Goal: Task Accomplishment & Management: Manage account settings

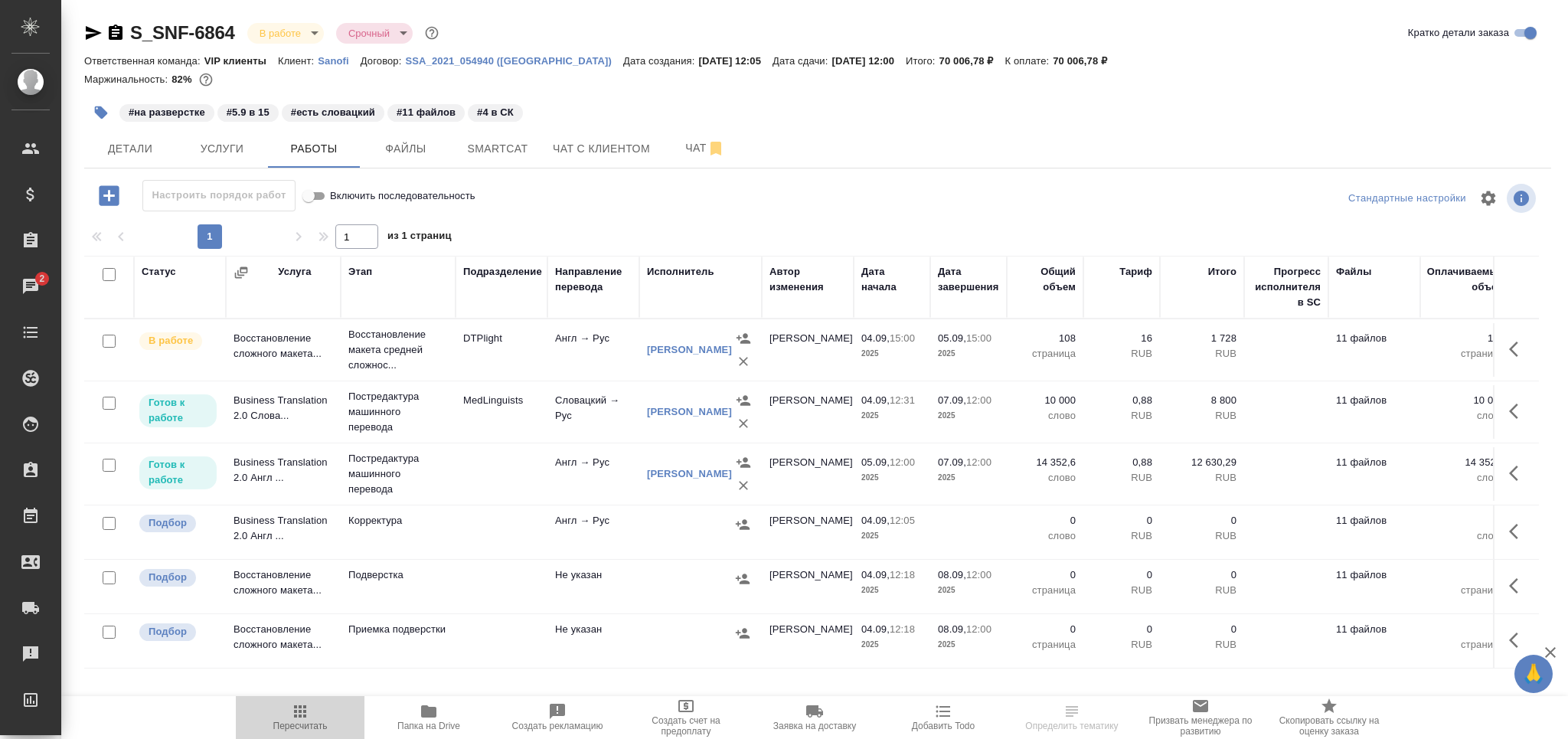
click at [302, 720] on span "Пересчитать" at bounding box center [301, 725] width 54 height 11
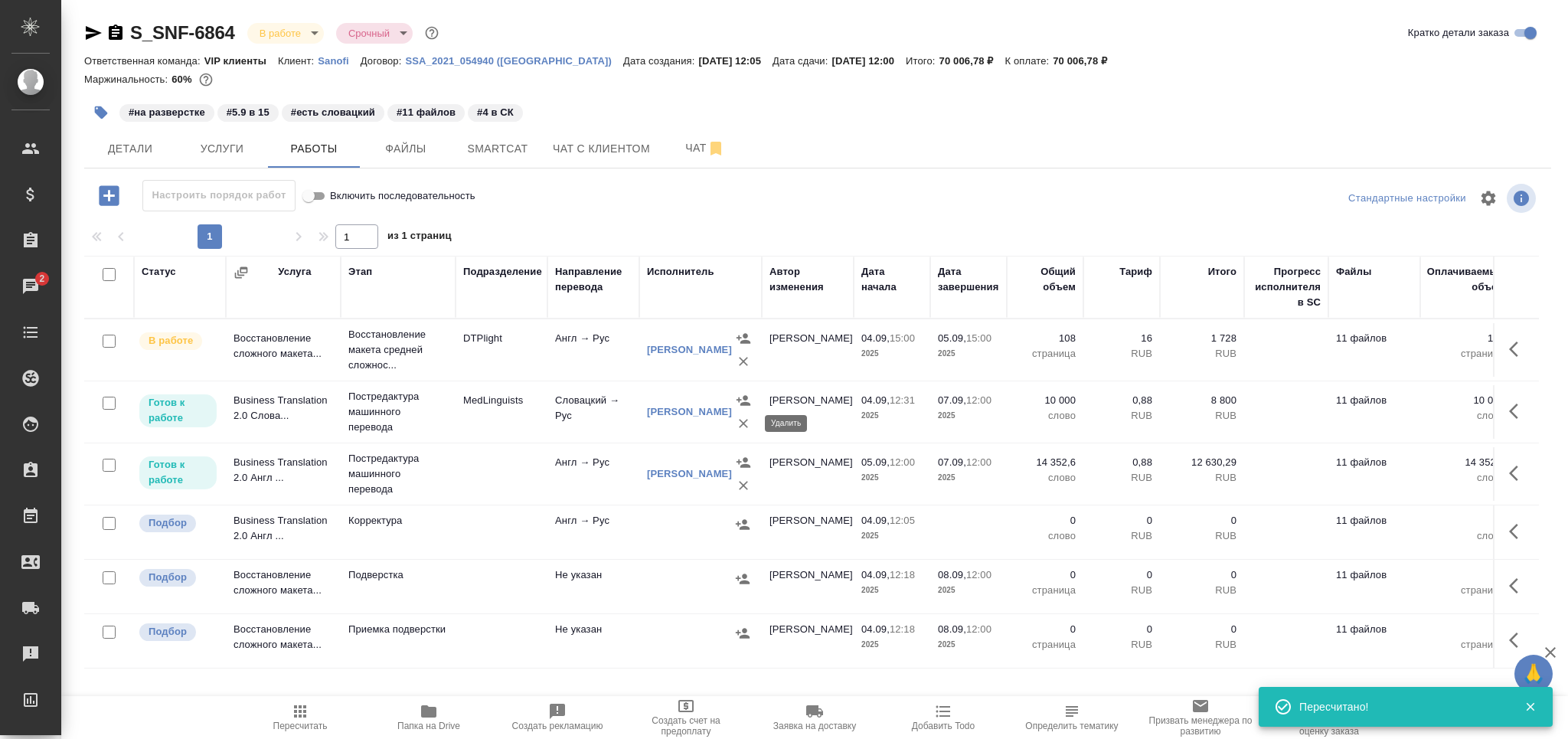
click at [743, 429] on icon "button" at bounding box center [743, 423] width 15 height 15
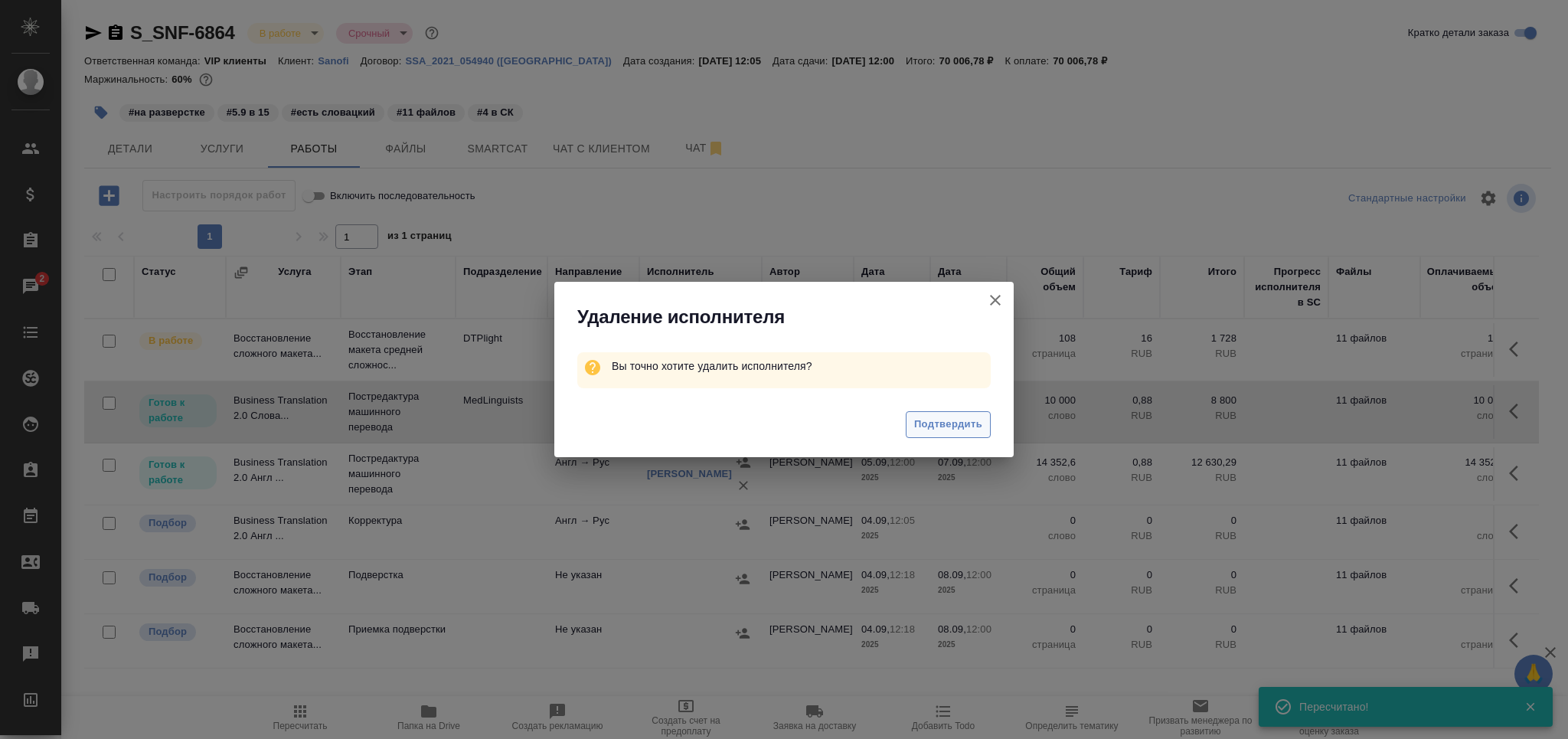
click at [940, 423] on span "Подтвердить" at bounding box center [948, 424] width 68 height 18
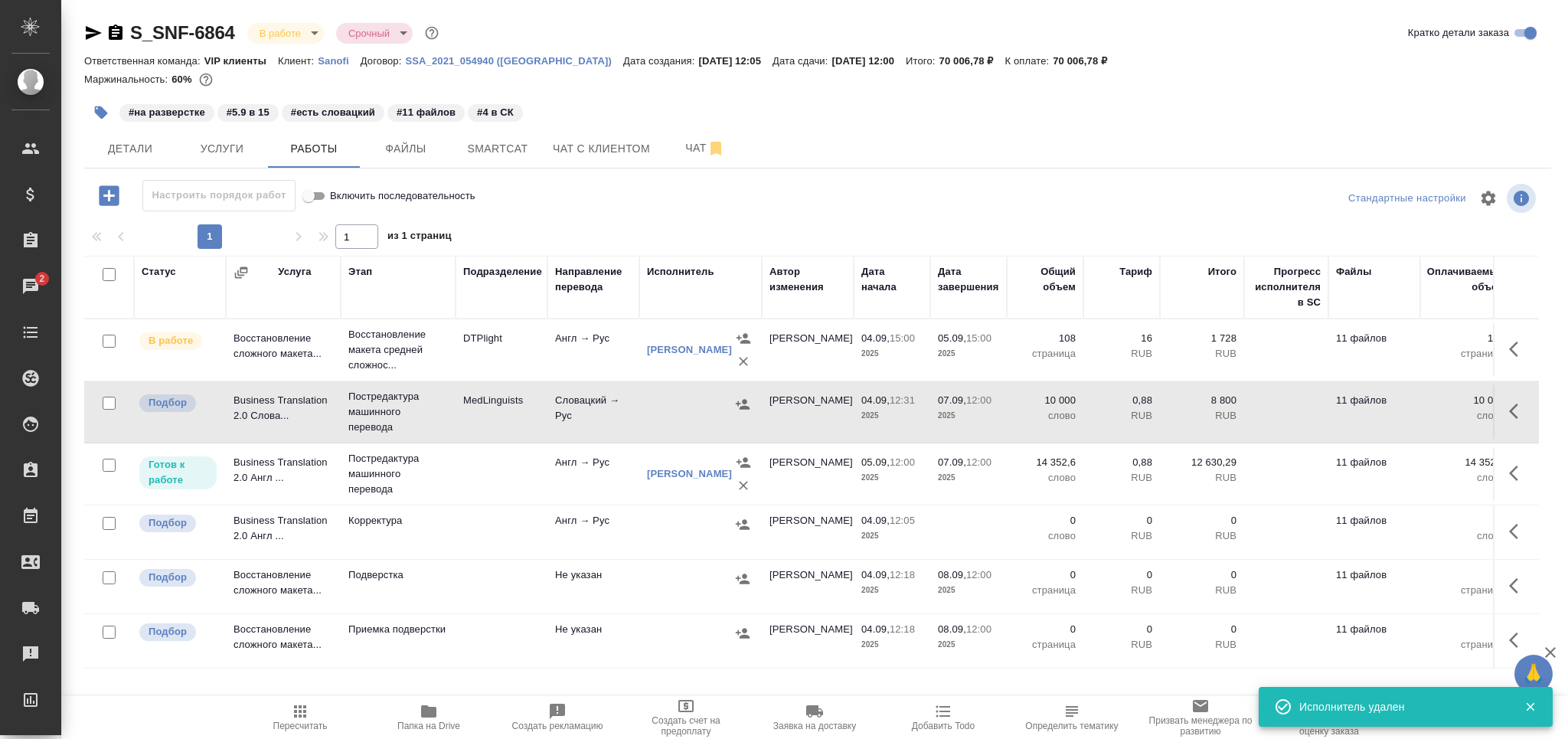
click at [502, 476] on td at bounding box center [501, 473] width 92 height 53
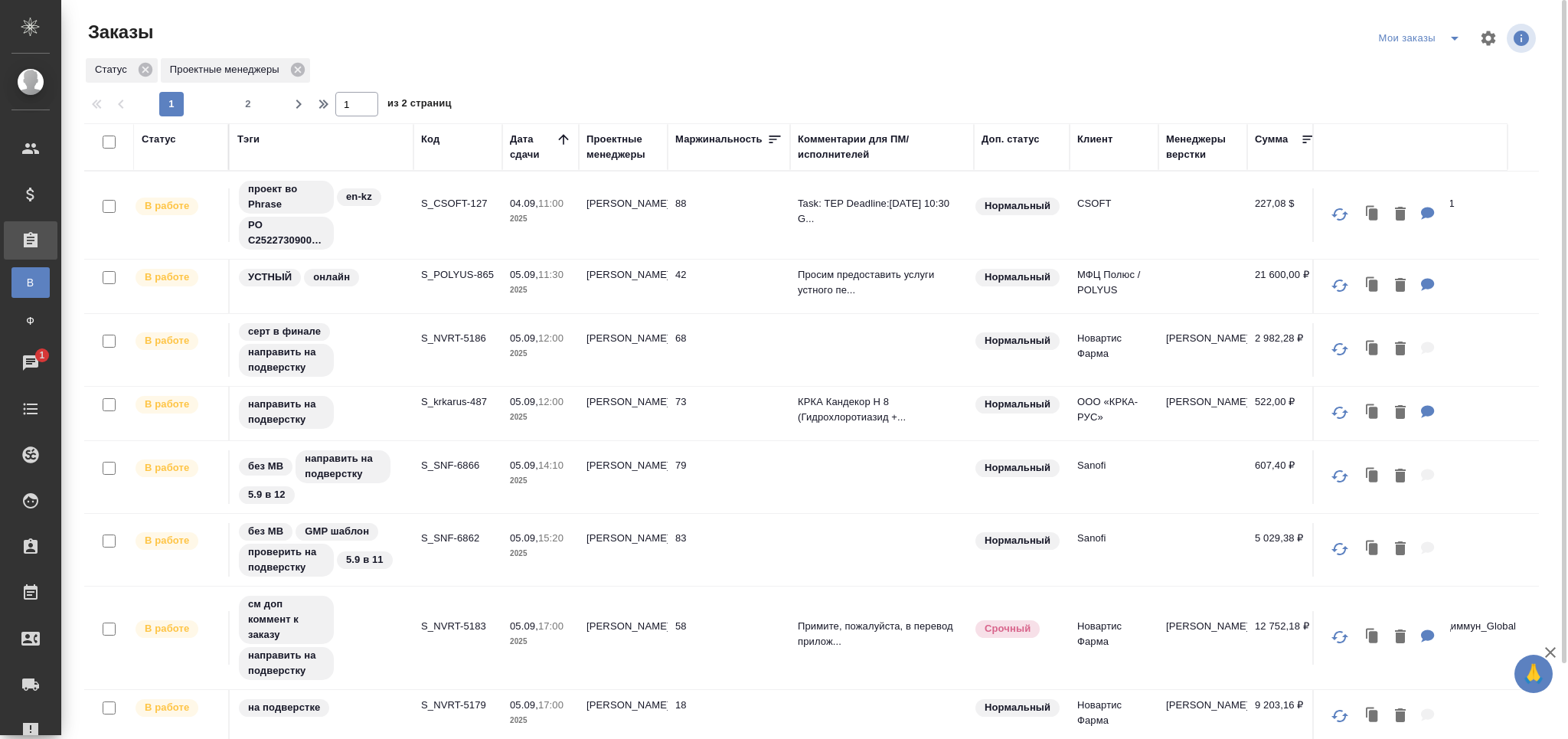
click at [455, 337] on p "S_NVRT-5186" at bounding box center [457, 339] width 74 height 15
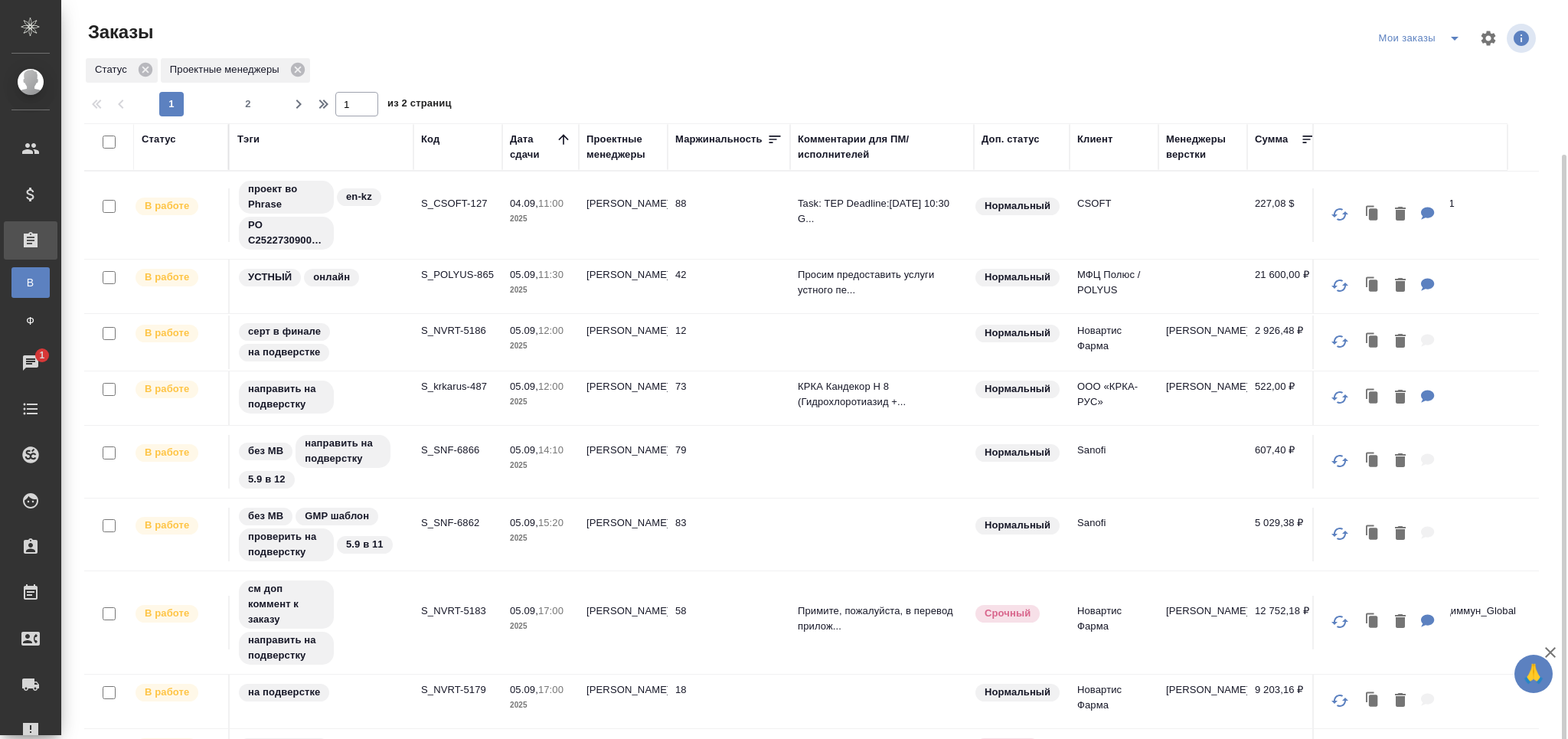
scroll to position [81, 0]
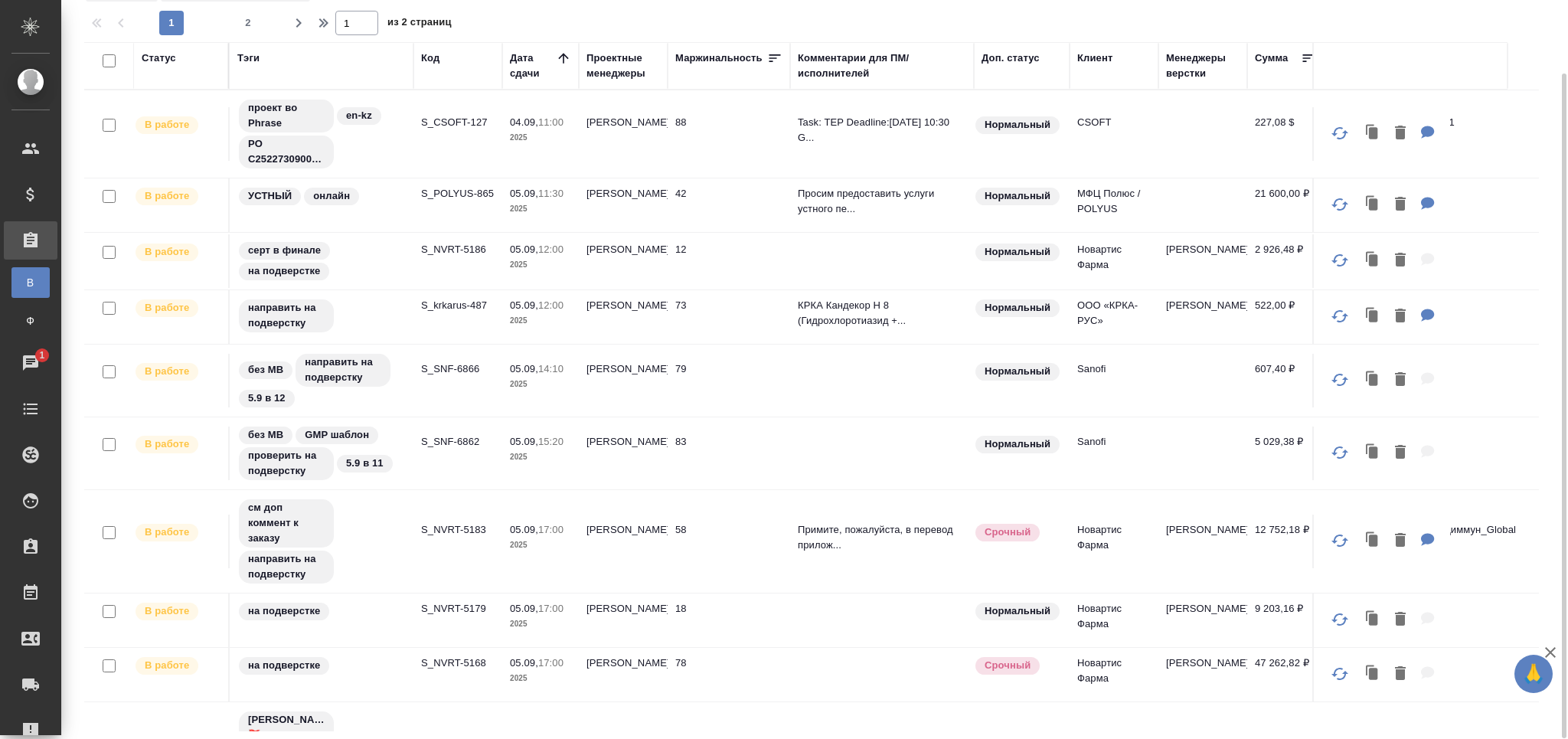
click at [468, 524] on p "S_NVRT-5183" at bounding box center [457, 530] width 74 height 15
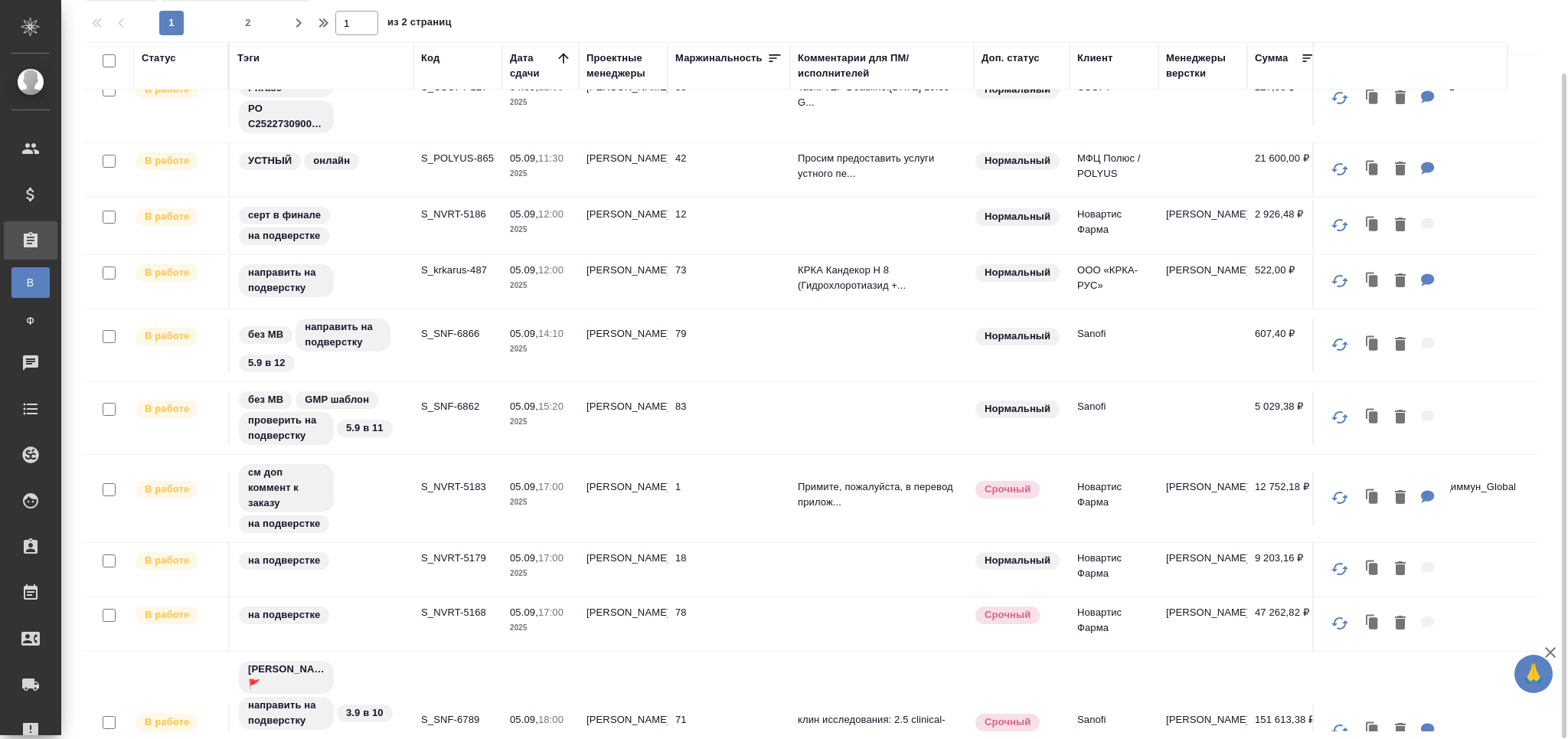
scroll to position [0, 0]
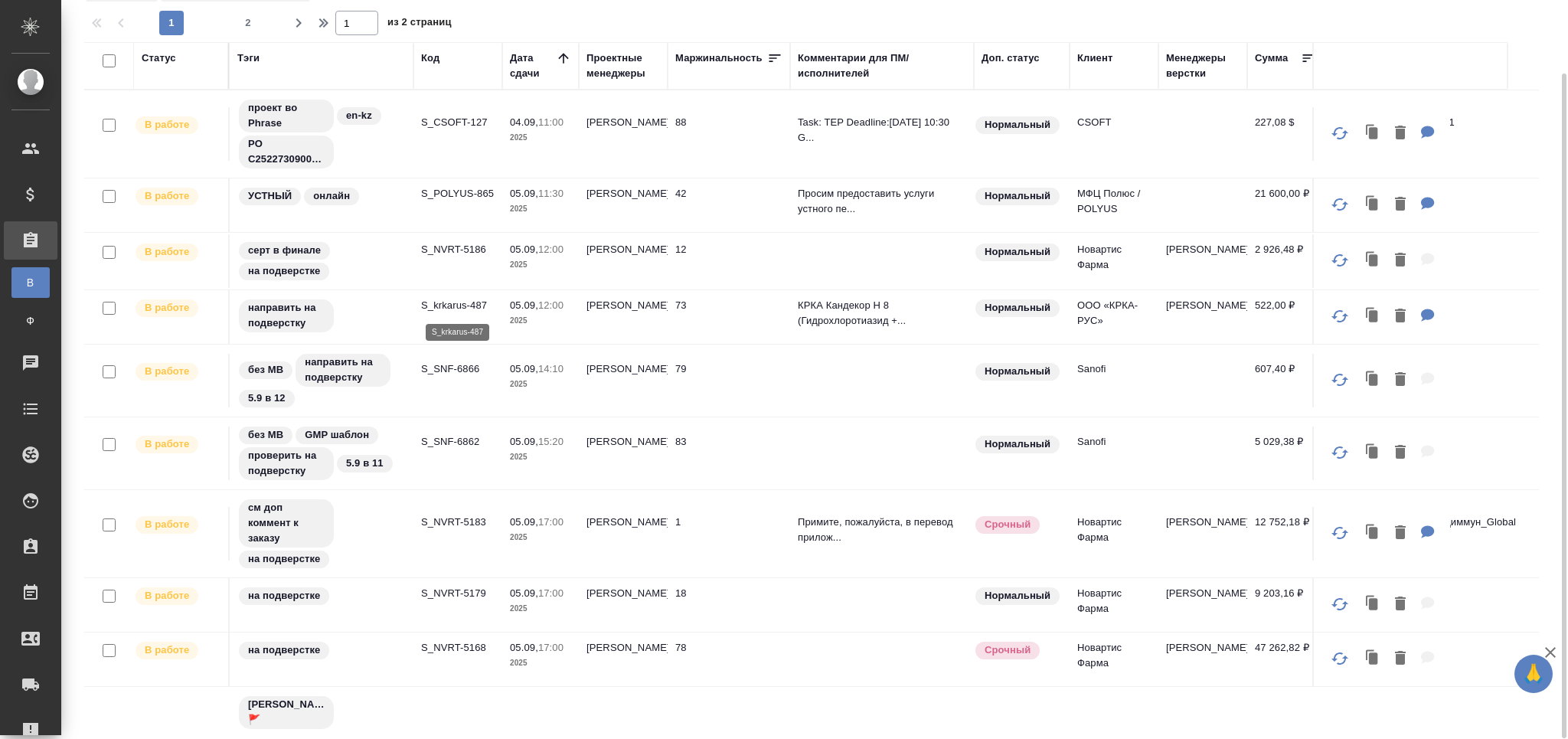
click at [460, 300] on p "S_krkarus-487" at bounding box center [457, 306] width 74 height 15
click at [468, 369] on p "S_SNF-6866" at bounding box center [457, 369] width 74 height 15
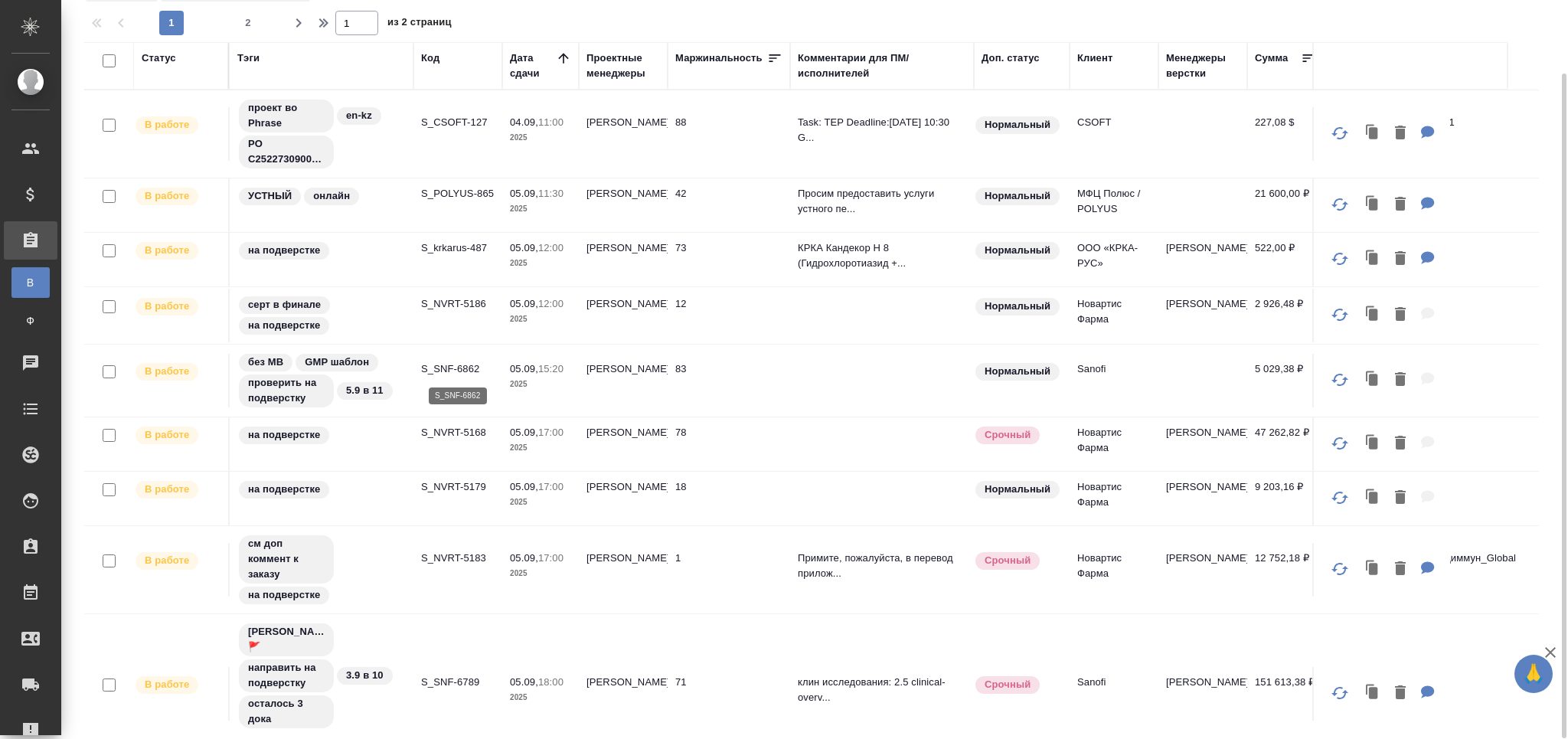
click at [461, 365] on p "S_SNF-6862" at bounding box center [457, 369] width 74 height 15
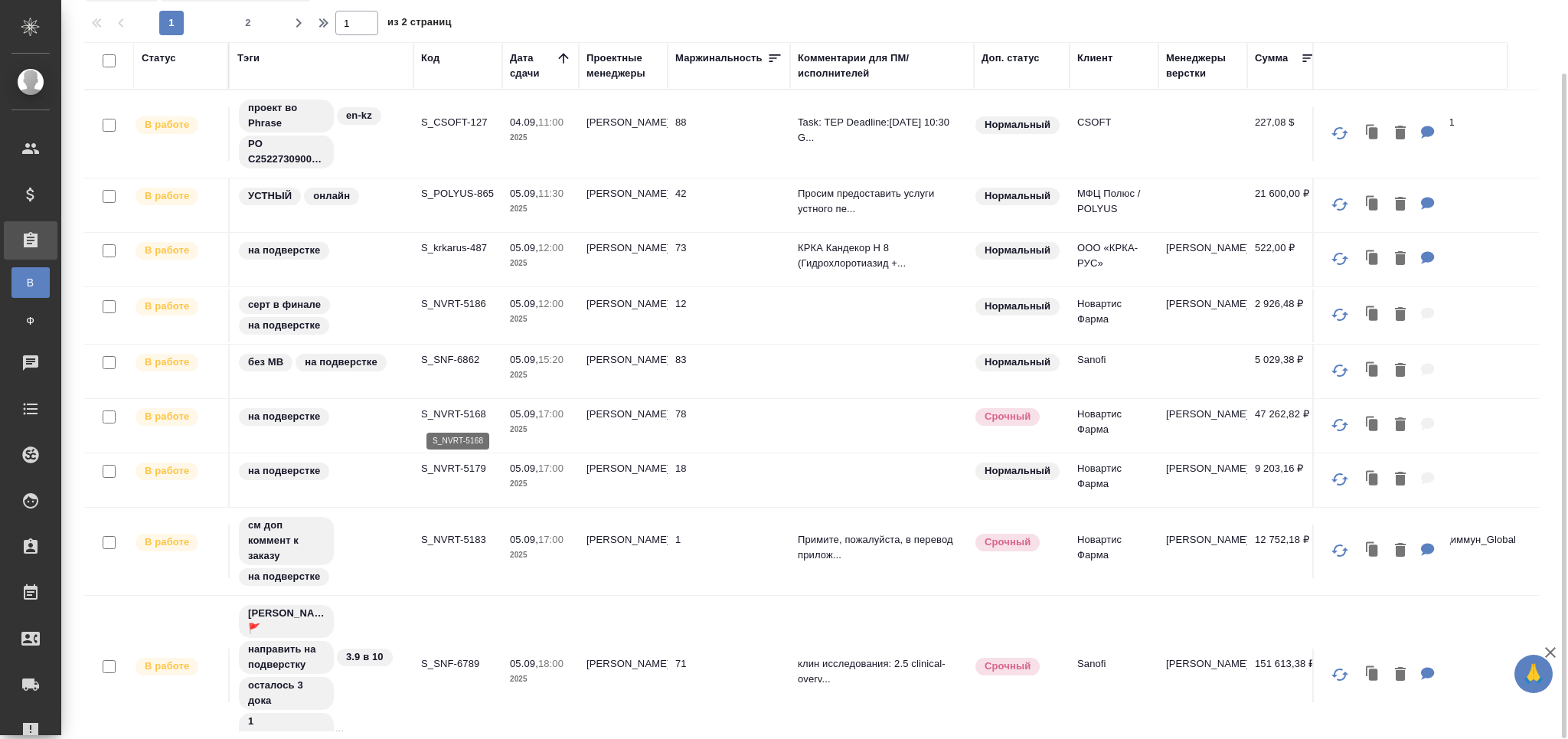
click at [452, 411] on p "S_NVRT-5168" at bounding box center [457, 414] width 74 height 15
click at [468, 472] on p "S_NVRT-5179" at bounding box center [457, 468] width 74 height 15
click at [472, 571] on td "S_NVRT-5183" at bounding box center [457, 550] width 89 height 53
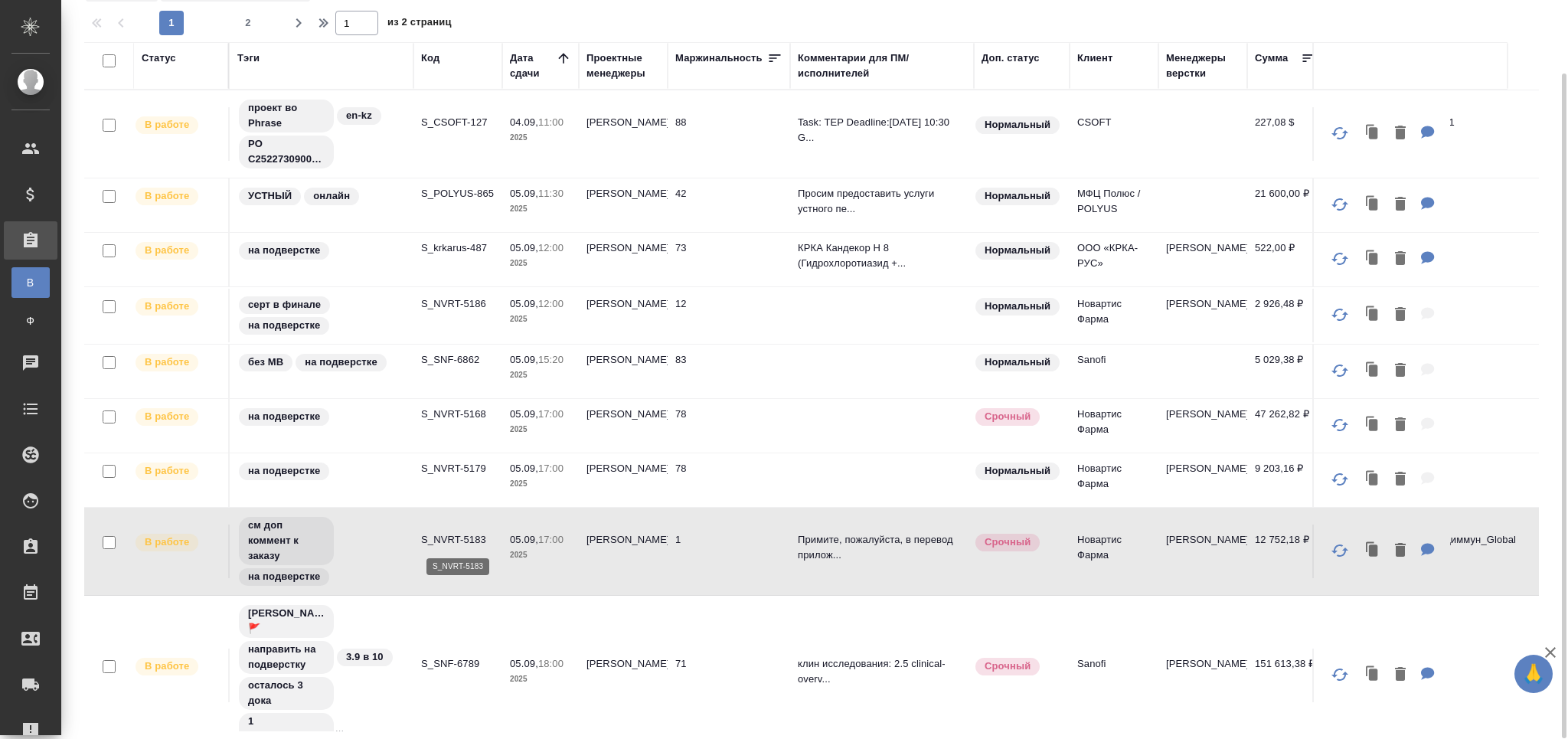
click at [455, 536] on p "S_NVRT-5183" at bounding box center [457, 539] width 74 height 15
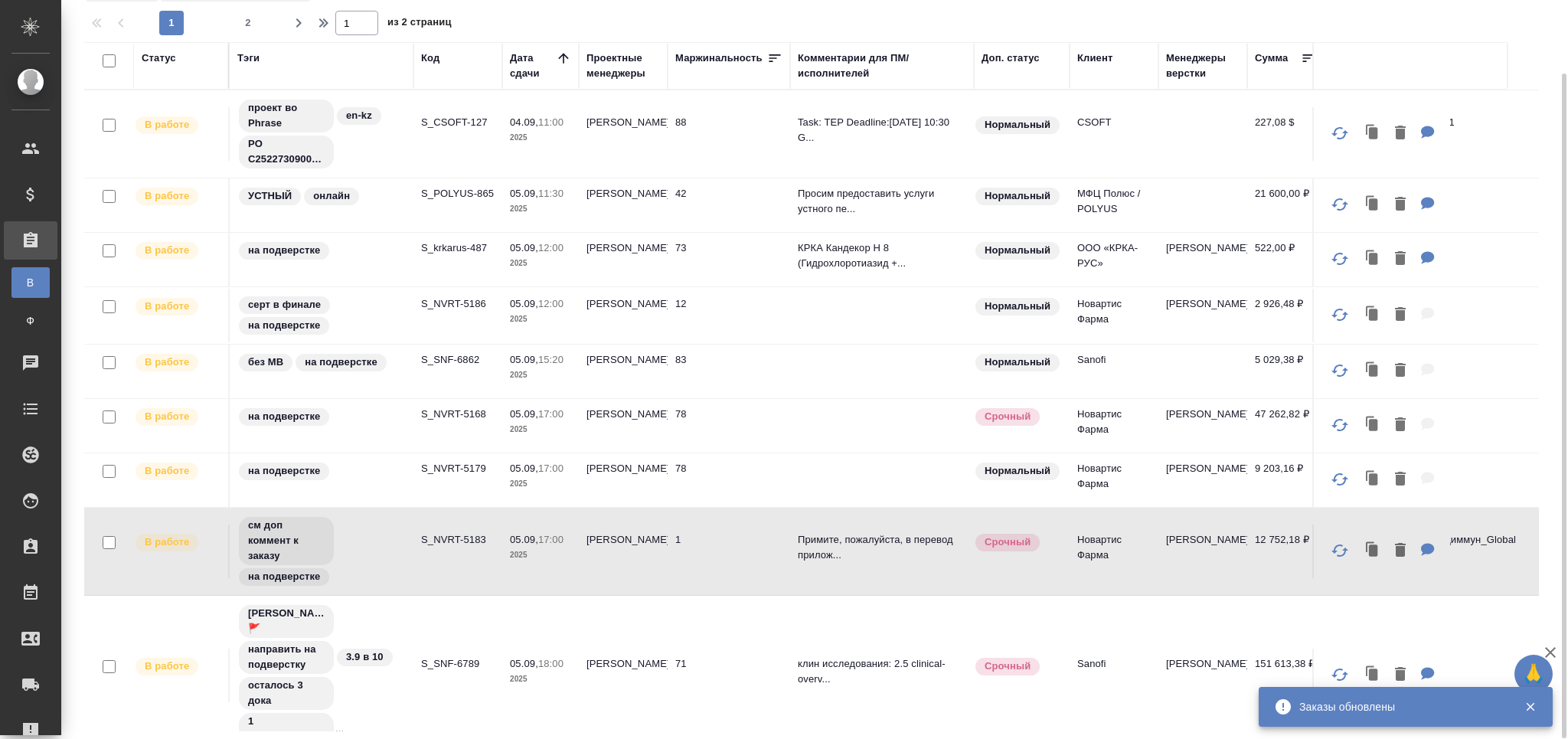
click at [447, 656] on p "S_SNF-6789" at bounding box center [457, 664] width 74 height 15
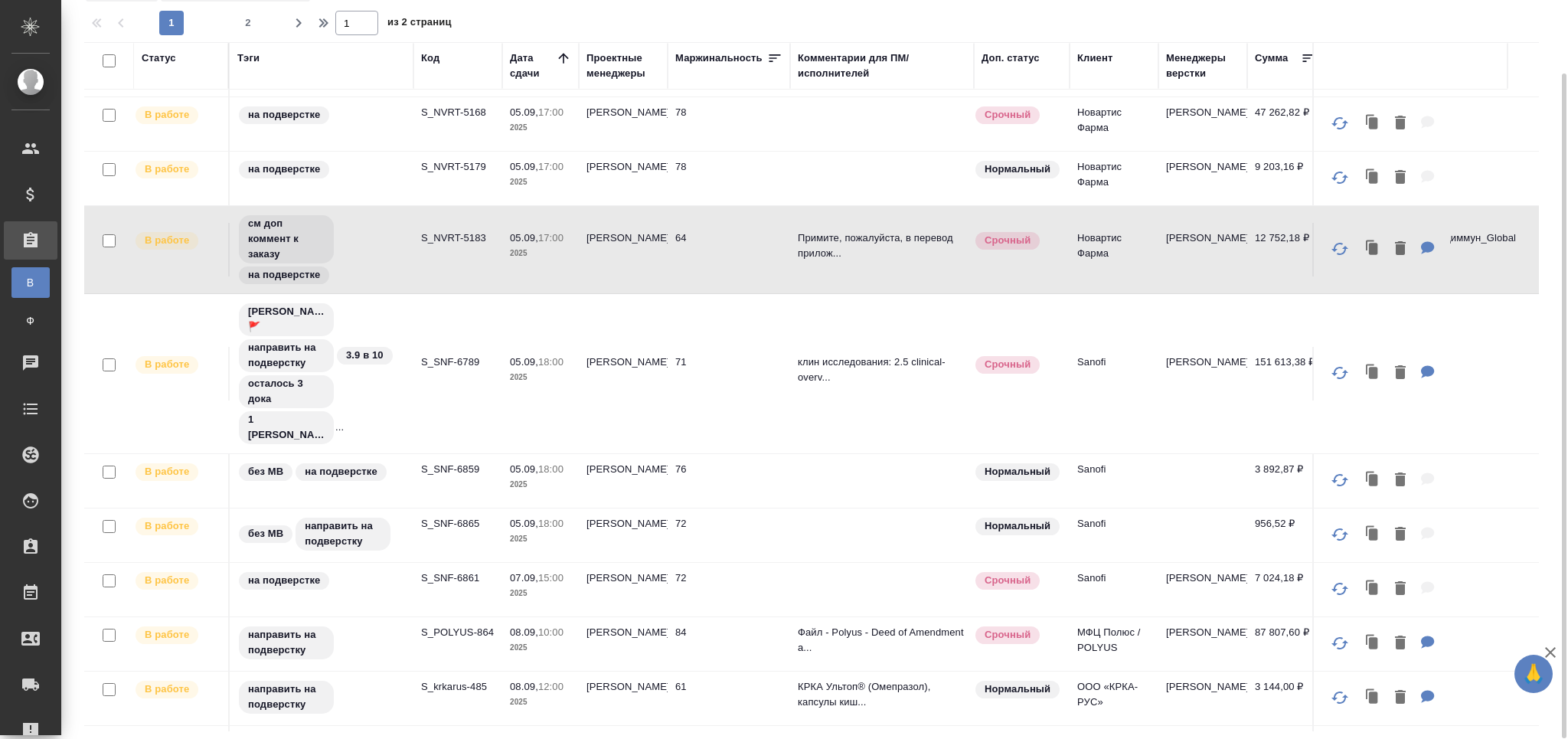
scroll to position [313, 0]
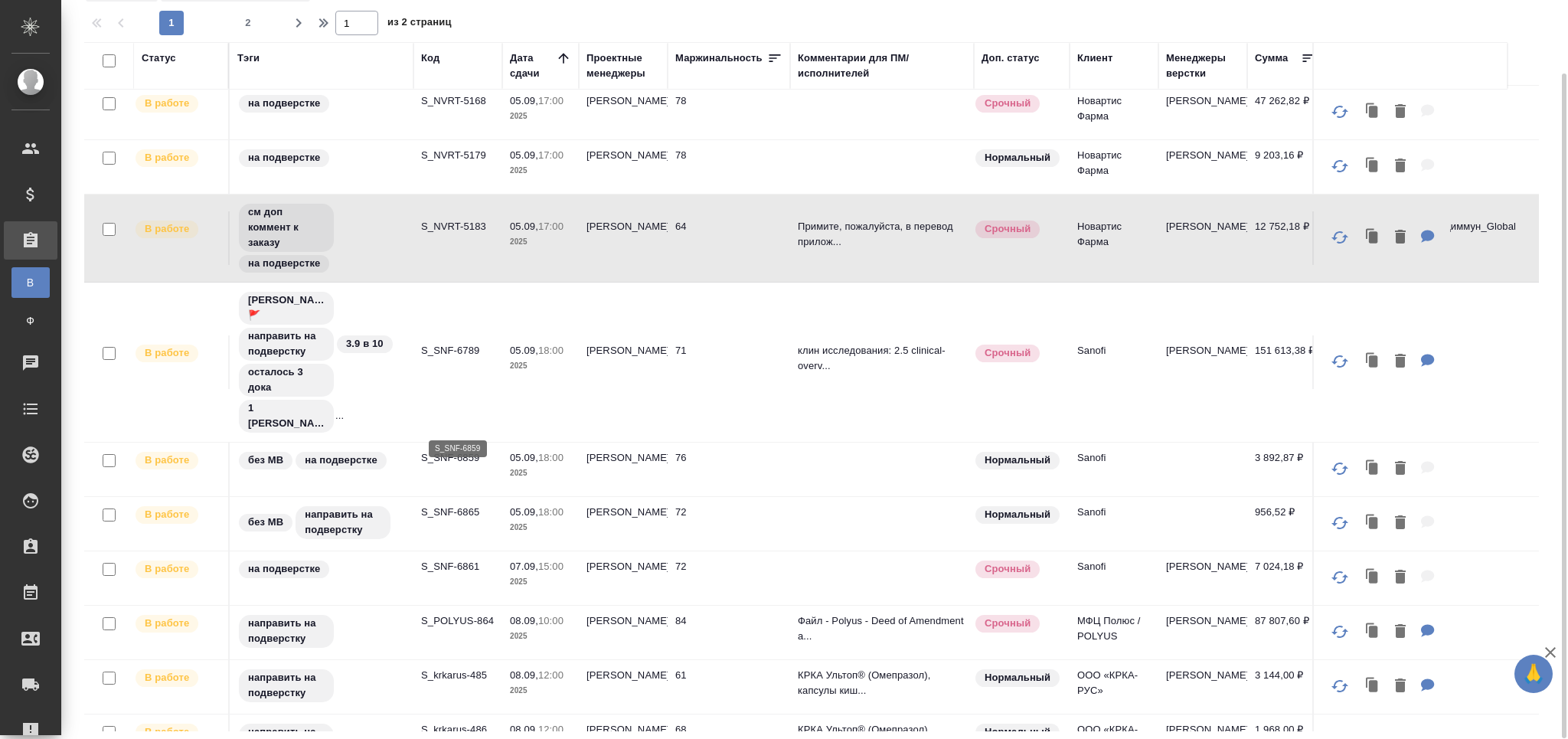
click at [447, 450] on p "S_SNF-6859" at bounding box center [457, 458] width 74 height 15
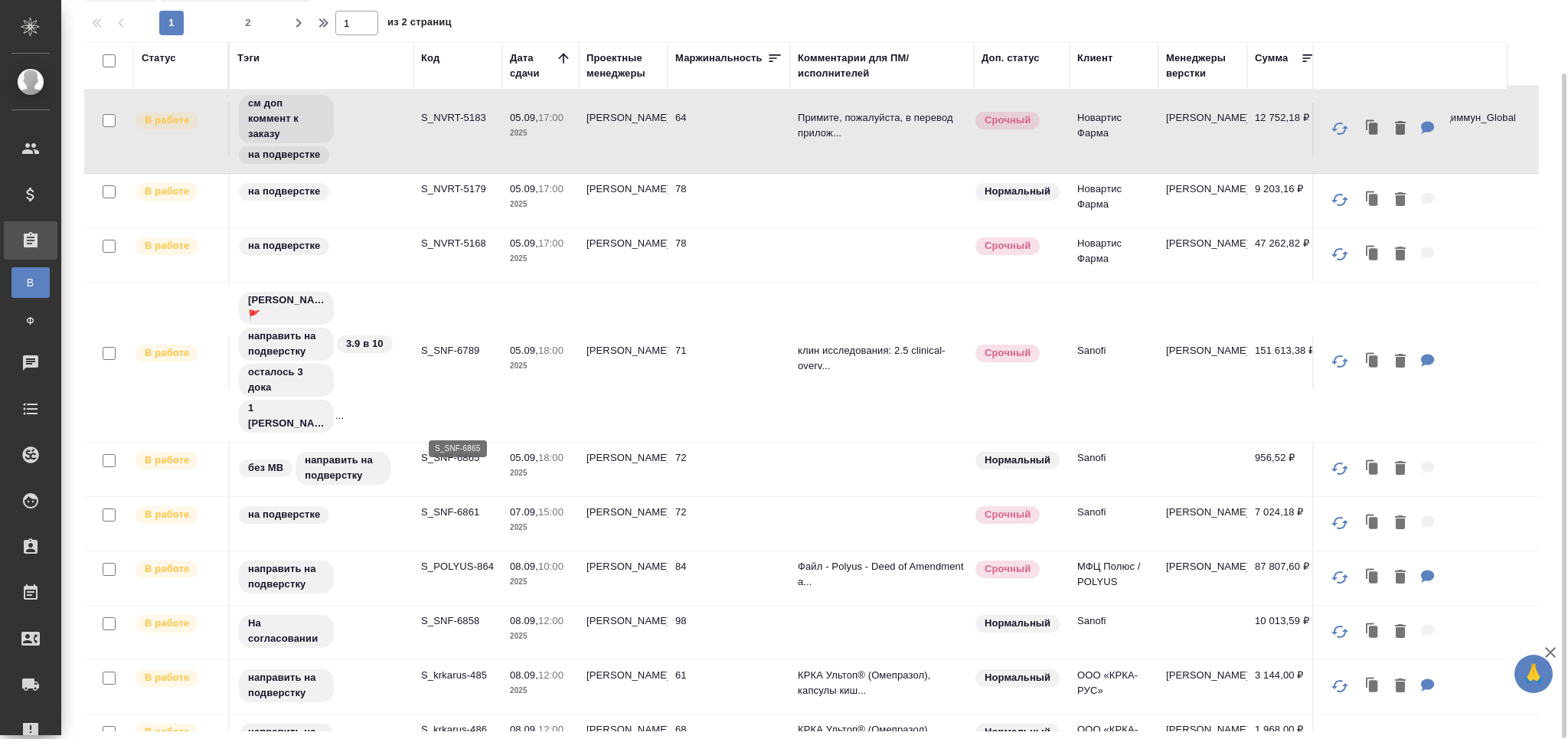
click at [467, 450] on p "S_SNF-6865" at bounding box center [457, 458] width 74 height 15
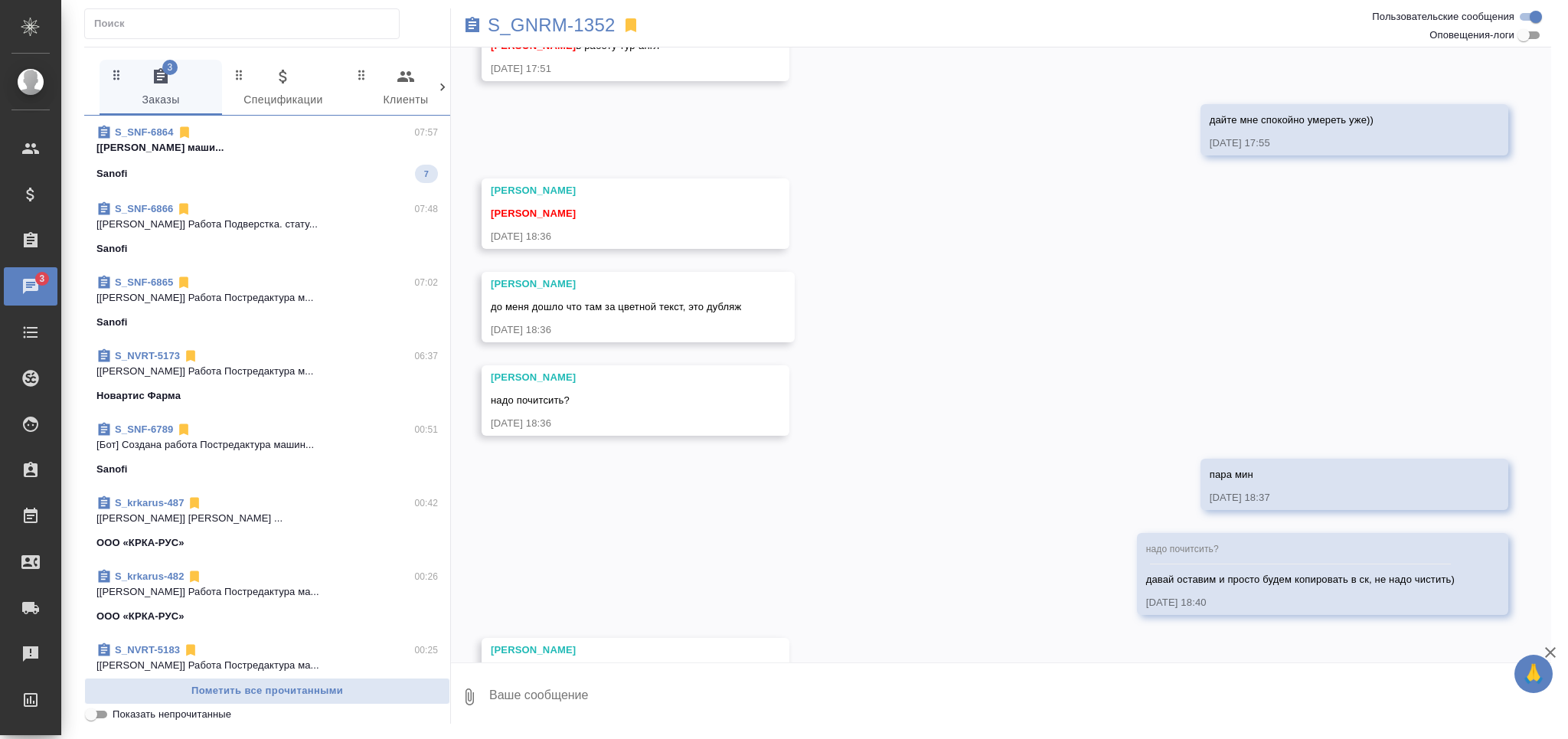
scroll to position [457, 0]
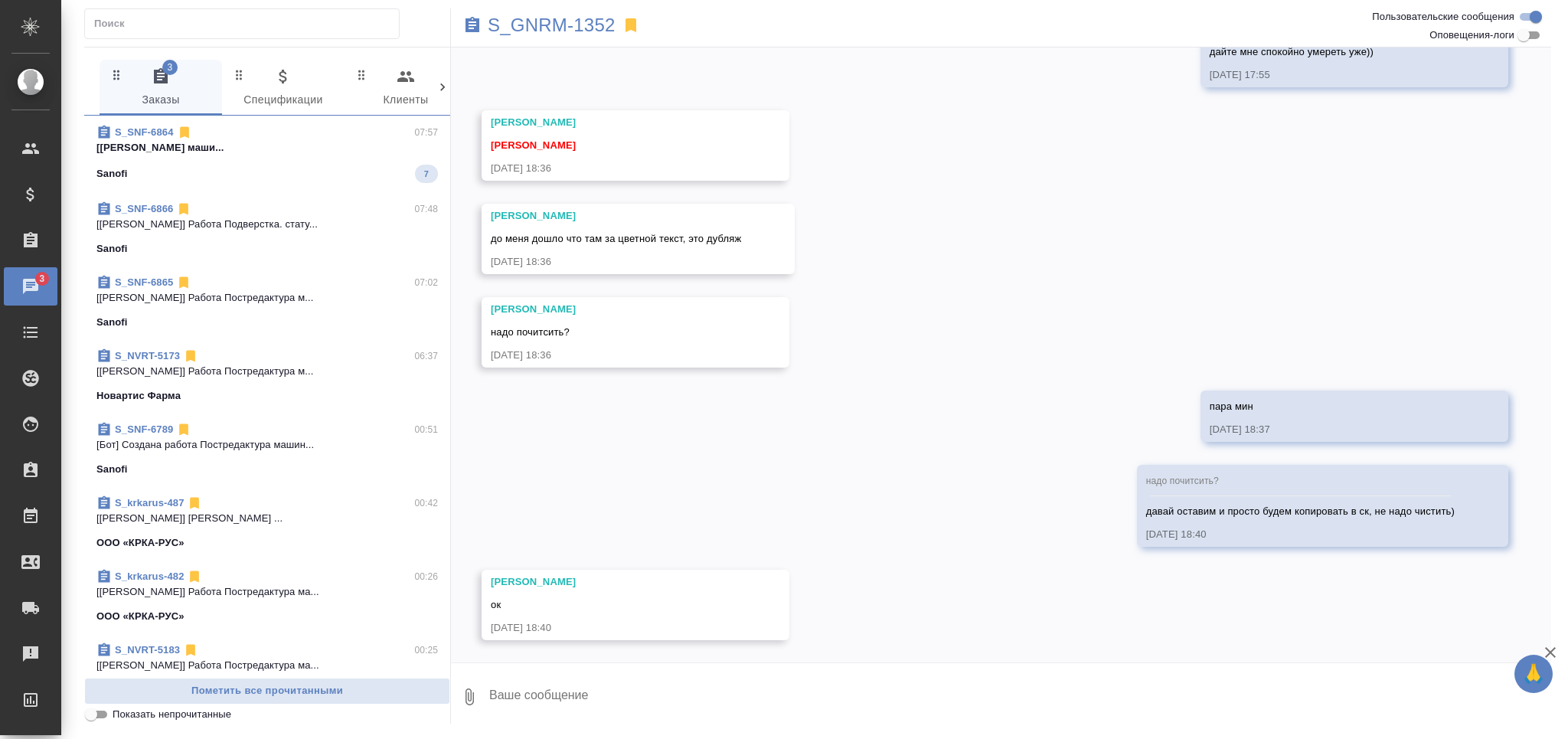
click at [98, 713] on input "Показать непрочитанные" at bounding box center [91, 714] width 55 height 19
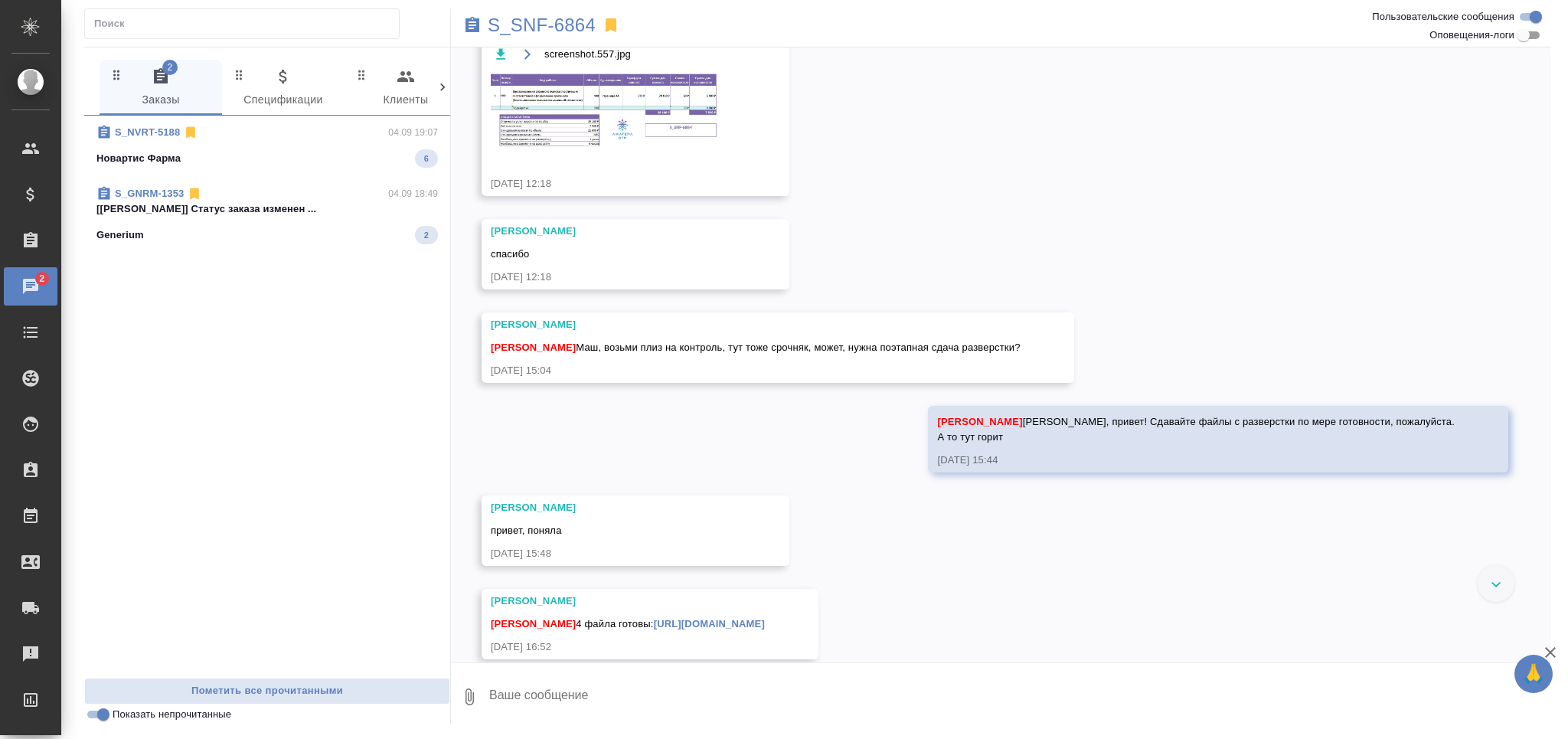
scroll to position [446, 0]
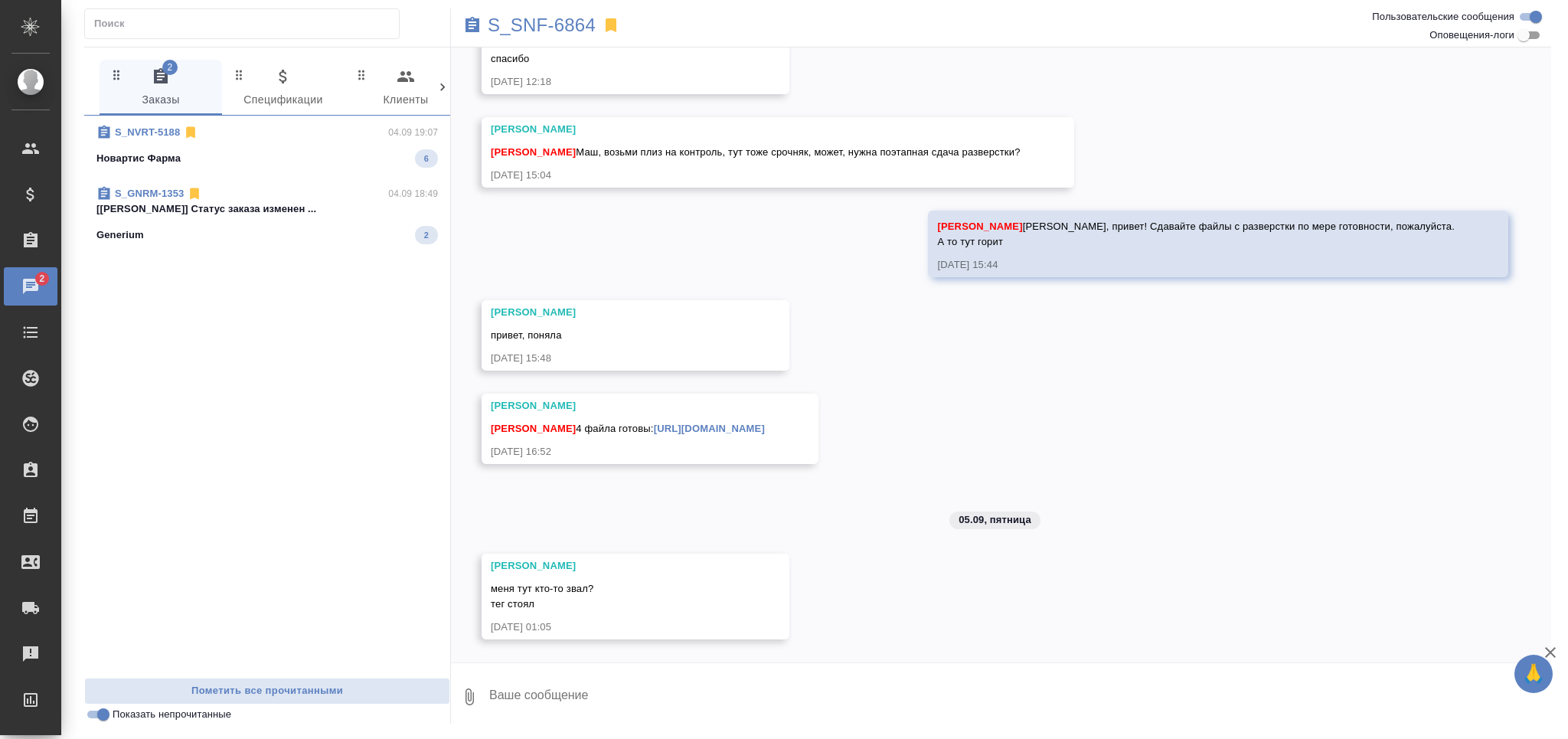
click at [531, 706] on textarea at bounding box center [1019, 696] width 1063 height 52
type textarea "l"
type textarea "да вроде не было к тебе вопросов))"
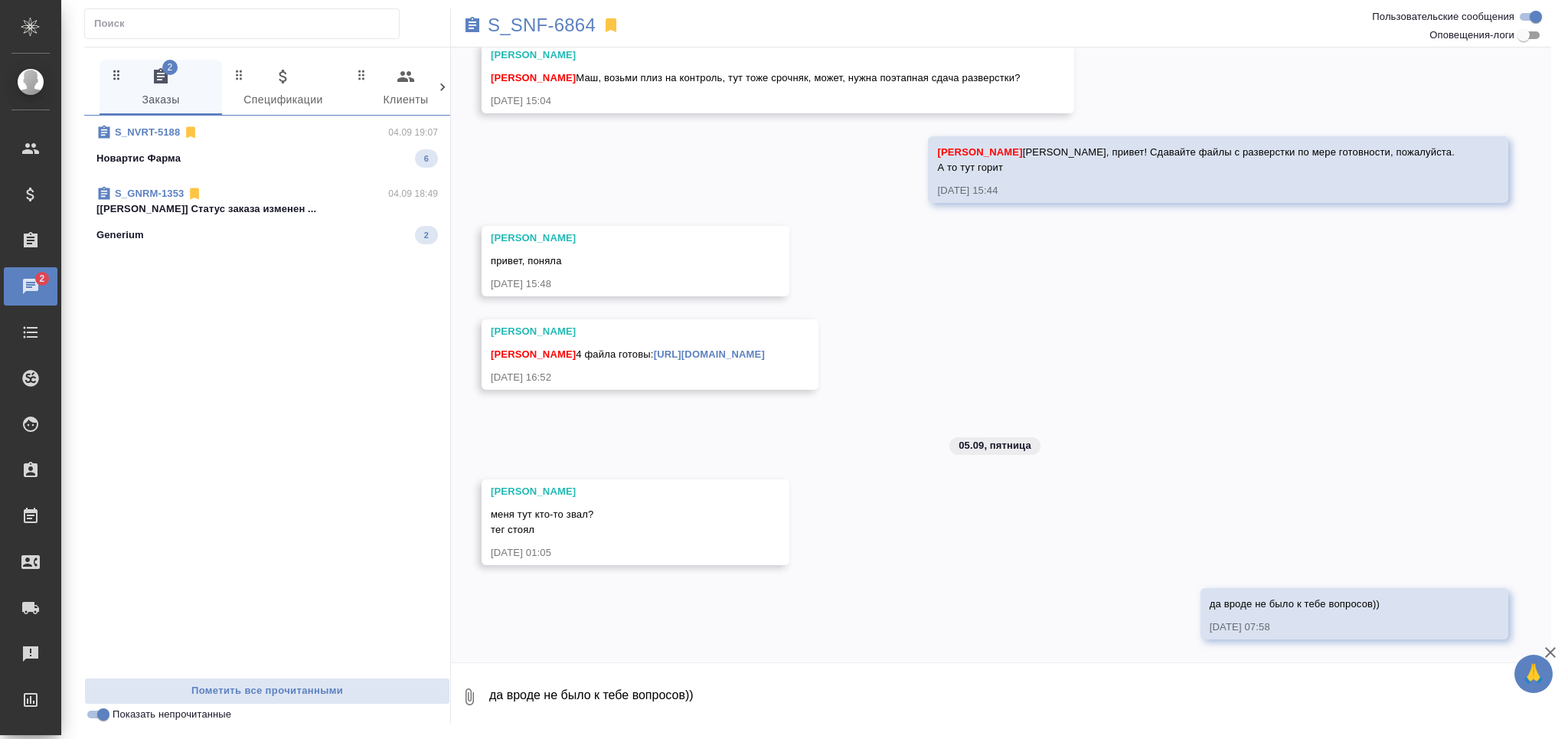
scroll to position [521, 0]
click at [321, 162] on div "Новартис Фарма 6" at bounding box center [267, 158] width 341 height 19
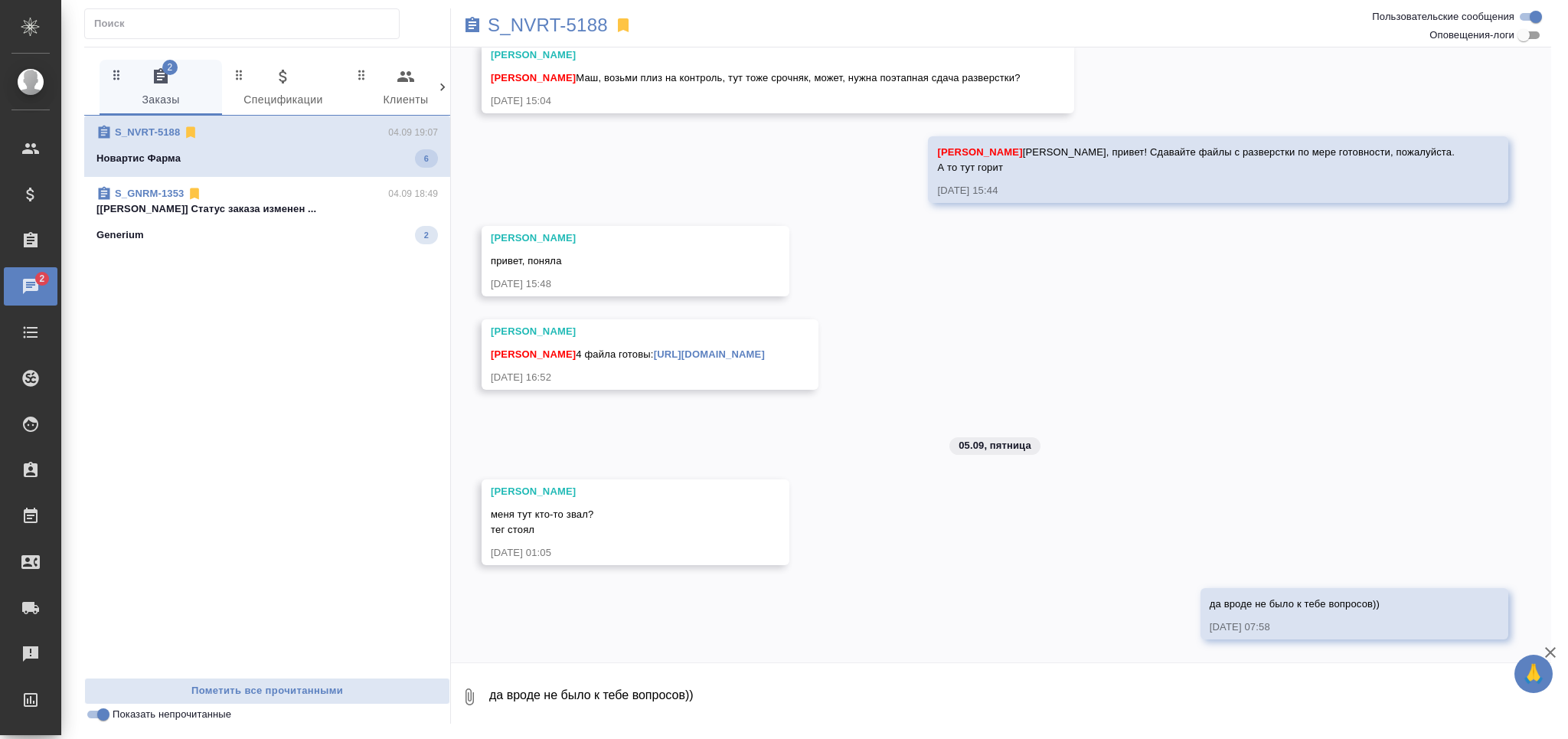
scroll to position [0, 0]
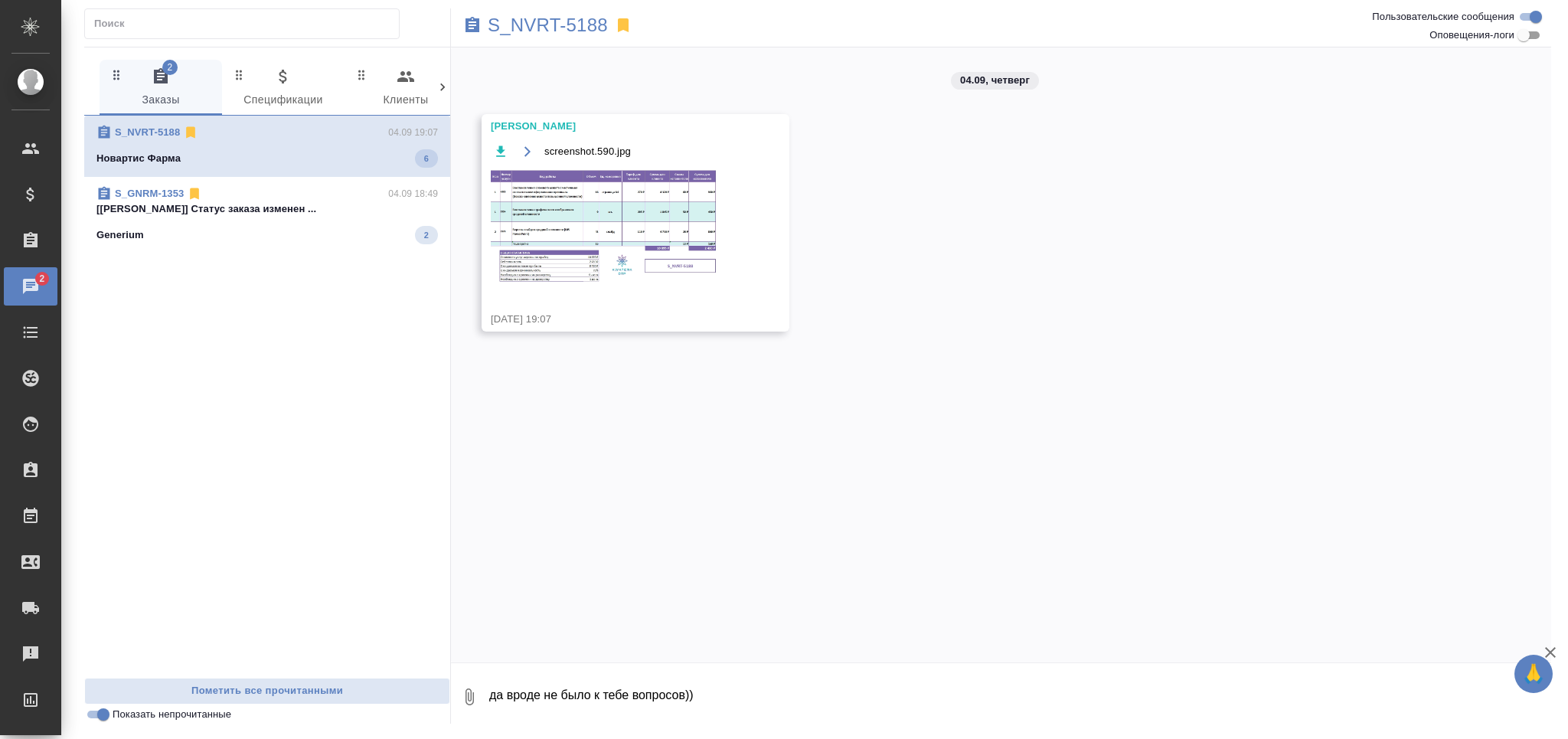
click at [654, 197] on img at bounding box center [605, 226] width 229 height 116
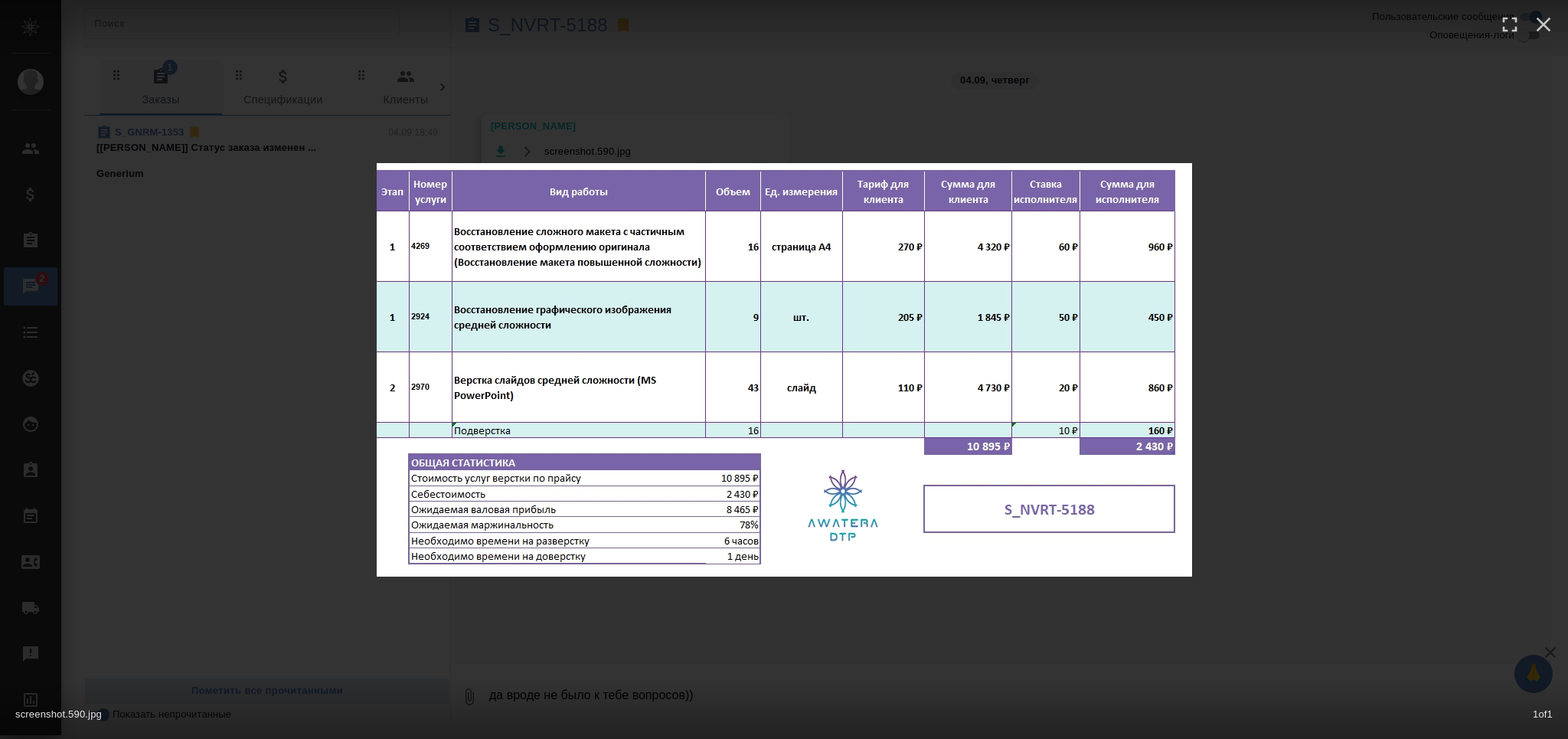
click at [724, 708] on div "screenshot.590.jpg 1 of 1" at bounding box center [784, 710] width 1568 height 57
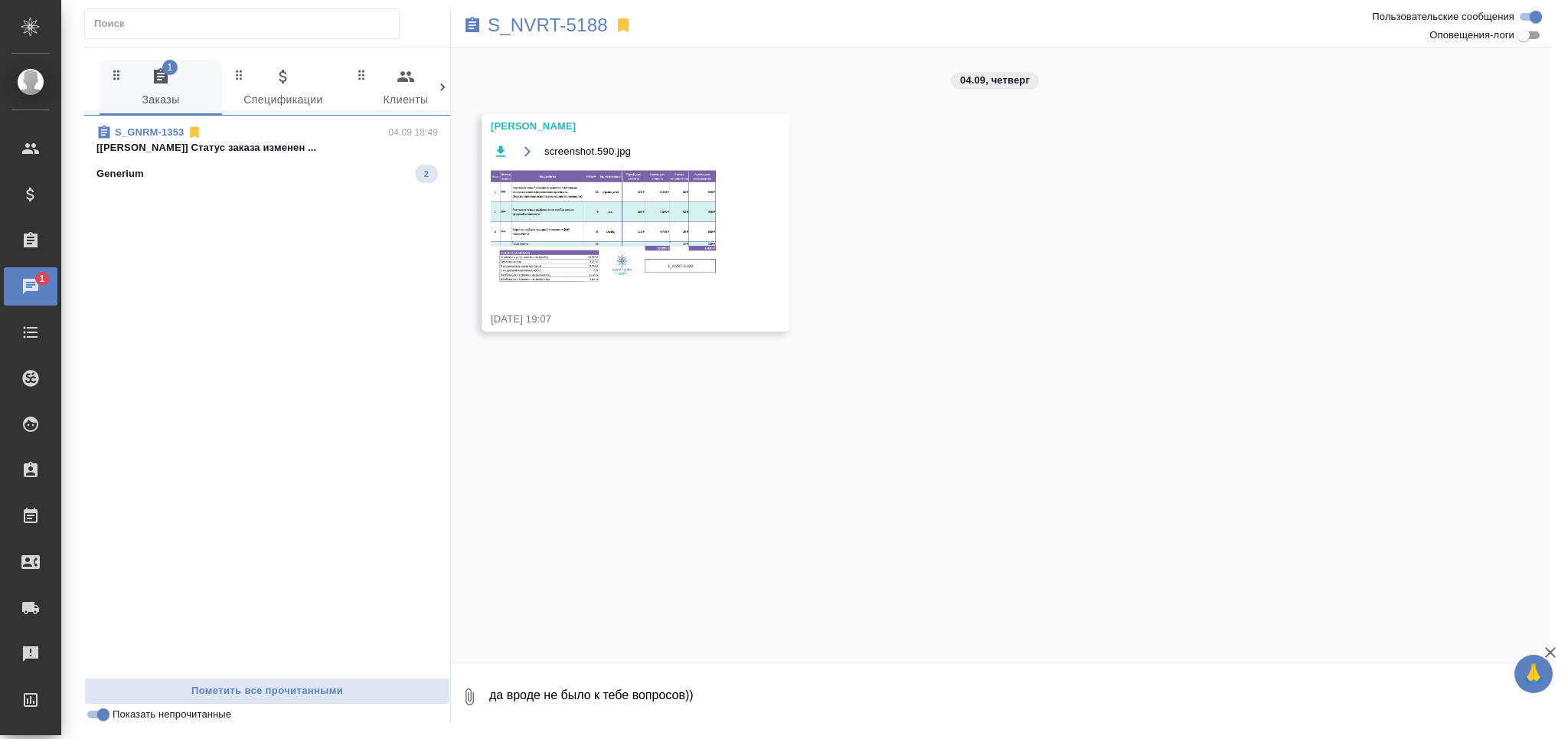
click at [236, 152] on p "[Петрова Валерия] Статус заказа изменен ..." at bounding box center [267, 147] width 341 height 15
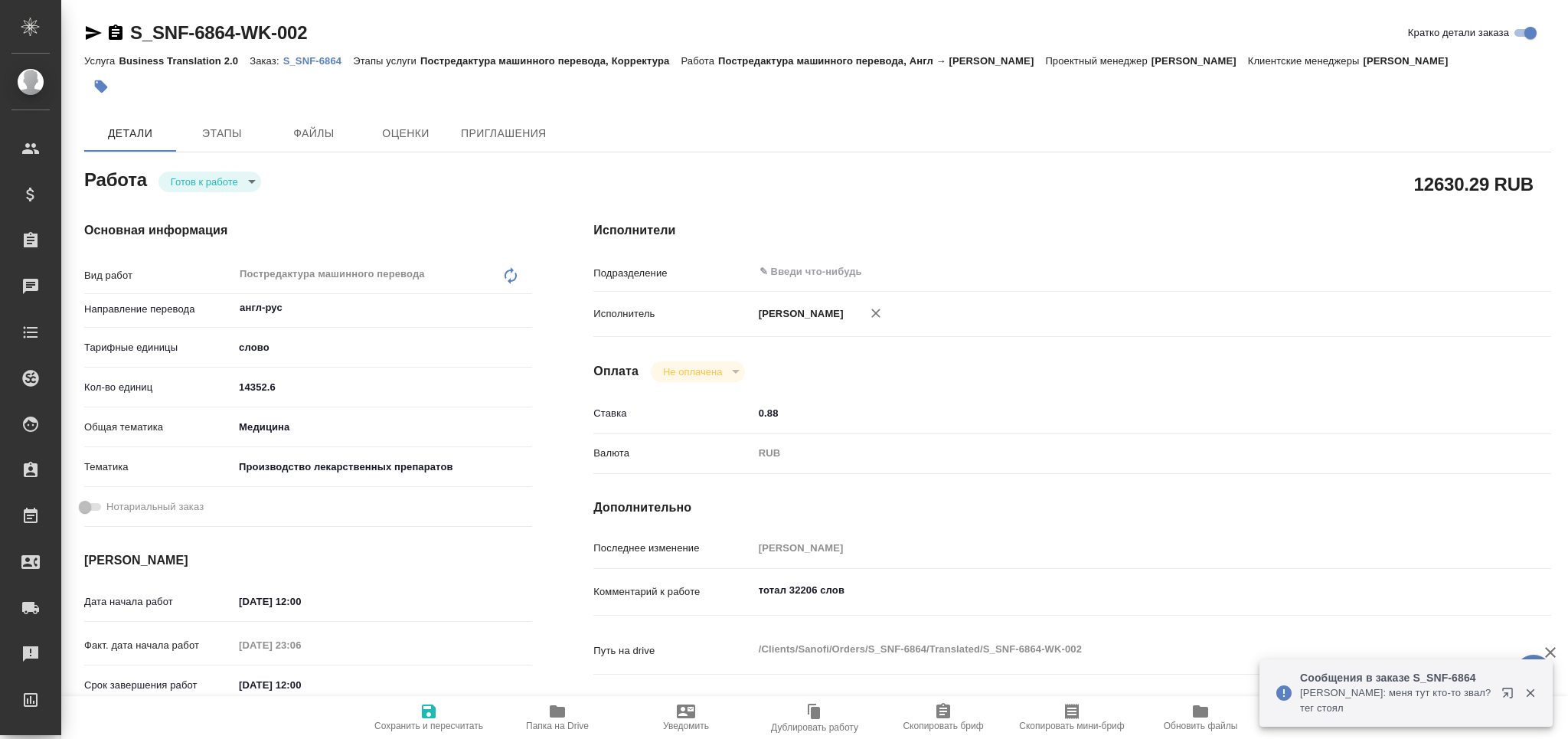
type textarea "x"
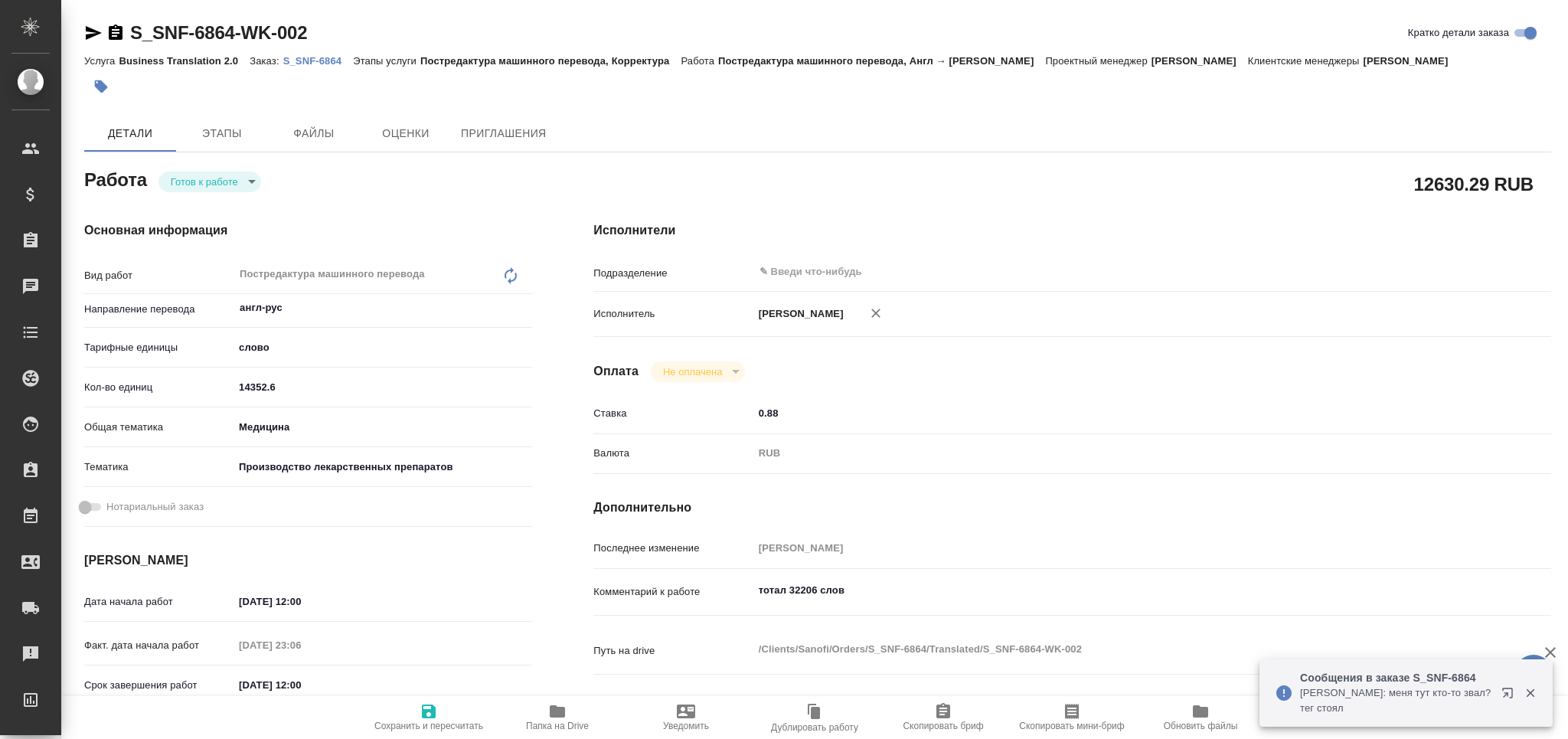
type textarea "x"
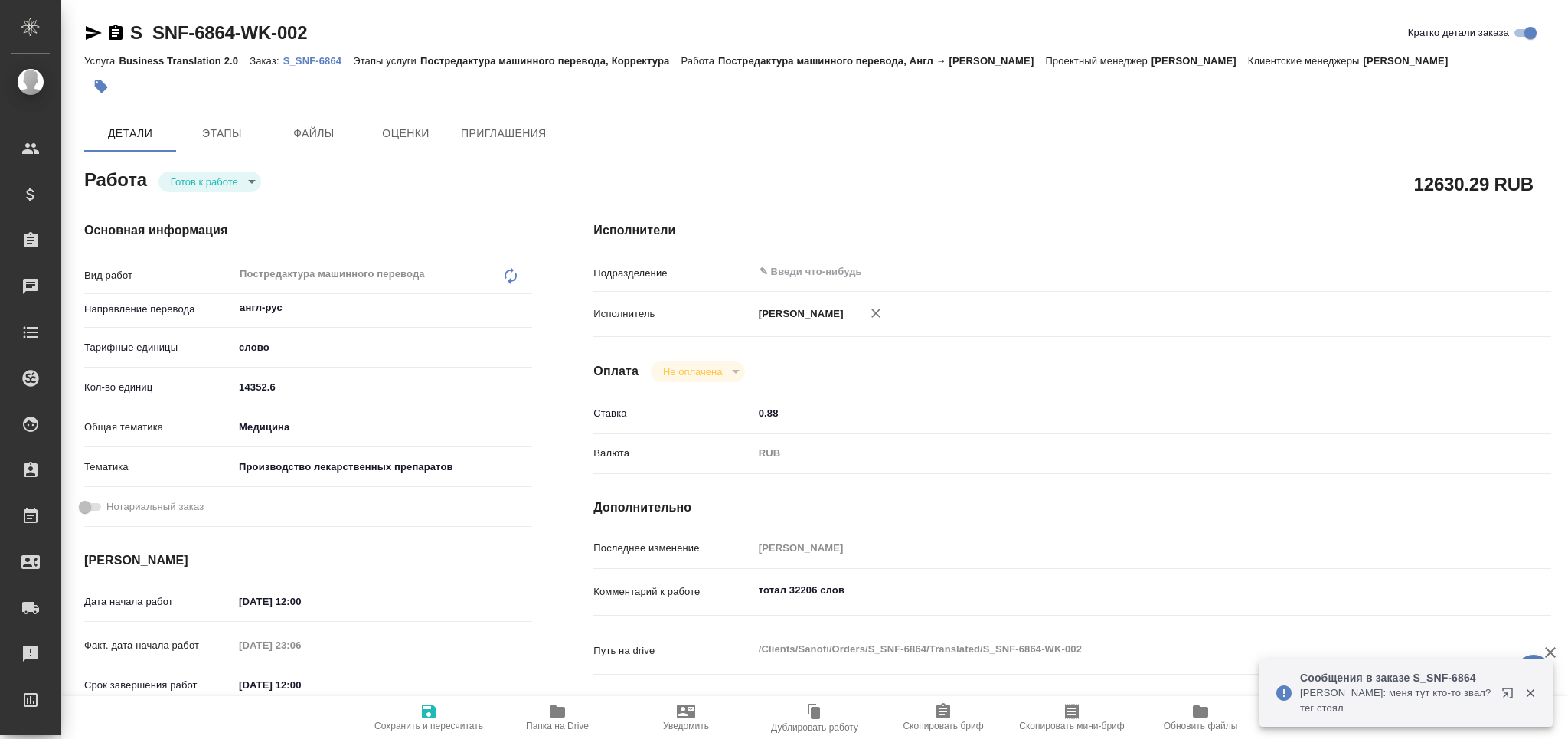
type textarea "x"
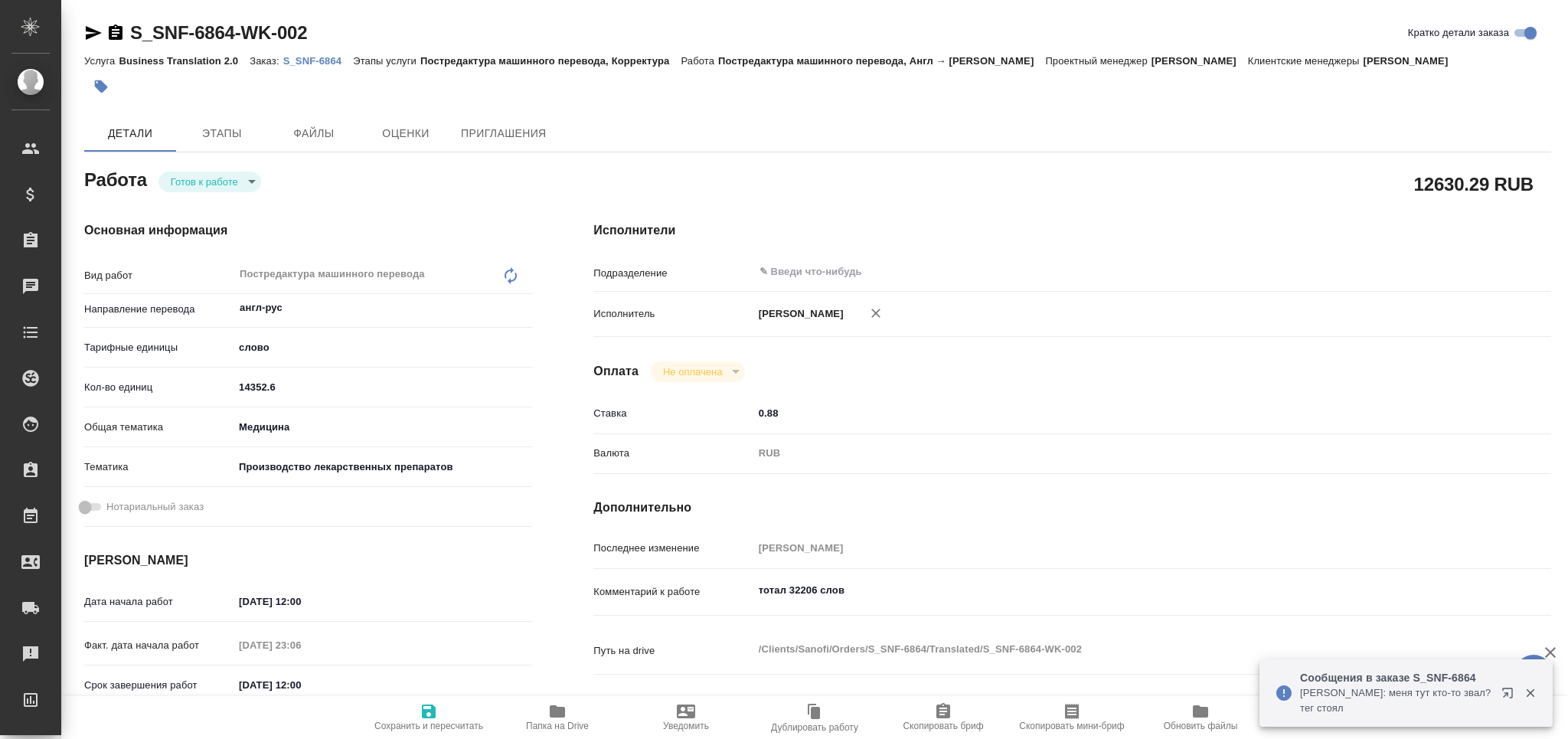
type textarea "x"
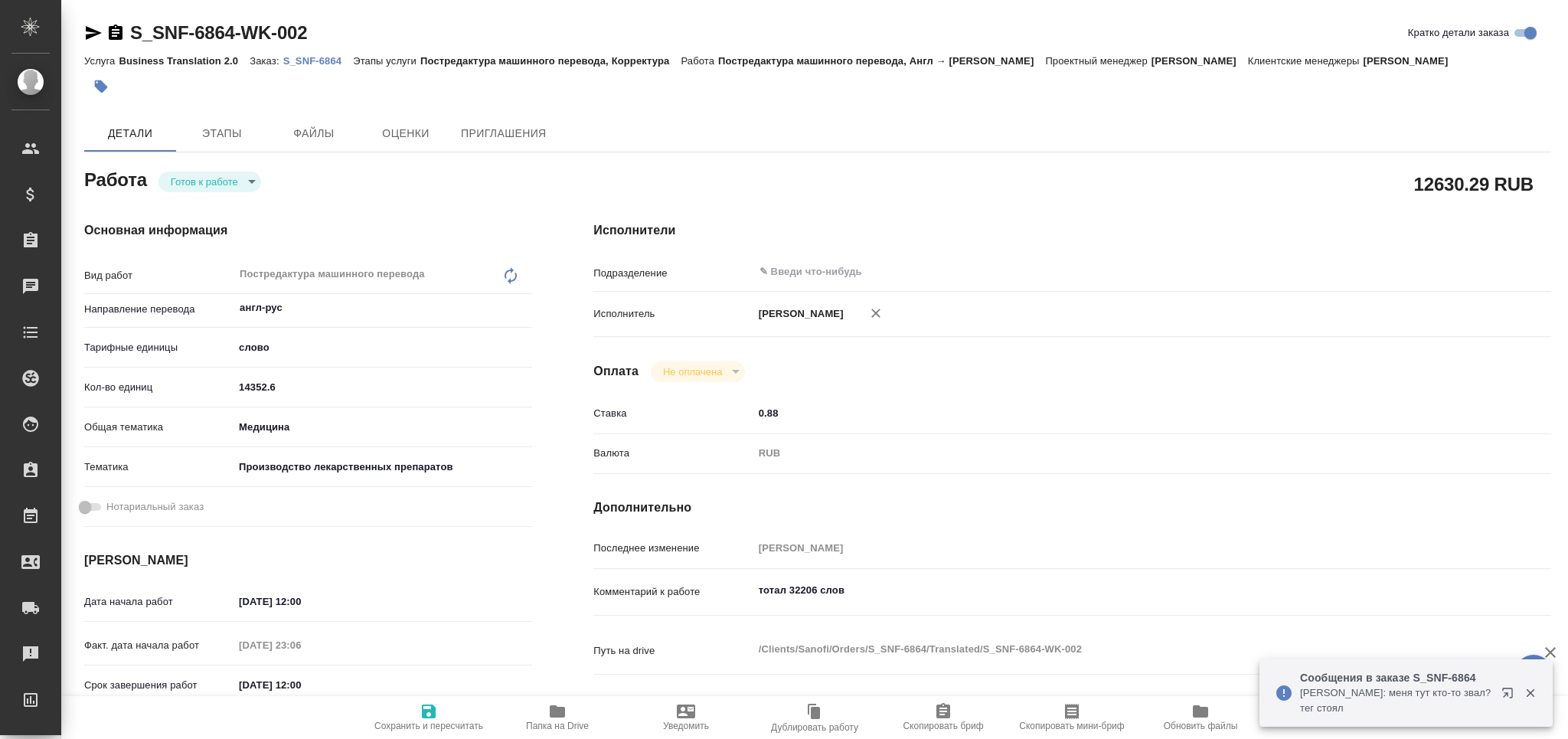
type textarea "x"
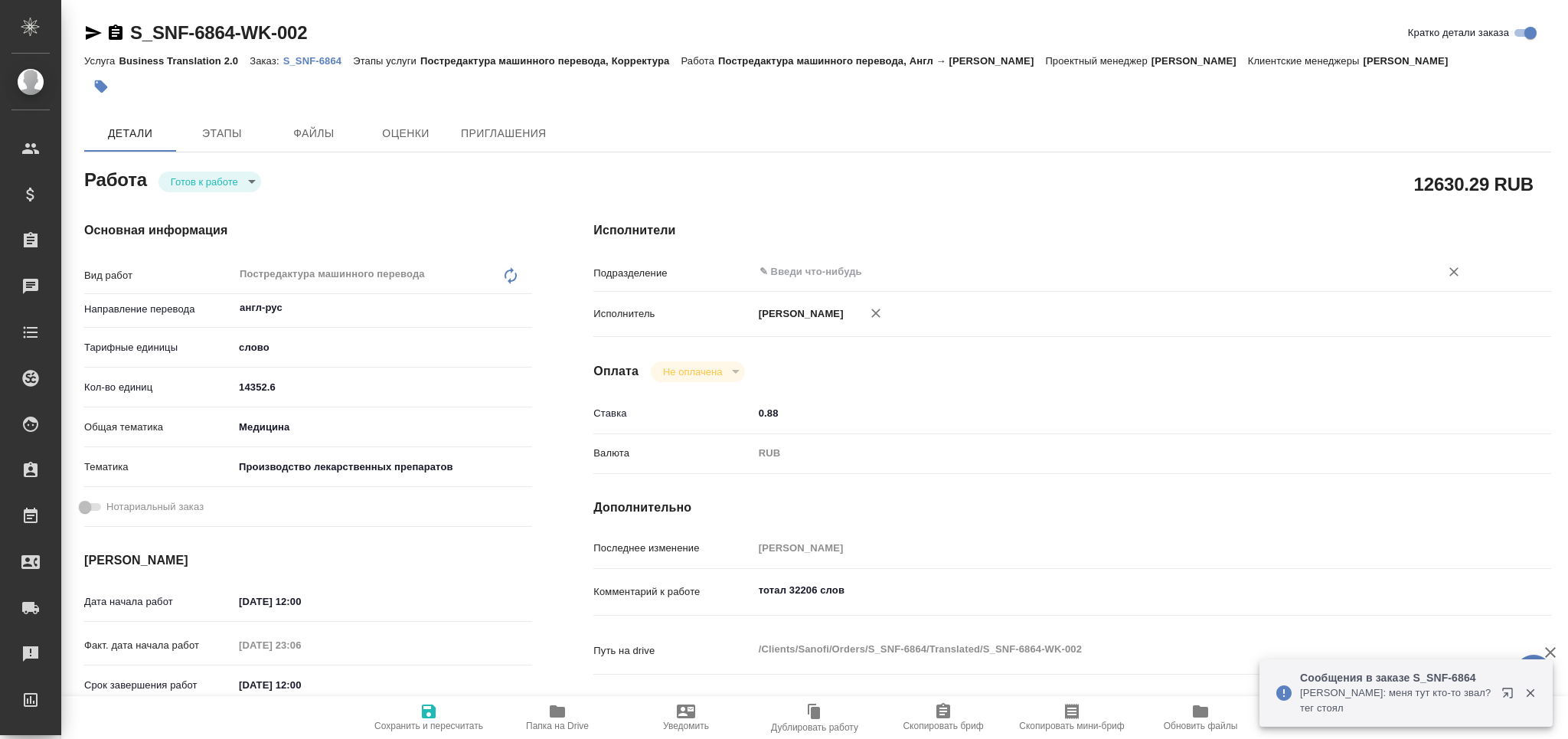
type textarea "x"
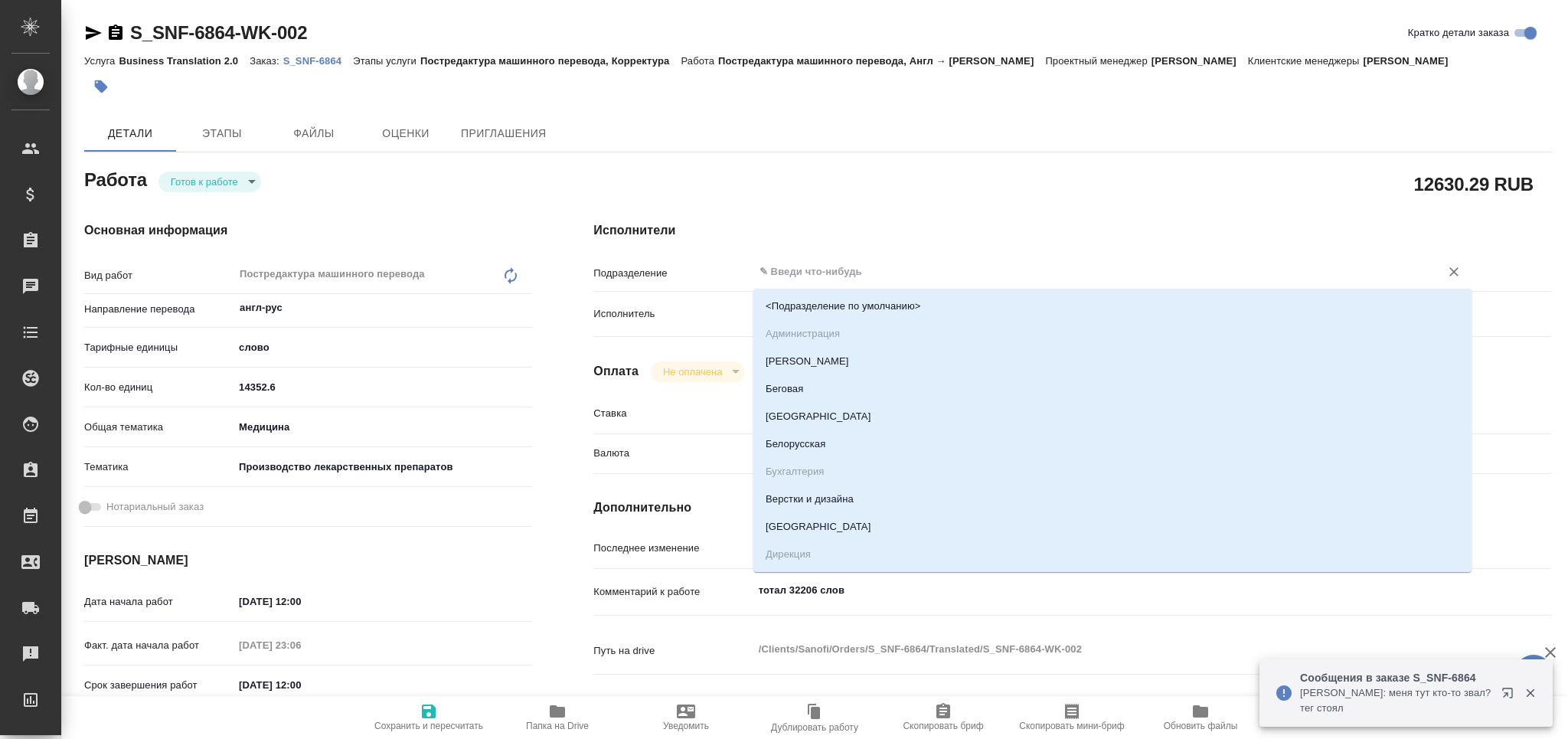
click at [803, 273] on input "text" at bounding box center [1086, 272] width 658 height 19
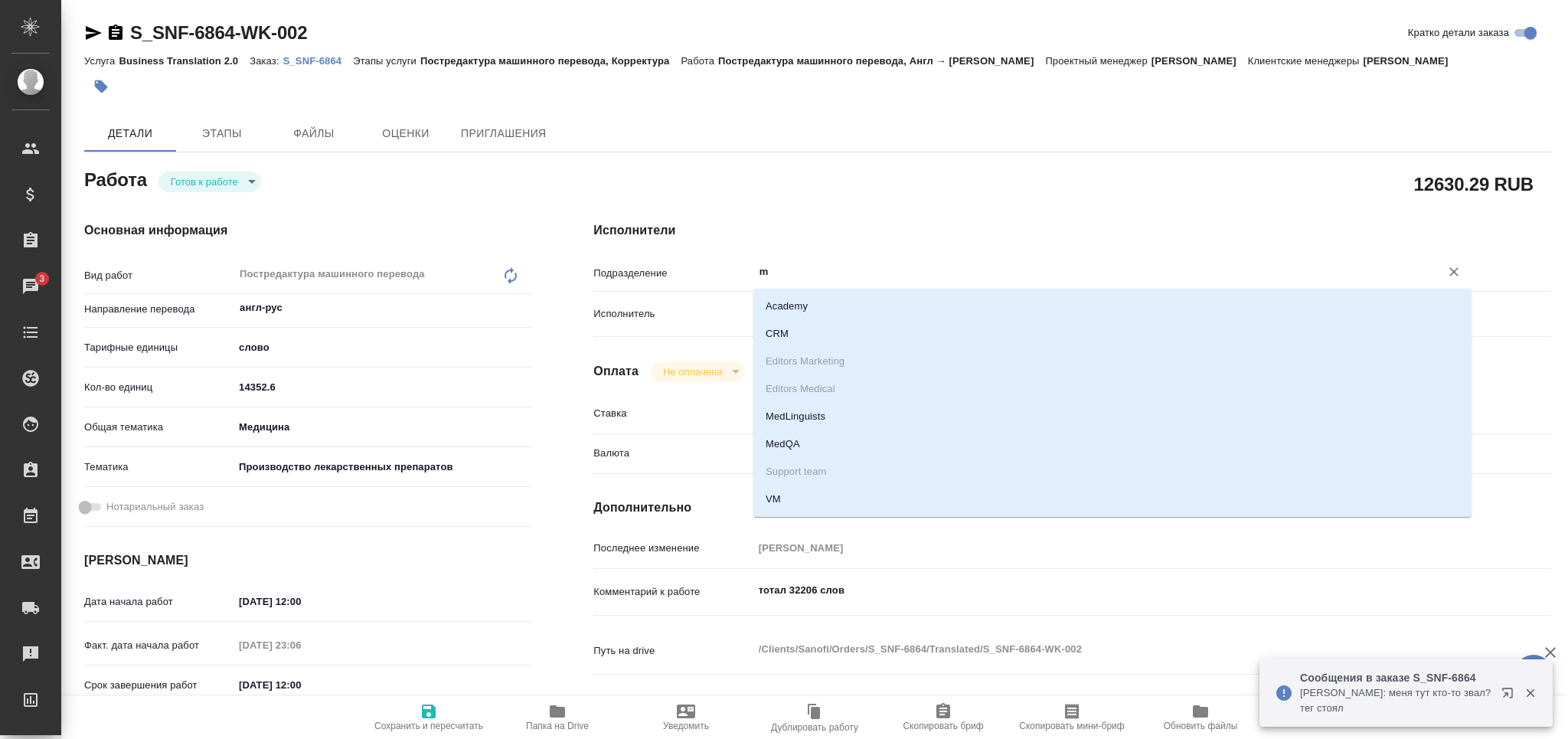
type input "me"
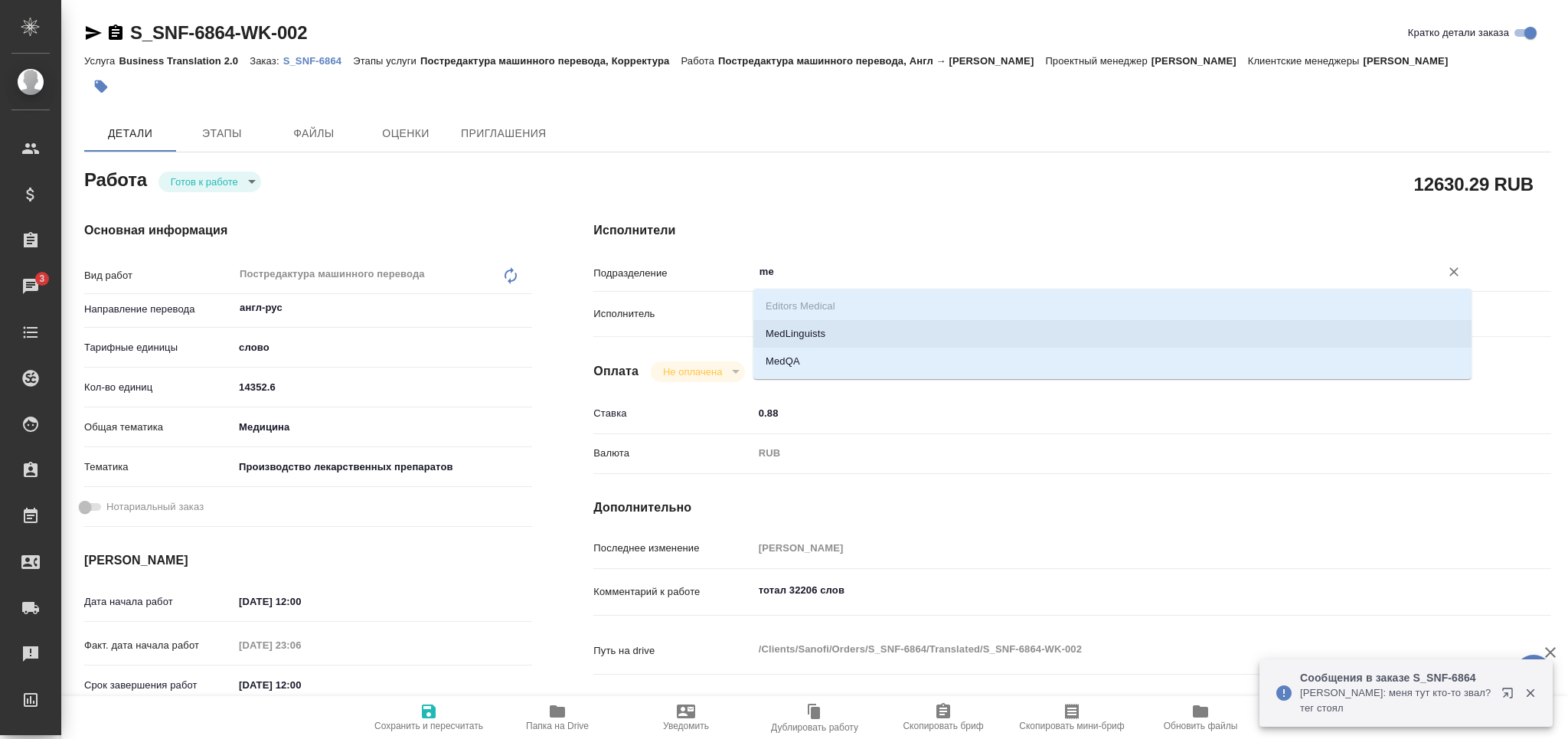
click at [787, 324] on li "MedLinguists" at bounding box center [1113, 334] width 718 height 28
type textarea "x"
type input "MedLinguists"
type textarea "x"
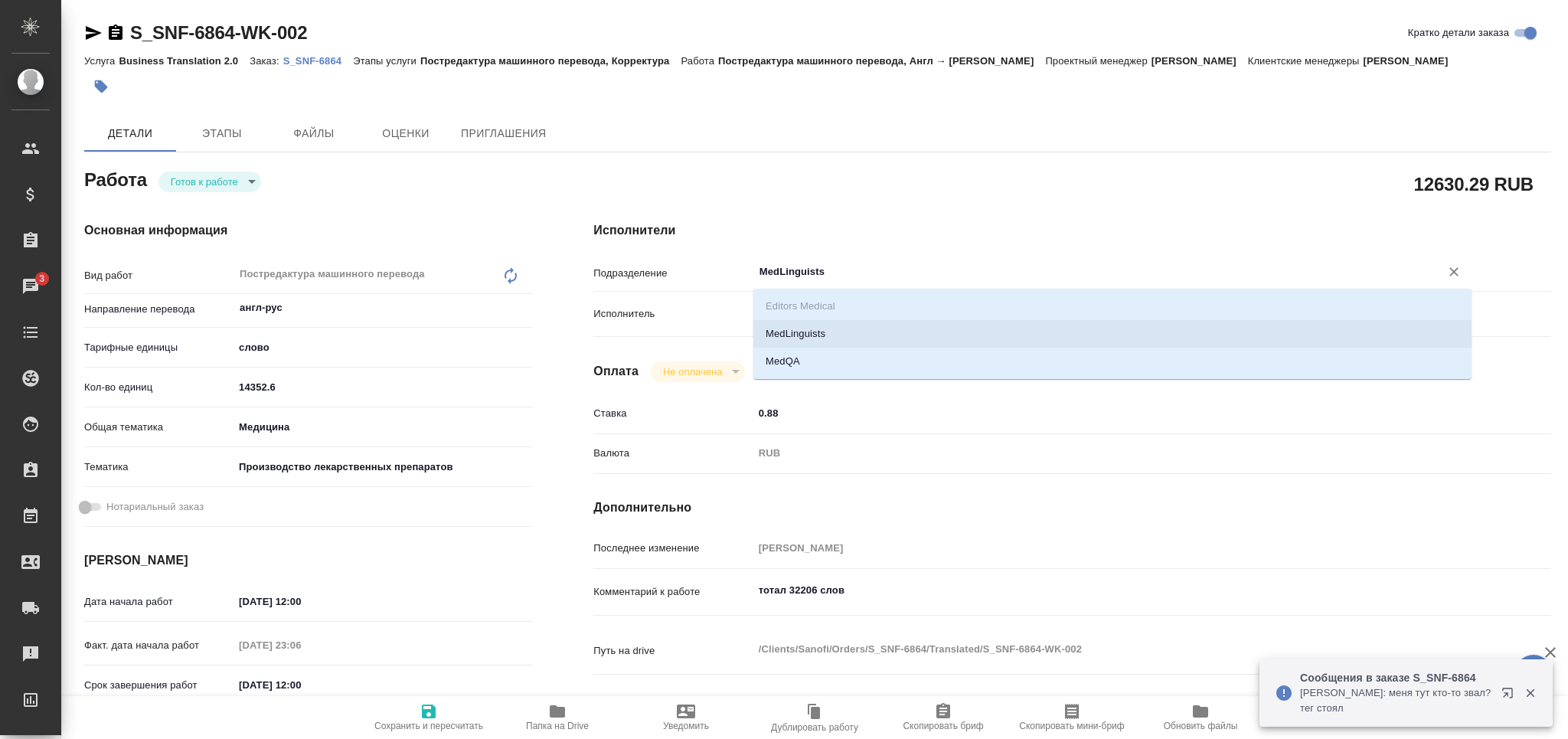
type textarea "x"
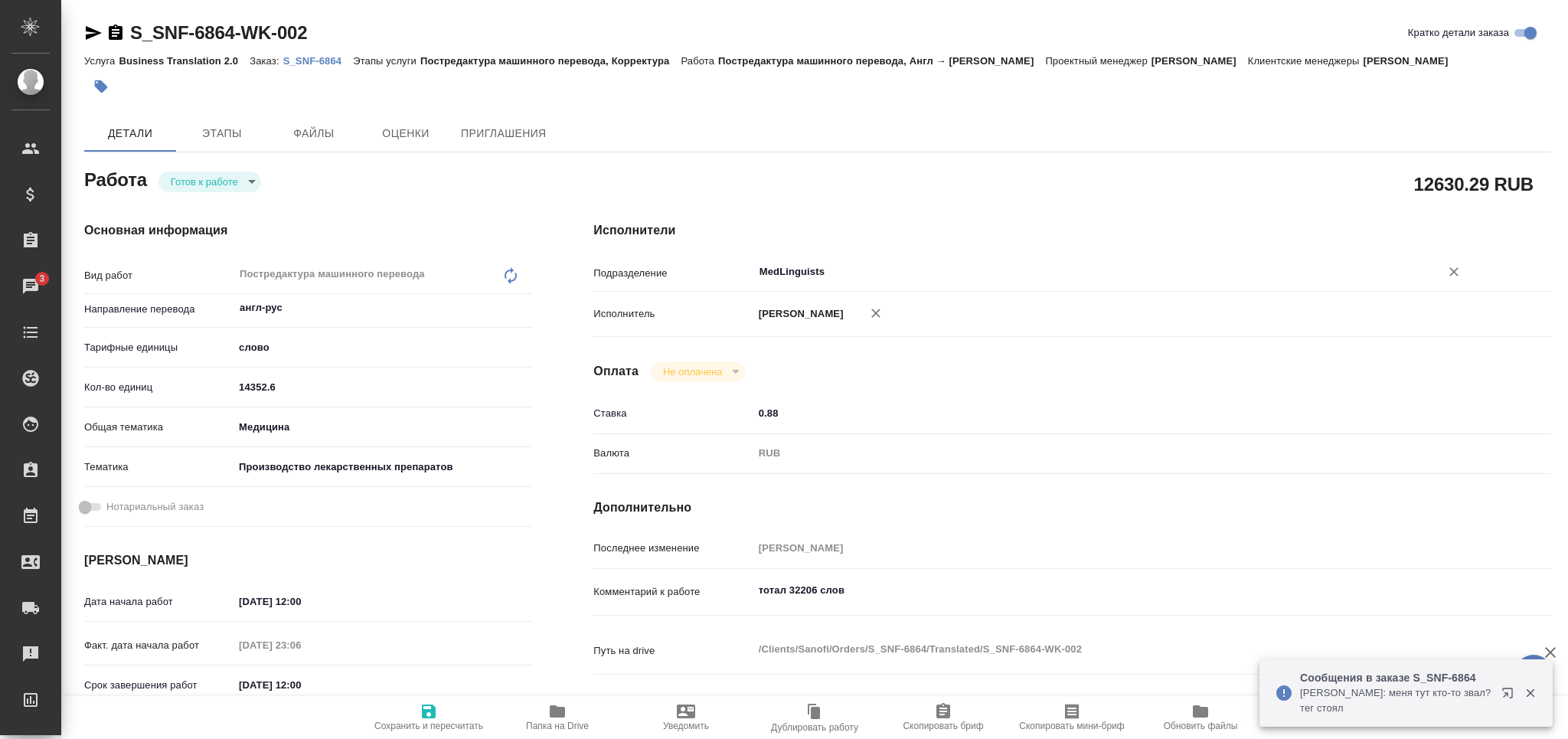
type input "MedLinguists"
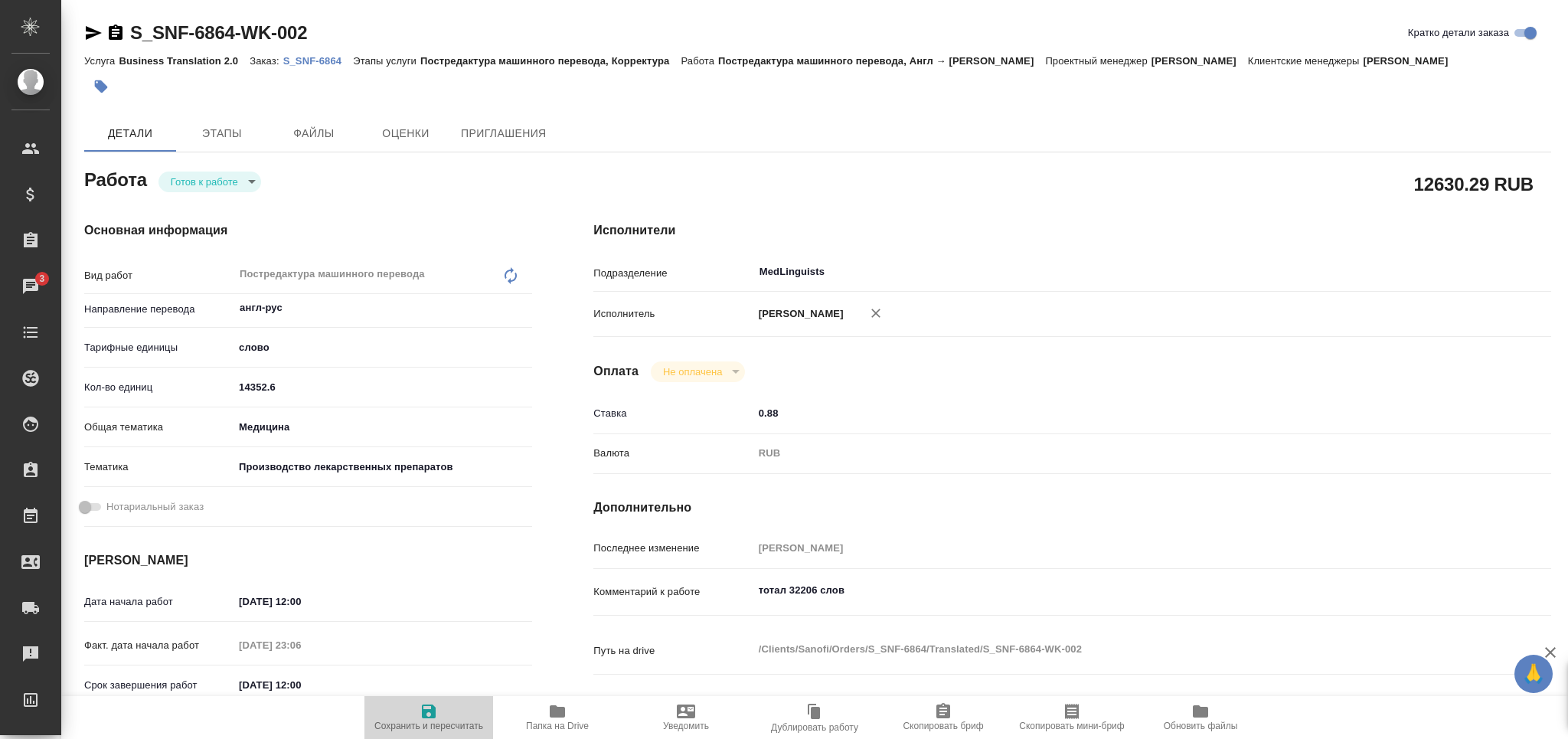
click at [415, 729] on span "Сохранить и пересчитать" at bounding box center [428, 725] width 108 height 11
type textarea "x"
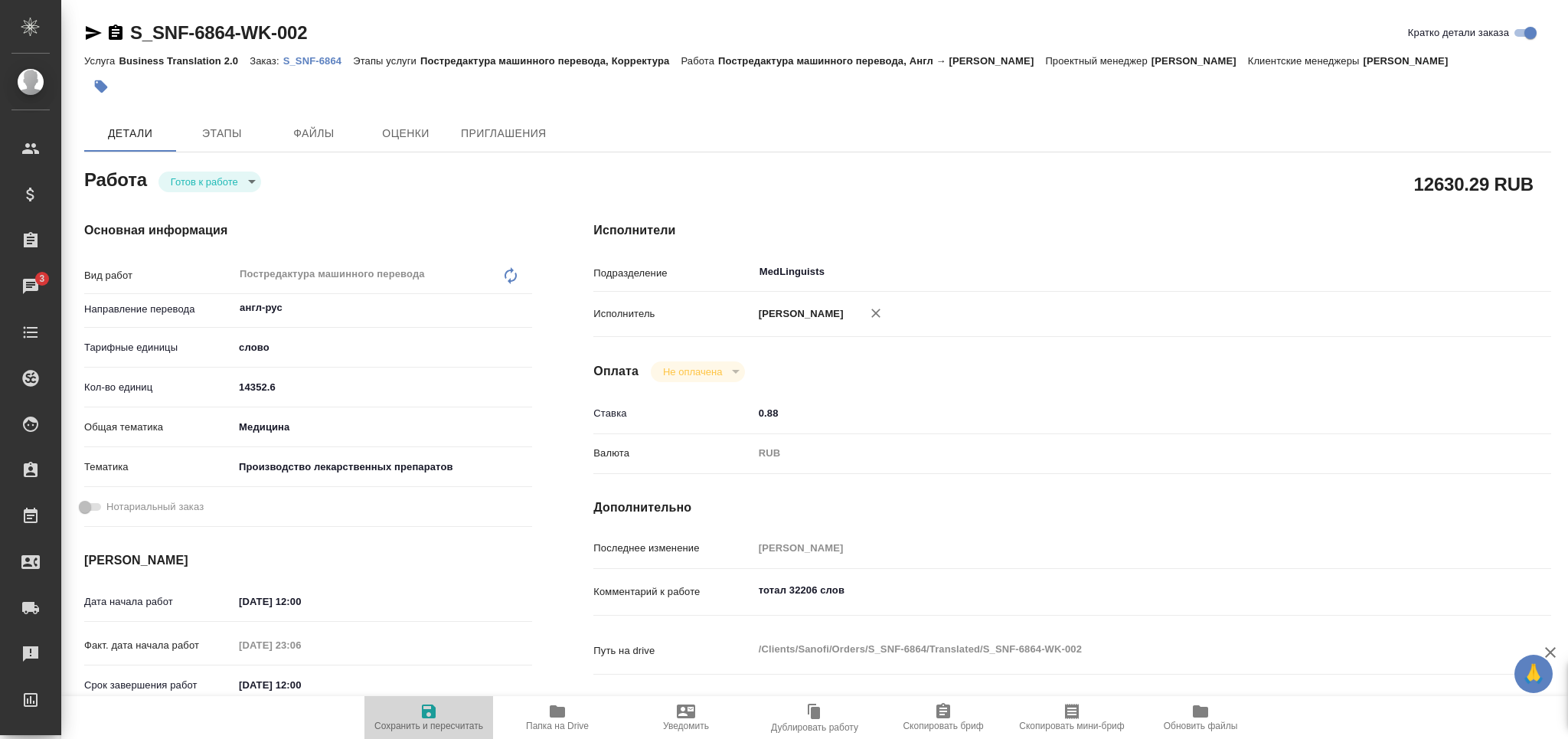
type textarea "x"
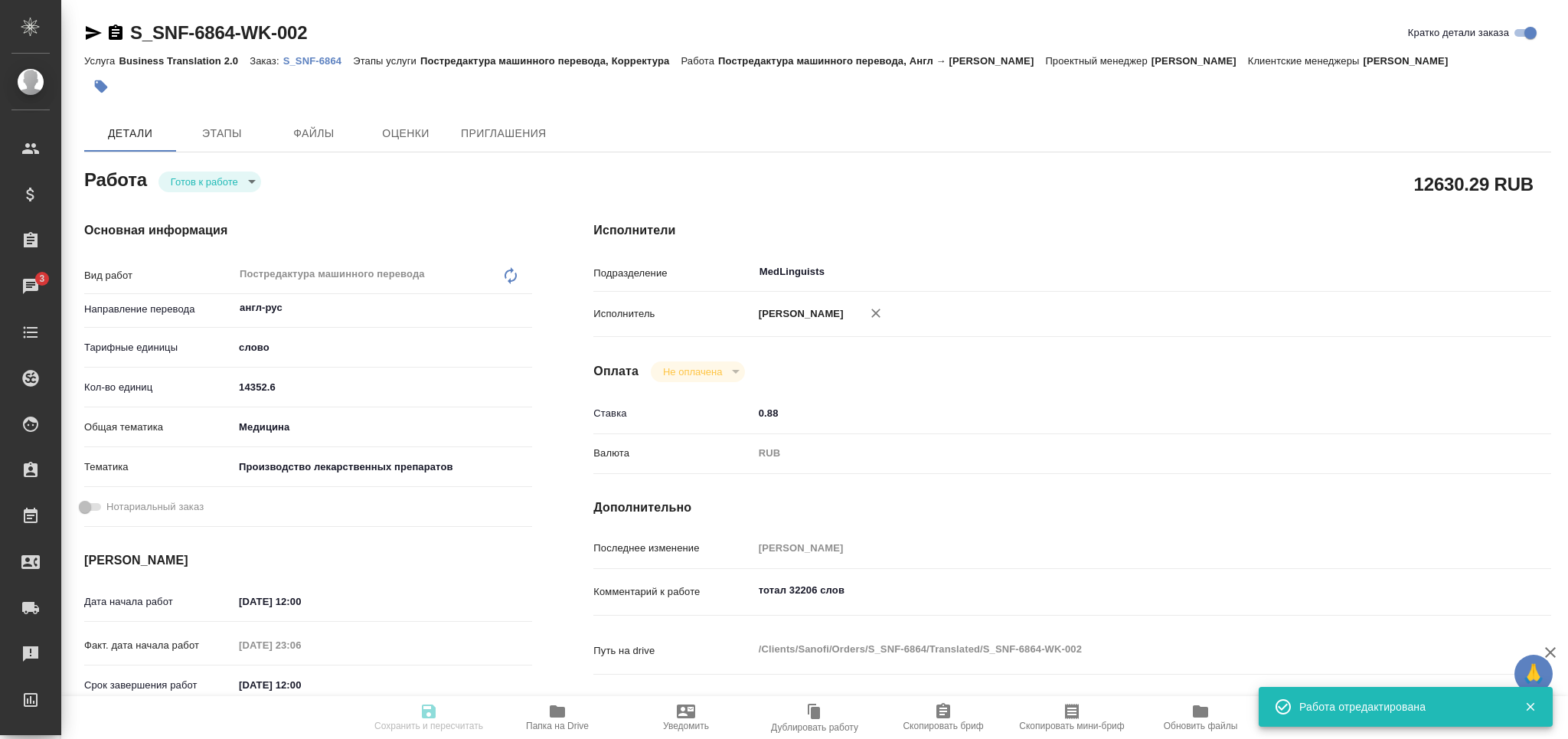
type input "readyForWork"
type textarea "Постредактура машинного перевода"
type textarea "x"
type input "англ-рус"
type input "5a8b1489cc6b4906c91bfd90"
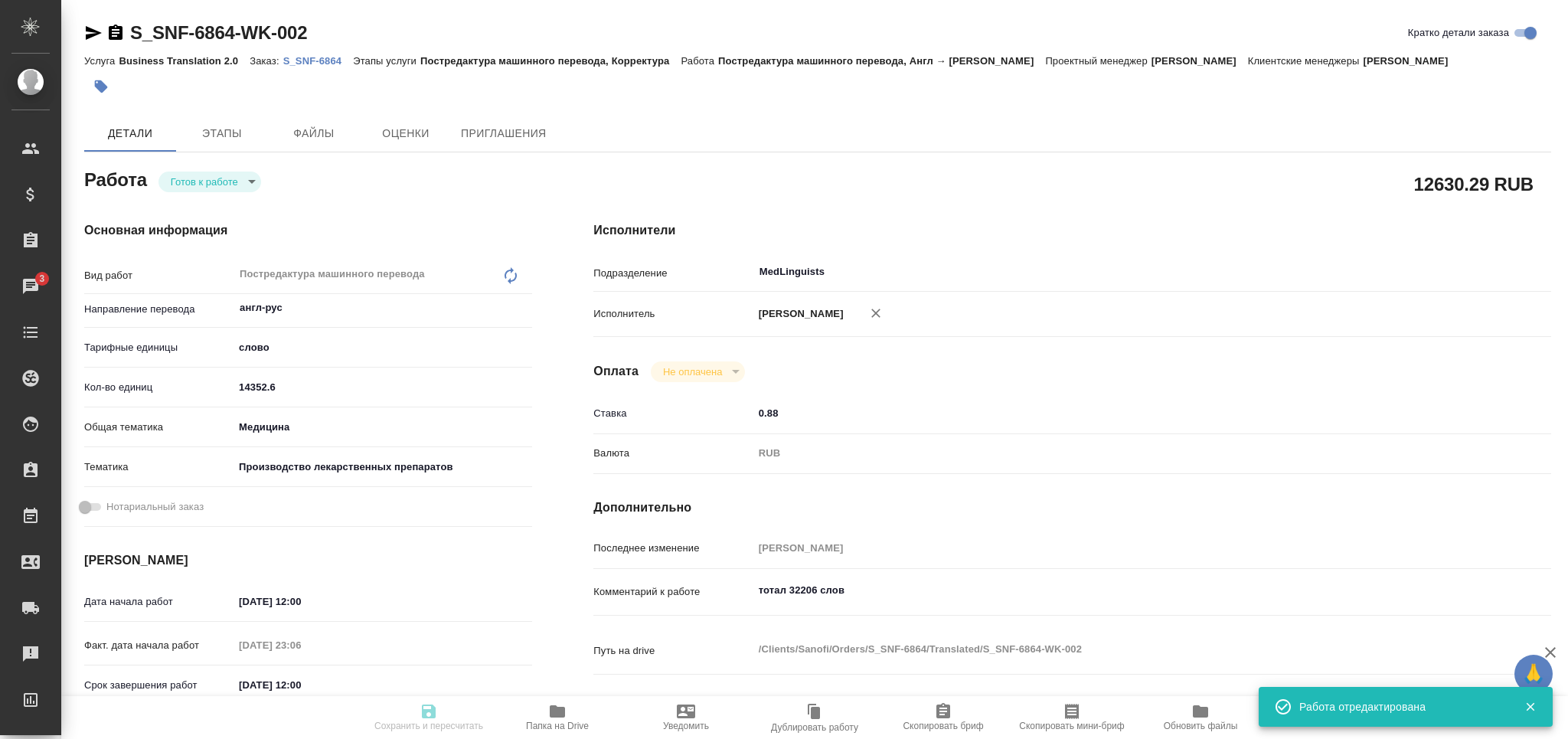
type input "14352.6"
type input "med"
type input "614982fec5ecbb70f805293f"
type input "05.09.2025 12:00"
type input "04.09.2025 23:06"
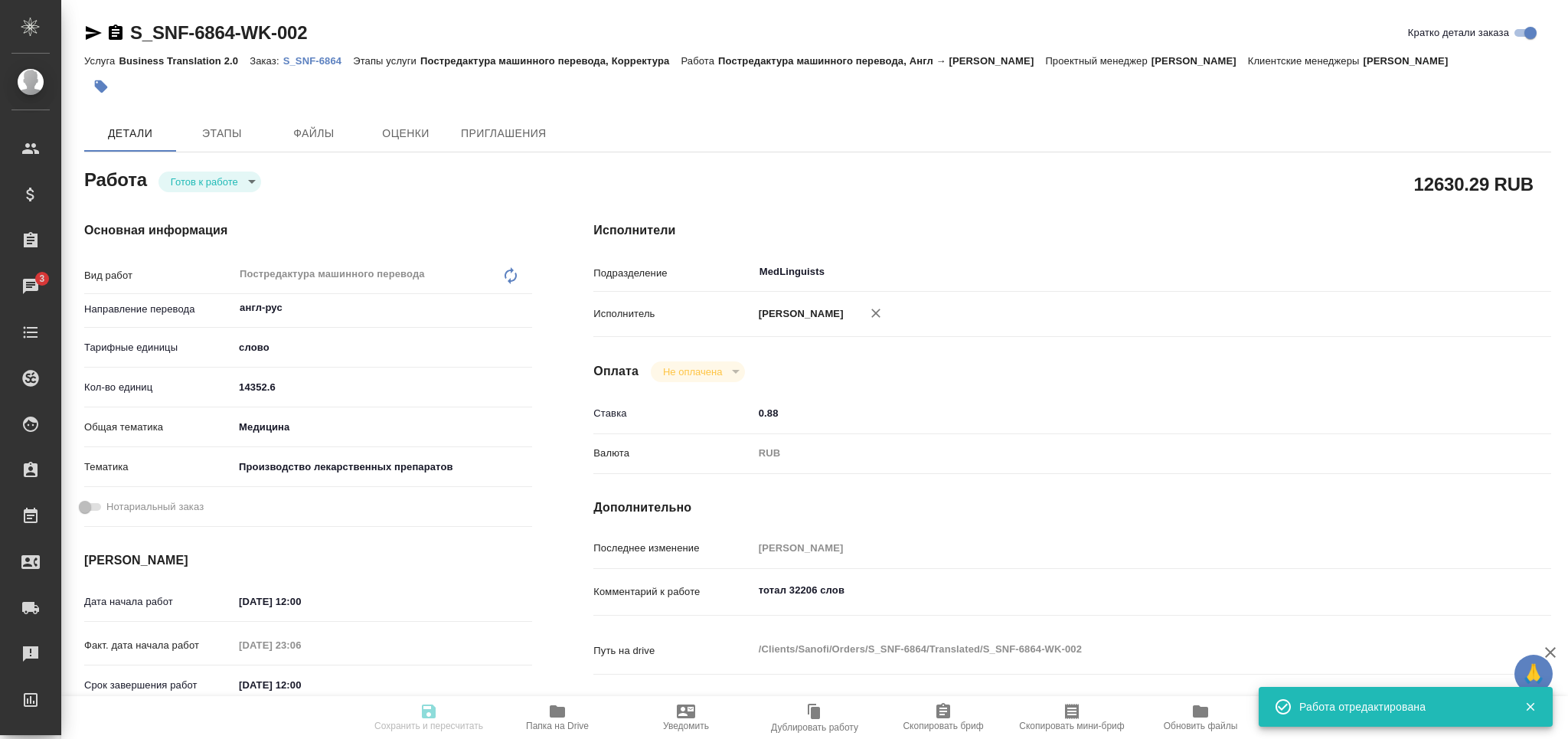
type input "07.09.2025 12:00"
type input "08.09.2025 12:00"
type input "MedLinguists"
type input "notPayed"
type input "0.88"
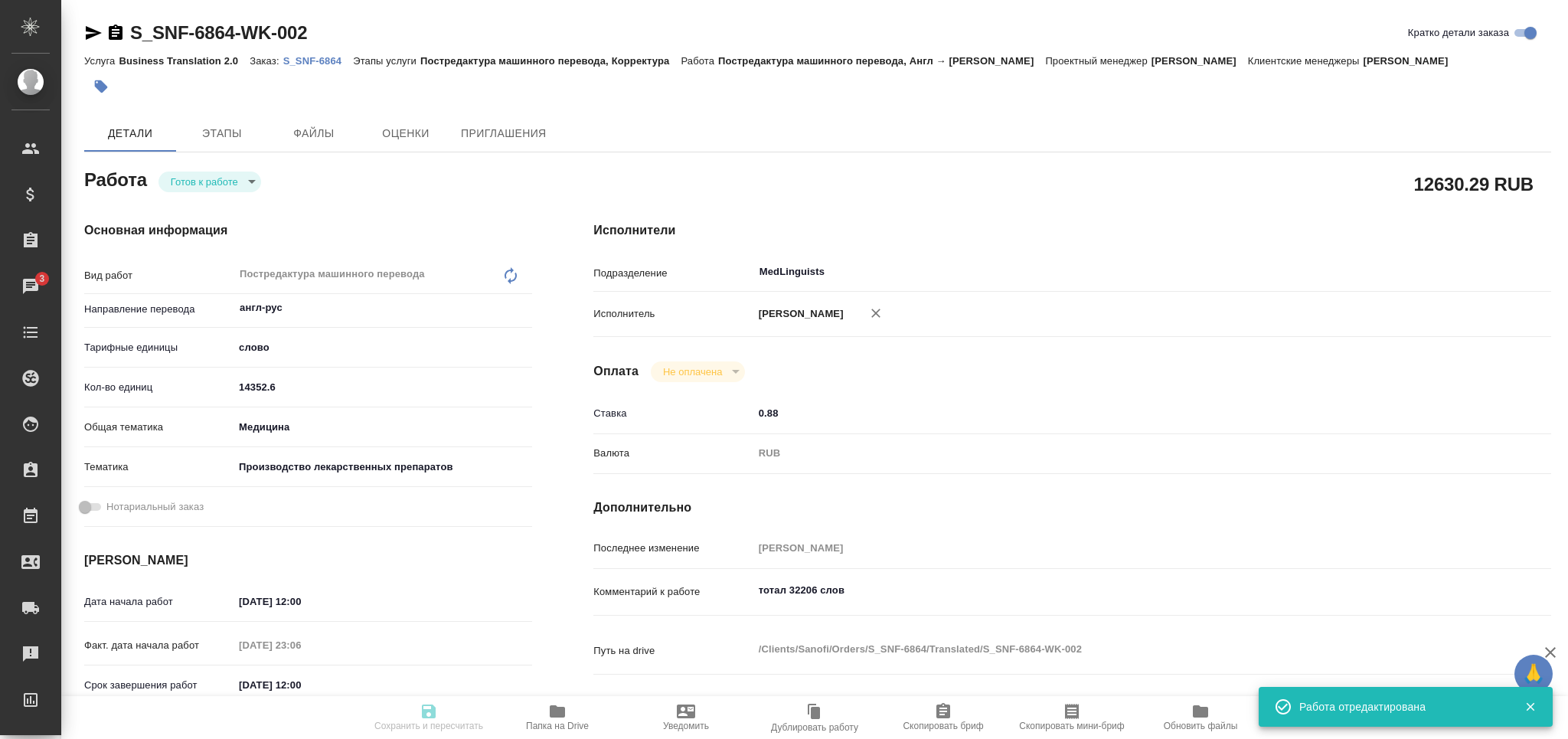
type input "RUB"
type input "Мартынова Александра"
type textarea "тотал 32206 слов"
type textarea "x"
type textarea "/Clients/Sanofi/Orders/S_SNF-6864/Translated/S_SNF-6864-WK-002"
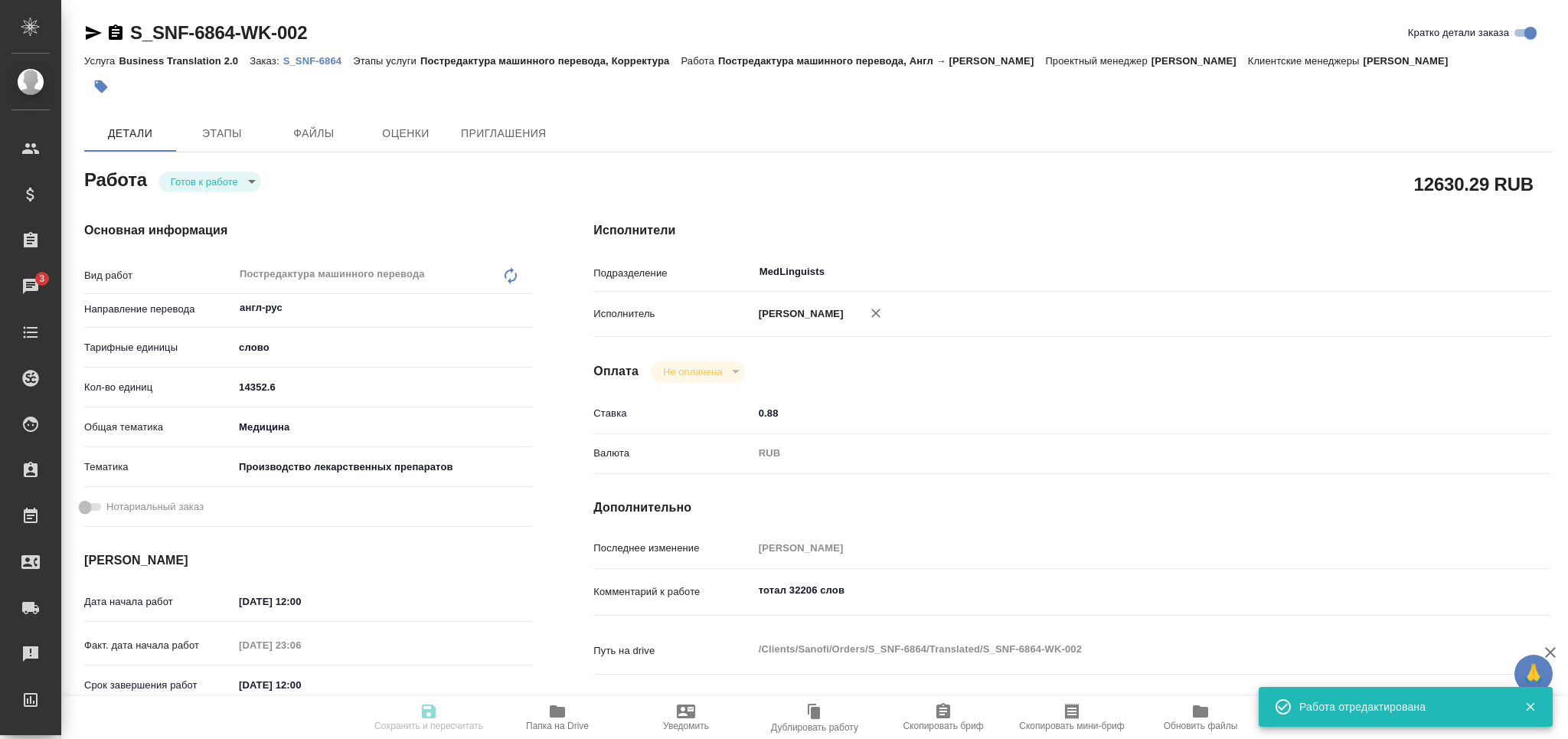
type textarea "x"
type input "S_SNF-6864"
type input "E005841981"
type input "Business Translation 2.0"
type input "Постредактура машинного перевода, Корректура"
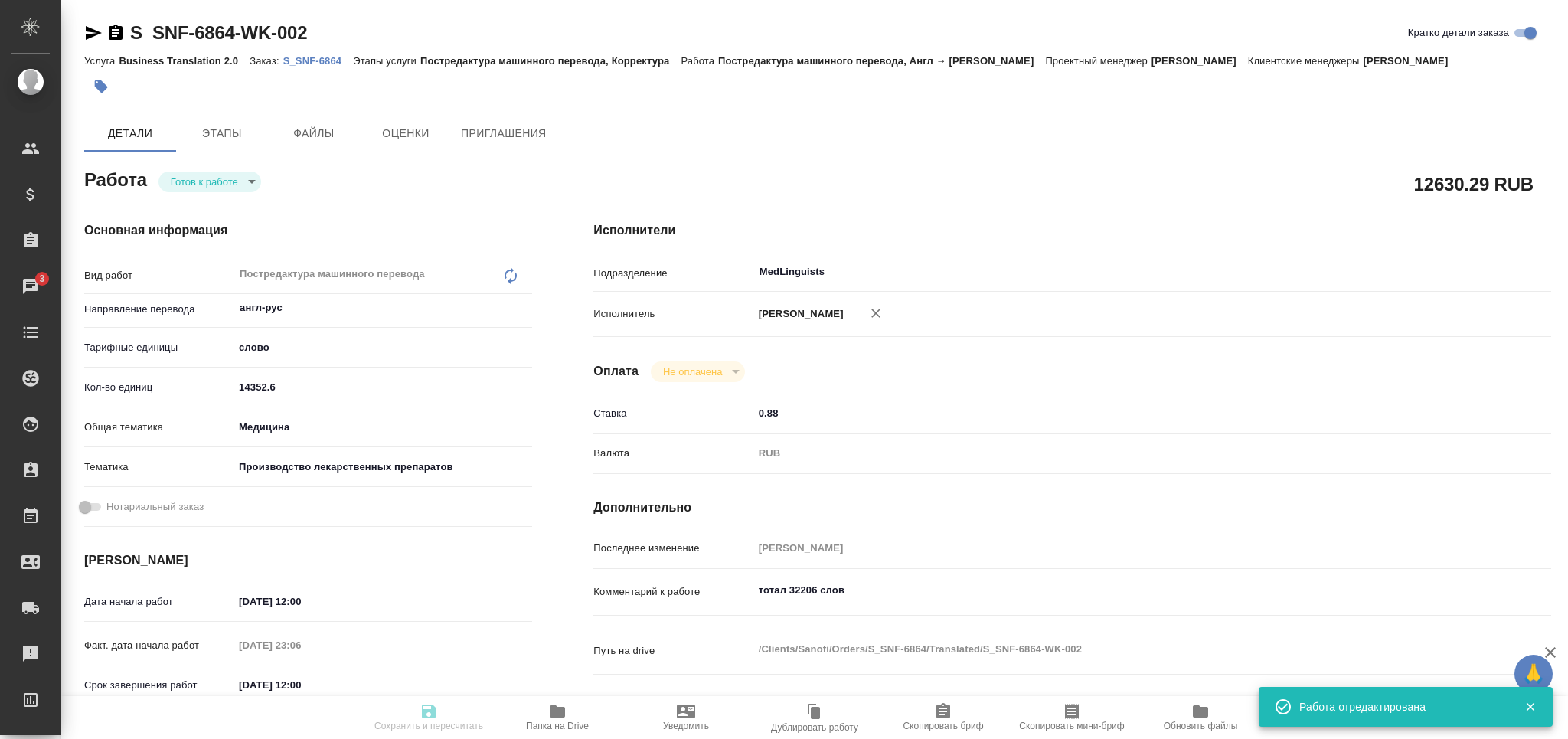
type input "Сайдашева Диляра"
type input "Арсеньева Вера"
type input "/Clients/Sanofi/Orders/S_SNF-6864"
type textarea "x"
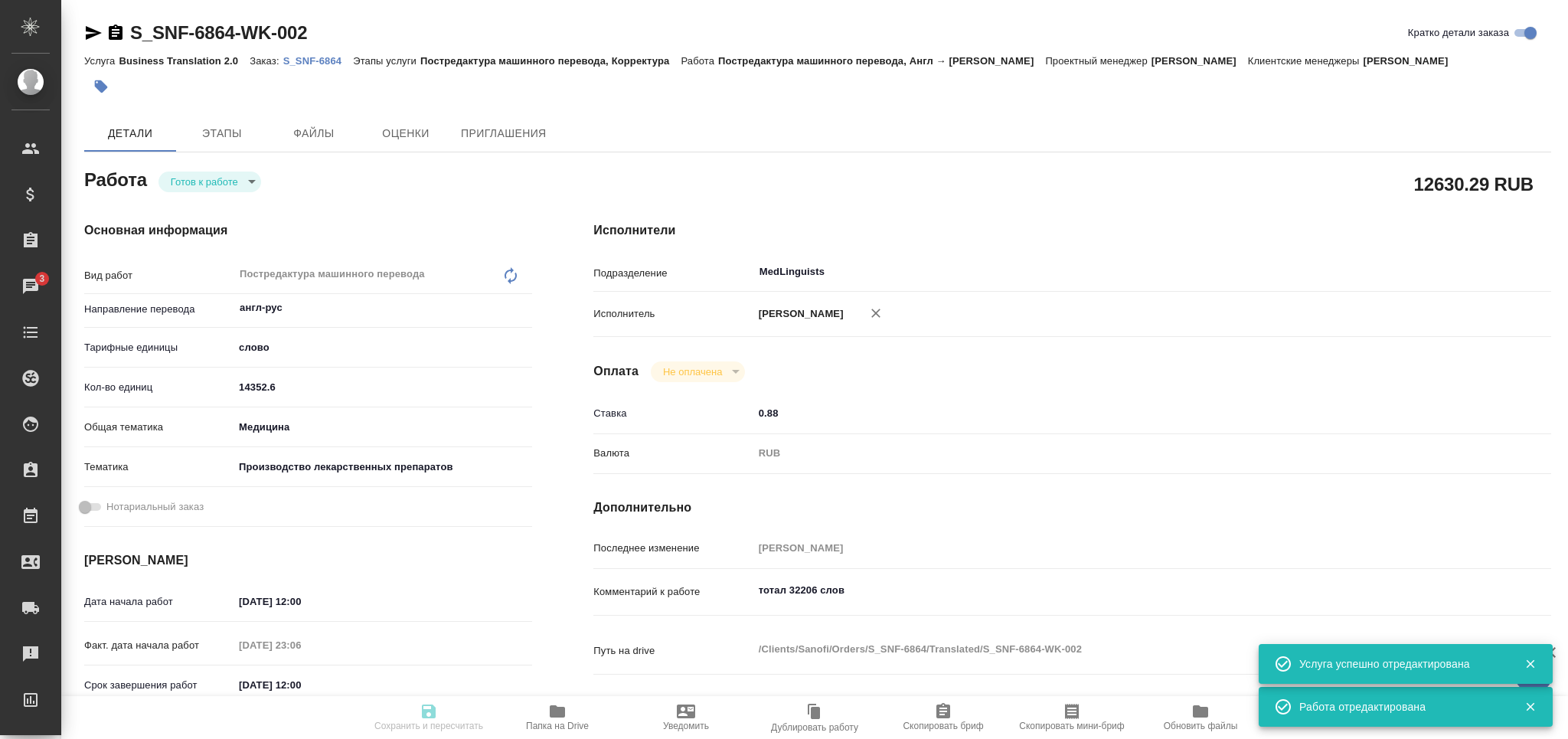
type textarea "x"
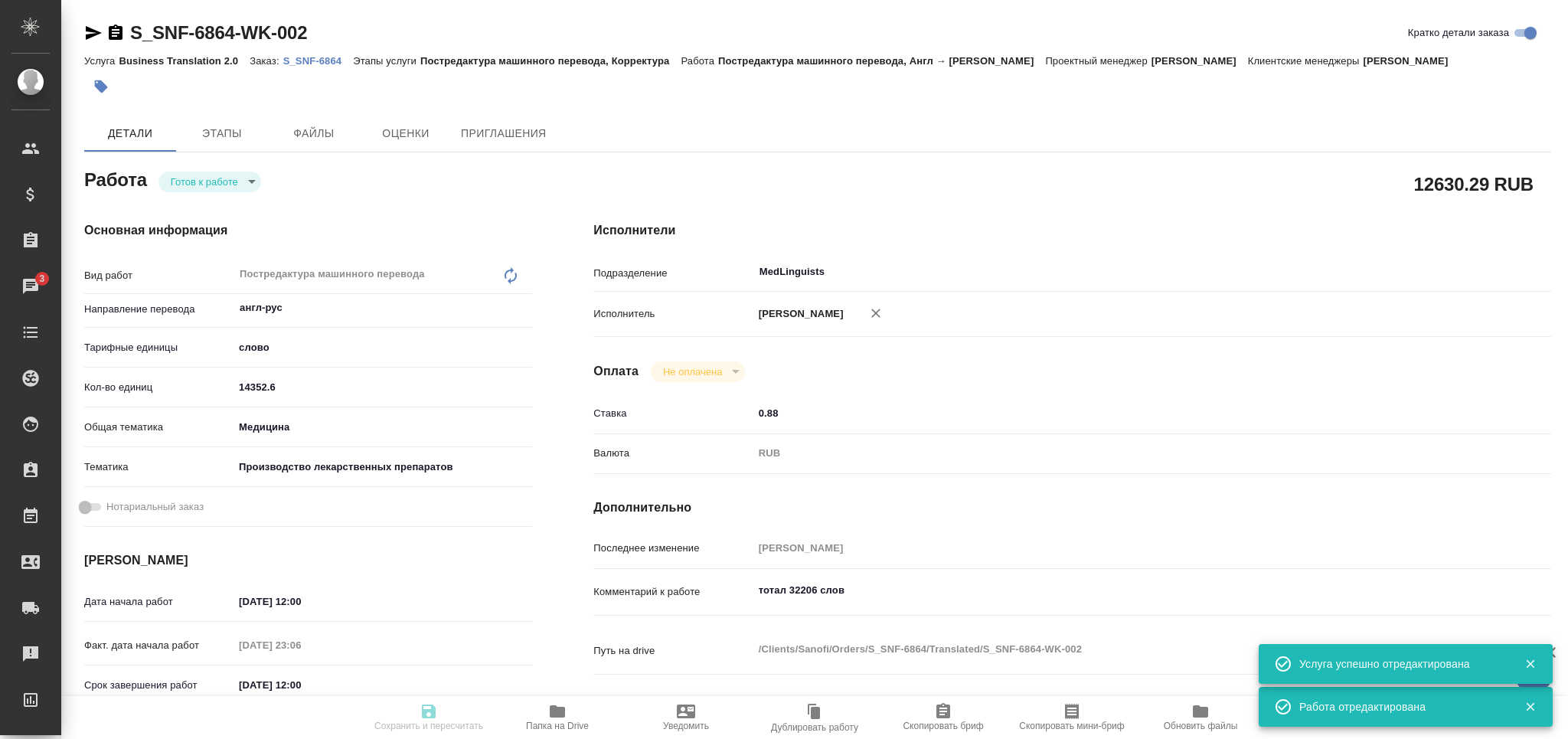
type textarea "x"
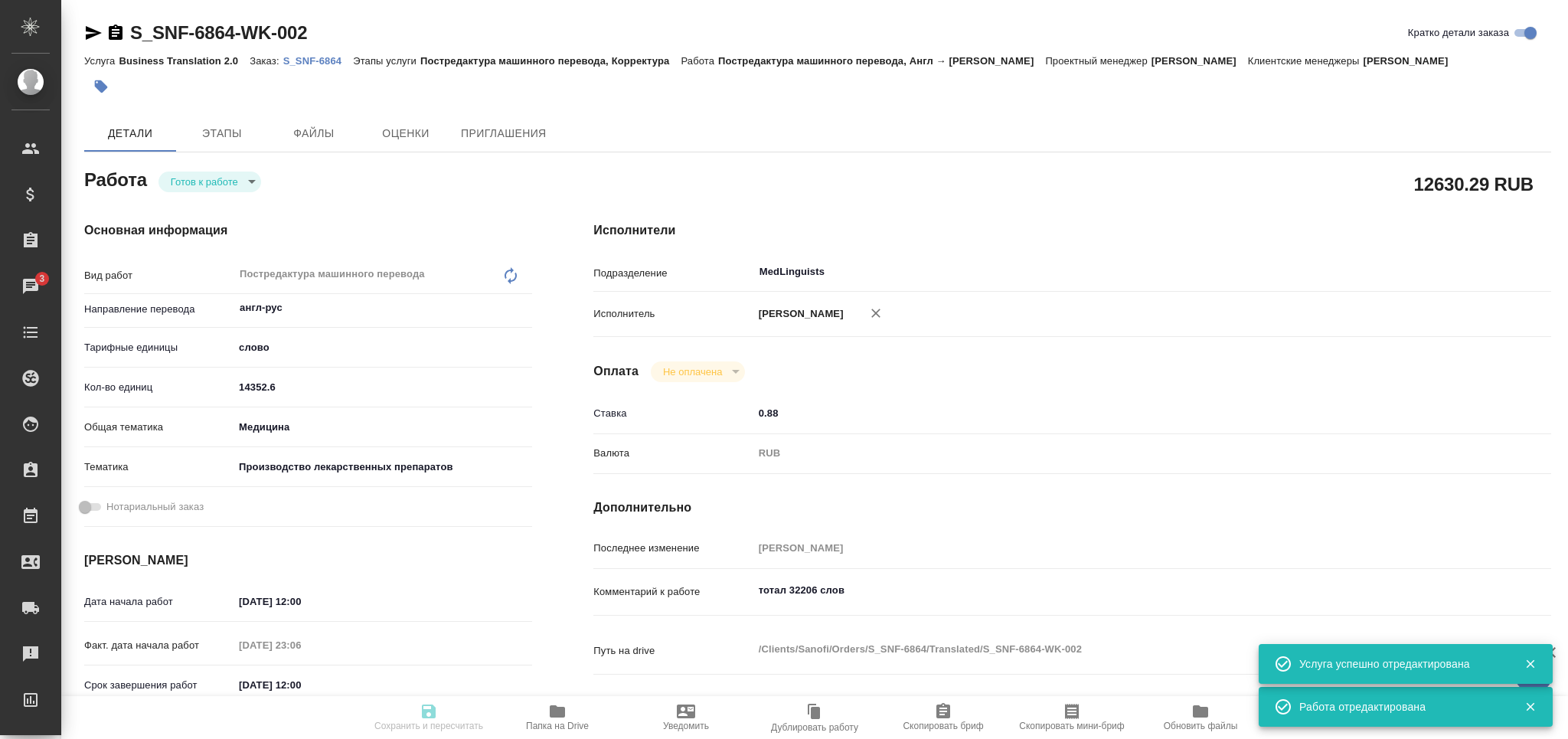
type textarea "x"
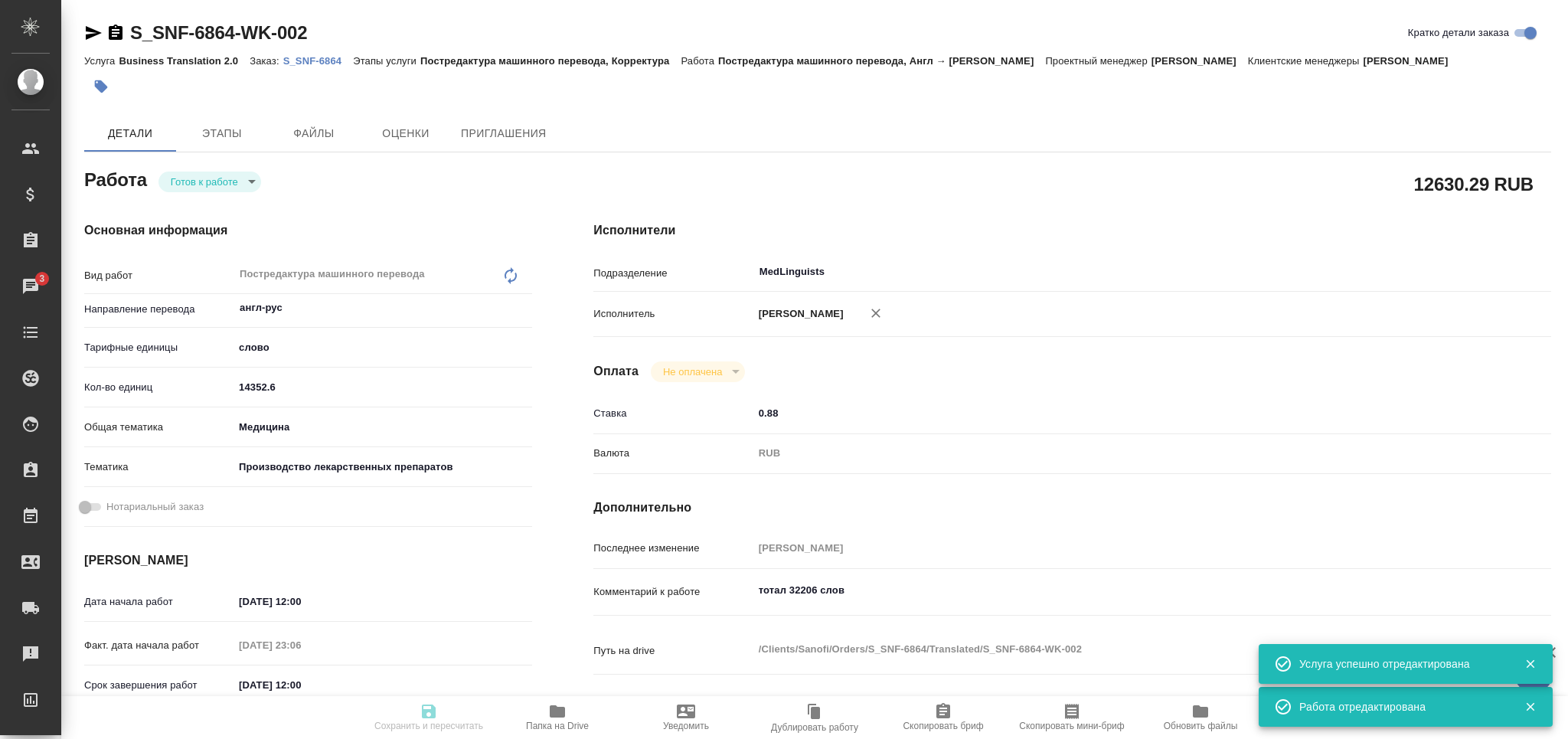
type textarea "x"
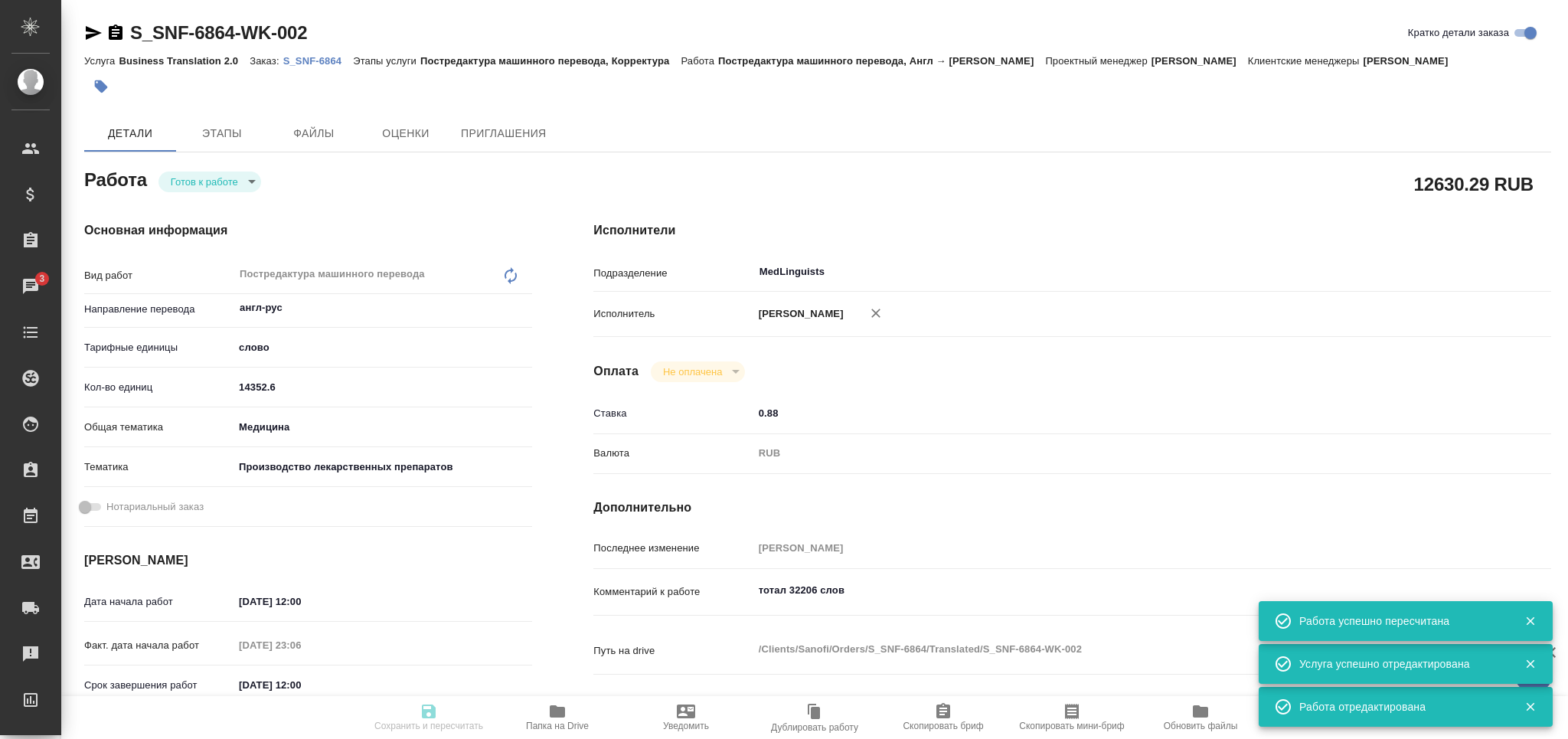
type input "readyForWork"
type textarea "Постредактура машинного перевода"
type textarea "x"
type input "англ-рус"
type input "5a8b1489cc6b4906c91bfd90"
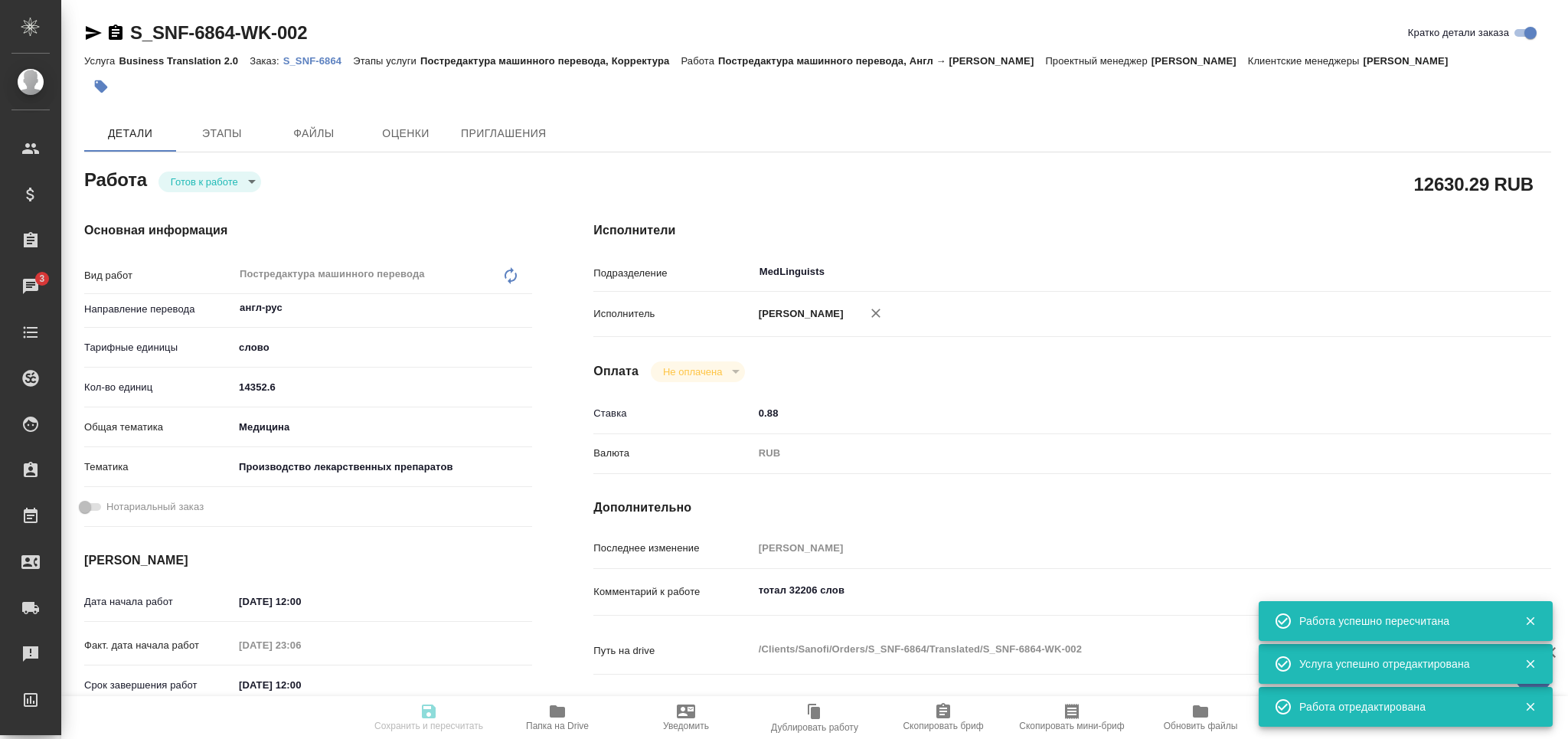
type input "14352.6"
type input "med"
type input "614982fec5ecbb70f805293f"
type input "05.09.2025 12:00"
type input "04.09.2025 23:06"
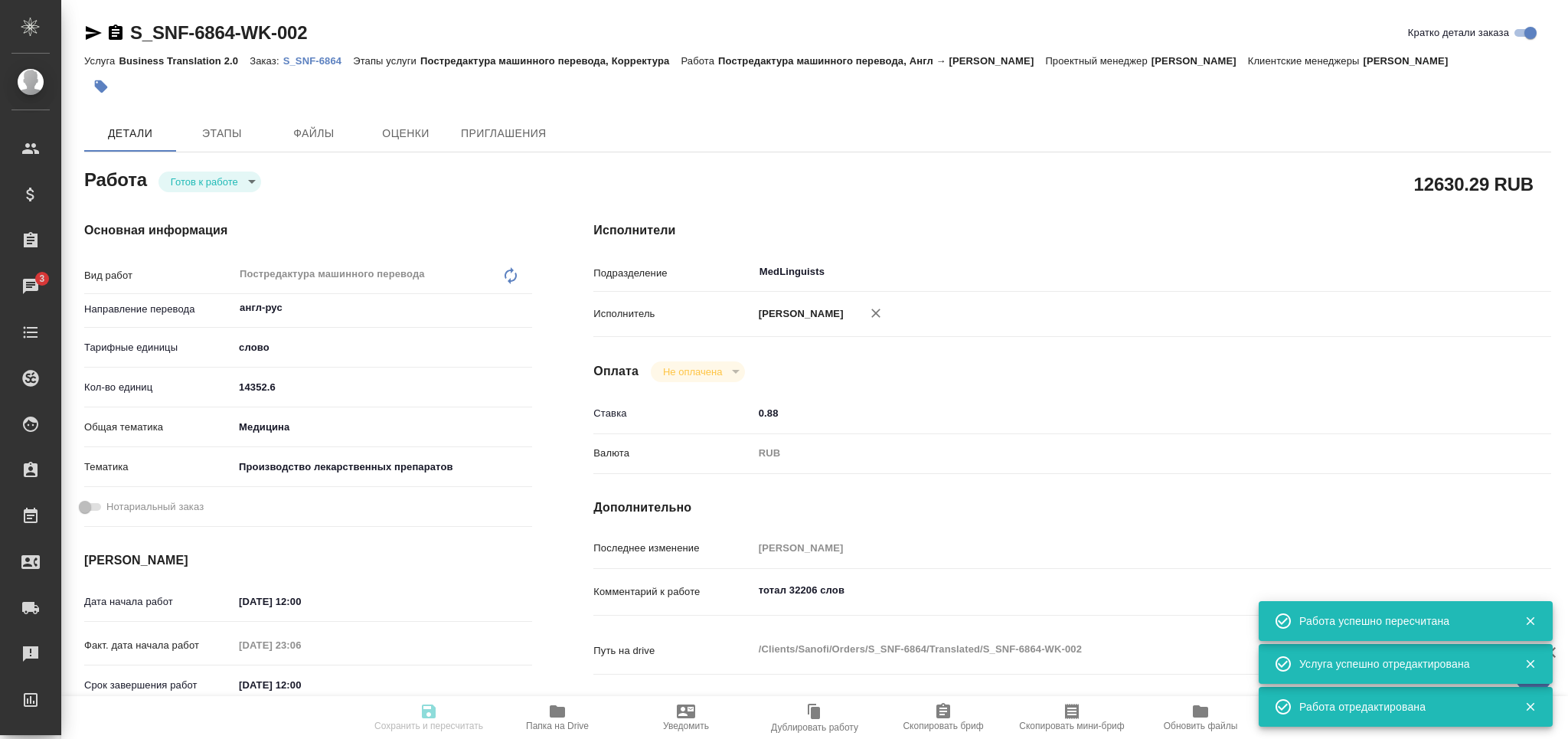
type input "07.09.2025 12:00"
type input "08.09.2025 12:00"
type input "MedLinguists"
type input "notPayed"
type input "0.88"
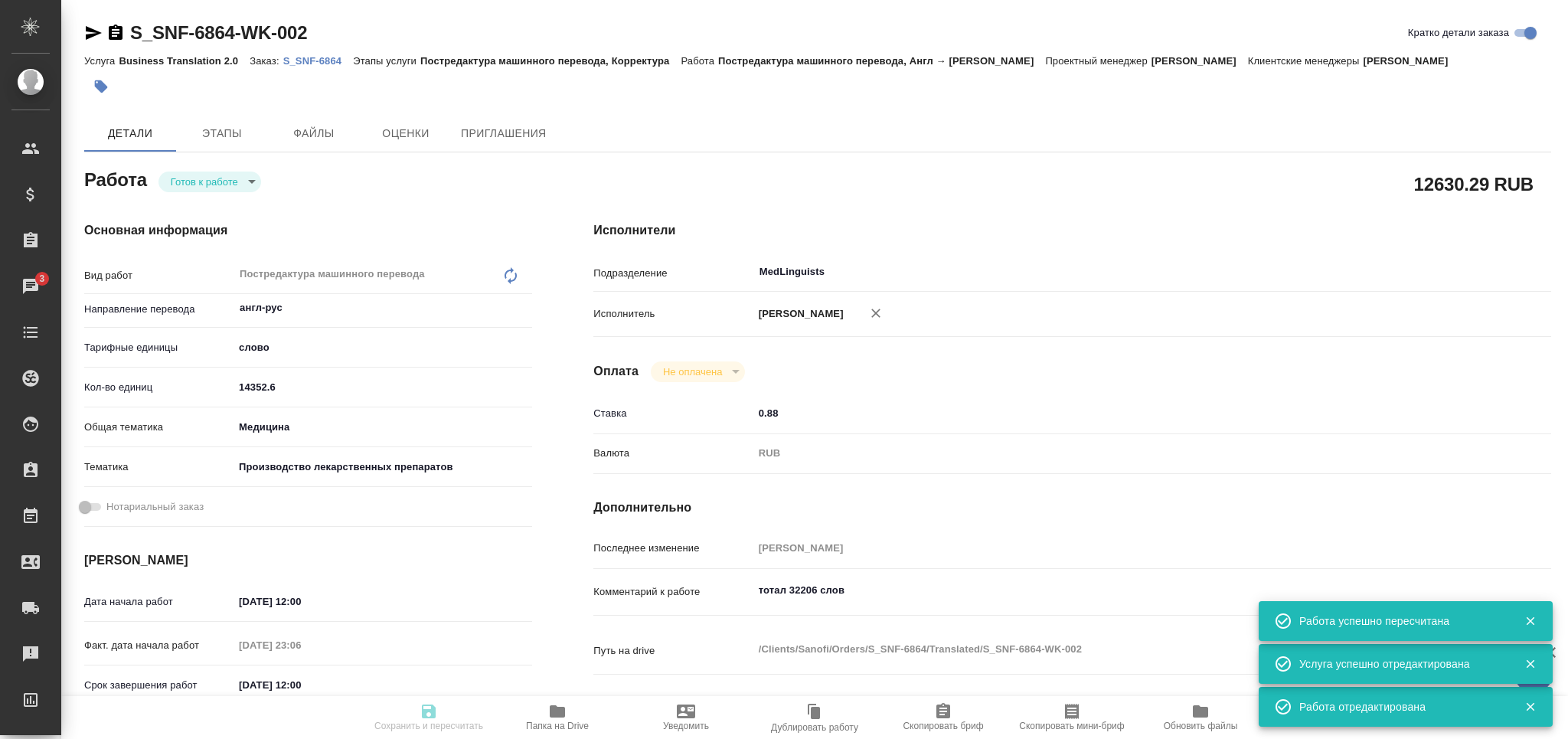
type input "RUB"
type input "Мартынова Александра"
type textarea "тотал 32206 слов"
type textarea "x"
type textarea "/Clients/Sanofi/Orders/S_SNF-6864/Translated/S_SNF-6864-WK-002"
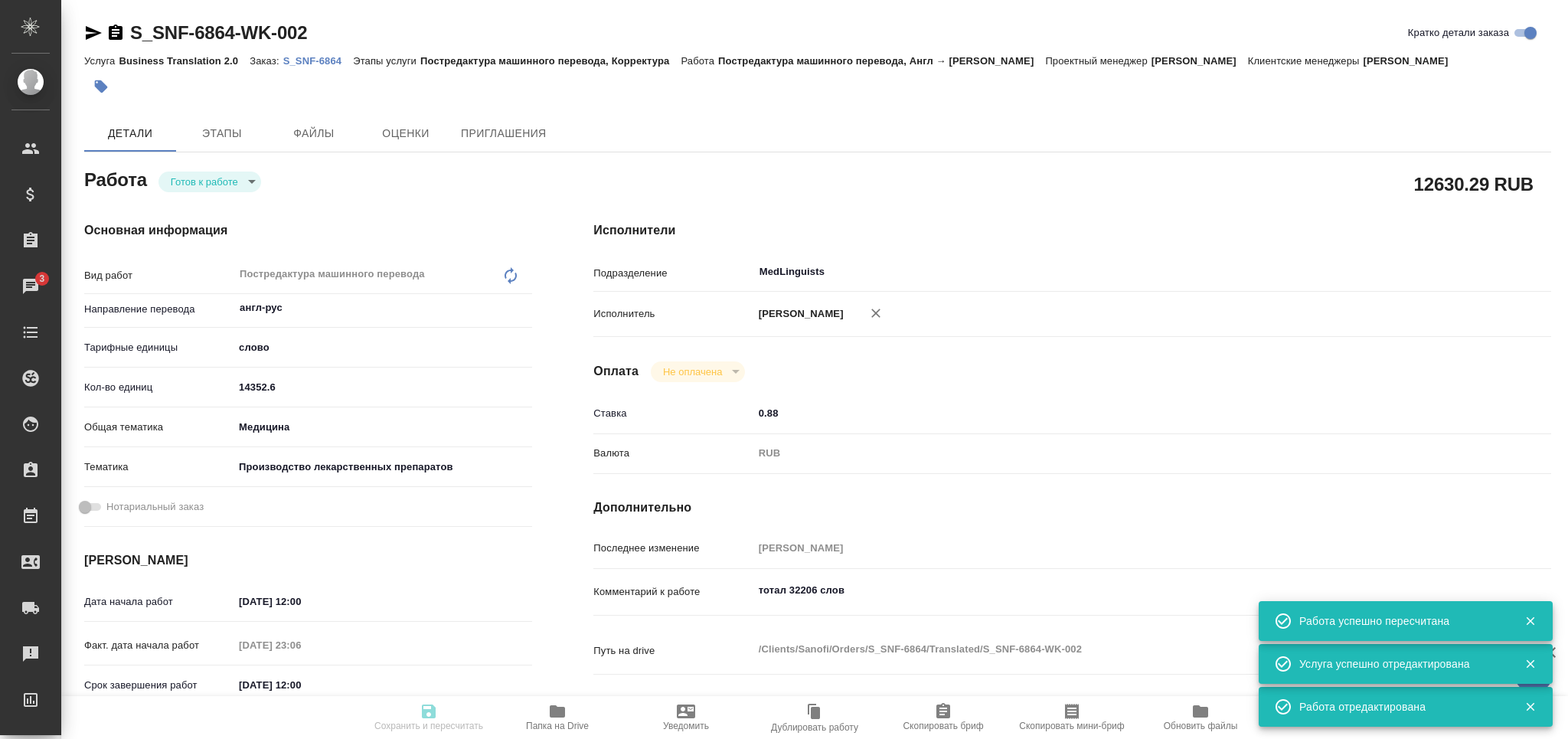
type textarea "x"
type input "S_SNF-6864"
type input "E005841981"
type input "Business Translation 2.0"
type input "Постредактура машинного перевода, Корректура"
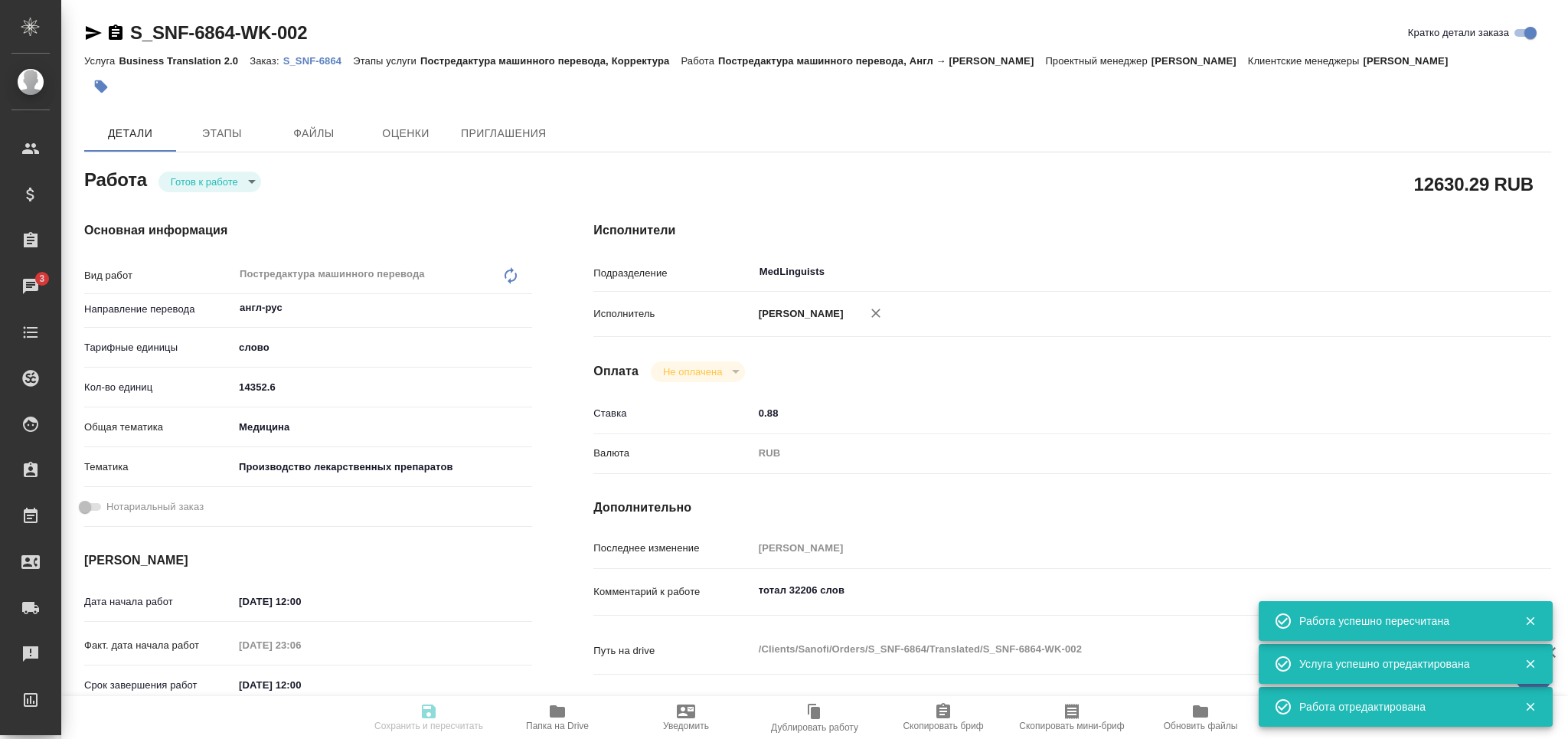
type input "Сайдашева Диляра"
type input "Арсеньева Вера"
type input "/Clients/Sanofi/Orders/S_SNF-6864"
type textarea "x"
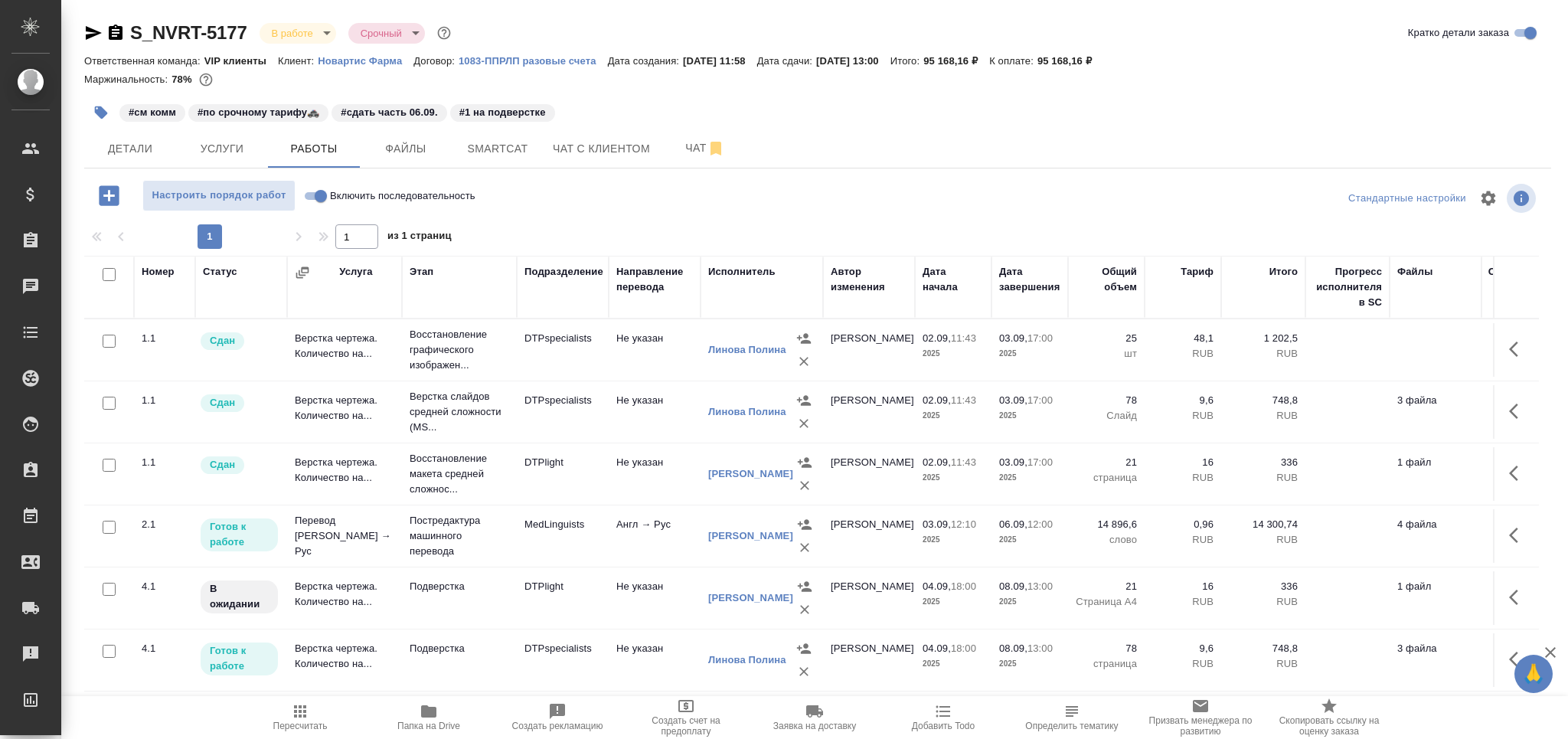
click at [323, 717] on span "Пересчитать" at bounding box center [300, 716] width 110 height 29
click at [502, 141] on span "Smartcat" at bounding box center [497, 149] width 74 height 19
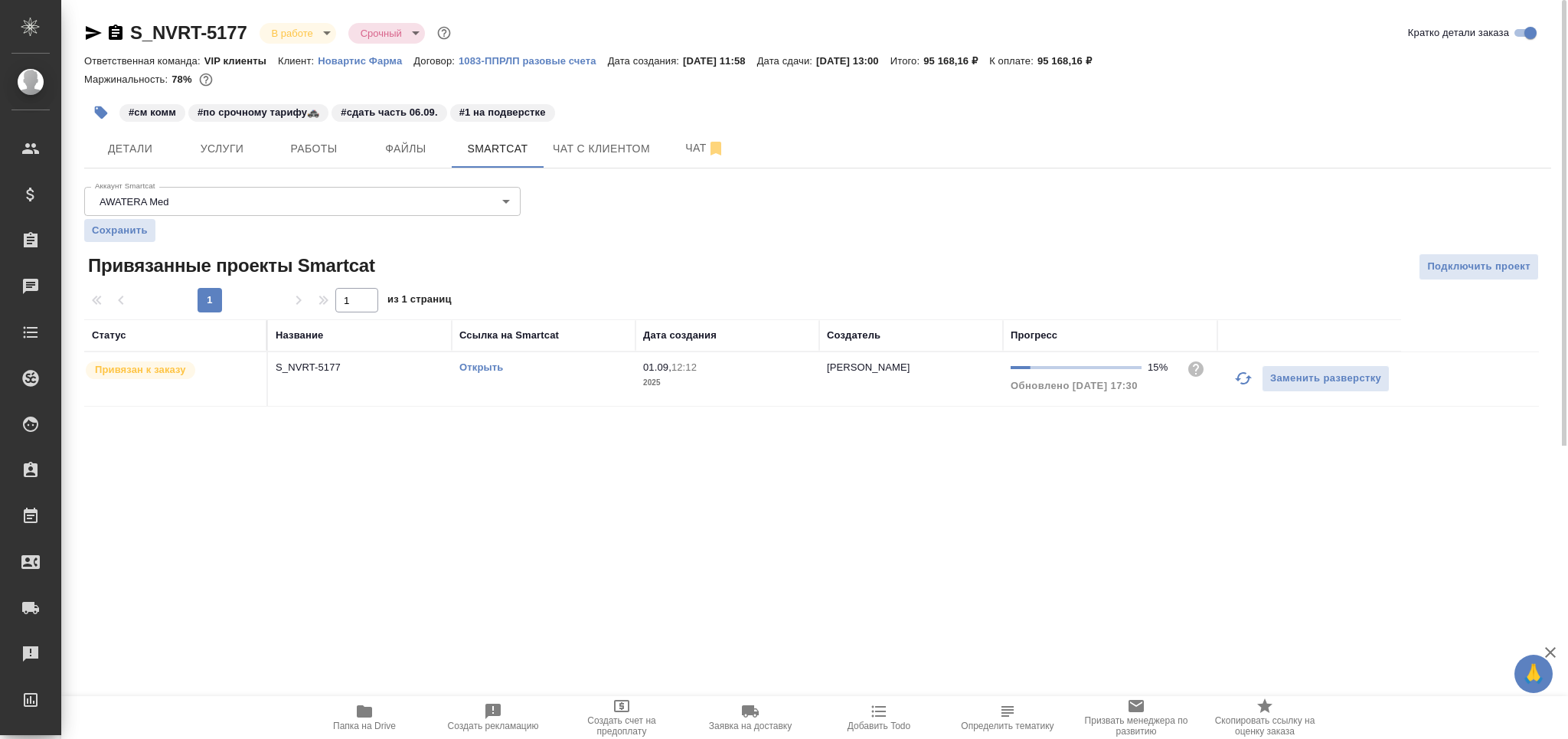
click at [1242, 381] on icon "button" at bounding box center [1244, 378] width 19 height 19
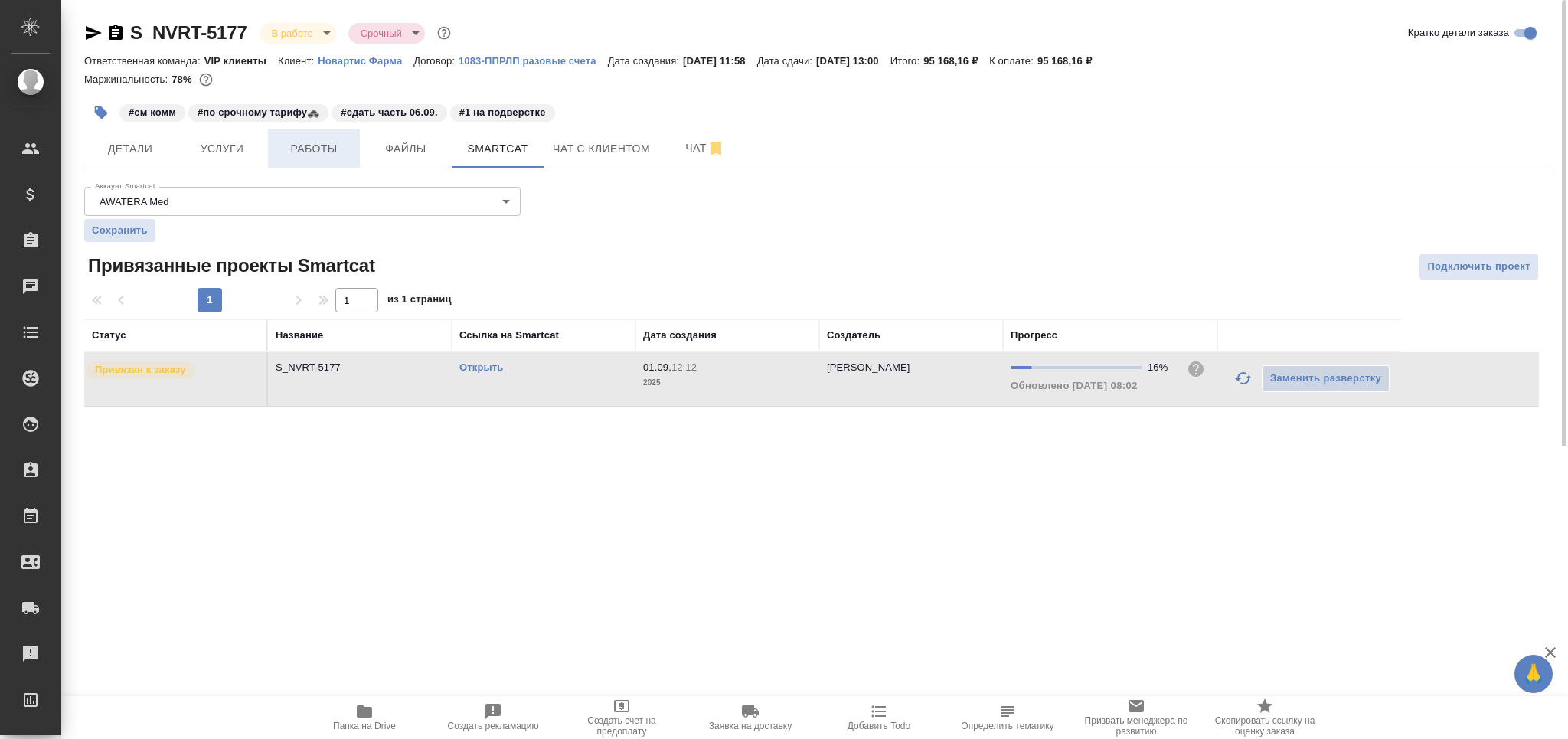
click at [302, 142] on span "Работы" at bounding box center [313, 149] width 74 height 19
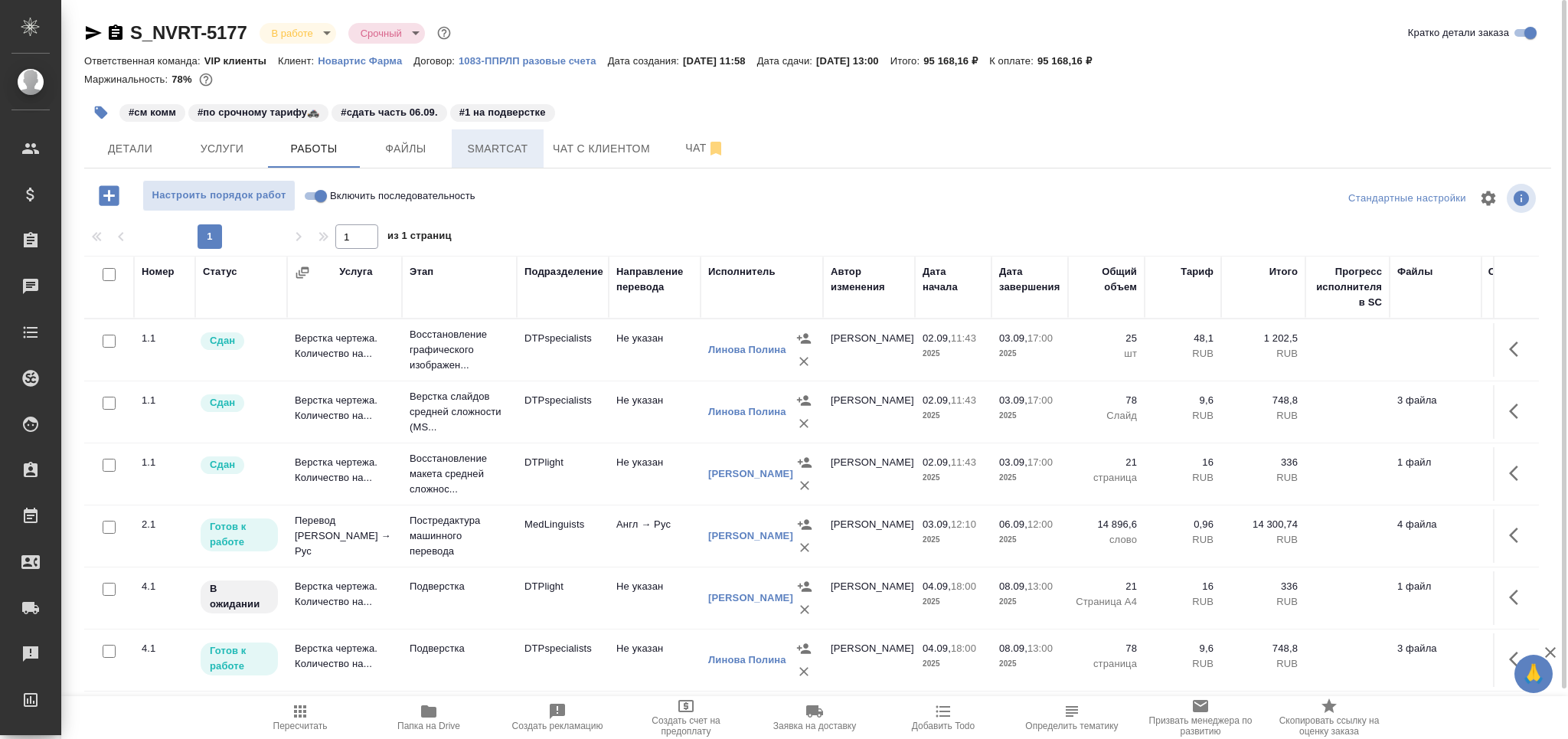
click at [508, 154] on span "Smartcat" at bounding box center [497, 149] width 74 height 19
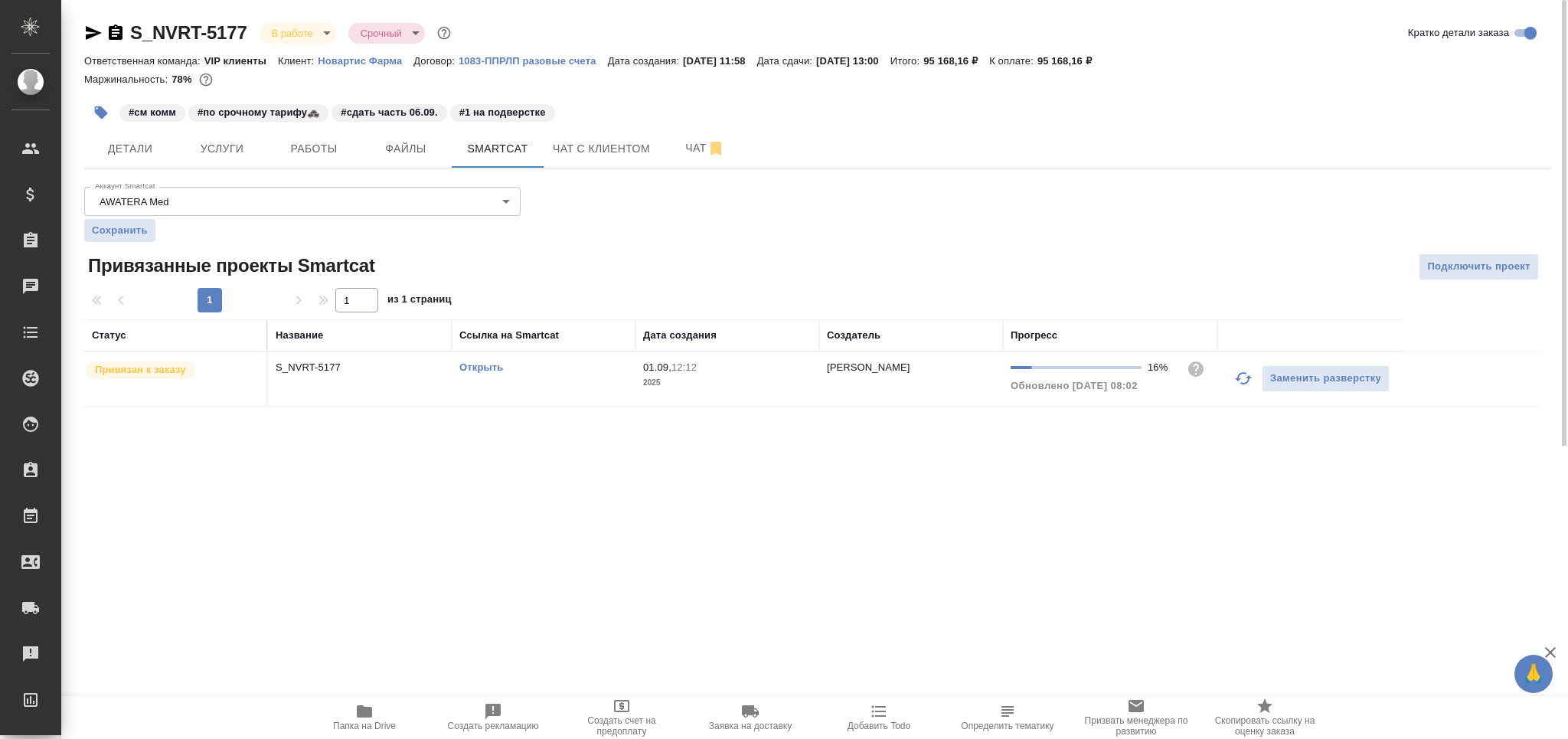
click at [478, 371] on link "Открыть" at bounding box center [482, 367] width 44 height 12
click at [693, 144] on span "Чат" at bounding box center [704, 148] width 74 height 19
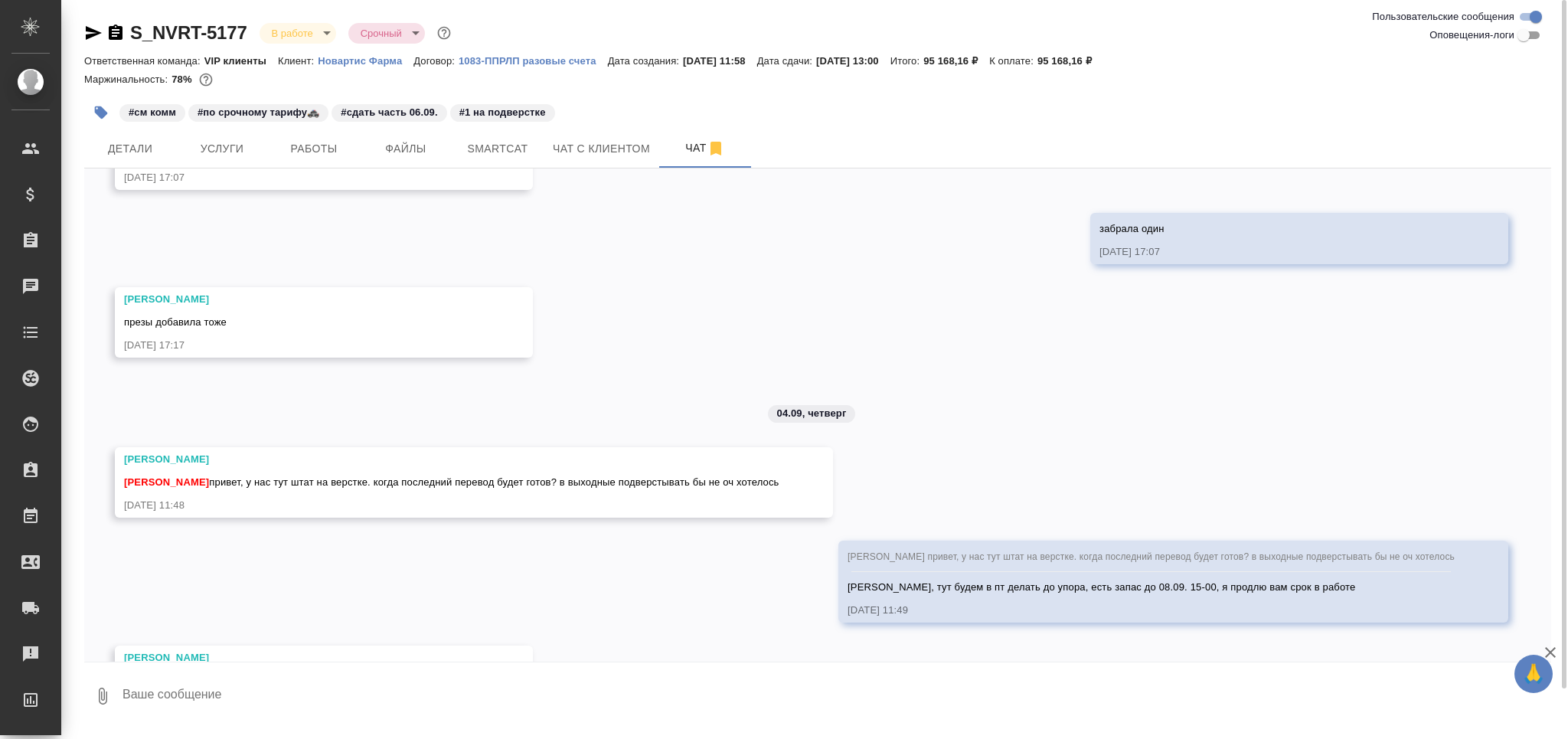
scroll to position [822, 0]
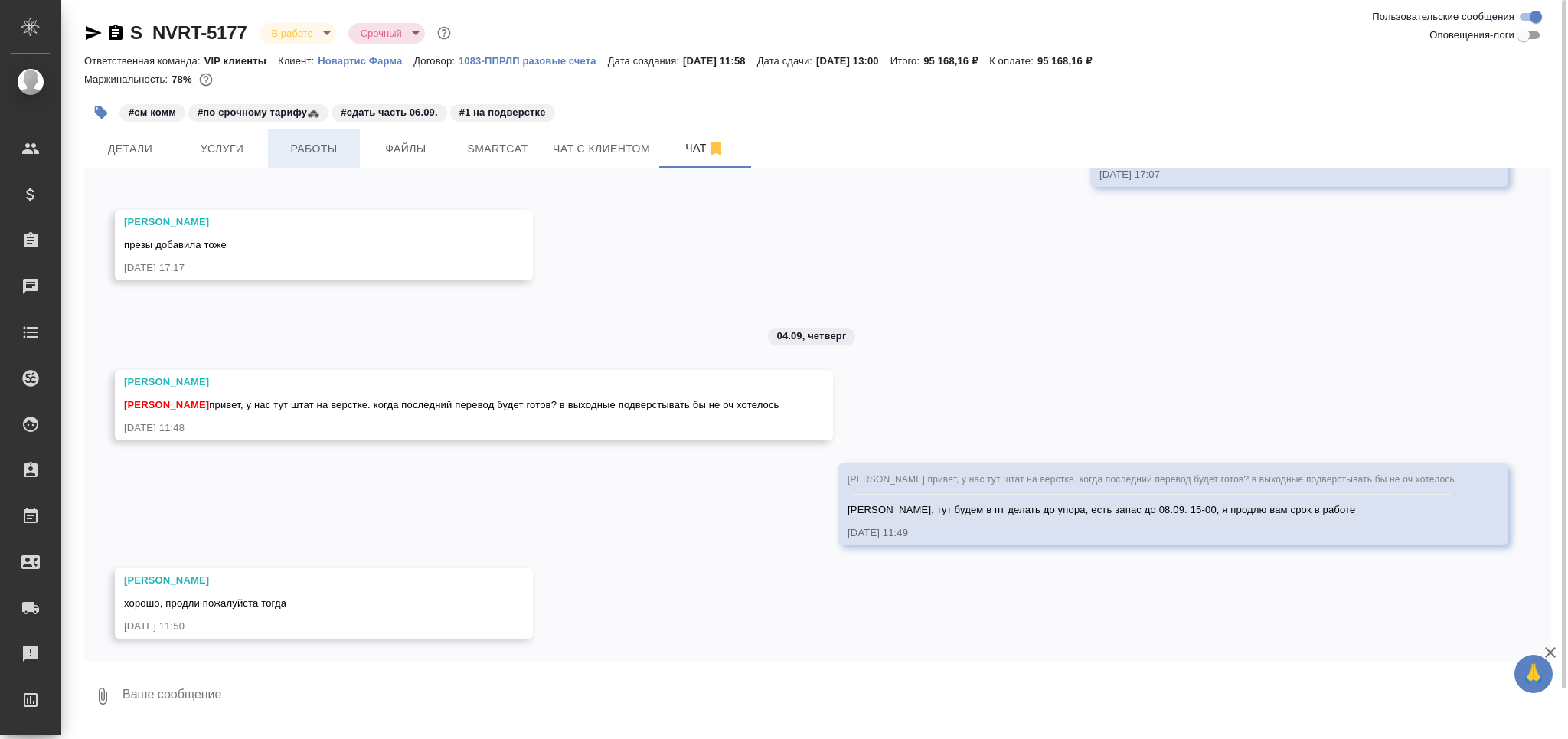
click at [320, 144] on span "Работы" at bounding box center [313, 149] width 74 height 19
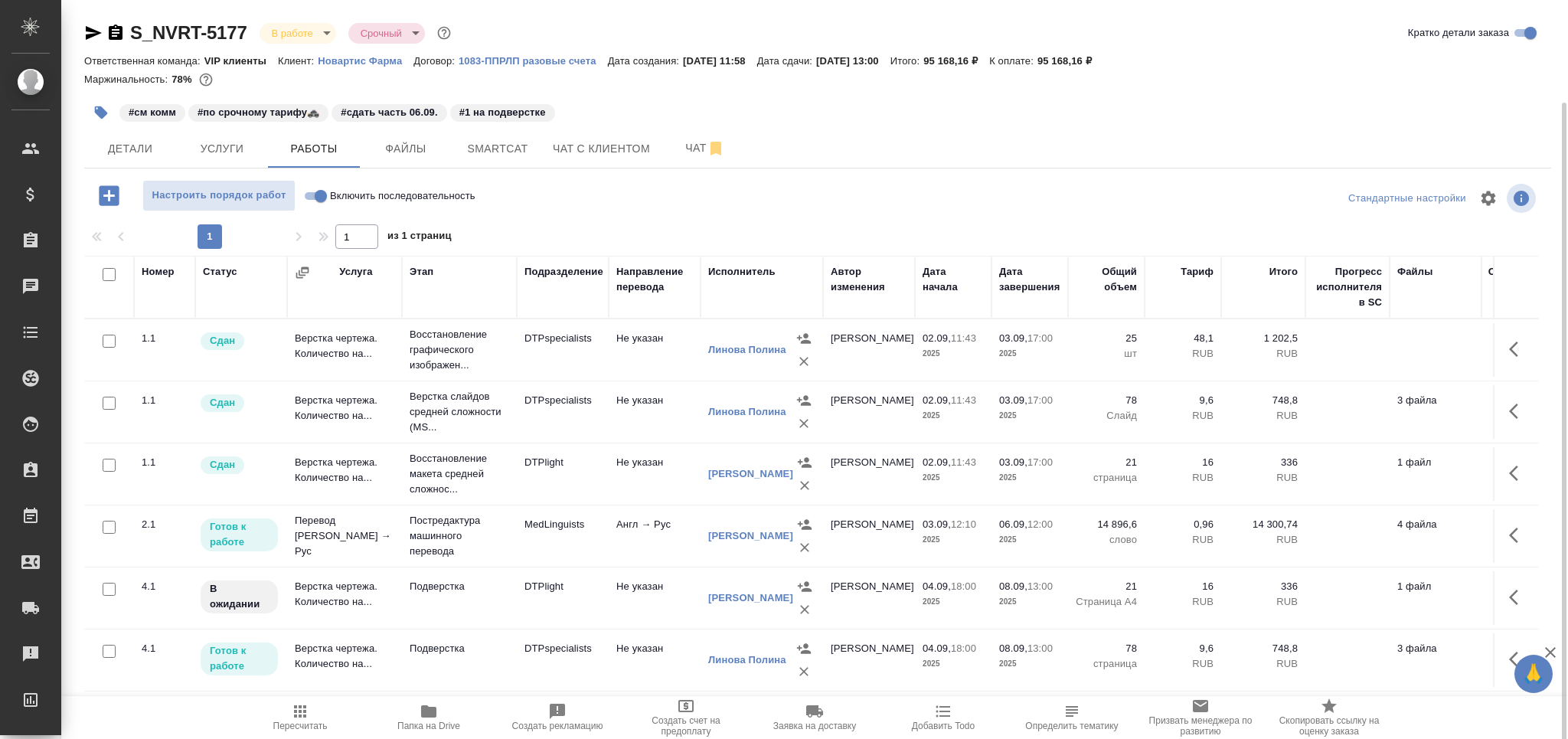
scroll to position [52, 0]
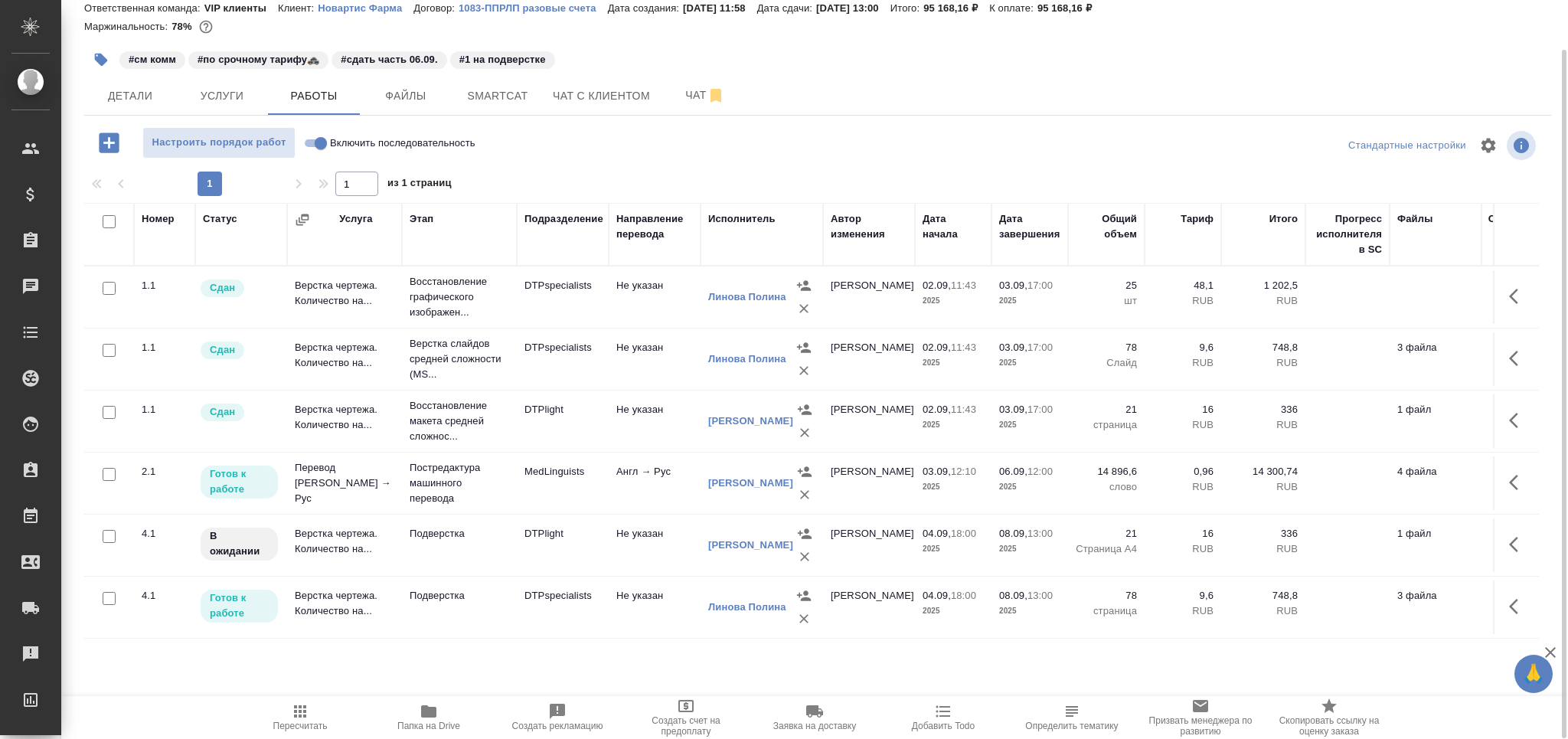
click at [439, 604] on td "Подверстка" at bounding box center [460, 606] width 115 height 53
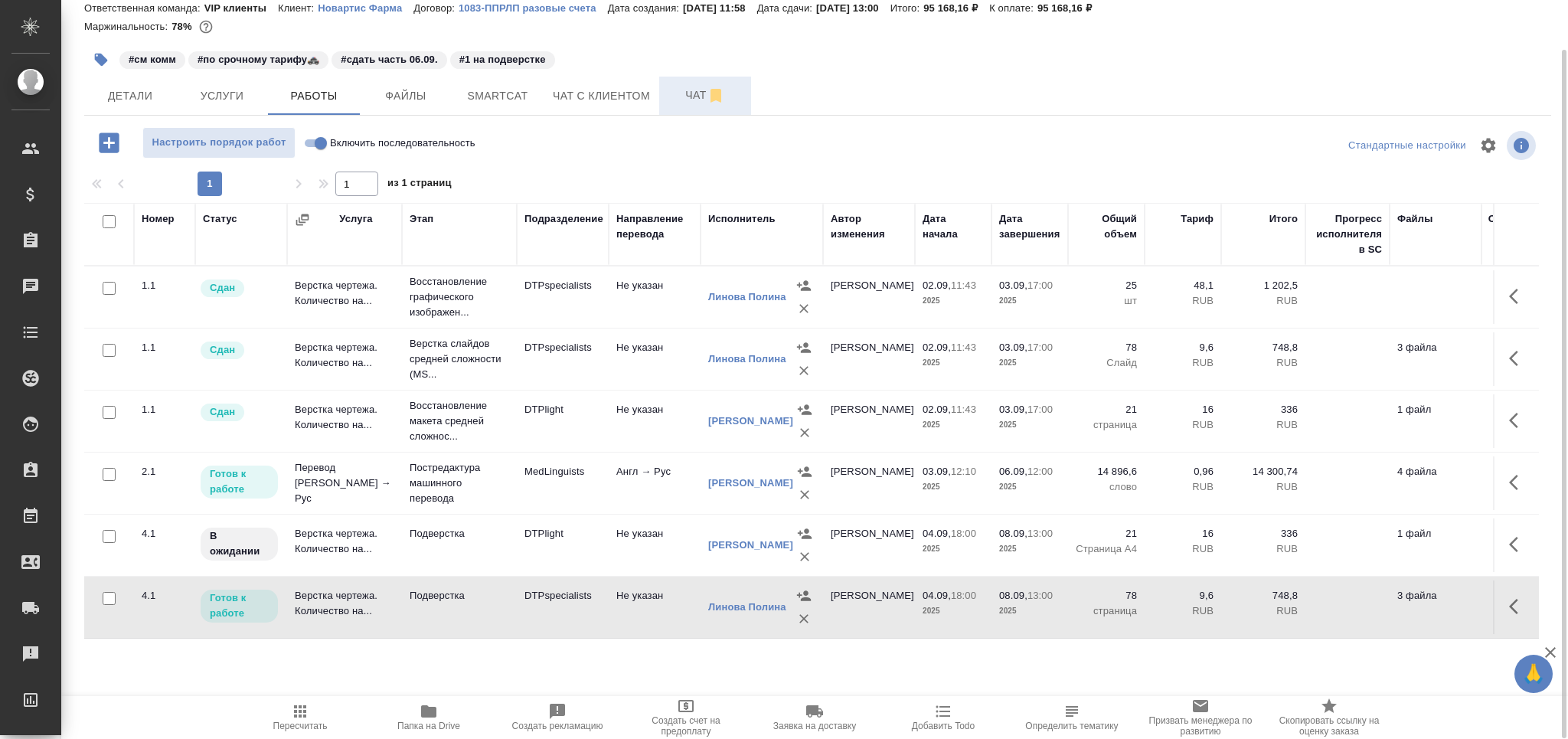
click at [691, 96] on span "Чат" at bounding box center [704, 95] width 74 height 19
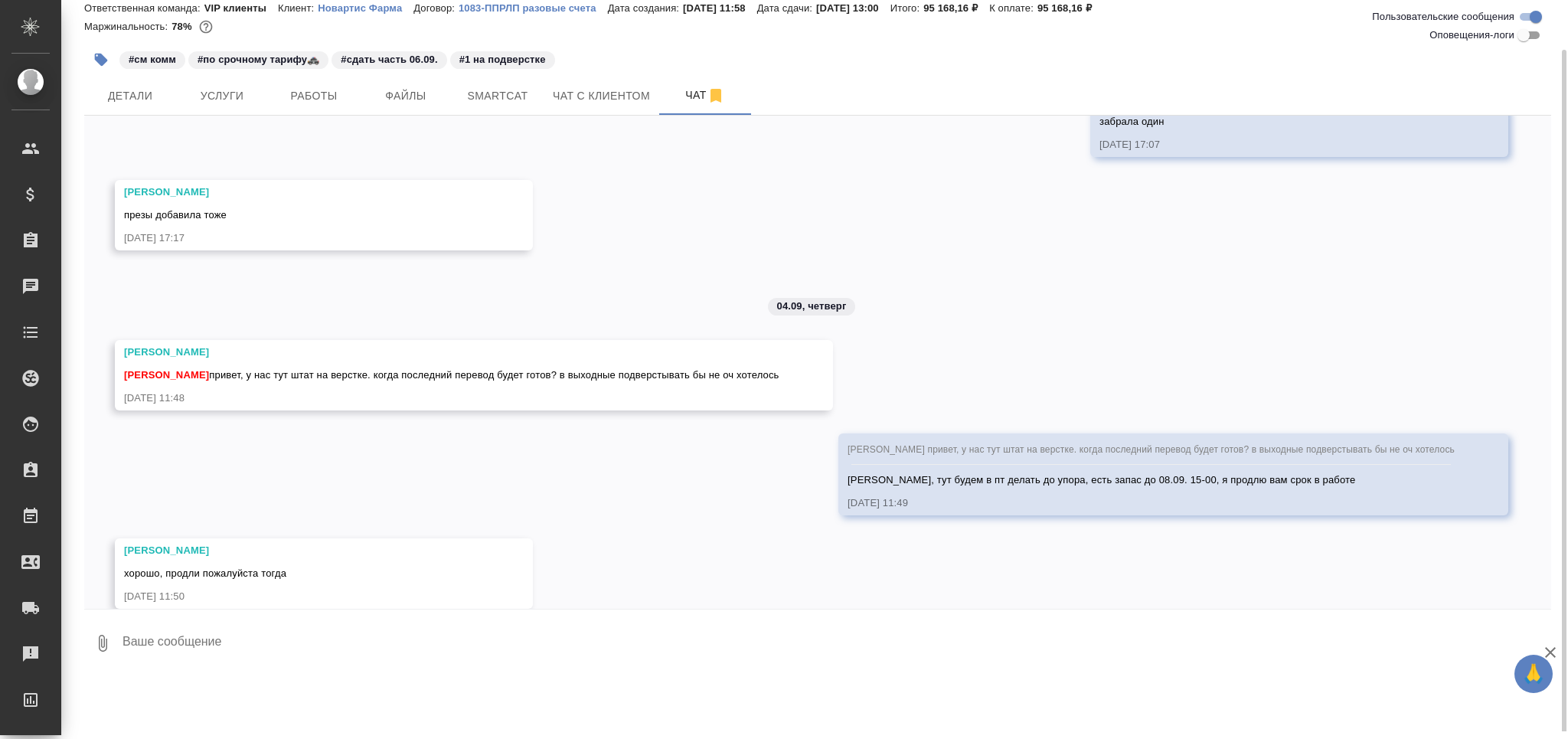
scroll to position [822, 0]
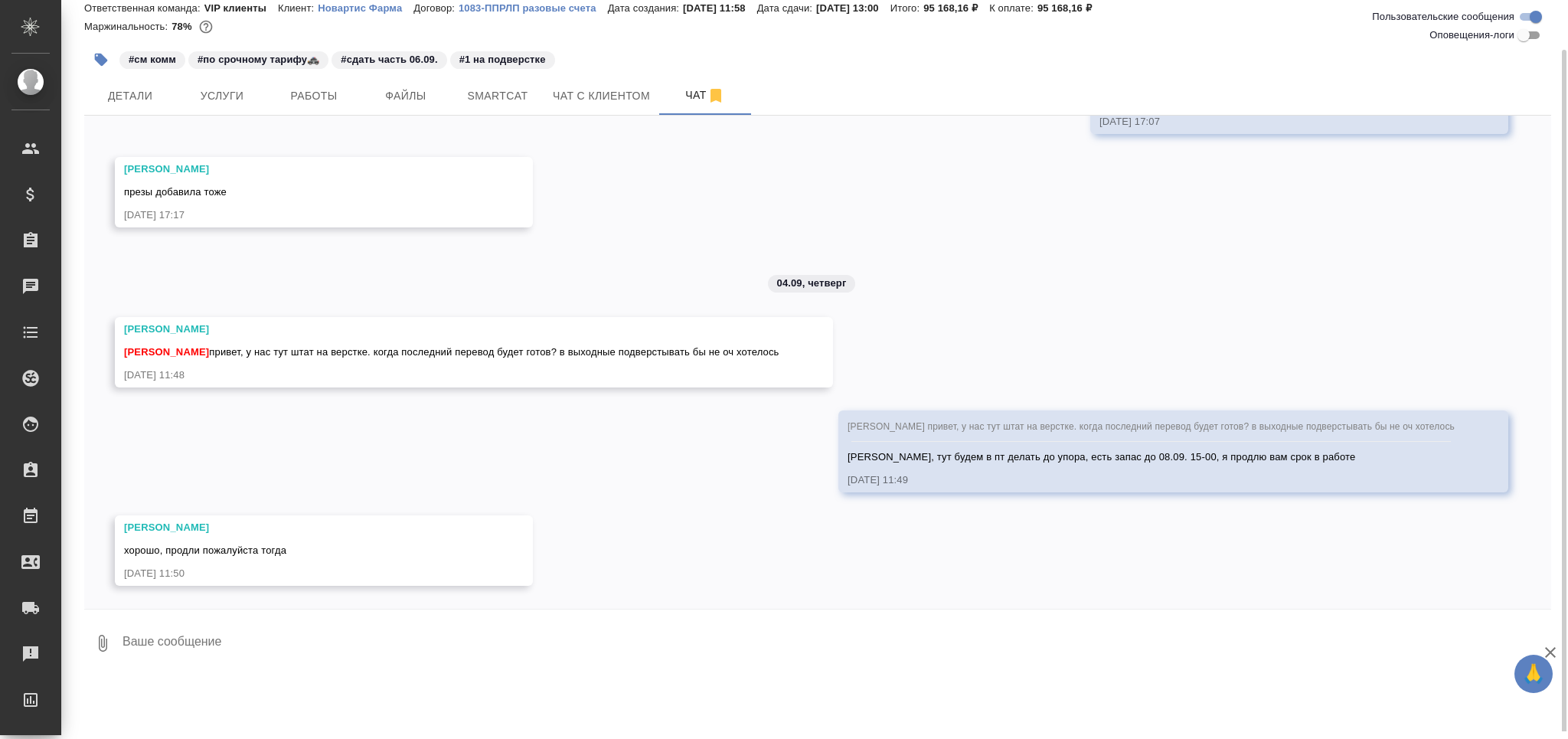
click at [225, 642] on textarea at bounding box center [836, 642] width 1430 height 52
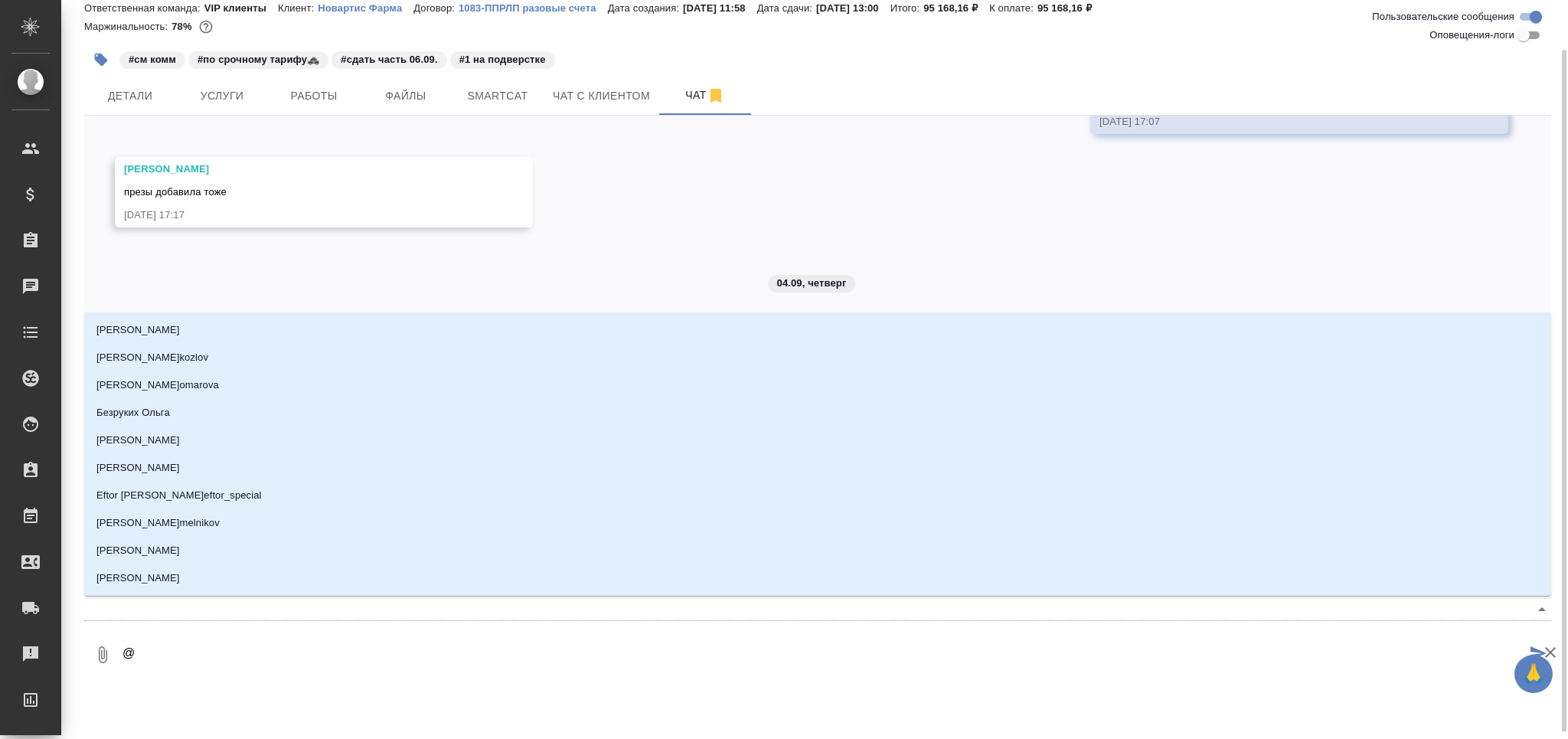
type textarea "@з"
type input "з"
type textarea "@за"
type input "за"
type textarea "@заб"
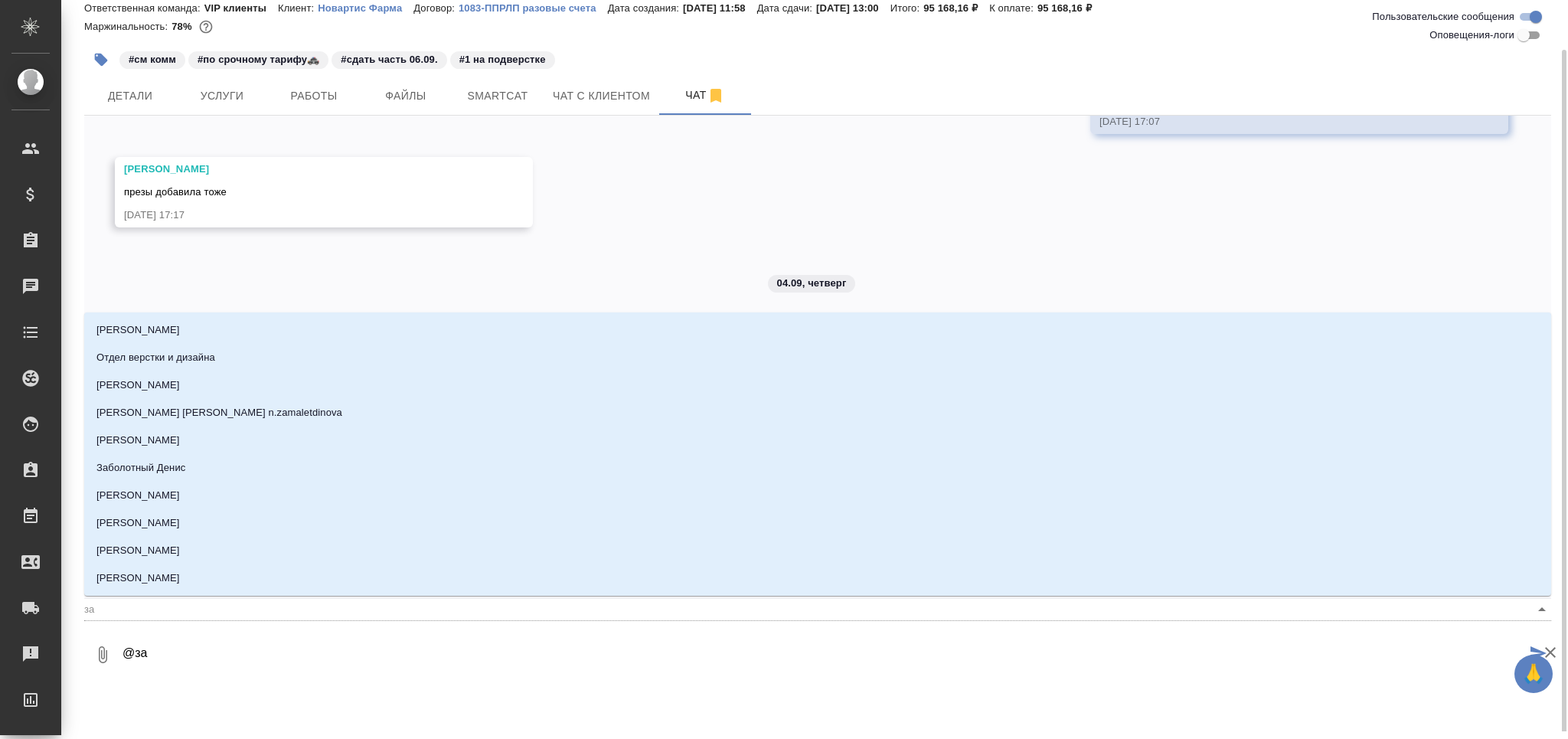
type input "заб"
type textarea "@забо"
type input "забо"
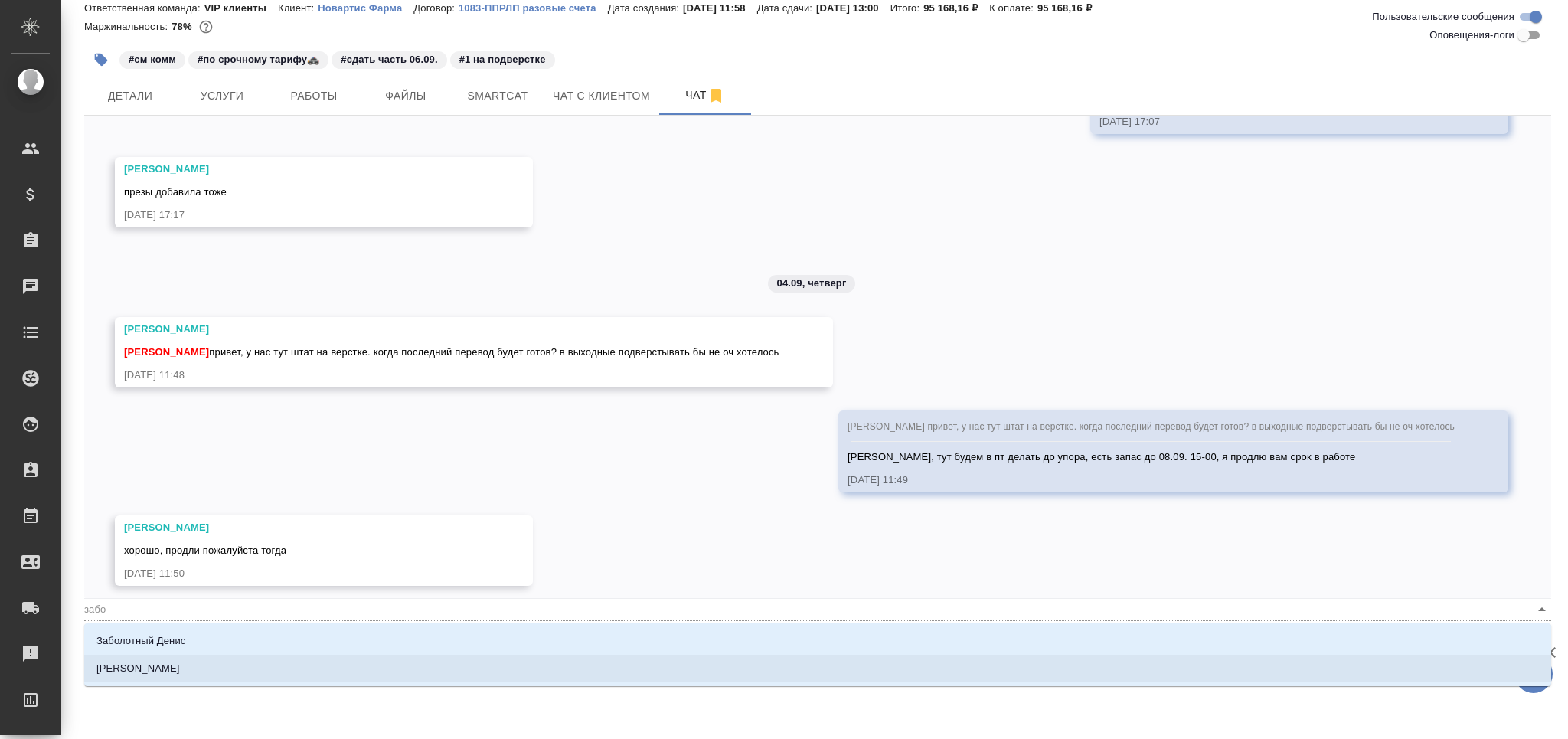
click at [213, 667] on li "Заборова Александра" at bounding box center [817, 668] width 1467 height 28
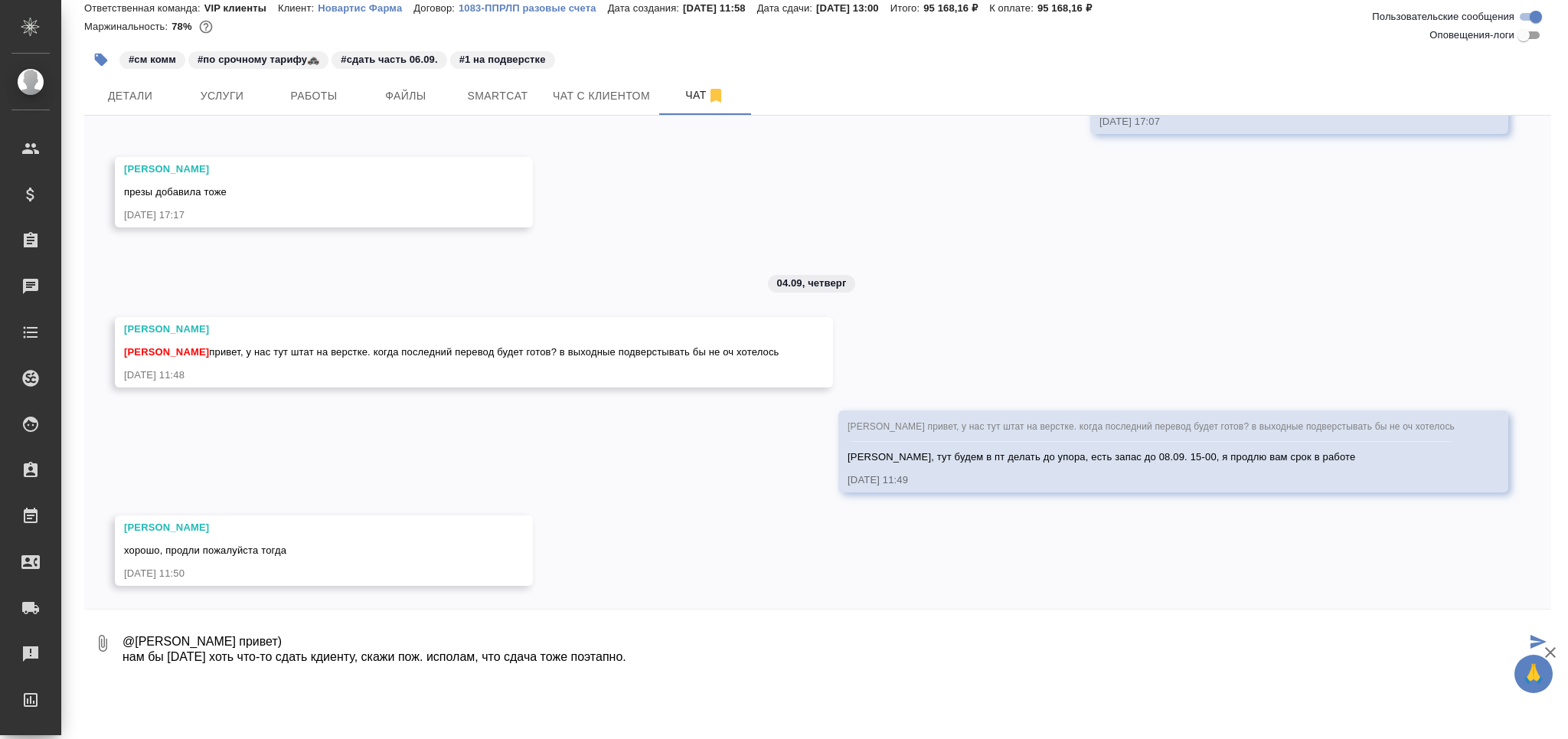
scroll to position [9, 0]
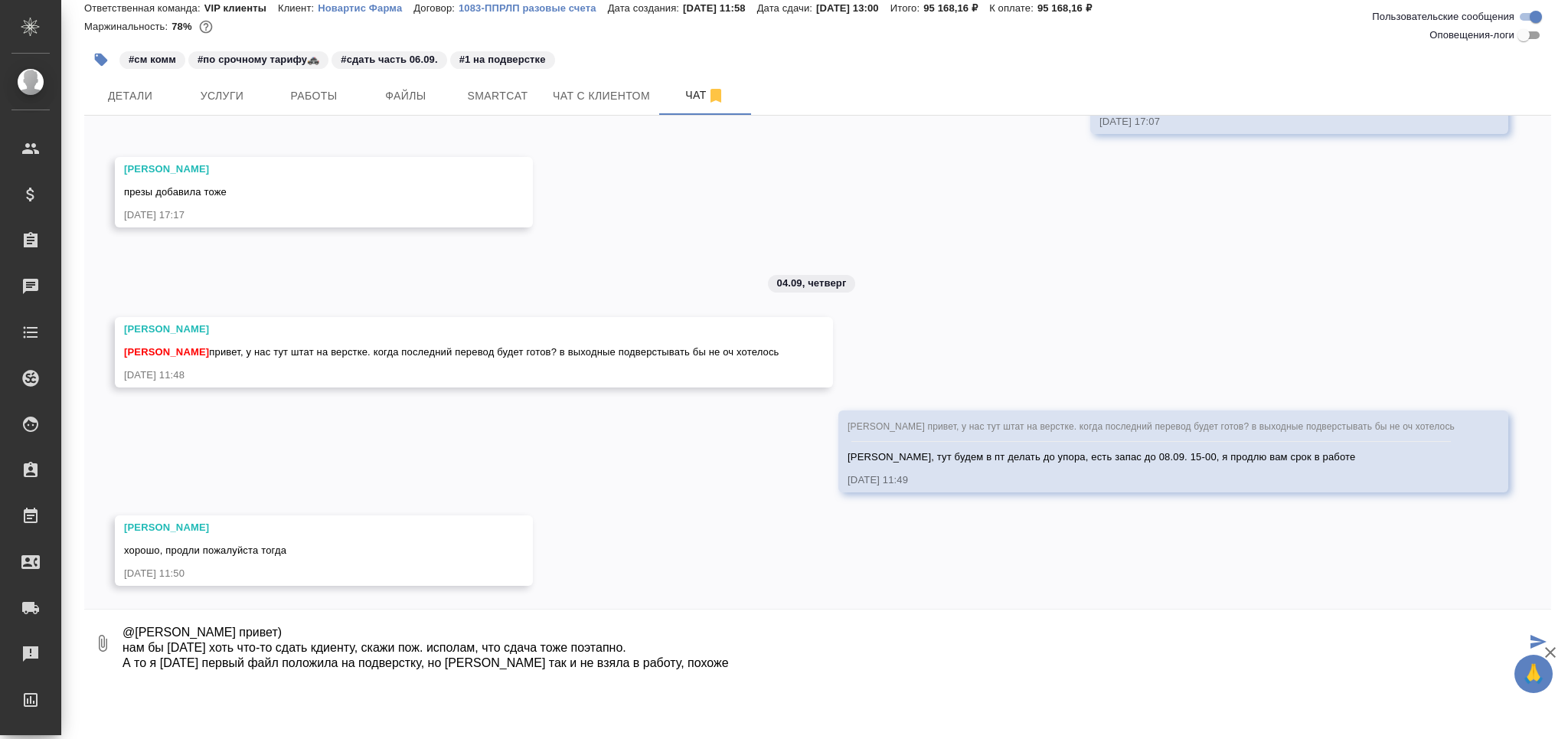
type textarea "@Заборова Александра привет) нам бы сегодня хоть что-то сдать кдиенту, скажи по…"
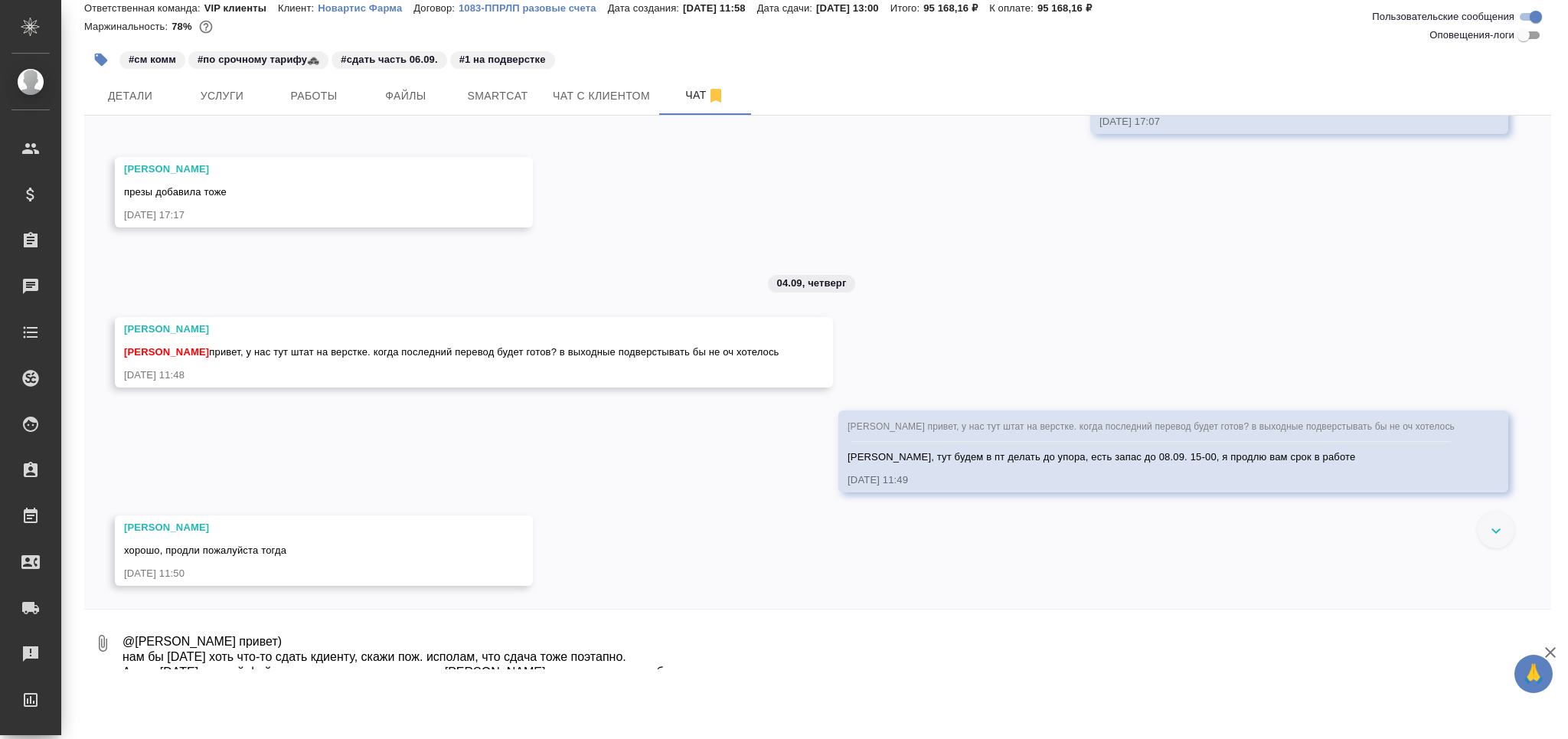
scroll to position [994, 0]
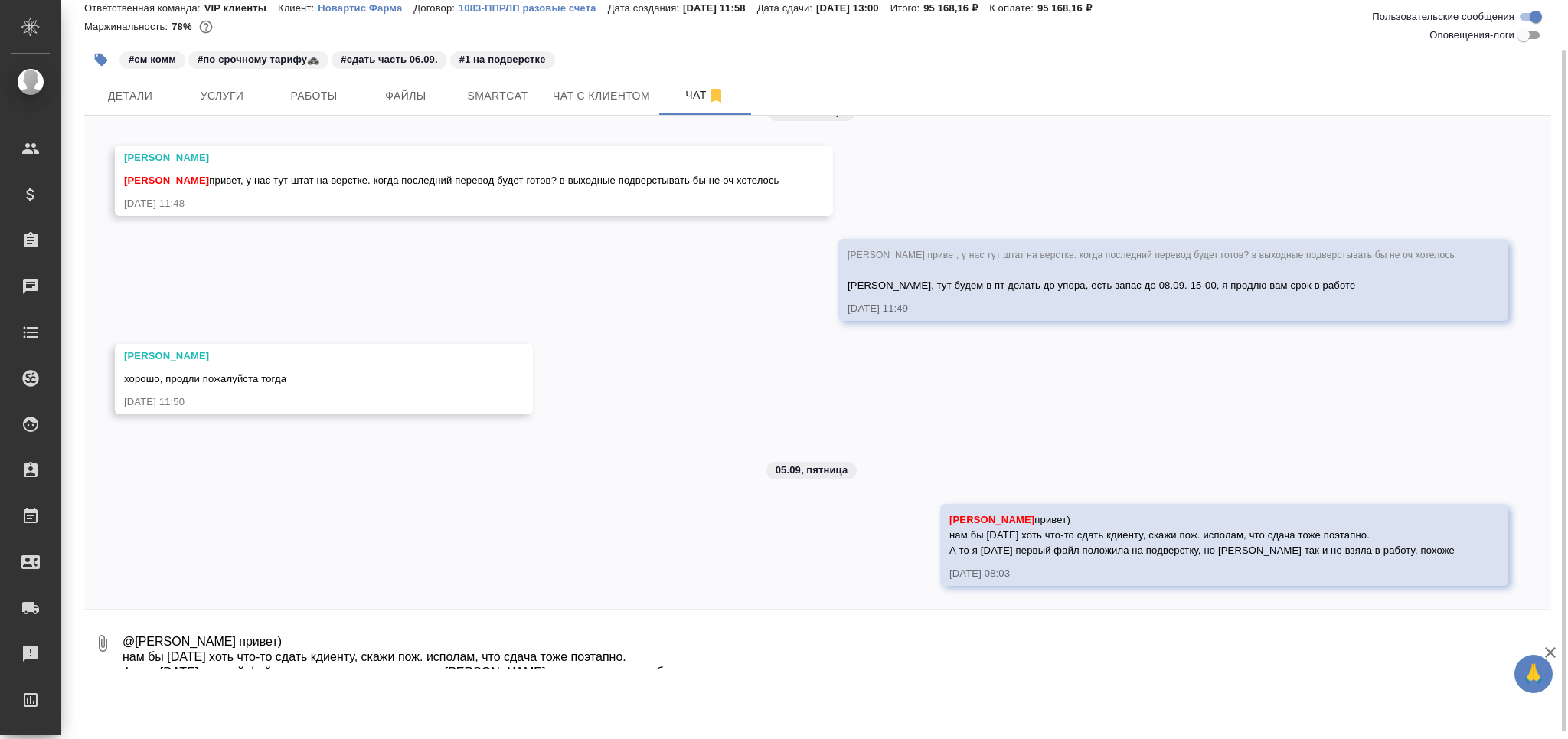
click at [311, 651] on textarea "@Заборова Александра привет) нам бы сегодня хоть что-то сдать кдиенту, скажи по…" at bounding box center [836, 642] width 1430 height 52
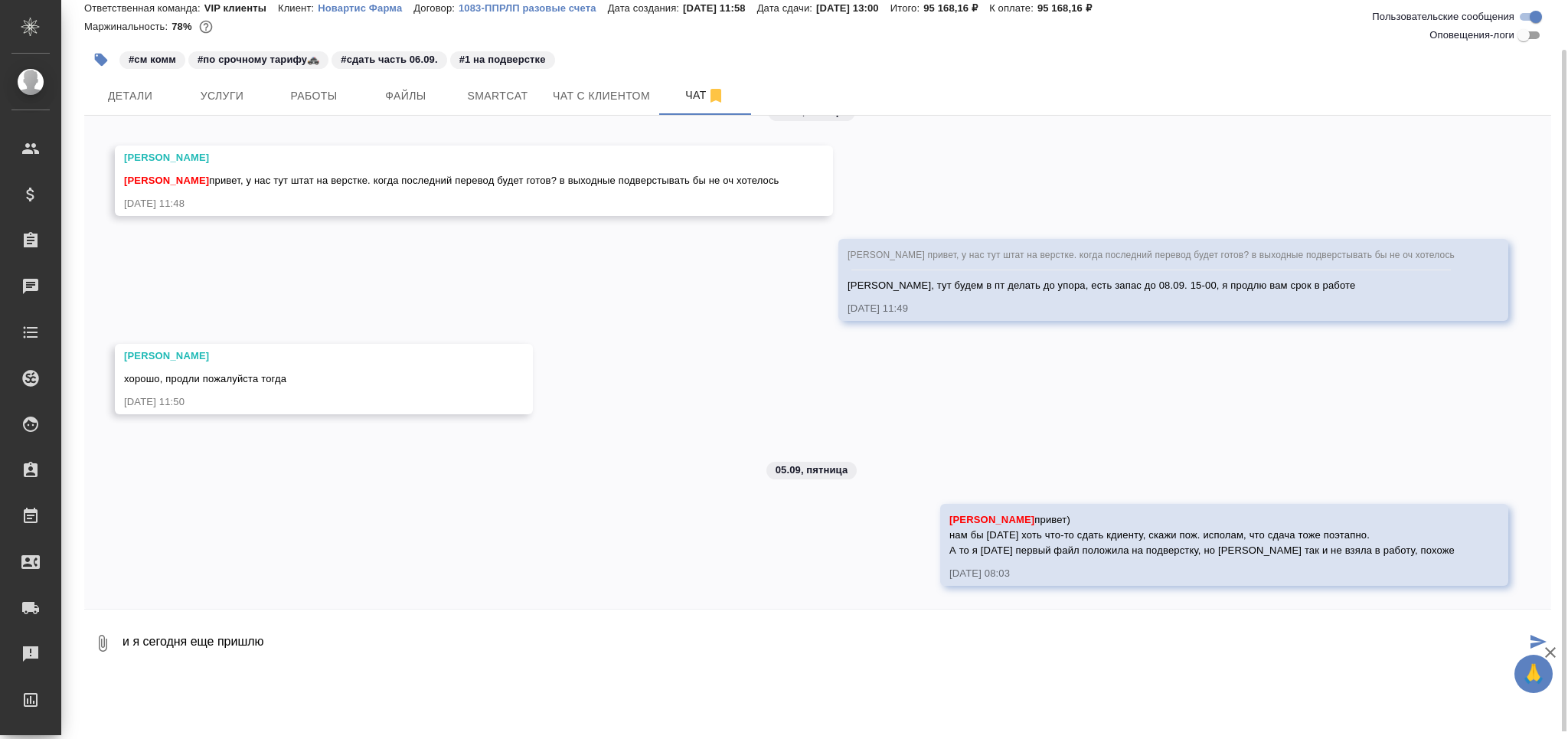
type textarea "и я сегодня еще пришлю"
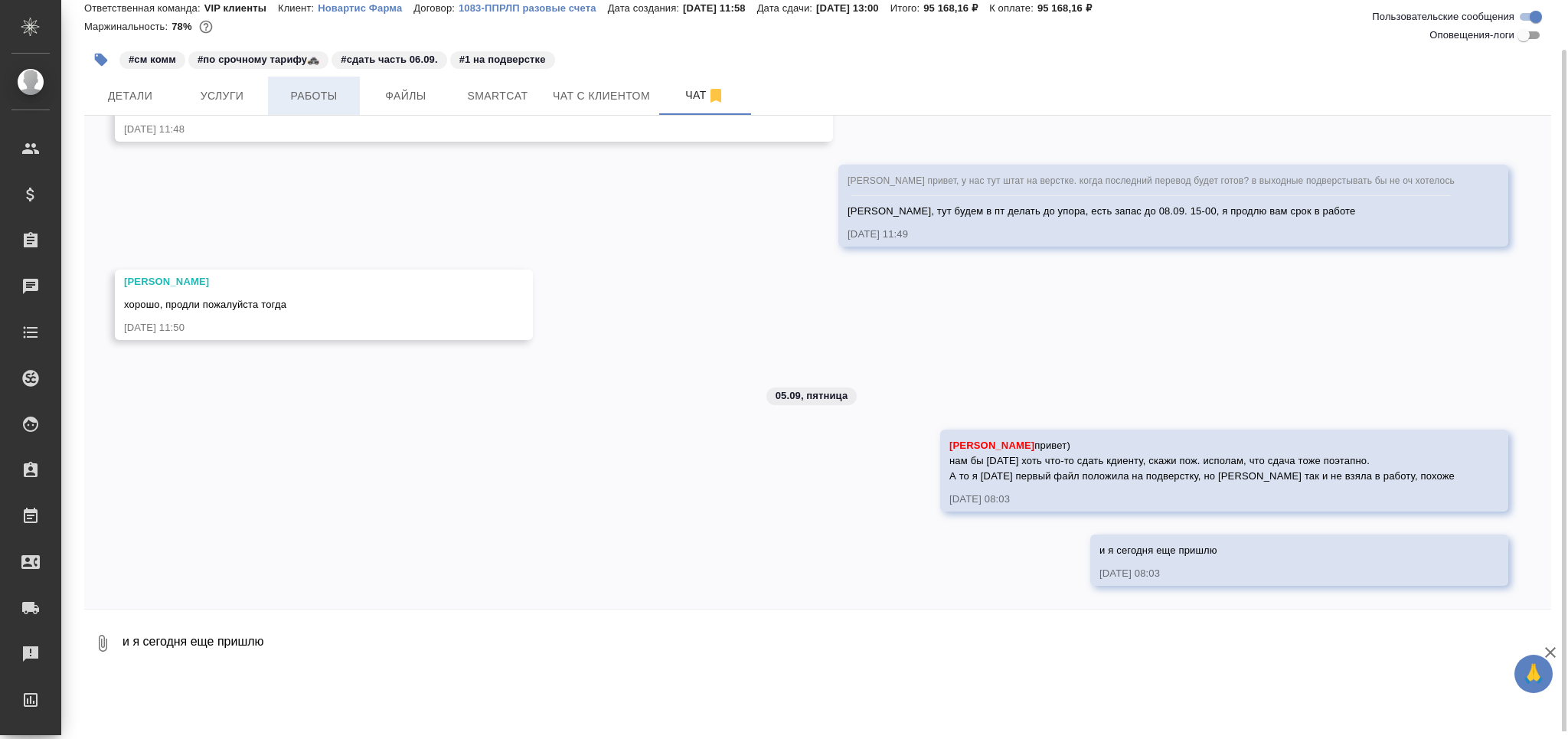
click at [296, 86] on span "Работы" at bounding box center [313, 96] width 74 height 19
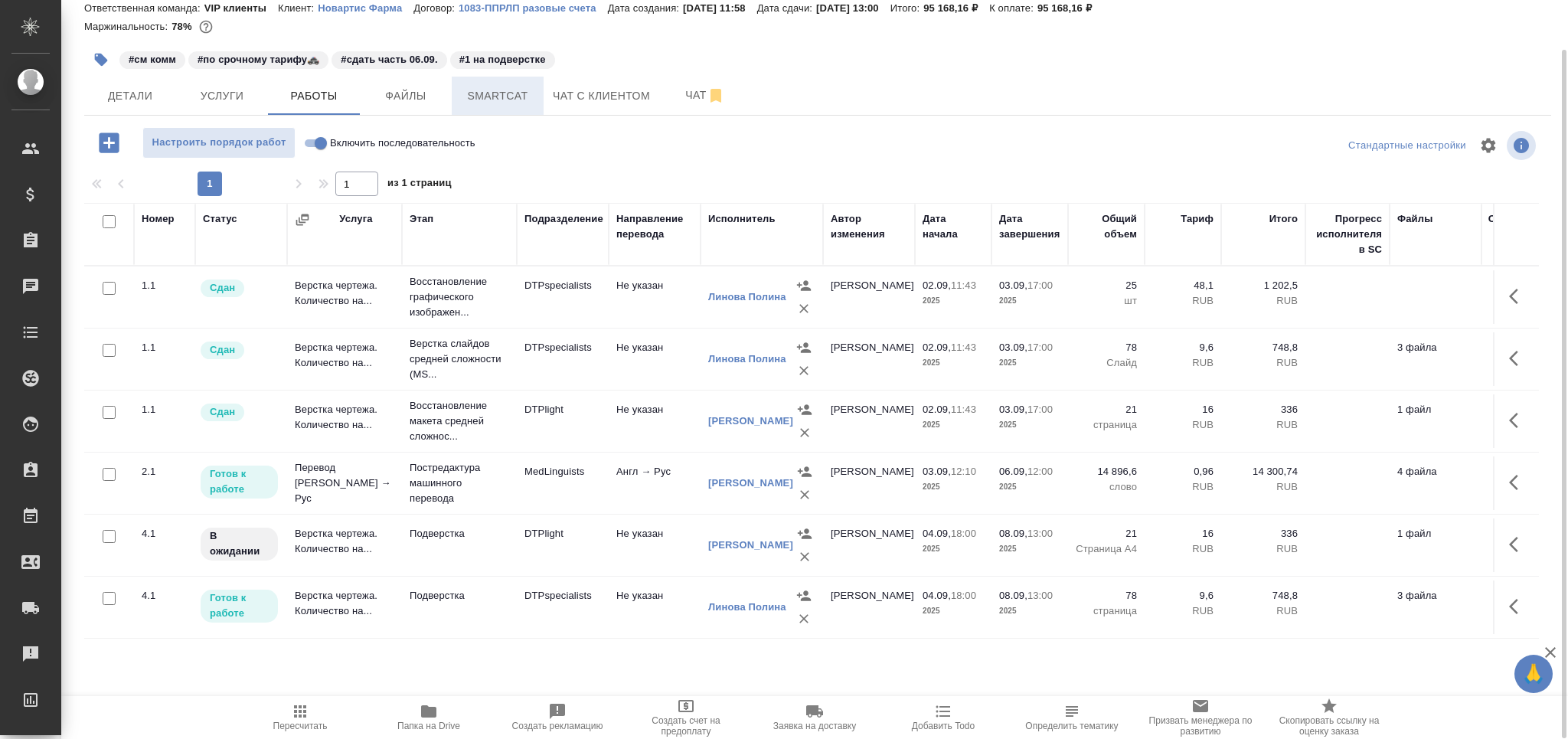
click at [489, 102] on span "Smartcat" at bounding box center [497, 96] width 74 height 19
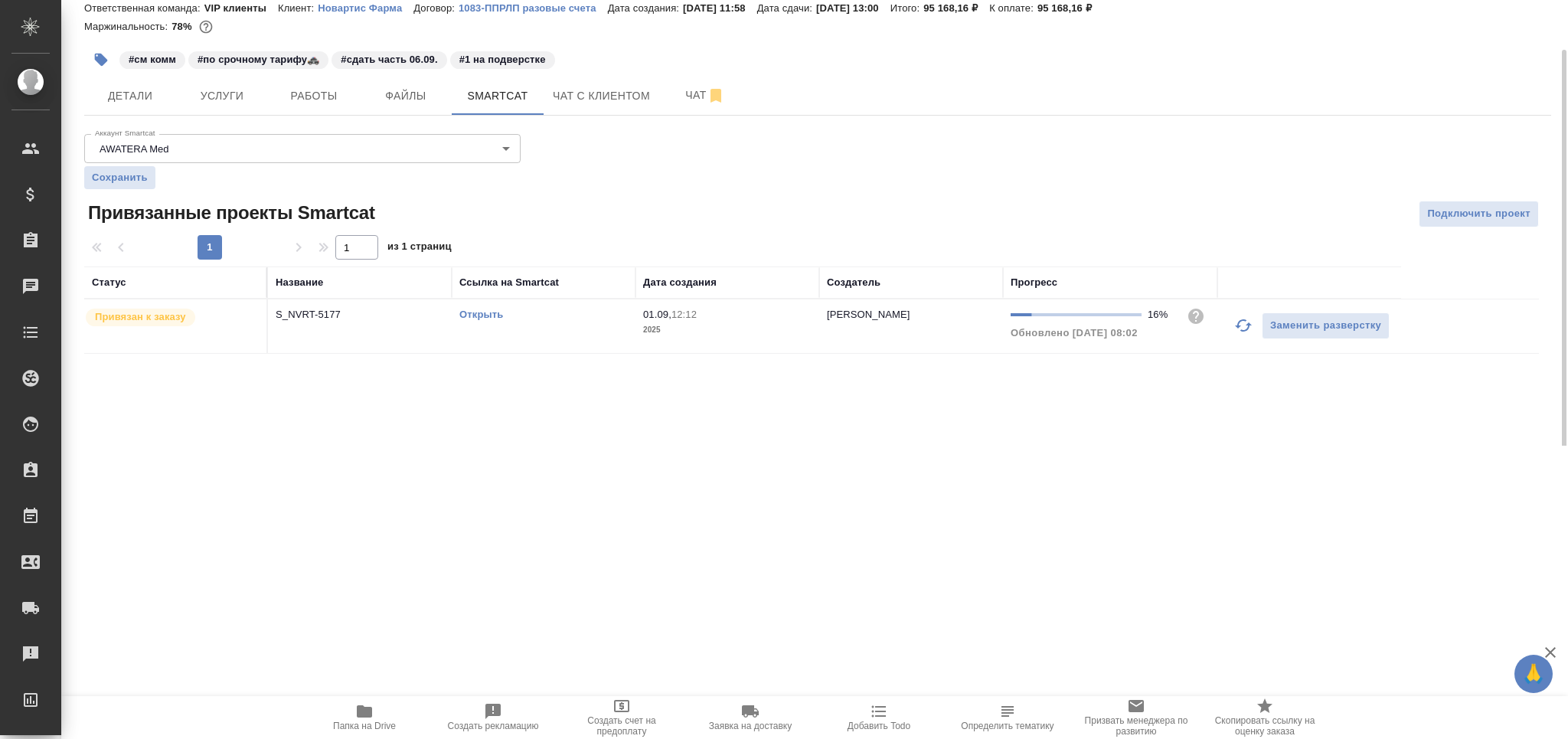
click at [1235, 328] on icon "button" at bounding box center [1244, 325] width 19 height 19
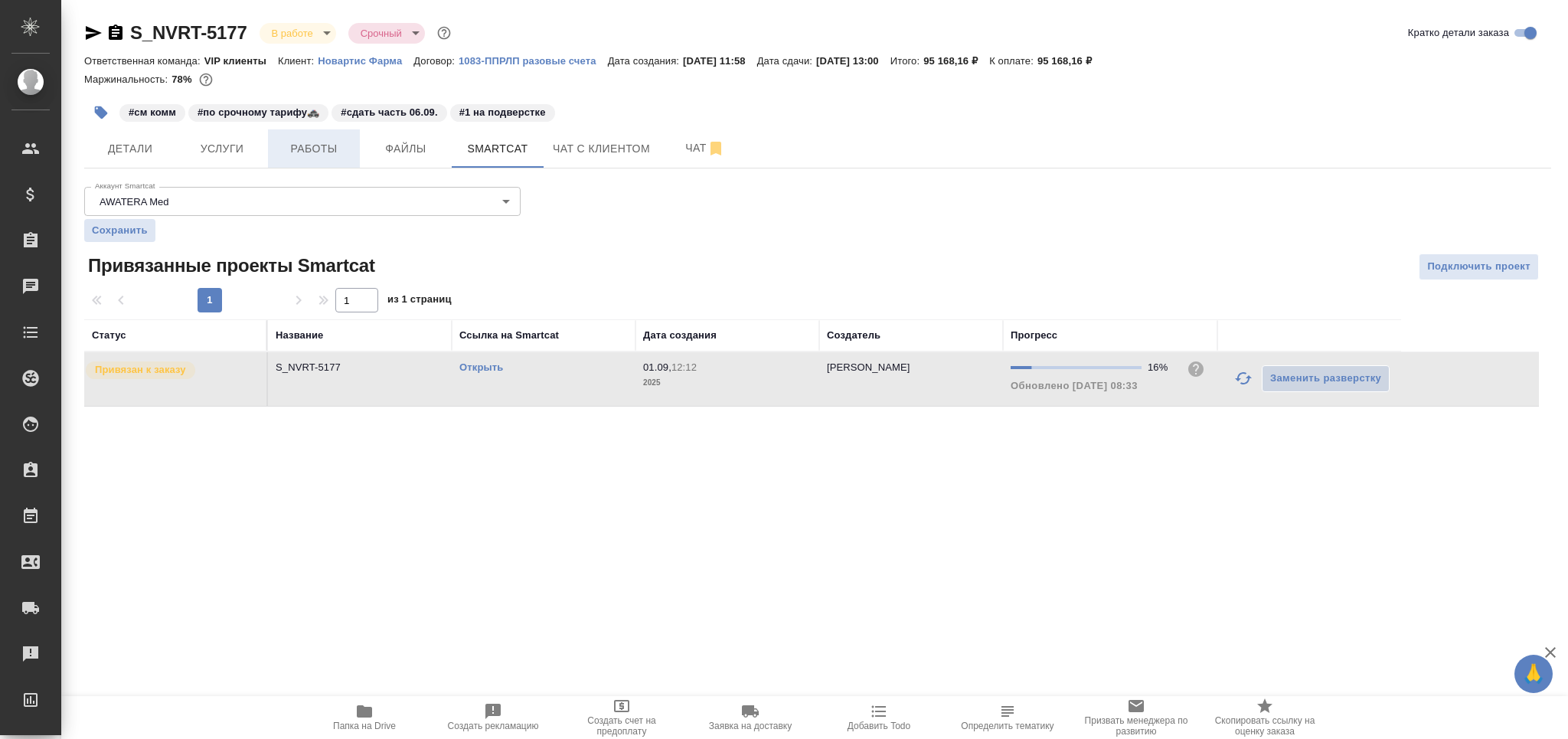
click at [309, 150] on span "Работы" at bounding box center [313, 149] width 74 height 19
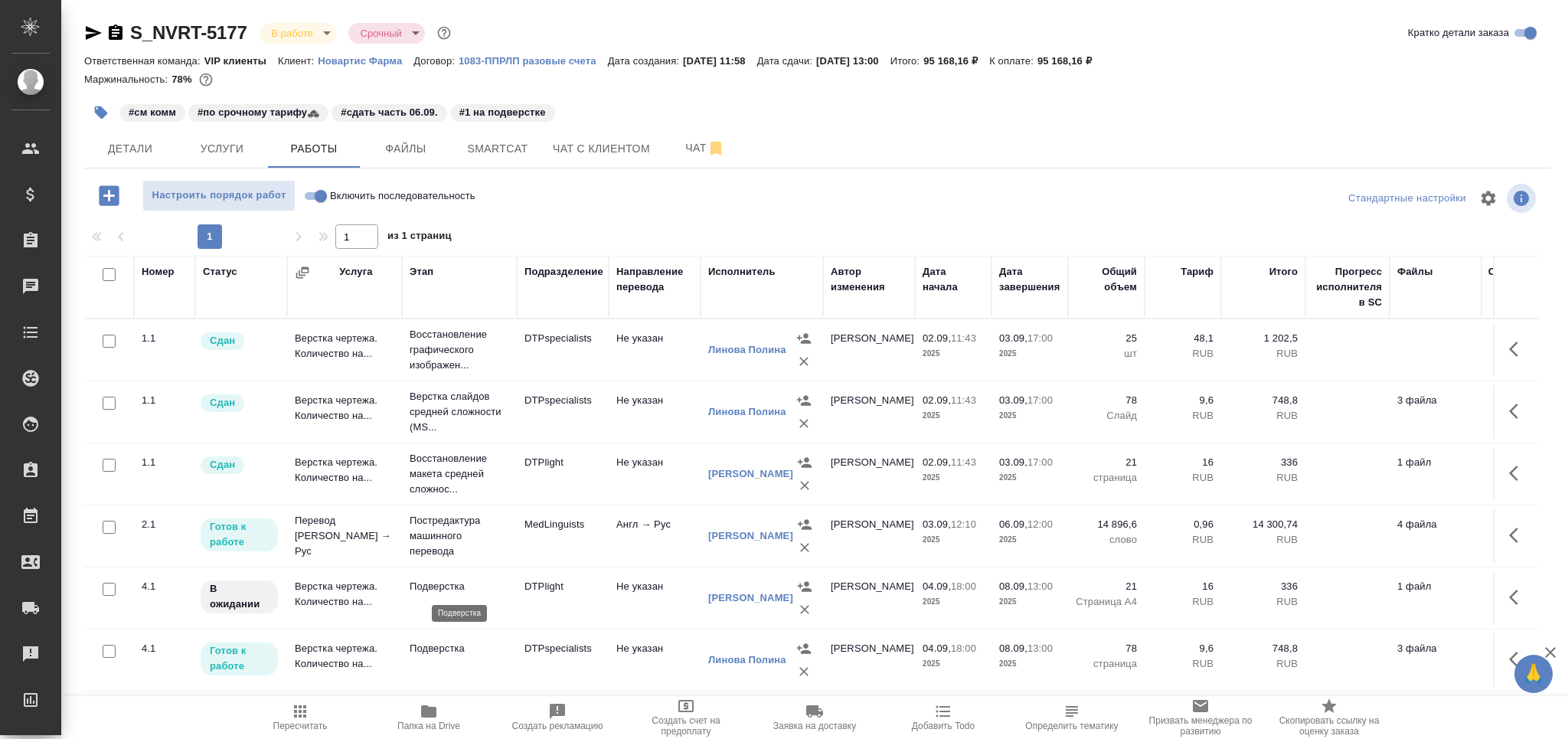
scroll to position [52, 0]
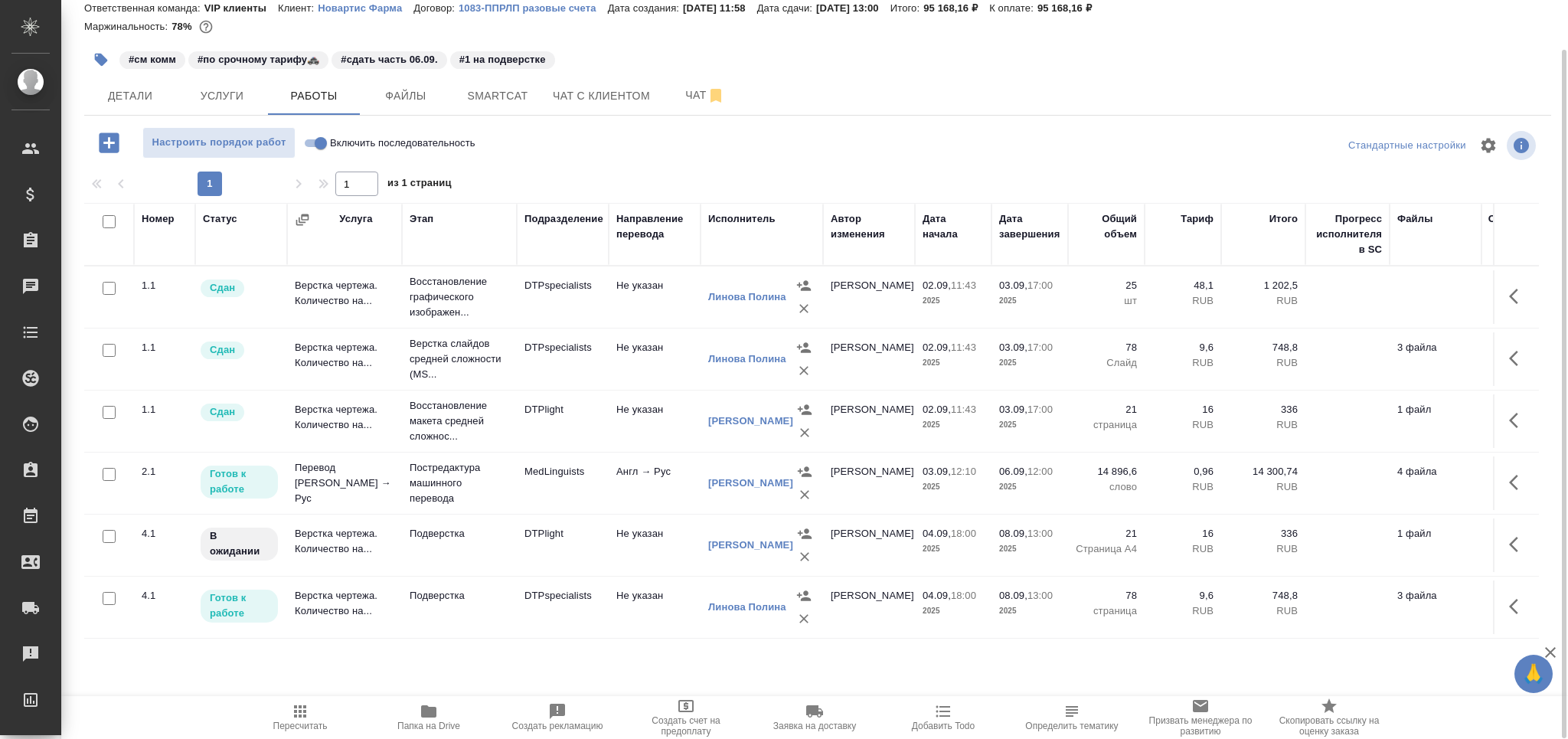
click at [462, 546] on td "Подверстка" at bounding box center [460, 544] width 115 height 53
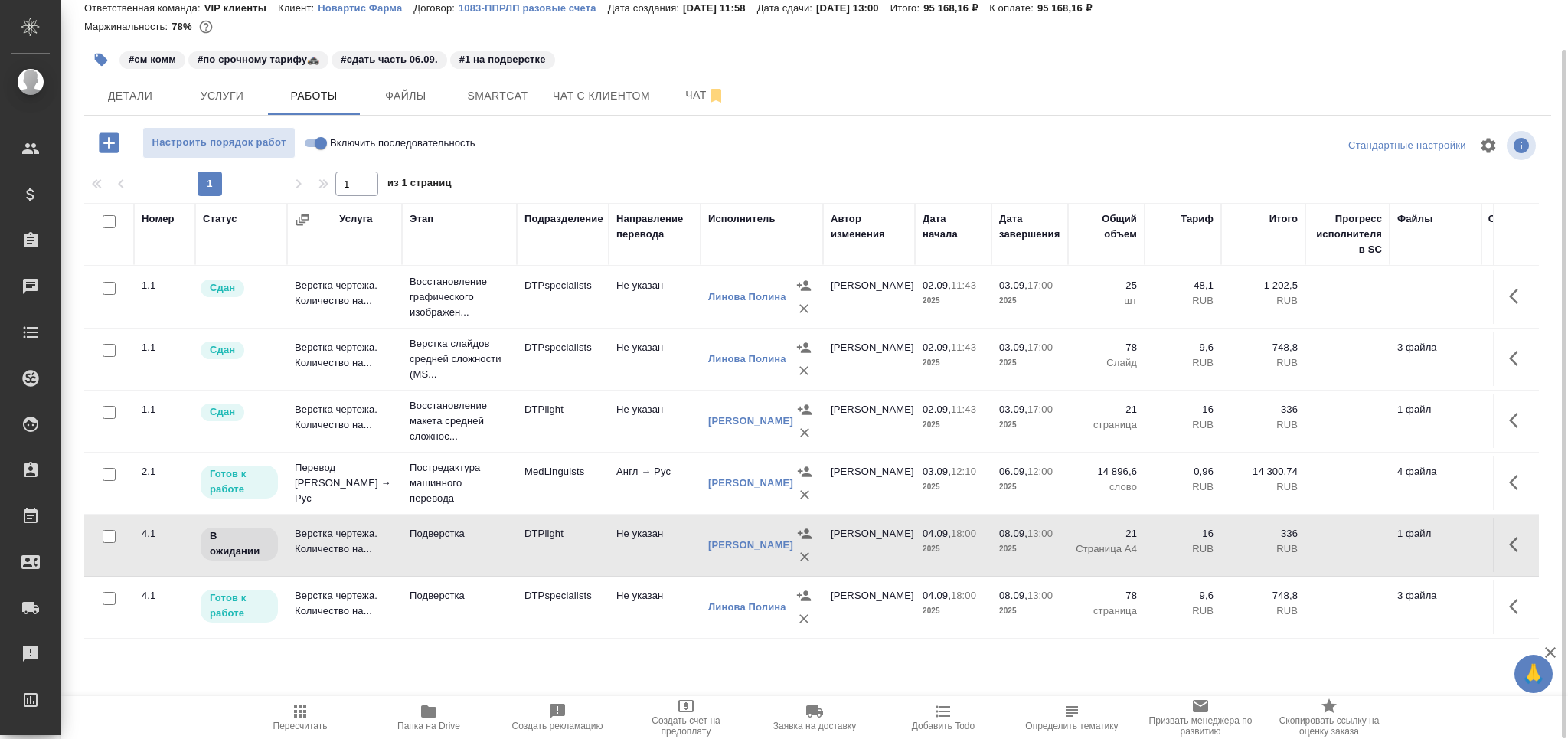
click at [462, 546] on td "Подверстка" at bounding box center [460, 544] width 115 height 53
click at [483, 105] on button "Smartcat" at bounding box center [498, 95] width 92 height 38
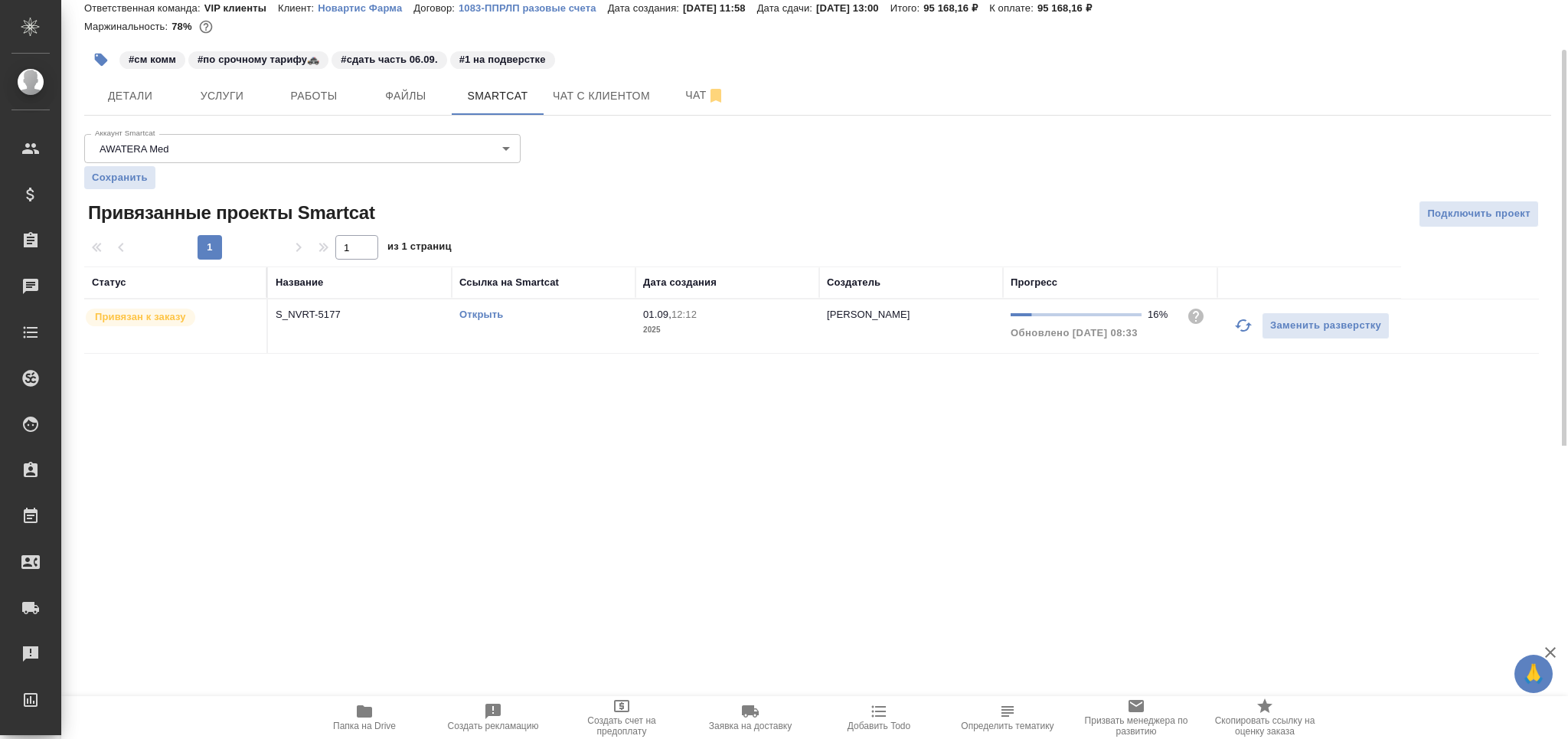
click at [1239, 328] on icon "button" at bounding box center [1244, 325] width 19 height 19
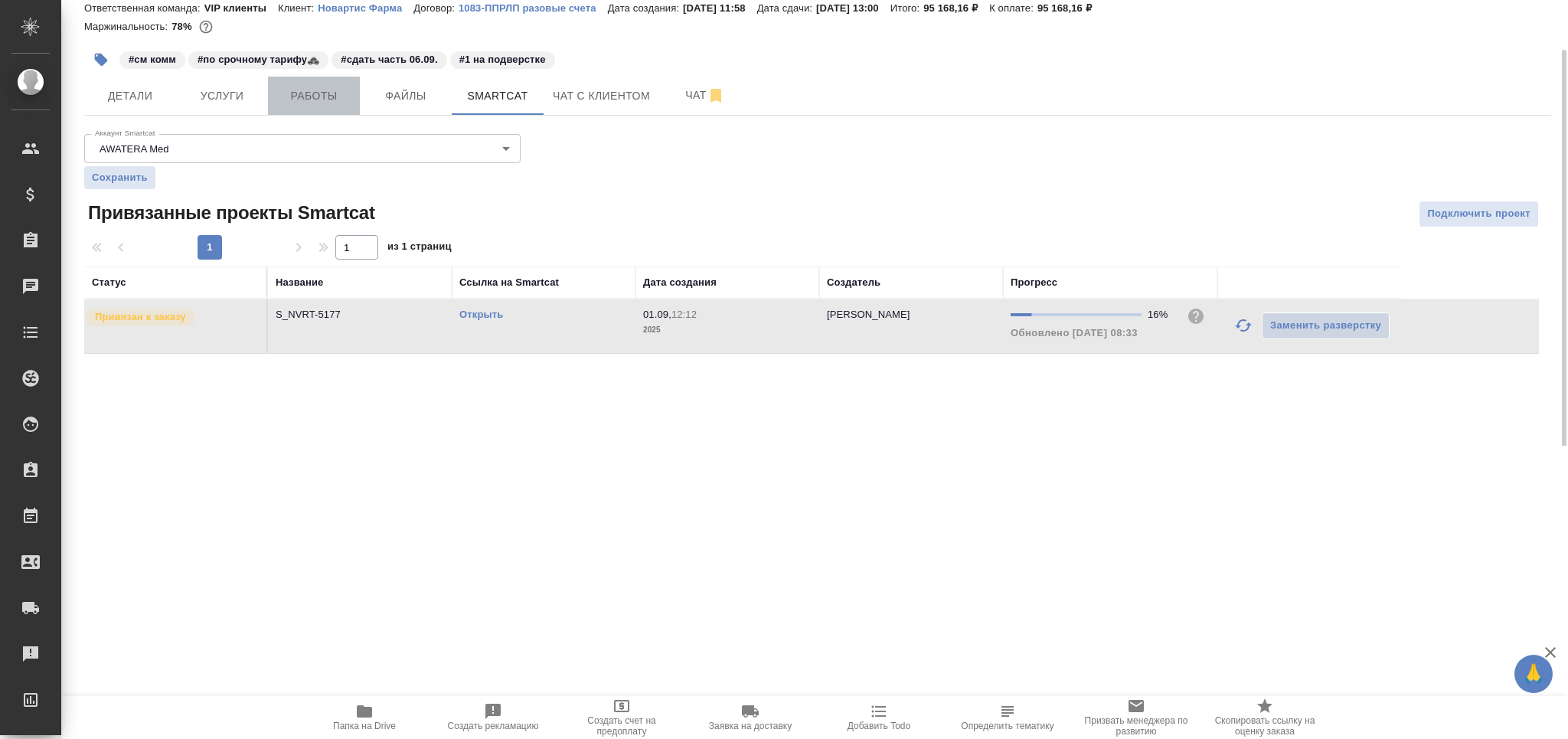
click at [334, 108] on button "Работы" at bounding box center [313, 95] width 92 height 38
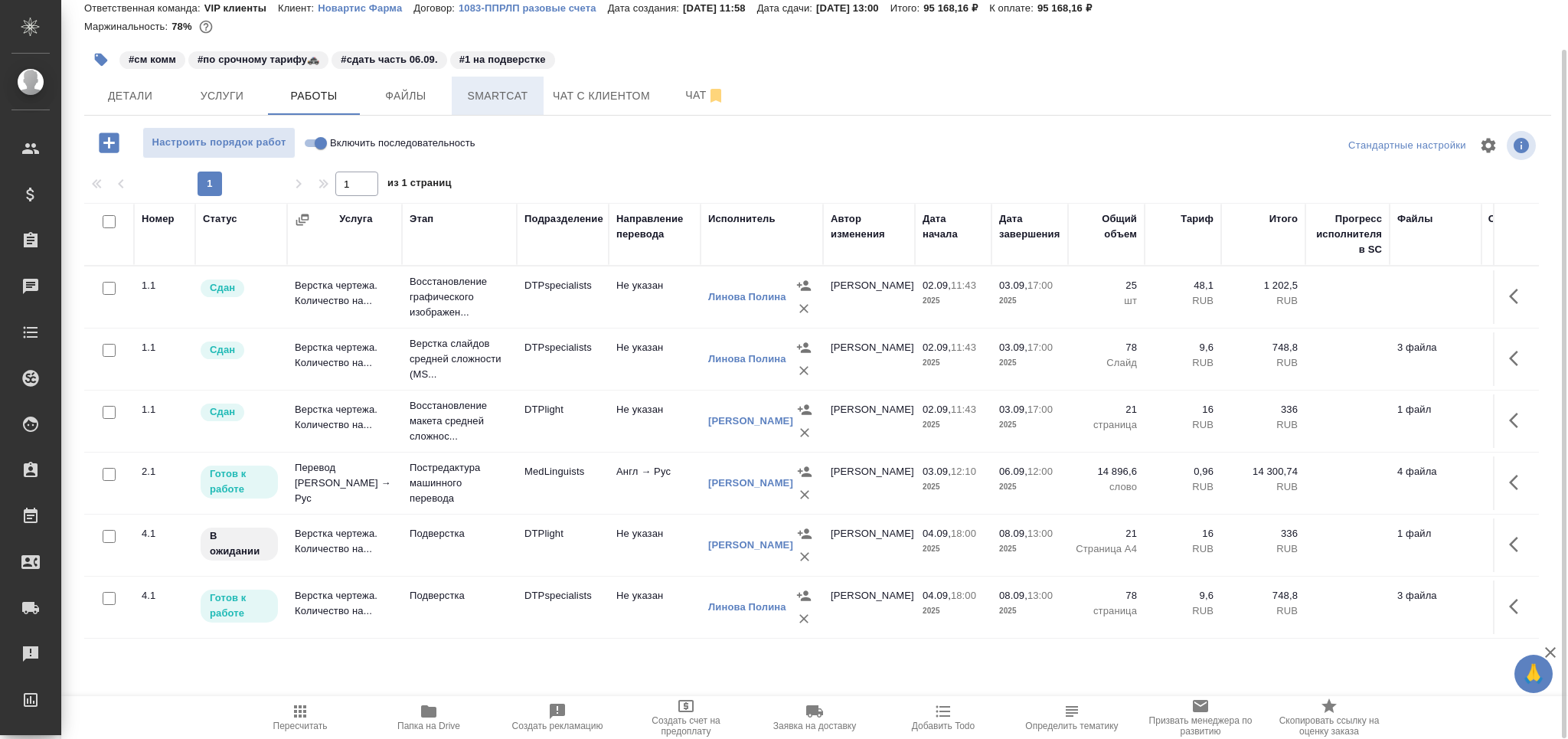
click at [507, 104] on span "Smartcat" at bounding box center [497, 96] width 74 height 19
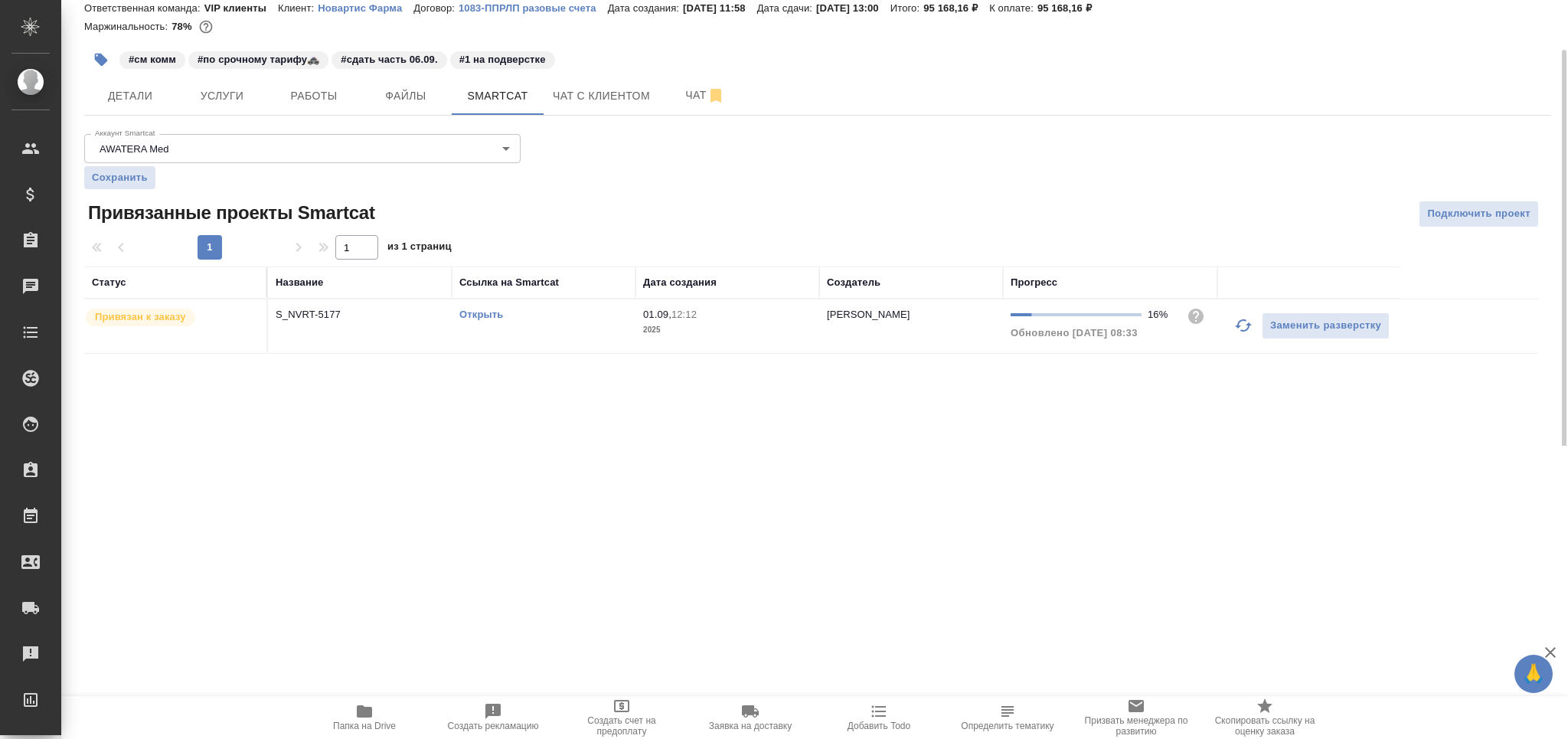
click at [1237, 328] on icon "button" at bounding box center [1244, 325] width 19 height 19
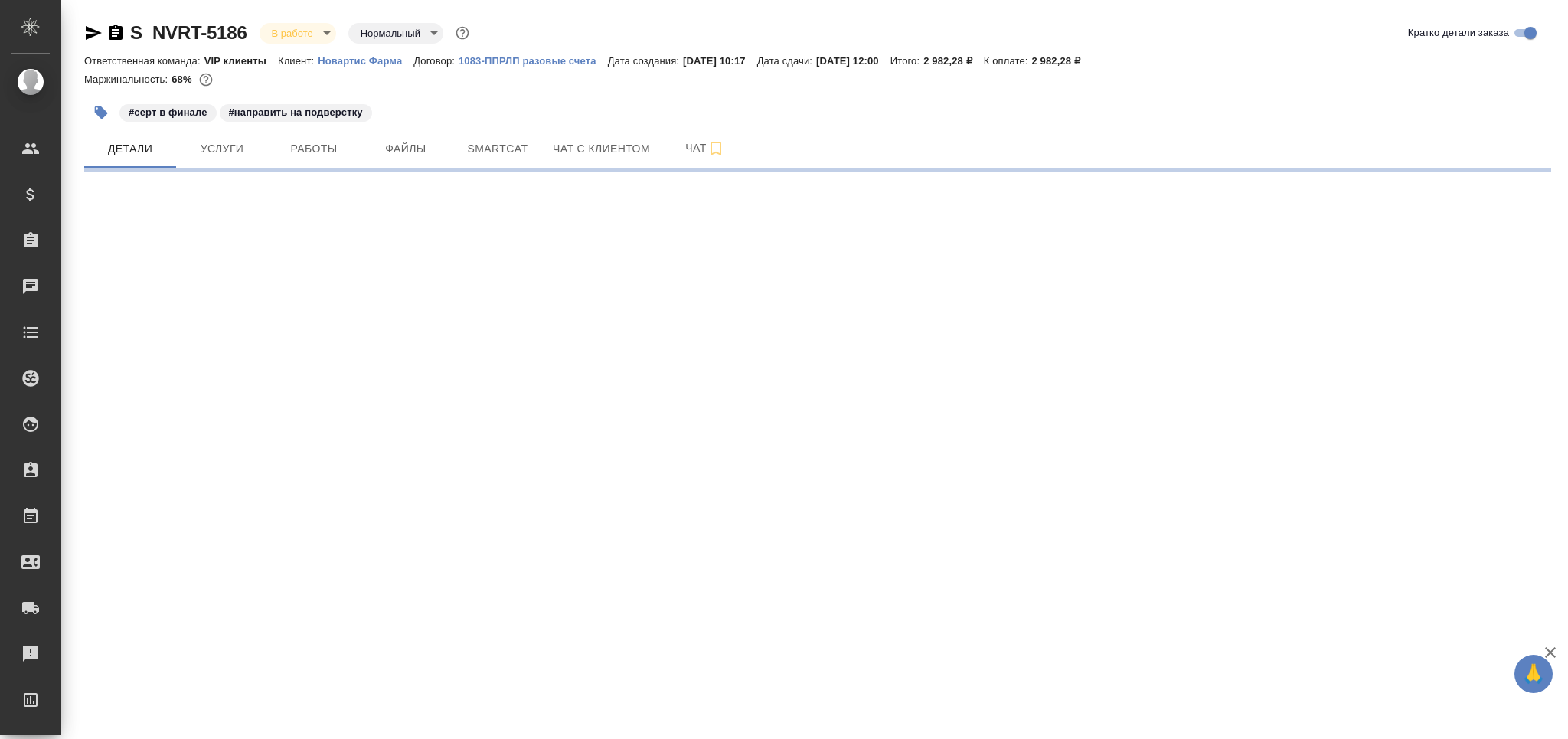
select select "RU"
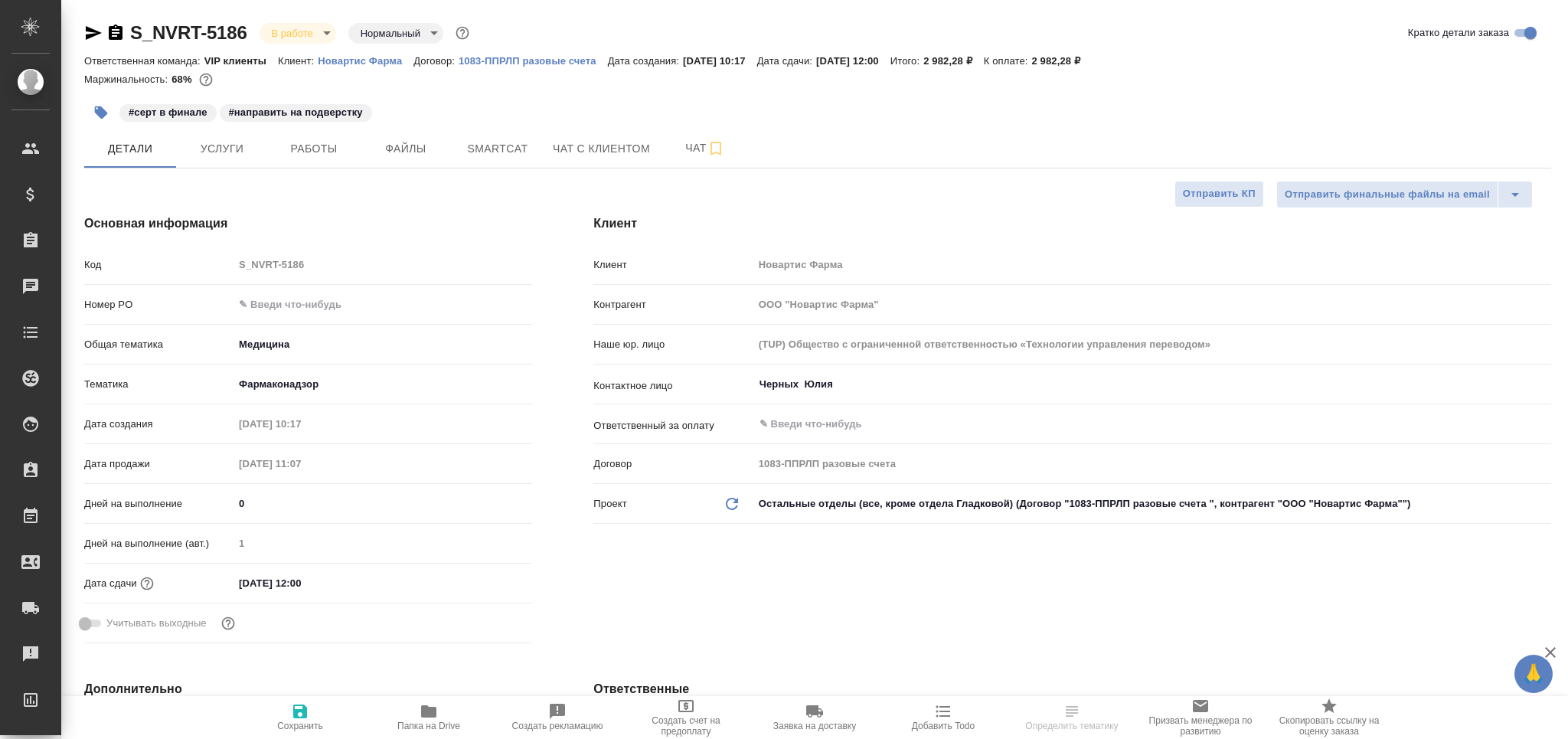
type textarea "x"
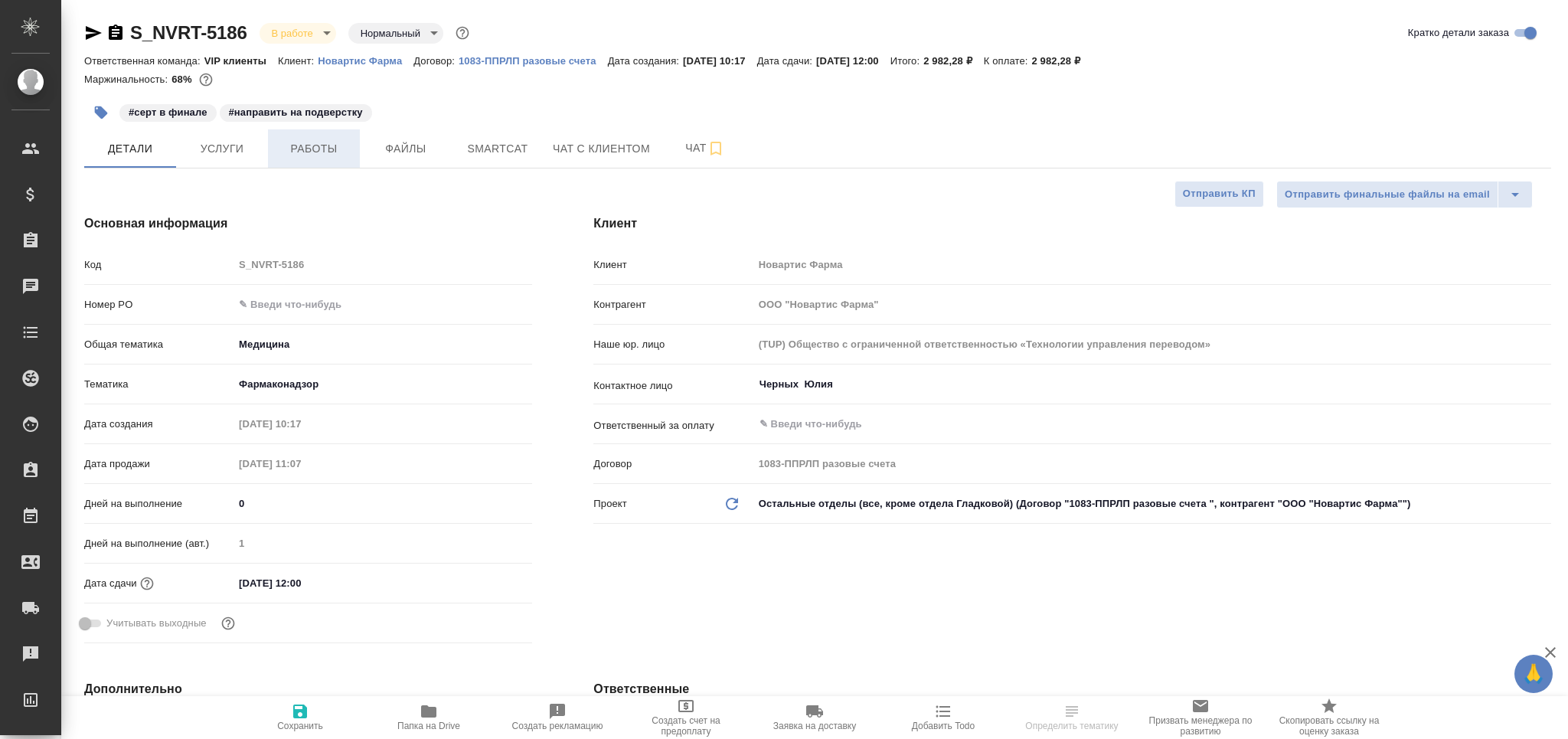
type textarea "x"
click at [320, 148] on span "Работы" at bounding box center [313, 149] width 74 height 19
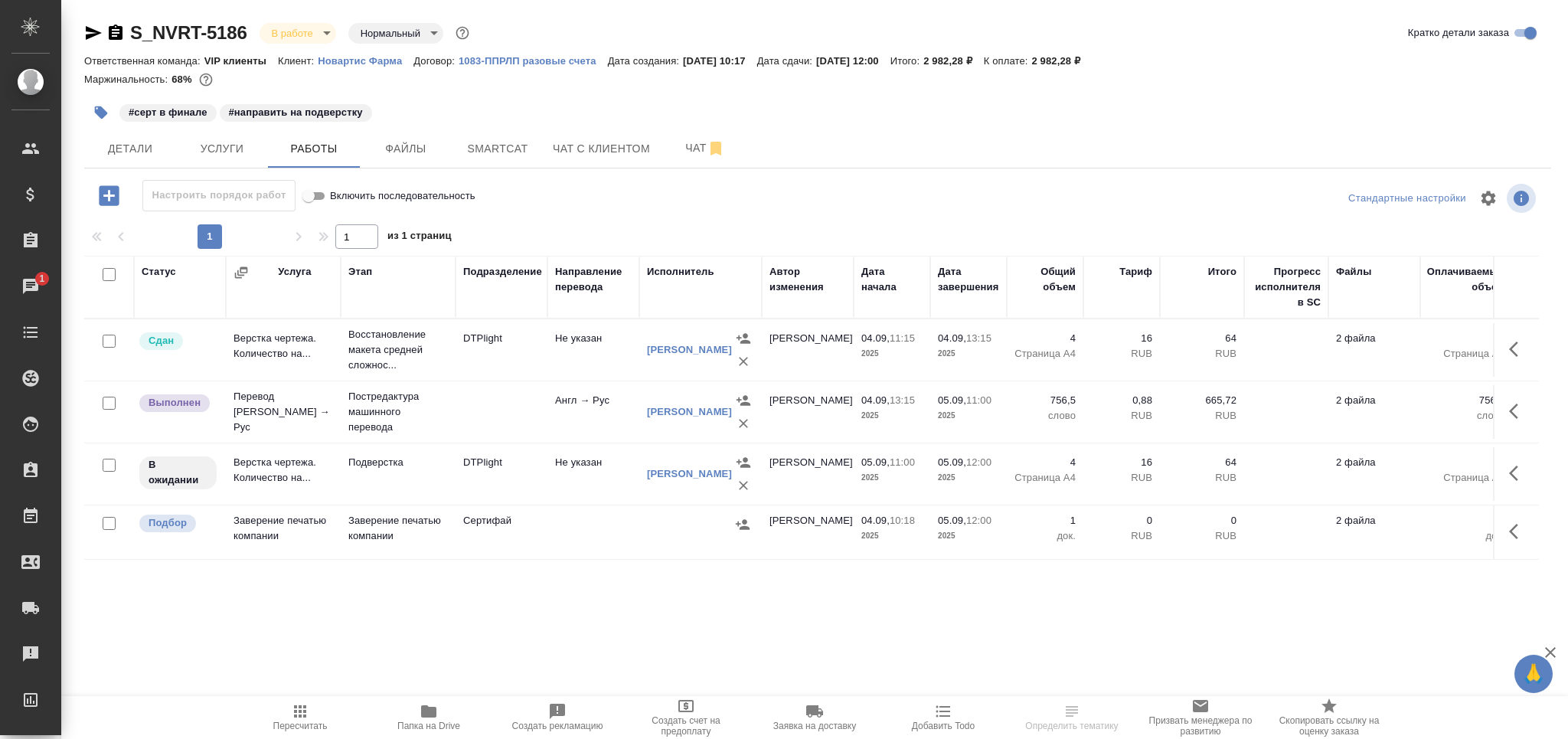
click at [405, 471] on td "Подверстка" at bounding box center [398, 473] width 115 height 53
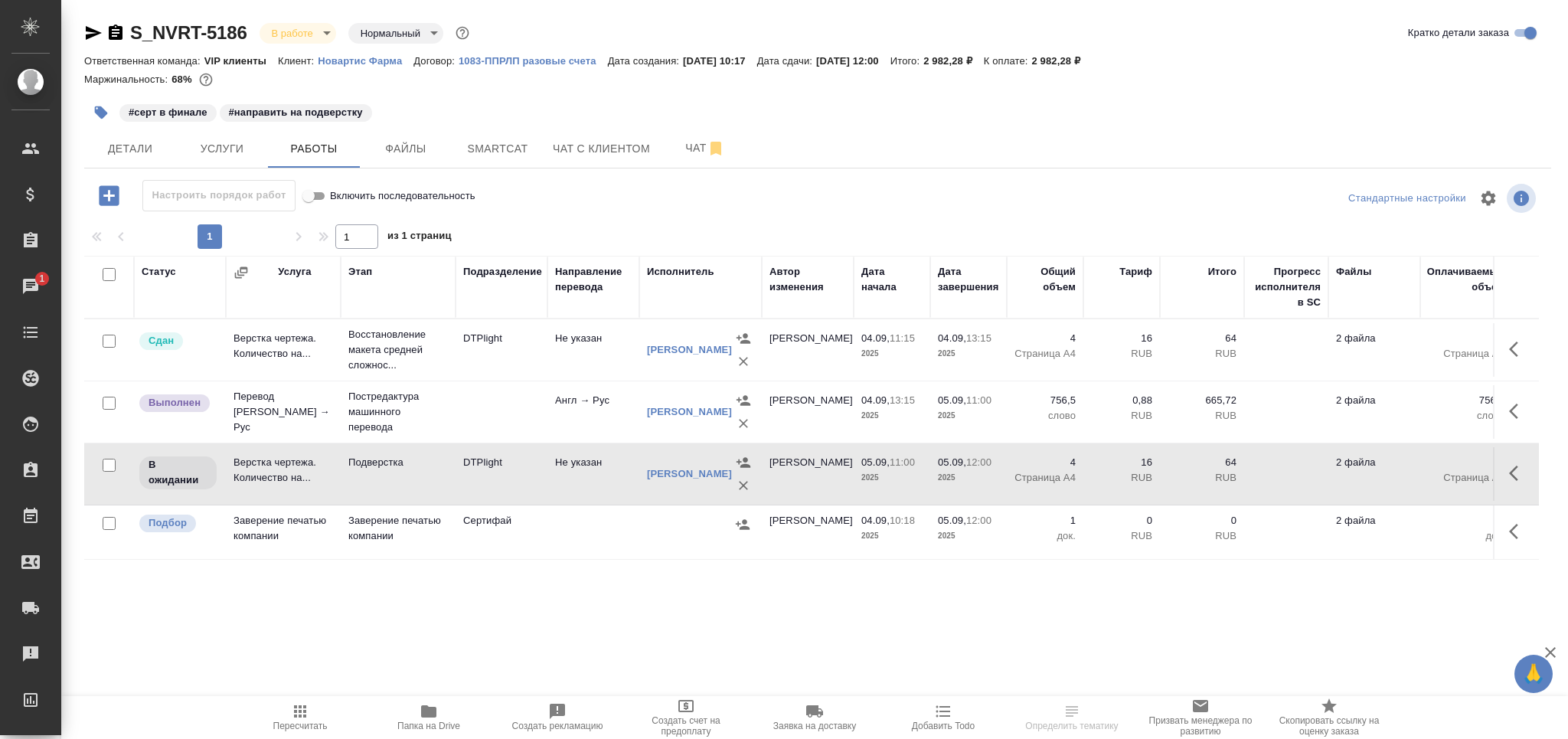
click at [405, 471] on td "Подверстка" at bounding box center [398, 473] width 115 height 53
click at [91, 120] on button "button" at bounding box center [101, 113] width 34 height 34
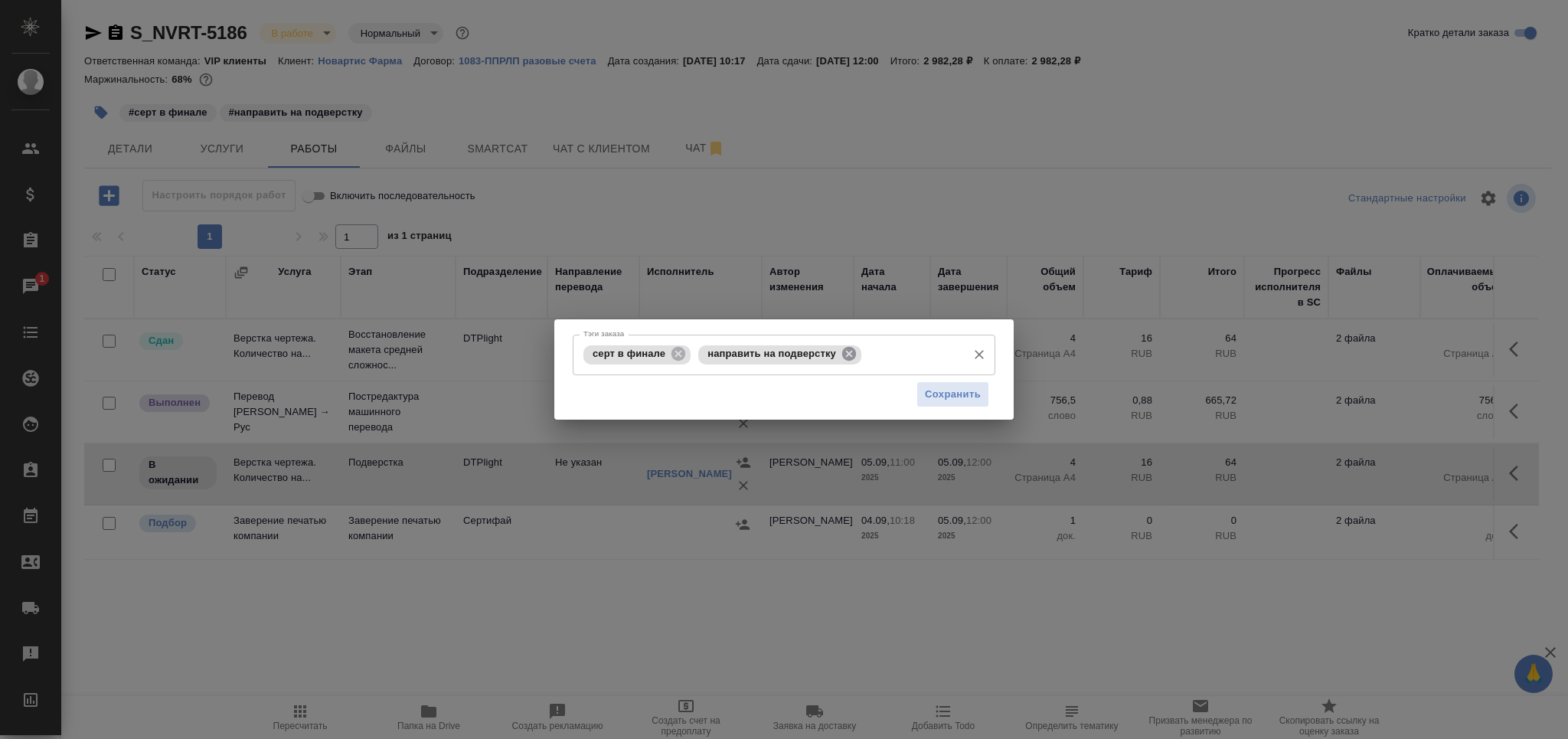
click at [842, 346] on icon at bounding box center [849, 354] width 17 height 17
click at [865, 346] on input "Тэги заказа" at bounding box center [912, 354] width 94 height 26
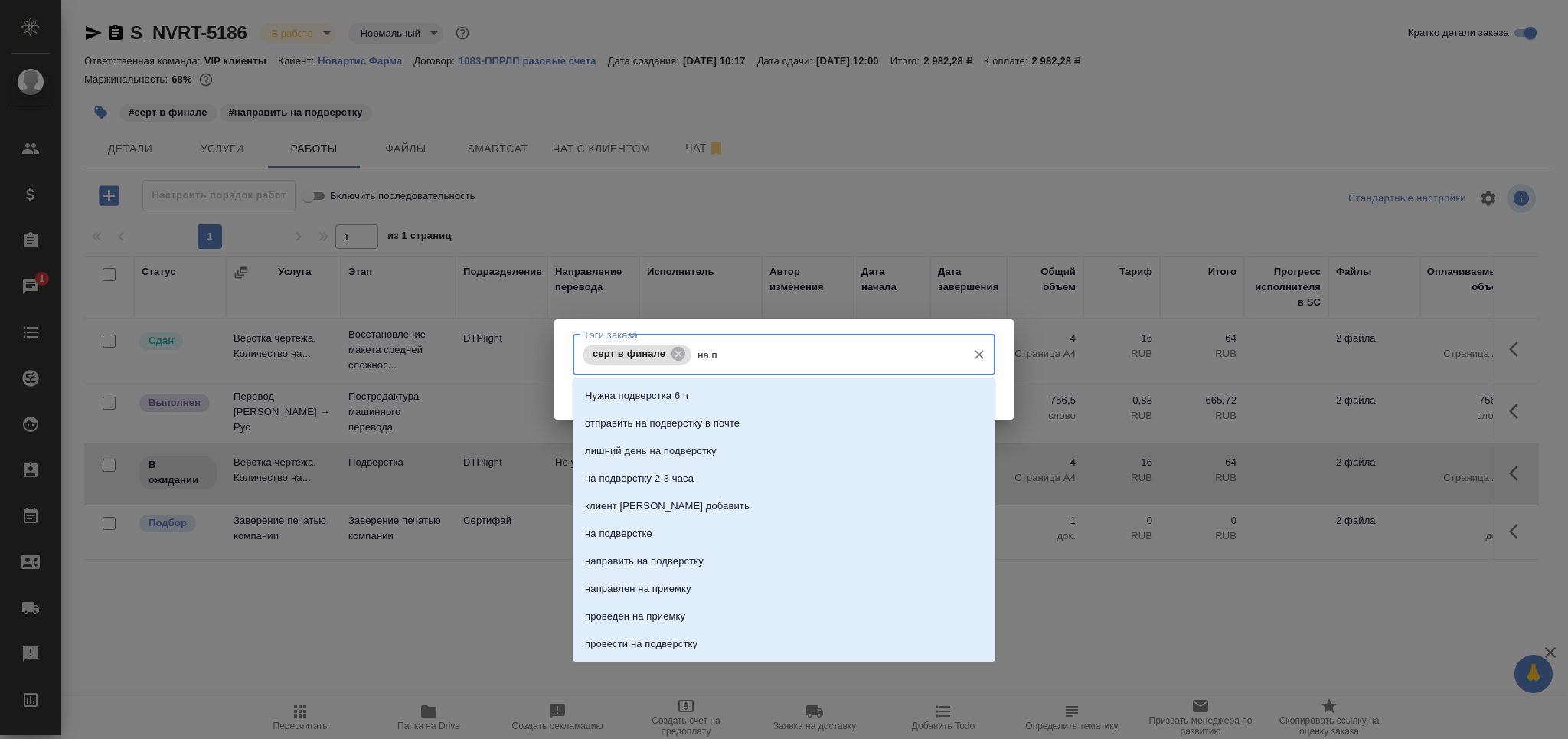
type input "на по"
click at [749, 505] on li "на подверстке" at bounding box center [783, 505] width 422 height 28
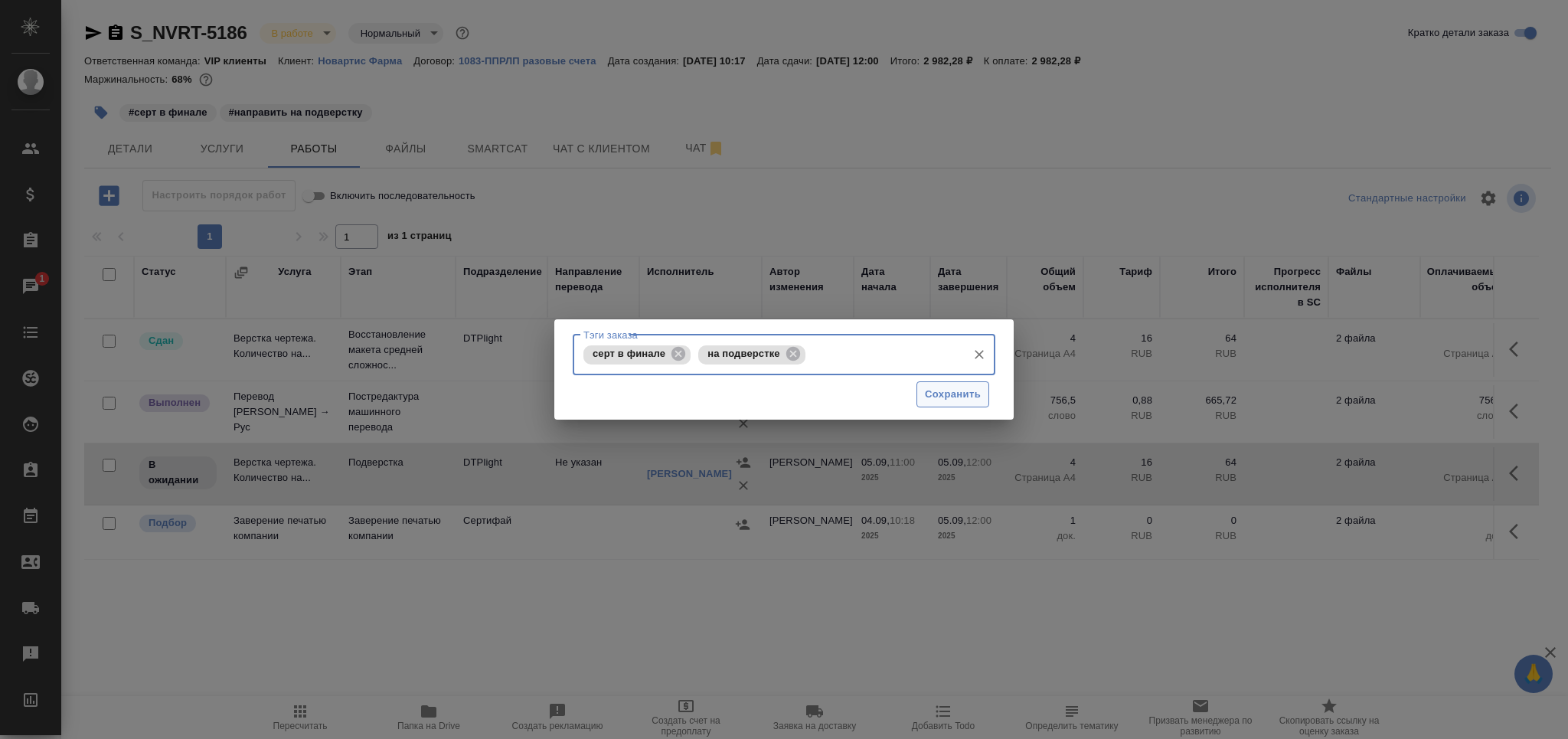
click at [954, 401] on span "Сохранить" at bounding box center [952, 394] width 56 height 18
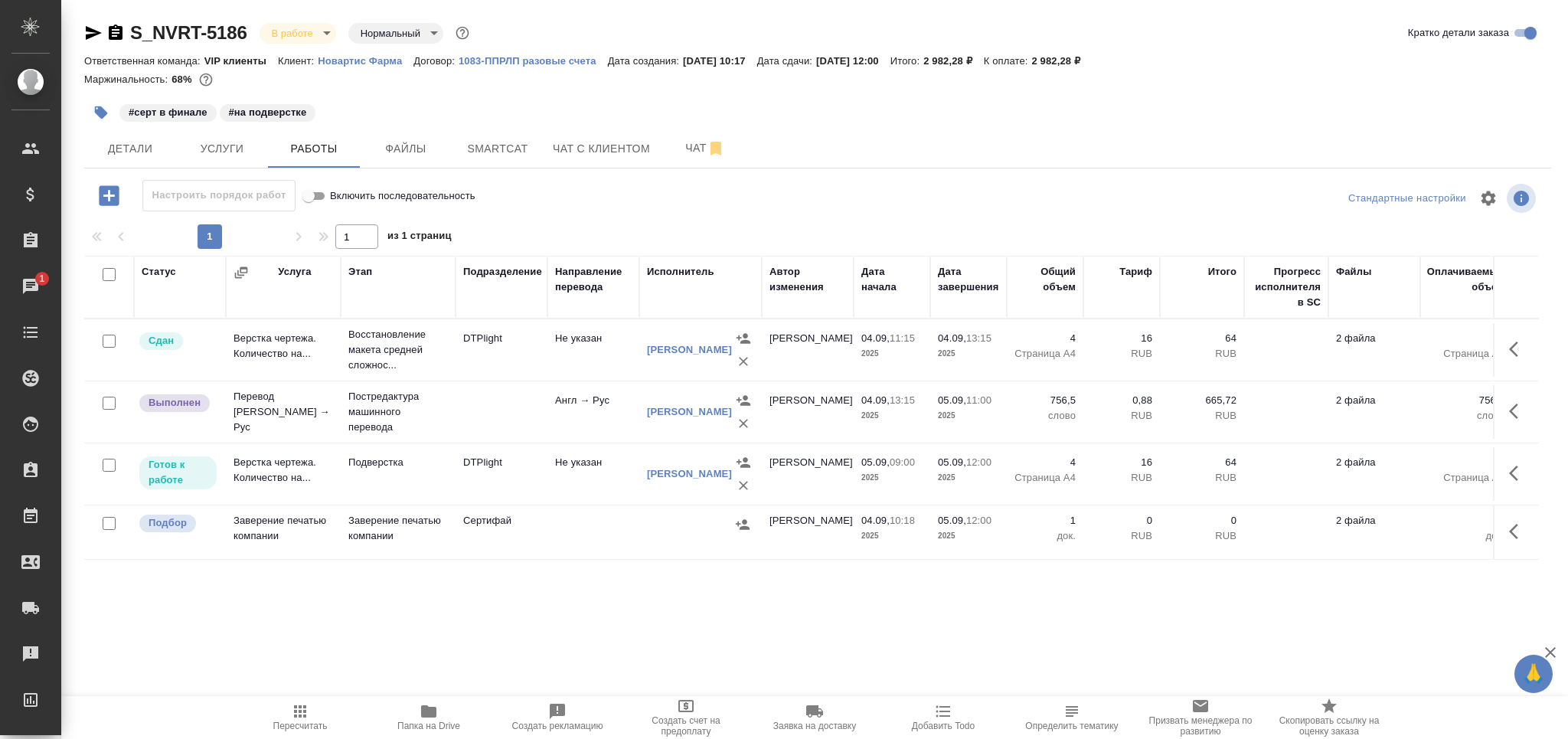
click at [107, 525] on input "checkbox" at bounding box center [108, 522] width 13 height 13
checkbox input "true"
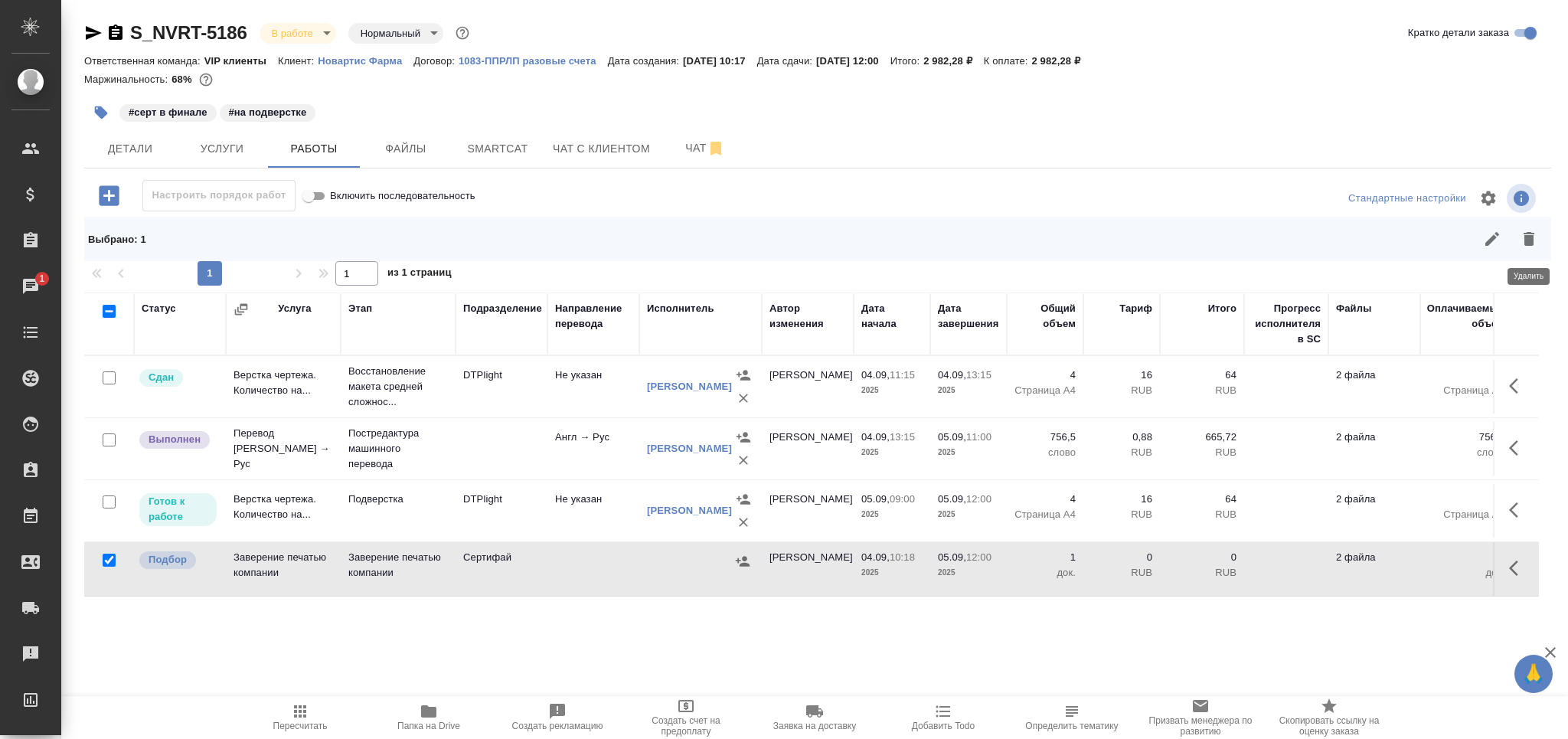
click at [1526, 230] on icon "button" at bounding box center [1529, 239] width 19 height 19
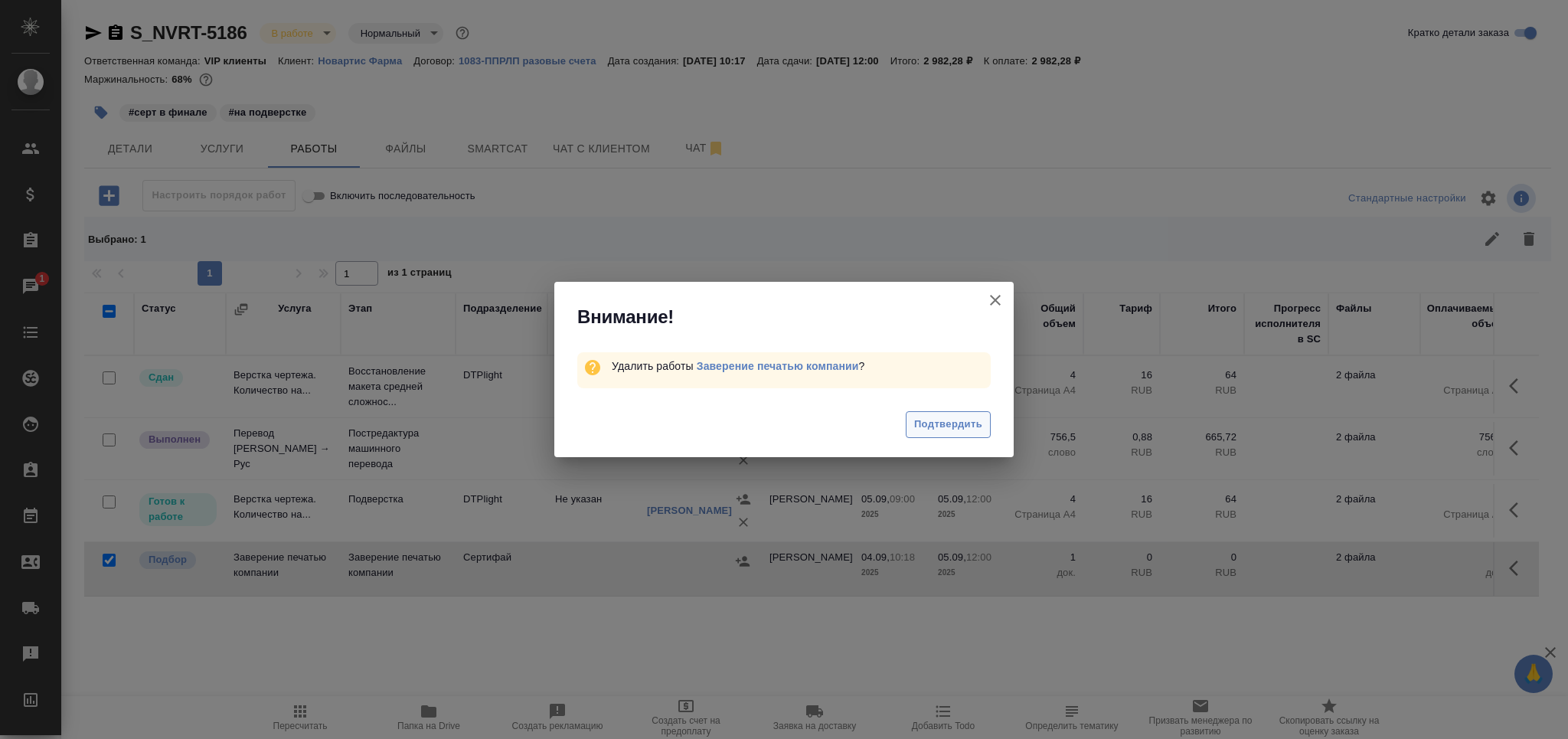
click at [927, 414] on button "Подтвердить" at bounding box center [948, 425] width 85 height 27
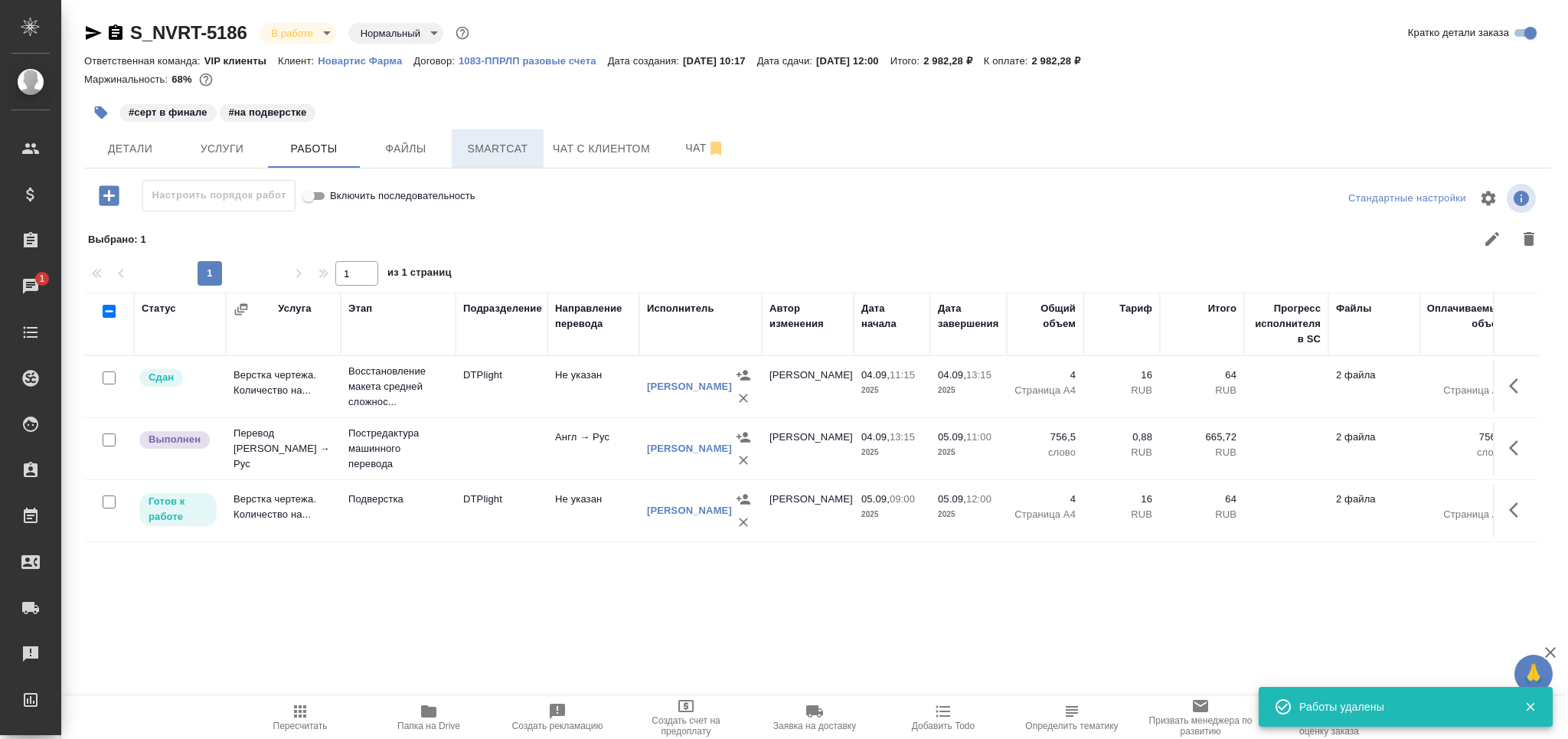
click at [496, 144] on span "Smartcat" at bounding box center [497, 149] width 74 height 19
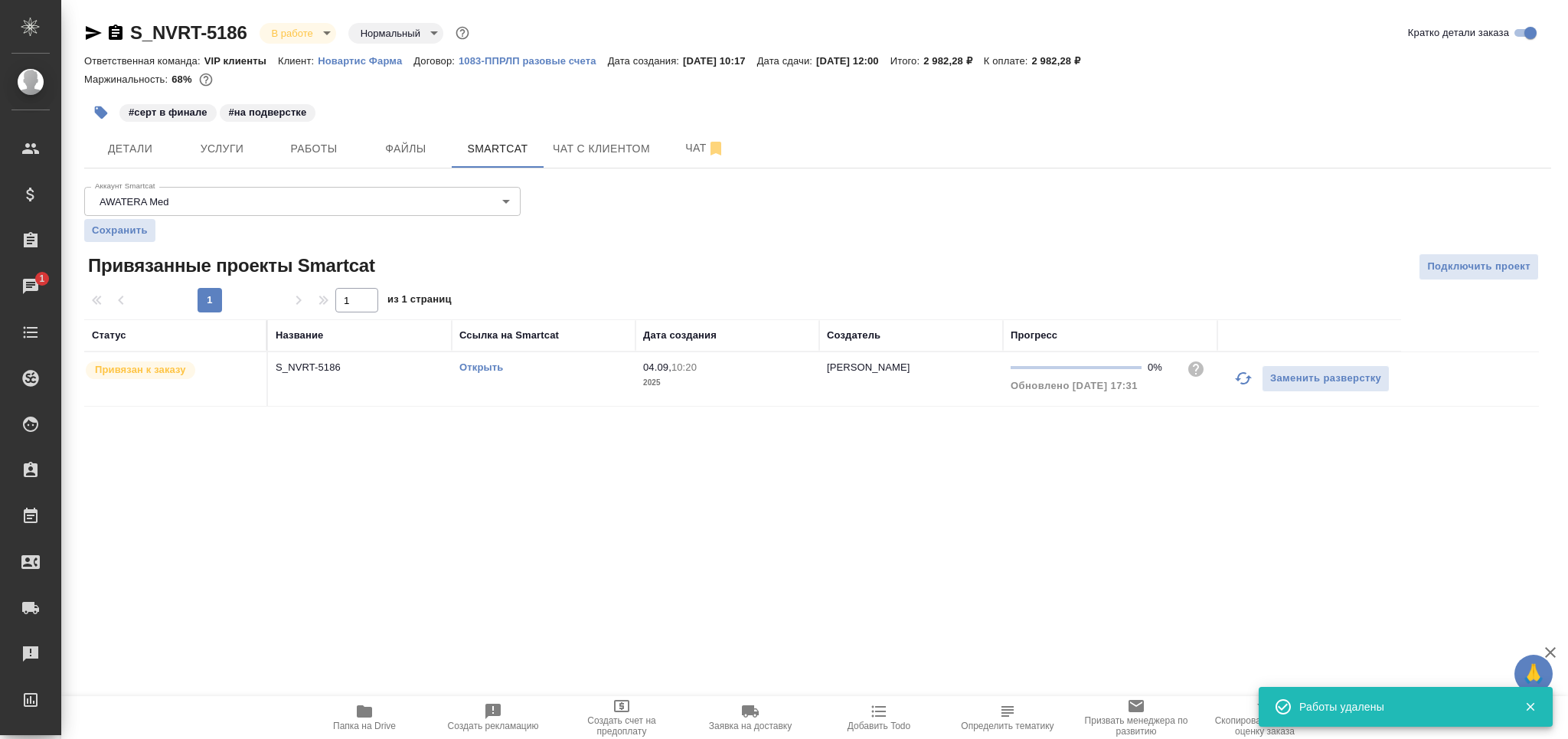
click at [555, 389] on td "Открыть" at bounding box center [544, 378] width 184 height 53
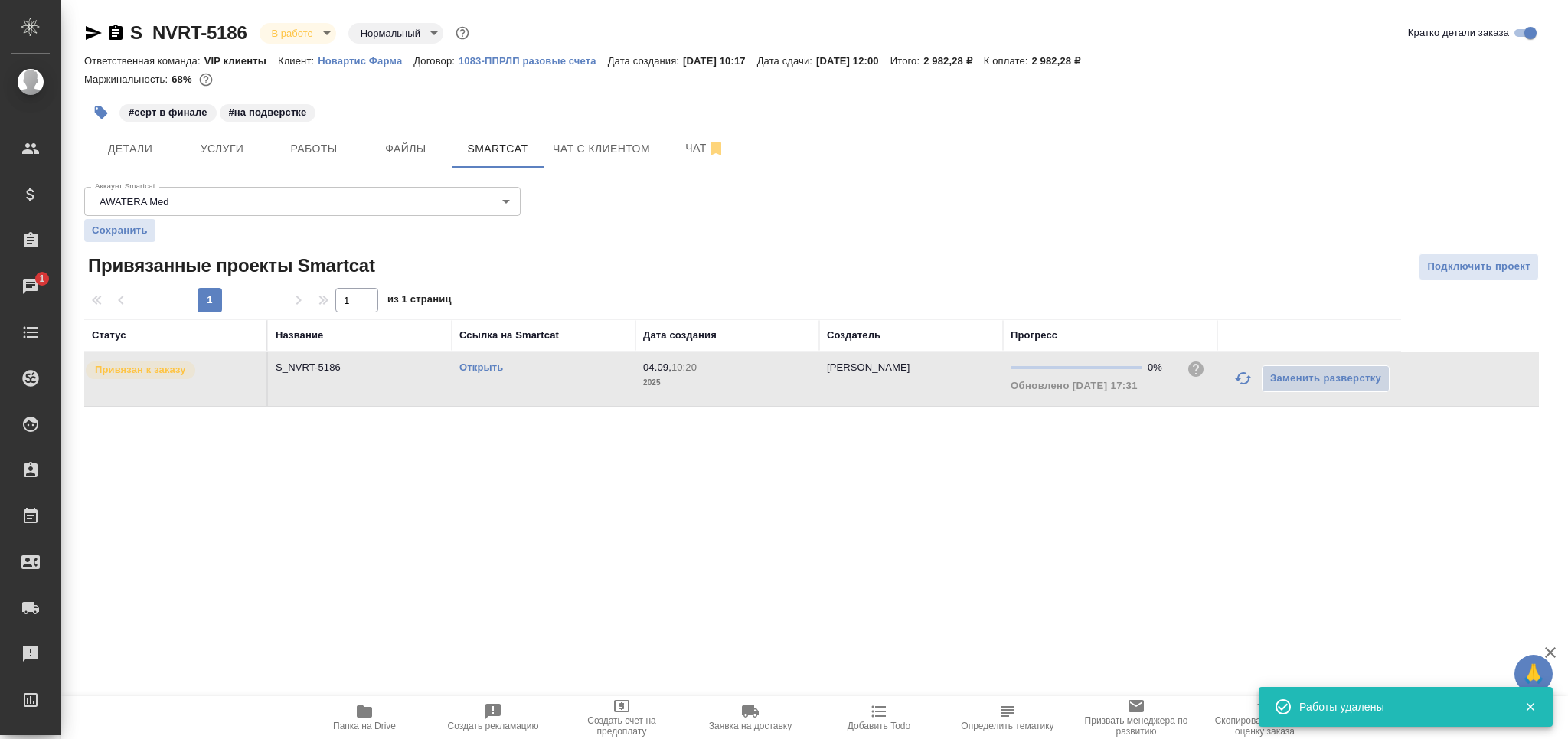
click at [555, 388] on td "Открыть" at bounding box center [544, 378] width 184 height 53
click at [223, 162] on button "Услуги" at bounding box center [222, 148] width 92 height 38
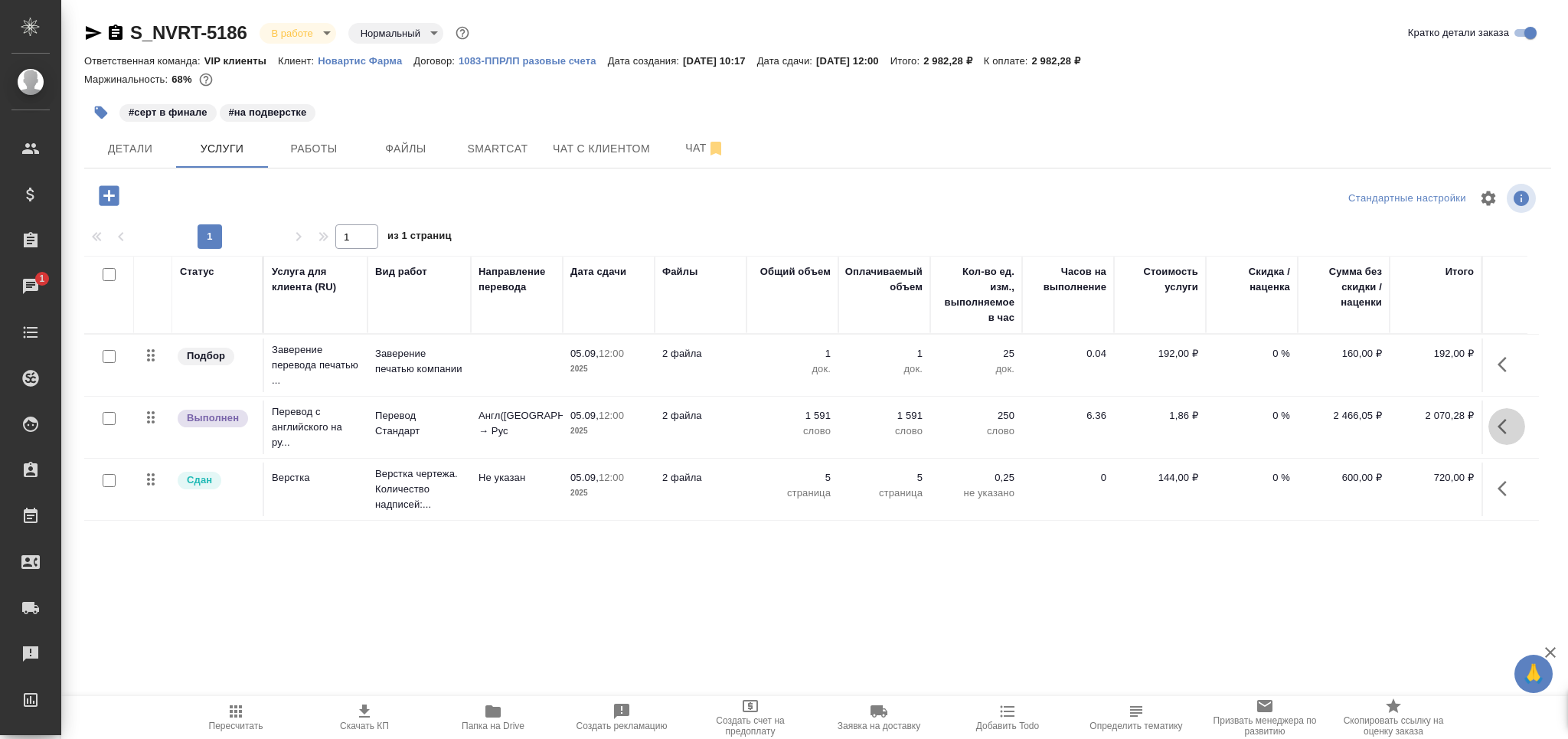
click at [1516, 421] on button "button" at bounding box center [1506, 426] width 36 height 36
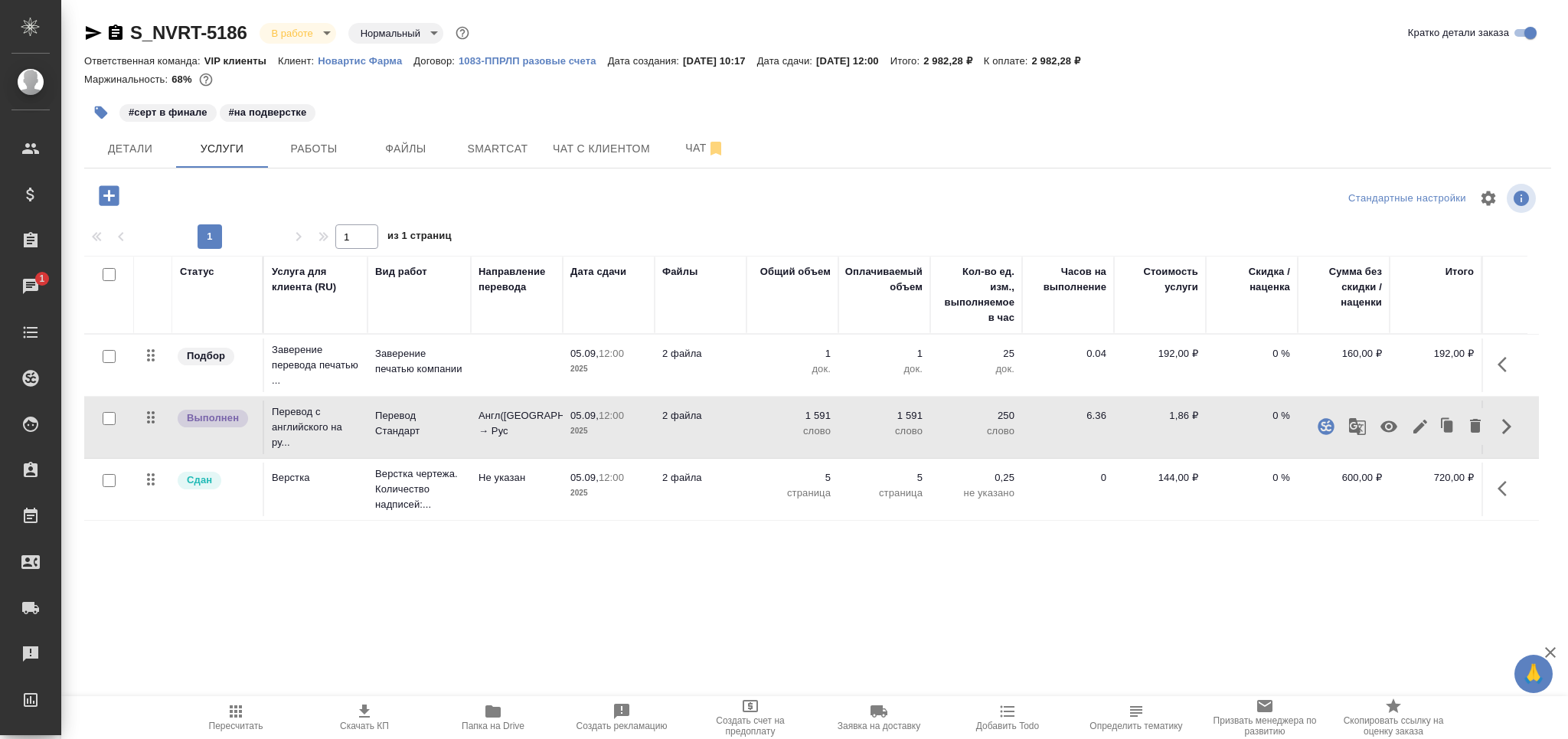
click at [1422, 423] on icon "button" at bounding box center [1420, 427] width 14 height 14
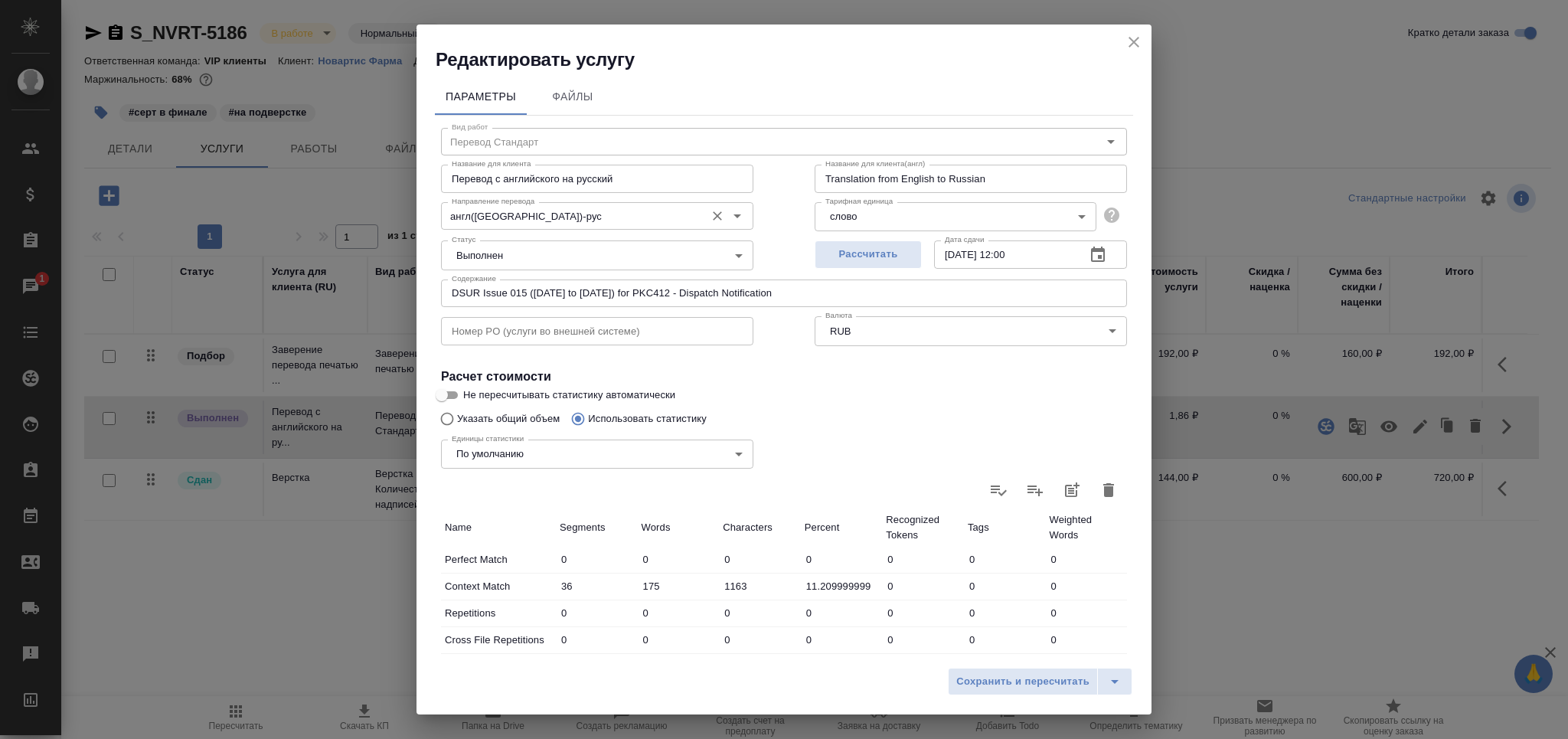
click at [531, 216] on input "англ([GEOGRAPHIC_DATA])-рус" at bounding box center [571, 216] width 252 height 19
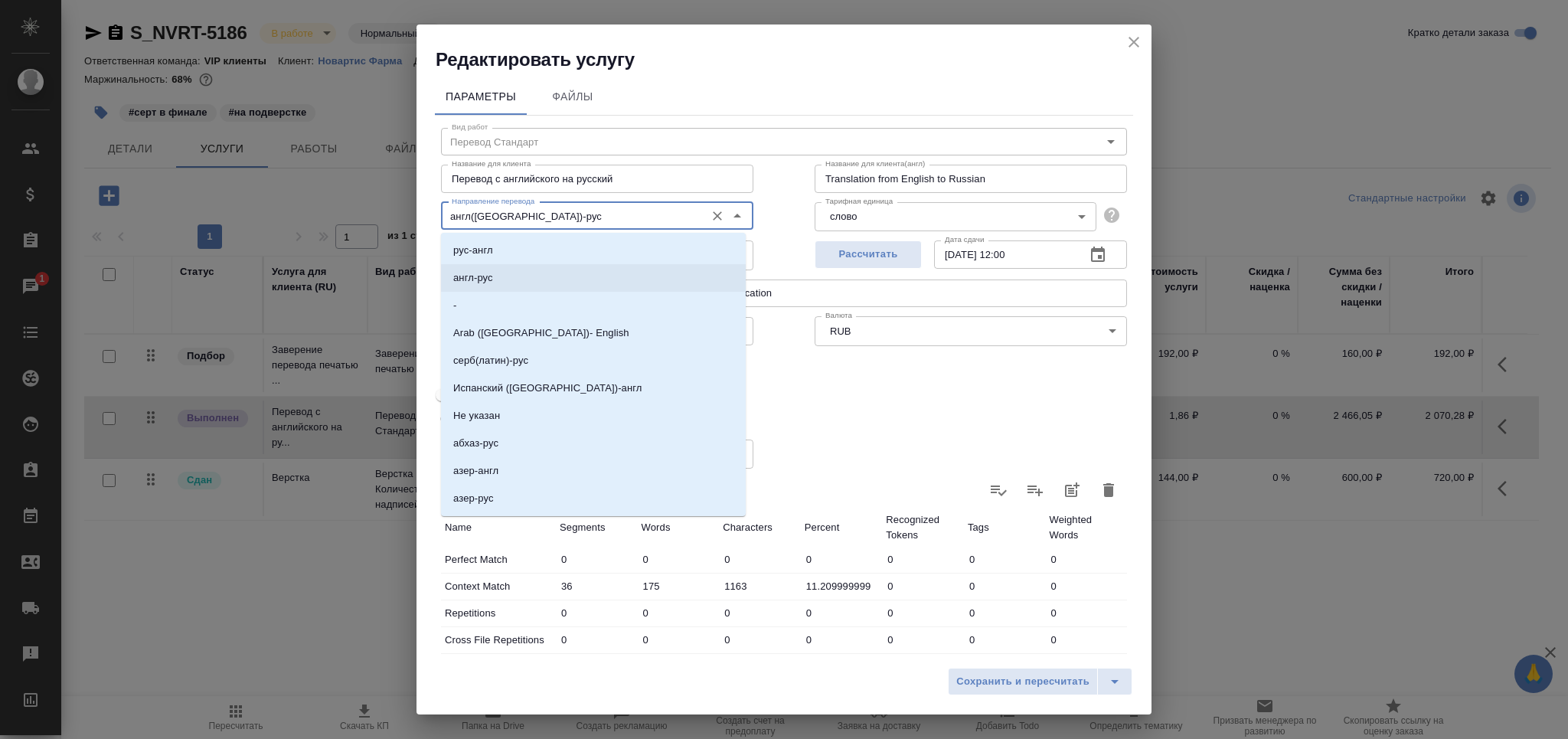
click at [497, 272] on li "англ-рус" at bounding box center [594, 278] width 305 height 28
type input "англ-рус"
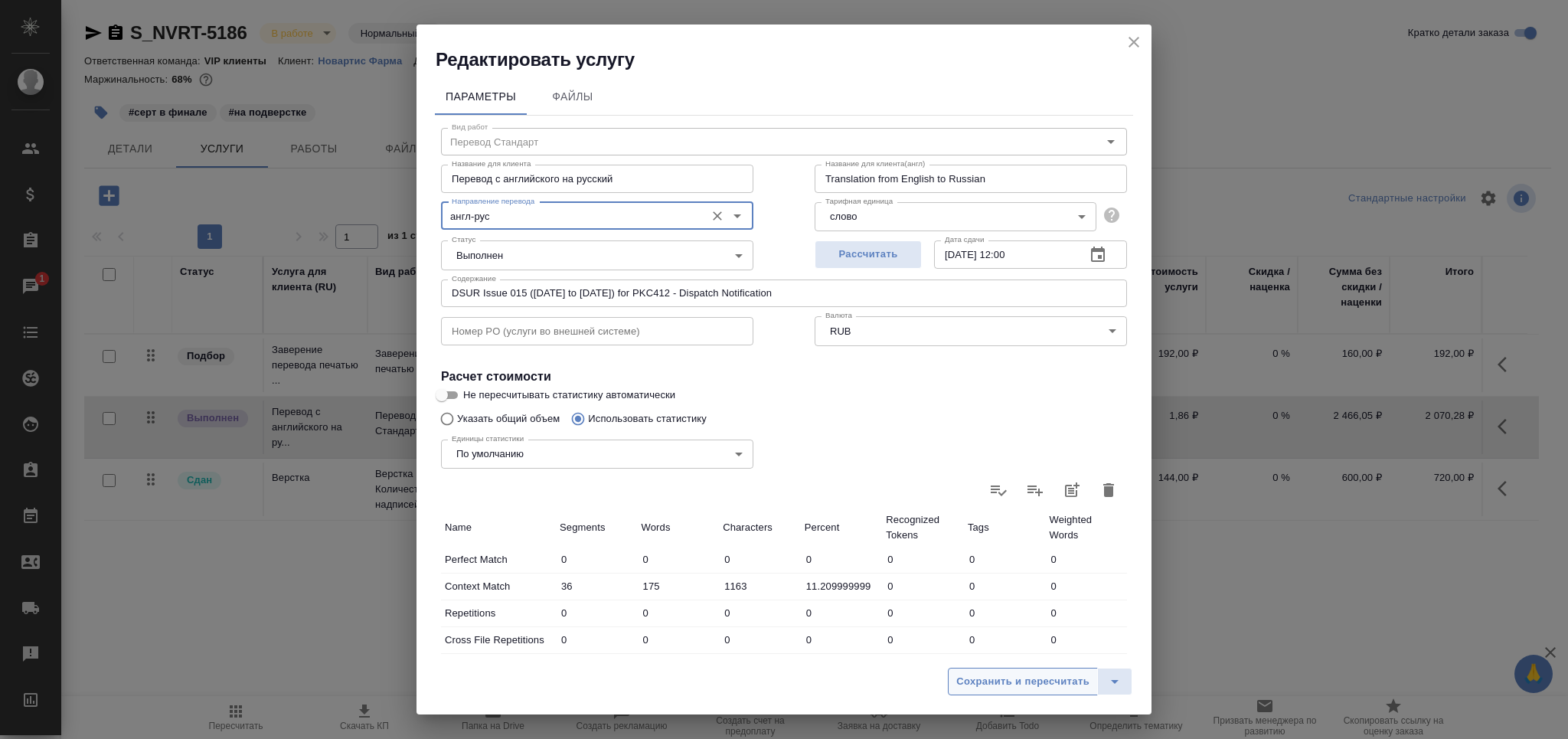
click at [986, 681] on span "Сохранить и пересчитать" at bounding box center [1022, 681] width 133 height 18
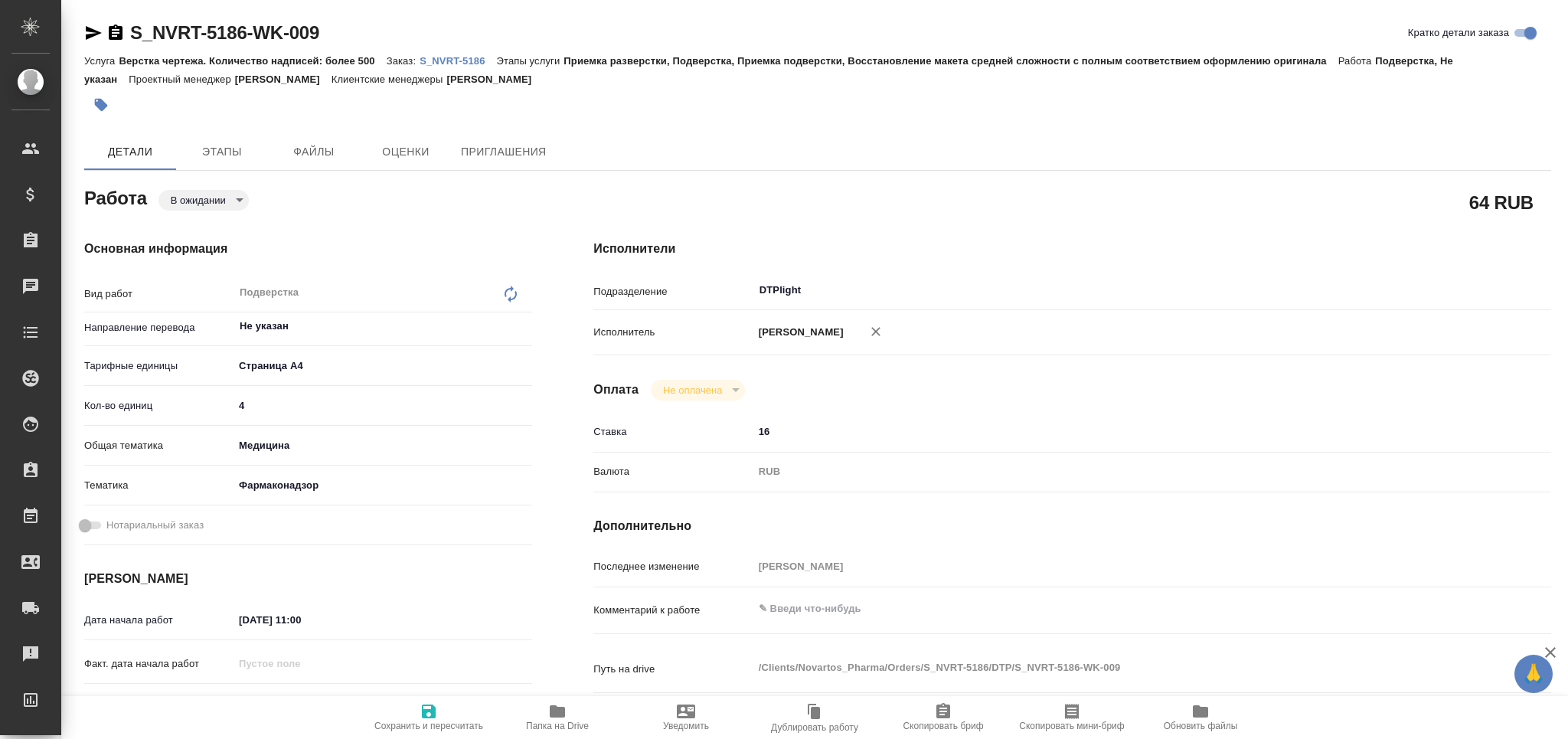
type textarea "x"
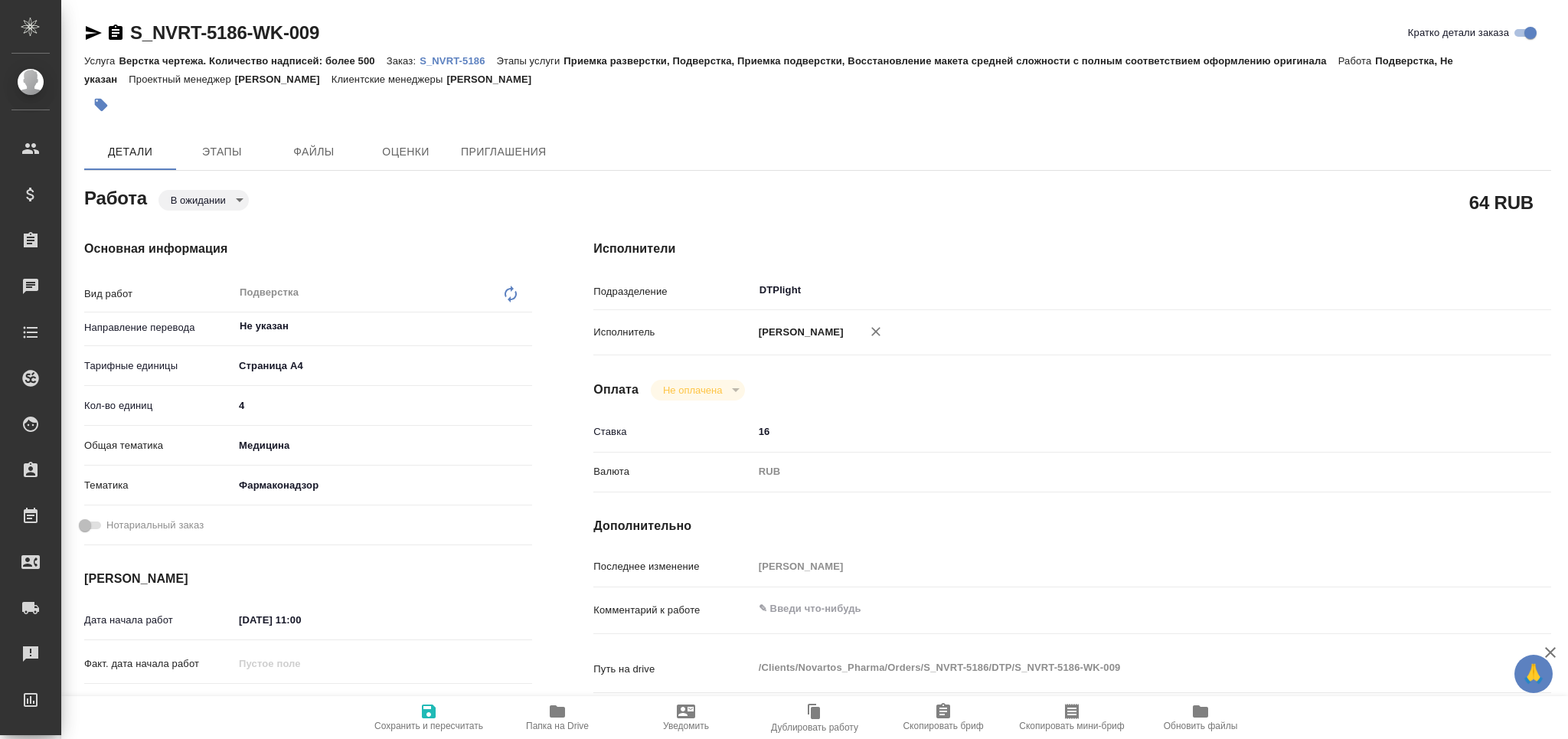
type textarea "x"
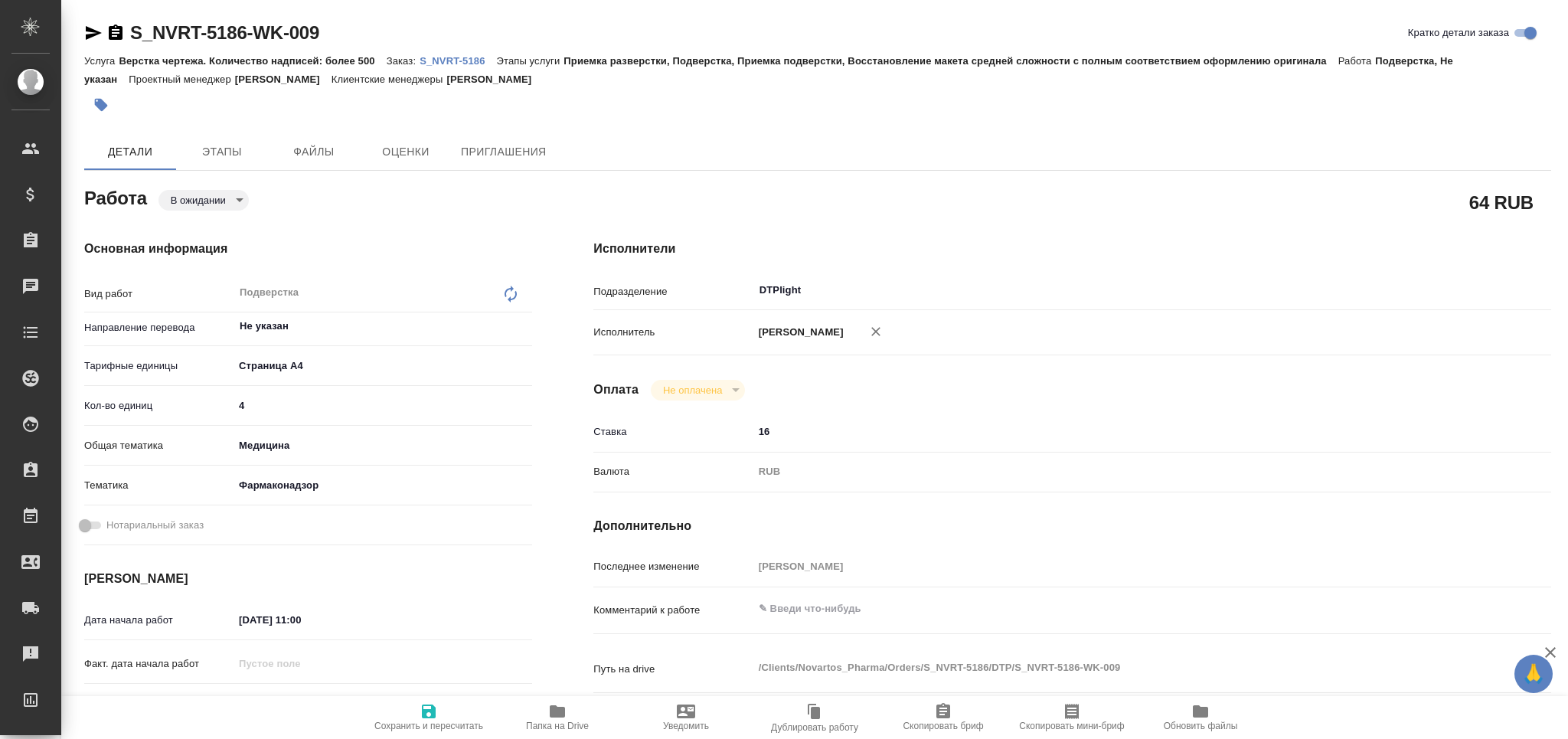
type textarea "x"
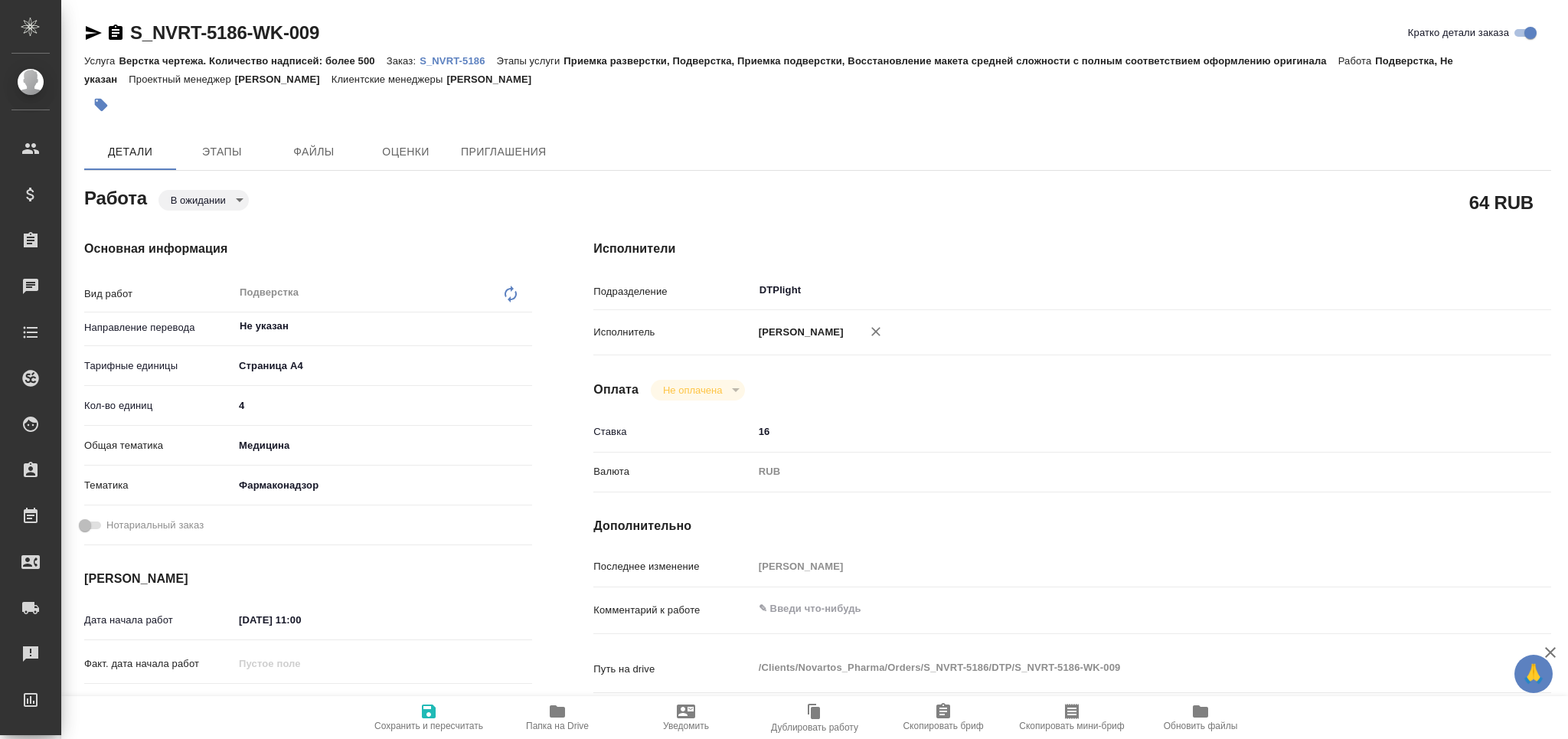
type textarea "x"
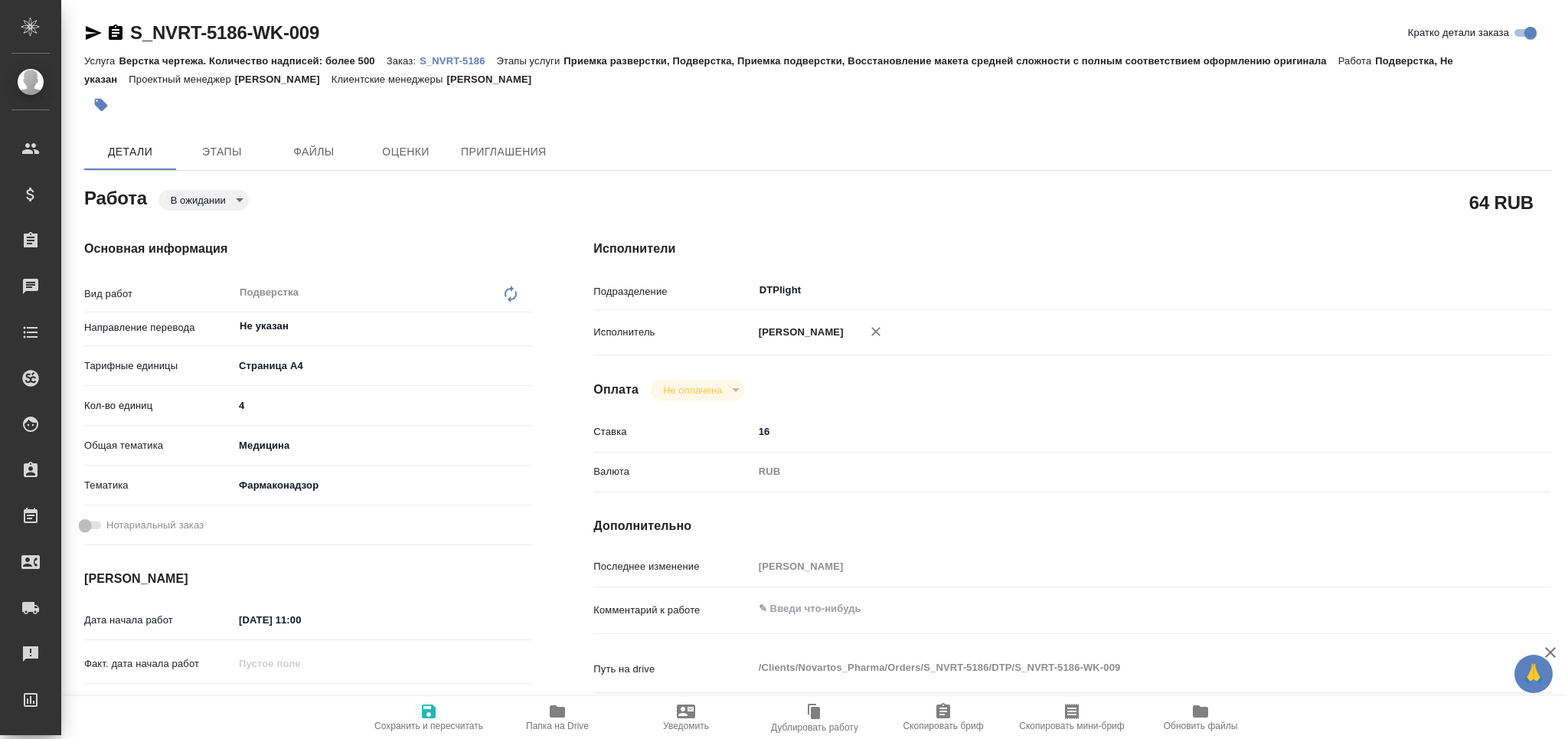
type textarea "x"
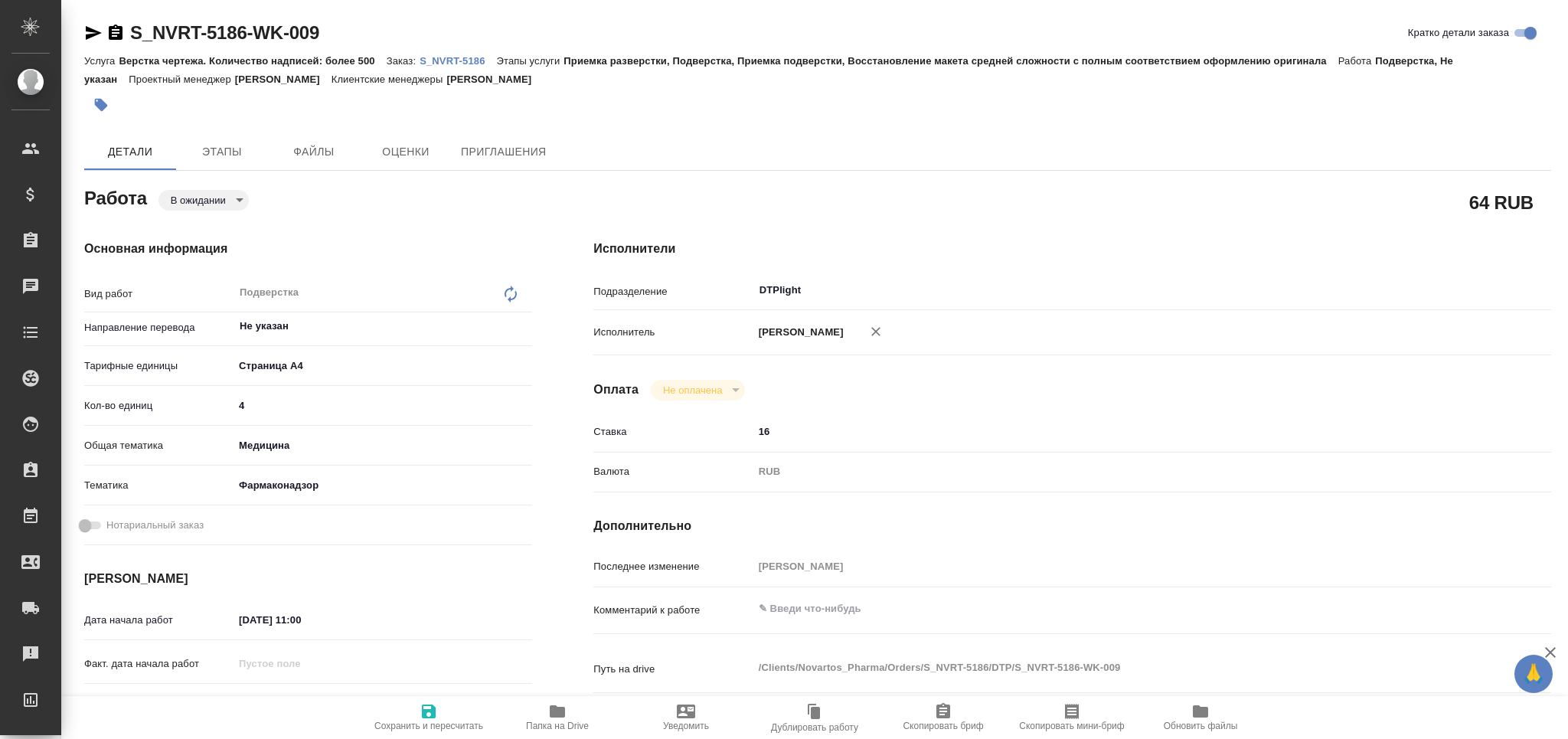
type textarea "x"
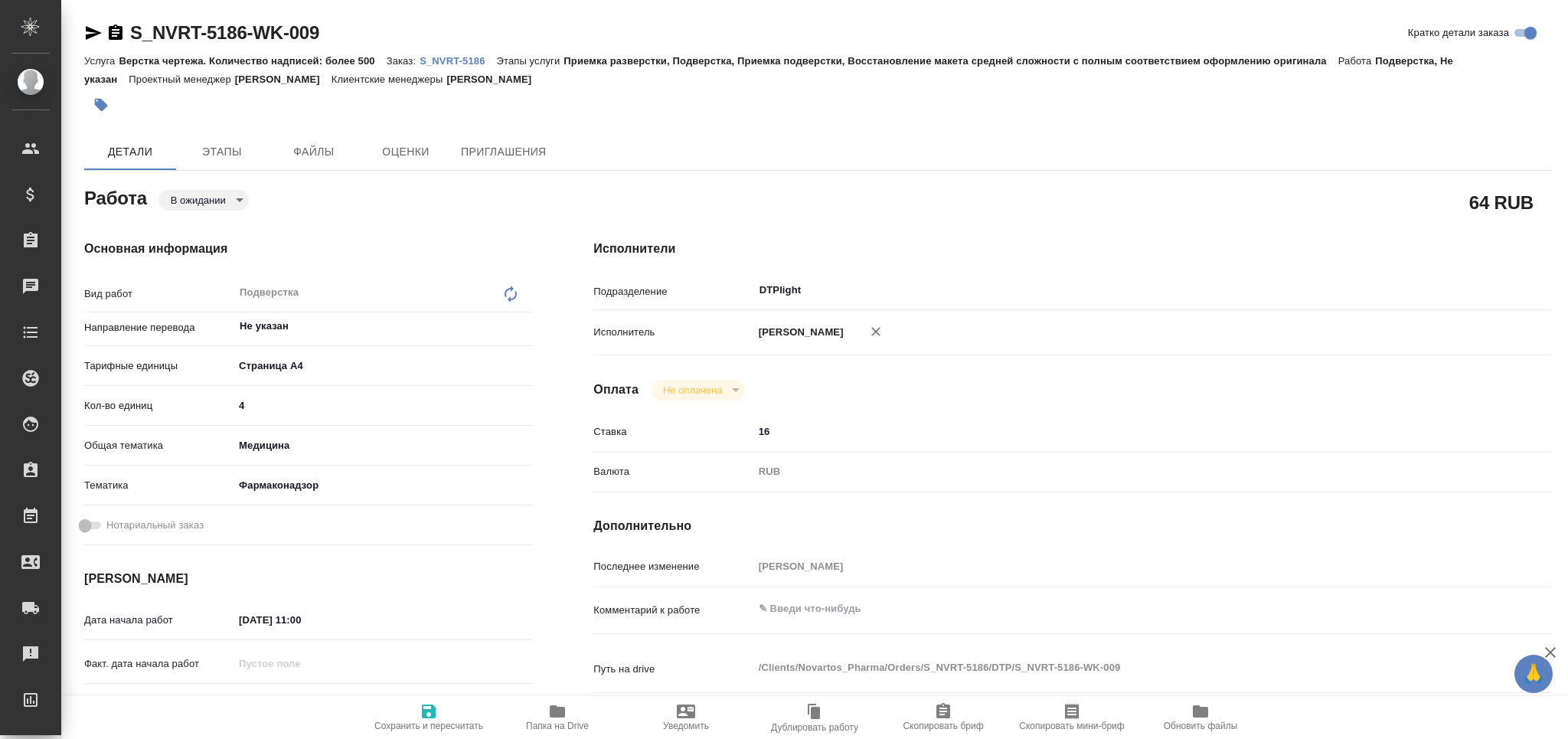
type textarea "x"
click at [868, 621] on textarea at bounding box center [1113, 609] width 718 height 26
type textarea "x"
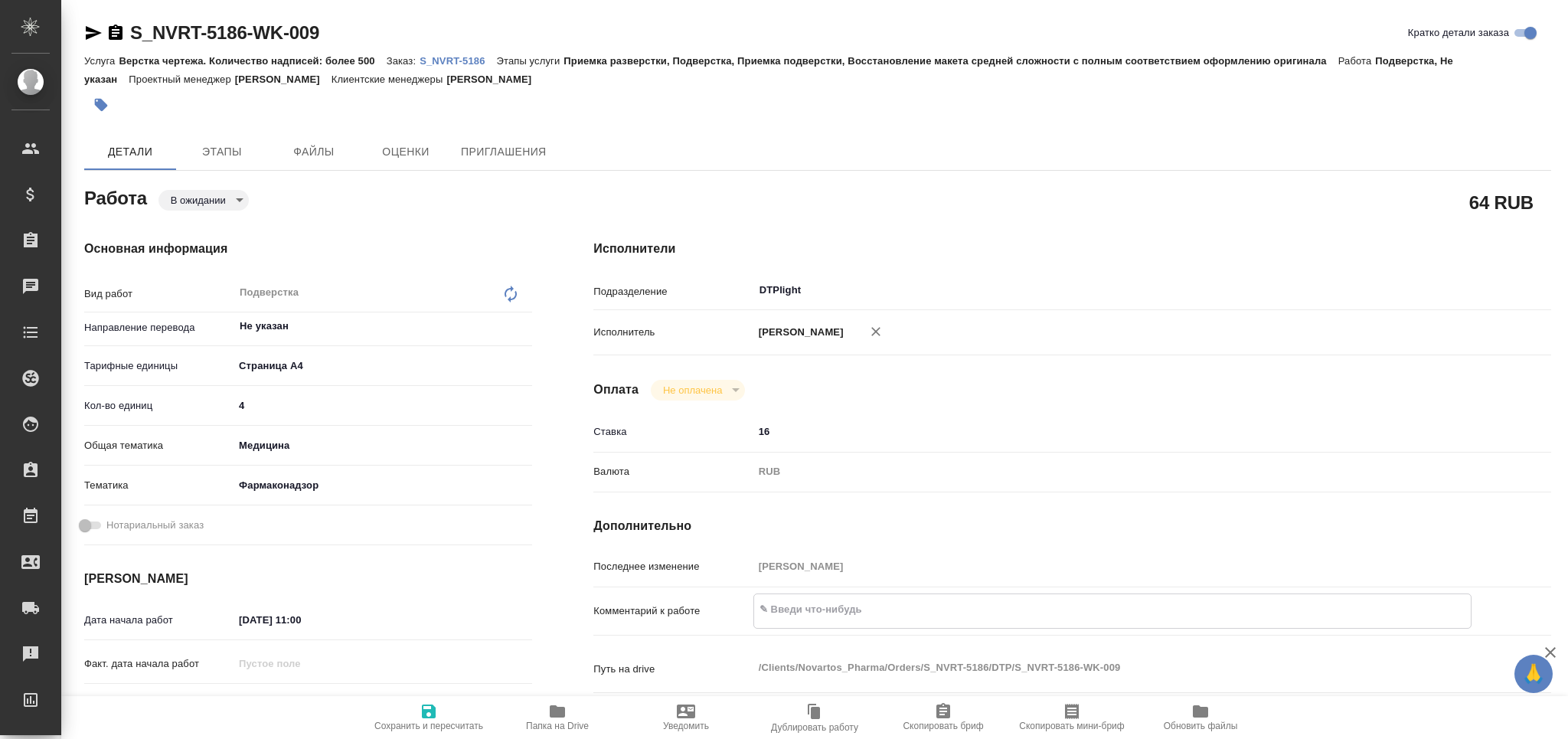
type textarea "x"
paste textarea "https://drive.awatera.com/apps/files/?dir=/Shares/Novartos_Pharma/Orders/S_NVRT…"
type textarea "x"
type textarea "https://drive.awatera.com/apps/files/?dir=/Shares/Novartos_Pharma/Orders/S_NVRT…"
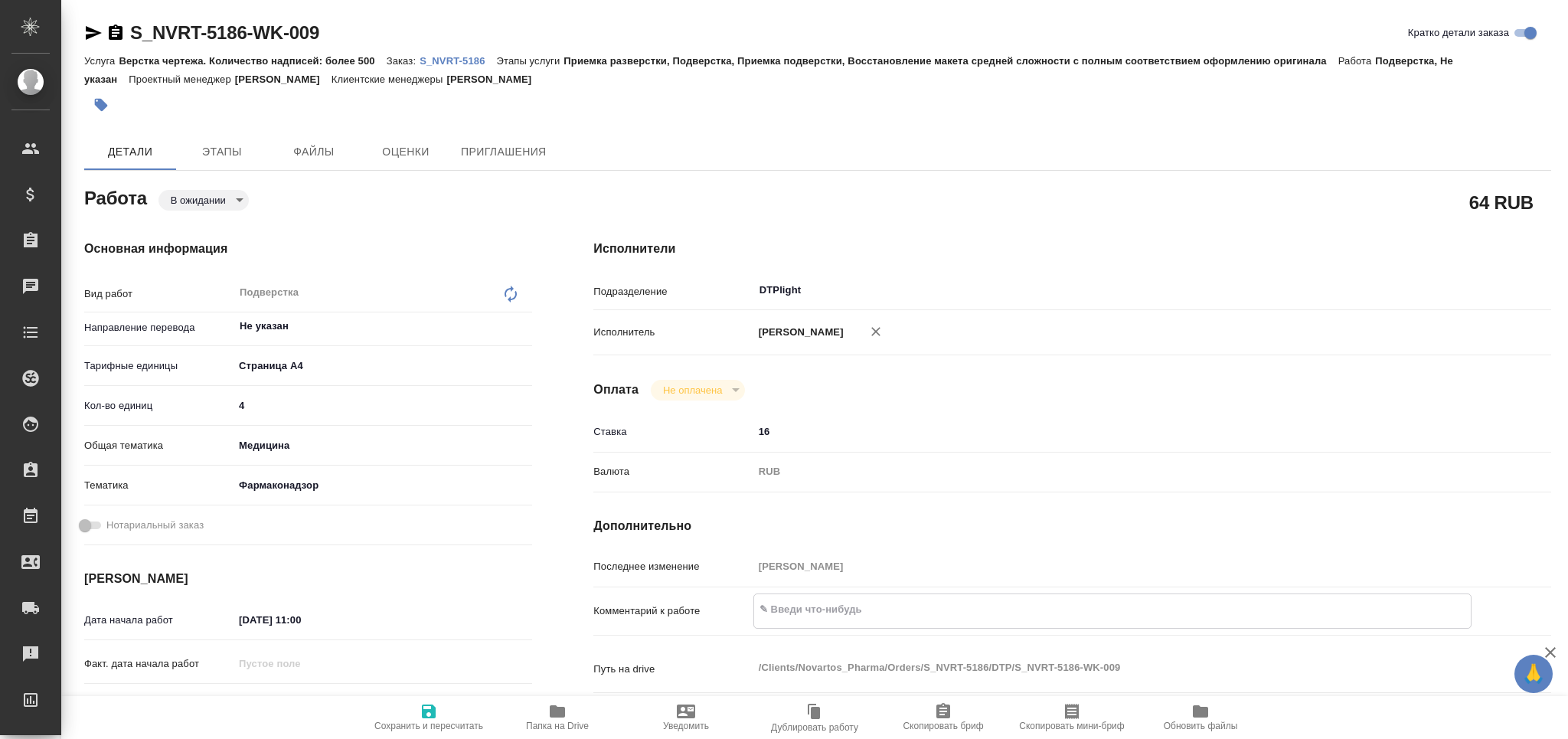
type textarea "x"
type textarea "https://drive.awatera.com/apps/files/?dir=/Shares/Novartos_Pharma/Orders/S_NVRT…"
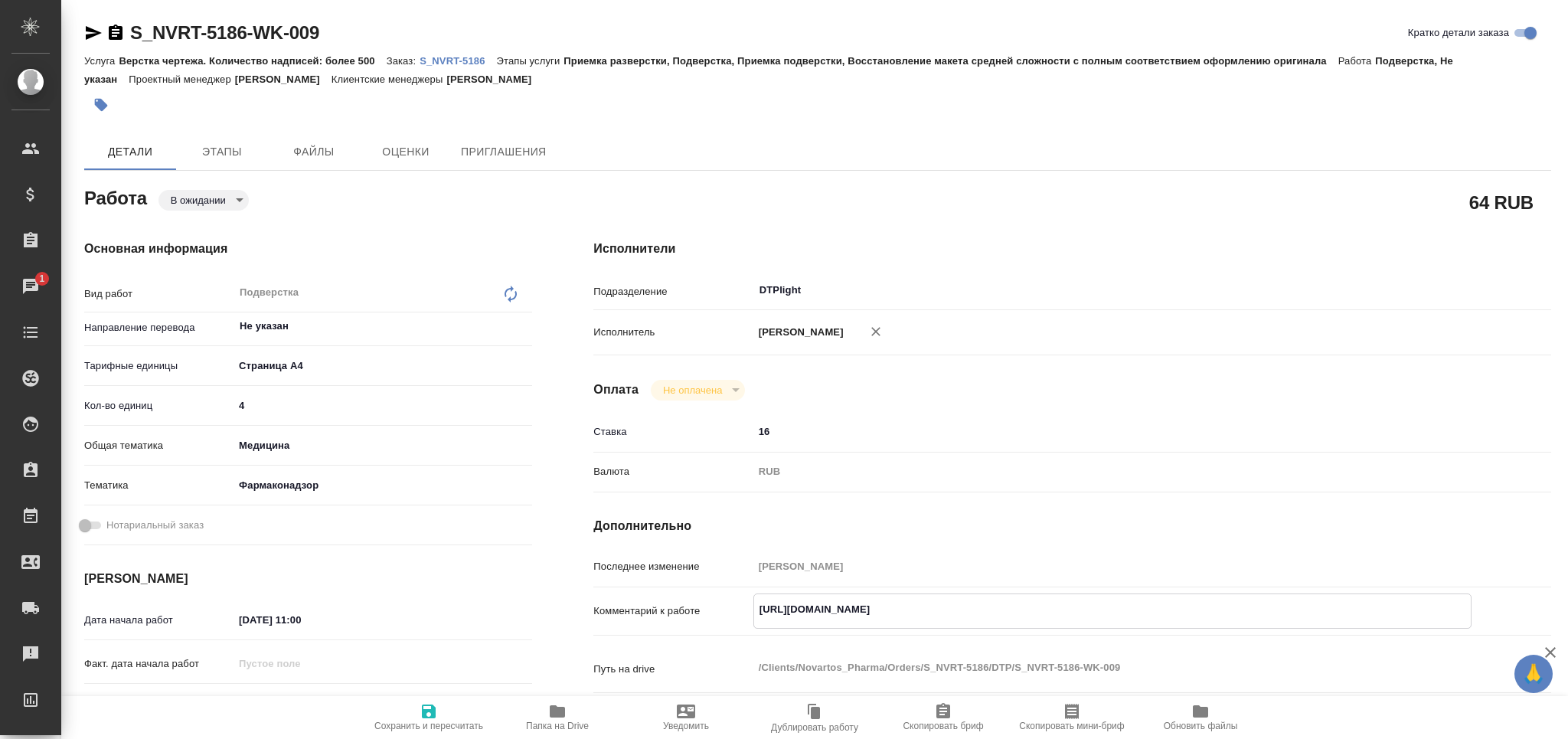
type textarea "x"
click at [296, 620] on input "05.09.2025 11:00" at bounding box center [301, 620] width 134 height 22
click at [305, 619] on input "05.09.2025 11:00" at bounding box center [301, 620] width 134 height 22
type textarea "x"
type input "05.09.2025 10:0_"
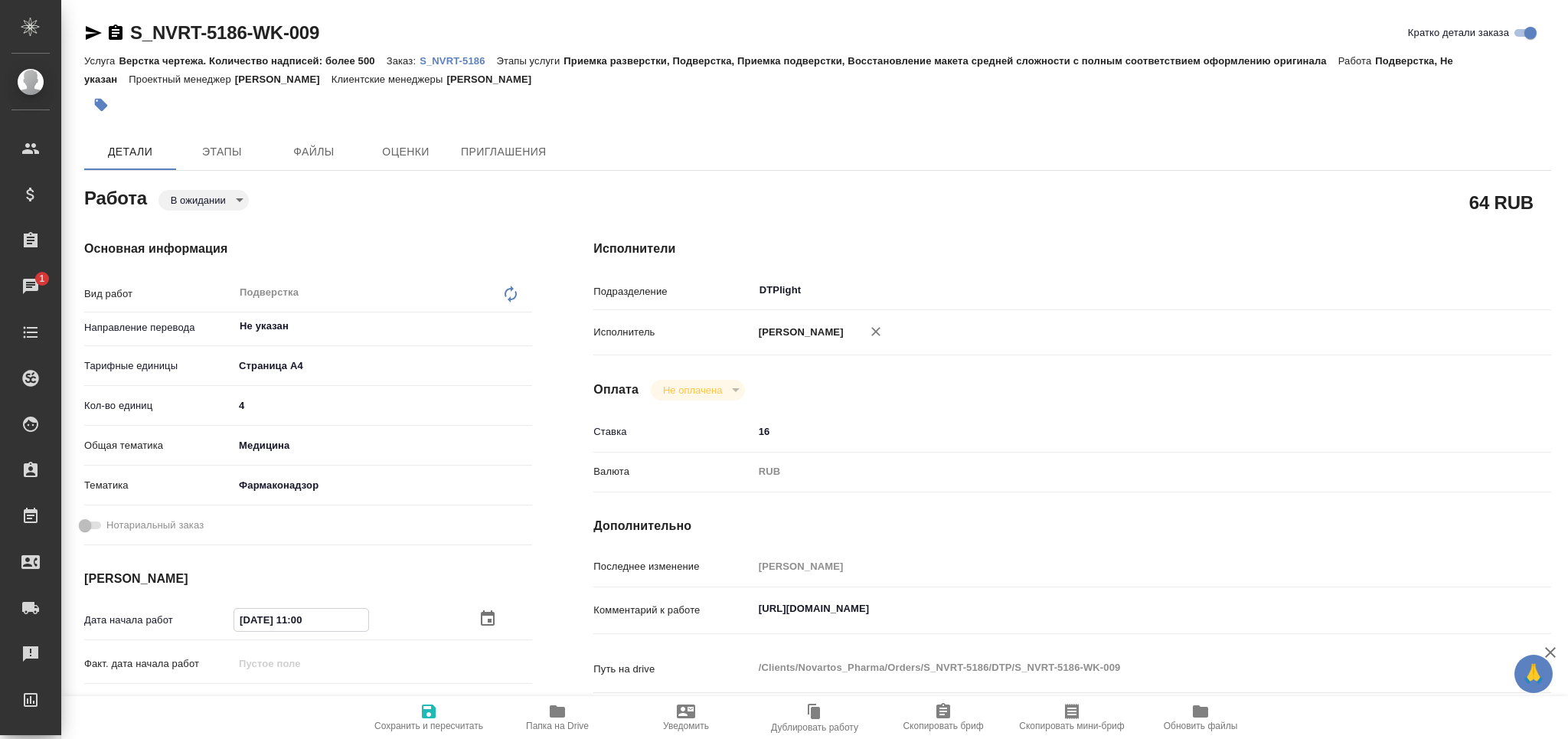
type textarea "x"
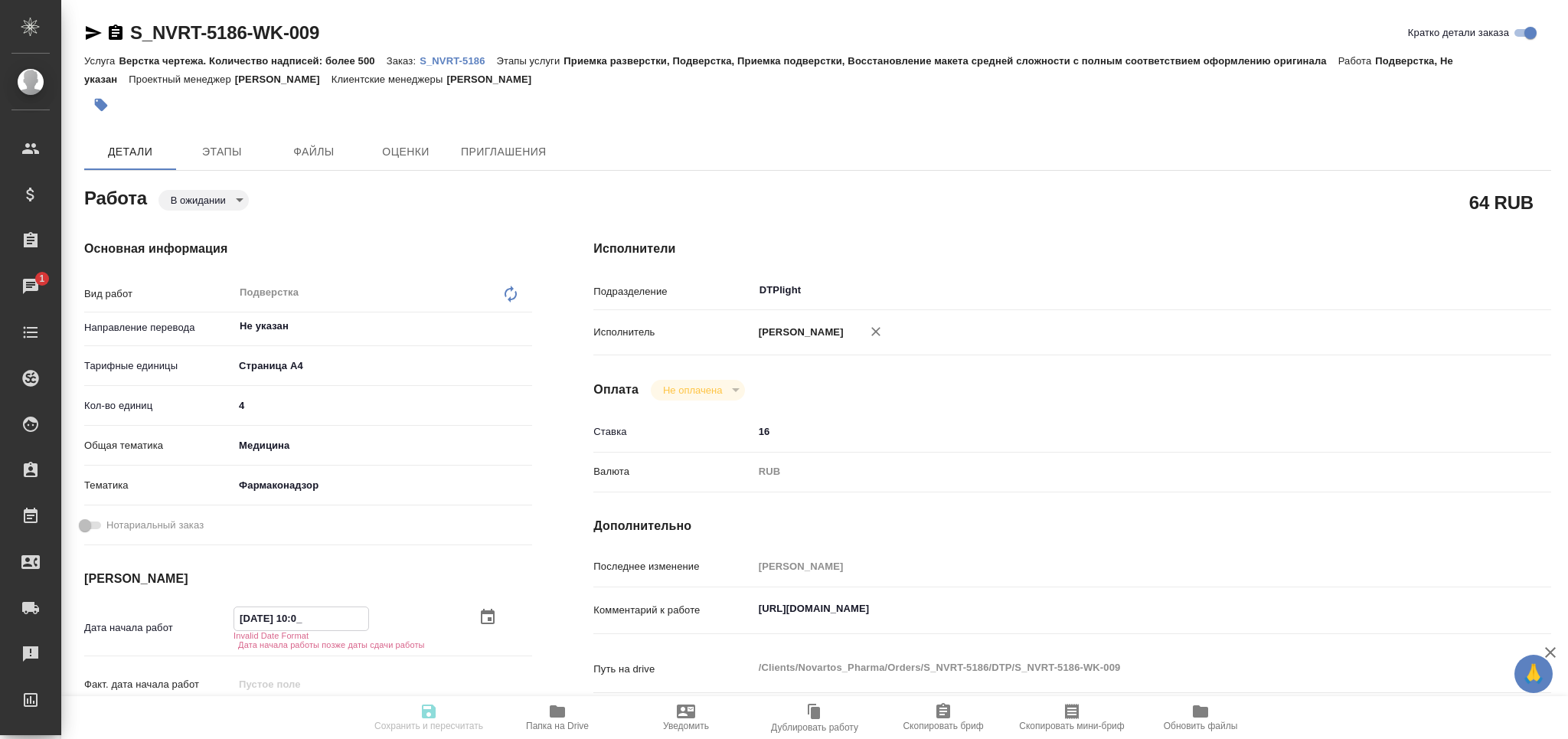
type input "05.09.2025 00:__"
type textarea "x"
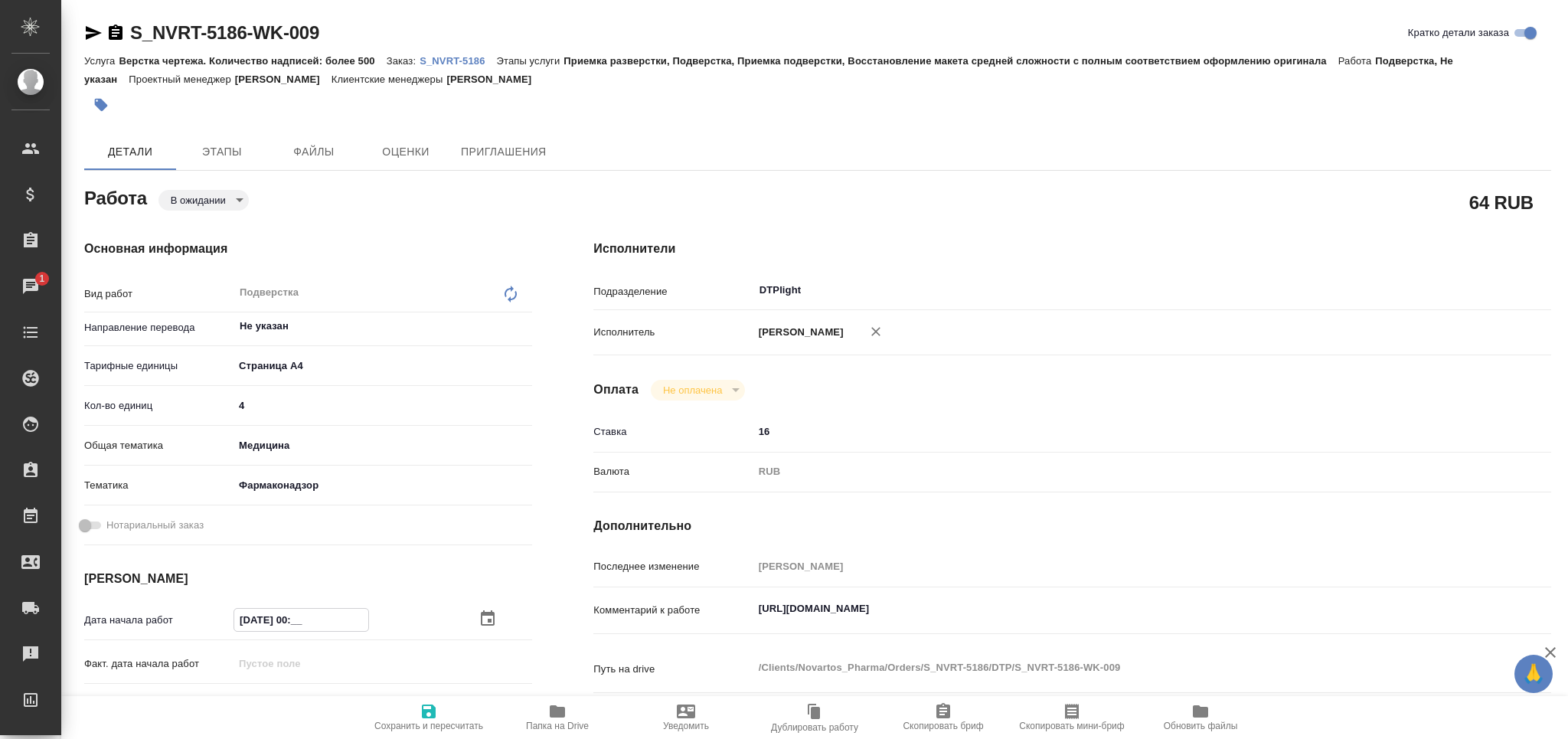
type textarea "x"
type input "05.09.2025 00:0_"
type textarea "x"
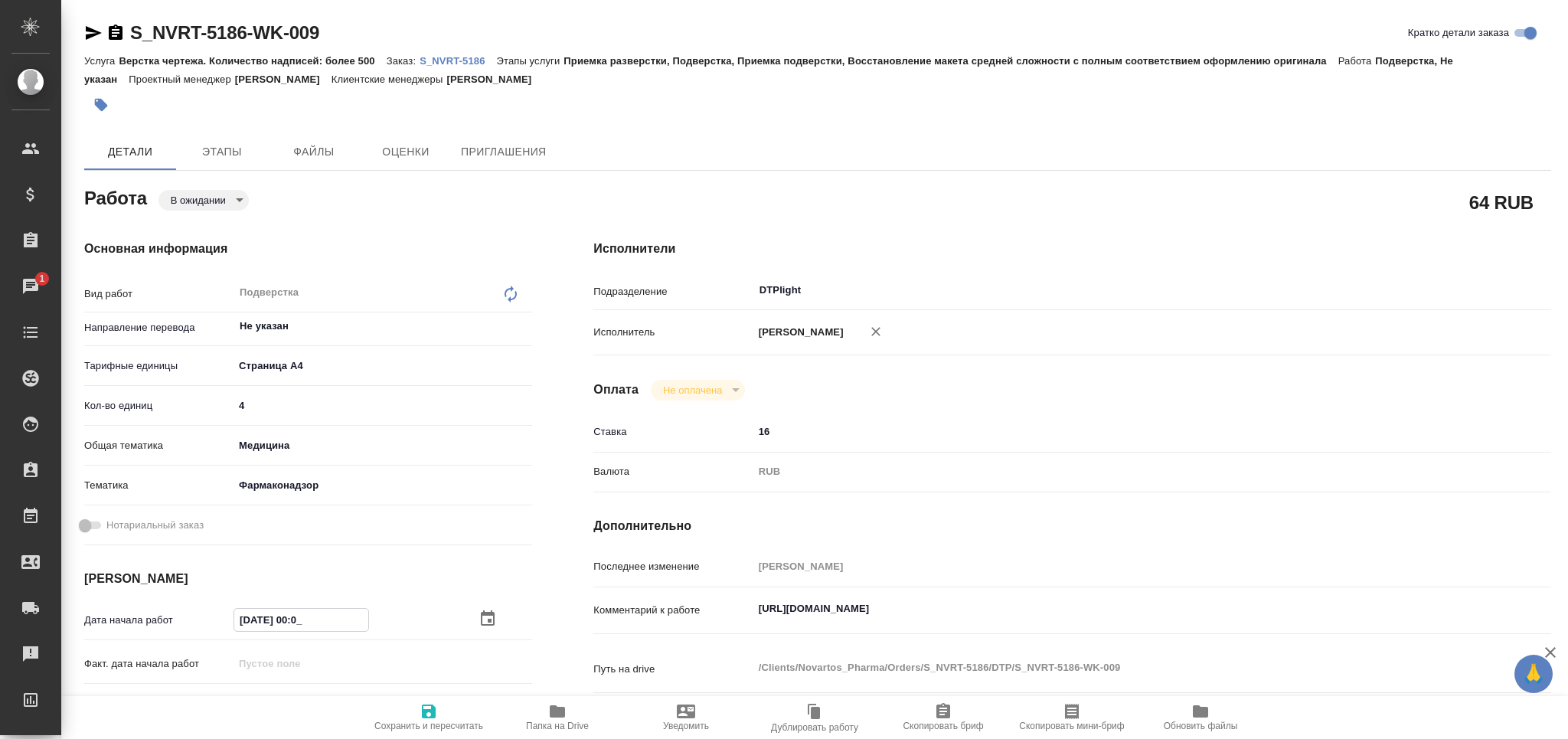
type textarea "x"
type input "05.09.2025 09:00"
type textarea "x"
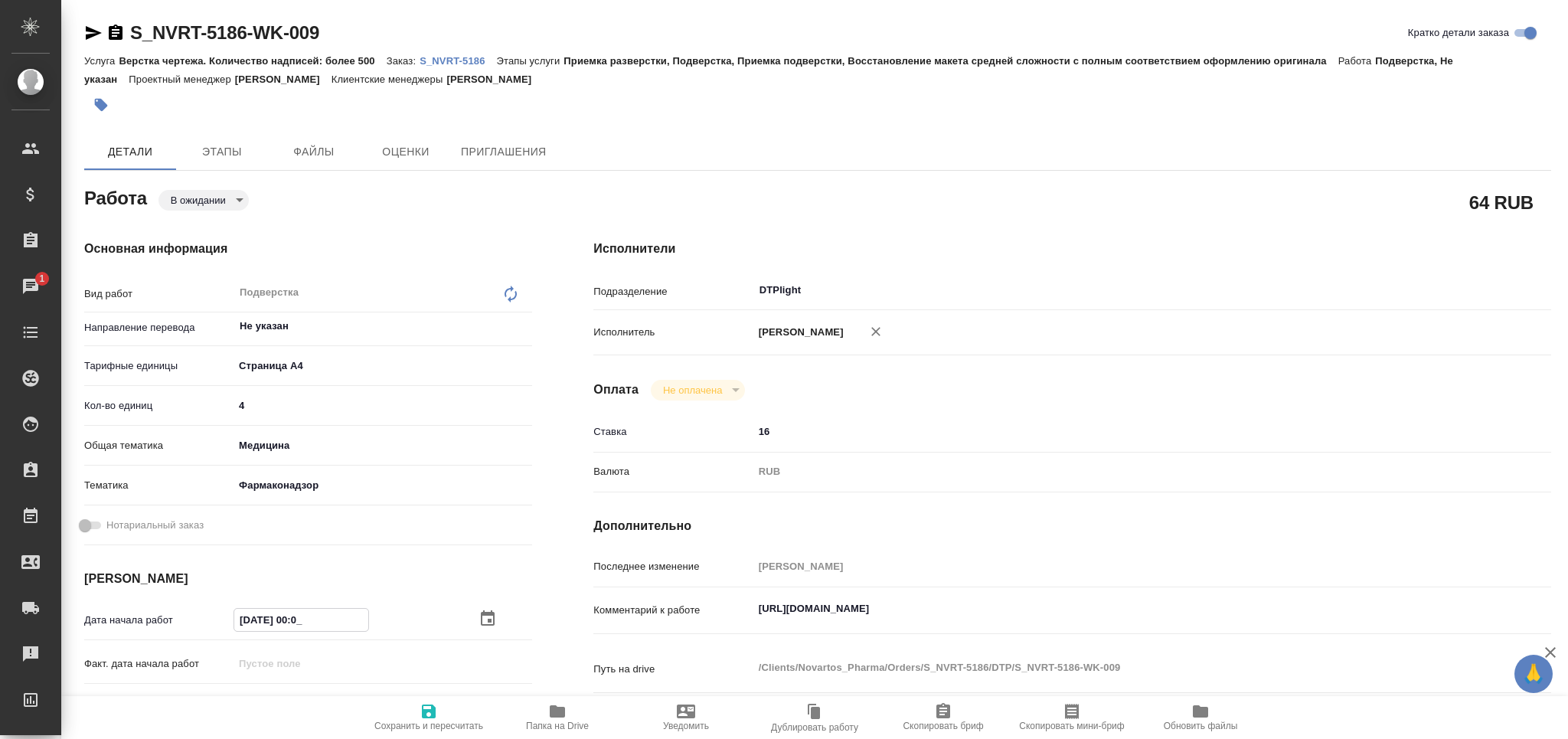
type textarea "x"
type input "05.09.2025 09:00"
click at [417, 714] on span "Сохранить и пересчитать" at bounding box center [428, 716] width 110 height 29
type textarea "x"
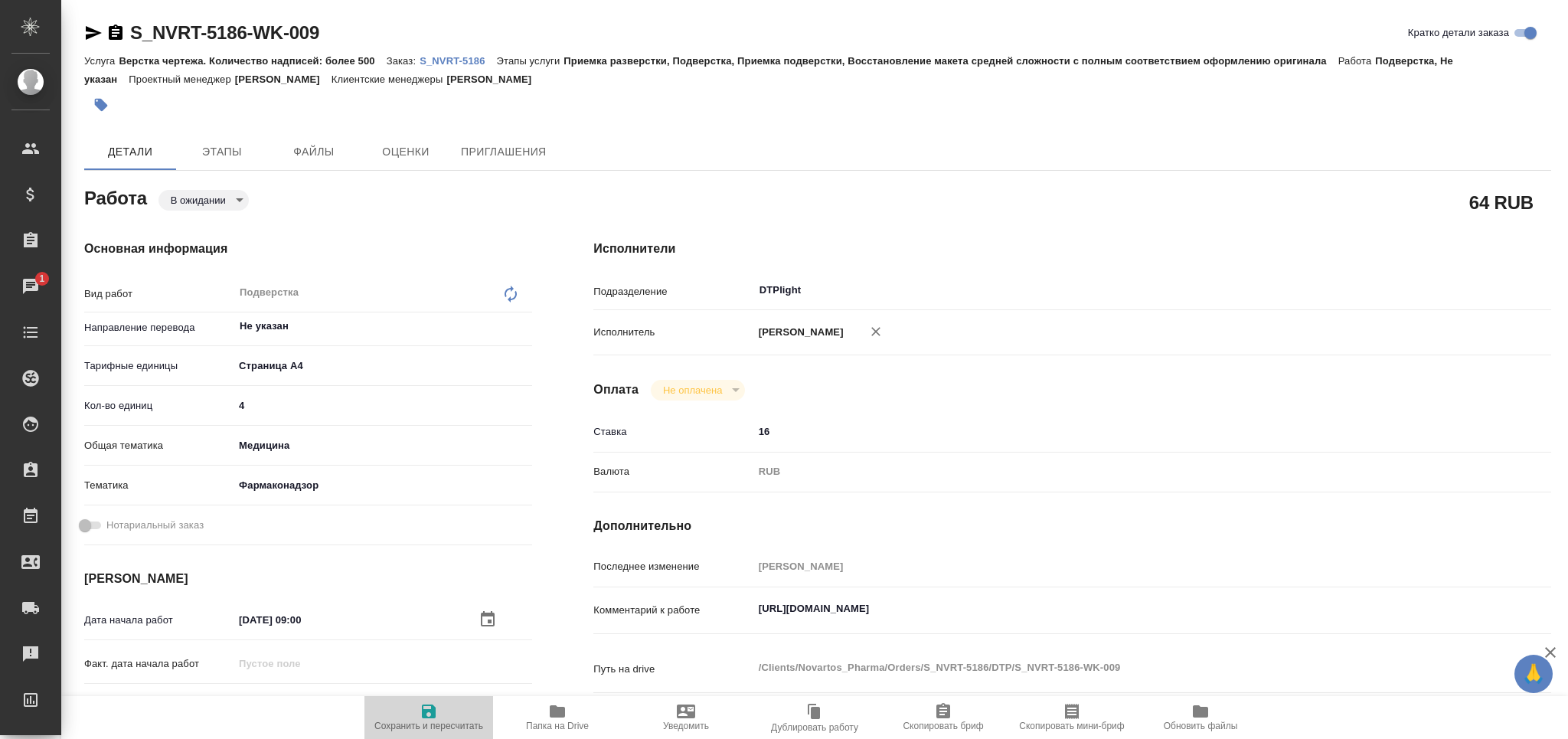
type textarea "x"
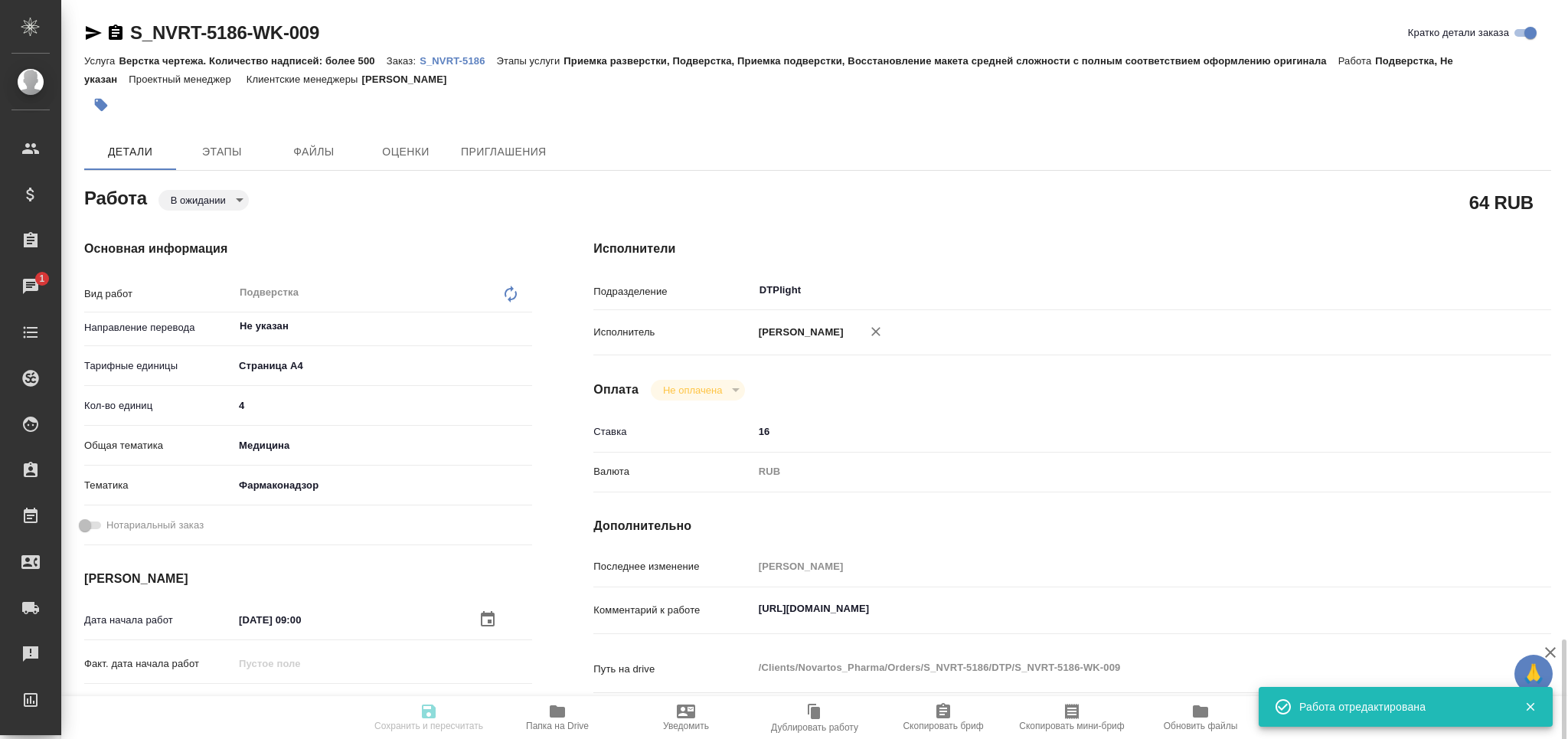
type textarea "x"
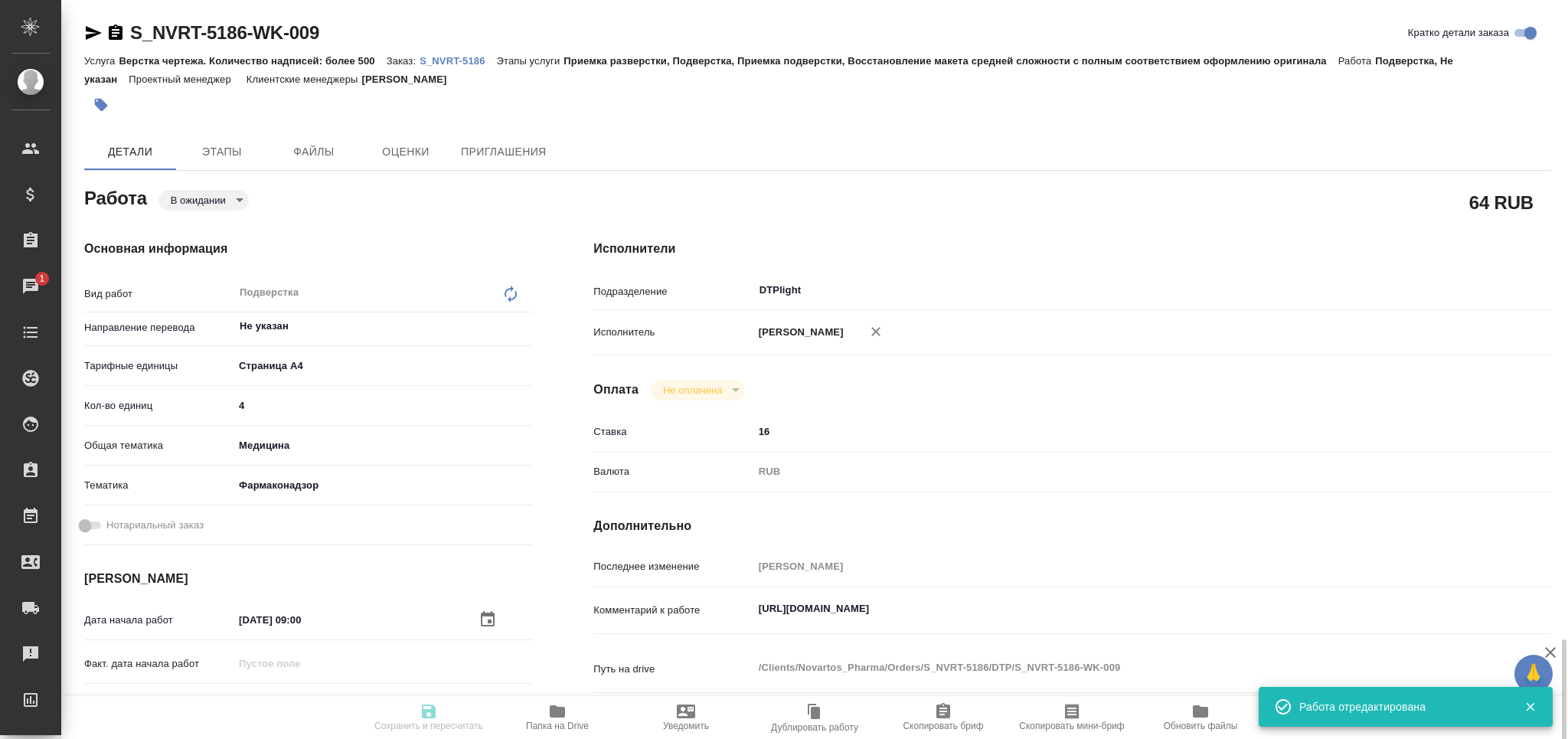
type input "pending"
type textarea "Подверстка"
type textarea "x"
type input "Не указан"
type input "5f036ec4e16dec2d6b59c8ff"
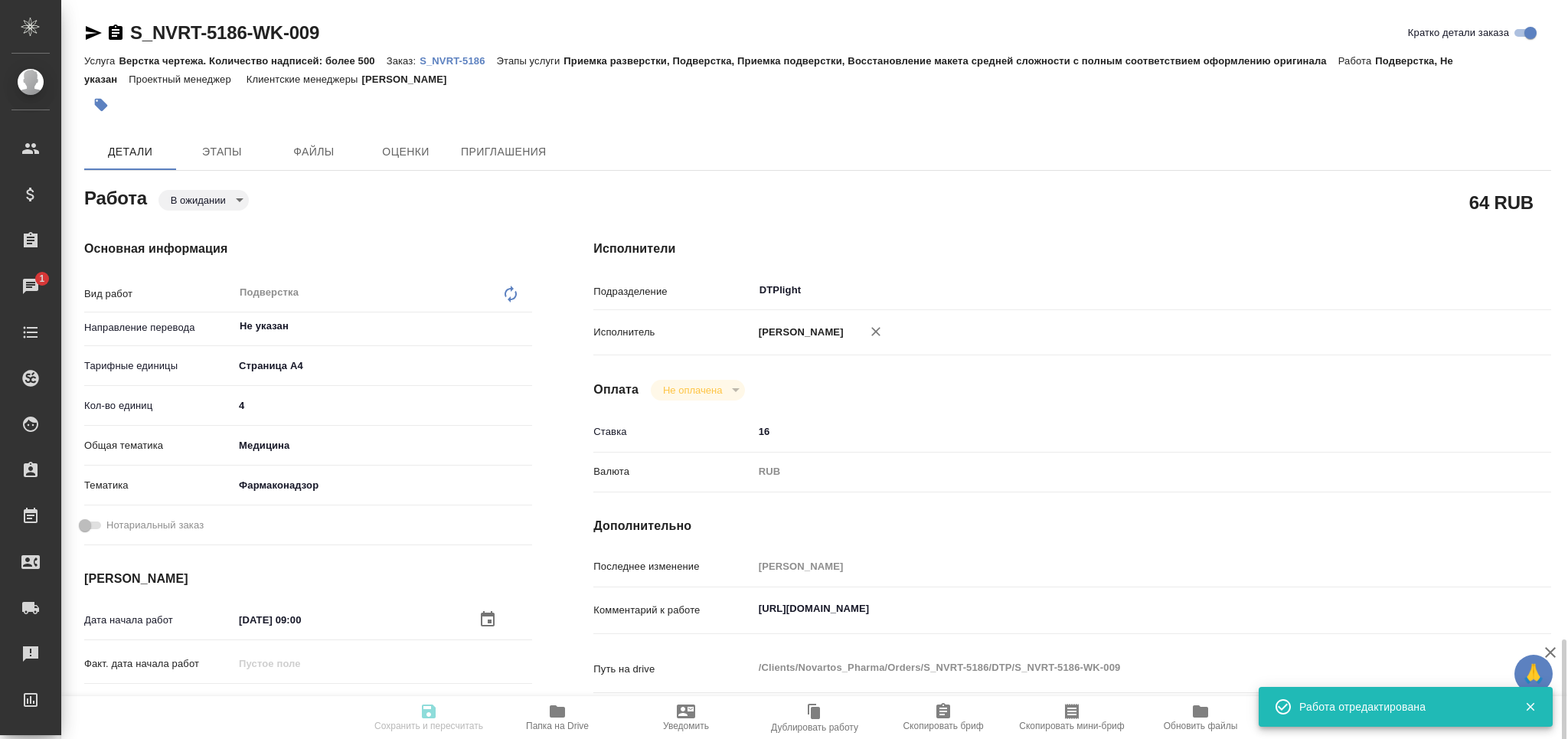
type input "4"
type input "med"
type input "66b350e715fdbd933886e8f8"
type input "05.09.2025 09:00"
type input "05.09.2025 12:00"
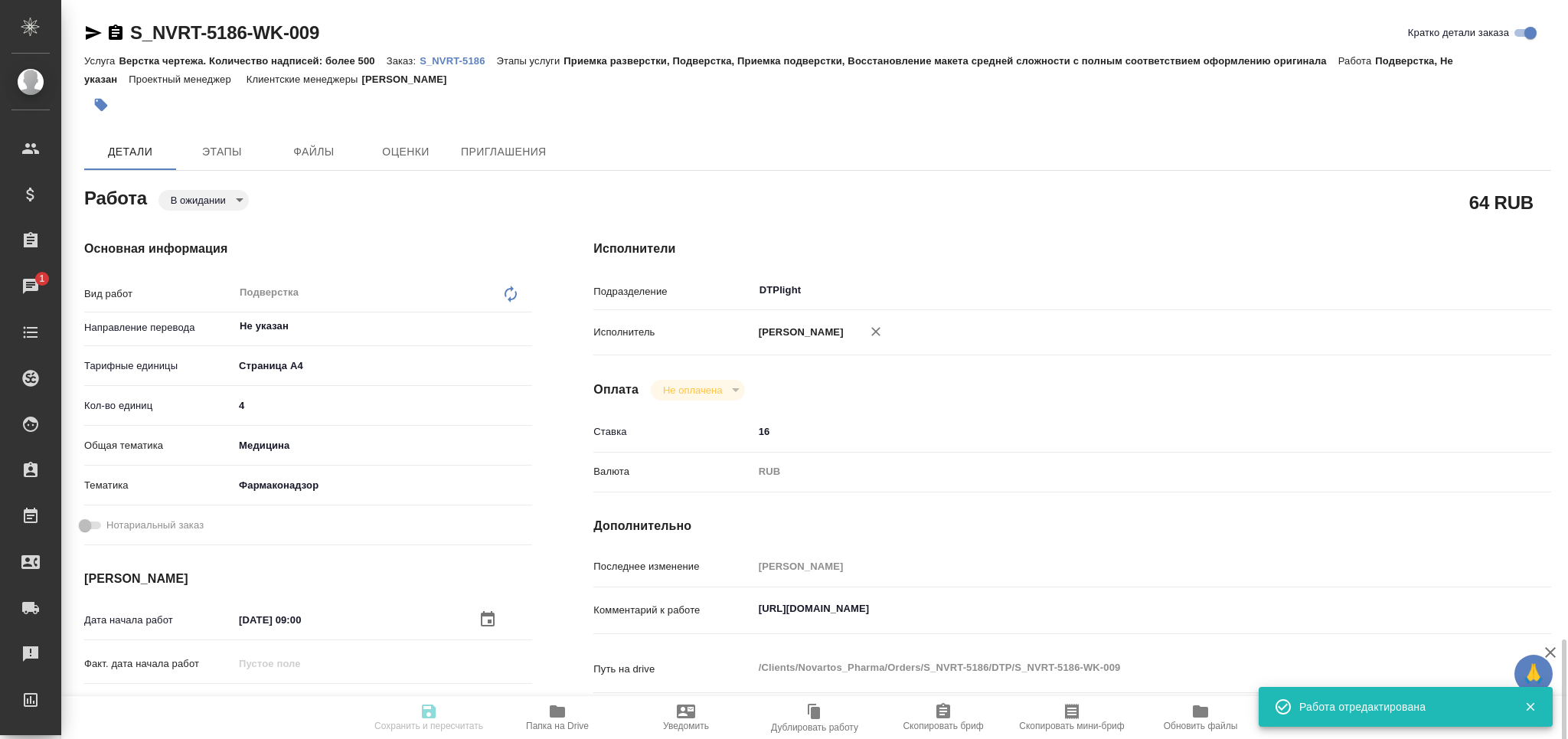
type input "05.09.2025 12:00"
type input "DTPlight"
type input "notPayed"
type input "16"
type input "RUB"
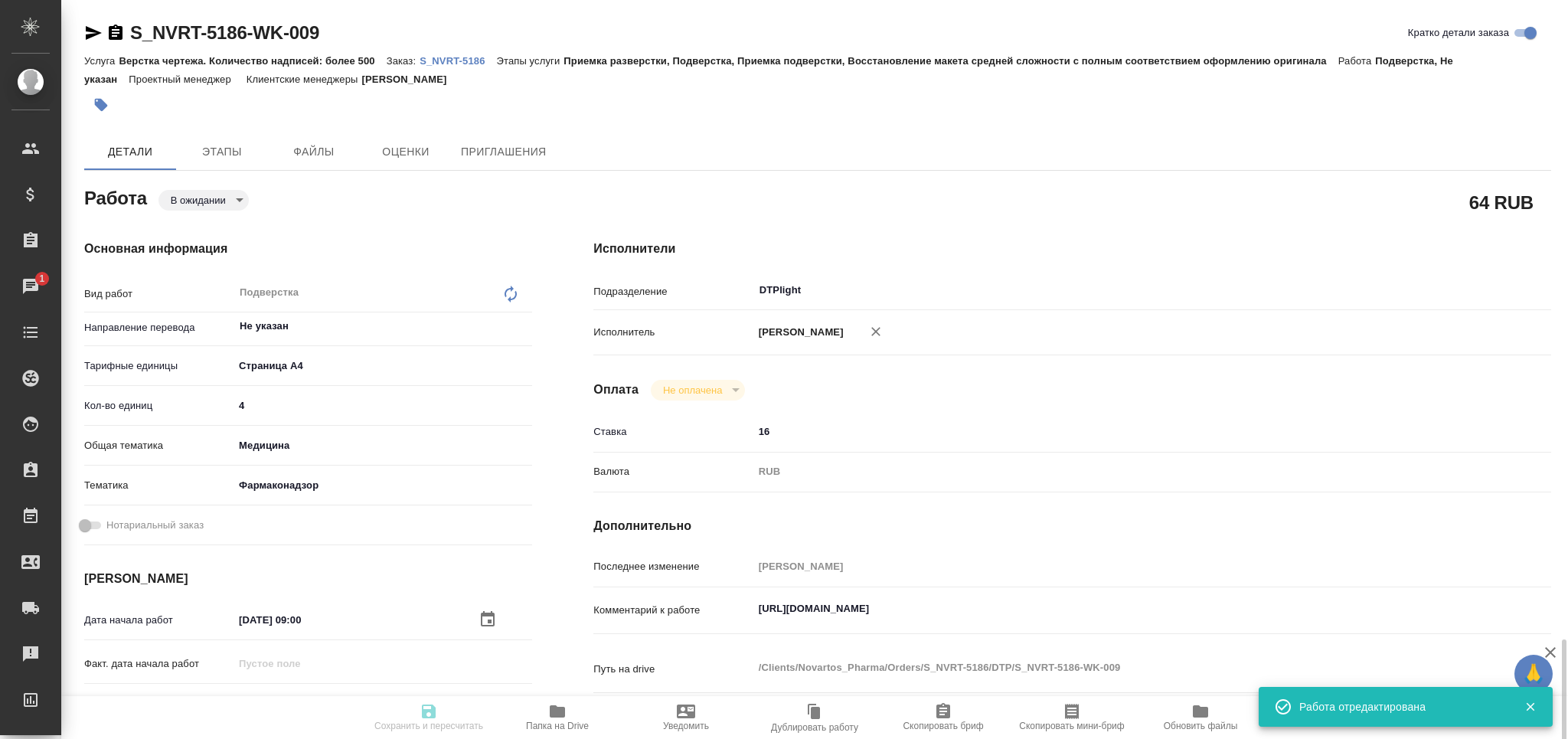
type input "Арсеньева Вера"
type textarea "https://drive.awatera.com/apps/files/?dir=/Shares/Novartos_Pharma/Orders/S_NVRT…"
type textarea "x"
type textarea "/Clients/Novartos_Pharma/Orders/S_NVRT-5186/DTP/S_NVRT-5186-WK-009"
type textarea "x"
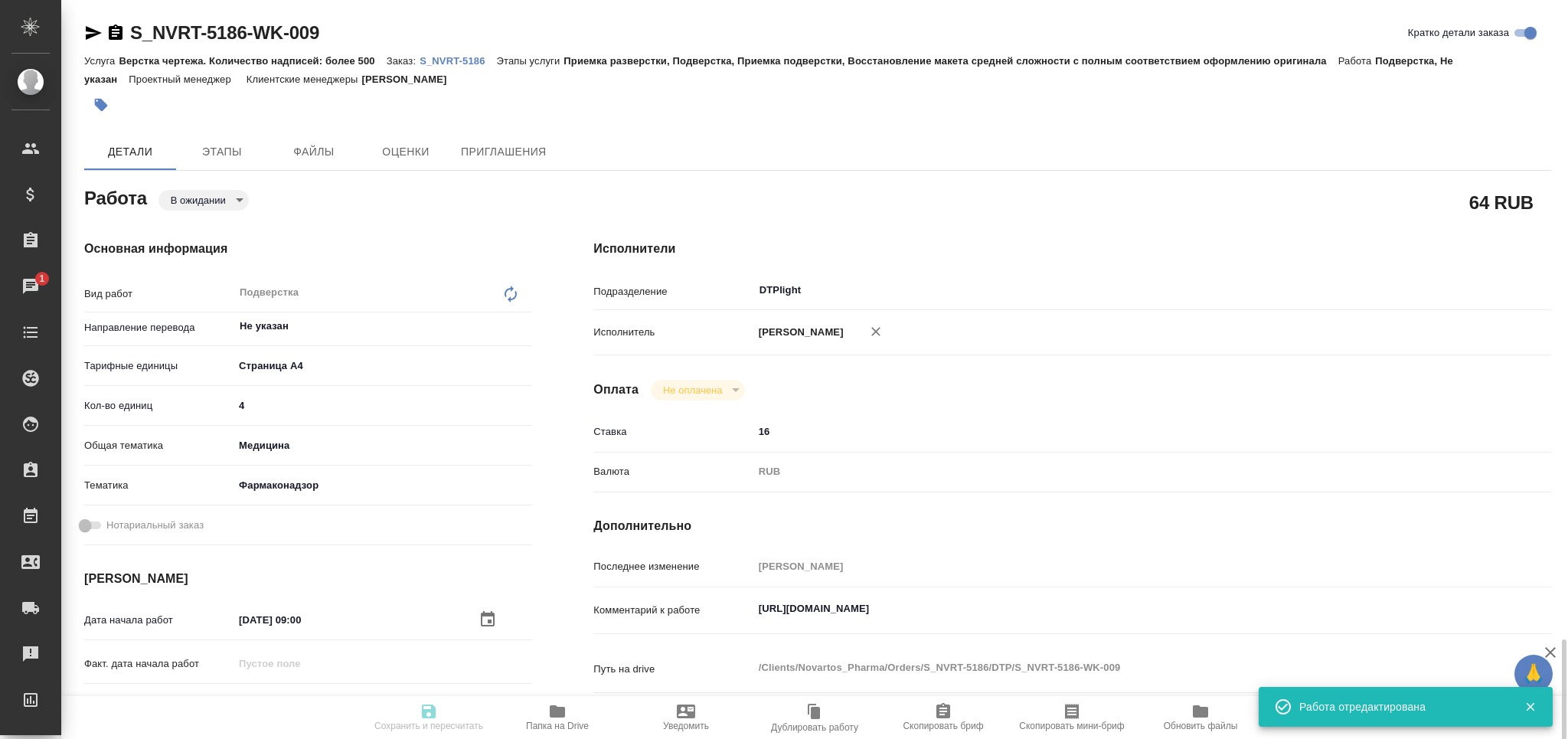
type input "S_NVRT-5186"
type input "Верстка чертежа. Количество надписей: более 500"
type input "Приемка разверстки, Подверстка, Приемка подверстки, Восстановление макета средн…"
type input "[PERSON_NAME]"
type input "Арсеньева Вера"
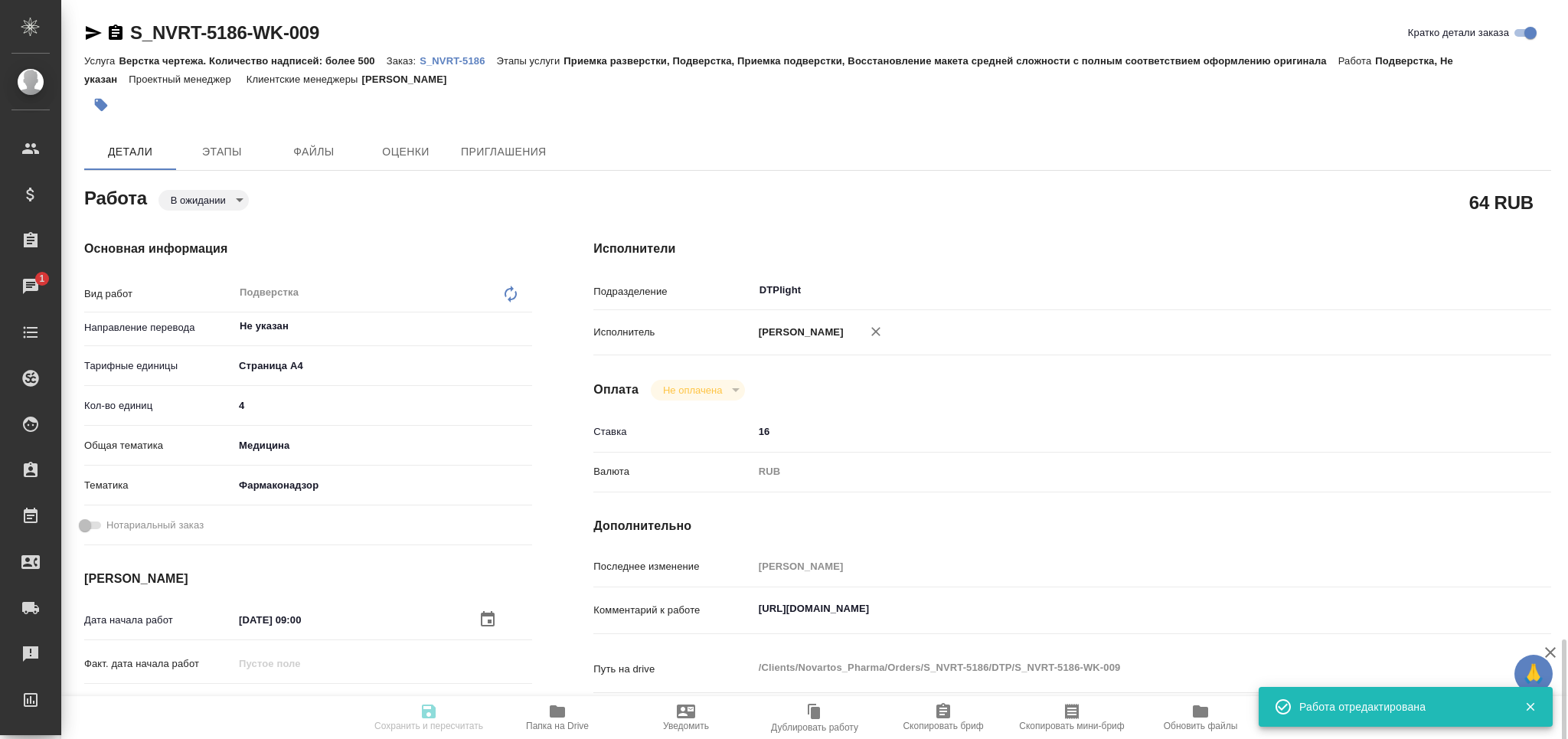
type input "/Clients/Novartos_Pharma/Orders/S_NVRT-5186"
type textarea "x"
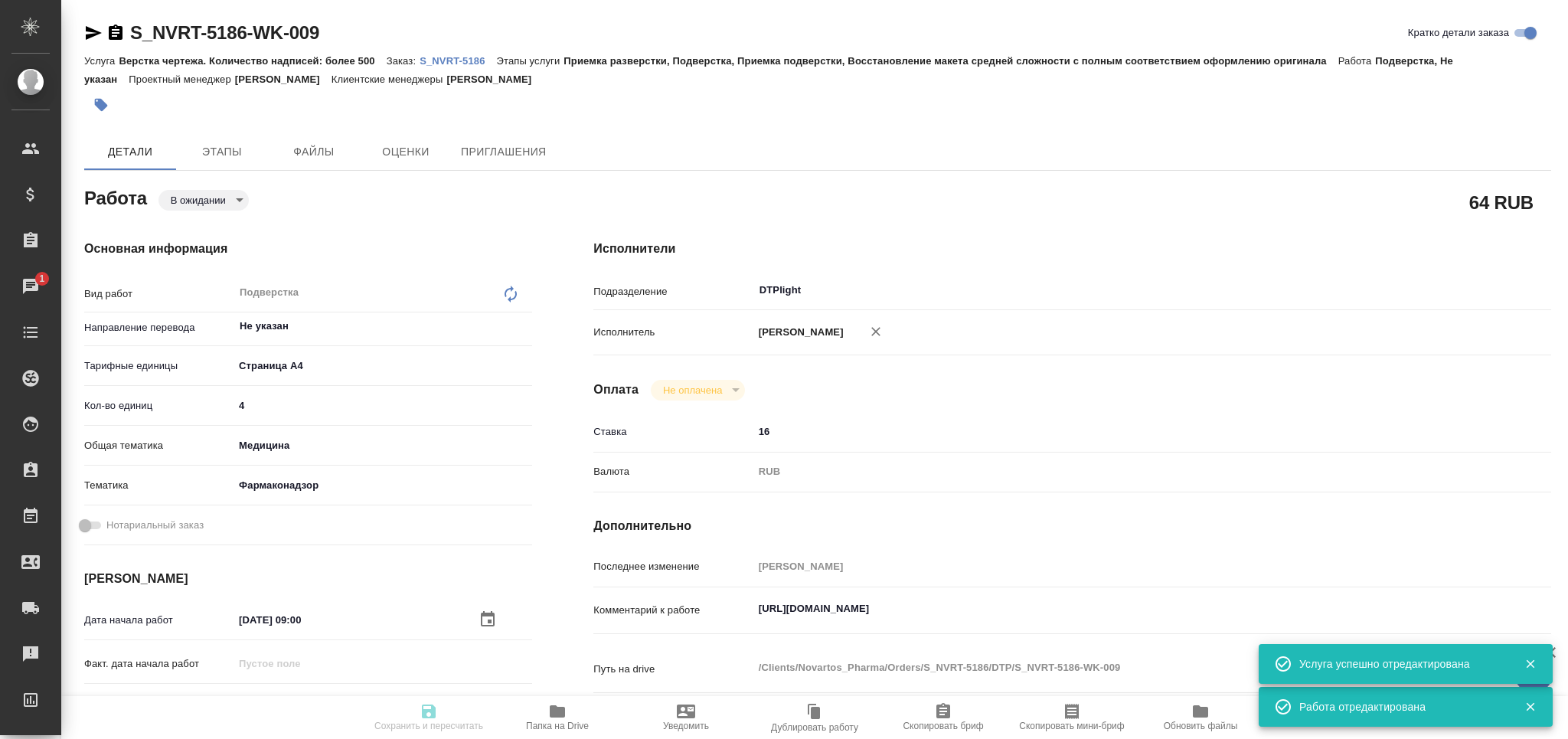
scroll to position [510, 0]
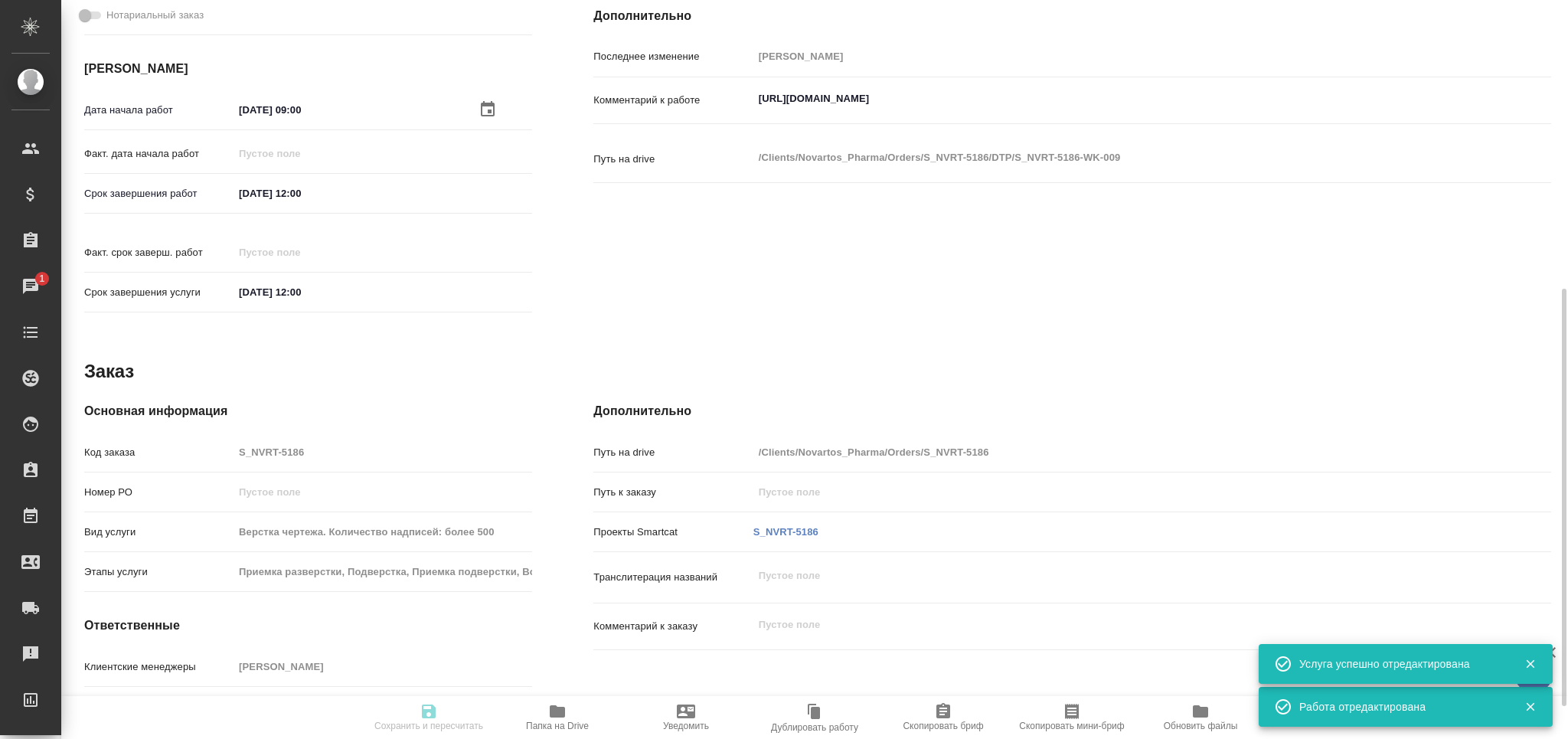
type textarea "x"
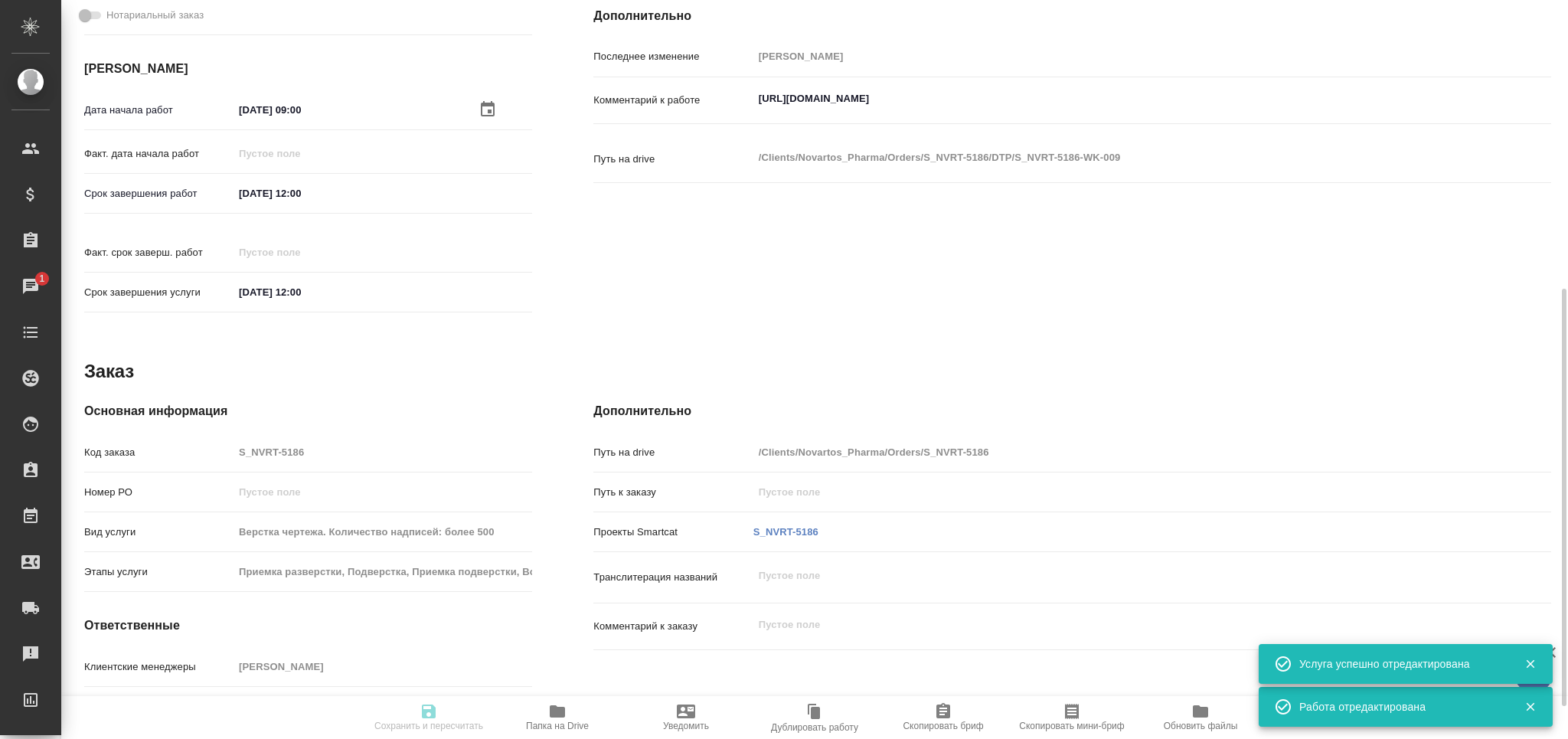
type textarea "x"
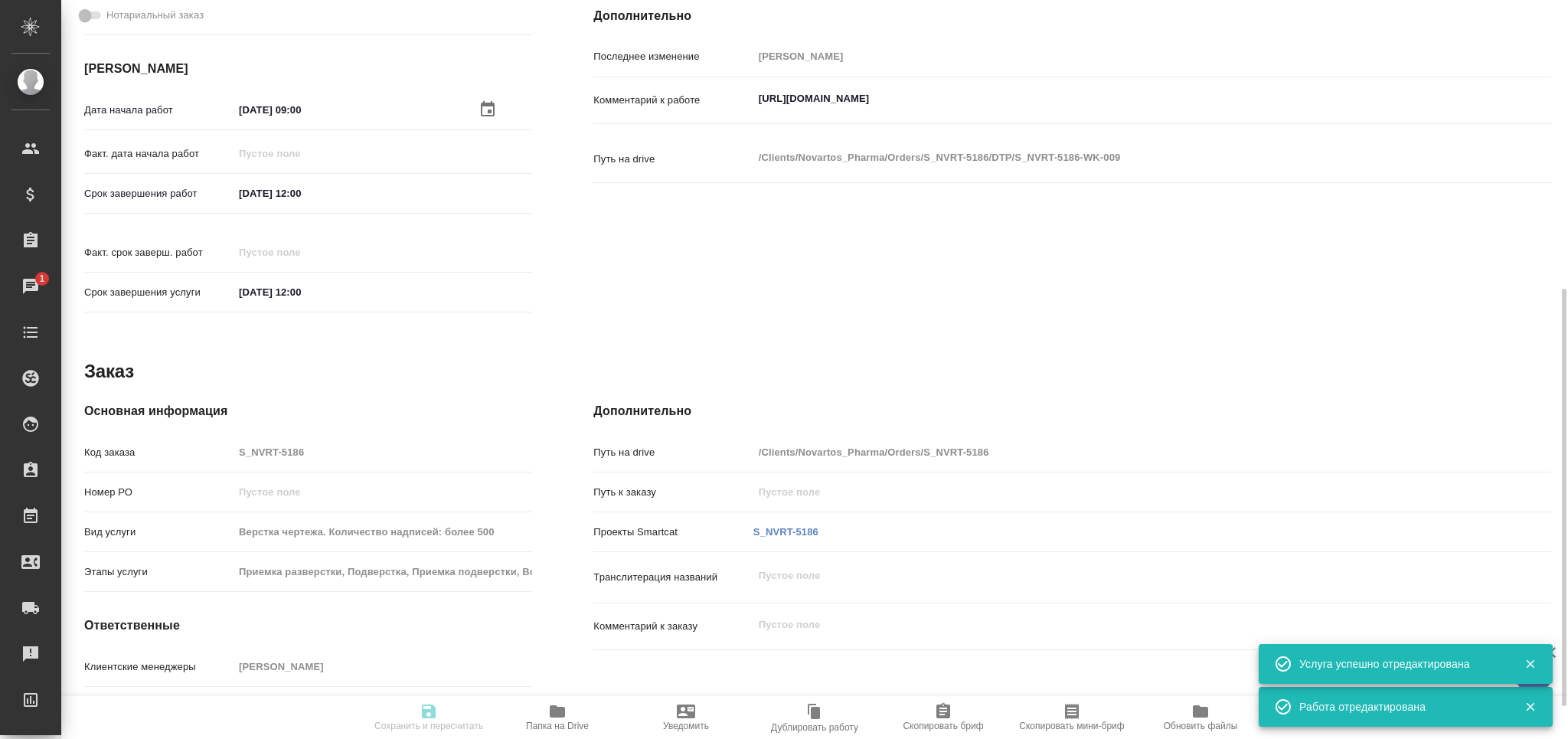
type textarea "x"
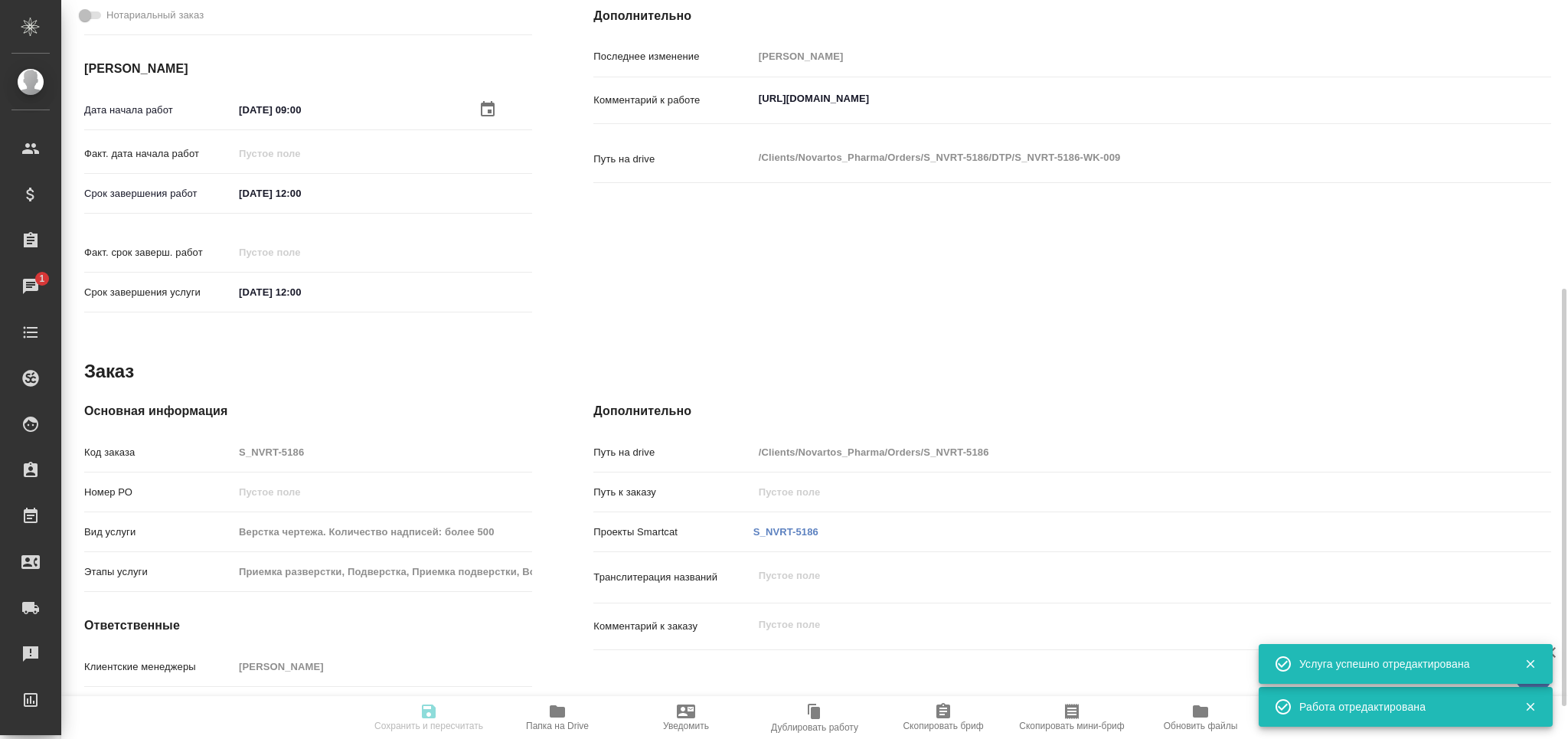
type textarea "x"
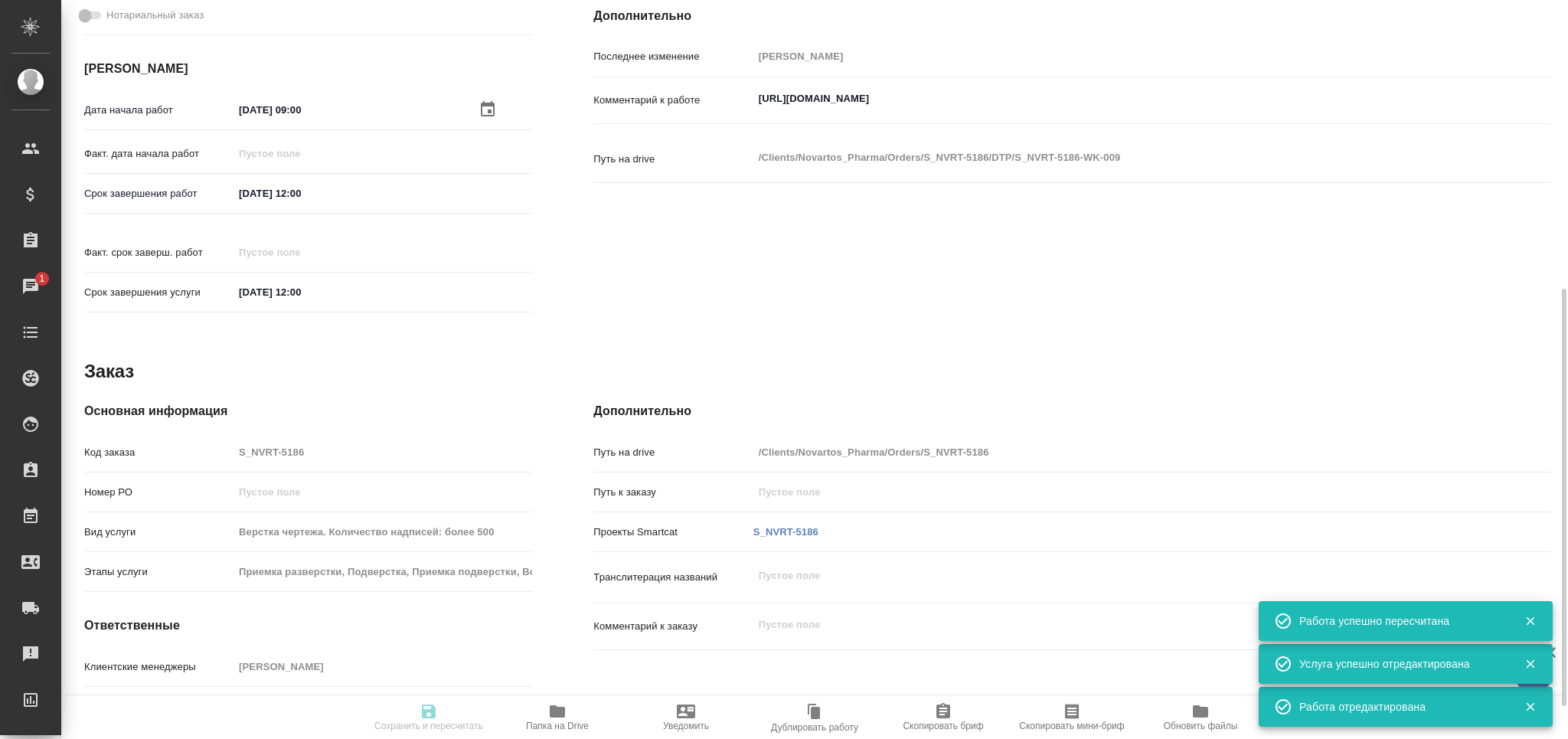
type input "pending"
type textarea "Подверстка"
type textarea "x"
type input "Не указан"
type input "5f036ec4e16dec2d6b59c8ff"
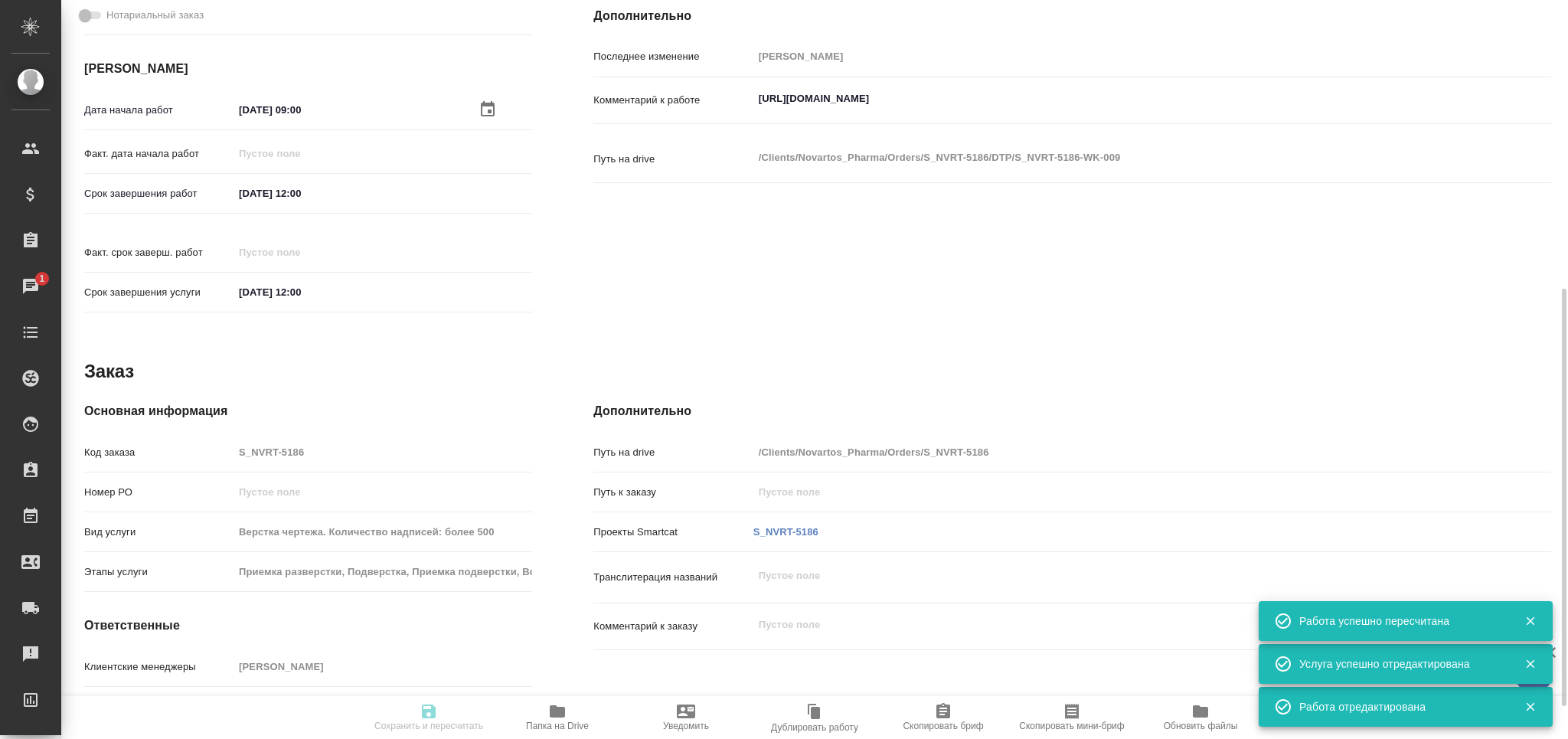
type input "4"
type input "med"
type input "66b350e715fdbd933886e8f8"
type input "05.09.2025 09:00"
type input "05.09.2025 12:00"
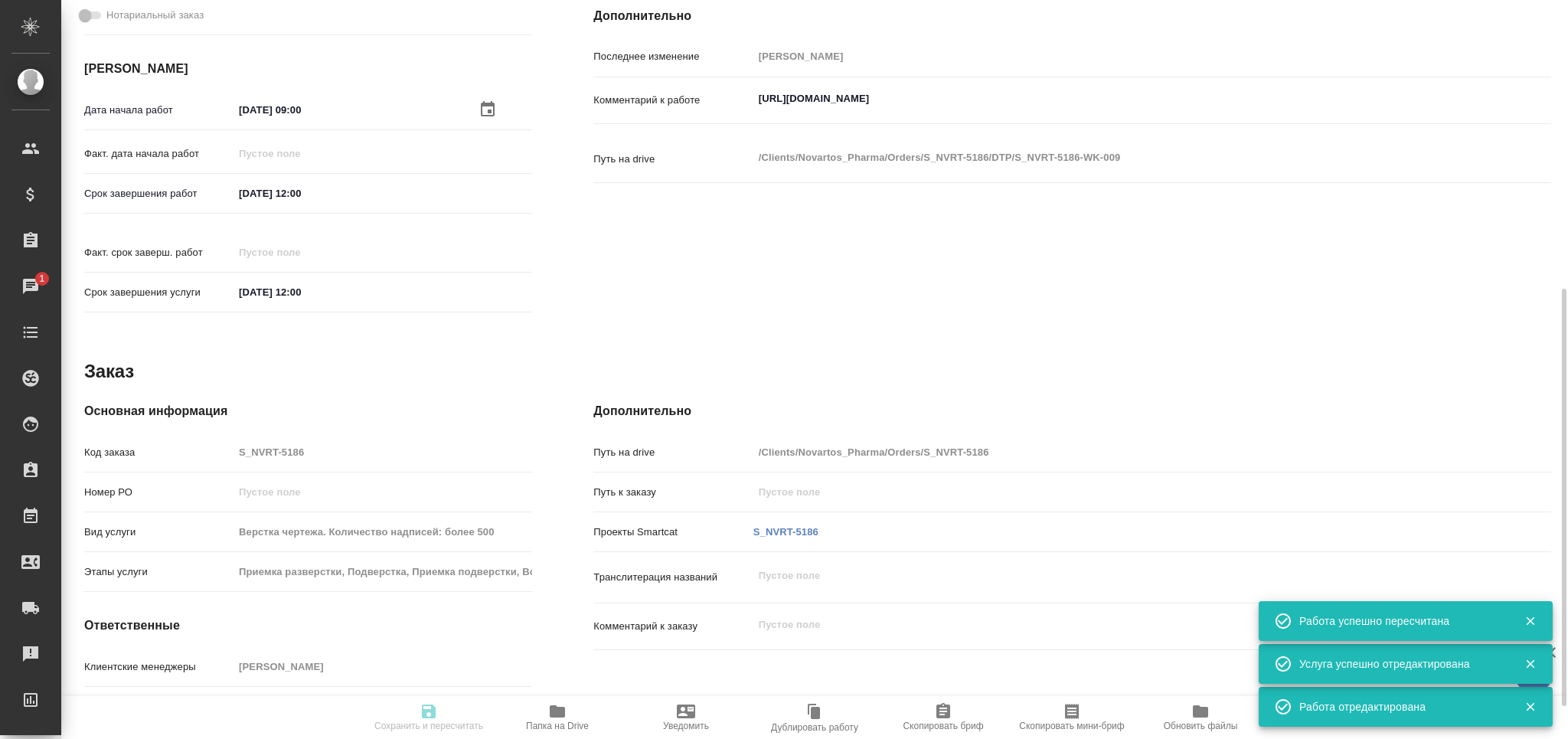
type input "05.09.2025 12:00"
type input "DTPlight"
type input "notPayed"
type input "16"
type input "RUB"
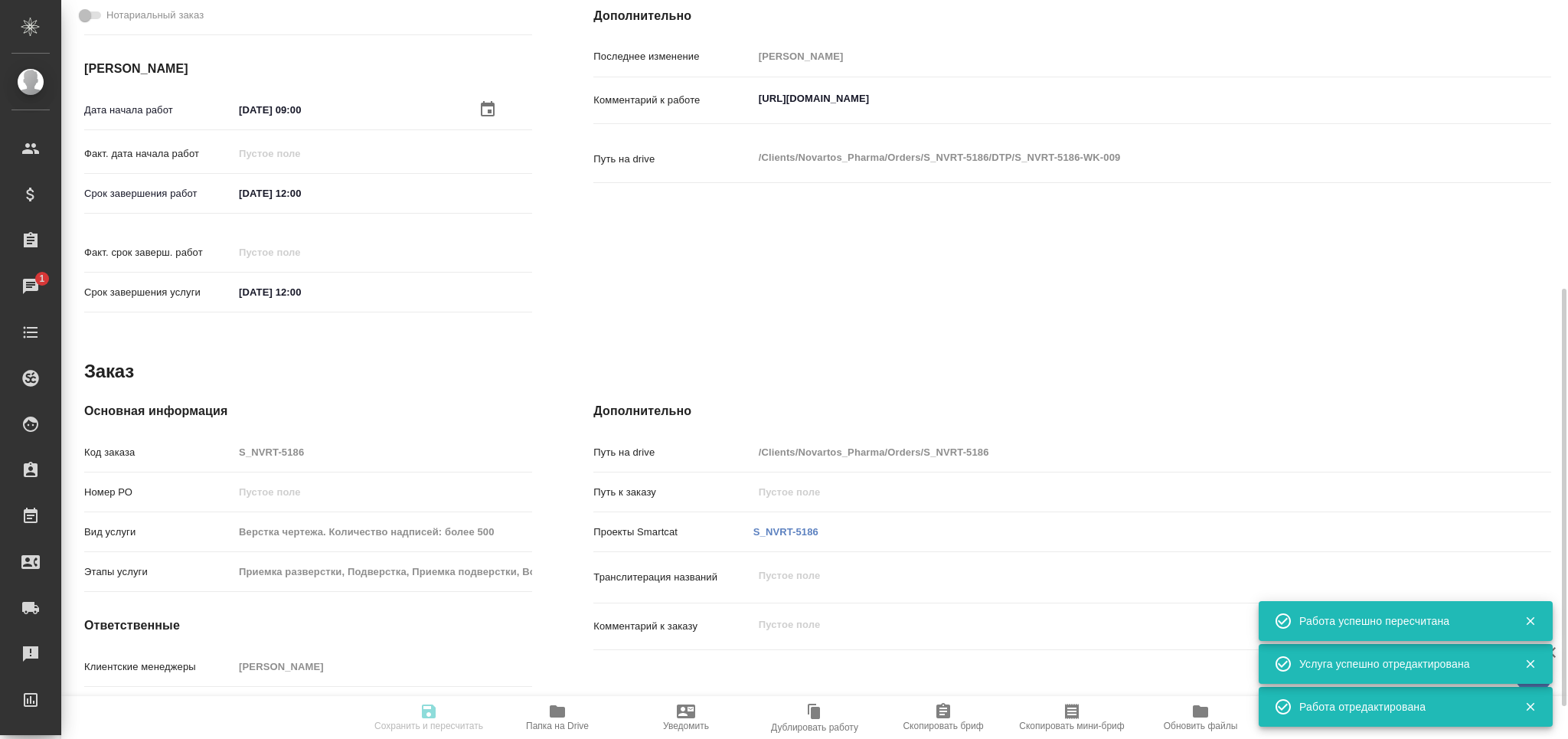
type input "Арсеньева Вера"
type textarea "https://drive.awatera.com/apps/files/?dir=/Shares/Novartos_Pharma/Orders/S_NVRT…"
type textarea "x"
type textarea "/Clients/Novartos_Pharma/Orders/S_NVRT-5186/DTP/S_NVRT-5186-WK-009"
type textarea "x"
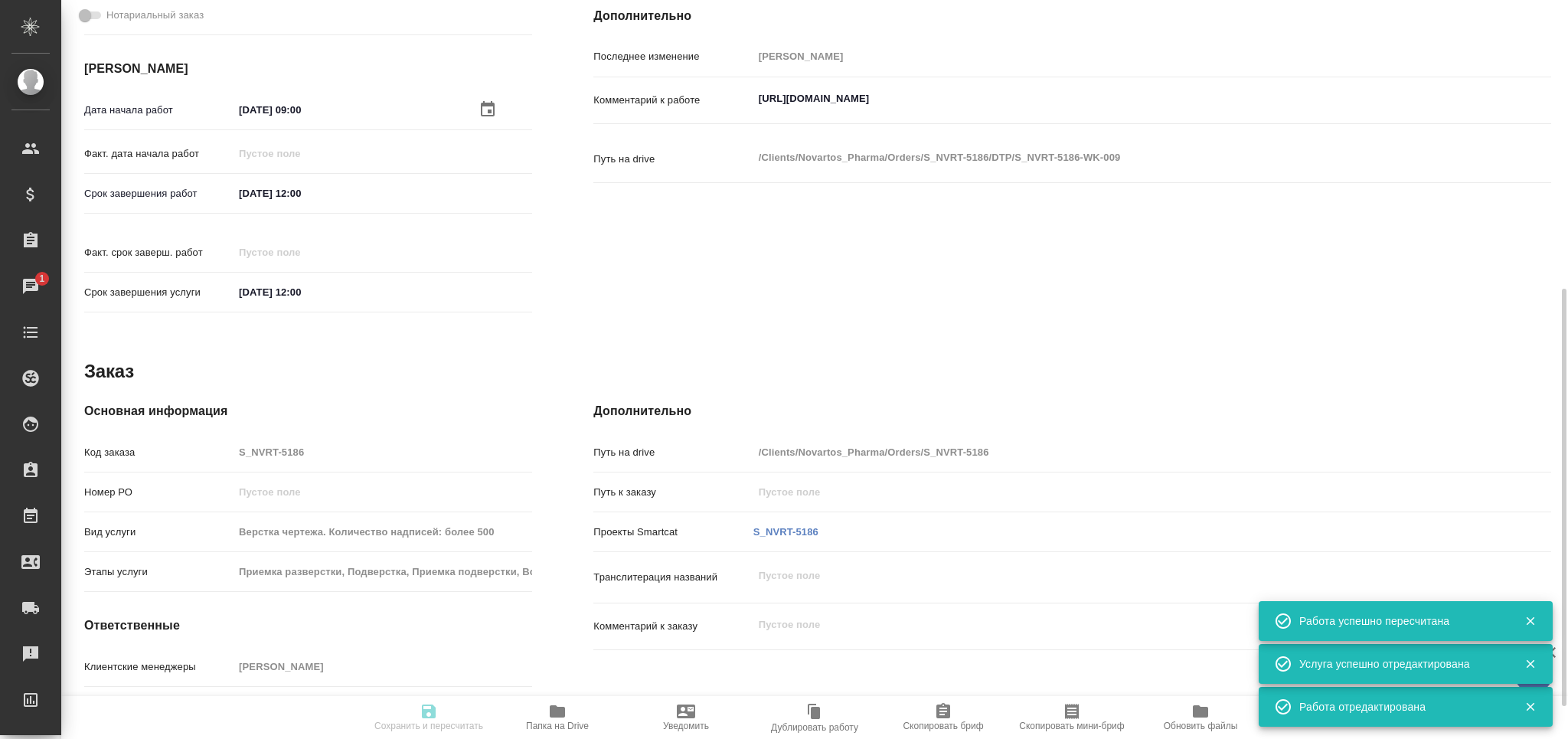
type input "S_NVRT-5186"
type input "Верстка чертежа. Количество надписей: более 500"
type input "Приемка разверстки, Подверстка, Приемка подверстки, Восстановление макета средн…"
type input "[PERSON_NAME]"
type input "Арсеньева Вера"
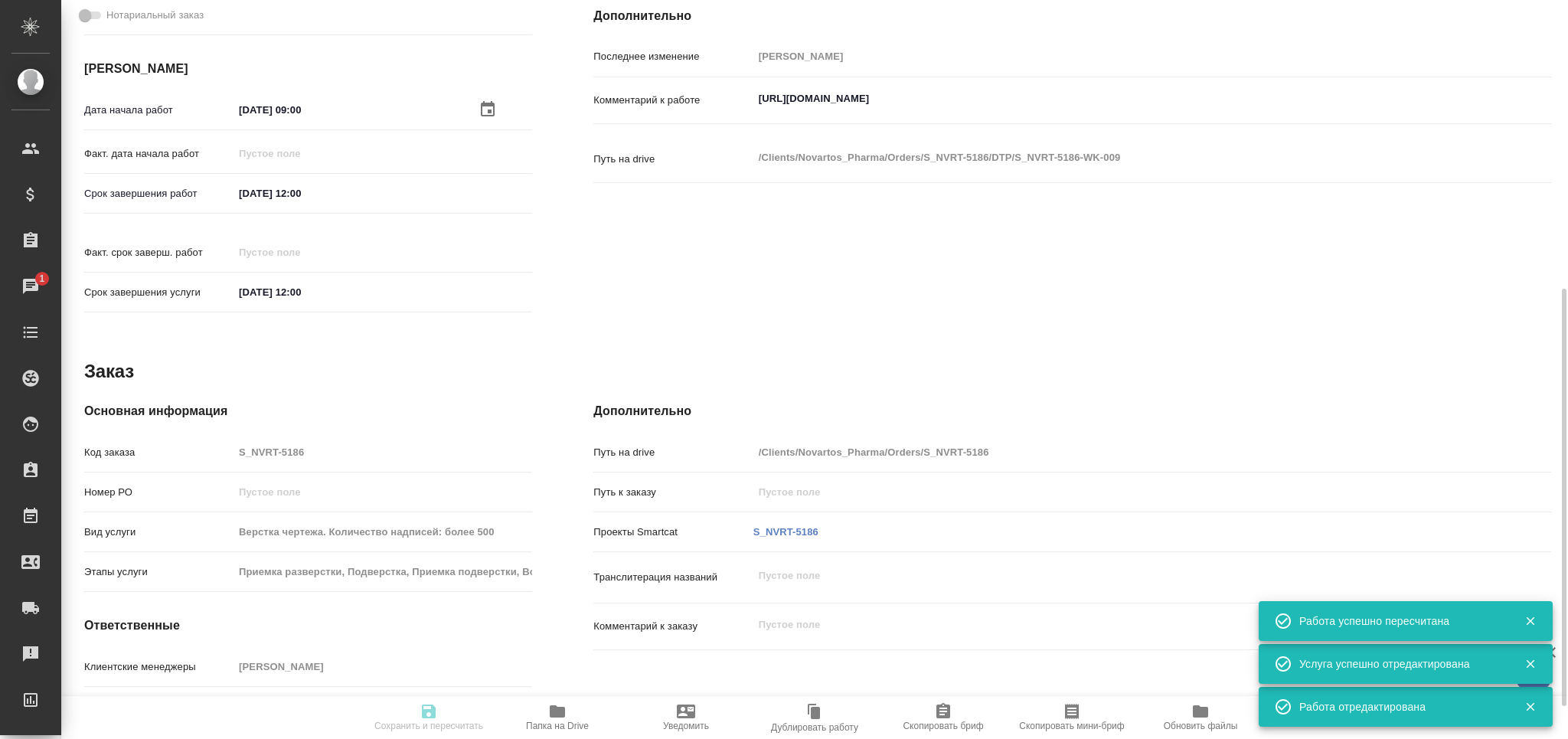
type input "/Clients/Novartos_Pharma/Orders/S_NVRT-5186"
type textarea "x"
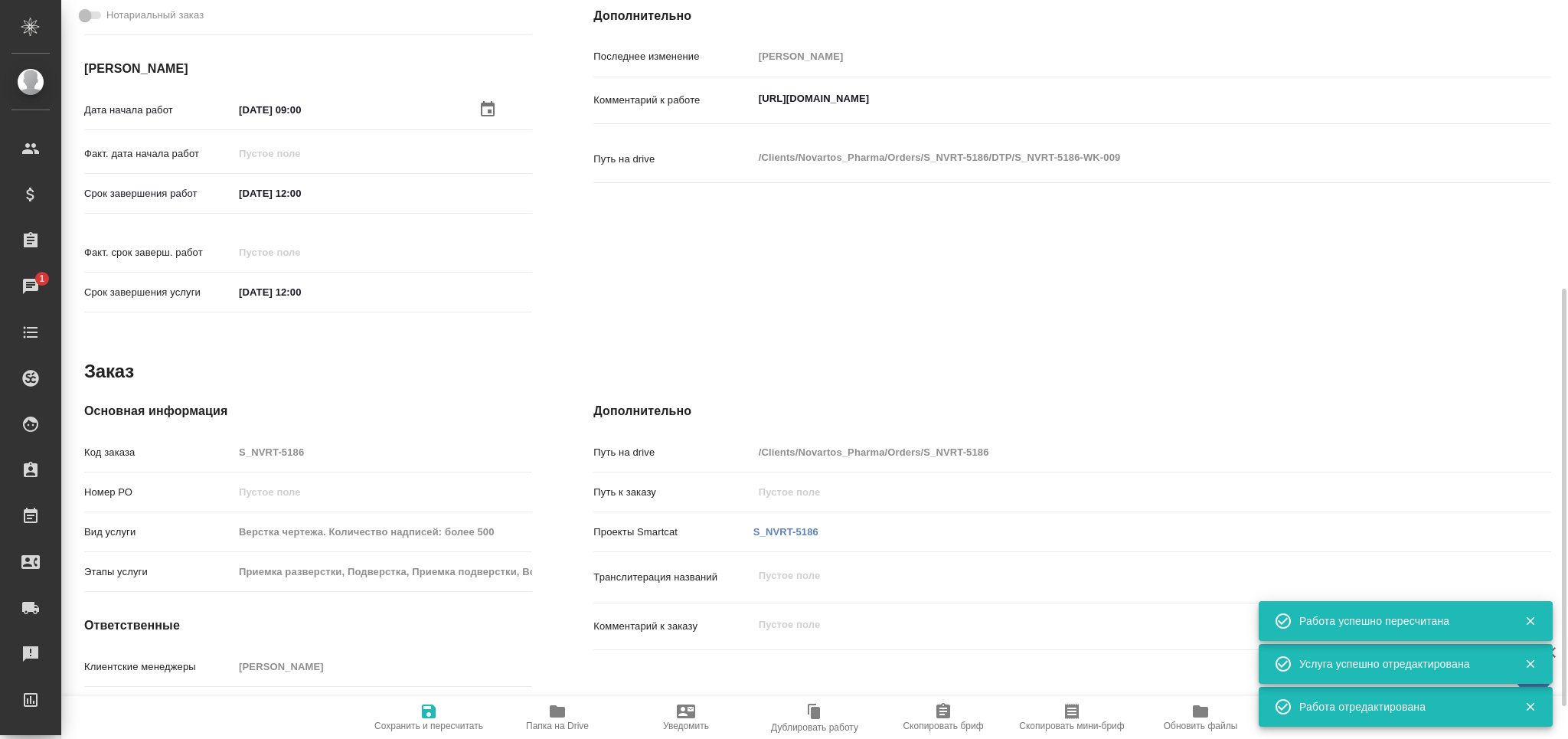
type textarea "x"
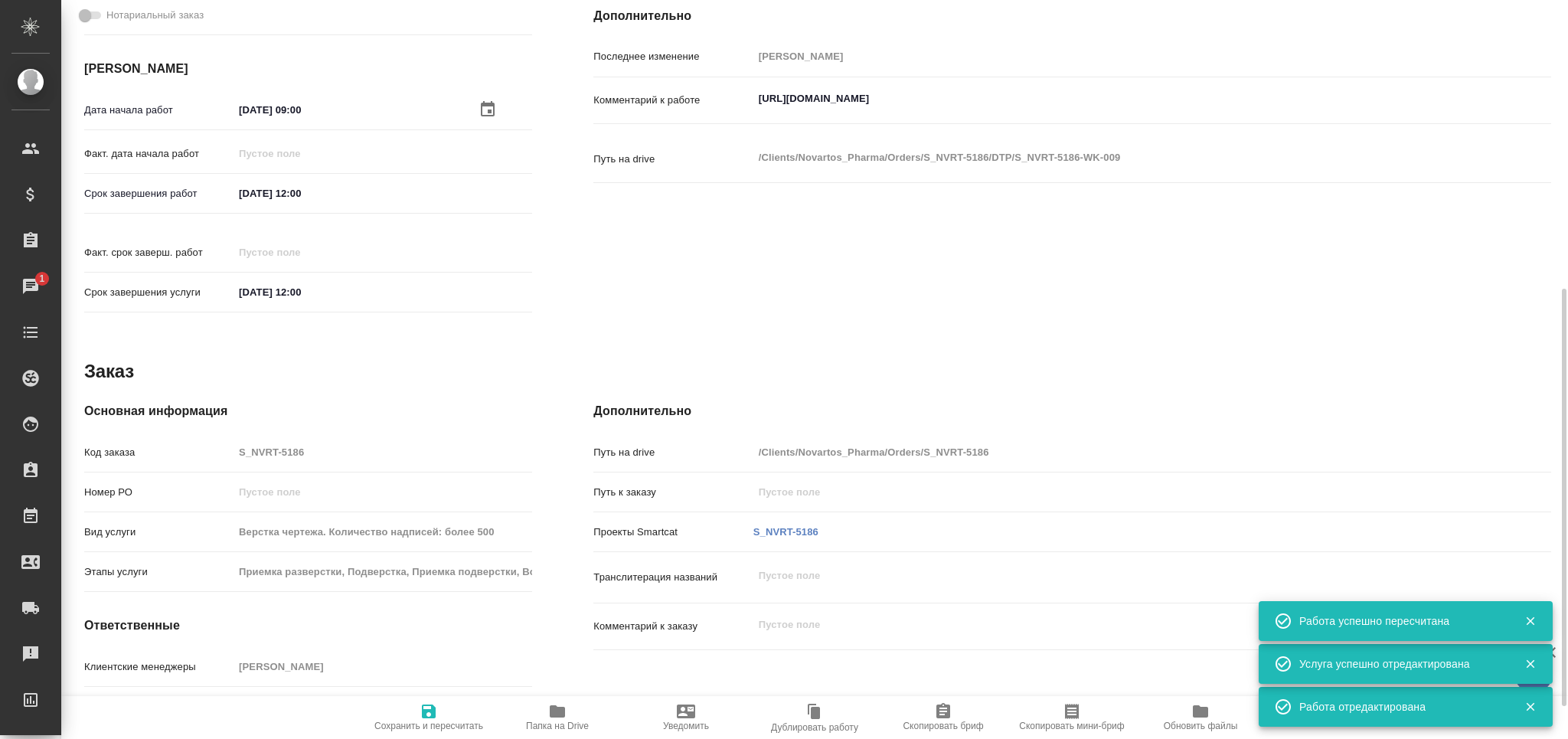
type textarea "x"
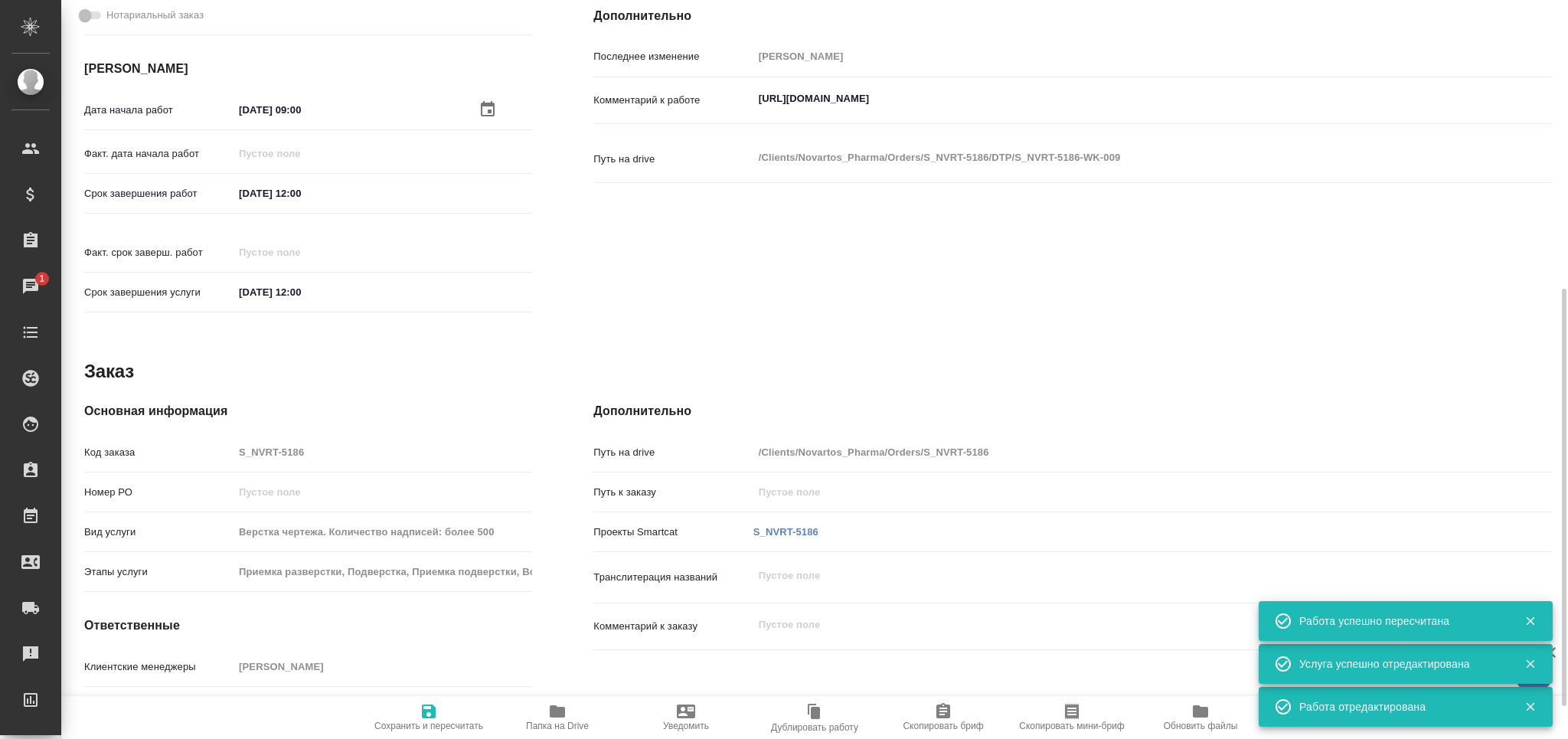
type textarea "x"
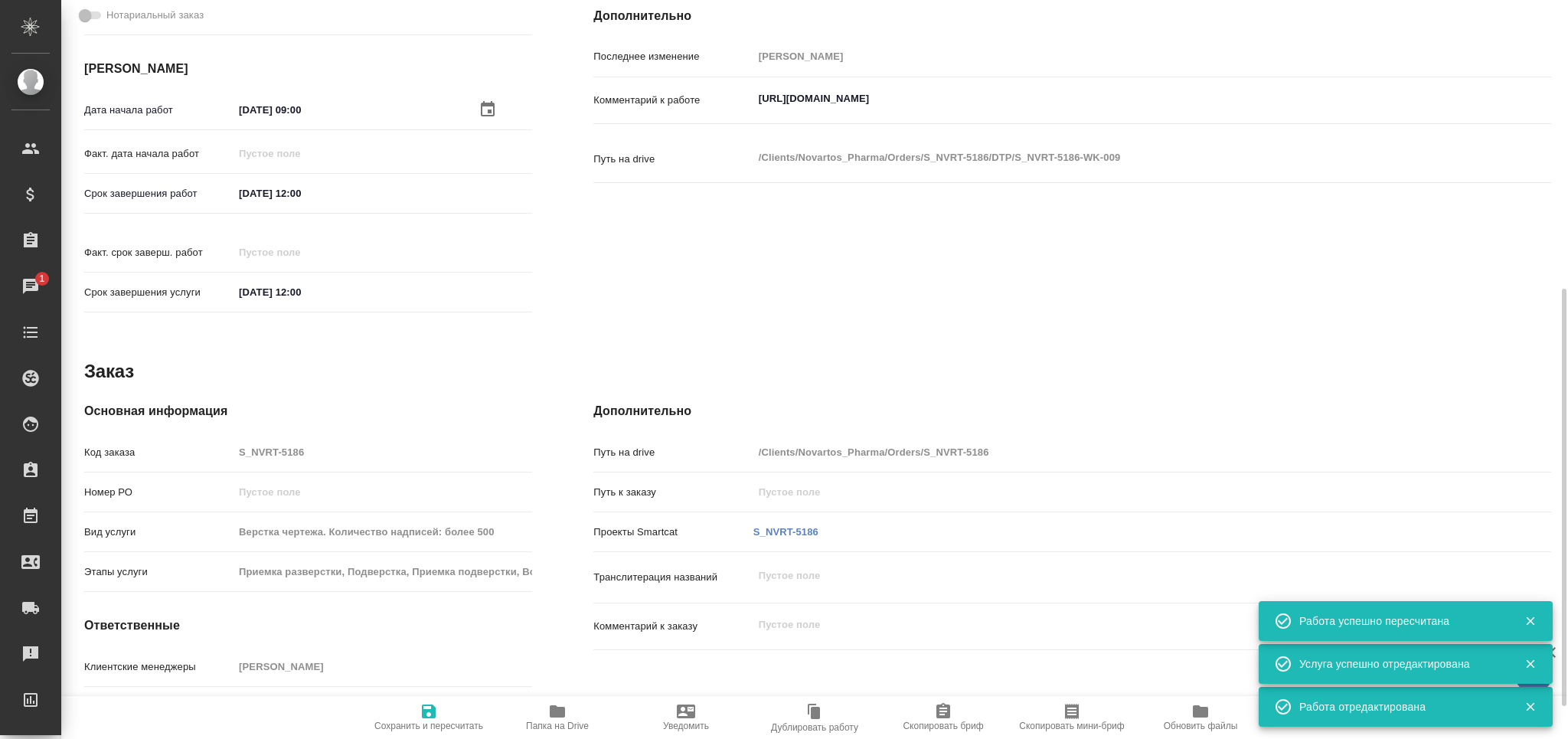
type textarea "x"
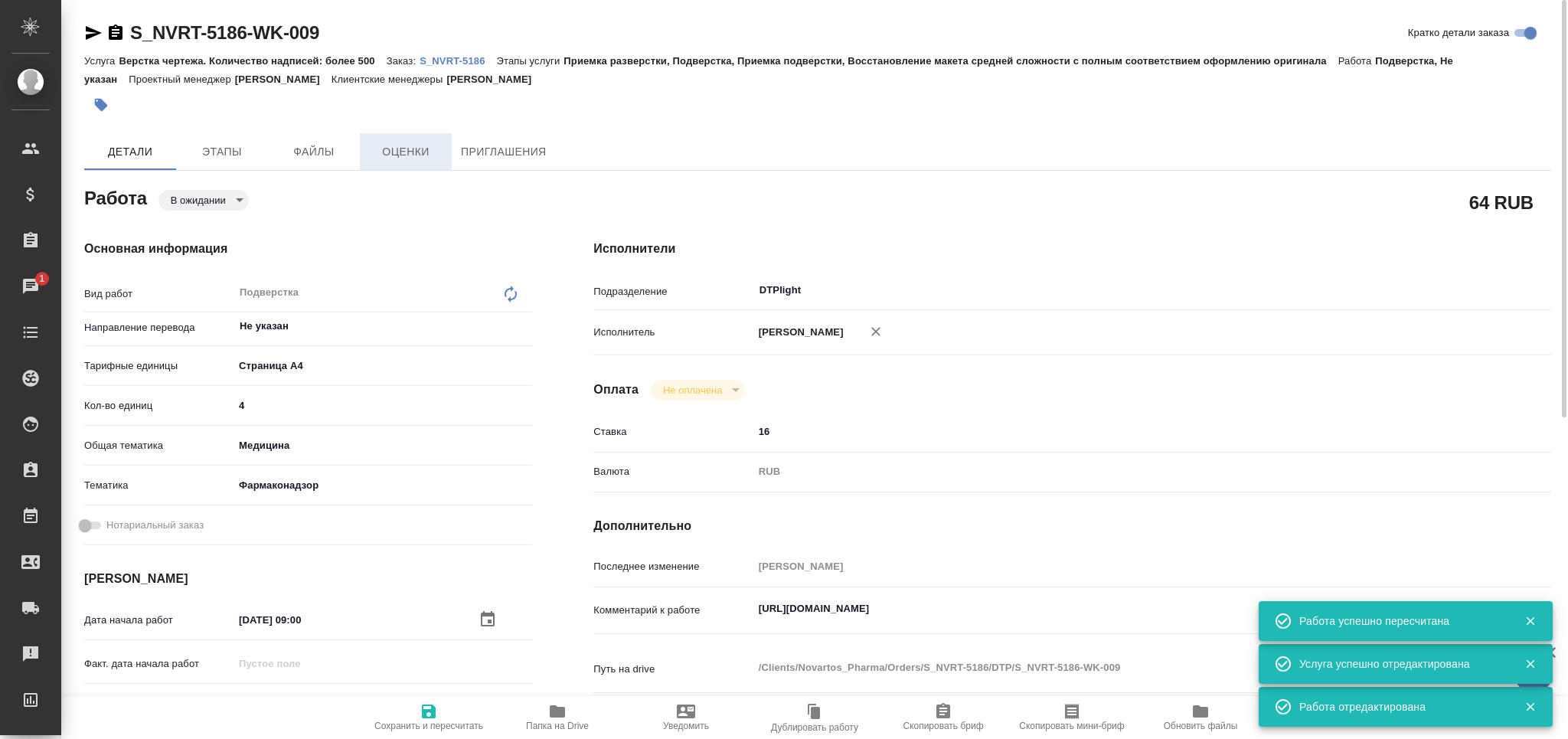
type textarea "x"
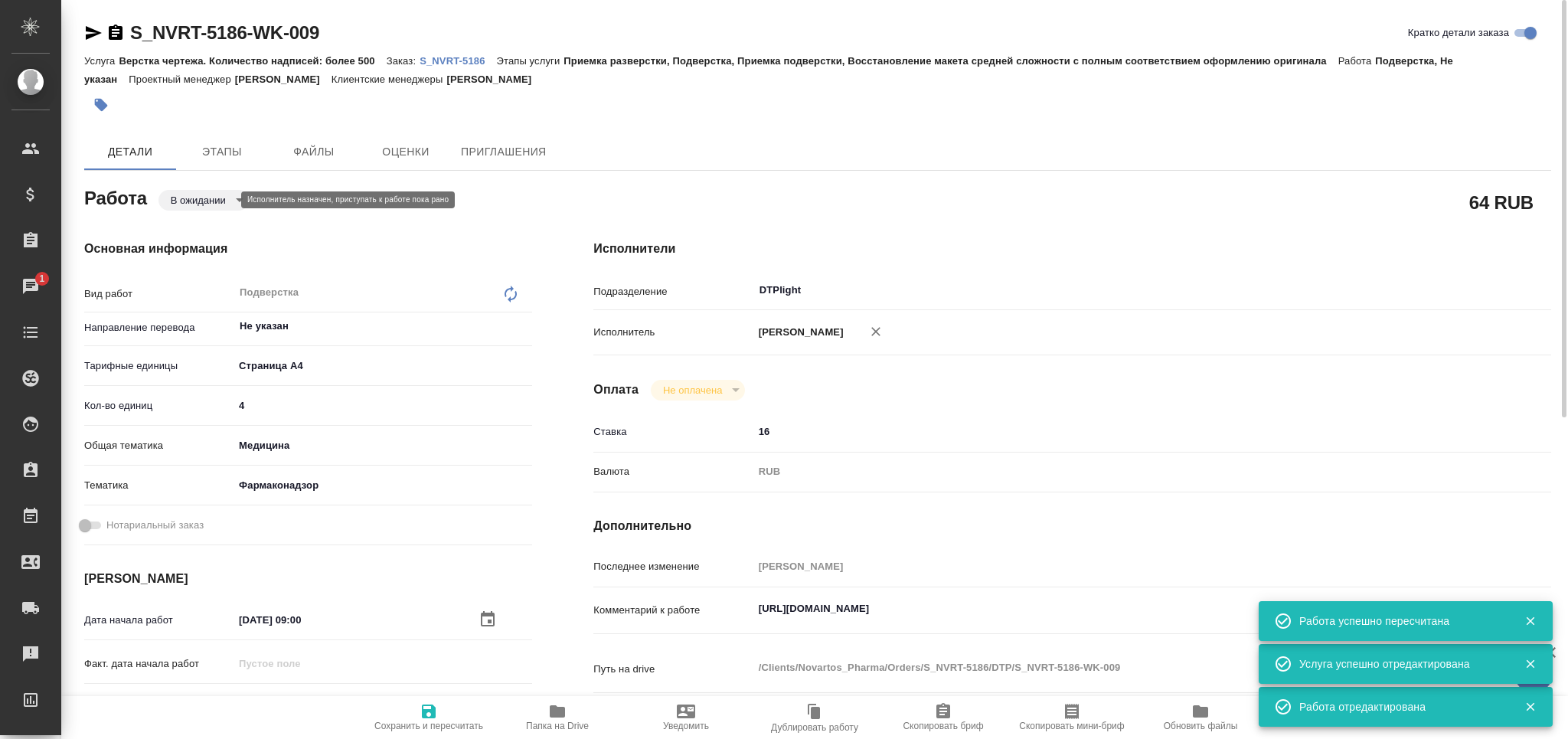
click at [212, 201] on body "🙏 .cls-1 fill:#fff; AWATERA Grabko Mariya Клиенты Спецификации Заказы 1 Чаты To…" at bounding box center [784, 369] width 1568 height 739
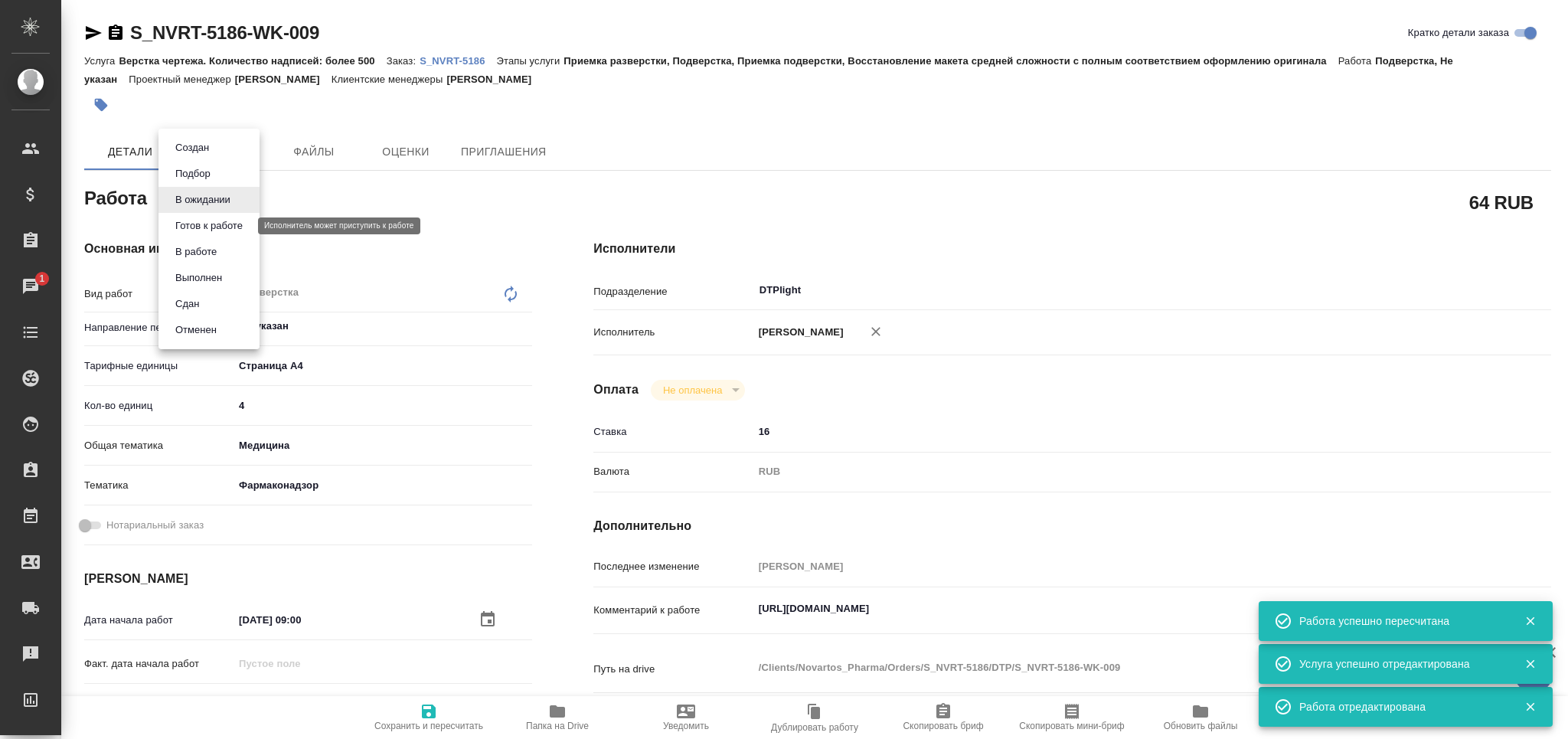
click at [224, 229] on button "Готов к работе" at bounding box center [209, 226] width 76 height 17
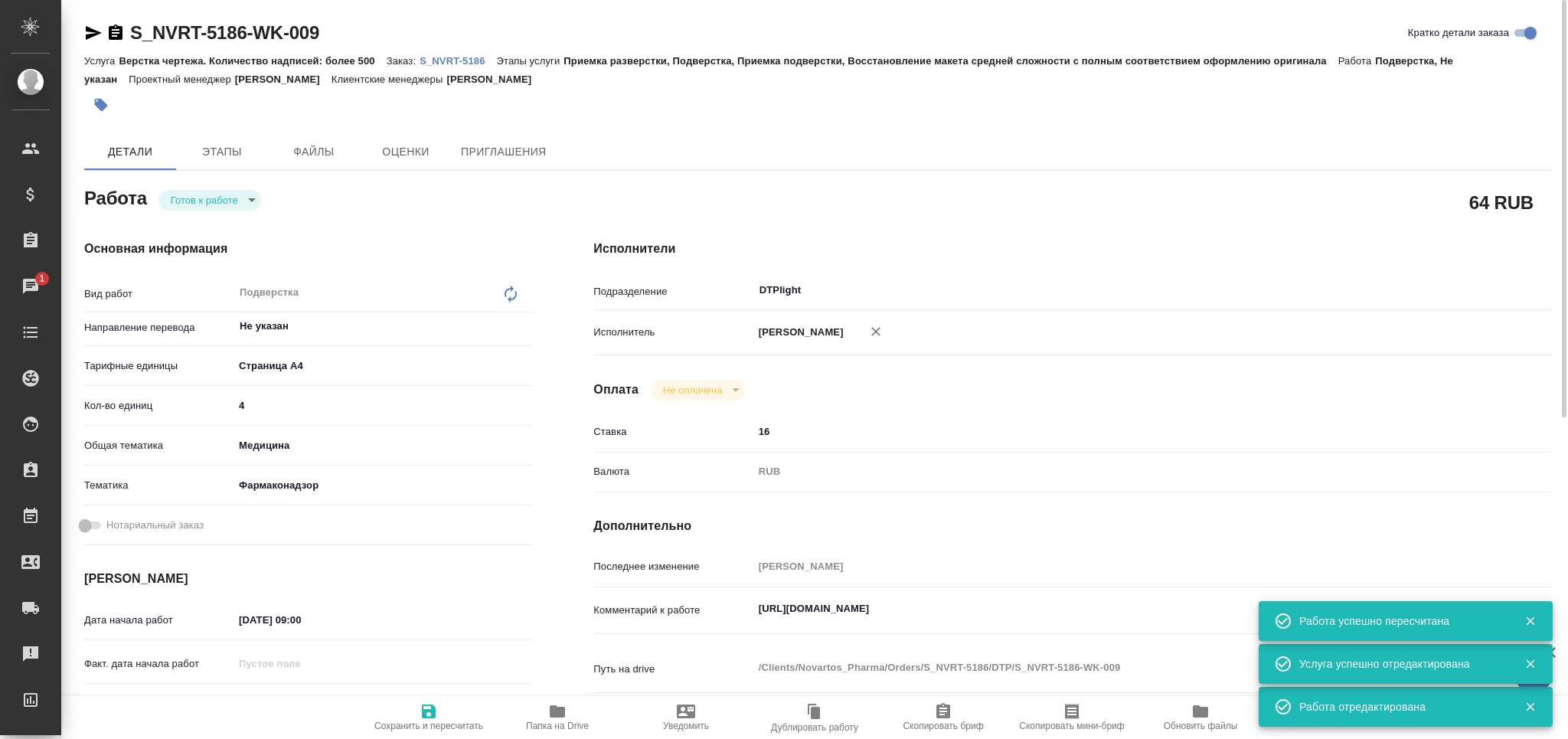
type textarea "x"
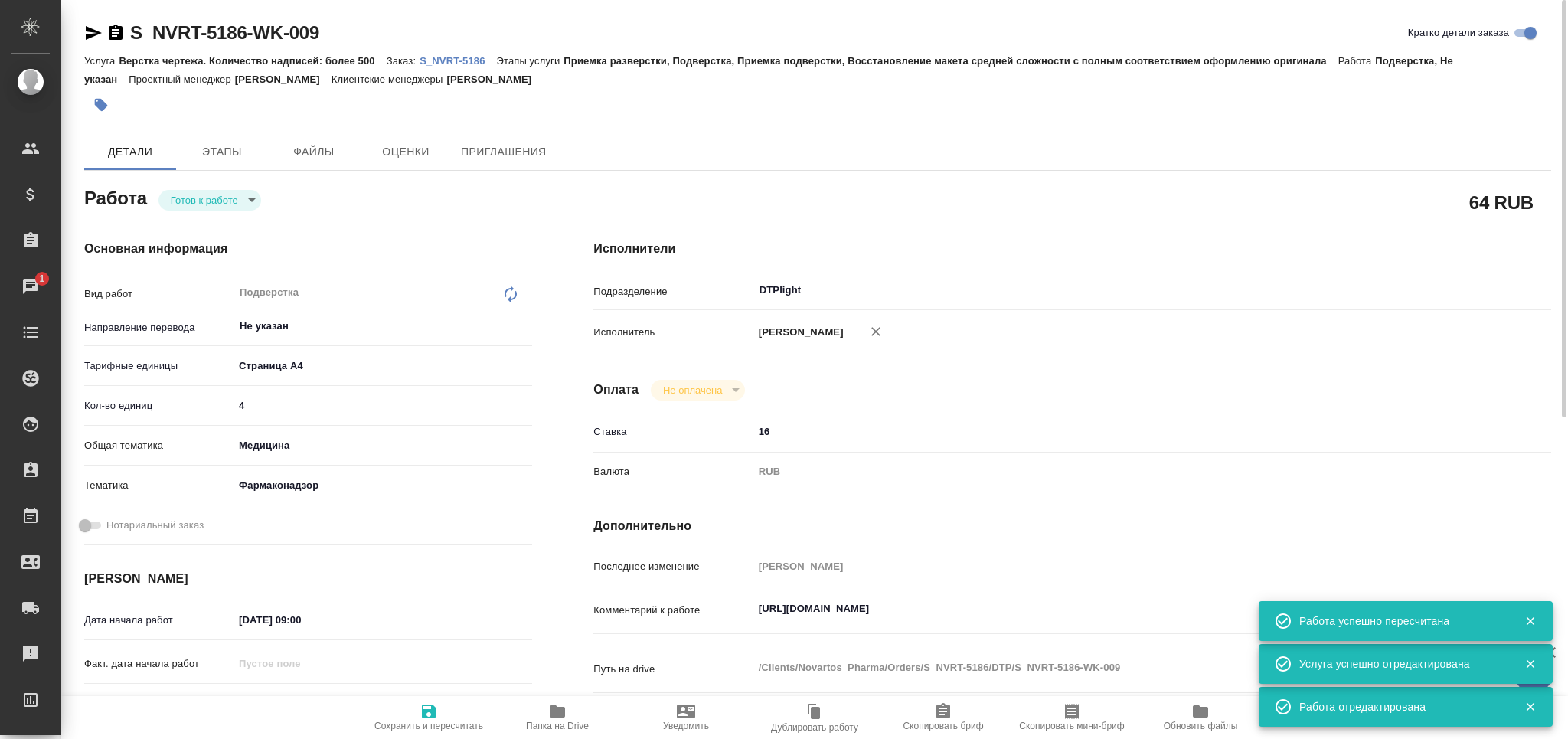
type textarea "x"
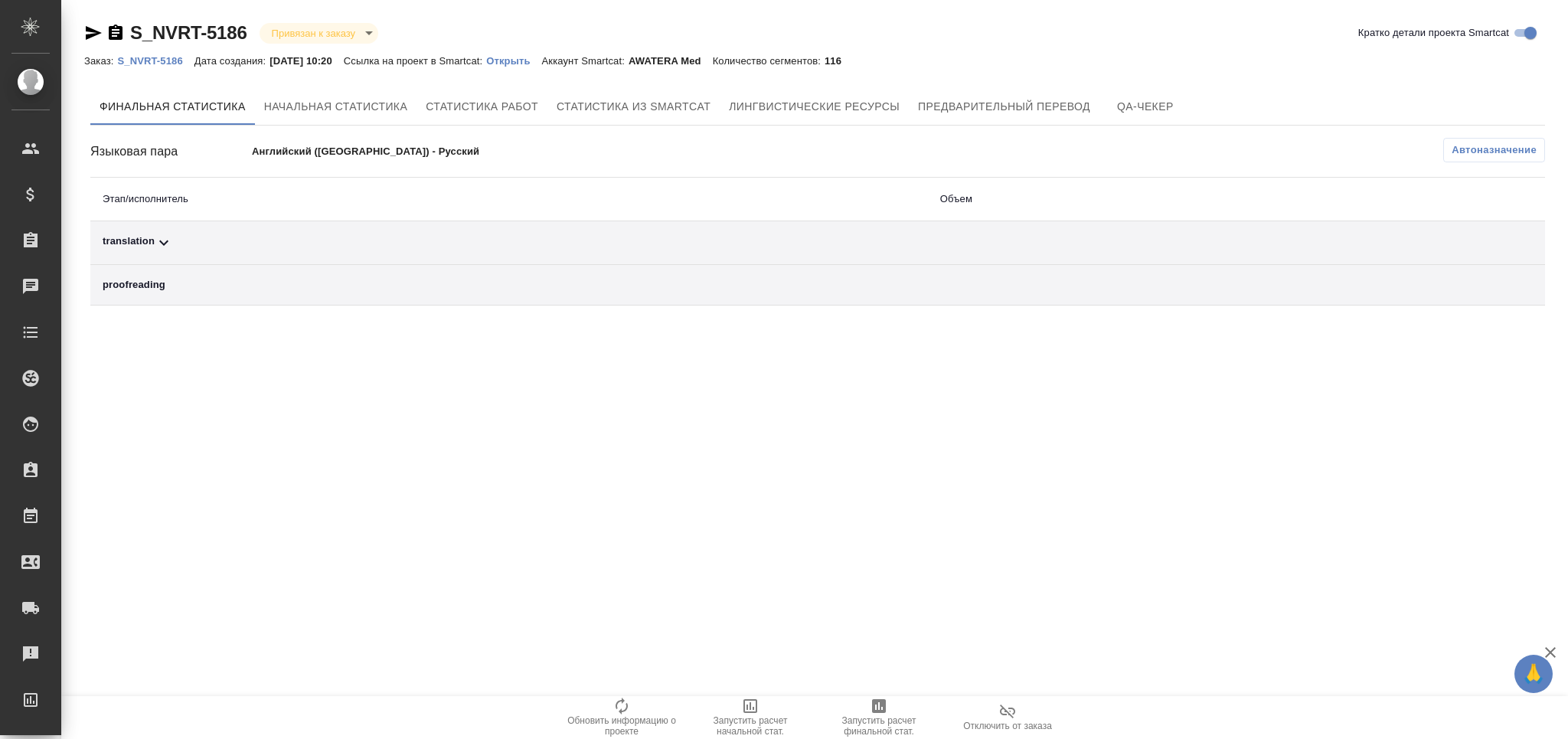
click at [1470, 150] on span "Автоназначение" at bounding box center [1493, 150] width 85 height 15
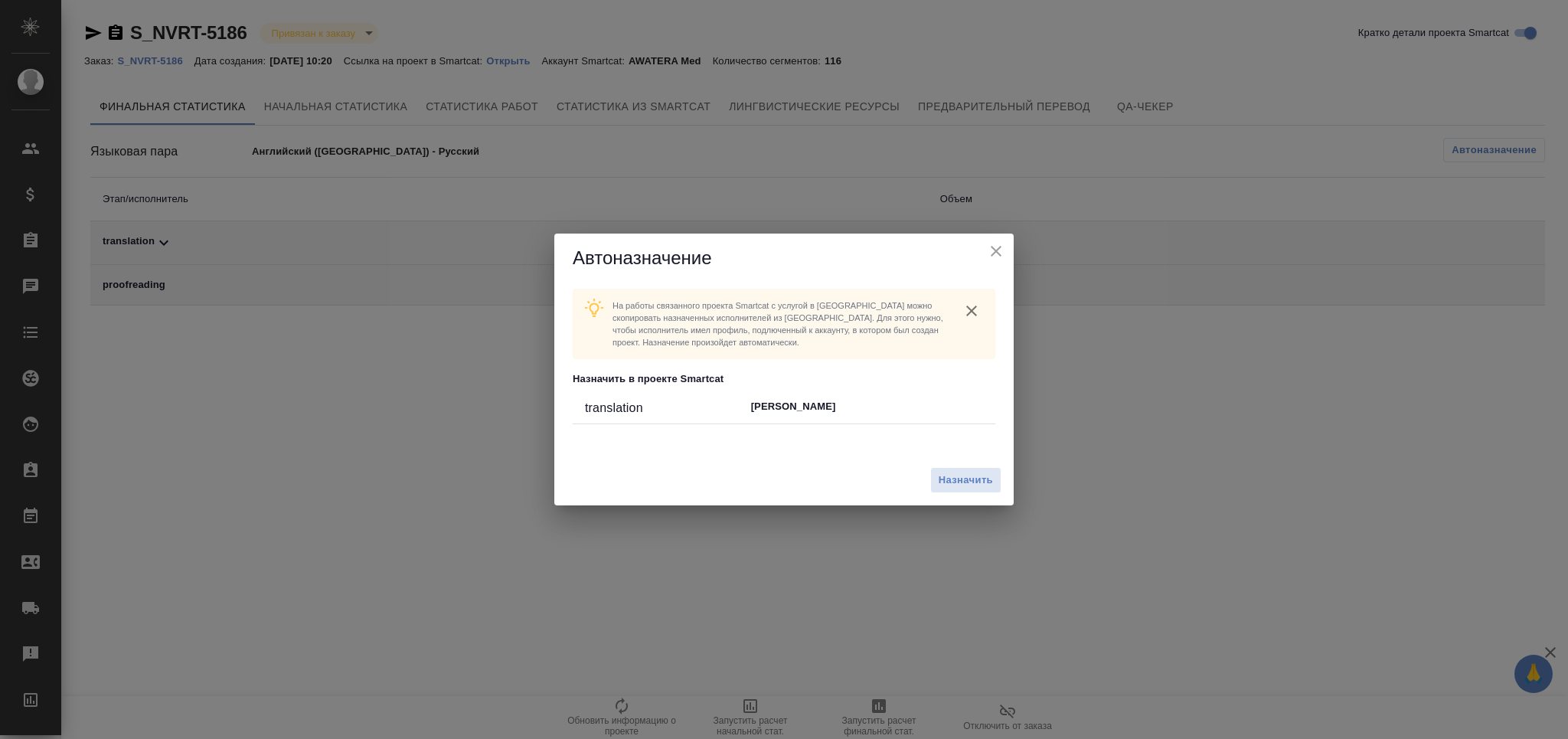
click at [989, 494] on div "Назначить" at bounding box center [784, 480] width 460 height 52
click at [975, 475] on span "Назначить" at bounding box center [966, 480] width 54 height 18
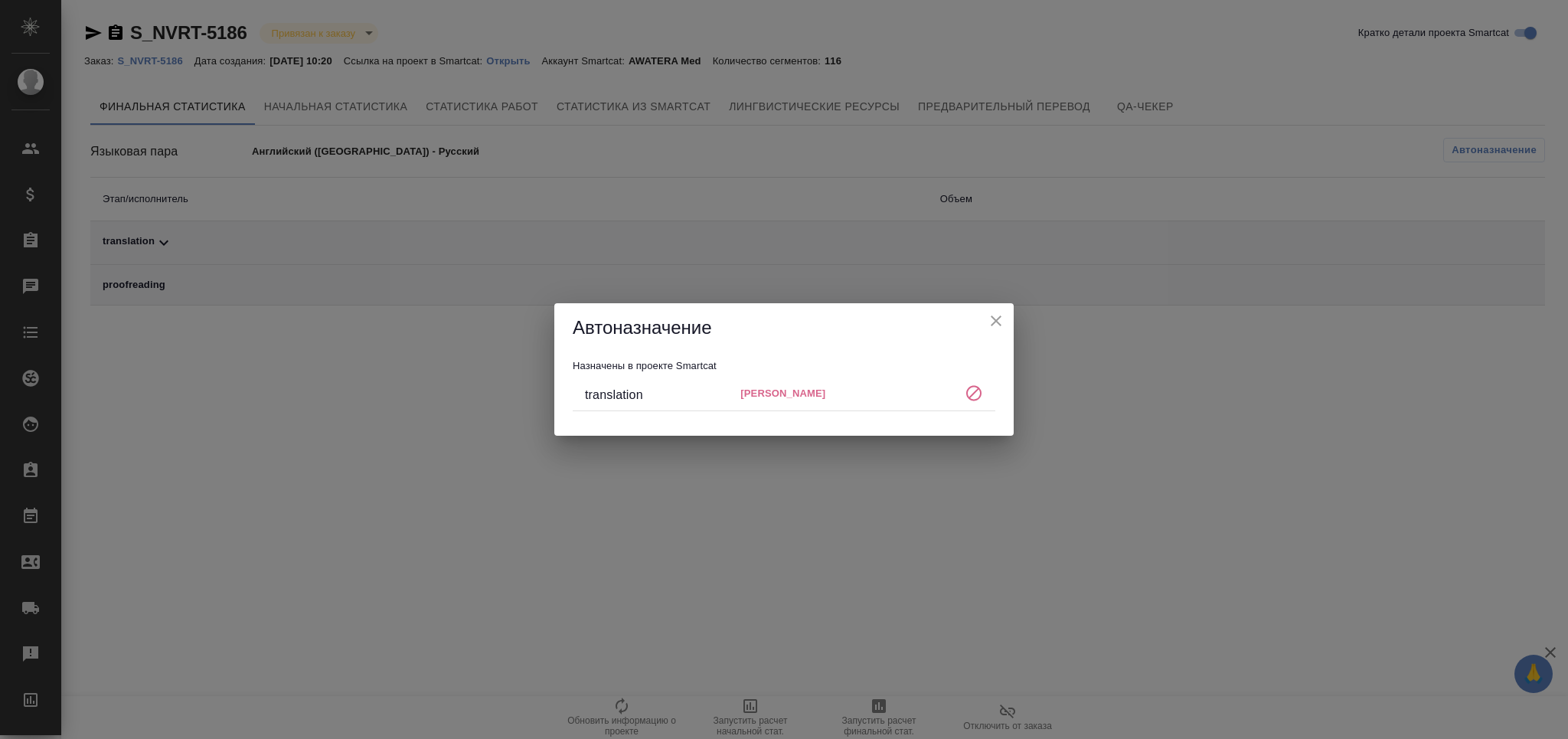
click at [1000, 312] on icon "close" at bounding box center [997, 321] width 19 height 19
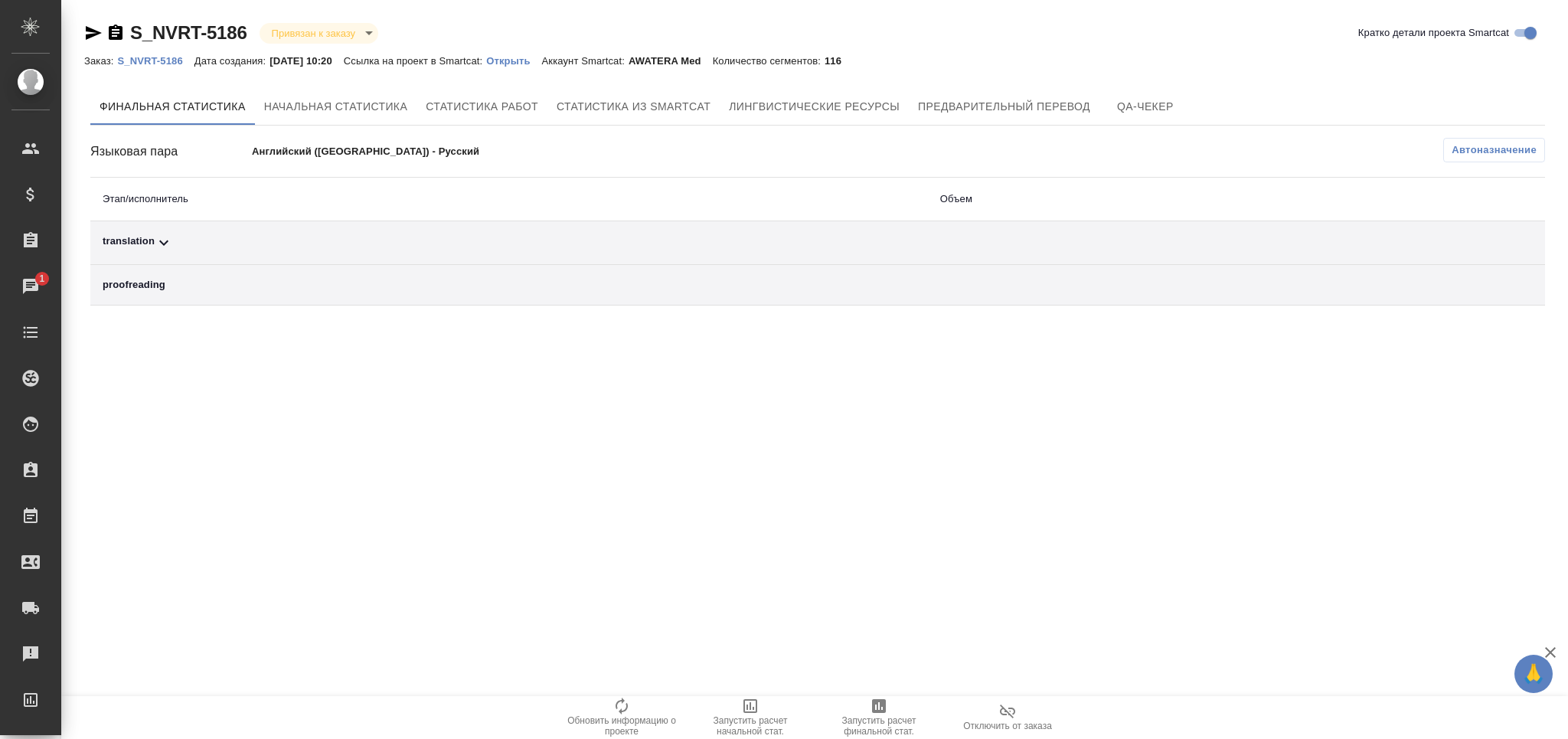
click at [1517, 145] on span "Автоназначение" at bounding box center [1493, 150] width 85 height 15
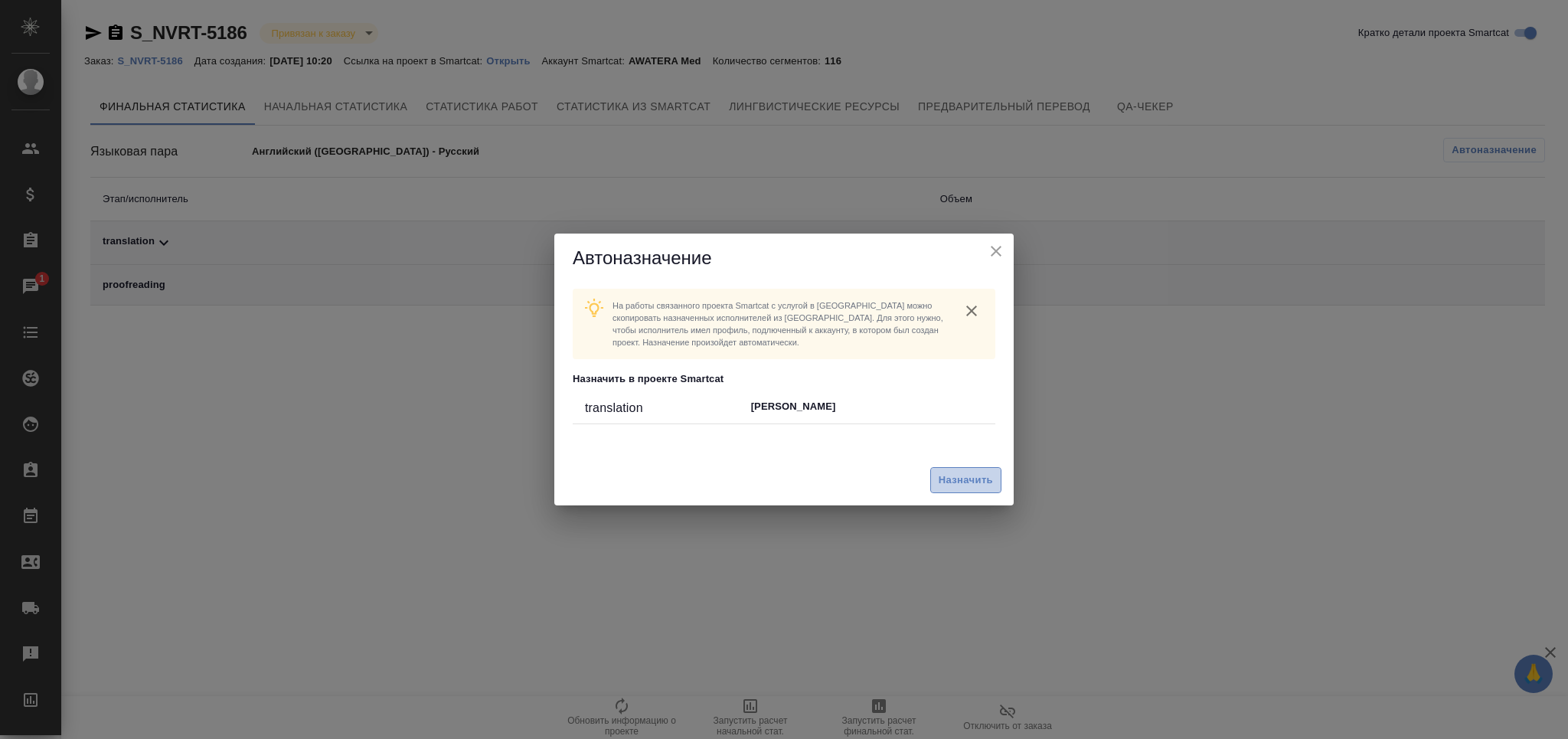
click at [940, 486] on span "Назначить" at bounding box center [966, 480] width 54 height 18
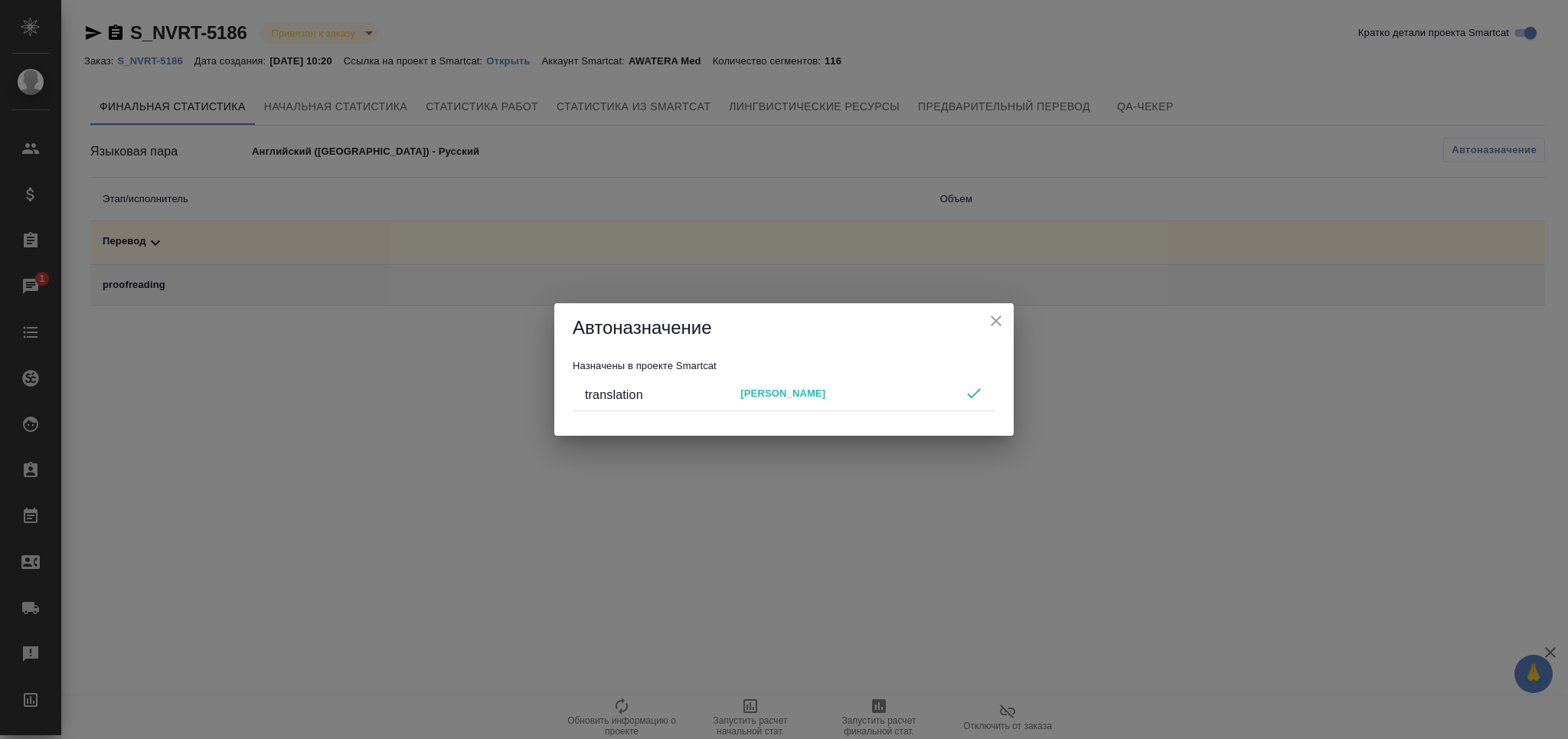
click at [1004, 328] on icon "close" at bounding box center [997, 321] width 19 height 19
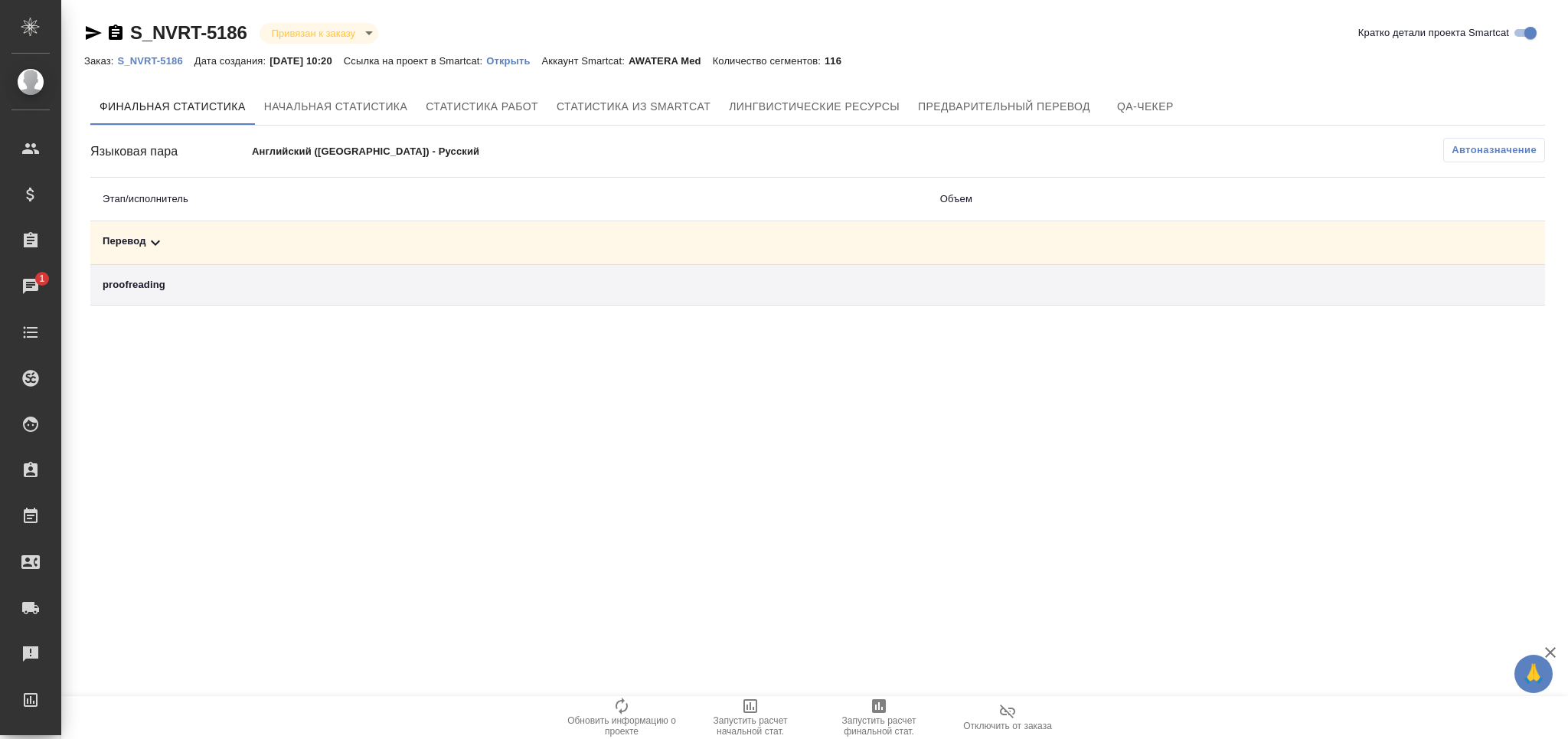
click at [876, 717] on span "Запустить расчет финальной стат." at bounding box center [879, 725] width 110 height 21
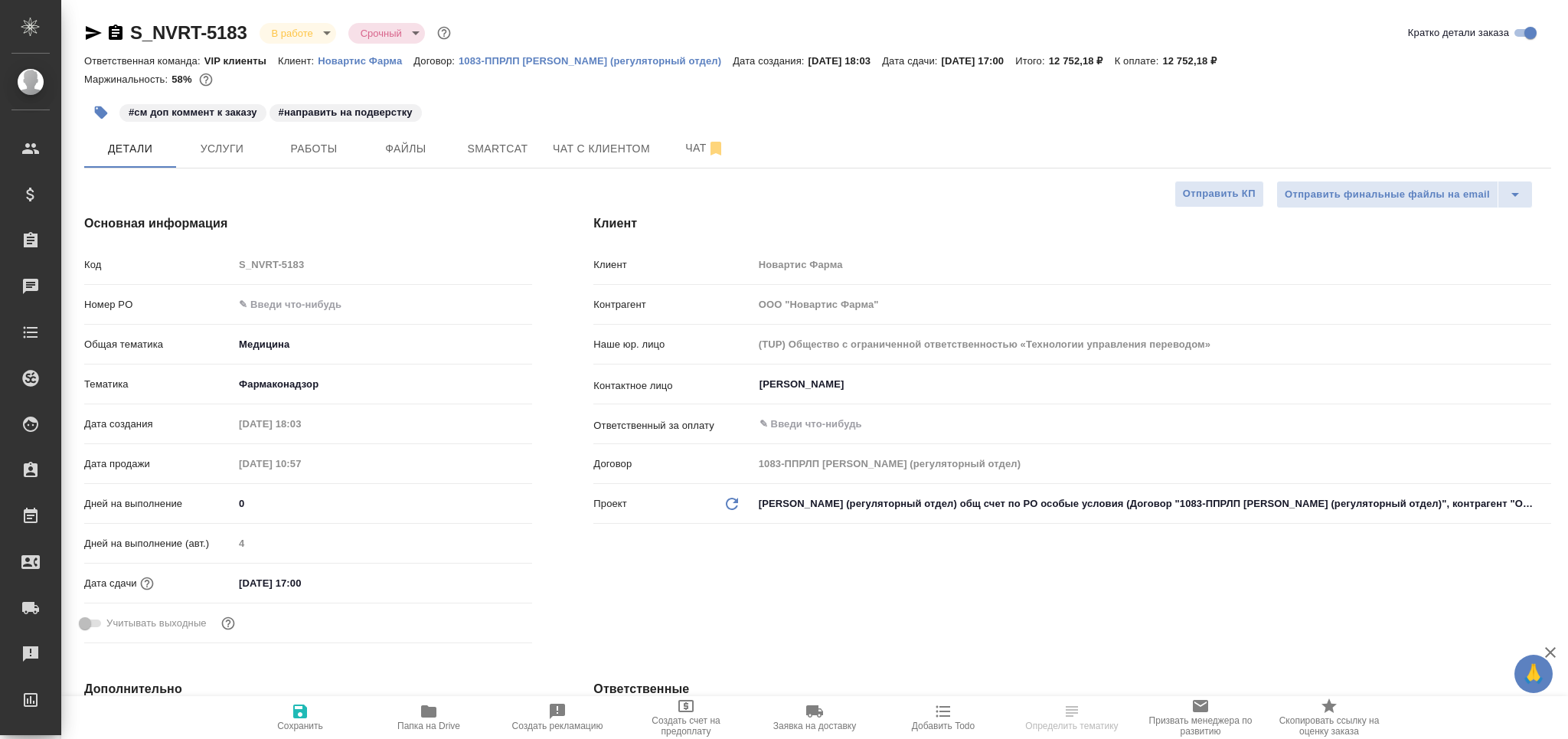
select select "RU"
click at [301, 140] on span "Работы" at bounding box center [313, 149] width 74 height 19
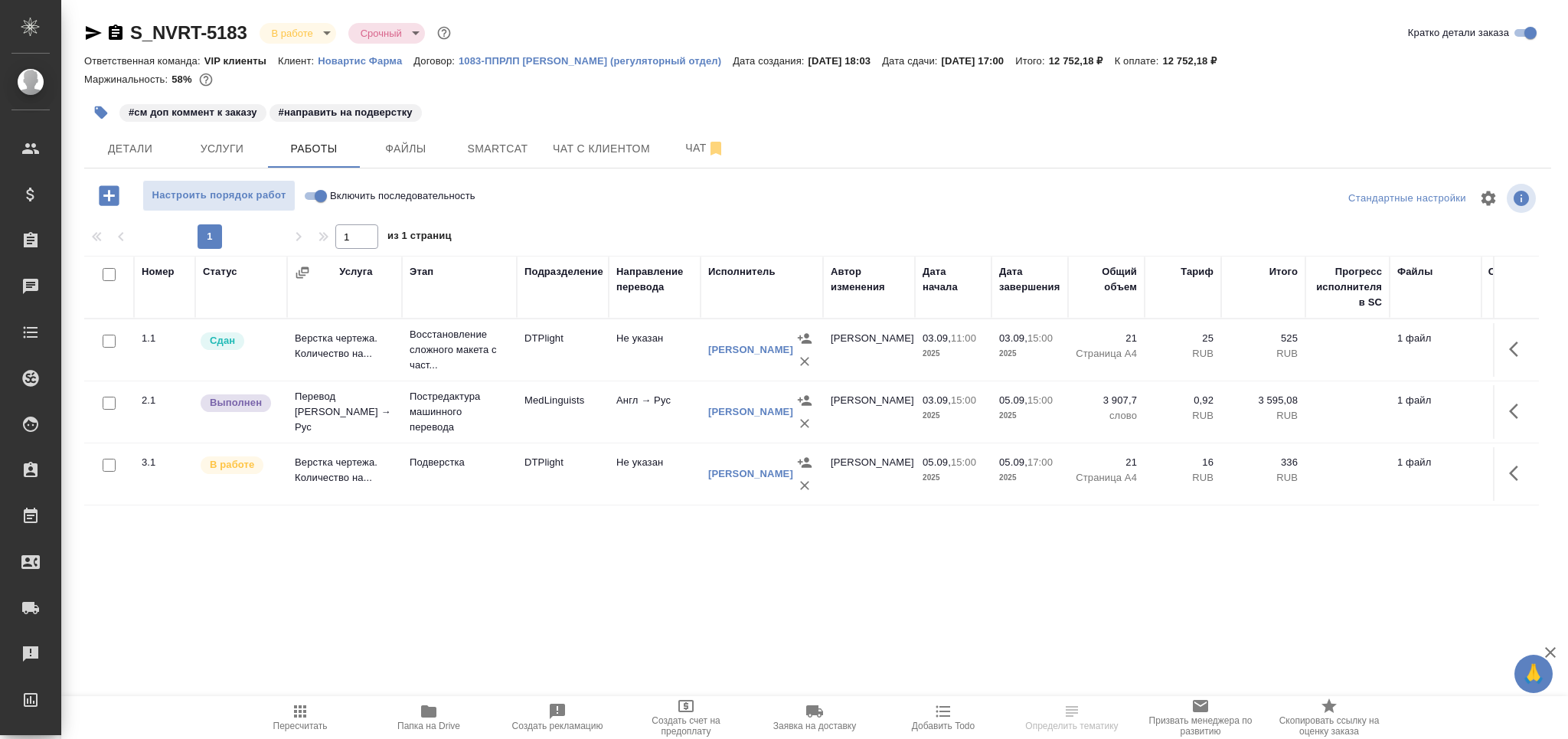
click at [102, 105] on icon "button" at bounding box center [101, 113] width 15 height 15
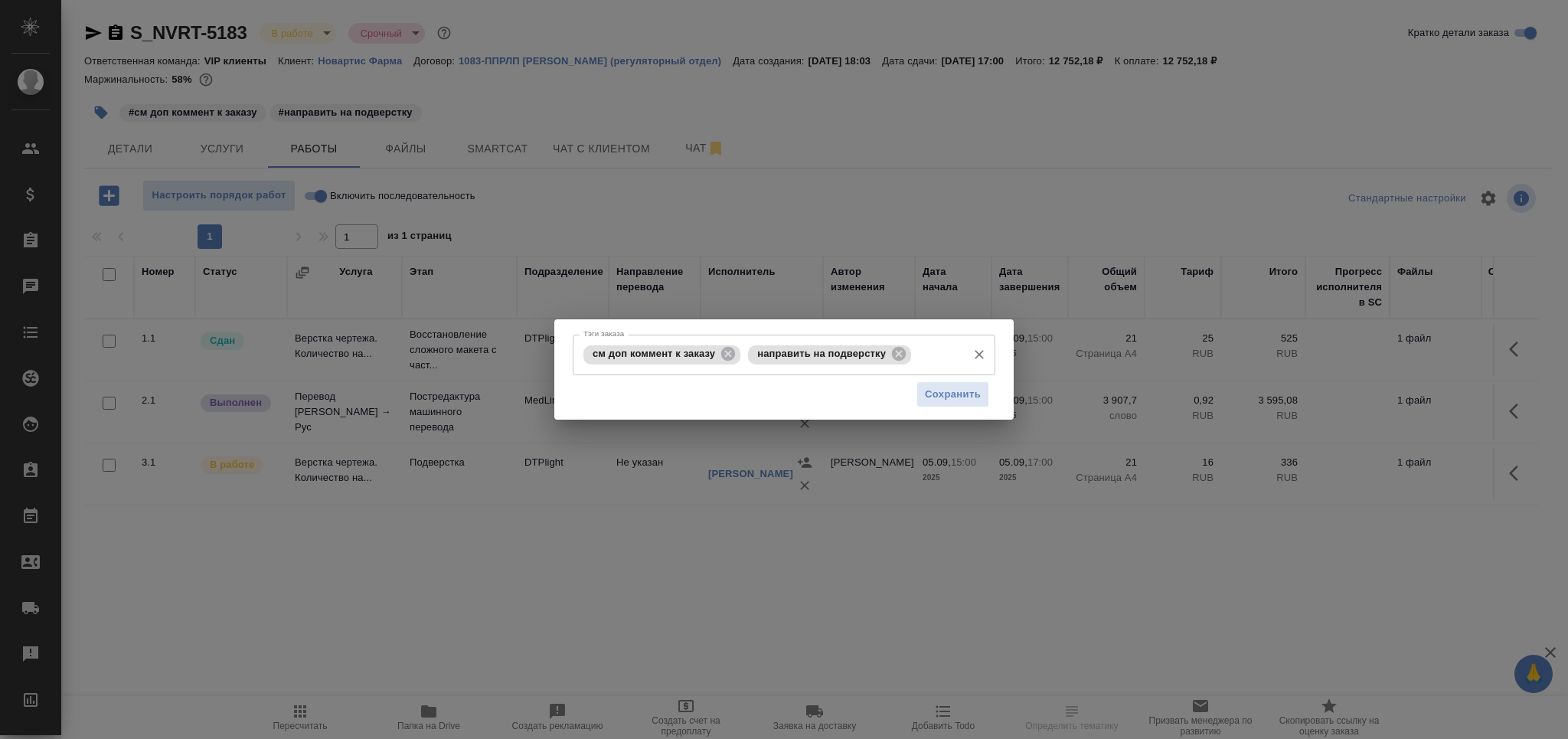
click at [899, 357] on icon at bounding box center [898, 354] width 14 height 14
click at [915, 357] on input "Тэги заказа" at bounding box center [937, 354] width 44 height 26
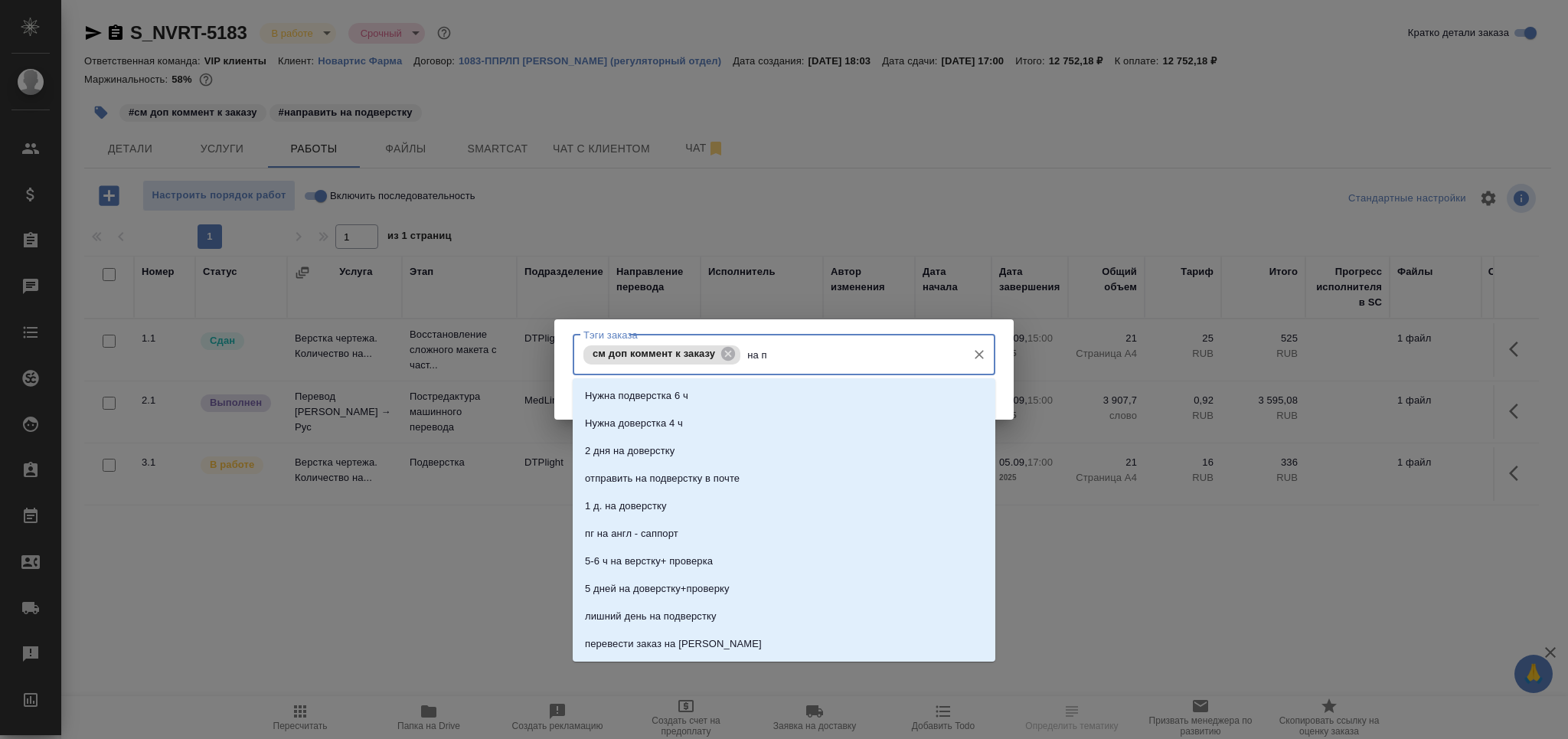
type input "на по"
click at [613, 509] on p "на подверстке" at bounding box center [619, 506] width 68 height 15
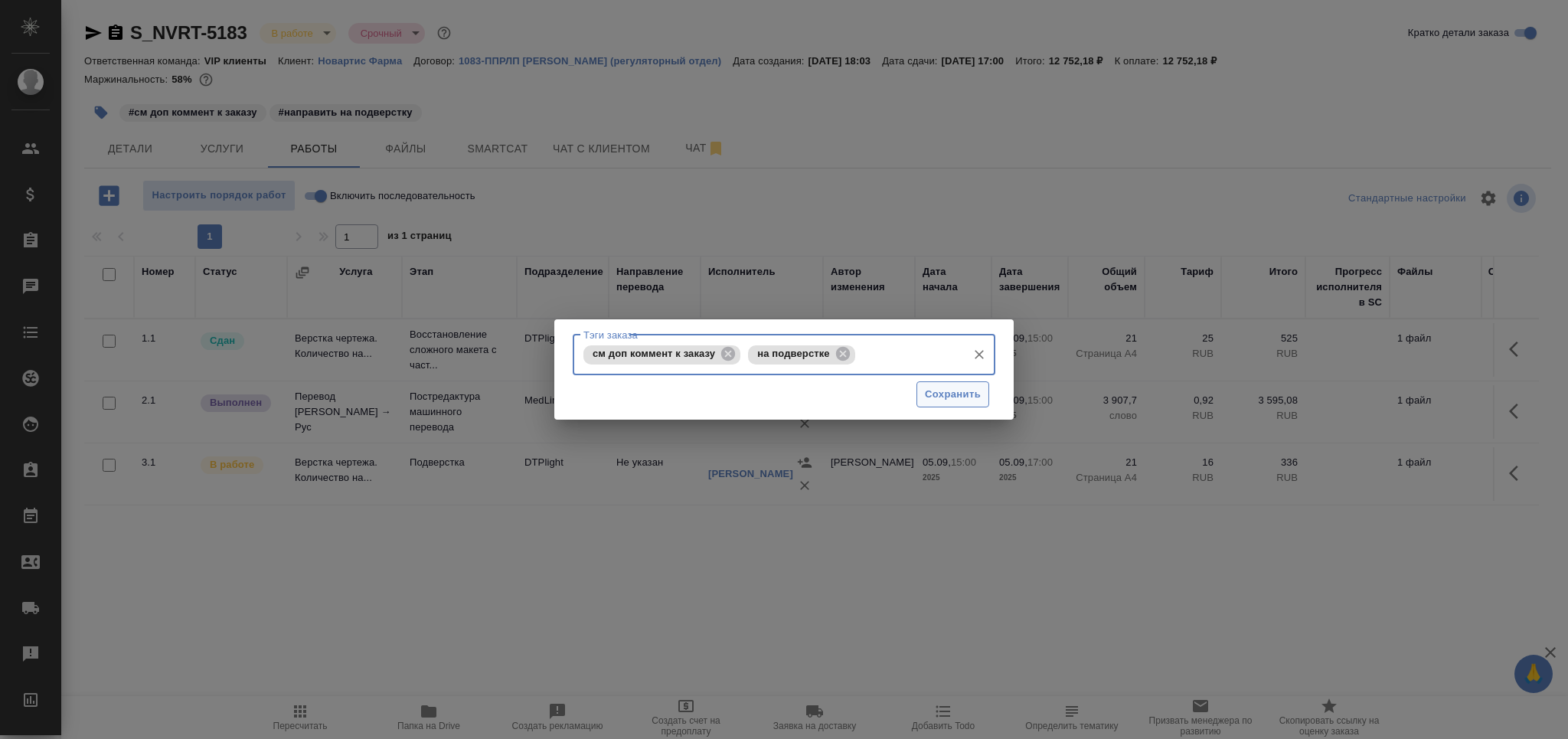
click at [962, 393] on span "Сохранить" at bounding box center [952, 394] width 56 height 18
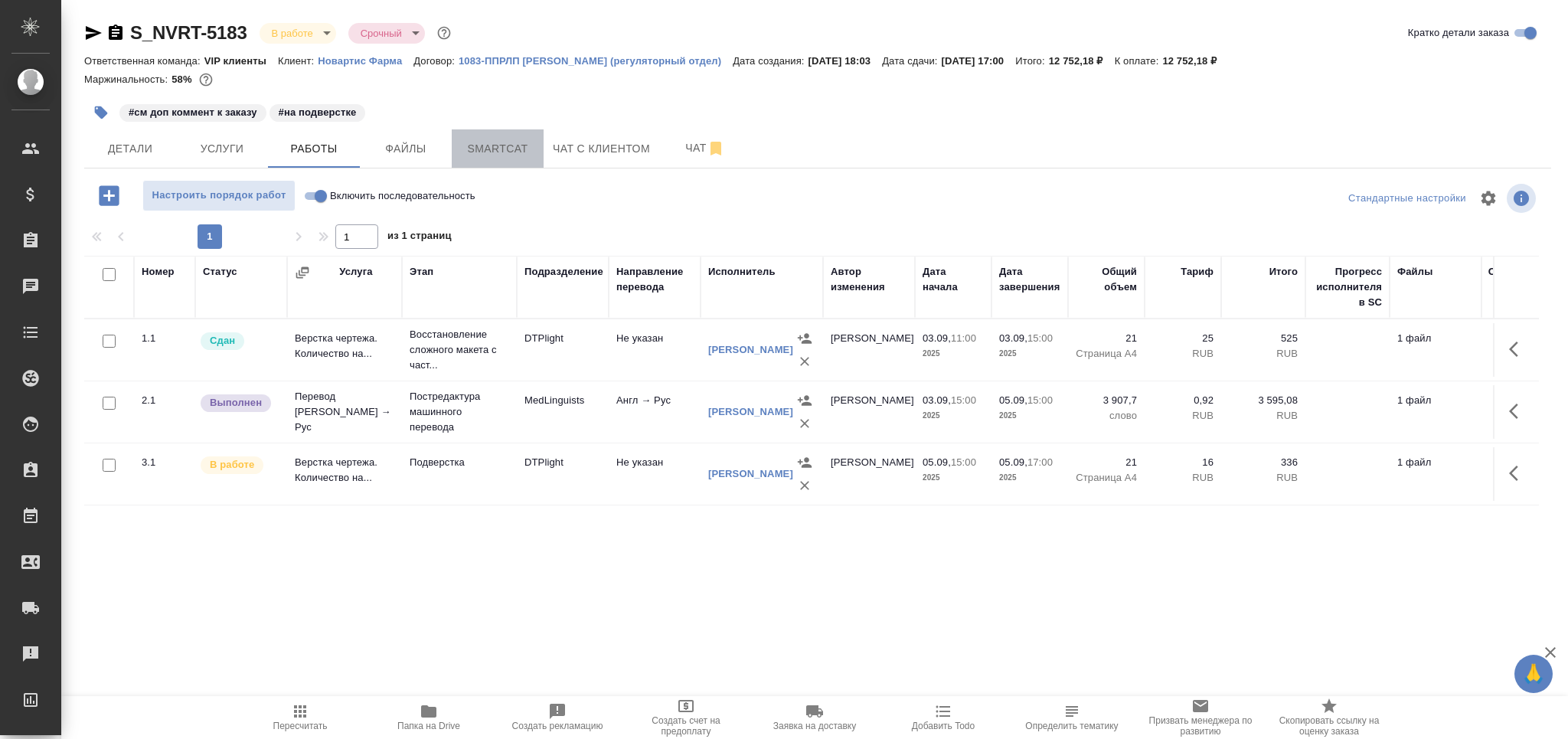
click at [500, 157] on button "Smartcat" at bounding box center [498, 148] width 92 height 38
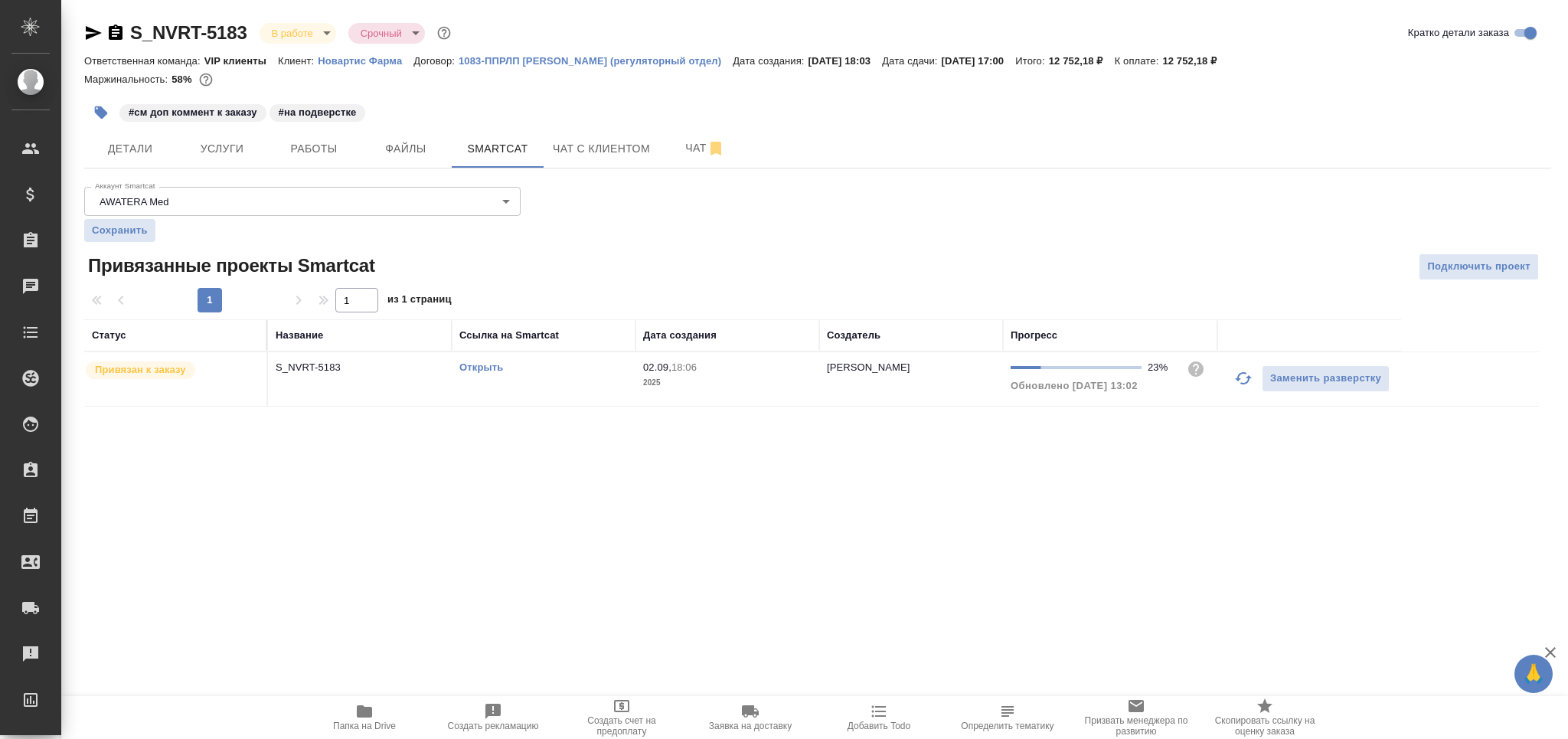
click at [551, 374] on div "Открыть" at bounding box center [544, 367] width 168 height 15
click at [228, 130] on button "Услуги" at bounding box center [222, 148] width 92 height 38
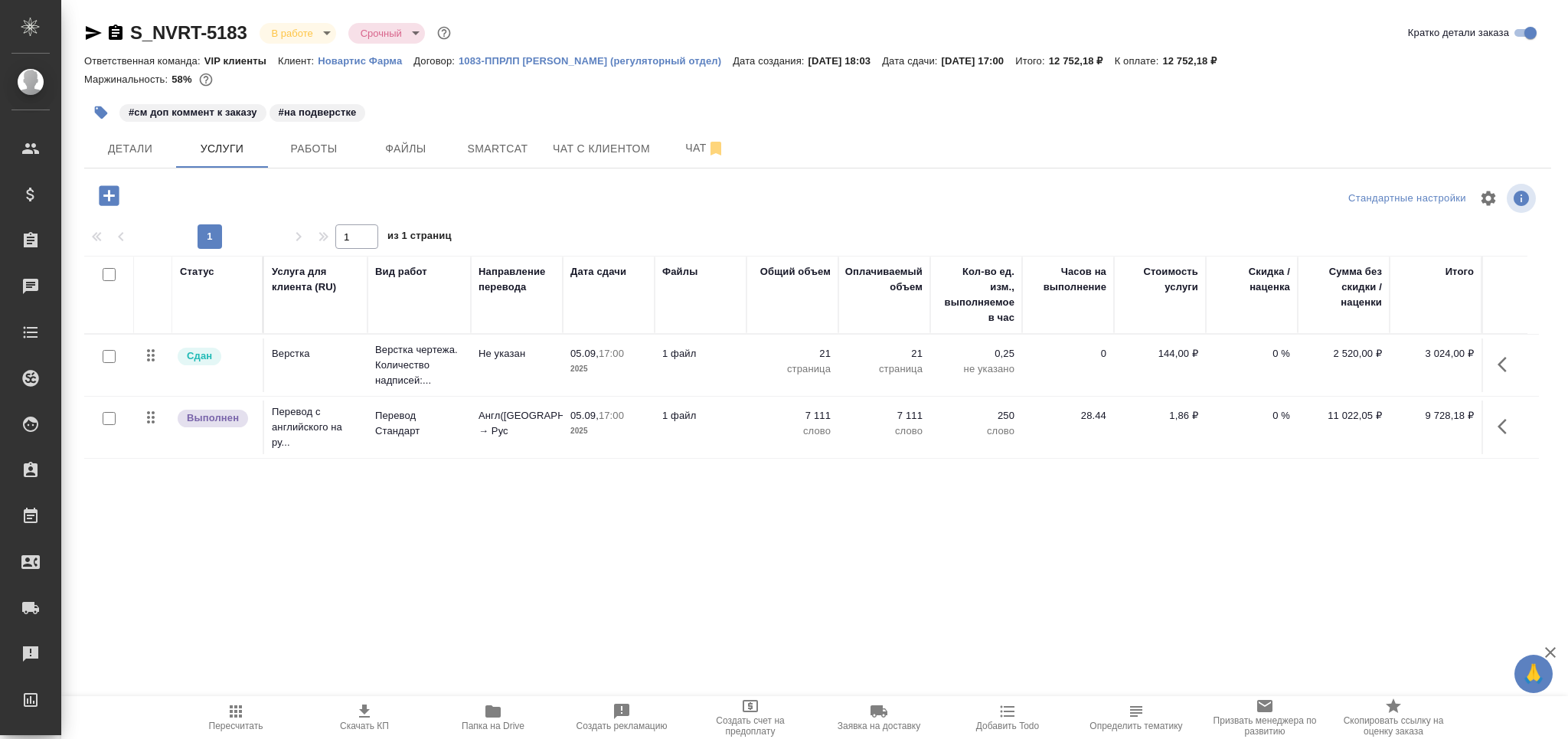
click at [1507, 434] on icon "button" at bounding box center [1507, 427] width 19 height 19
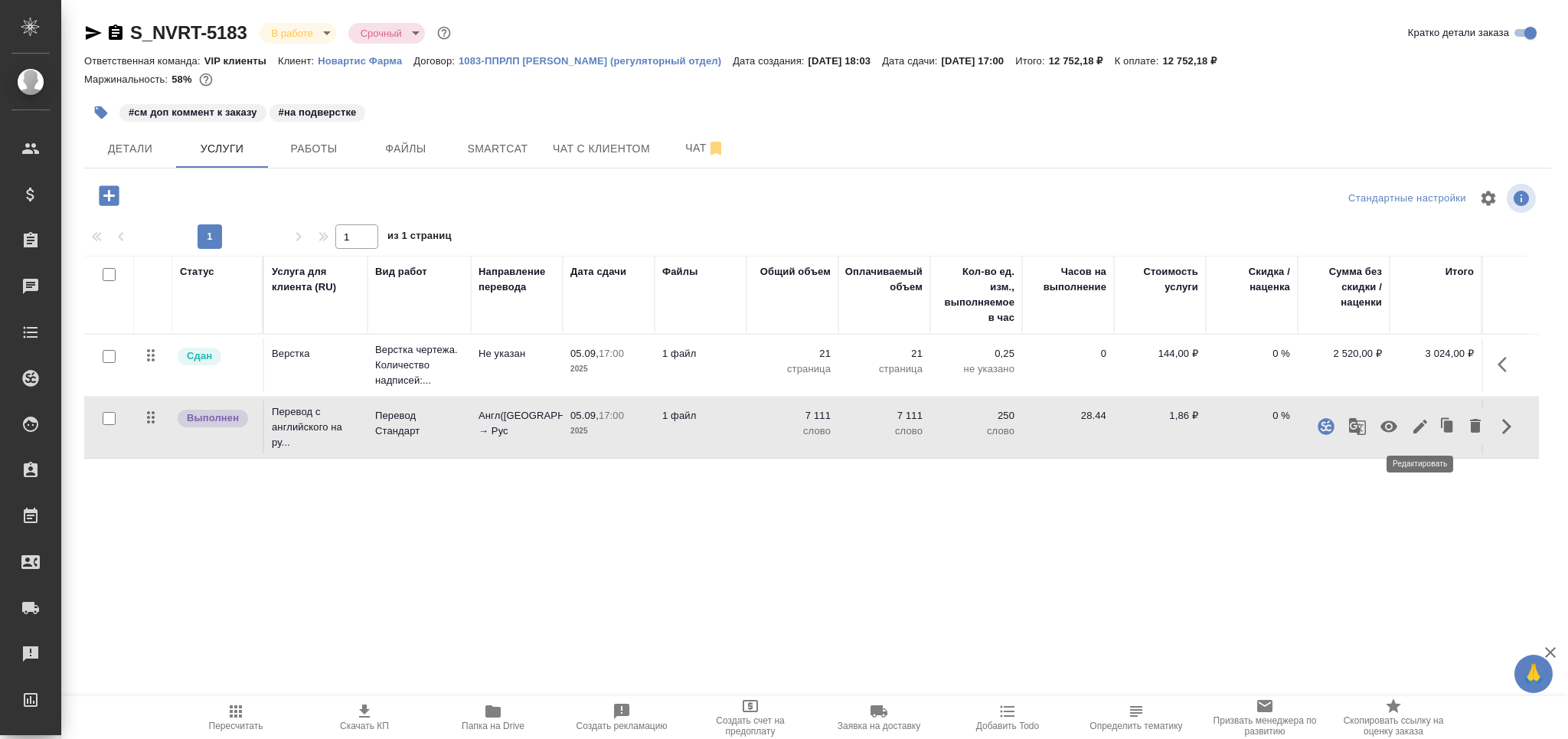
click at [1427, 435] on icon "button" at bounding box center [1421, 427] width 19 height 19
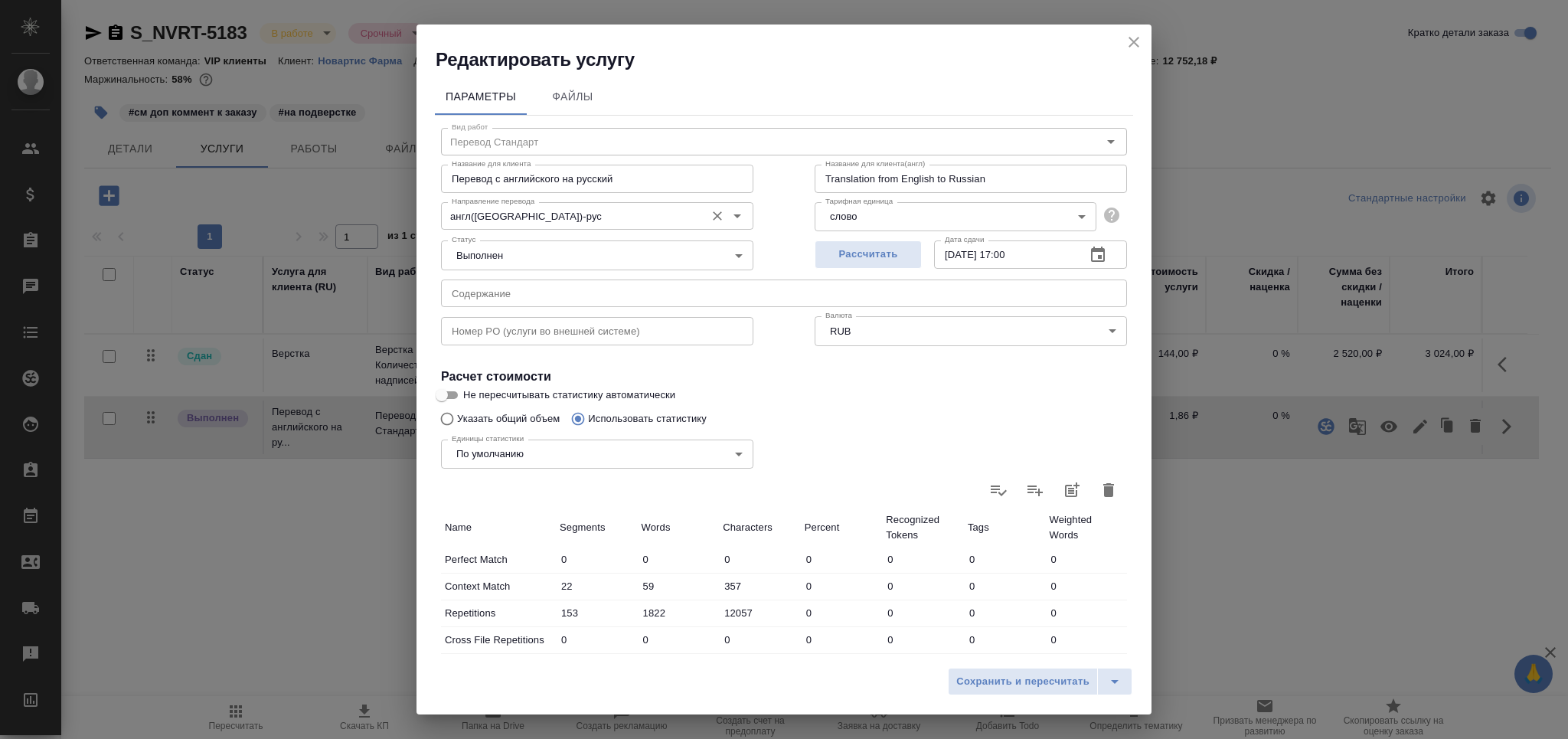
click at [508, 217] on input "англ(США)-рус" at bounding box center [571, 216] width 252 height 19
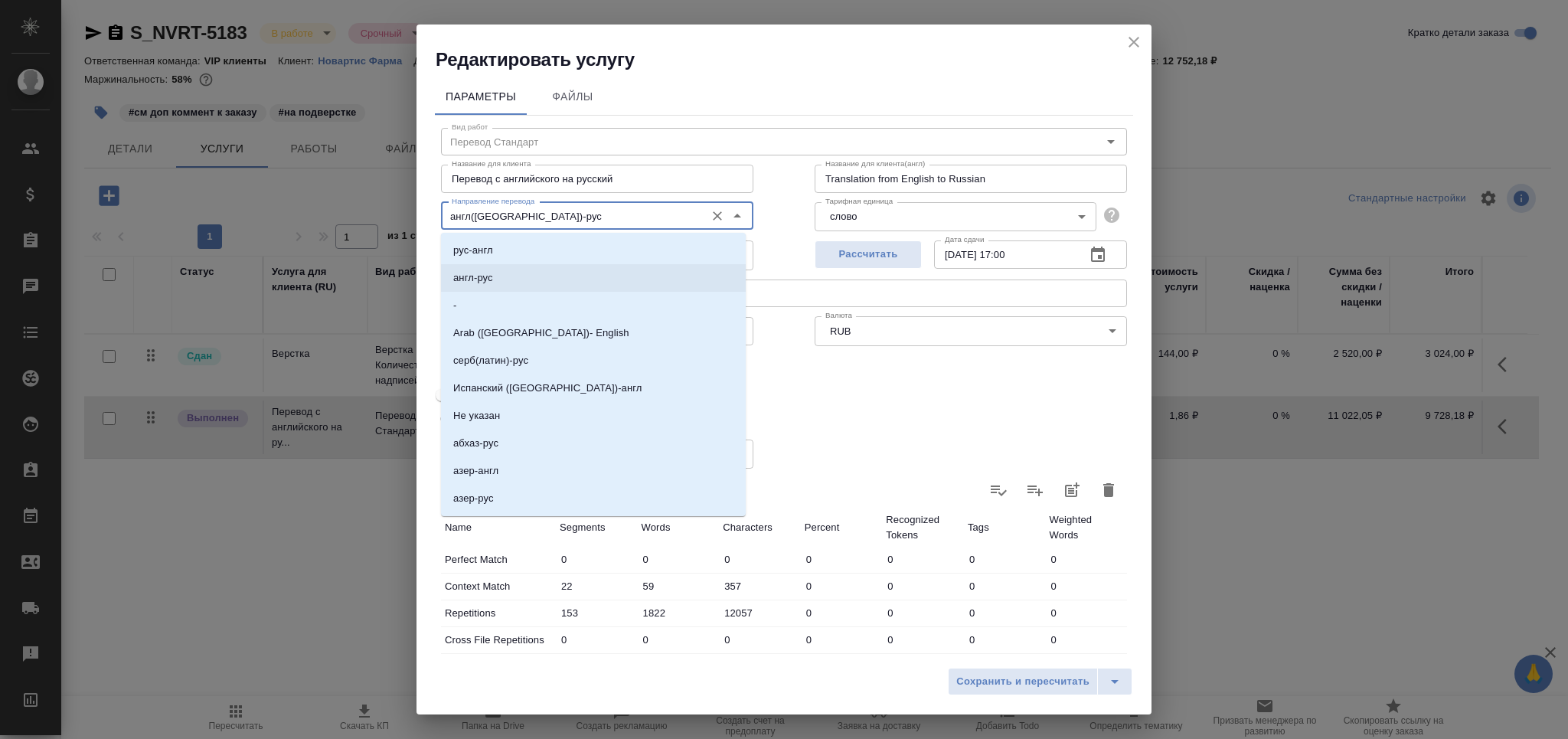
click at [496, 273] on li "англ-рус" at bounding box center [594, 278] width 305 height 28
type input "англ-рус"
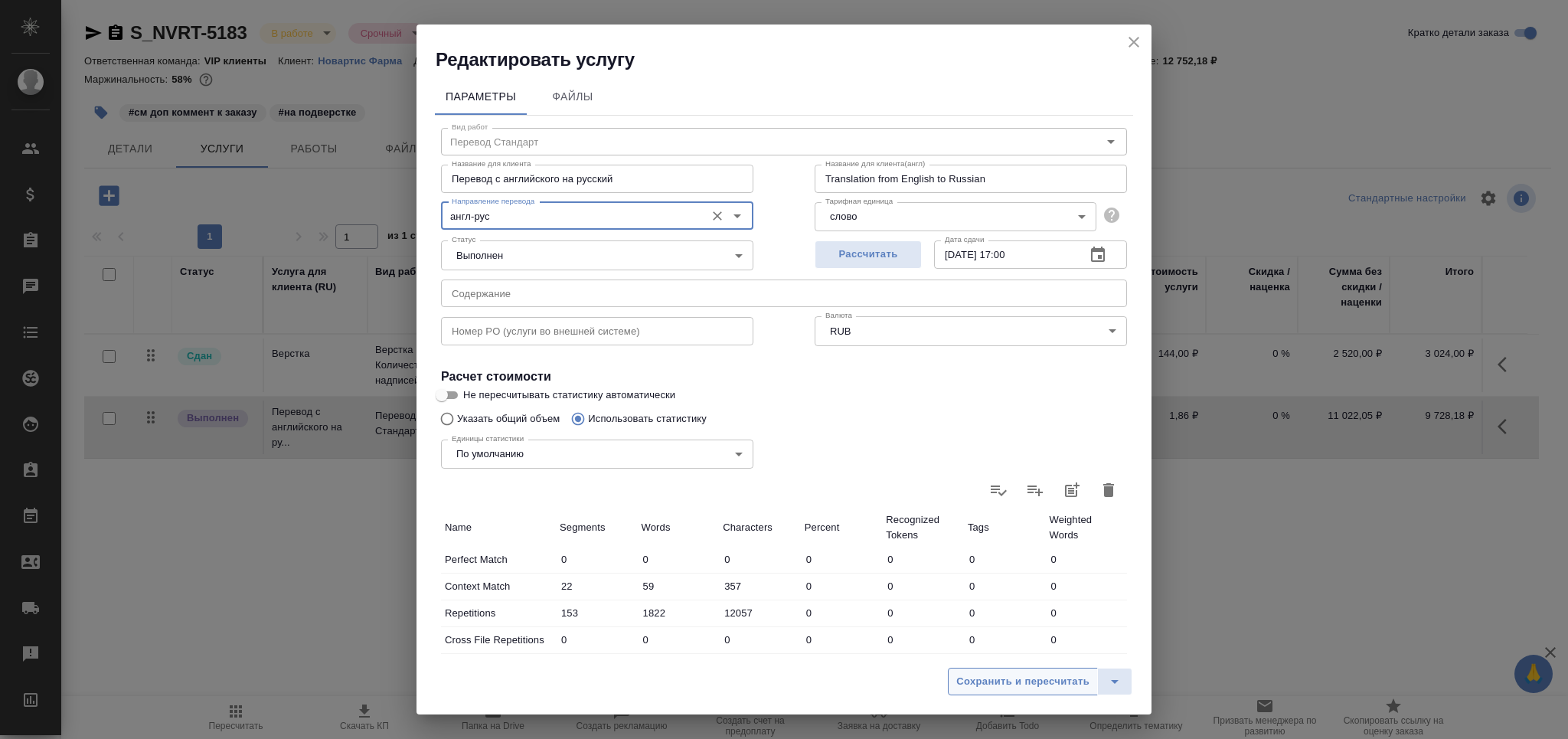
click at [980, 681] on span "Сохранить и пересчитать" at bounding box center [1022, 681] width 133 height 18
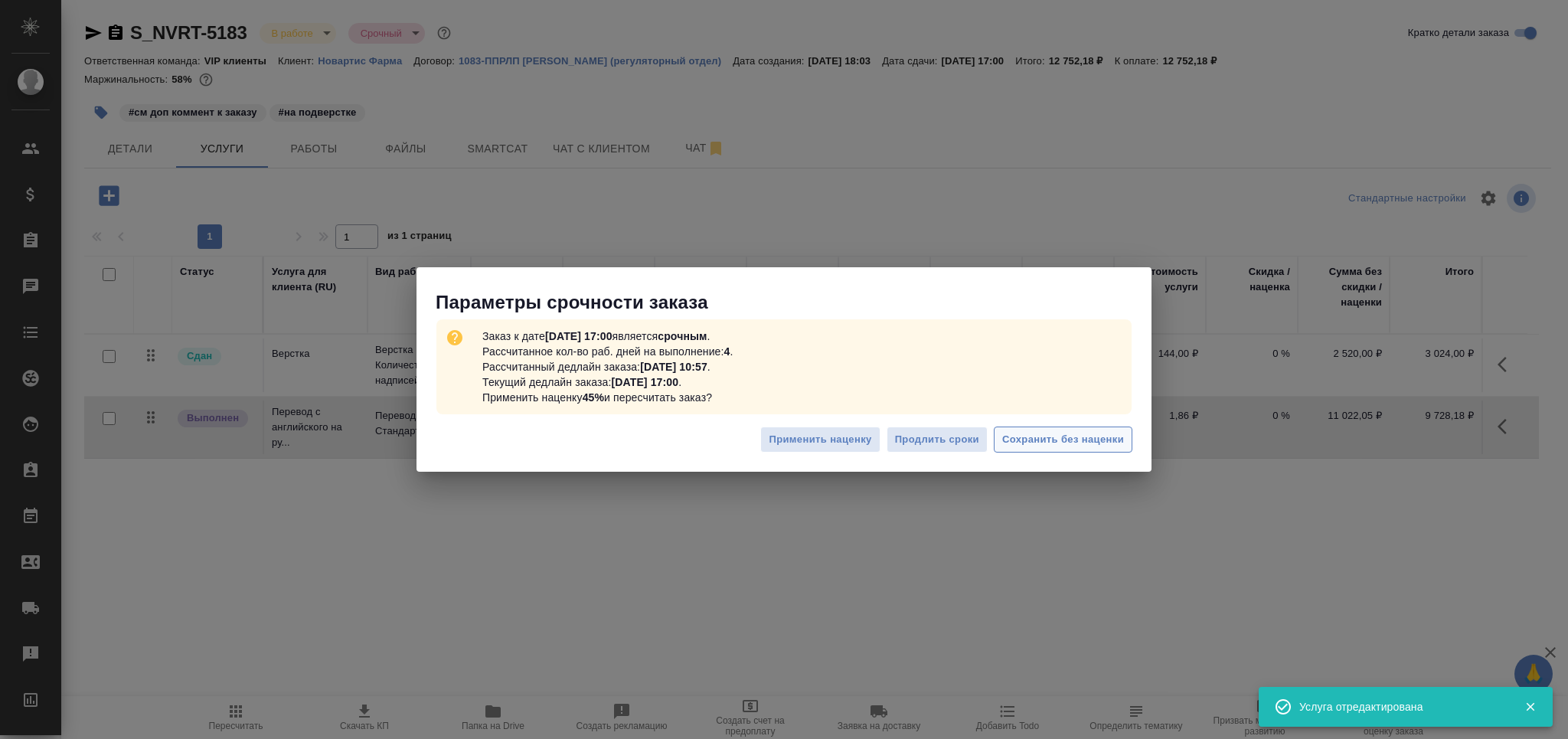
click at [1054, 441] on span "Сохранить без наценки" at bounding box center [1063, 439] width 122 height 18
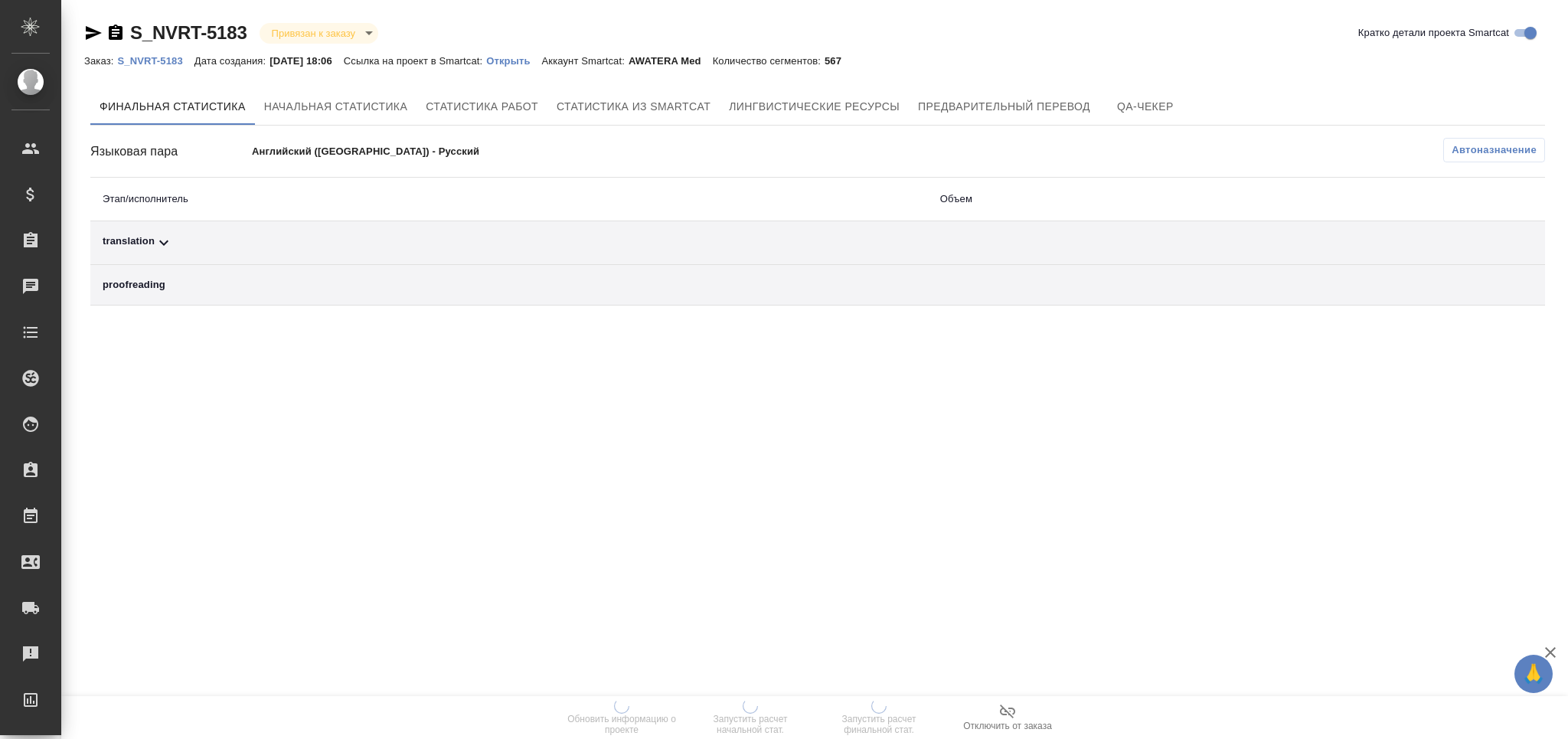
click at [1461, 154] on span "Автоназначение" at bounding box center [1493, 150] width 85 height 15
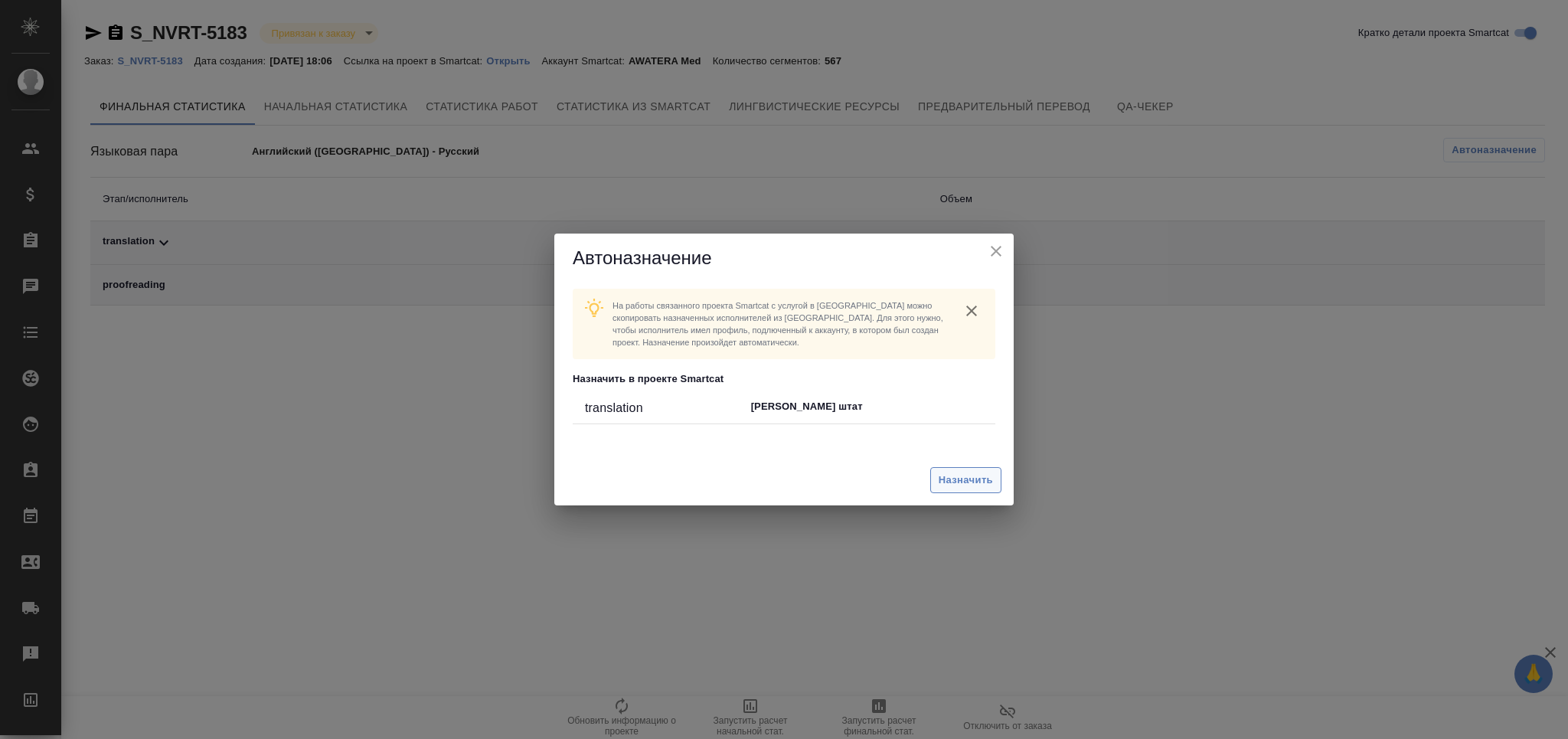
click at [958, 475] on span "Назначить" at bounding box center [966, 480] width 54 height 18
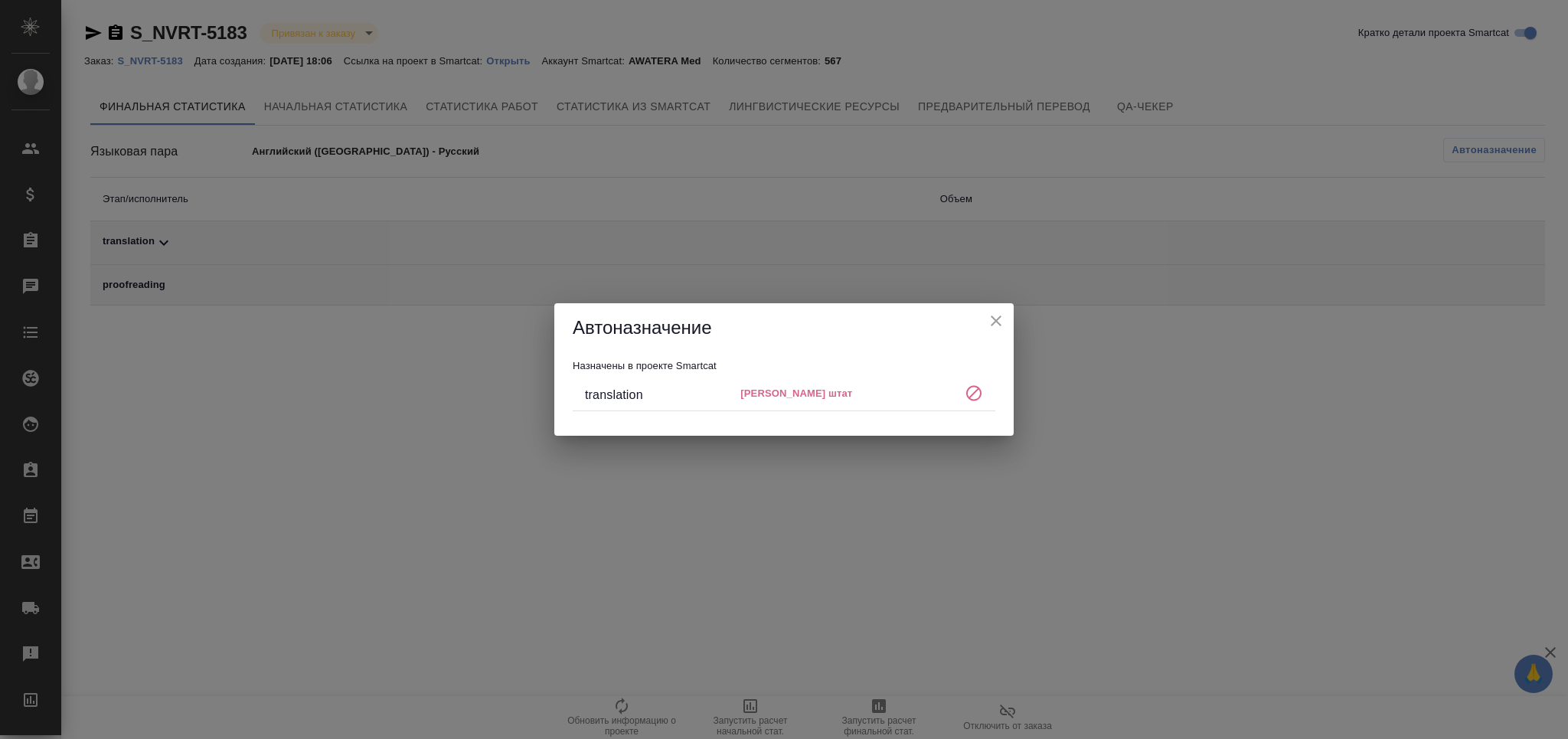
click at [1000, 322] on icon "close" at bounding box center [997, 321] width 19 height 19
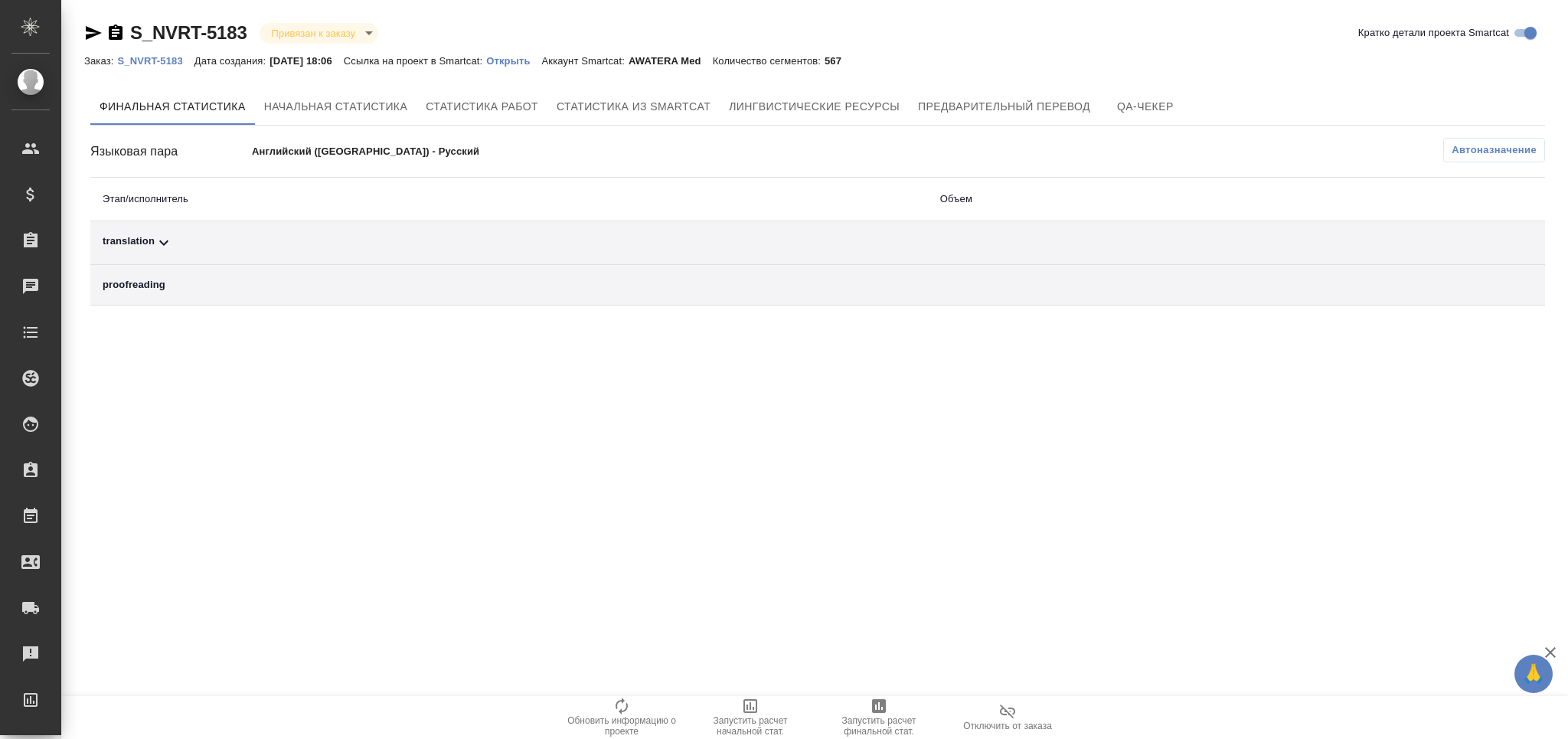
click at [1496, 142] on span "Автоназначение" at bounding box center [1493, 150] width 85 height 15
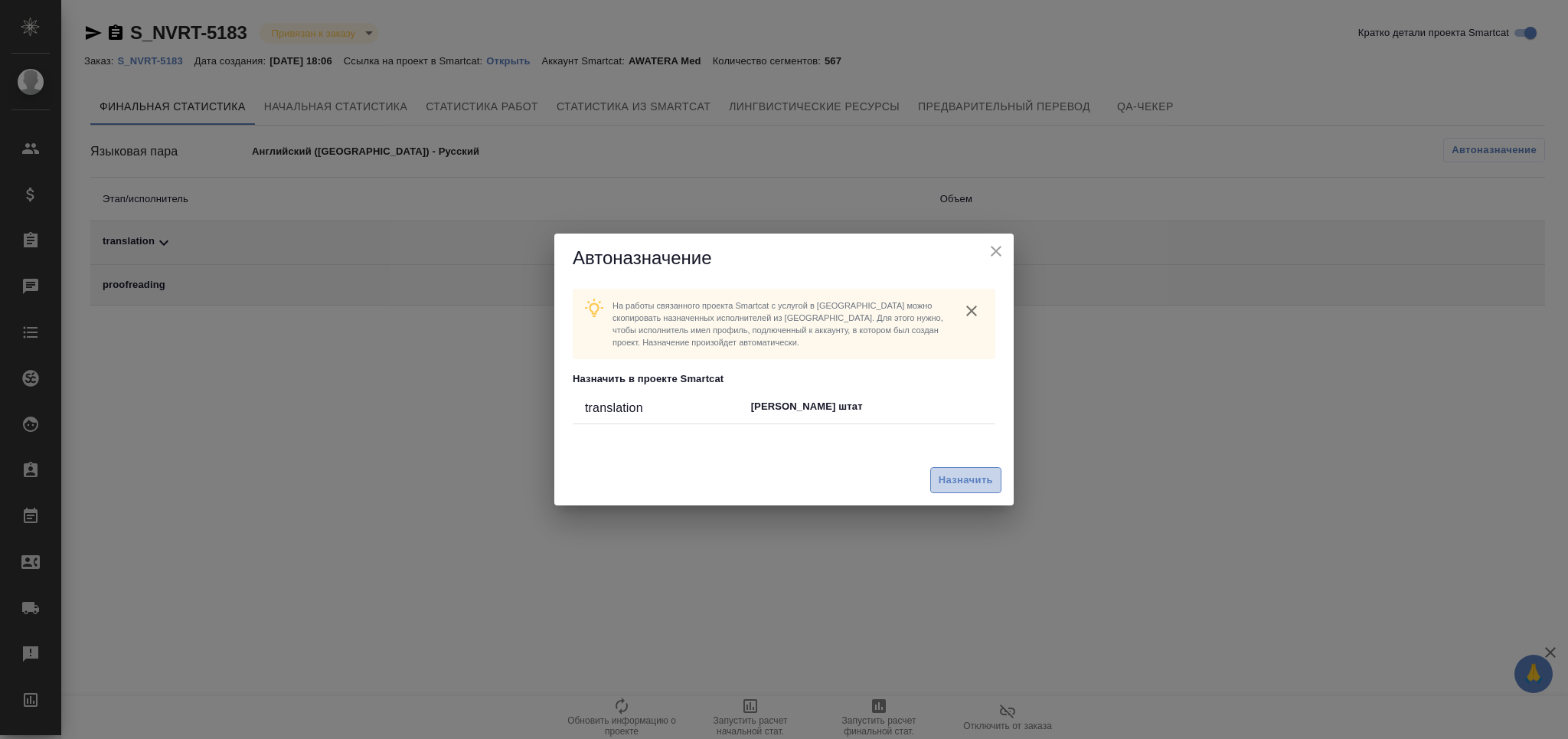
click at [969, 478] on span "Назначить" at bounding box center [966, 480] width 54 height 18
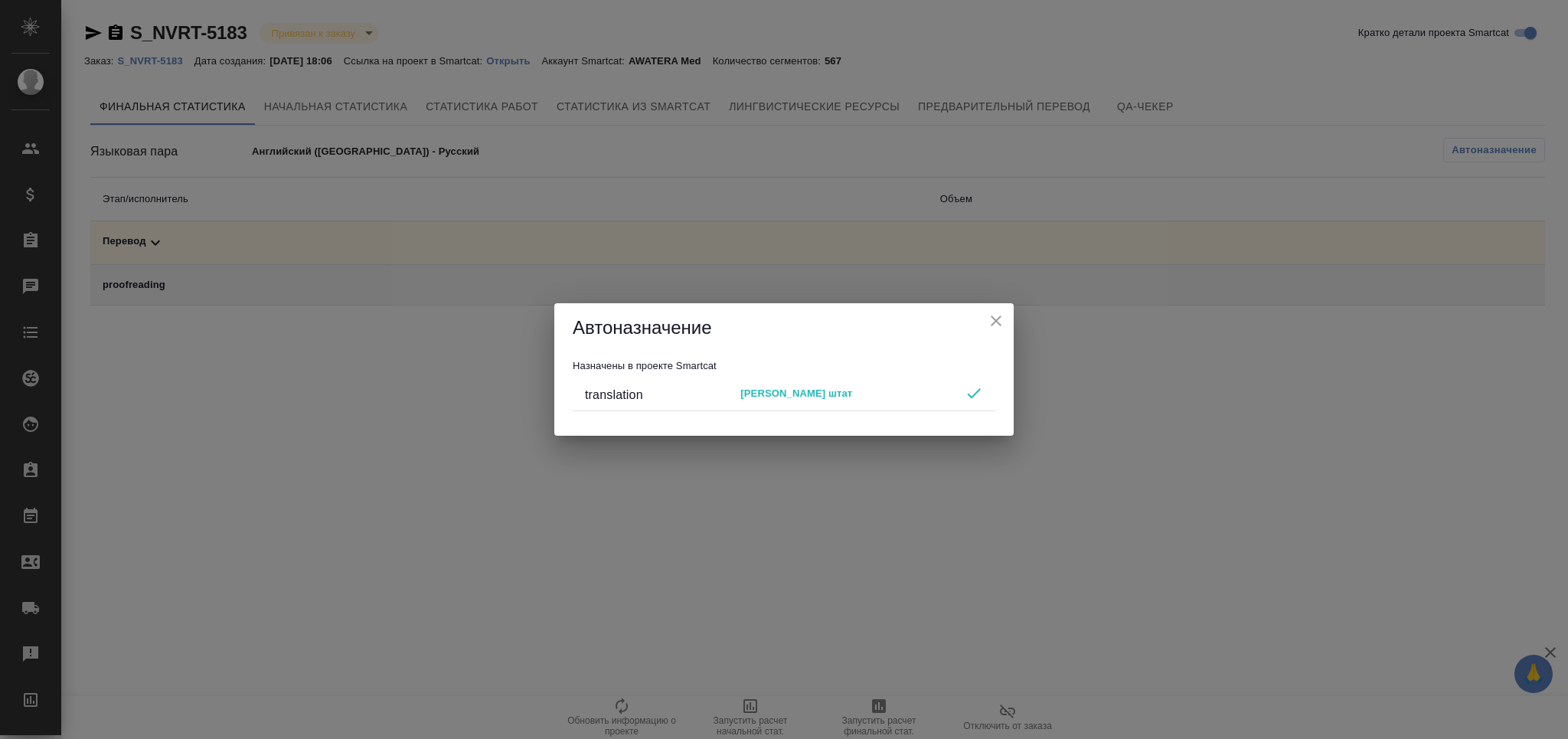
click at [1005, 319] on button "close" at bounding box center [996, 320] width 23 height 23
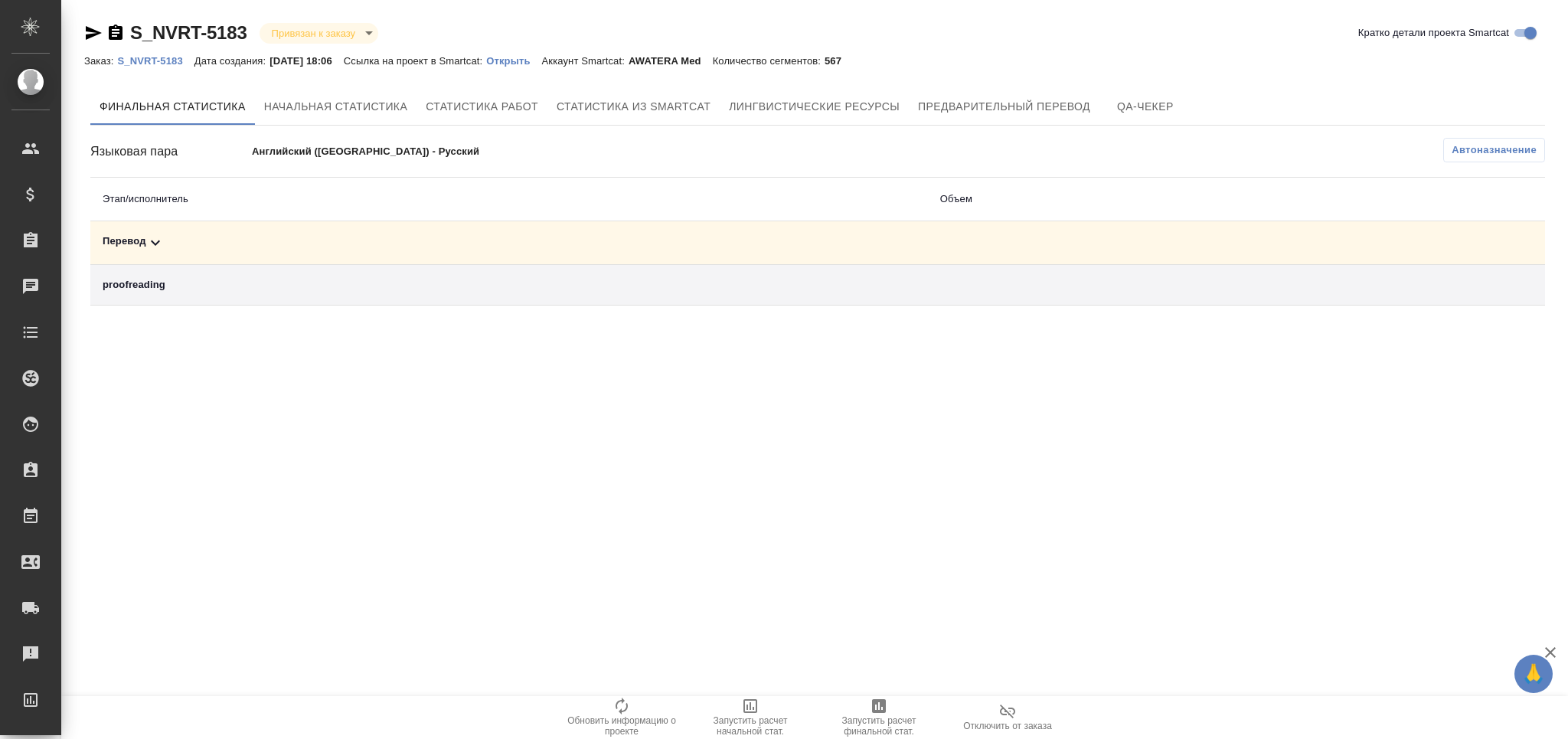
click at [859, 731] on span "Запустить расчет финальной стат." at bounding box center [879, 725] width 110 height 21
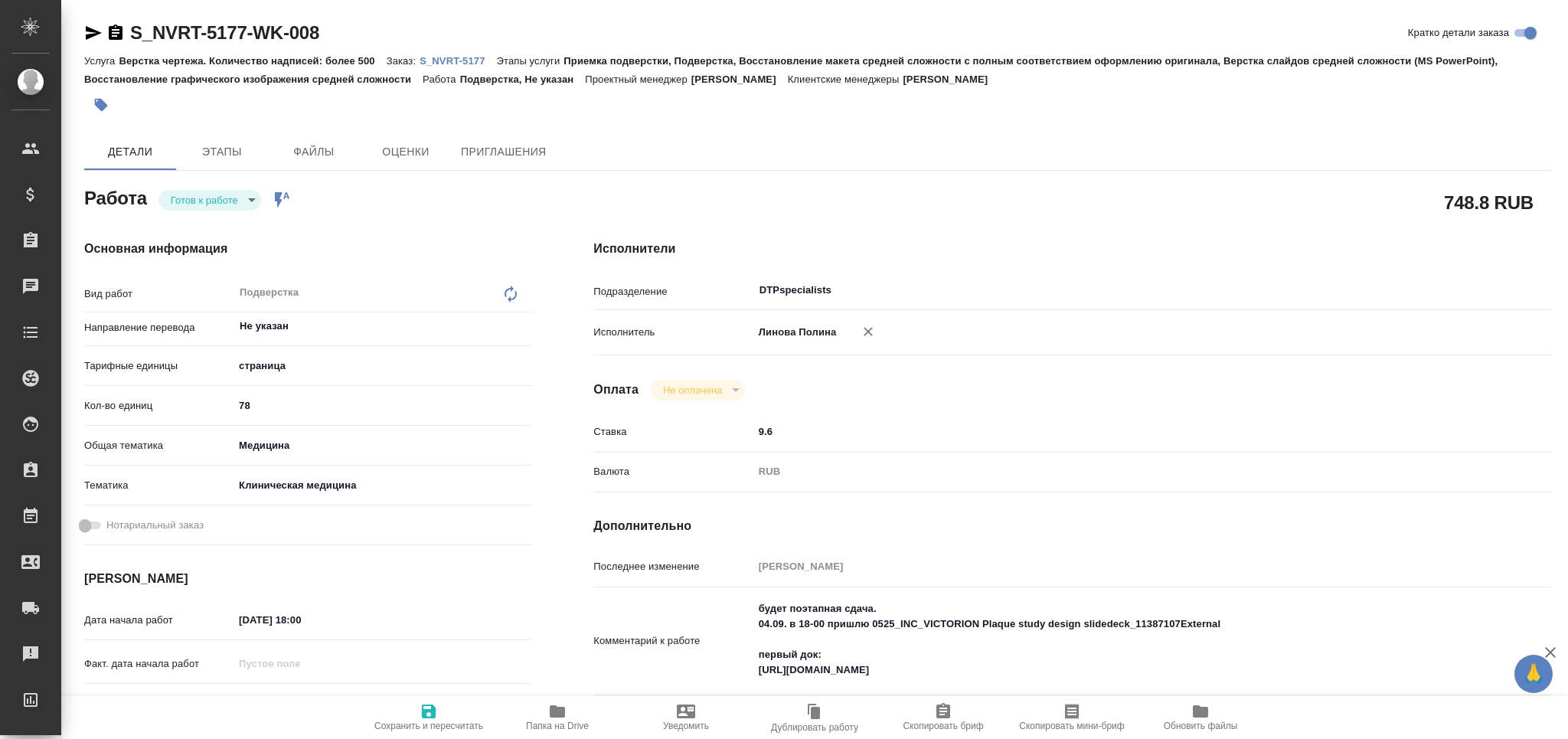
type textarea "x"
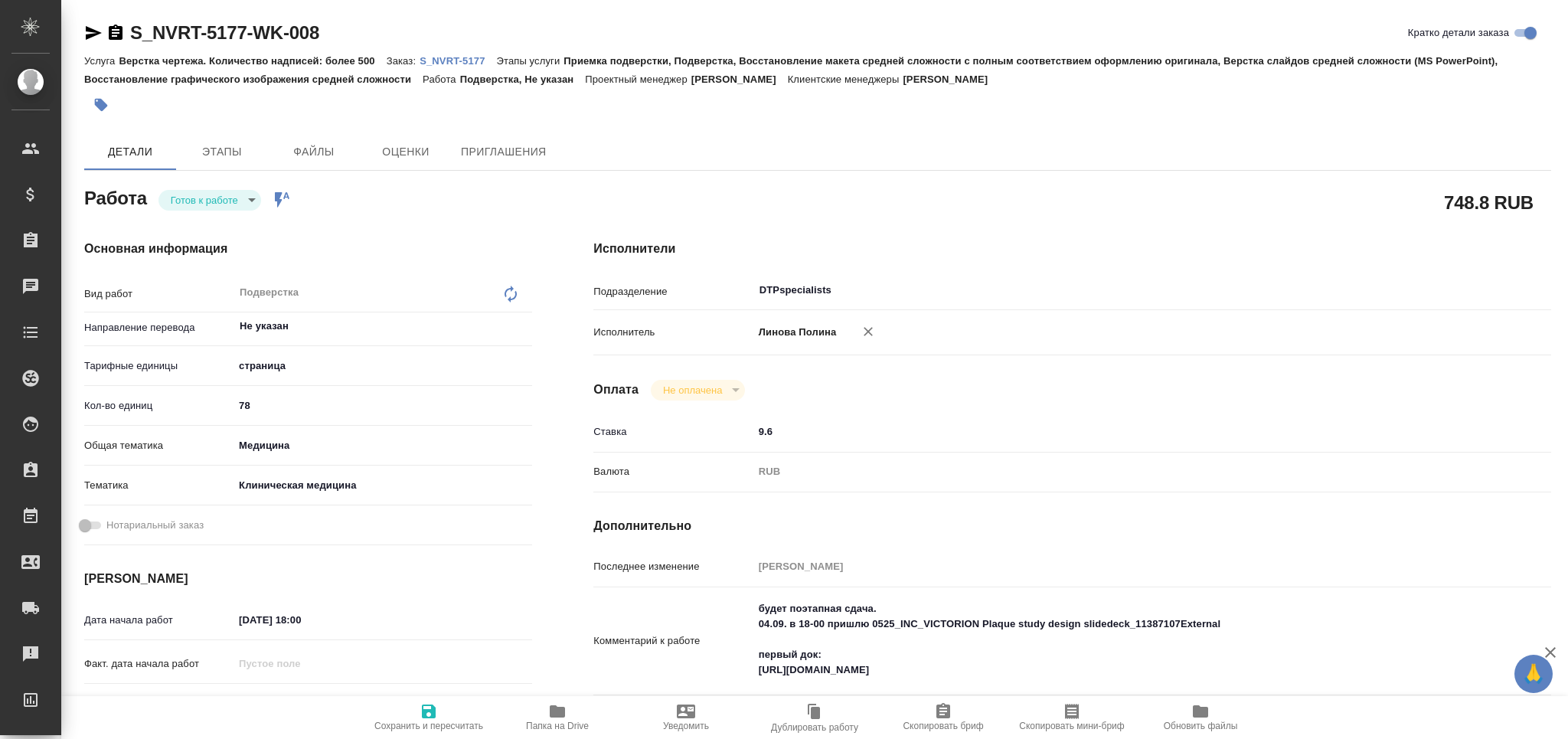
type textarea "x"
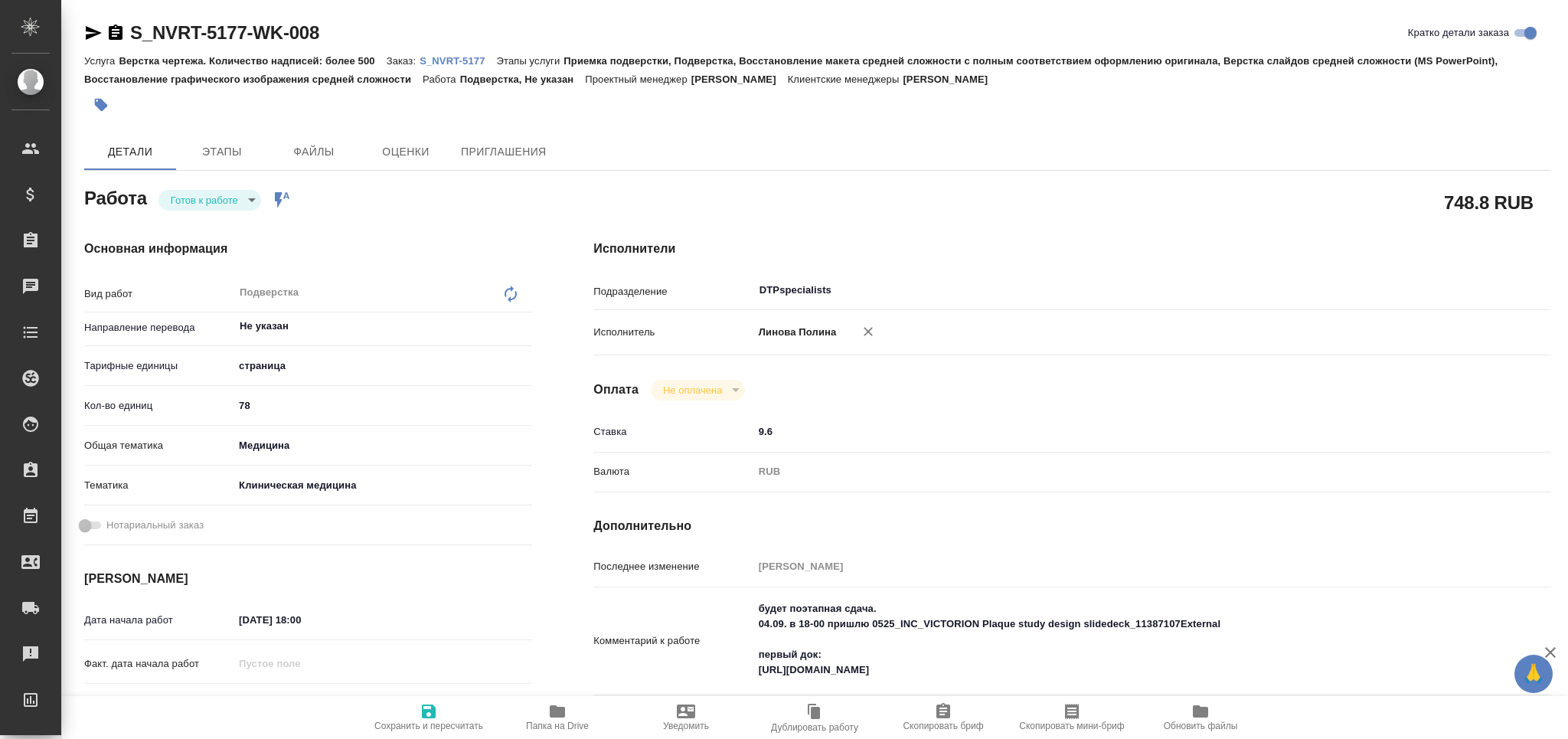
type textarea "x"
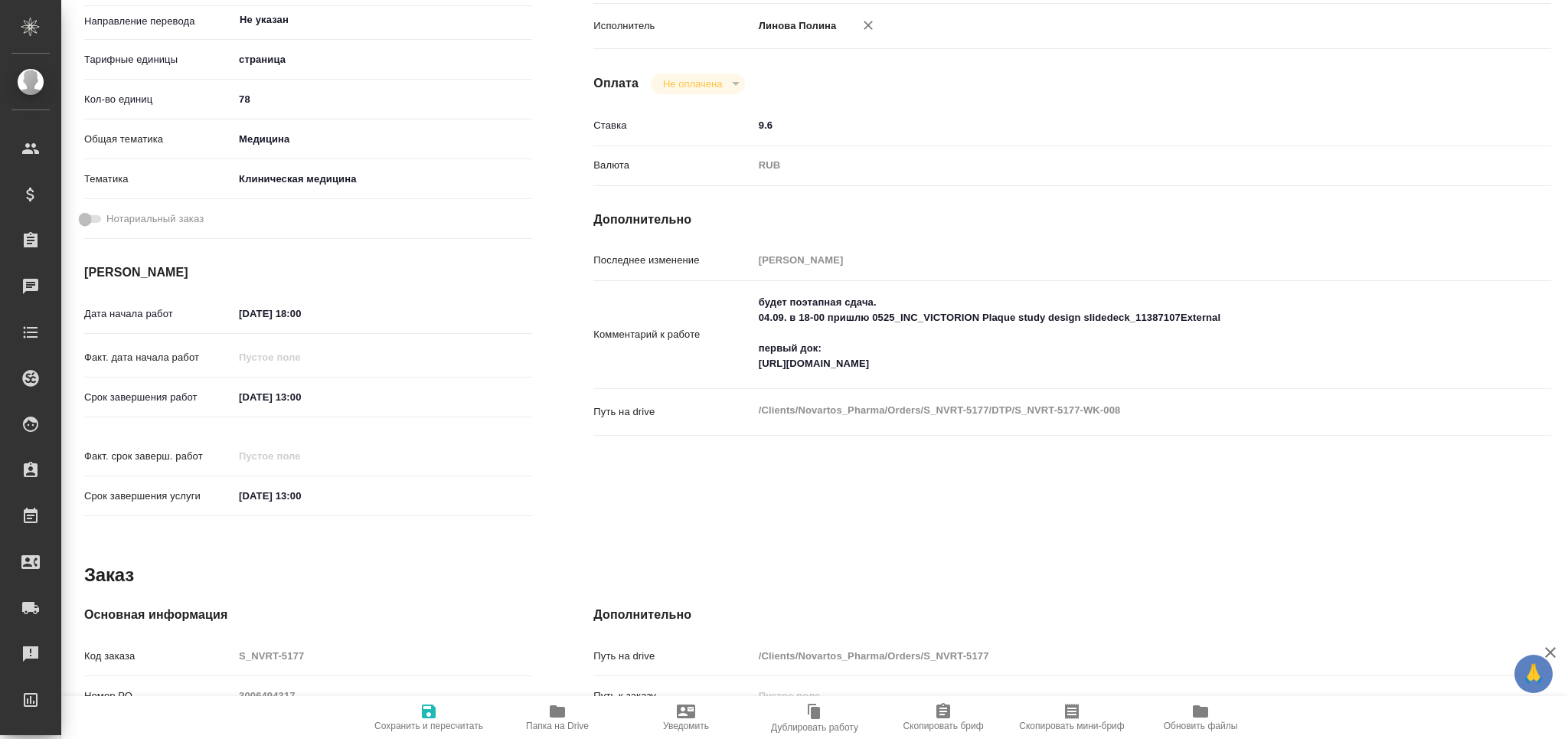
type textarea "x"
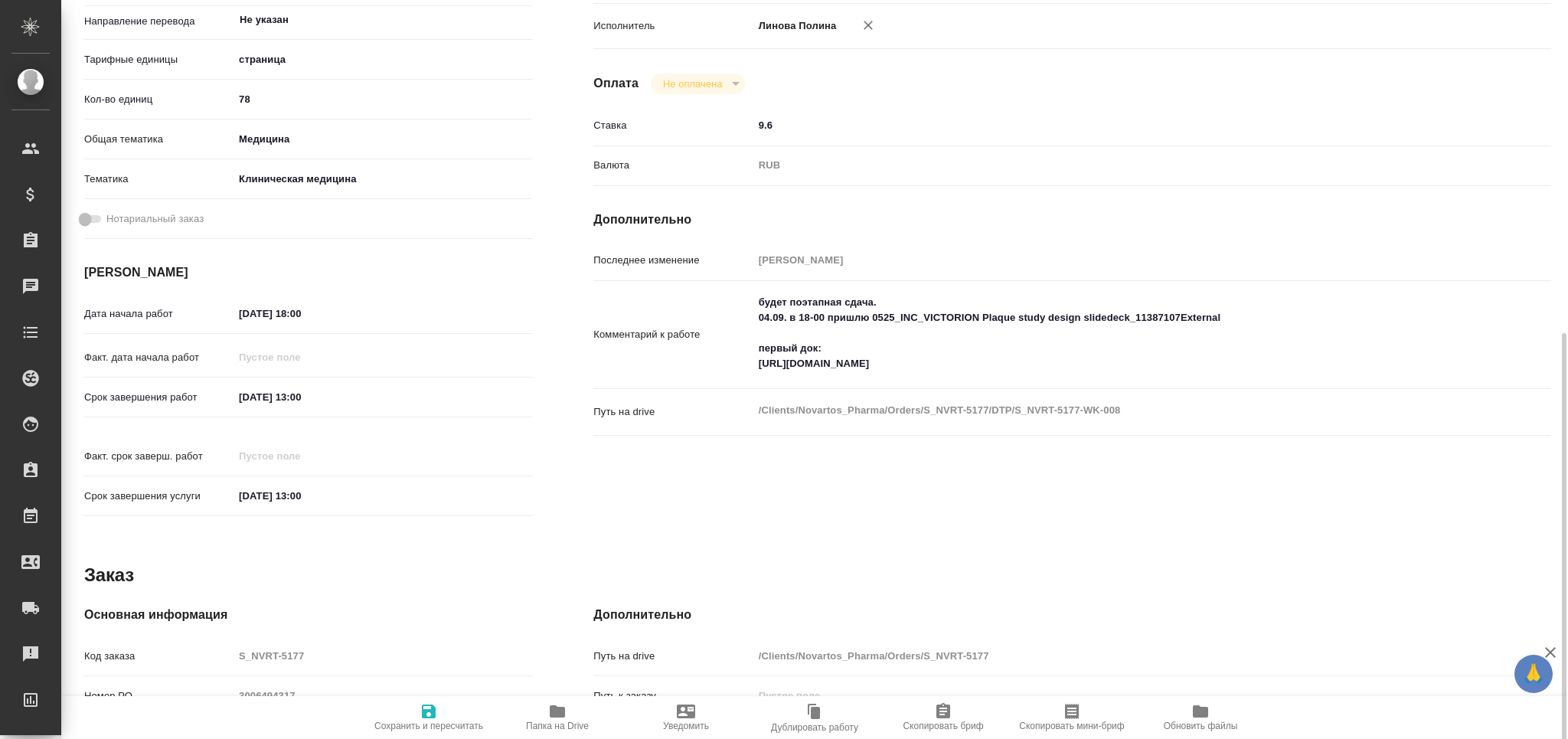
scroll to position [408, 0]
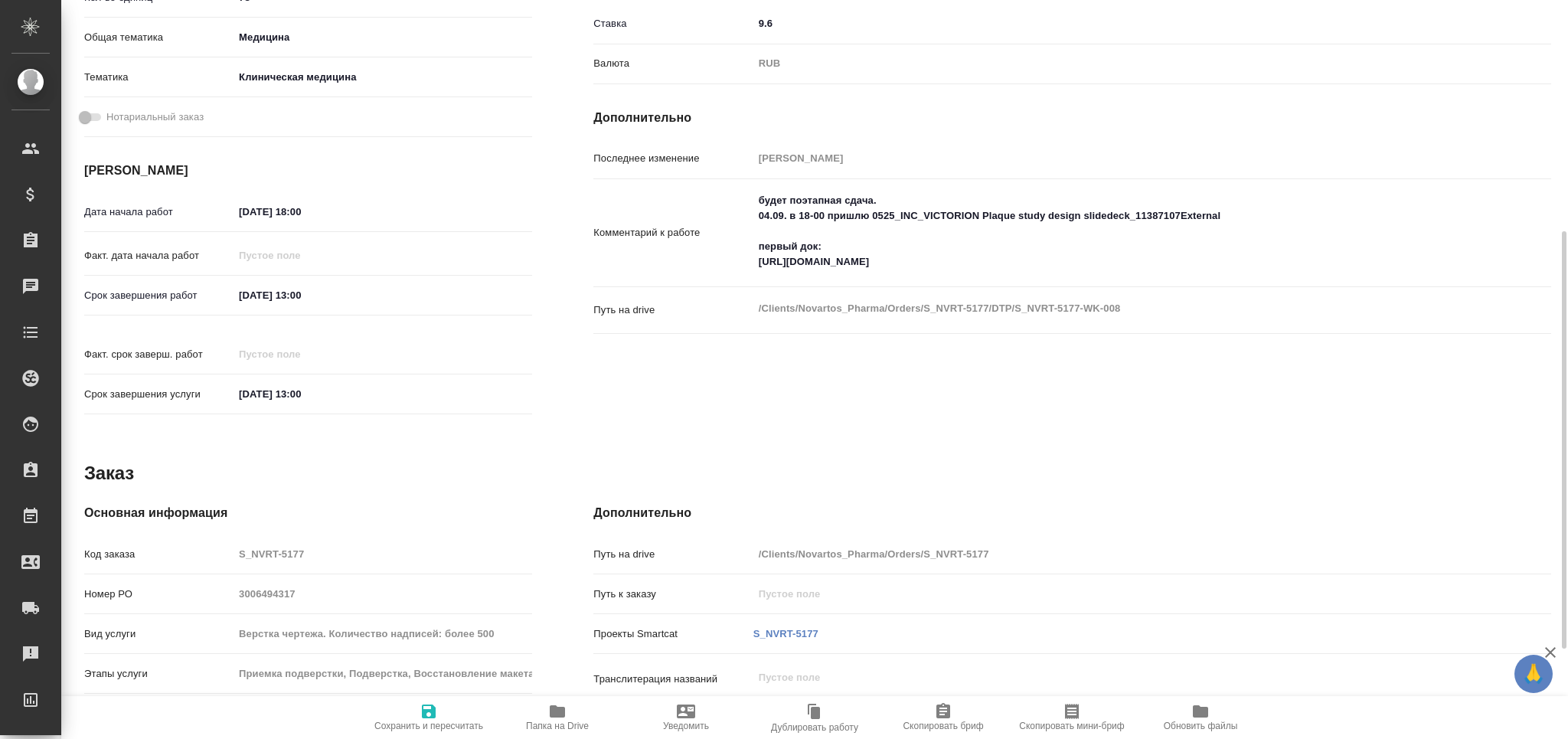
type textarea "x"
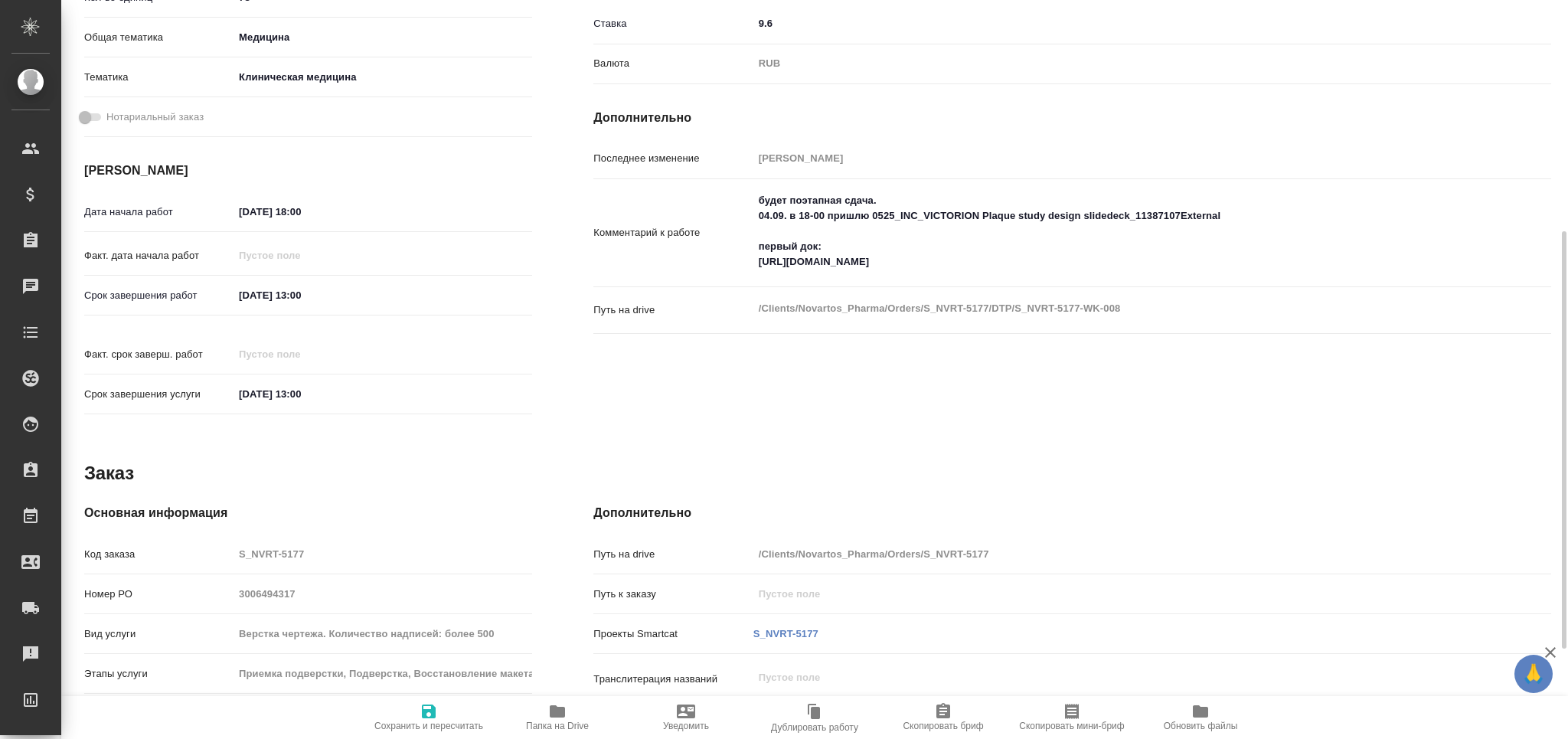
type textarea "x"
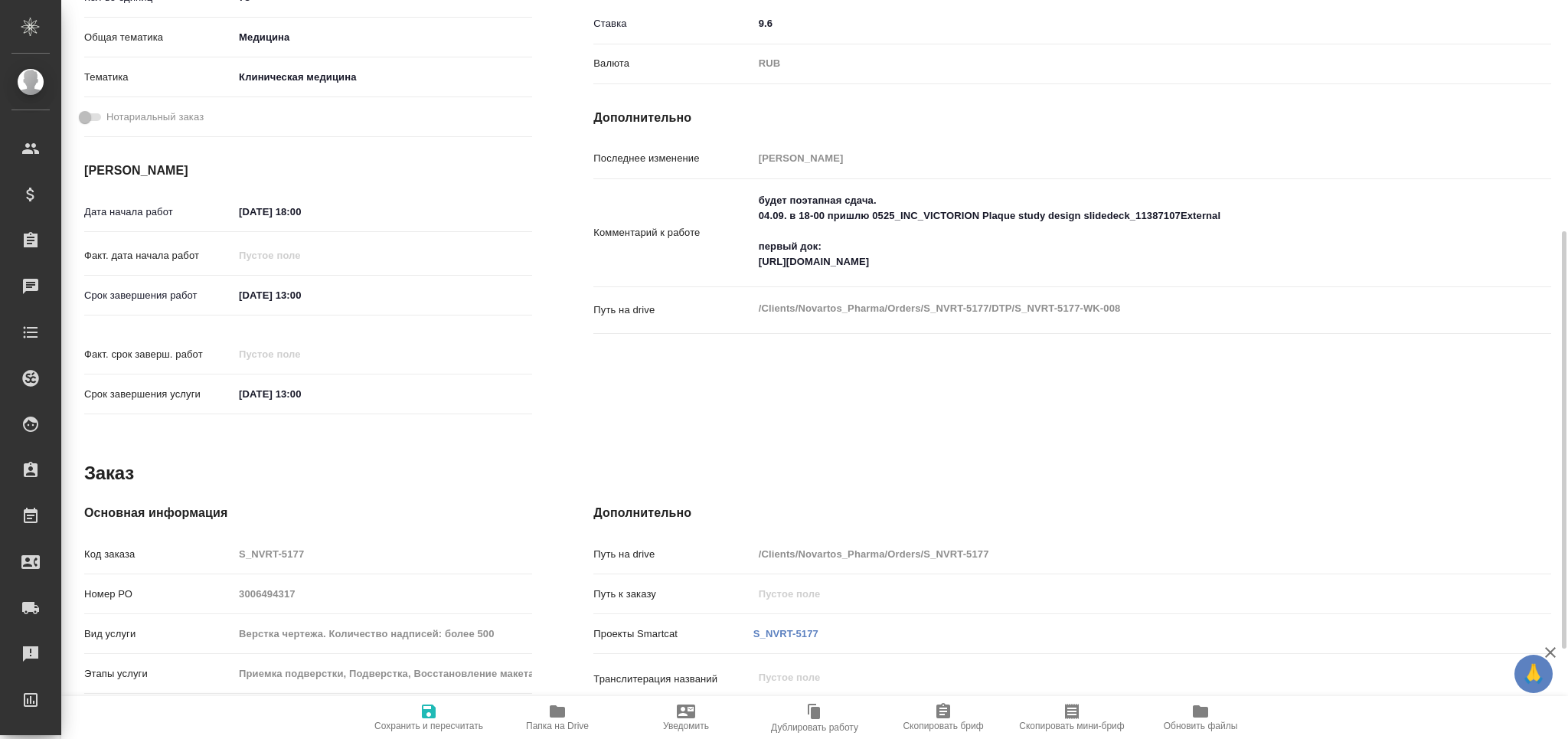
type textarea "x"
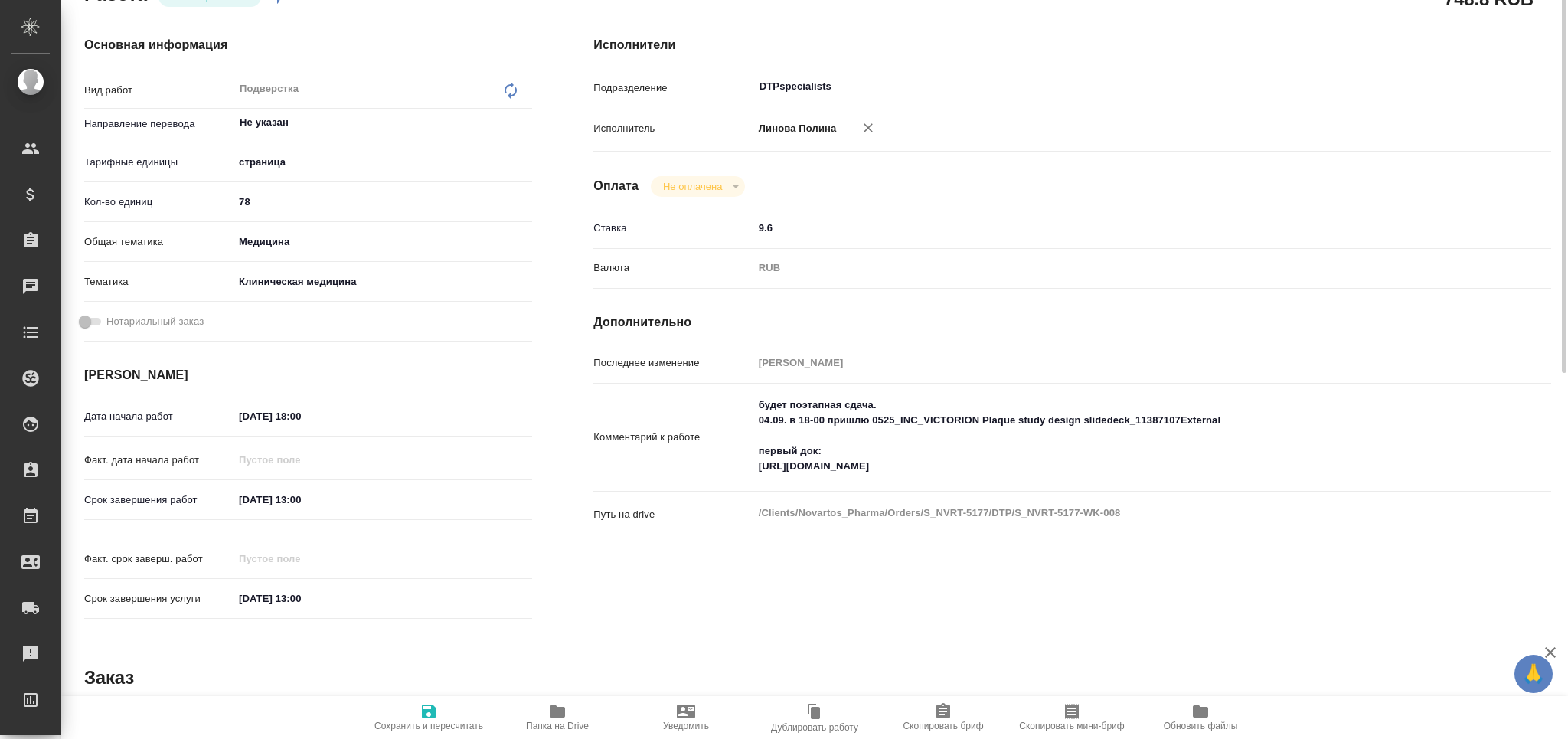
scroll to position [0, 0]
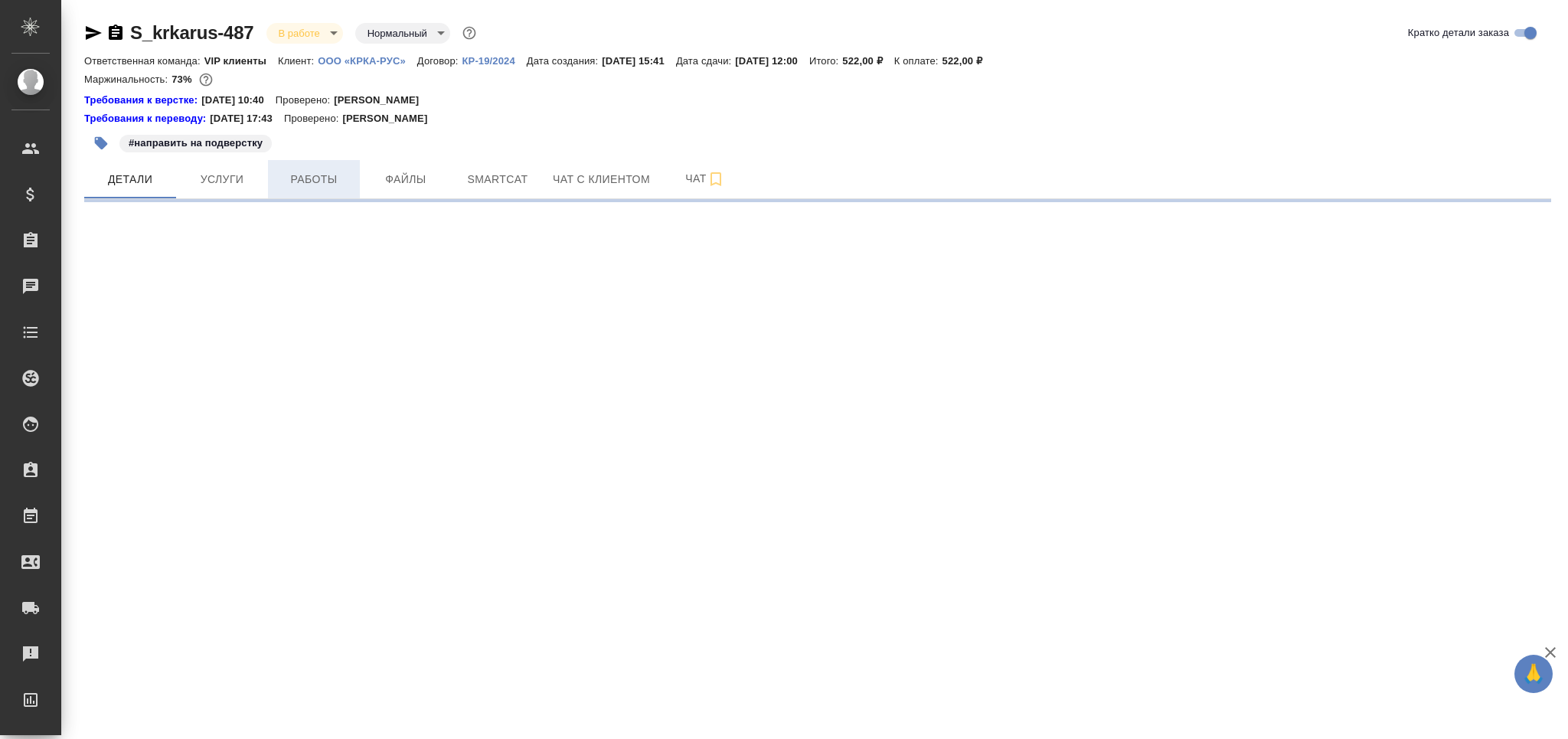
select select "RU"
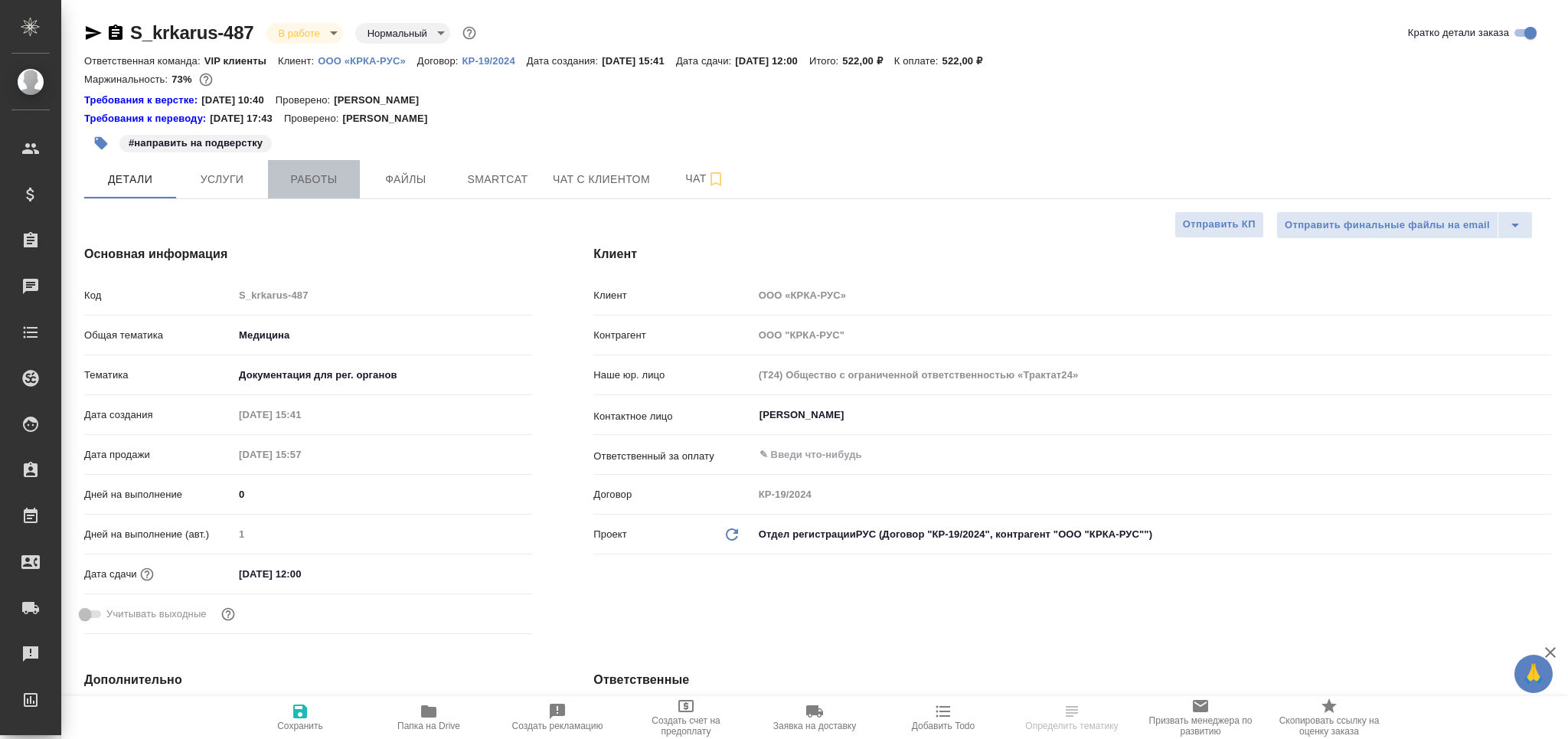
click at [308, 180] on span "Работы" at bounding box center [313, 179] width 74 height 19
type textarea "x"
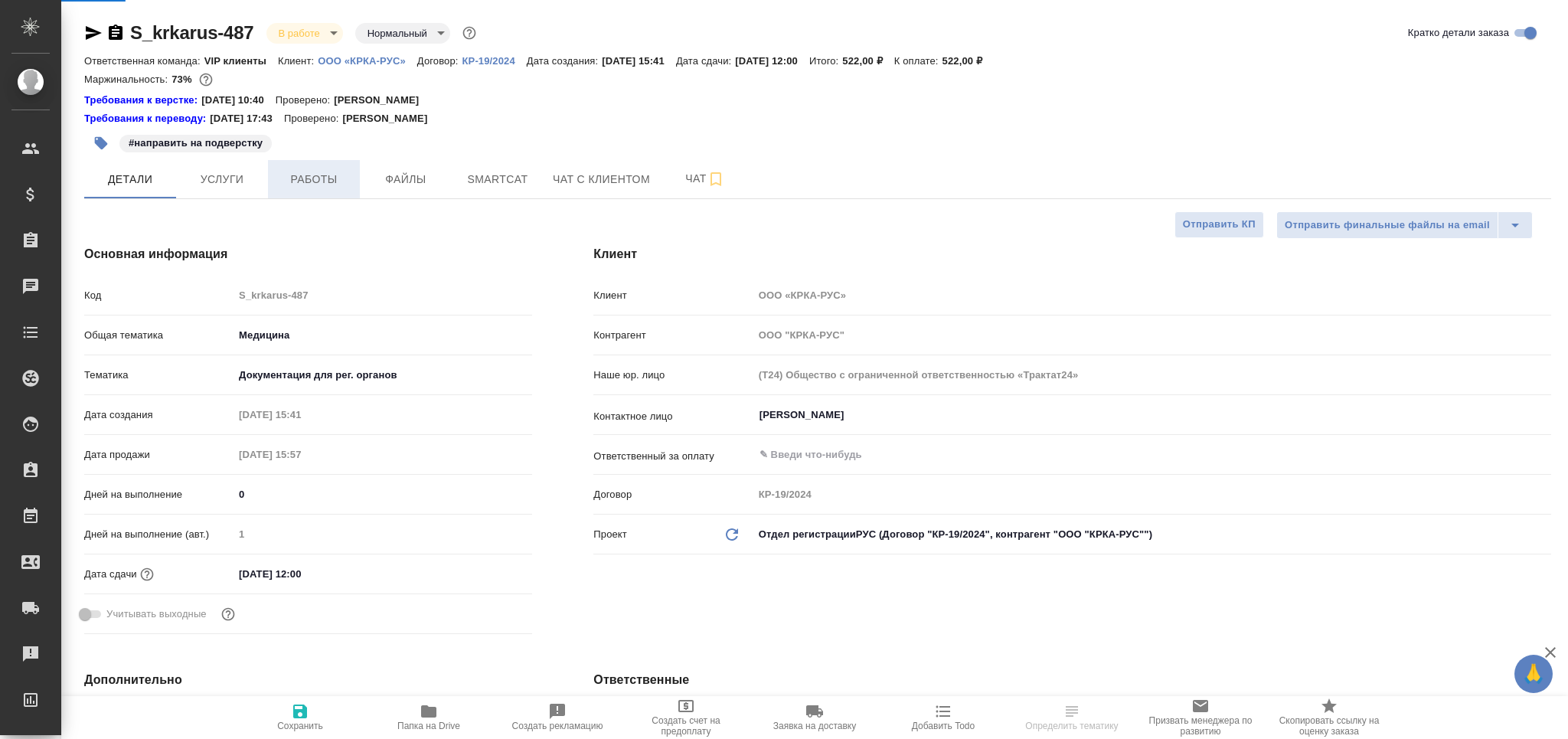
type textarea "x"
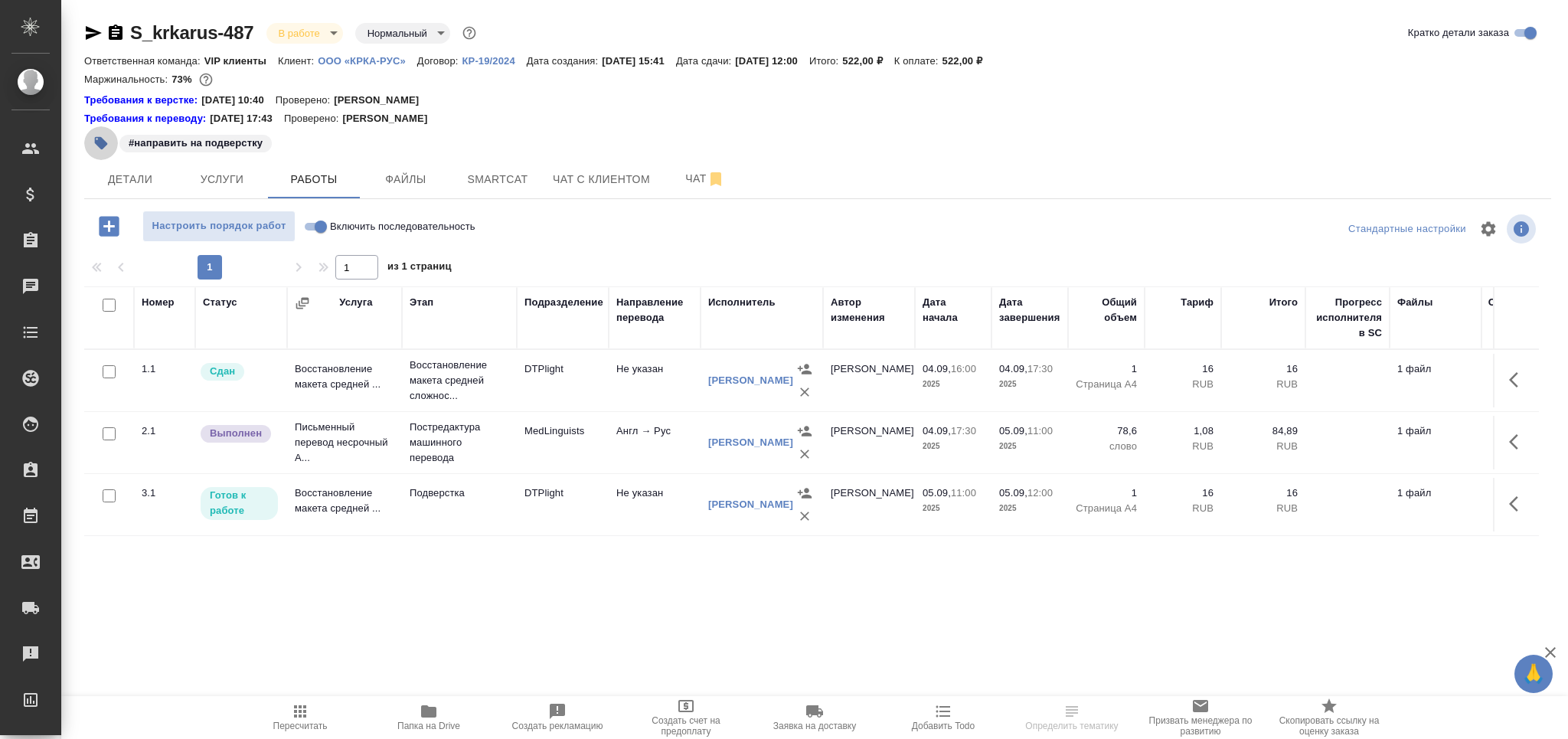
click at [102, 147] on icon "button" at bounding box center [101, 143] width 13 height 13
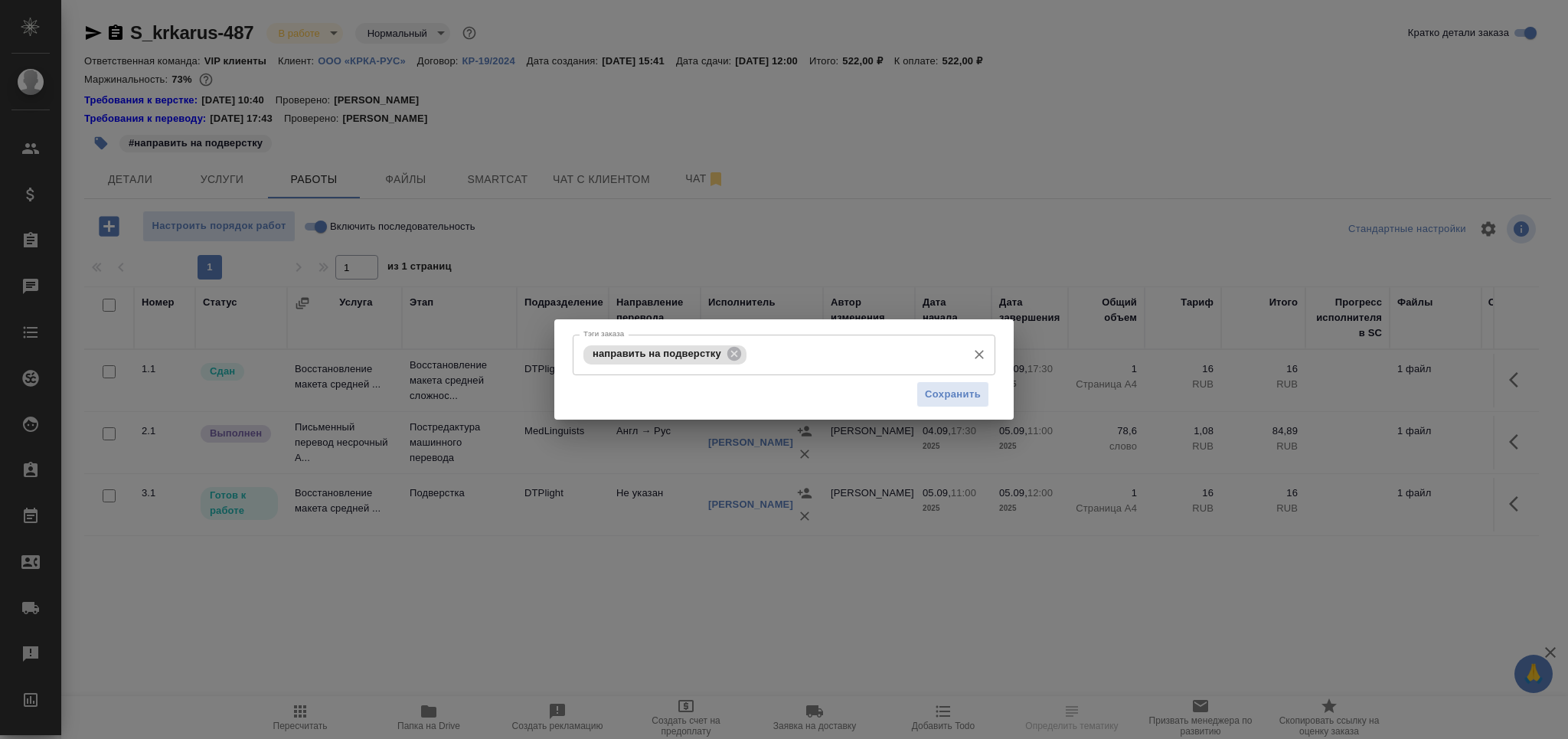
click at [737, 354] on icon at bounding box center [734, 354] width 14 height 14
click at [737, 354] on input "Тэги заказа" at bounding box center [770, 354] width 380 height 26
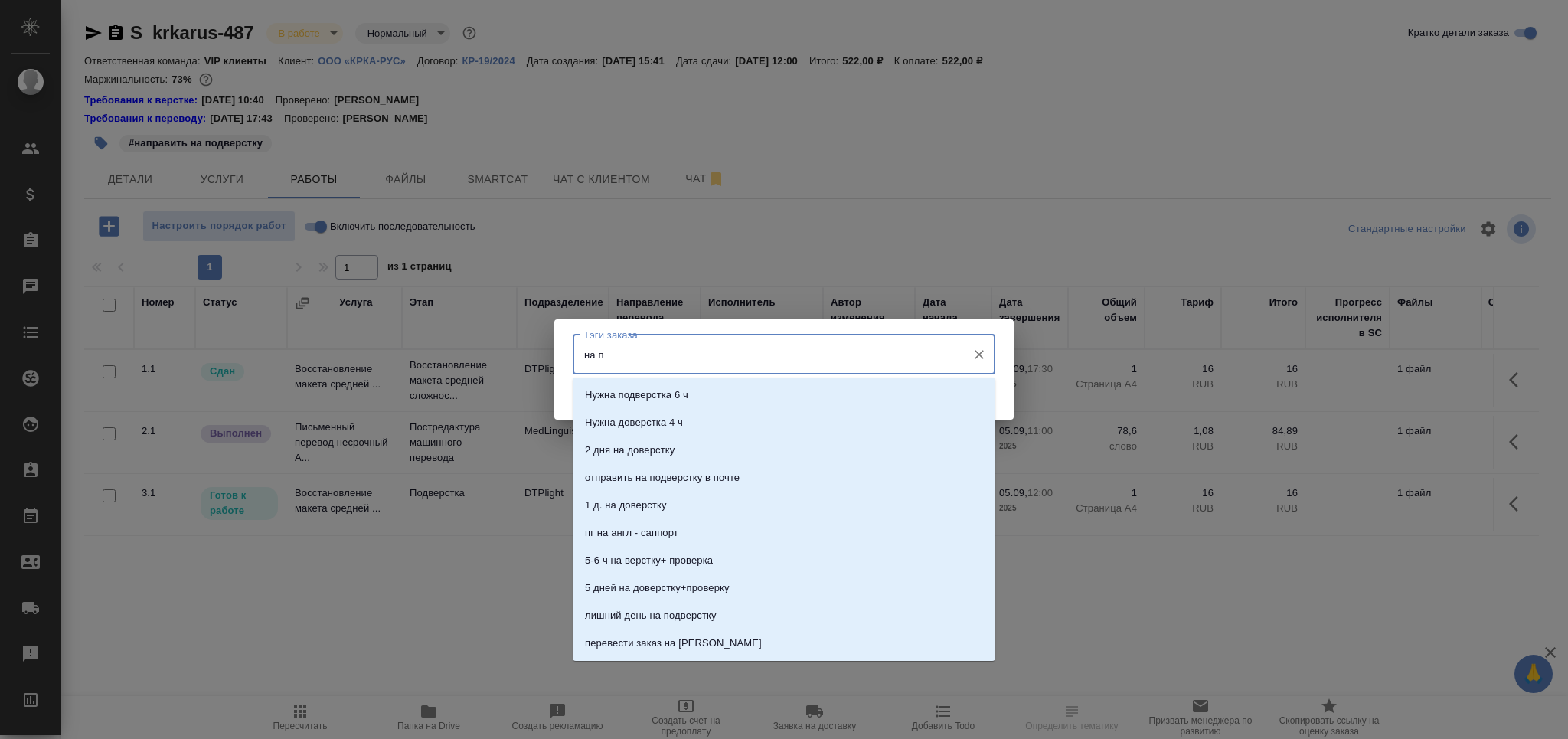
type input "на по"
drag, startPoint x: 693, startPoint y: 498, endPoint x: 770, endPoint y: 476, distance: 80.1
click at [695, 499] on li "на подверстке" at bounding box center [783, 505] width 422 height 28
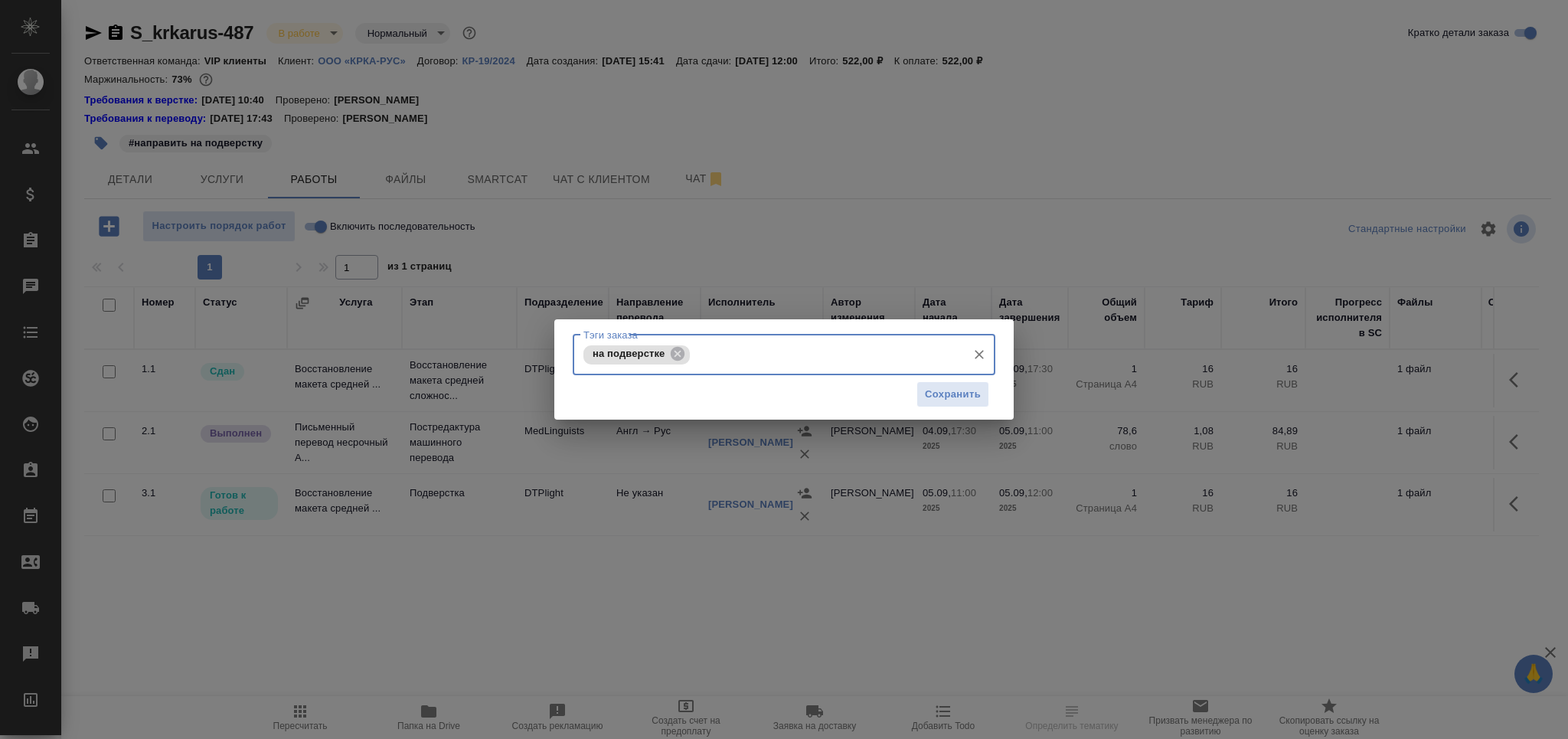
click at [956, 410] on div "Сохранить" at bounding box center [783, 394] width 422 height 39
click at [960, 397] on span "Сохранить" at bounding box center [952, 394] width 56 height 18
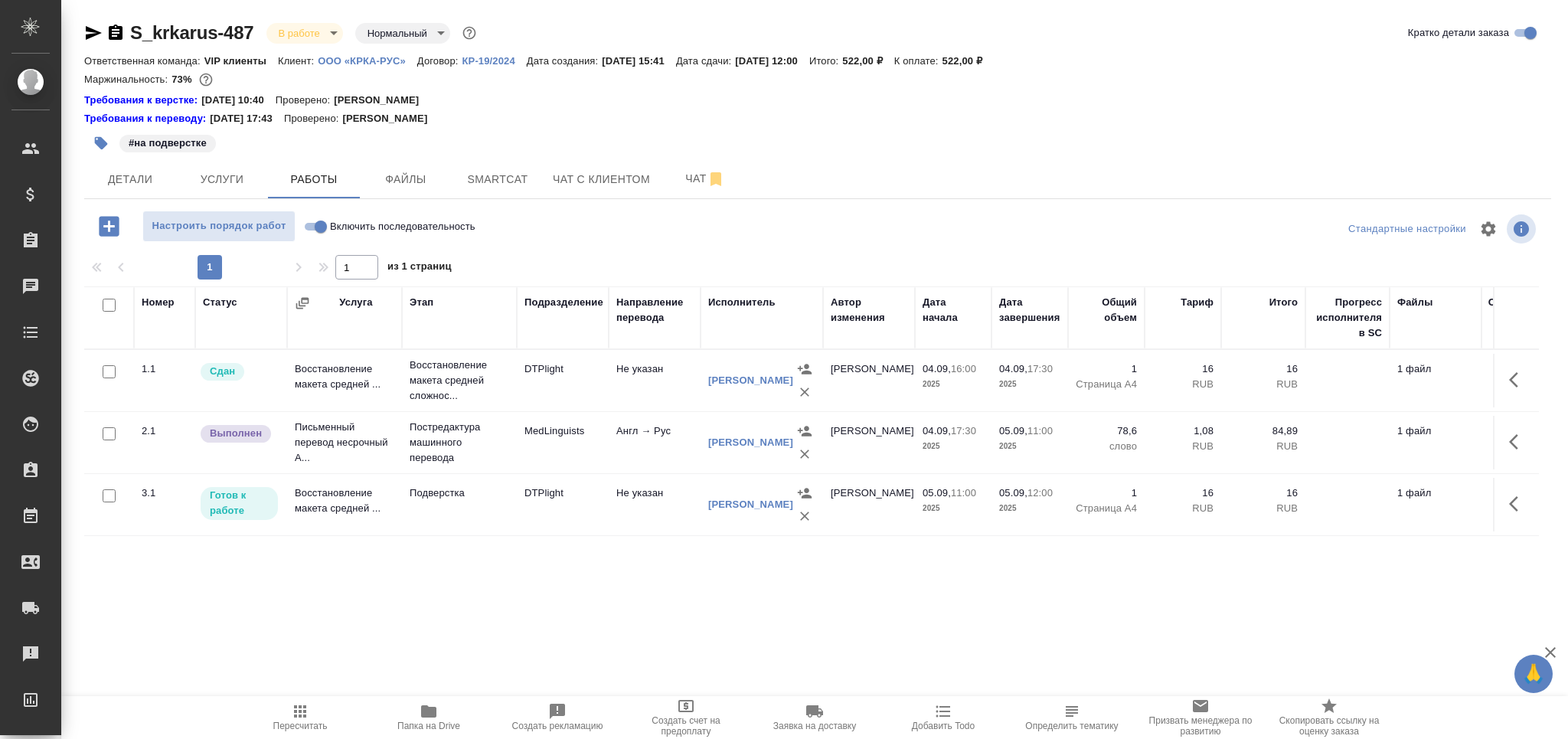
click at [520, 515] on td "DTPlight" at bounding box center [562, 504] width 92 height 53
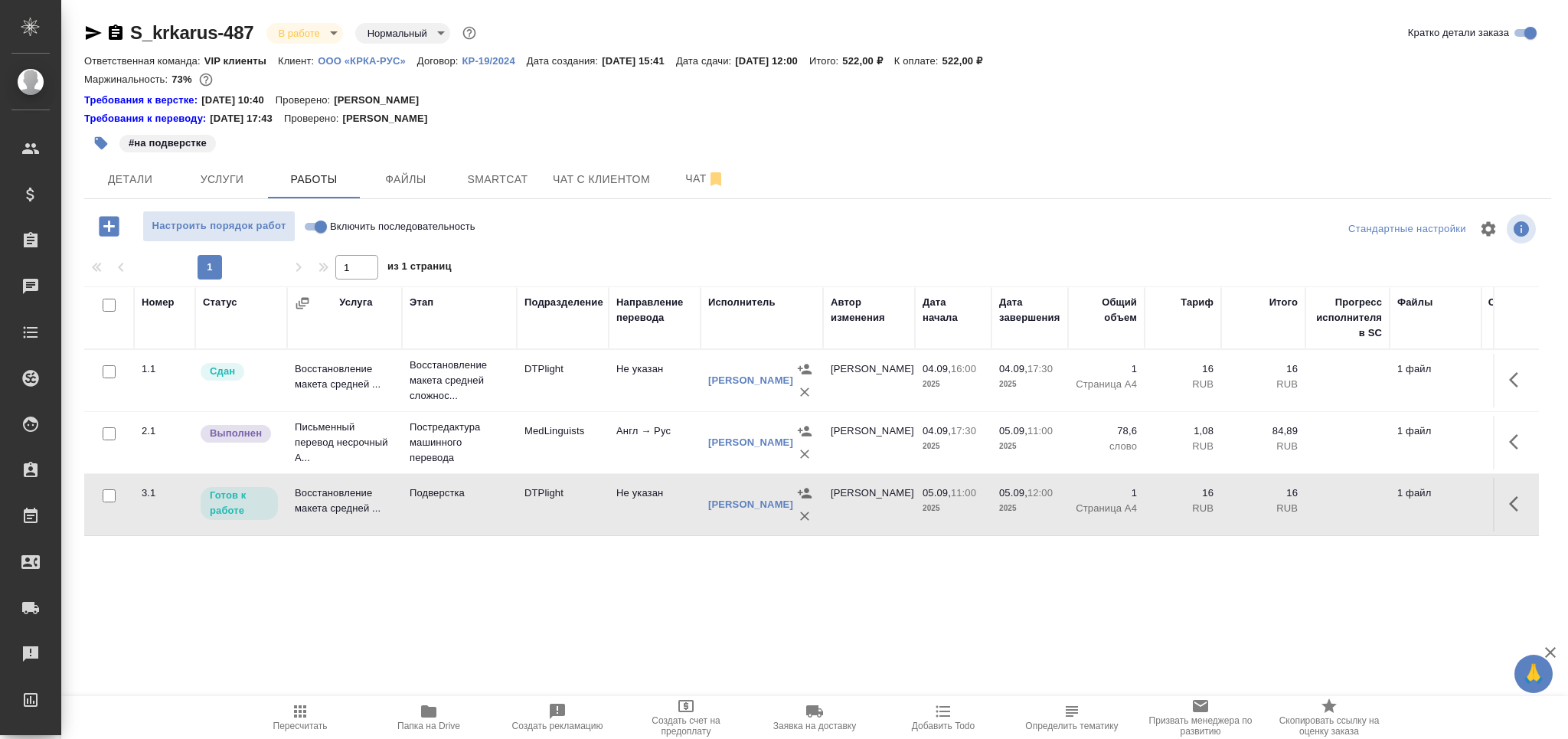
click at [520, 515] on td "DTPlight" at bounding box center [562, 504] width 92 height 53
click at [482, 186] on span "Smartcat" at bounding box center [497, 179] width 74 height 19
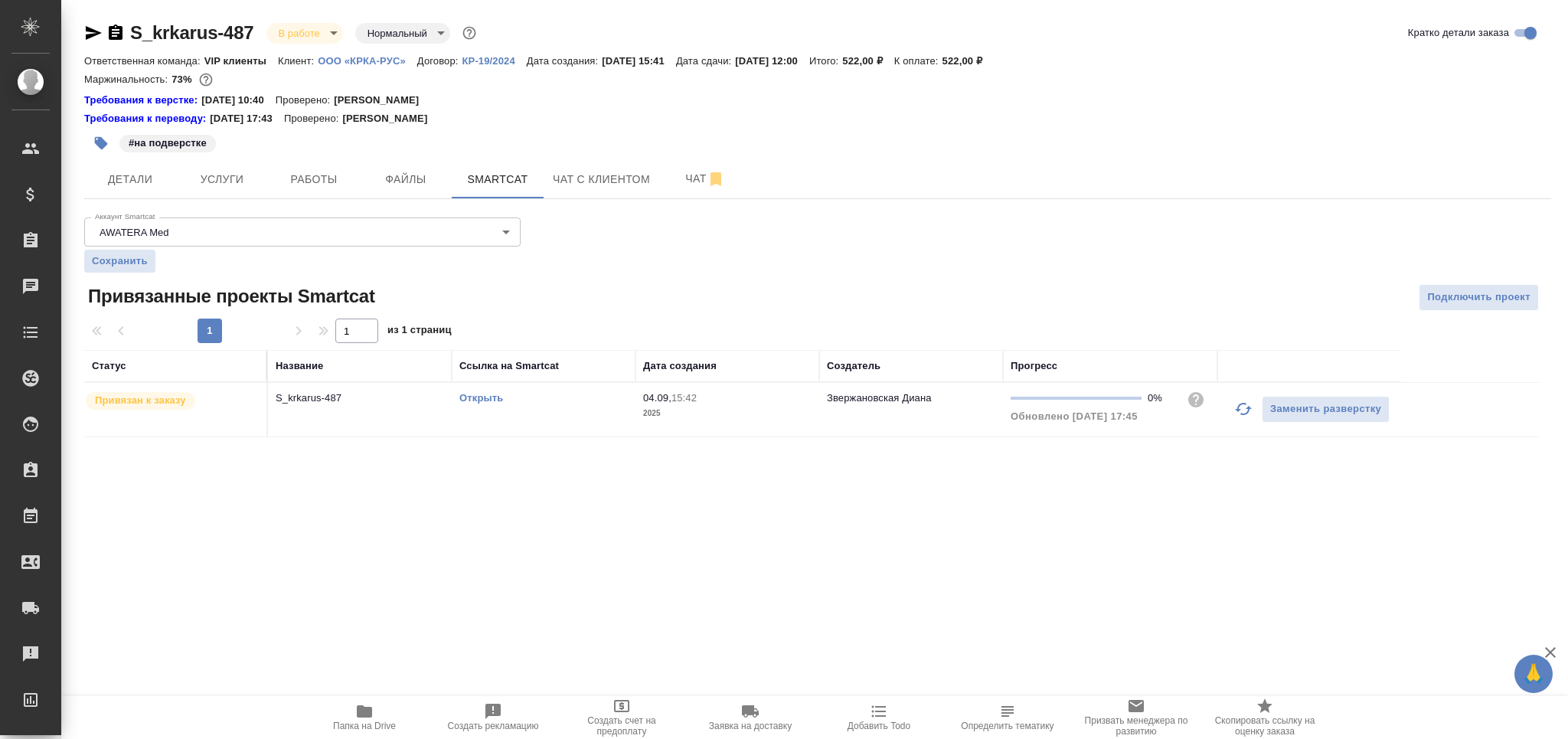
click at [596, 397] on div "Открыть" at bounding box center [544, 398] width 168 height 15
click at [332, 178] on span "Работы" at bounding box center [313, 179] width 74 height 19
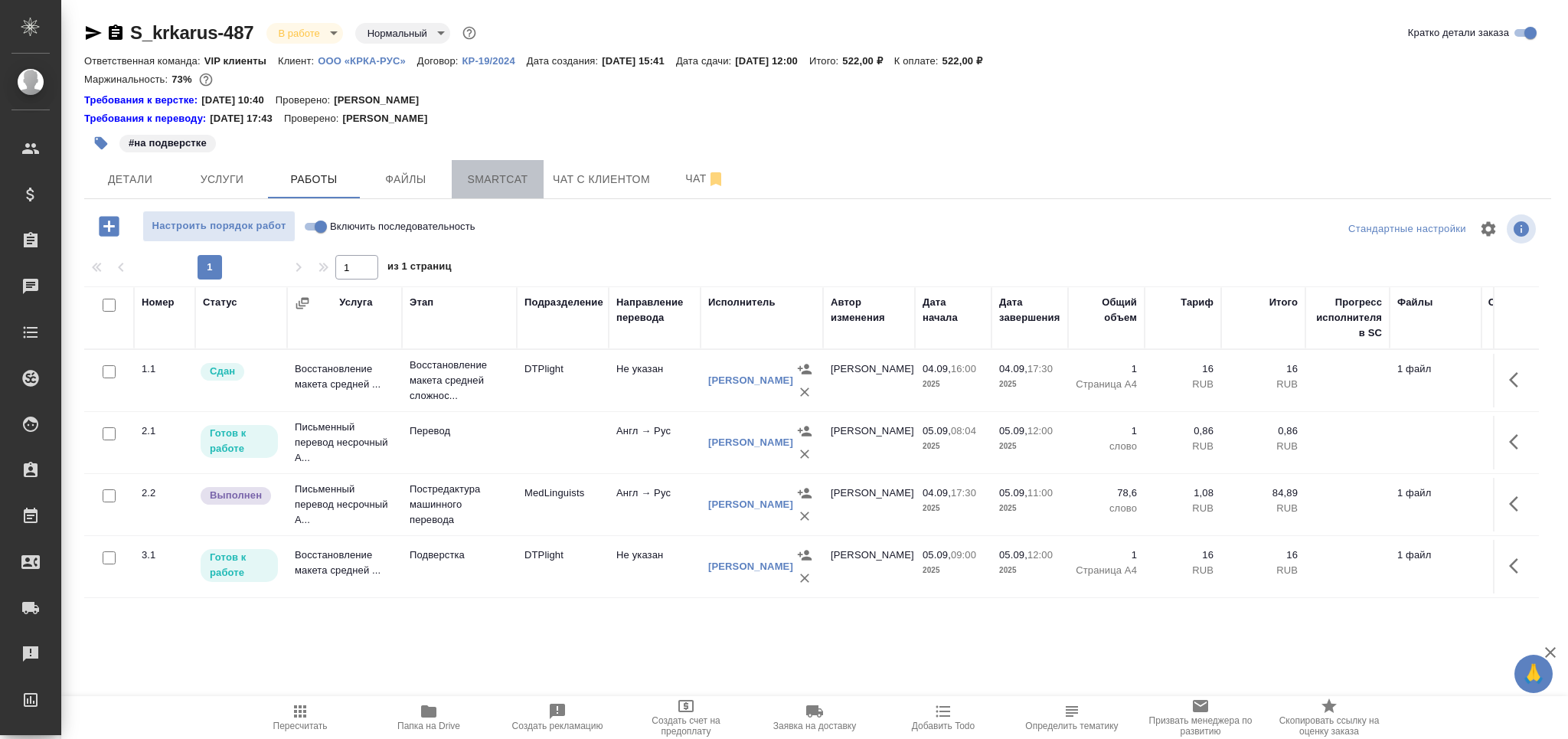
click at [476, 187] on span "Smartcat" at bounding box center [497, 179] width 74 height 19
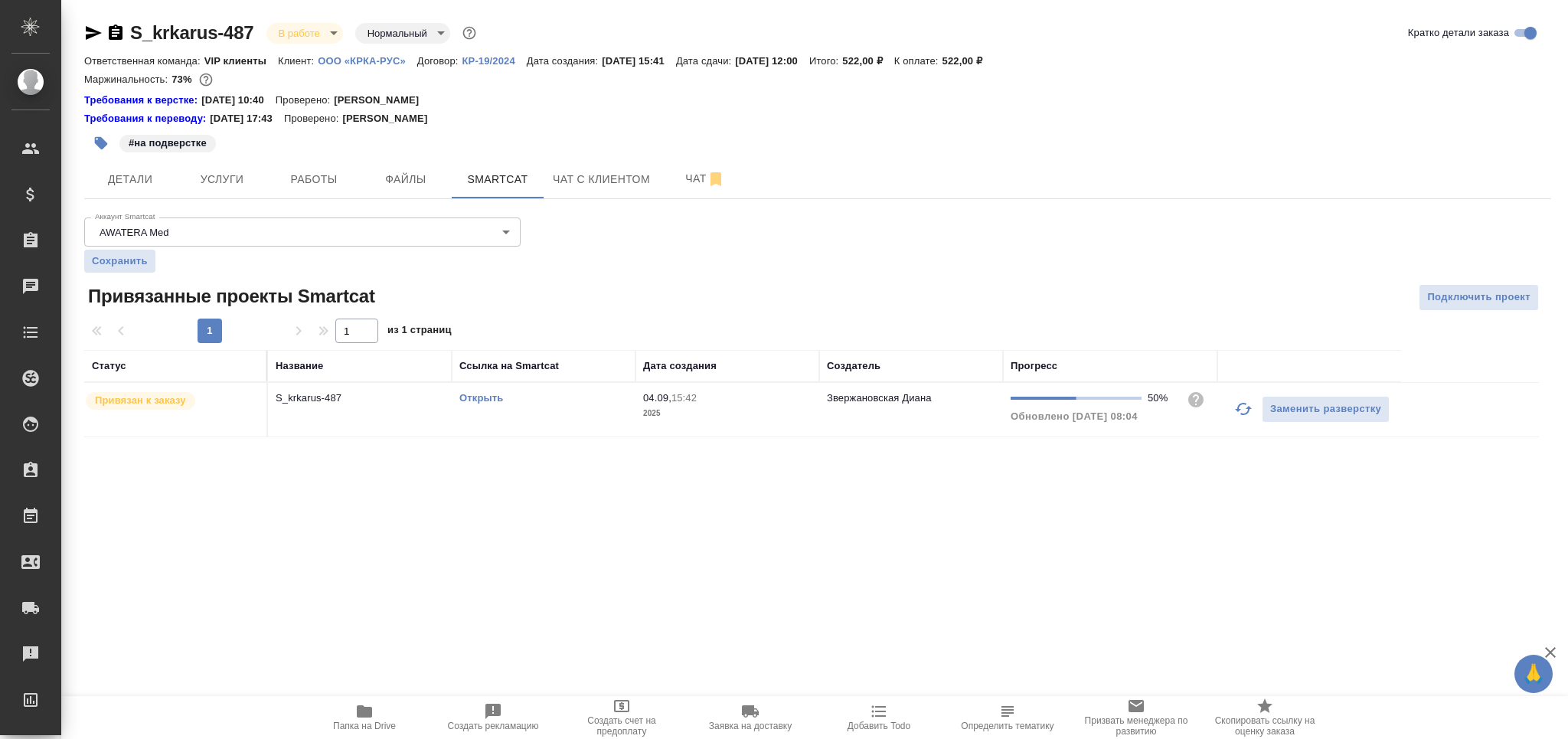
click at [480, 397] on link "Открыть" at bounding box center [482, 398] width 44 height 12
click at [323, 165] on button "Работы" at bounding box center [313, 179] width 92 height 38
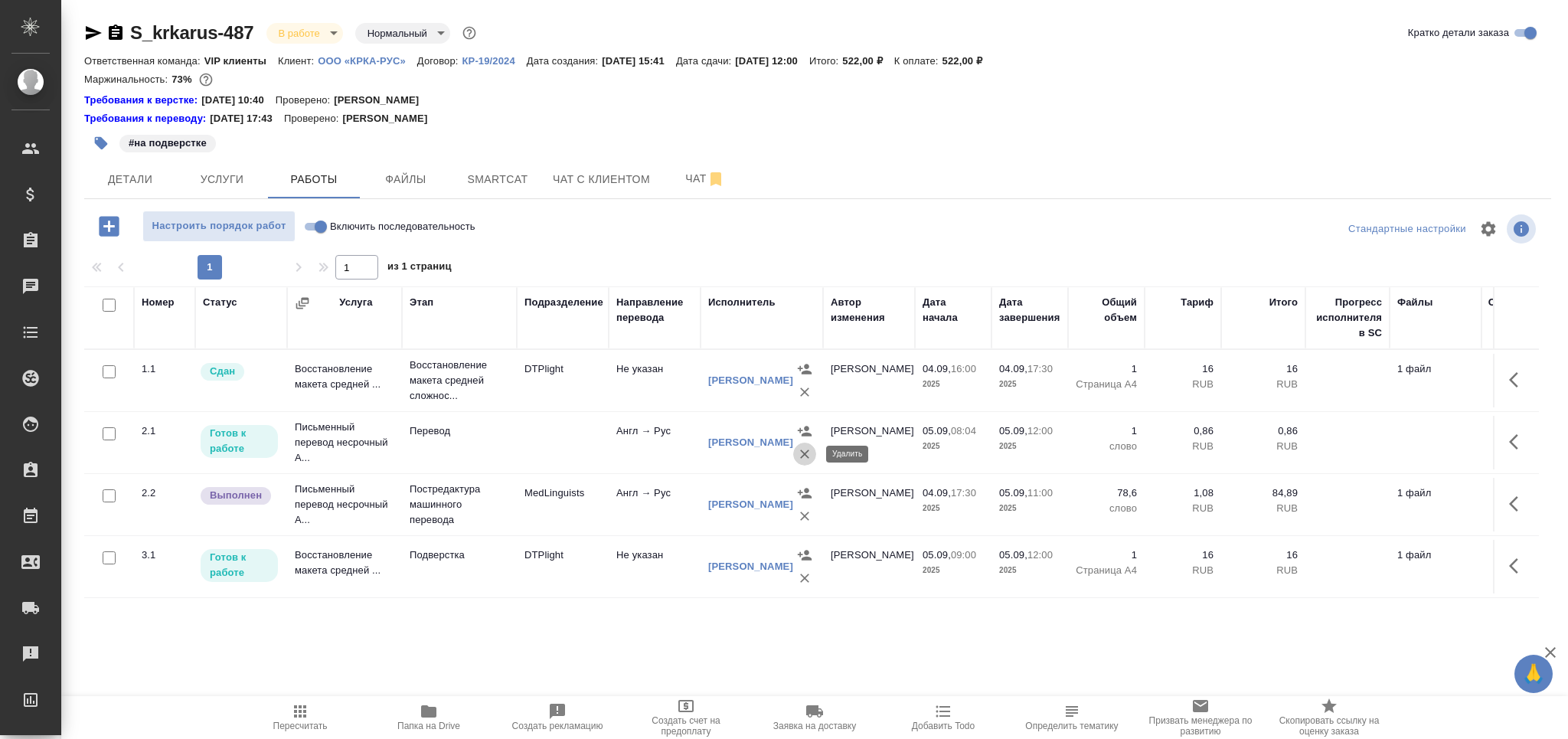
click at [805, 457] on icon "button" at bounding box center [804, 454] width 15 height 15
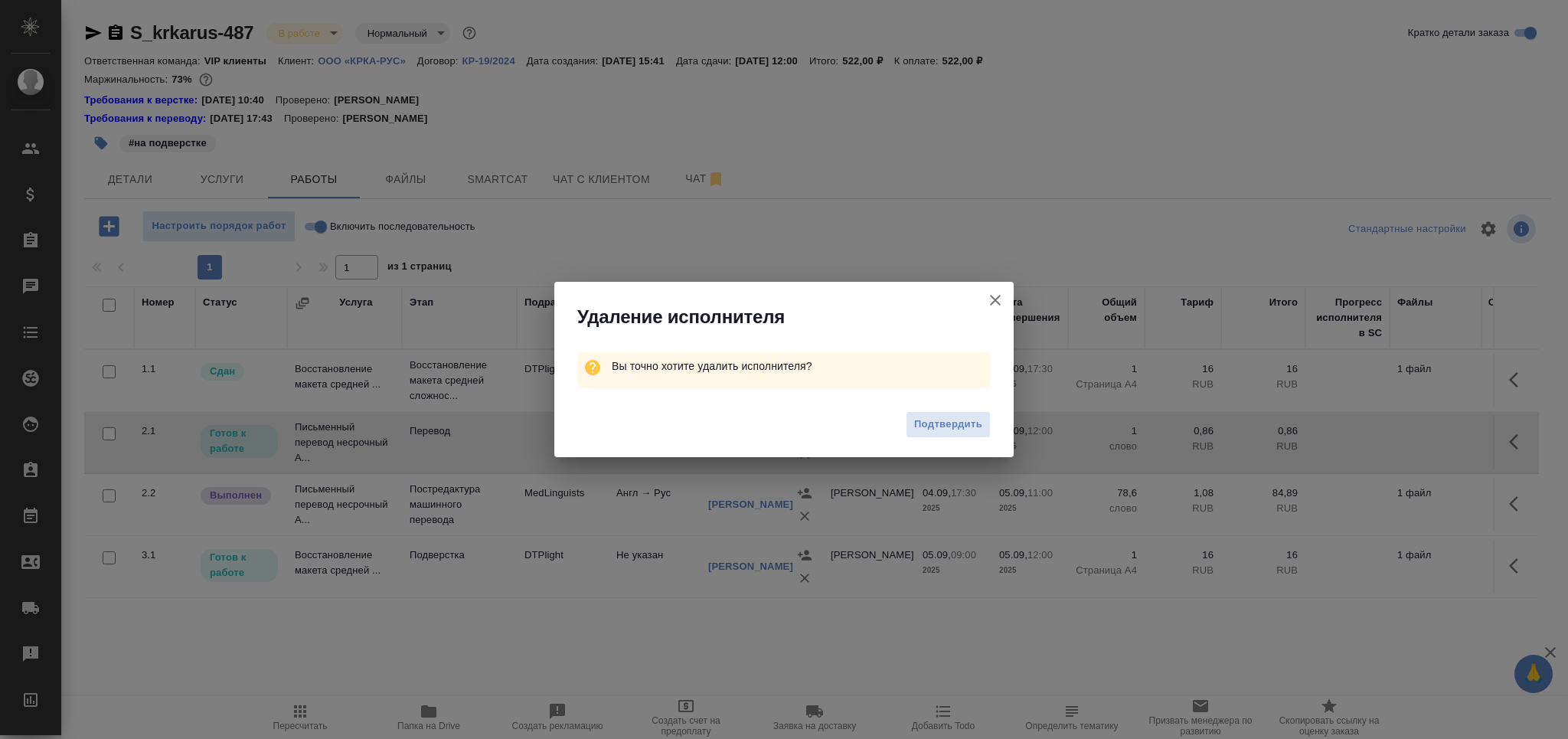
click at [963, 418] on span "Подтвердить" at bounding box center [948, 424] width 68 height 18
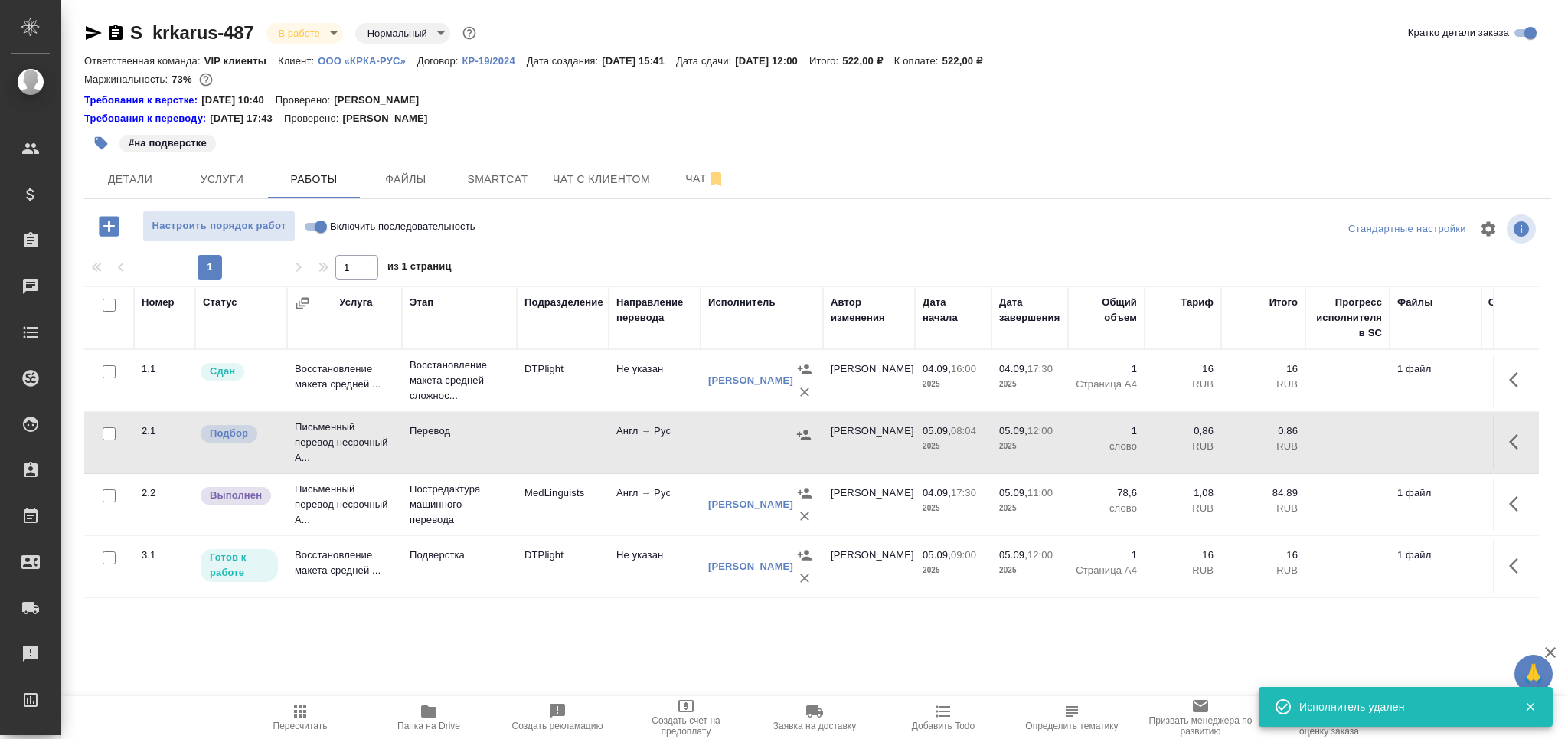
click at [110, 428] on input "checkbox" at bounding box center [108, 433] width 13 height 13
checkbox input "true"
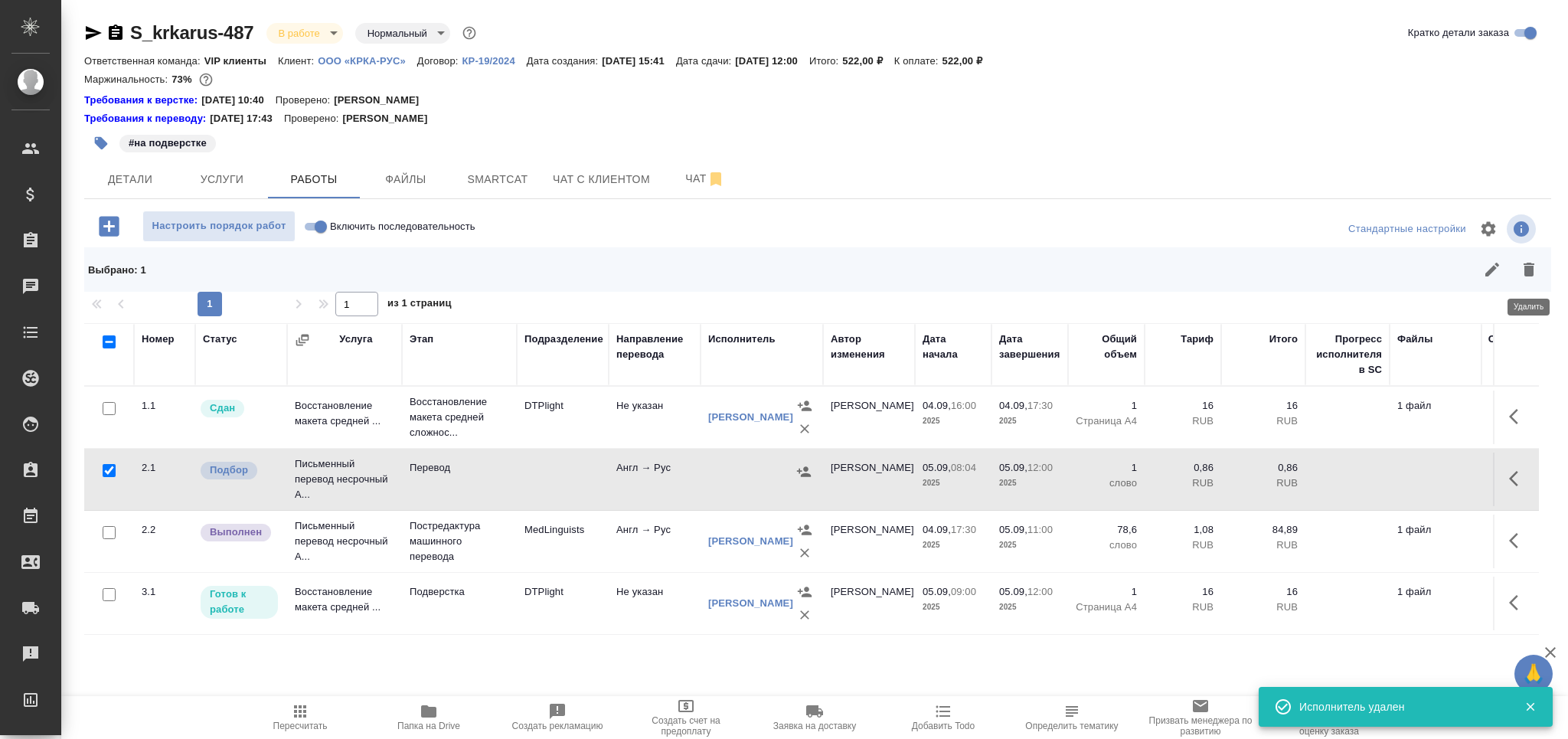
click at [1532, 270] on icon "button" at bounding box center [1528, 269] width 11 height 14
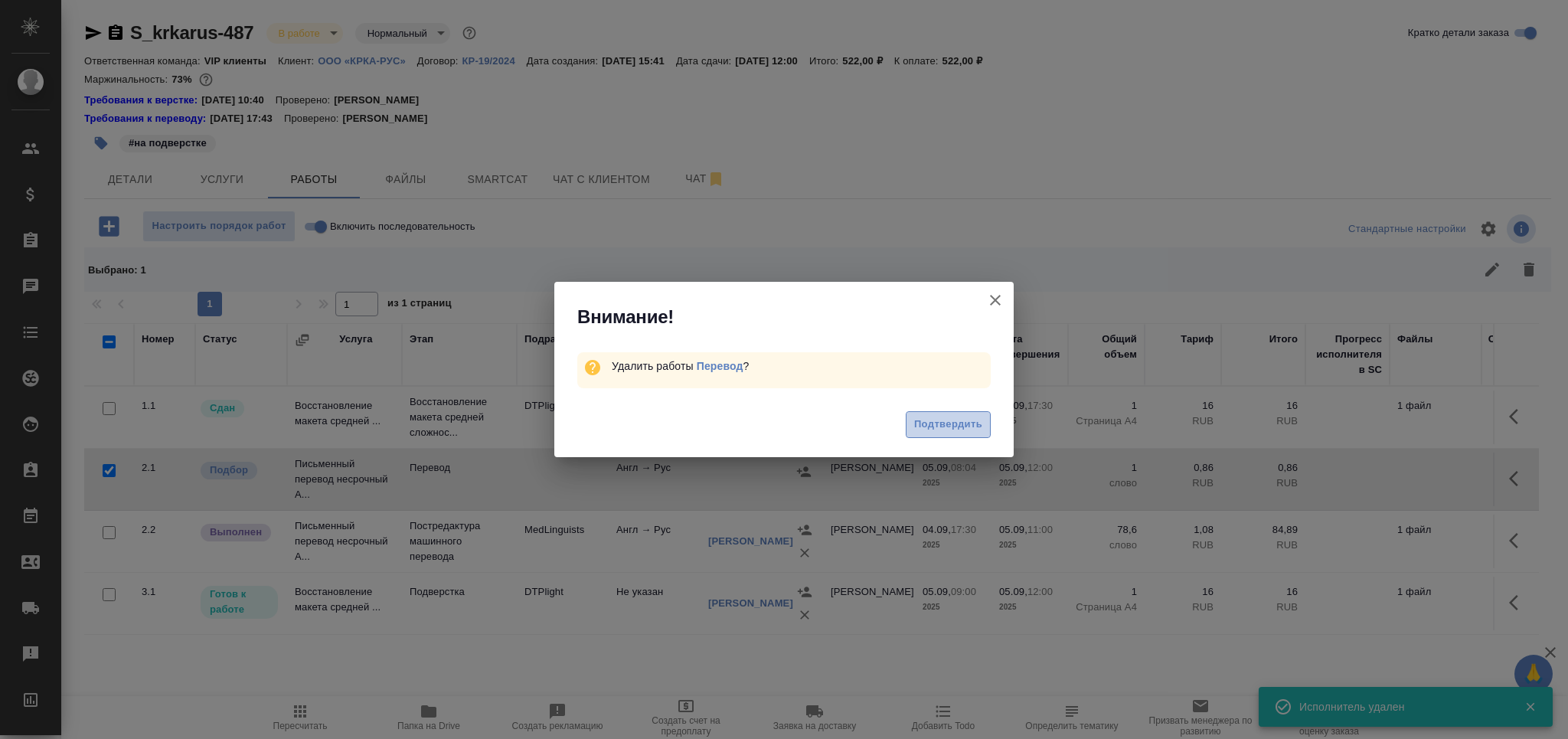
click at [951, 420] on span "Подтвердить" at bounding box center [948, 424] width 68 height 18
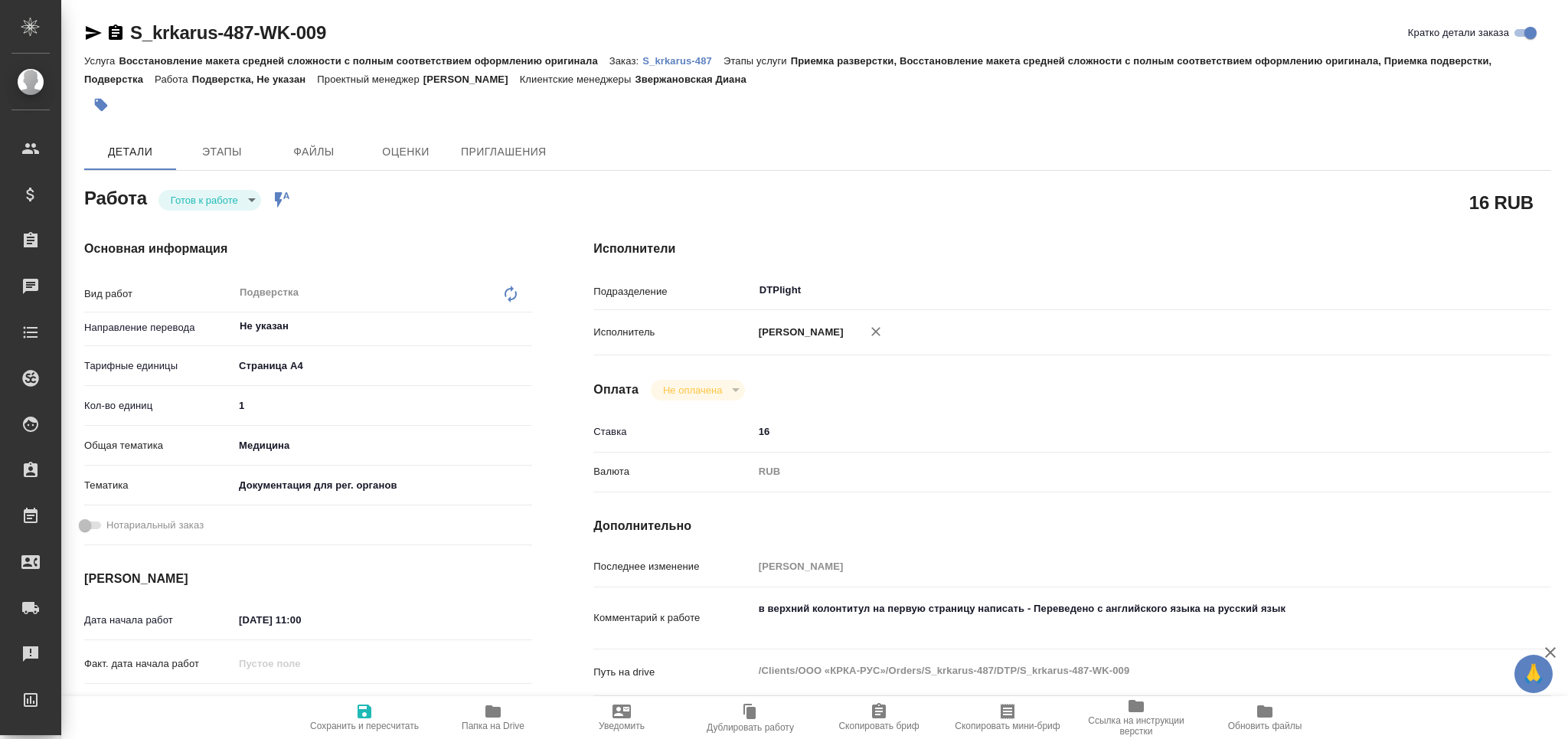
type textarea "x"
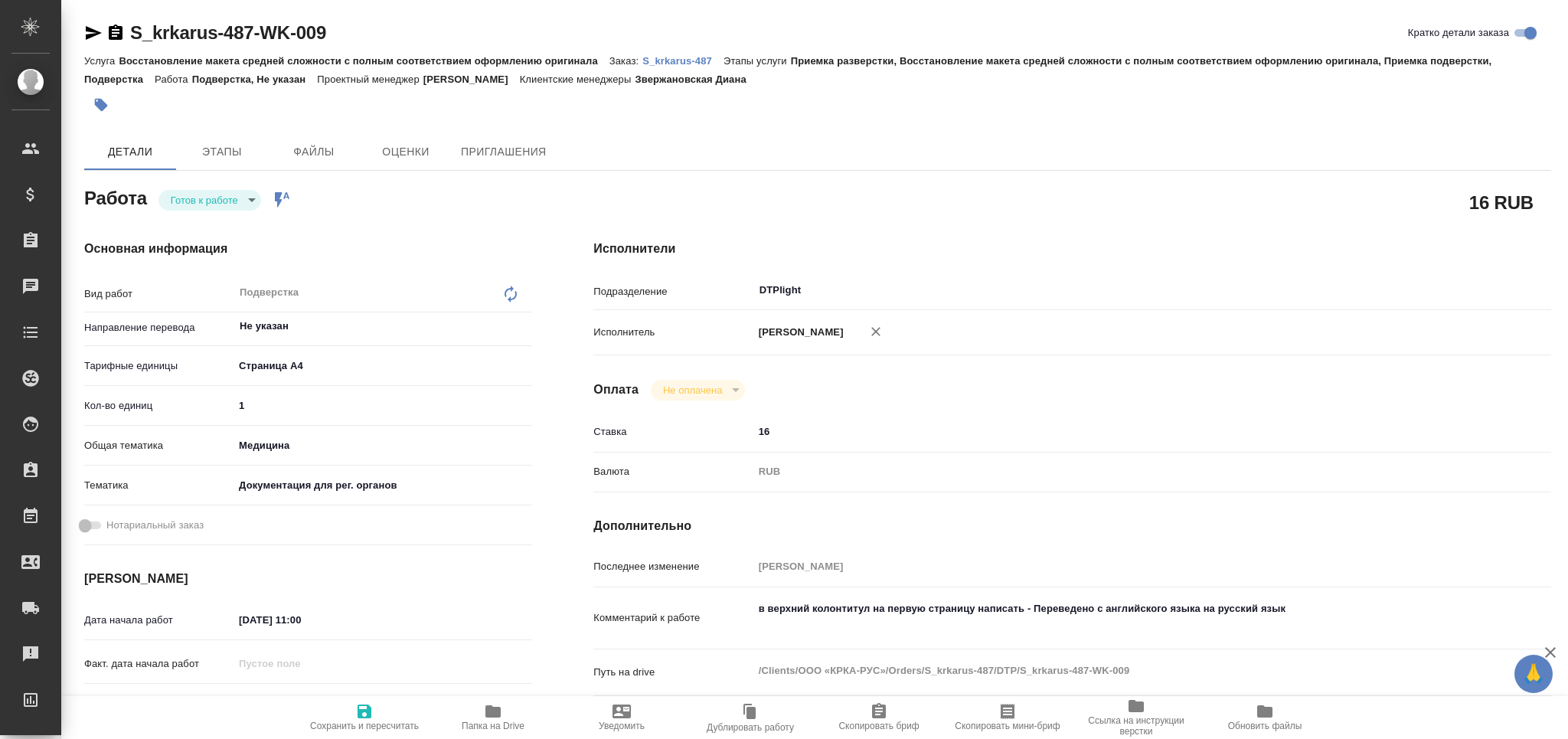
type textarea "x"
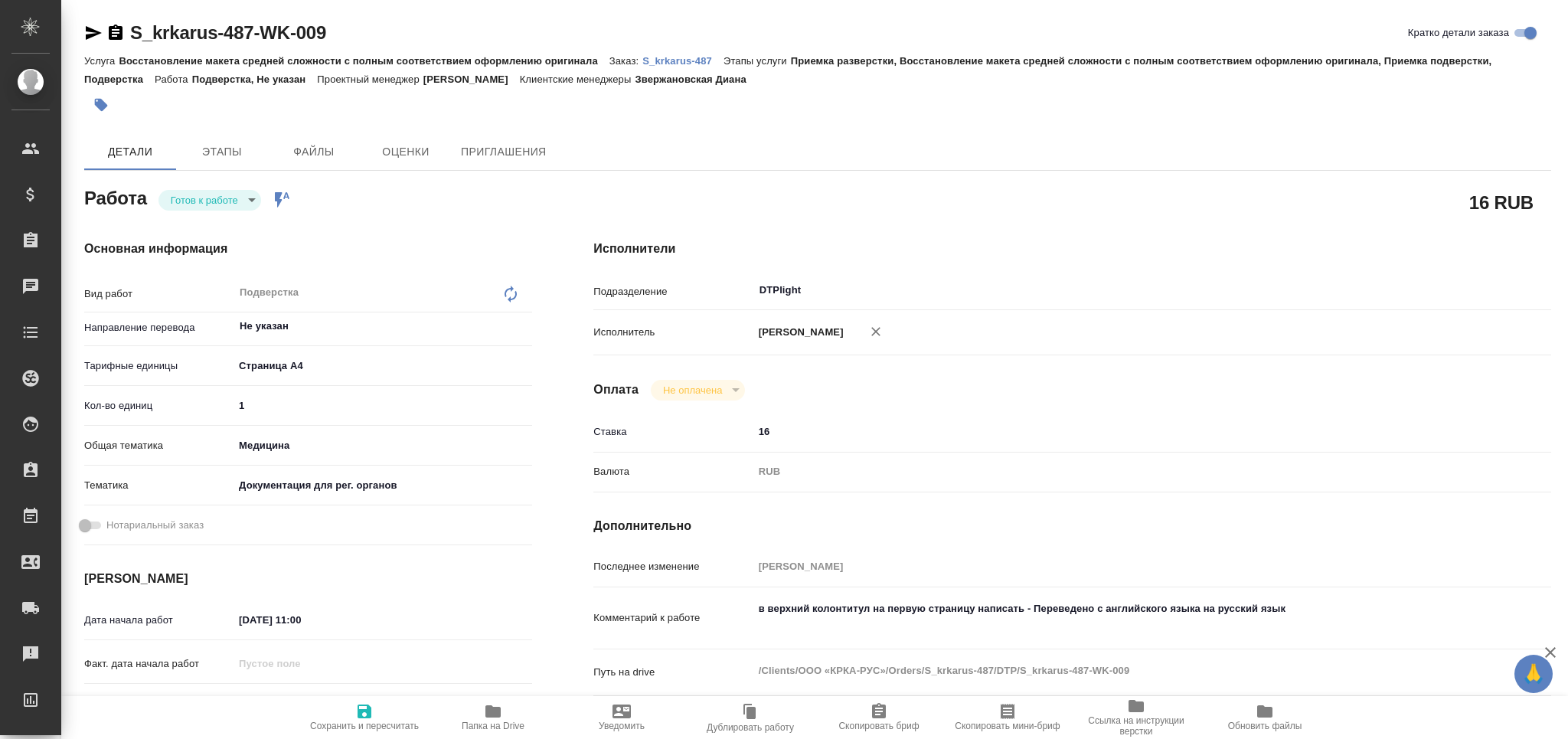
type textarea "x"
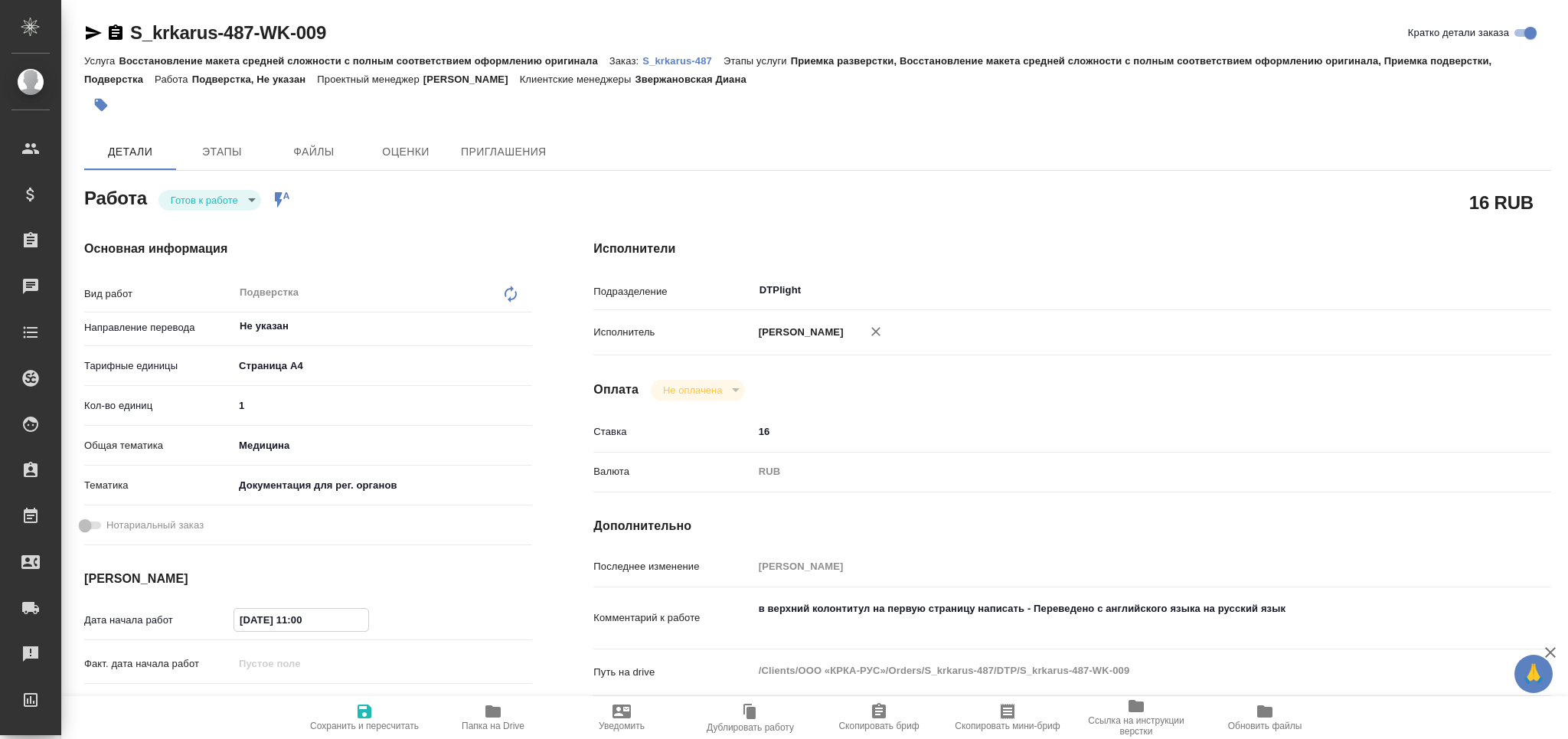
type textarea "x"
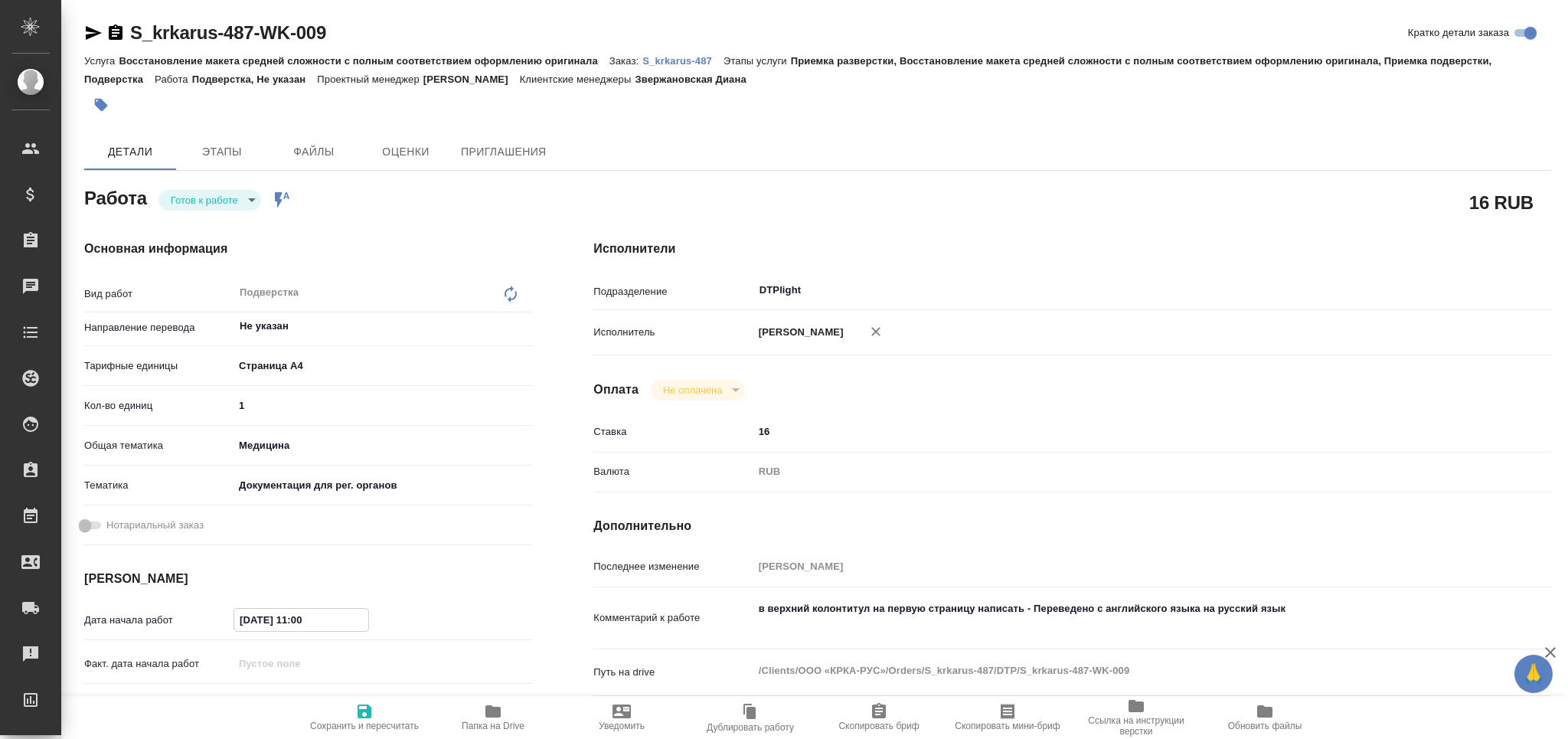
drag, startPoint x: 326, startPoint y: 626, endPoint x: 291, endPoint y: 628, distance: 35.1
click at [291, 628] on input "05.09.2025 11:00" at bounding box center [301, 620] width 134 height 22
type input "05.09.2025 0_:__"
type textarea "x"
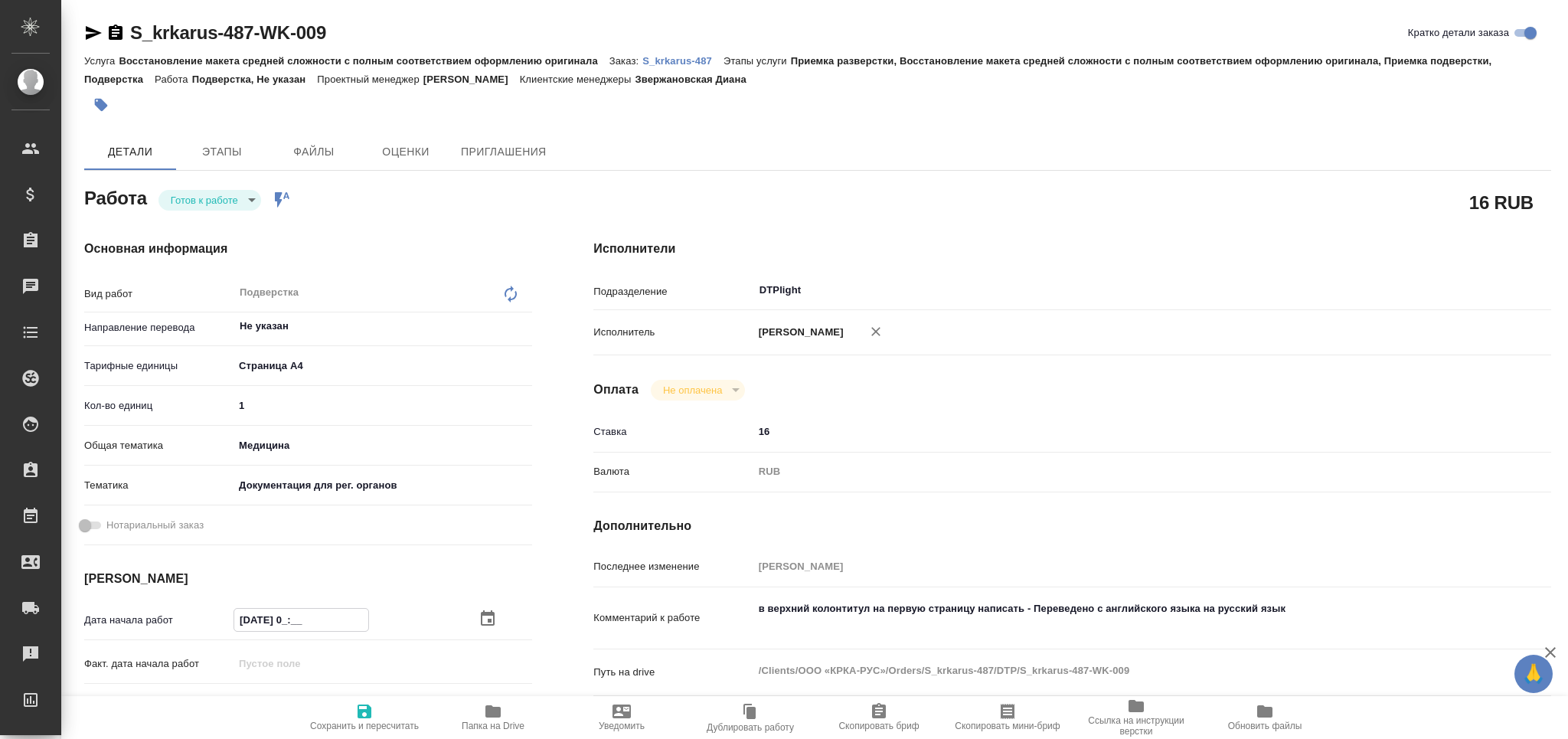
type textarea "x"
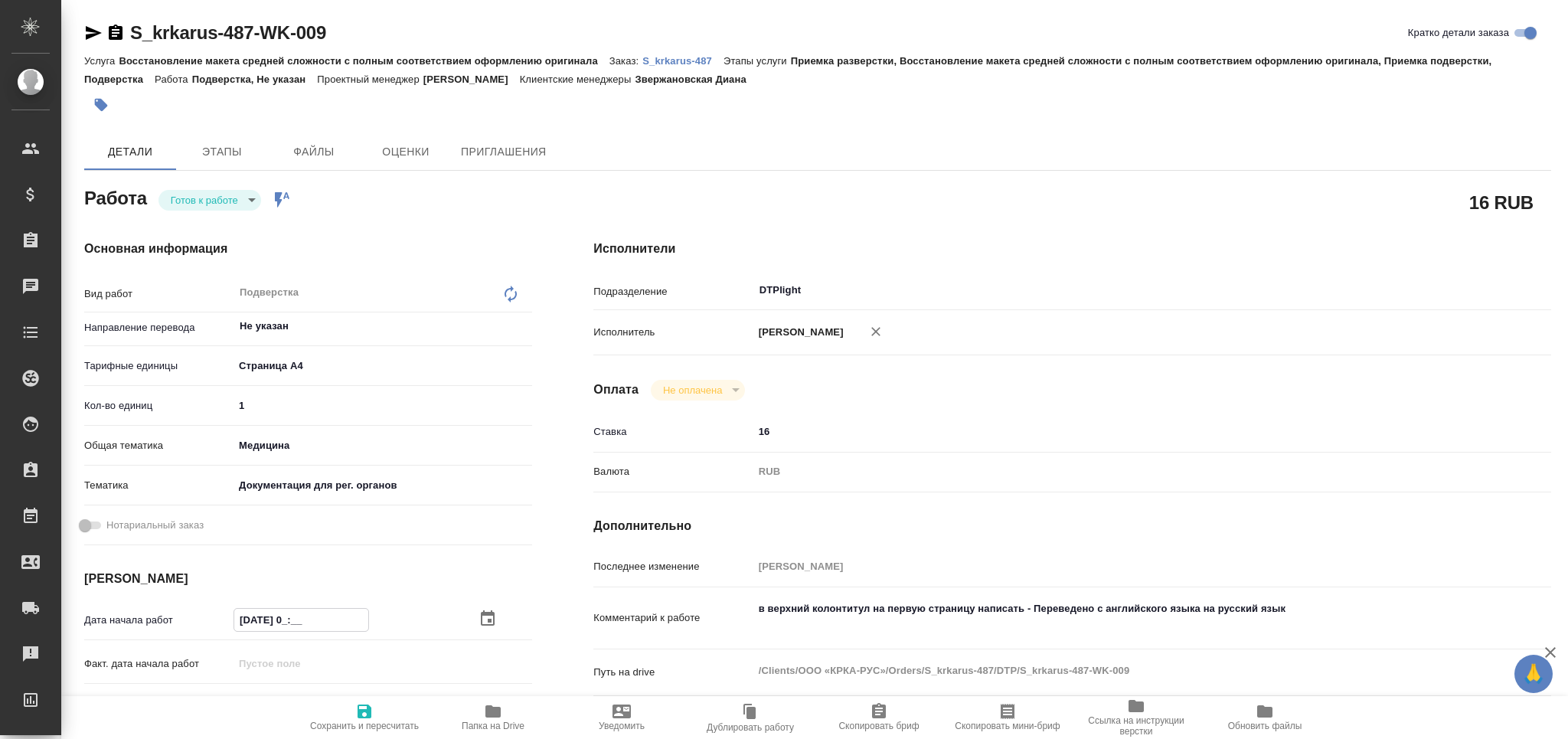
type textarea "x"
type input "05.09.2025 09:__"
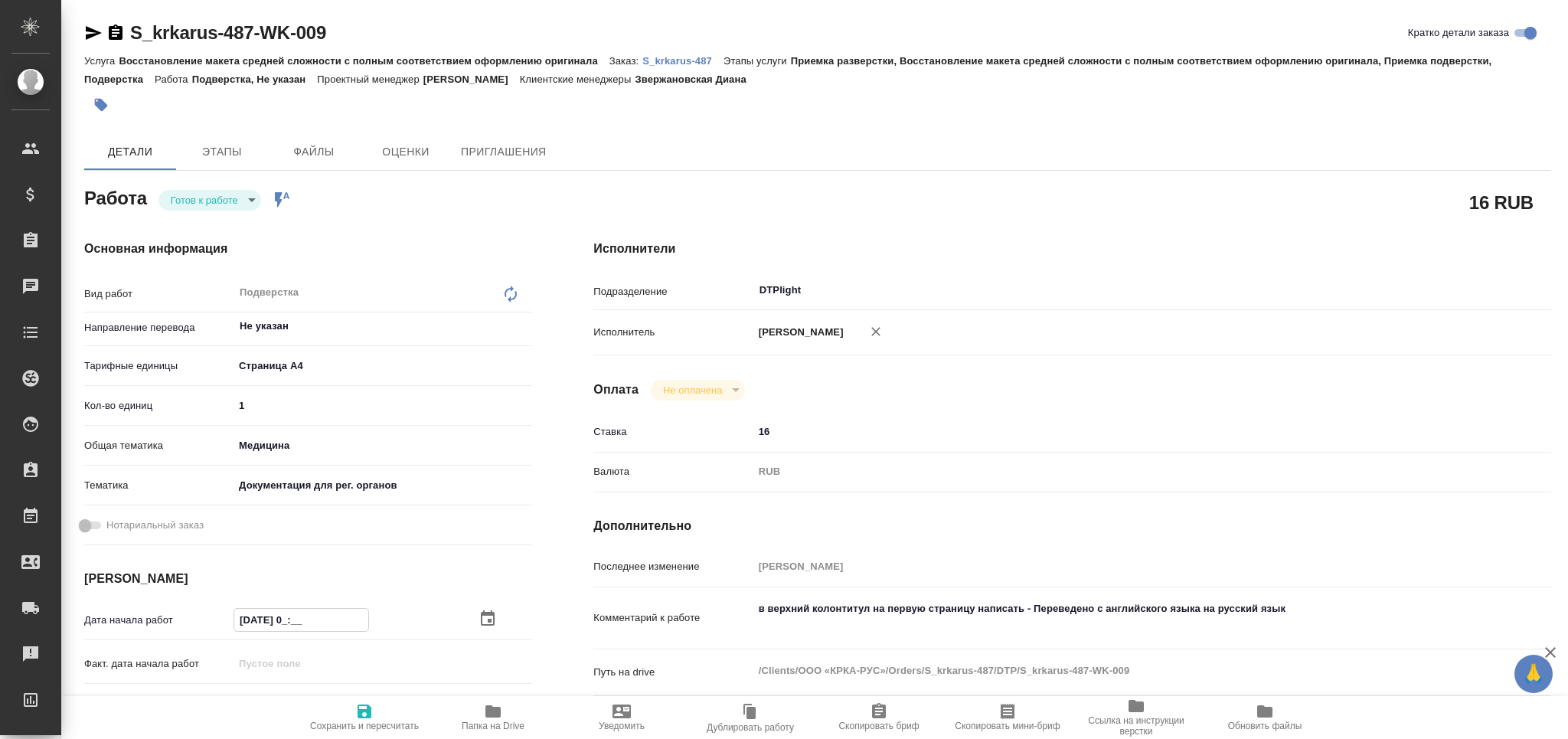
type textarea "x"
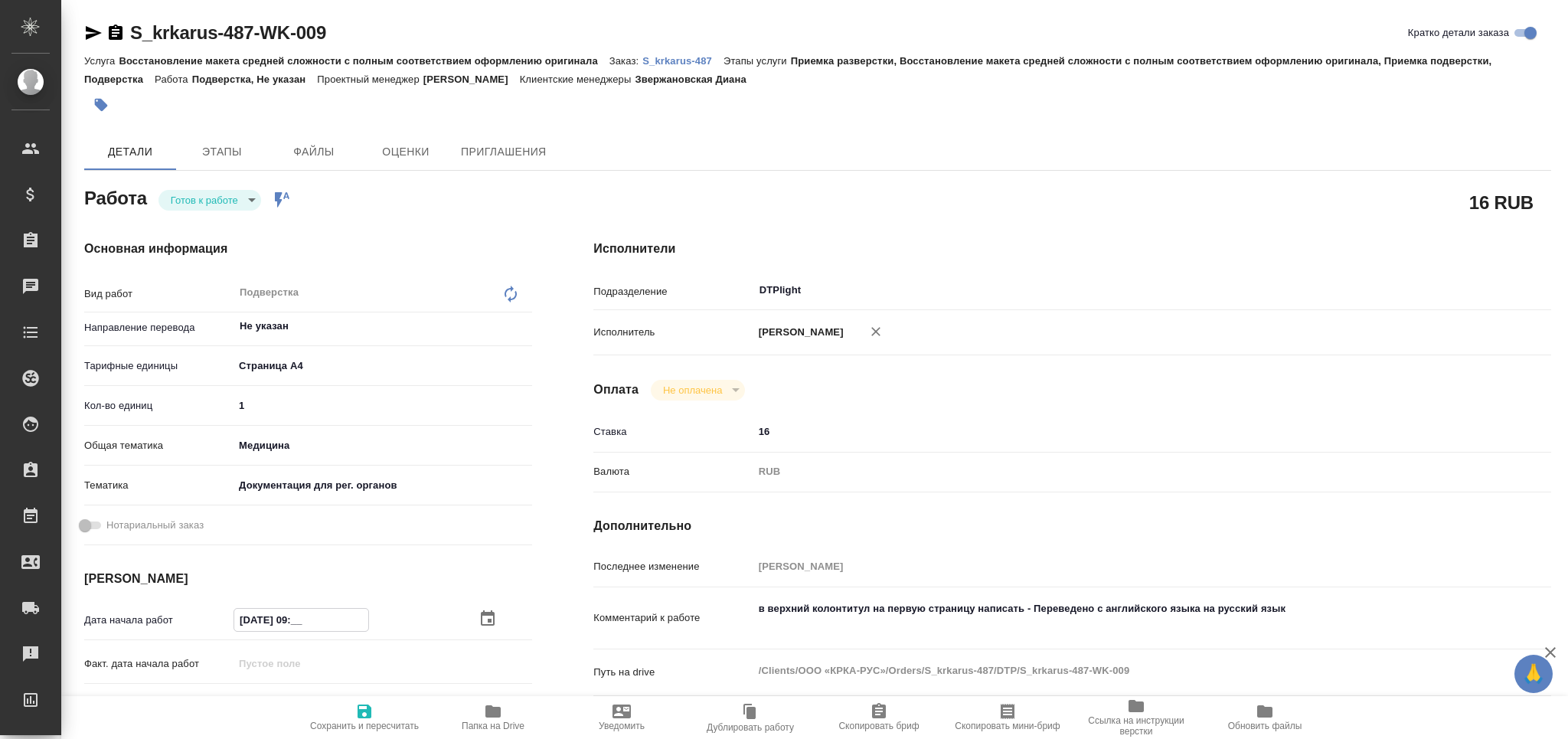
type input "05.09.2025 09:0_"
type textarea "x"
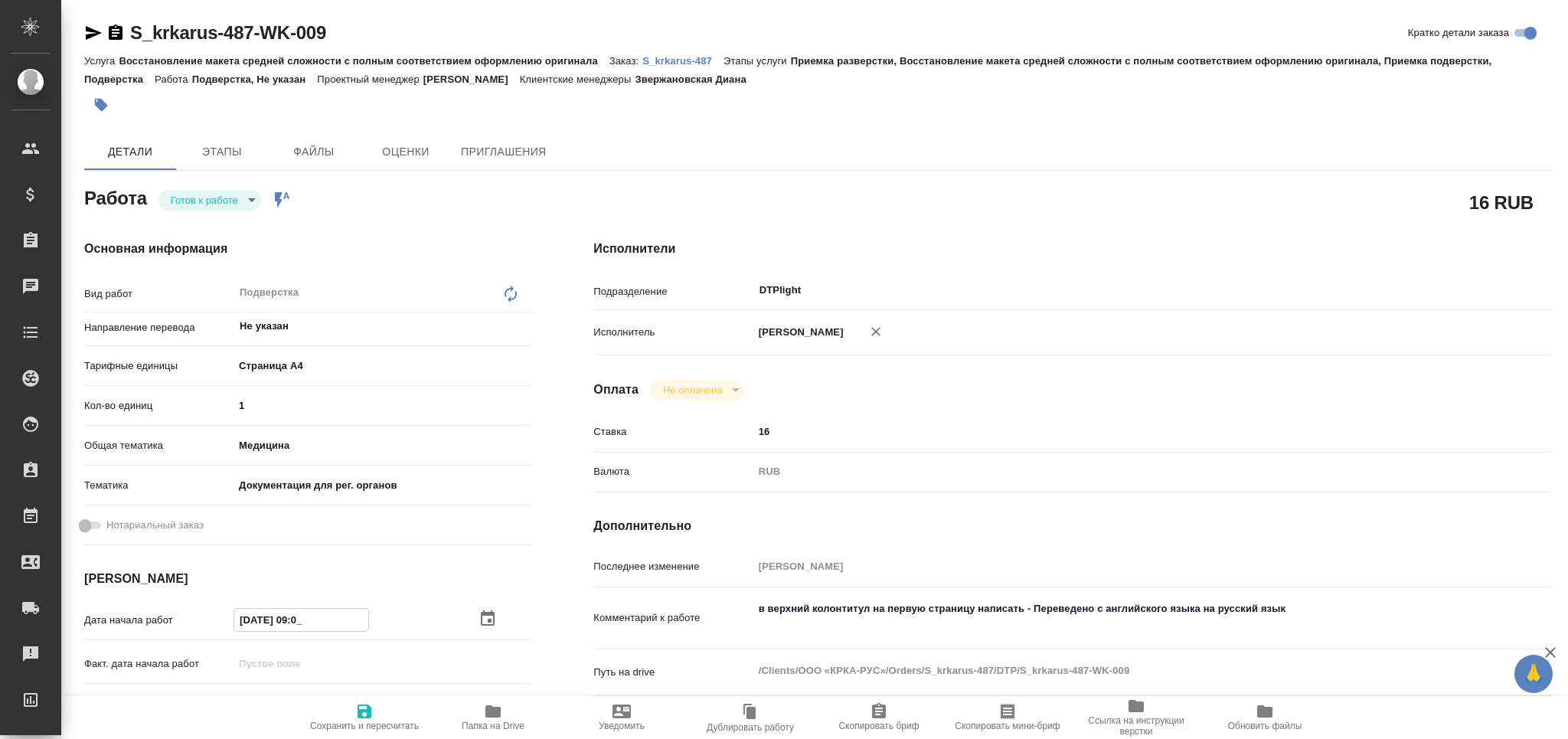
type textarea "x"
type input "05.09.2025 09:00"
type textarea "x"
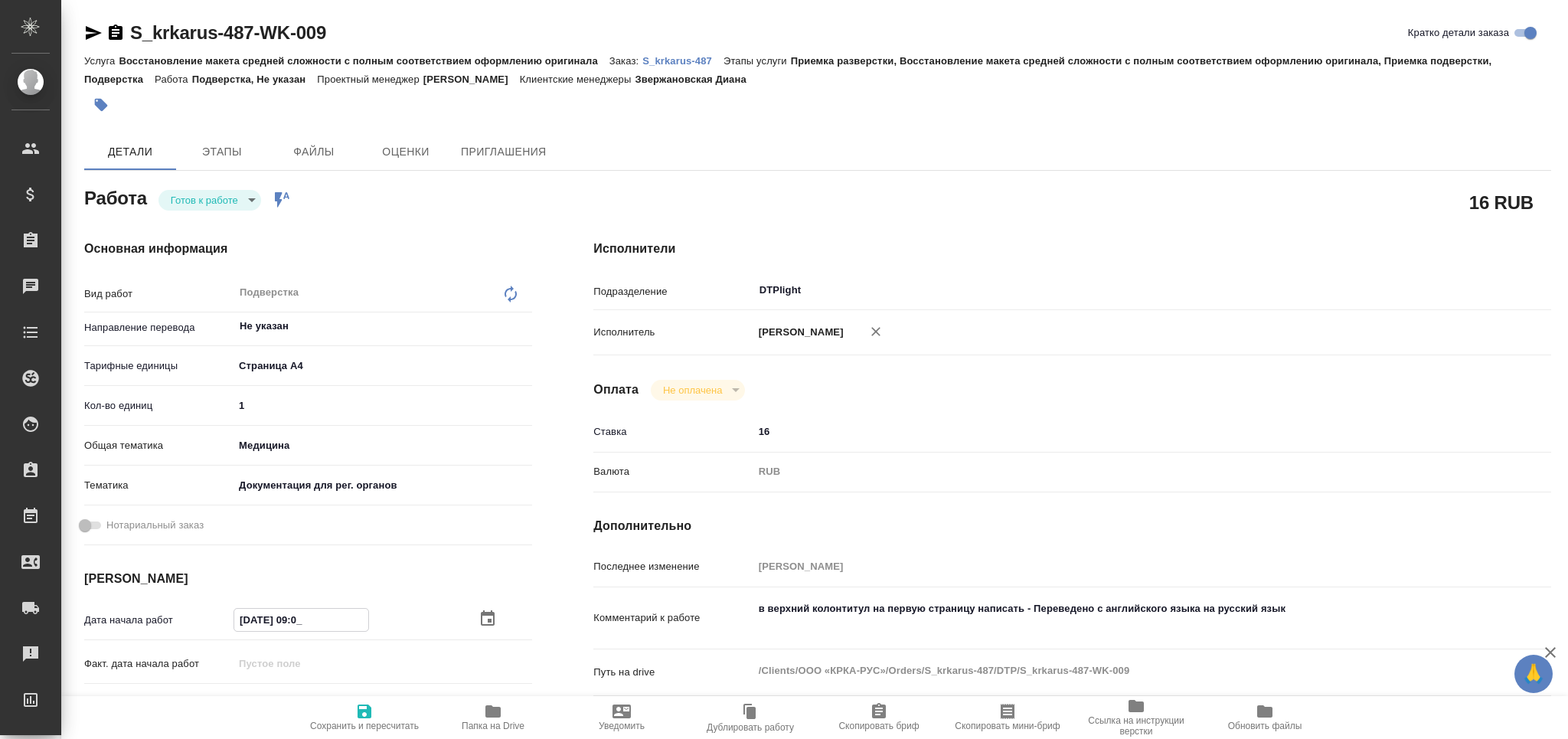
type textarea "x"
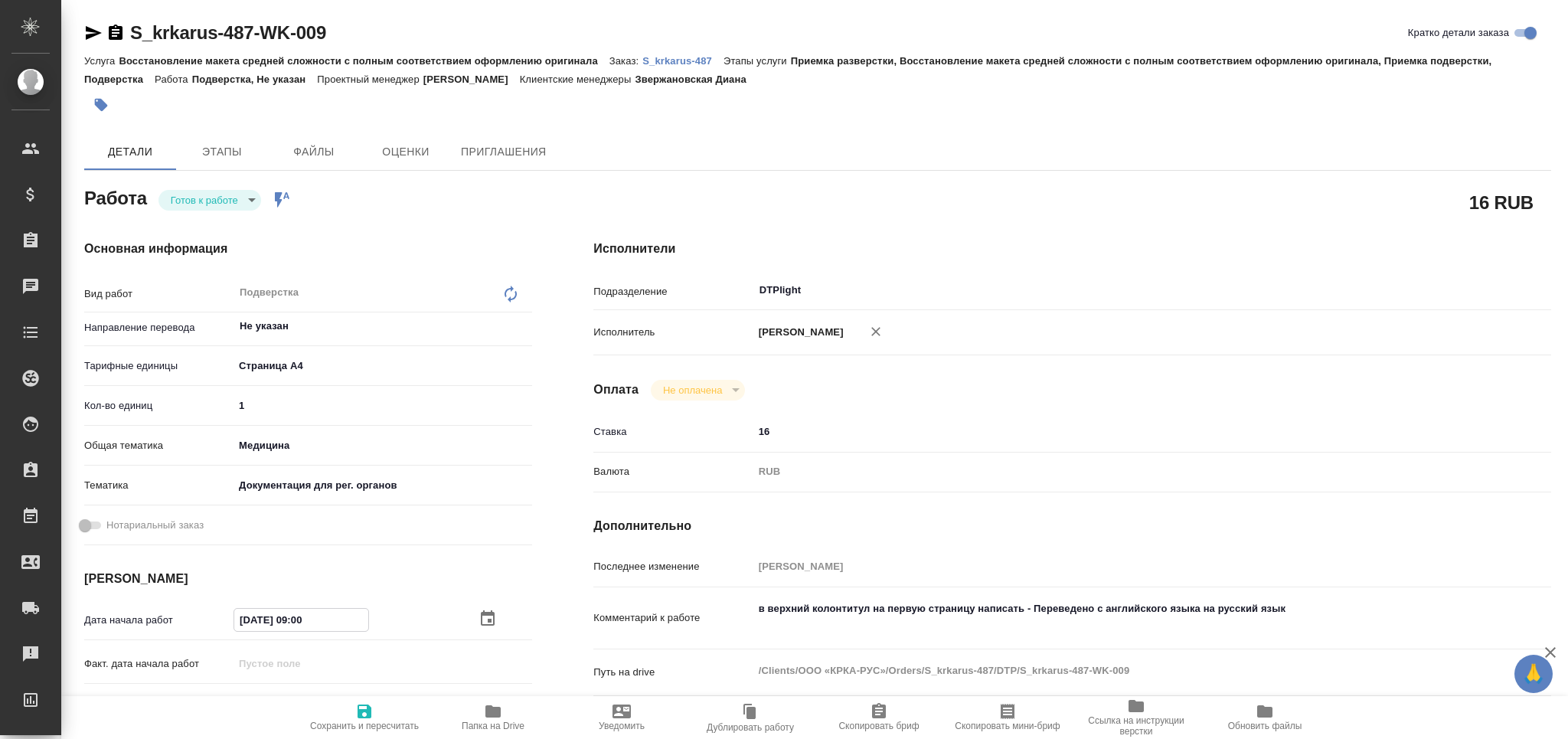
type textarea "x"
type input "05.09.2025 09:00"
click at [378, 719] on span "Сохранить и пересчитать" at bounding box center [364, 716] width 110 height 29
type textarea "x"
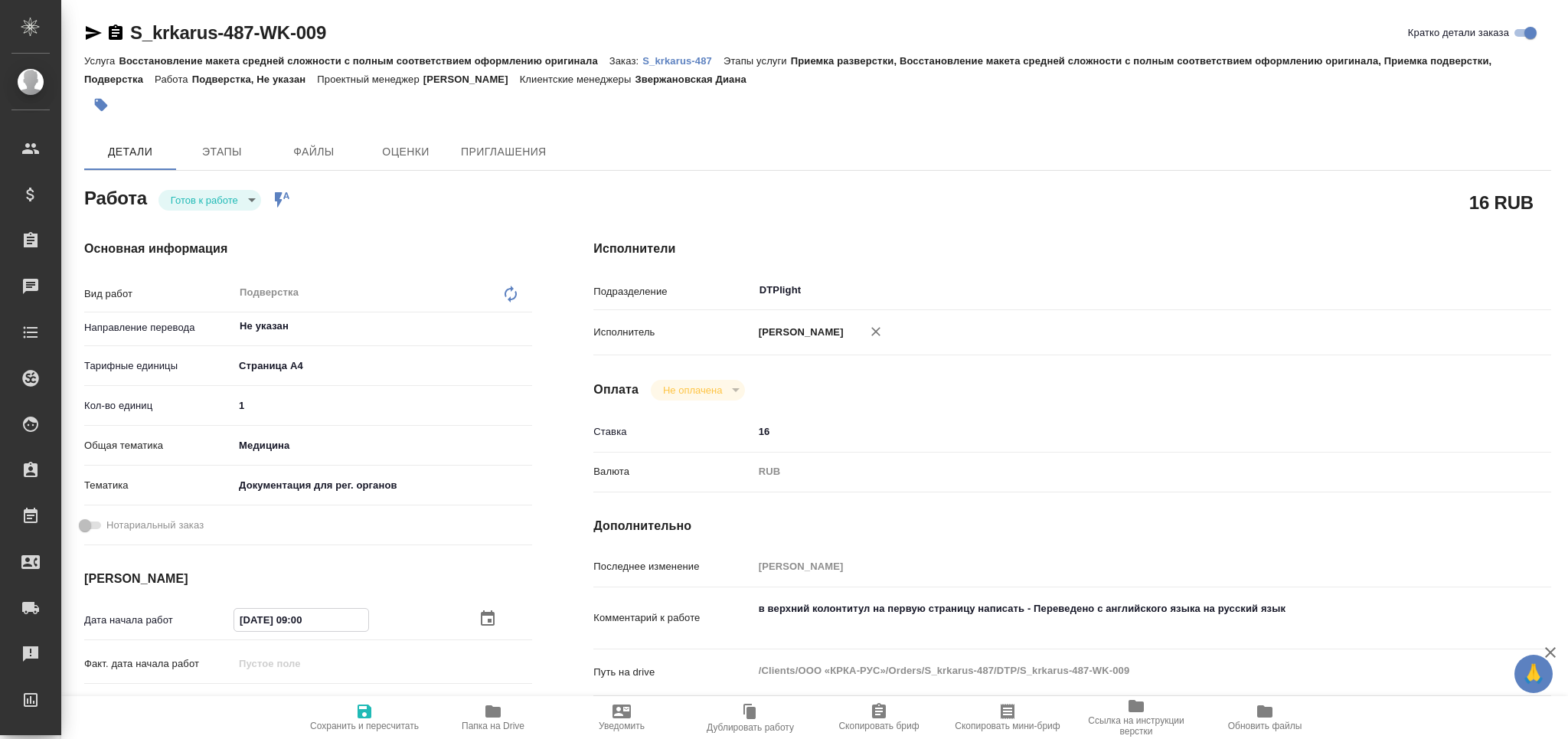
type textarea "x"
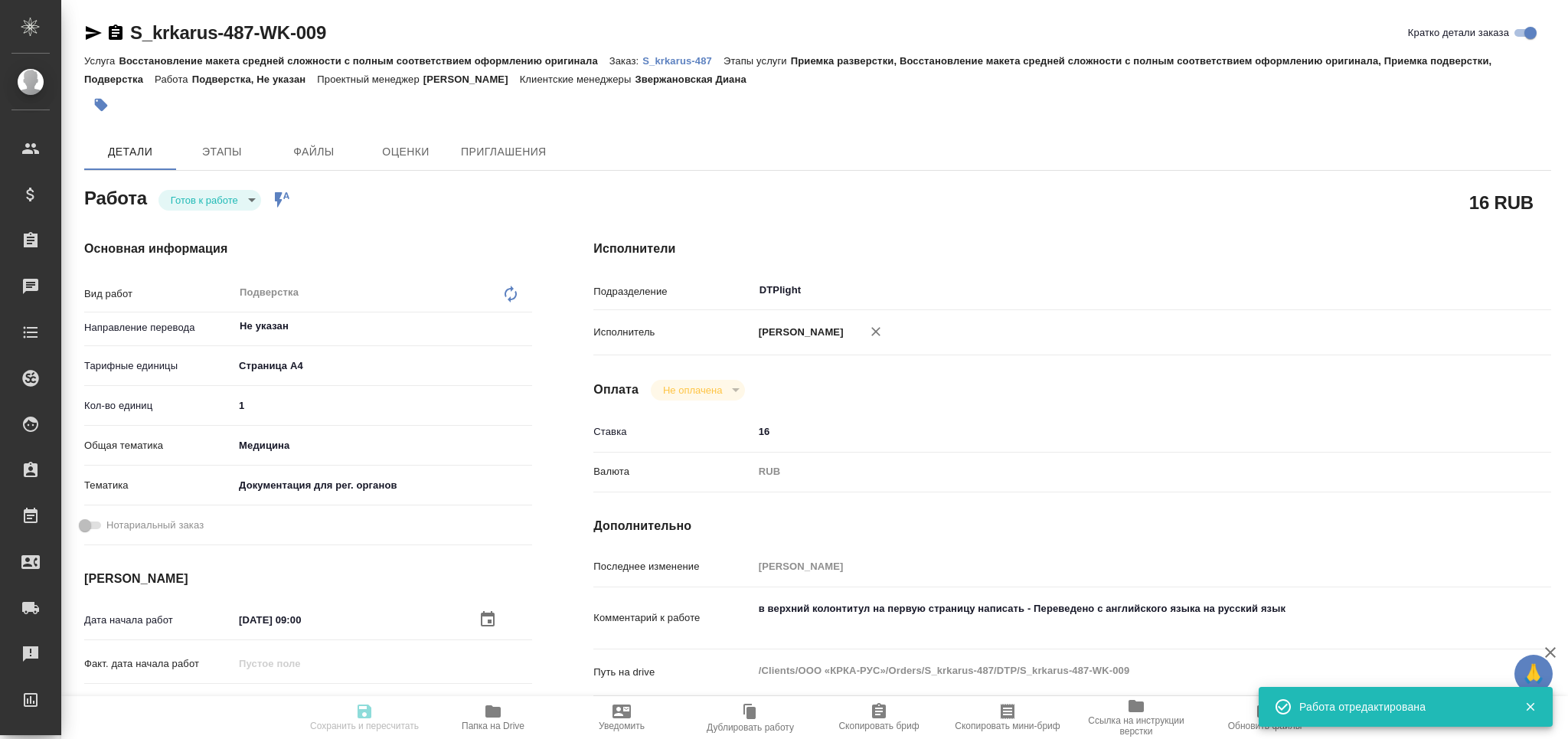
type textarea "x"
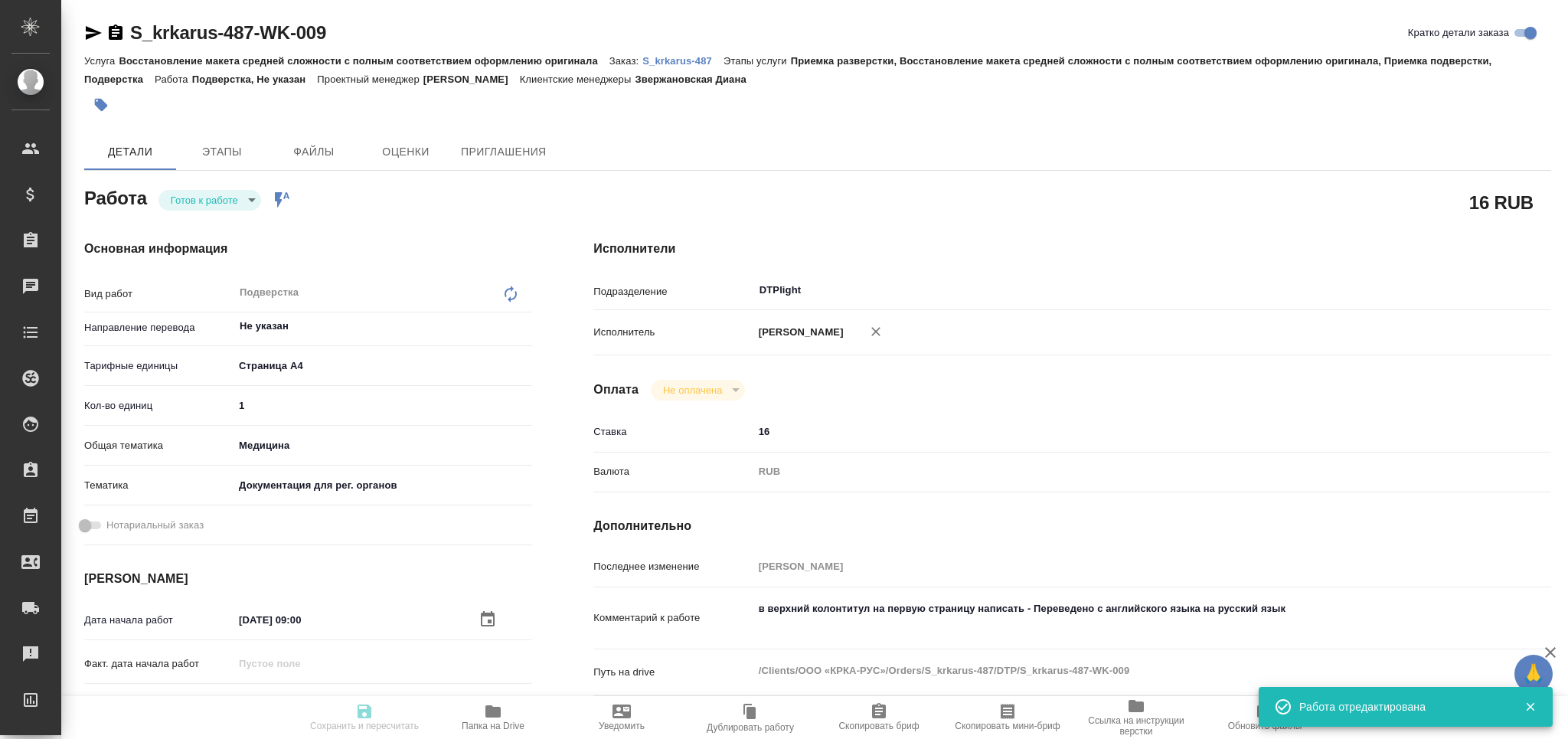
type input "readyForWork"
type textarea "Подверстка"
type textarea "x"
type input "Не указан"
type input "5f036ec4e16dec2d6b59c8ff"
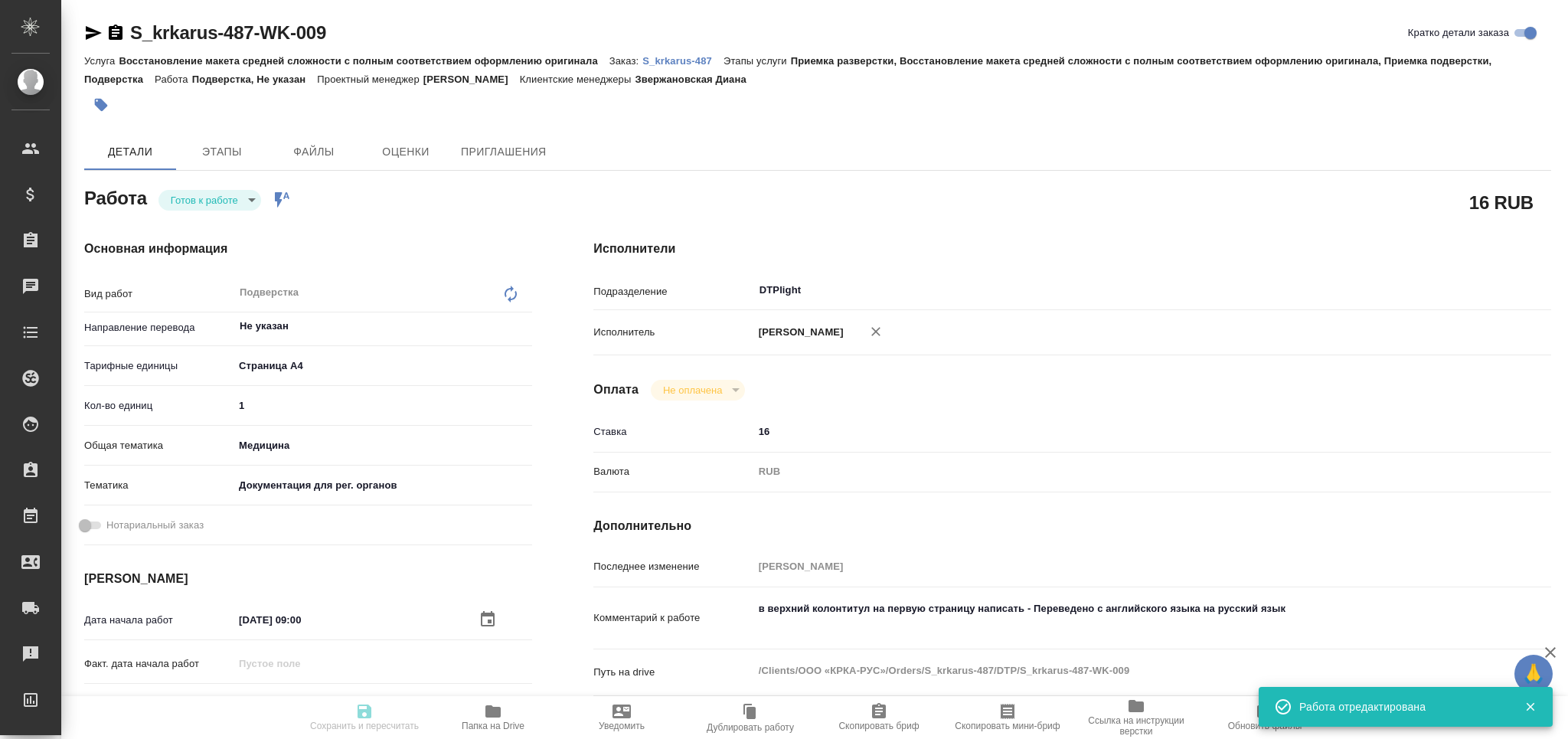
type input "1"
type input "med"
type input "5f647205b73bc97568ca66c6"
type input "05.09.2025 09:00"
type input "05.09.2025 12:00"
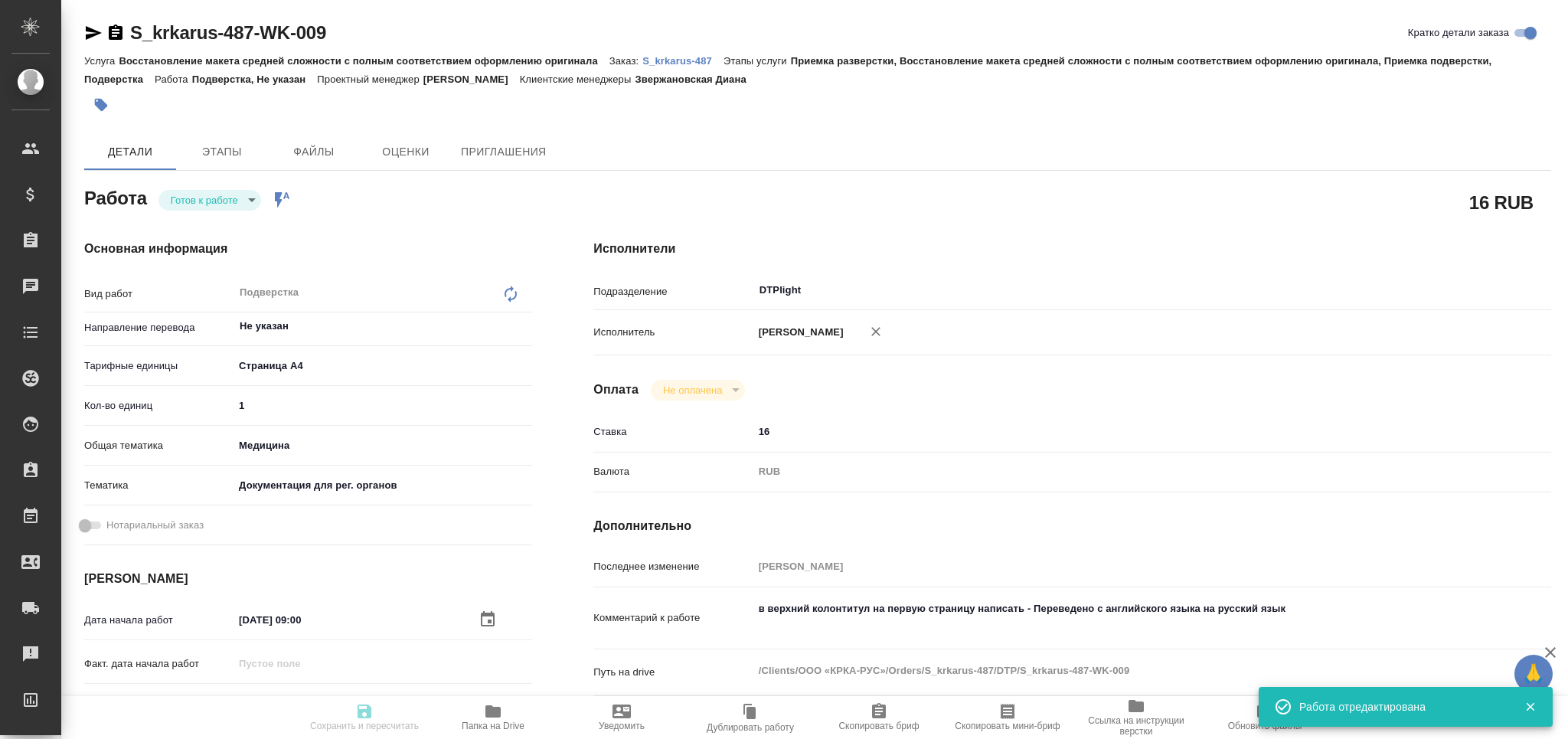
type input "05.09.2025 12:00"
type input "DTPlight"
type input "notPayed"
type input "16"
type input "RUB"
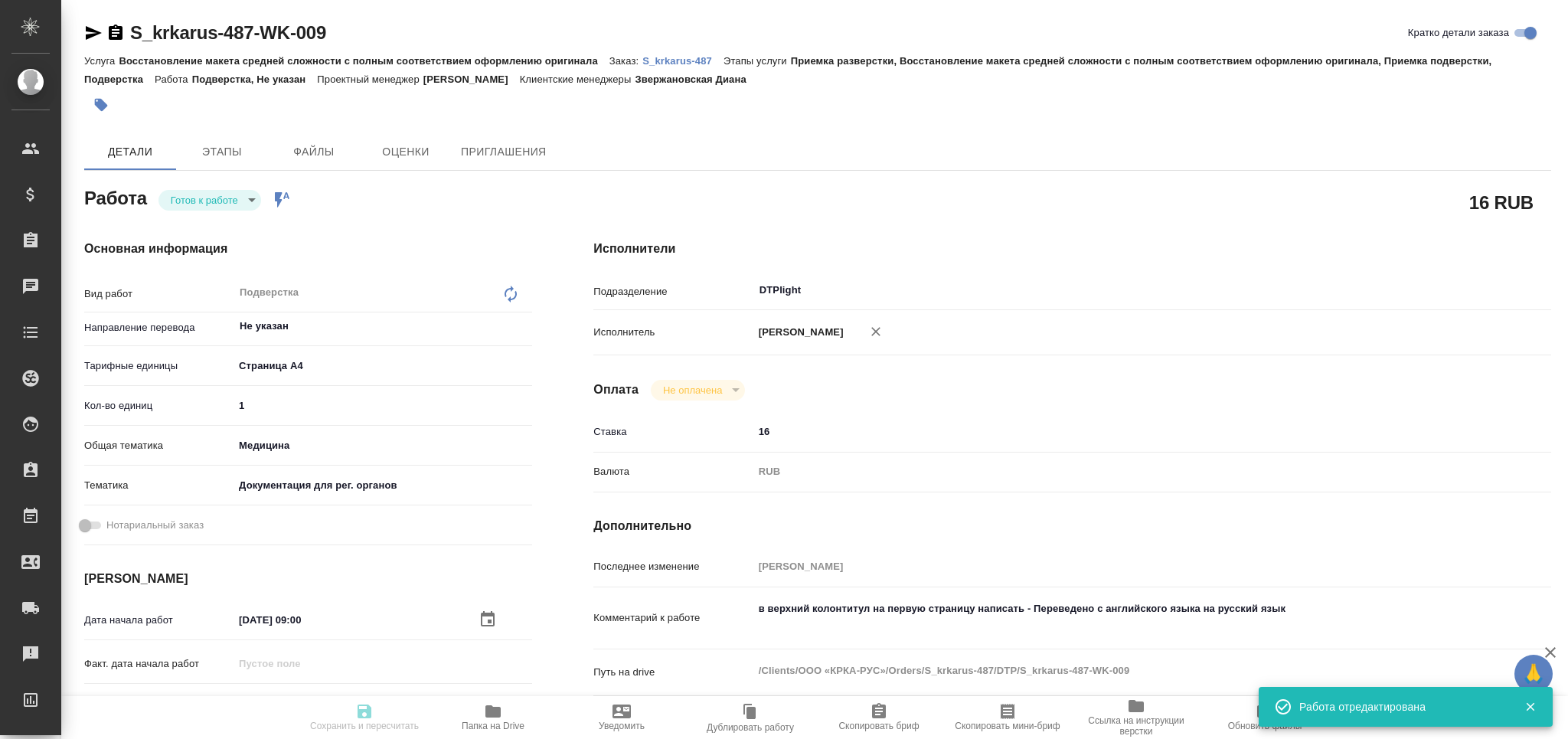
type input "Оксютович Ирина"
type textarea "в верхний колонтитул на первую страницу написать - Переведено с английского язы…"
type textarea "x"
type textarea "/Clients/ООО «КРКА-РУС»/Orders/S_krkarus-487/DTP/S_krkarus-487-WK-009"
type textarea "x"
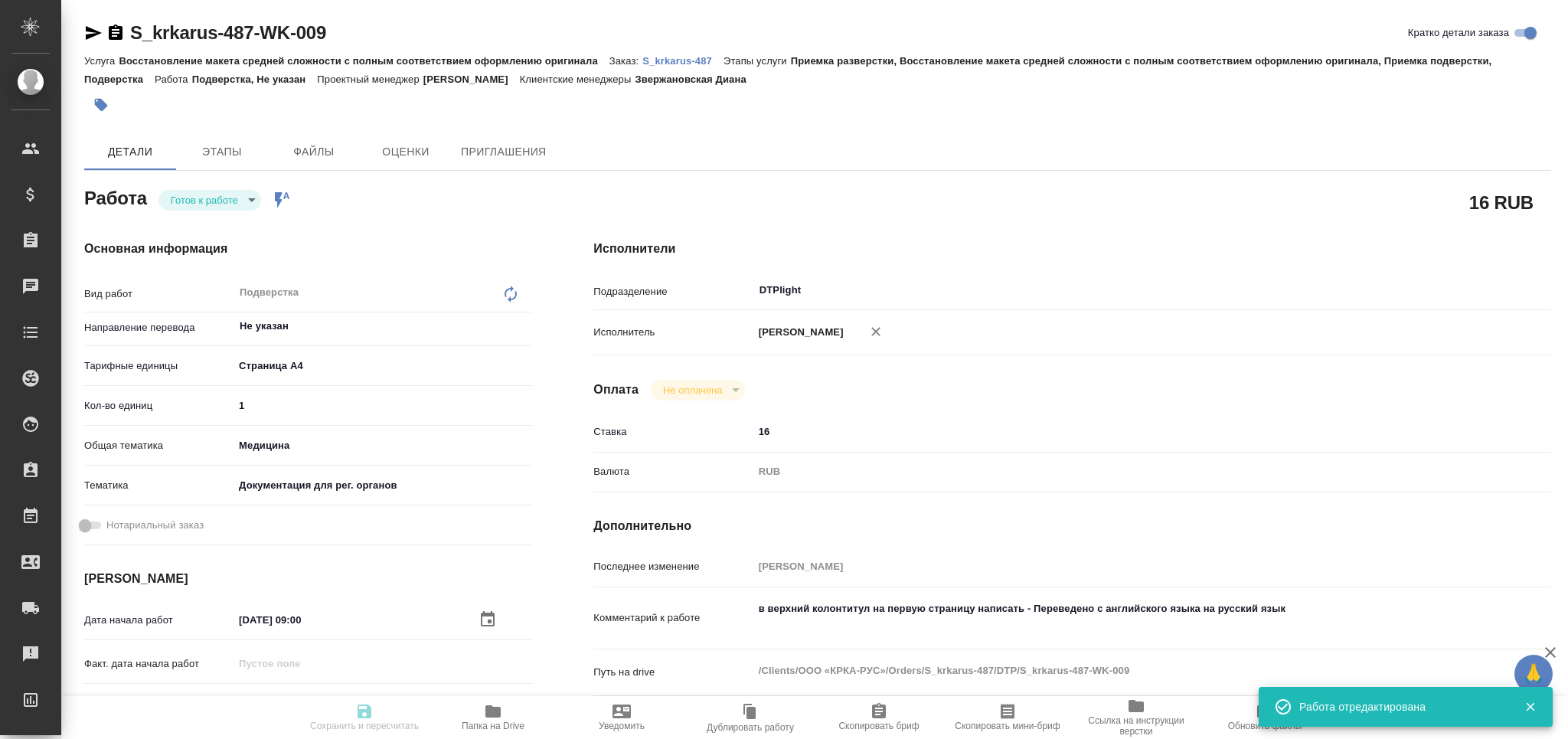
type input "S_krkarus-487"
type input "Восстановление макета средней сложности с полным соответствием оформлению ориги…"
type input "Приемка разверстки, Восстановление макета средней сложности с полным соответств…"
type input "Звержановская Диана"
type input "Оксютович Ирина"
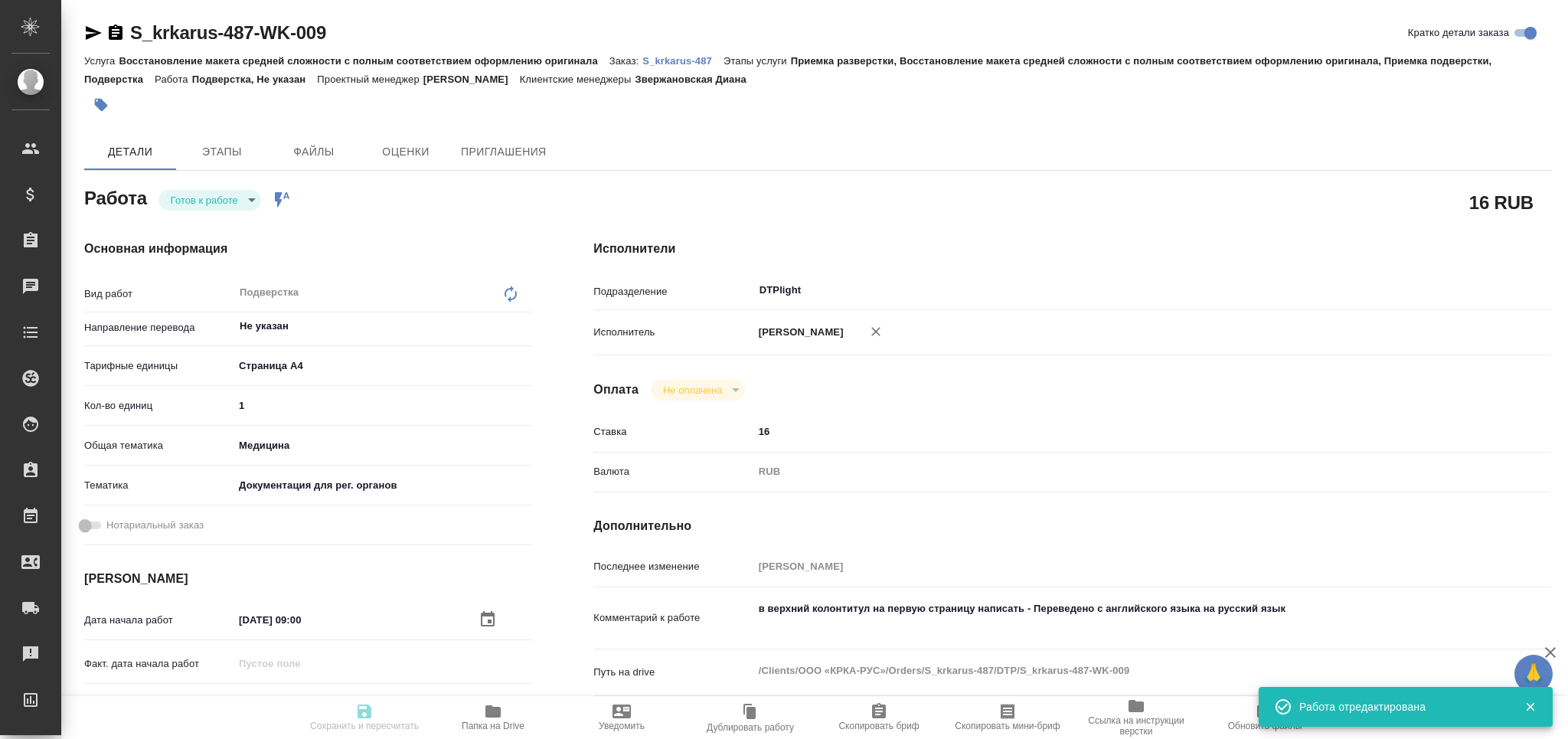
type input "/Clients/ООО «КРКА-РУС»/Orders/S_krkarus-487"
type textarea "x"
type textarea "КРКА Кандекор Н 8 (Гидрохлоротиазид + Кандесартан), таблетки, 12,5 мг + 8 мг (Е…"
type textarea "x"
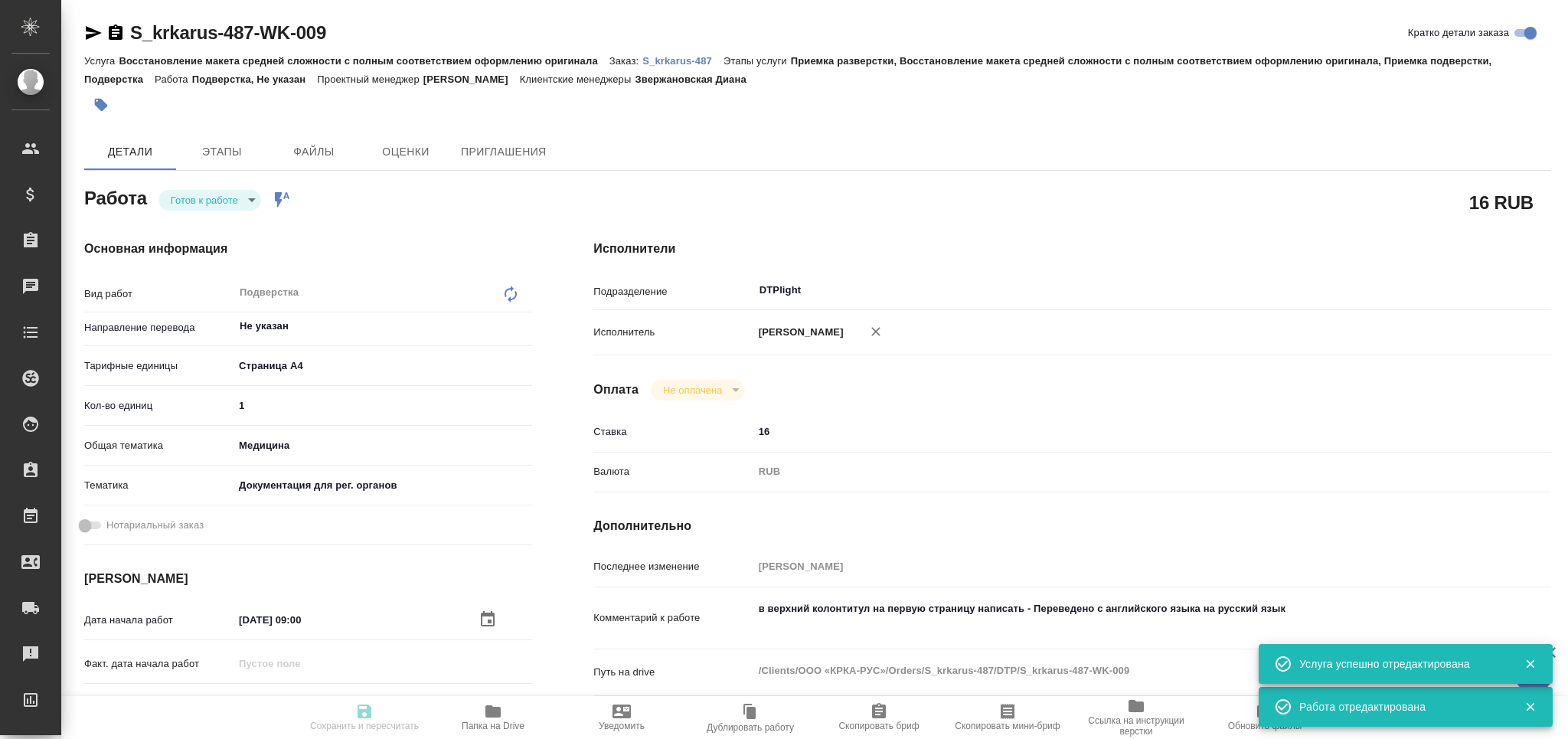
type textarea "x"
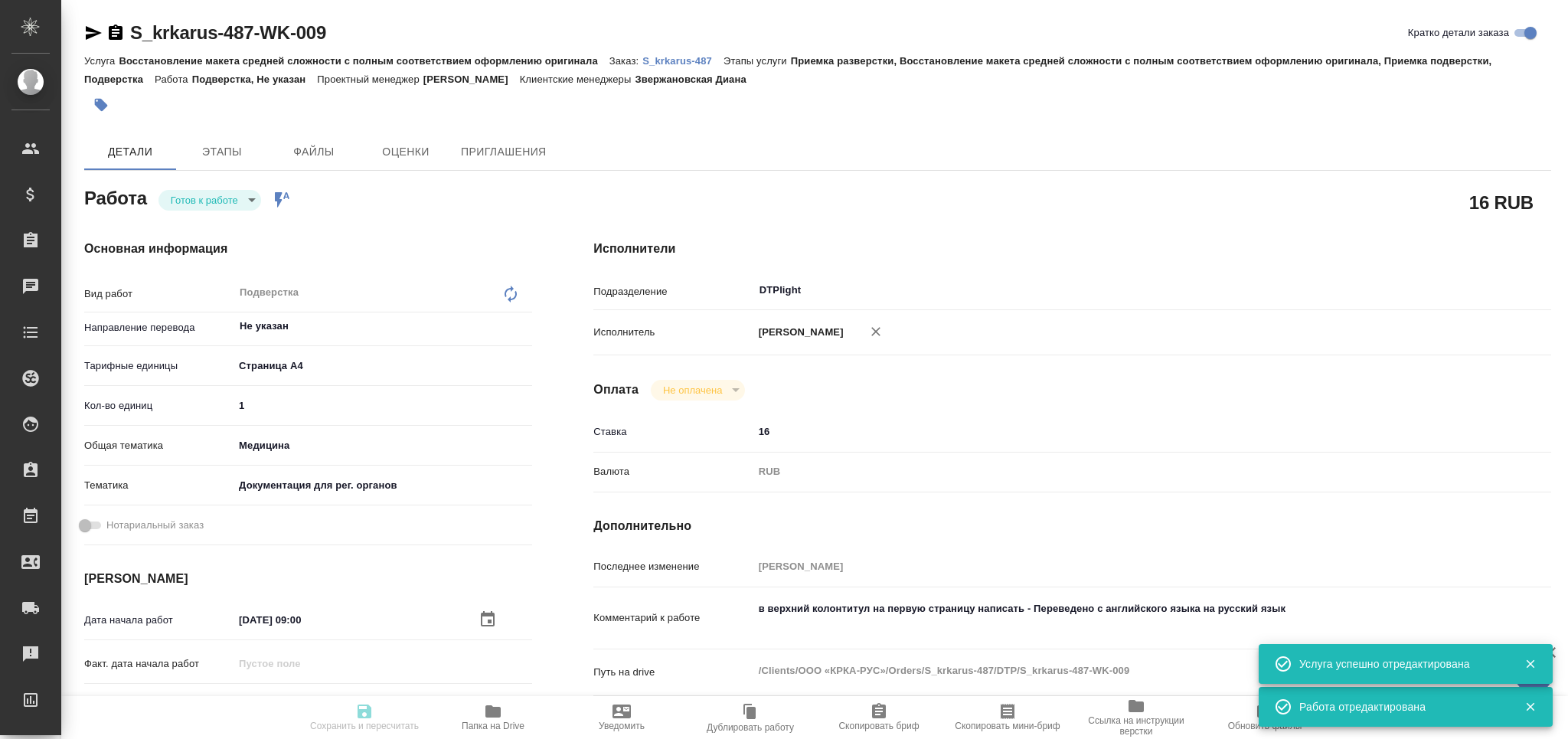
type textarea "x"
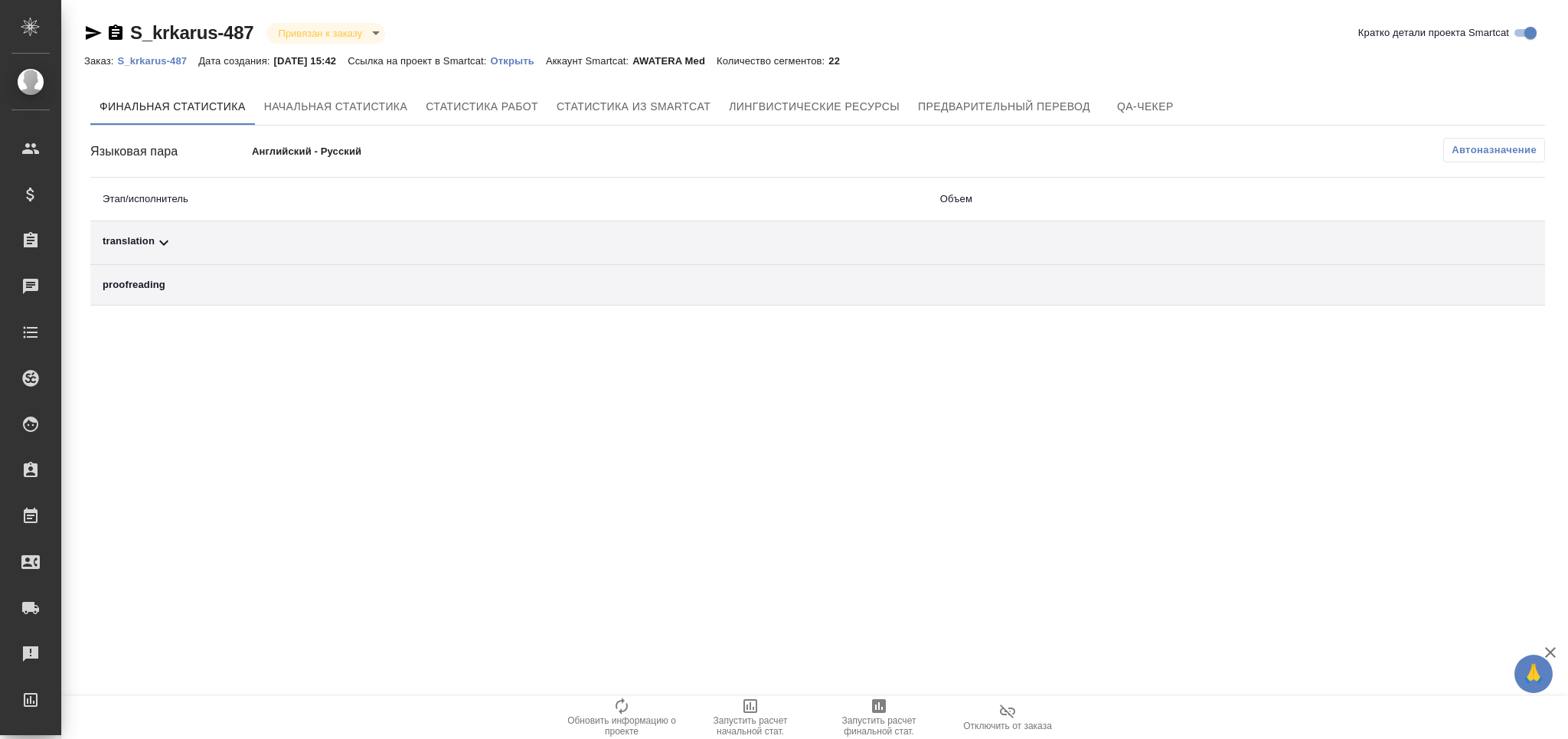
click at [1490, 148] on span "Автоназначение" at bounding box center [1493, 150] width 85 height 15
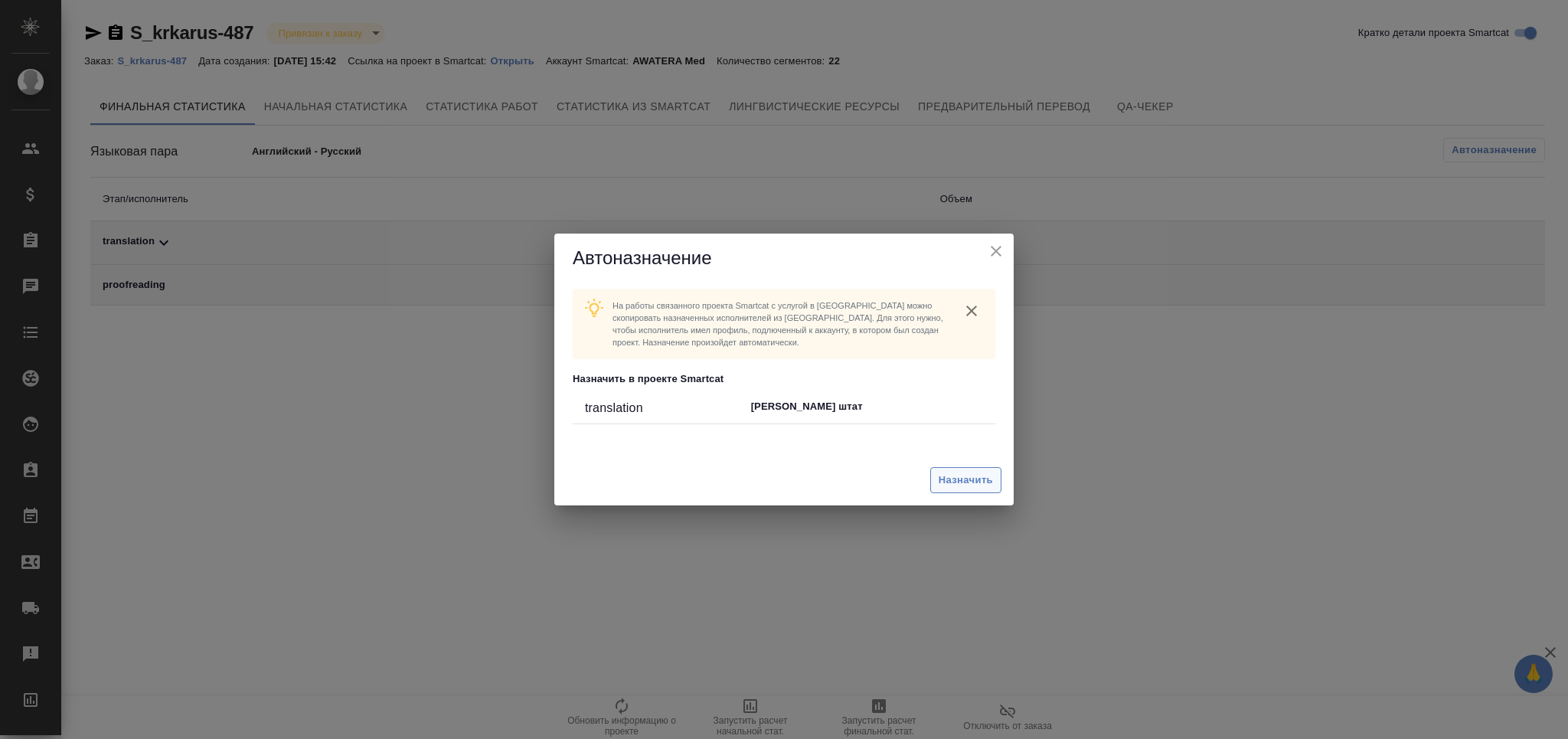
click at [966, 480] on span "Назначить" at bounding box center [966, 480] width 54 height 18
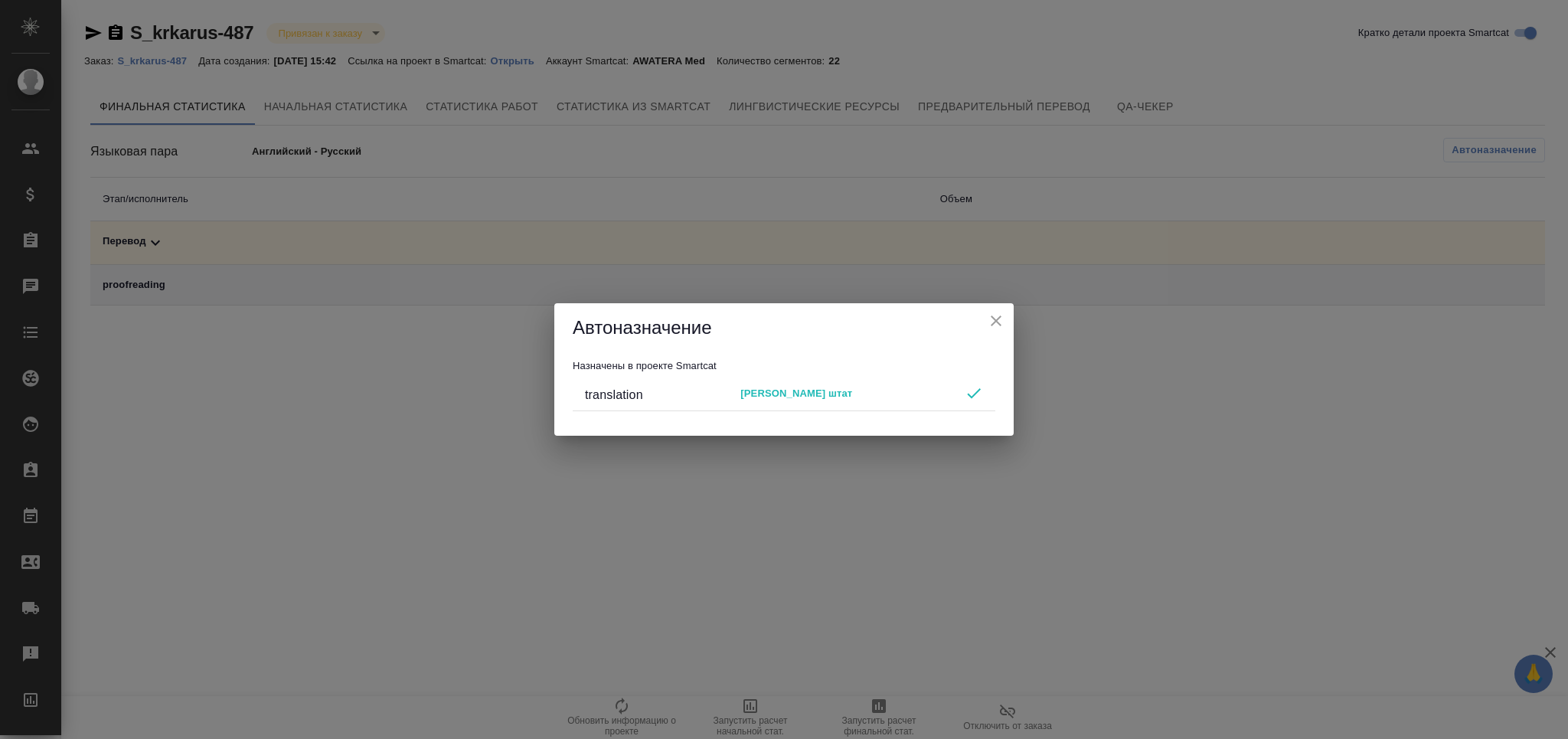
click at [996, 326] on icon "close" at bounding box center [997, 321] width 19 height 19
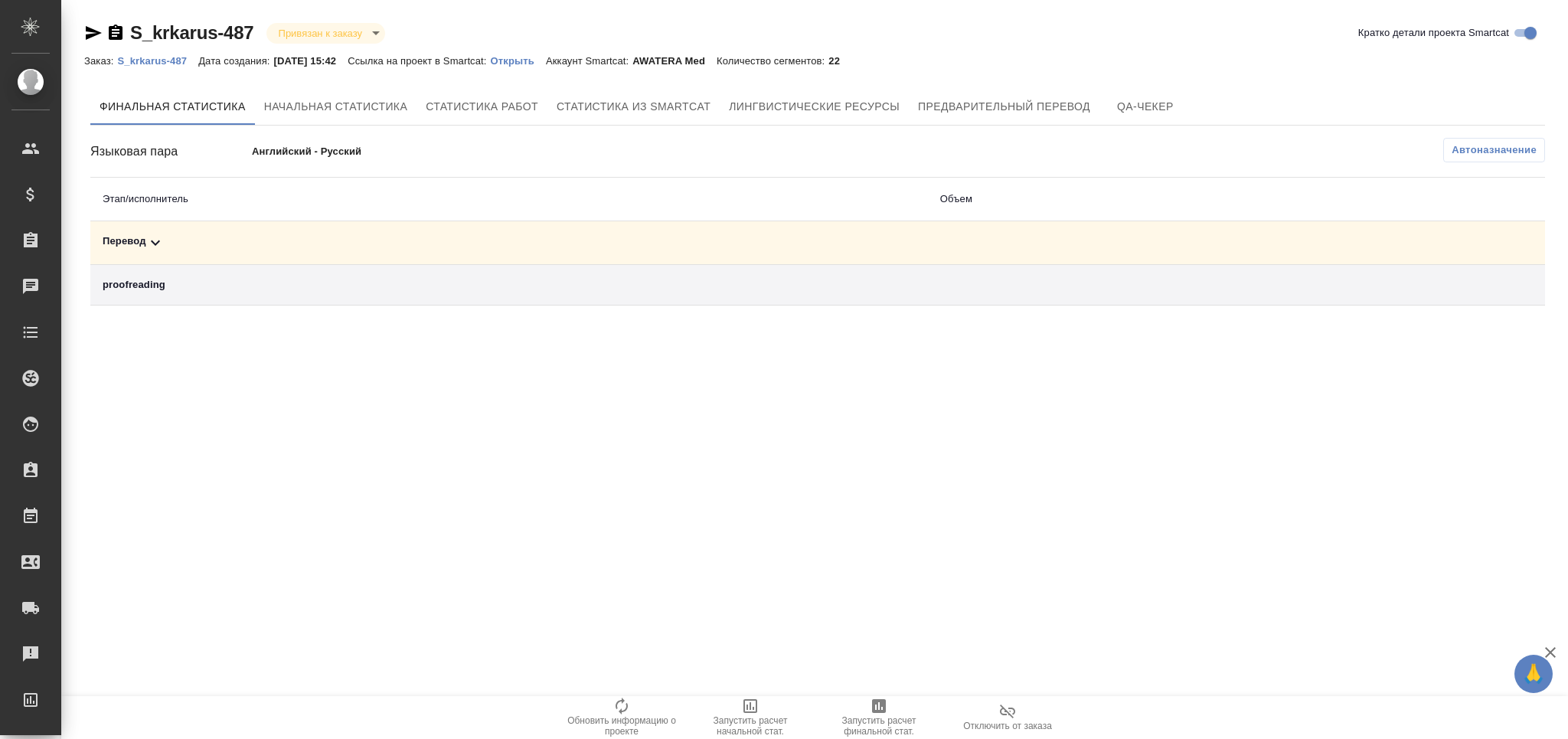
click at [881, 711] on icon "button" at bounding box center [879, 706] width 14 height 14
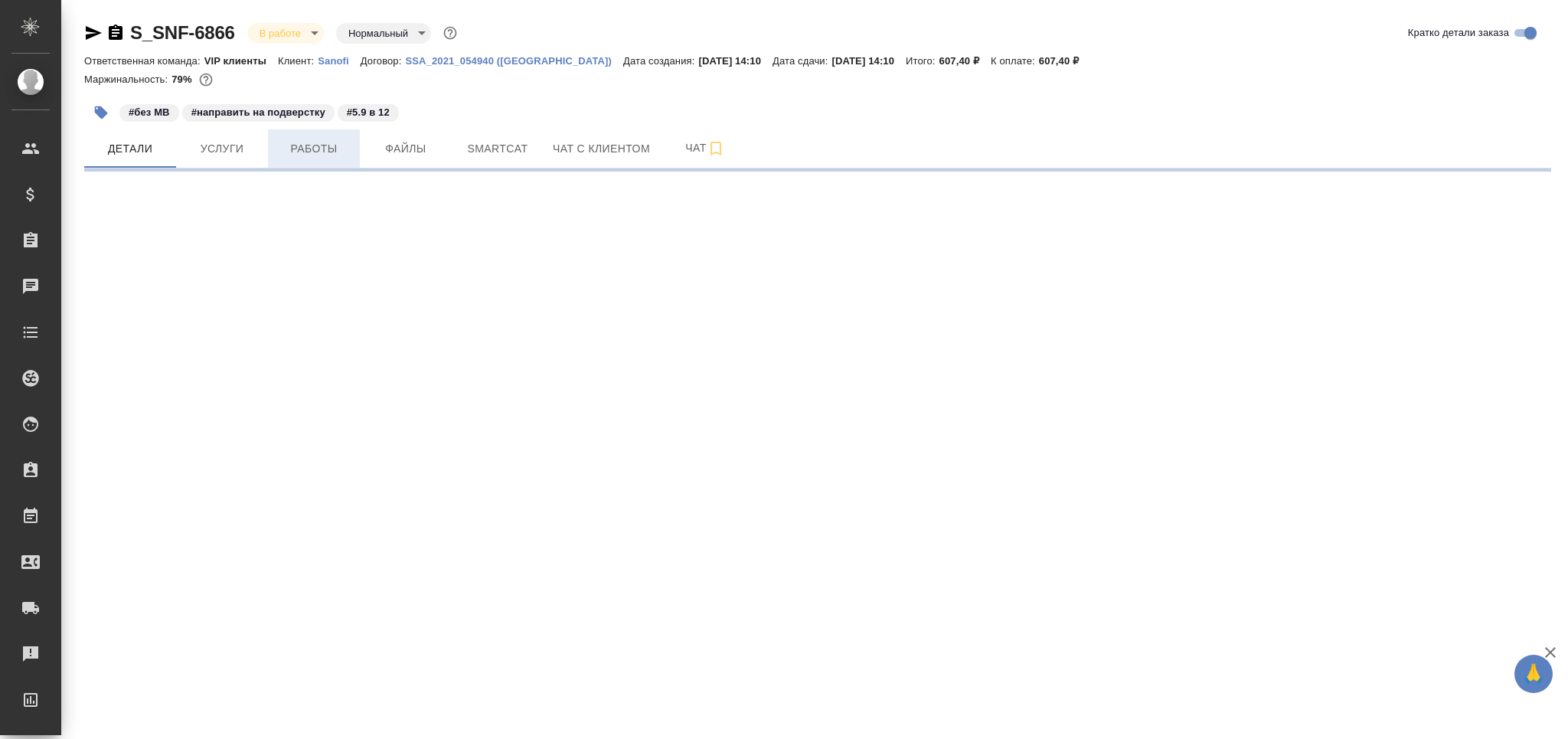
select select "RU"
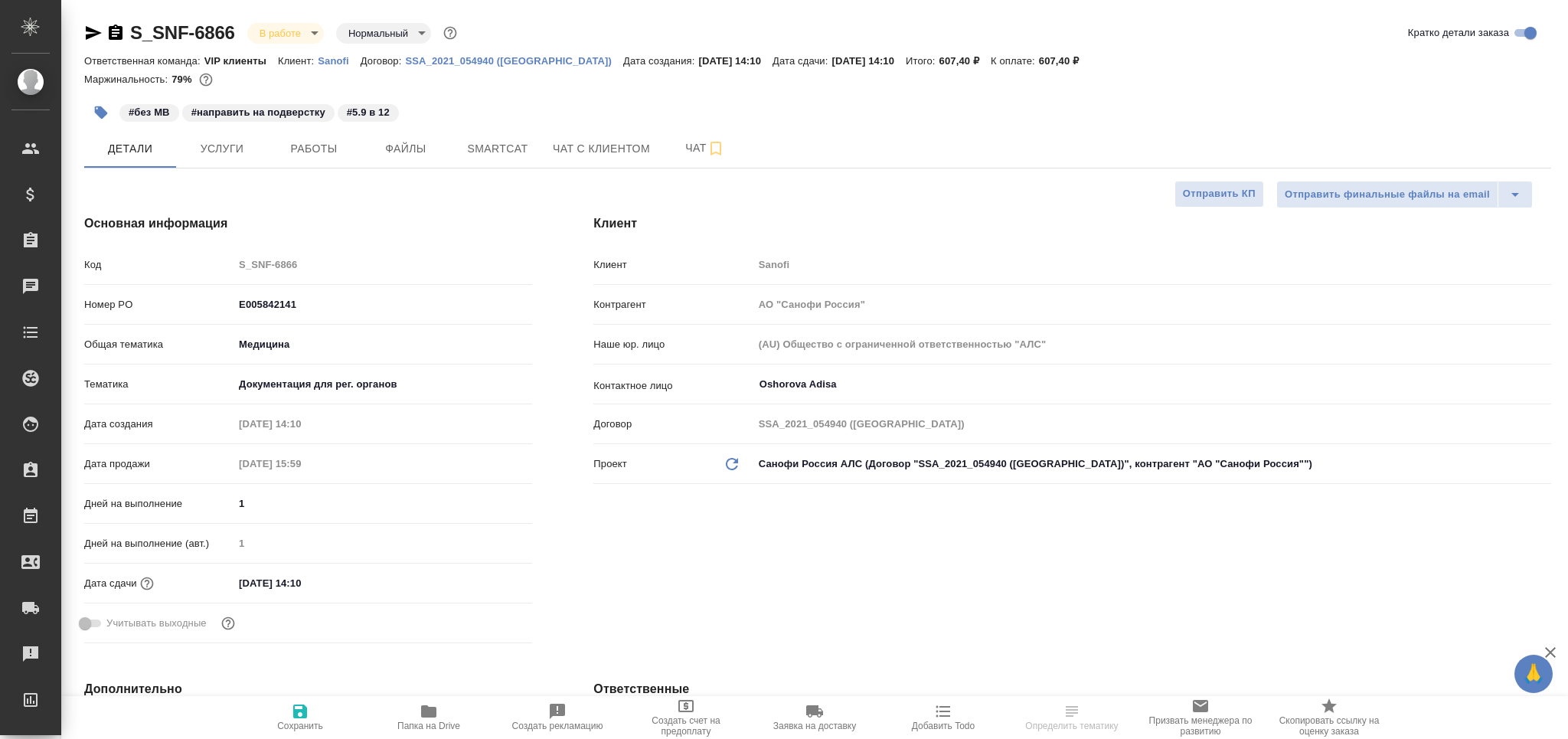
type textarea "x"
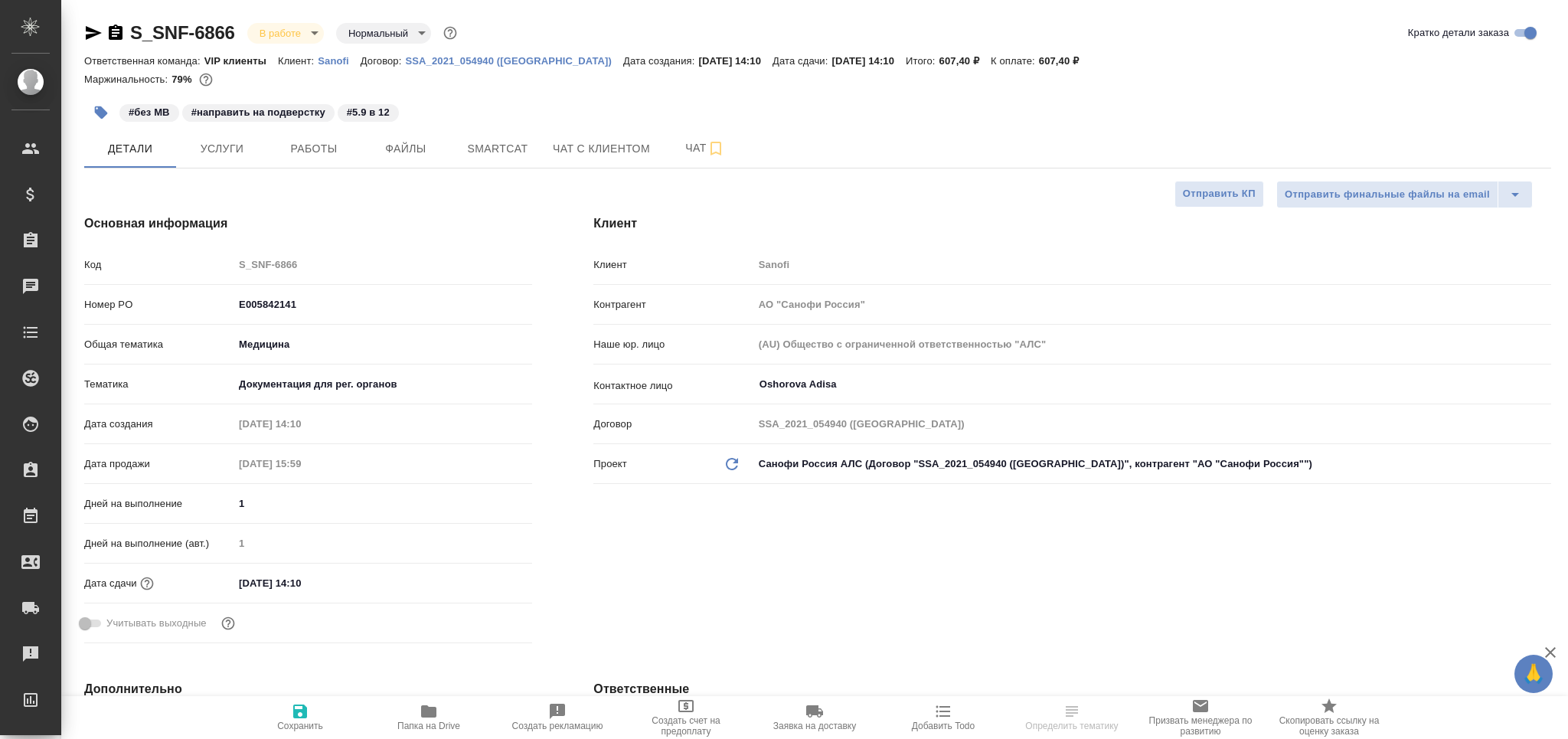
type textarea "x"
click at [323, 153] on span "Работы" at bounding box center [313, 149] width 74 height 19
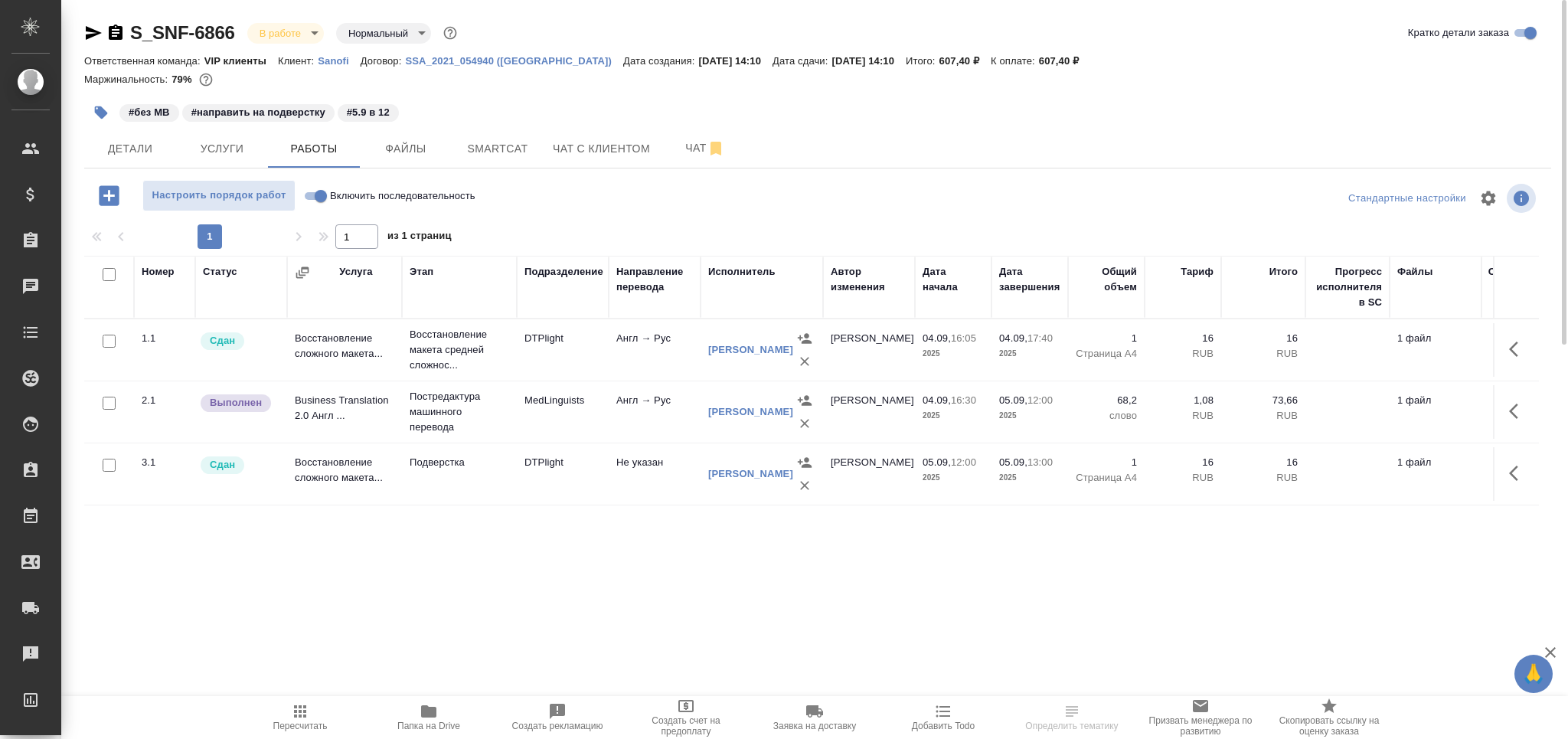
click at [95, 118] on icon "button" at bounding box center [101, 113] width 15 height 15
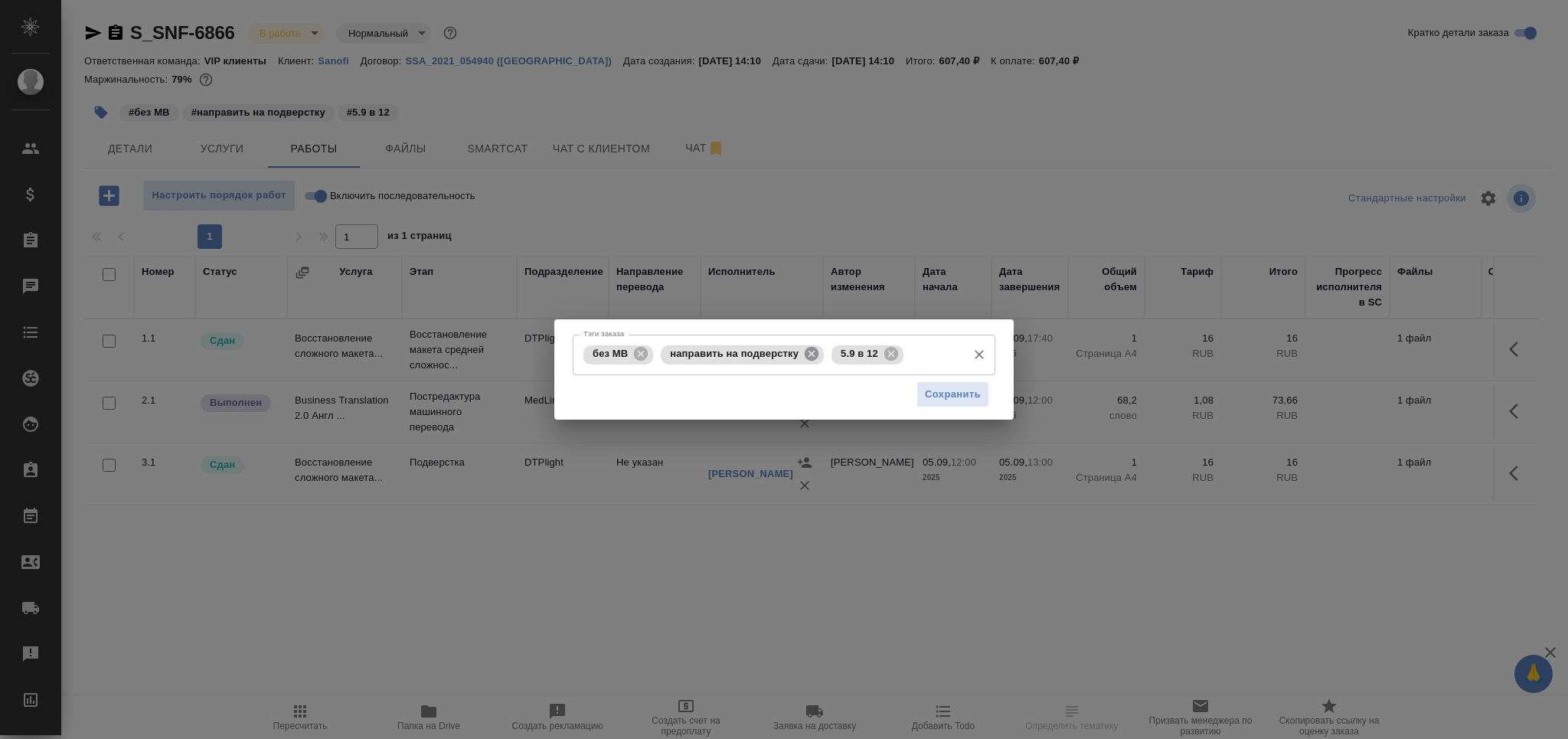
click at [806, 353] on icon at bounding box center [811, 354] width 14 height 14
click at [720, 350] on icon at bounding box center [721, 354] width 14 height 14
click at [737, 351] on input "Тэги заказа" at bounding box center [847, 354] width 223 height 26
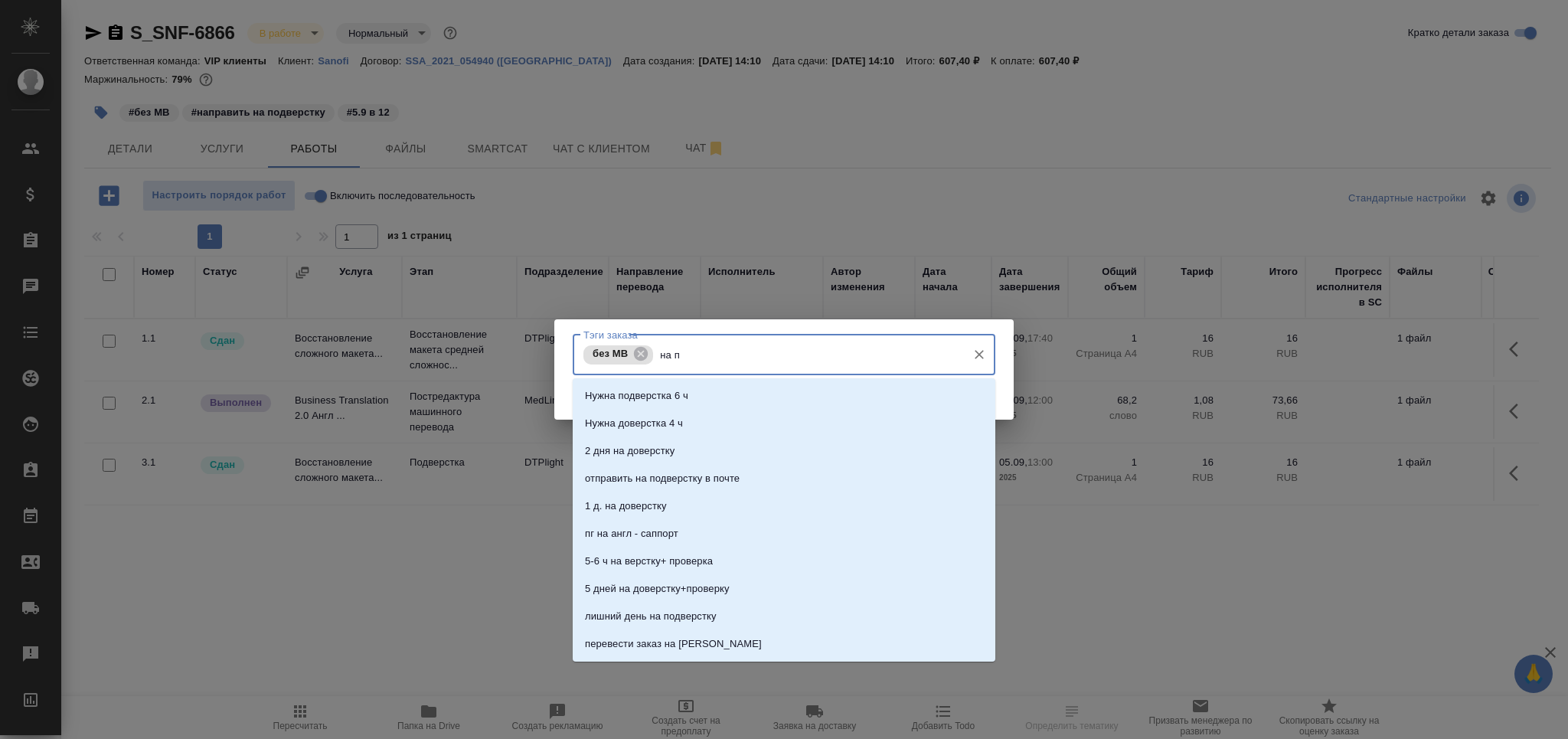
type input "на по"
click at [666, 510] on li "на подверстке" at bounding box center [783, 505] width 422 height 28
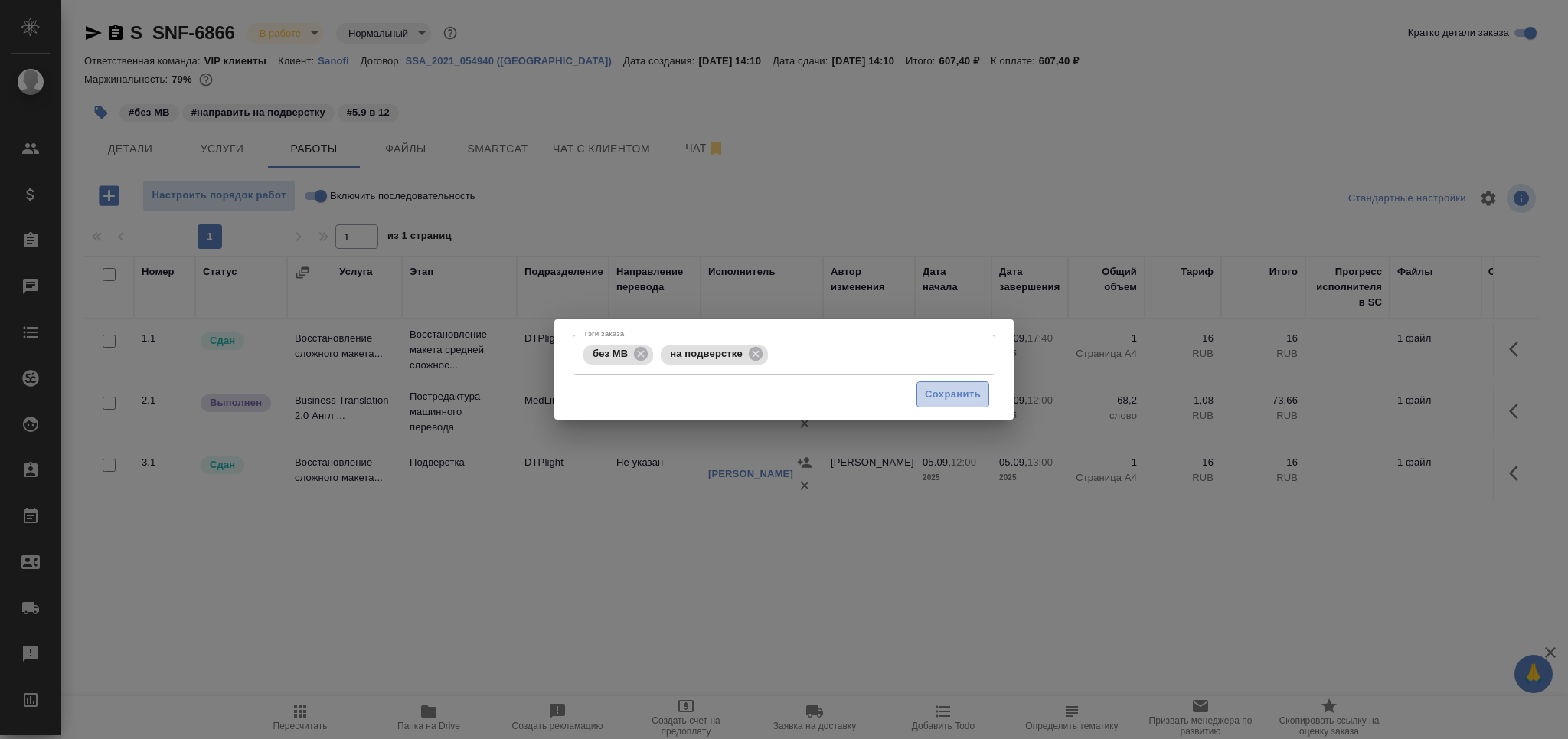
click at [947, 394] on span "Сохранить" at bounding box center [952, 394] width 56 height 18
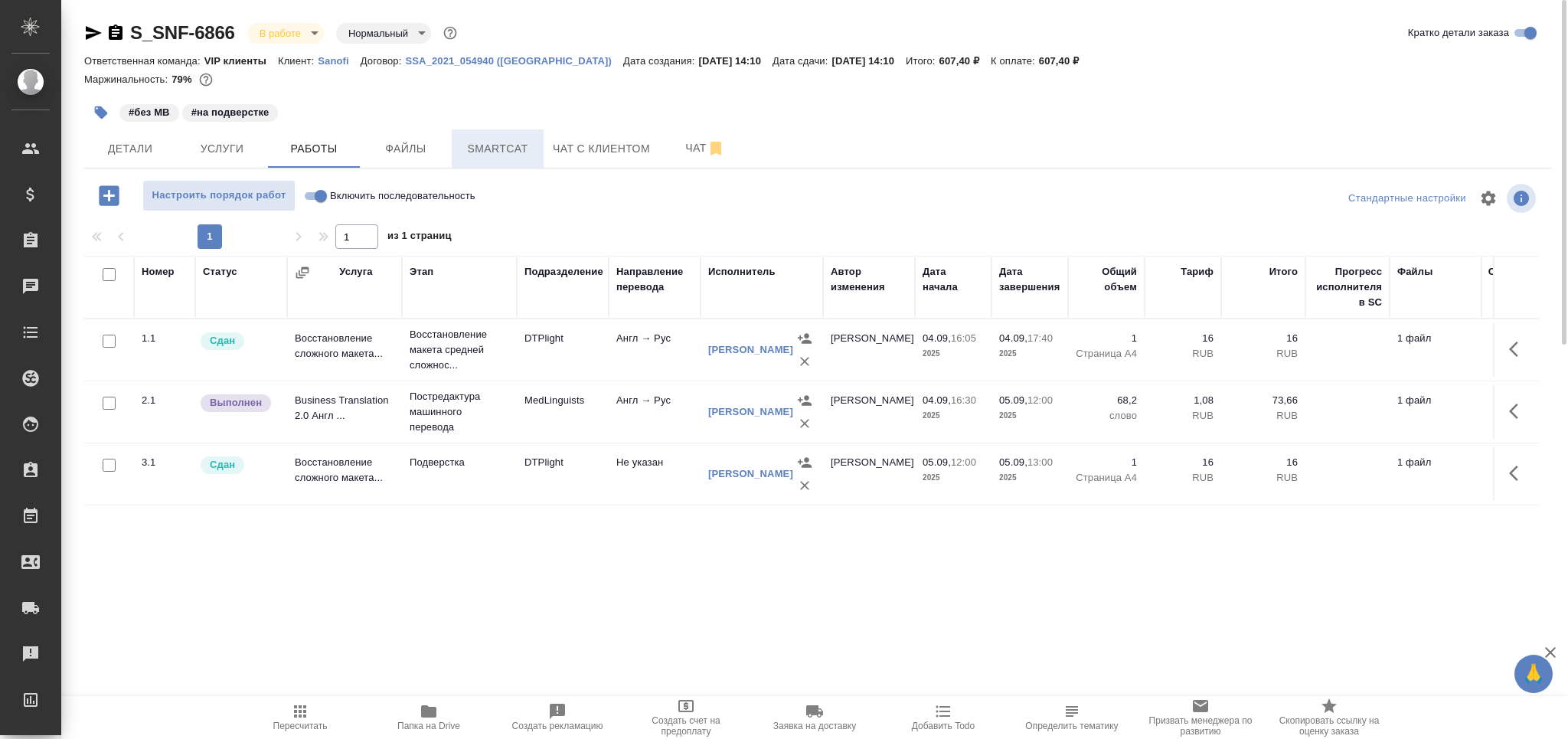
click at [489, 145] on span "Smartcat" at bounding box center [497, 149] width 74 height 19
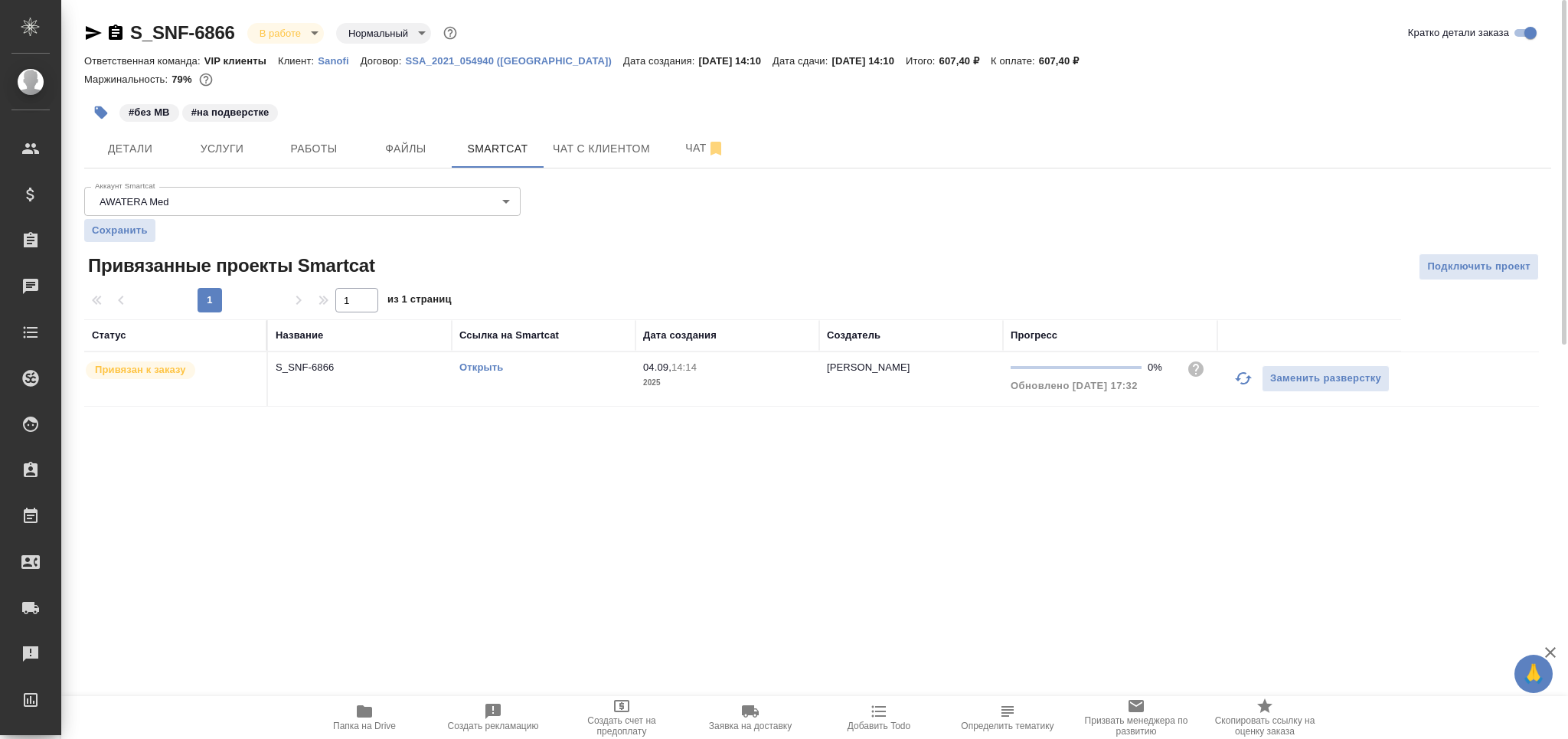
click at [569, 367] on div "Открыть" at bounding box center [544, 367] width 168 height 15
click at [135, 148] on span "Детали" at bounding box center [130, 149] width 74 height 19
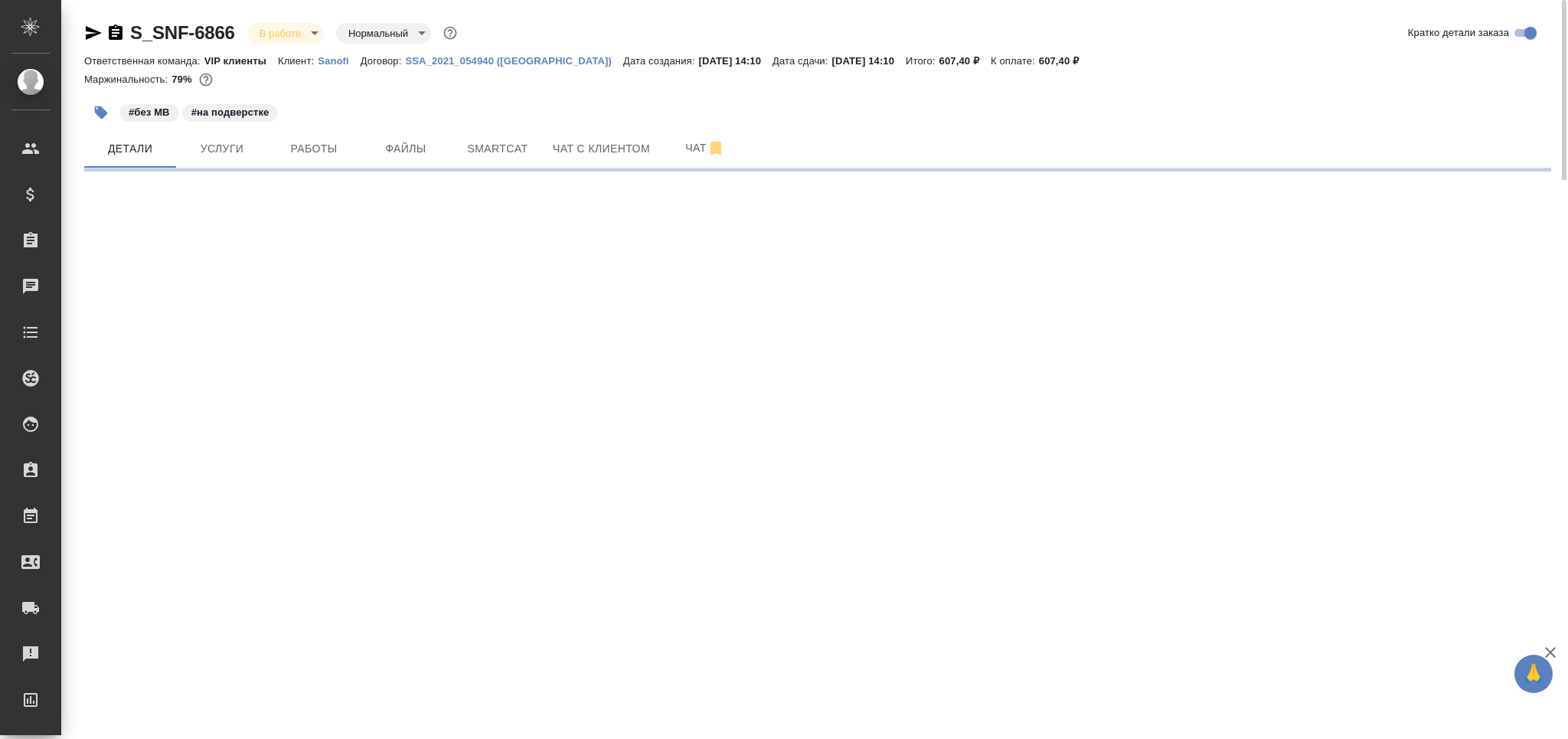
select select "RU"
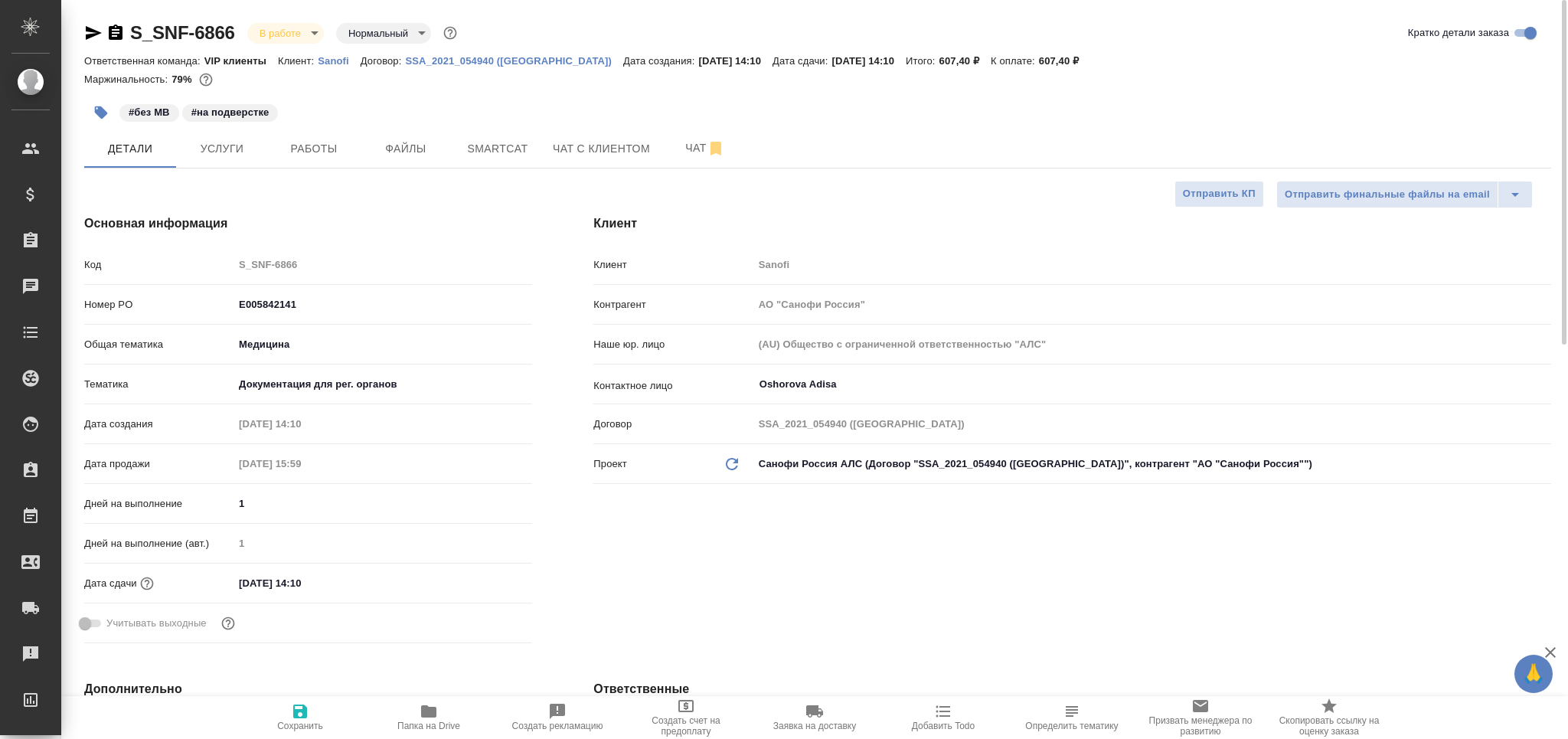
type textarea "x"
click at [672, 152] on span "Чат" at bounding box center [704, 148] width 74 height 19
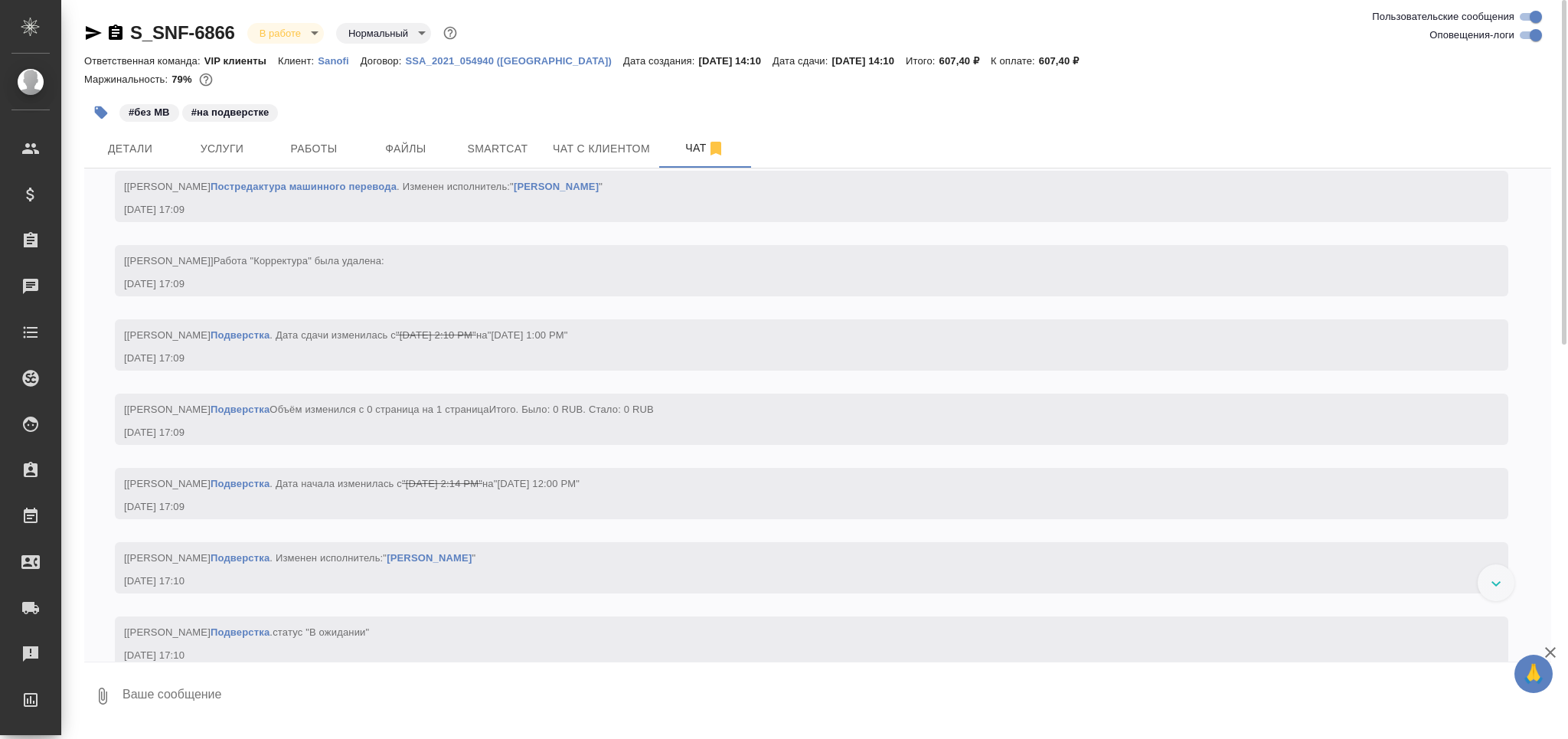
scroll to position [3015, 0]
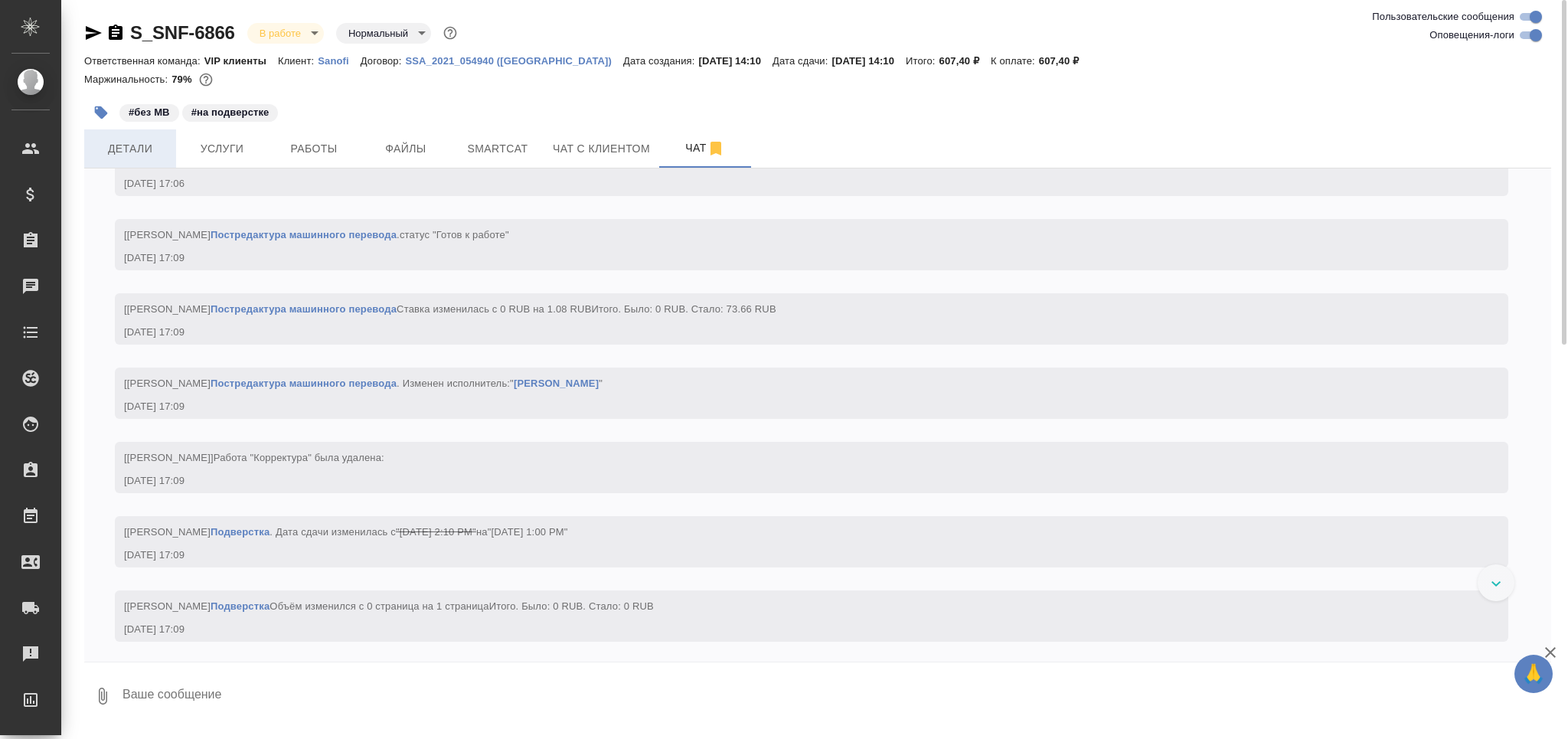
click at [137, 140] on span "Детали" at bounding box center [130, 149] width 74 height 19
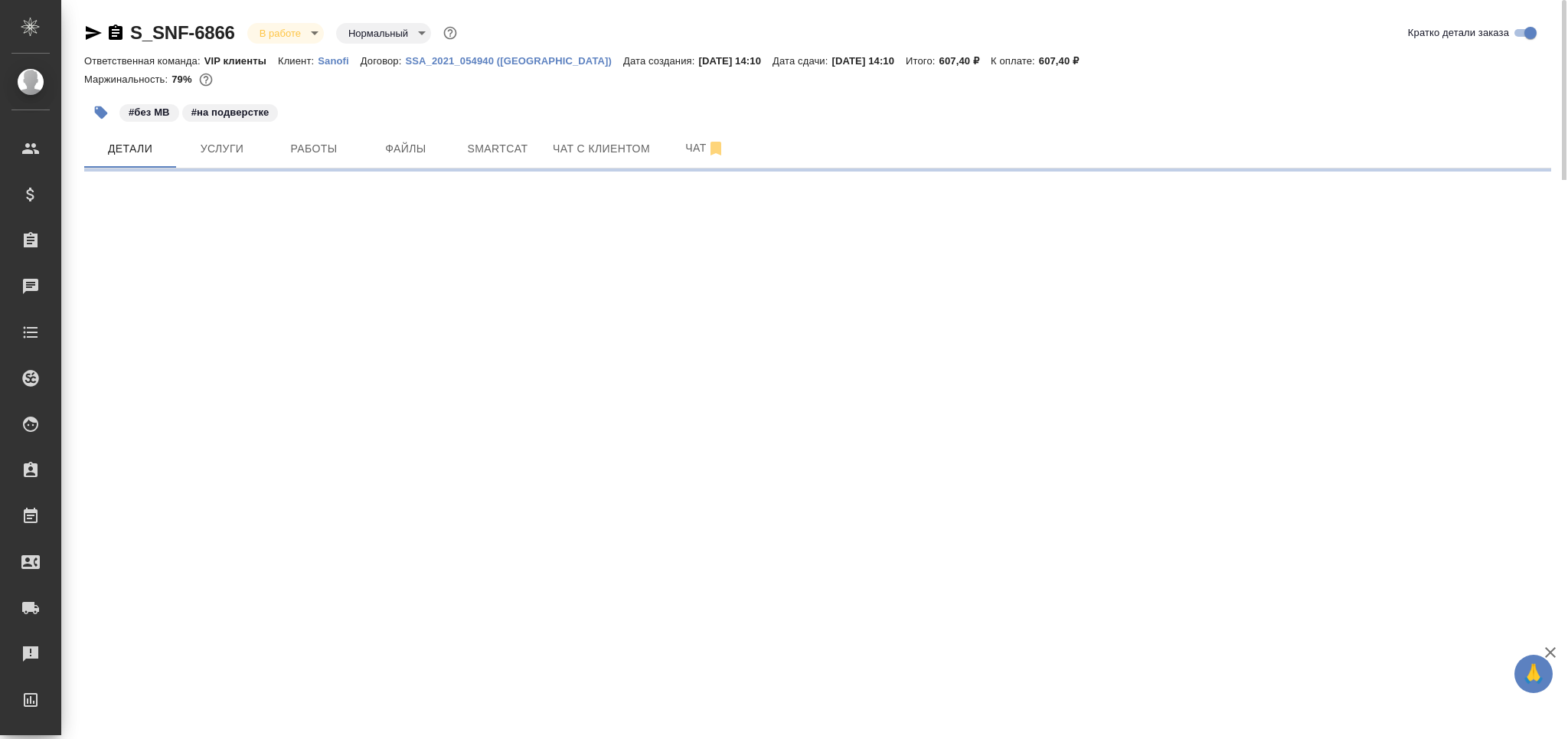
select select "RU"
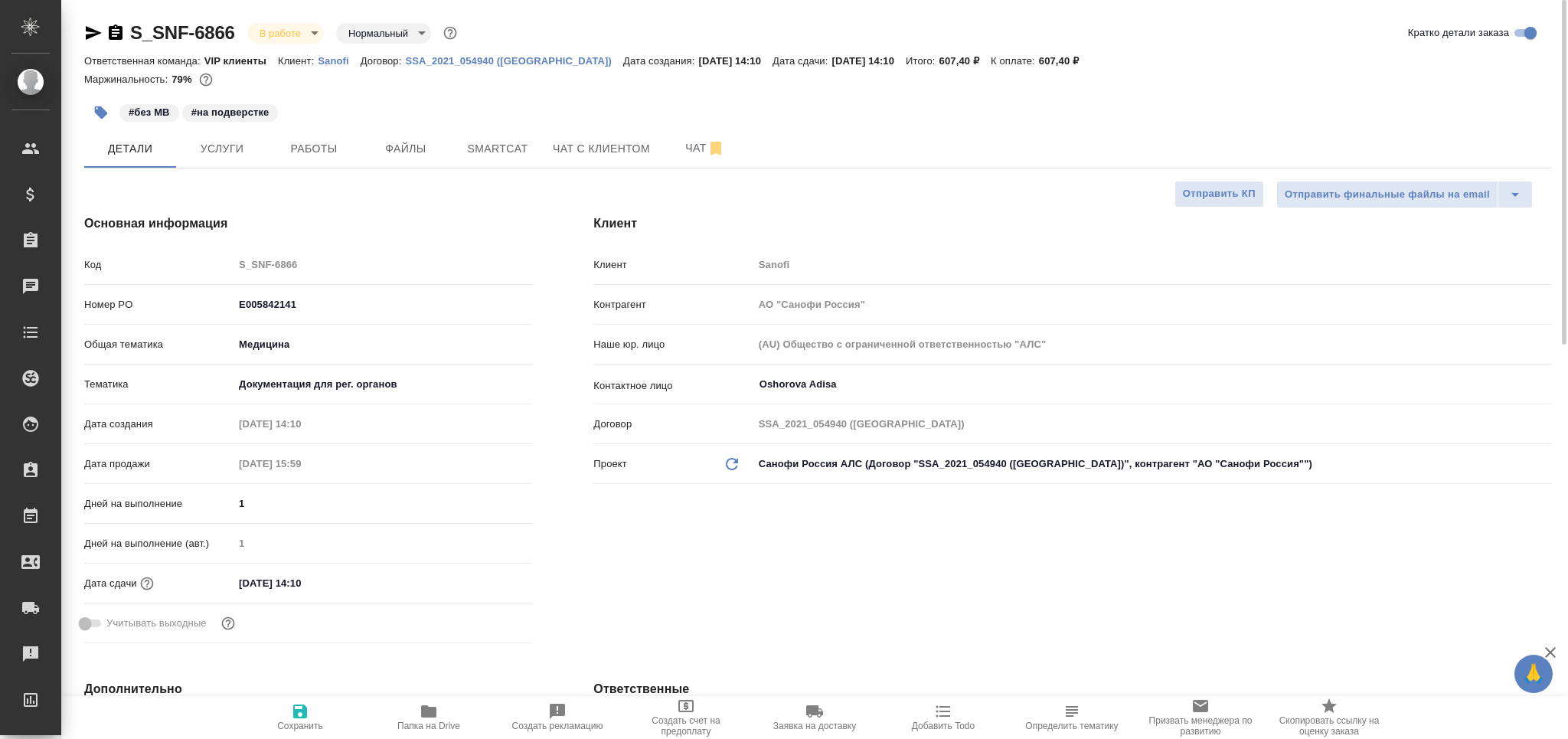
type textarea "x"
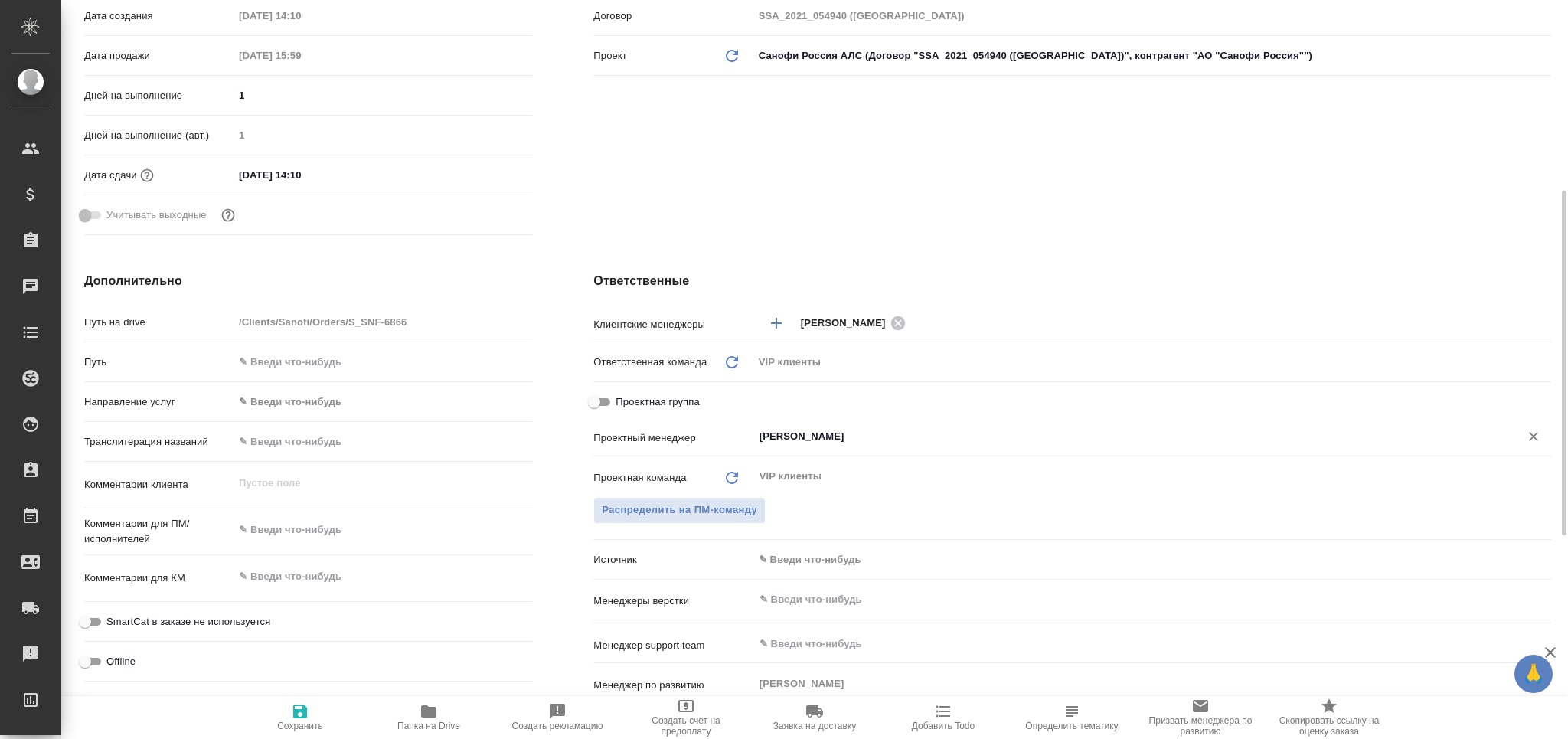
click at [827, 439] on input "Горшкова Валентина" at bounding box center [1126, 437] width 737 height 19
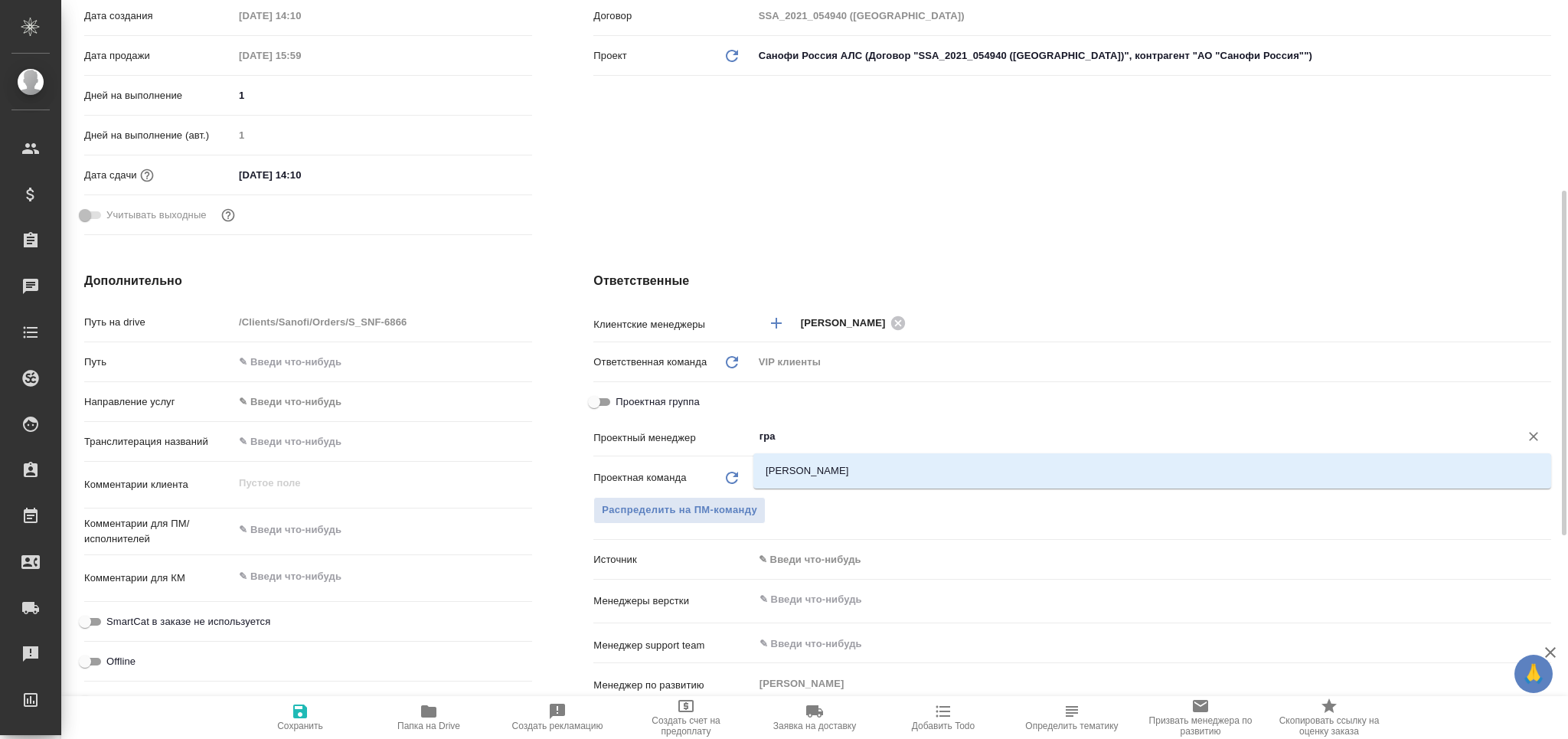
type input "граб"
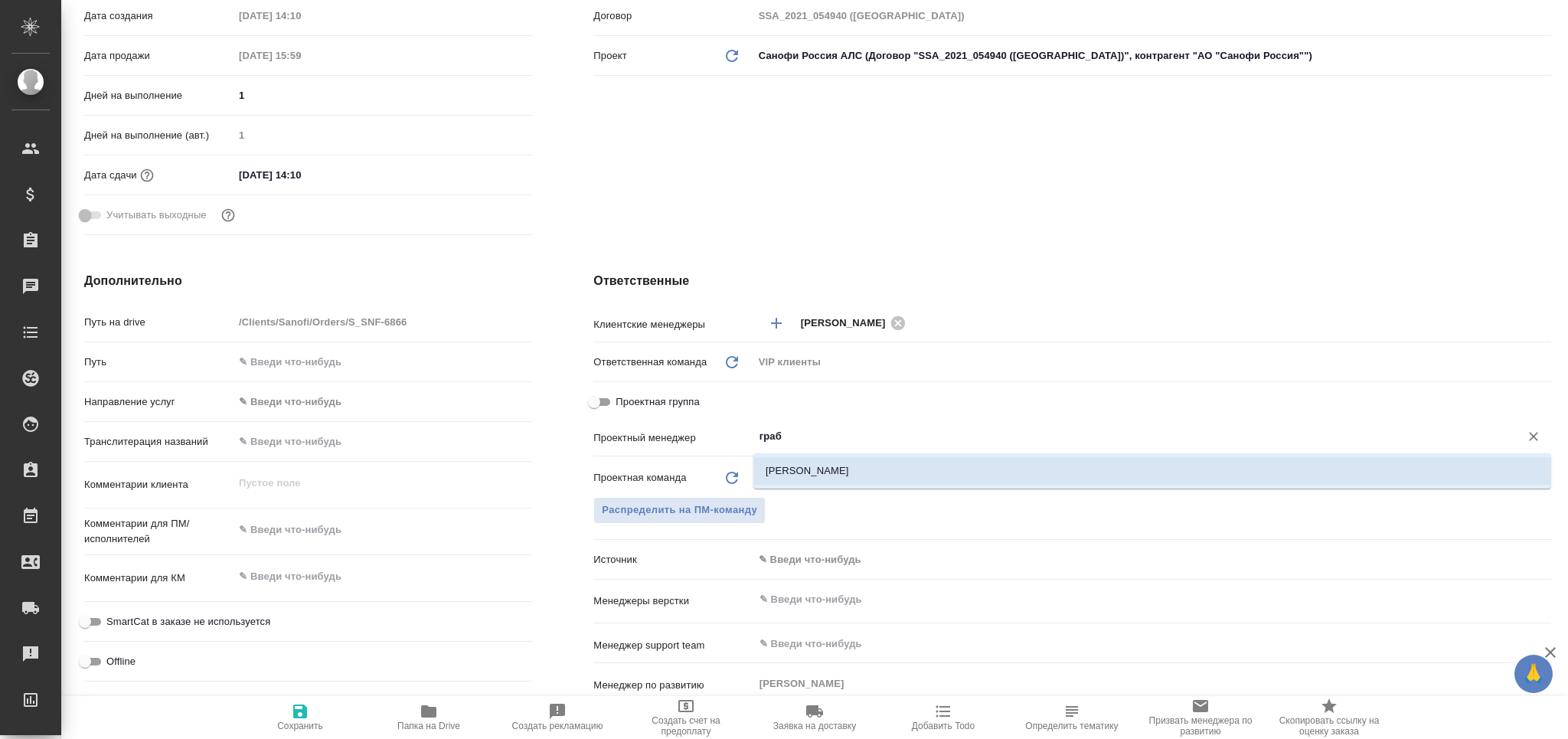
click at [831, 457] on li "Грабко Мария" at bounding box center [1152, 471] width 798 height 28
type textarea "x"
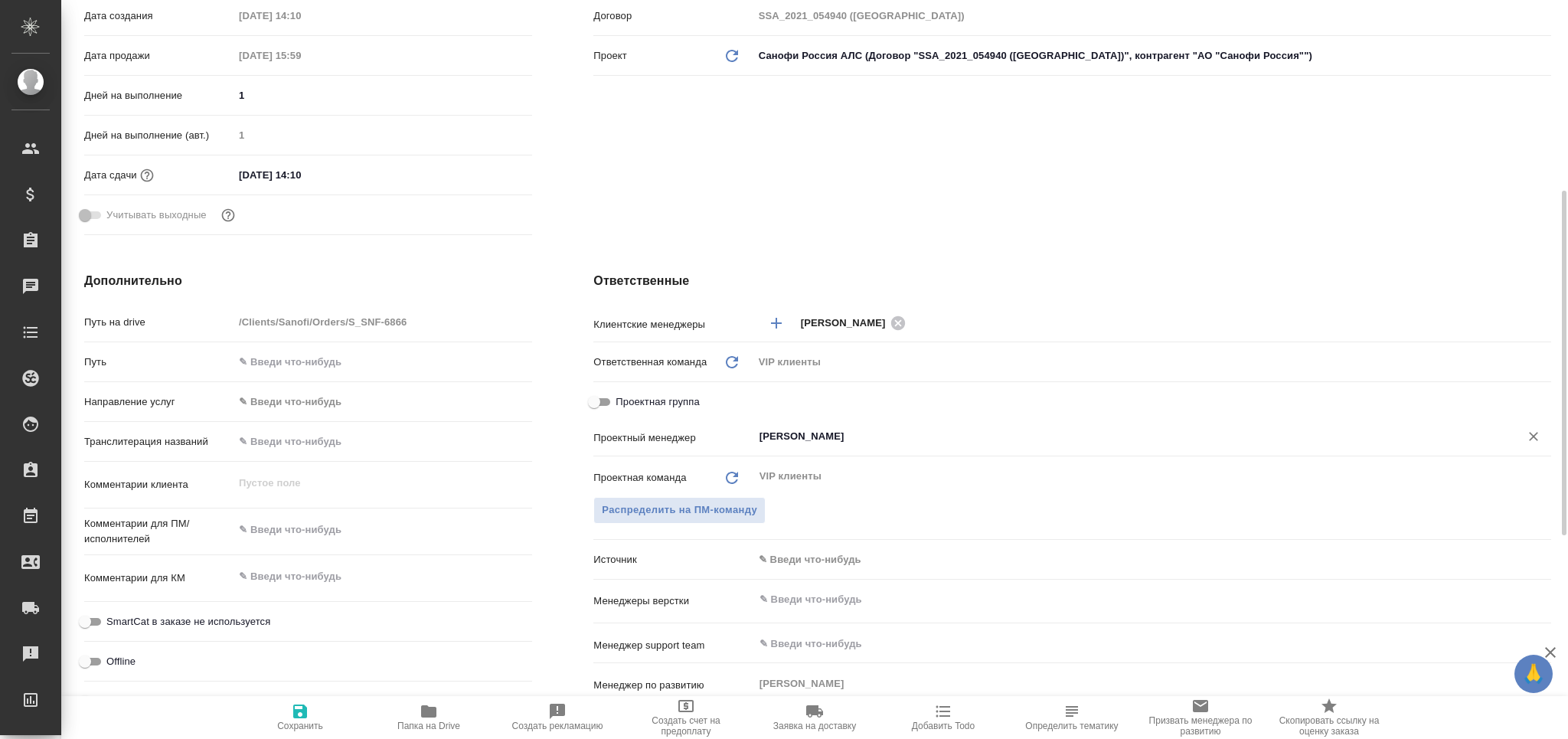
type input "[PERSON_NAME]"
click at [318, 708] on span "Сохранить" at bounding box center [300, 716] width 110 height 29
type textarea "x"
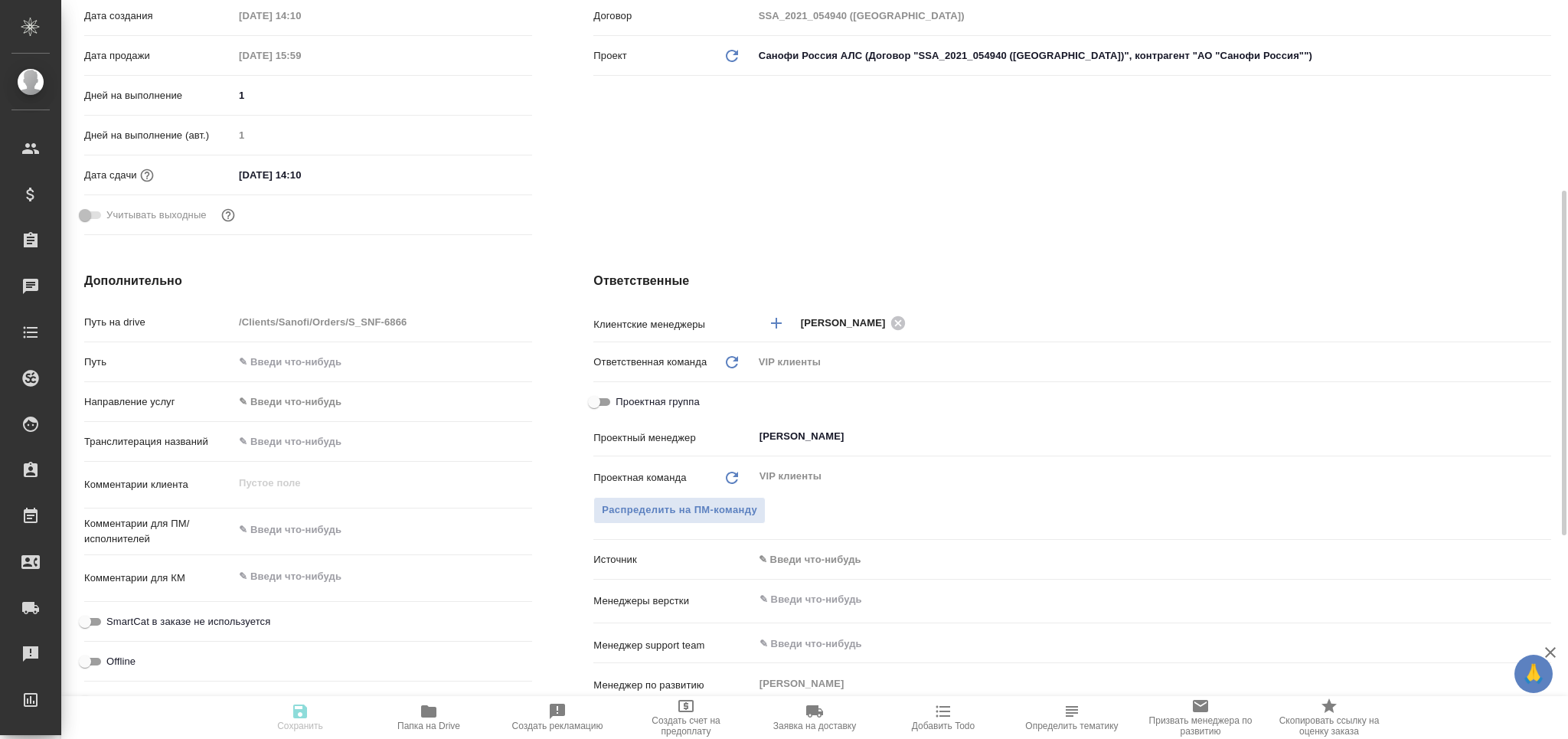
type textarea "x"
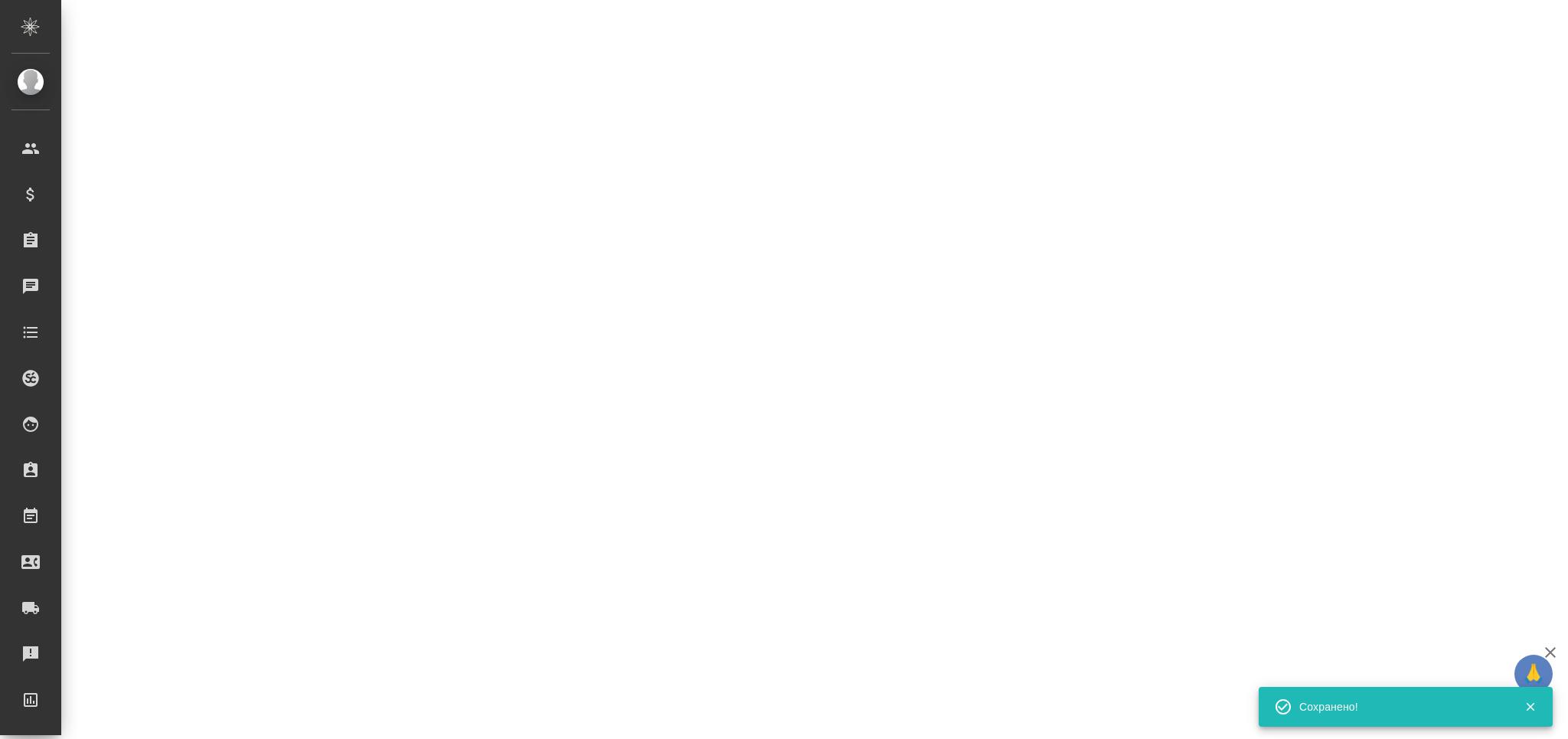
select select "RU"
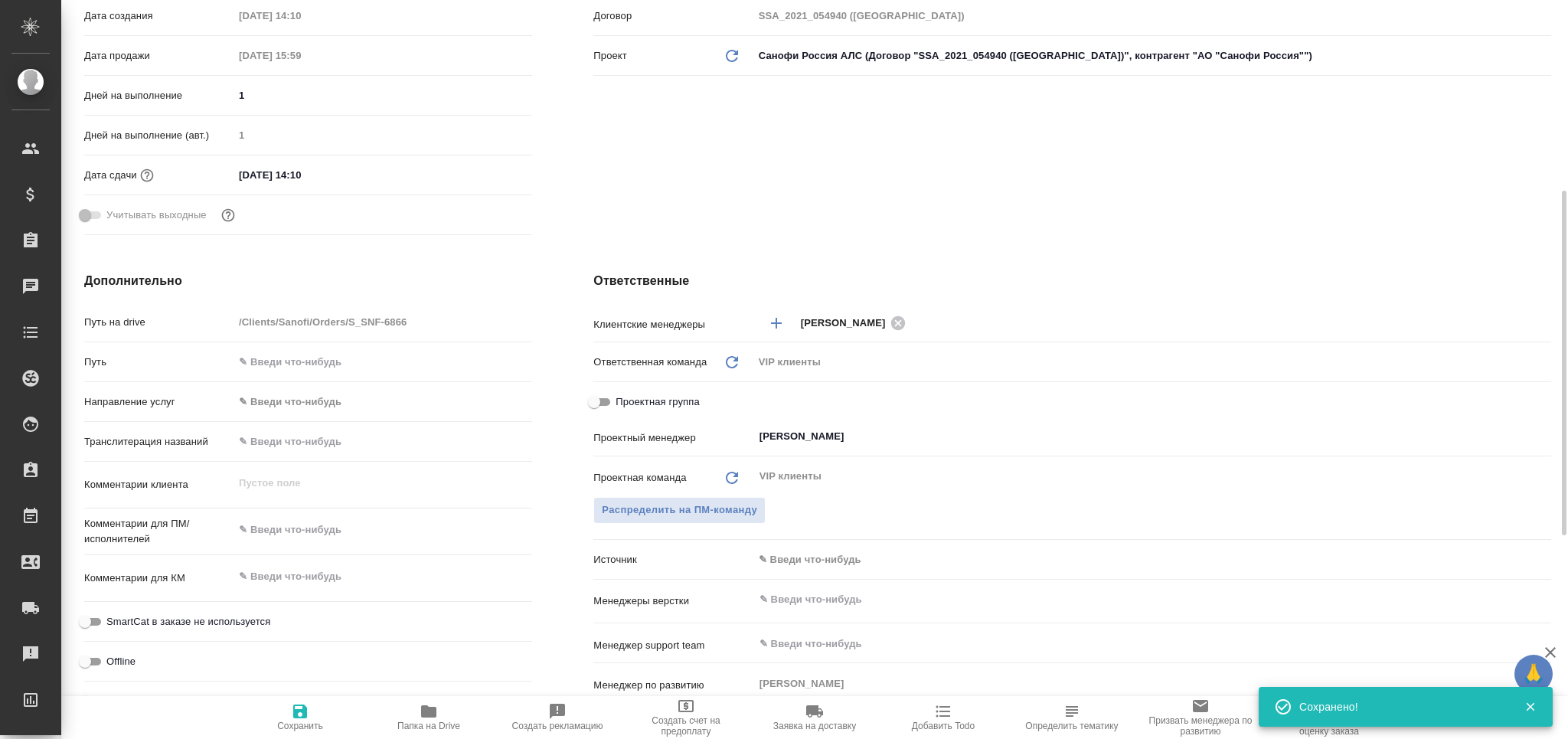
type textarea "x"
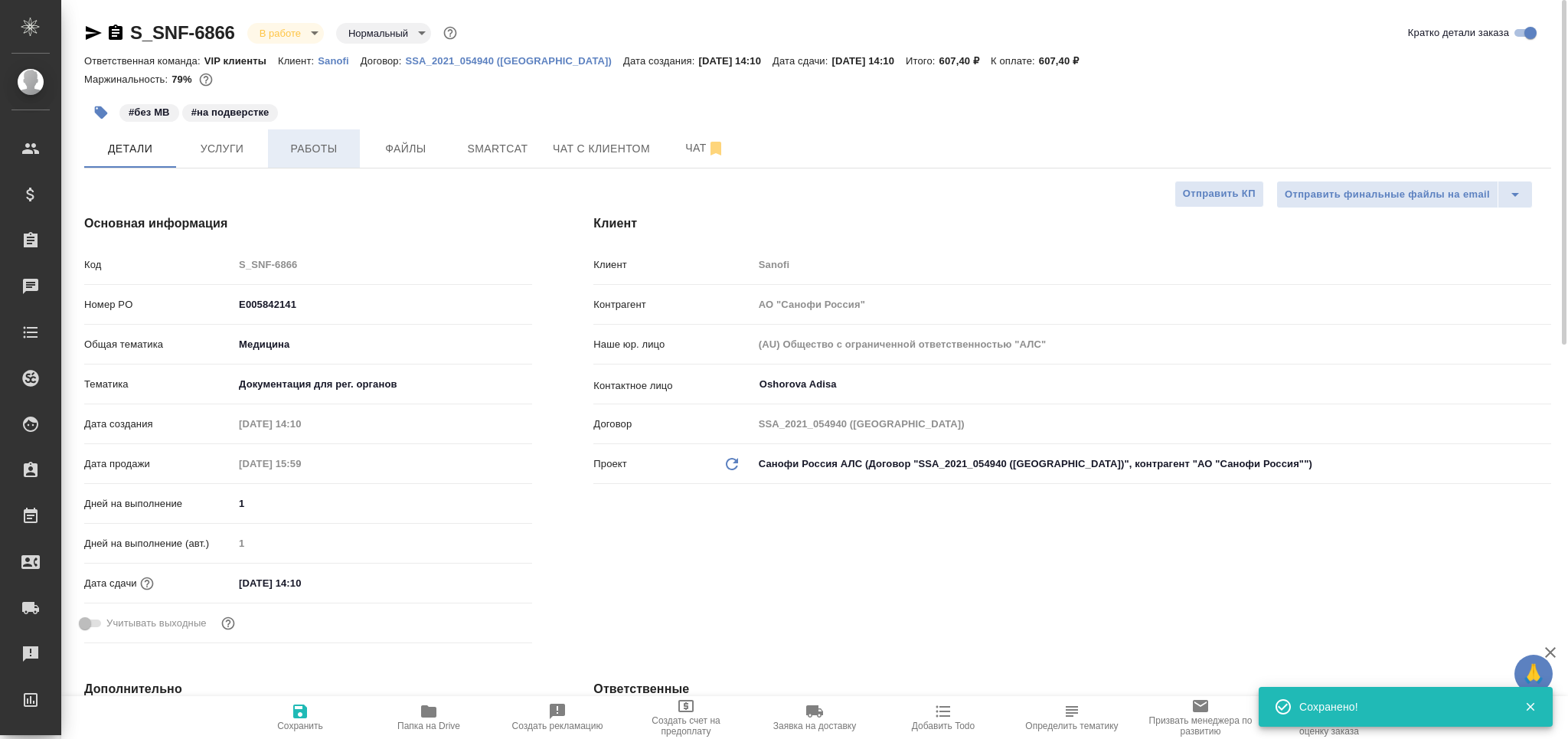
click at [304, 153] on span "Работы" at bounding box center [313, 149] width 74 height 19
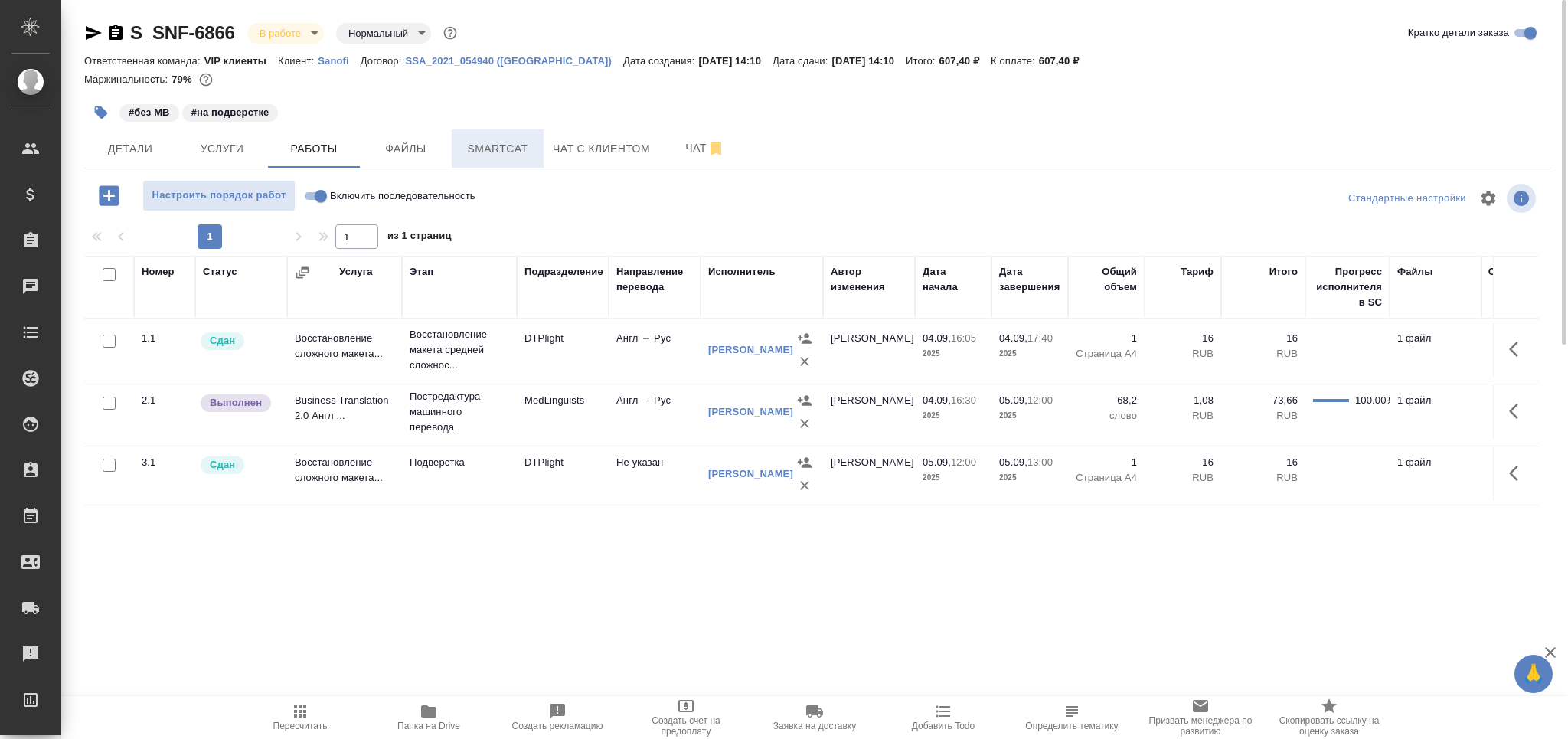
click at [478, 148] on span "Smartcat" at bounding box center [497, 149] width 74 height 19
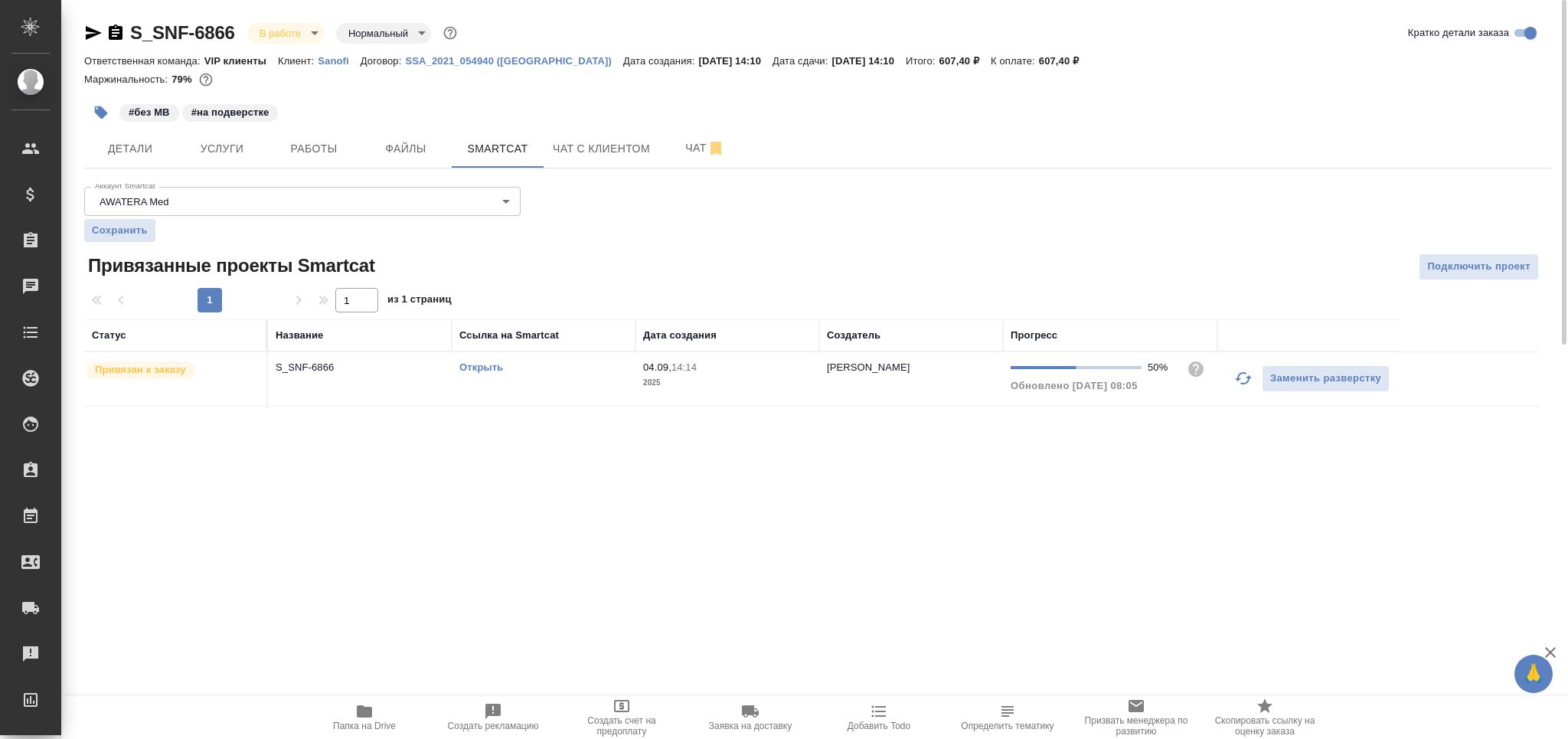
click at [561, 373] on div "Открыть" at bounding box center [544, 367] width 168 height 15
click at [562, 373] on div "Открыть" at bounding box center [544, 367] width 168 height 15
click at [327, 155] on span "Работы" at bounding box center [313, 149] width 74 height 19
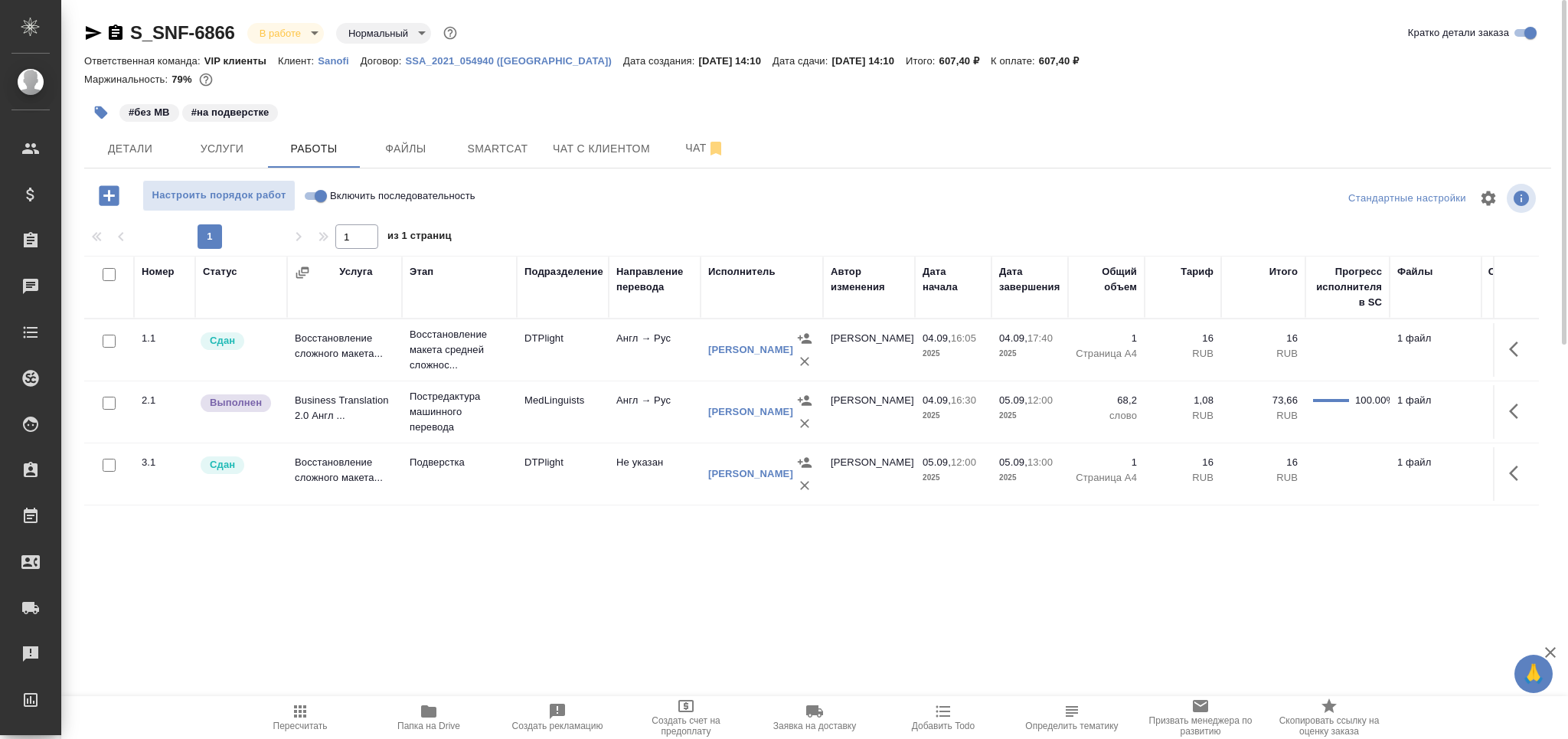
click at [428, 476] on td "Подверстка" at bounding box center [460, 473] width 115 height 53
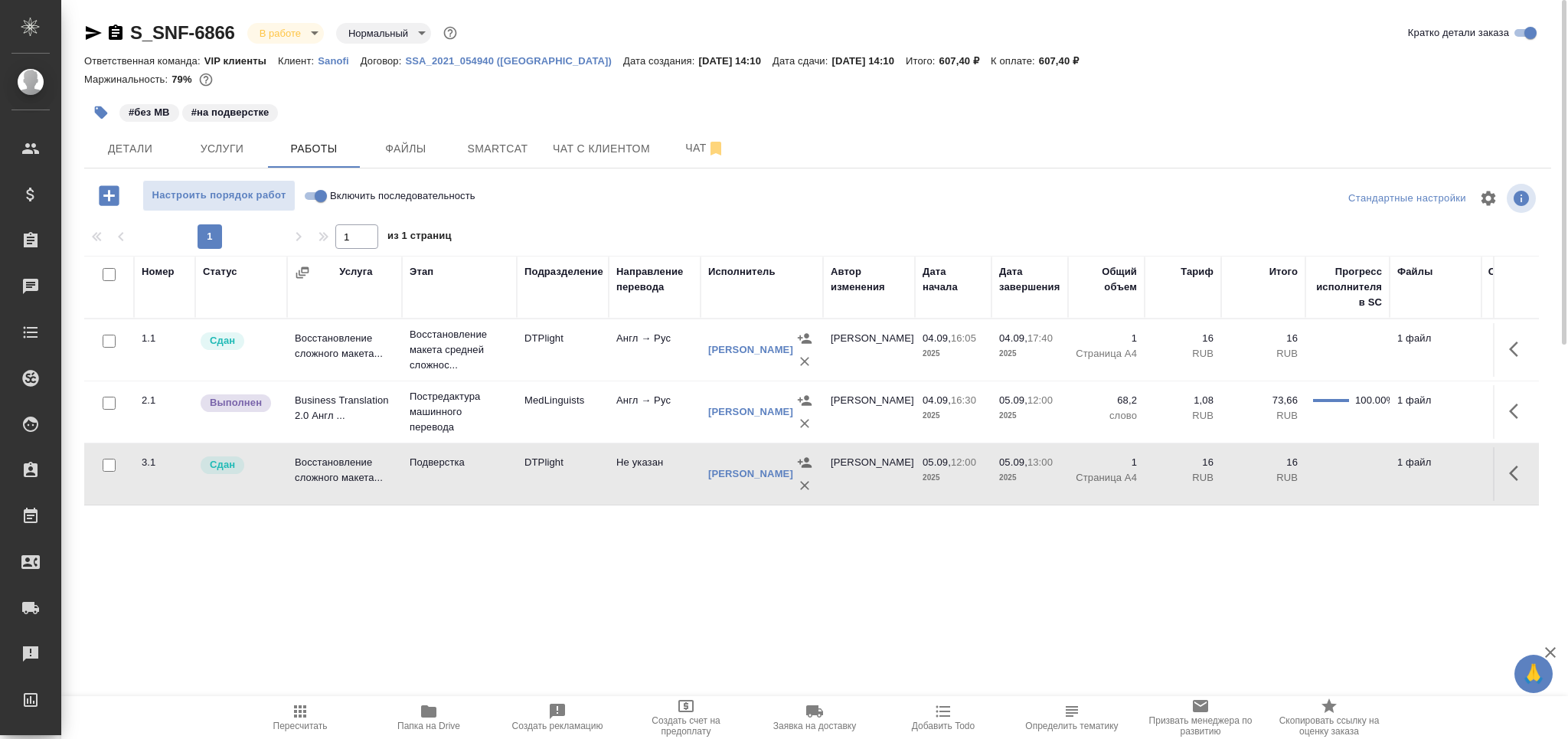
click at [428, 476] on td "Подверстка" at bounding box center [460, 473] width 115 height 53
drag, startPoint x: 676, startPoint y: 147, endPoint x: 522, endPoint y: 405, distance: 300.5
click at [676, 146] on span "Чат" at bounding box center [704, 148] width 74 height 19
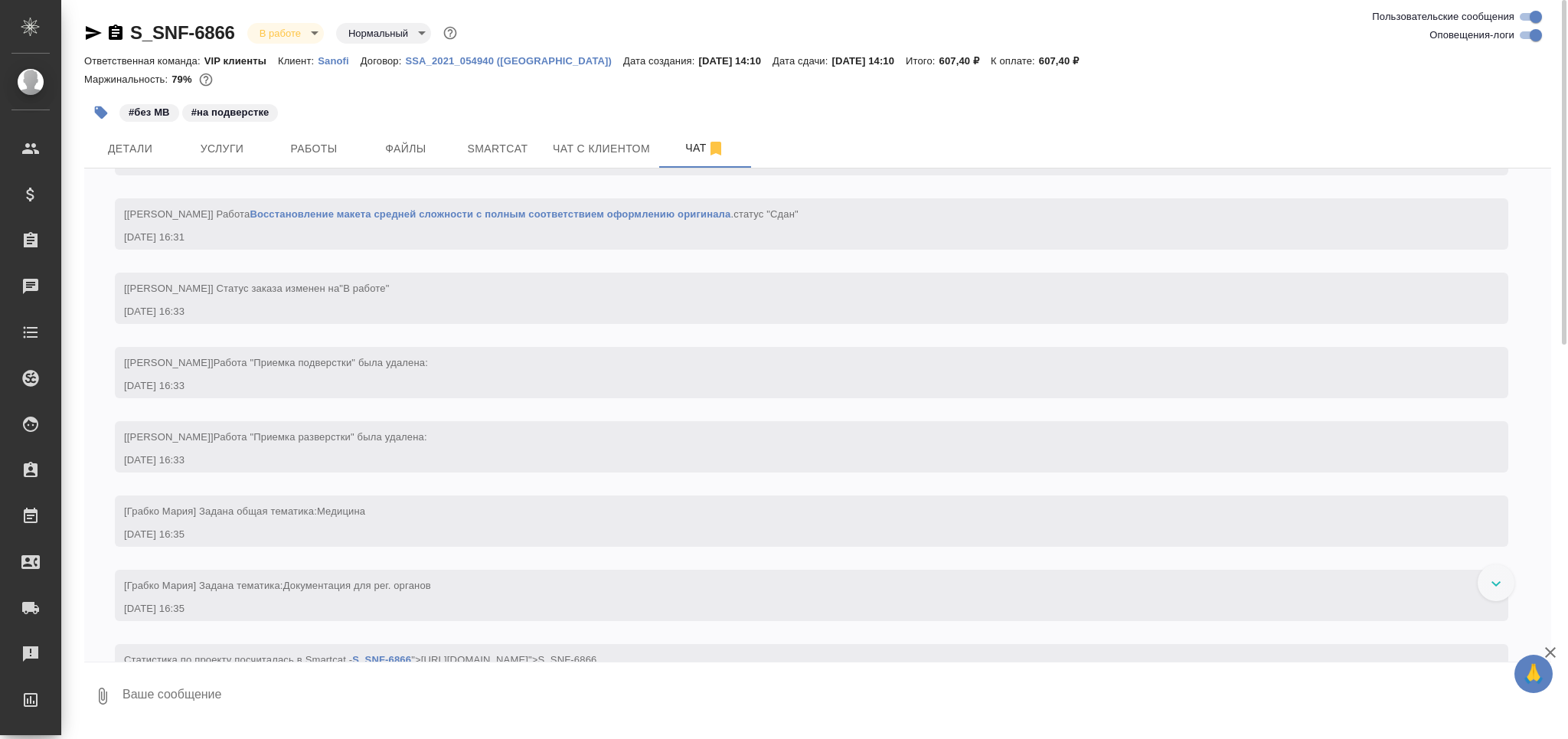
click at [172, 689] on textarea at bounding box center [836, 695] width 1430 height 52
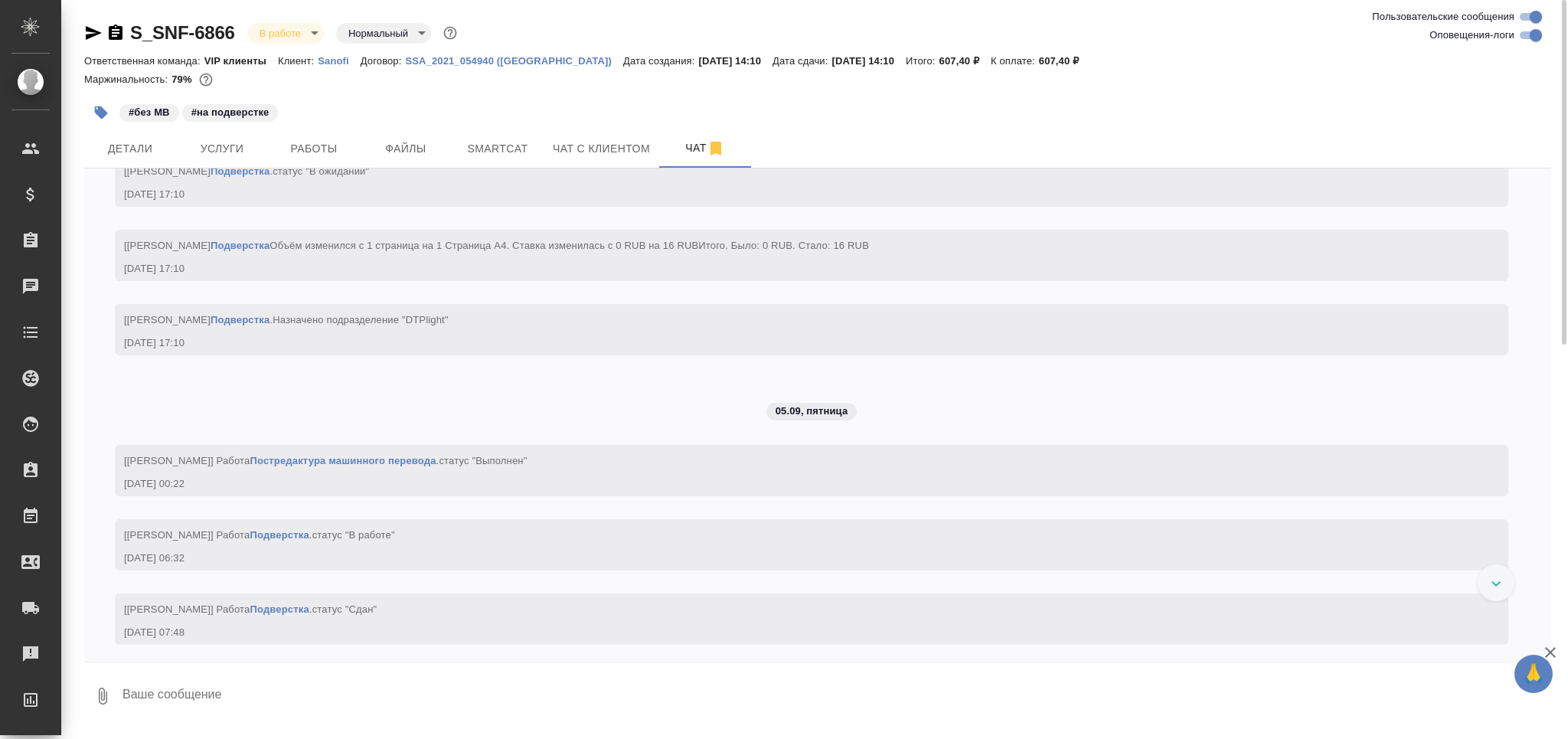
scroll to position [3831, 0]
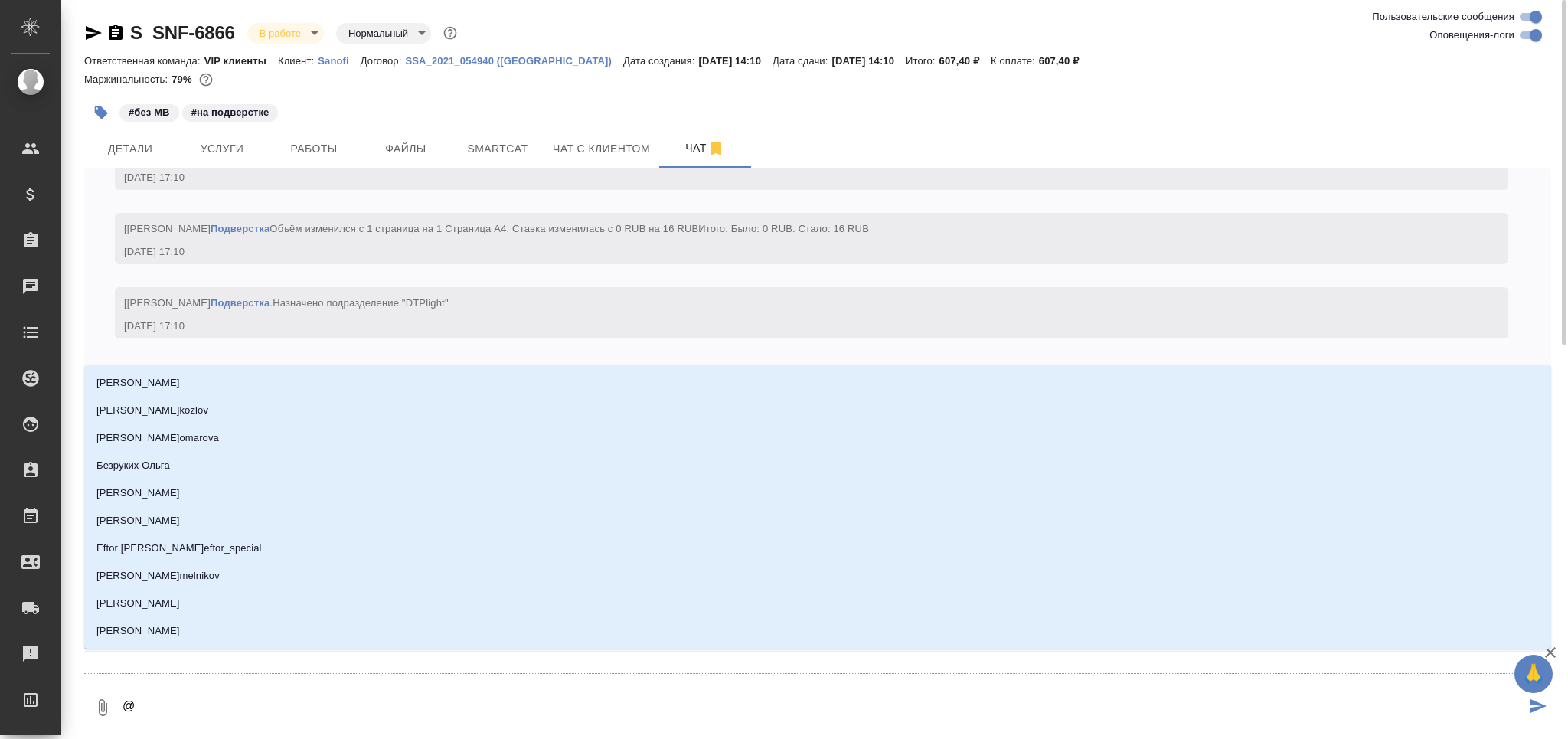
type textarea "@д"
type input "д"
type textarea "@ди"
type input "ди"
type textarea "@дил"
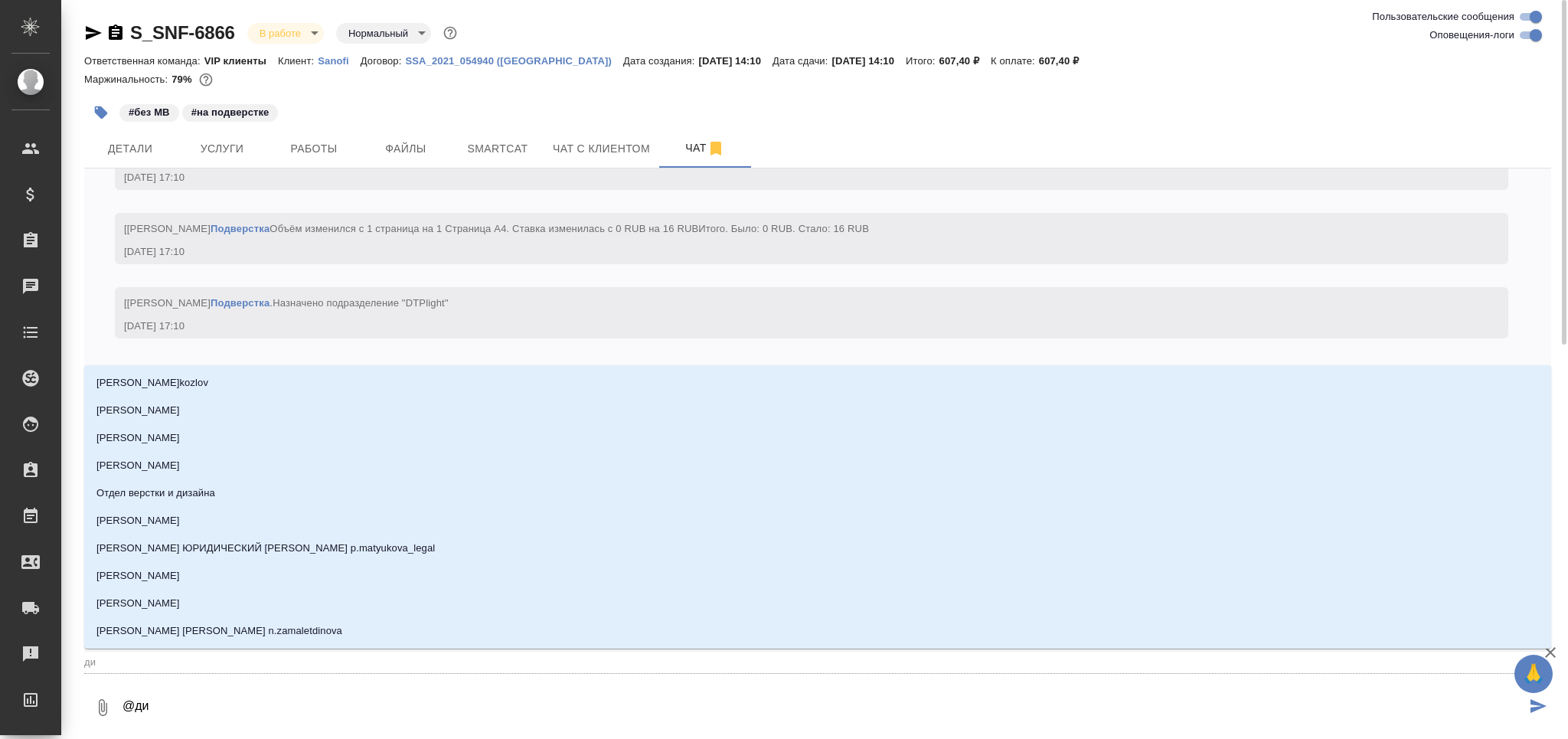
type input "дил"
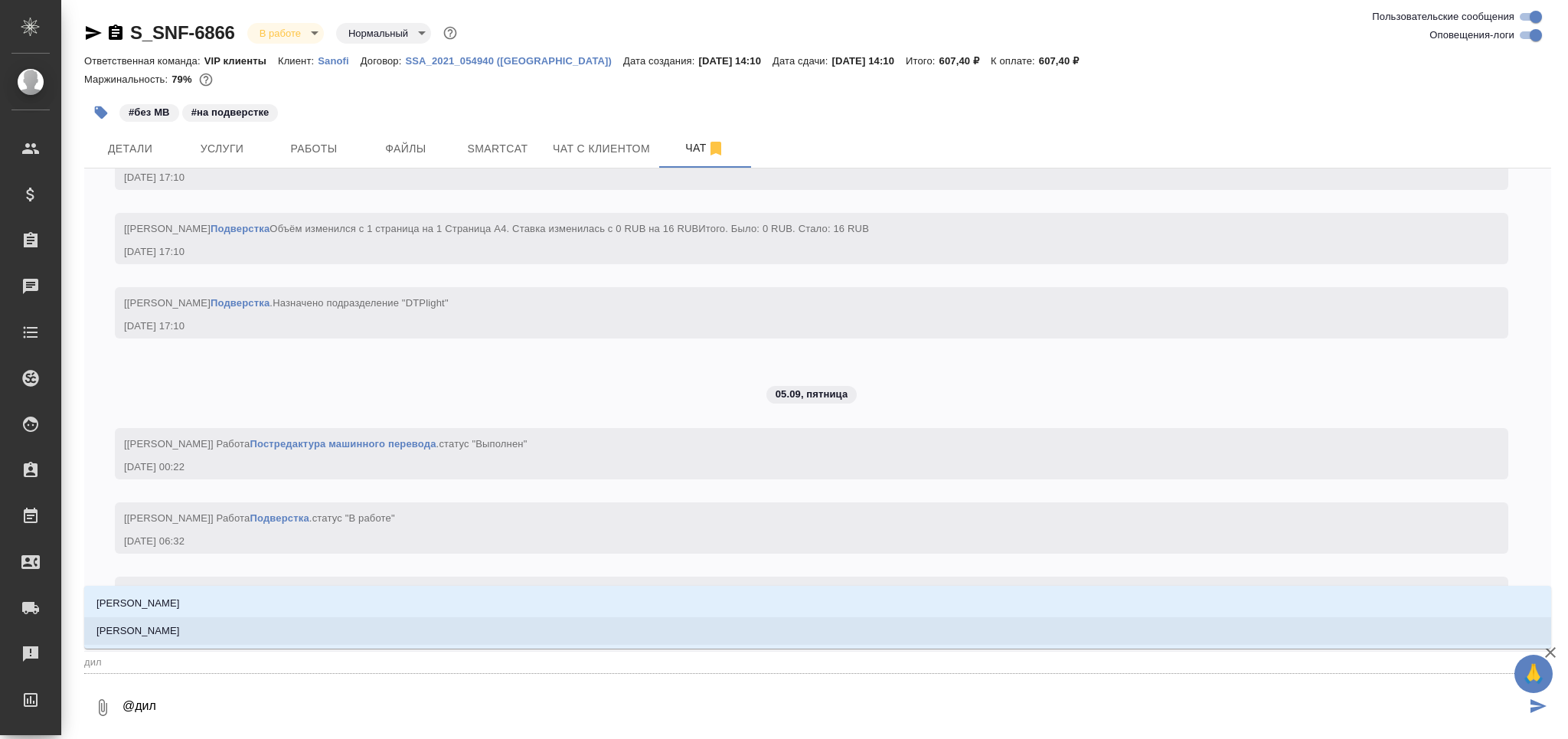
click at [249, 637] on li "[PERSON_NAME]" at bounding box center [817, 631] width 1467 height 28
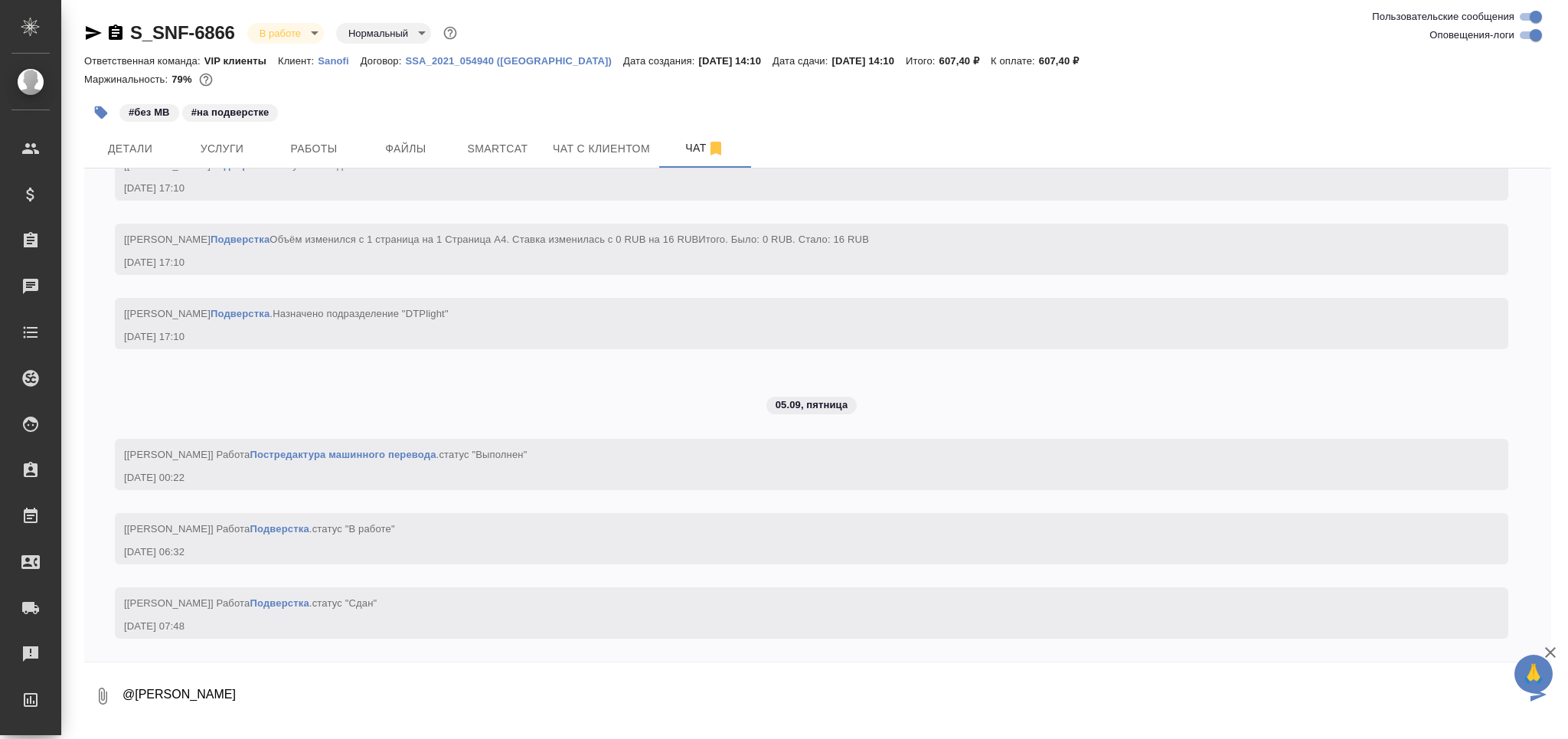
type textarea "@Сайдашева Диляра"
paste textarea "https://drive.awatera.com/apps/files/files/10290032?dir=/Shares/Sanofi/Orders/S…"
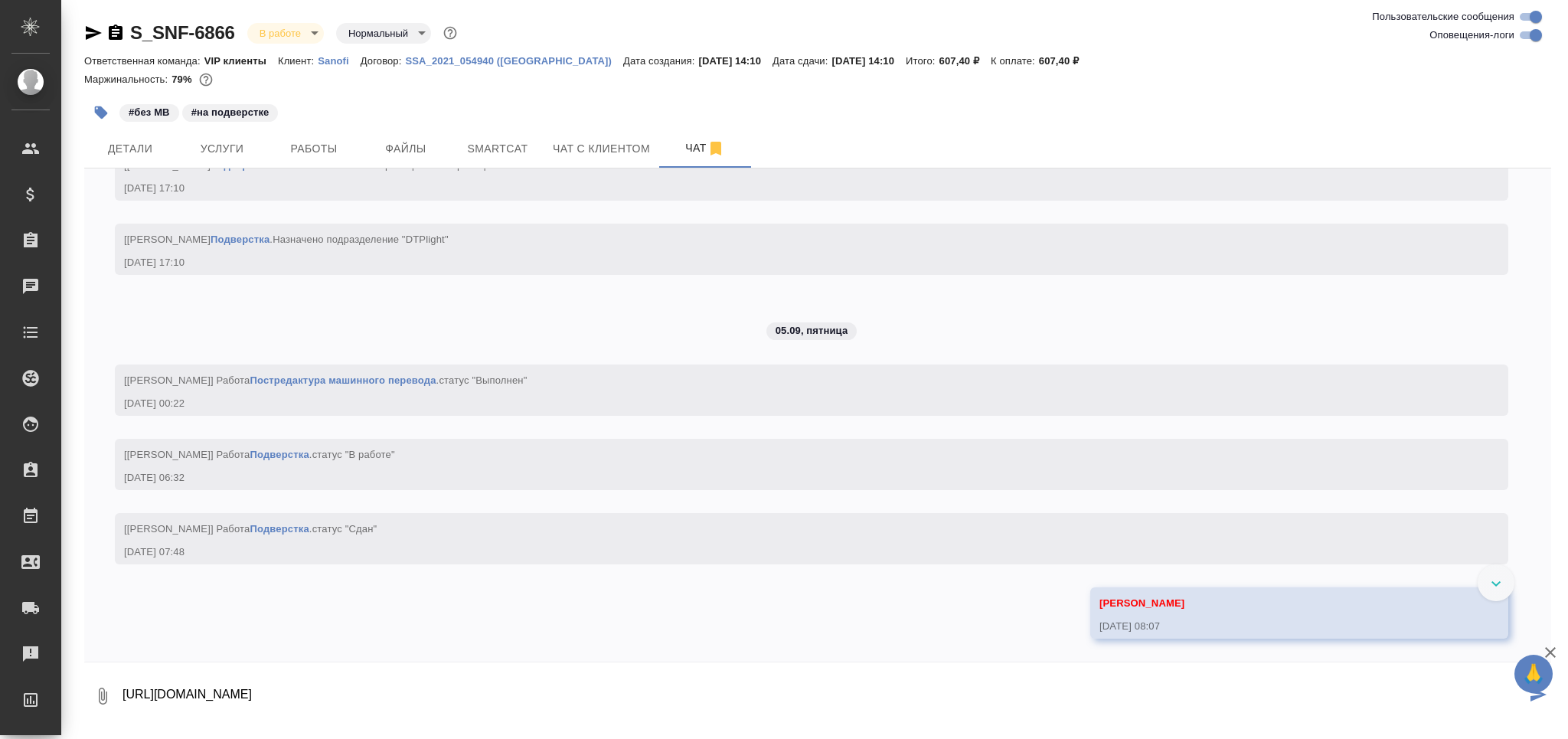
scroll to position [3906, 0]
type textarea "https://drive.awatera.com/apps/files/files/10290032?dir=/Shares/Sanofi/Orders/S…"
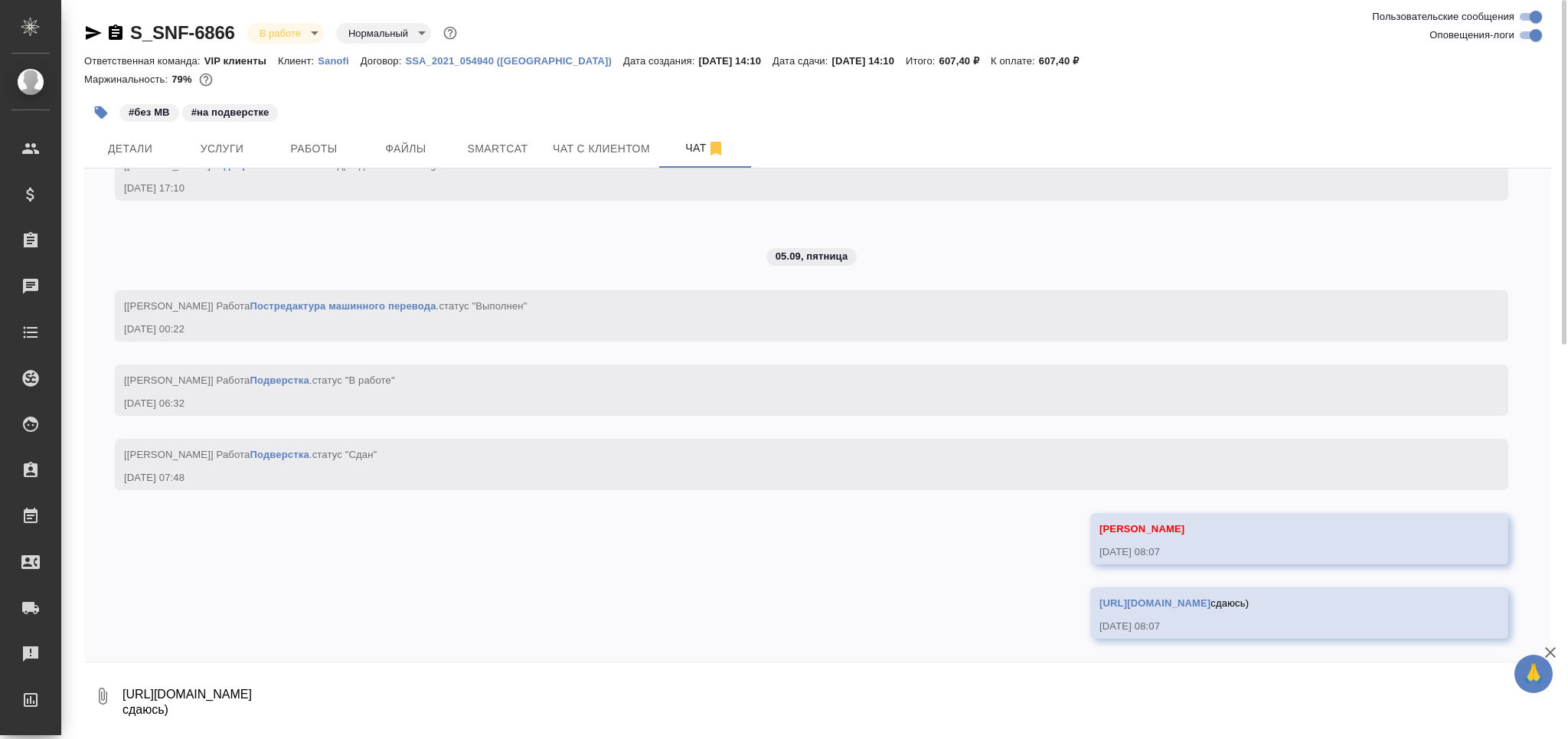
scroll to position [3996, 0]
click at [333, 147] on span "Работы" at bounding box center [313, 149] width 74 height 19
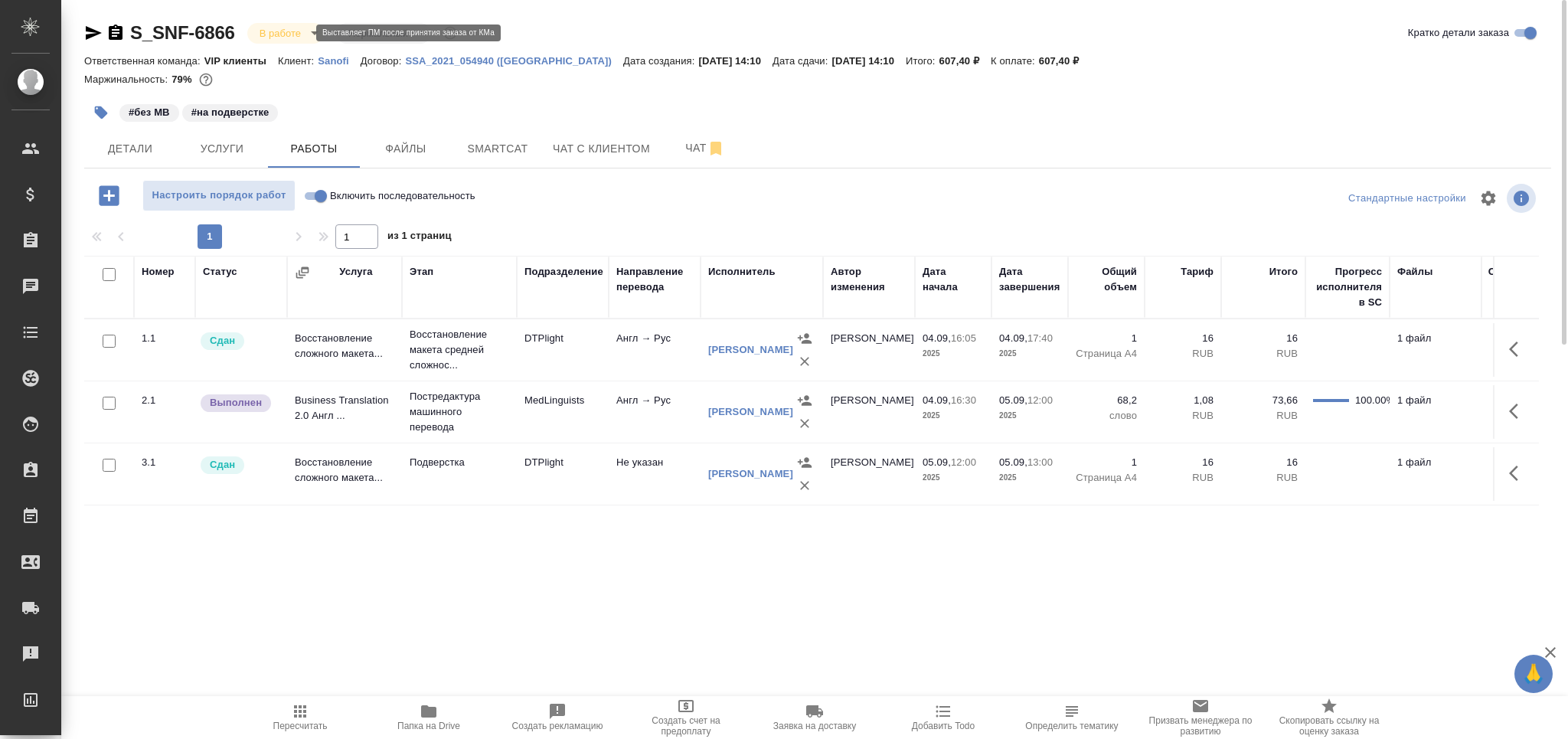
click at [266, 34] on body "🙏 .cls-1 fill:#fff; AWATERA Grabko Mariya Клиенты Спецификации Заказы 0 Чаты To…" at bounding box center [784, 369] width 1568 height 739
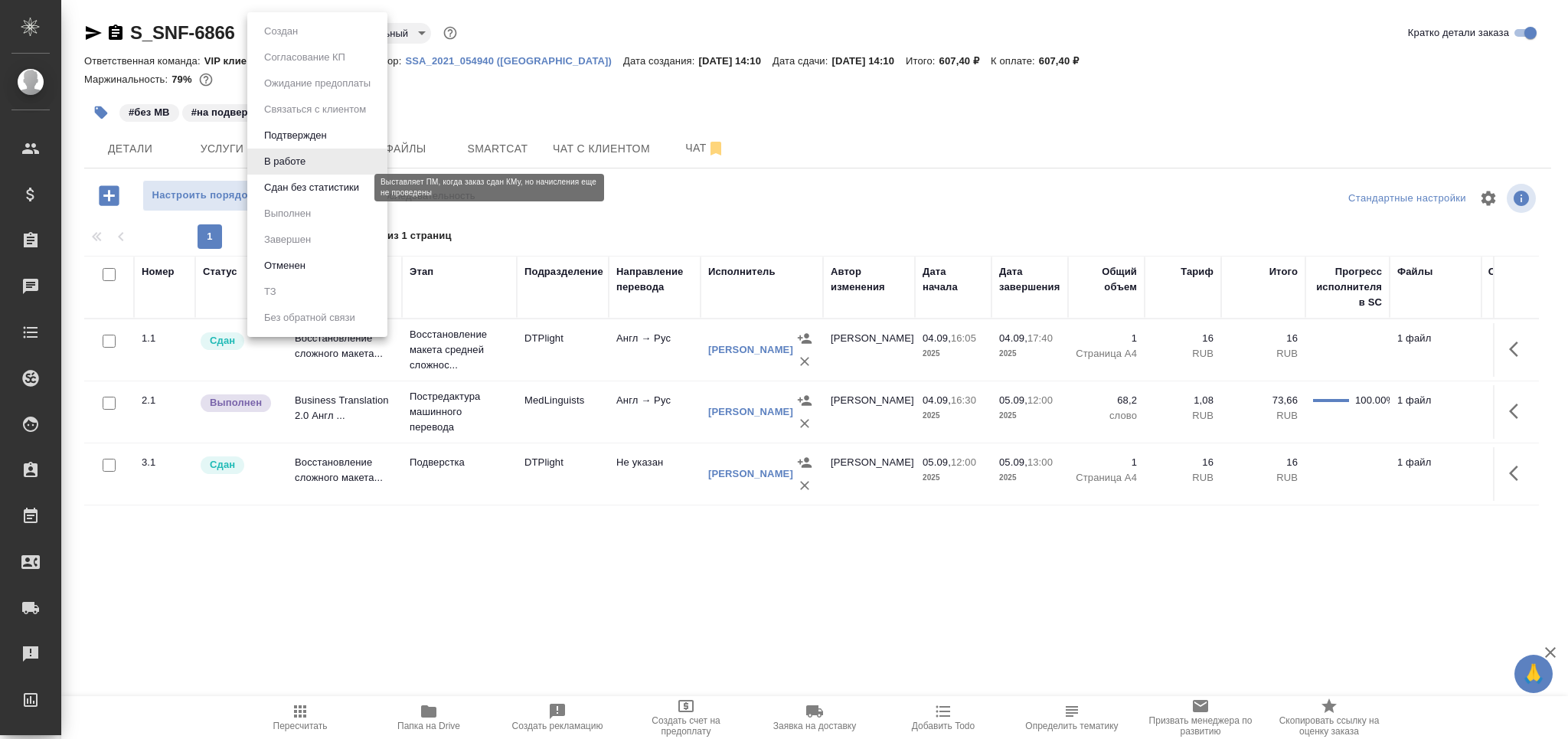
click at [316, 190] on button "Сдан без статистики" at bounding box center [312, 188] width 104 height 17
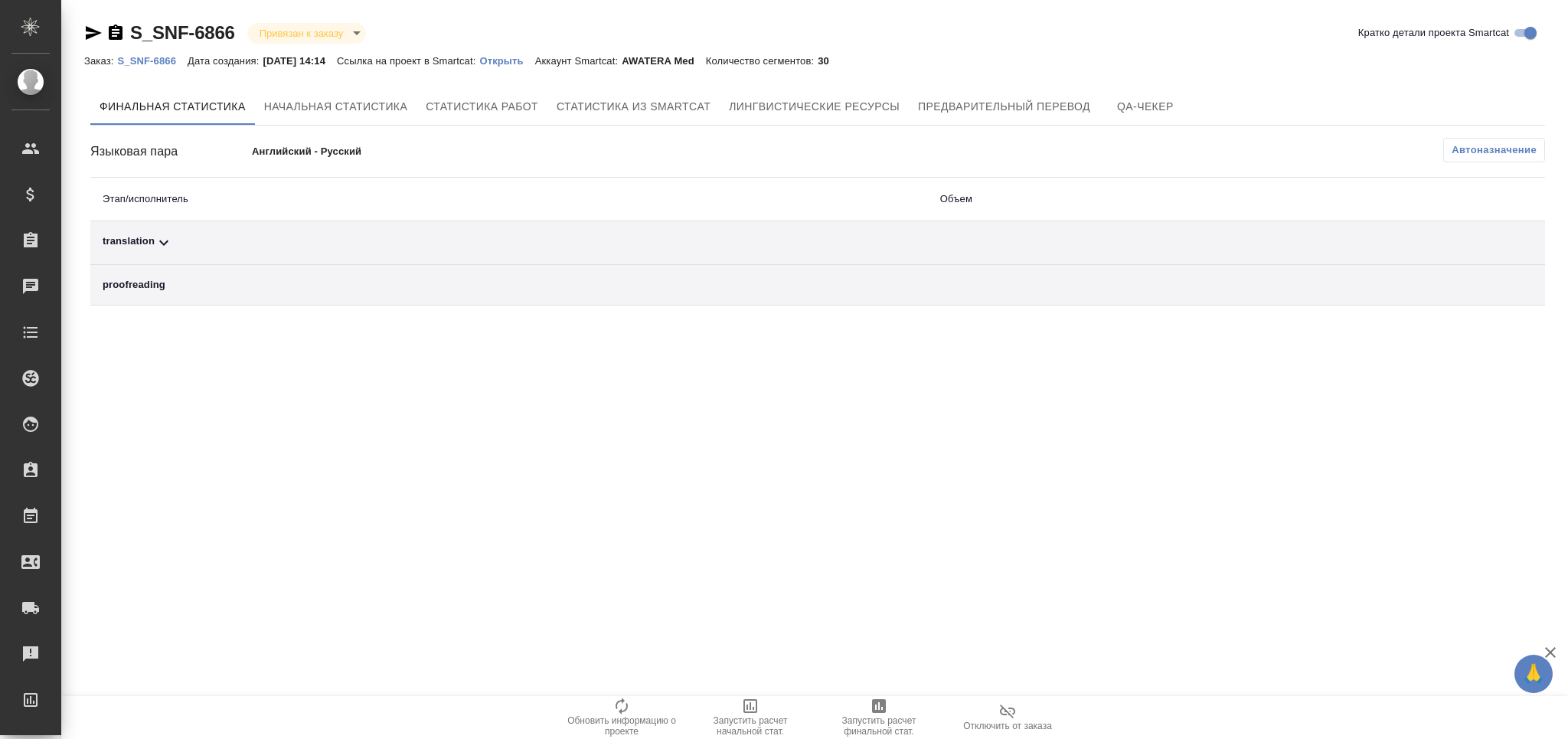
click at [1467, 148] on span "Автоназначение" at bounding box center [1493, 150] width 85 height 15
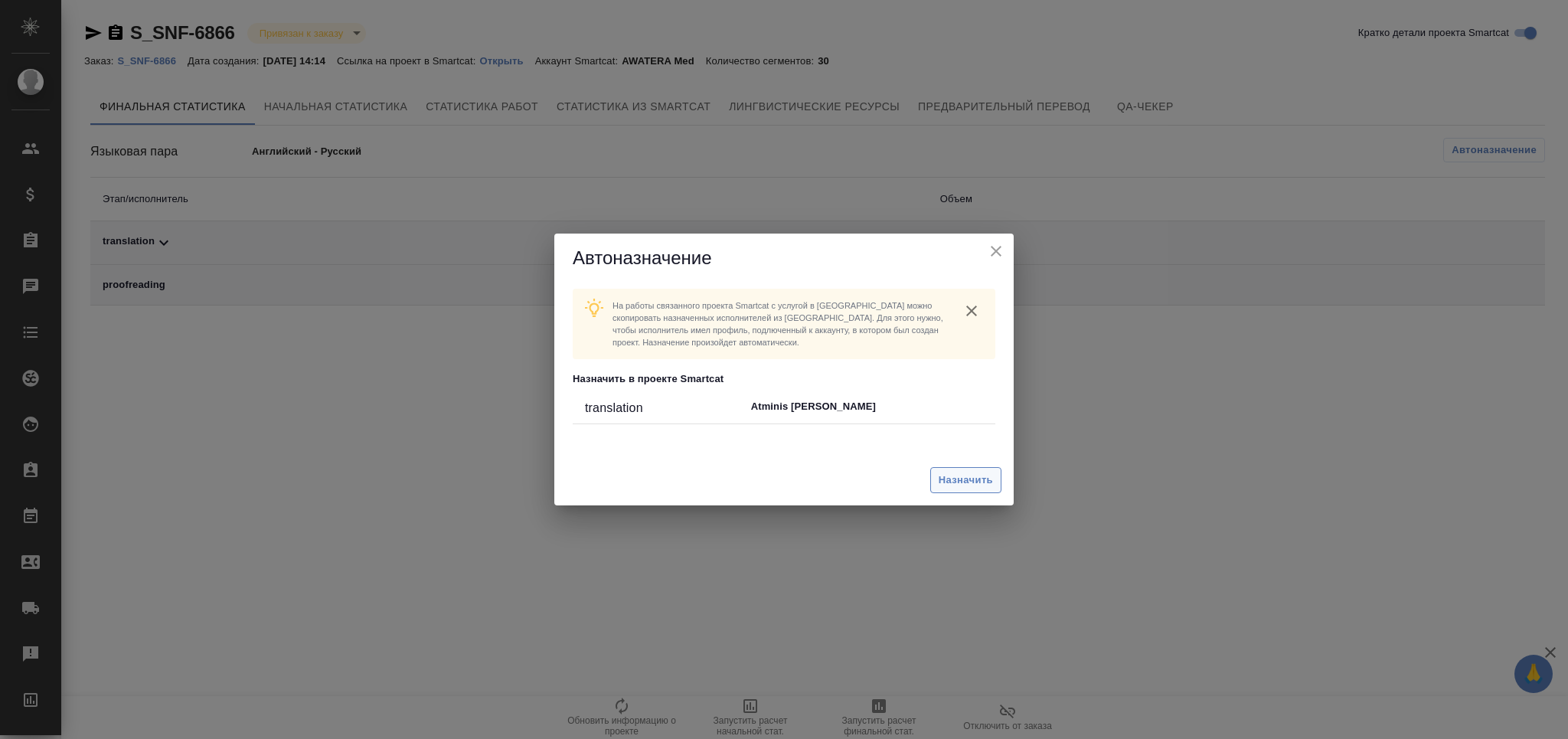
click at [952, 478] on span "Назначить" at bounding box center [966, 480] width 54 height 18
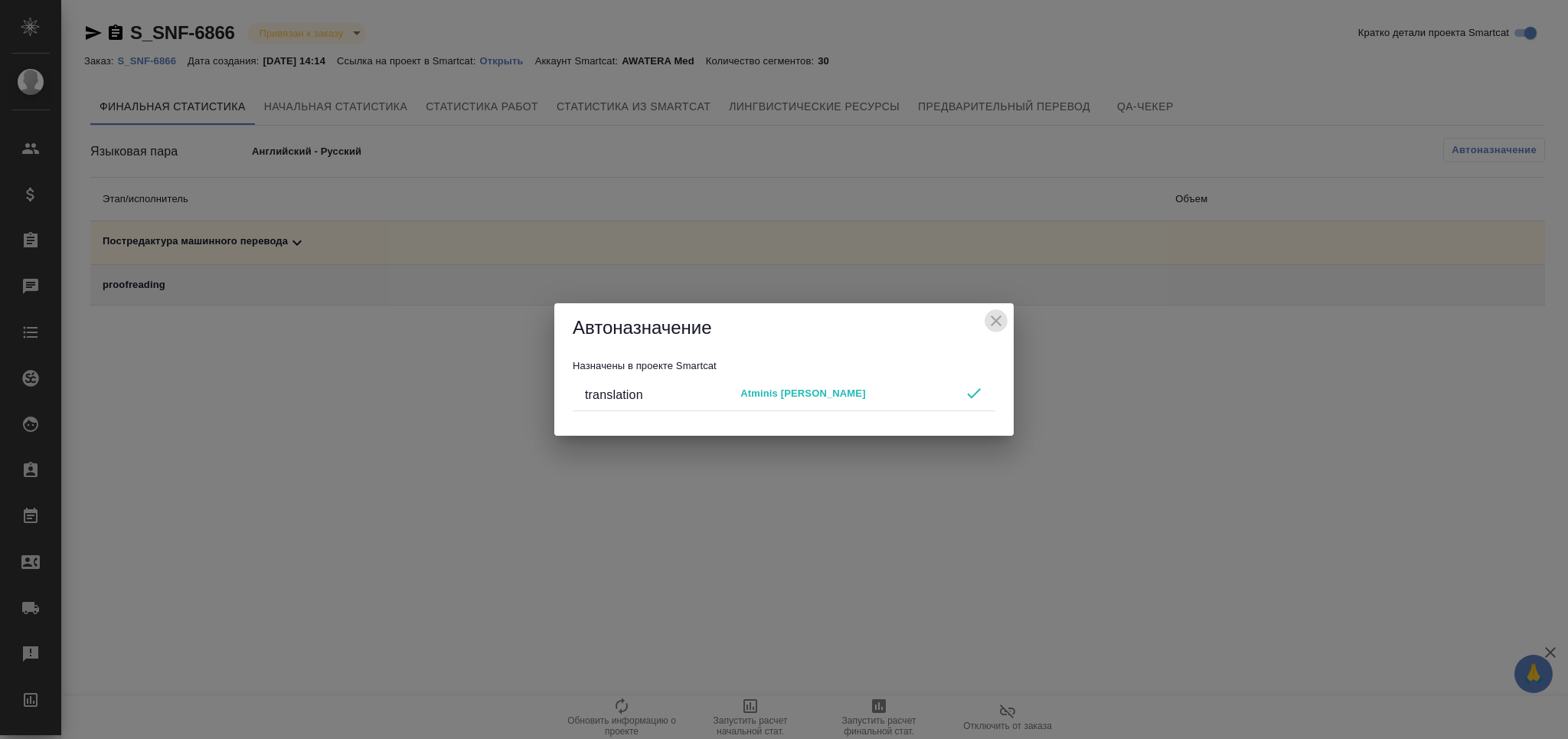
click at [998, 329] on icon "close" at bounding box center [997, 321] width 19 height 19
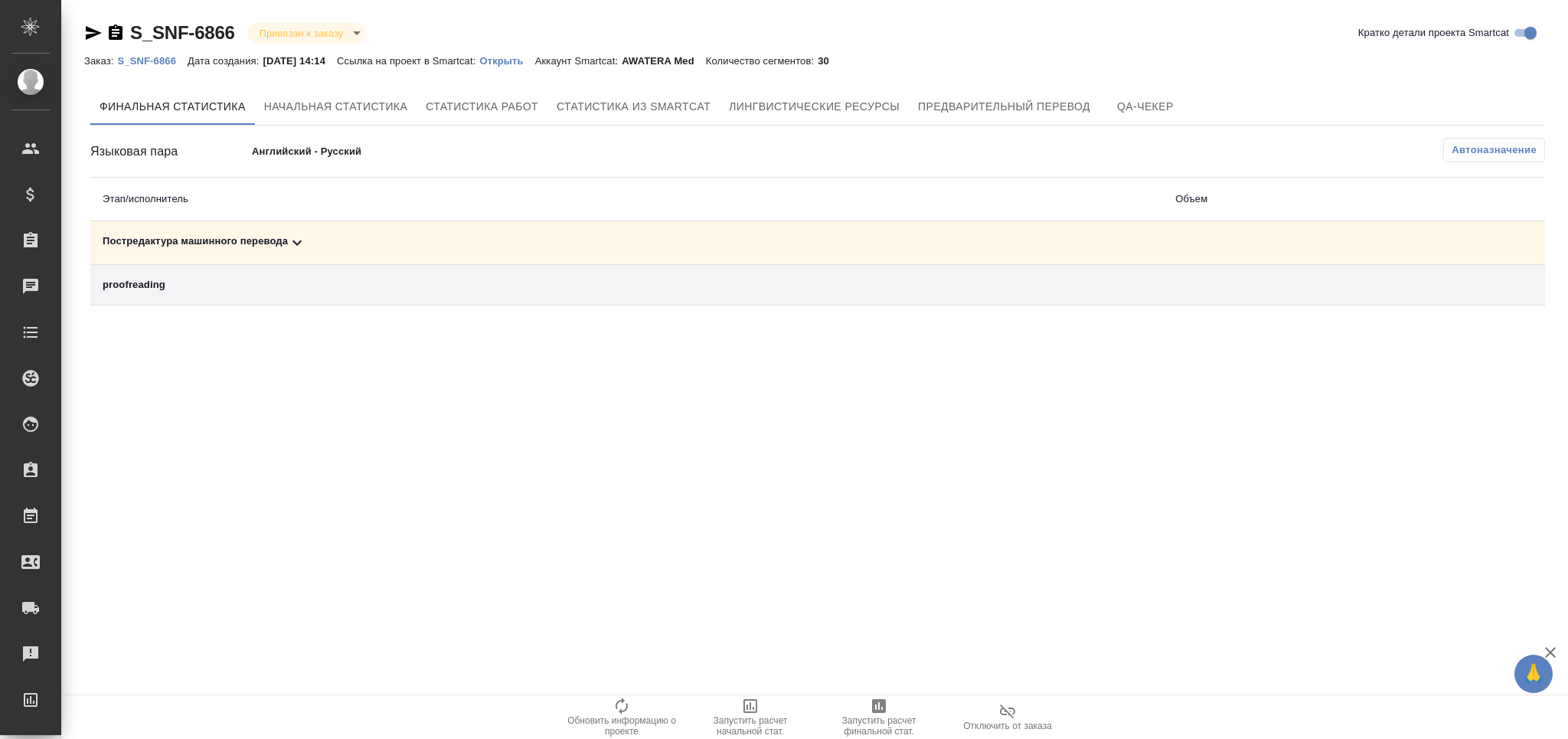
click at [874, 715] on span "Запустить расчет финальной стат." at bounding box center [879, 725] width 110 height 21
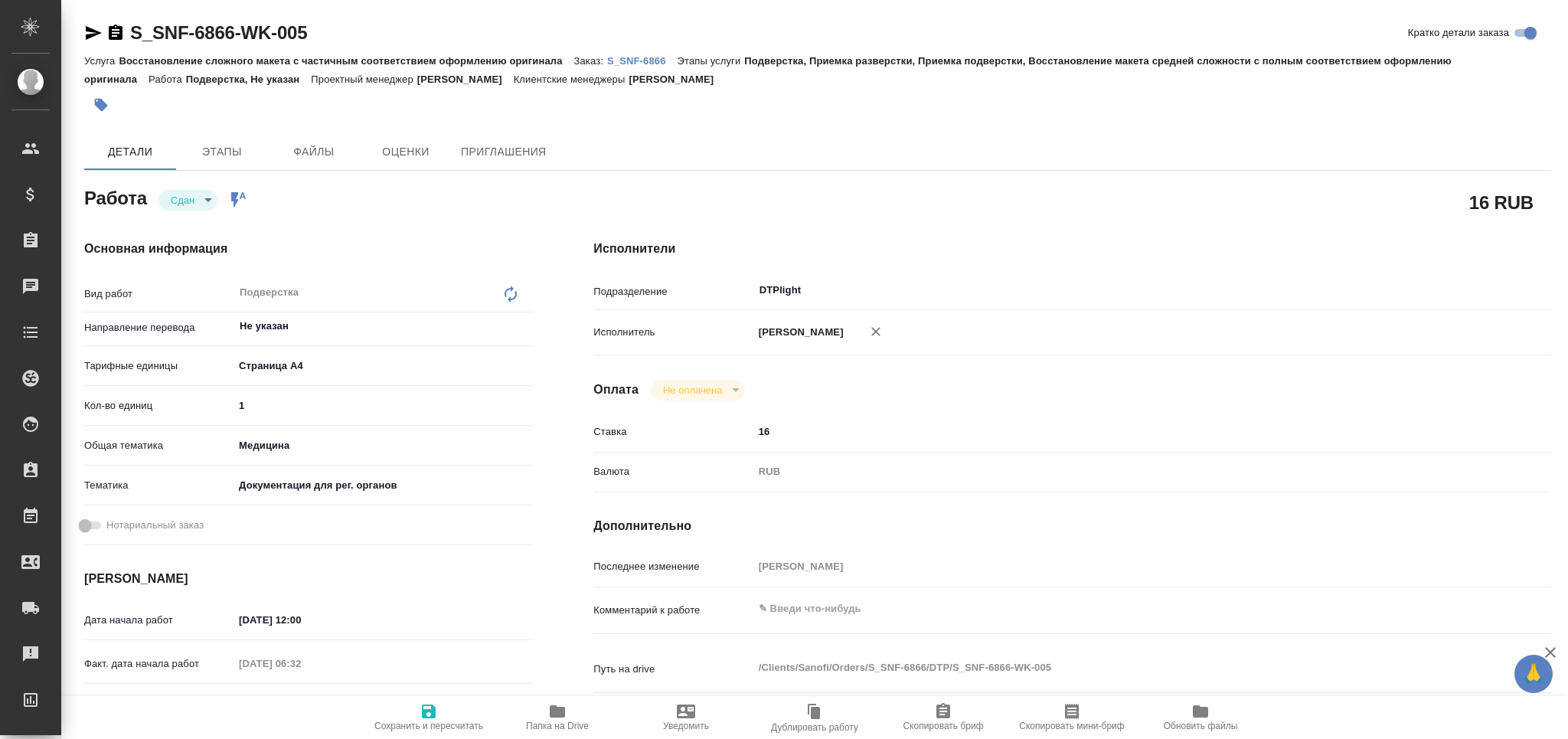
type textarea "x"
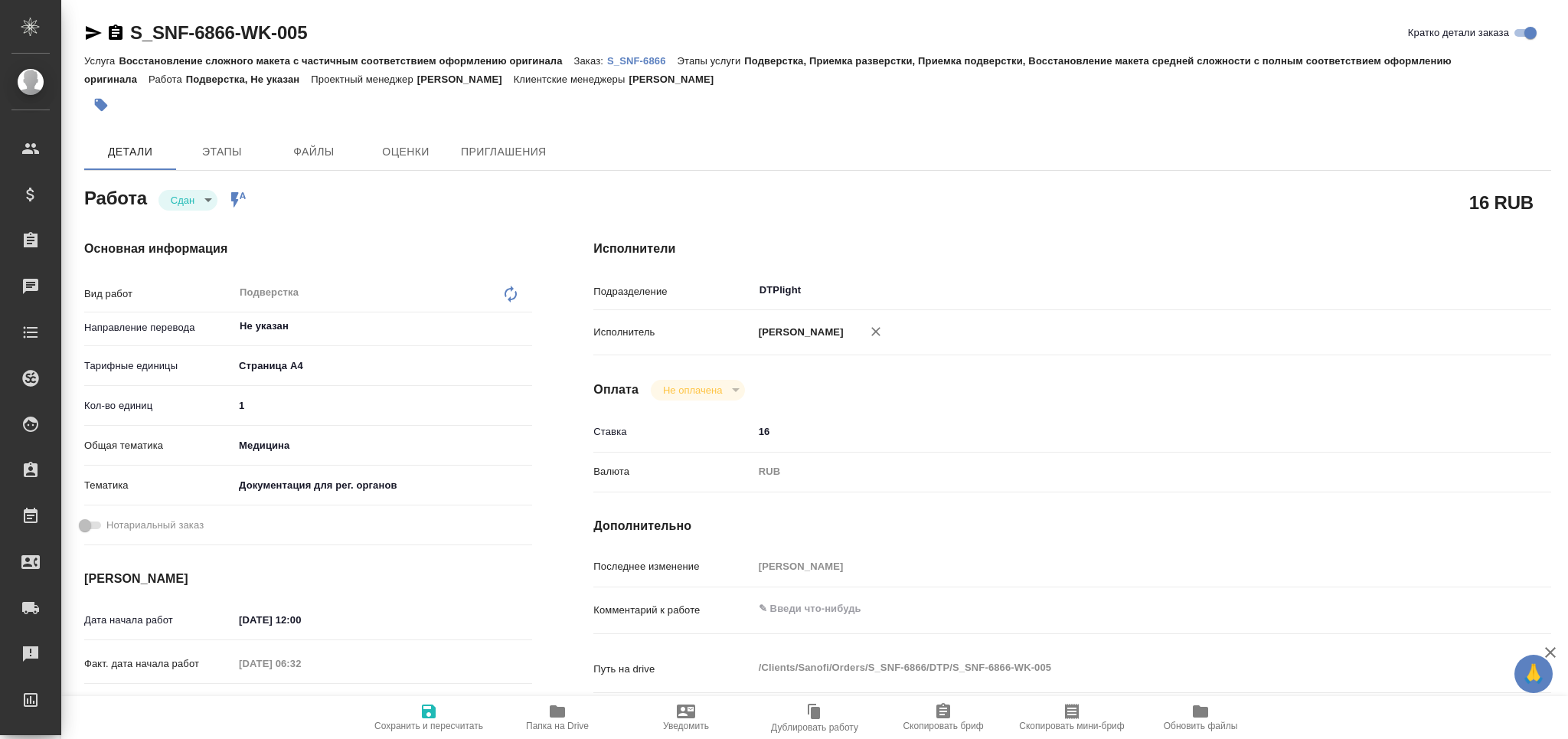
type textarea "x"
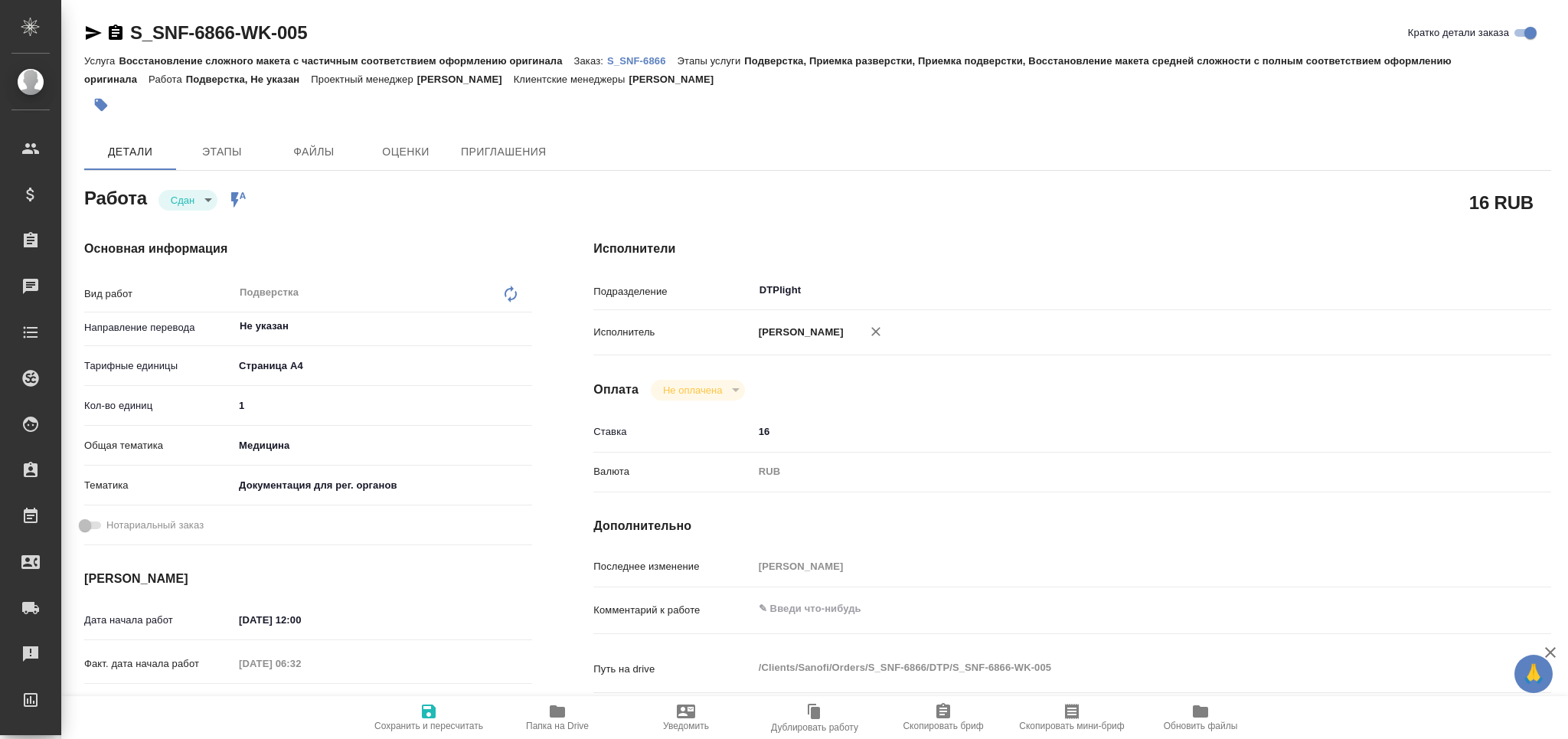
type textarea "x"
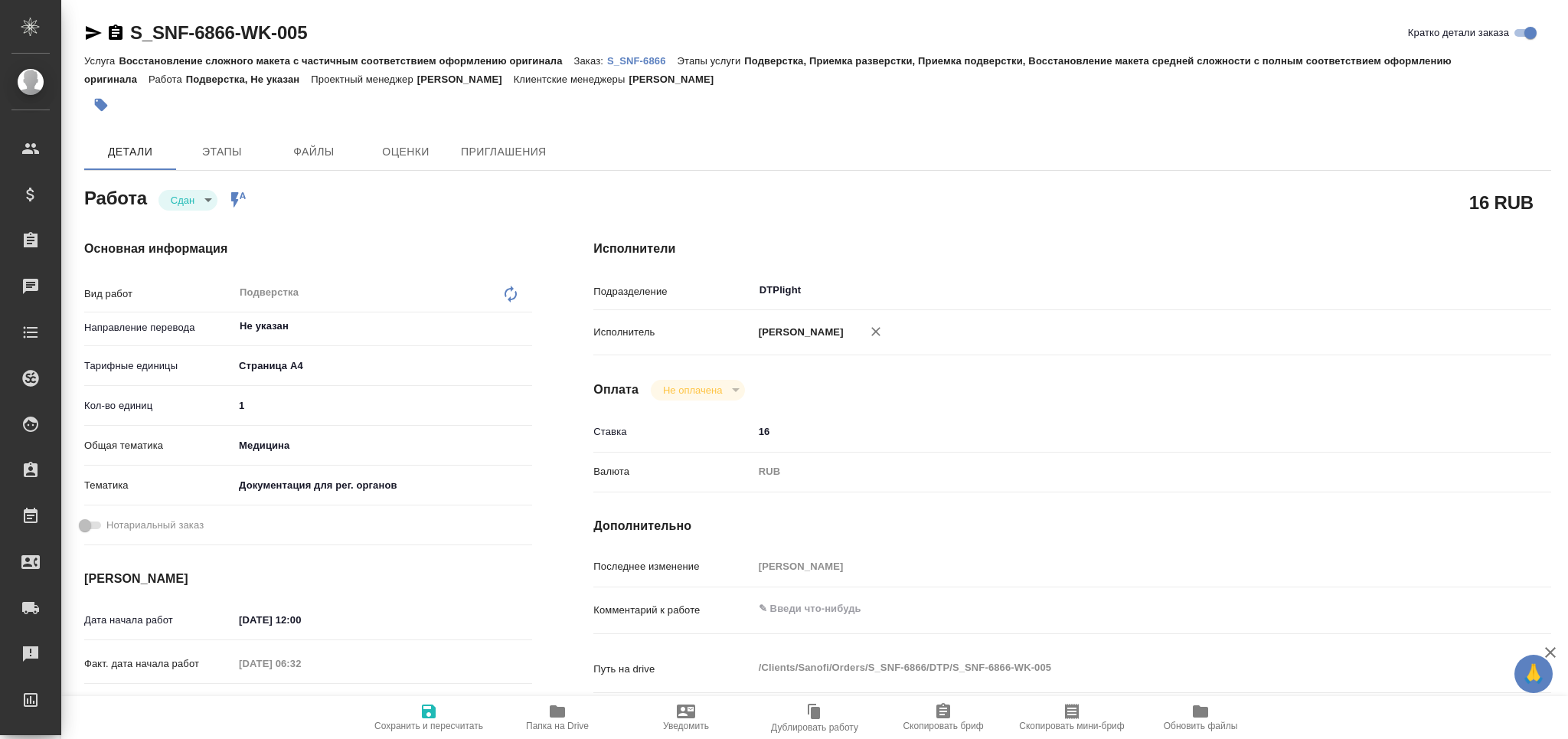
type textarea "x"
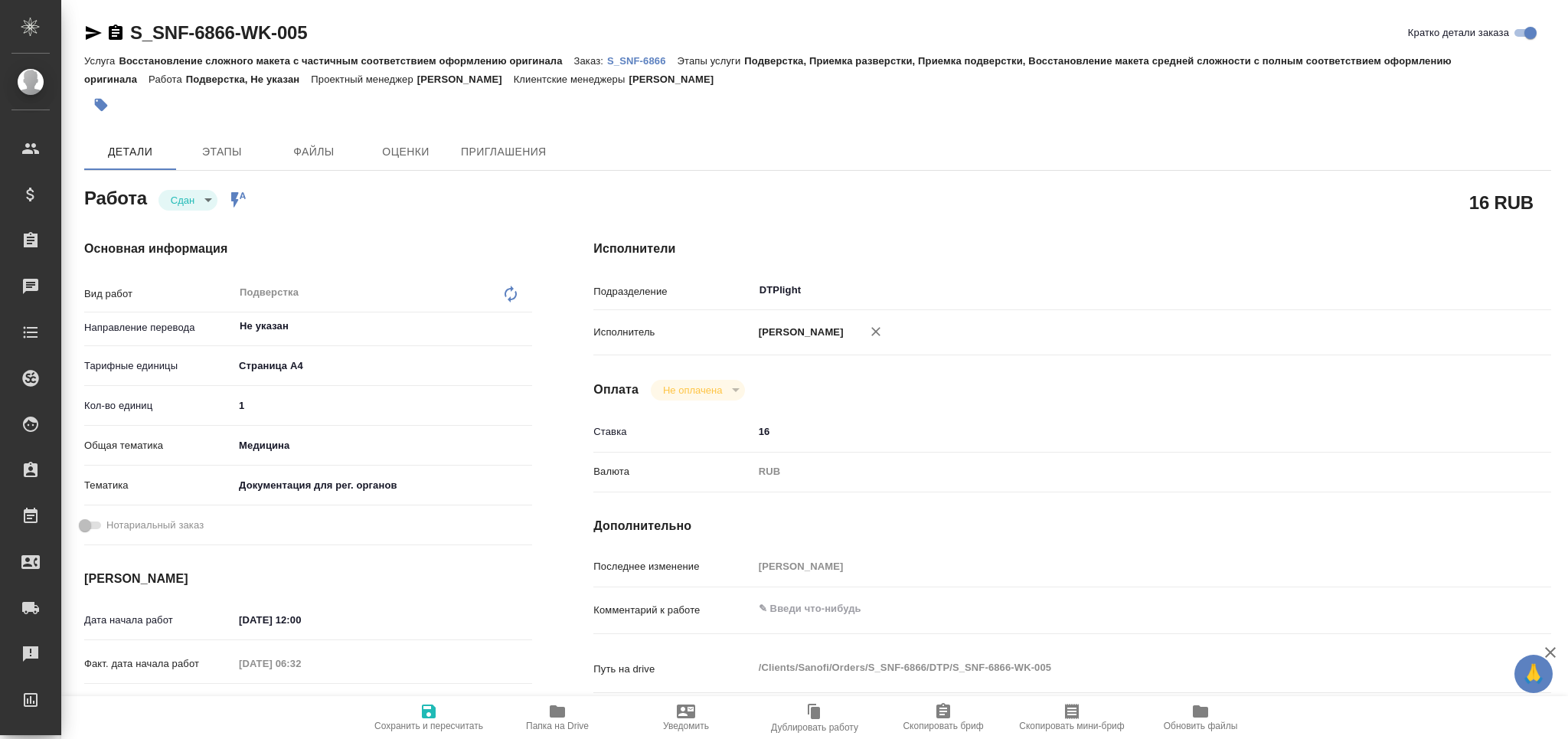
type textarea "x"
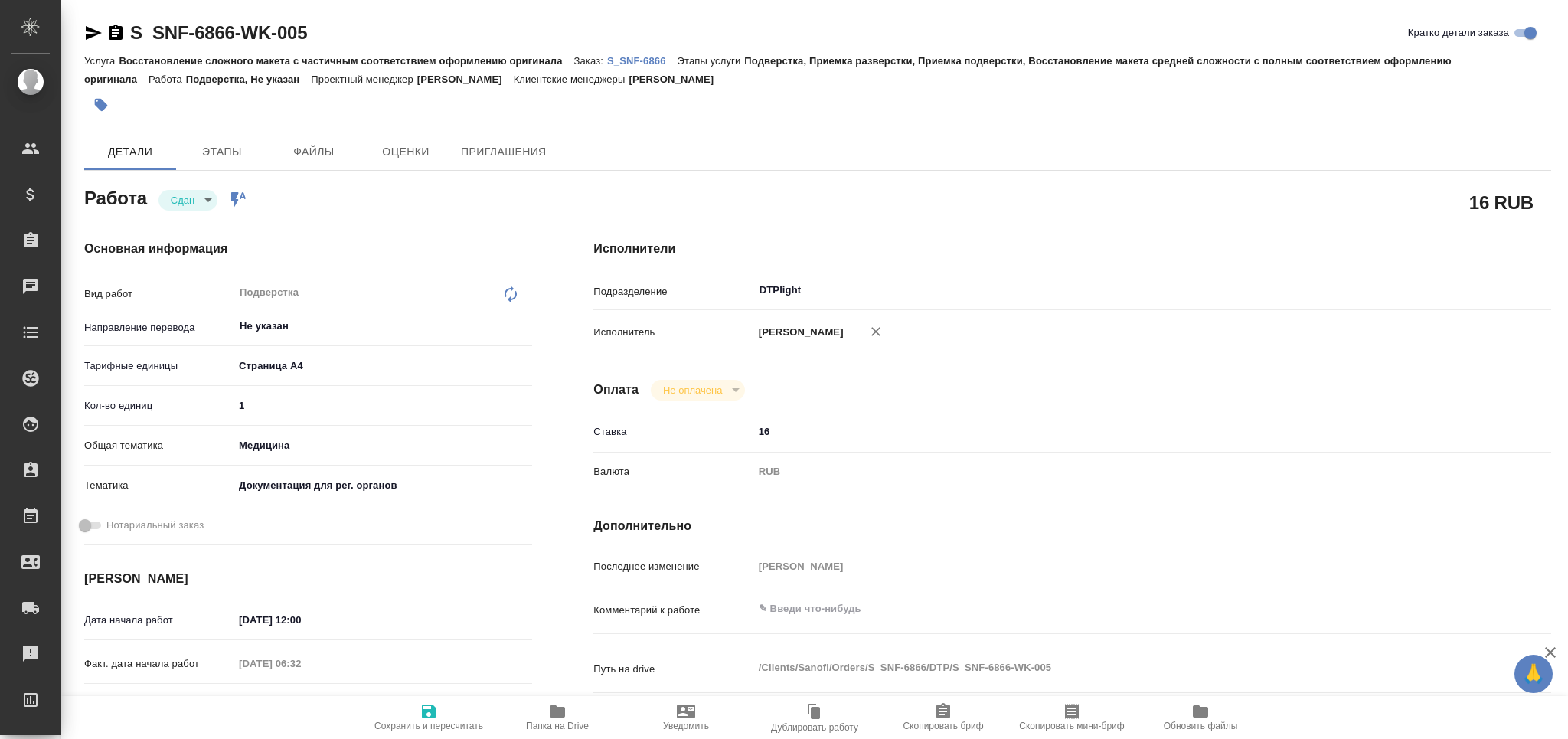
type textarea "x"
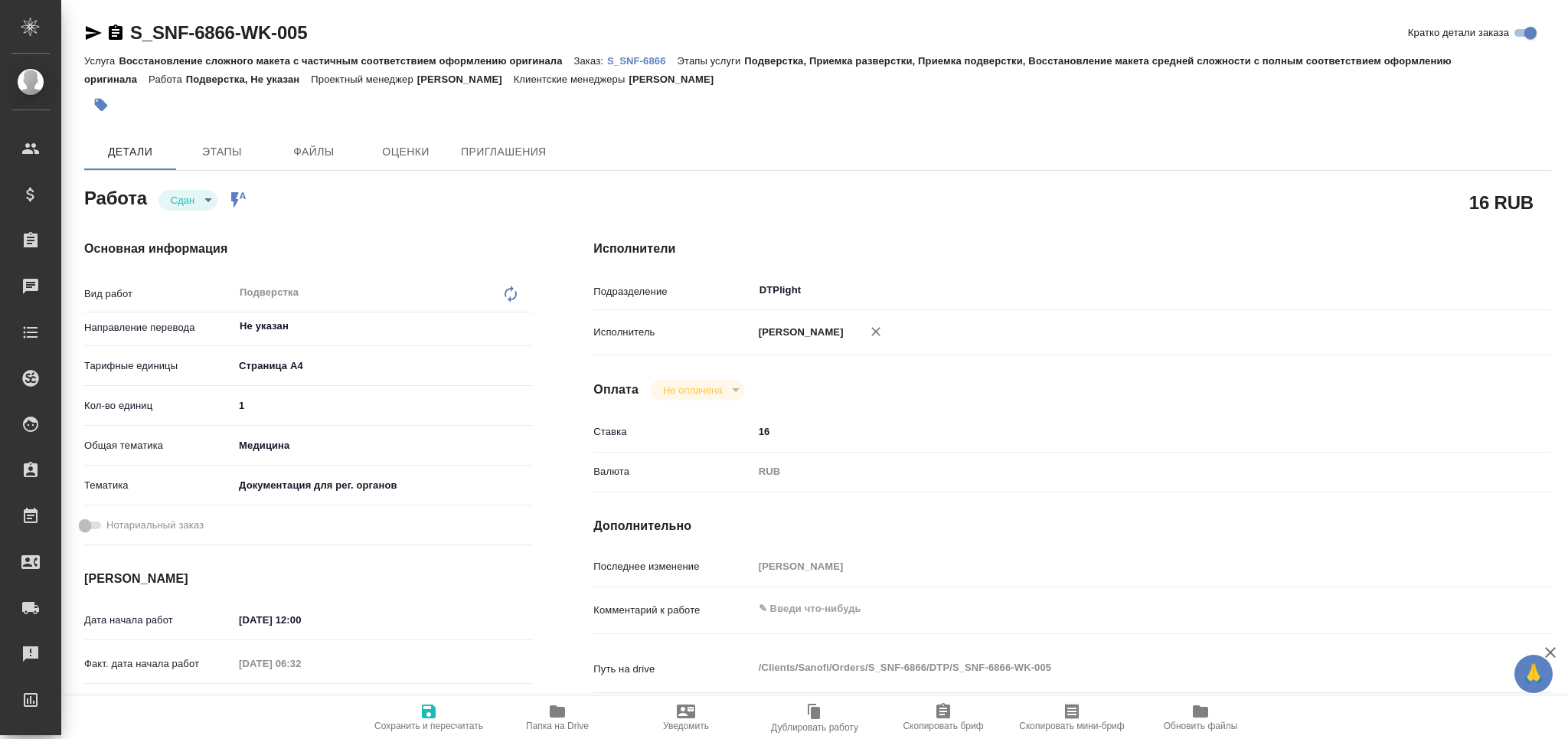
click at [576, 718] on span "Папка на Drive" at bounding box center [557, 716] width 110 height 29
type textarea "x"
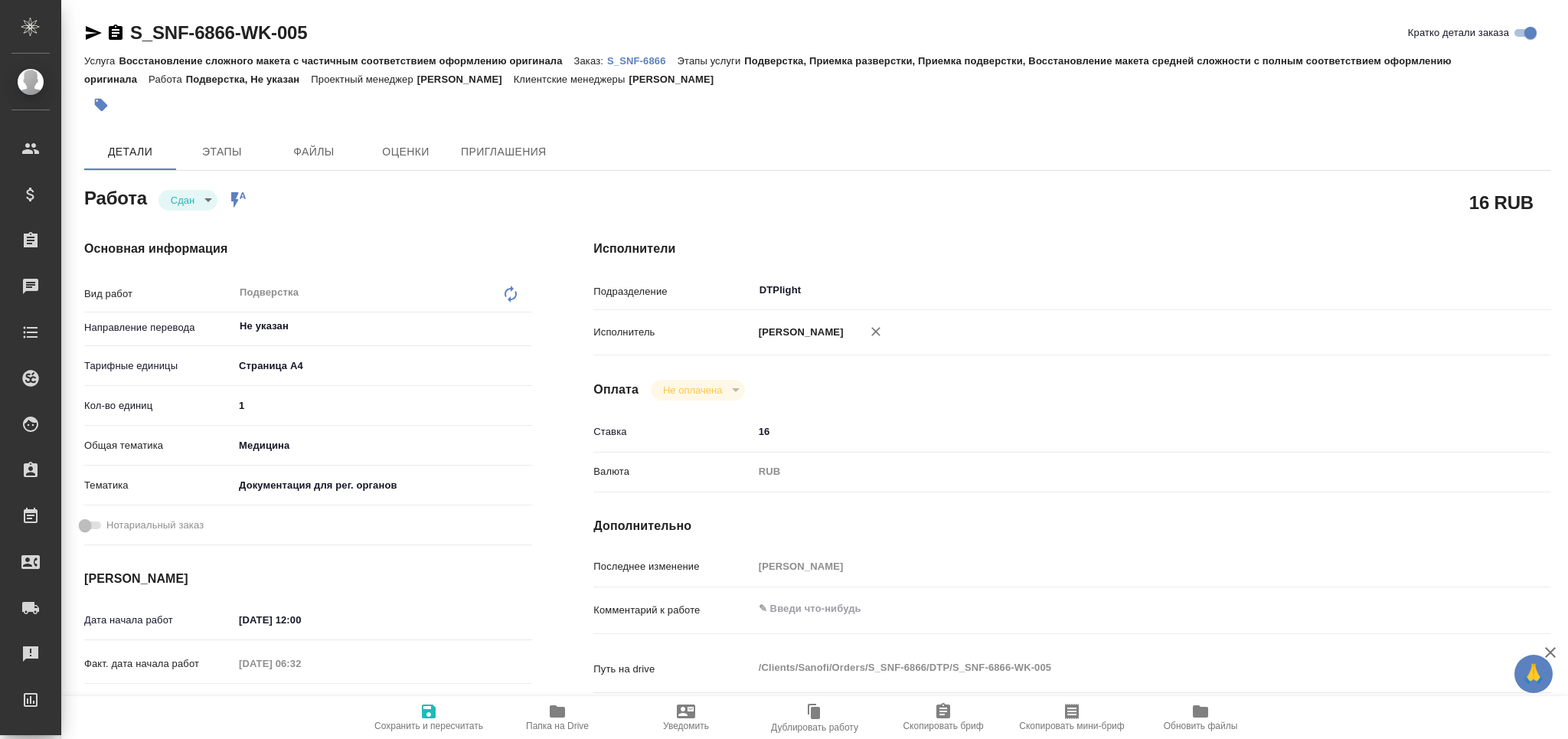
type textarea "x"
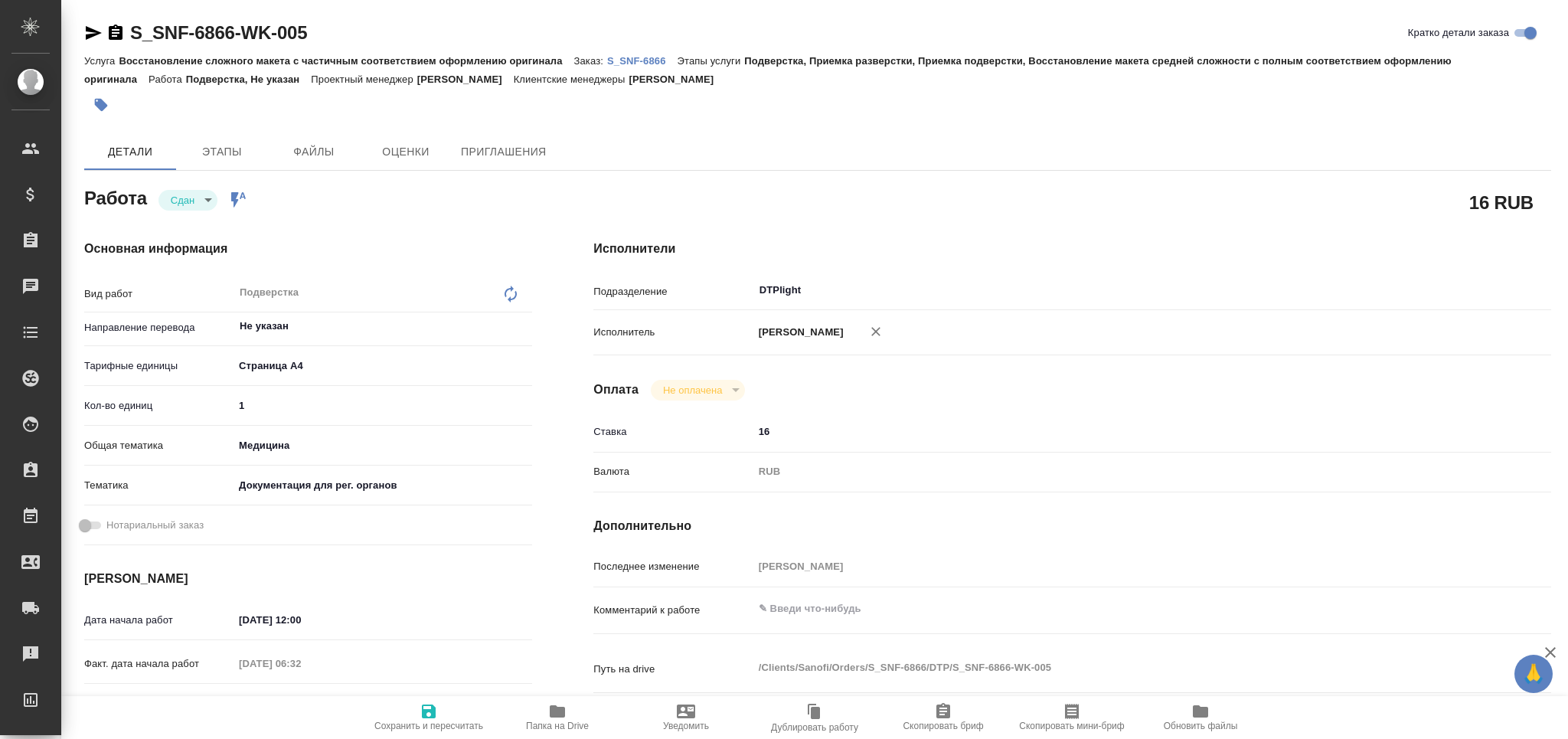
type textarea "x"
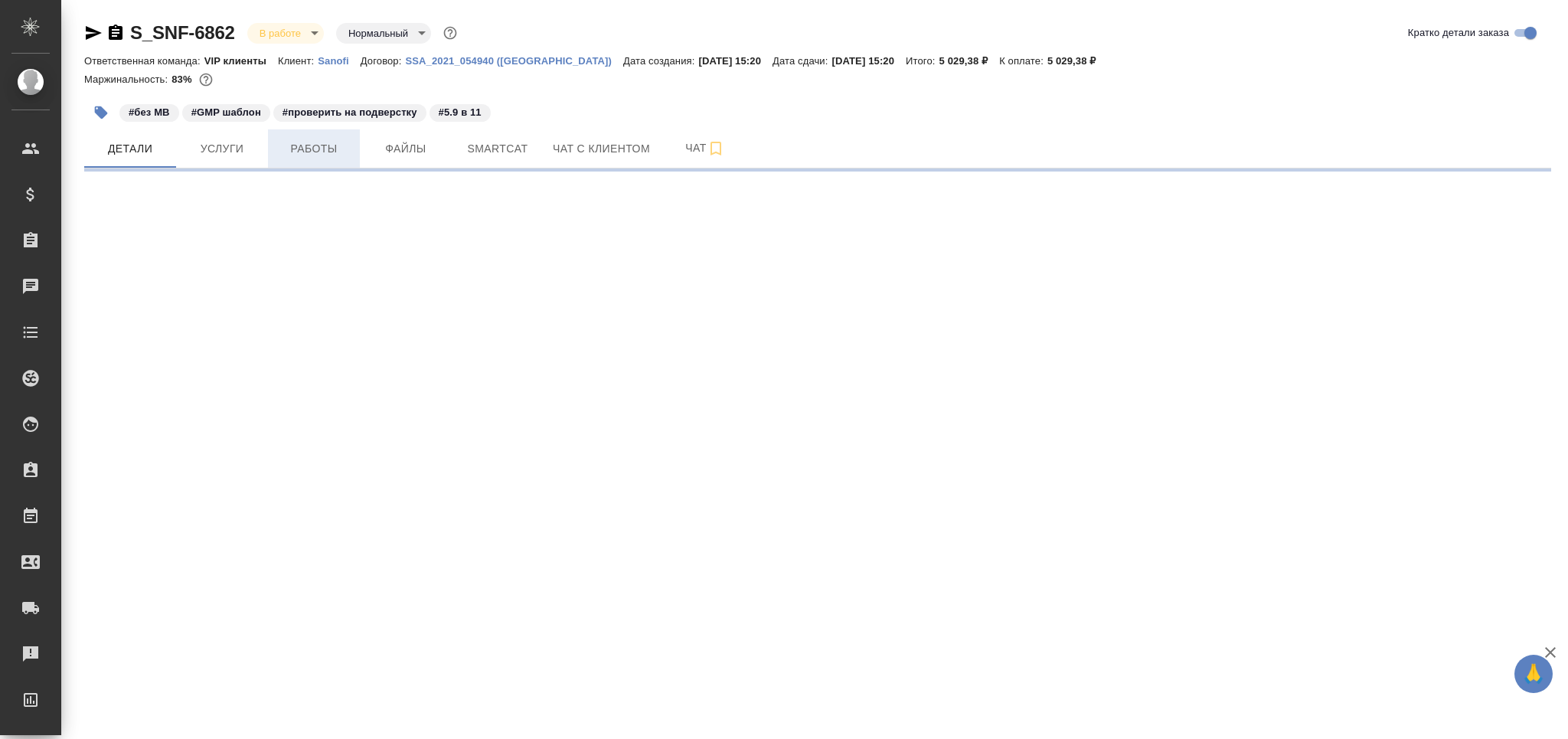
select select "RU"
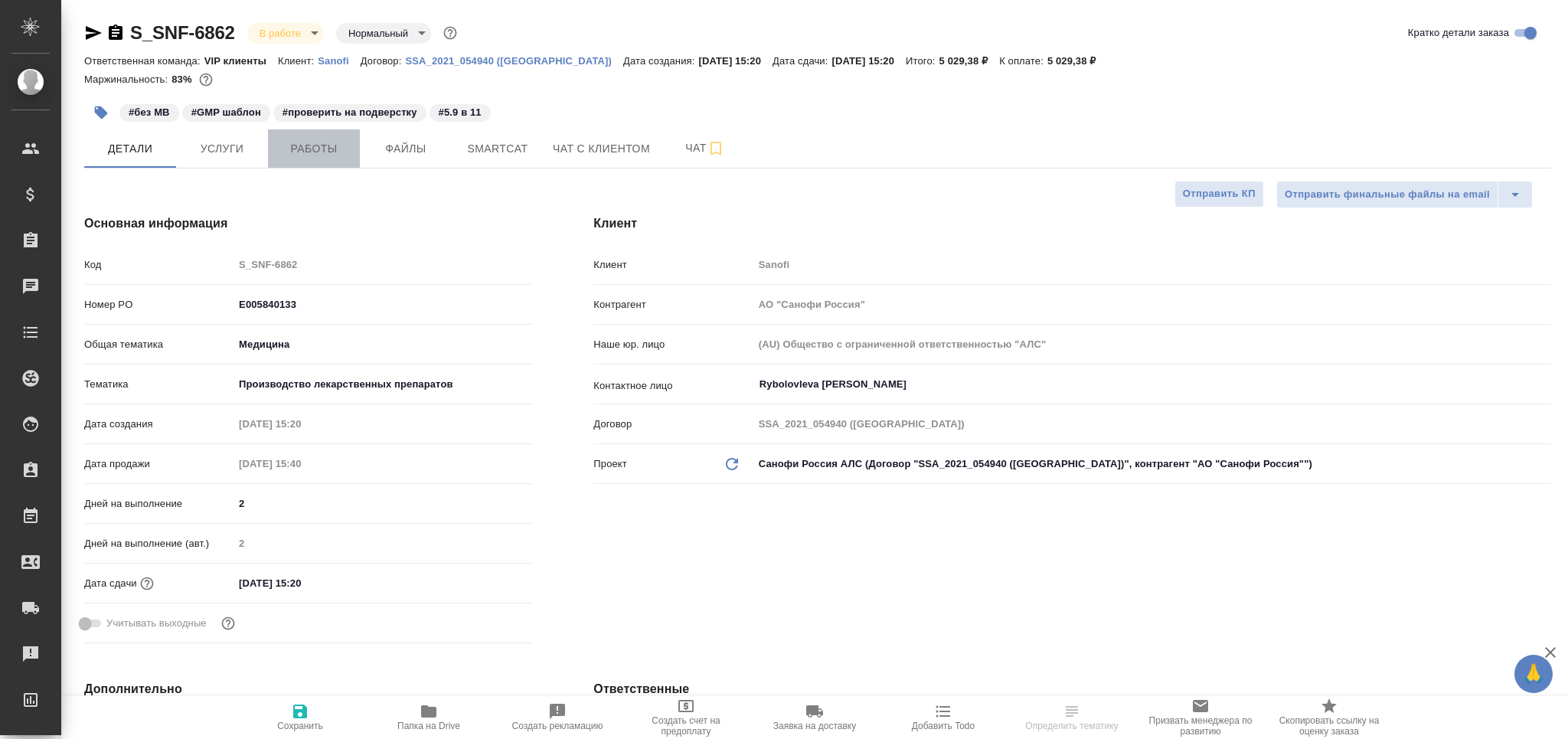
click at [310, 150] on span "Работы" at bounding box center [313, 149] width 74 height 19
type textarea "x"
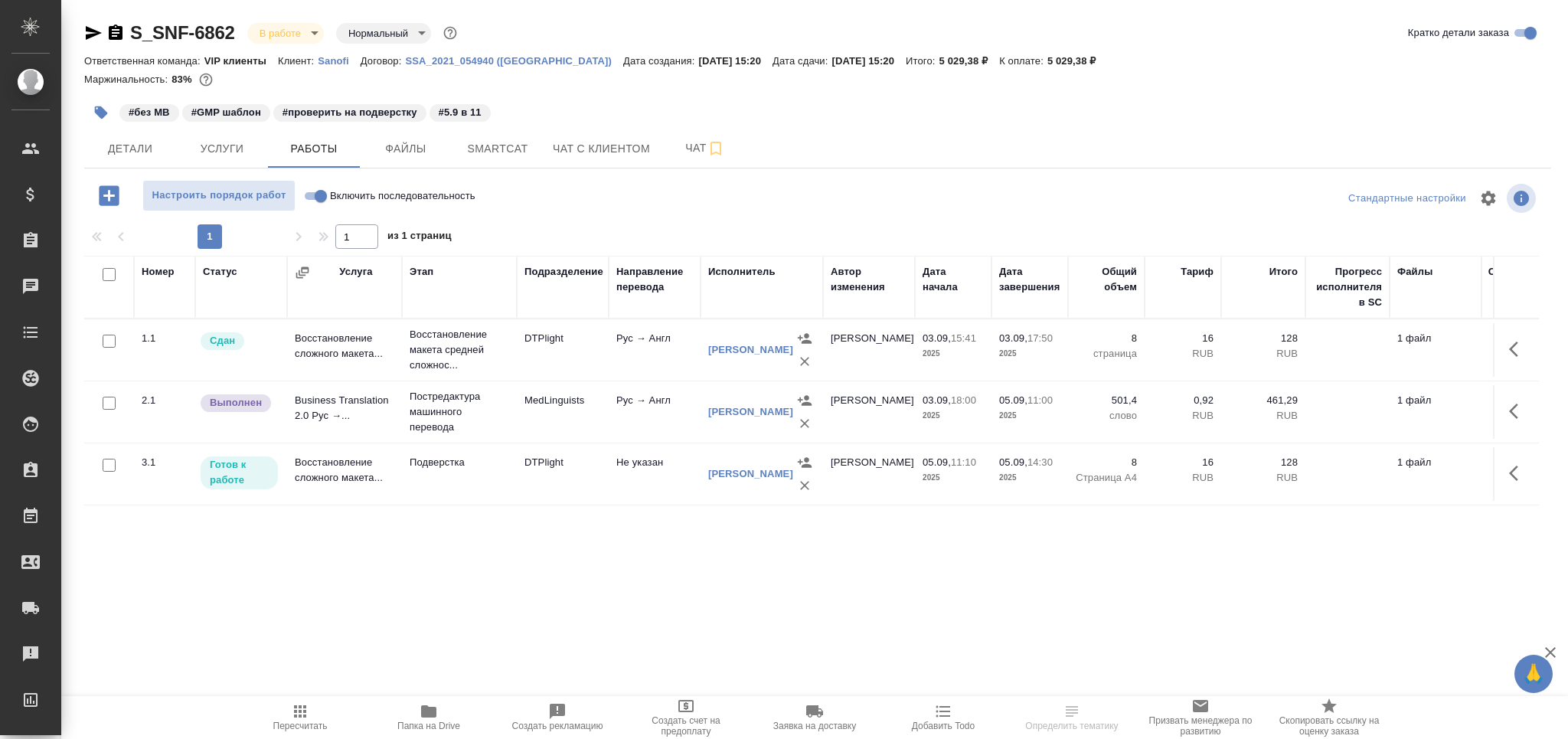
click at [101, 110] on icon "button" at bounding box center [101, 113] width 13 height 13
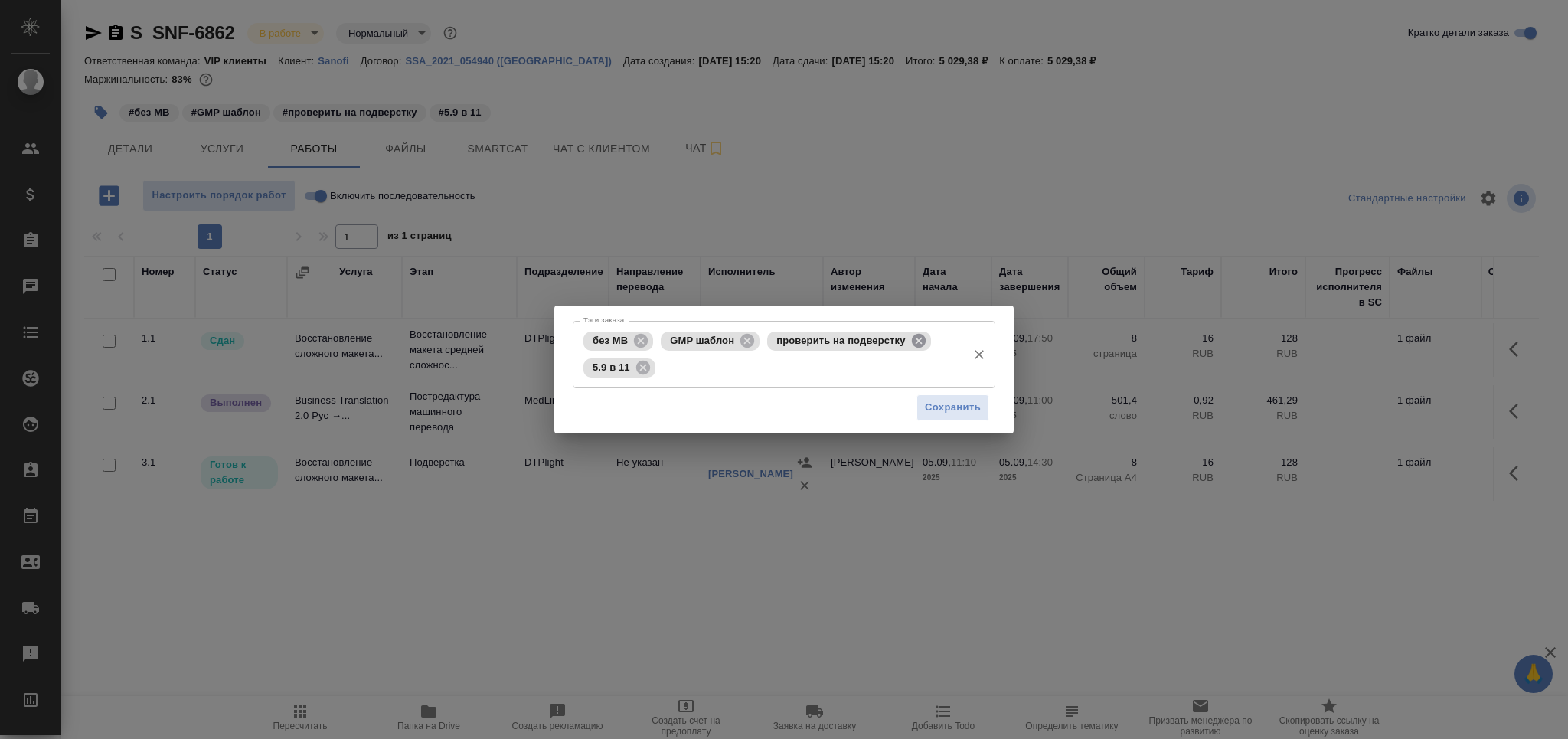
click at [920, 339] on icon at bounding box center [918, 339] width 14 height 14
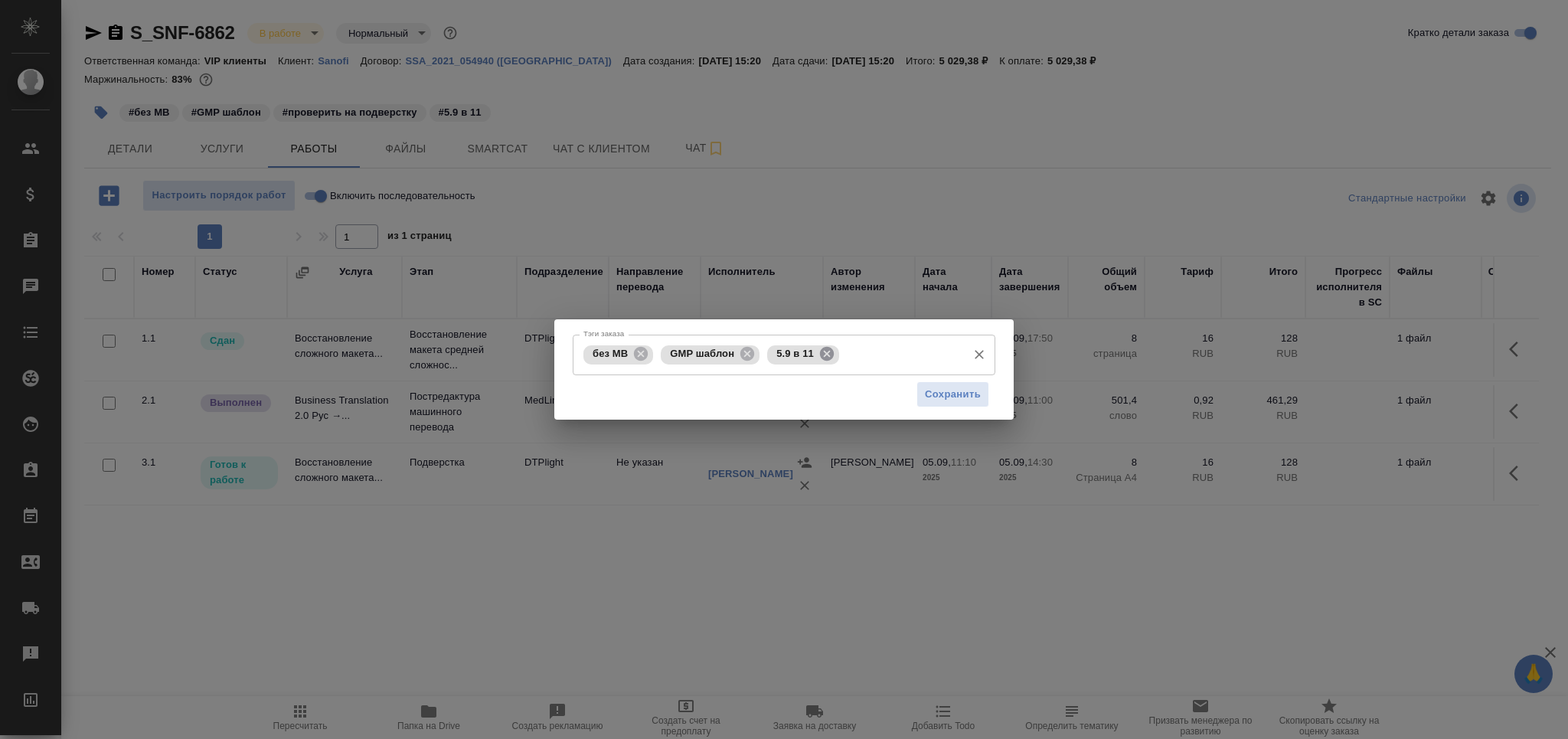
click at [831, 351] on icon at bounding box center [826, 354] width 14 height 14
click at [843, 351] on input "Тэги заказа" at bounding box center [901, 354] width 116 height 26
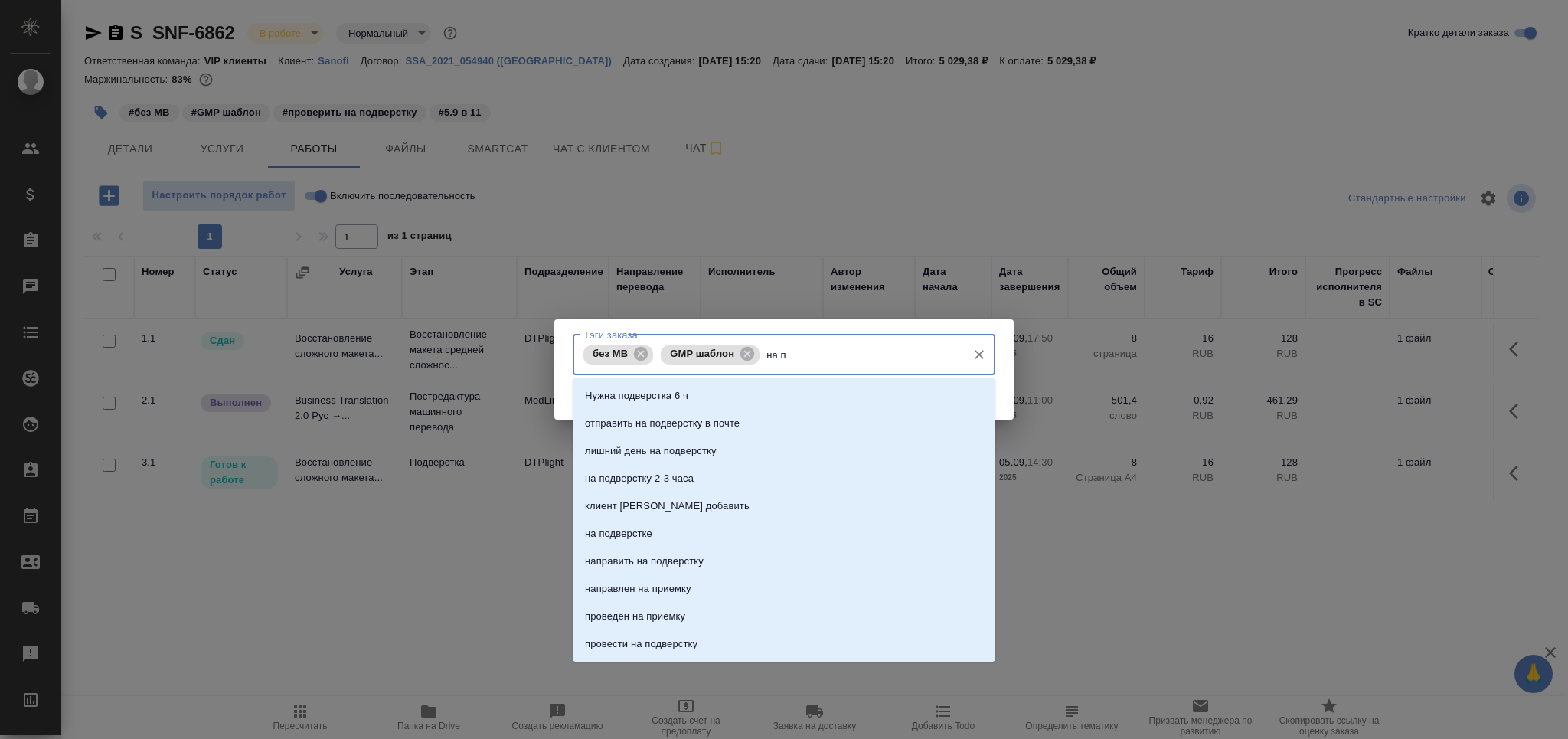
type input "на по"
click at [676, 504] on li "на подверстке" at bounding box center [783, 505] width 422 height 28
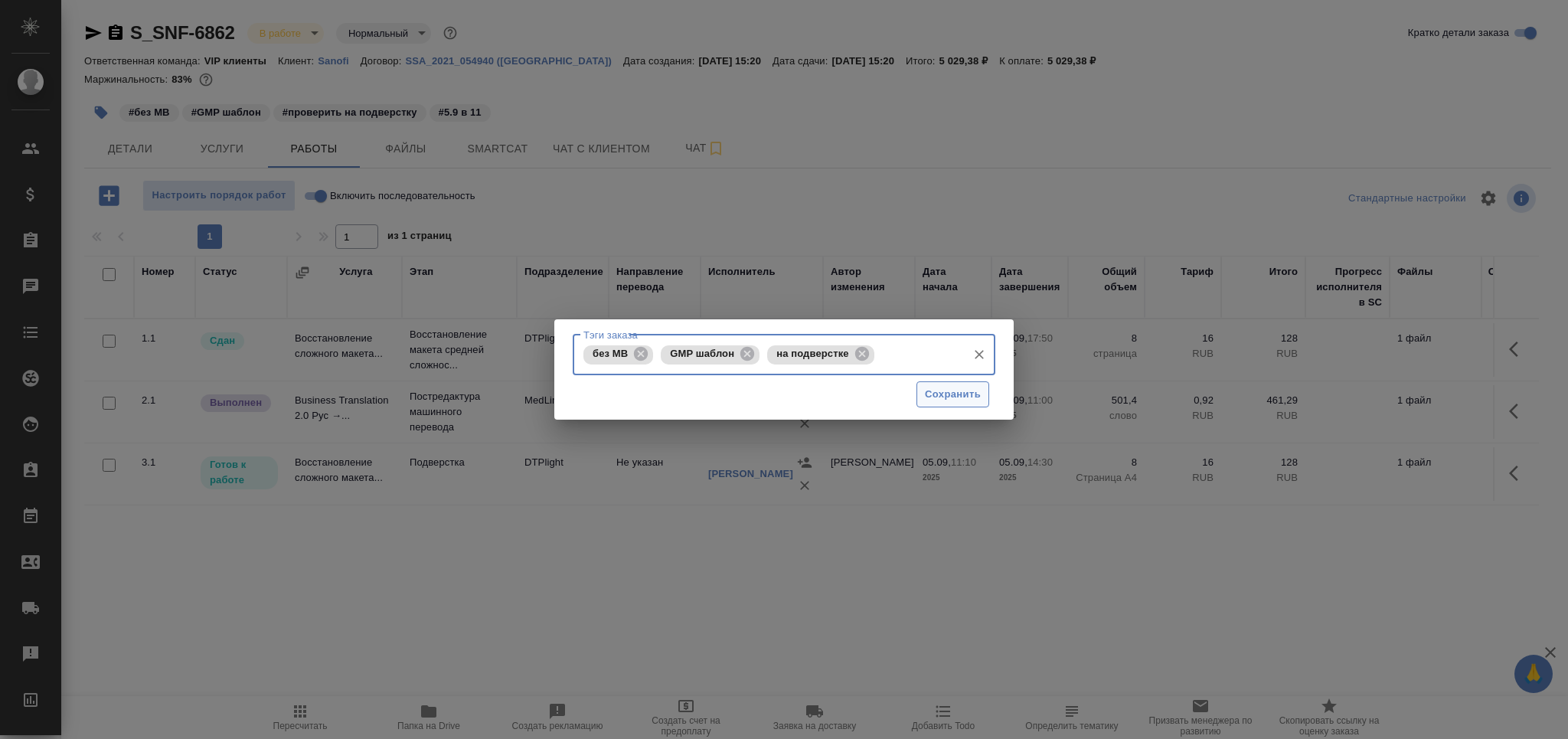
click at [938, 389] on span "Сохранить" at bounding box center [952, 394] width 56 height 18
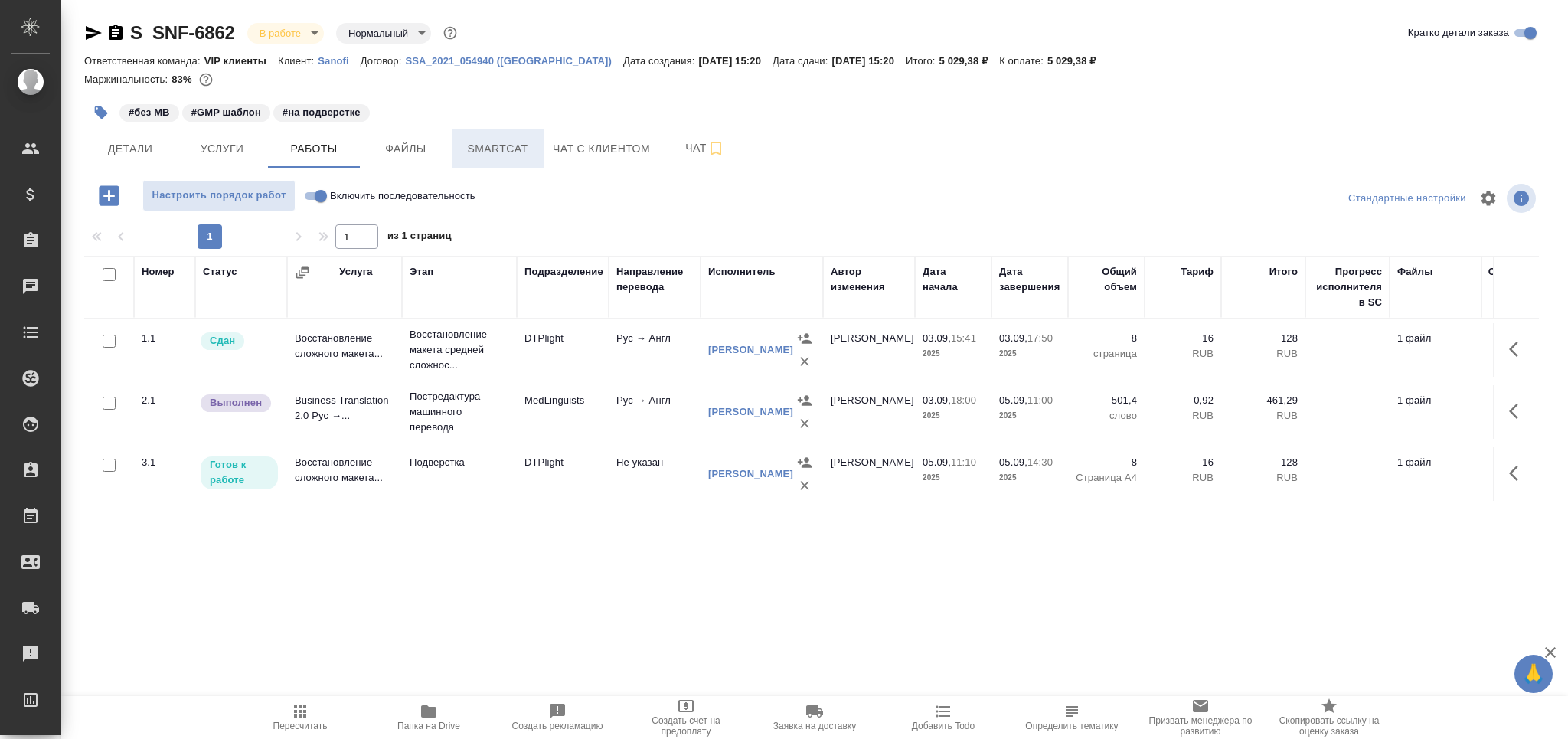
click at [512, 141] on span "Smartcat" at bounding box center [497, 149] width 74 height 19
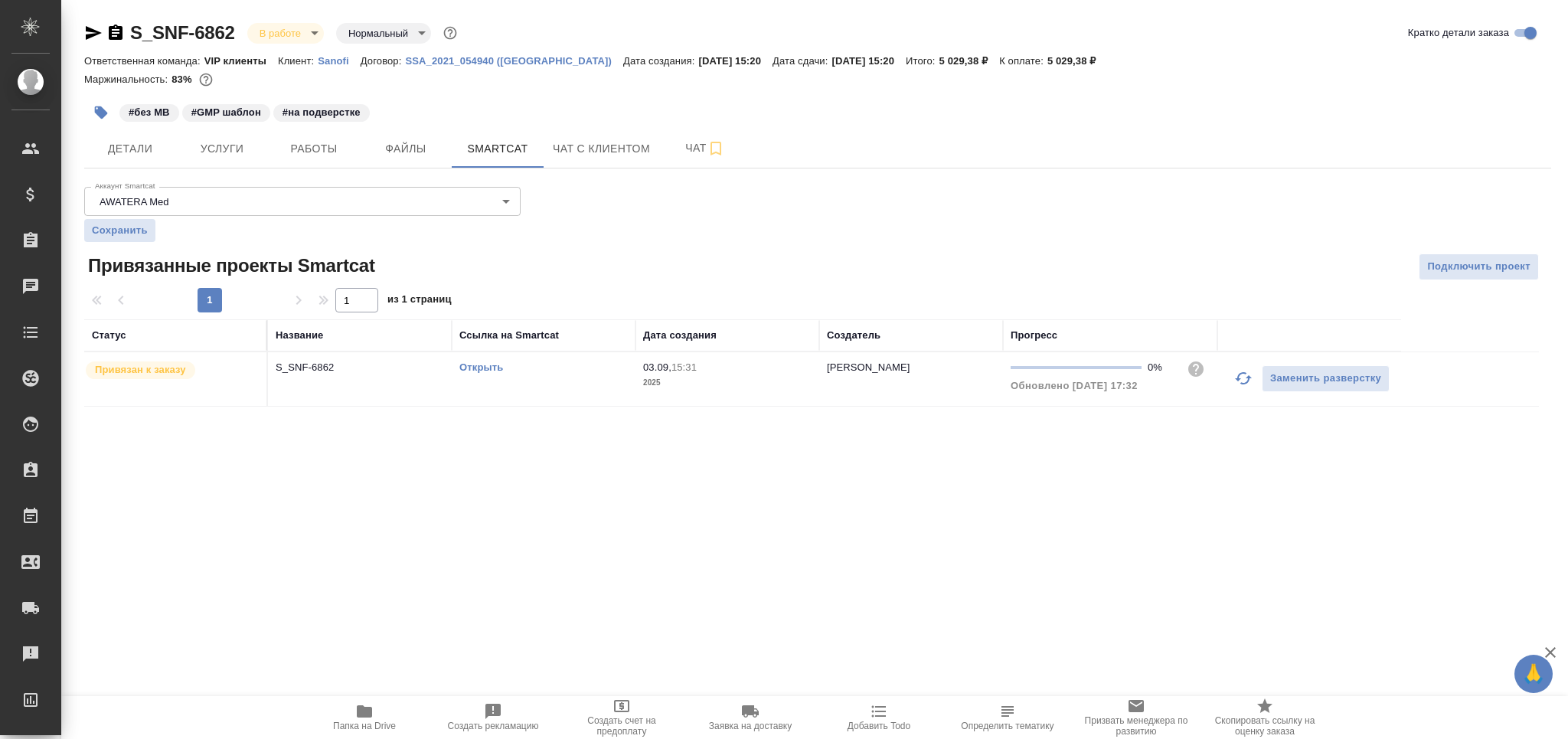
click at [591, 373] on div "Открыть" at bounding box center [544, 367] width 168 height 15
click at [102, 113] on icon "button" at bounding box center [101, 113] width 13 height 13
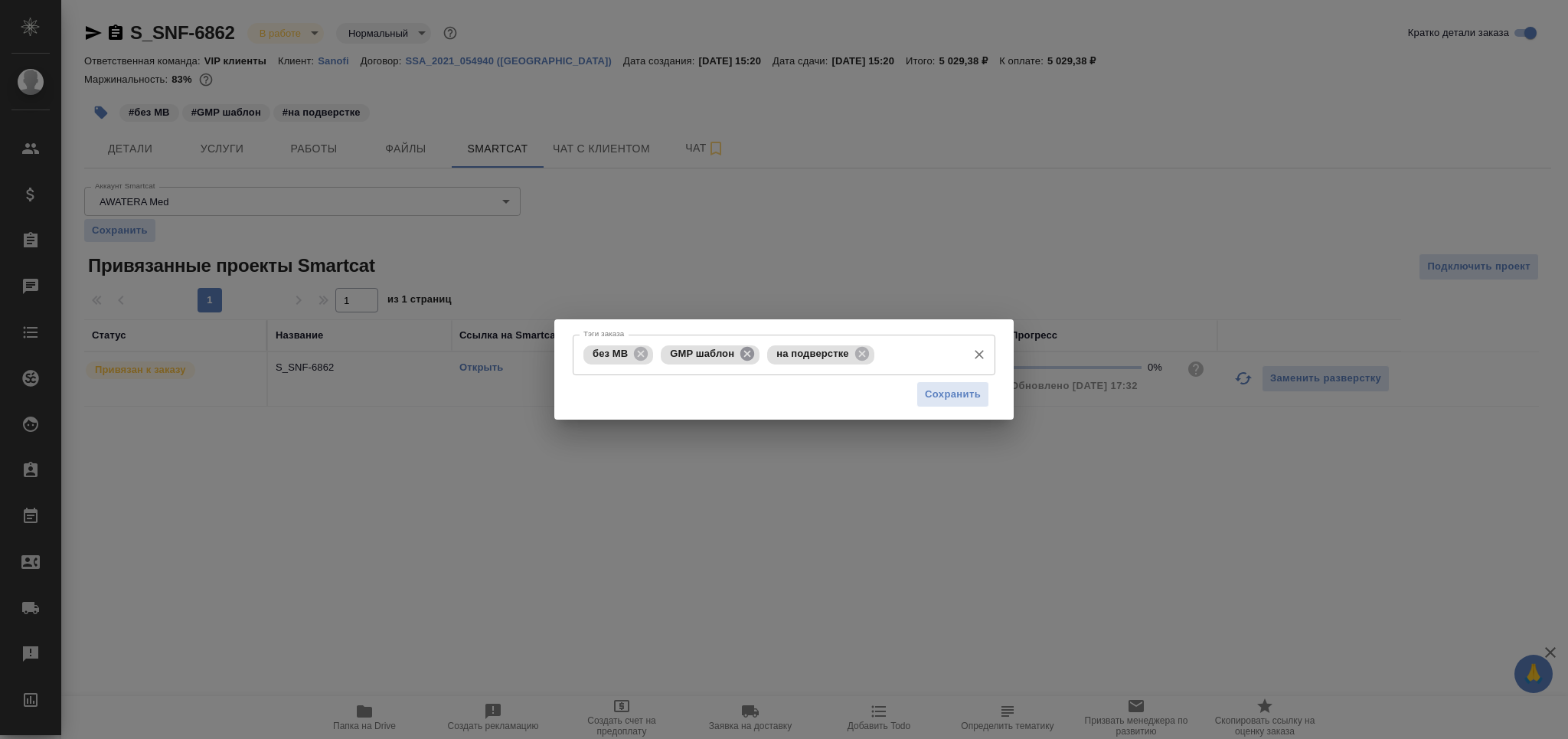
click at [745, 354] on icon at bounding box center [747, 354] width 14 height 14
click at [936, 392] on span "Сохранить" at bounding box center [952, 394] width 56 height 18
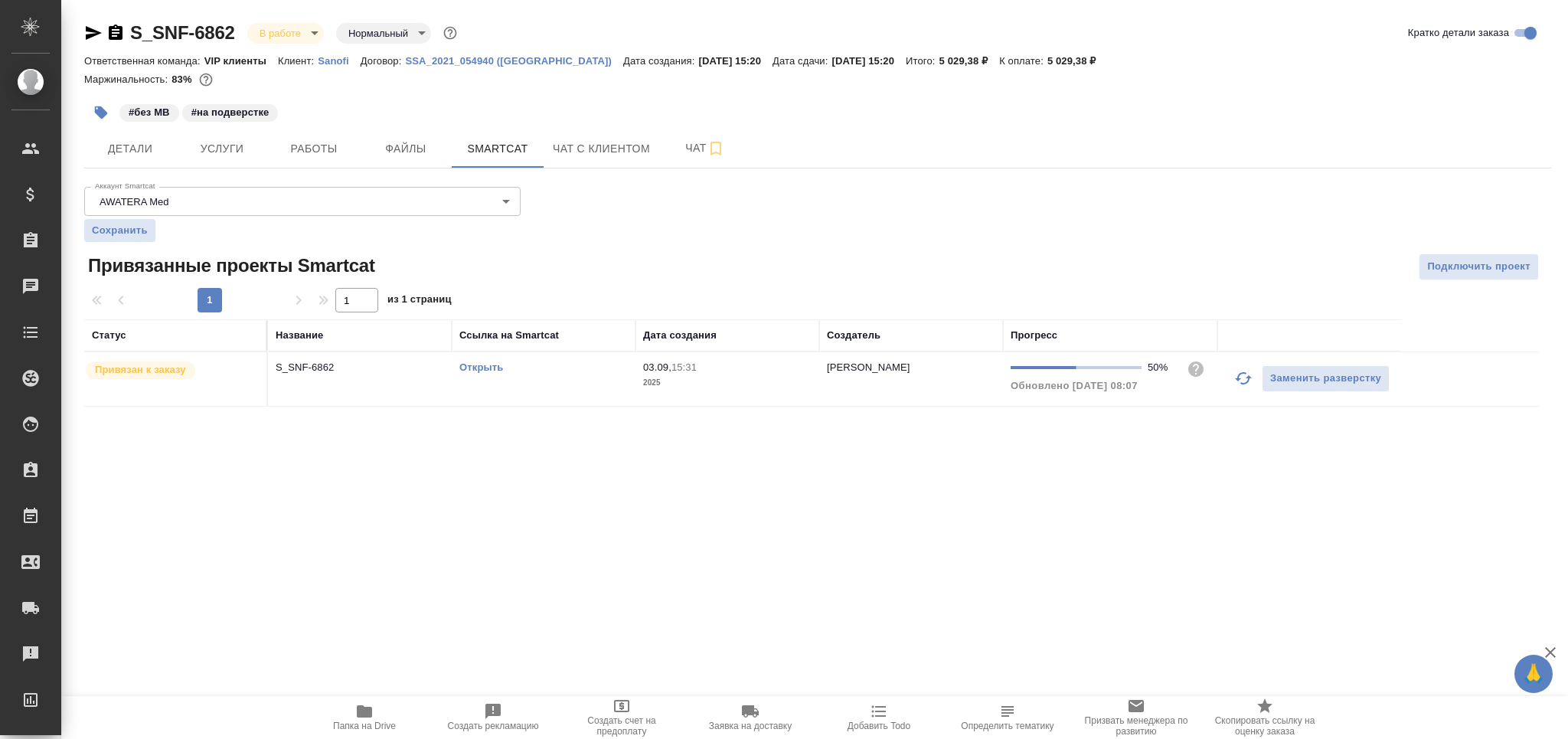
drag, startPoint x: 312, startPoint y: 149, endPoint x: 316, endPoint y: 180, distance: 31.3
click at [312, 148] on span "Работы" at bounding box center [313, 149] width 74 height 19
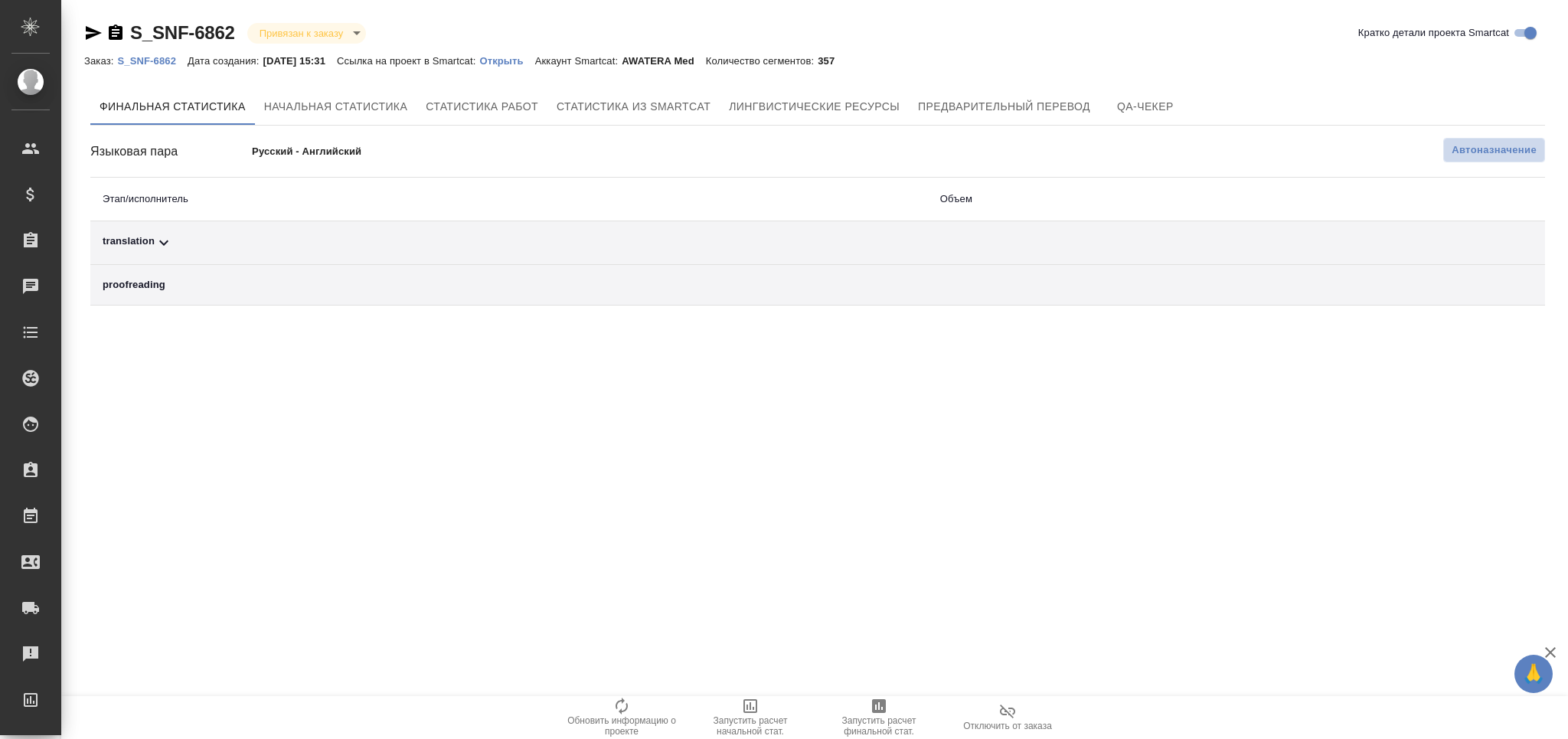
click at [1504, 143] on span "Автоназначение" at bounding box center [1493, 150] width 85 height 15
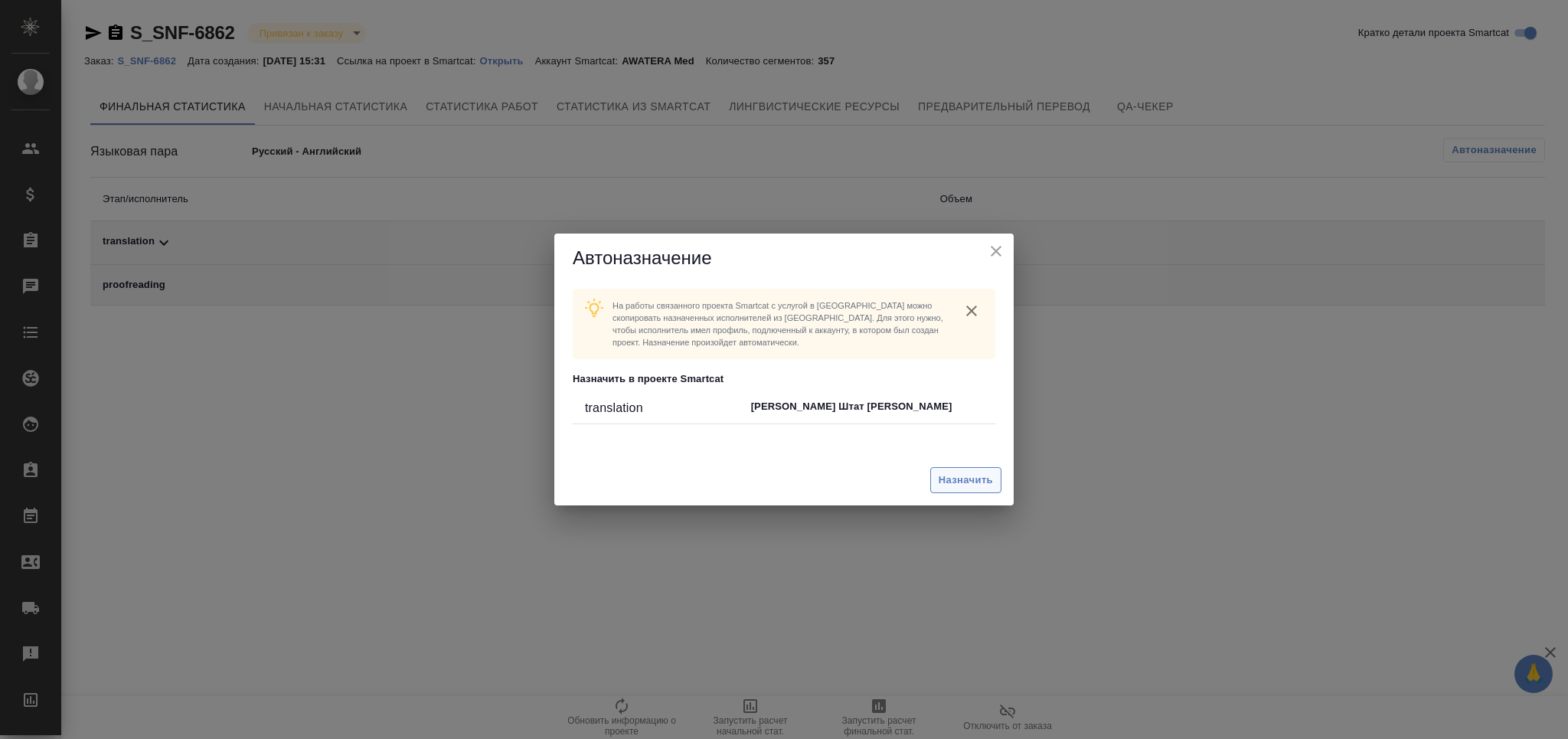
click at [954, 474] on span "Назначить" at bounding box center [966, 480] width 54 height 18
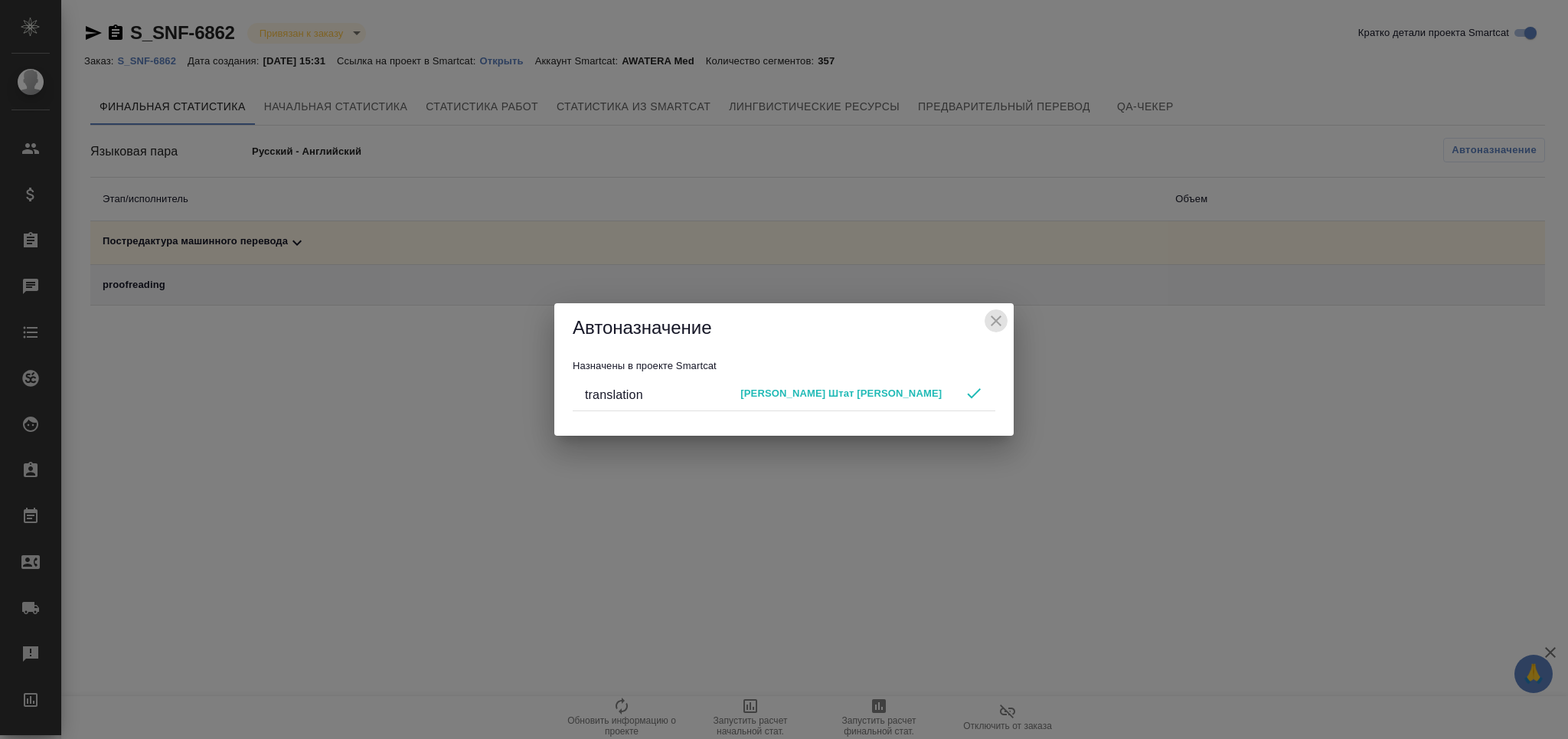
click at [1003, 324] on icon "close" at bounding box center [997, 321] width 19 height 19
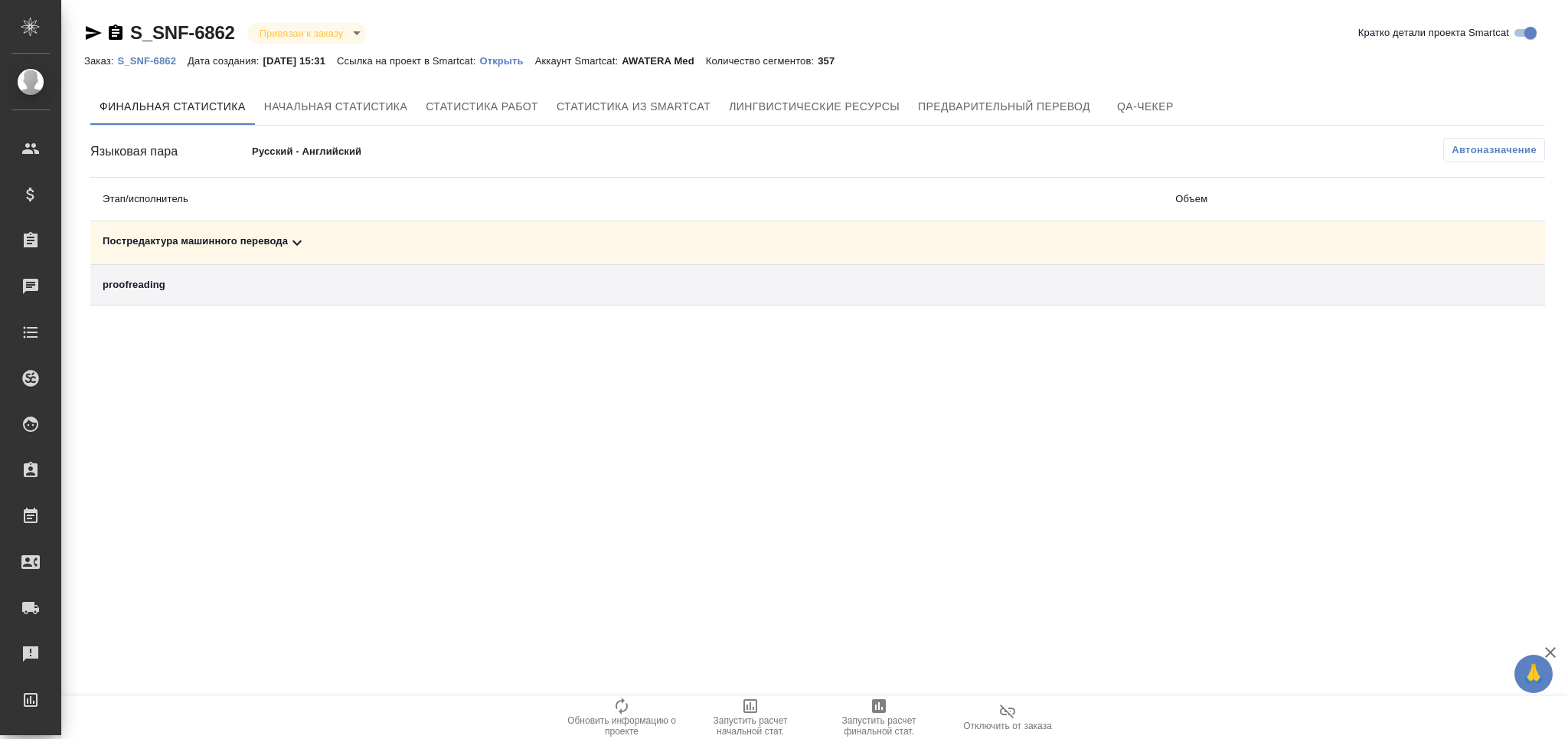
click at [878, 710] on icon "button" at bounding box center [879, 706] width 19 height 19
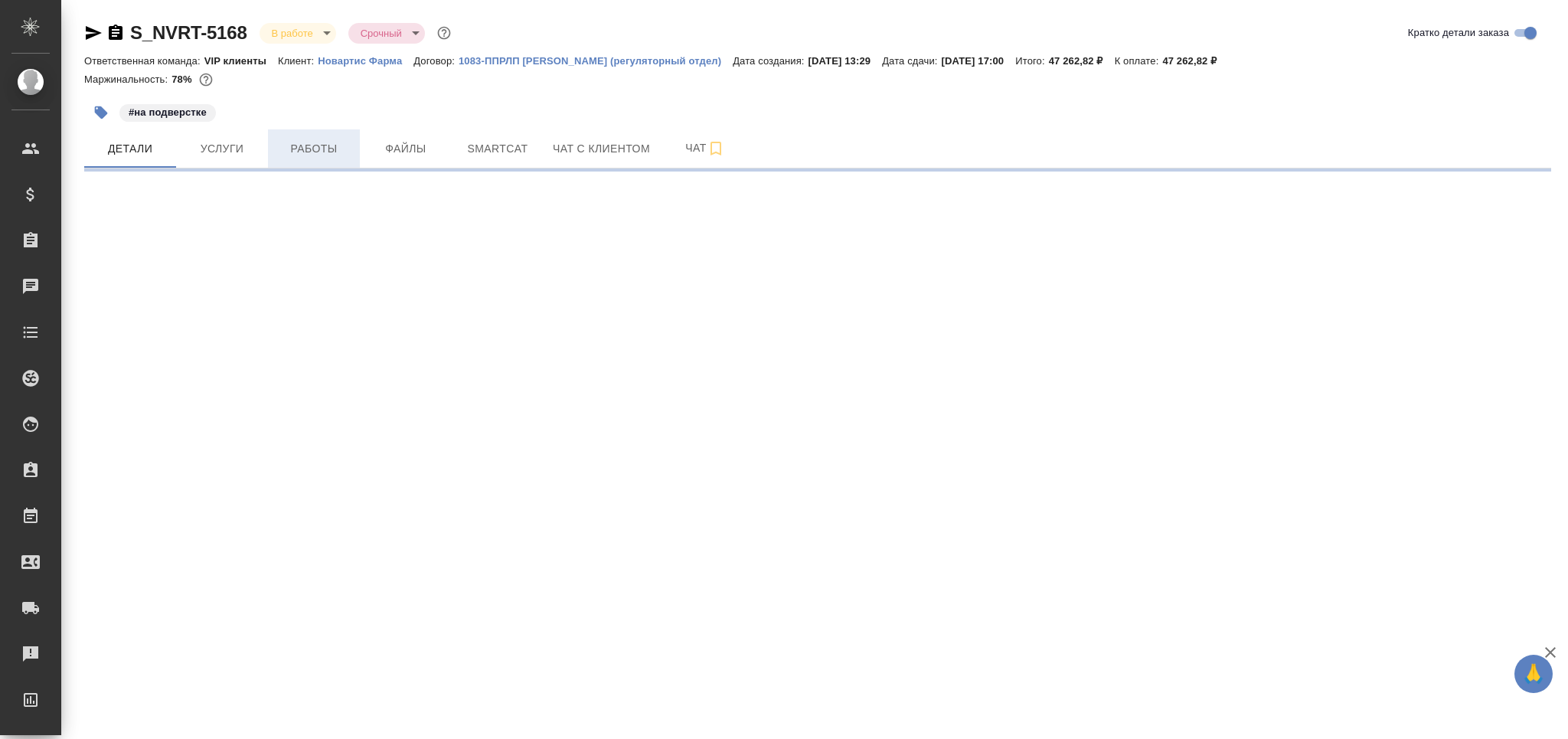
select select "RU"
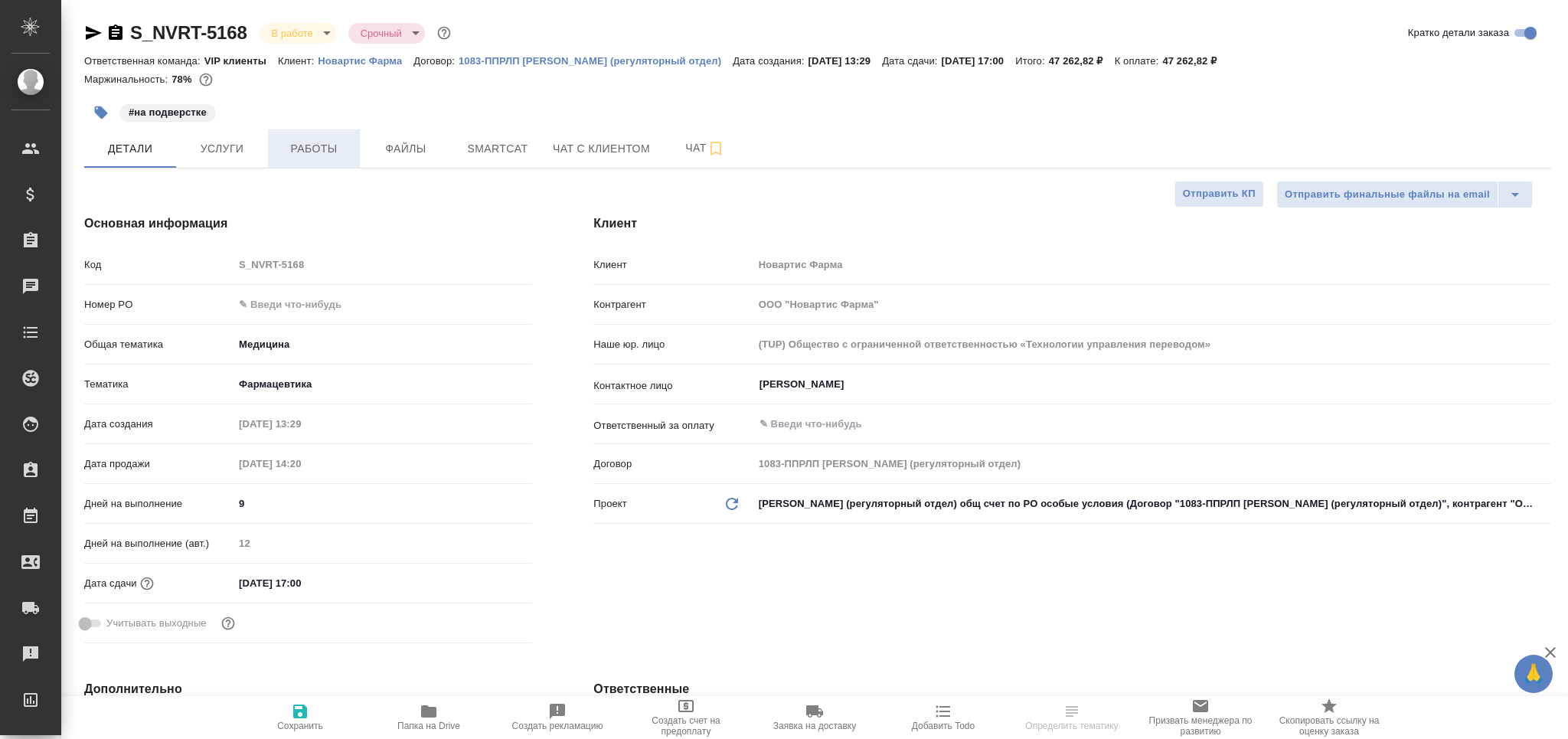
type textarea "x"
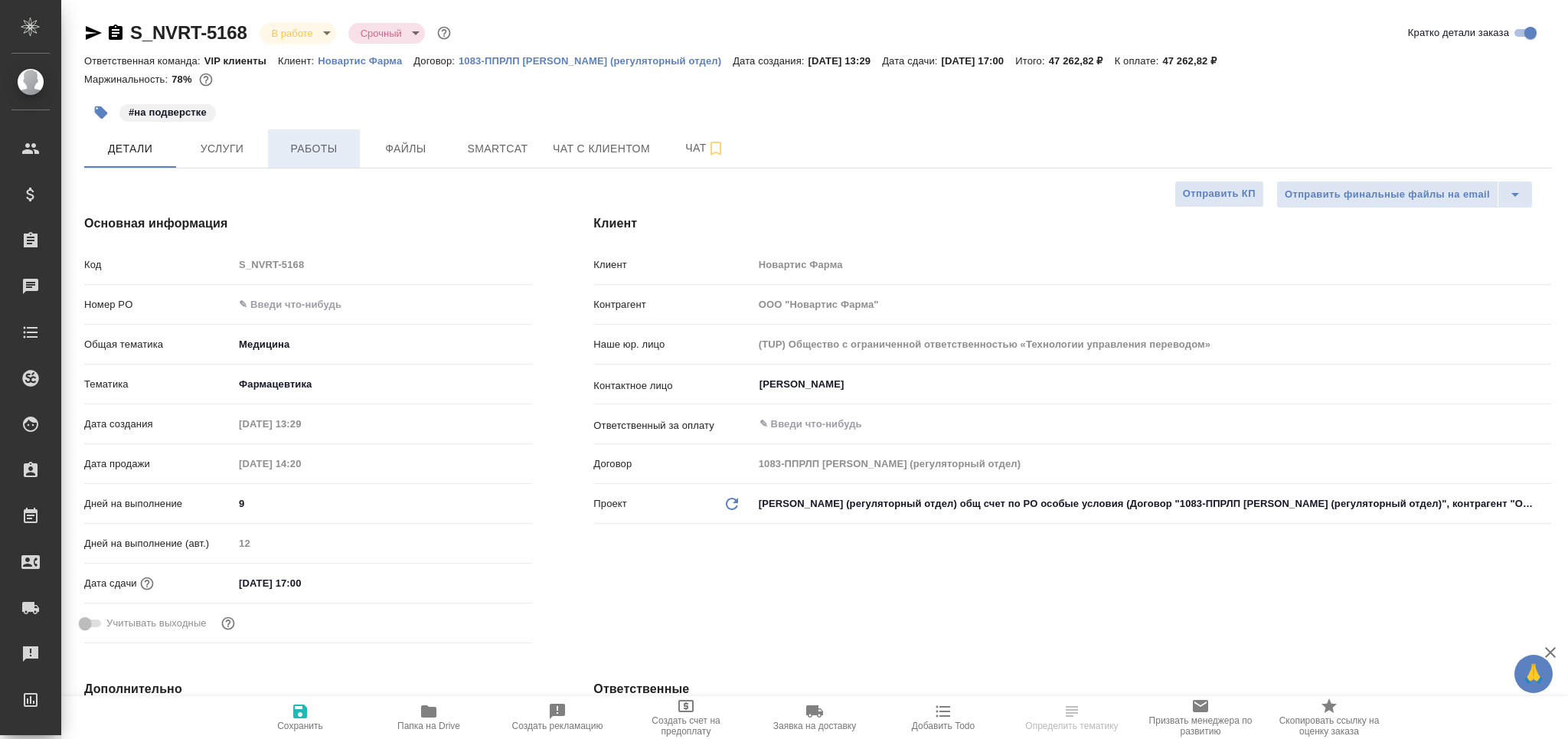
type textarea "x"
click at [310, 146] on span "Работы" at bounding box center [313, 149] width 74 height 19
type textarea "x"
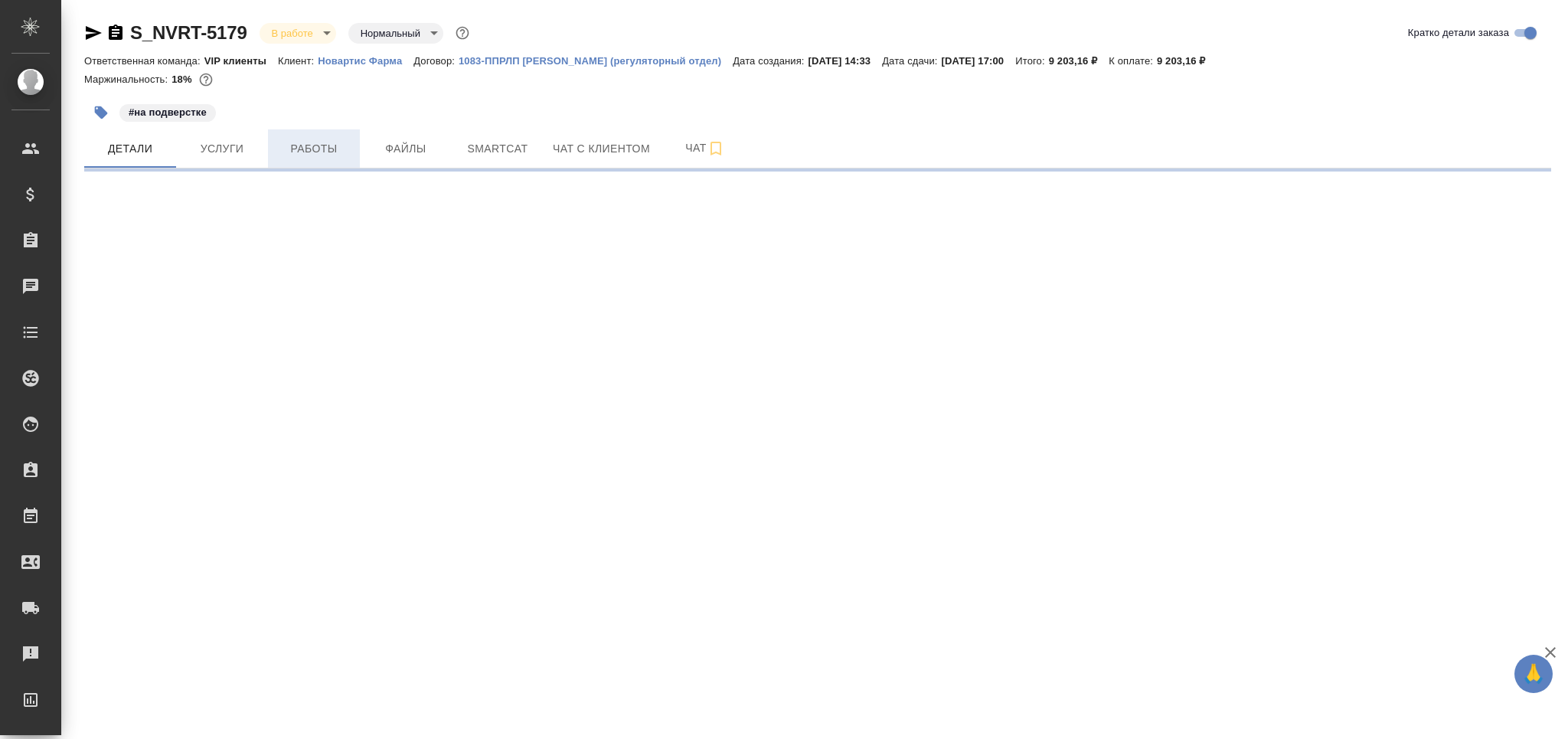
select select "RU"
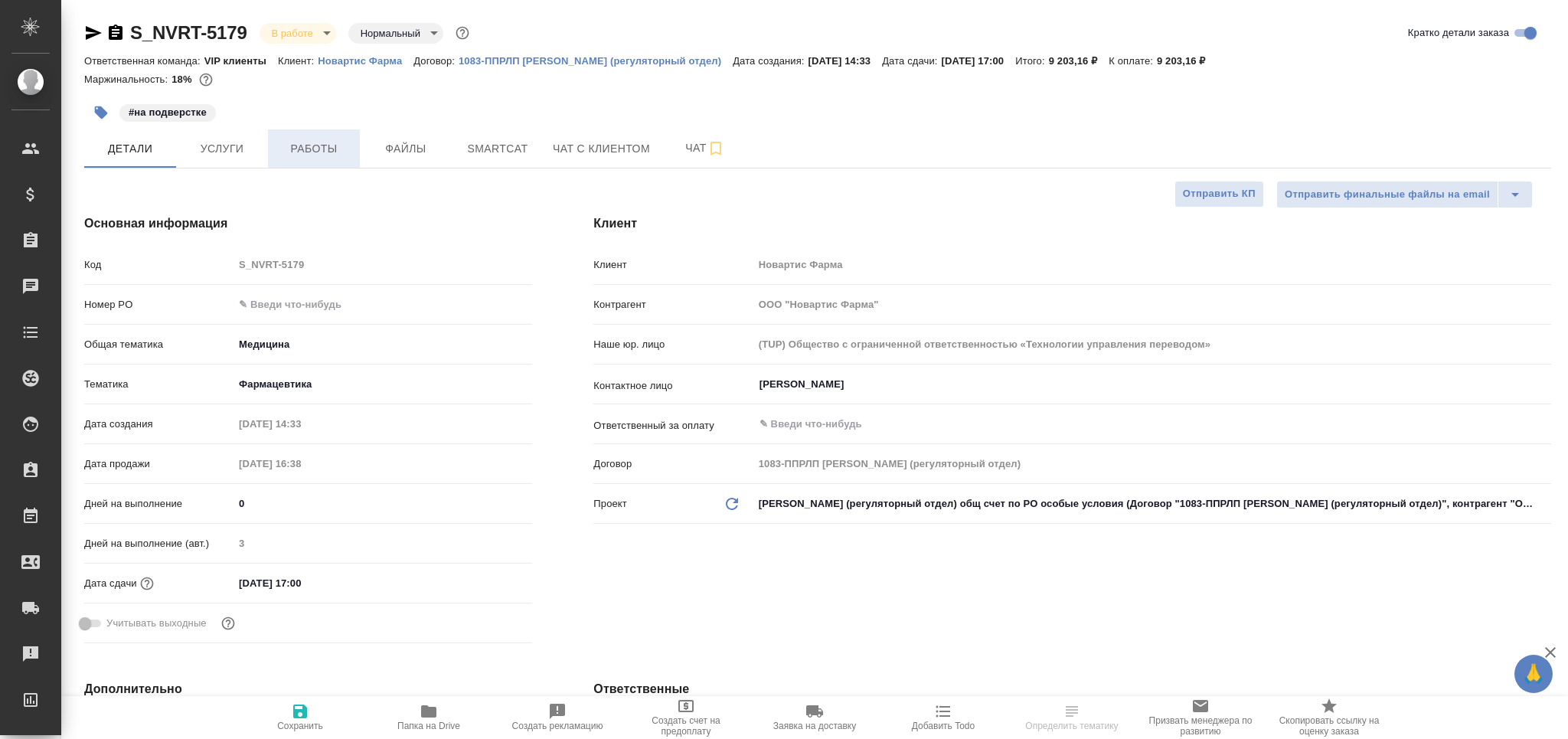
type textarea "x"
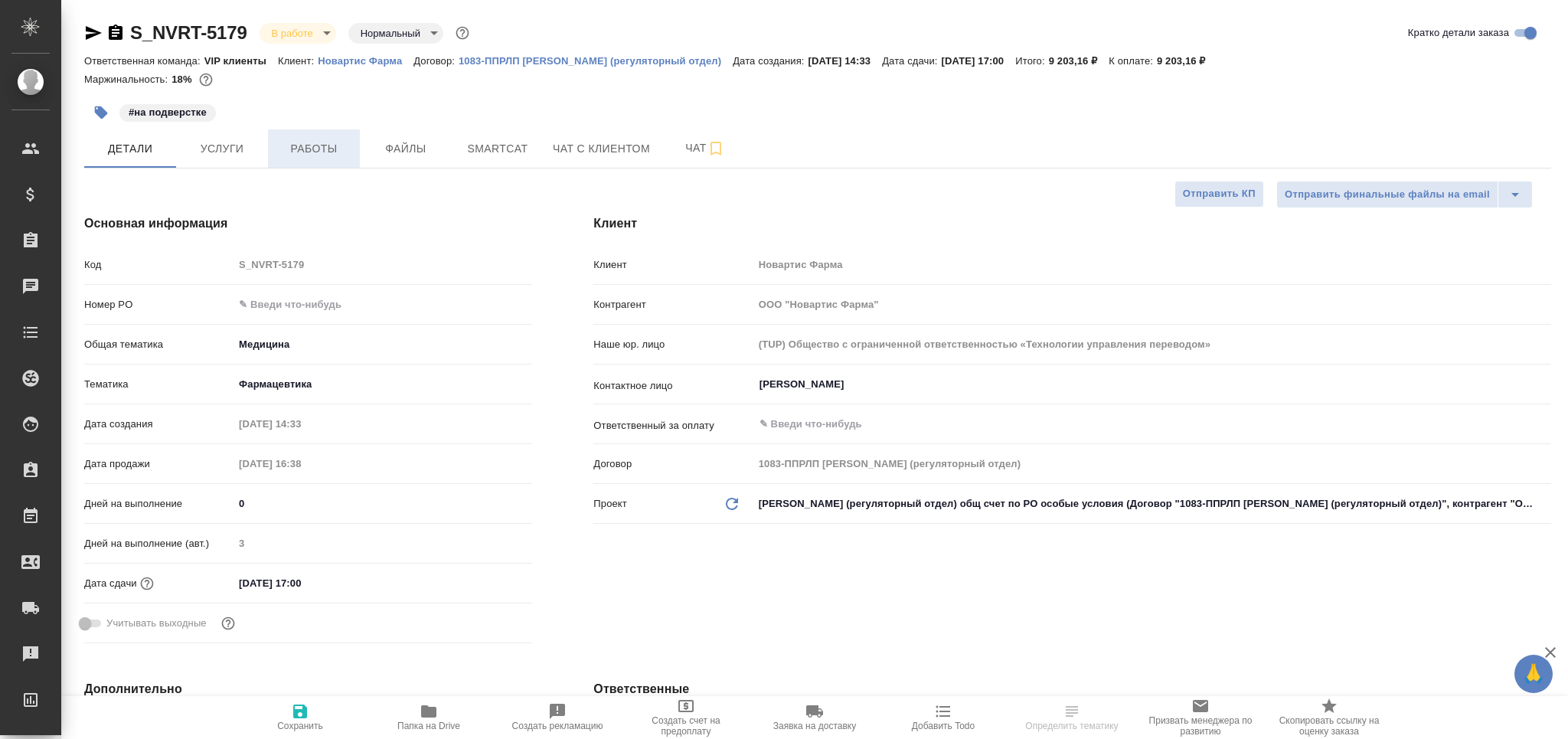
type textarea "x"
click at [332, 141] on span "Работы" at bounding box center [313, 149] width 74 height 19
type textarea "x"
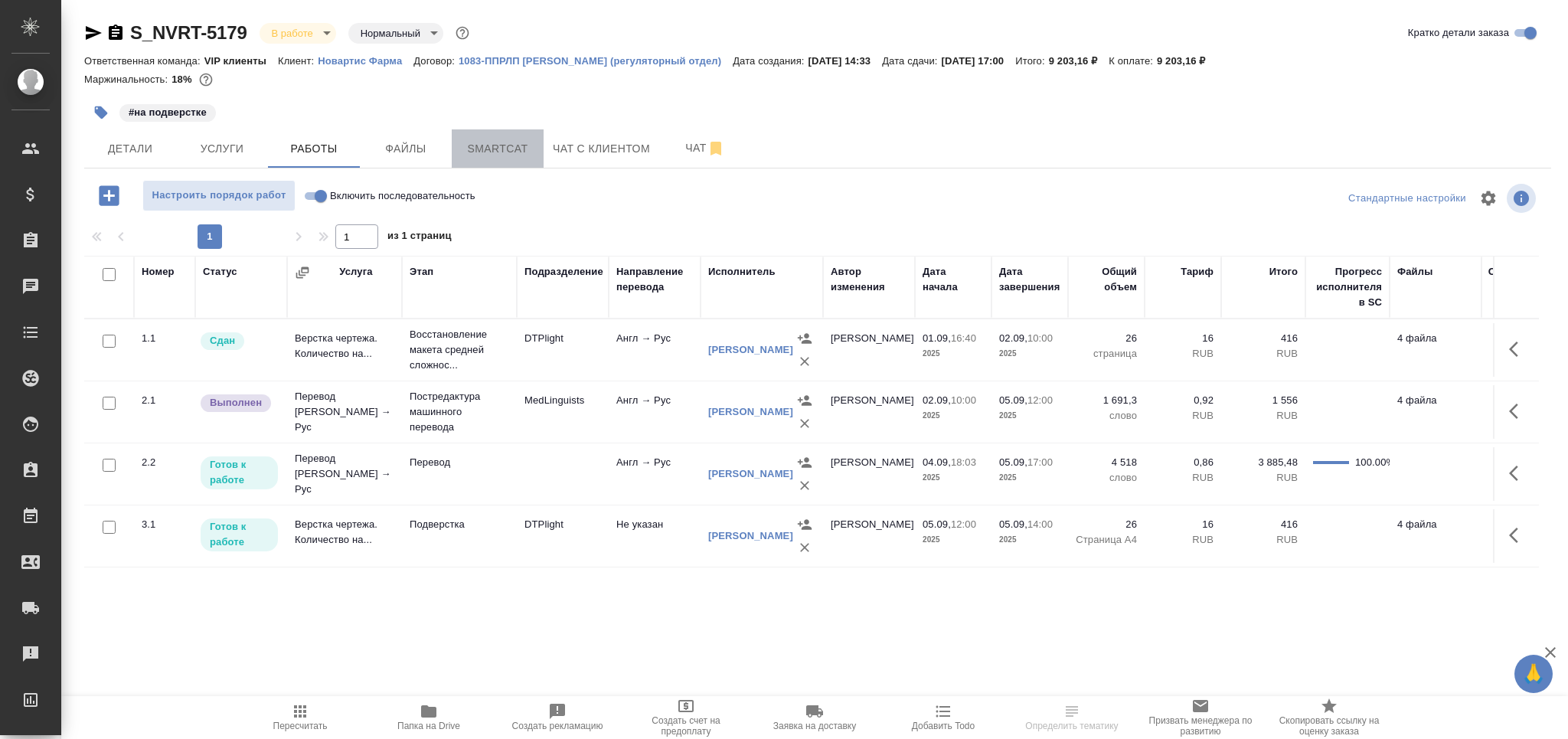
click at [478, 156] on span "Smartcat" at bounding box center [497, 149] width 74 height 19
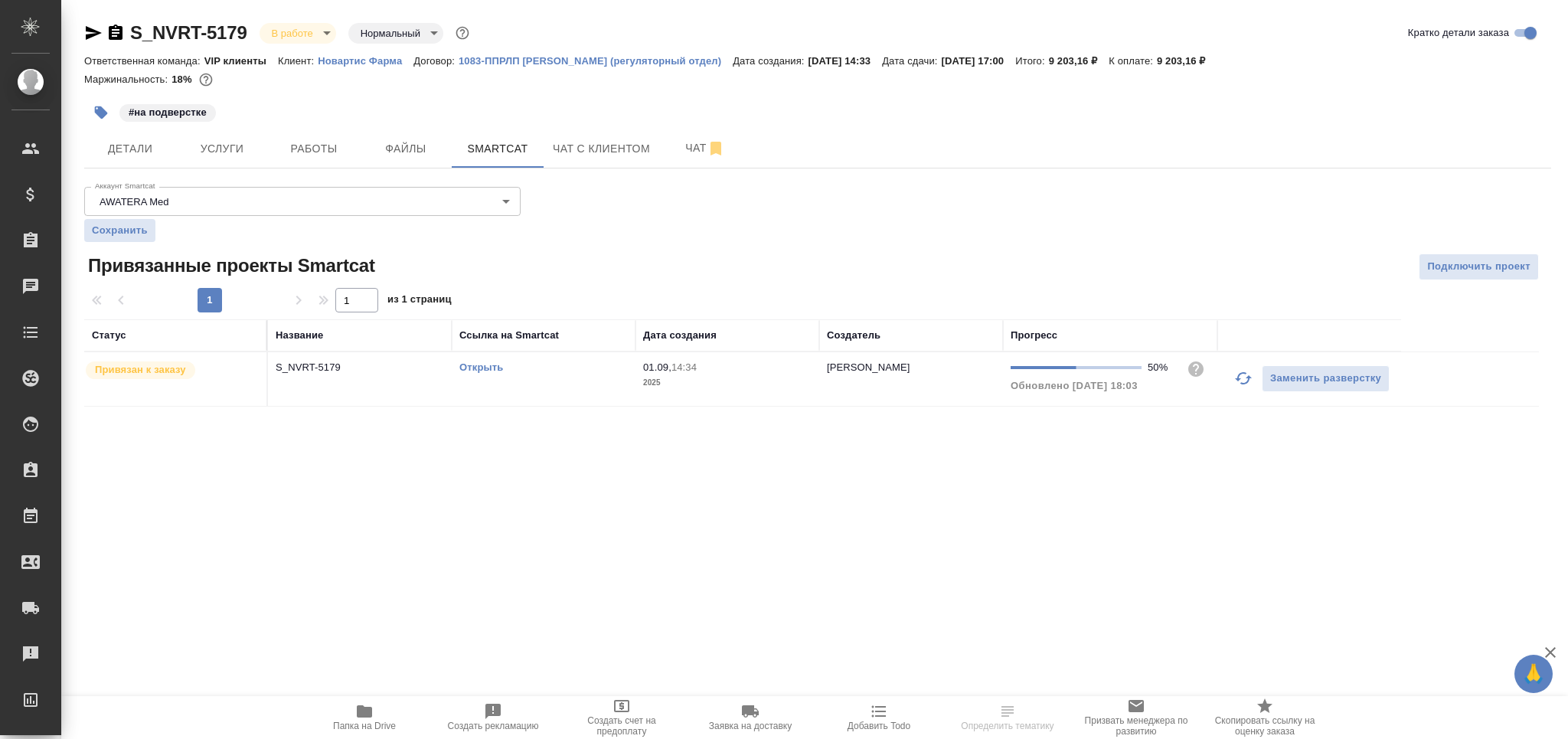
click at [586, 365] on div "Открыть" at bounding box center [544, 367] width 168 height 15
click at [284, 159] on button "Работы" at bounding box center [313, 148] width 92 height 38
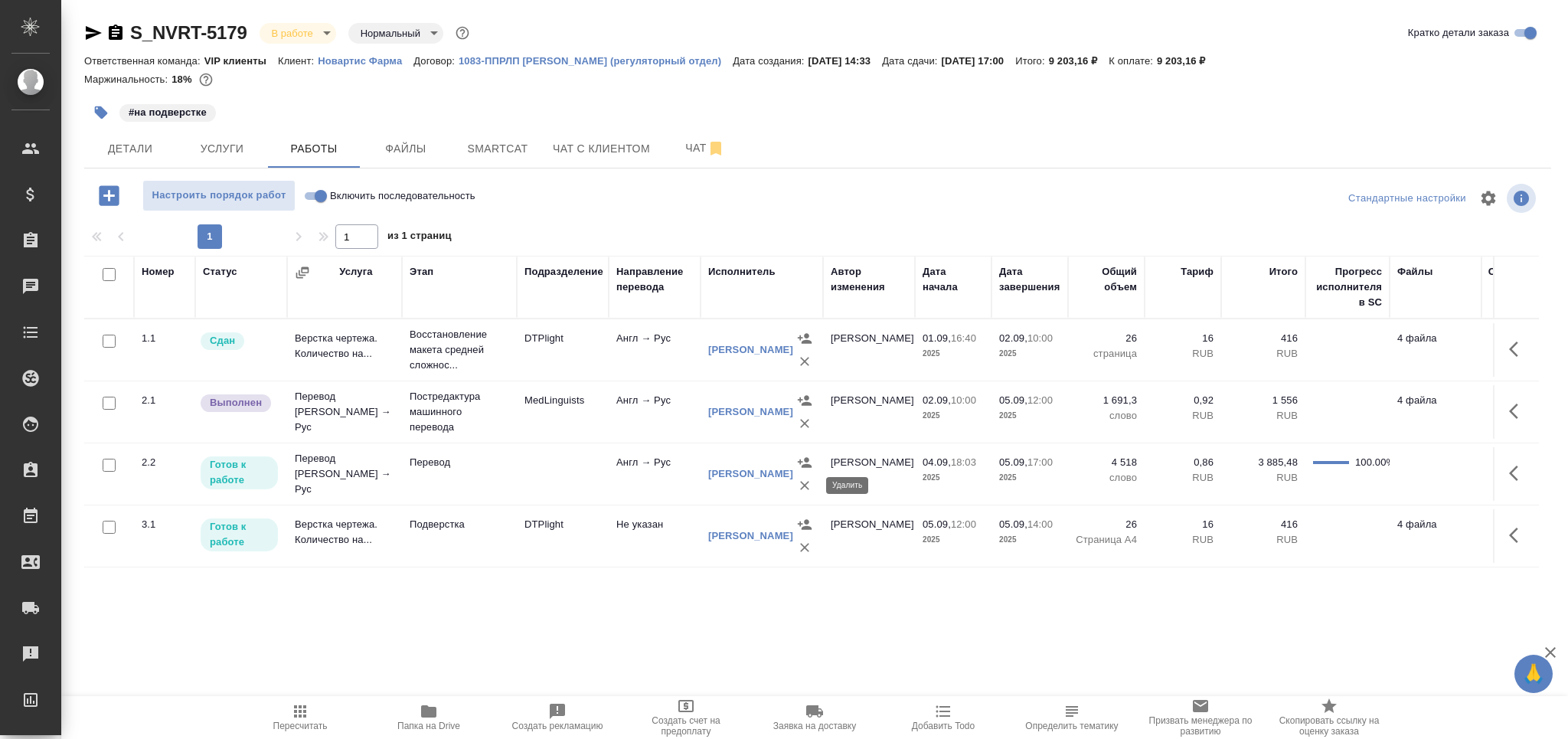
click at [788, 485] on div "[PERSON_NAME]" at bounding box center [761, 474] width 108 height 46
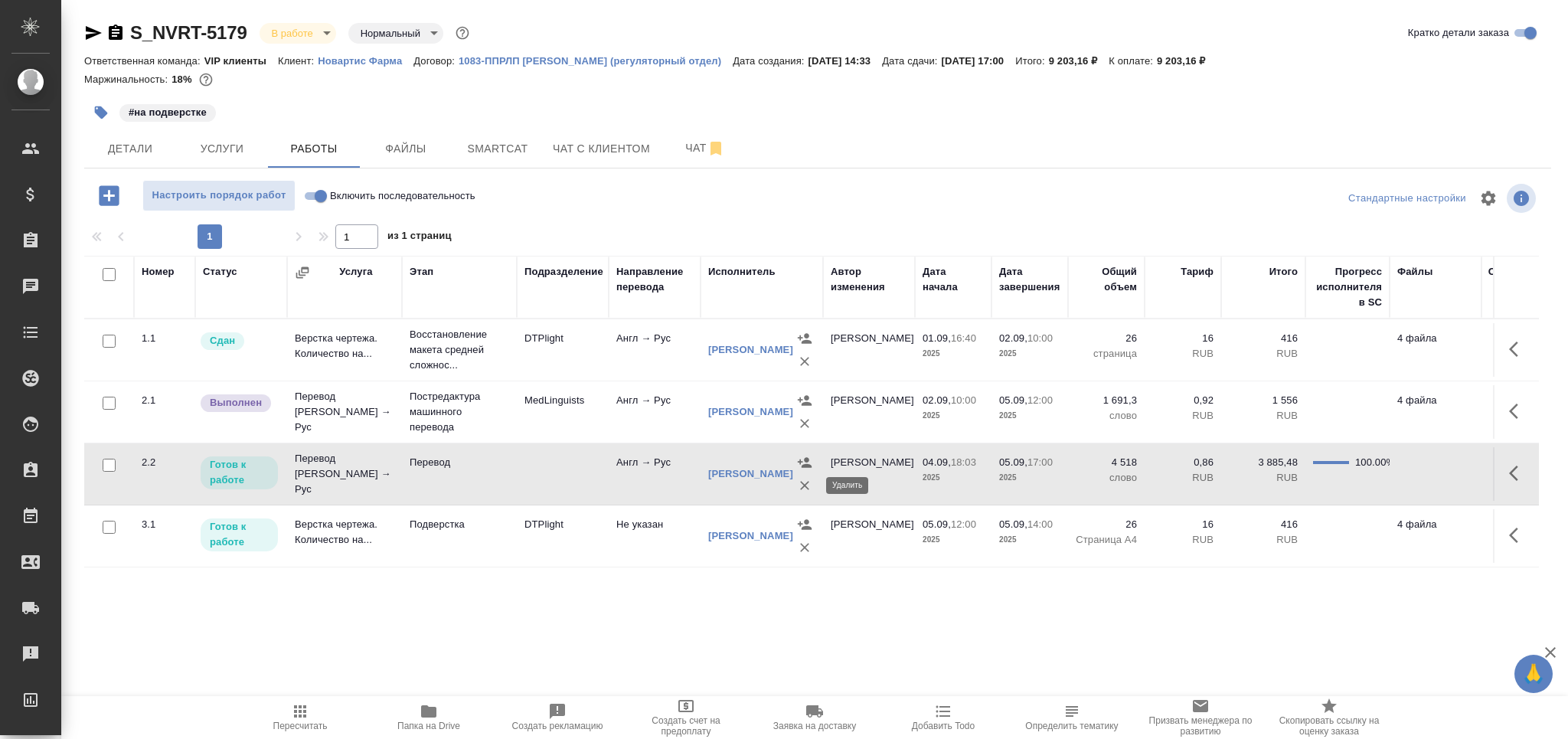
click at [803, 485] on icon "button" at bounding box center [804, 485] width 9 height 9
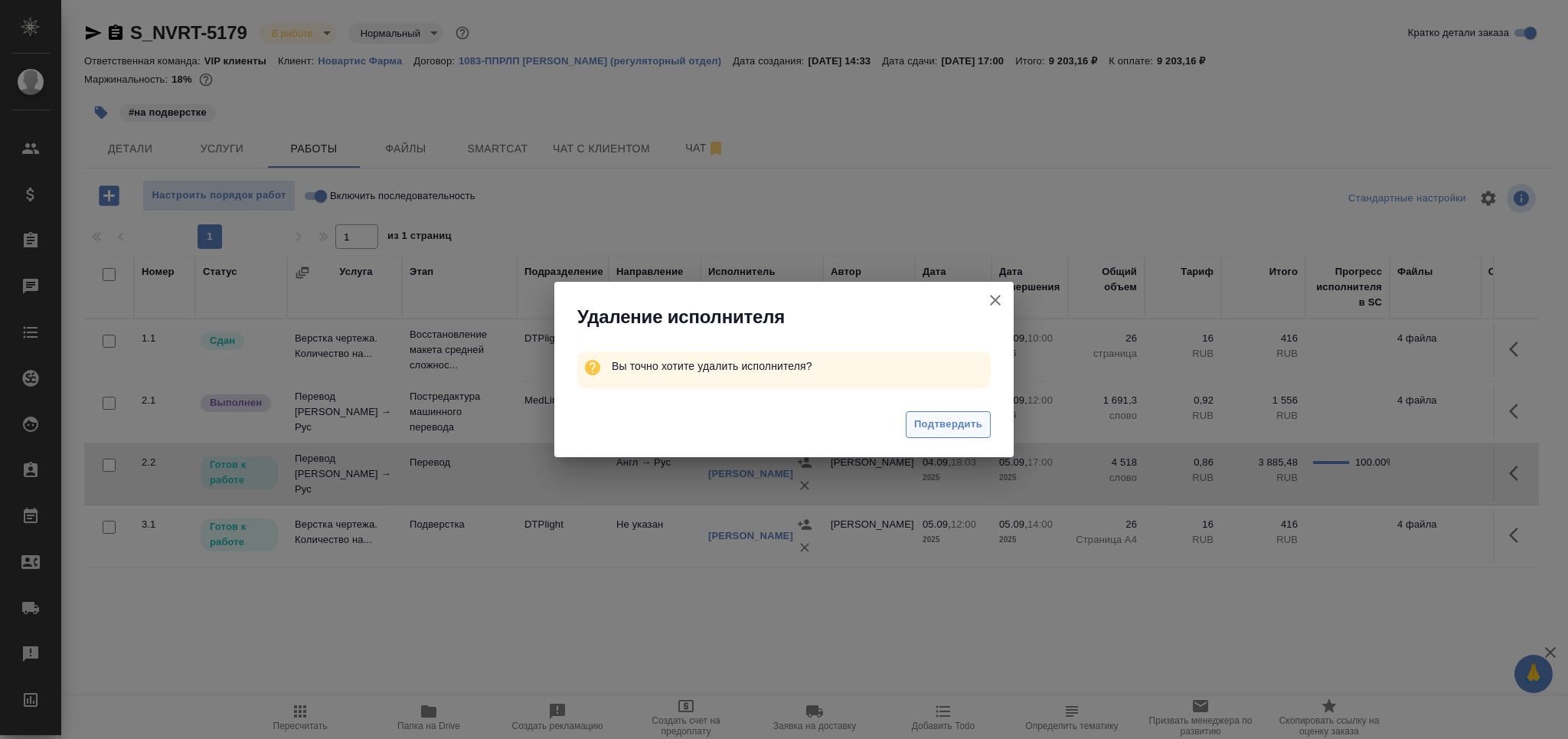
click at [944, 430] on span "Подтвердить" at bounding box center [948, 424] width 68 height 18
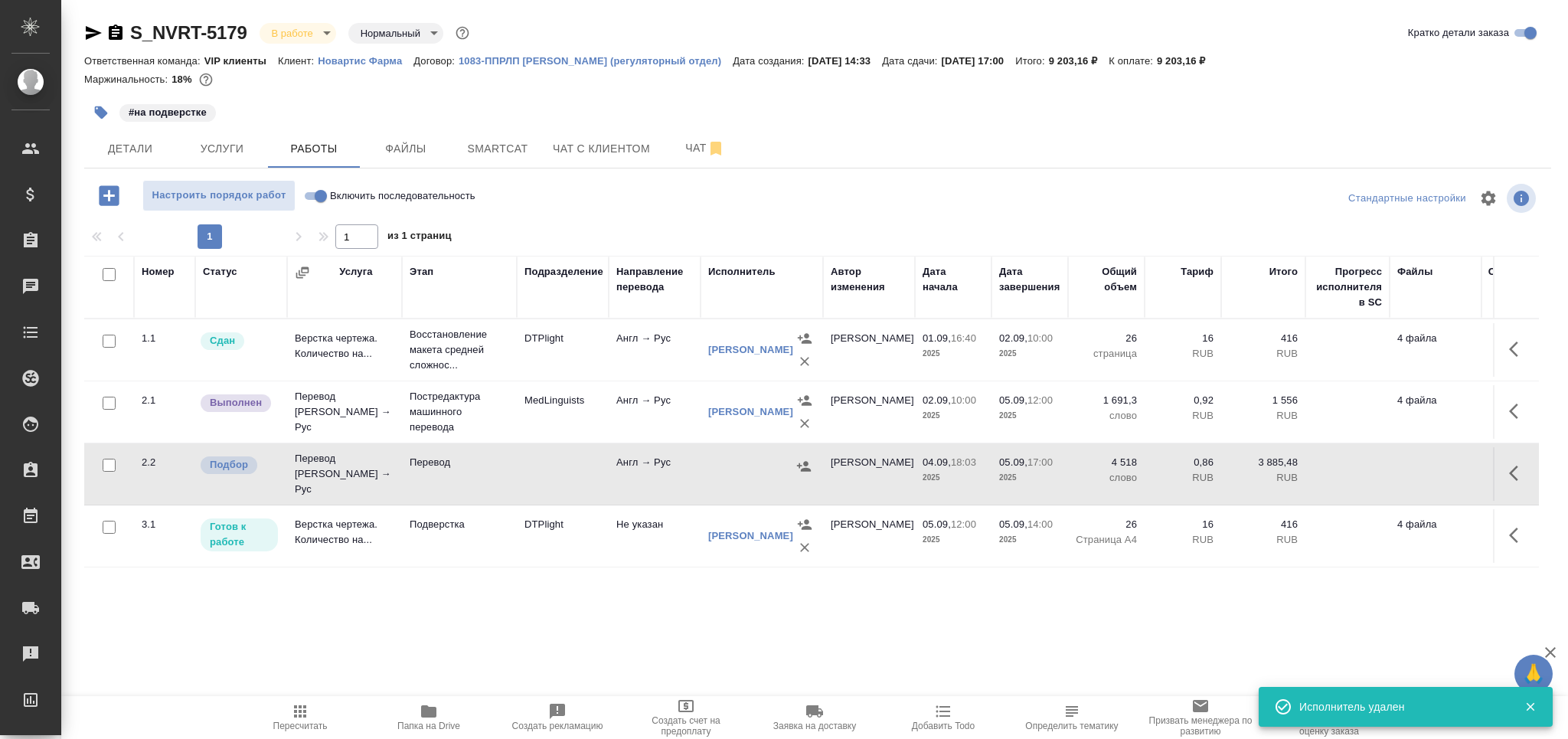
click at [108, 466] on input "checkbox" at bounding box center [108, 465] width 13 height 13
checkbox input "true"
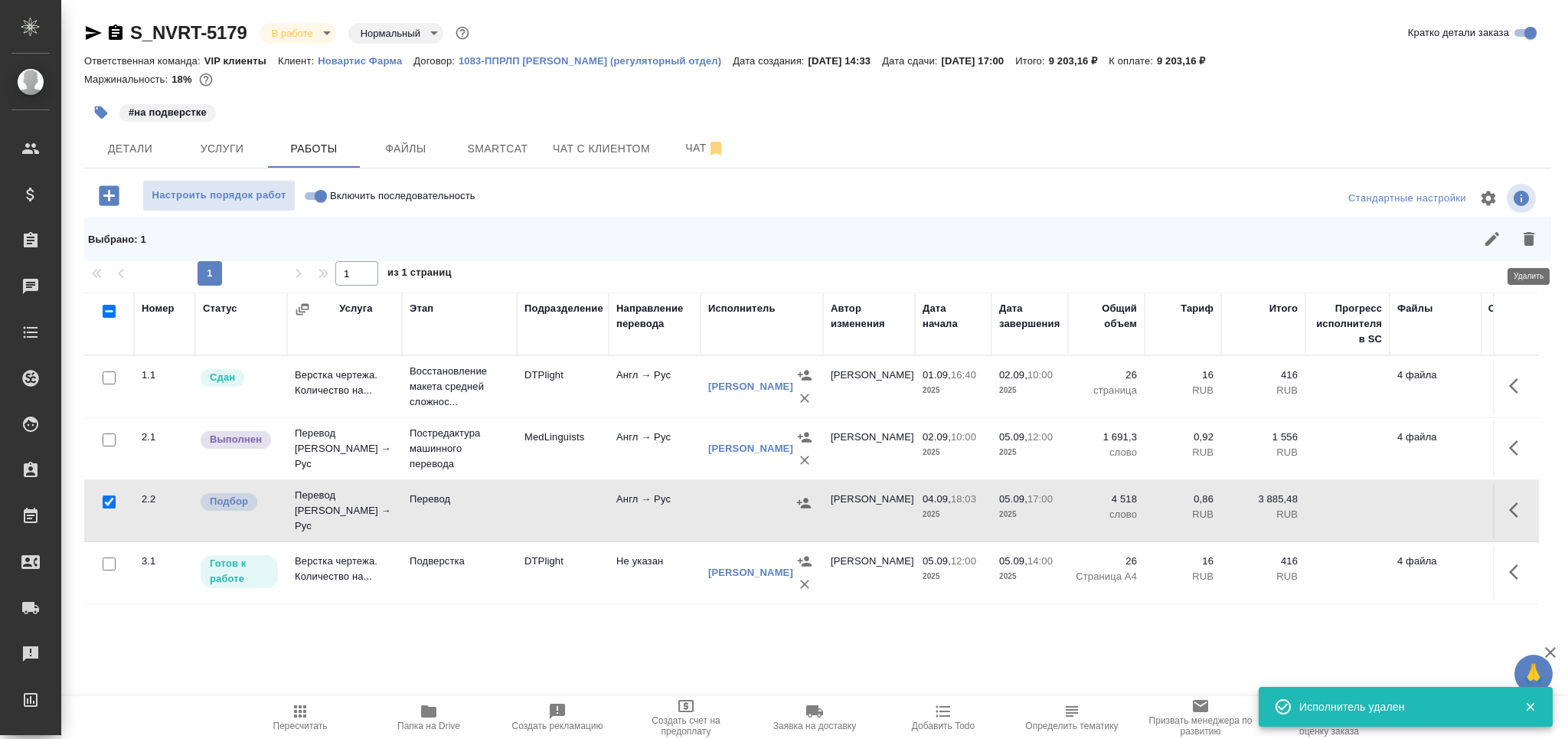
click at [1532, 239] on icon "button" at bounding box center [1528, 239] width 11 height 14
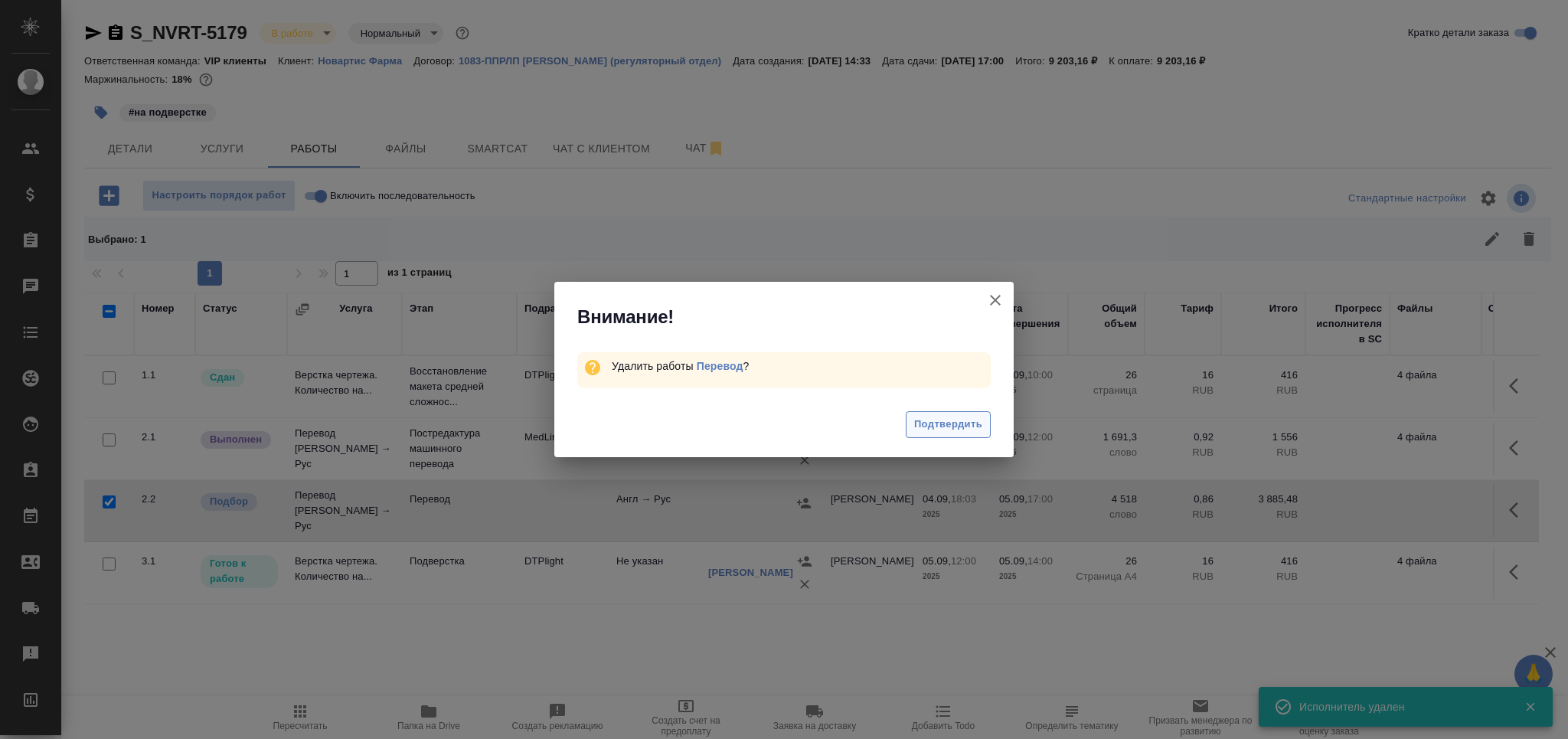
click at [959, 420] on span "Подтвердить" at bounding box center [948, 424] width 68 height 18
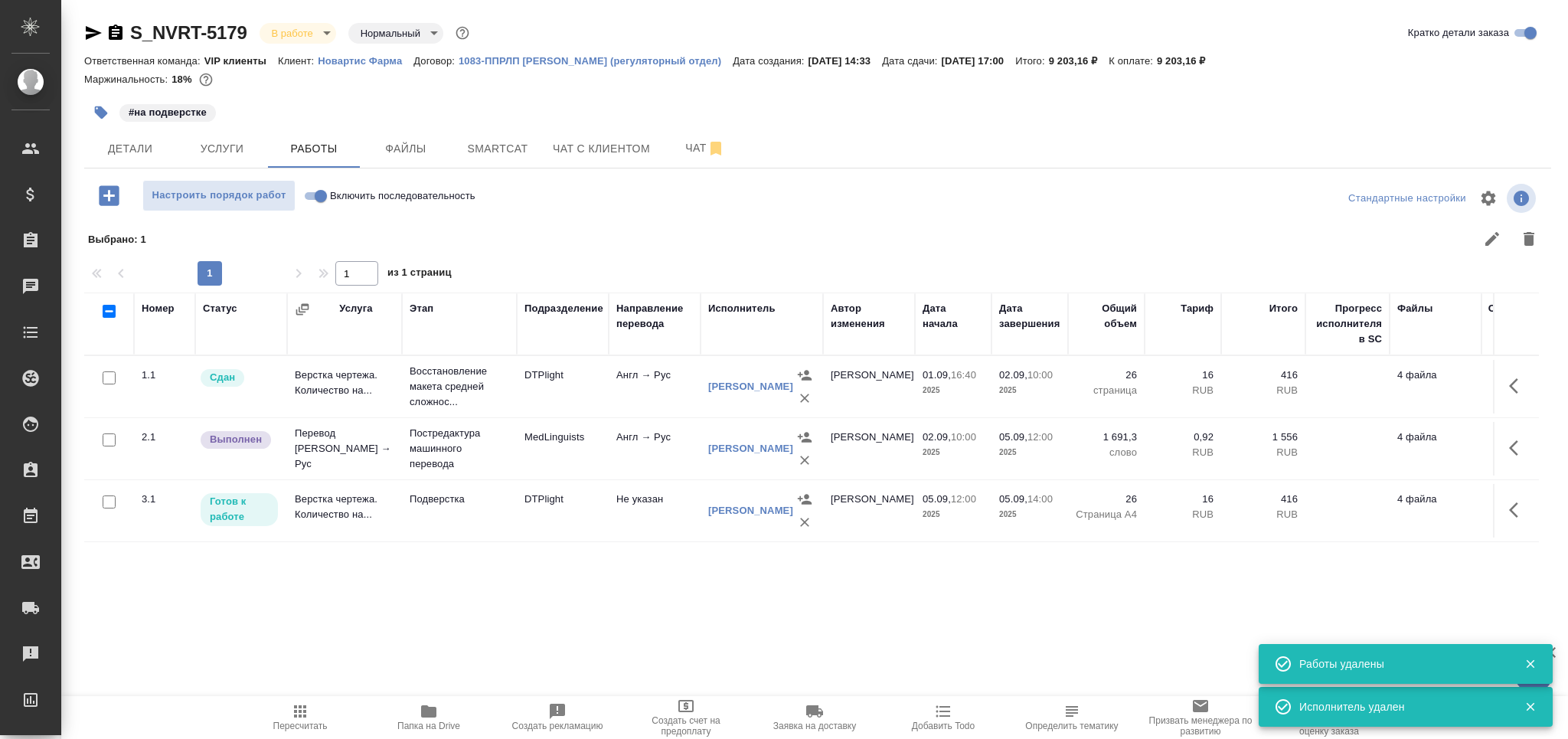
click at [579, 458] on td "MedLinguists" at bounding box center [562, 448] width 92 height 53
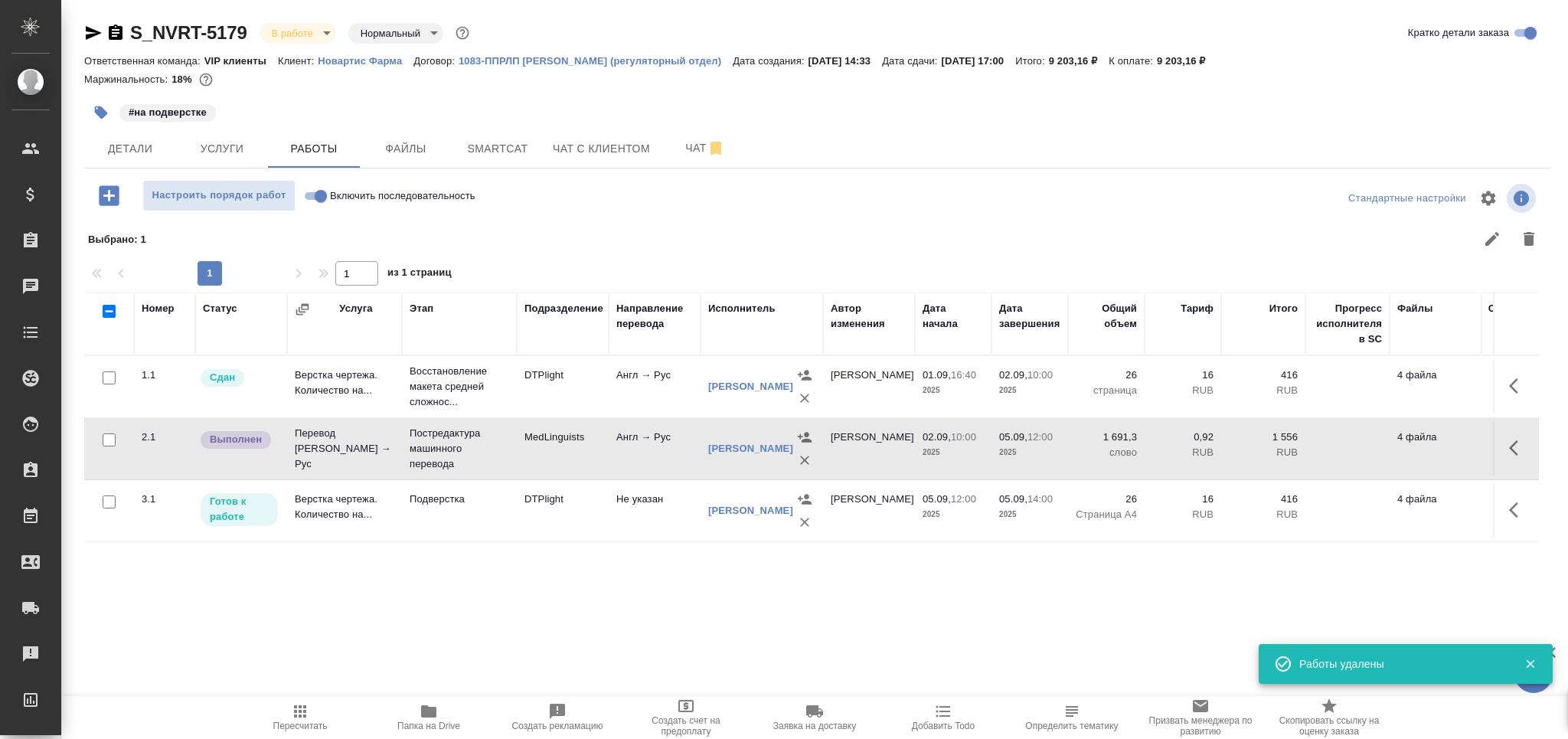
click at [579, 458] on td "MedLinguists" at bounding box center [562, 448] width 92 height 53
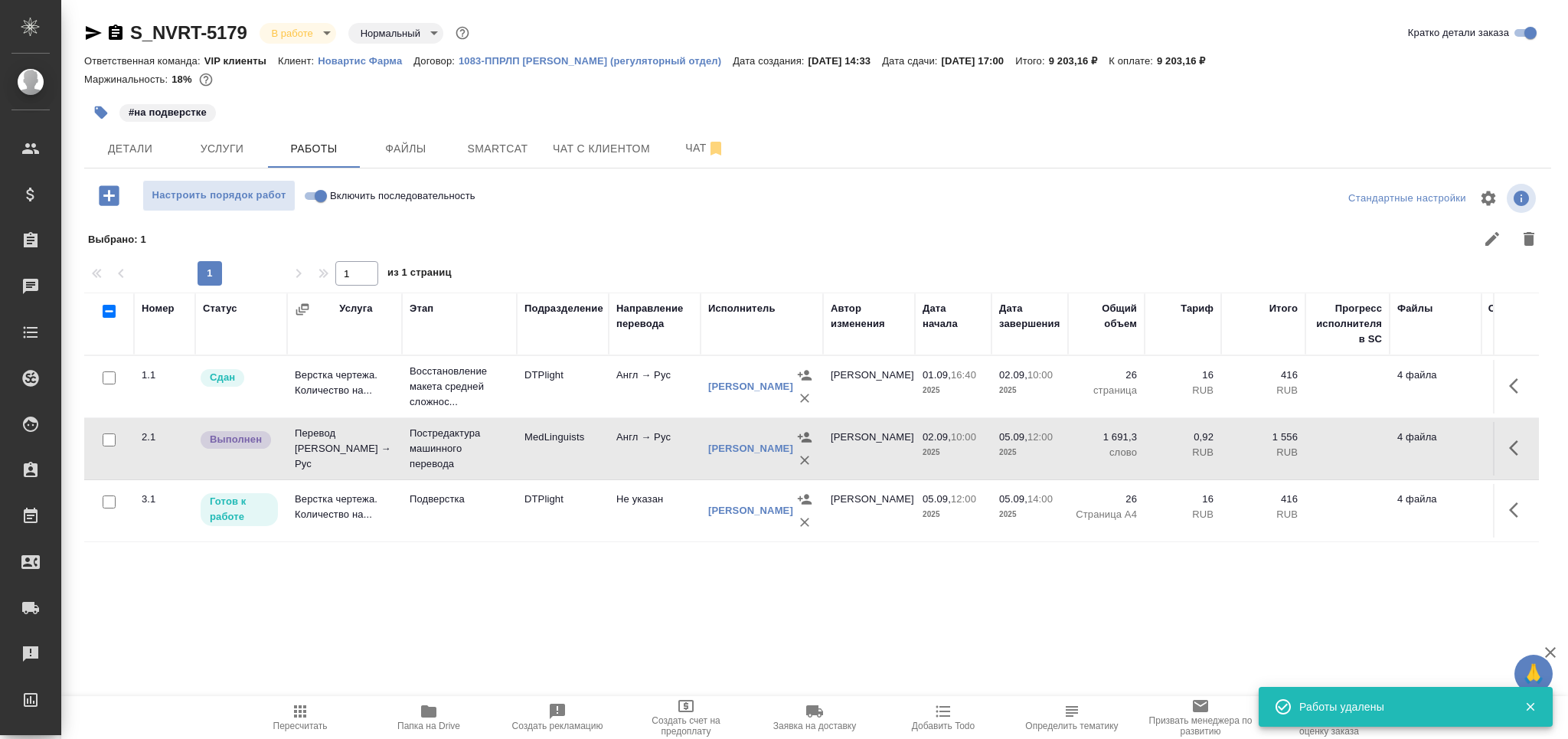
drag, startPoint x: 300, startPoint y: 720, endPoint x: 298, endPoint y: 696, distance: 24.1
click at [300, 719] on icon "button" at bounding box center [301, 711] width 19 height 19
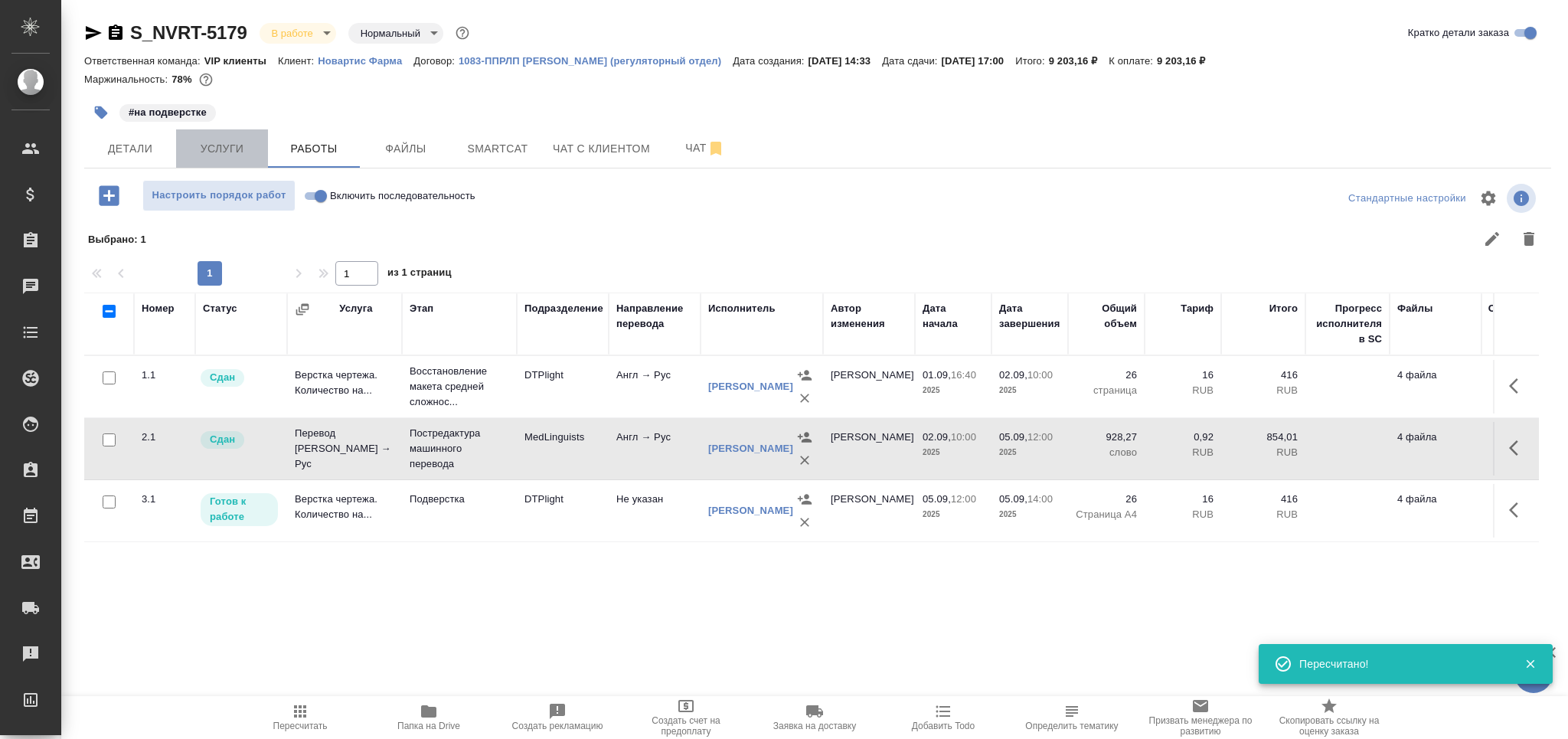
click at [236, 146] on span "Услуги" at bounding box center [222, 149] width 74 height 19
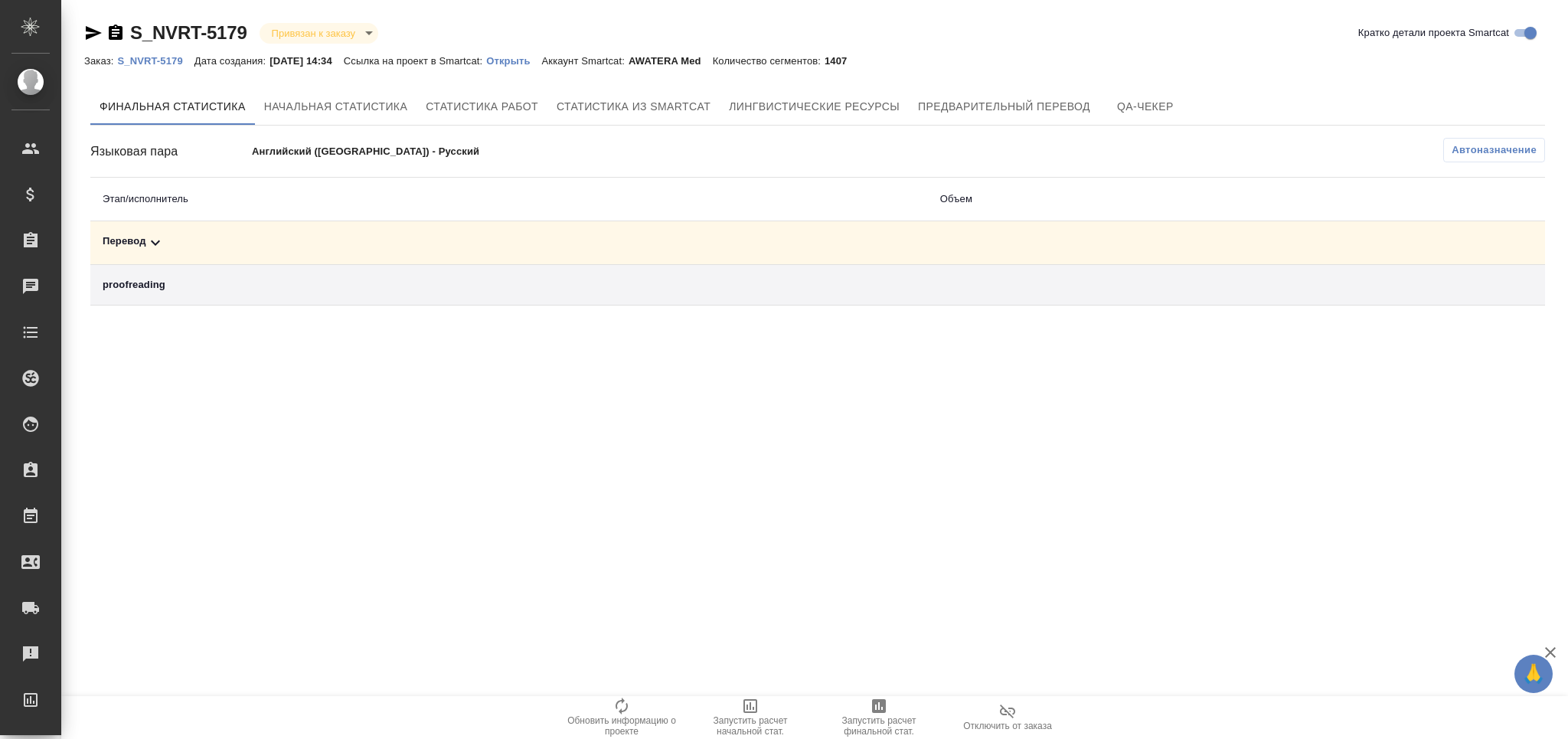
click at [180, 239] on div "Перевод" at bounding box center [509, 243] width 813 height 19
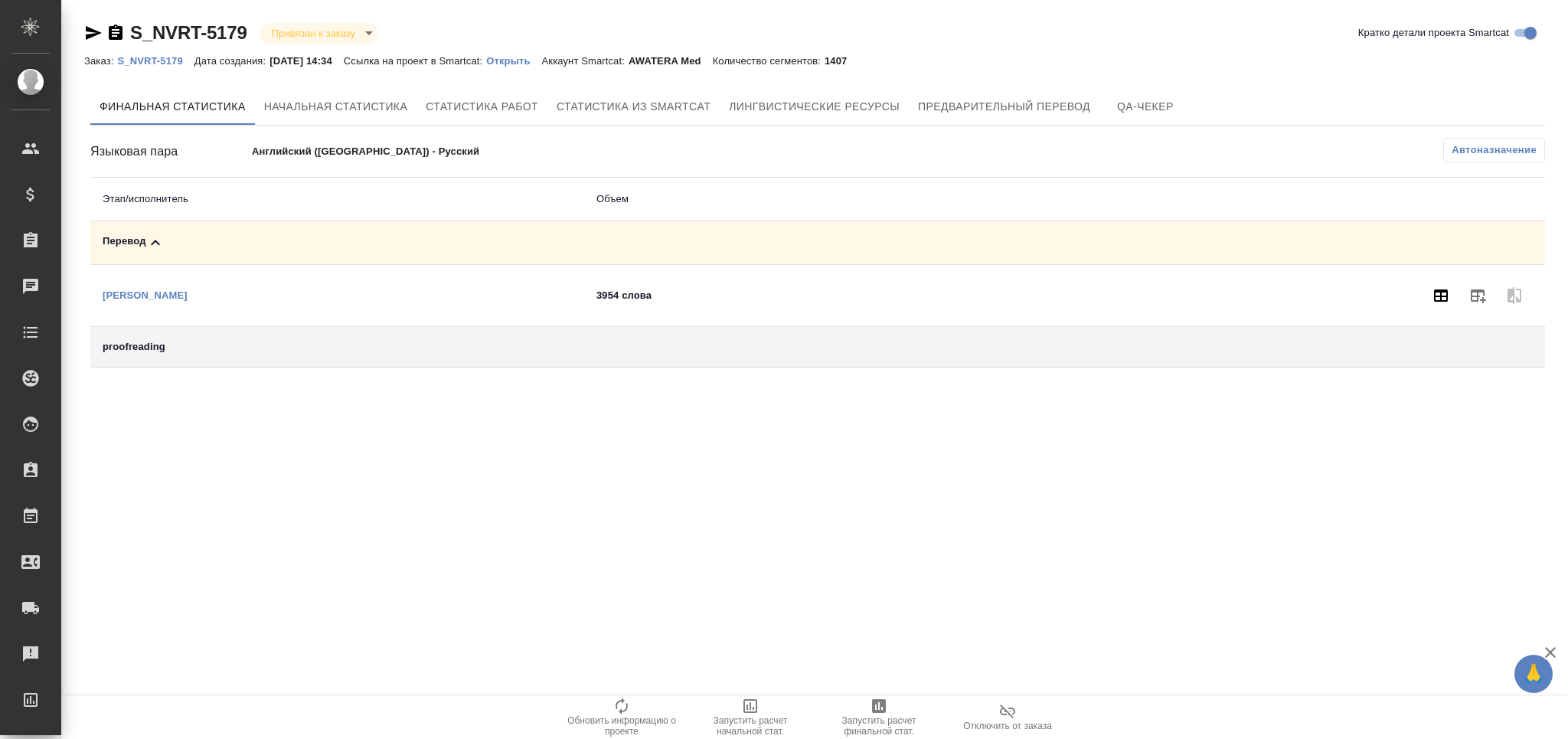
click at [1436, 300] on icon "button" at bounding box center [1441, 295] width 14 height 12
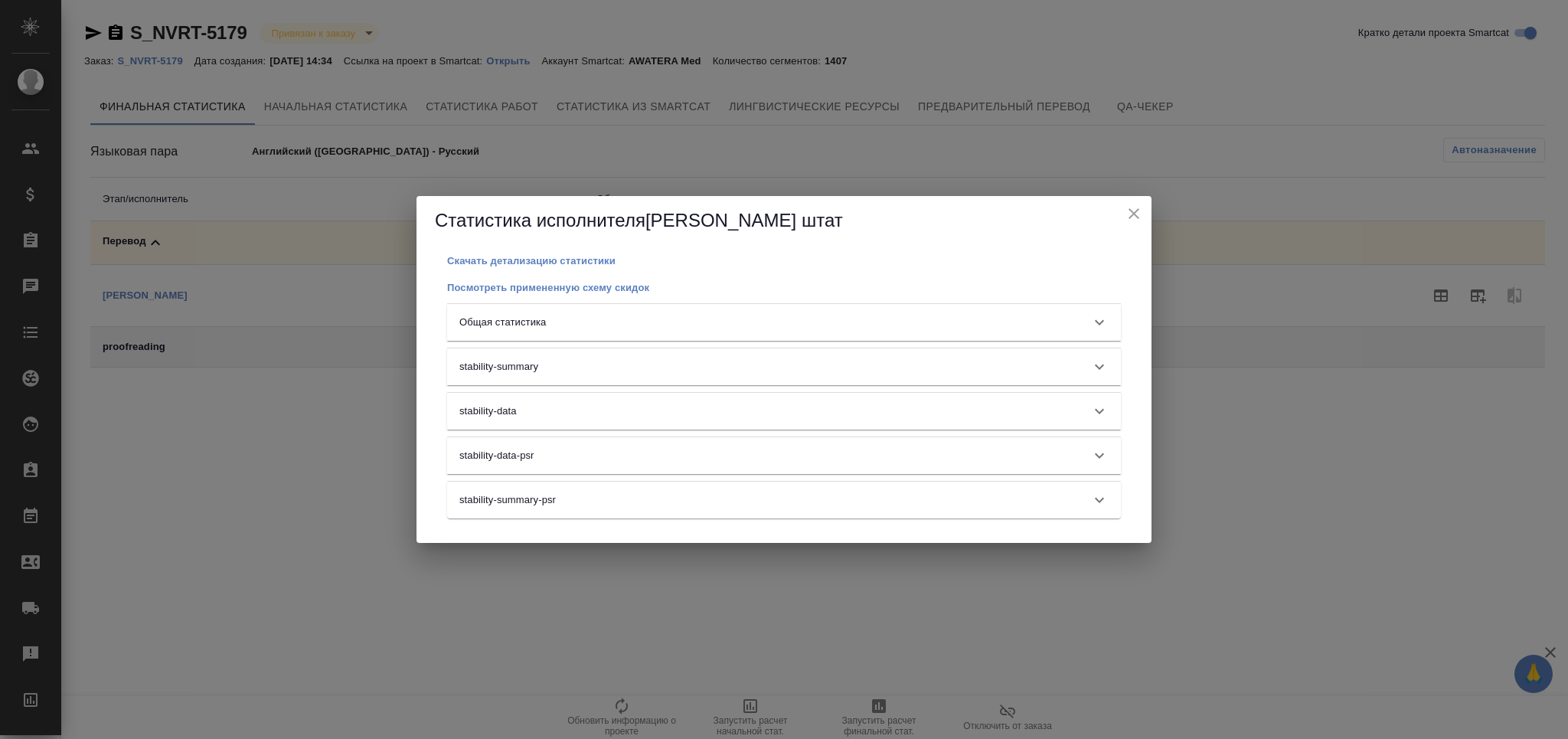
click at [644, 322] on div "Общая статистика" at bounding box center [770, 323] width 621 height 15
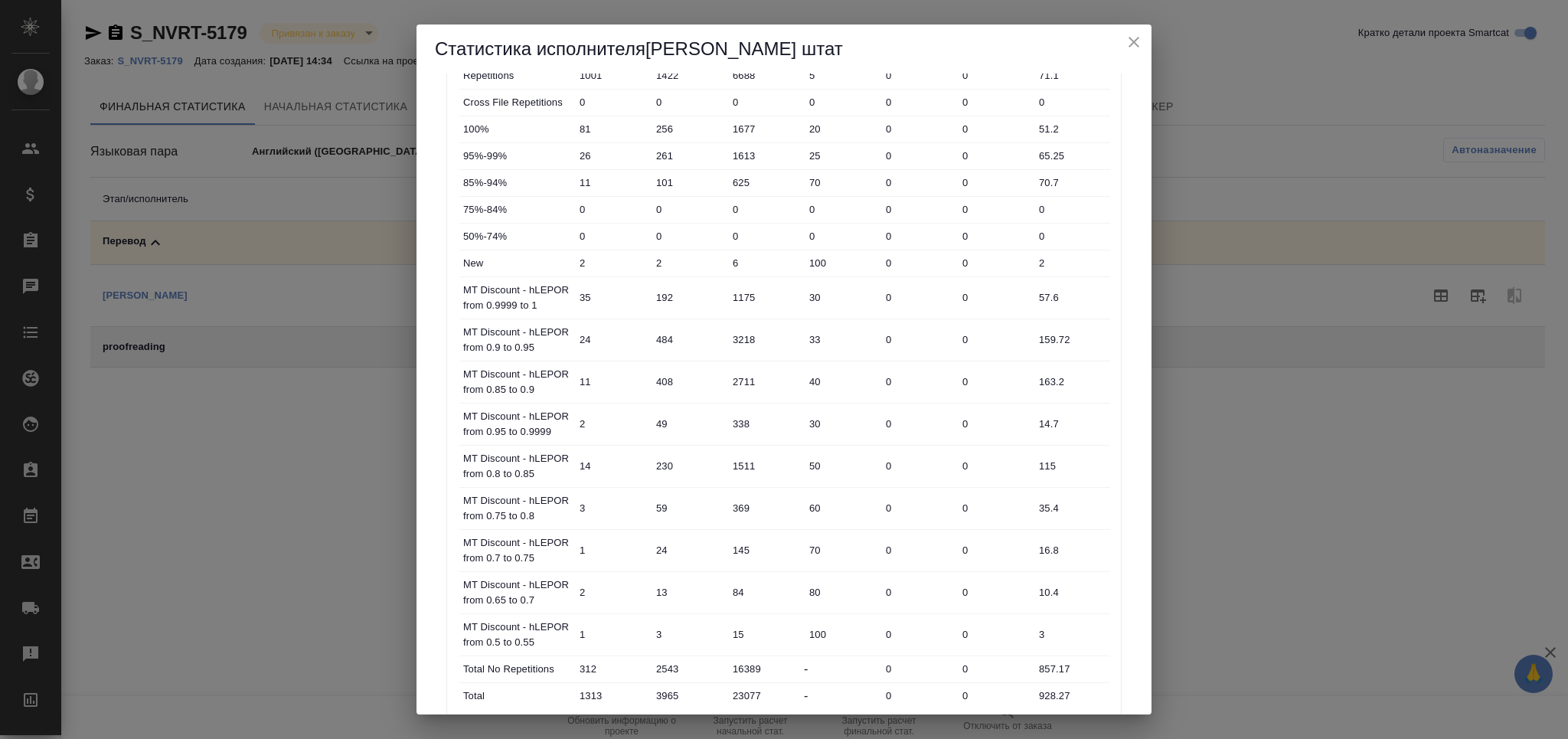
scroll to position [446, 0]
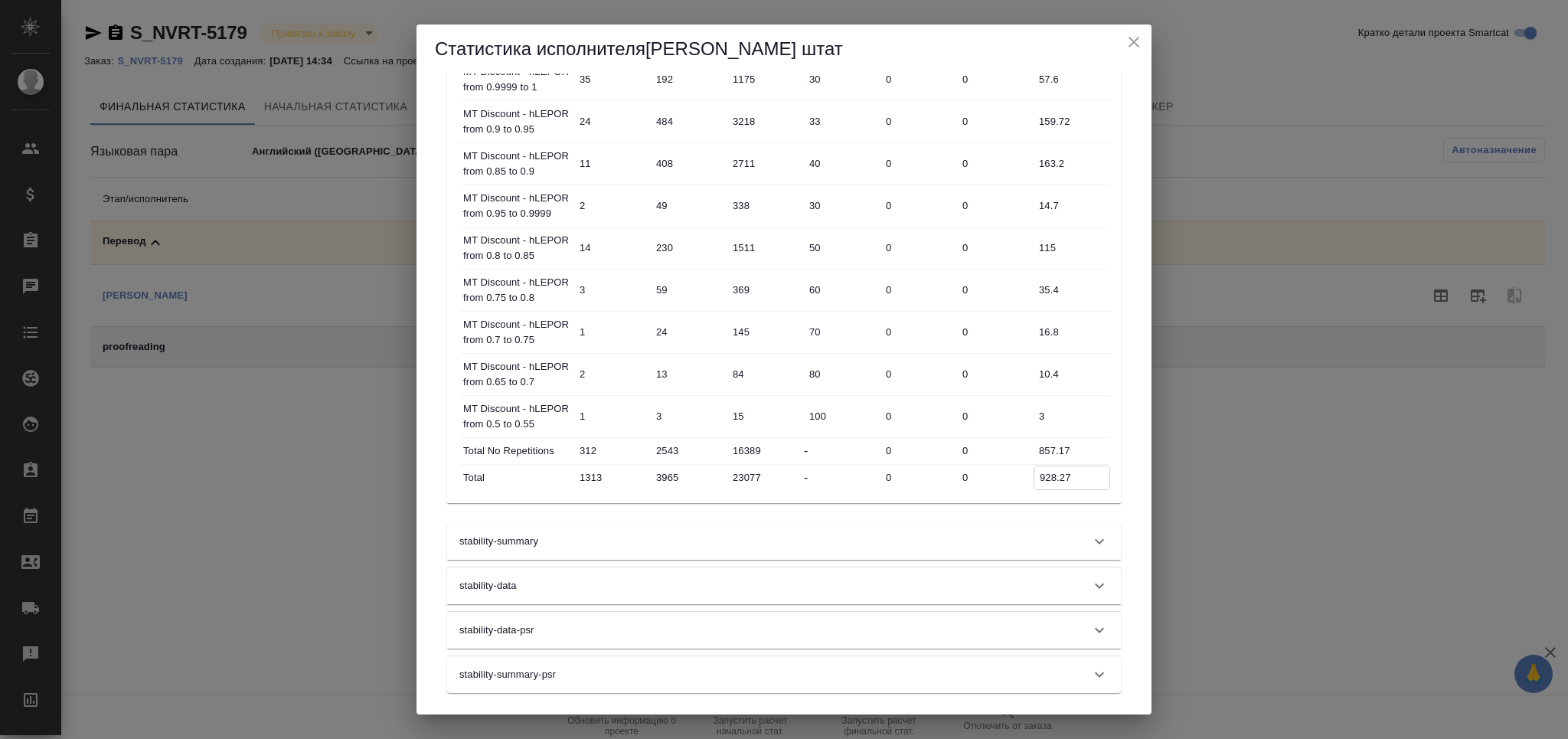
click at [1058, 478] on input "928.27" at bounding box center [1072, 477] width 75 height 22
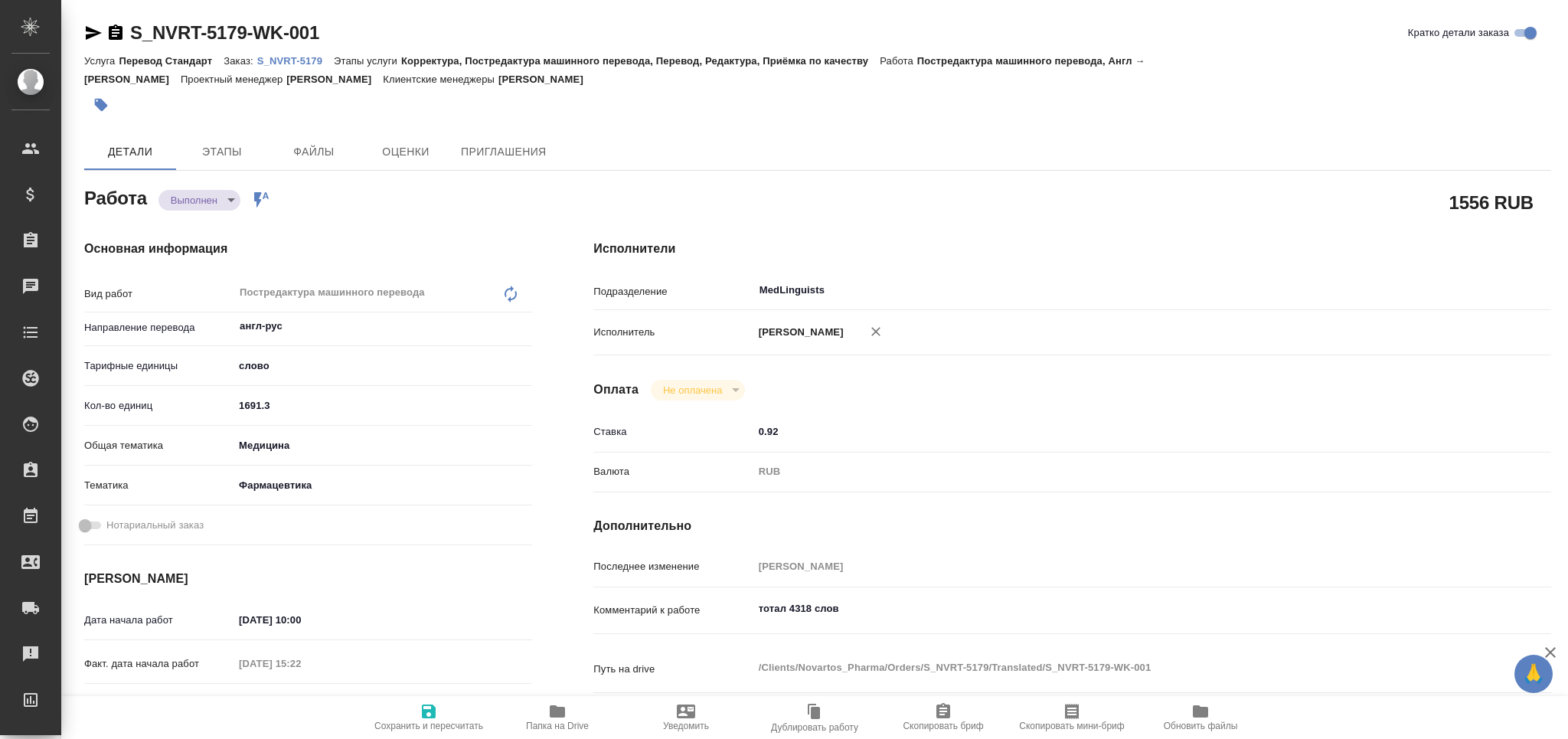
type textarea "x"
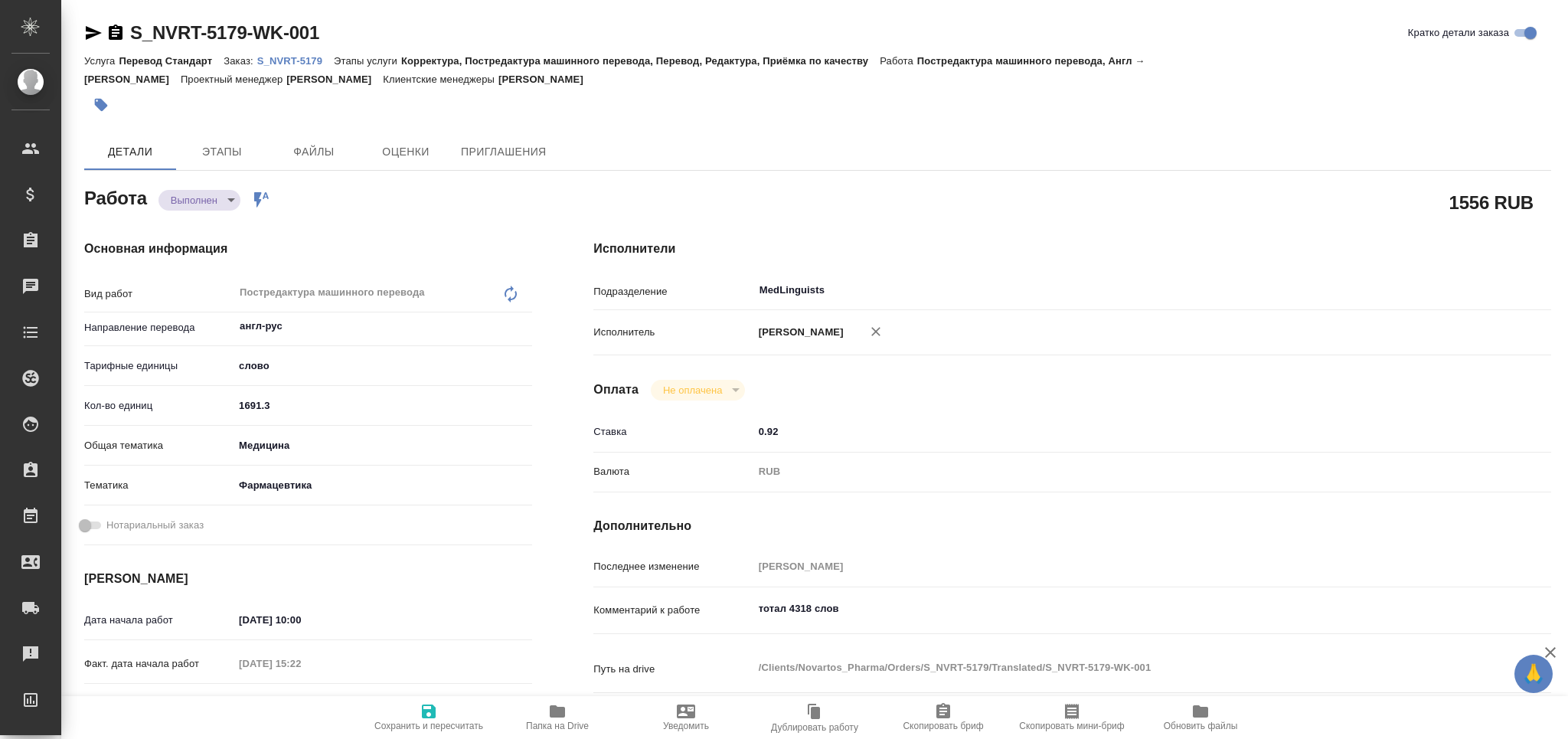
type textarea "x"
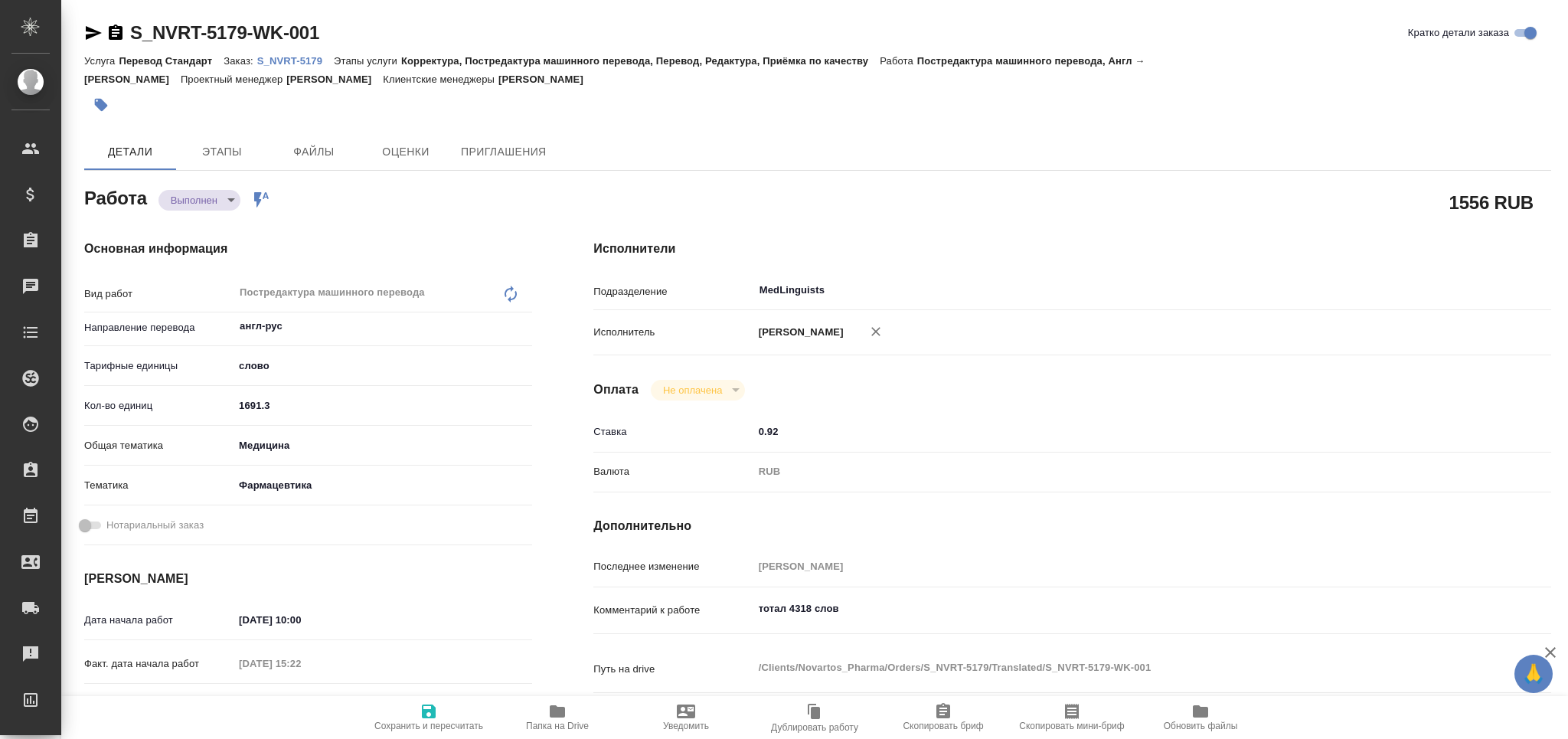
type textarea "x"
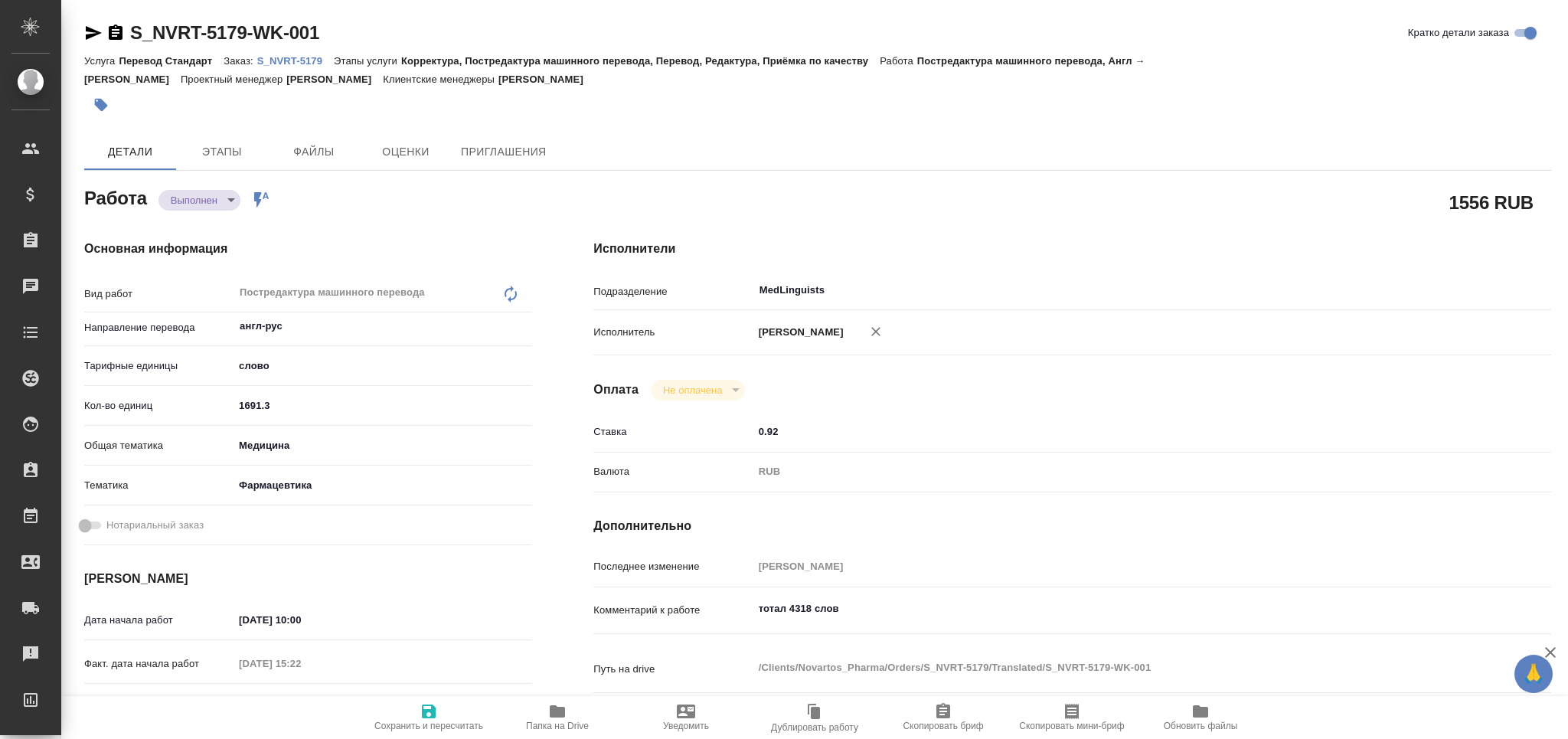
type textarea "x"
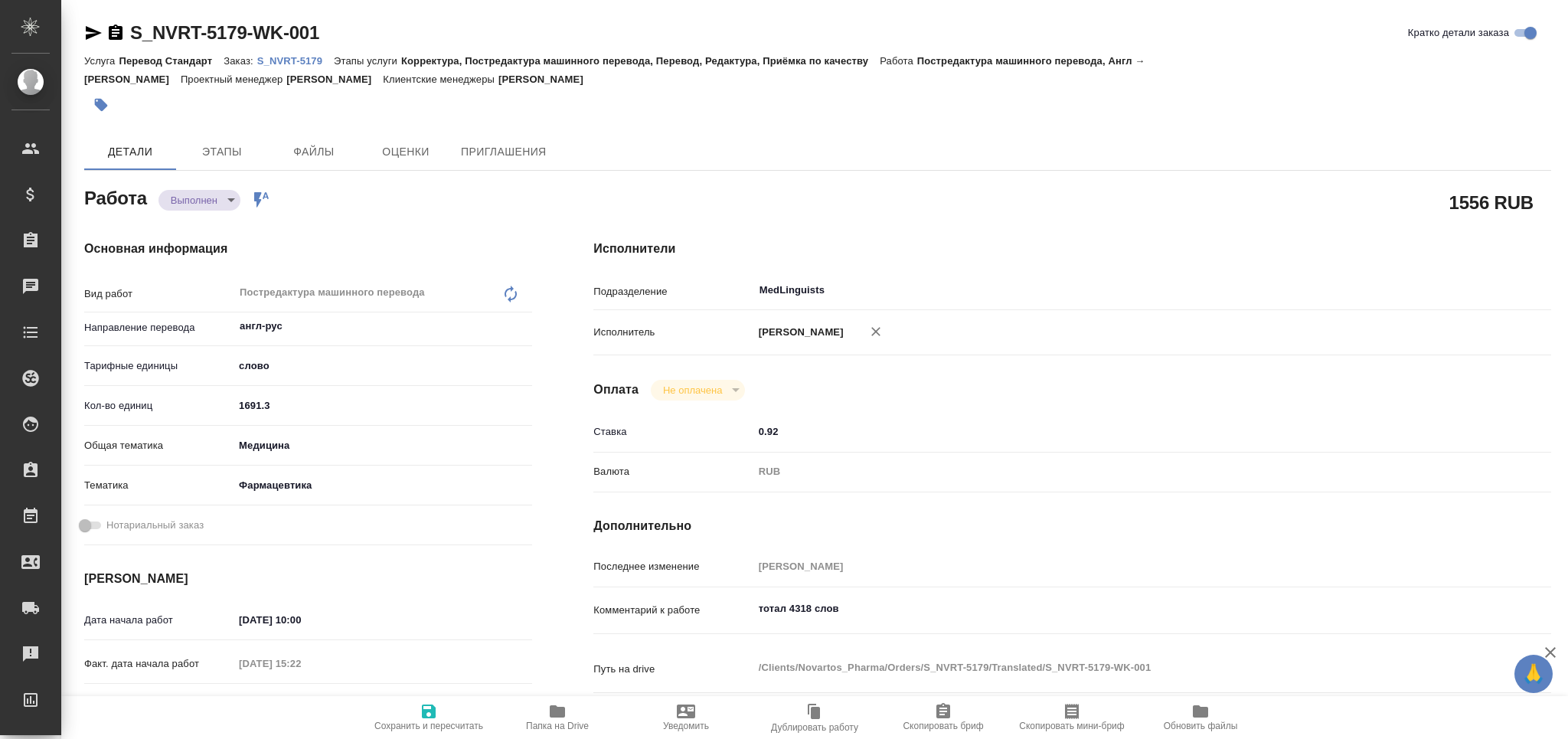
type textarea "x"
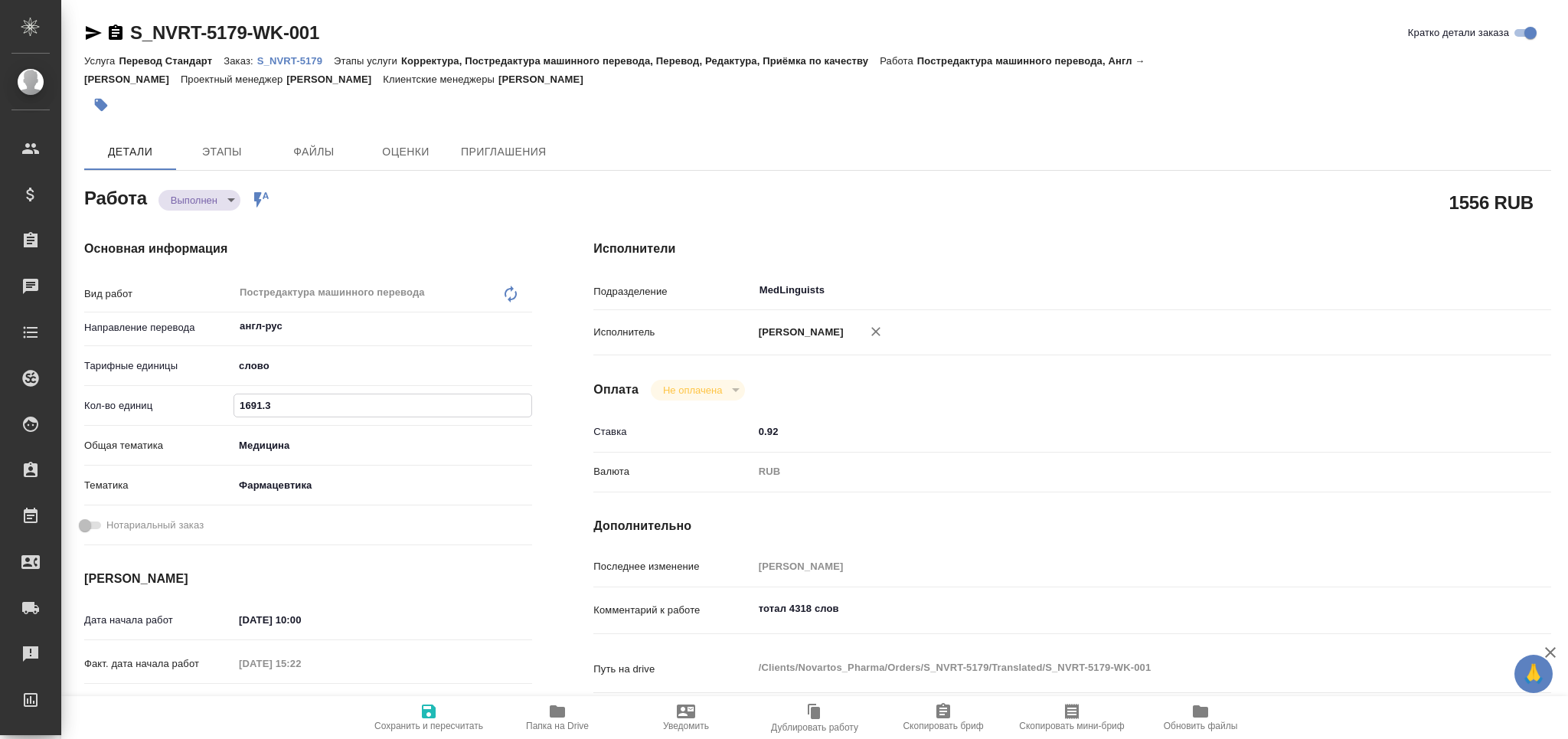
drag, startPoint x: 283, startPoint y: 403, endPoint x: 185, endPoint y: 407, distance: 98.1
click at [185, 407] on div "Кол-во единиц 1691.3" at bounding box center [307, 405] width 448 height 27
paste input "928.27"
type textarea "x"
type input "928.27"
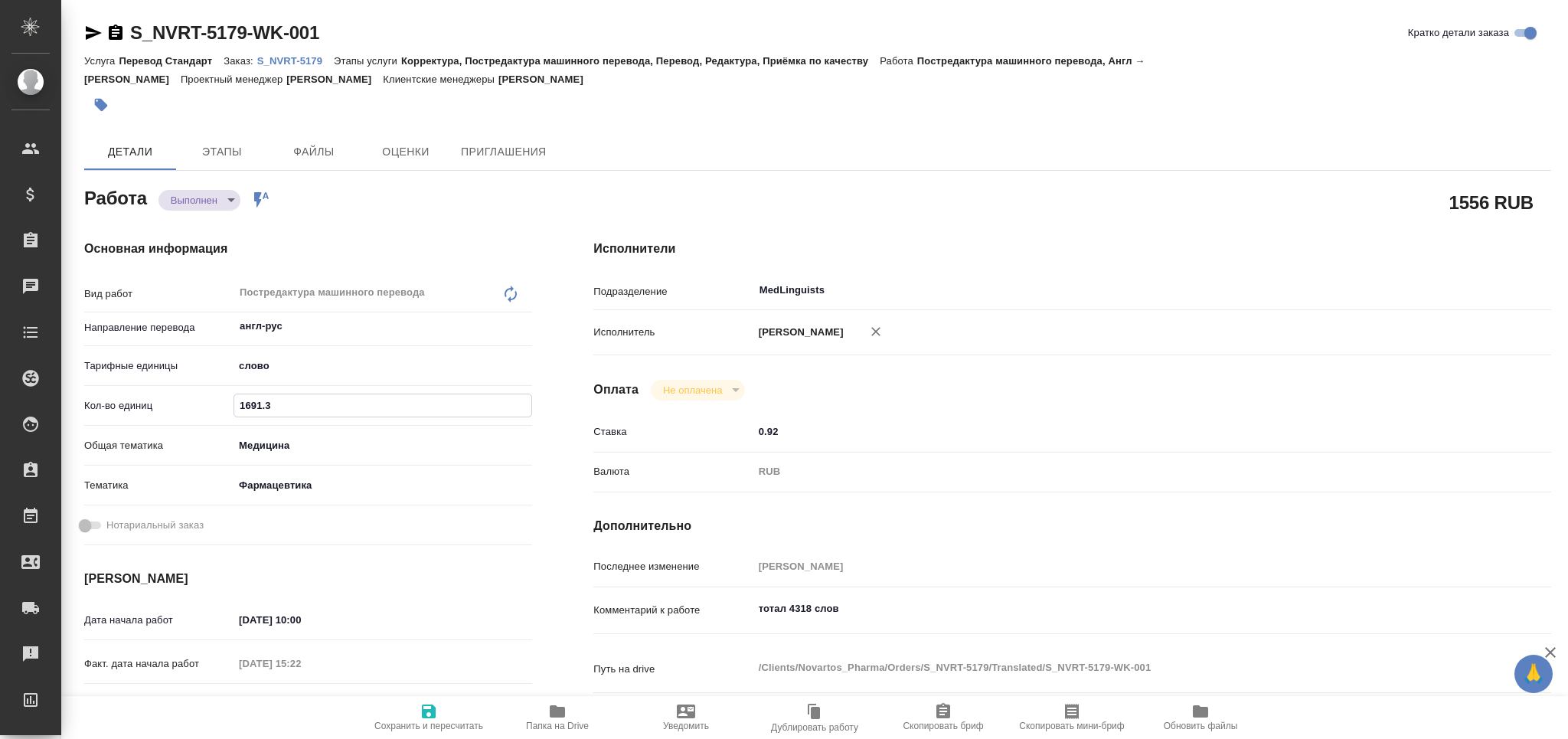
type textarea "x"
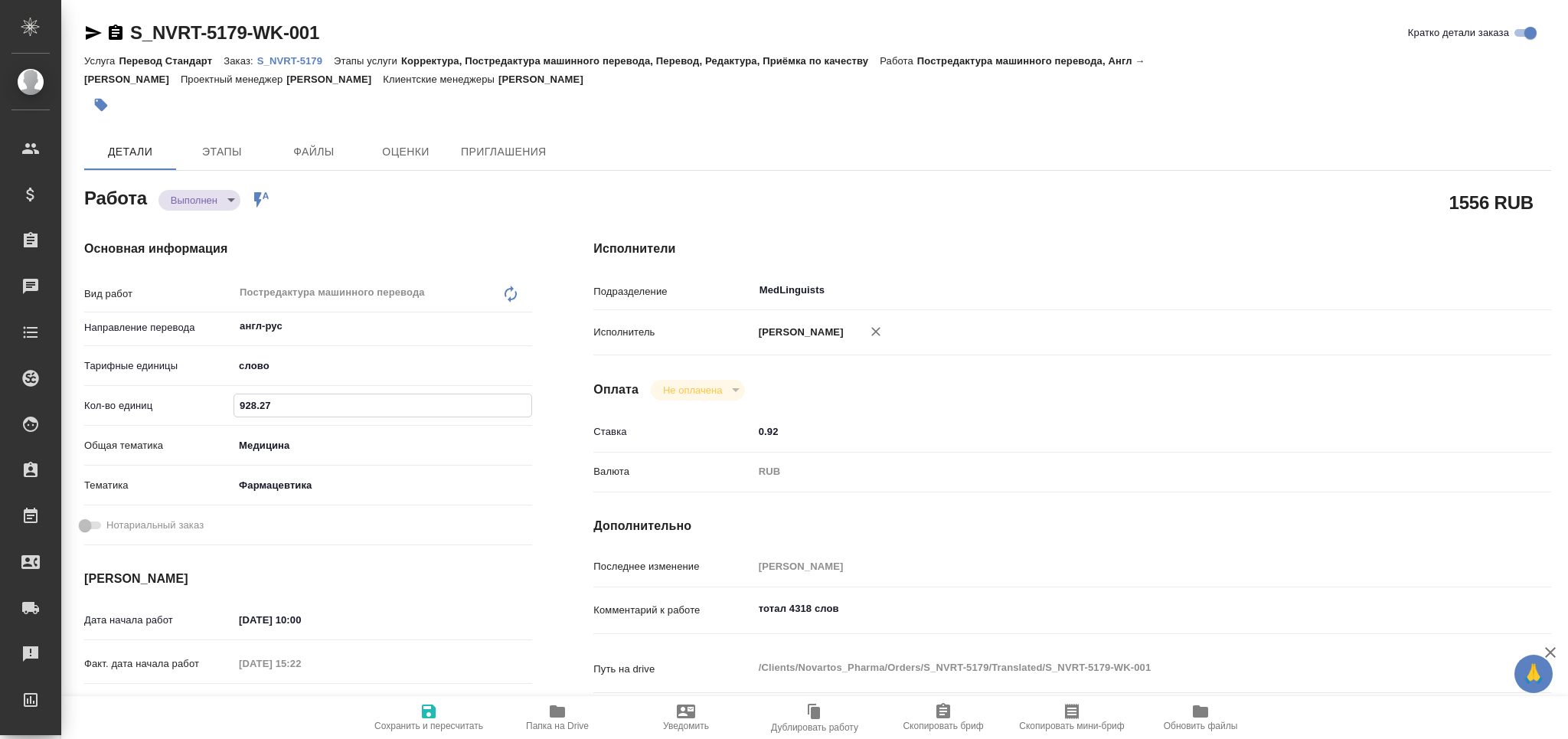
type textarea "x"
type input "928.27"
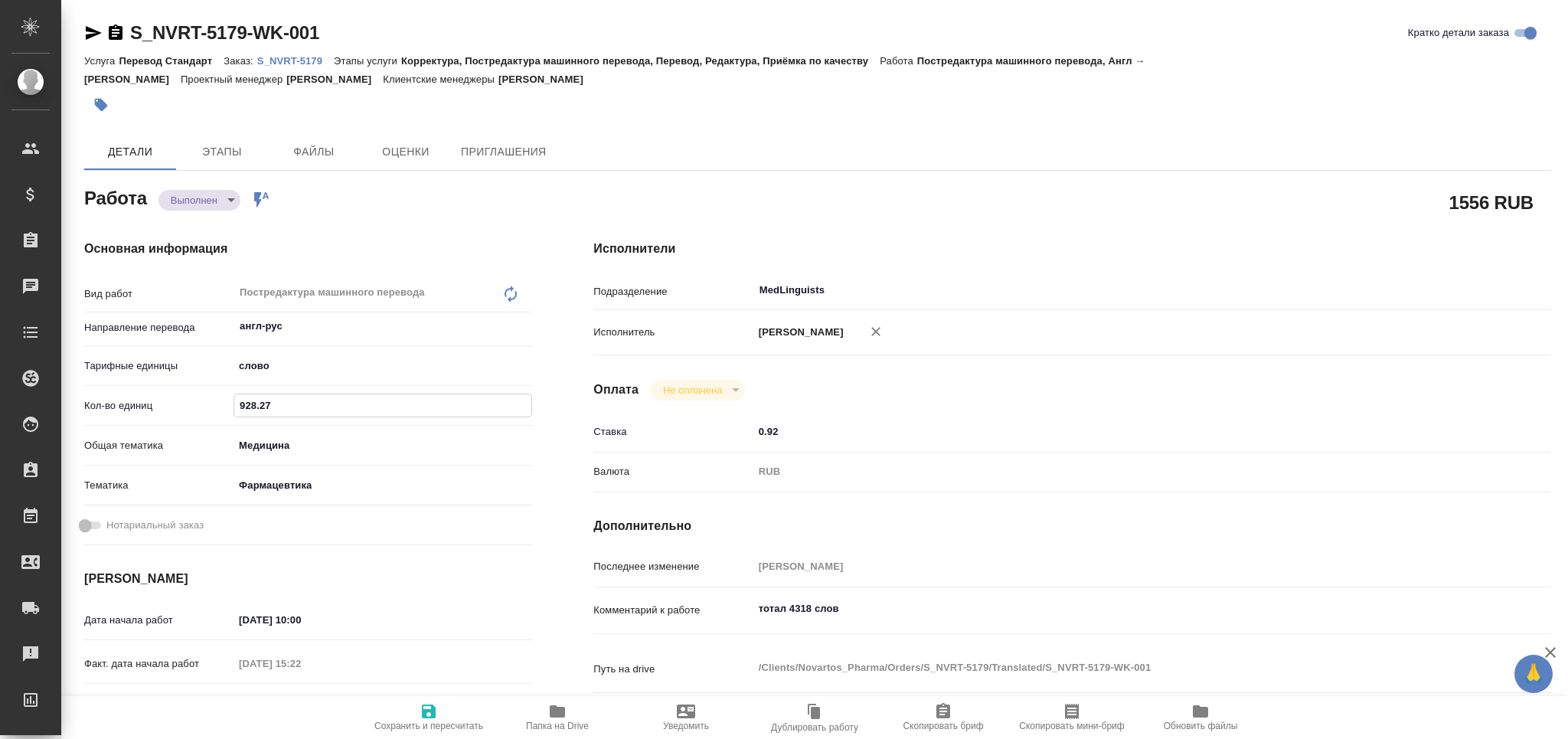
click at [444, 714] on span "Сохранить и пересчитать" at bounding box center [428, 716] width 110 height 29
type textarea "x"
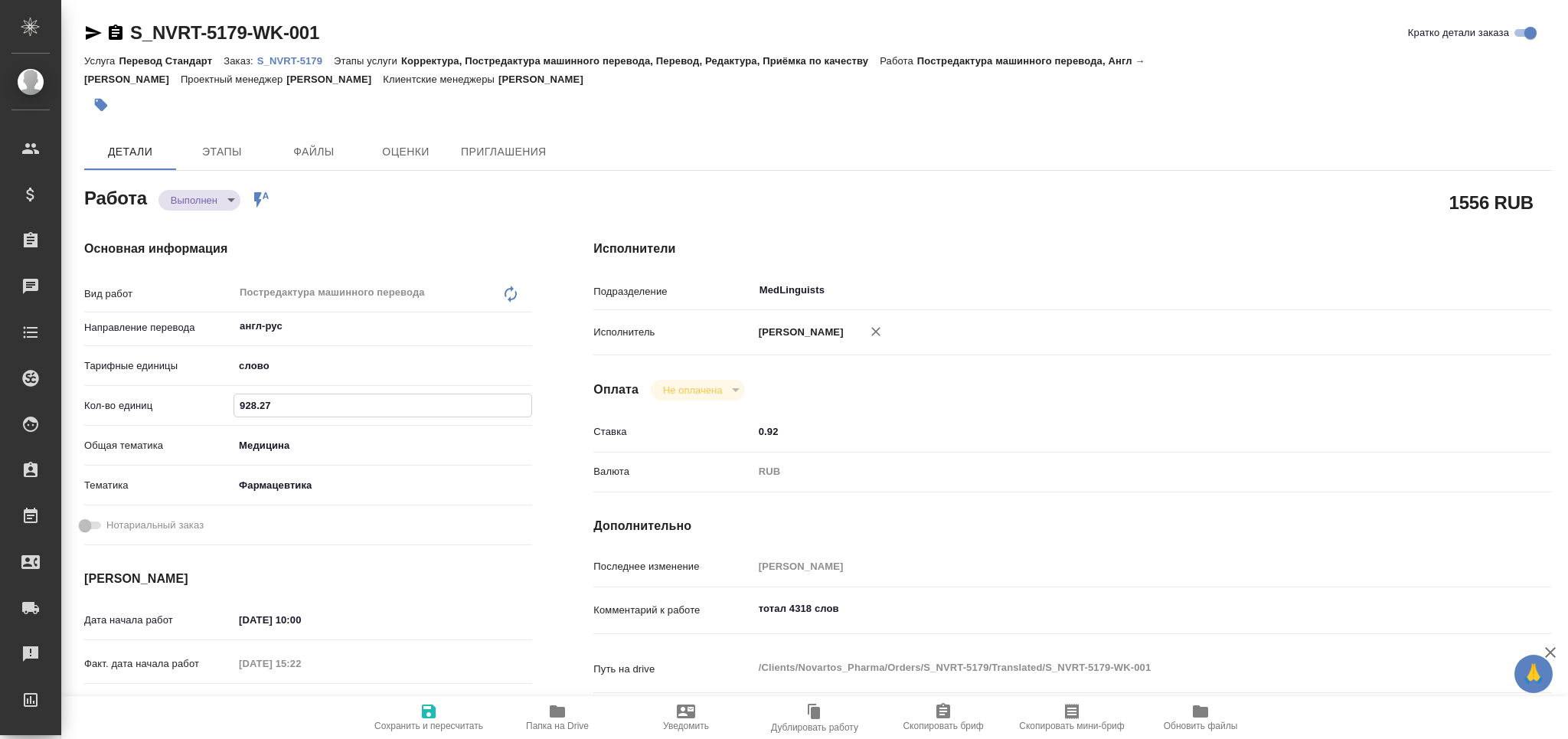
type textarea "x"
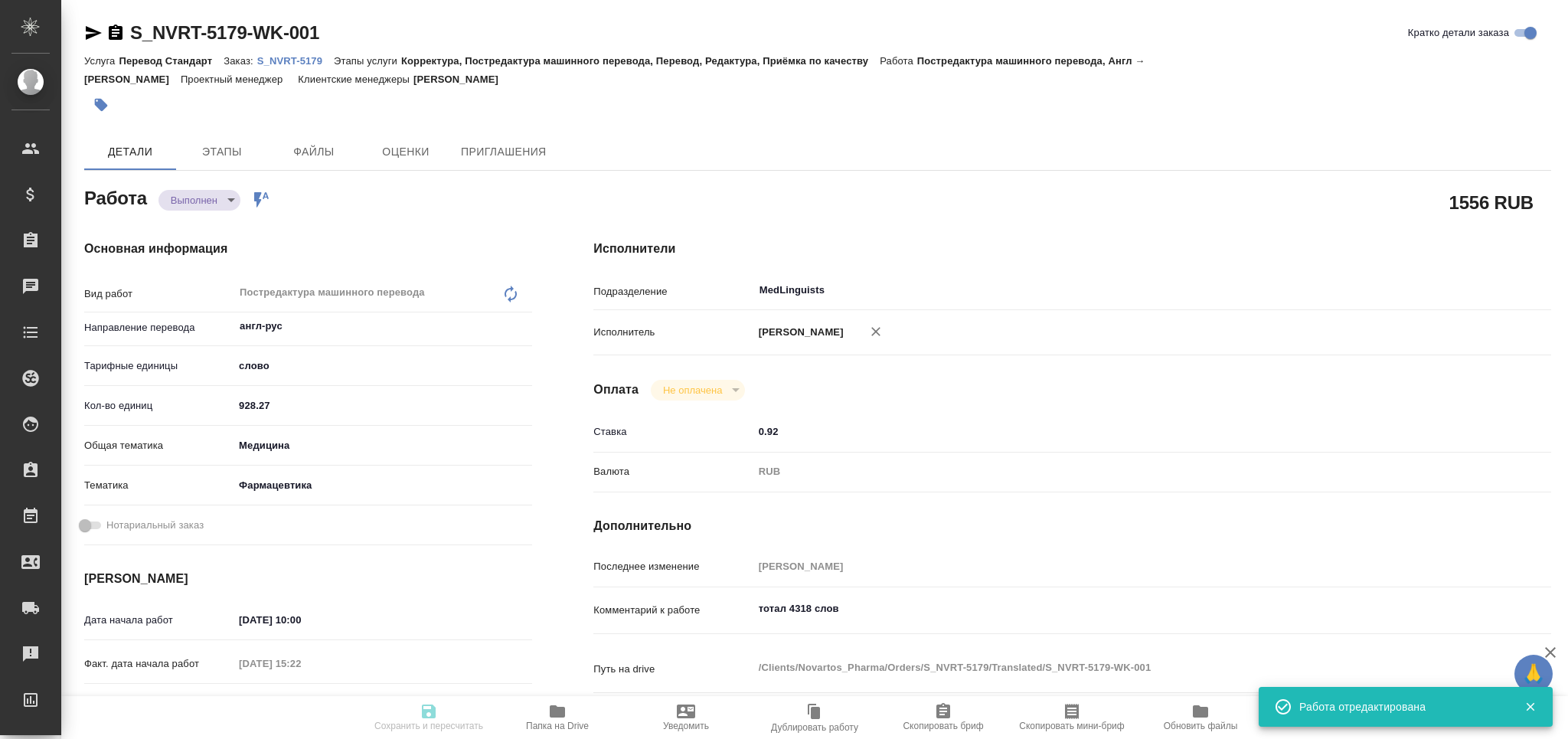
type input "completed"
type textarea "Постредактура машинного перевода"
type textarea "x"
type input "англ-рус"
type input "5a8b1489cc6b4906c91bfd90"
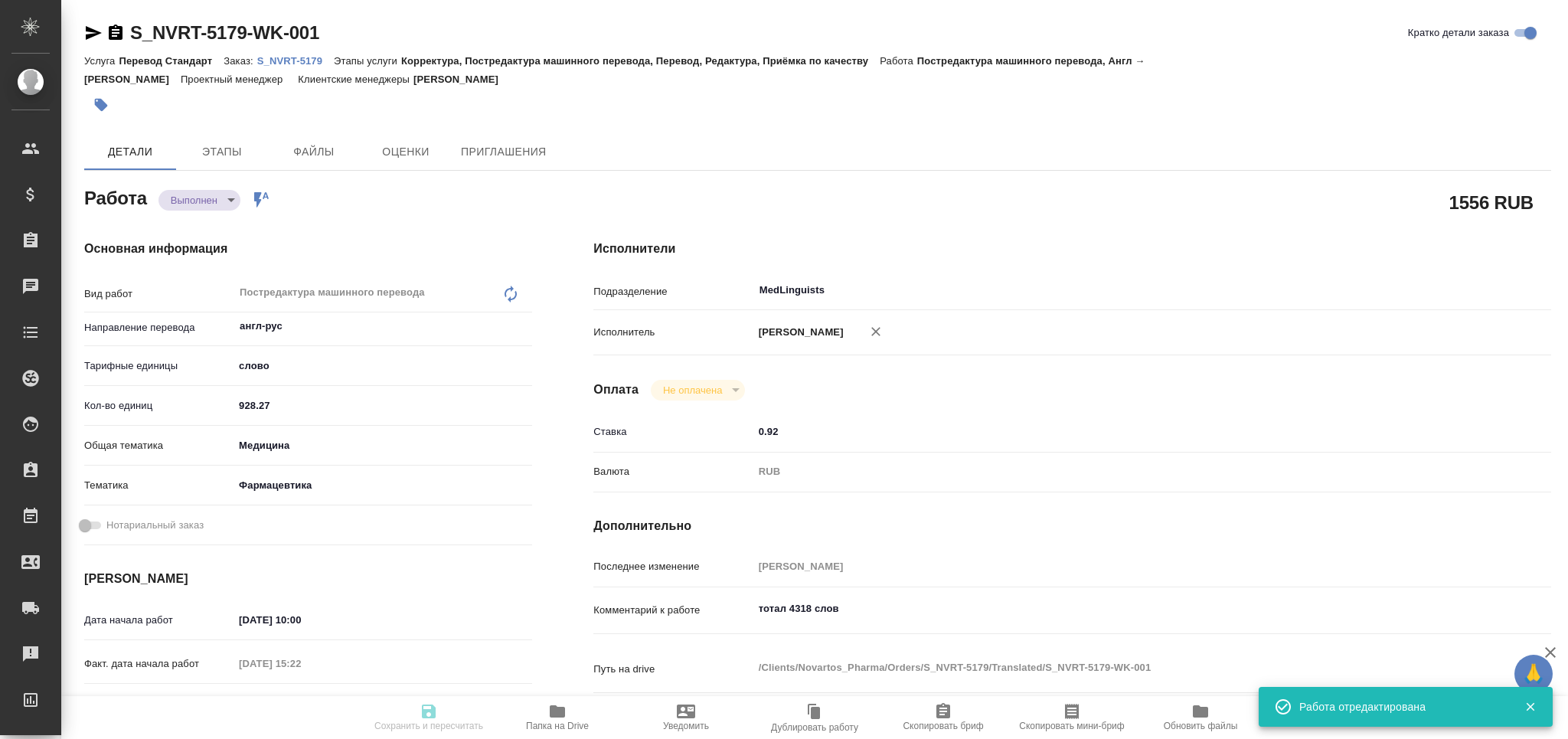
type input "928.27"
type input "med"
type input "6149832f2b7be24903fd7a82"
type input "[DATE] 10:00"
type input "[DATE] 15:22"
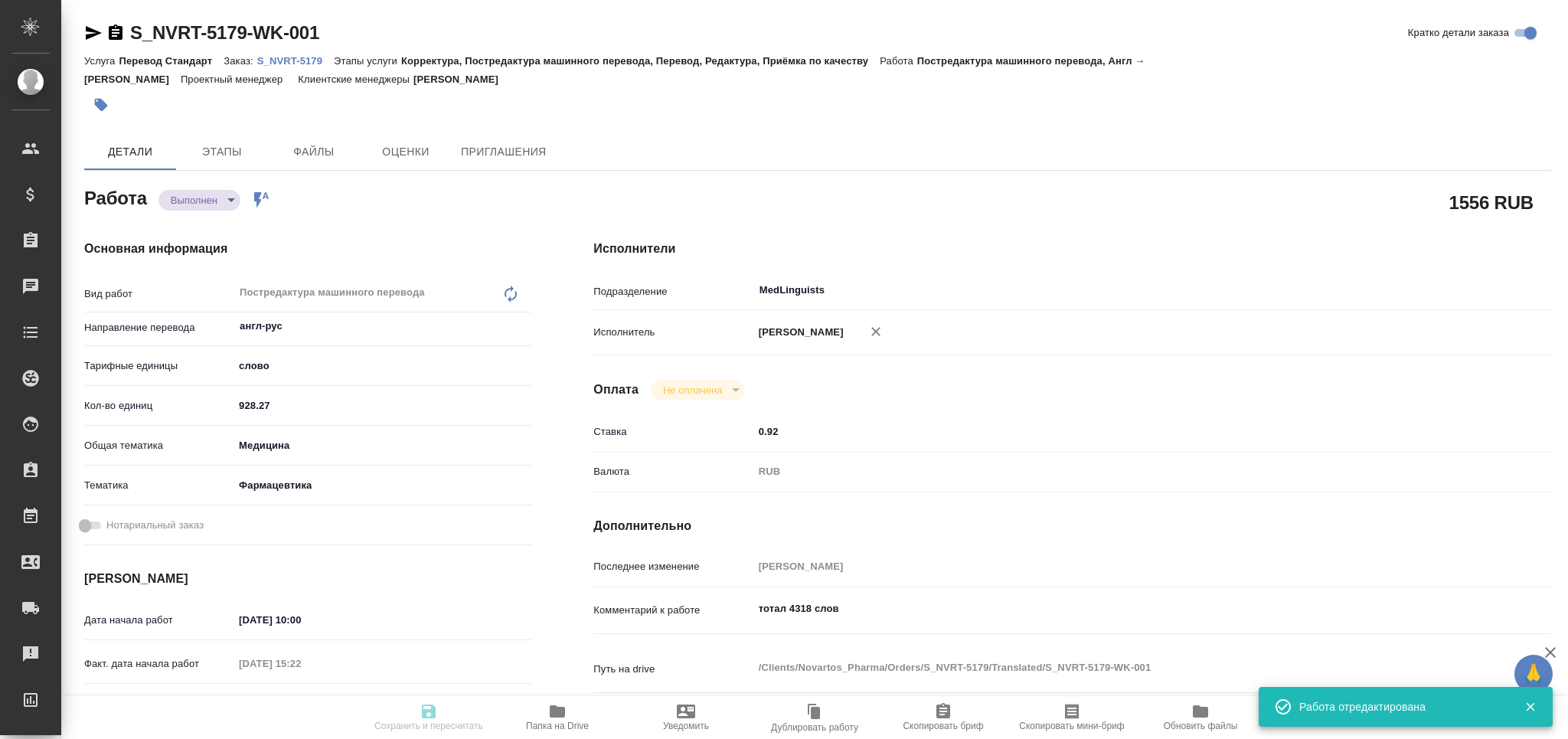
type input "[DATE] 12:00"
type input "[DATE] 18:02"
type input "[DATE] 17:00"
type input "MedLinguists"
type input "notPayed"
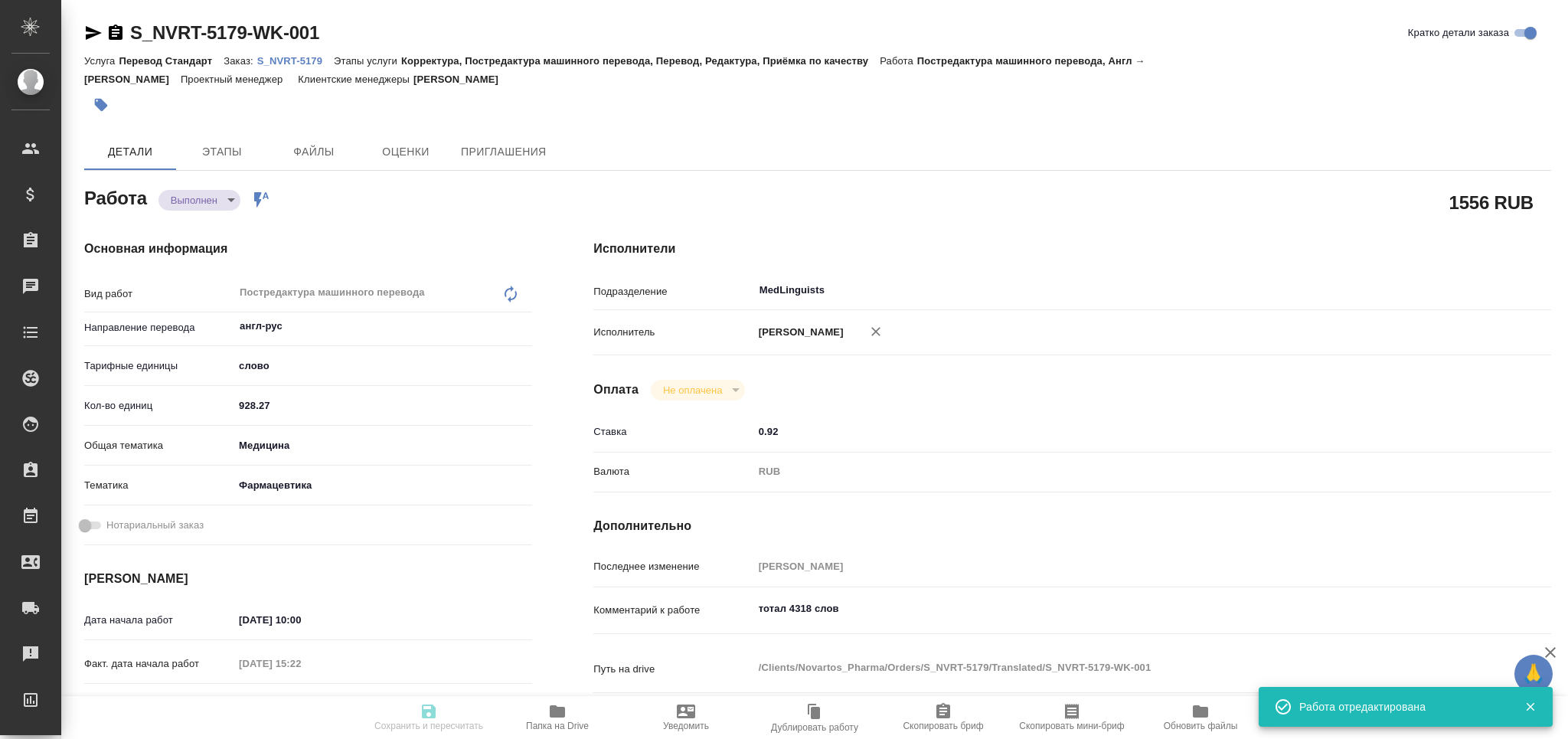
type input "0.92"
type input "RUB"
type input "[PERSON_NAME]"
type textarea "тотал 4318 слов"
type textarea "x"
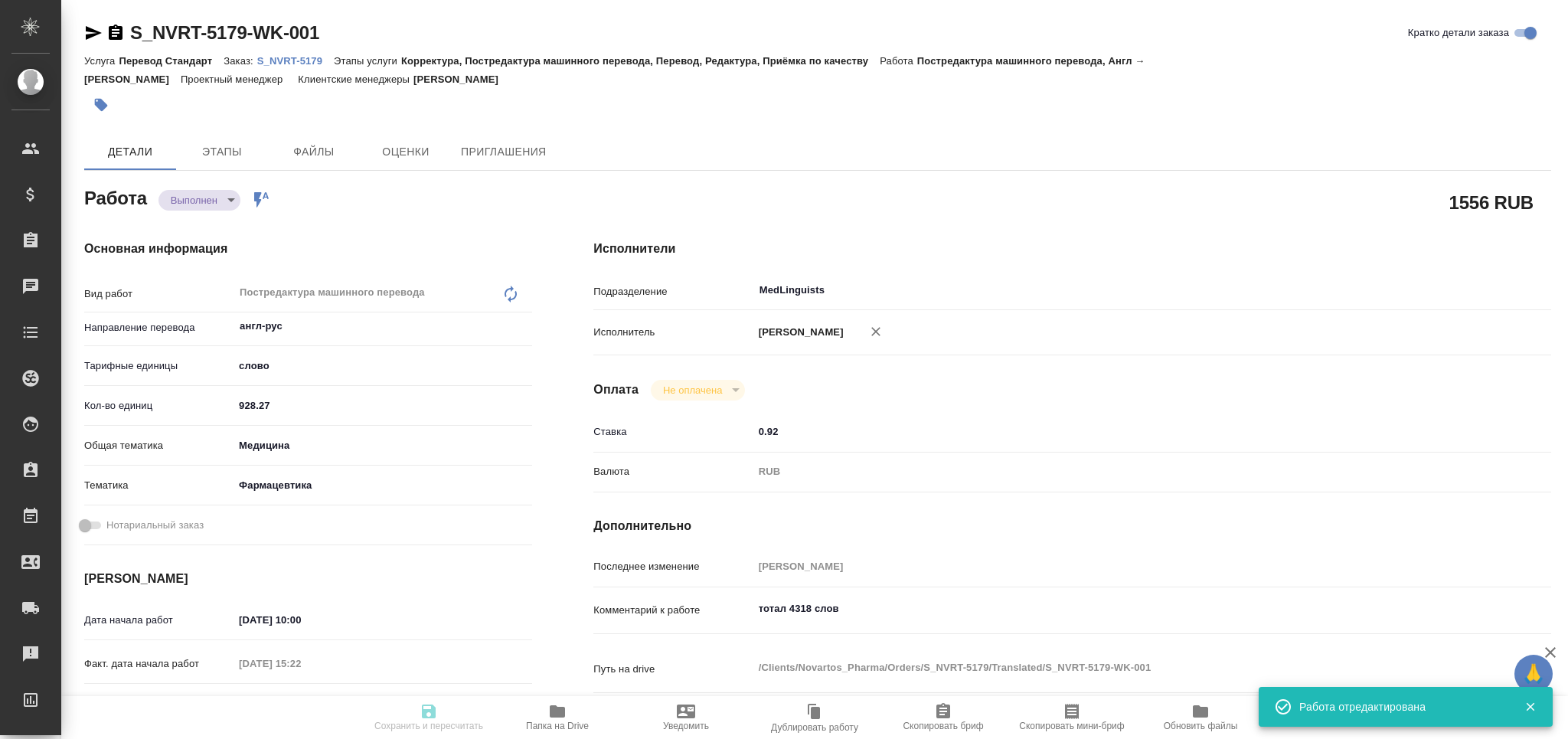
type textarea "/Clients/Novartos_Pharma/Orders/S_NVRT-5179/Translated/S_NVRT-5179-WK-001"
type textarea "x"
type input "S_NVRT-5179"
type input "Перевод Стандарт"
type input "Корректура, Постредактура машинного перевода, Перевод, Редактура, Приёмка по ка…"
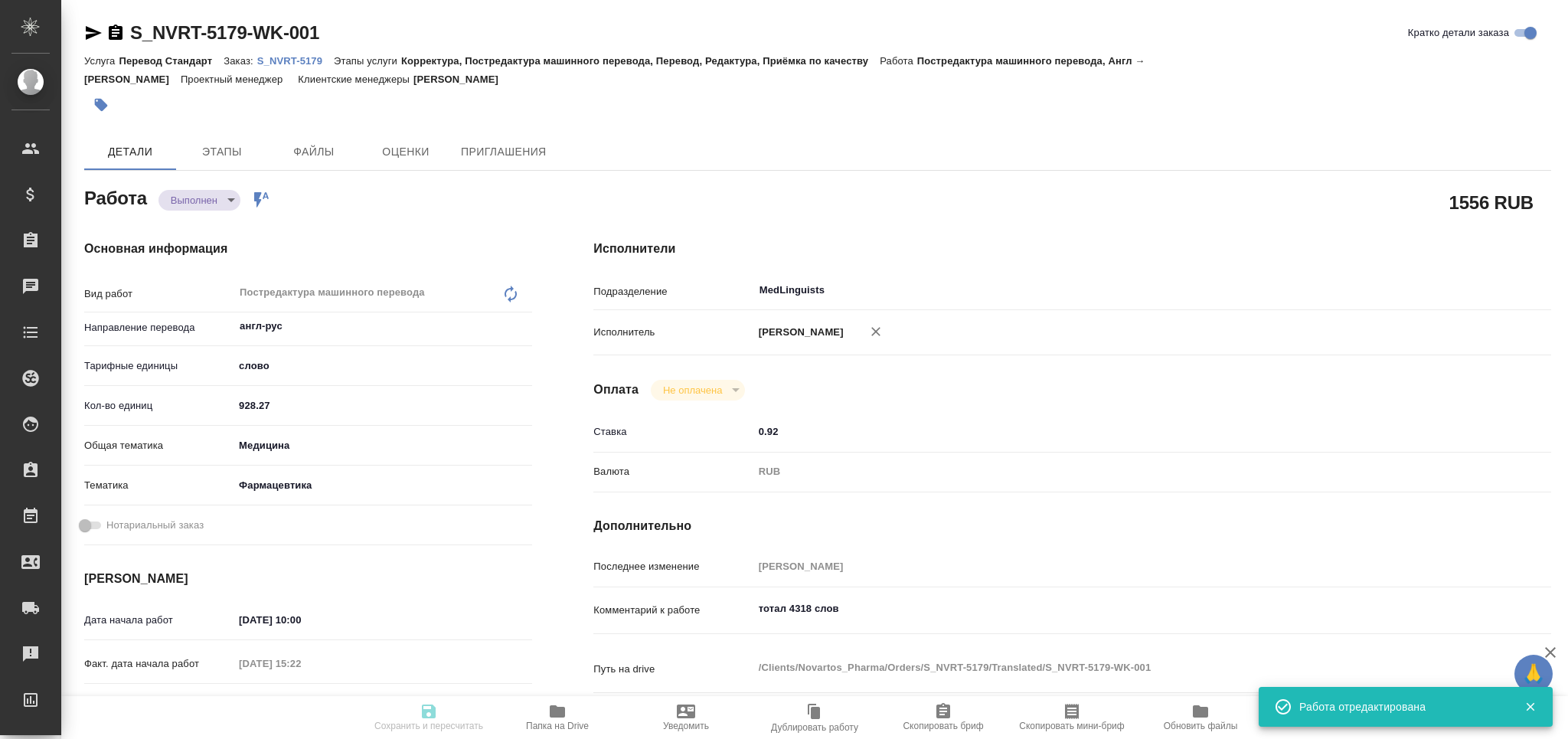
type input "[PERSON_NAME]"
type input "/Clients/Novartos_Pharma/Orders/S_NVRT-5179"
type textarea "x"
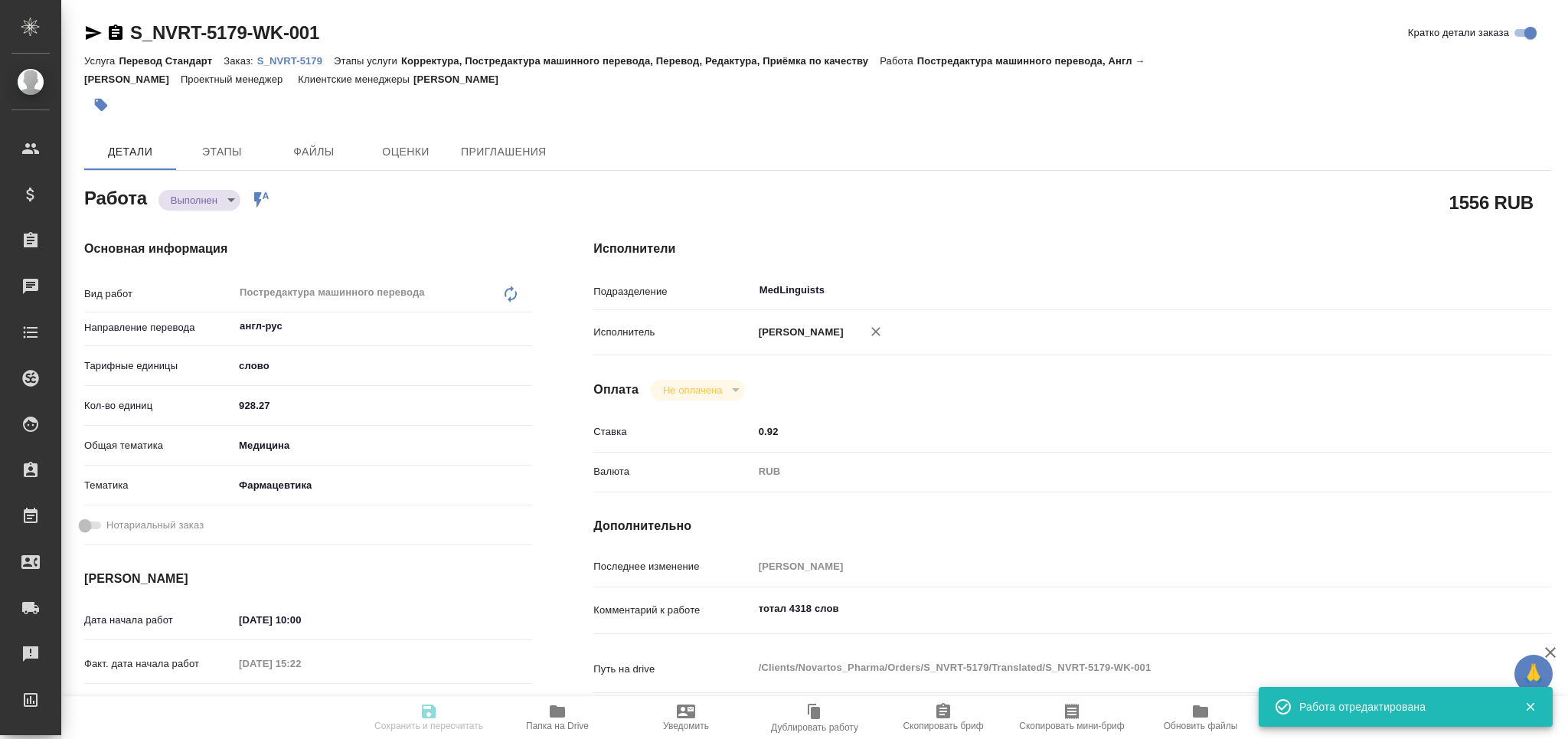
type textarea "x"
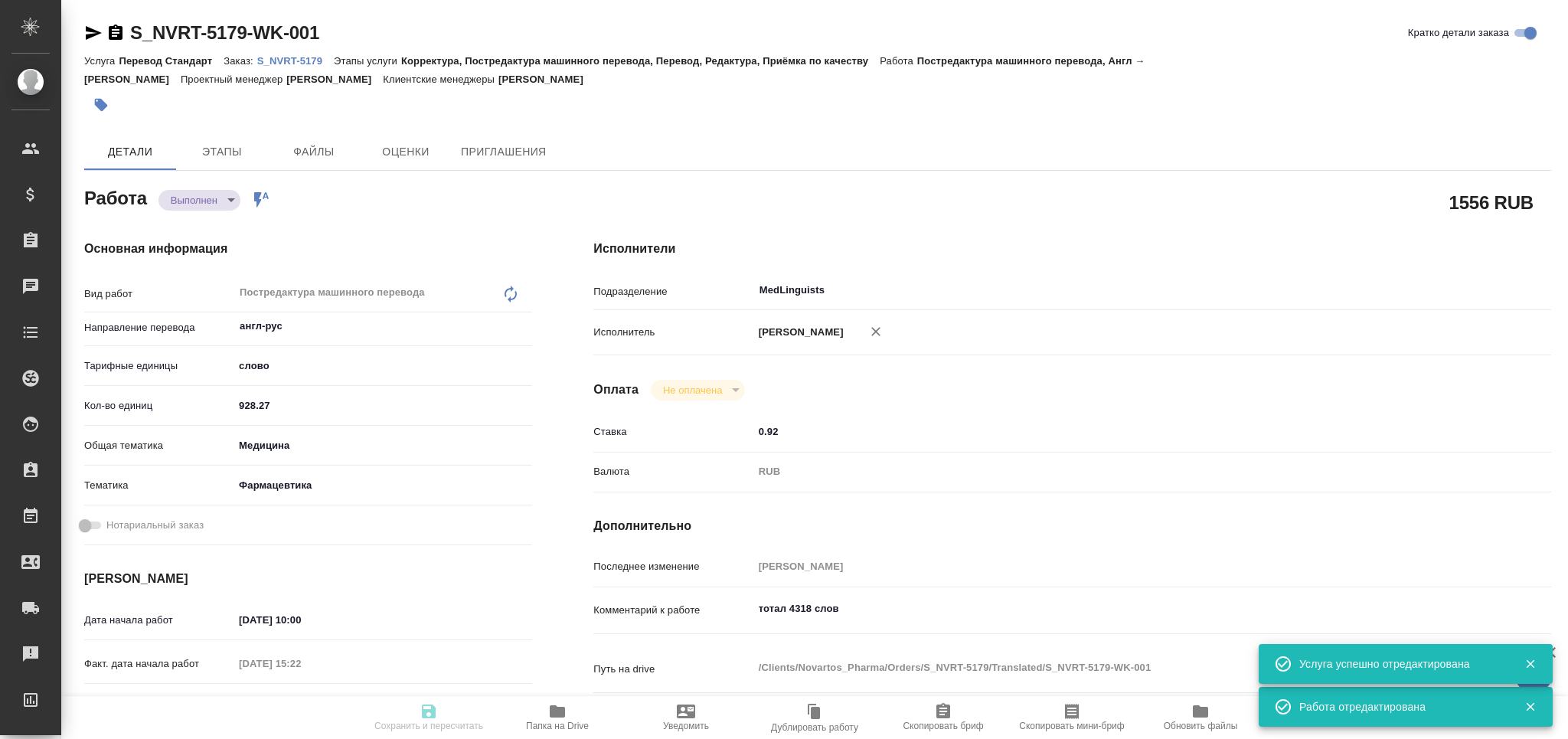
type textarea "x"
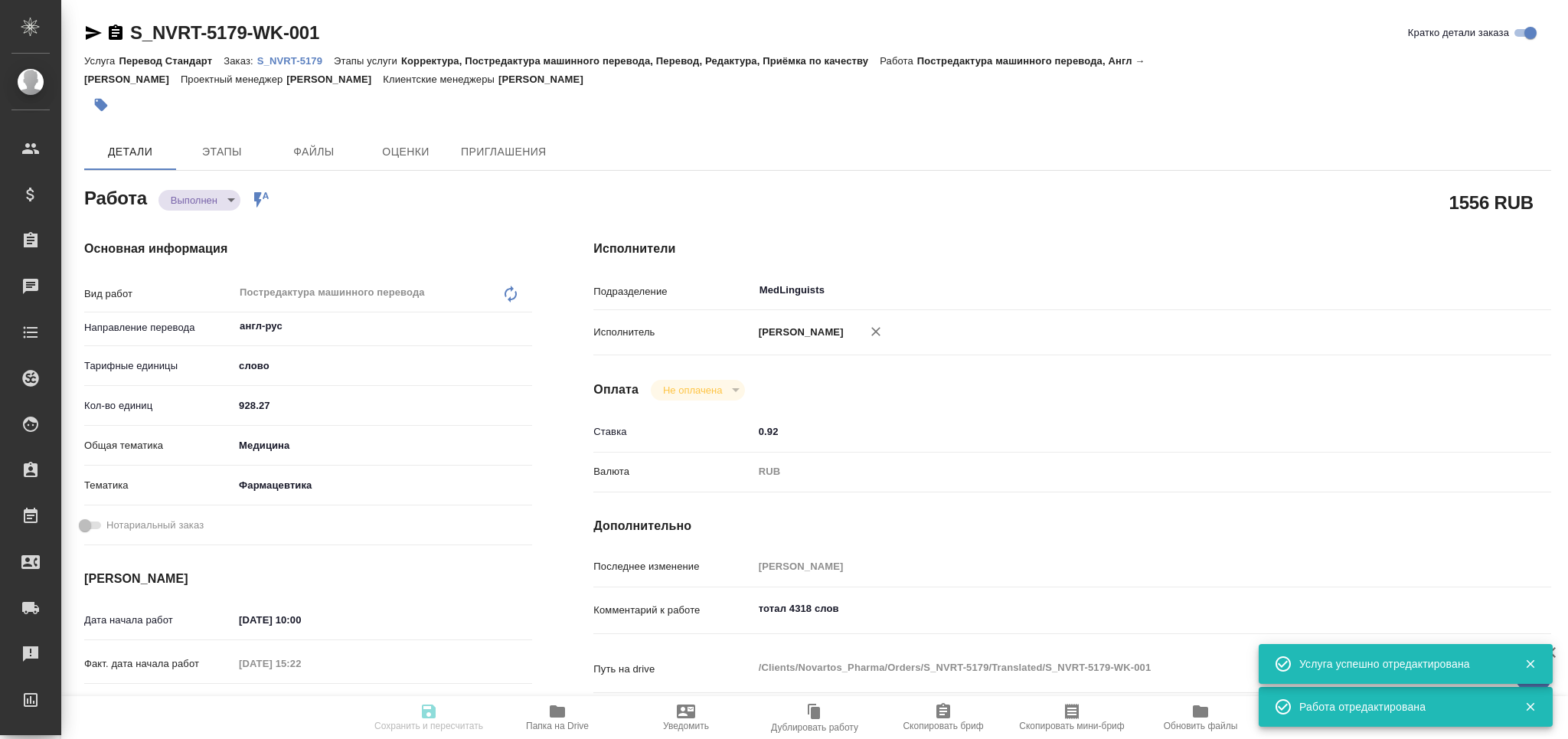
type textarea "x"
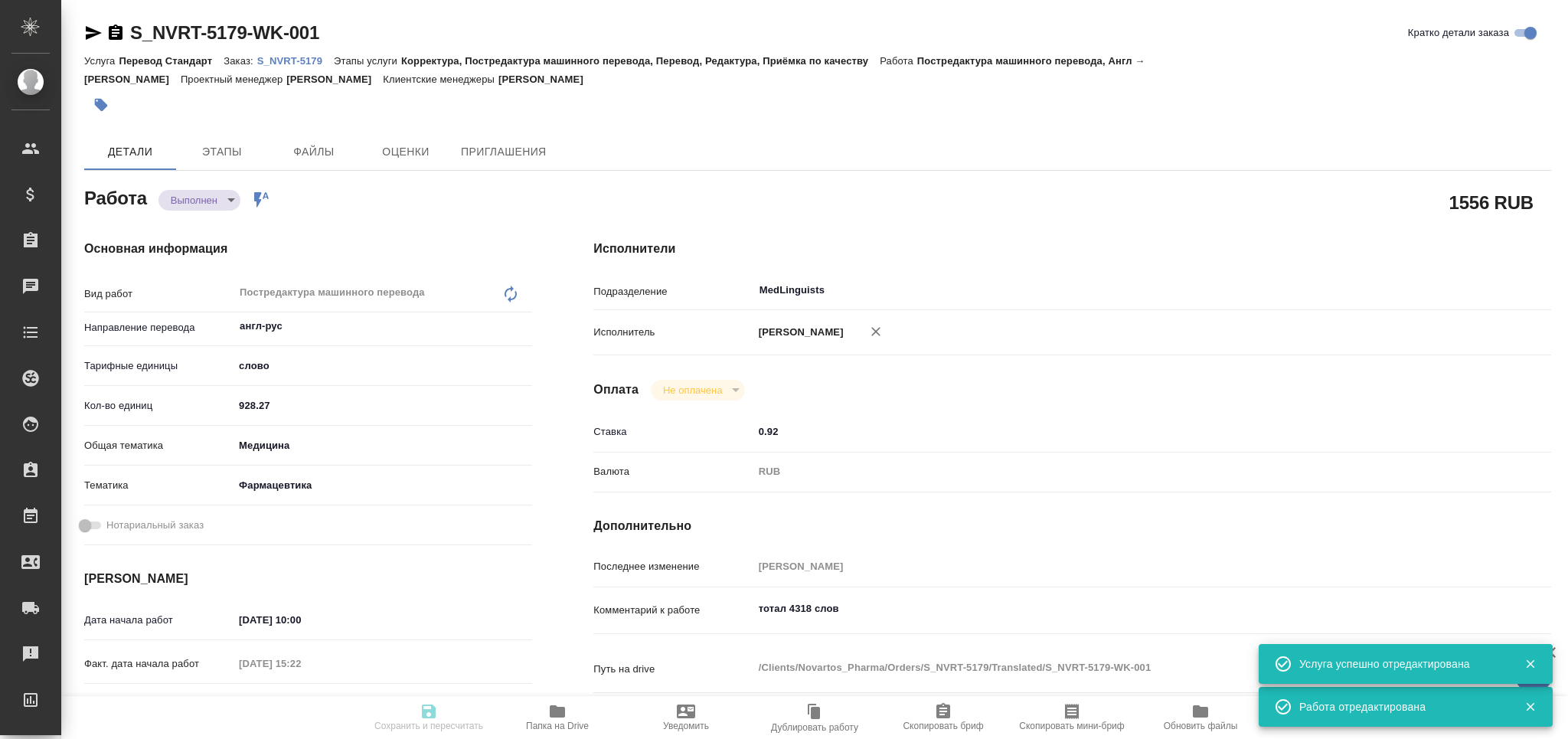
type textarea "x"
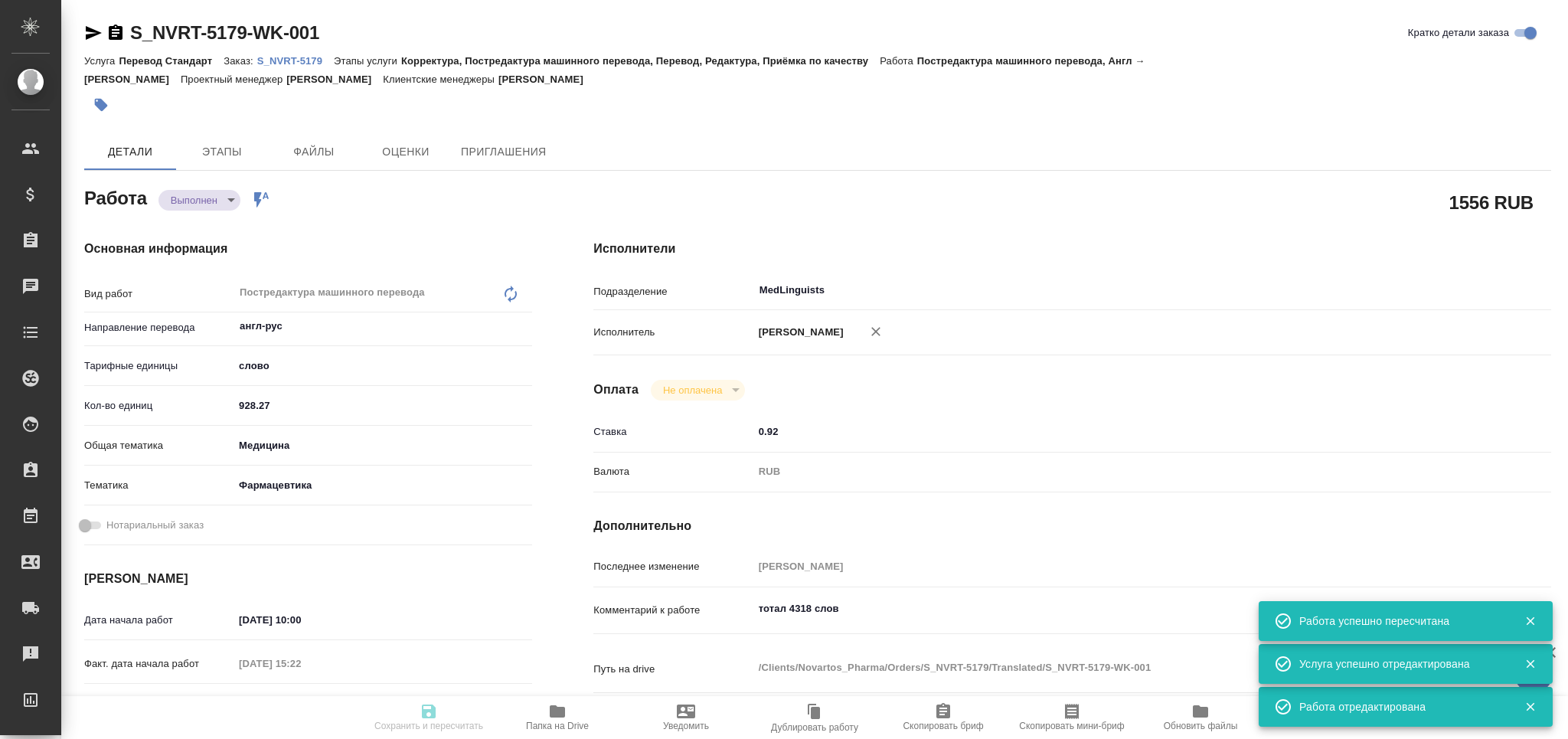
type input "completed"
type textarea "Постредактура машинного перевода"
type textarea "x"
type input "англ-рус"
type input "5a8b1489cc6b4906c91bfd90"
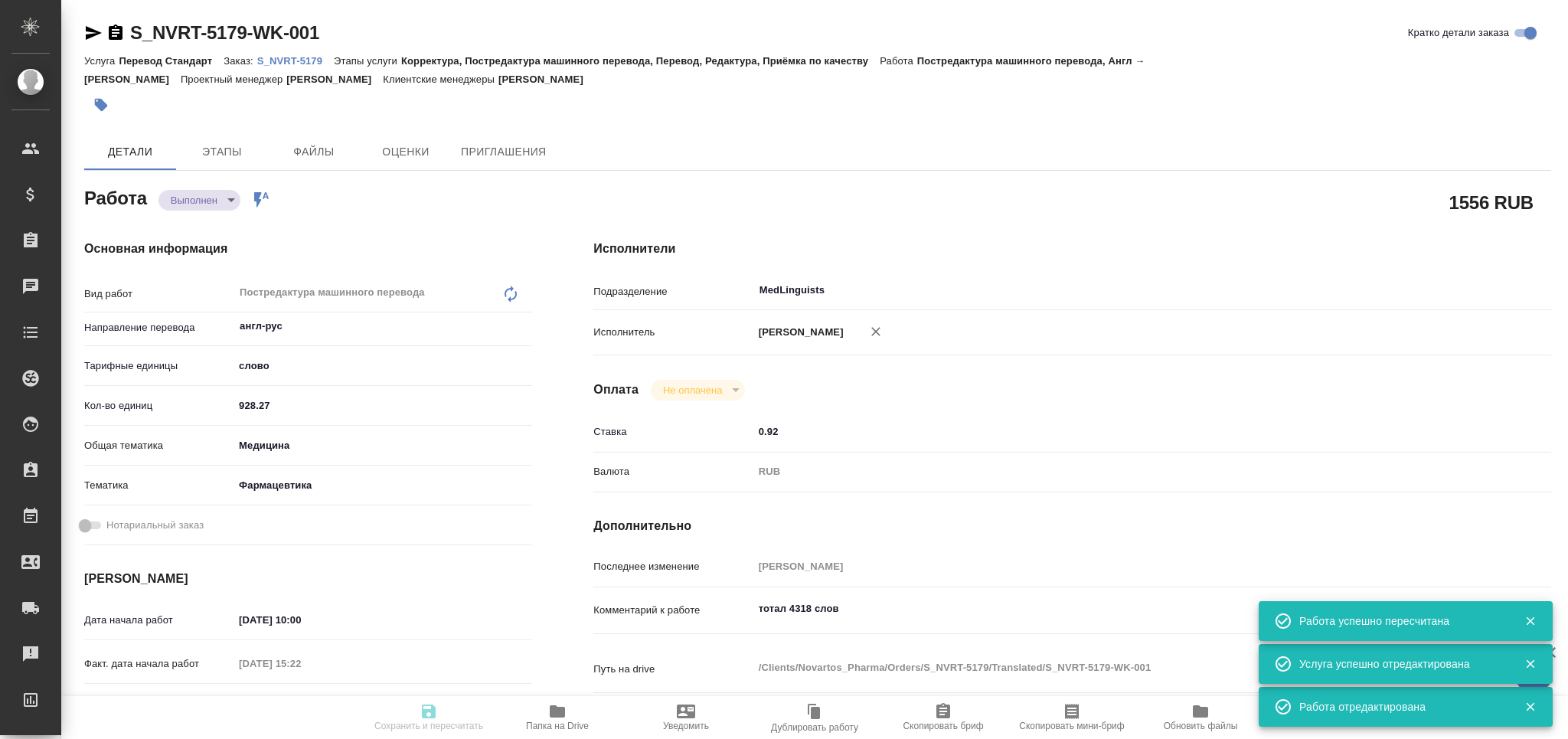
type input "928.27"
type input "med"
type input "6149832f2b7be24903fd7a82"
type input "[DATE] 10:00"
type input "[DATE] 15:22"
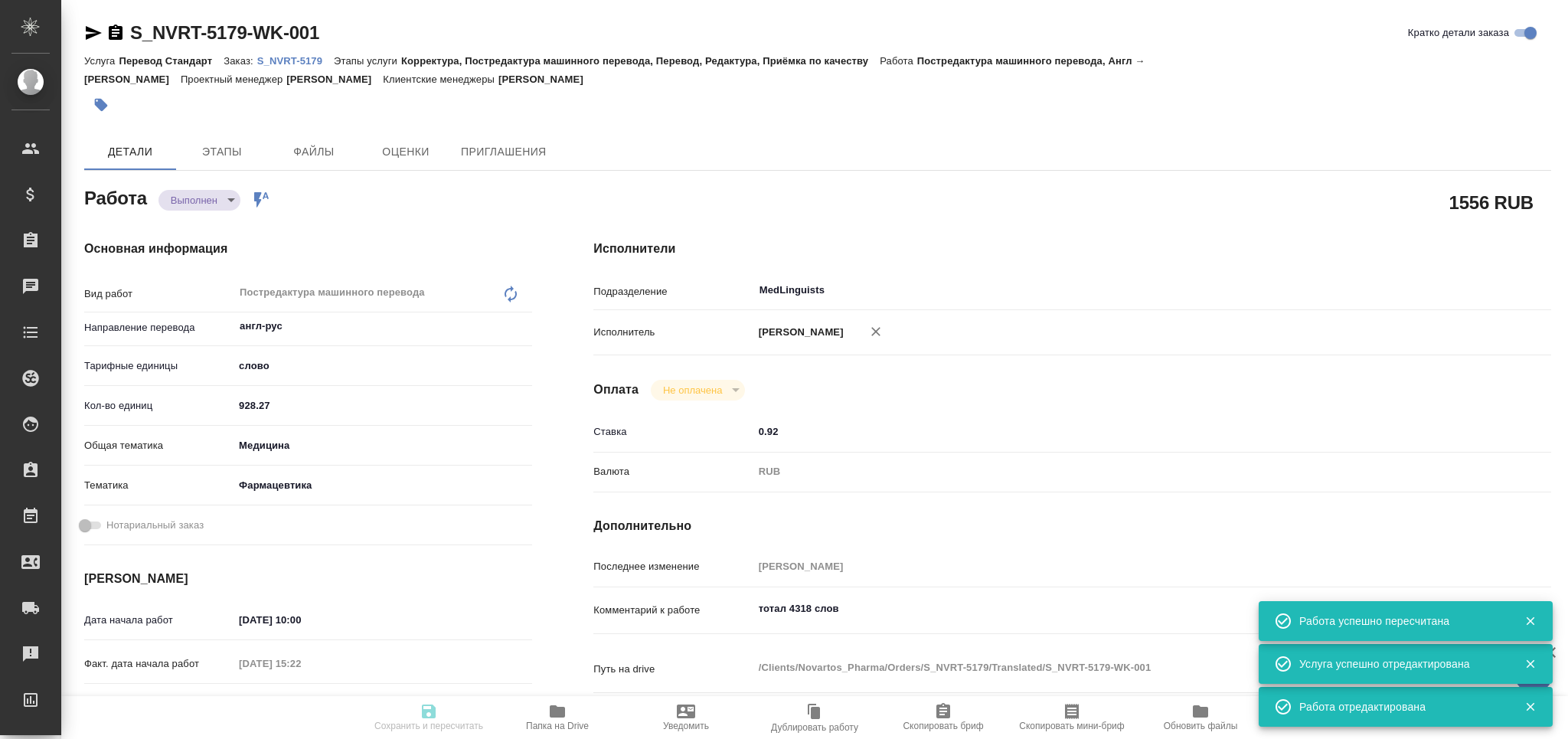
type input "[DATE] 12:00"
type input "[DATE] 18:02"
type input "[DATE] 17:00"
type input "MedLinguists"
type input "notPayed"
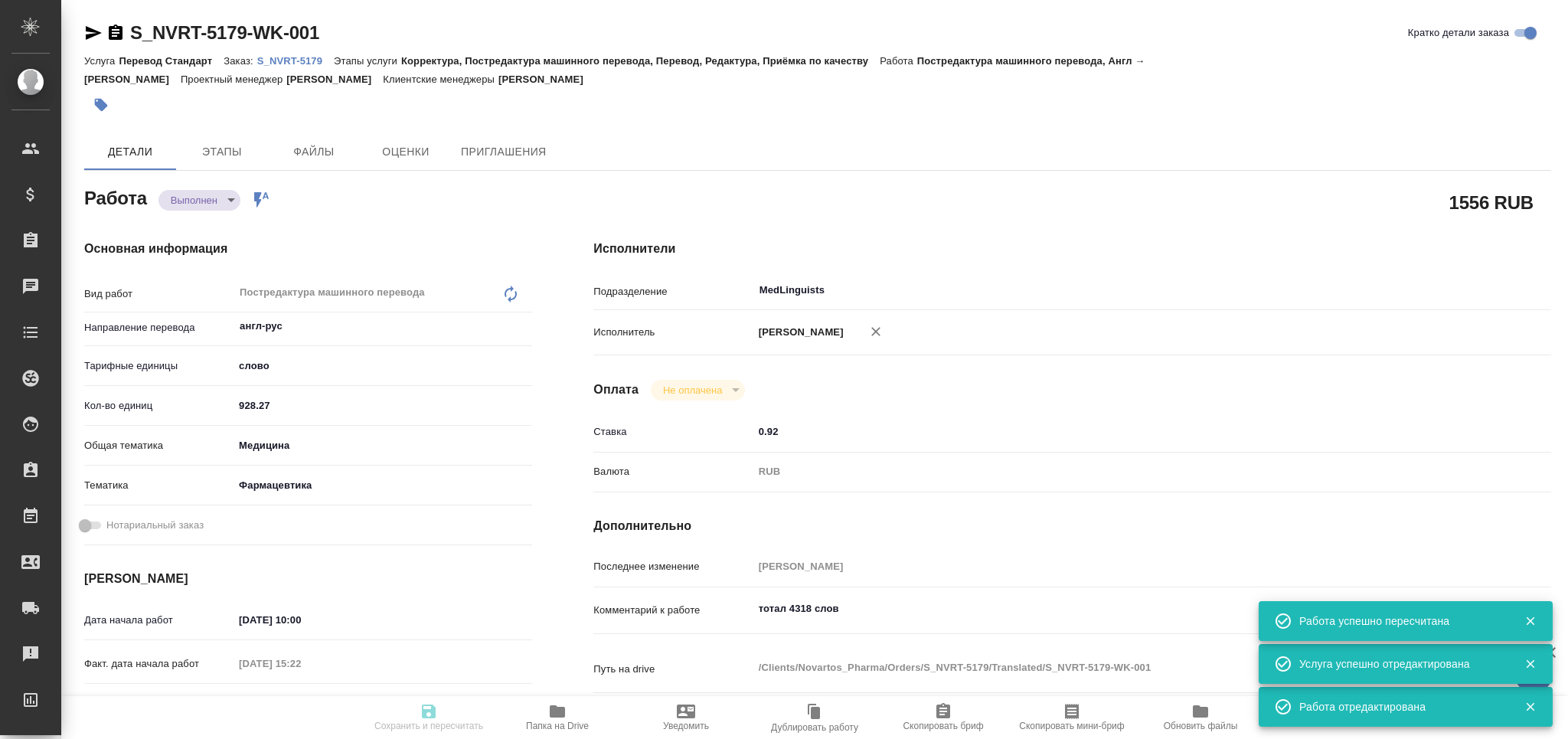
type input "0.92"
type input "RUB"
type input "[PERSON_NAME]"
type textarea "тотал 4318 слов"
type textarea "x"
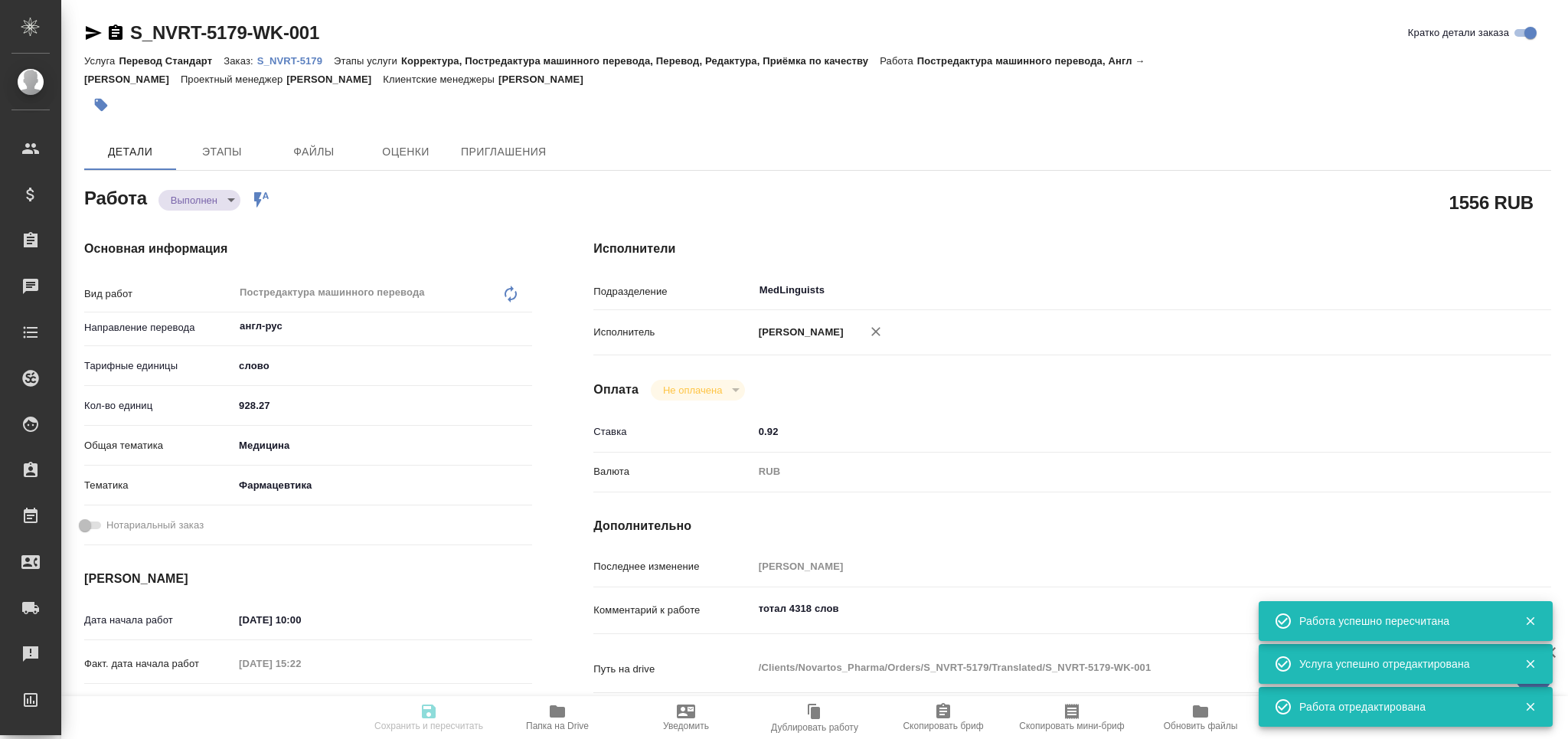
type textarea "/Clients/Novartos_Pharma/Orders/S_NVRT-5179/Translated/S_NVRT-5179-WK-001"
type textarea "x"
type input "S_NVRT-5179"
type input "Перевод Стандарт"
type input "Корректура, Постредактура машинного перевода, Перевод, Редактура, Приёмка по ка…"
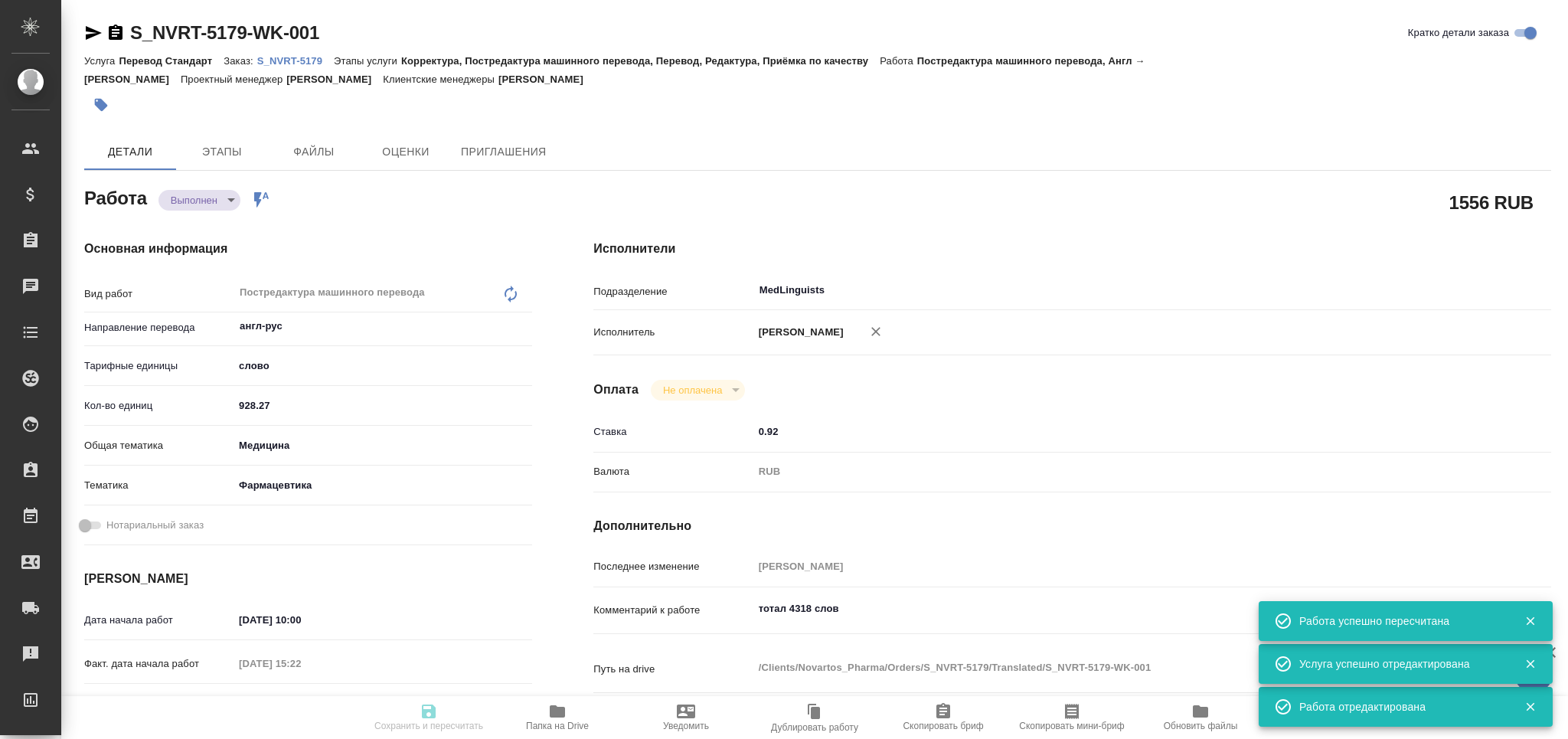
type input "[PERSON_NAME]"
type input "/Clients/Novartos_Pharma/Orders/S_NVRT-5179"
type textarea "x"
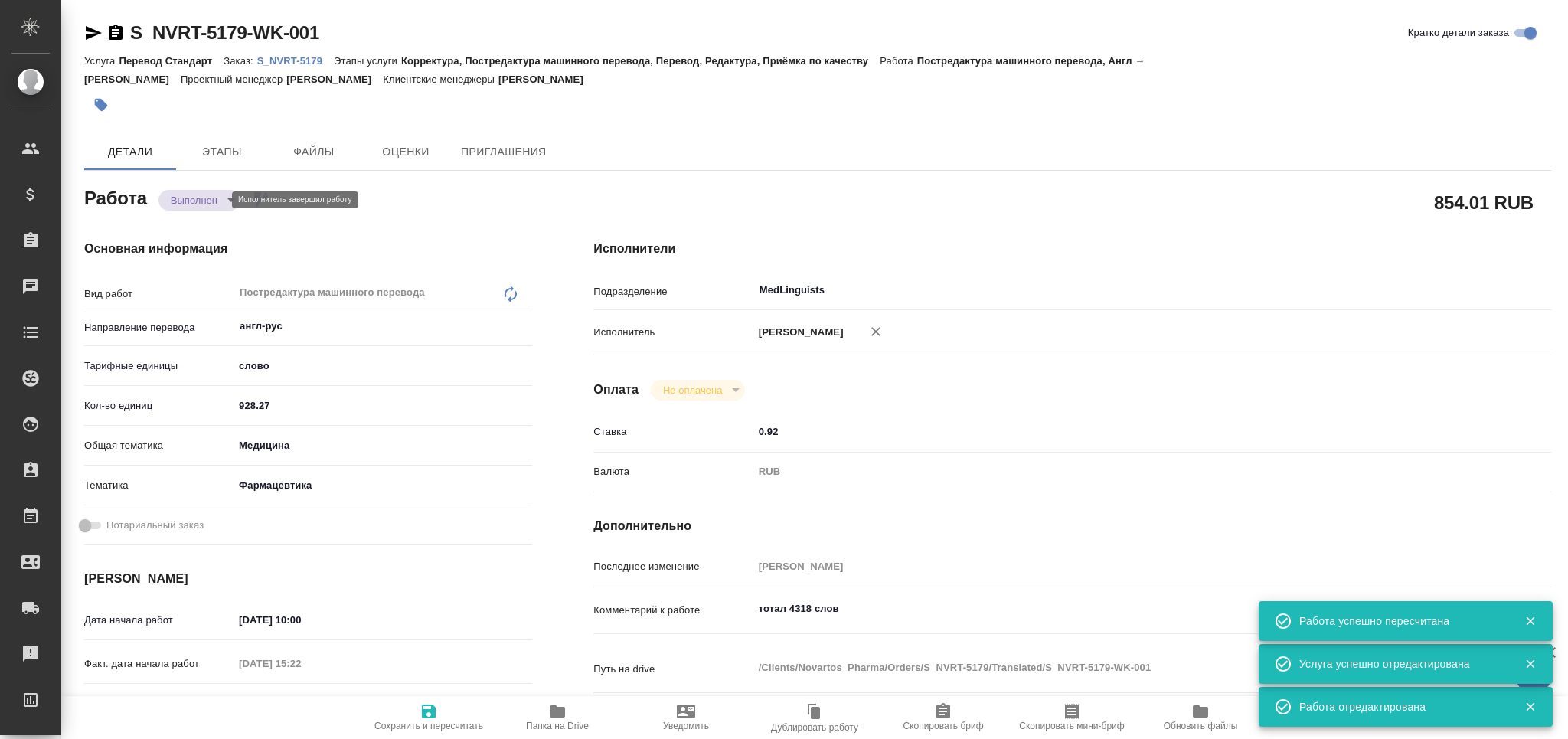
click at [204, 199] on body "🙏 .cls-1 fill:#fff; AWATERA Grabko [PERSON_NAME] Спецификации Заказы Чаты Todo …" at bounding box center [784, 369] width 1568 height 739
type textarea "x"
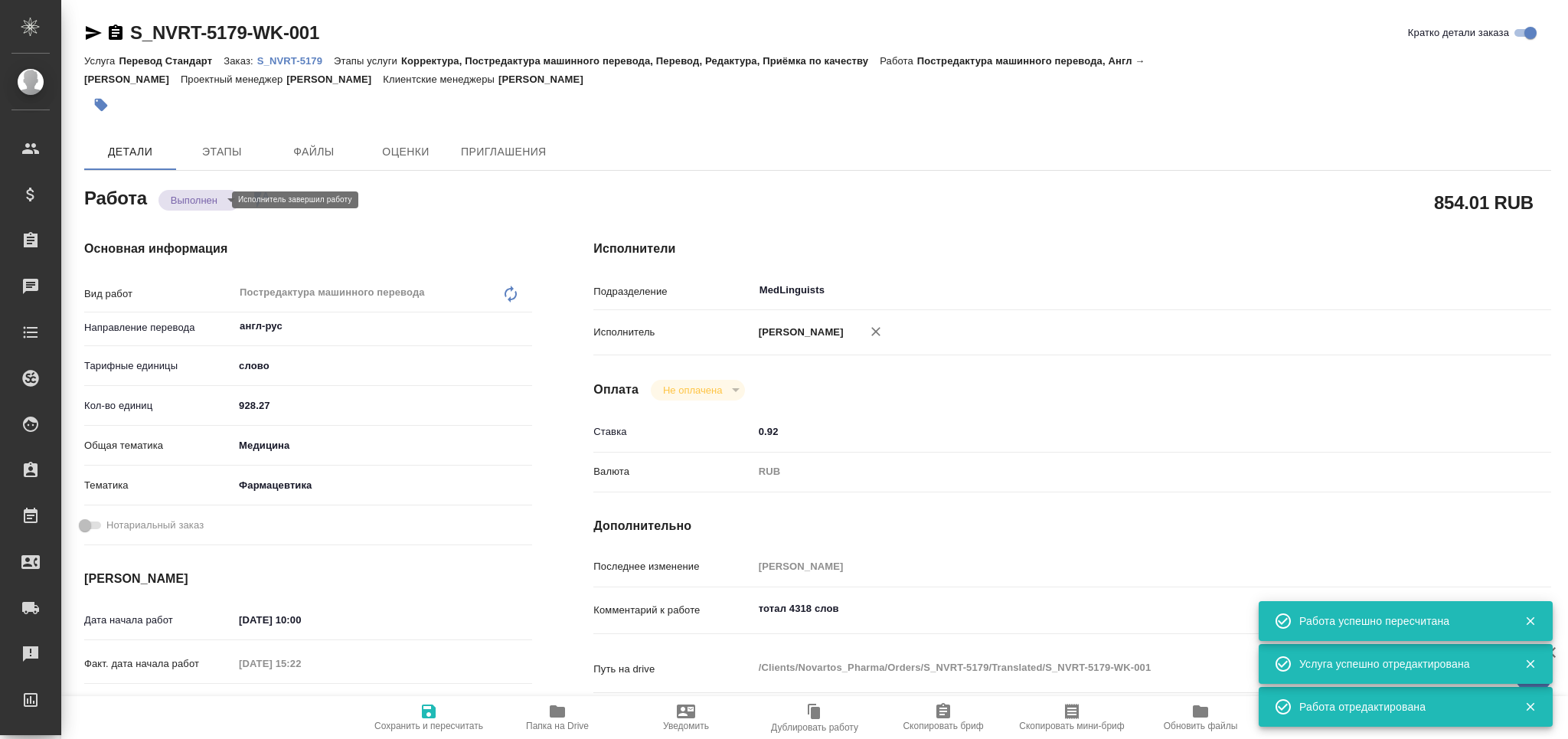
type textarea "x"
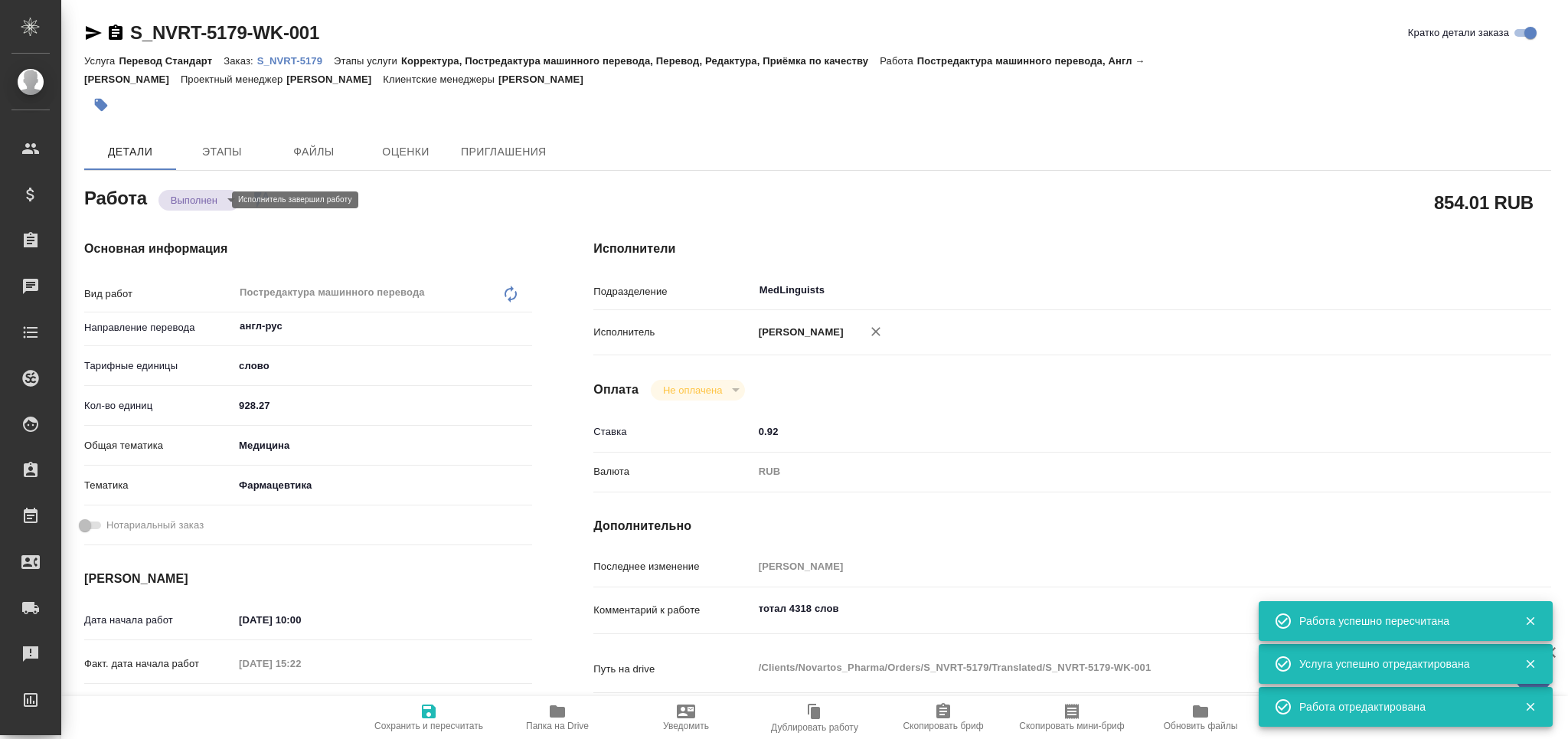
type textarea "x"
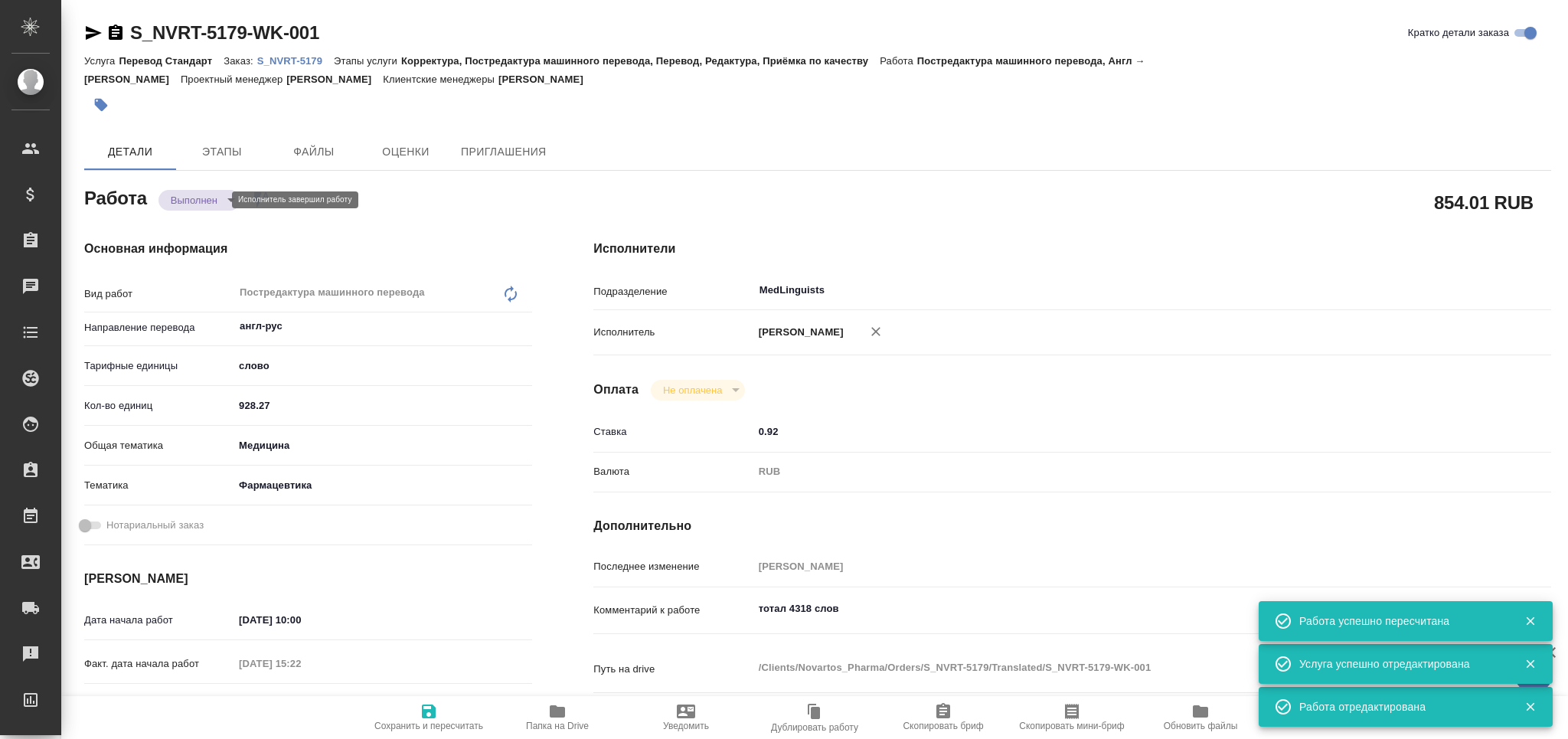
type textarea "x"
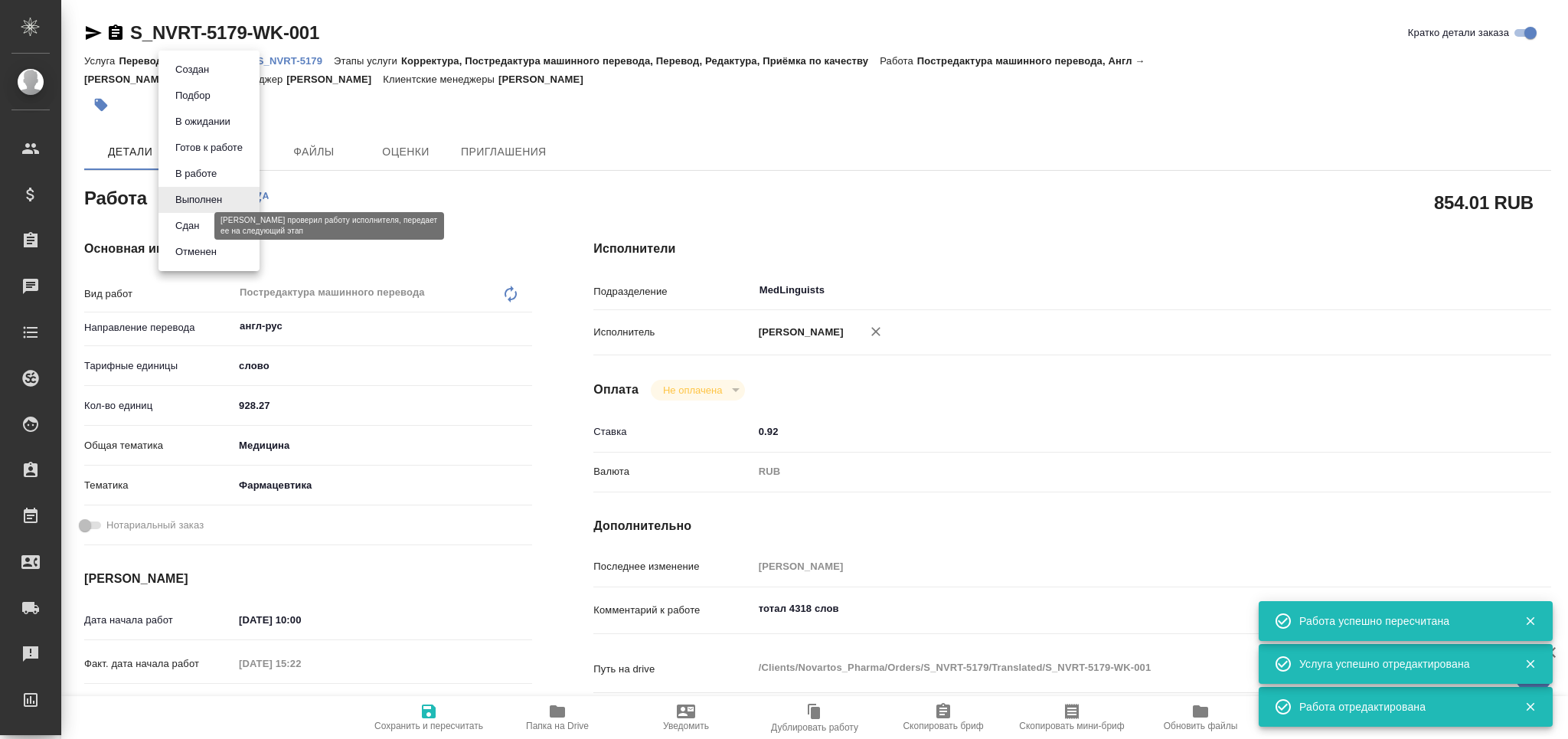
click at [194, 224] on button "Сдан" at bounding box center [187, 226] width 33 height 17
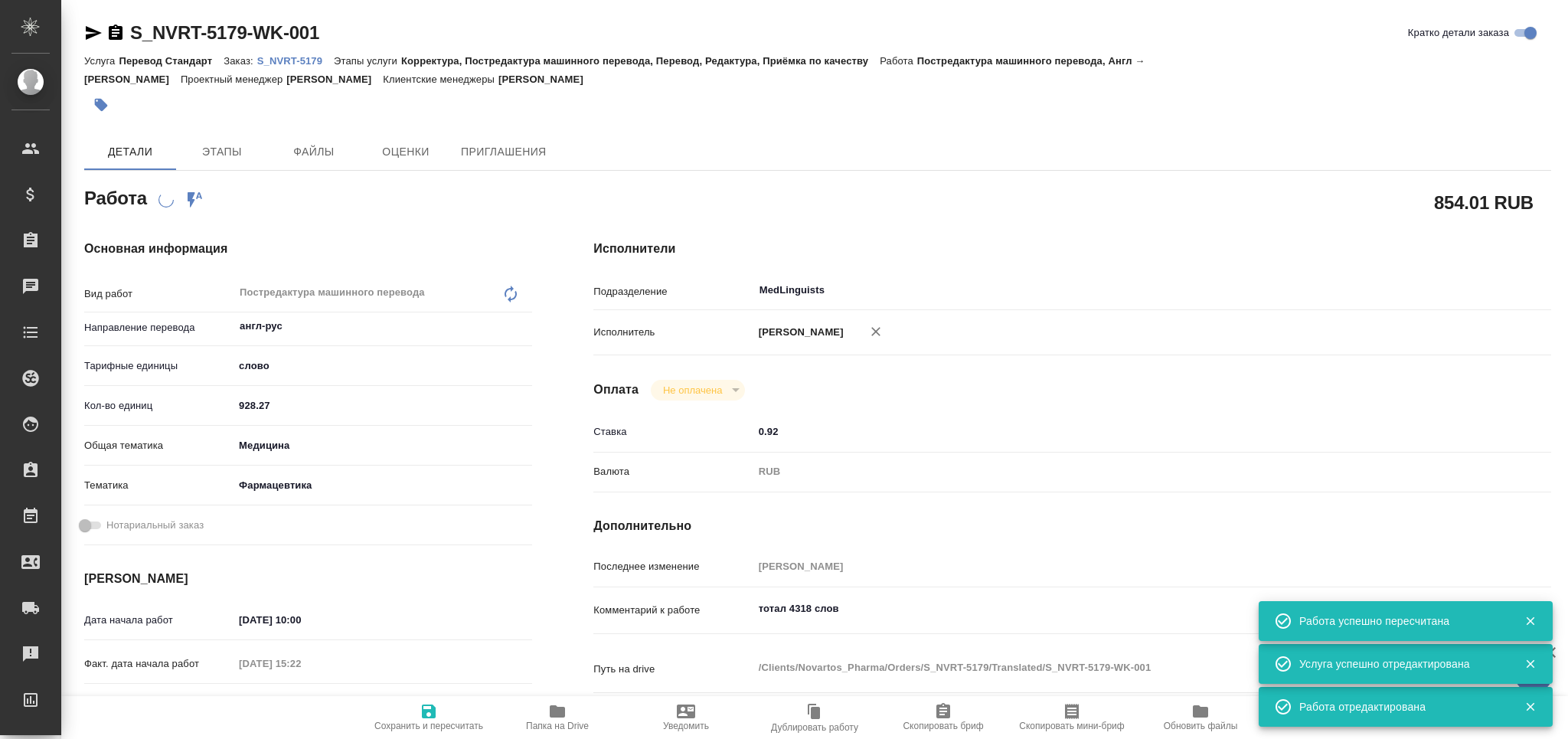
type textarea "x"
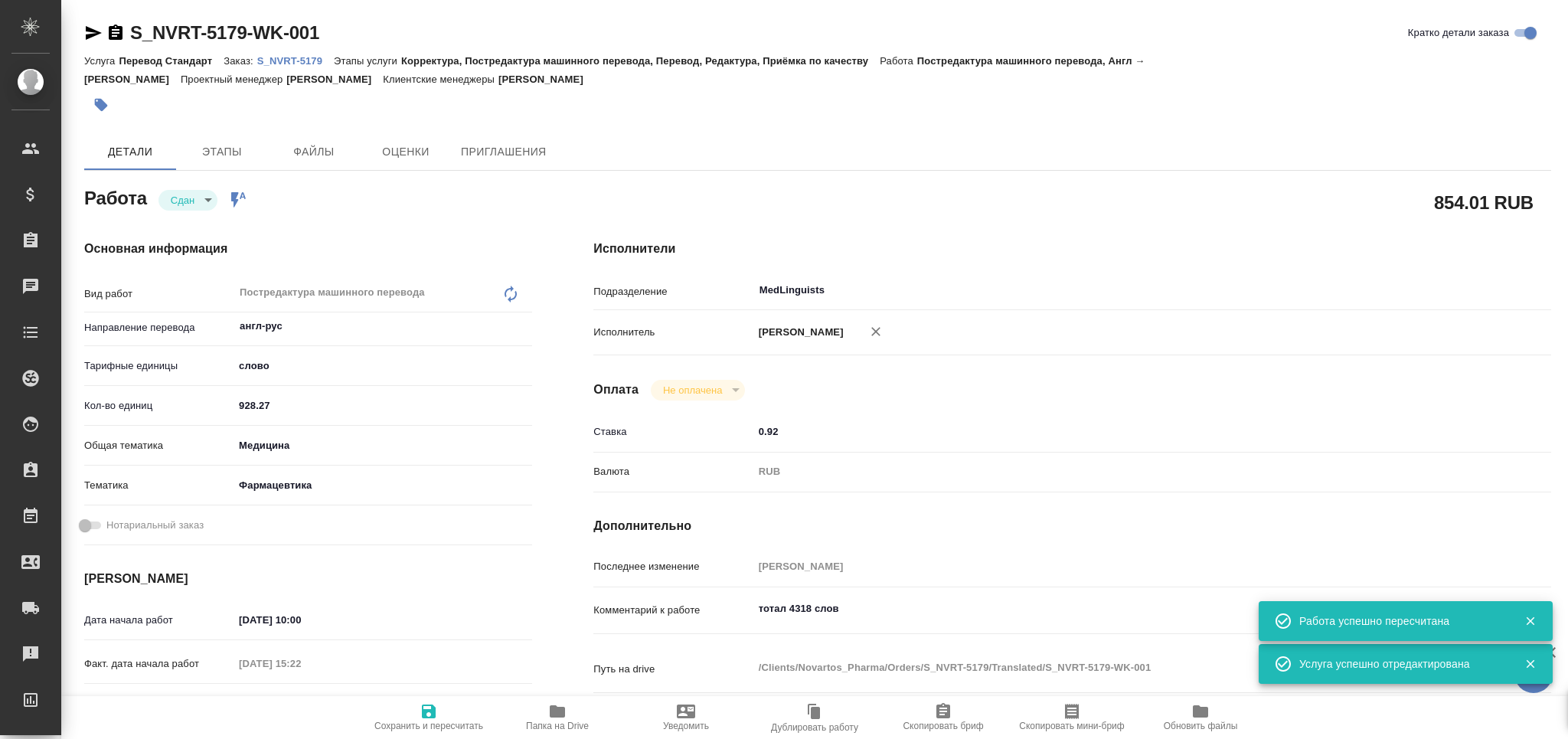
type textarea "x"
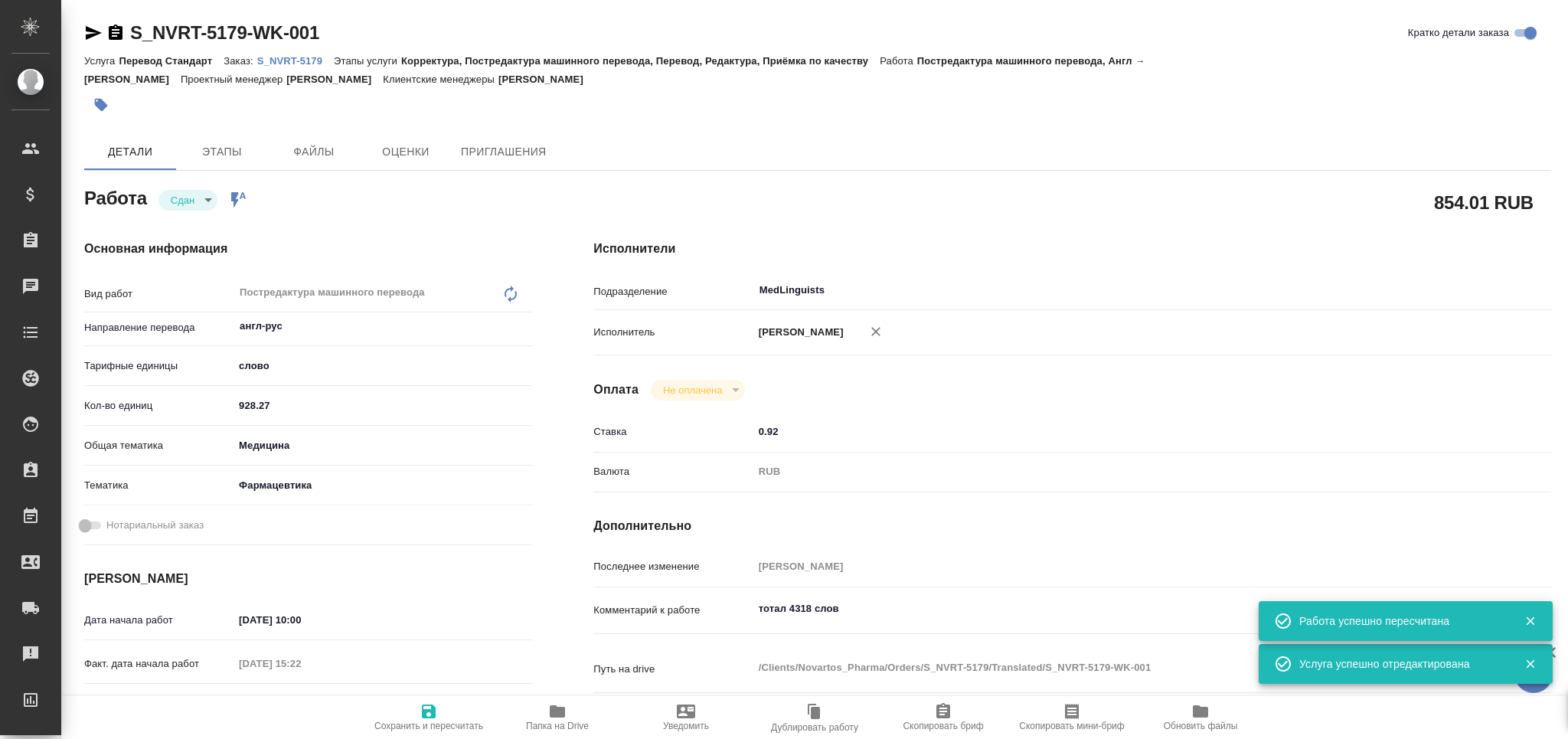
type textarea "x"
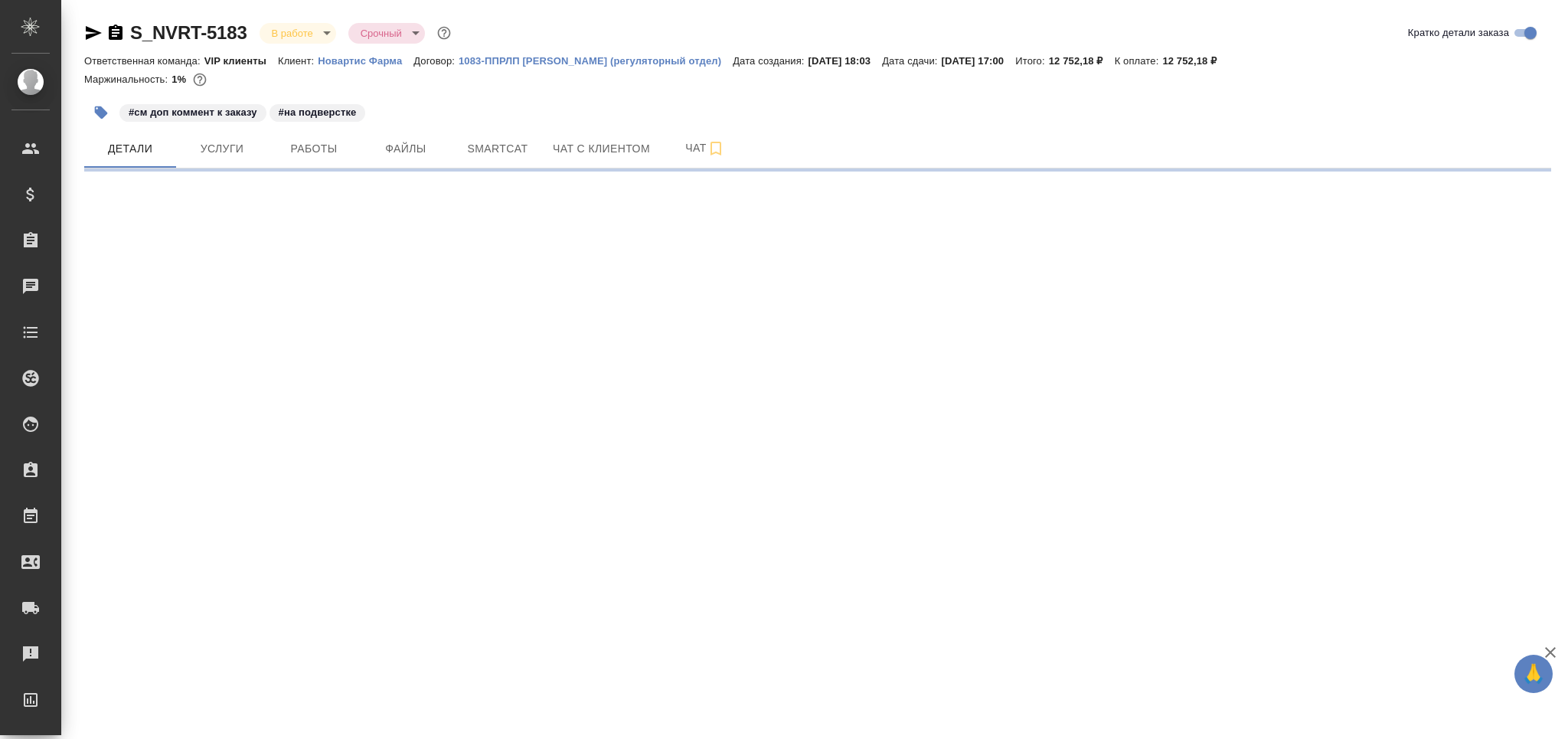
select select "RU"
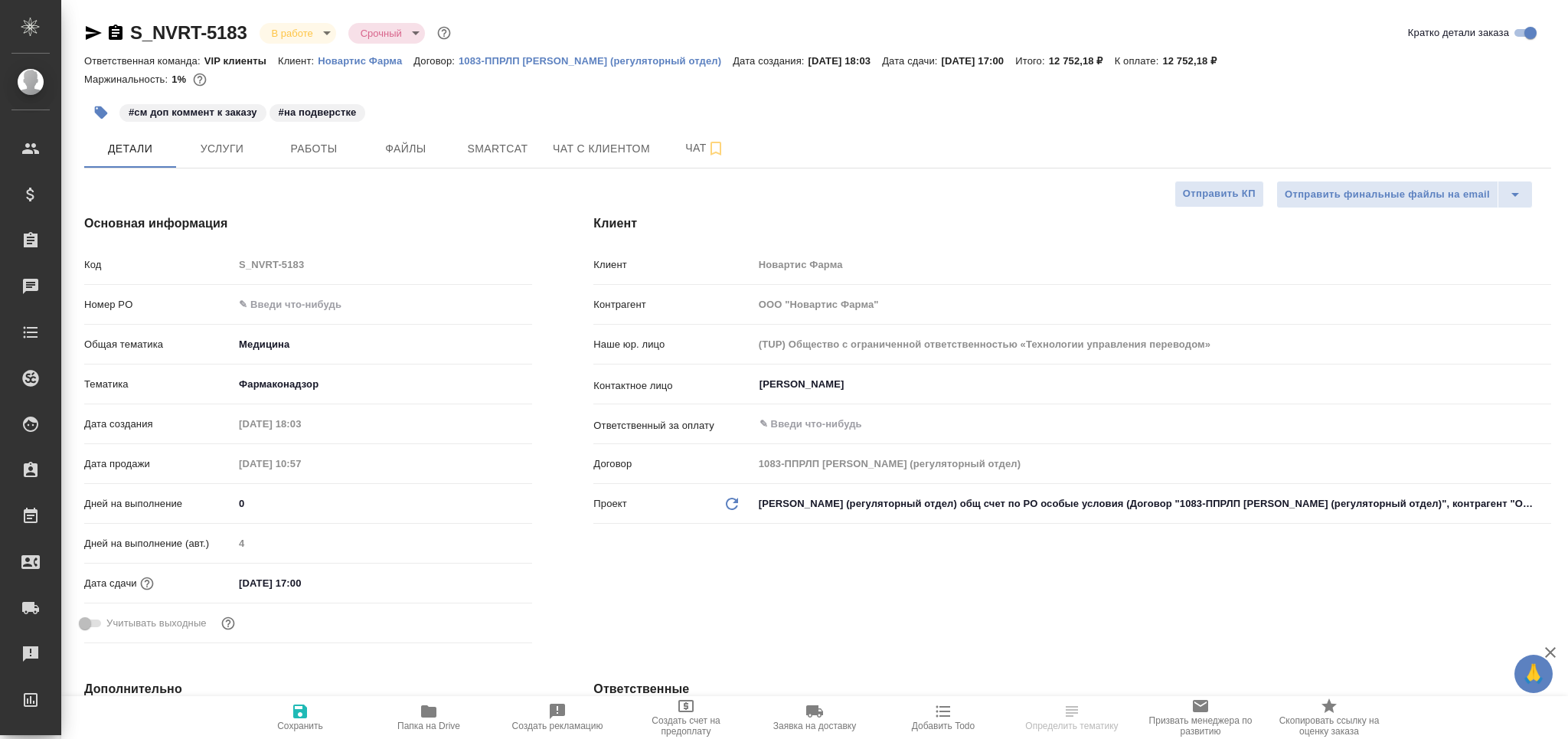
type textarea "x"
click at [322, 163] on button "Работы" at bounding box center [313, 148] width 92 height 38
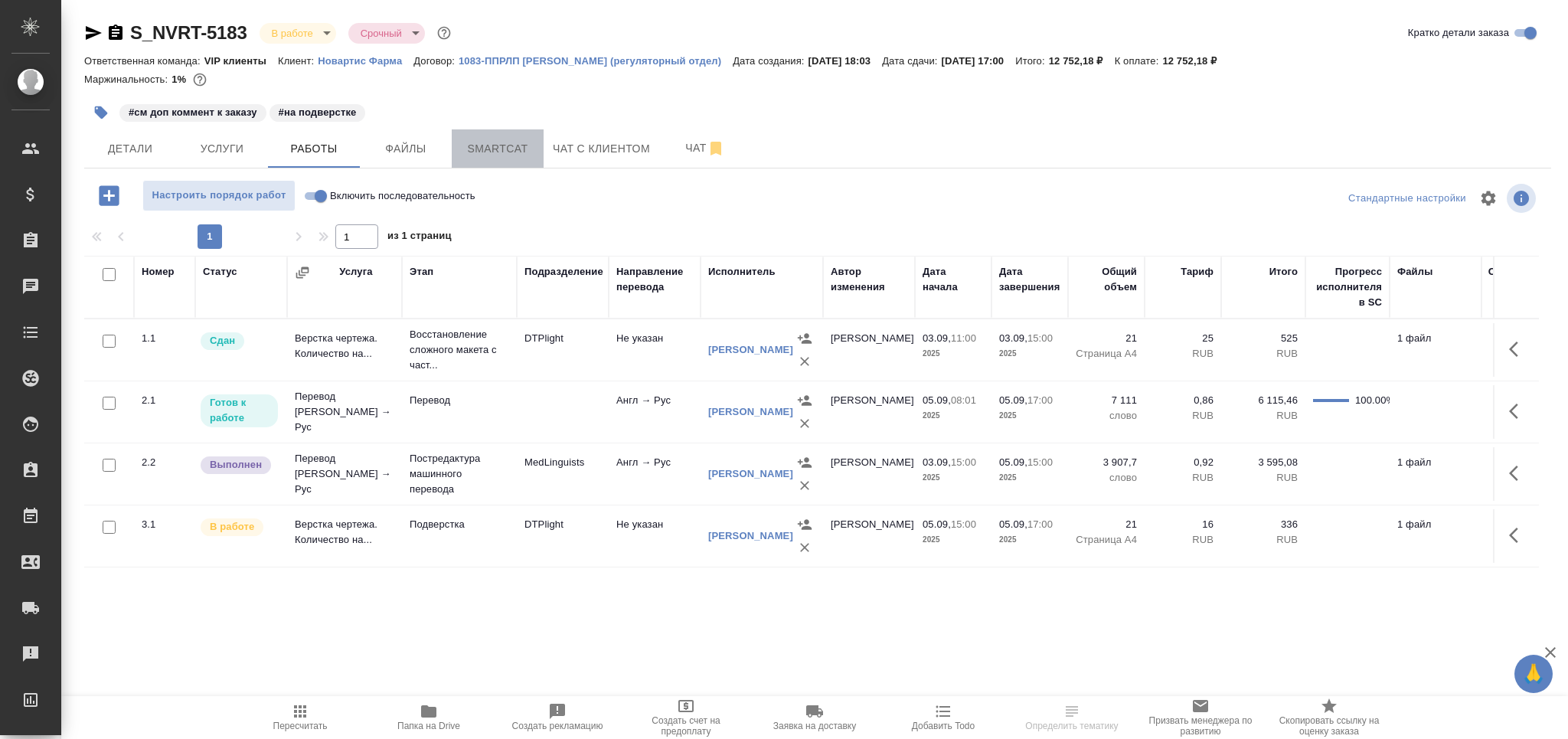
click at [479, 143] on span "Smartcat" at bounding box center [497, 149] width 74 height 19
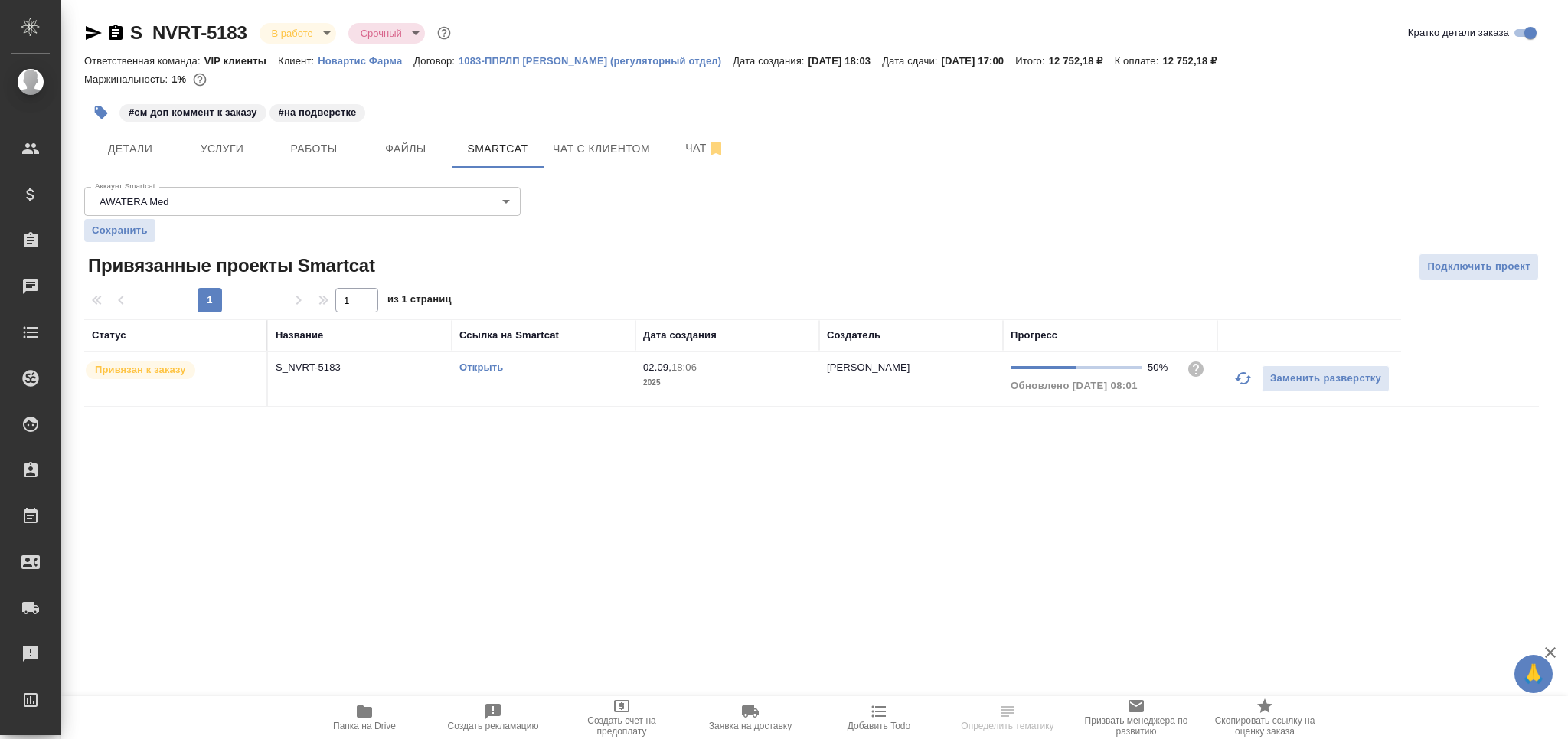
click at [567, 378] on td "Открыть" at bounding box center [544, 378] width 184 height 53
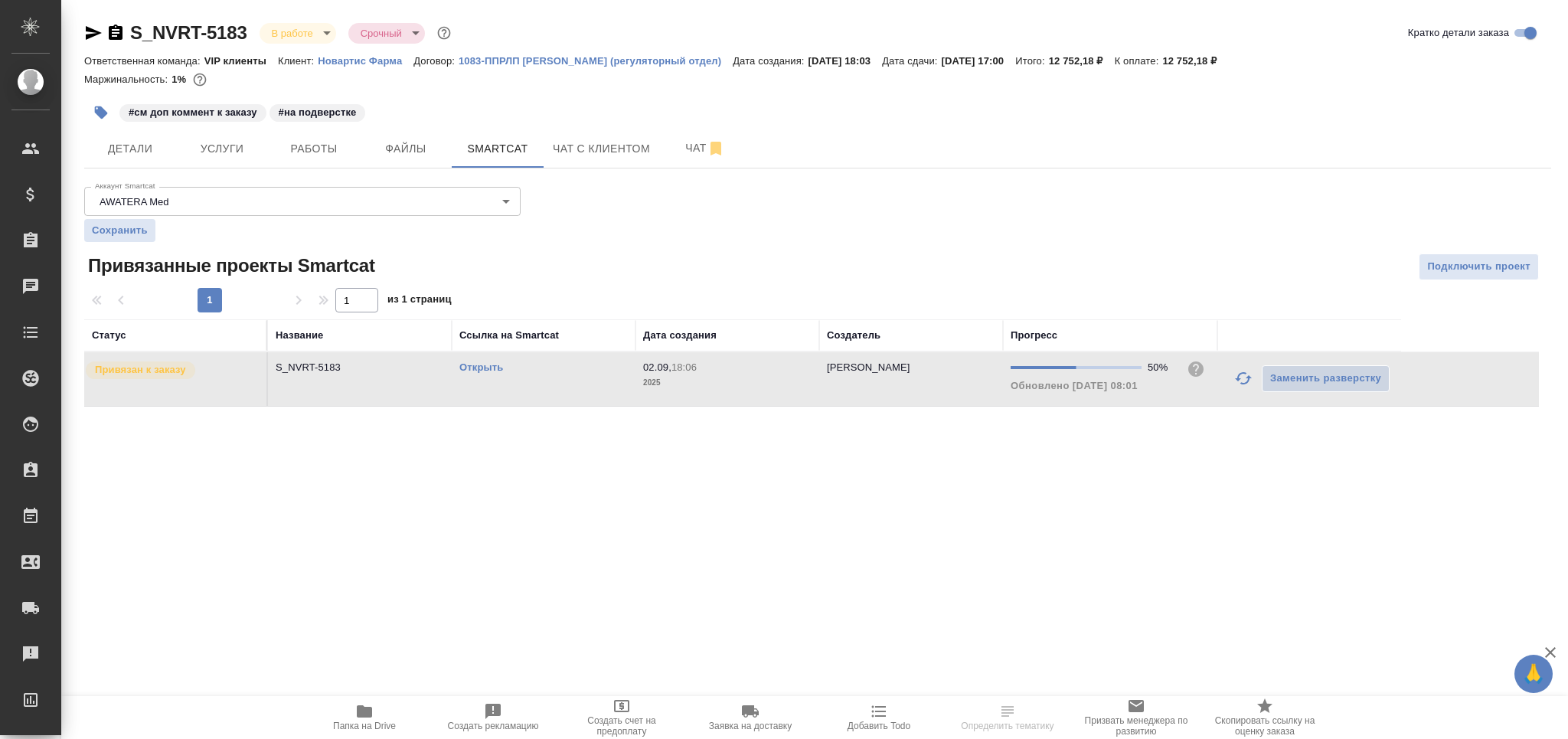
click at [567, 378] on td "Открыть" at bounding box center [544, 378] width 184 height 53
click at [316, 147] on span "Работы" at bounding box center [313, 149] width 74 height 19
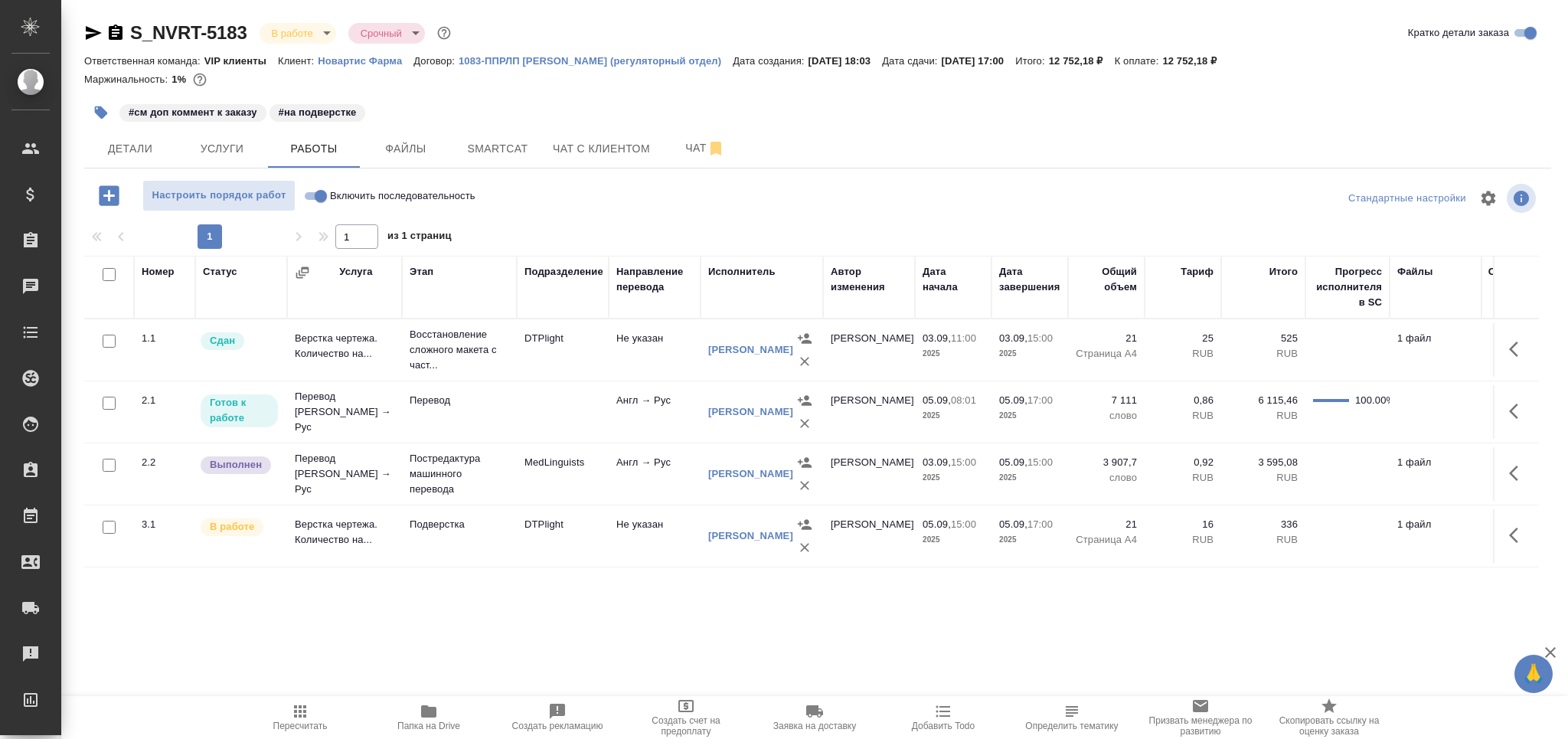
click at [442, 468] on p "Постредактура машинного перевода" at bounding box center [460, 474] width 100 height 46
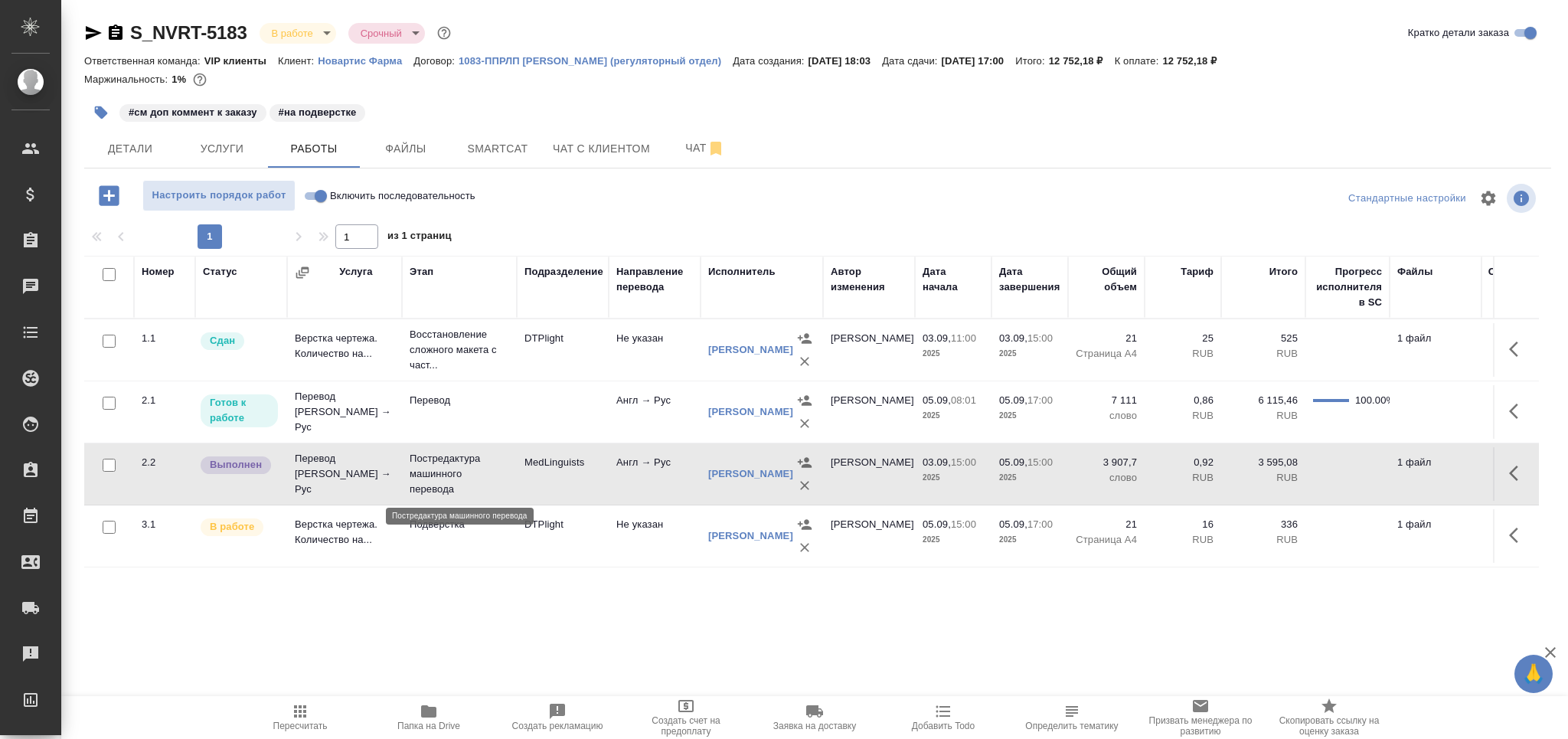
click at [442, 468] on p "Постредактура машинного перевода" at bounding box center [460, 474] width 100 height 46
click at [803, 427] on icon "button" at bounding box center [804, 423] width 15 height 15
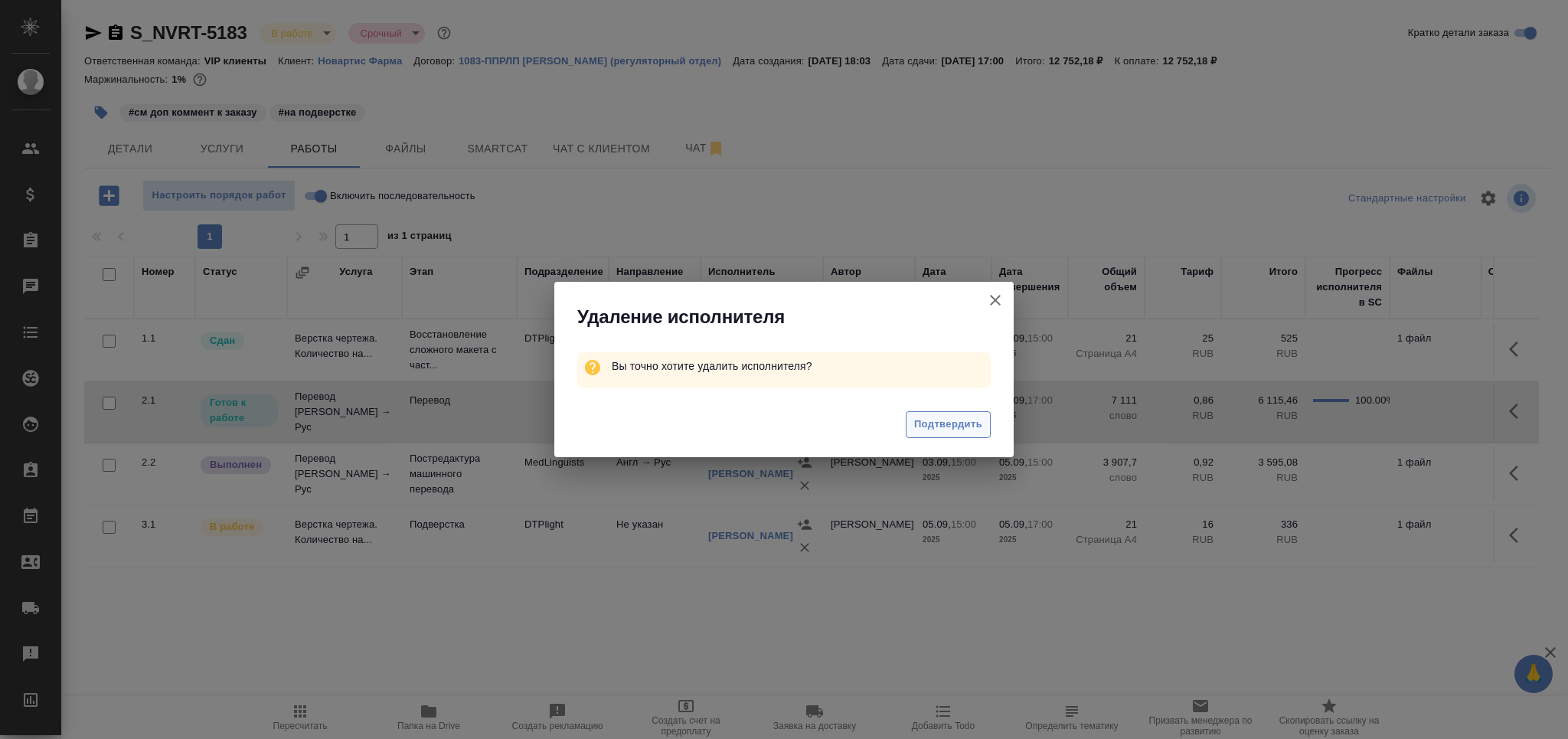
drag, startPoint x: 959, startPoint y: 420, endPoint x: 584, endPoint y: 484, distance: 380.4
click at [958, 420] on span "Подтвердить" at bounding box center [948, 424] width 68 height 18
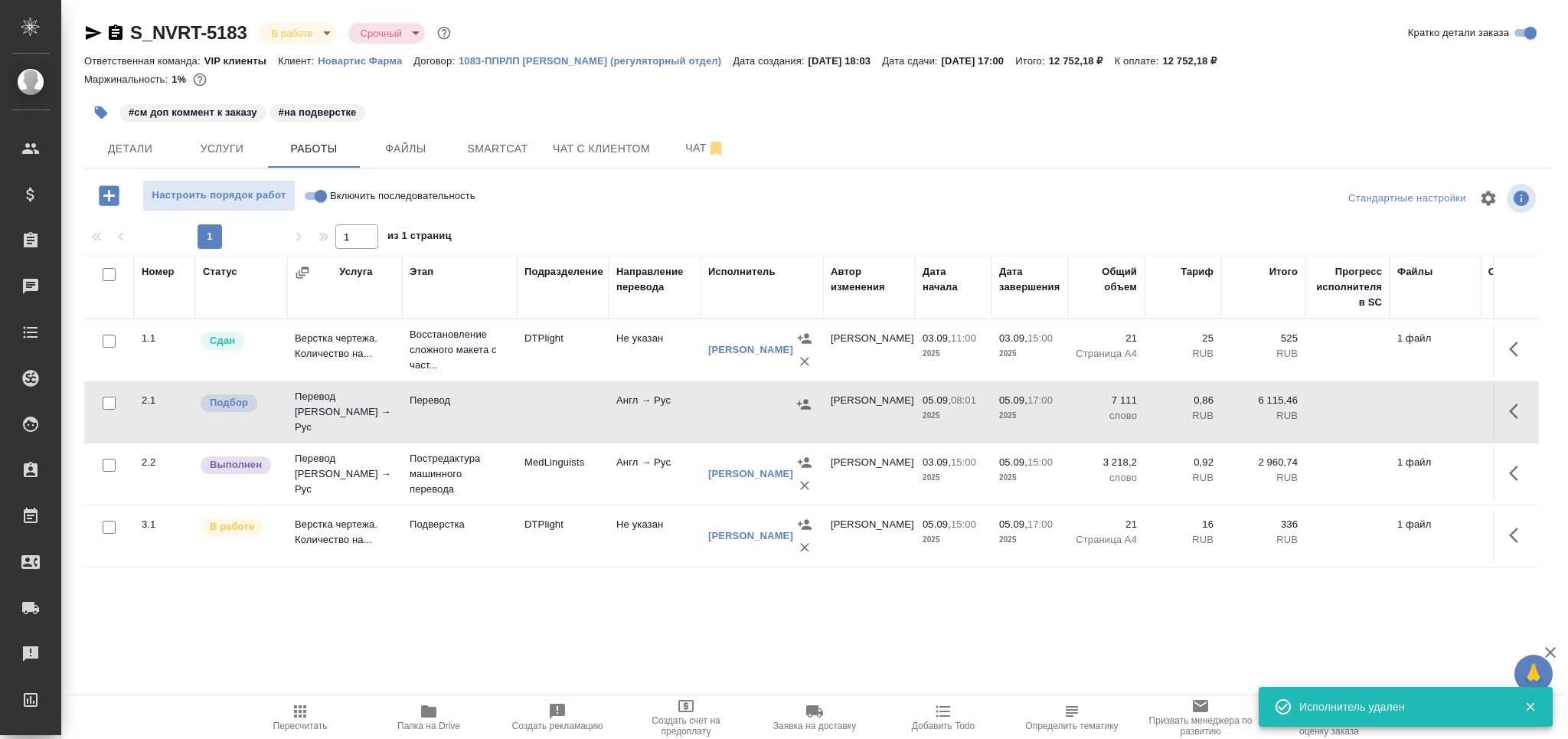
click at [102, 398] on input "checkbox" at bounding box center [108, 402] width 13 height 13
checkbox input "true"
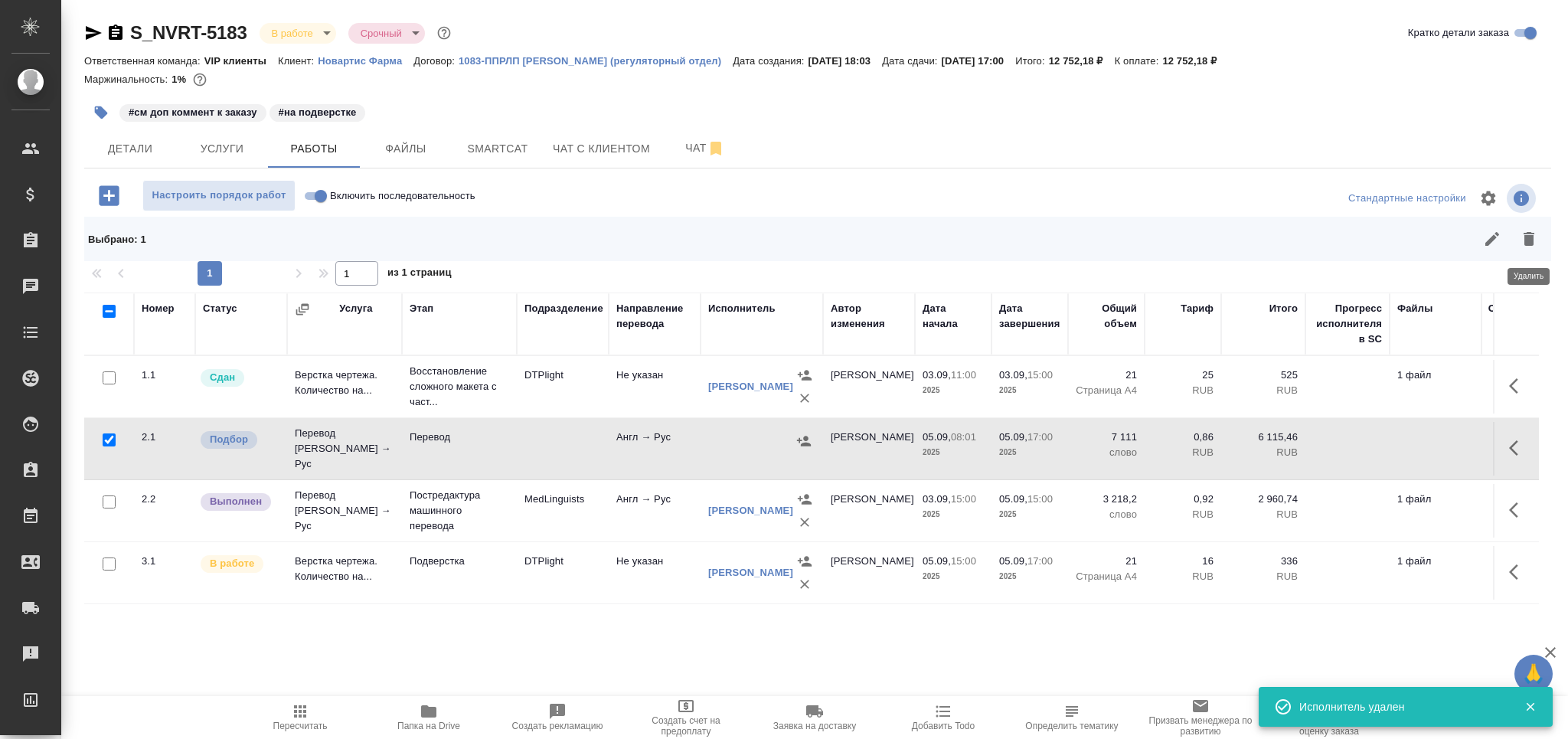
click at [1532, 244] on icon "button" at bounding box center [1528, 239] width 11 height 14
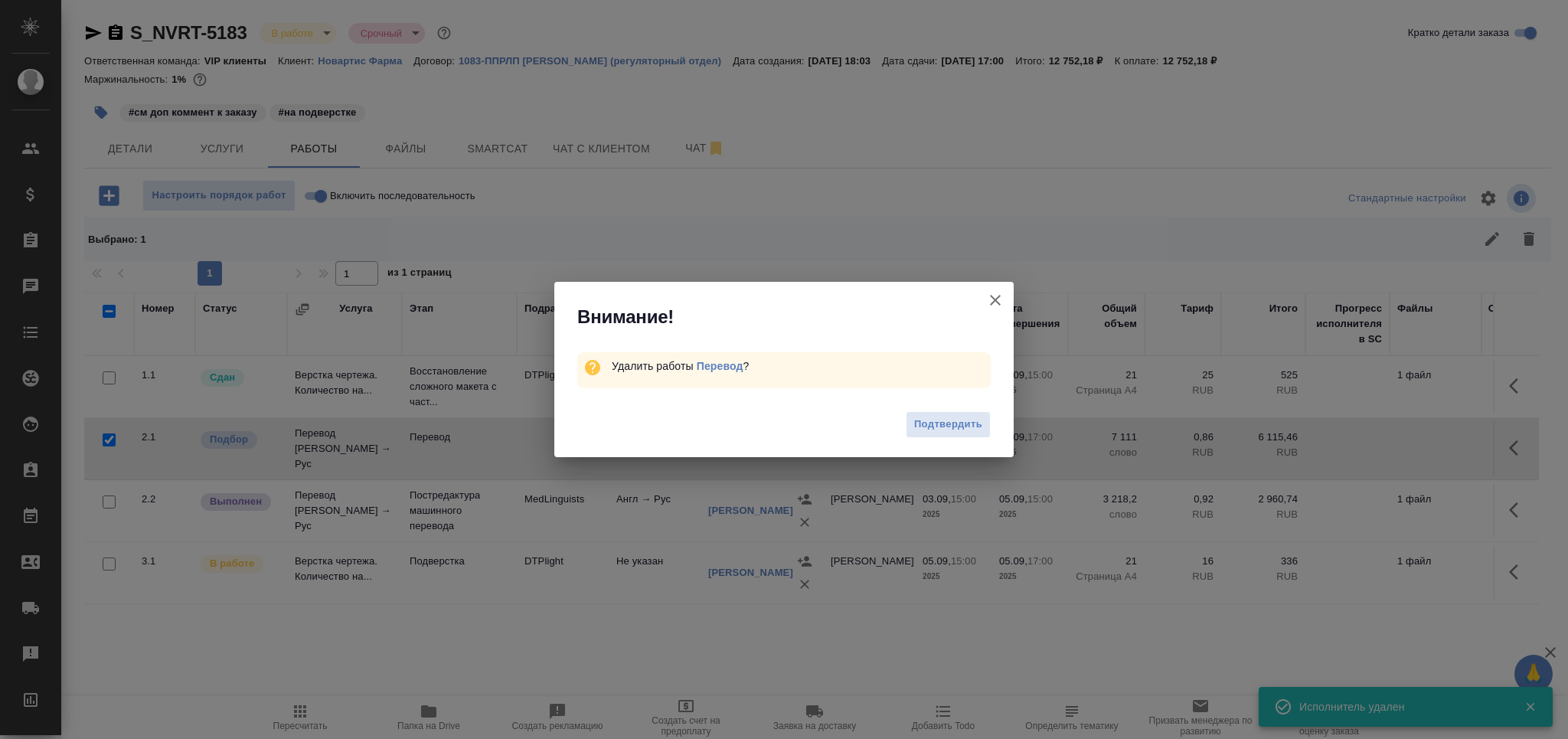
drag, startPoint x: 929, startPoint y: 425, endPoint x: 932, endPoint y: 438, distance: 13.3
click at [932, 426] on span "Подтвердить" at bounding box center [948, 424] width 68 height 18
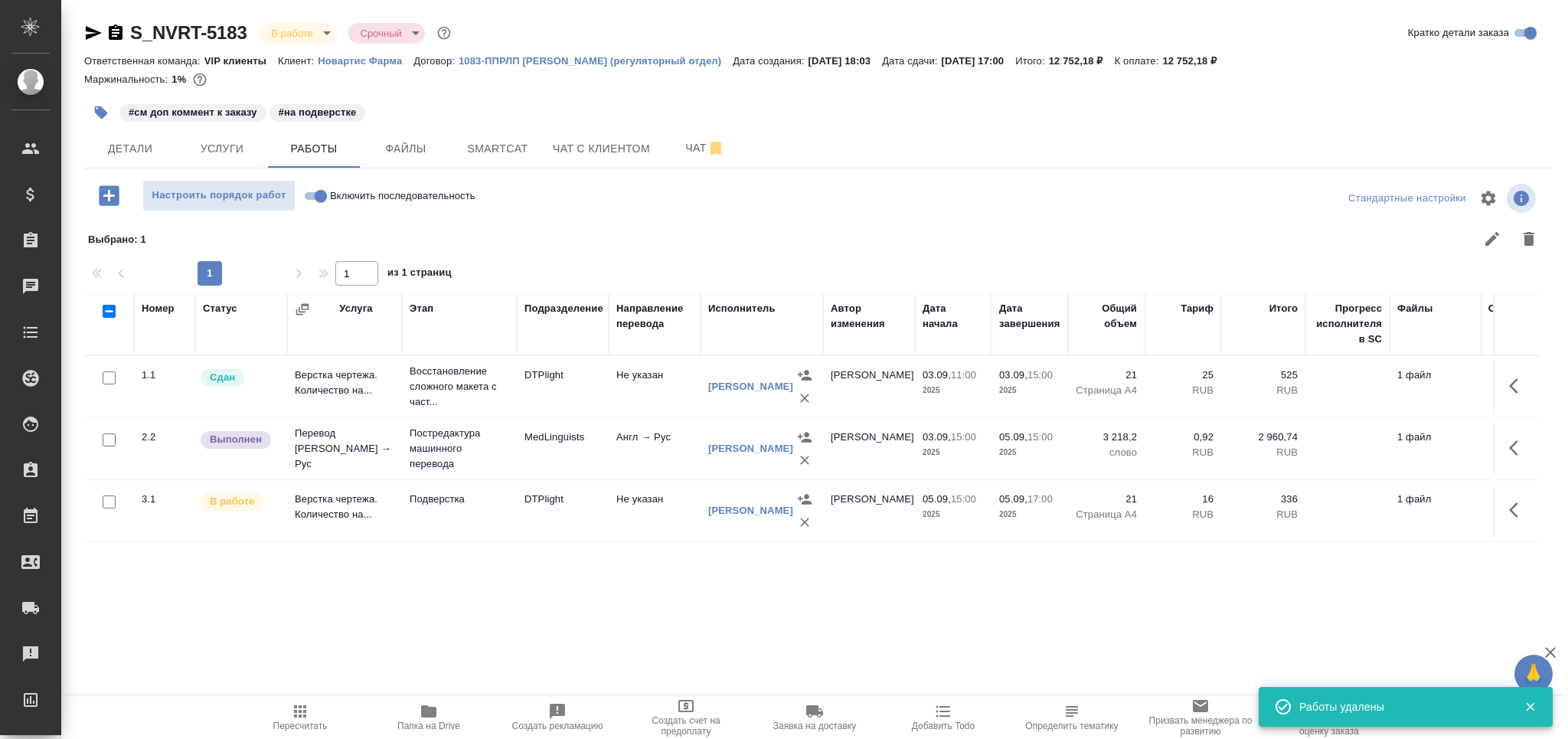
click at [320, 721] on span "Пересчитать" at bounding box center [301, 725] width 54 height 11
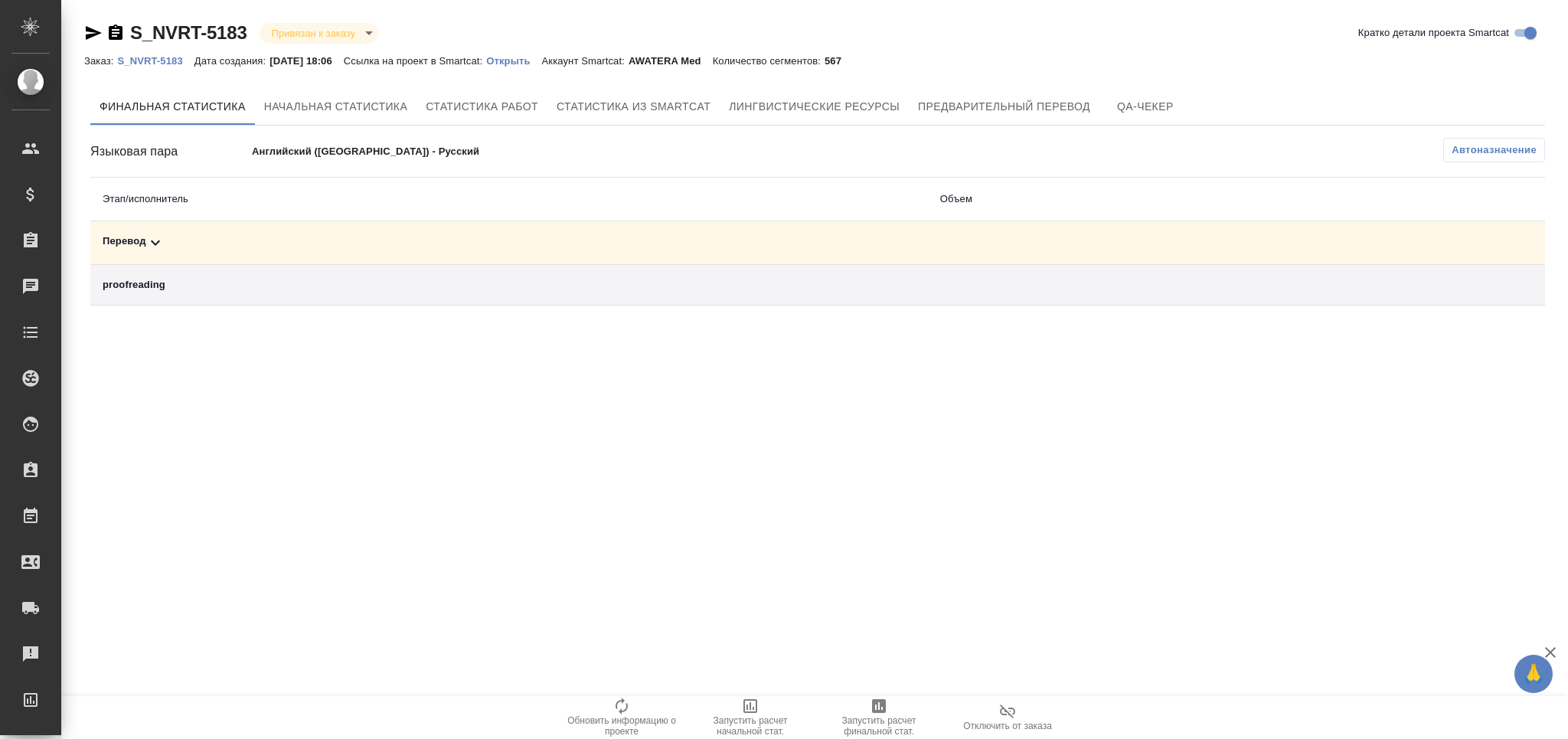
click at [169, 234] on div "Перевод" at bounding box center [509, 243] width 813 height 19
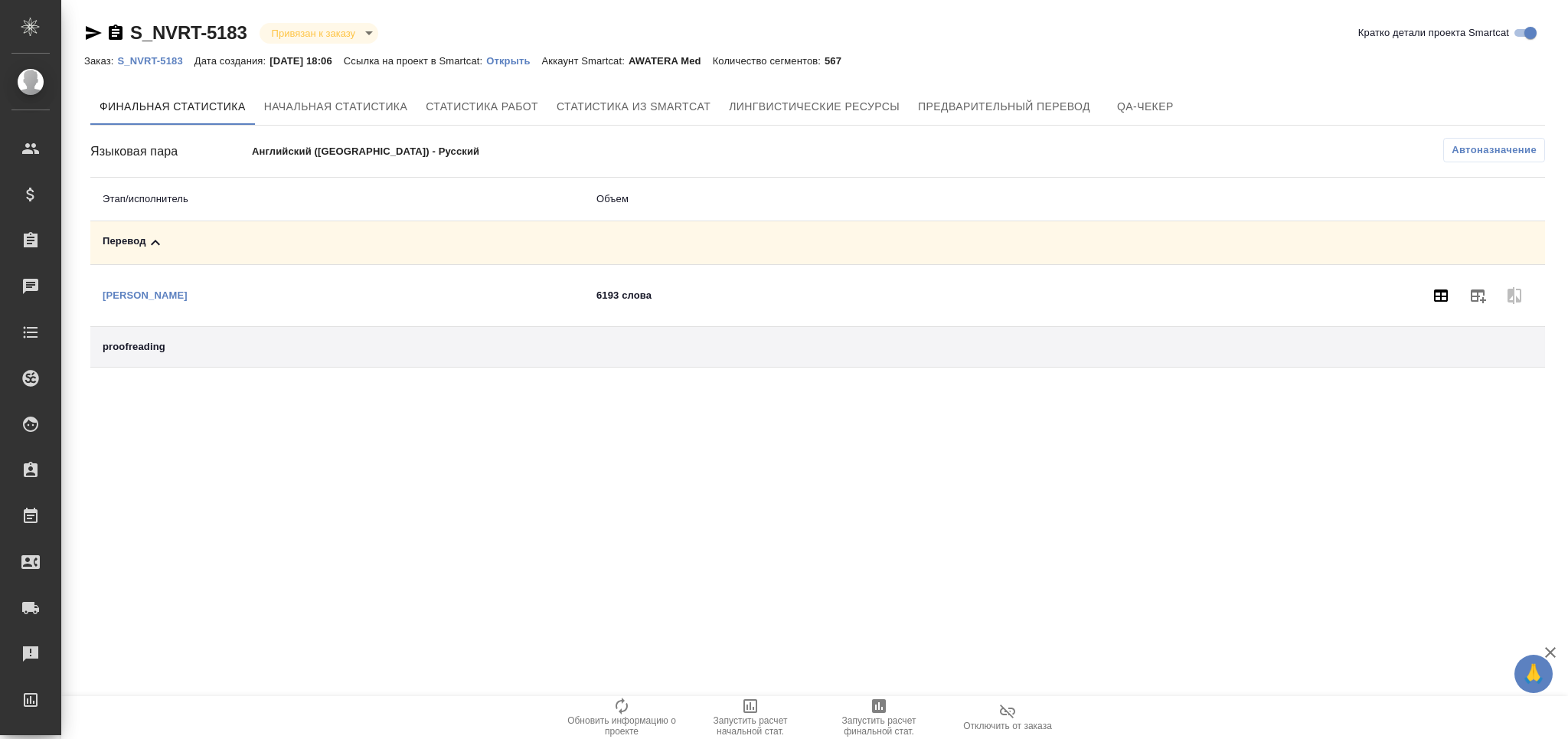
click at [1442, 298] on icon "button" at bounding box center [1441, 295] width 19 height 19
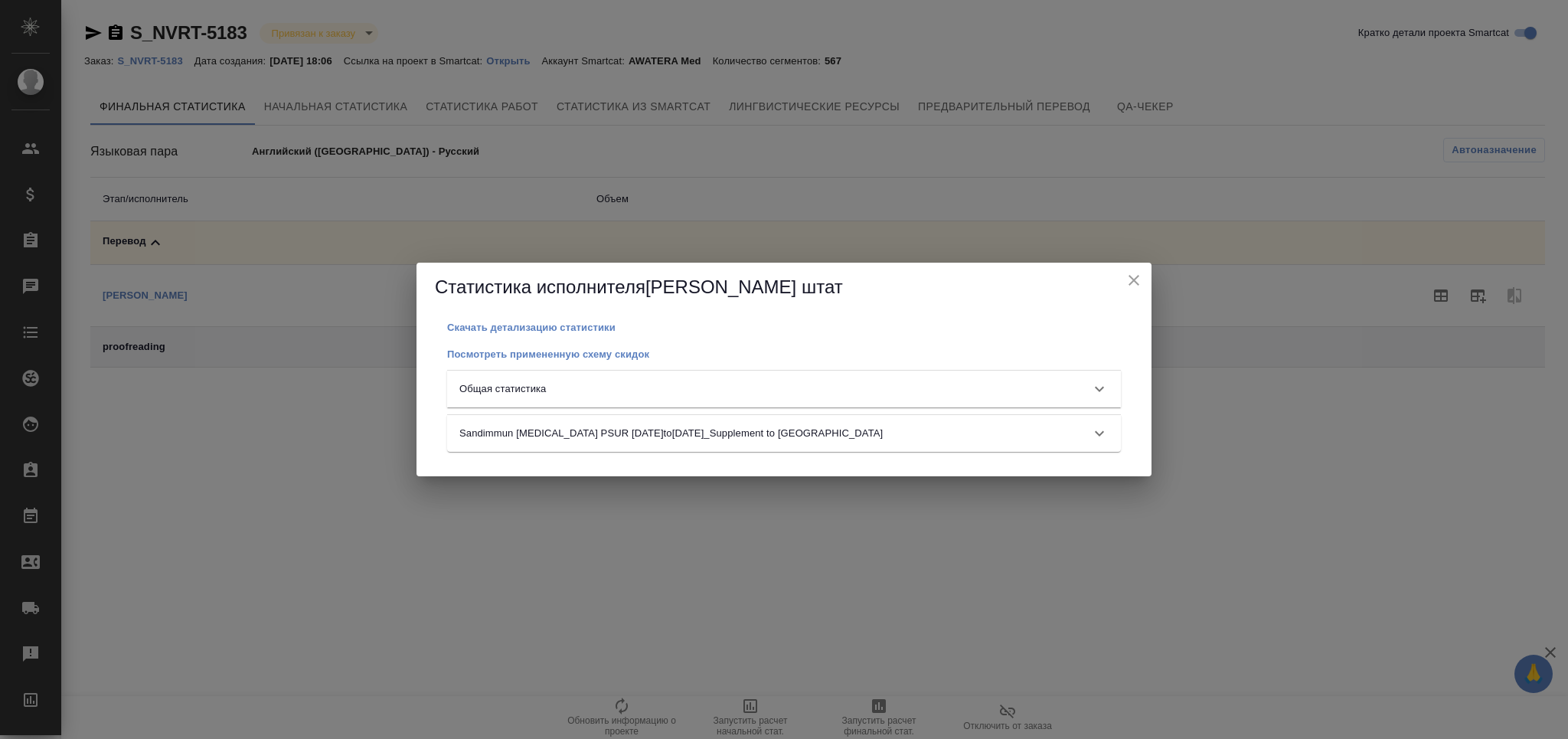
click at [635, 383] on div "Общая статистика" at bounding box center [770, 389] width 621 height 15
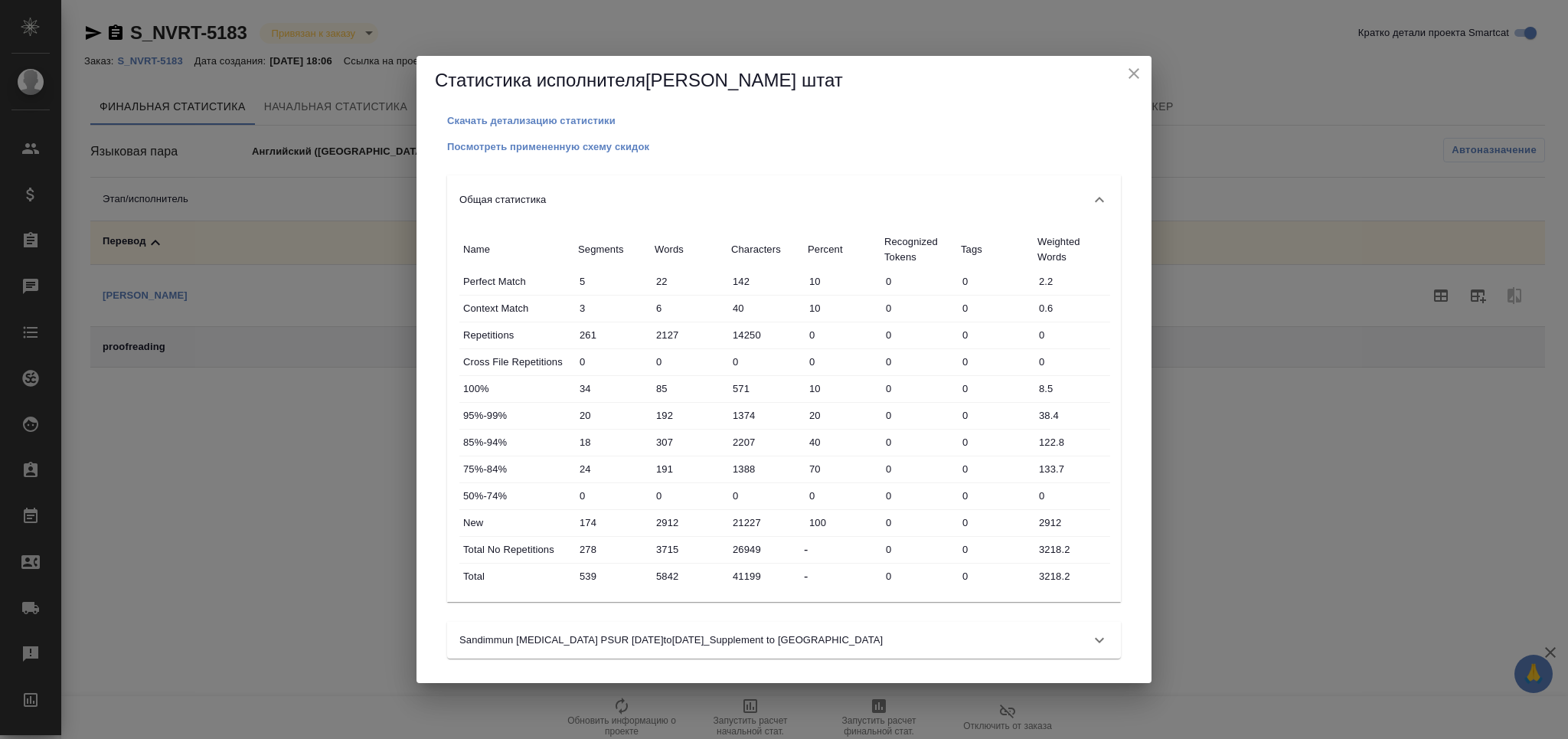
click at [1047, 578] on input "3218.2" at bounding box center [1072, 576] width 76 height 22
click at [1047, 578] on input "3218.2" at bounding box center [1072, 576] width 75 height 22
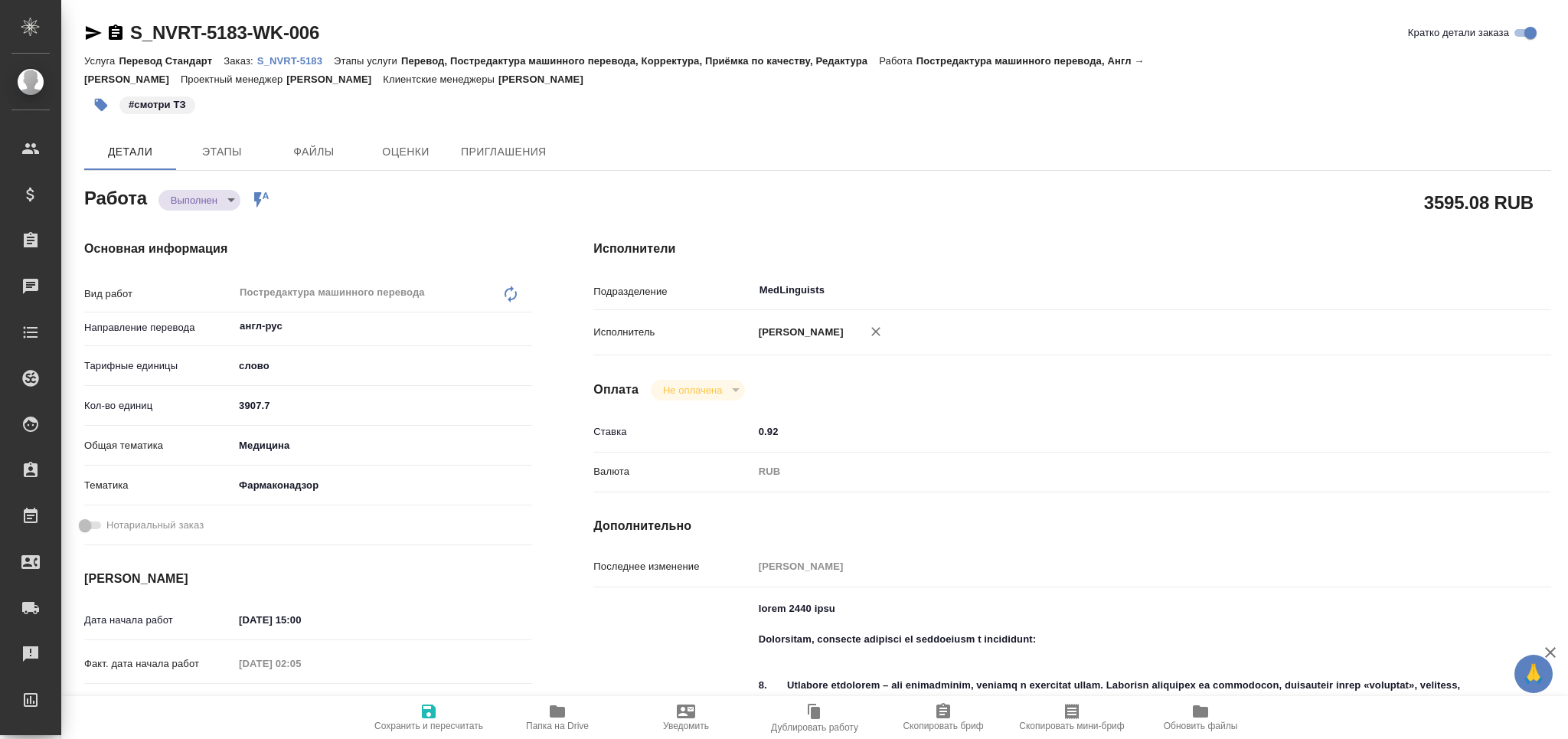
type textarea "x"
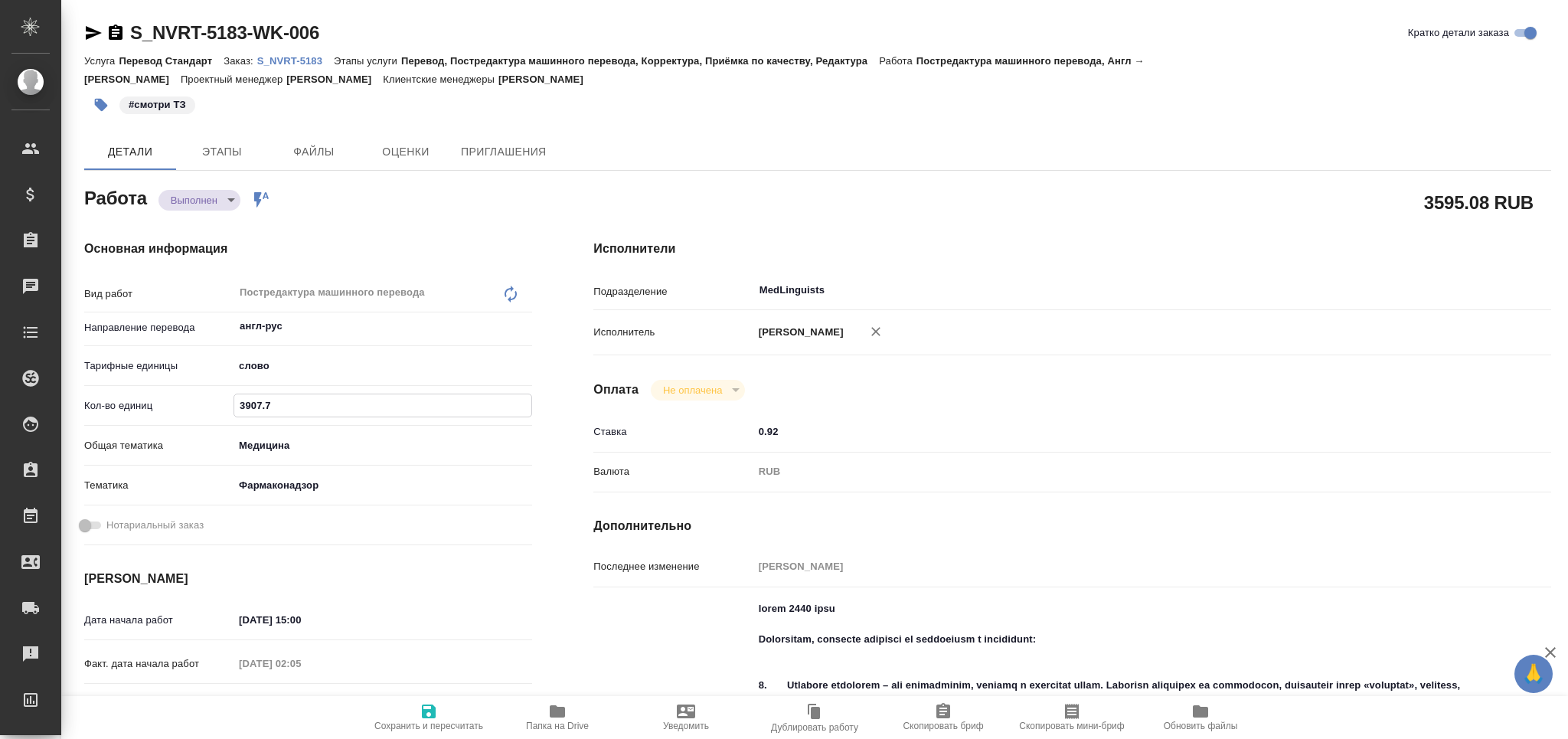
drag, startPoint x: 212, startPoint y: 405, endPoint x: 201, endPoint y: 407, distance: 11.2
click at [201, 407] on div "Кол-во единиц 3907.7" at bounding box center [307, 405] width 448 height 27
type textarea "x"
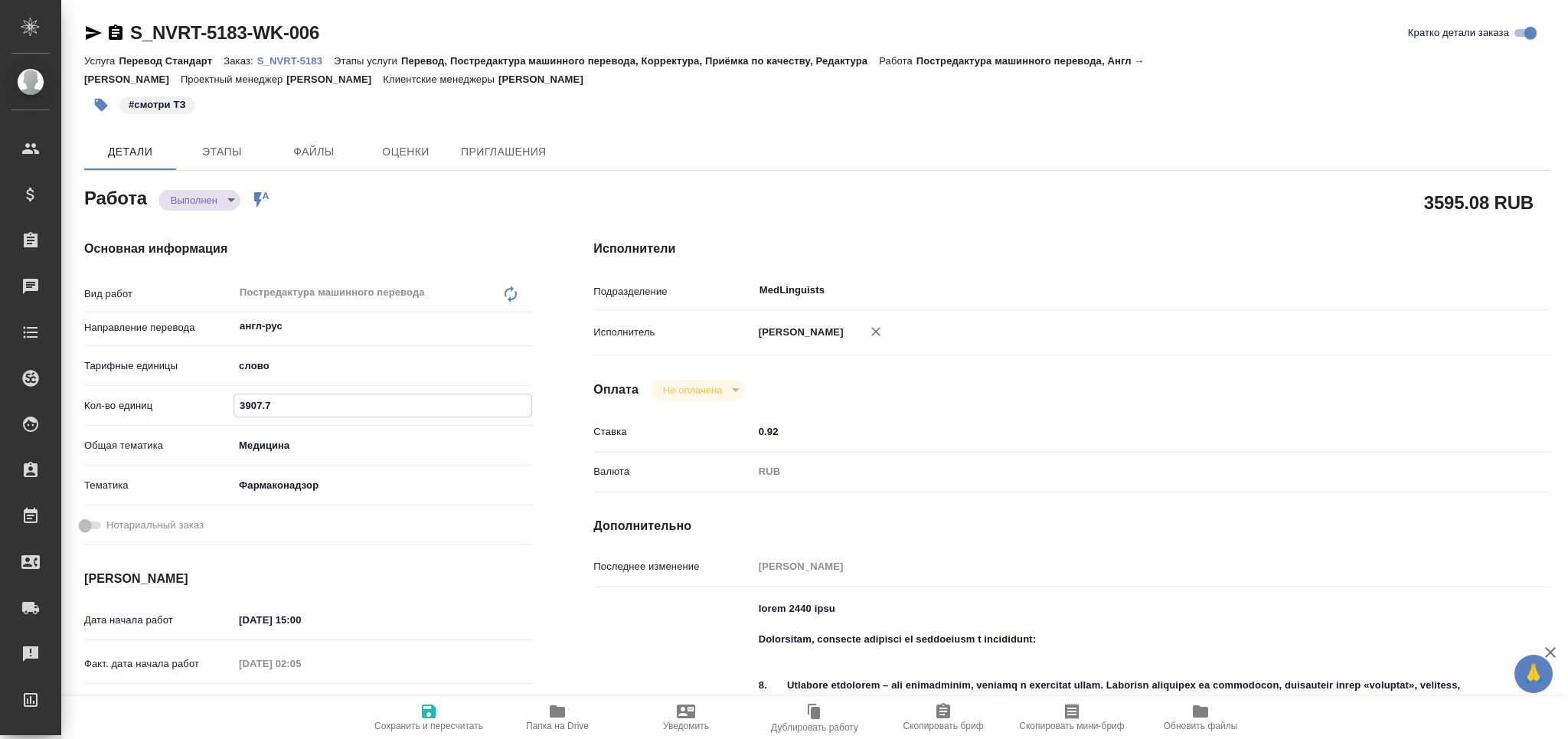
type textarea "x"
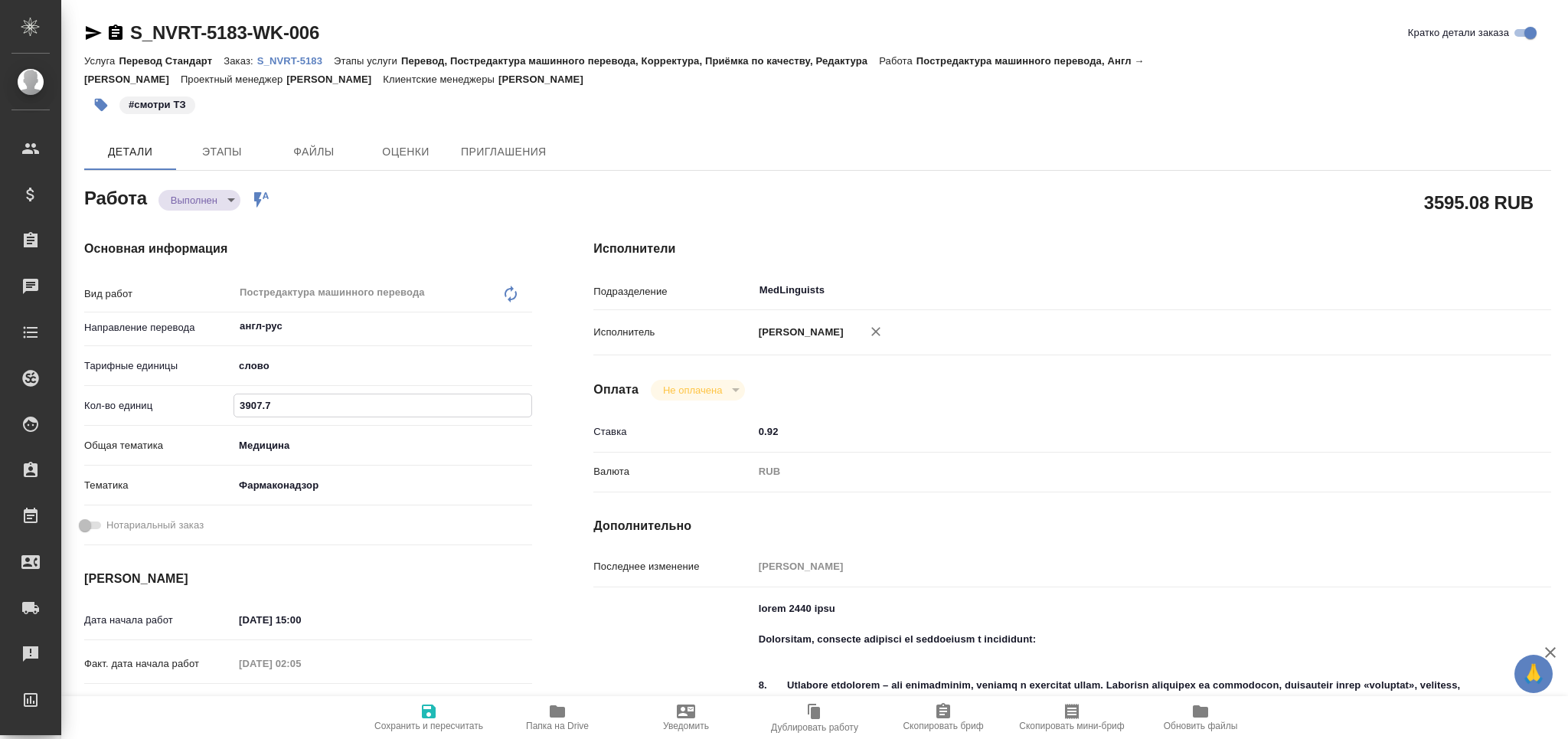
type textarea "x"
paste input "218.2"
type textarea "x"
type input "3218.2"
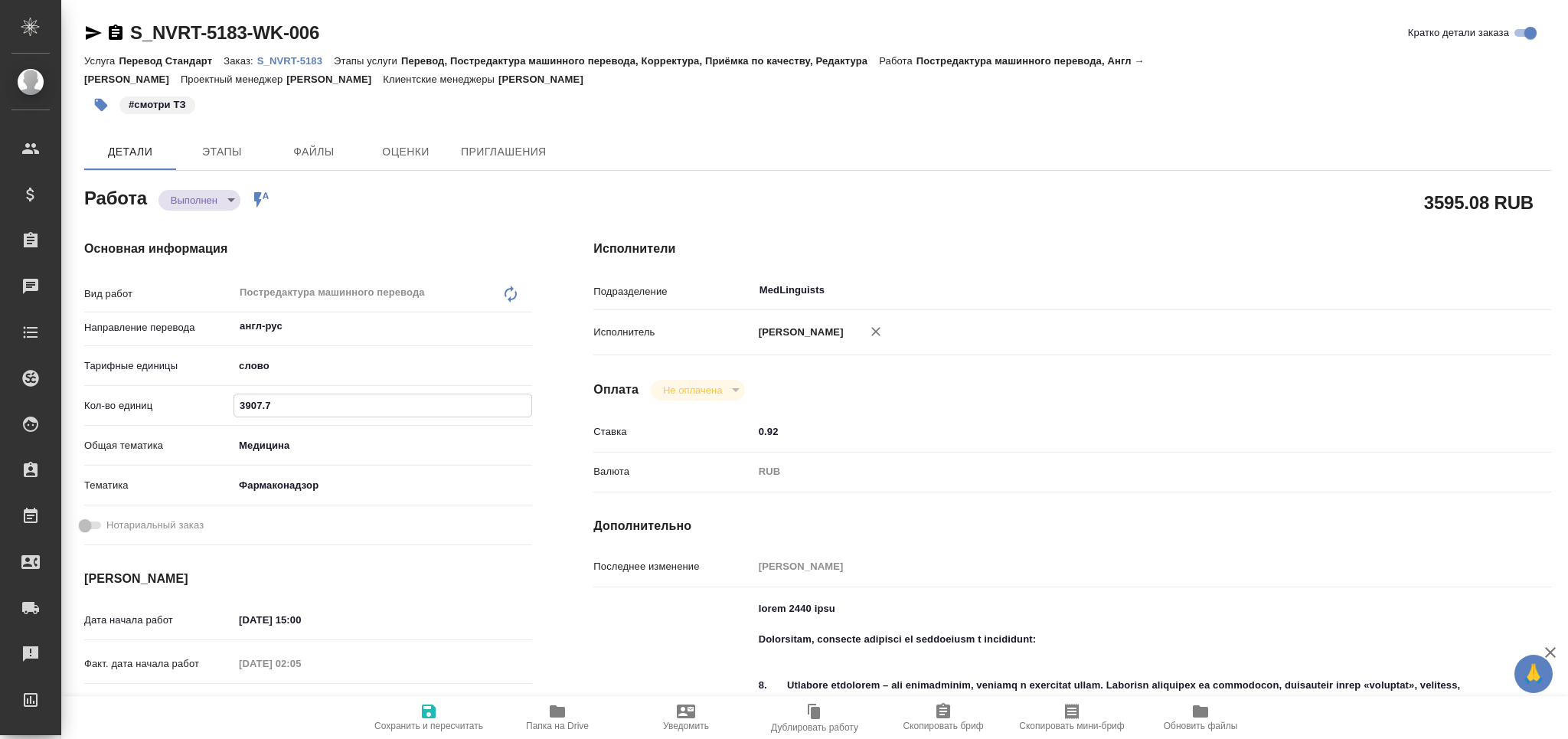
type textarea "x"
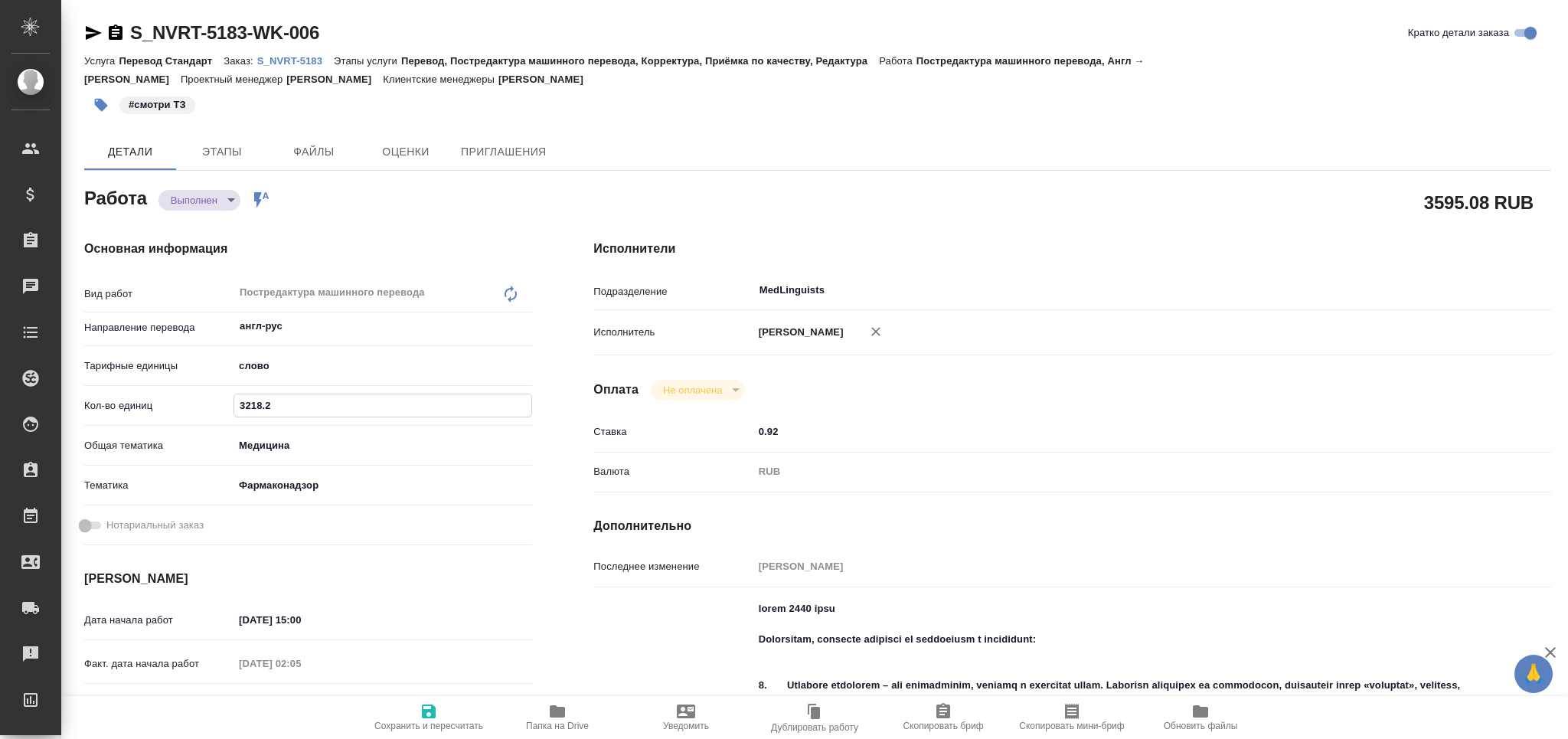
type textarea "x"
type input "3218.2"
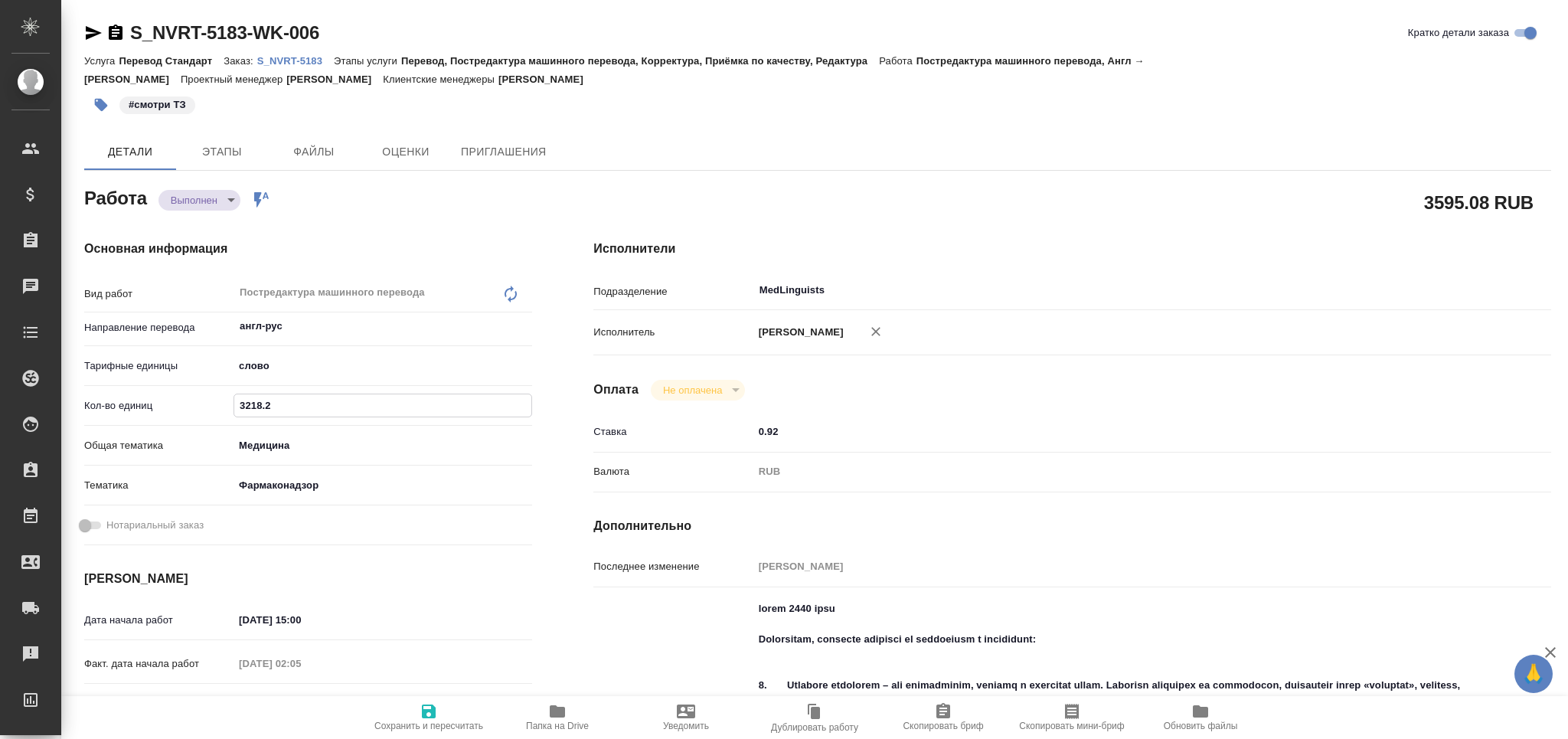
click at [436, 724] on span "Сохранить и пересчитать" at bounding box center [428, 725] width 108 height 11
type textarea "x"
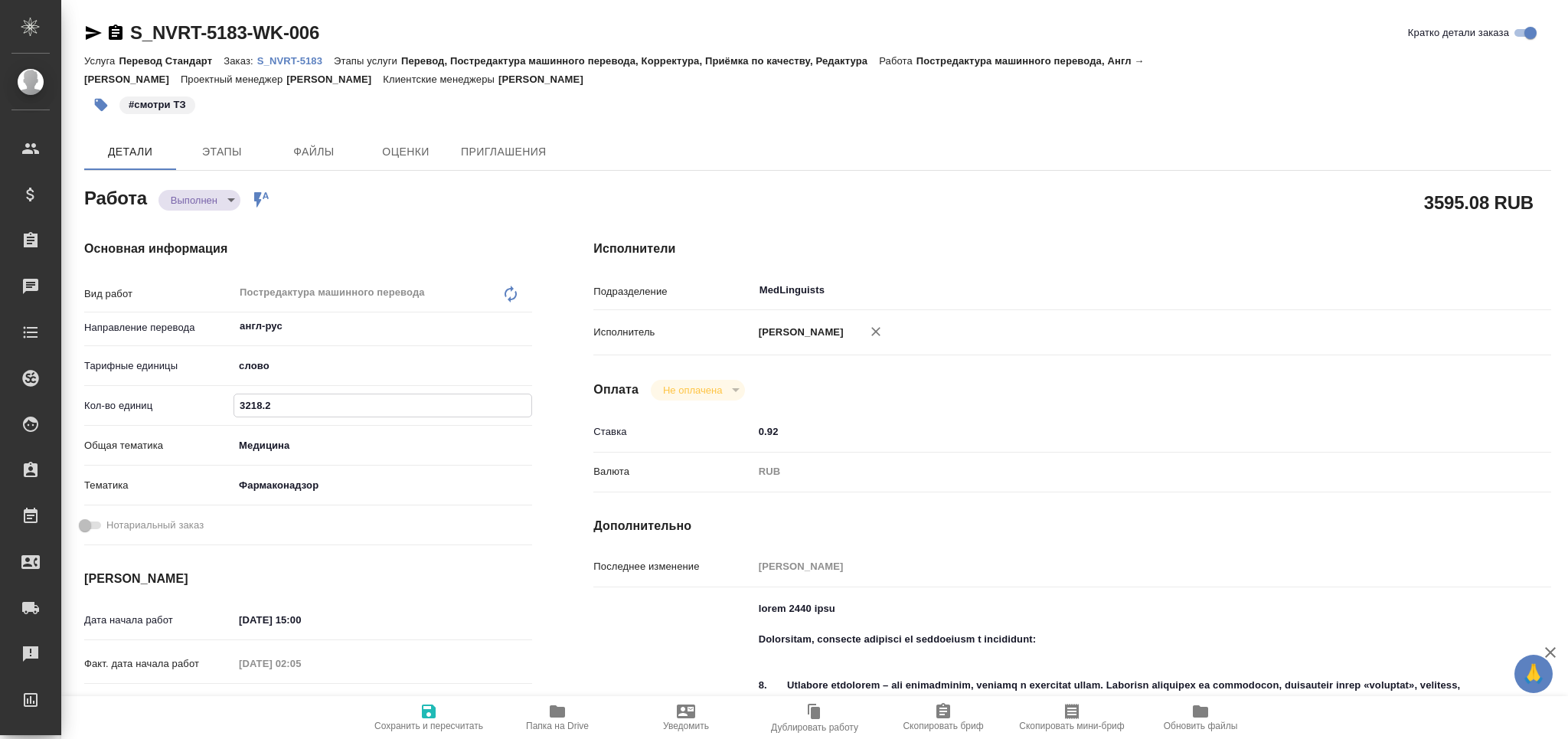
type textarea "x"
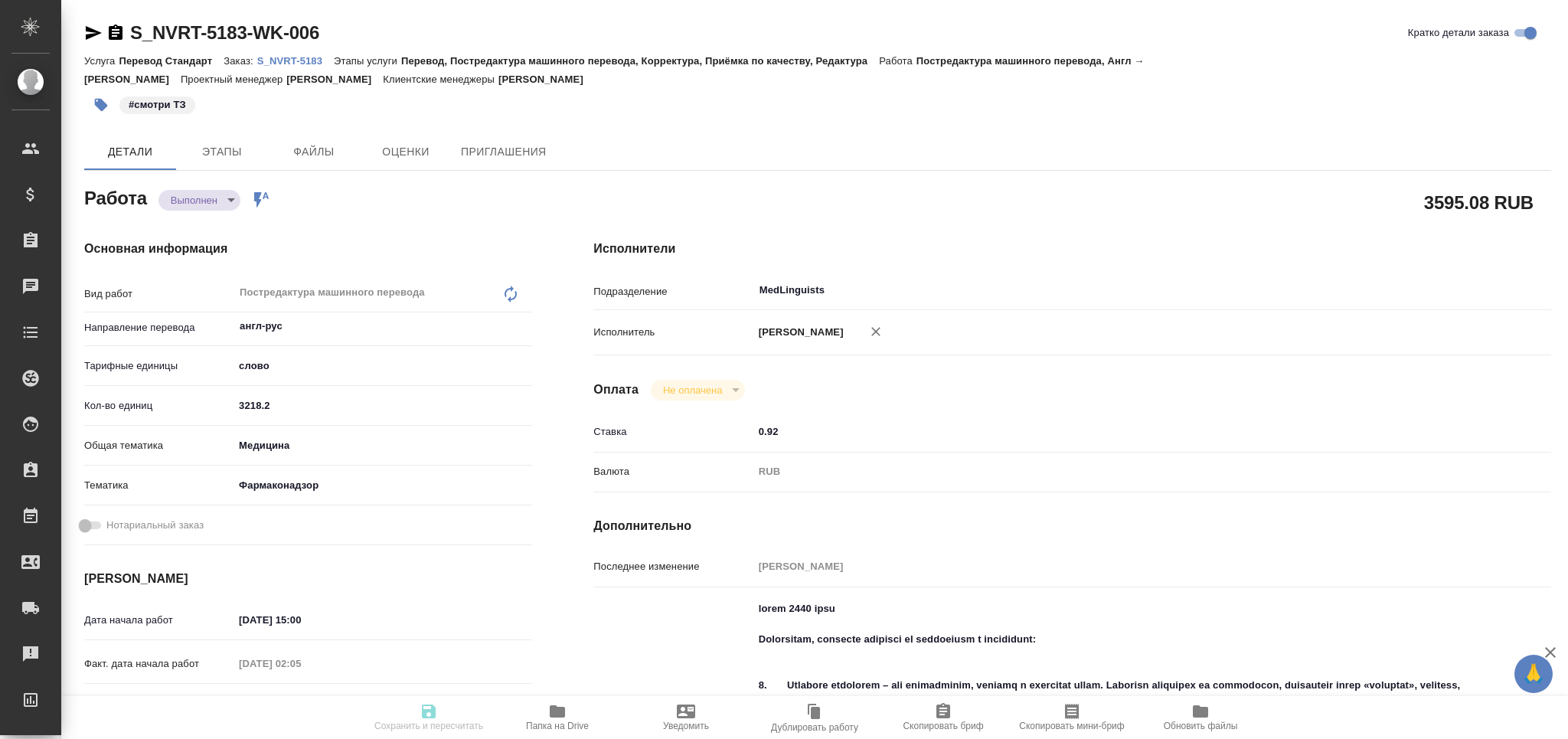
type textarea "x"
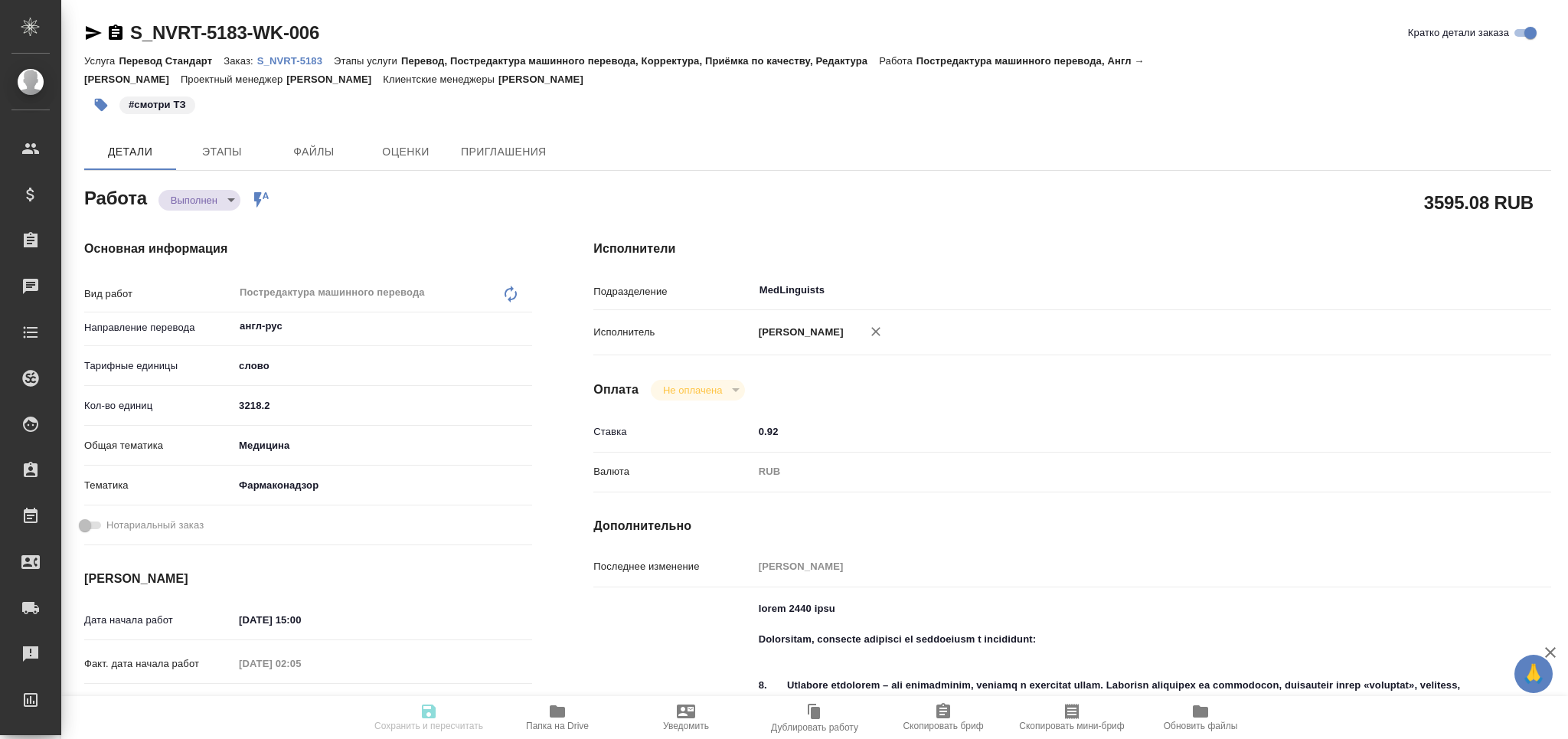
type textarea "x"
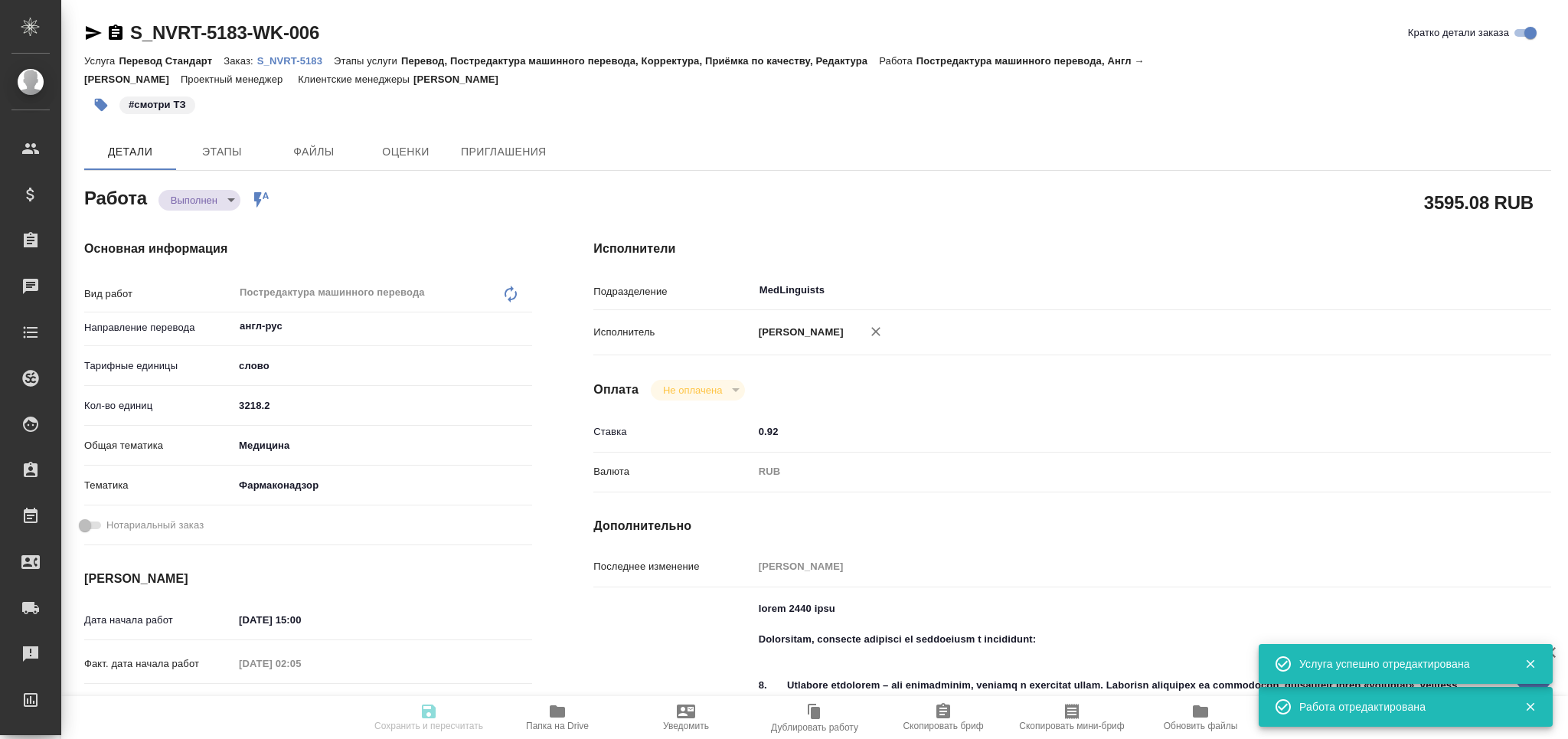
type input "completed"
type textarea "Постредактура машинного перевода"
type textarea "x"
type input "англ-рус"
type input "5a8b1489cc6b4906c91bfd90"
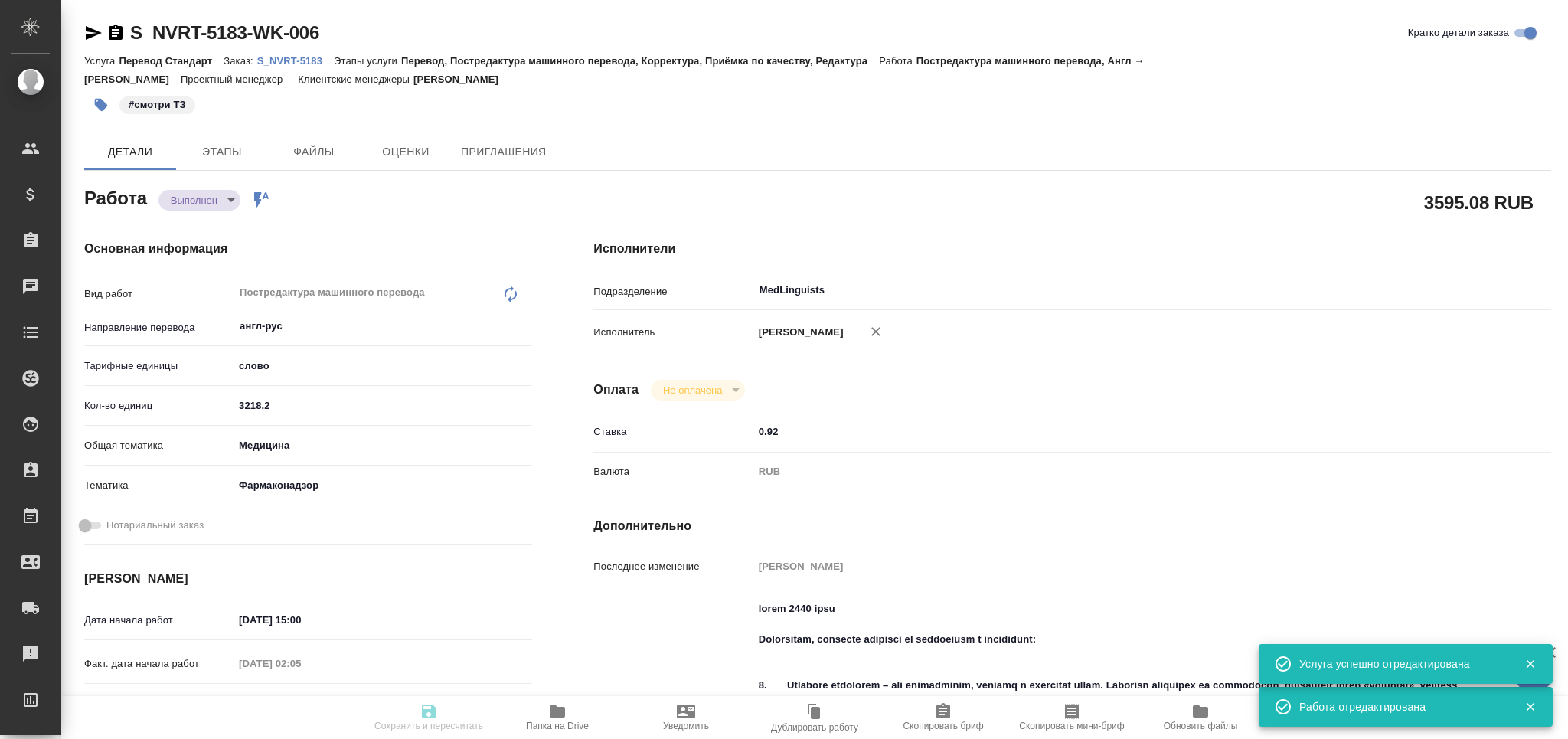
type input "3218.2"
type input "med"
type input "66b350e715fdbd933886e8f8"
type input "[DATE] 15:00"
type input "04.09.2025 02:05"
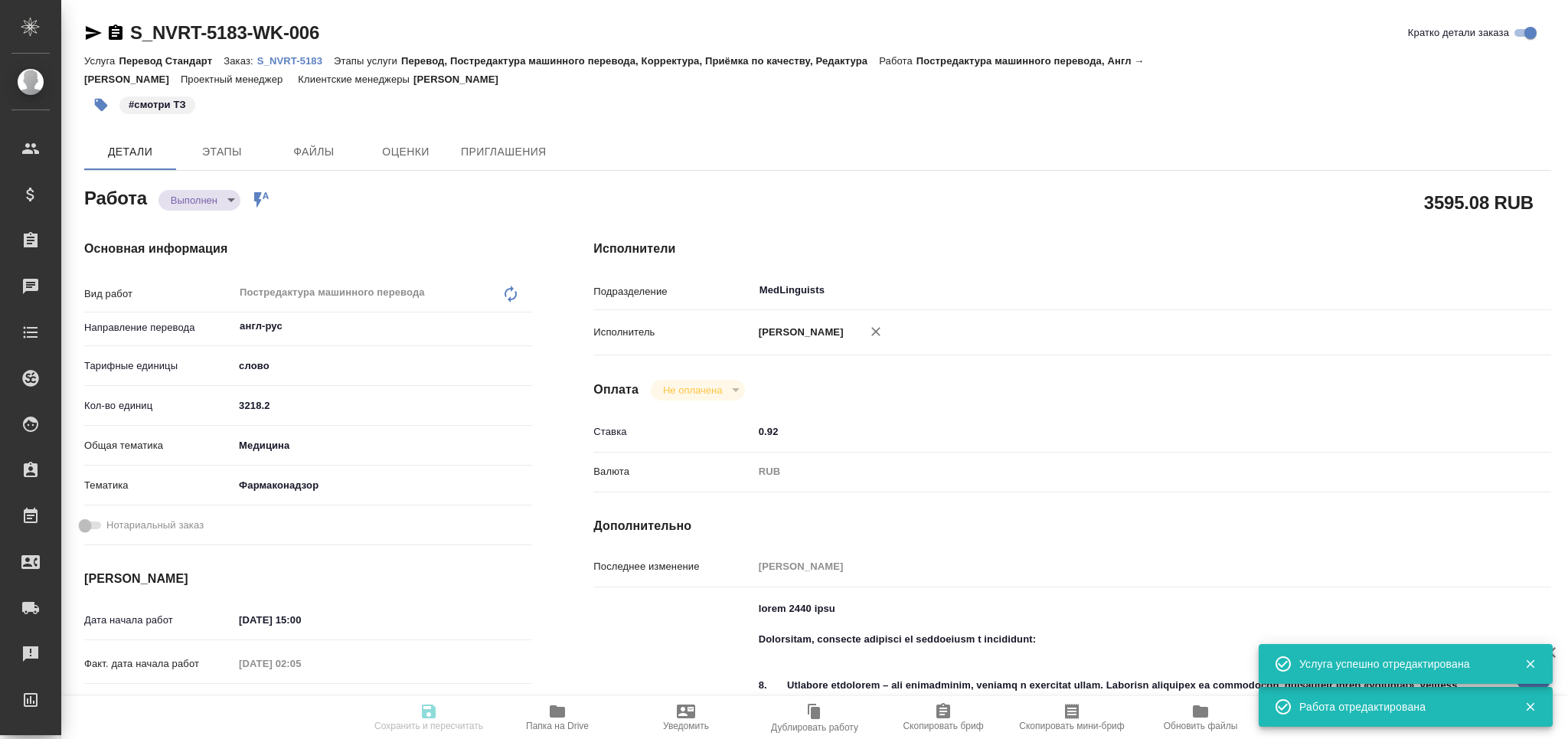
type input "05.09.2025 15:00"
type input "05.09.2025 00:25"
type input "05.09.2025 17:00"
type input "MedLinguists"
type input "notPayed"
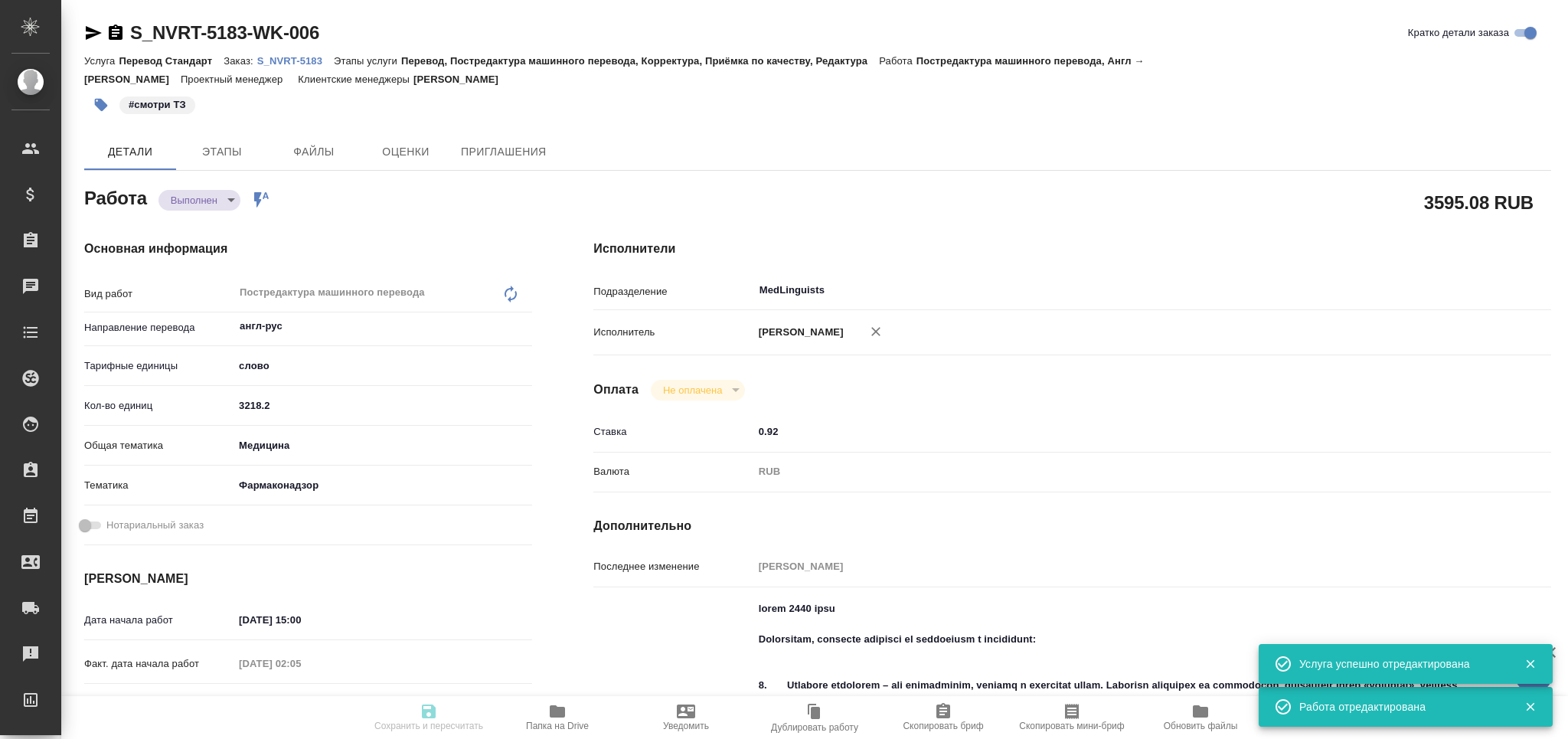
type input "0.92"
type input "RUB"
type input "Грабко Мария"
type textarea "тотал 6563 слов Пожалуйста, обратите внимание на требования к оформлению: 1. На…"
type textarea "x"
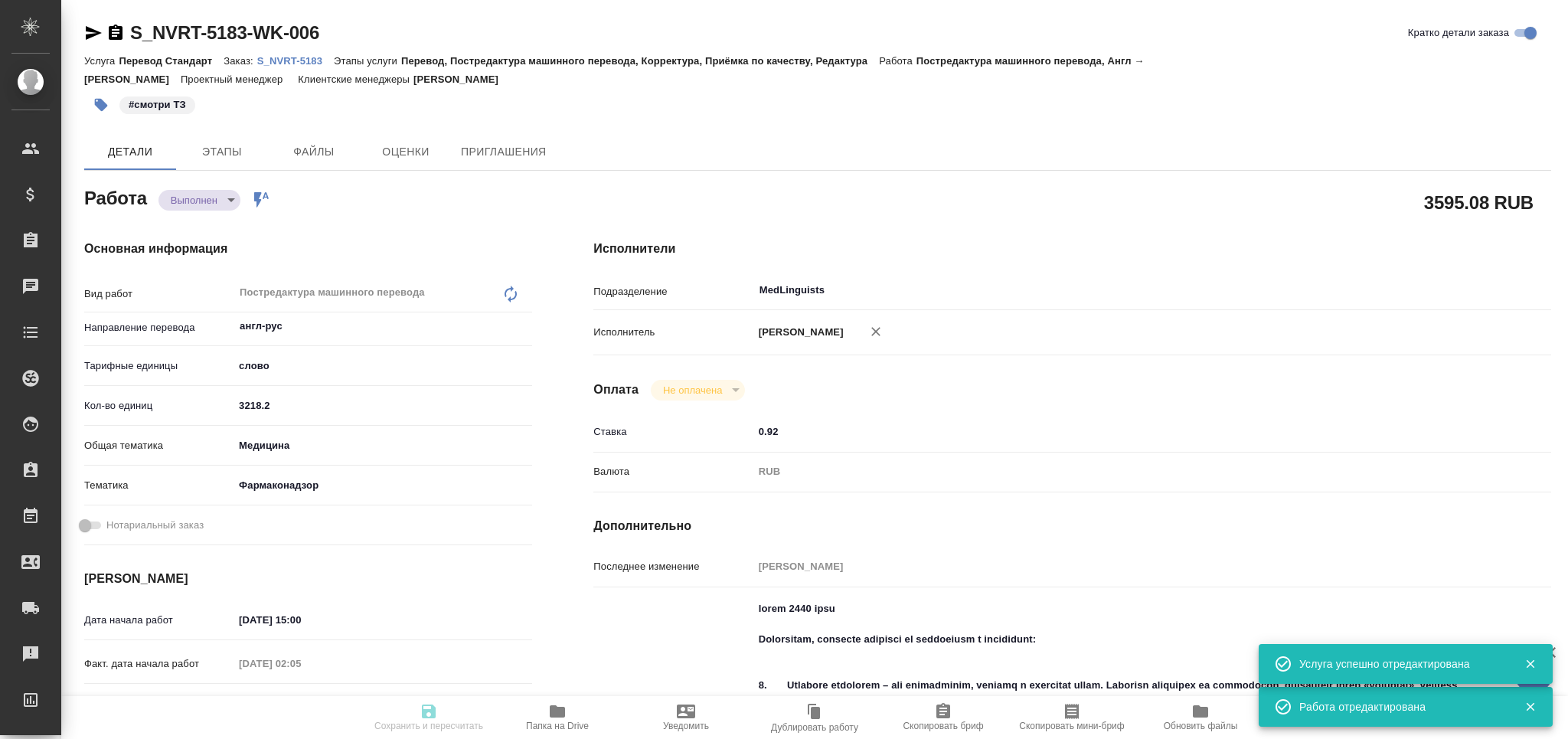
type textarea "/Clients/Novartos_Pharma/Orders/S_NVRT-5183/Translated/S_NVRT-5183-WK-006"
type textarea "x"
type input "S_NVRT-5183"
type input "Перевод Стандарт"
type input "Перевод, Постредактура машинного перевода, Корректура, Приёмка по качеству, Ред…"
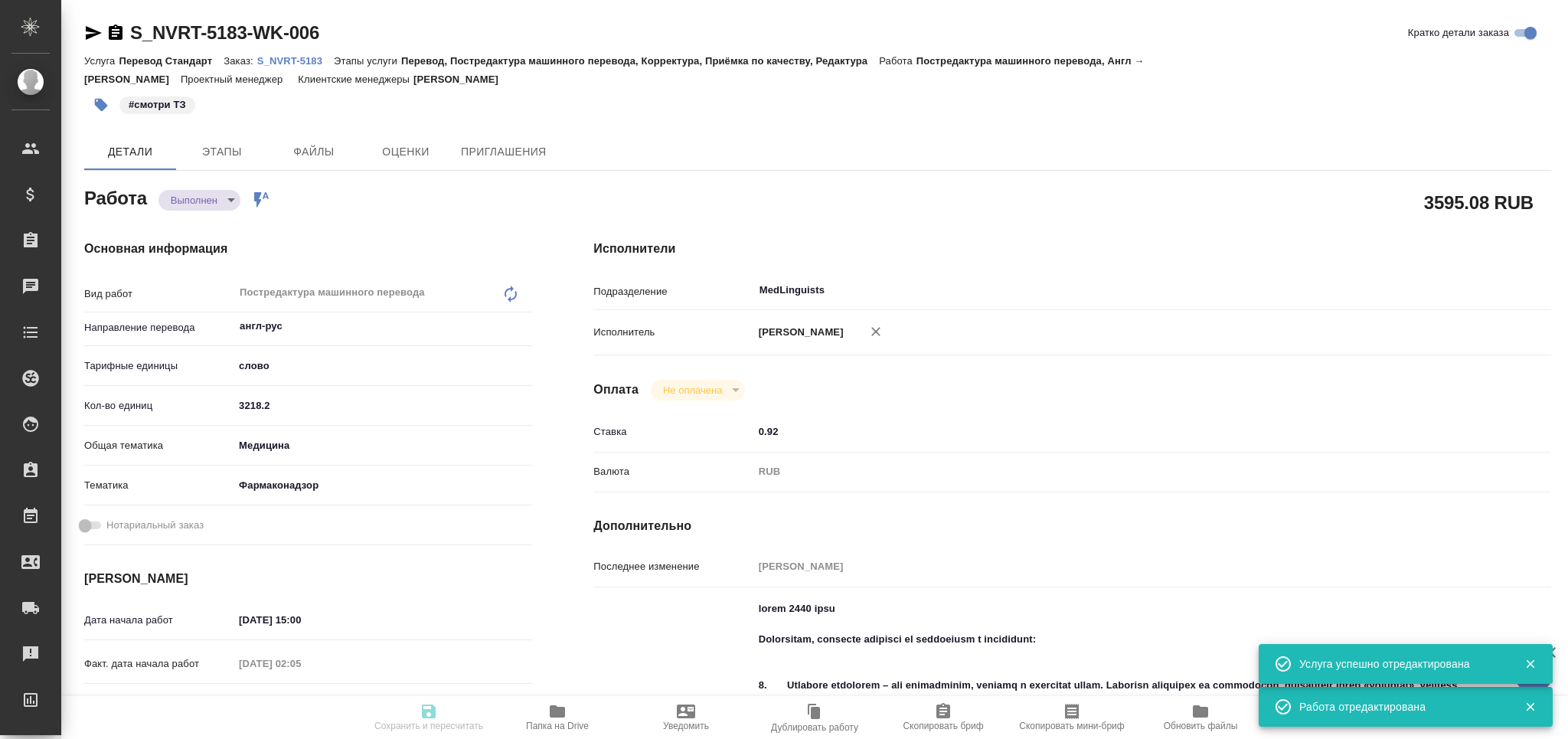
type input "Кабаргина Анна"
type input "Малофеева Екатерина"
type input "/Clients/Novartos_Pharma/Orders/S_NVRT-5183"
type textarea "x"
type textarea "Примите, пожалуйста, в перевод приложенный файл, перевод на русский язык. Cрок …"
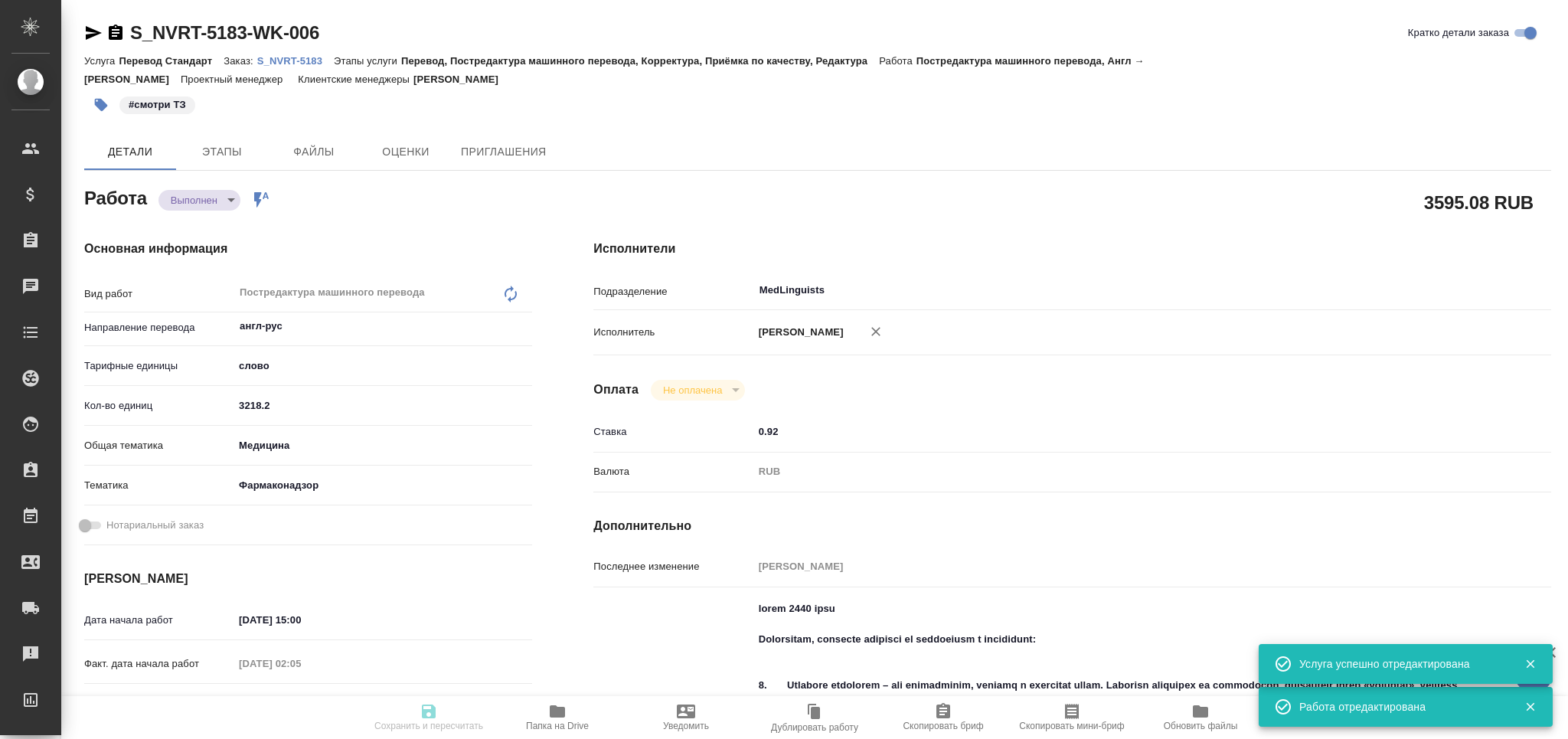
type textarea "x"
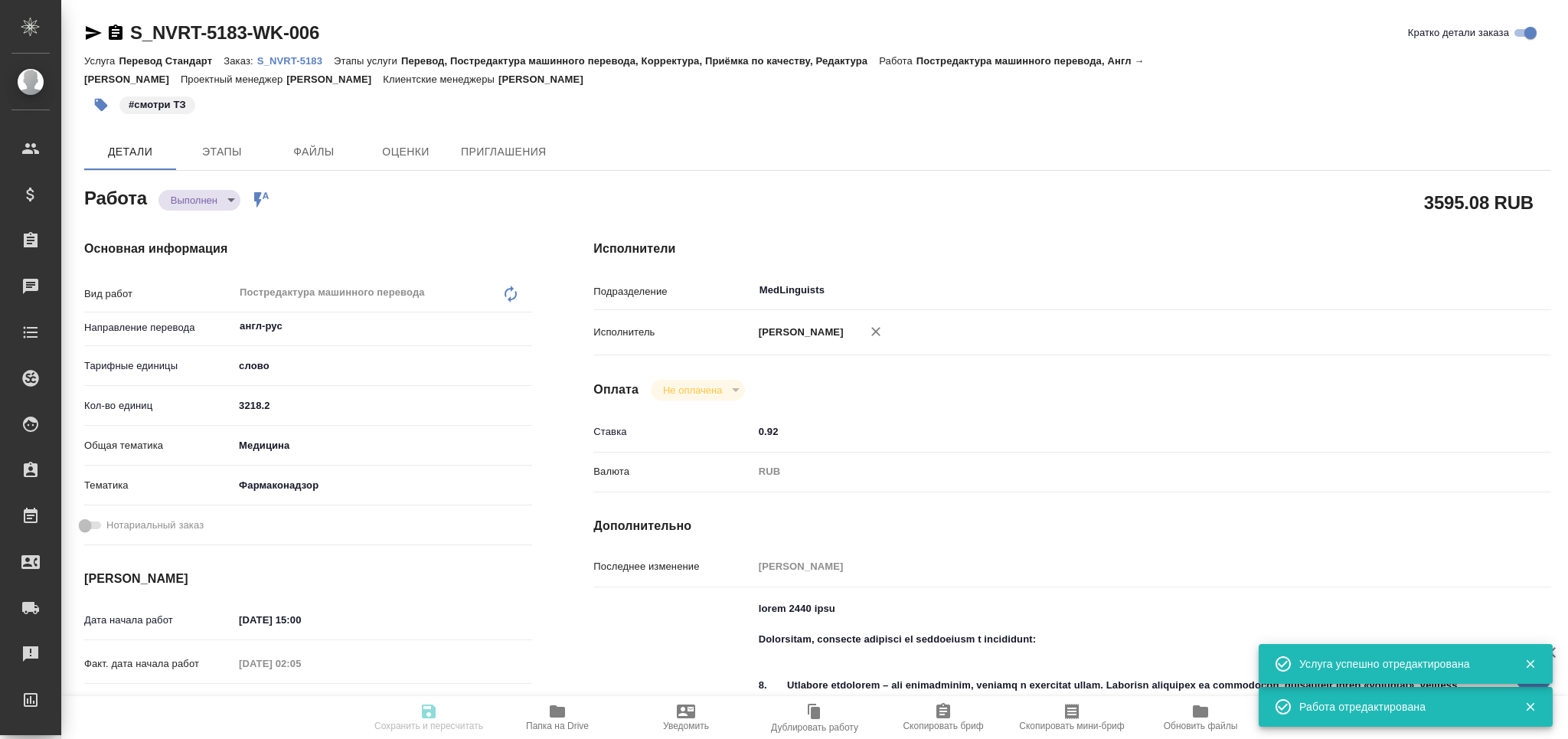
type textarea "x"
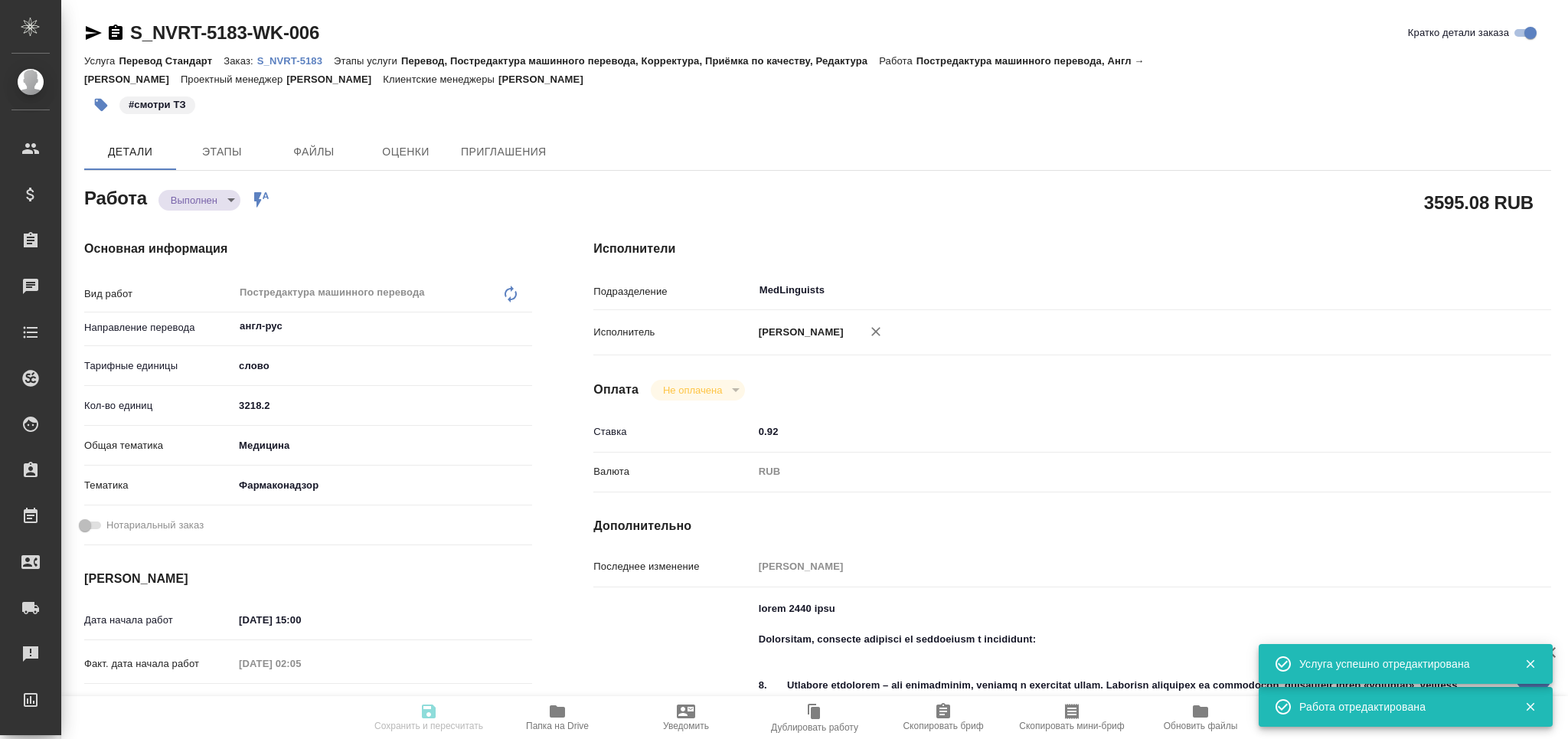
type textarea "x"
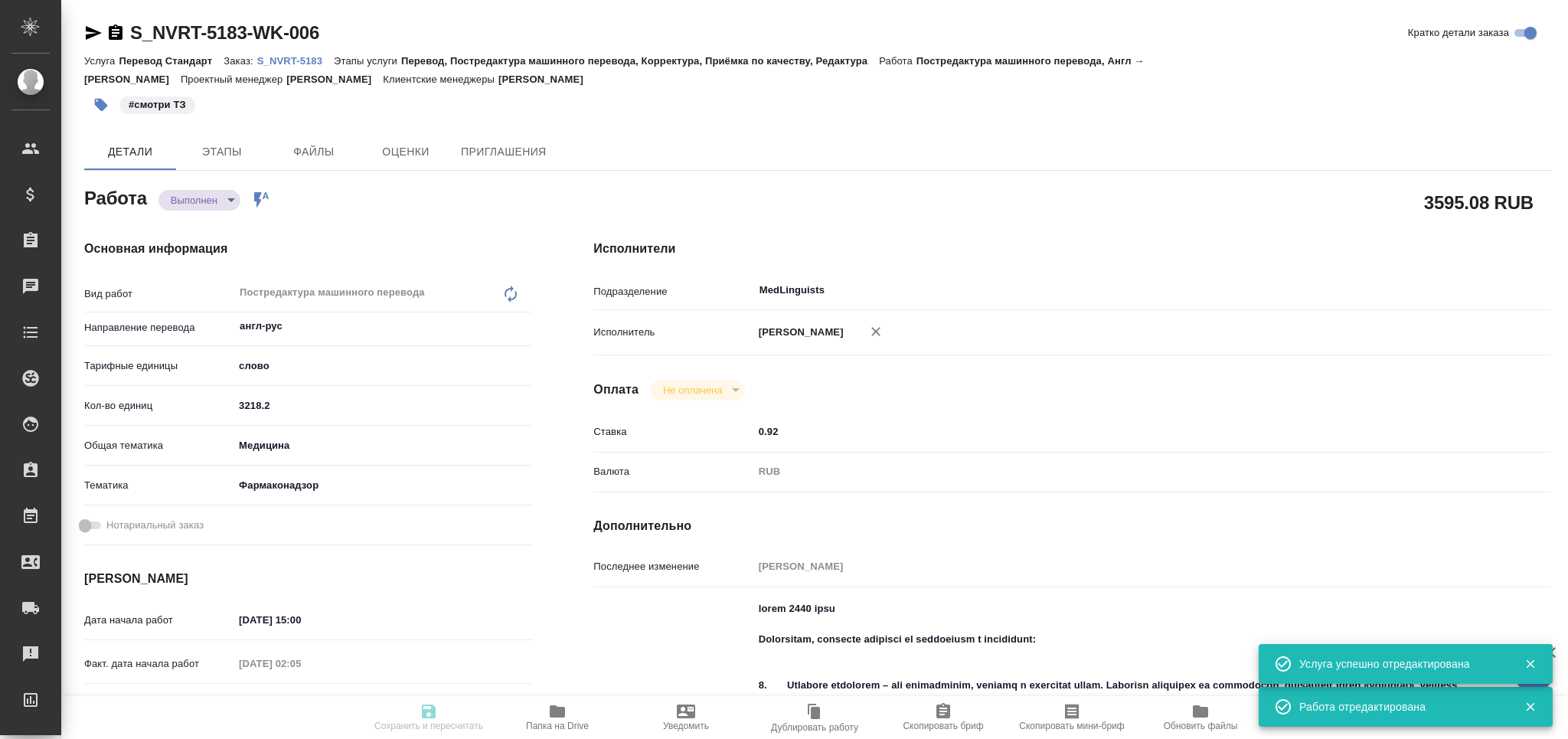
type textarea "x"
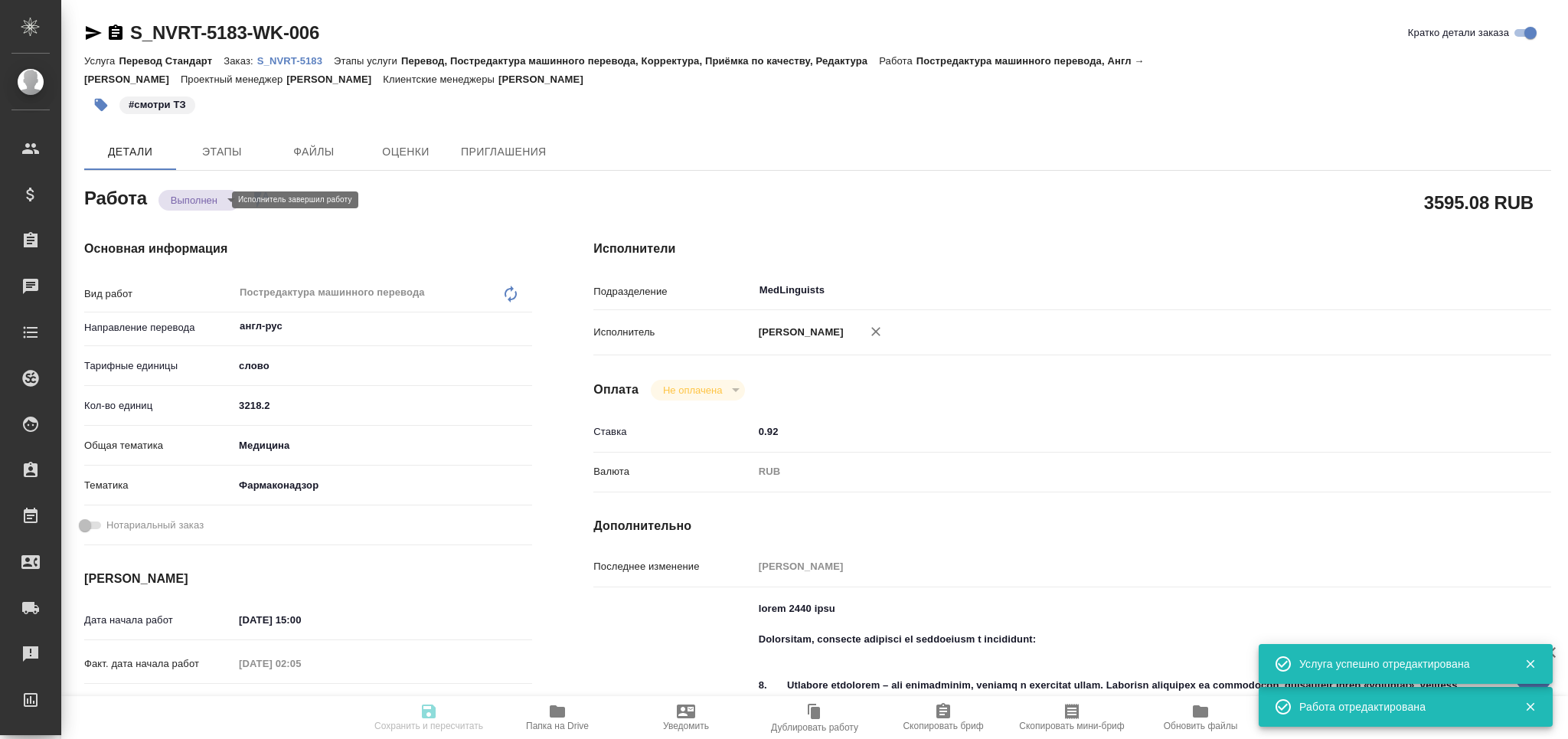
type textarea "x"
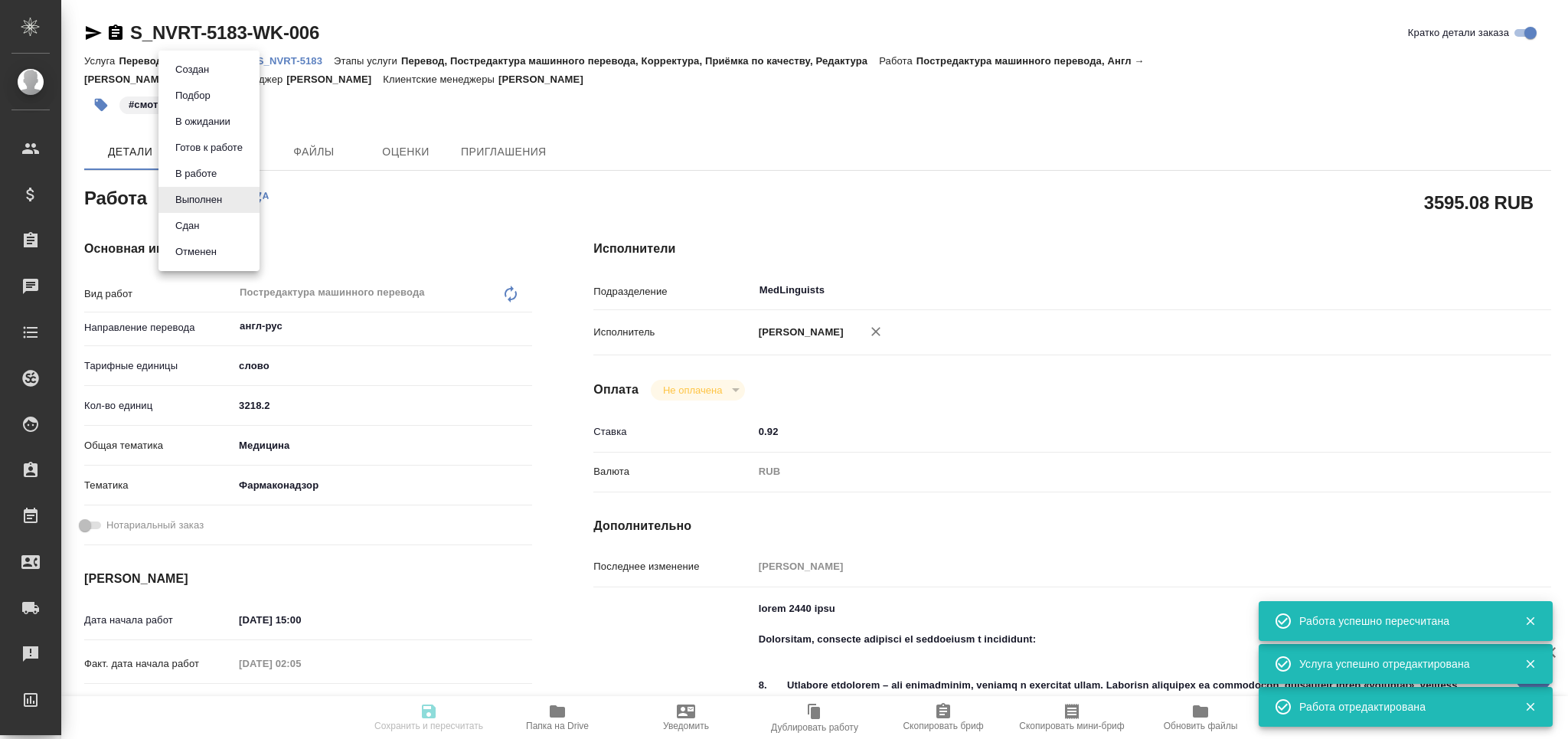
click at [213, 204] on body "🙏 .cls-1 fill:#fff; AWATERA Grabko Mariya Клиенты Спецификации Заказы Чаты Todo…" at bounding box center [784, 369] width 1568 height 739
type input "completed"
type textarea "Постредактура машинного перевода"
type textarea "x"
type input "англ-рус"
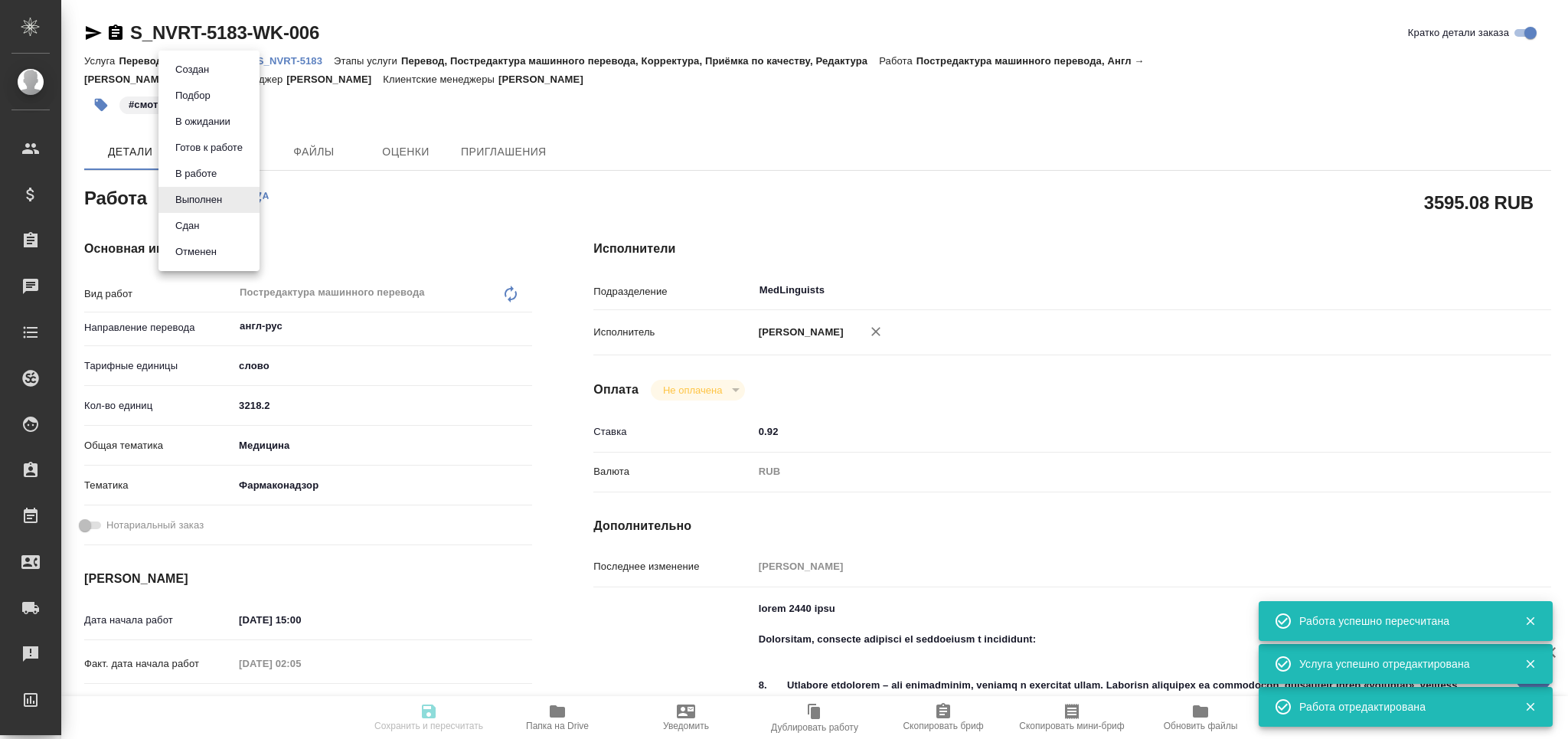
type input "5a8b1489cc6b4906c91bfd90"
type input "3218.2"
type input "med"
type input "66b350e715fdbd933886e8f8"
type input "03.09.2025 15:00"
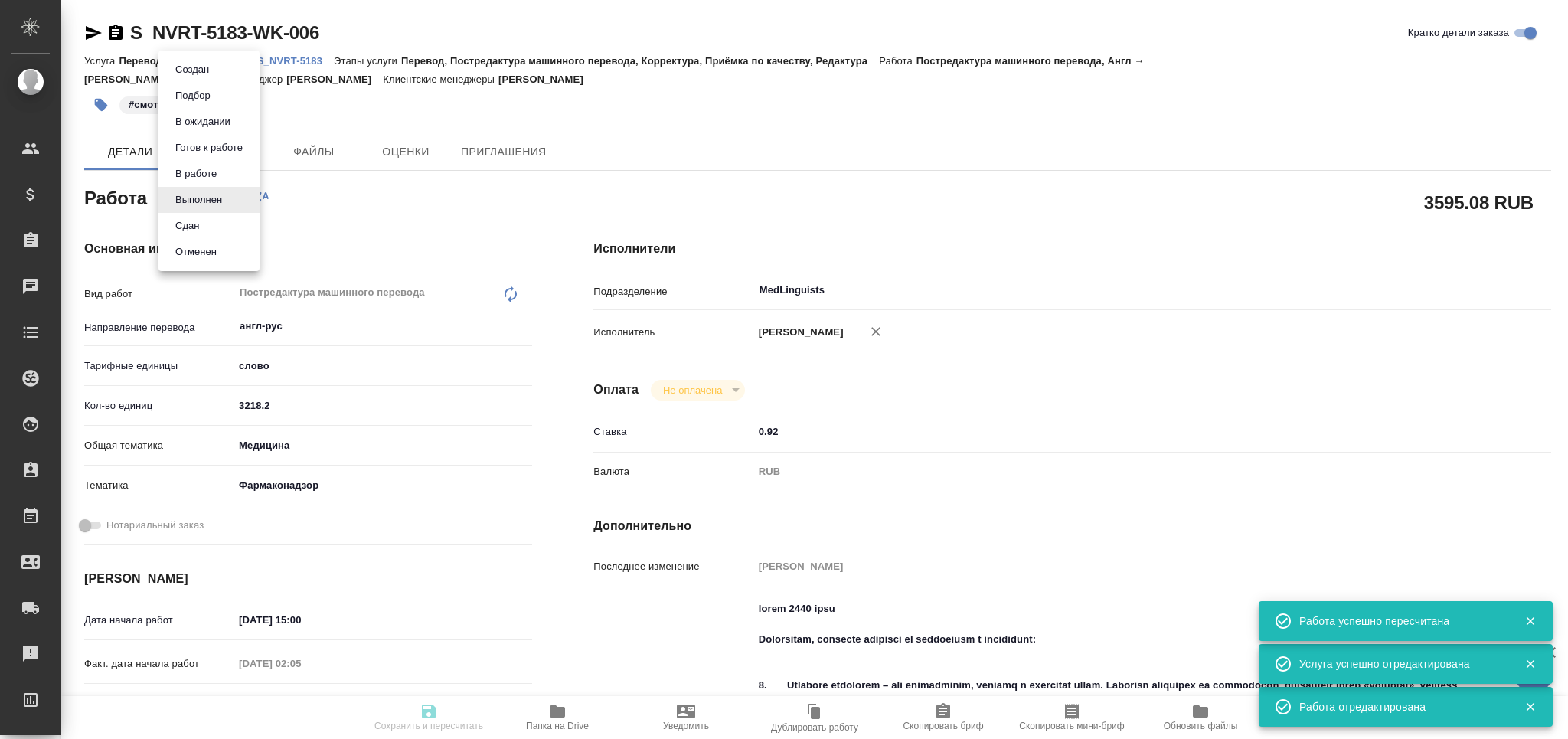
type input "04.09.2025 02:05"
type input "05.09.2025 15:00"
type input "05.09.2025 00:25"
type input "05.09.2025 17:00"
type input "MedLinguists"
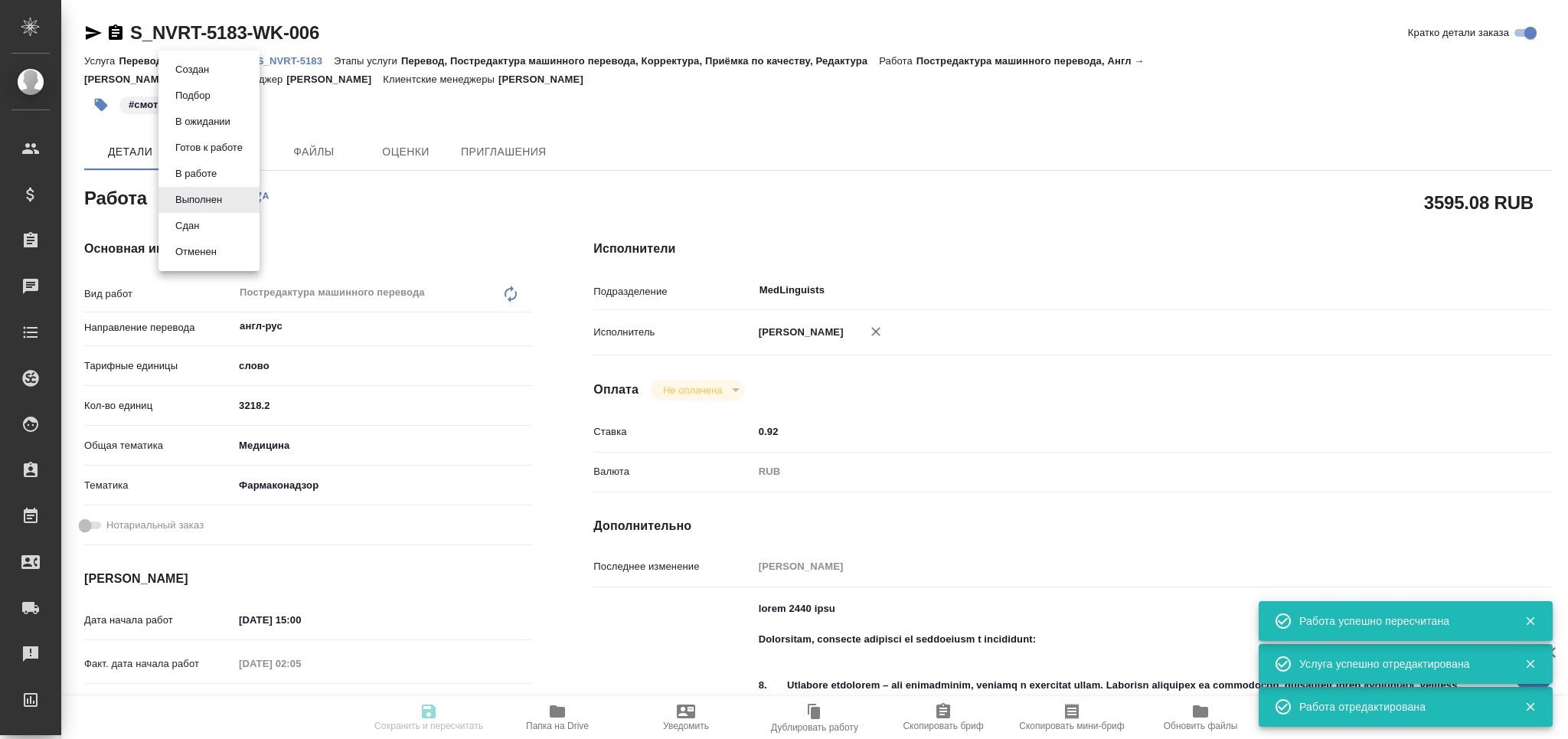
type input "notPayed"
type input "0.92"
type input "RUB"
type input "[PERSON_NAME]"
type textarea "тотал 6563 слов Пожалуйста, обратите внимание на требования к оформлению: 1. На…"
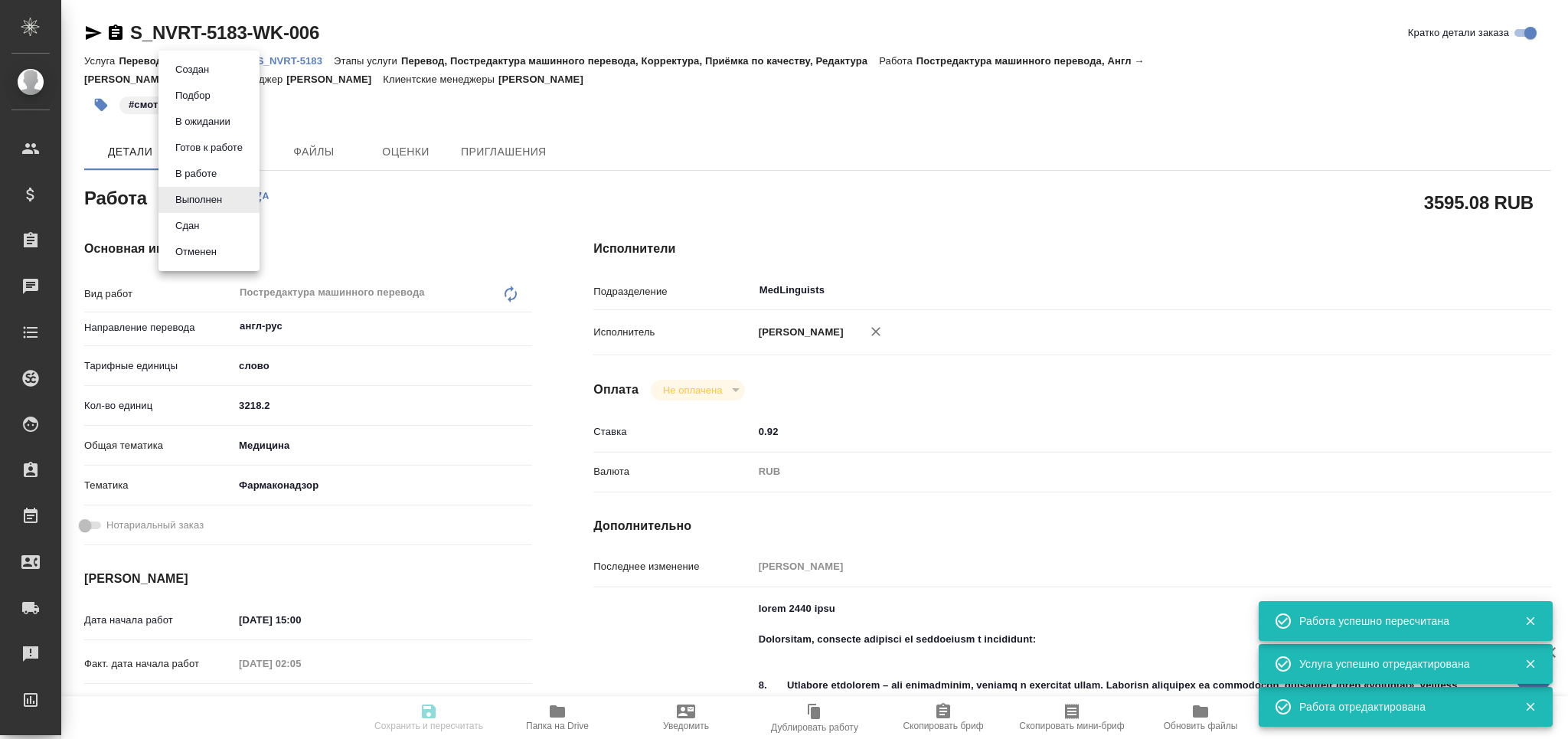
type textarea "x"
type textarea "/Clients/Novartos_Pharma/Orders/S_NVRT-5183/Translated/S_NVRT-5183-WK-006"
type textarea "x"
type input "S_NVRT-5183"
type input "Перевод Стандарт"
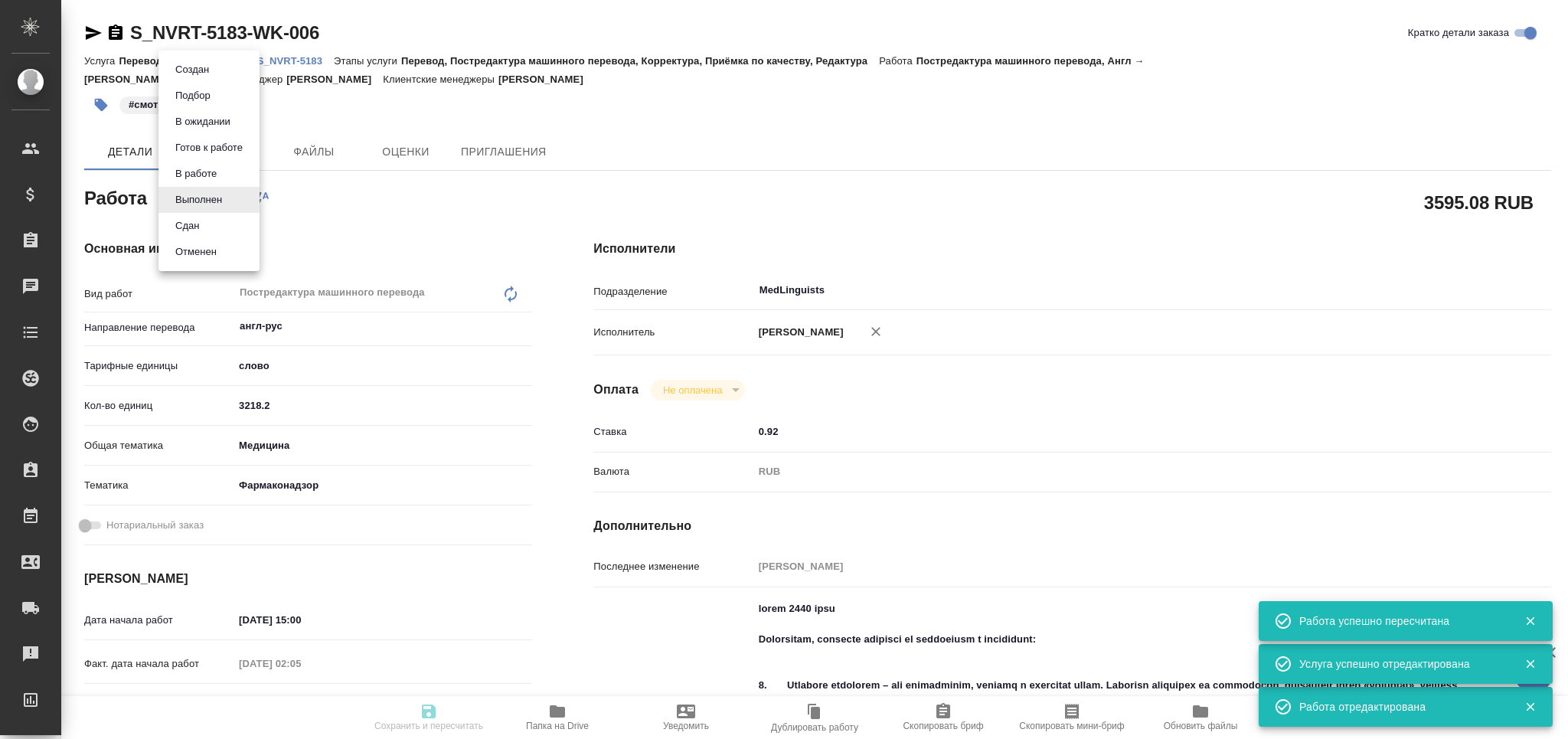
type input "Перевод, Постредактура машинного перевода, Корректура, Приёмка по качеству, Ред…"
type input "Кабаргина Анна"
type input "Малофеева Екатерина"
type input "/Clients/Novartos_Pharma/Orders/S_NVRT-5183"
type textarea "x"
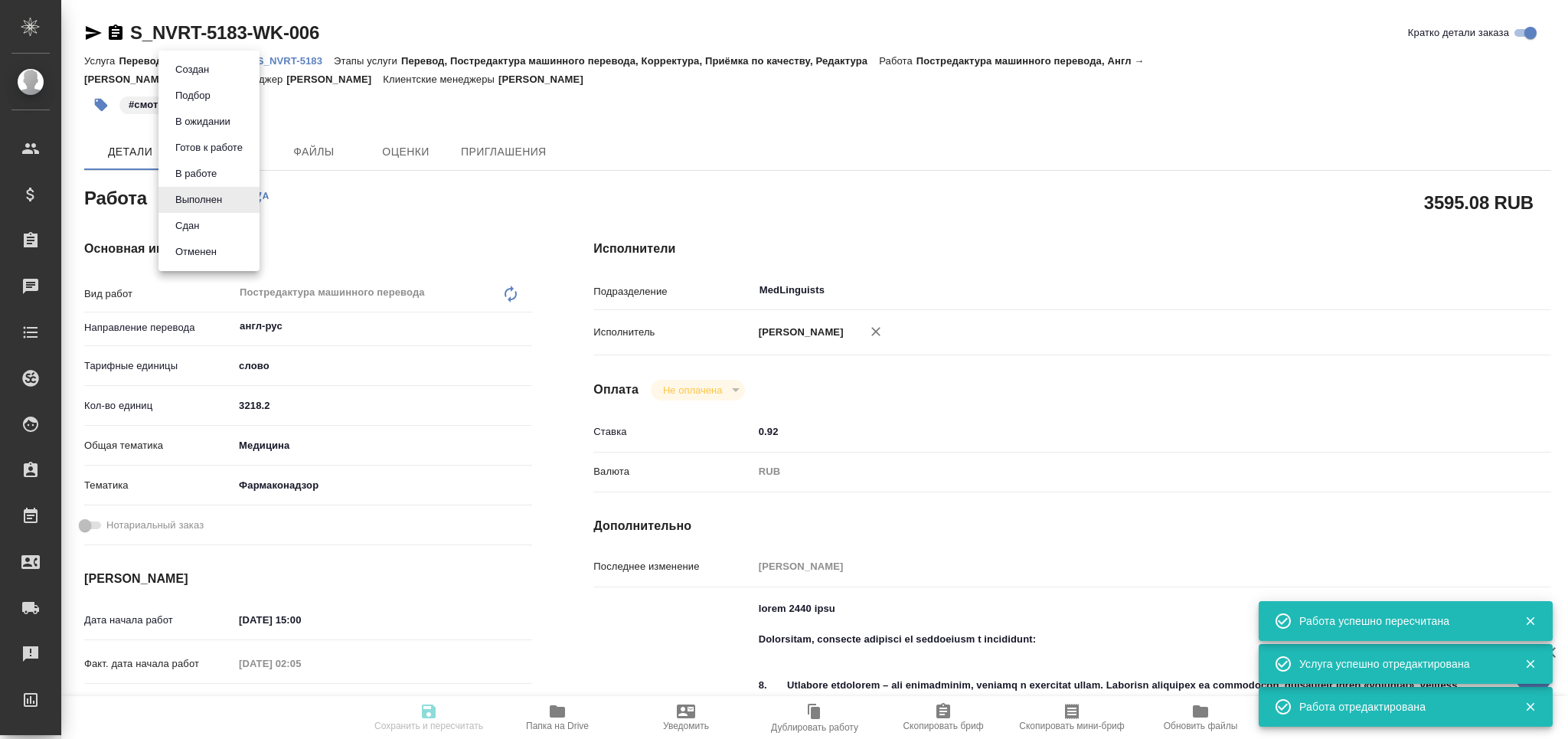
type textarea "Примите, пожалуйста, в перевод приложенный файл, перевод на русский язык. Cрок …"
type textarea "x"
click at [212, 220] on li "Сдан" at bounding box center [208, 225] width 101 height 26
type textarea "x"
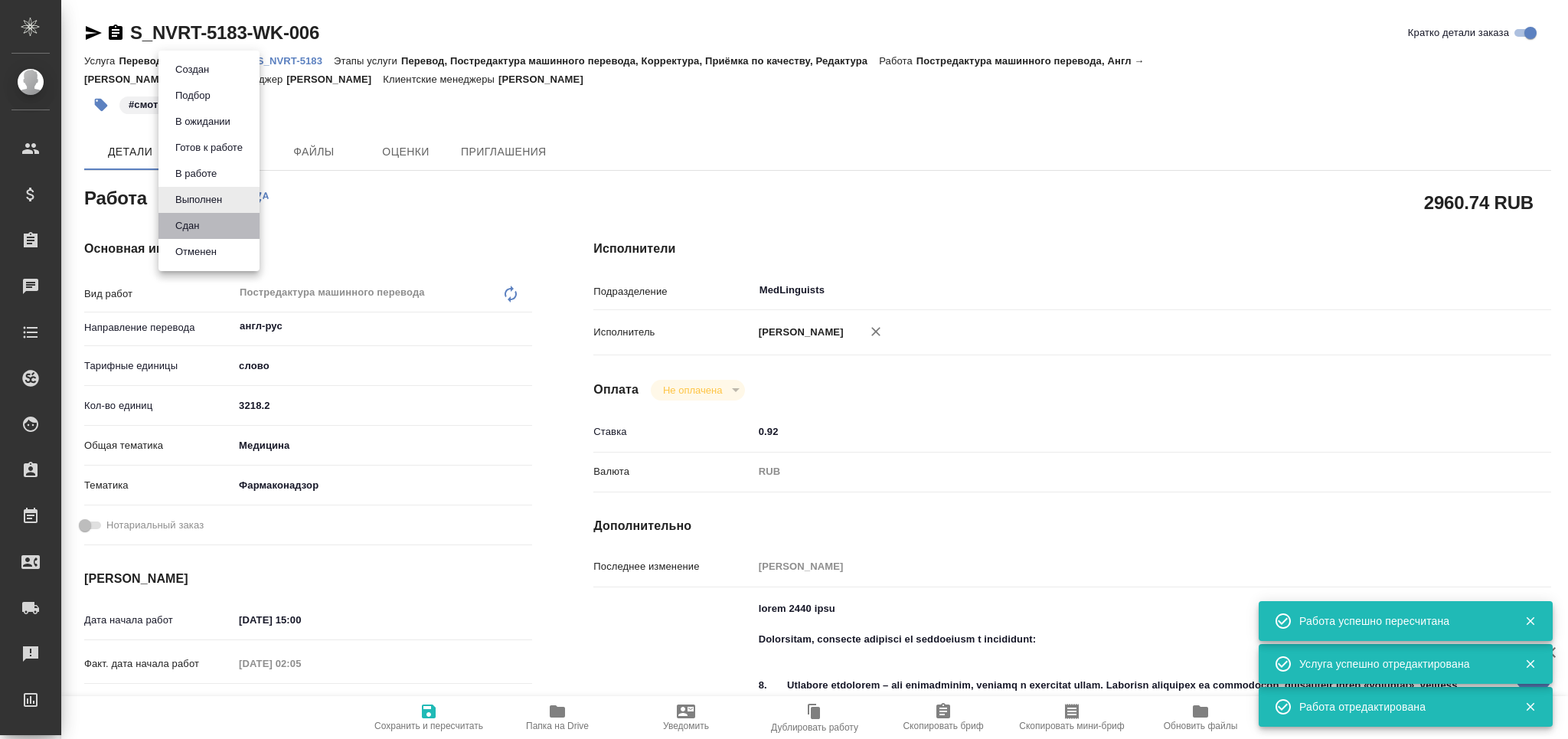
type textarea "x"
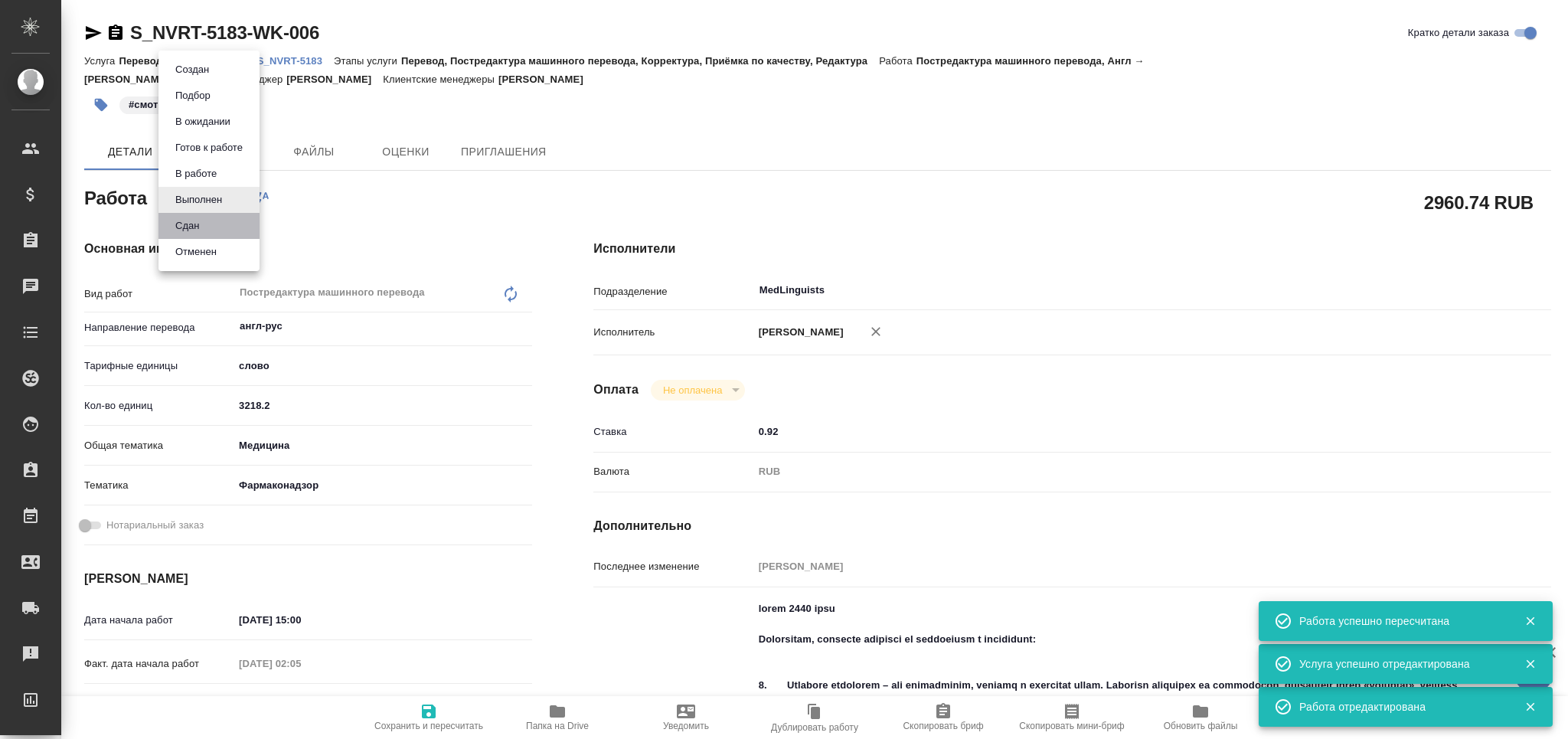
type textarea "x"
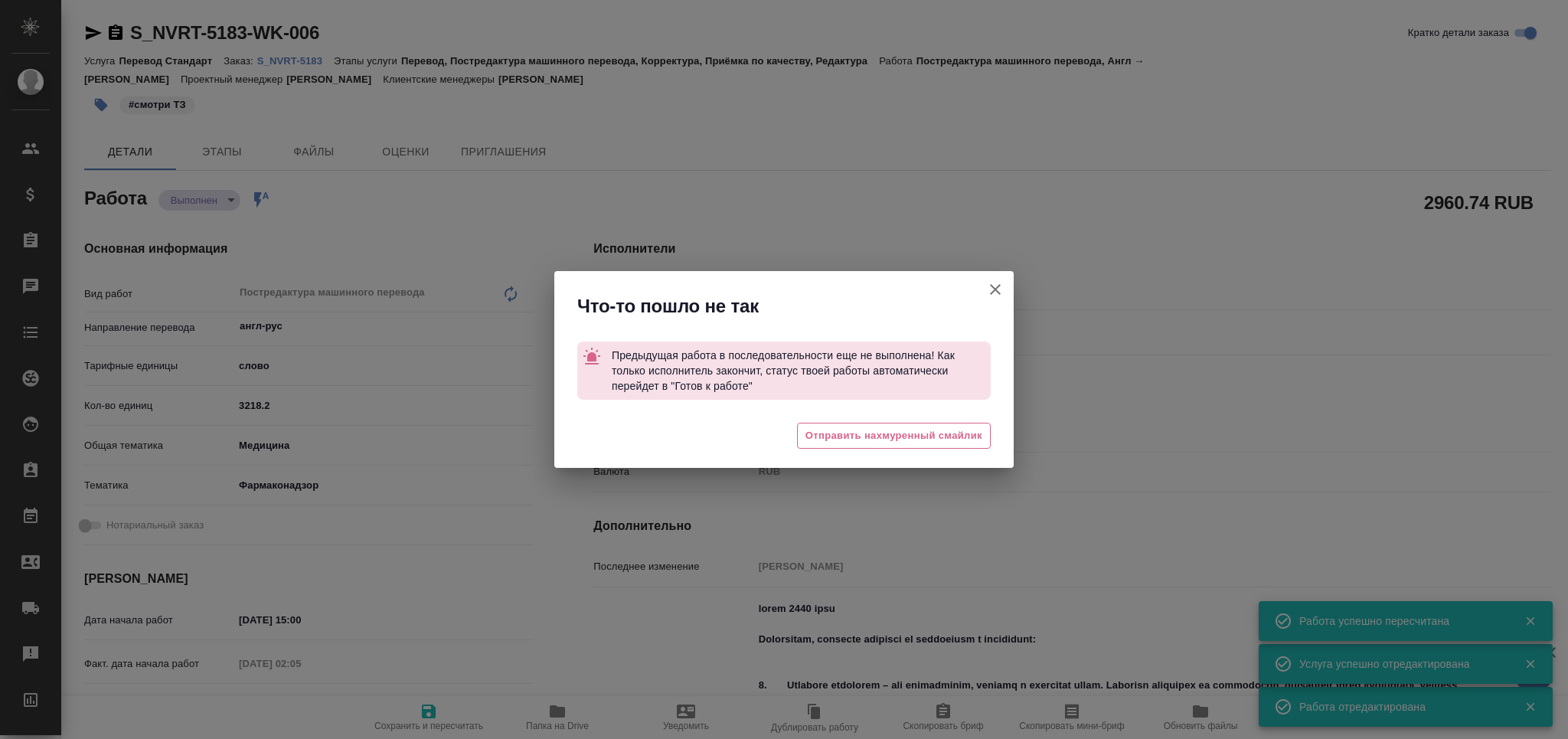
type textarea "x"
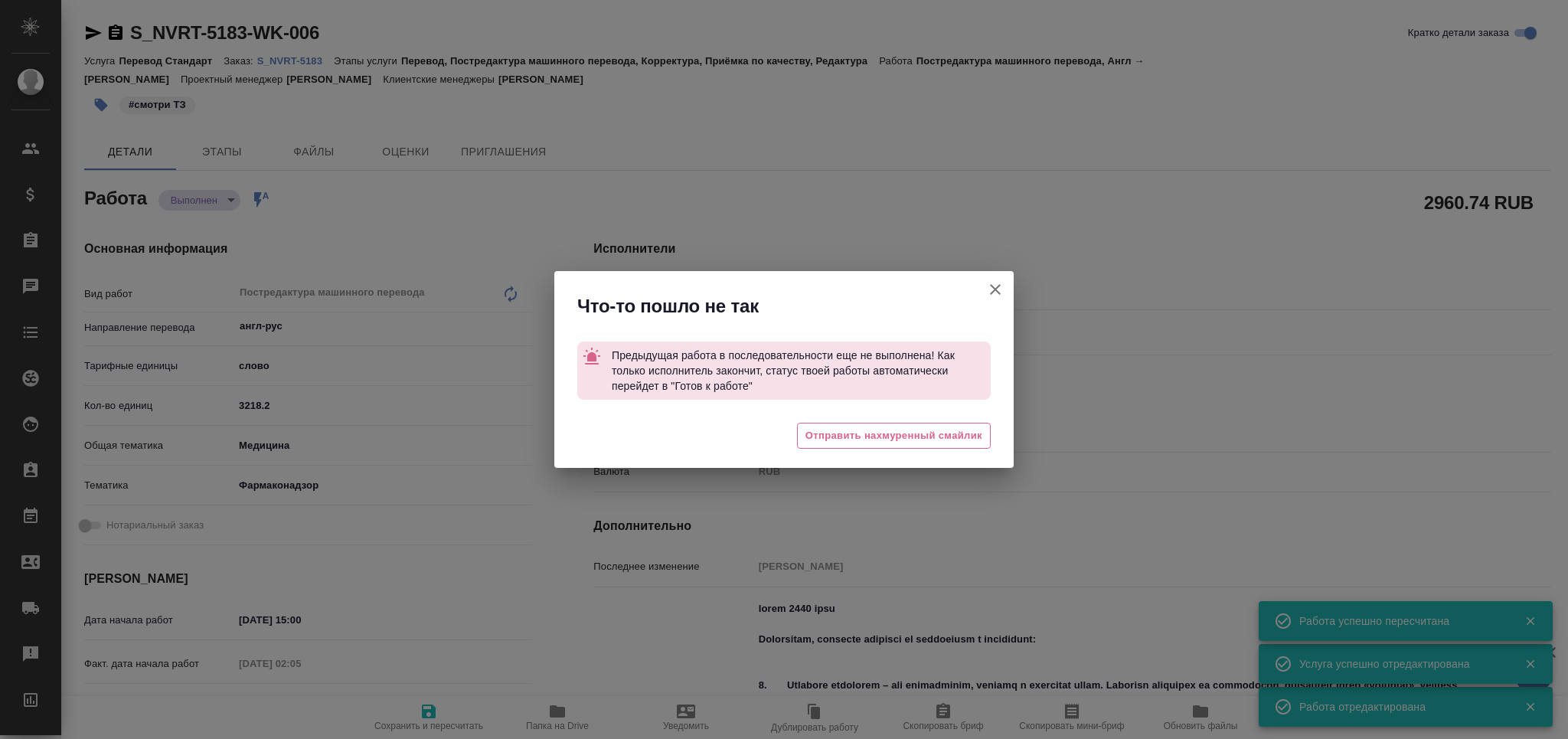
type textarea "x"
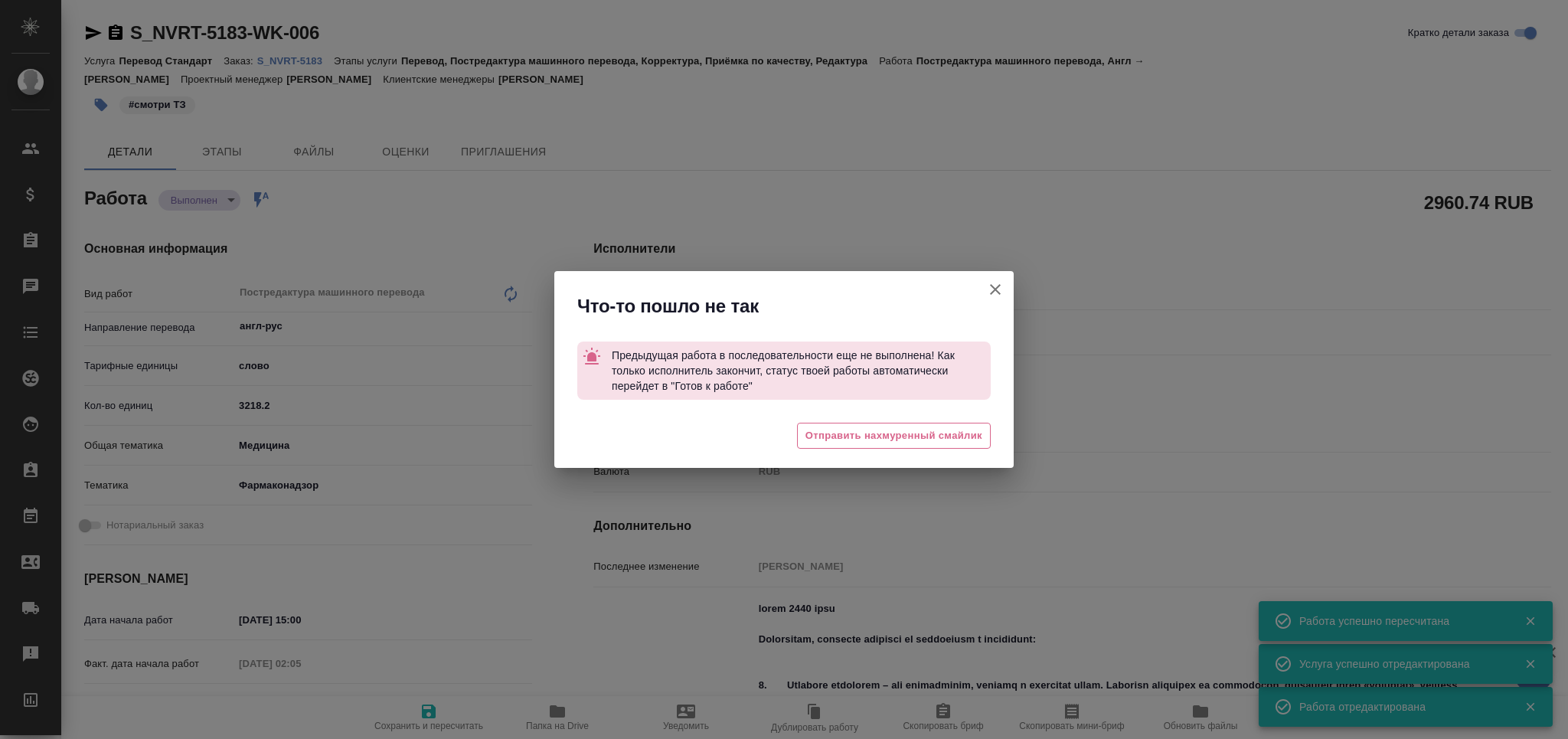
type textarea "x"
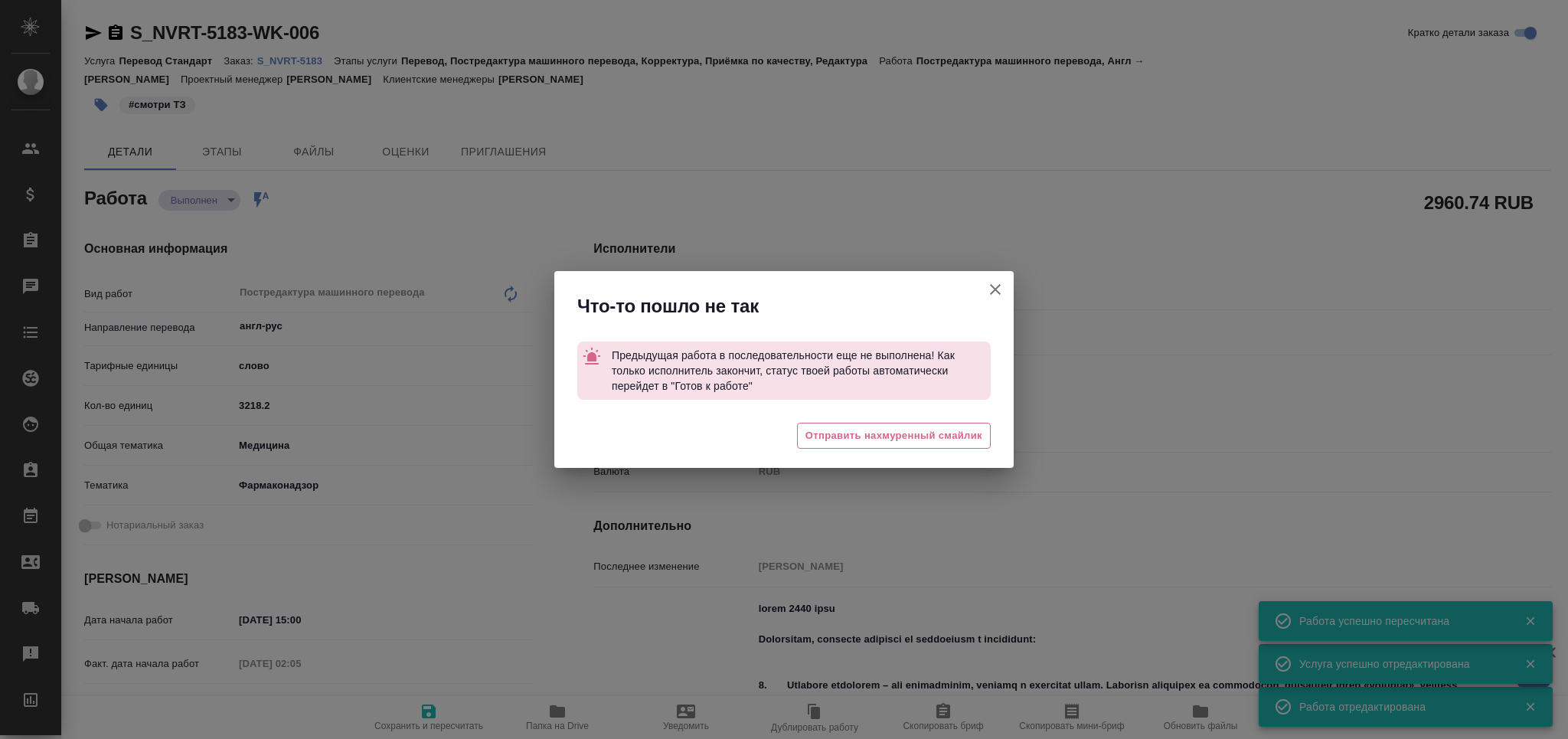
type textarea "x"
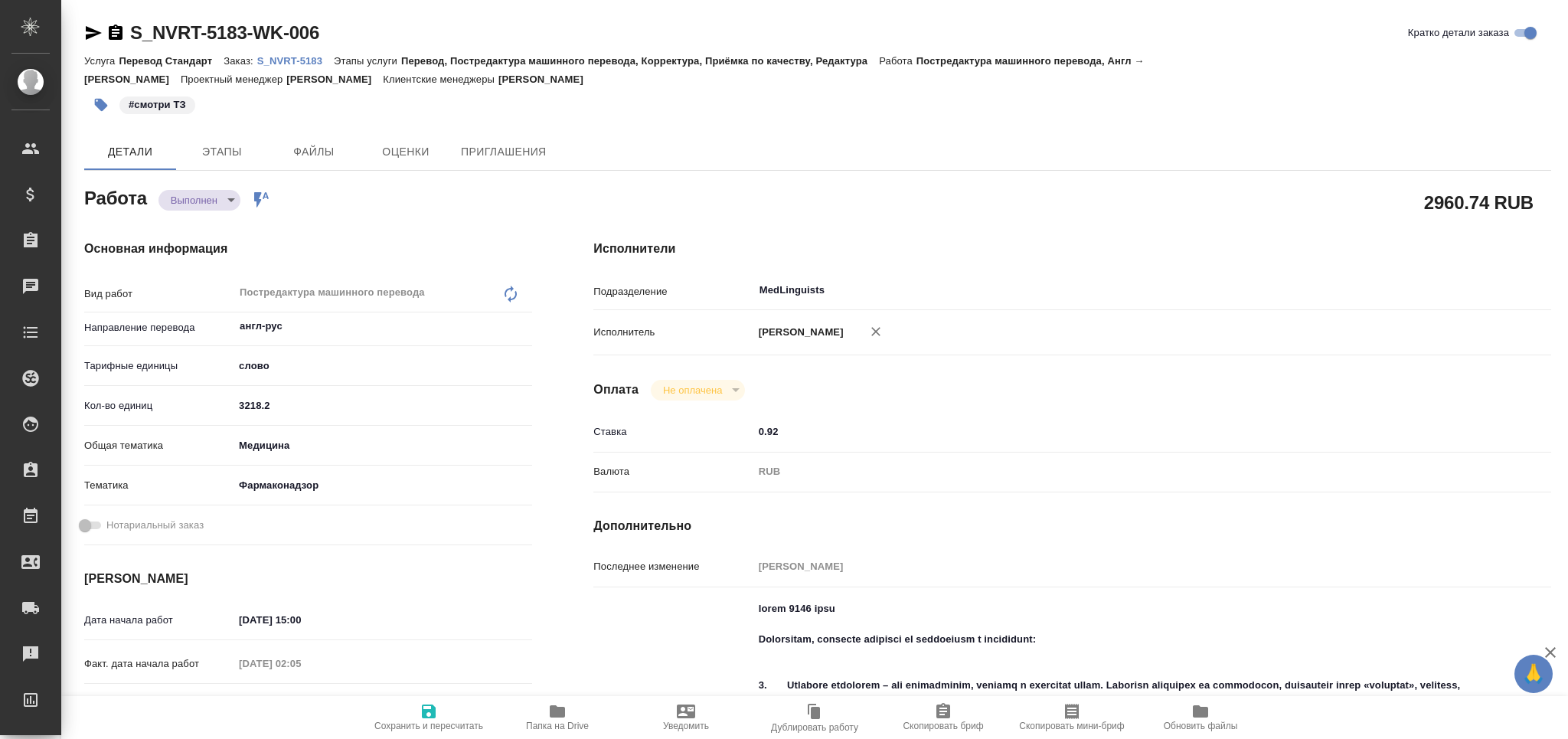
type textarea "x"
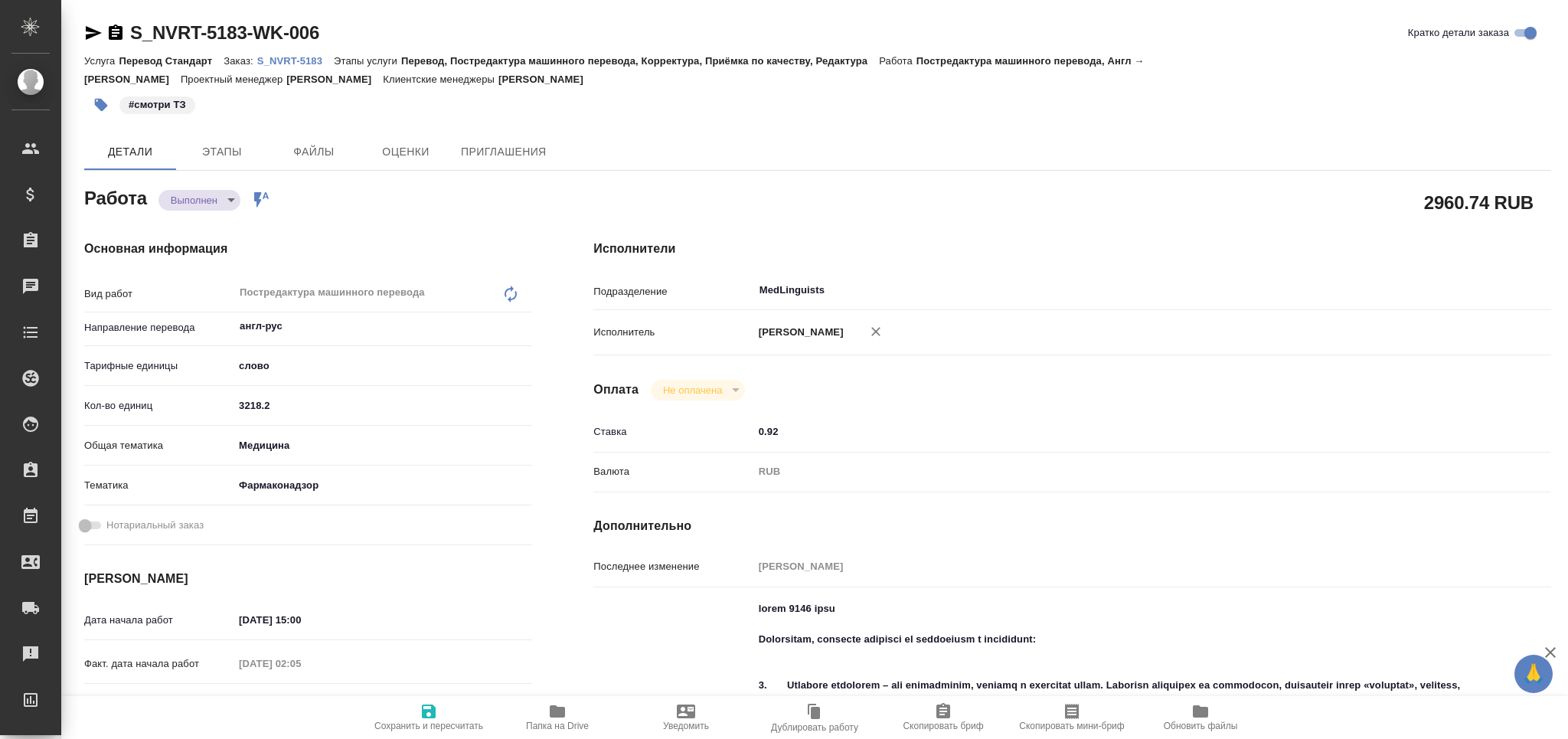
type textarea "x"
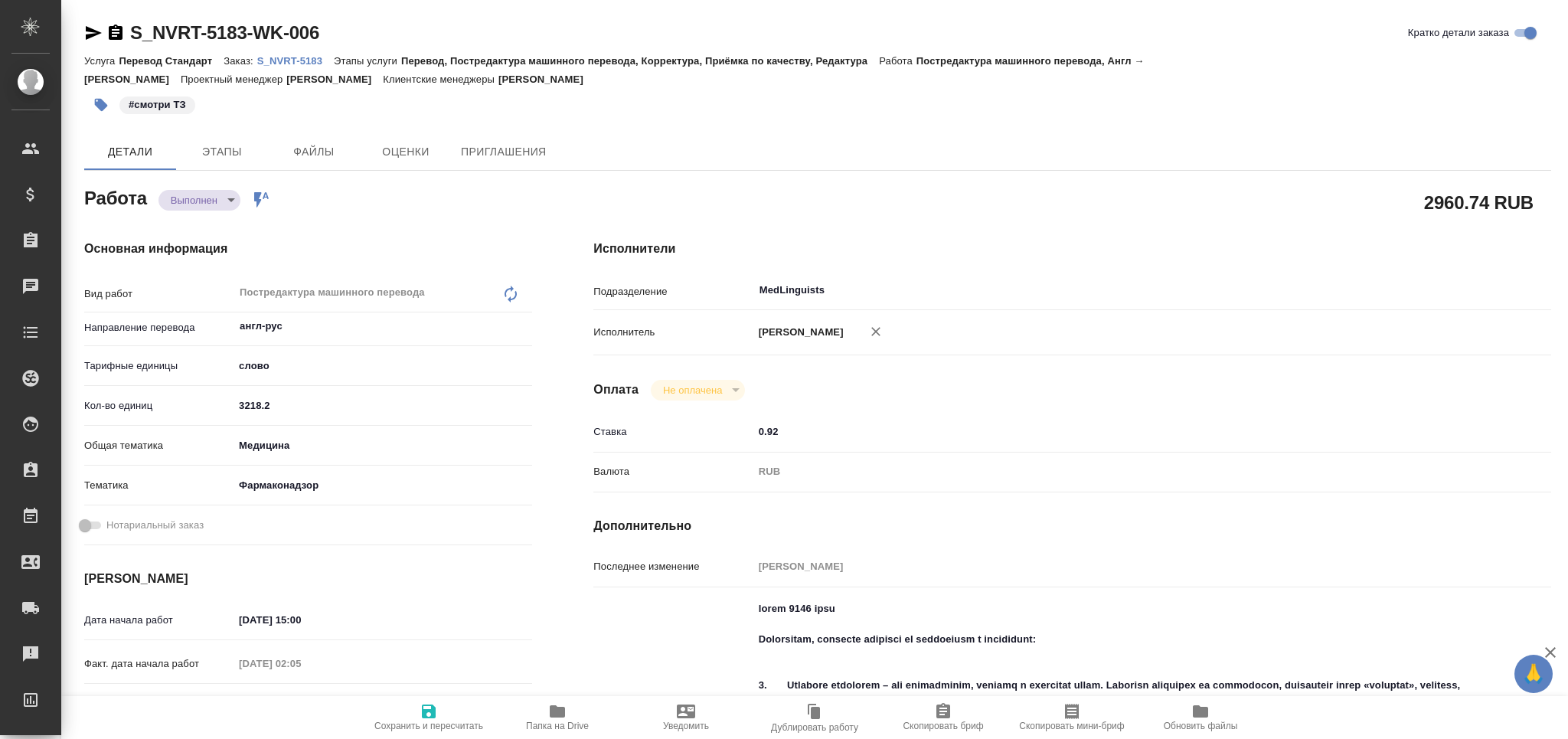
type textarea "x"
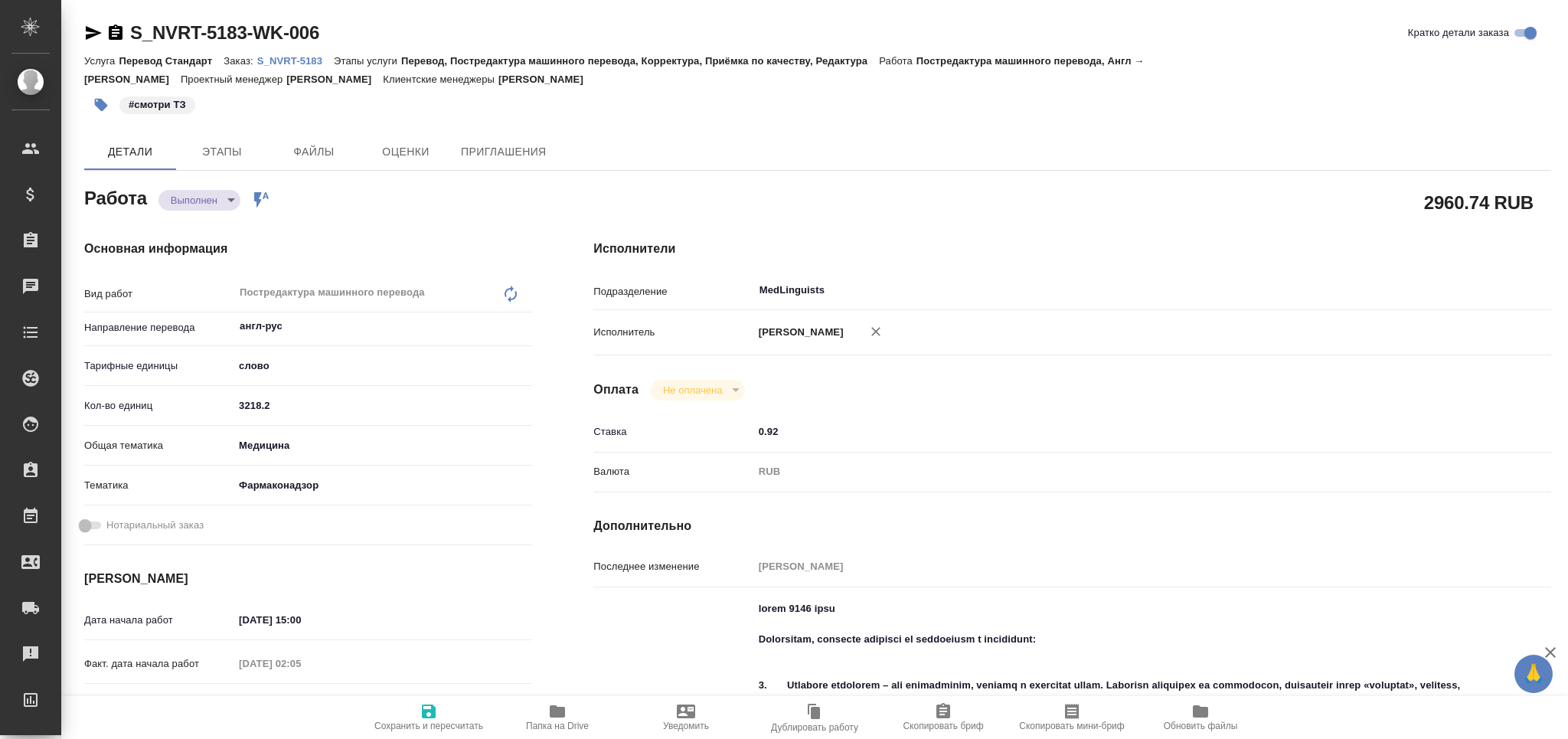
type textarea "x"
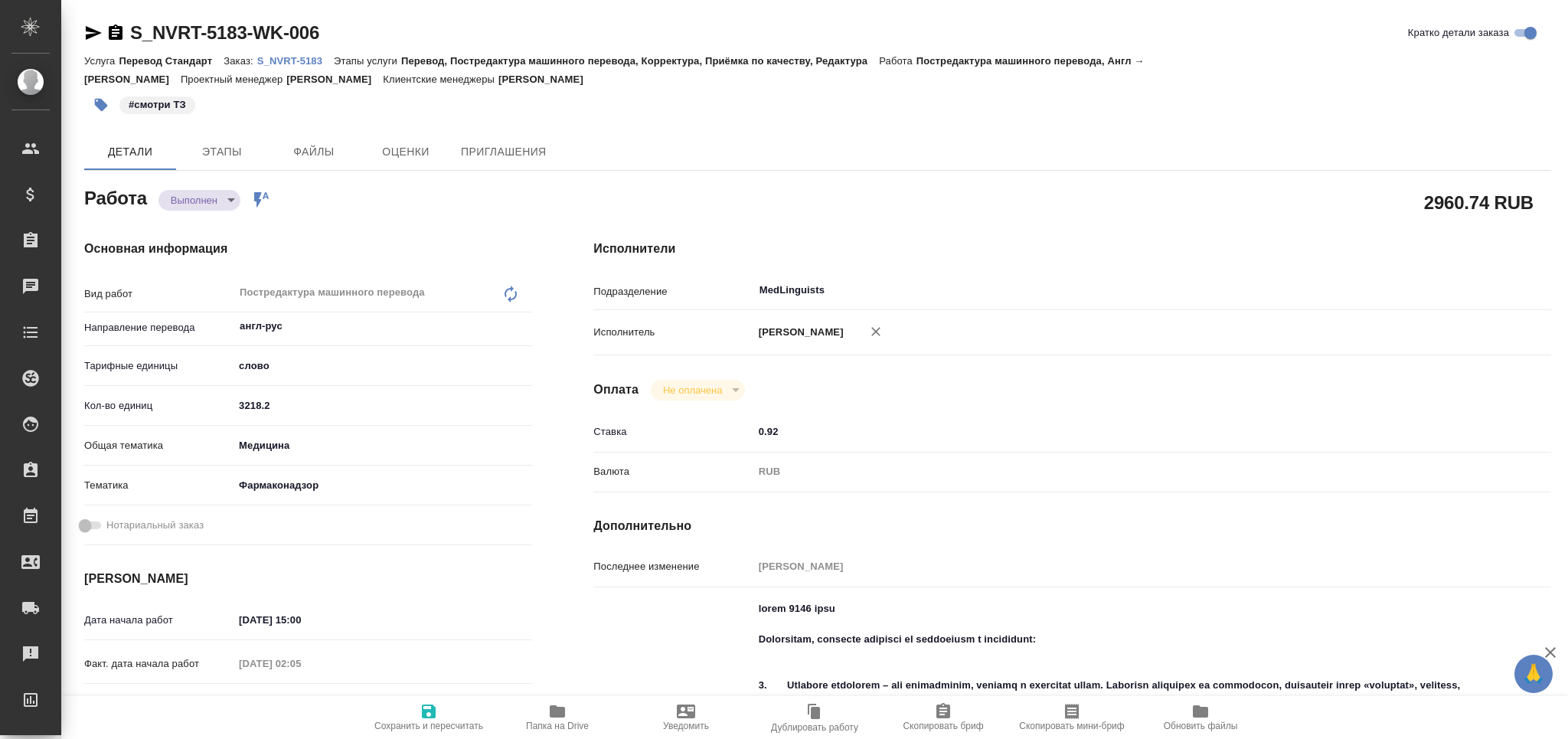
click at [202, 199] on body "🙏 .cls-1 fill:#fff; AWATERA Grabko [PERSON_NAME] Спецификации Заказы Чаты Todo …" at bounding box center [784, 369] width 1568 height 739
click at [214, 228] on li "Сдан" at bounding box center [208, 225] width 101 height 26
type textarea "x"
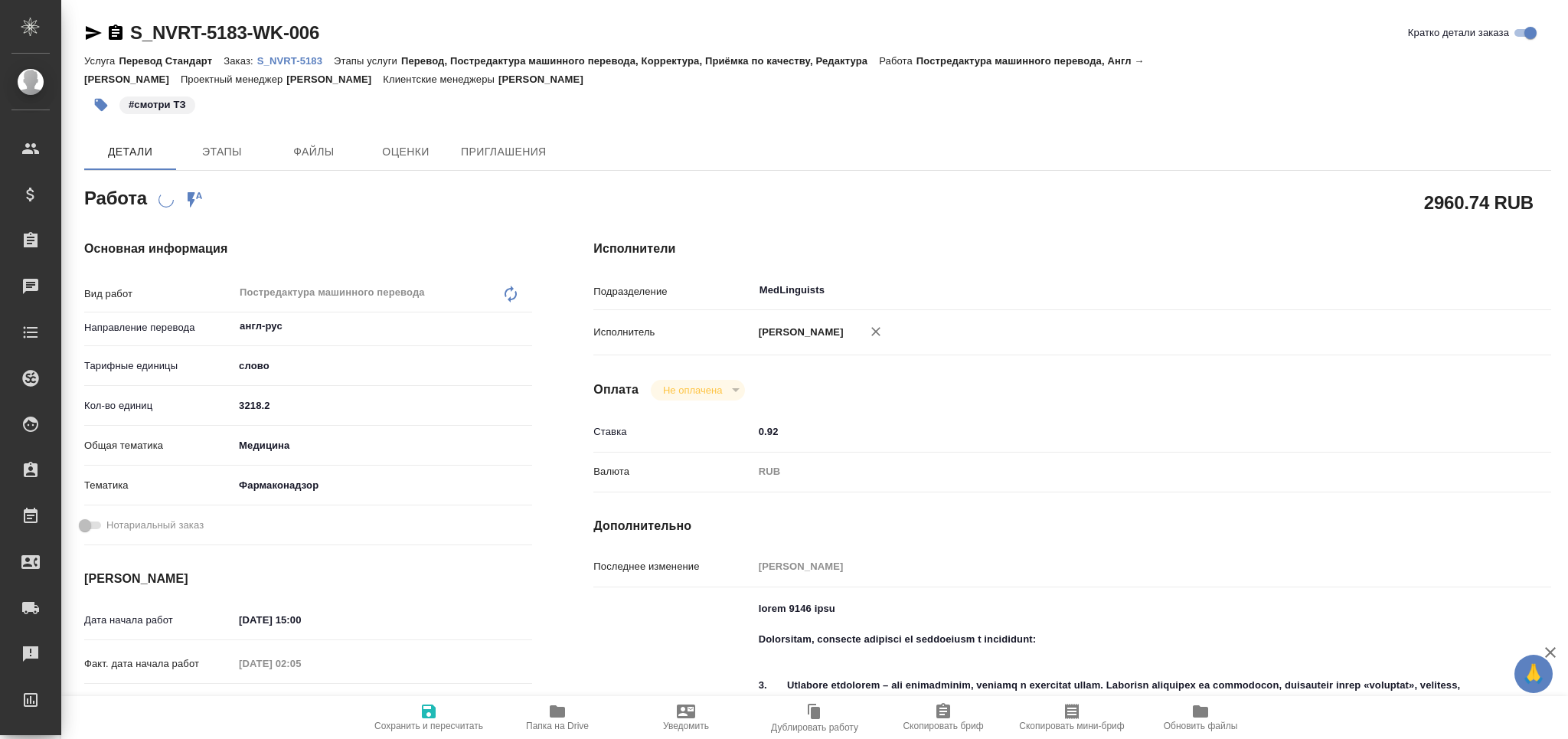
type textarea "x"
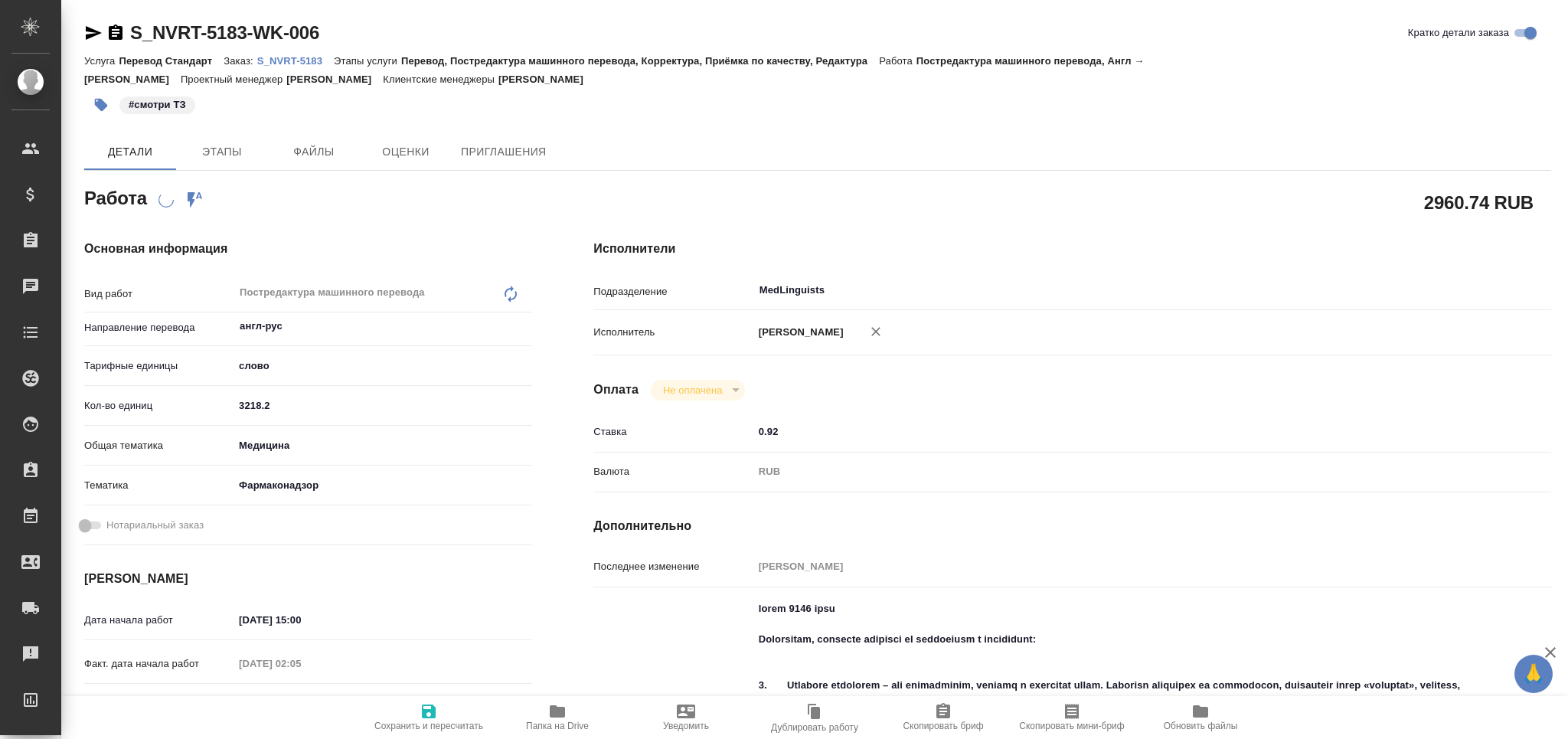
type textarea "x"
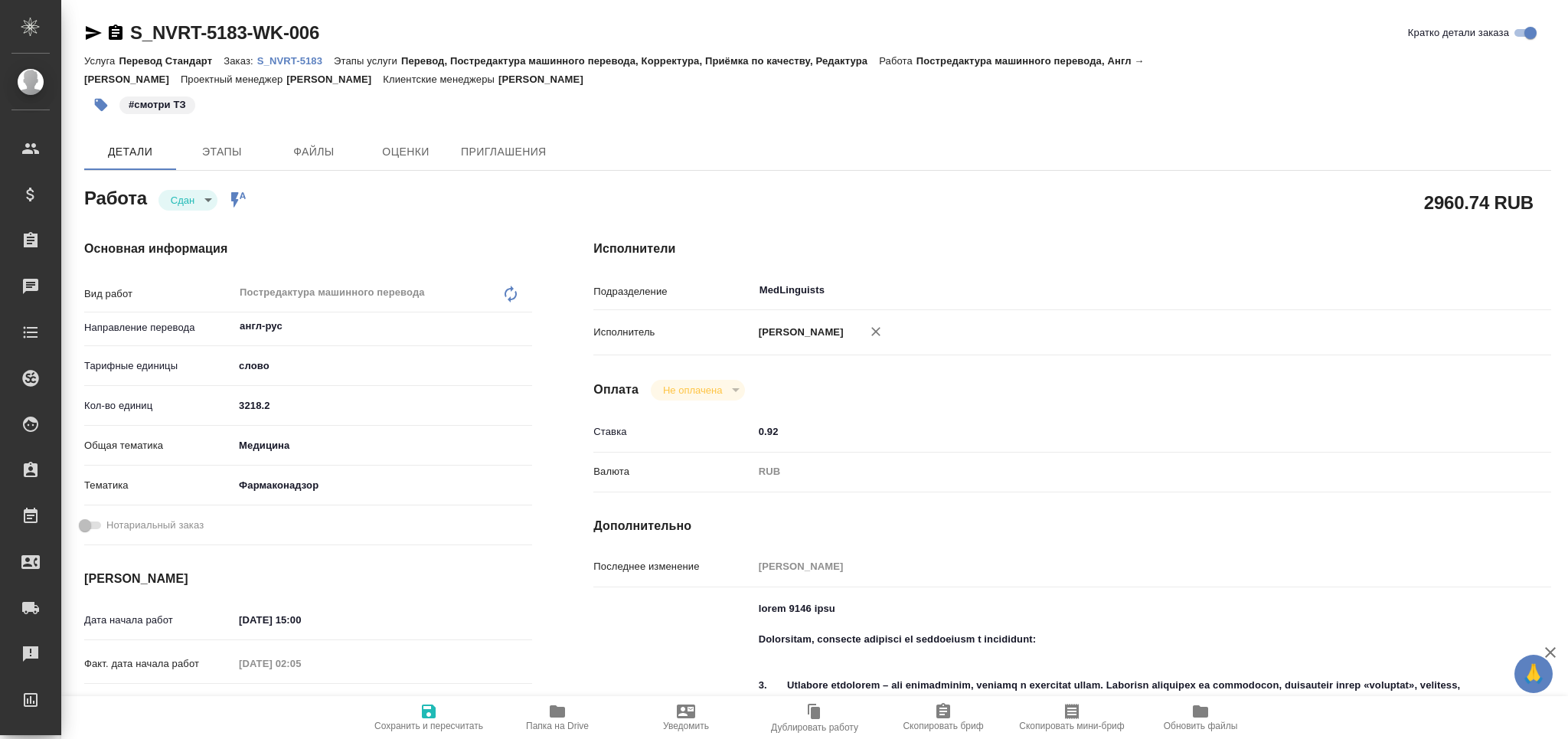
type textarea "x"
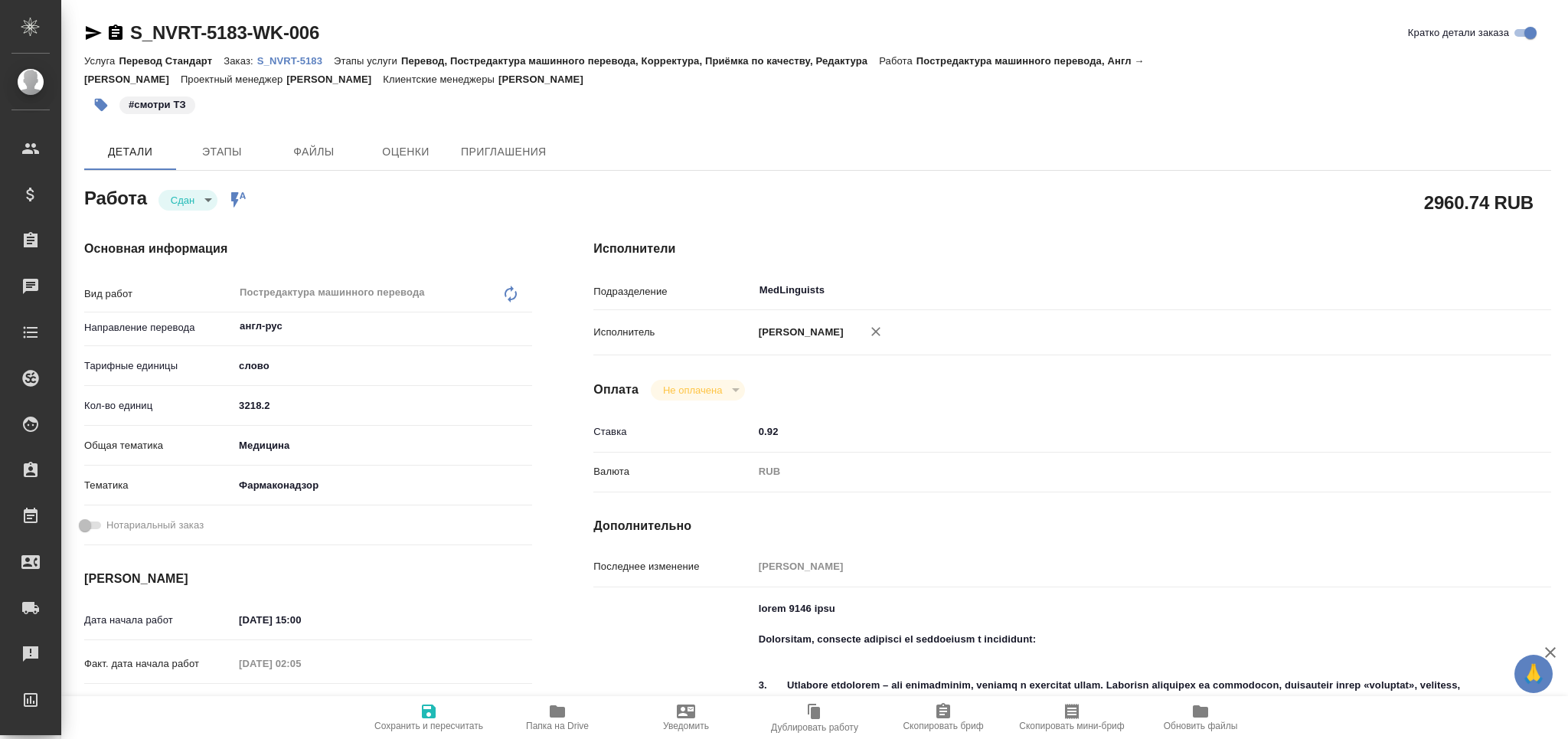
type textarea "x"
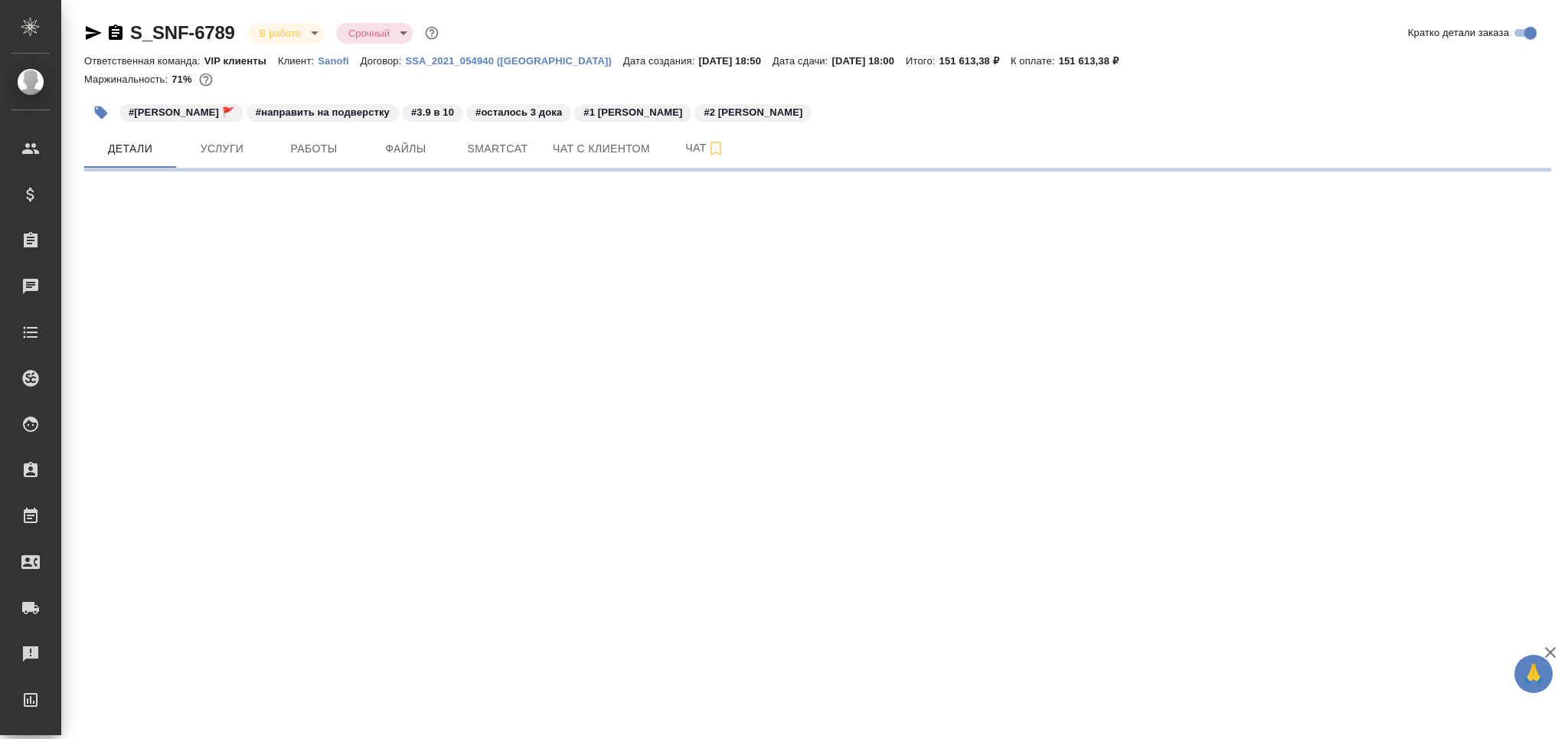
select select "RU"
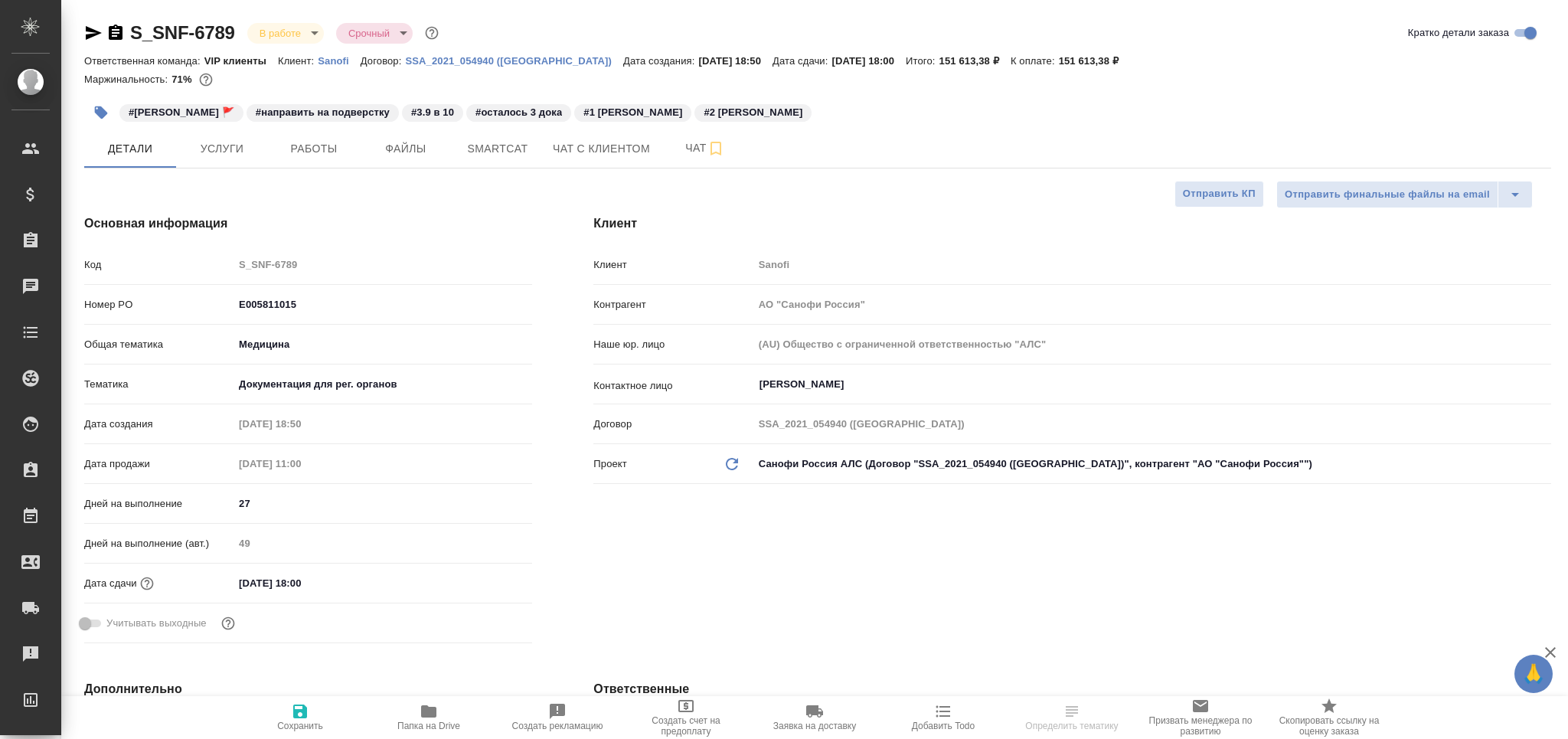
type textarea "x"
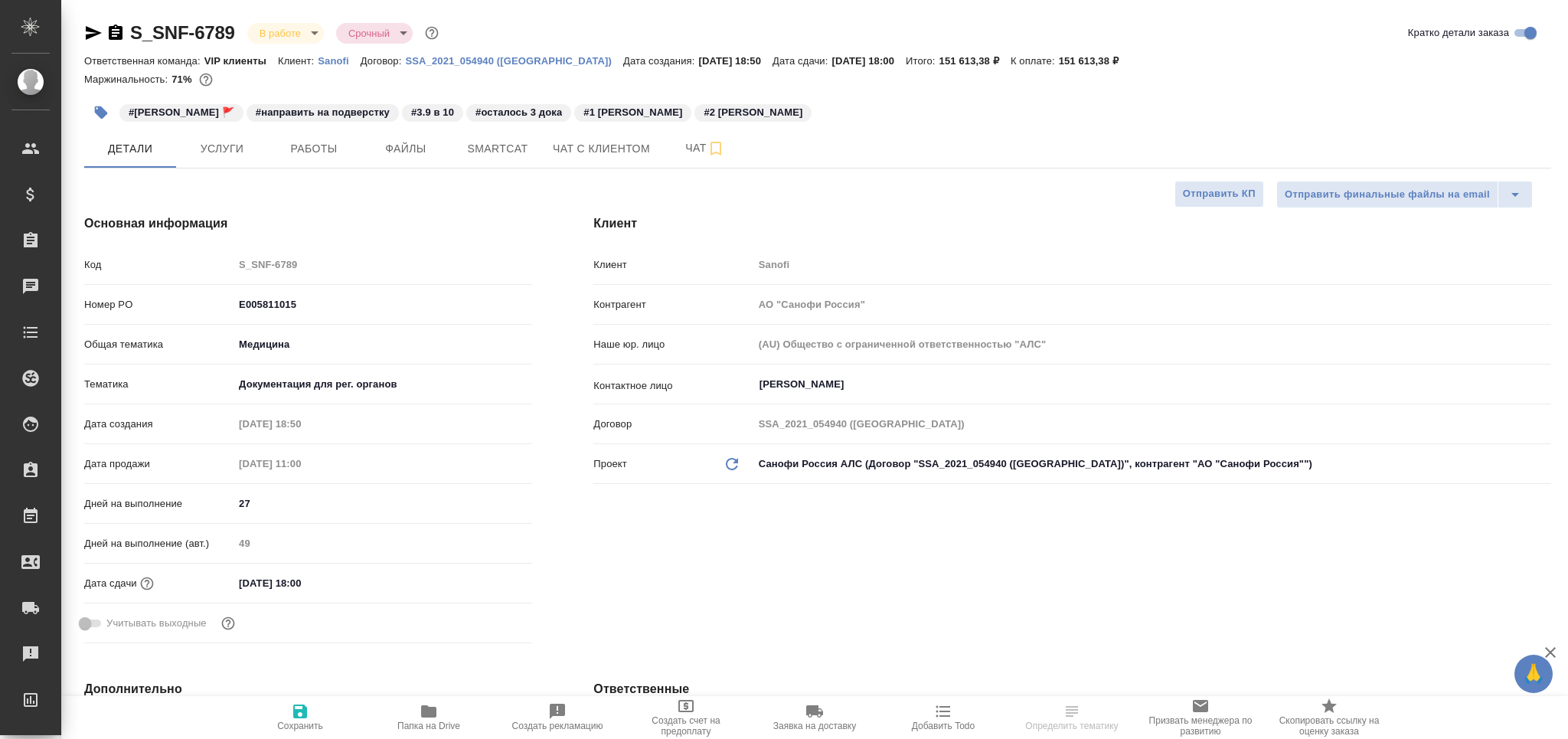
type textarea "x"
click at [496, 148] on span "Smartcat" at bounding box center [497, 149] width 74 height 19
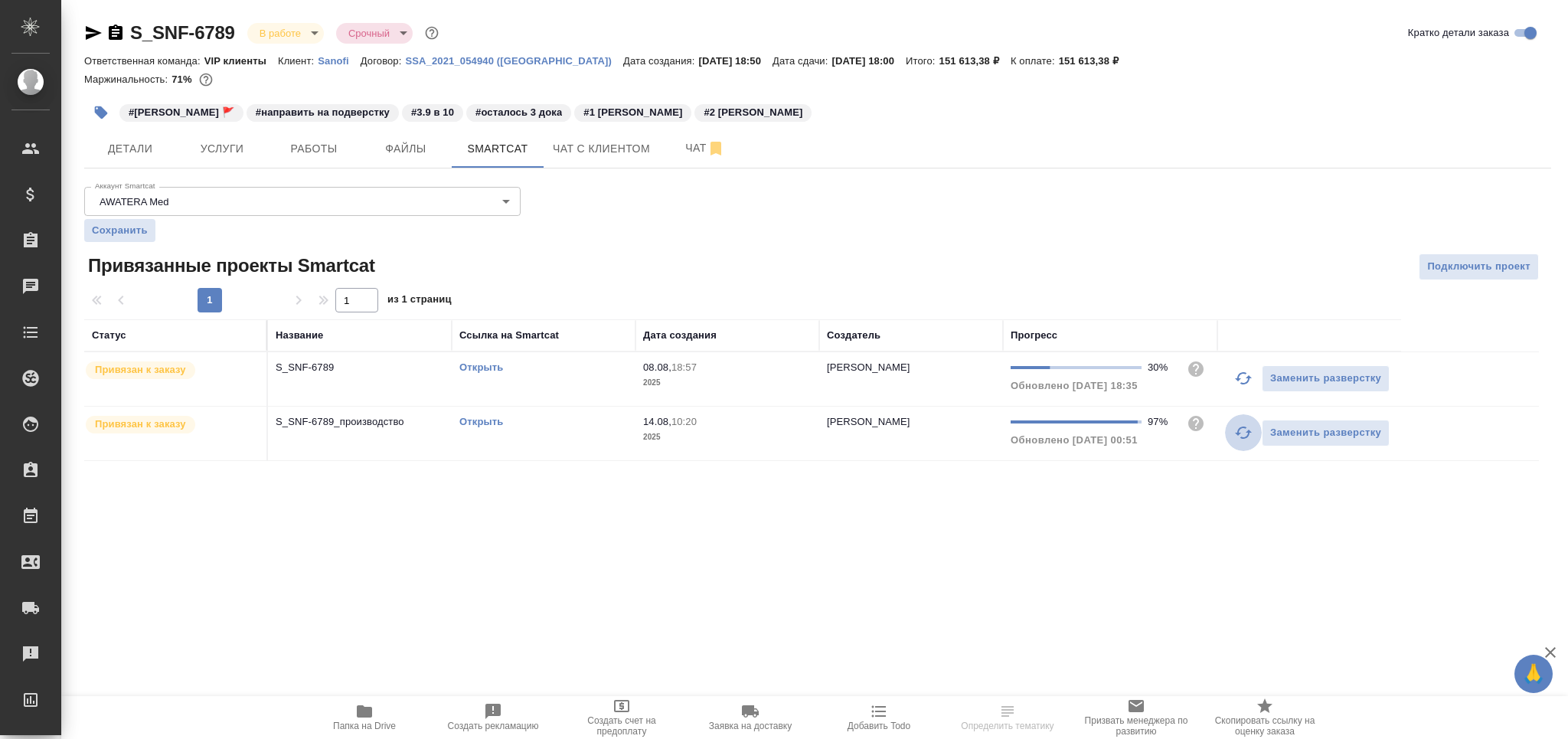
click at [1239, 435] on icon "button" at bounding box center [1244, 433] width 19 height 19
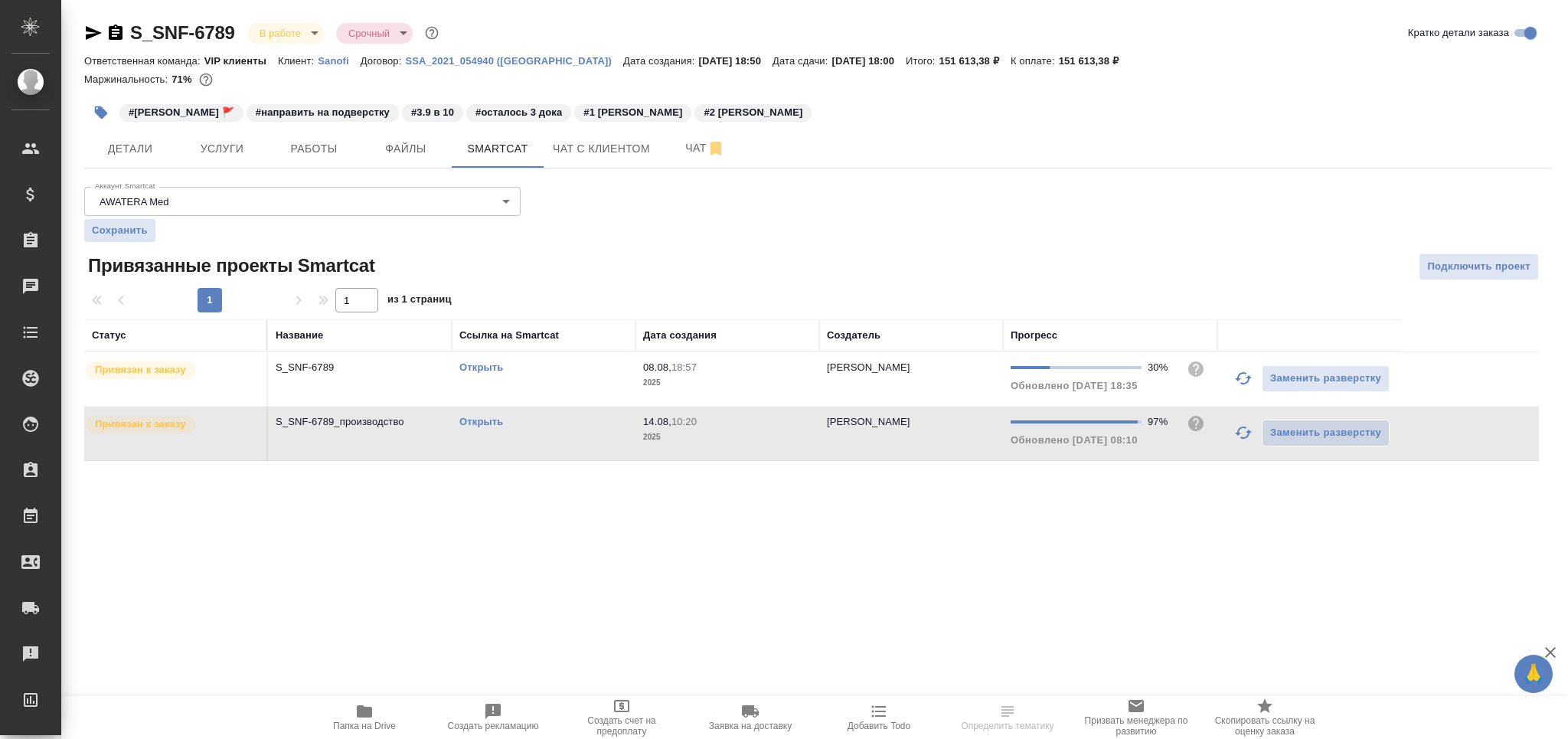
drag, startPoint x: 1244, startPoint y: 376, endPoint x: 1243, endPoint y: 387, distance: 11.0
click at [1244, 375] on icon "button" at bounding box center [1244, 378] width 19 height 19
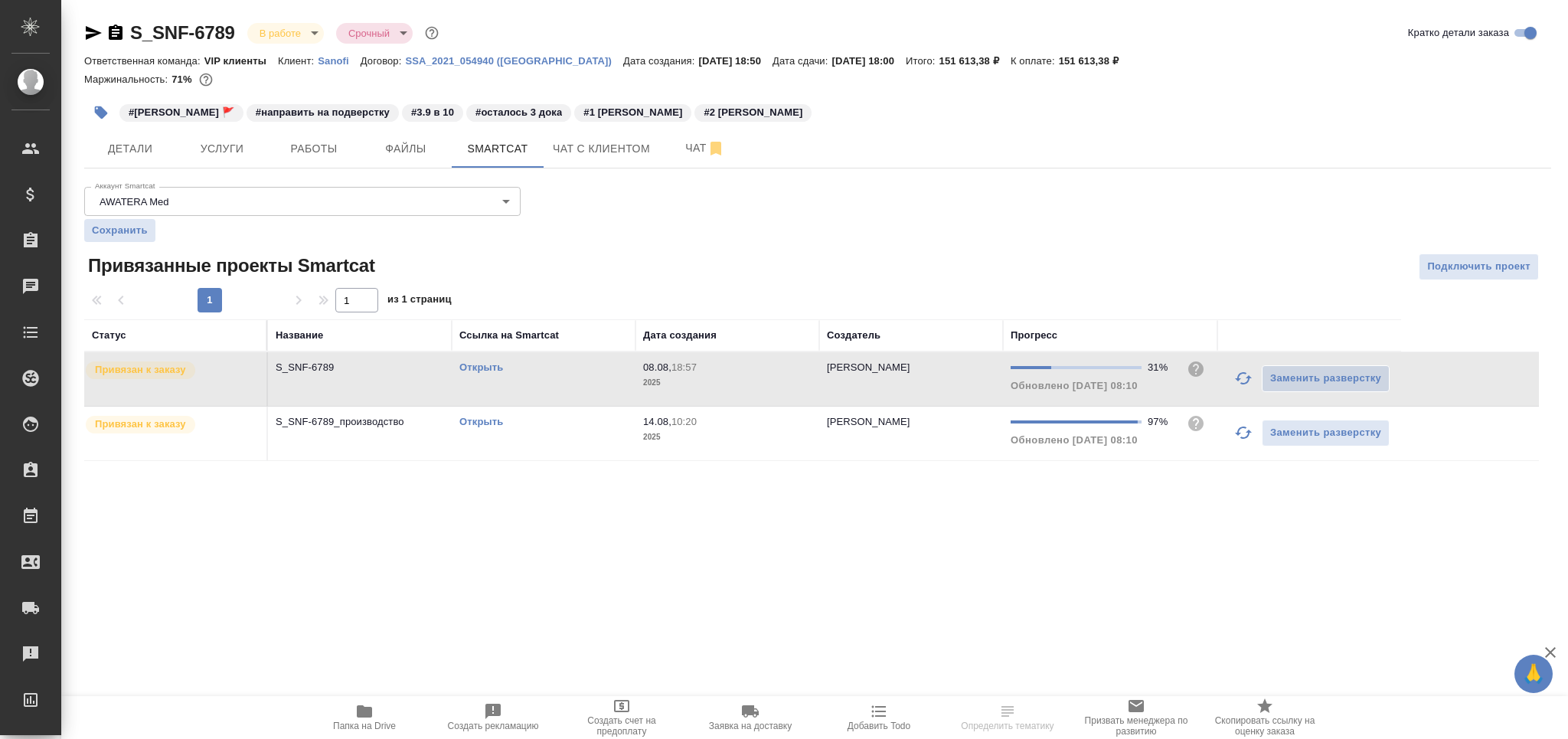
click at [483, 419] on link "Открыть" at bounding box center [482, 422] width 44 height 12
click at [487, 371] on link "Открыть" at bounding box center [482, 367] width 44 height 12
click at [87, 27] on icon "button" at bounding box center [93, 33] width 16 height 14
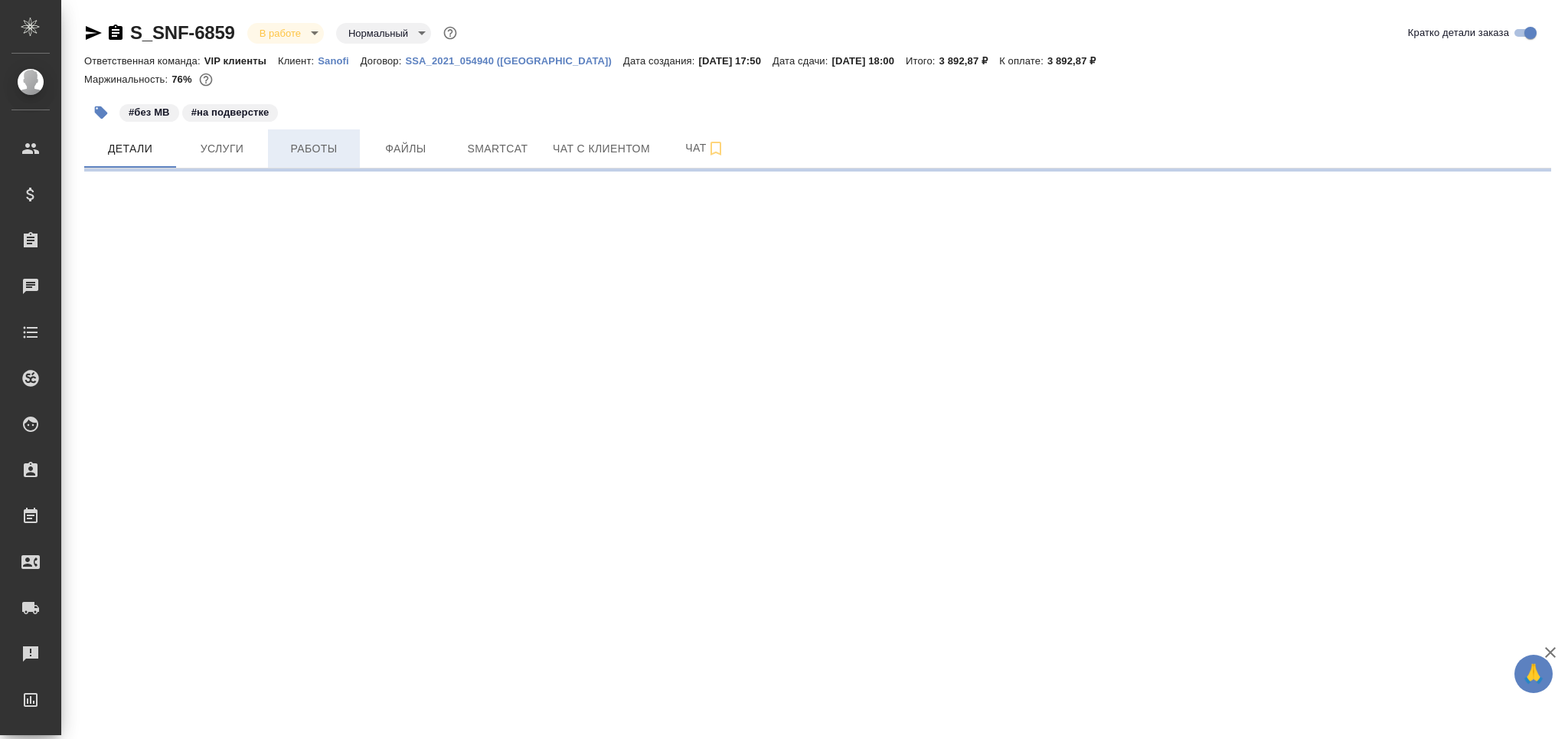
select select "RU"
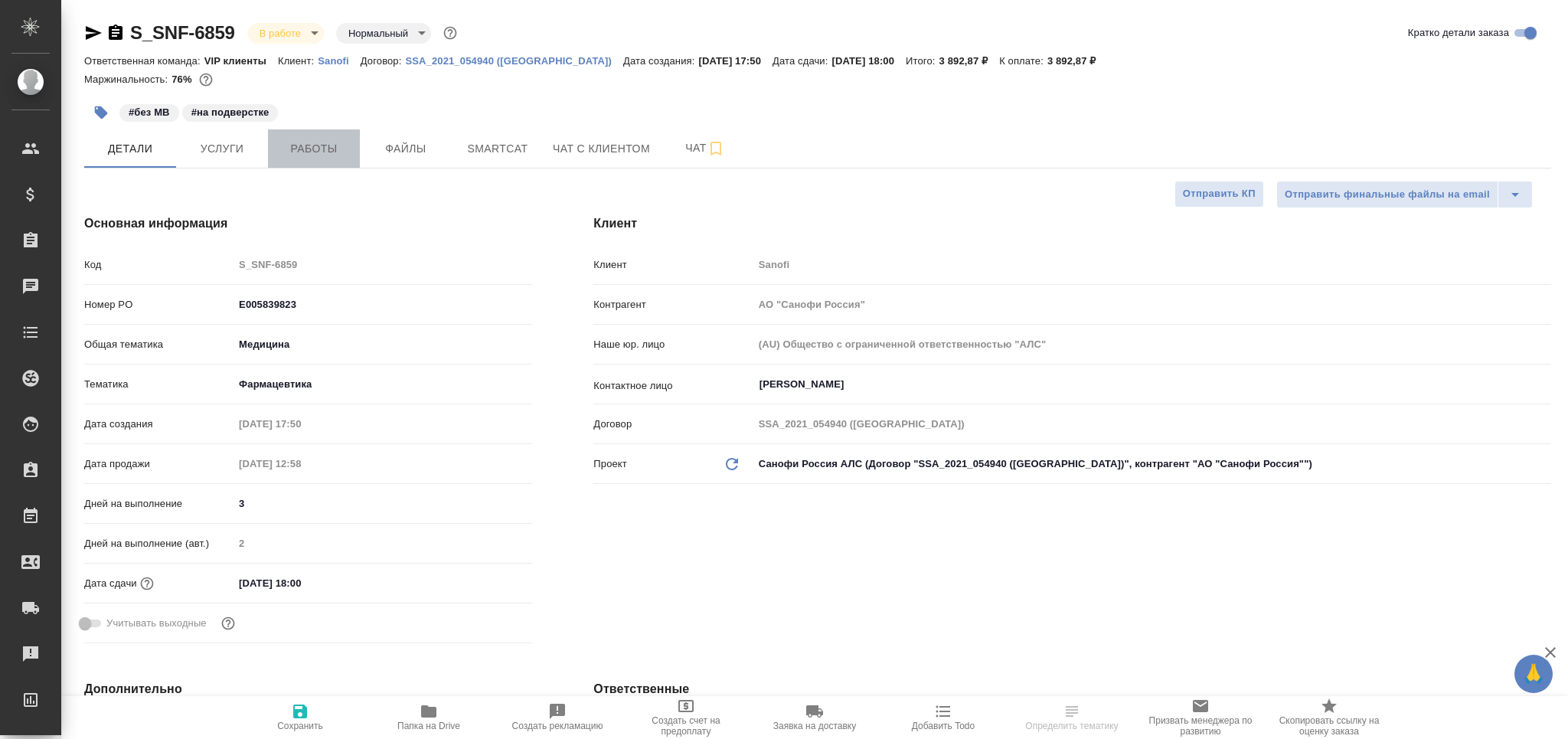
click at [316, 140] on span "Работы" at bounding box center [313, 149] width 74 height 19
type textarea "x"
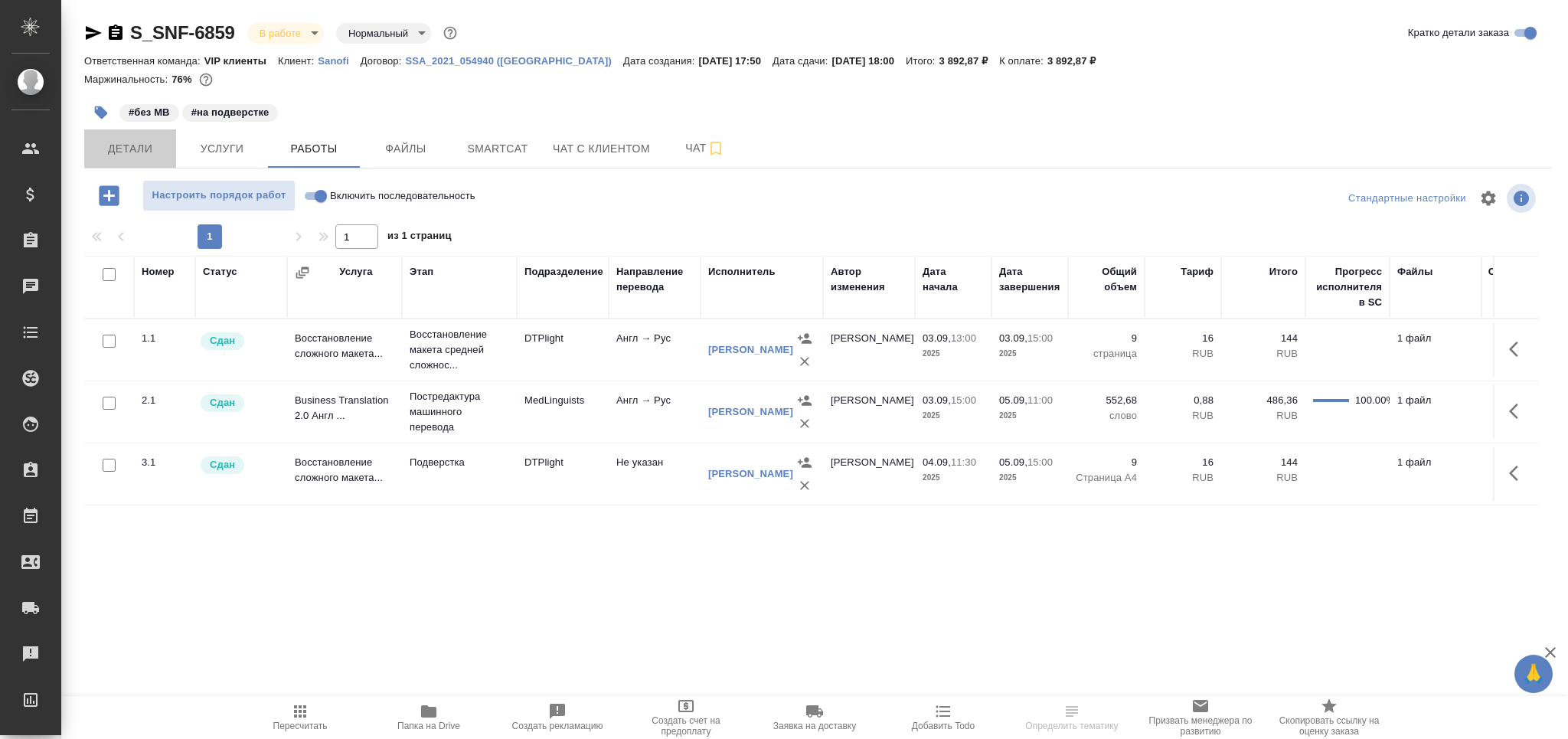
drag, startPoint x: 160, startPoint y: 148, endPoint x: 167, endPoint y: 169, distance: 22.1
click at [157, 148] on span "Детали" at bounding box center [130, 149] width 74 height 19
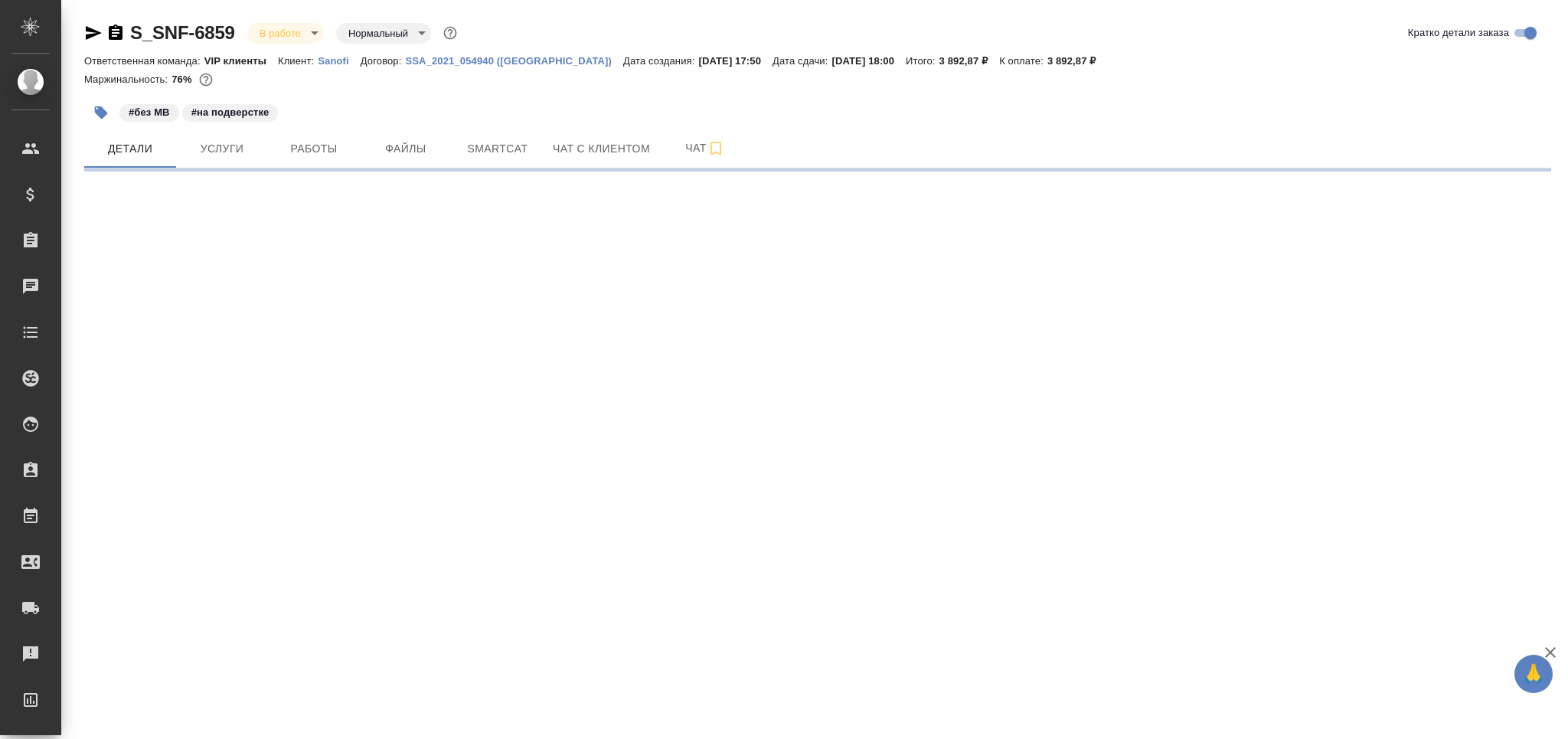
select select "RU"
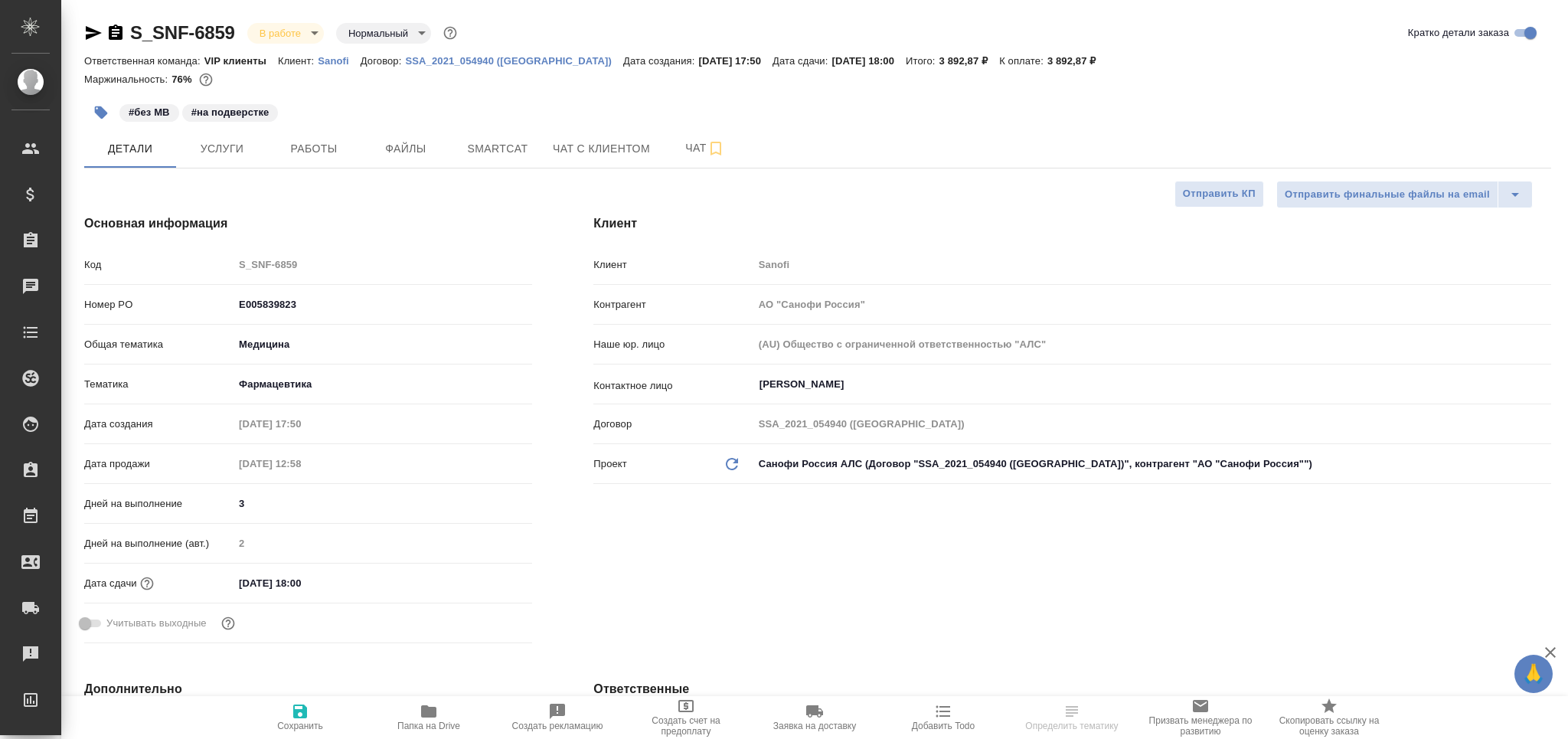
type textarea "x"
click at [678, 147] on span "Чат" at bounding box center [704, 148] width 74 height 19
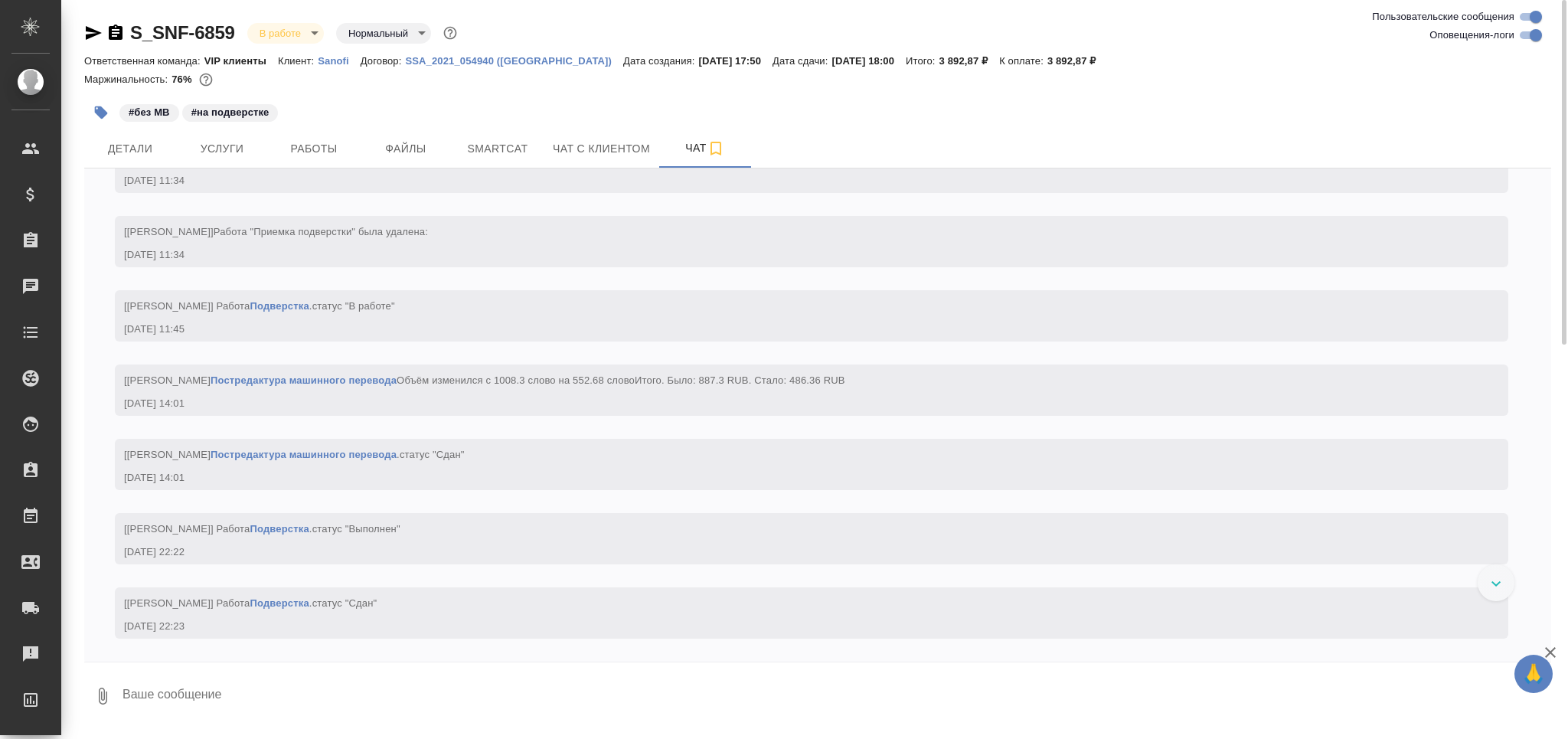
scroll to position [4671, 0]
click at [131, 137] on button "Детали" at bounding box center [130, 148] width 92 height 38
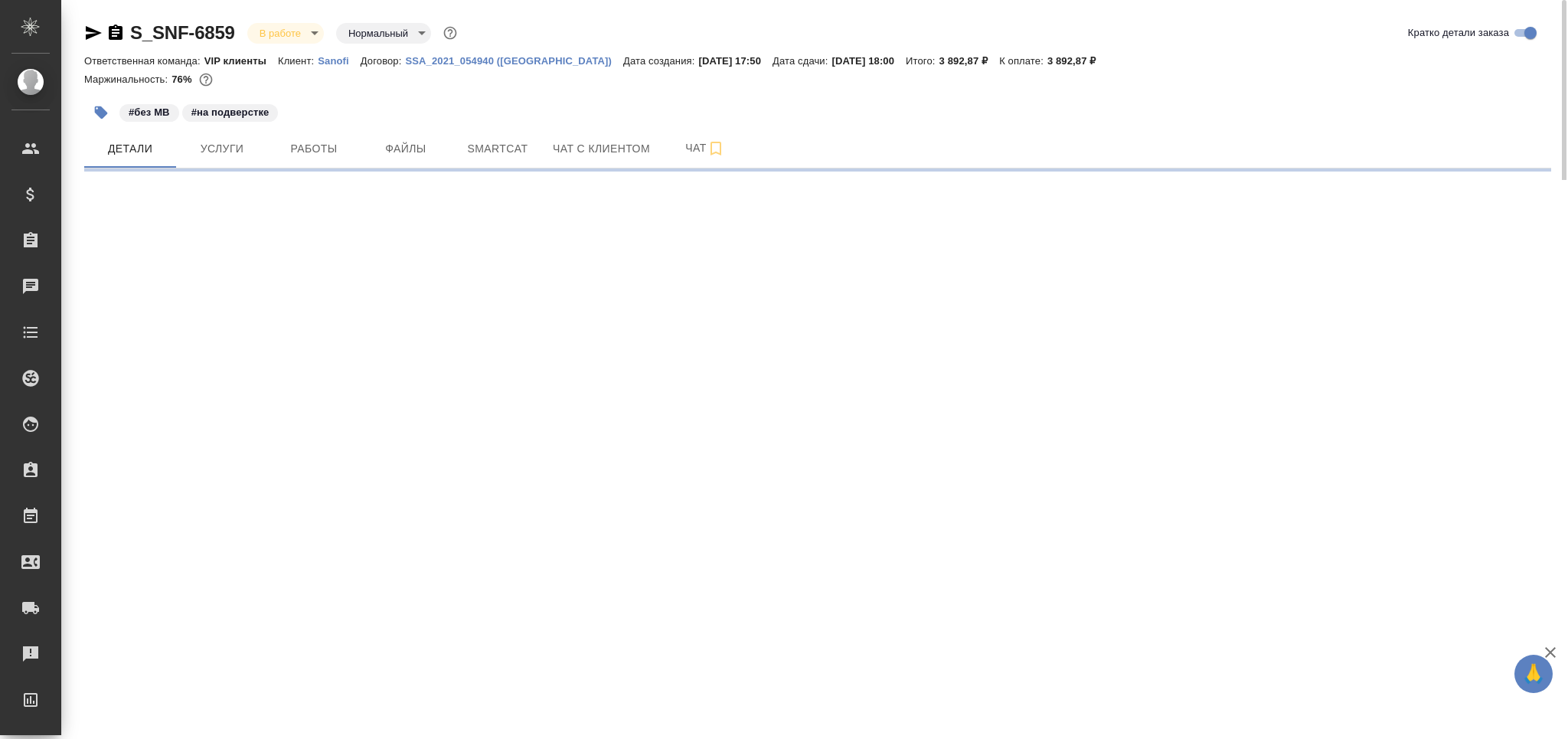
select select "RU"
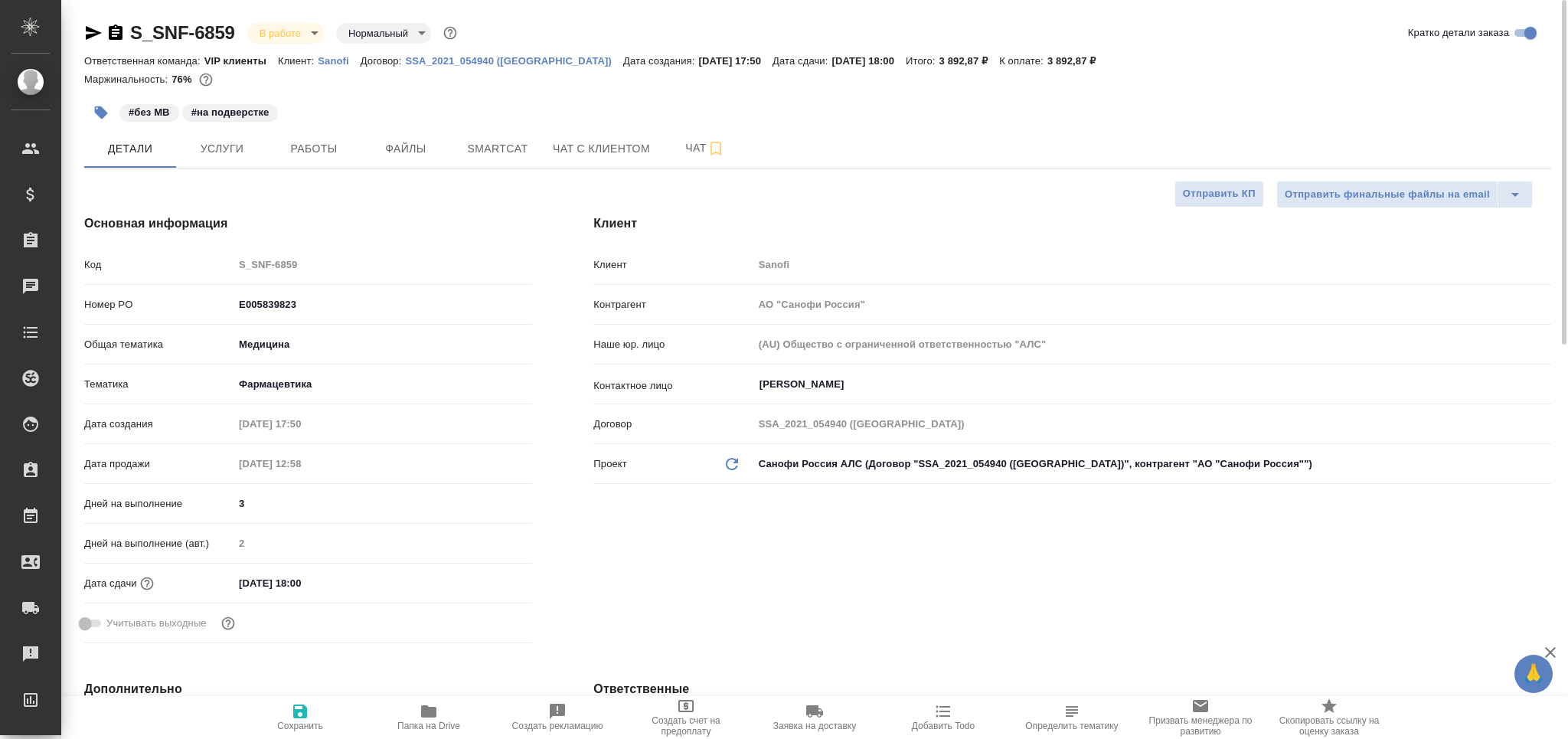
type textarea "x"
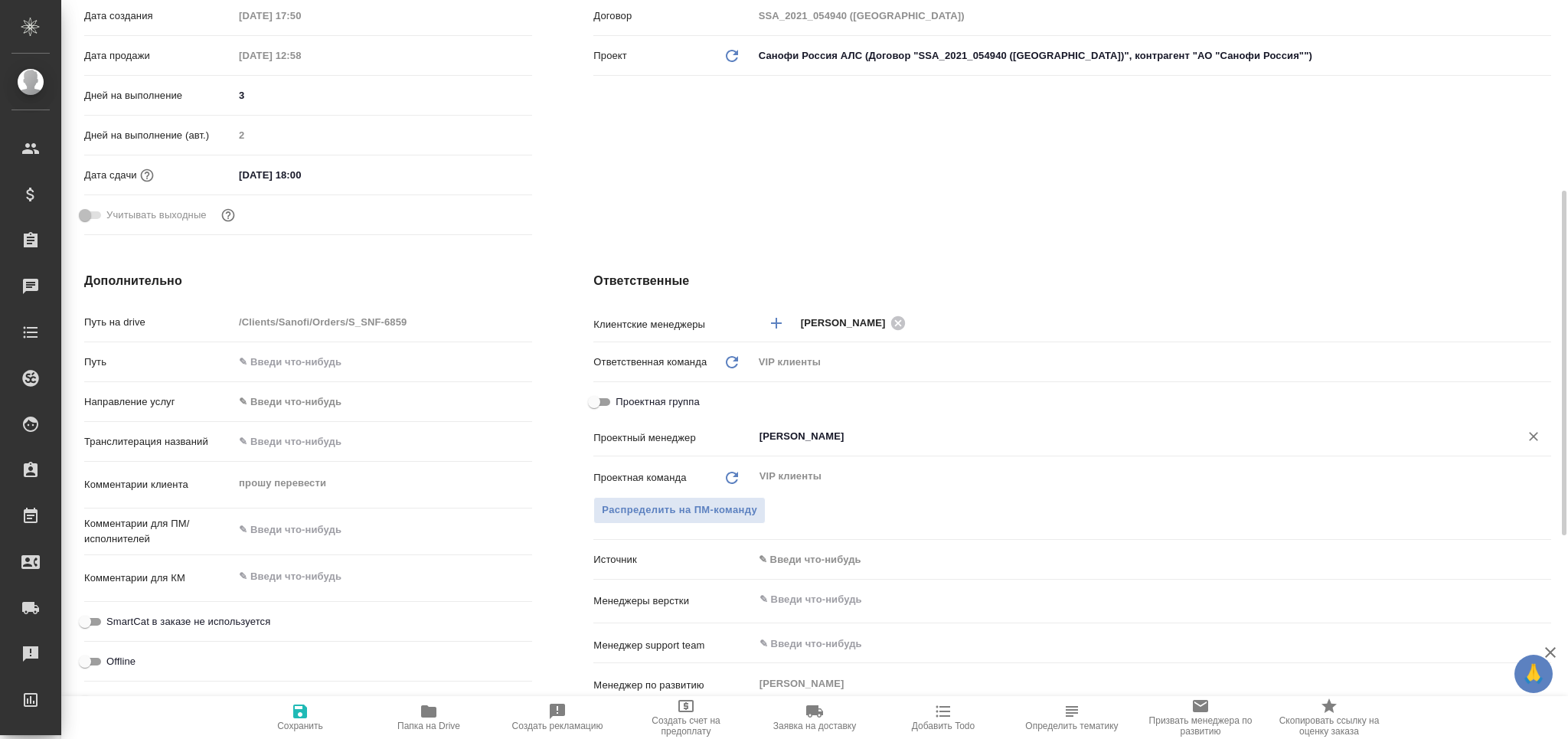
click at [803, 427] on input "[PERSON_NAME]" at bounding box center [1126, 437] width 737 height 19
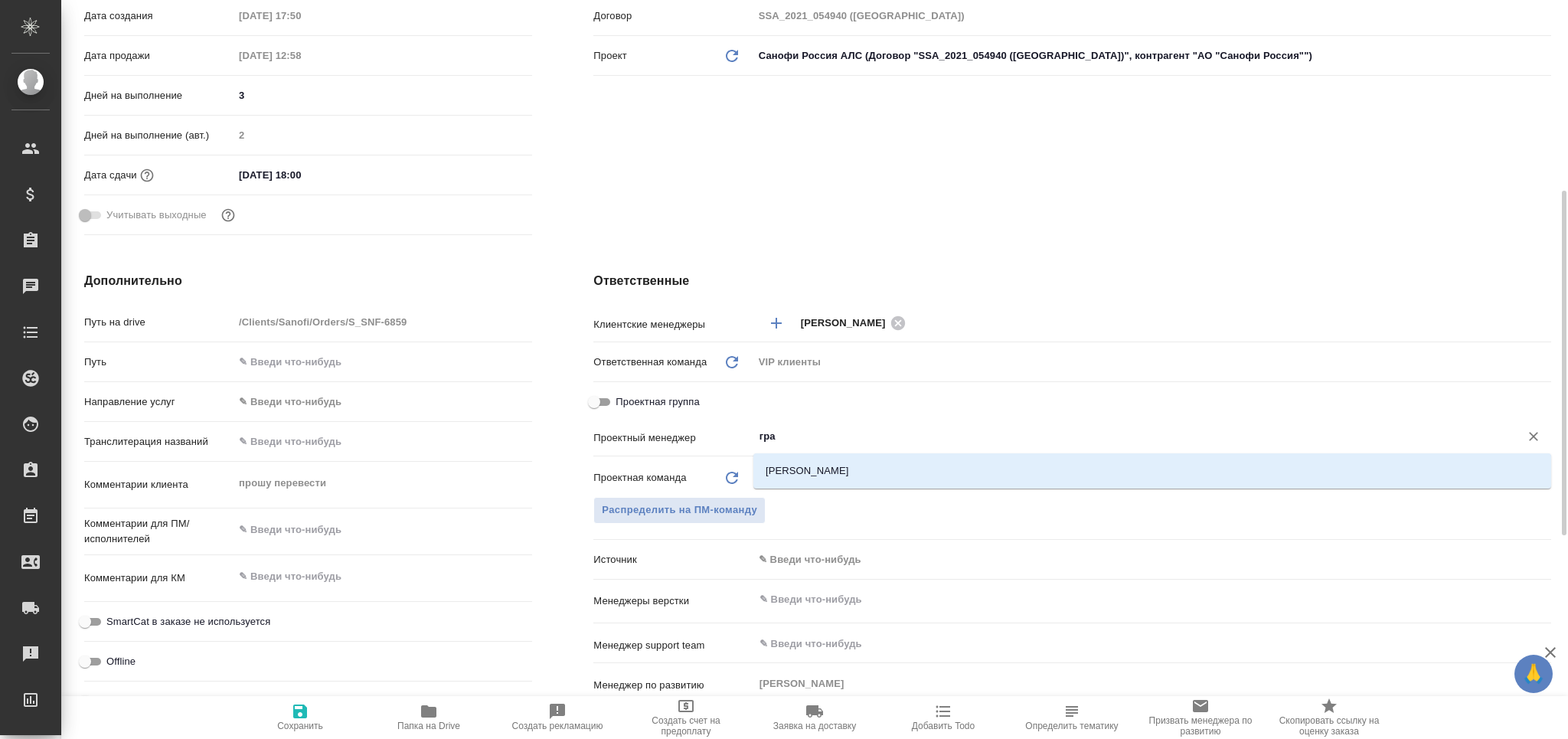
type input "граб"
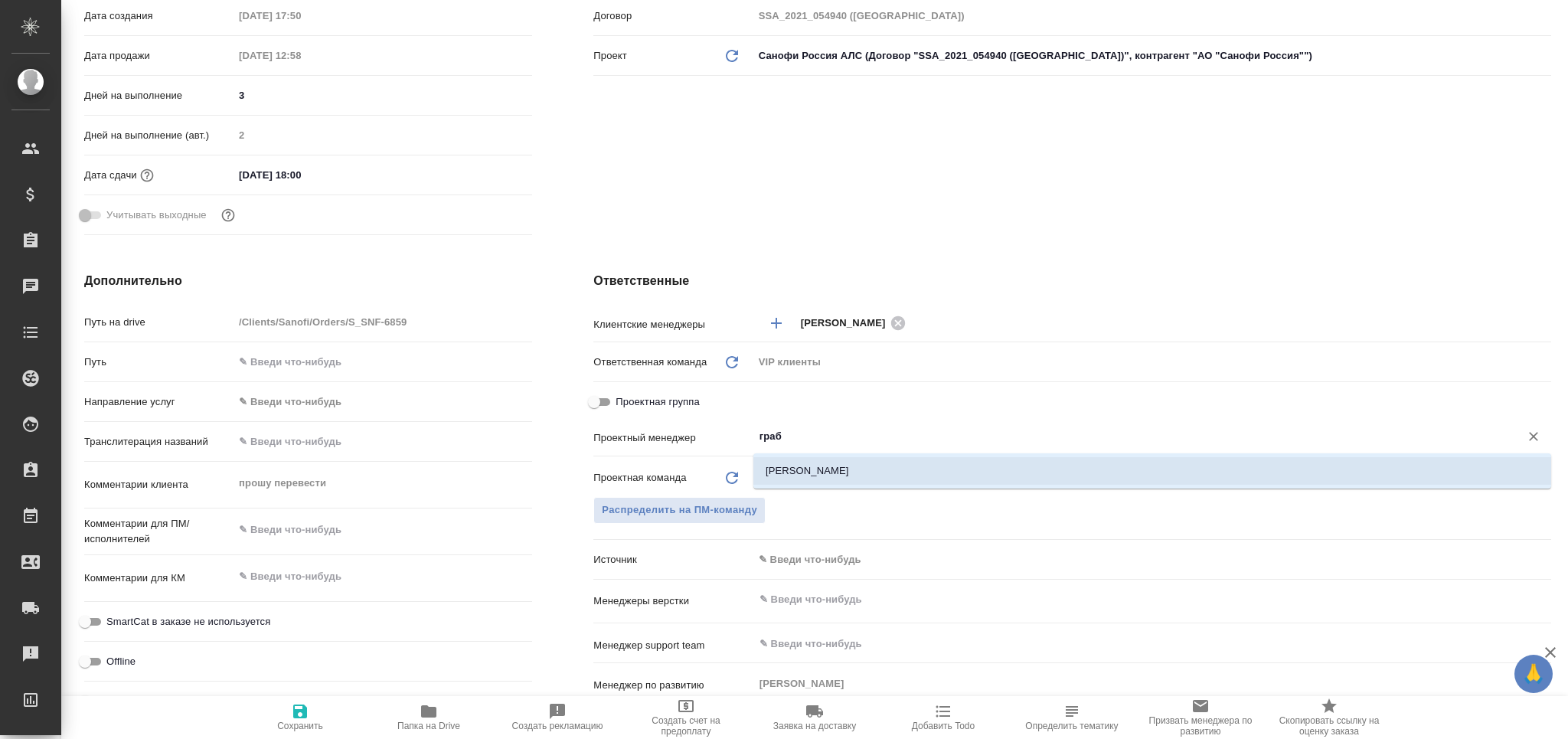
click at [825, 462] on li "[PERSON_NAME]" at bounding box center [1152, 471] width 798 height 28
type textarea "x"
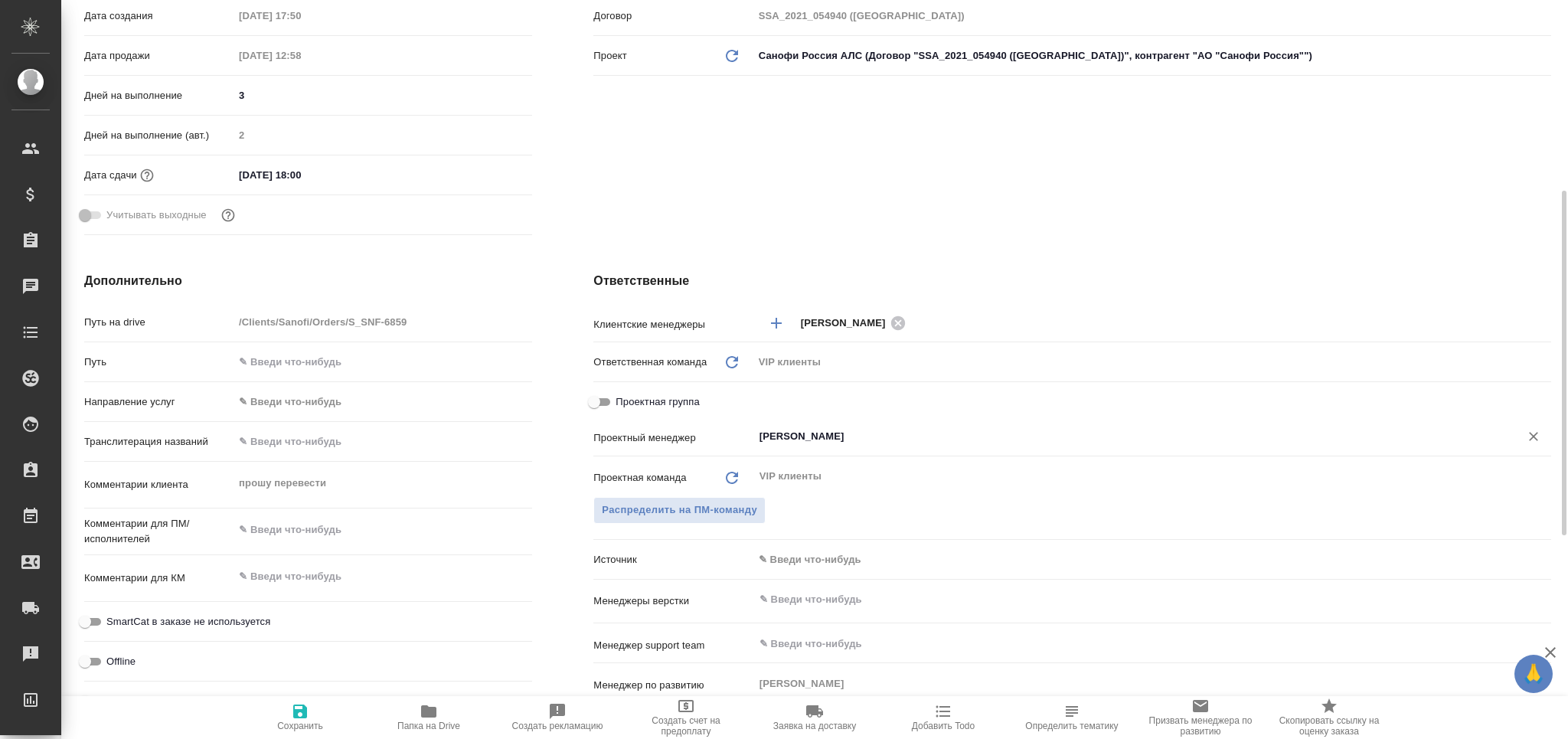
type input "[PERSON_NAME]"
click at [292, 721] on span "Сохранить" at bounding box center [300, 725] width 46 height 11
type textarea "x"
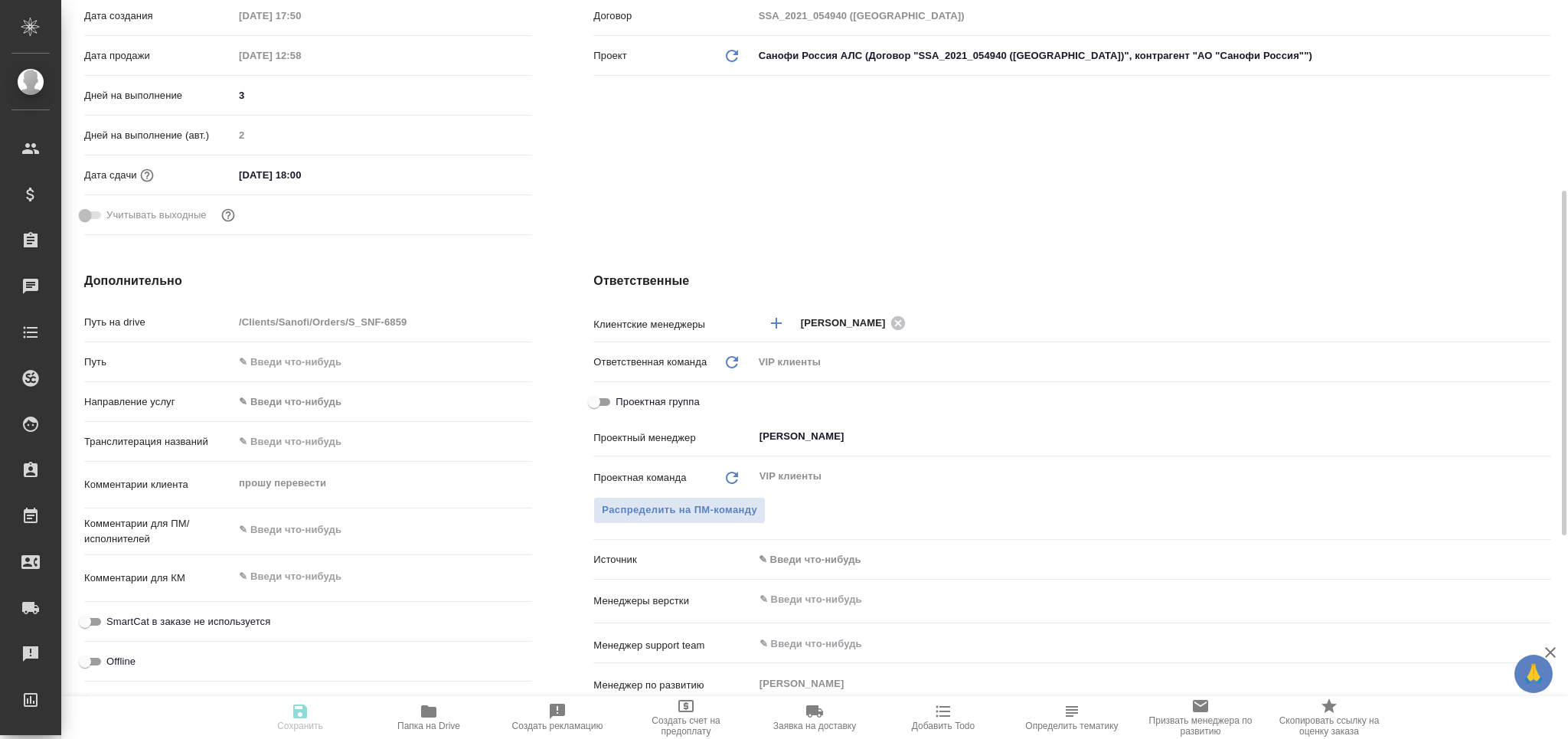
type textarea "x"
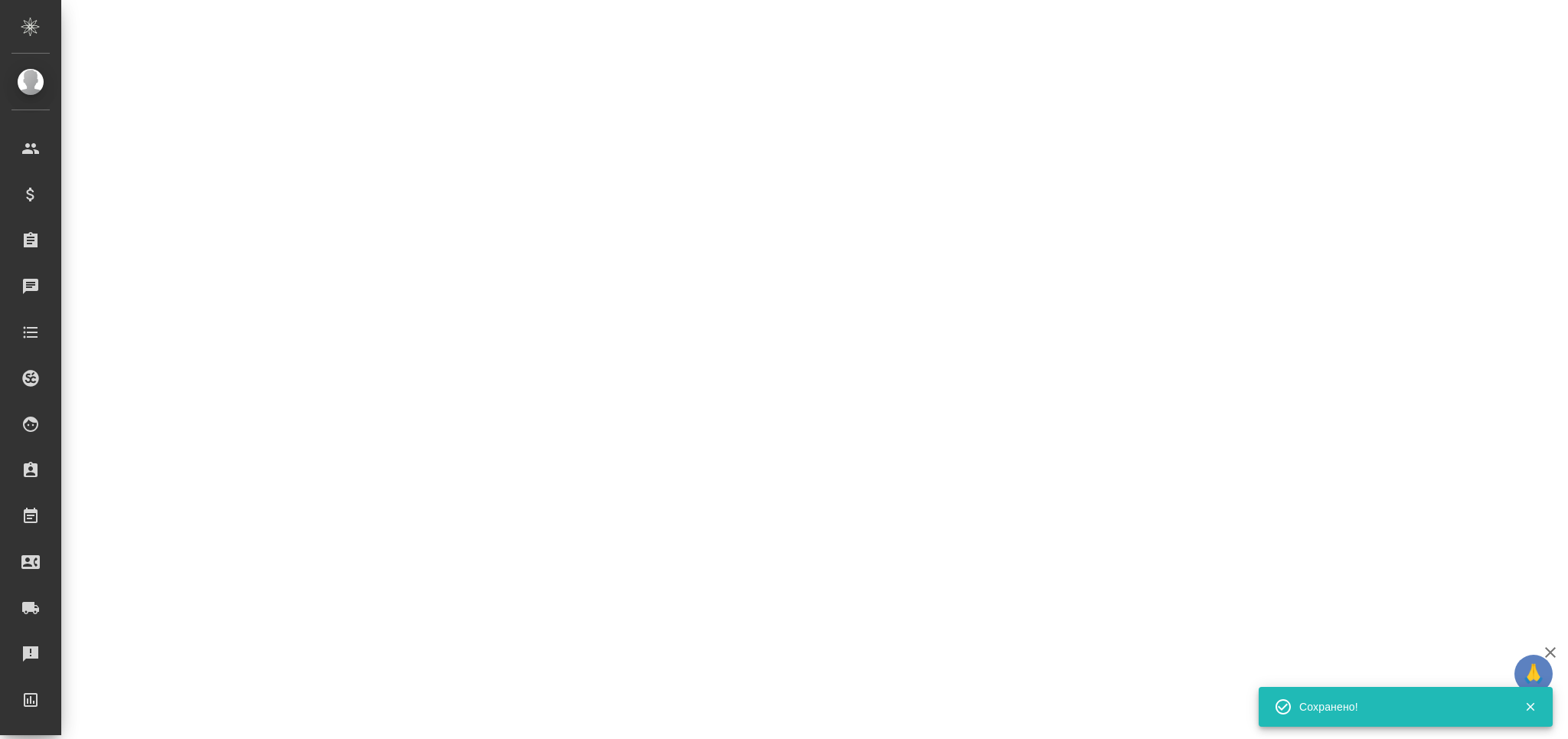
select select "RU"
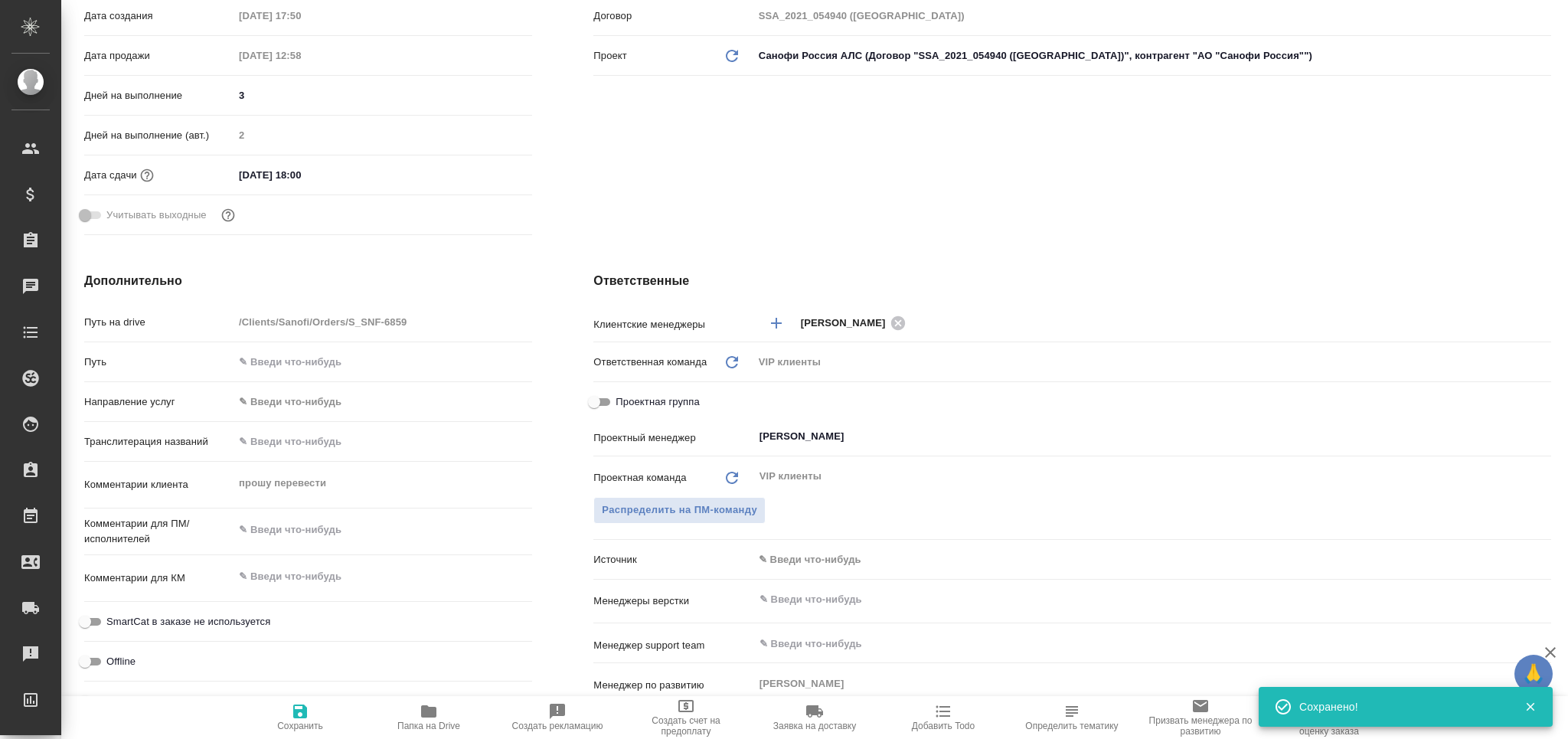
type textarea "x"
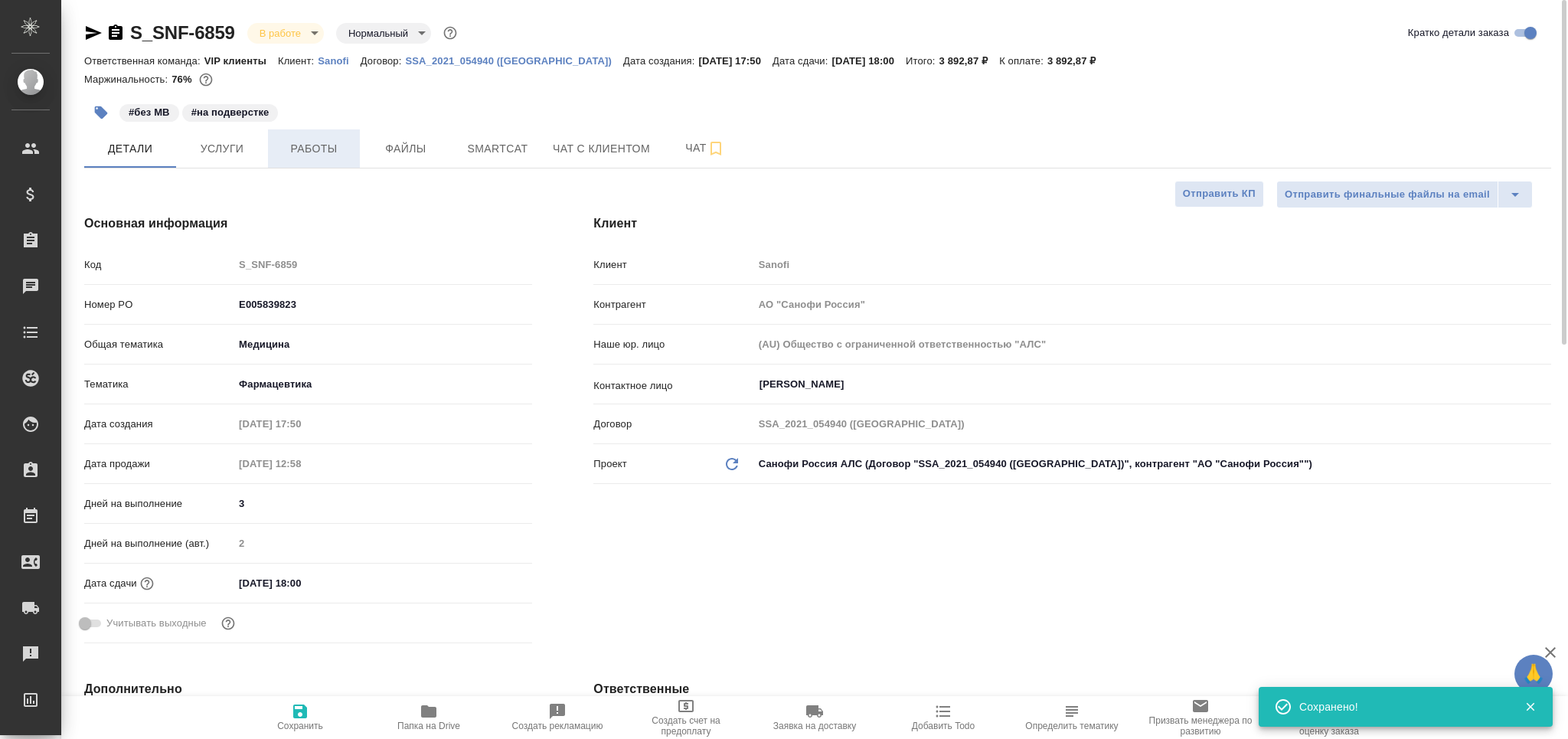
click at [324, 155] on span "Работы" at bounding box center [313, 149] width 74 height 19
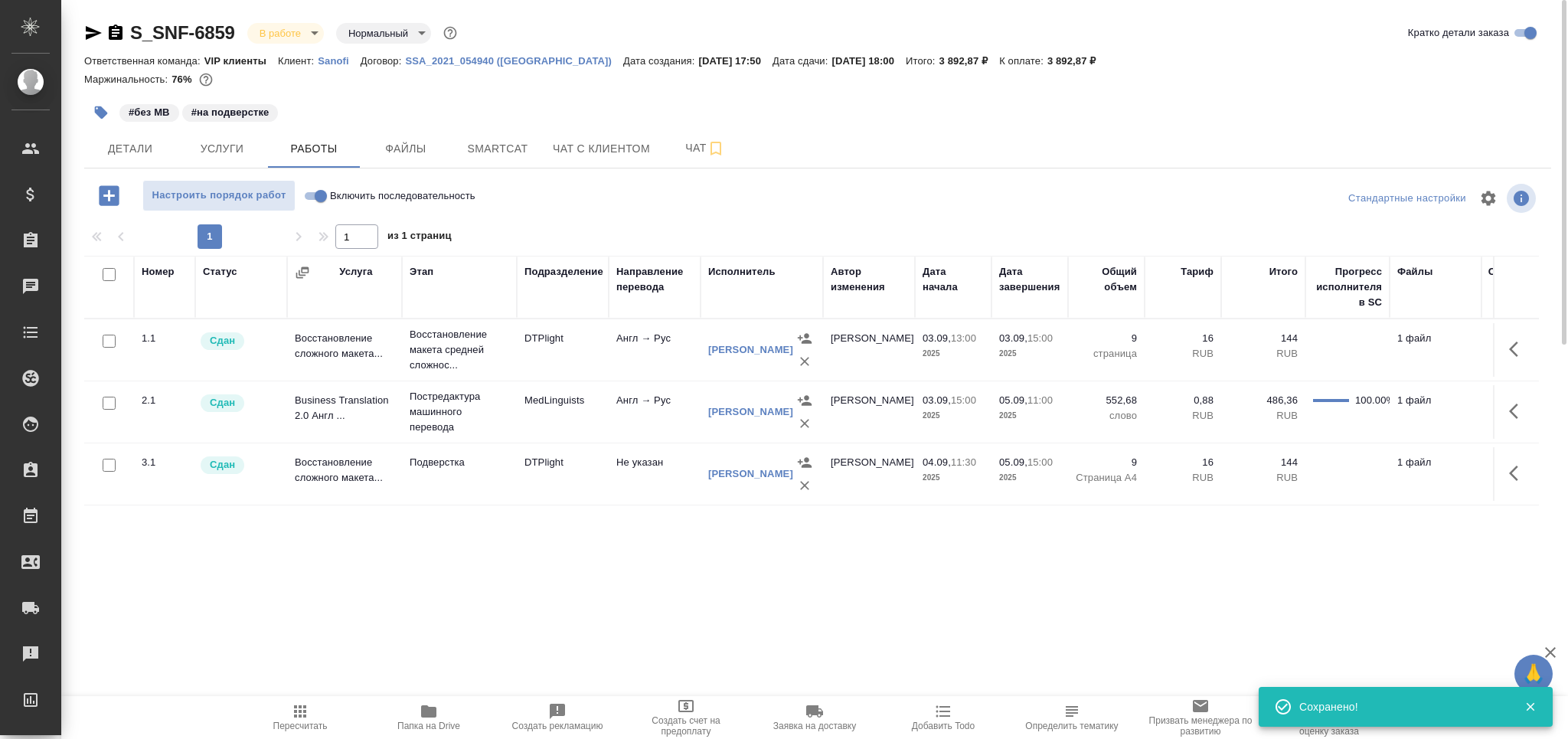
click at [371, 462] on td "Восстановление сложного макета..." at bounding box center [345, 473] width 115 height 53
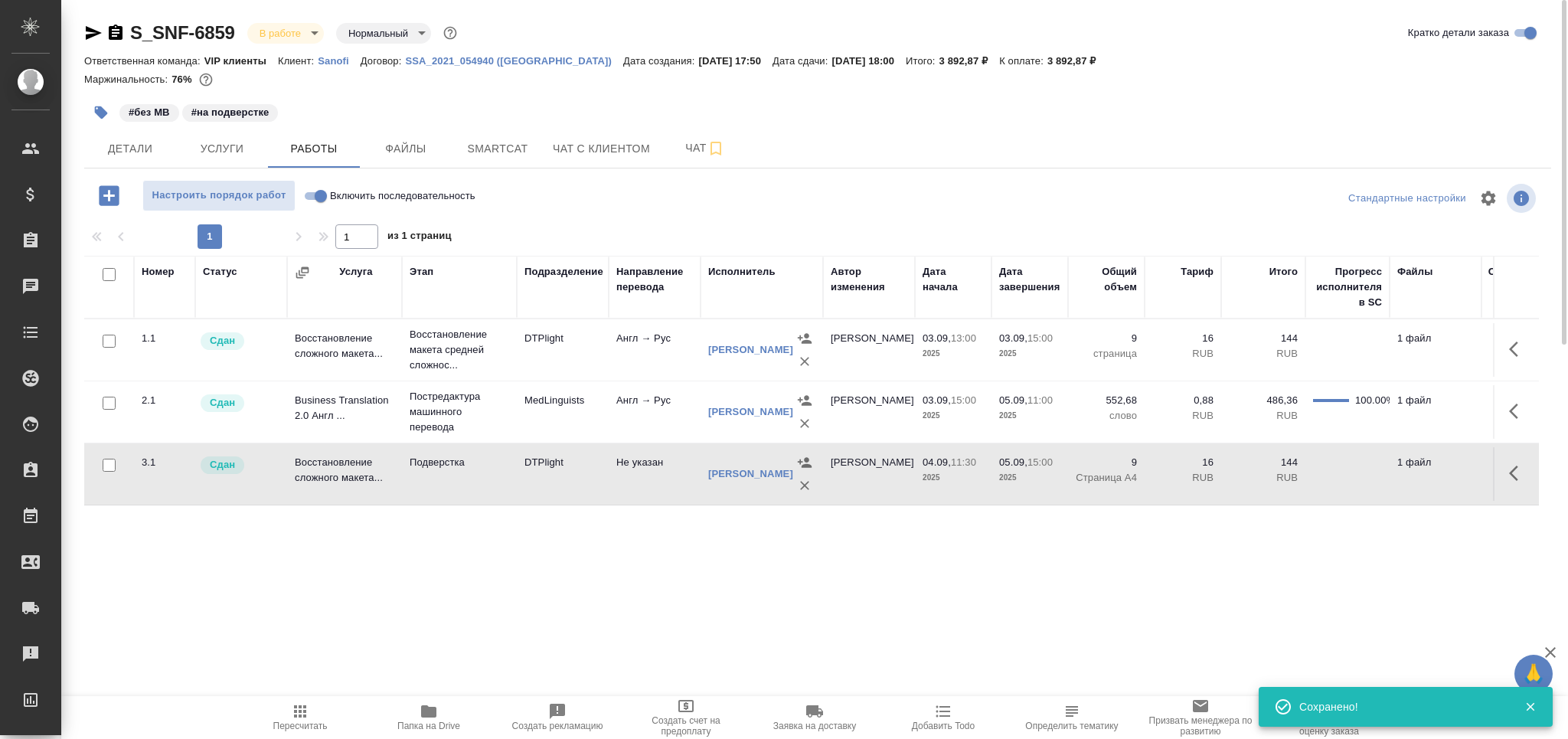
click at [371, 462] on td "Восстановление сложного макета..." at bounding box center [345, 473] width 115 height 53
click at [693, 139] on span "Чат" at bounding box center [704, 148] width 74 height 19
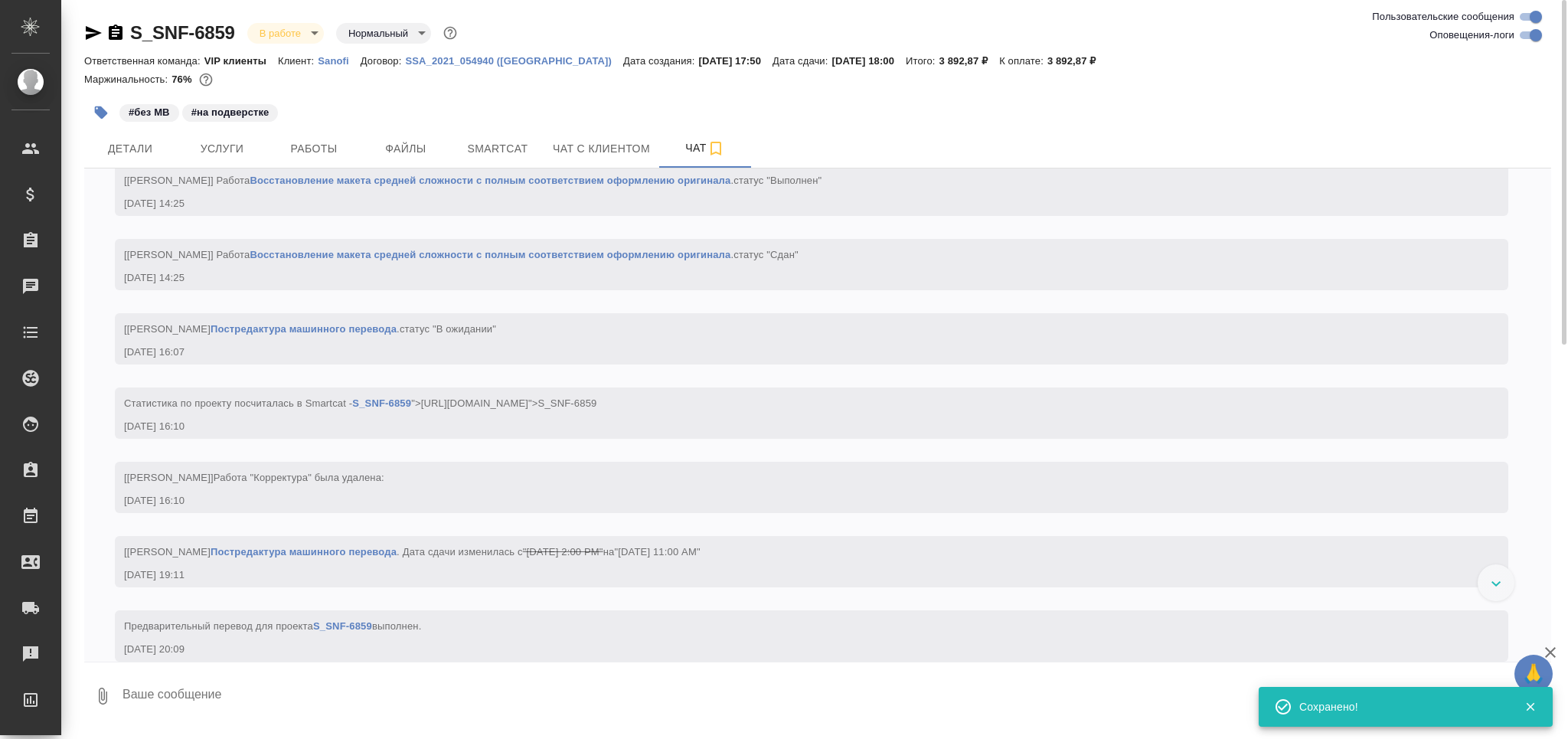
click at [215, 692] on textarea at bounding box center [836, 695] width 1430 height 52
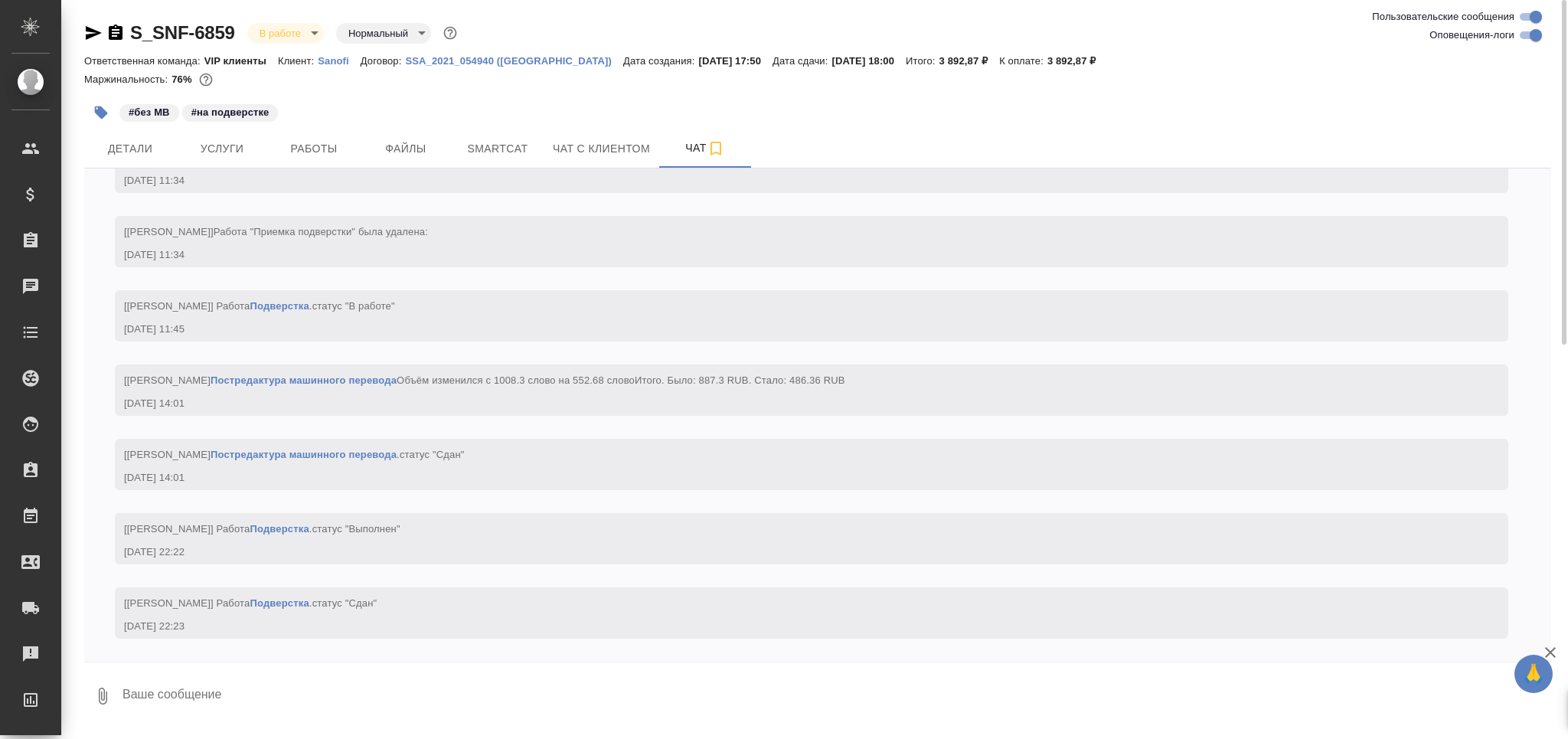
scroll to position [4671, 0]
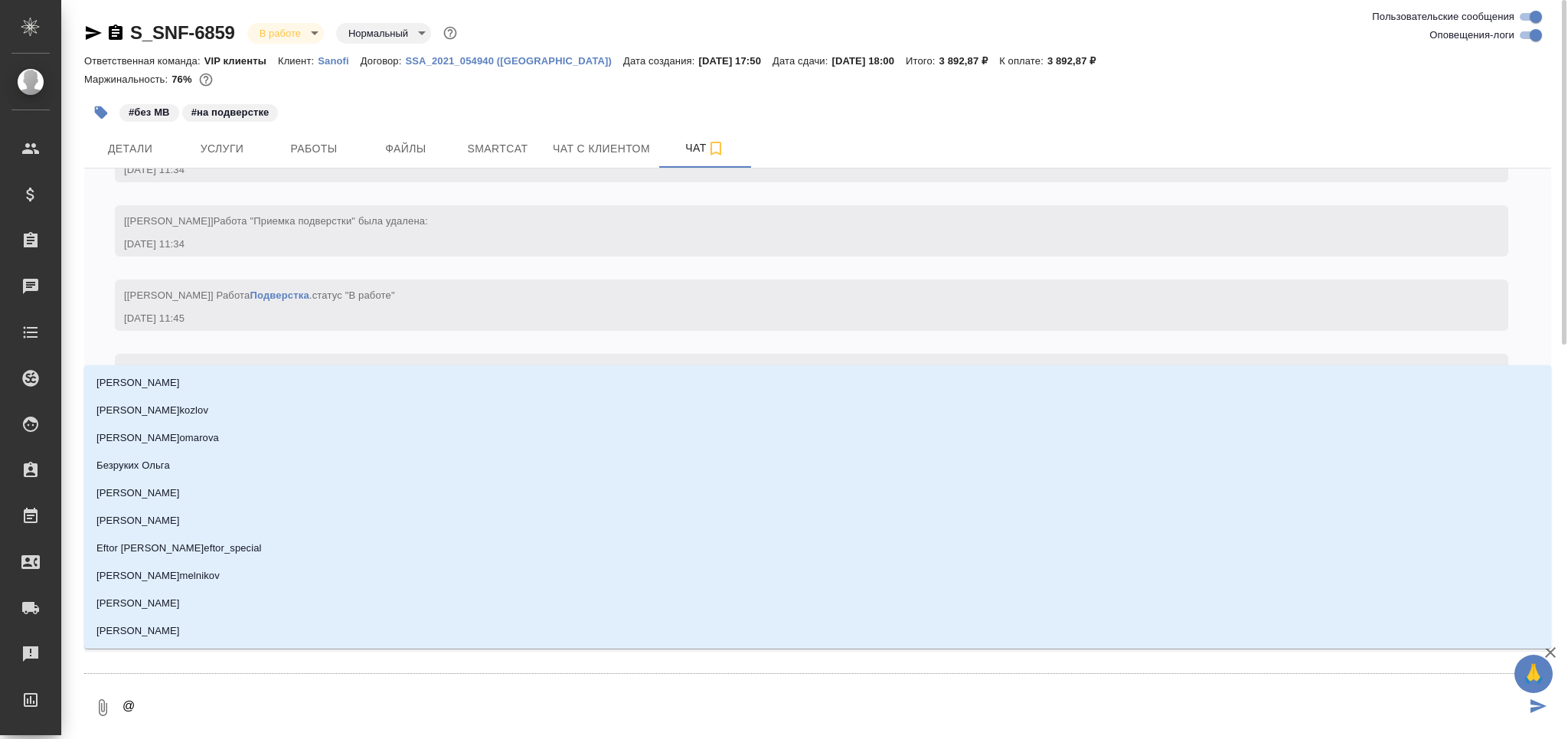
type textarea "@д"
type input "д"
type textarea "@ди"
type input "ди"
type textarea "@дил"
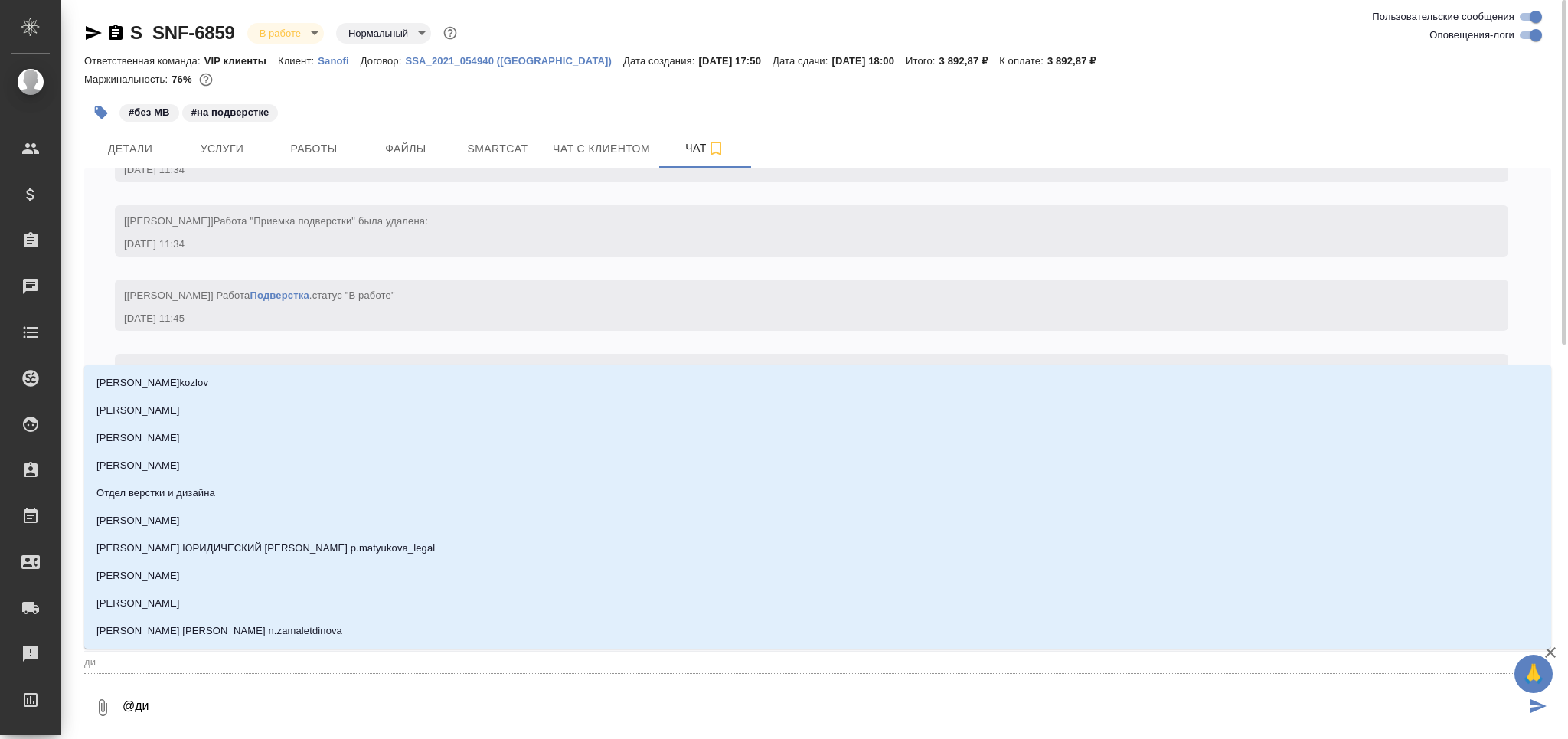
type input "дил"
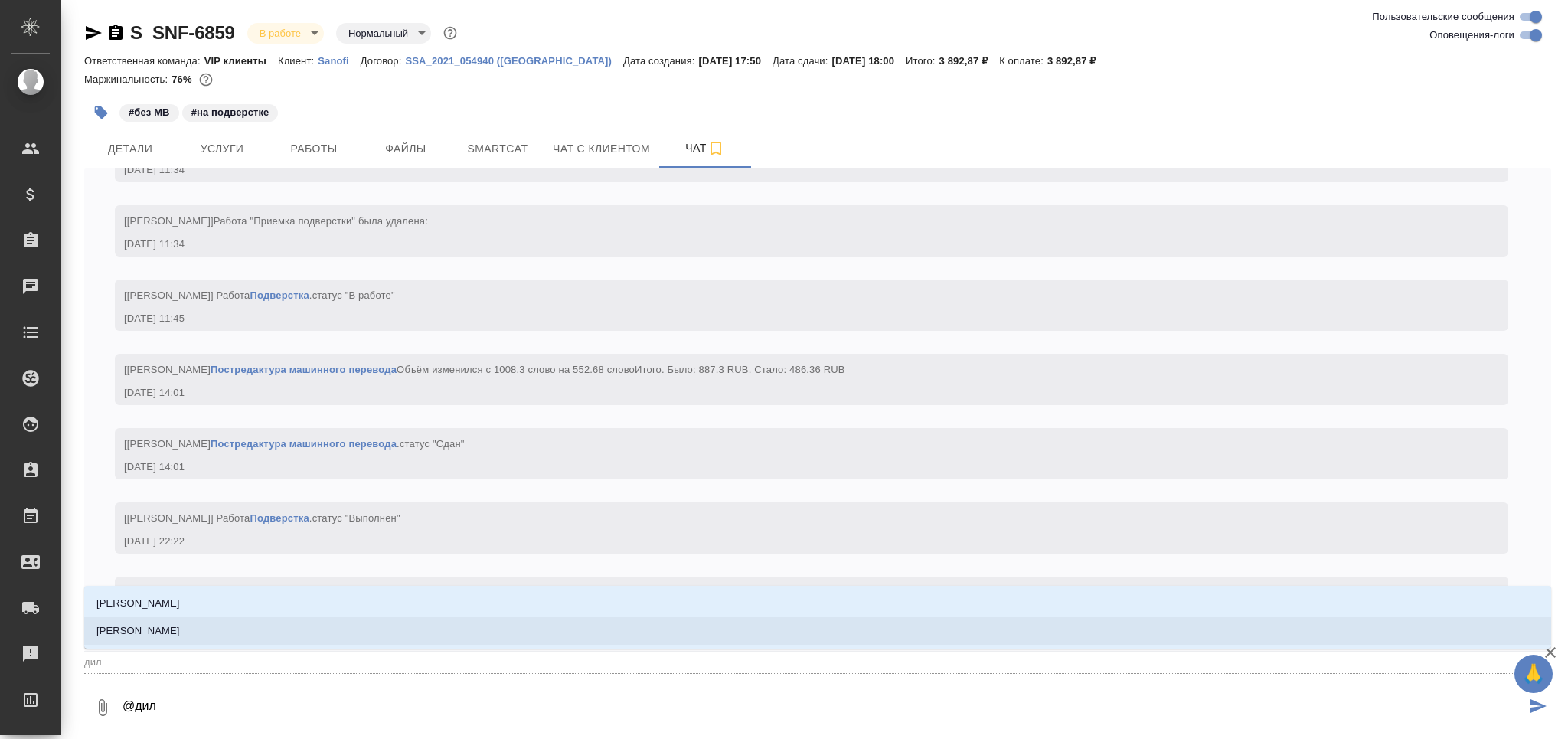
click at [233, 642] on li "[PERSON_NAME]" at bounding box center [817, 631] width 1467 height 28
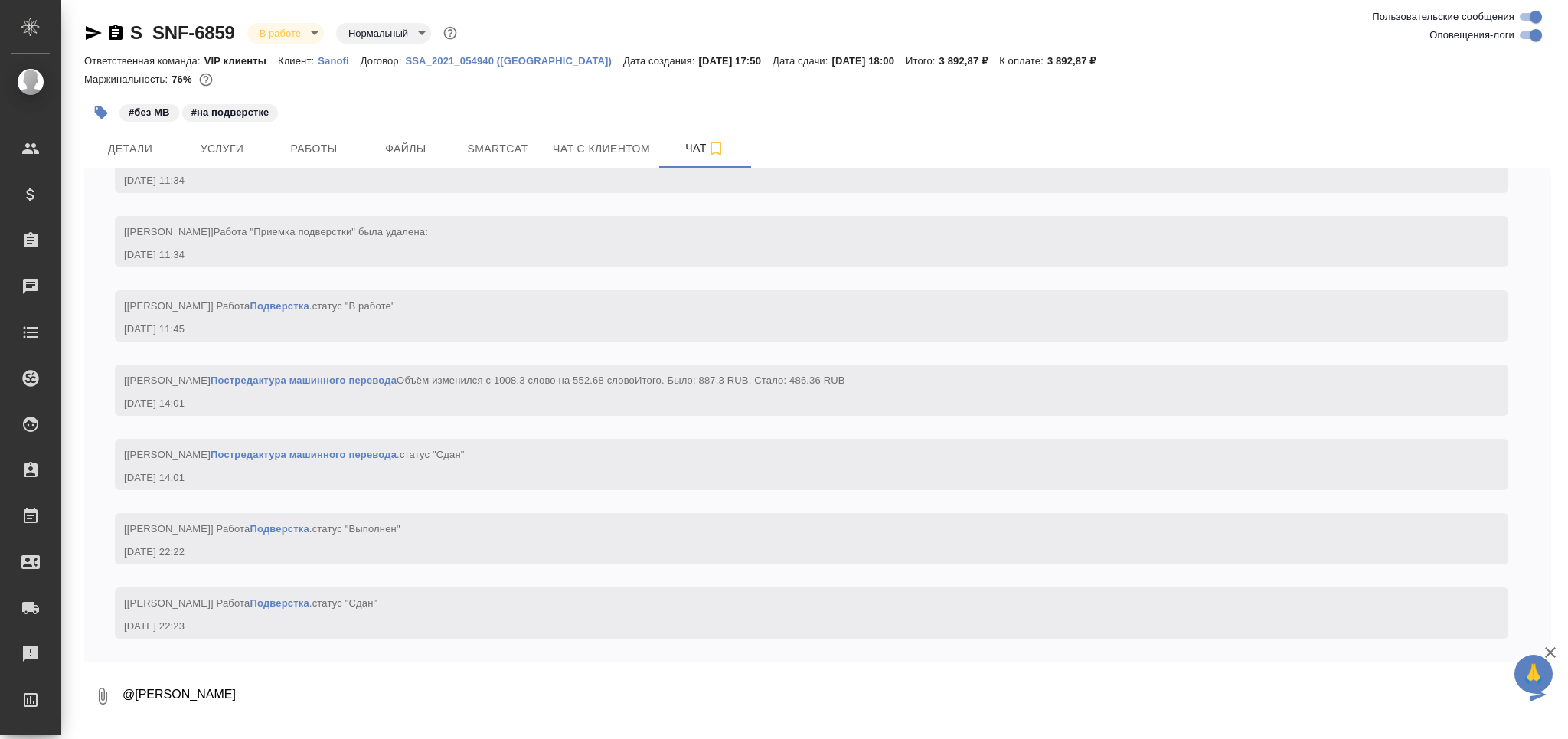
type textarea "@Сайдашева Диляра"
paste textarea "https://drive.awatera.com/apps/files/files/10272449?dir=/Shares/Sanofi/Orders/S…"
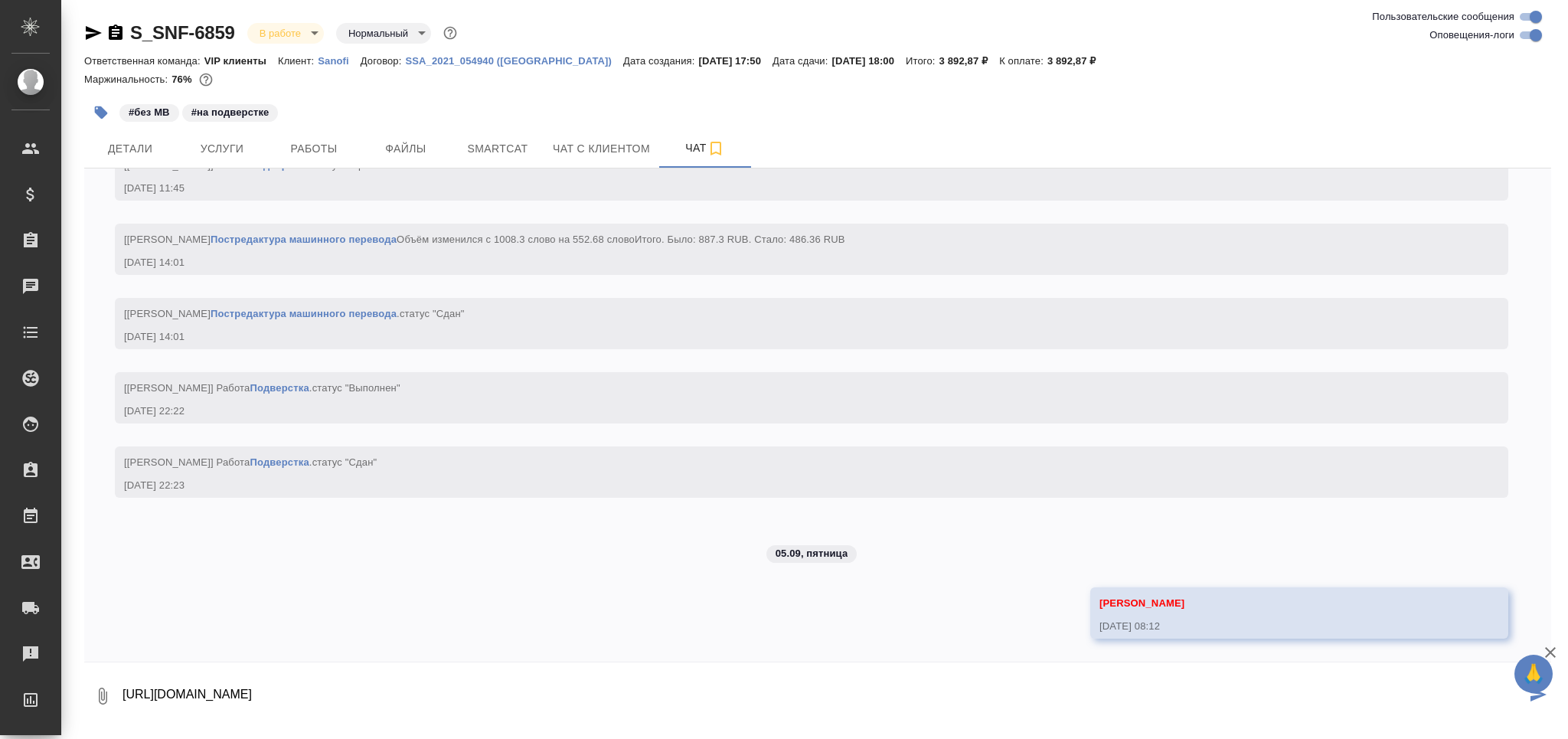
type textarea "https://drive.awatera.com/apps/files/files/10272449?dir=/Shares/Sanofi/Orders/S…"
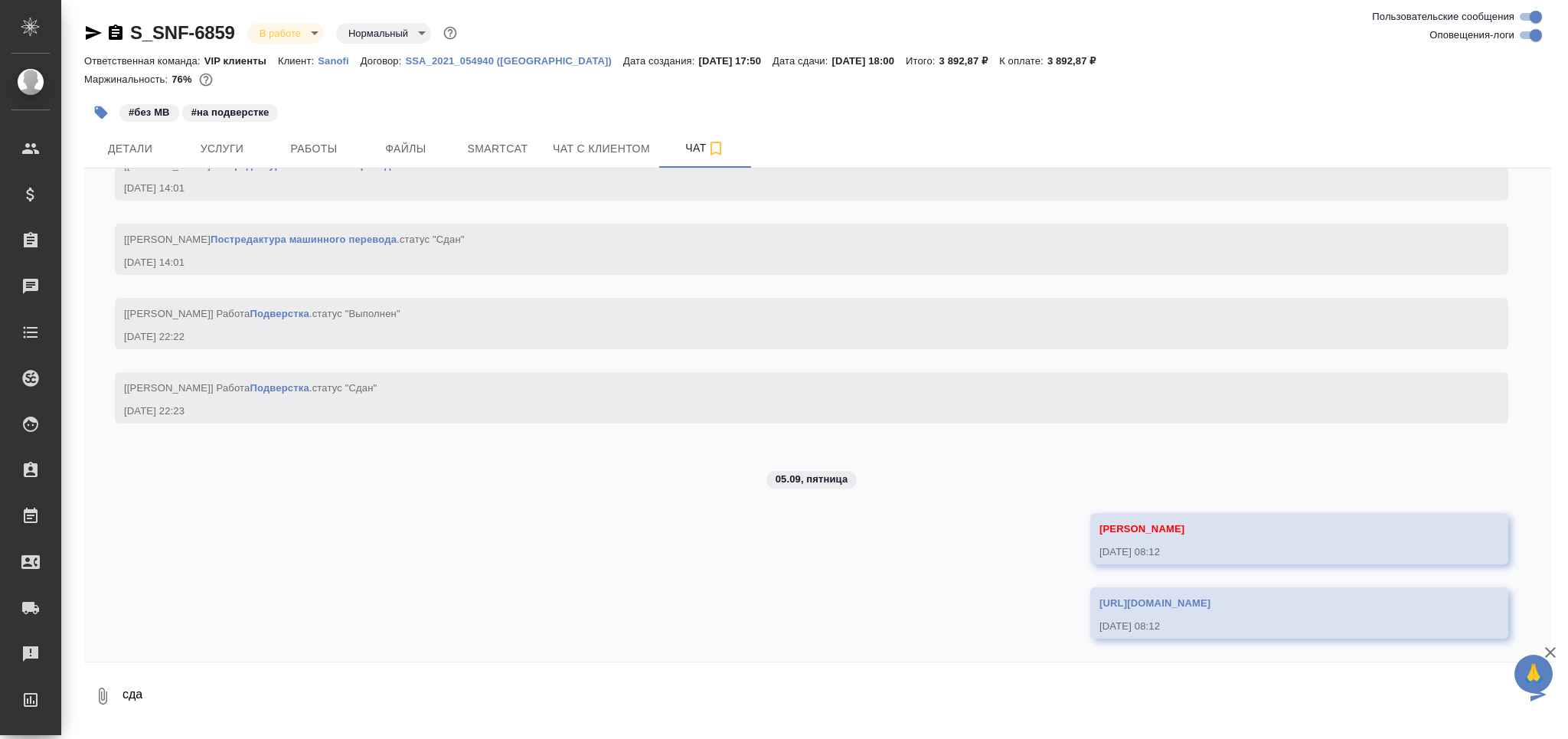
scroll to position [4887, 0]
type textarea "сдаю"
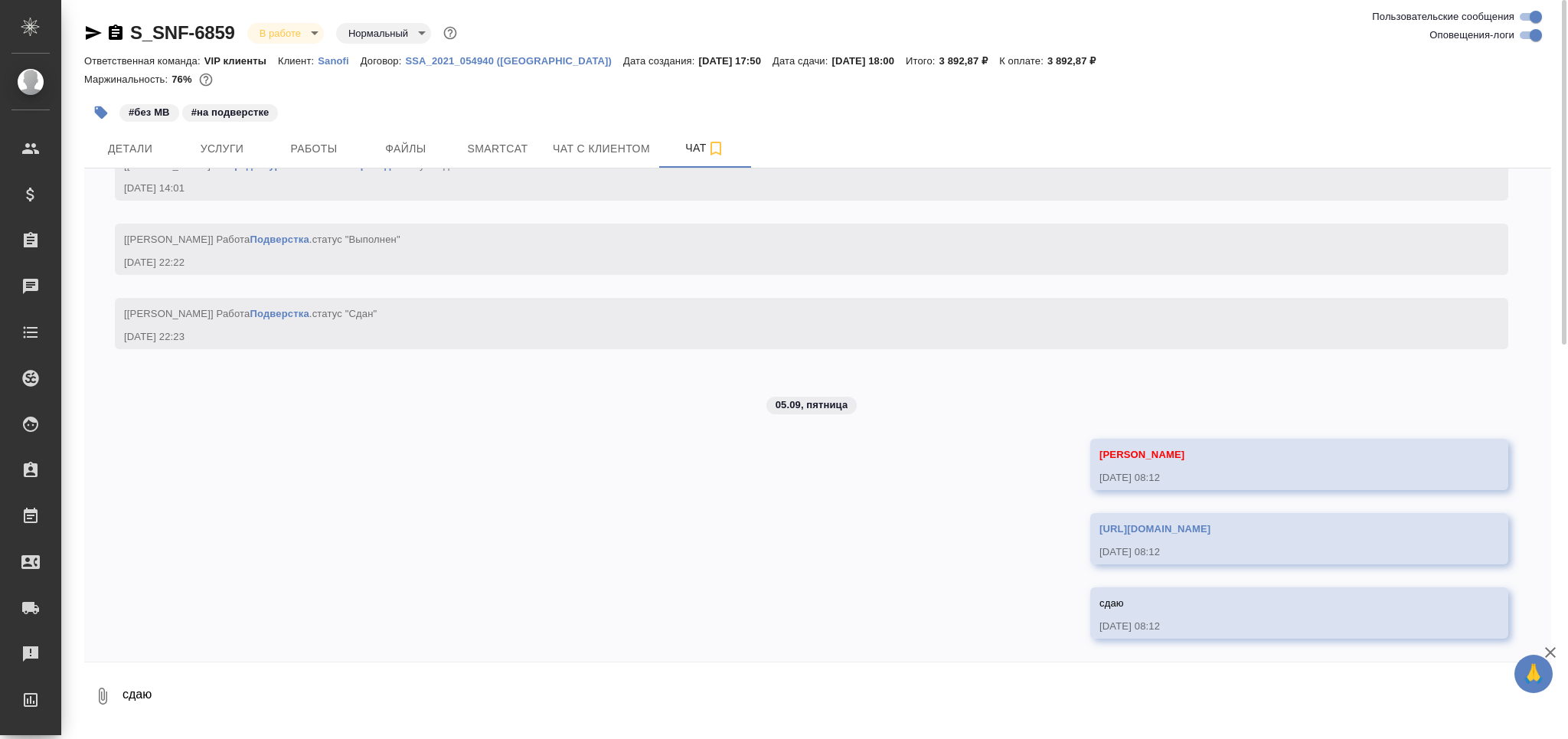
scroll to position [4961, 0]
click at [285, 35] on body "🙏 .cls-1 fill:#fff; AWATERA Grabko Mariya Клиенты Спецификации Заказы 0 Чаты To…" at bounding box center [784, 369] width 1568 height 739
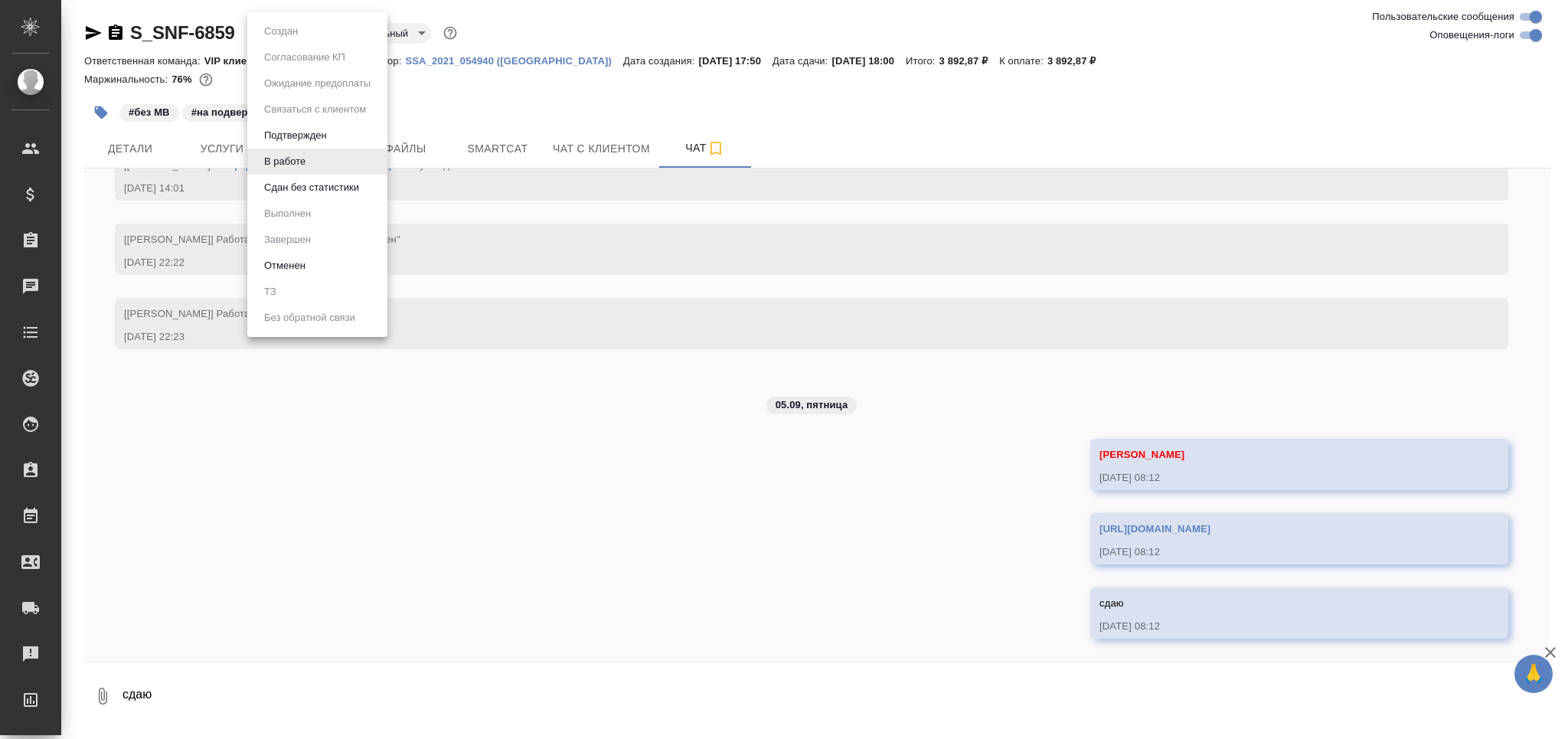
click at [311, 179] on button "Сдан без статистики" at bounding box center [312, 188] width 104 height 17
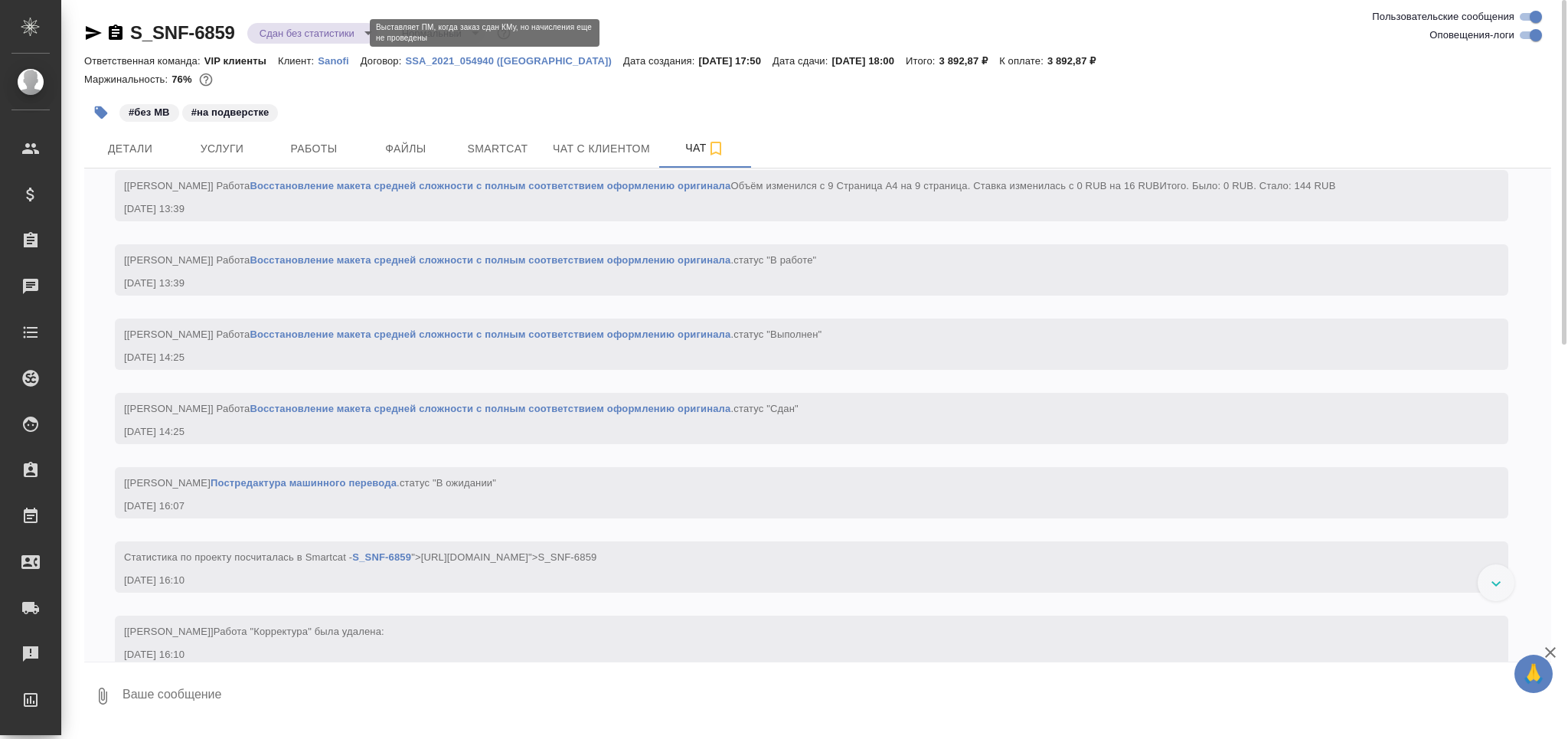
click at [308, 36] on body "🙏 .cls-1 fill:#fff; AWATERA Grabko Mariya Клиенты Спецификации Заказы 0 Чаты To…" at bounding box center [784, 369] width 1568 height 739
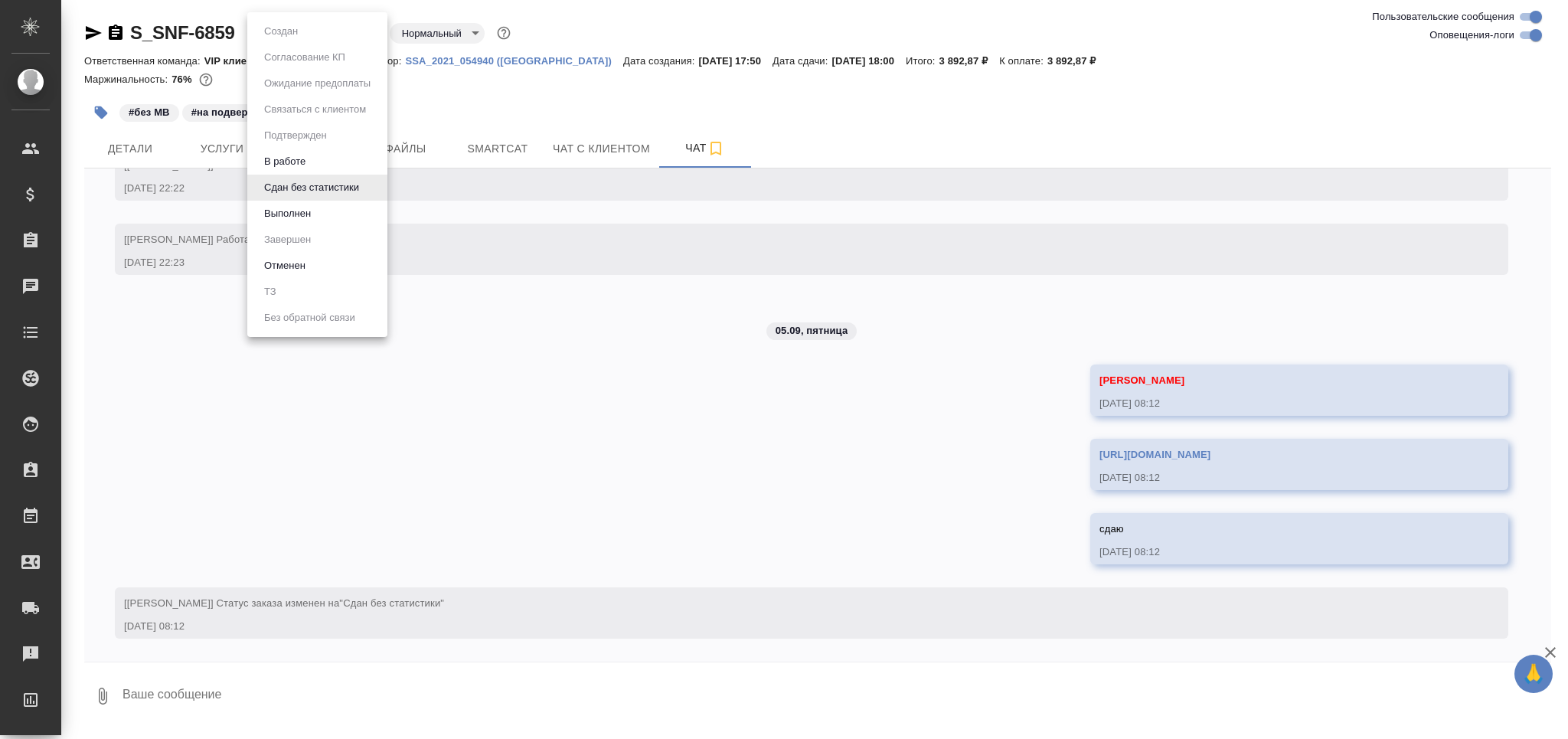
scroll to position [5035, 0]
click at [316, 212] on li "Выполнен" at bounding box center [317, 213] width 140 height 26
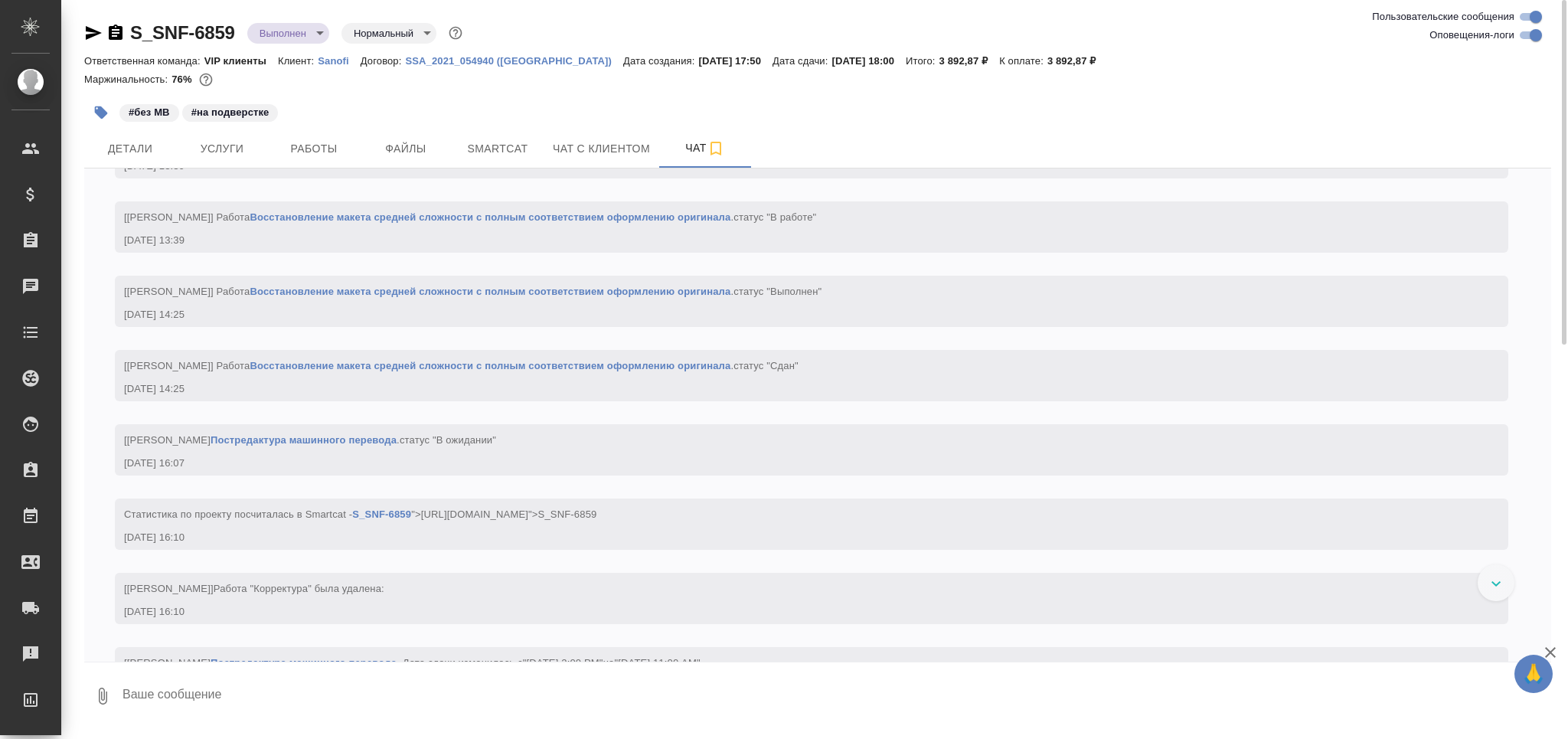
scroll to position [4292, 0]
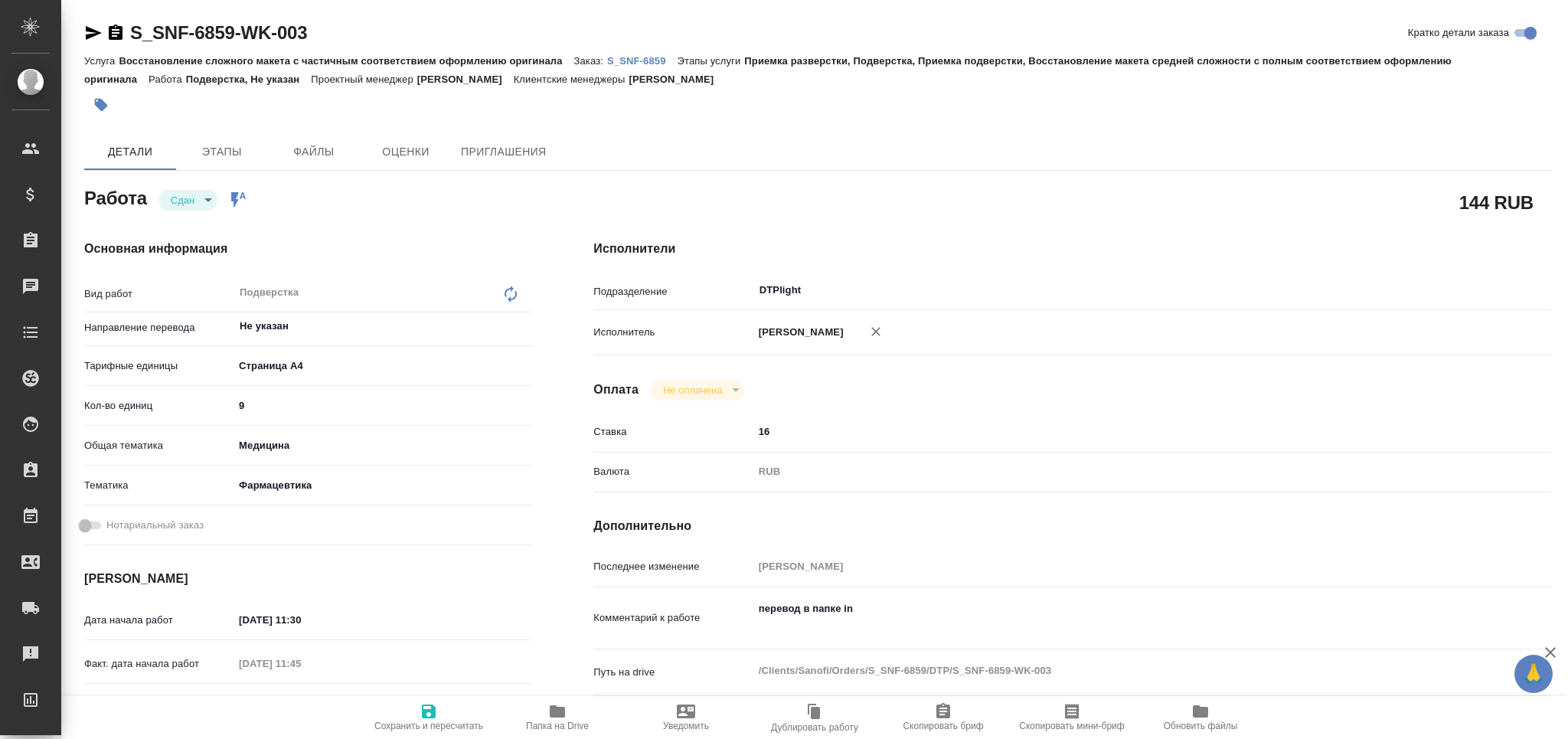
type textarea "x"
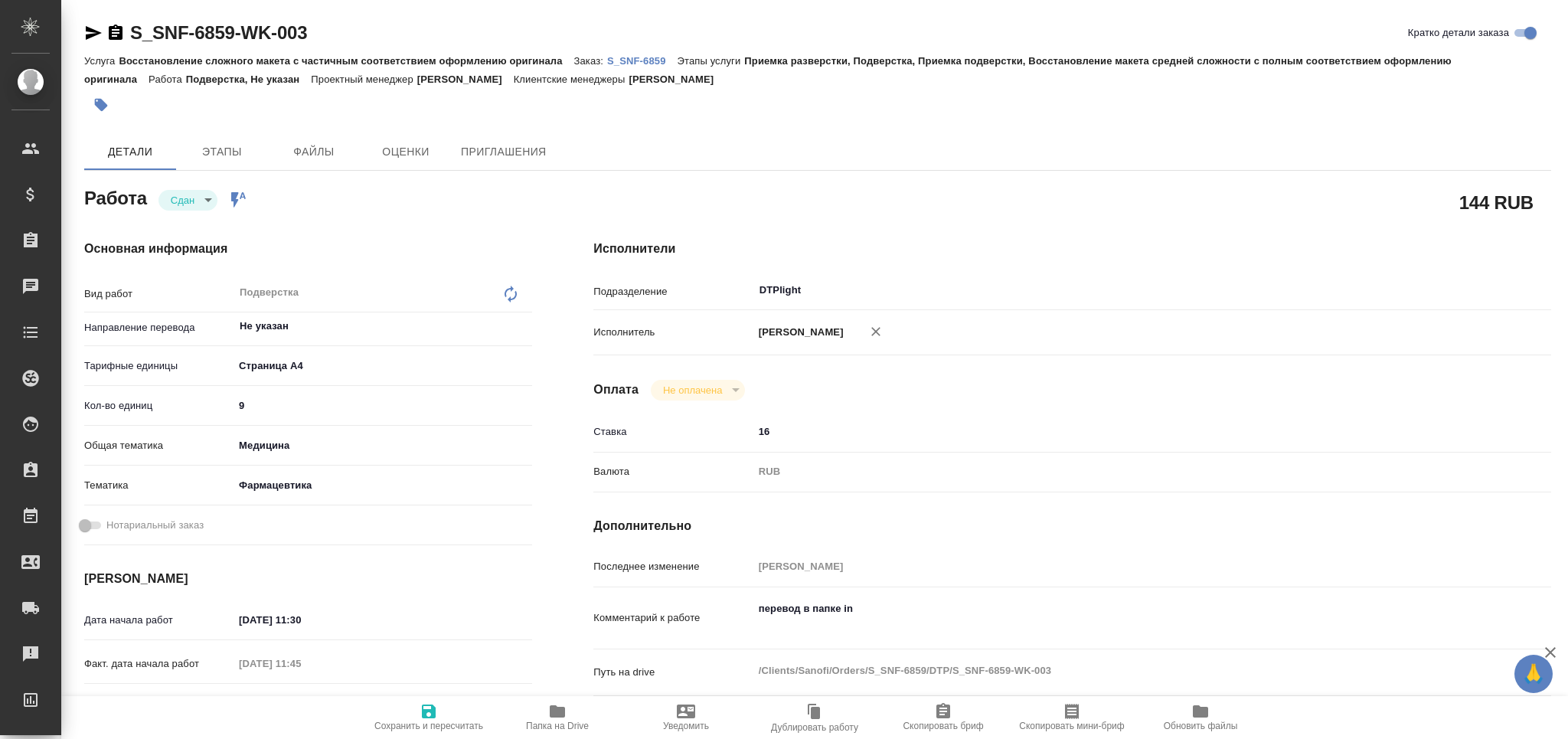
type textarea "x"
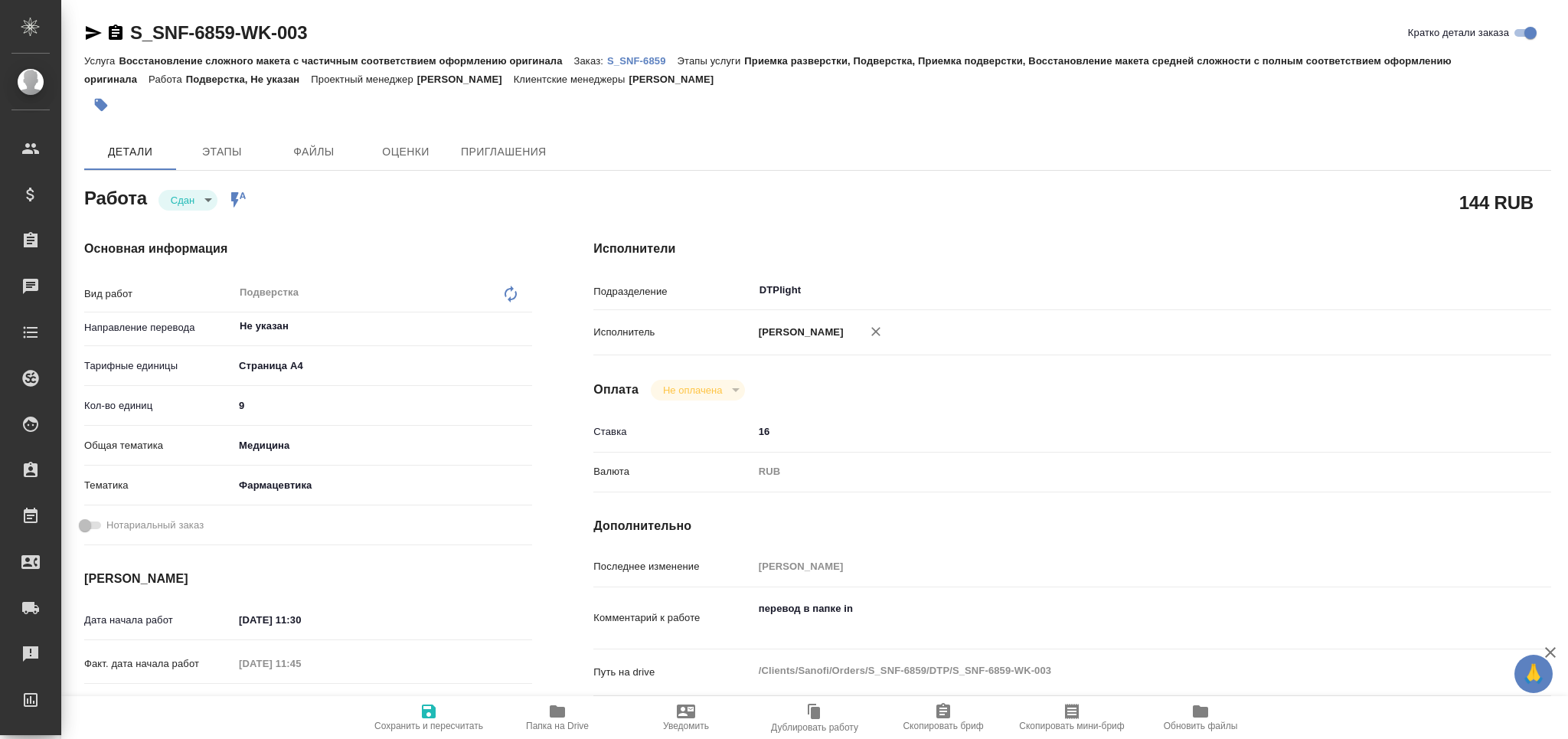
click at [559, 725] on span "Папка на Drive" at bounding box center [557, 725] width 63 height 11
type textarea "x"
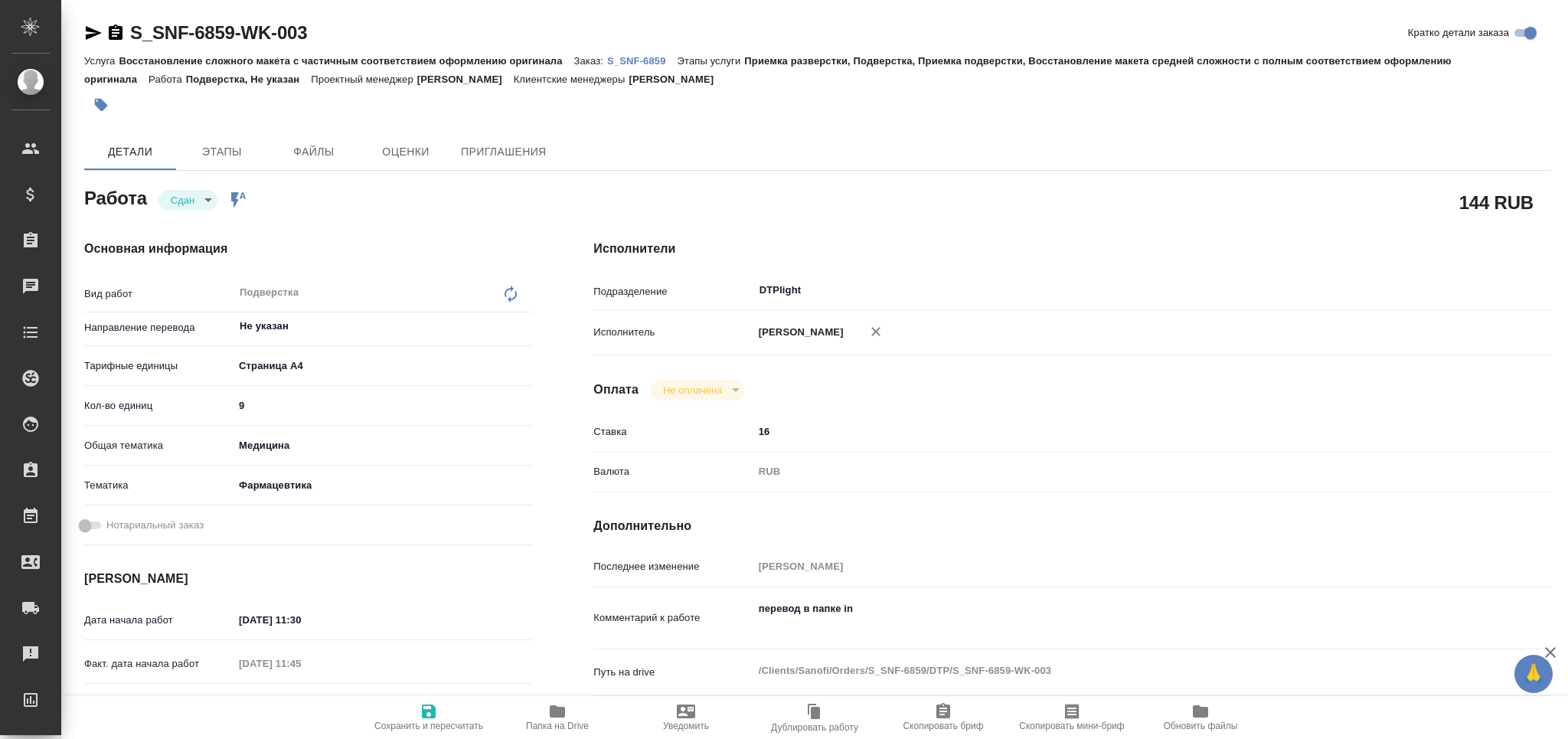
type textarea "x"
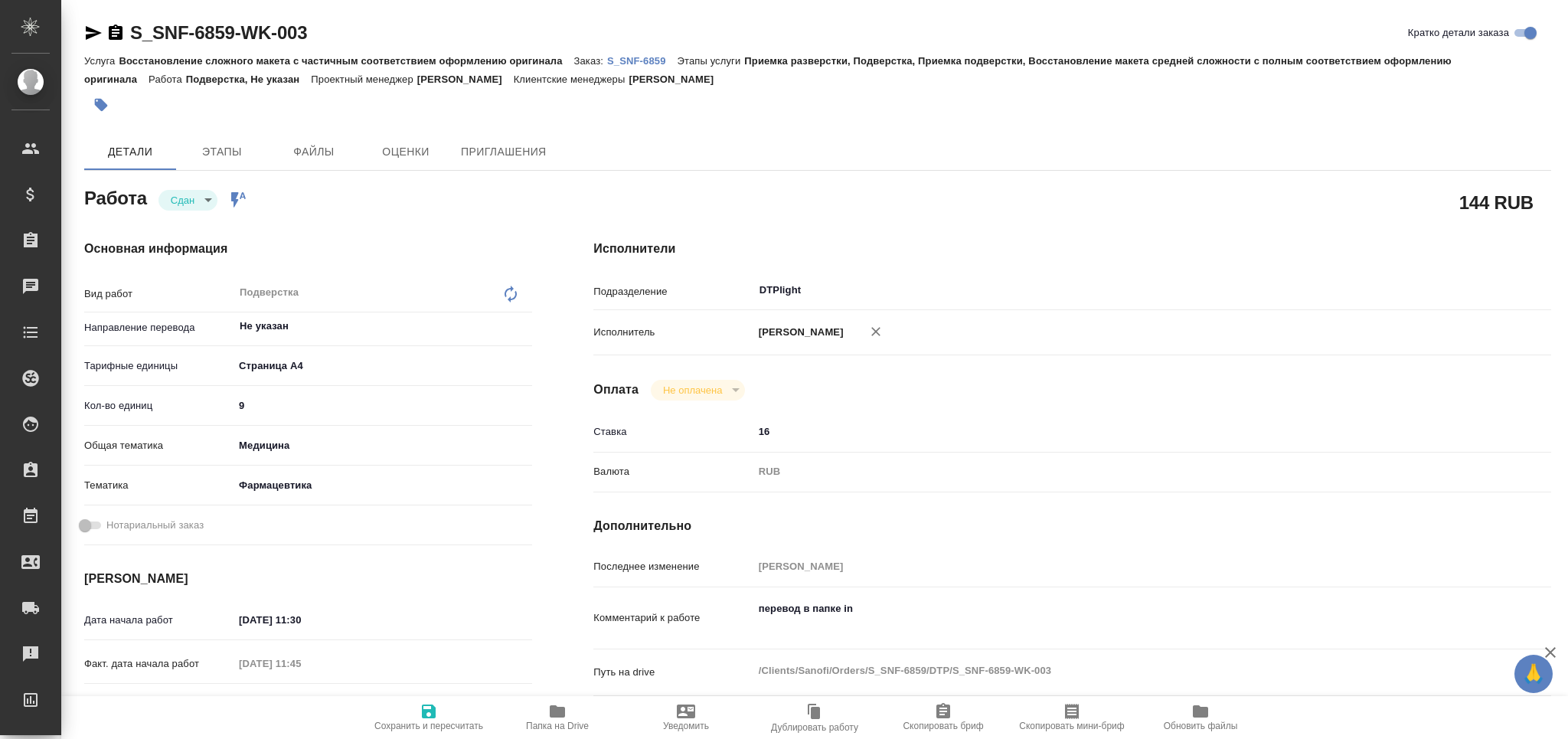
type textarea "x"
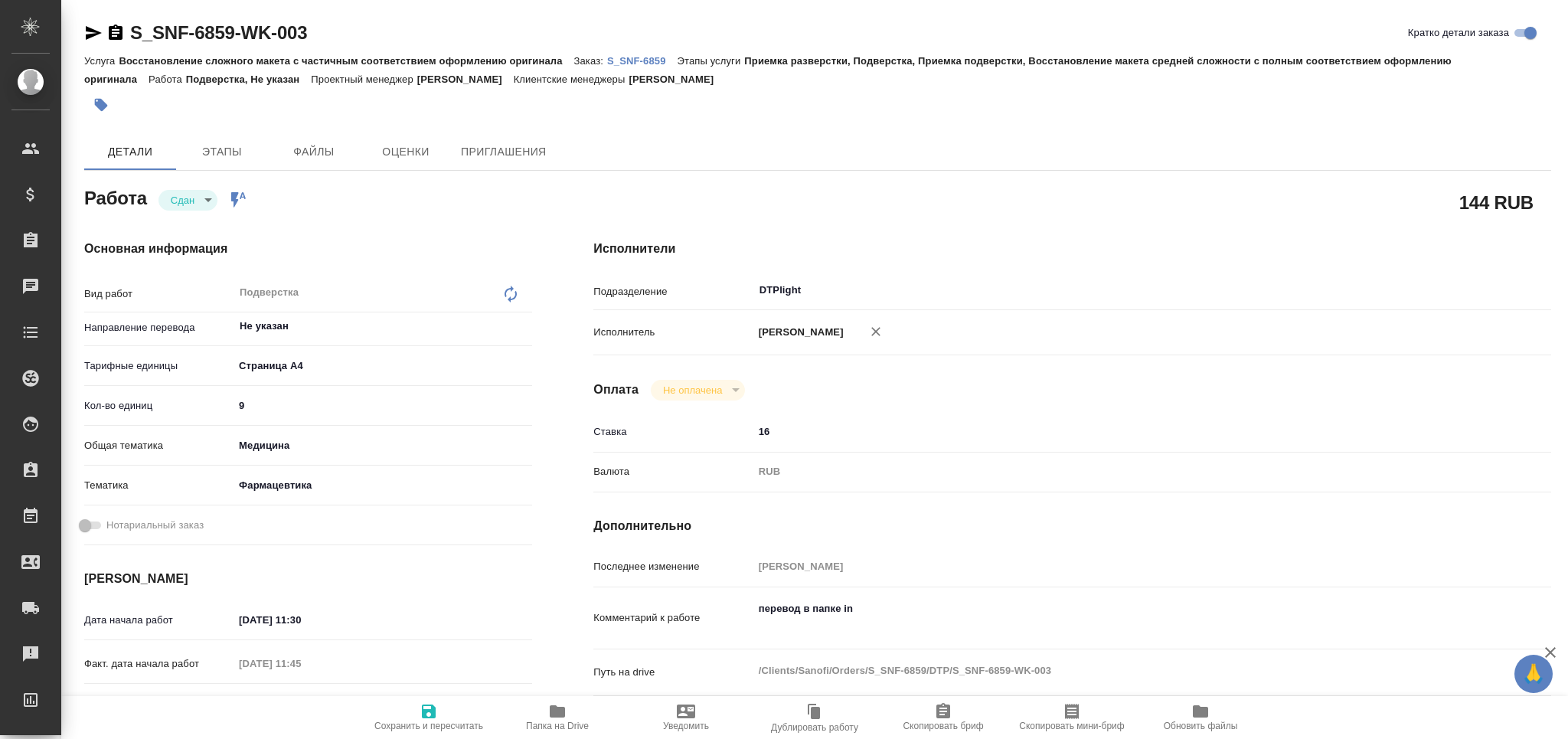
type textarea "x"
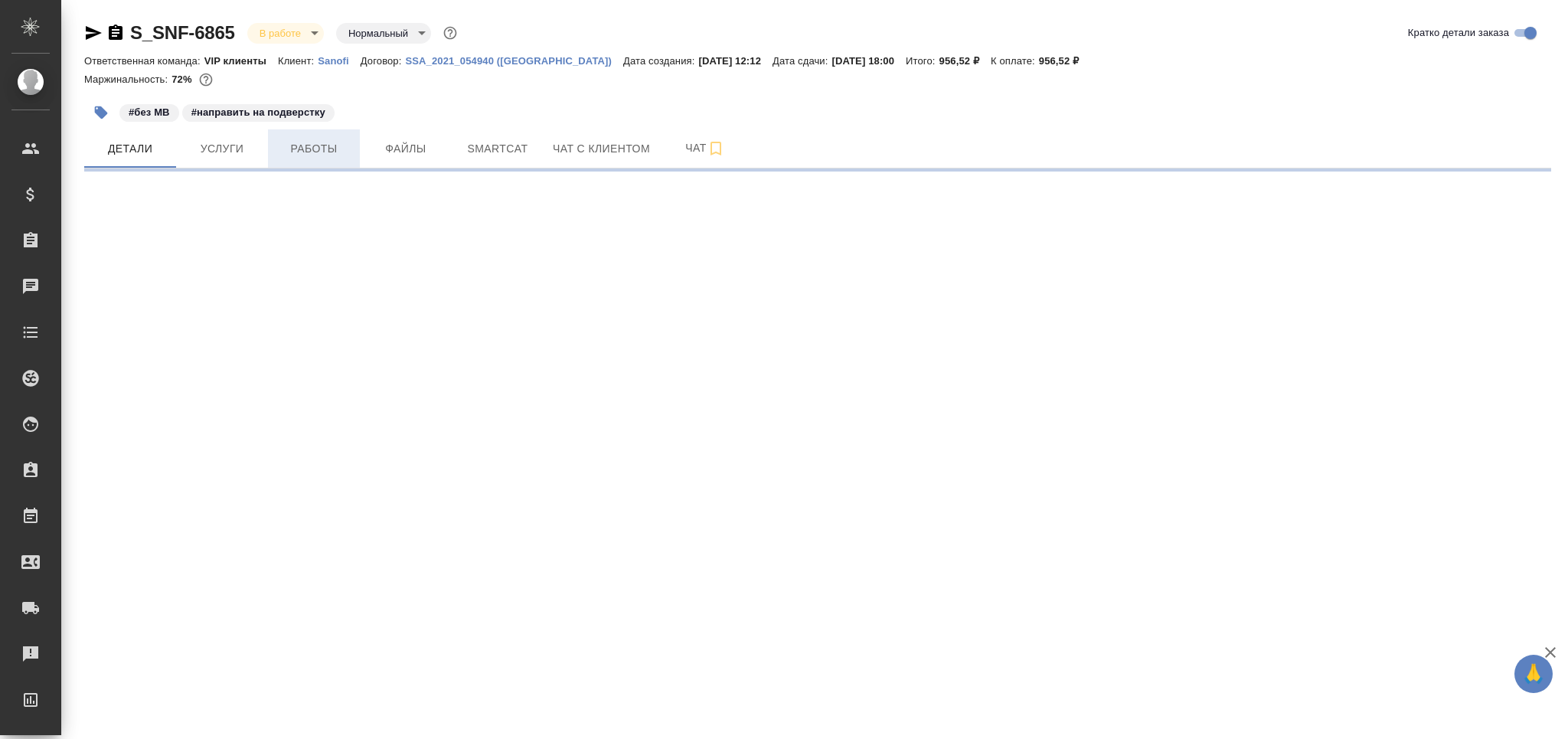
select select "RU"
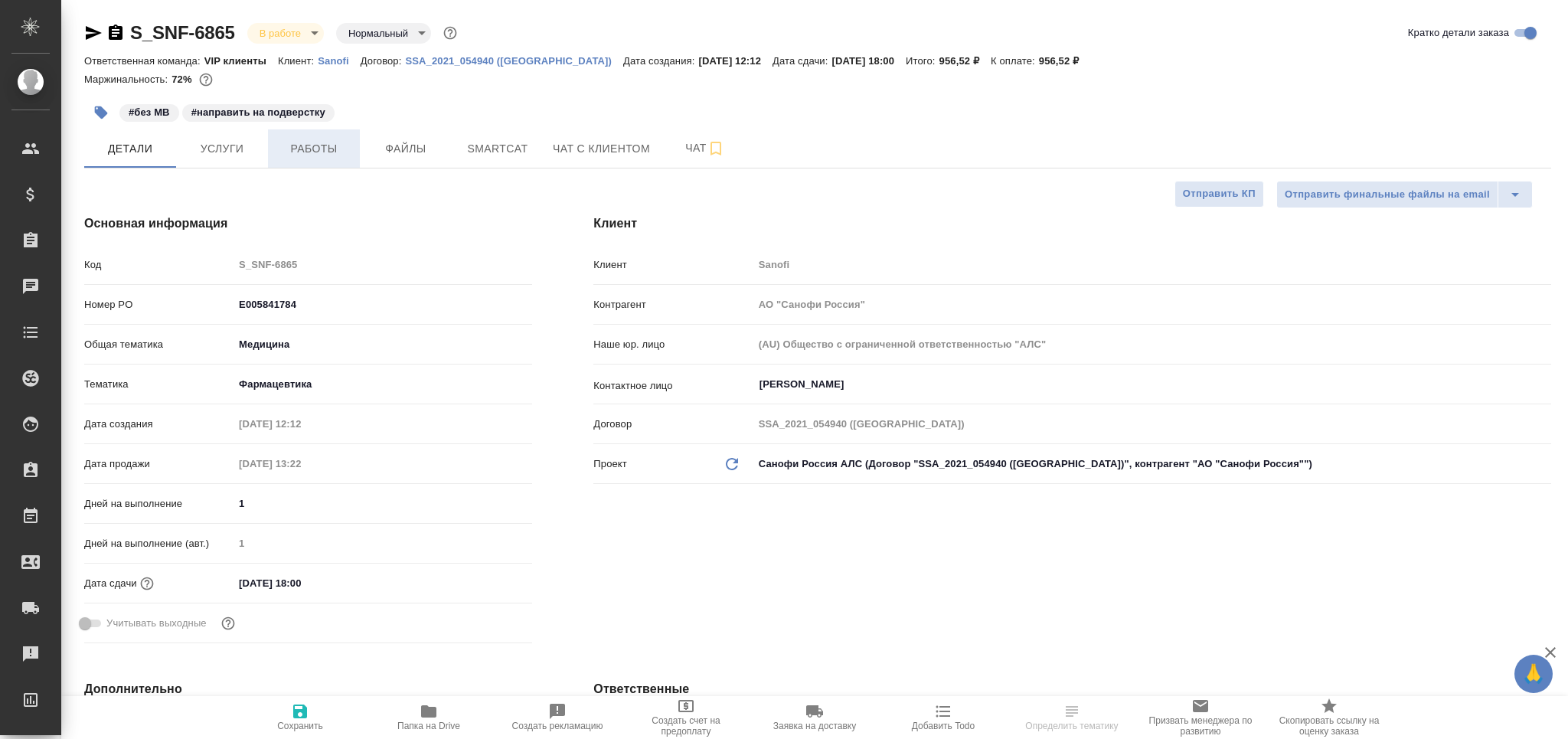
click at [340, 143] on span "Работы" at bounding box center [313, 149] width 74 height 19
type textarea "x"
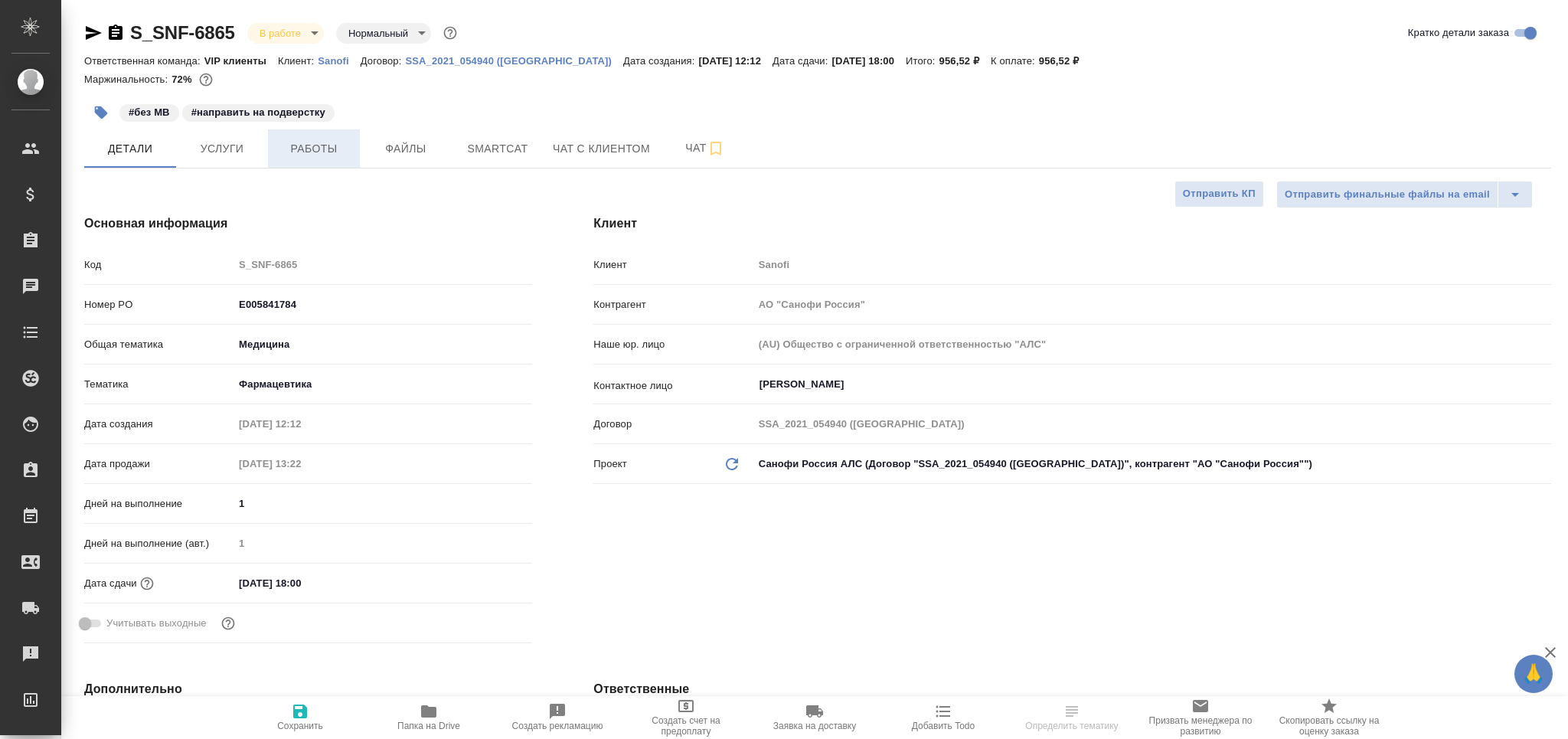
type textarea "x"
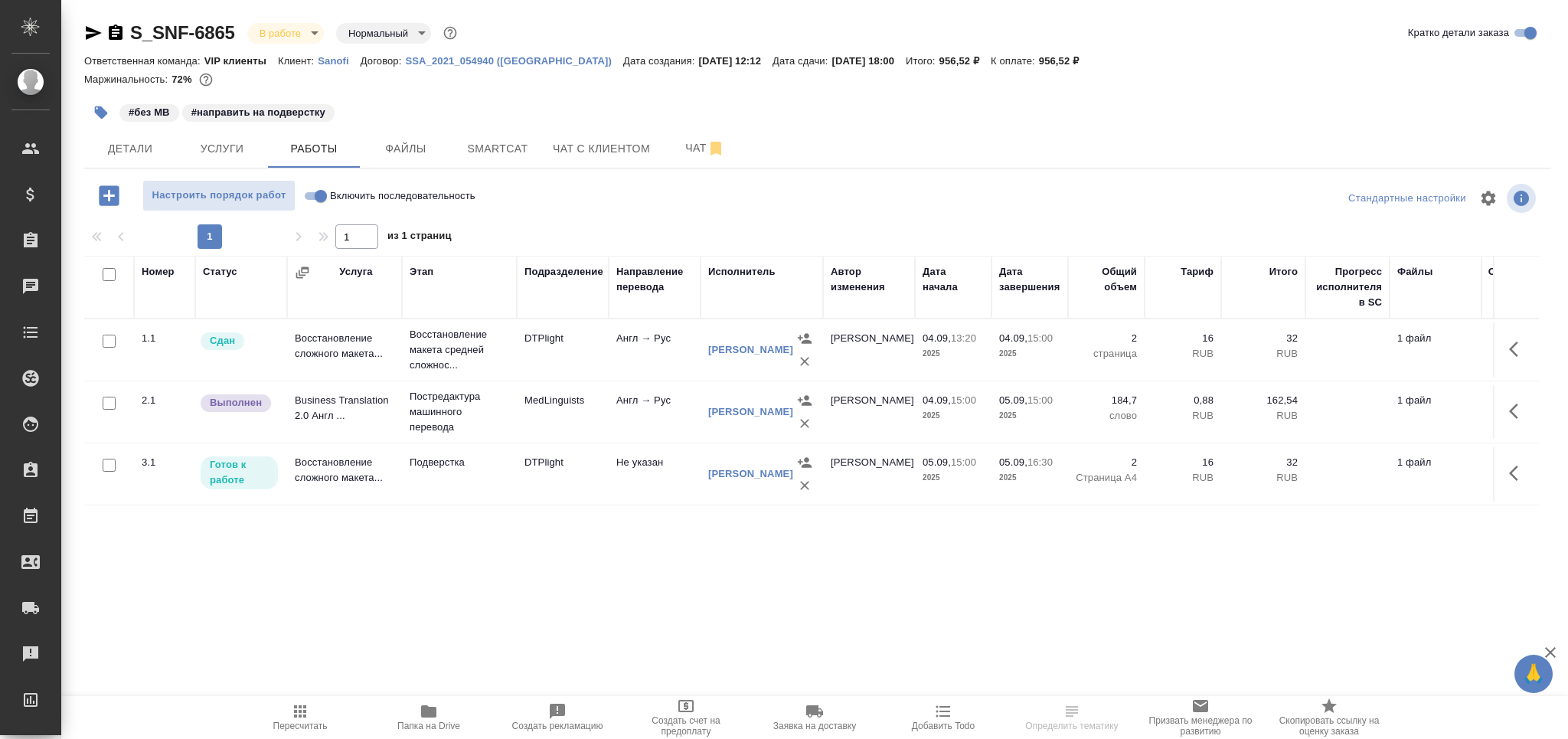
click at [101, 113] on icon "button" at bounding box center [101, 113] width 13 height 13
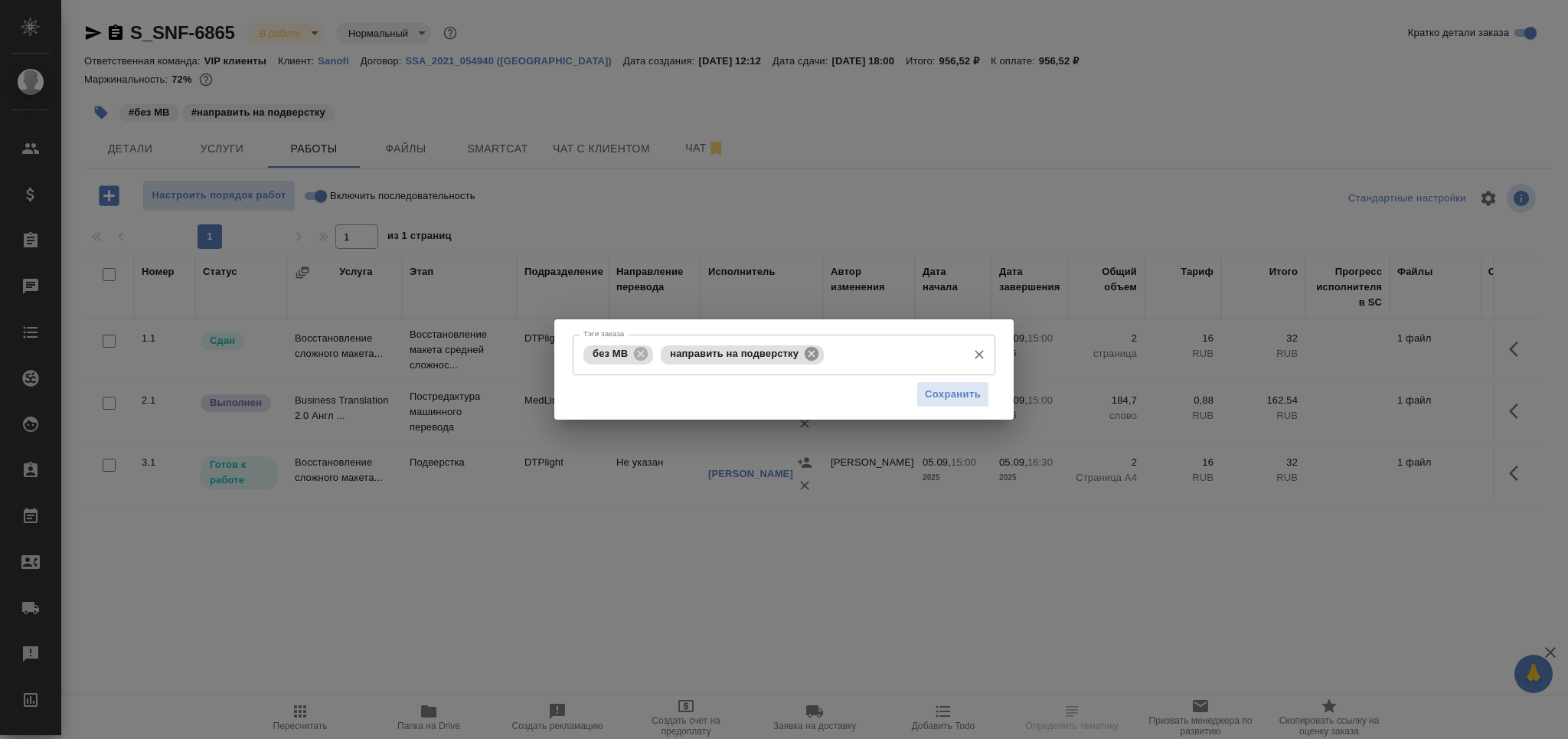
click at [810, 350] on icon at bounding box center [811, 354] width 14 height 14
click at [828, 350] on input "Тэги заказа" at bounding box center [894, 354] width 132 height 26
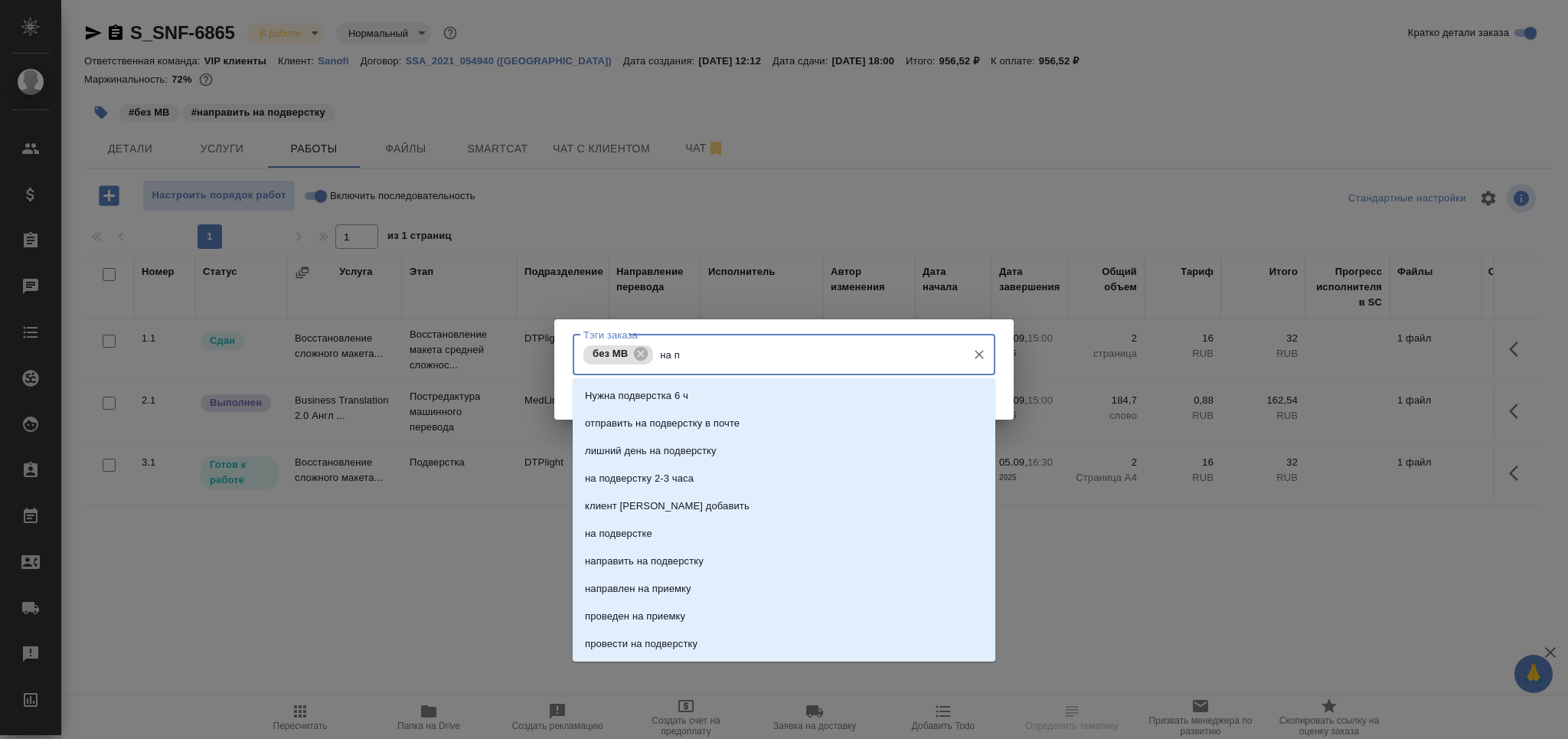
type input "на по"
click at [664, 506] on li "на подверстке" at bounding box center [783, 505] width 422 height 28
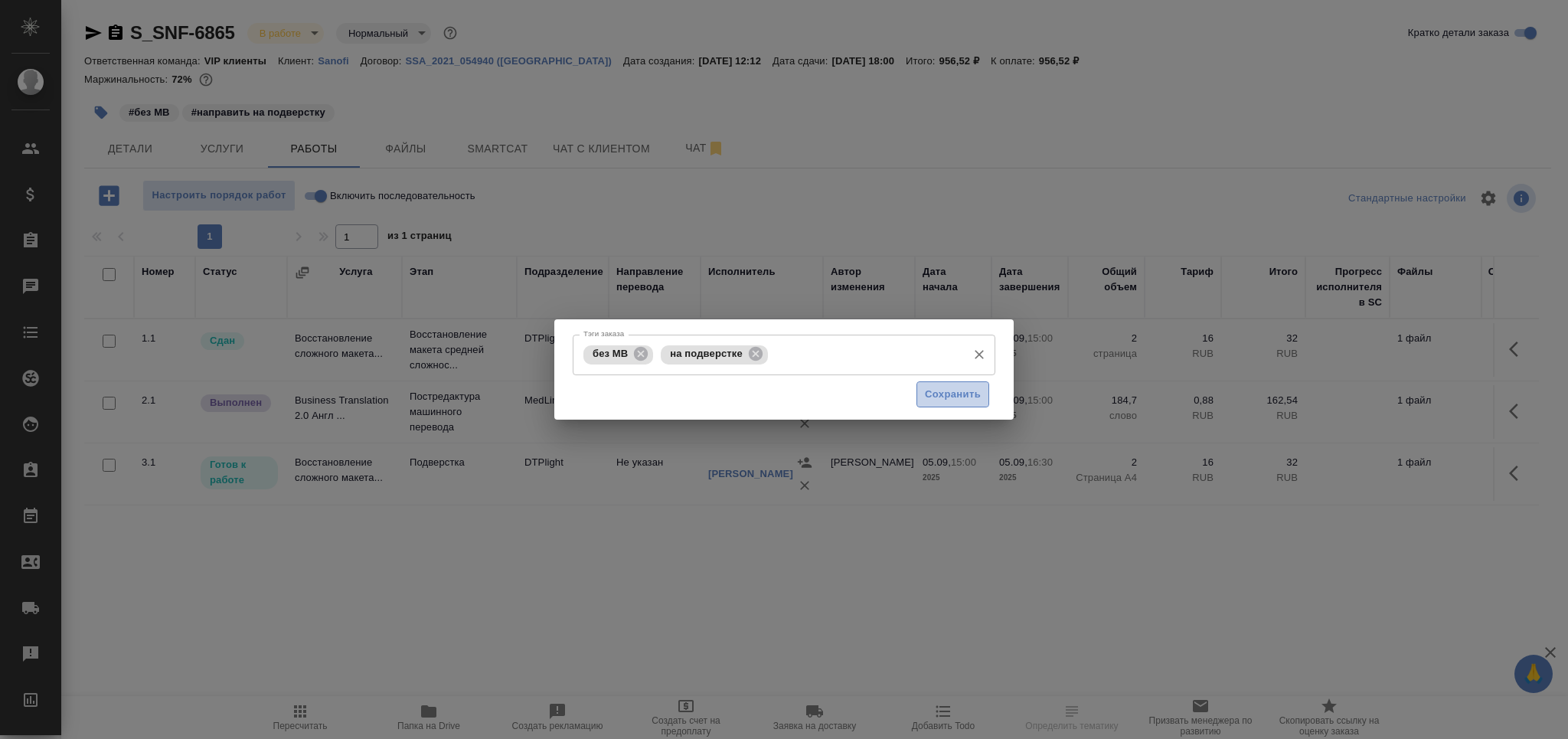
click at [954, 394] on span "Сохранить" at bounding box center [952, 394] width 56 height 18
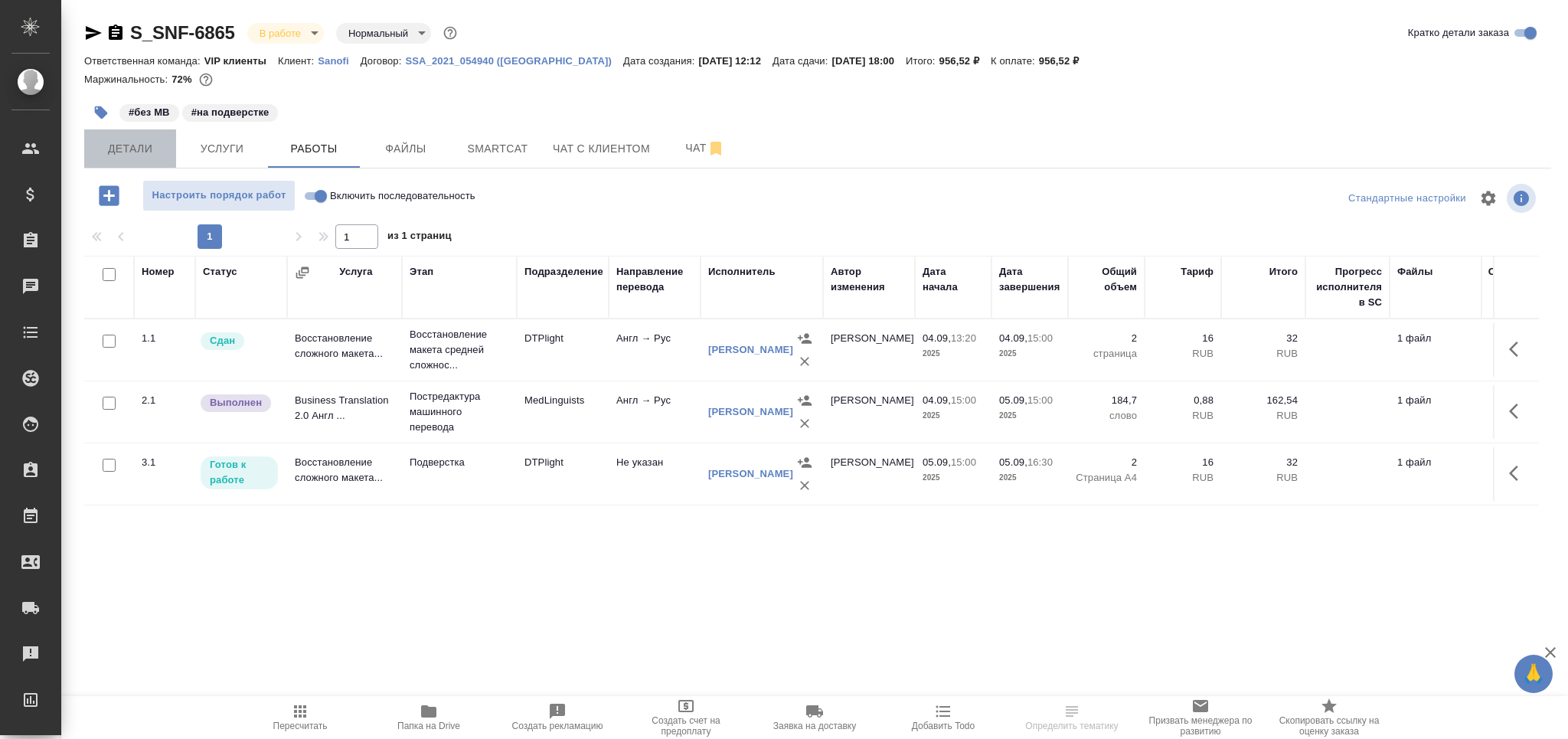
click at [132, 154] on span "Детали" at bounding box center [130, 149] width 74 height 19
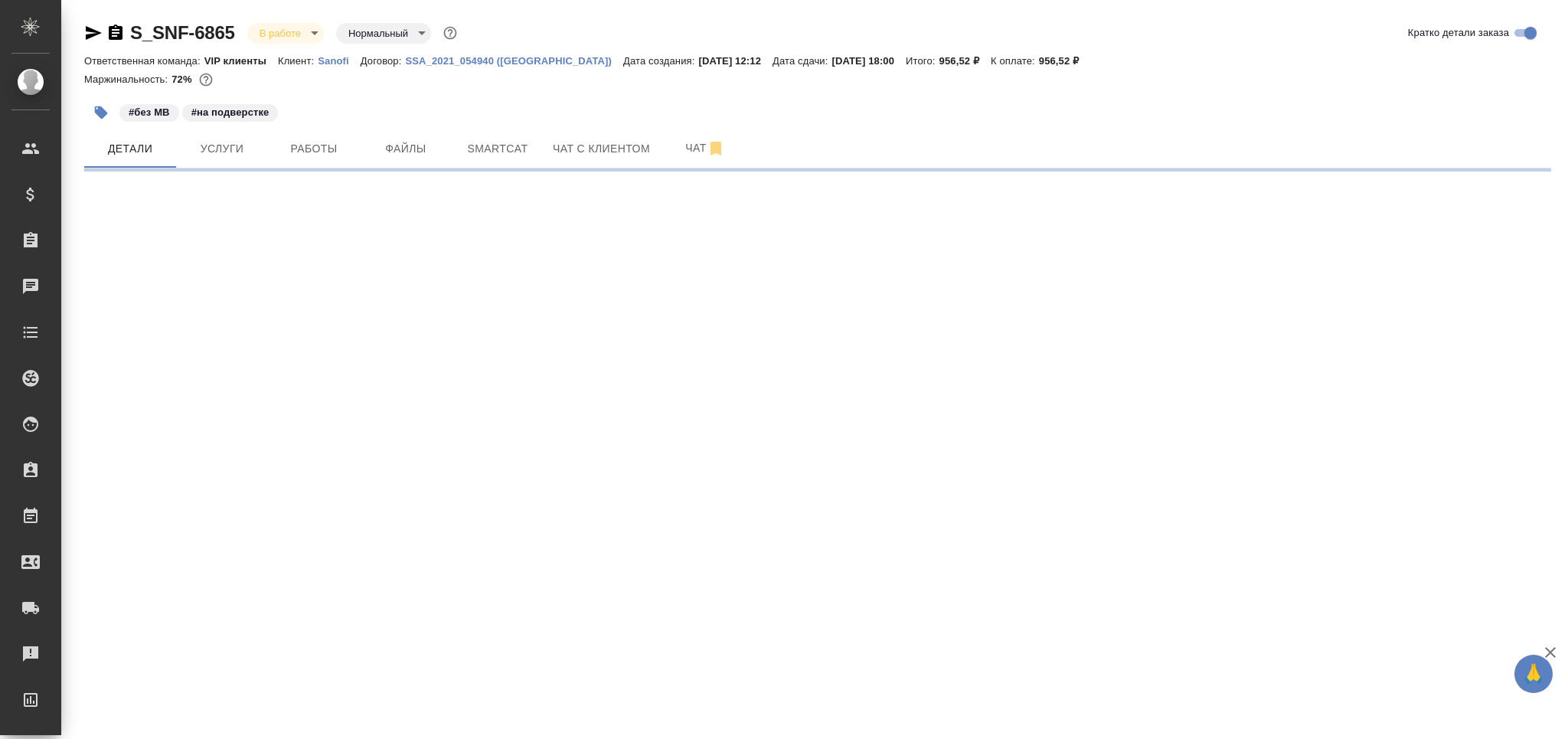
select select "RU"
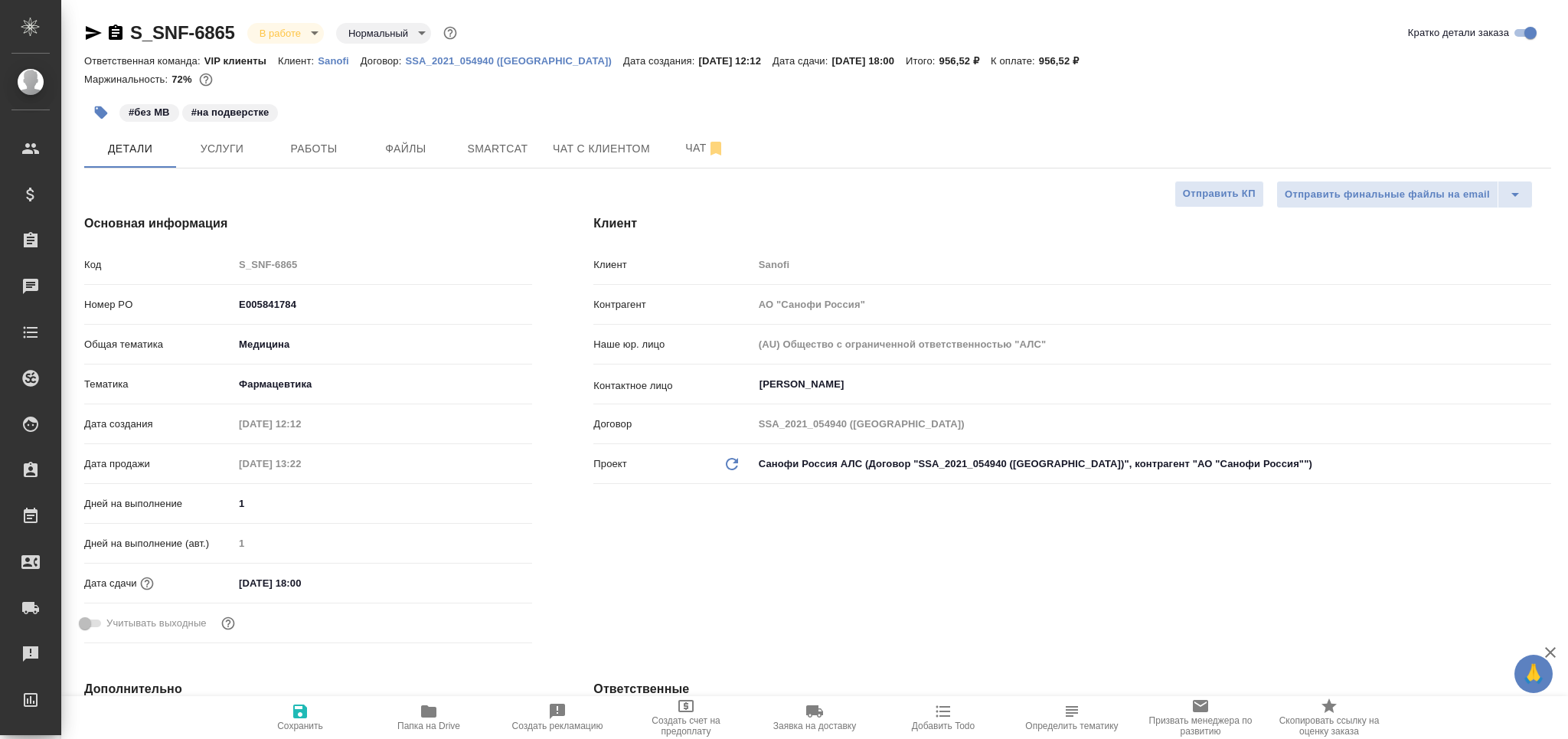
type textarea "x"
click at [500, 148] on span "Smartcat" at bounding box center [497, 149] width 74 height 19
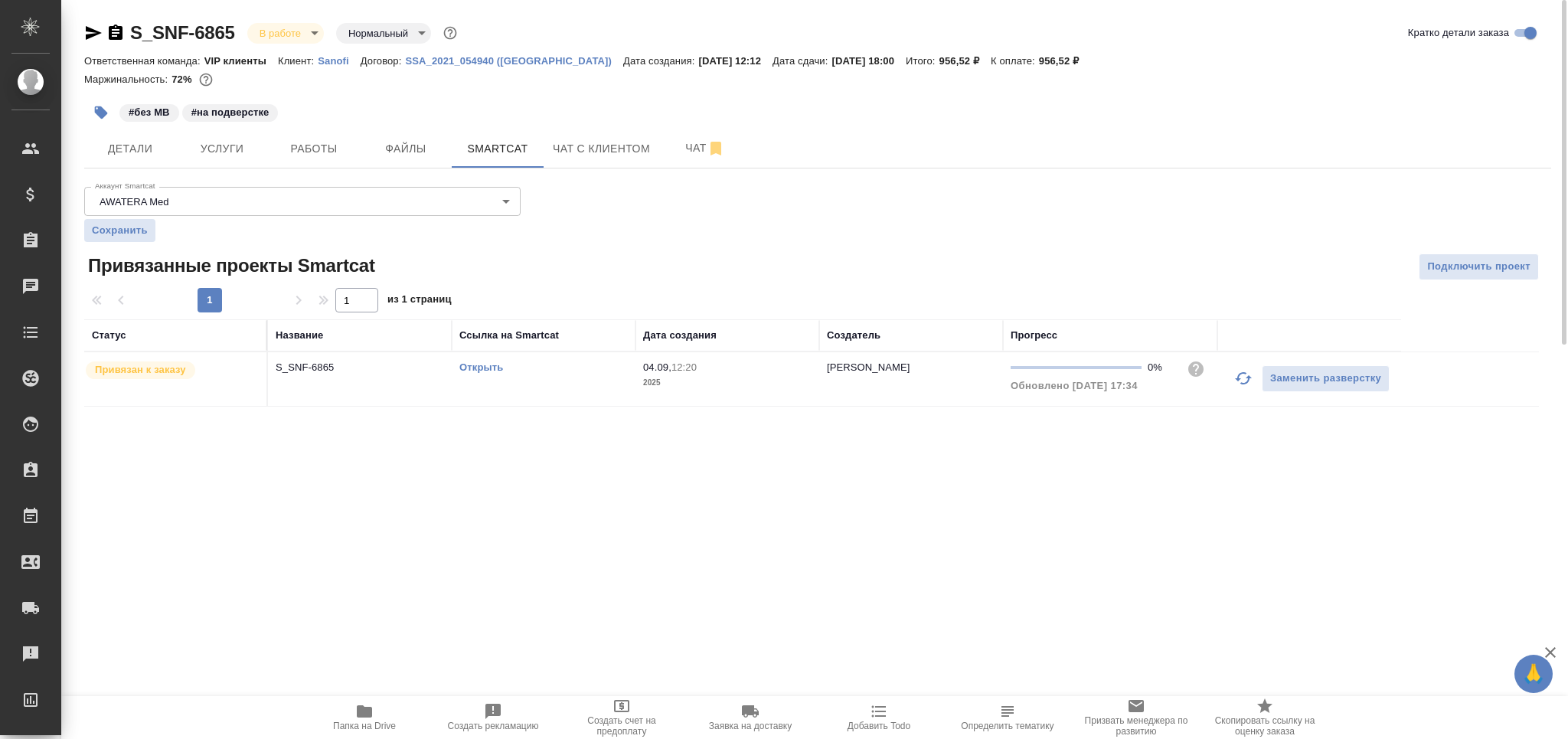
click at [577, 378] on td "Открыть" at bounding box center [544, 378] width 184 height 53
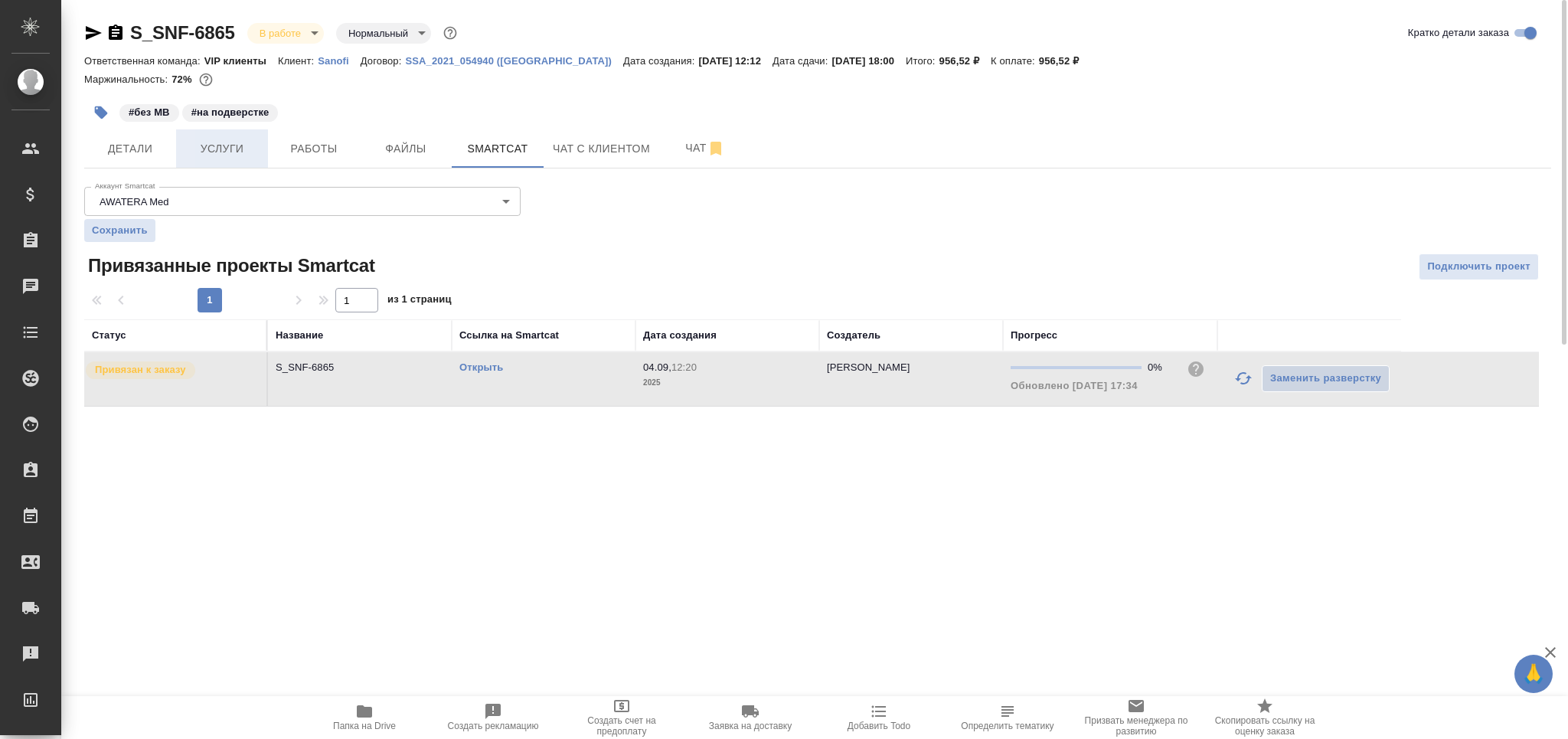
click at [235, 151] on span "Услуги" at bounding box center [222, 149] width 74 height 19
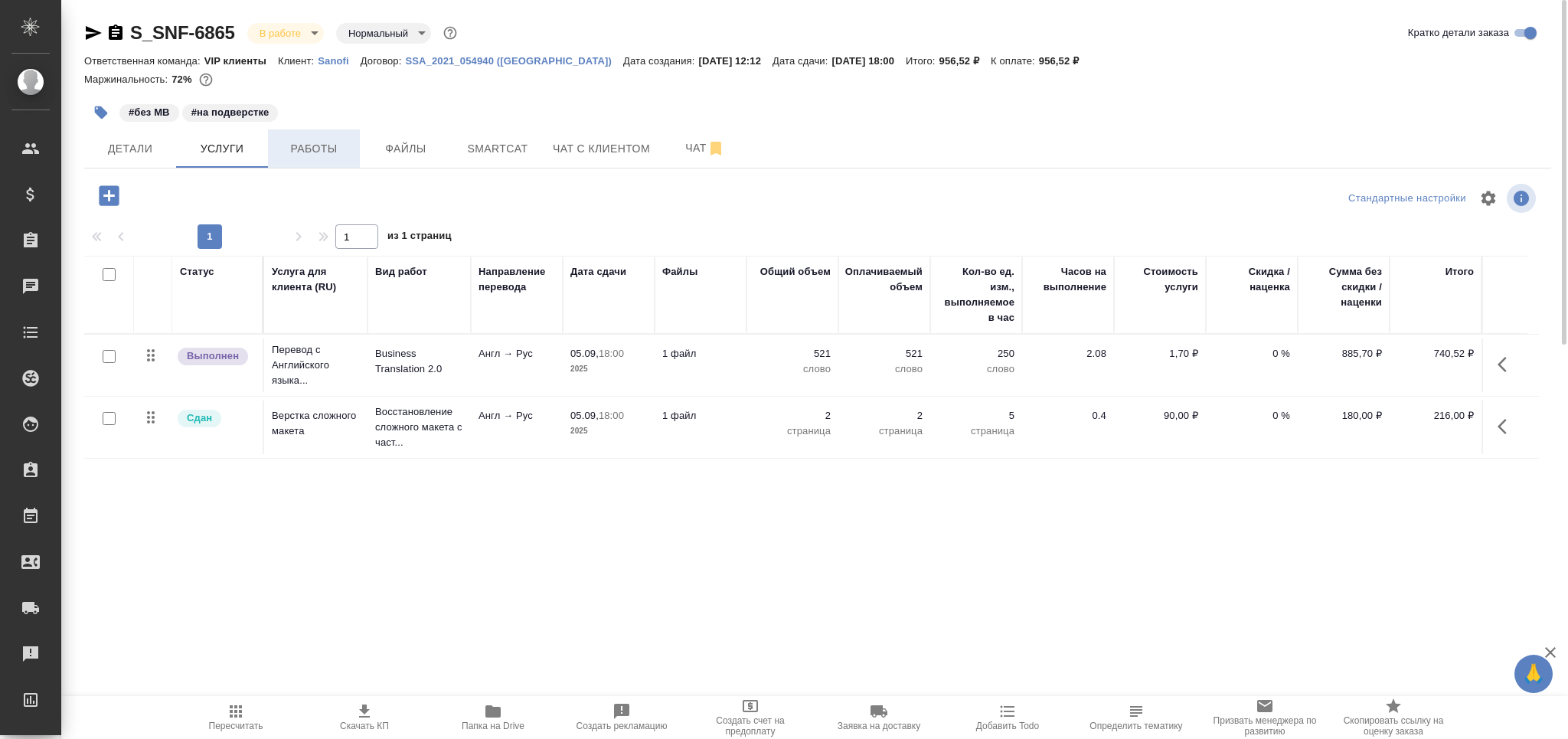
click at [305, 140] on span "Работы" at bounding box center [313, 149] width 74 height 19
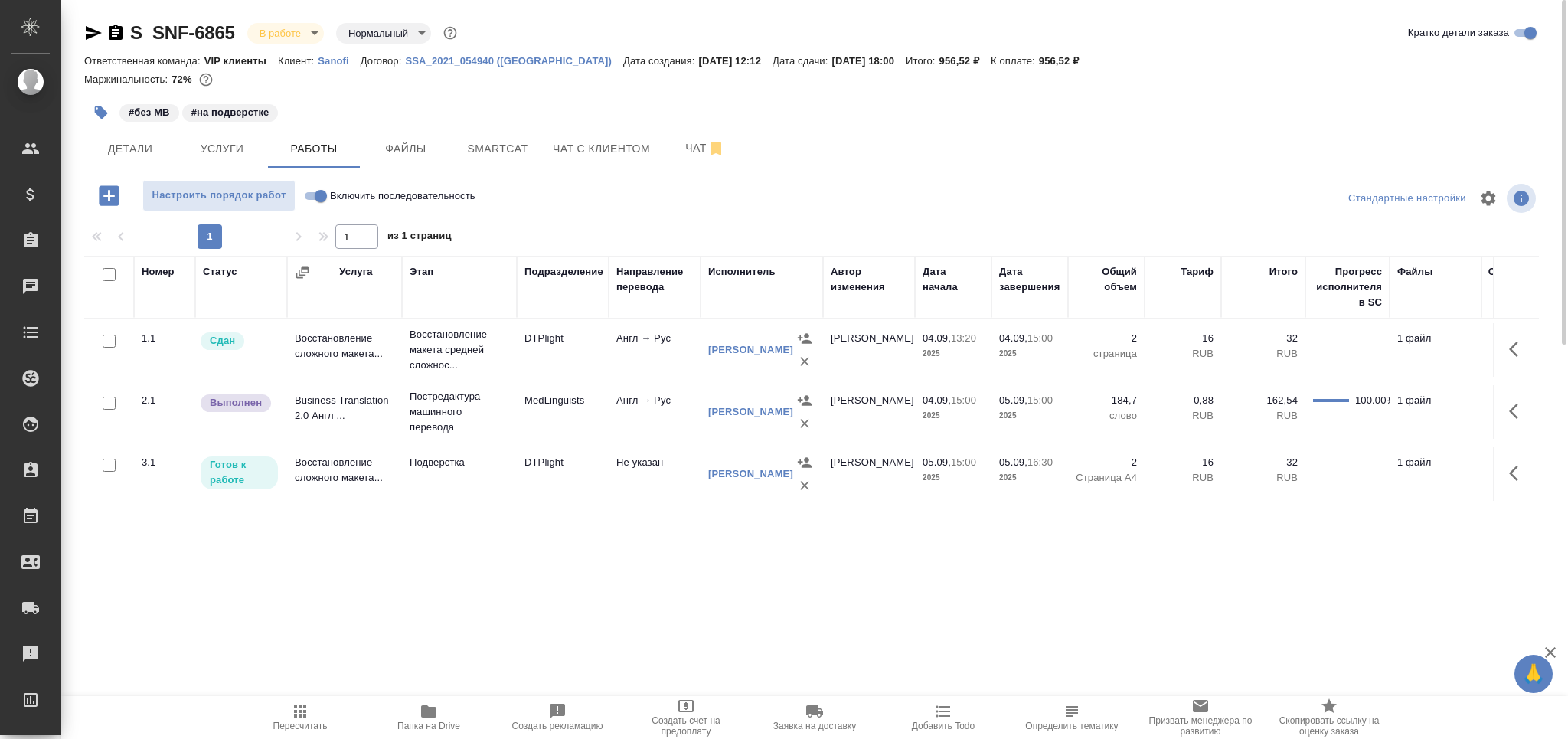
click at [461, 485] on td "Подверстка" at bounding box center [460, 473] width 115 height 53
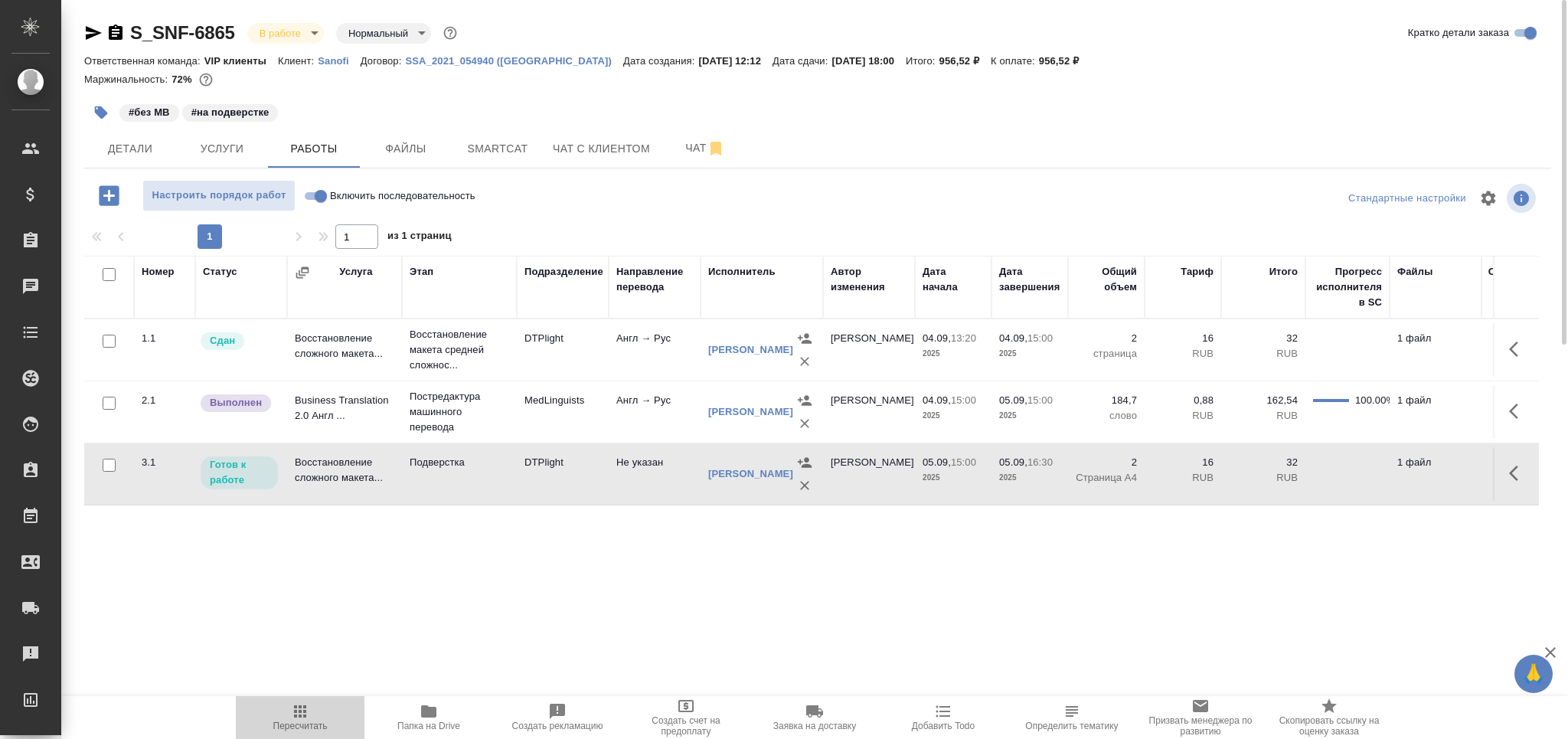
click at [310, 715] on span "Пересчитать" at bounding box center [300, 716] width 110 height 29
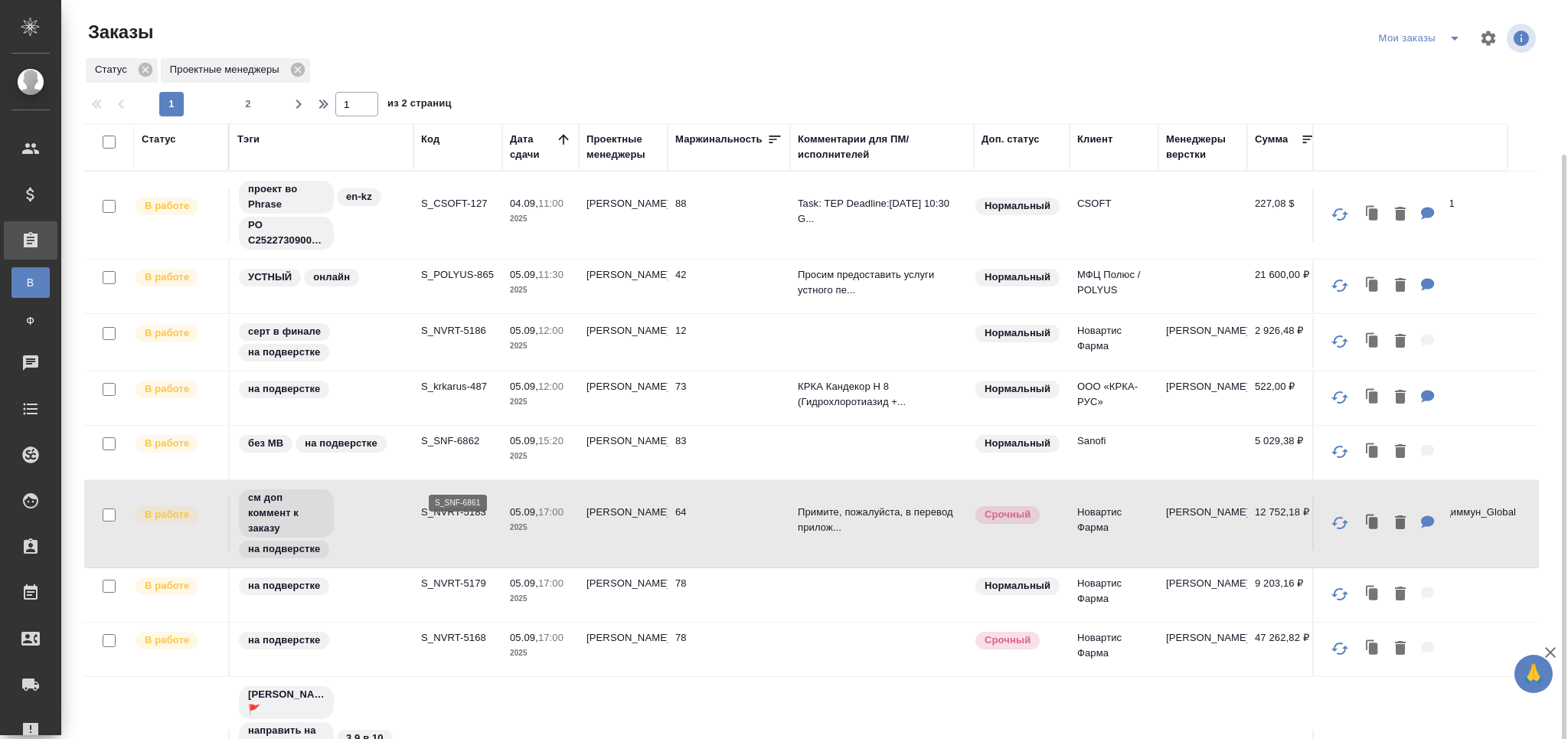
scroll to position [313, 0]
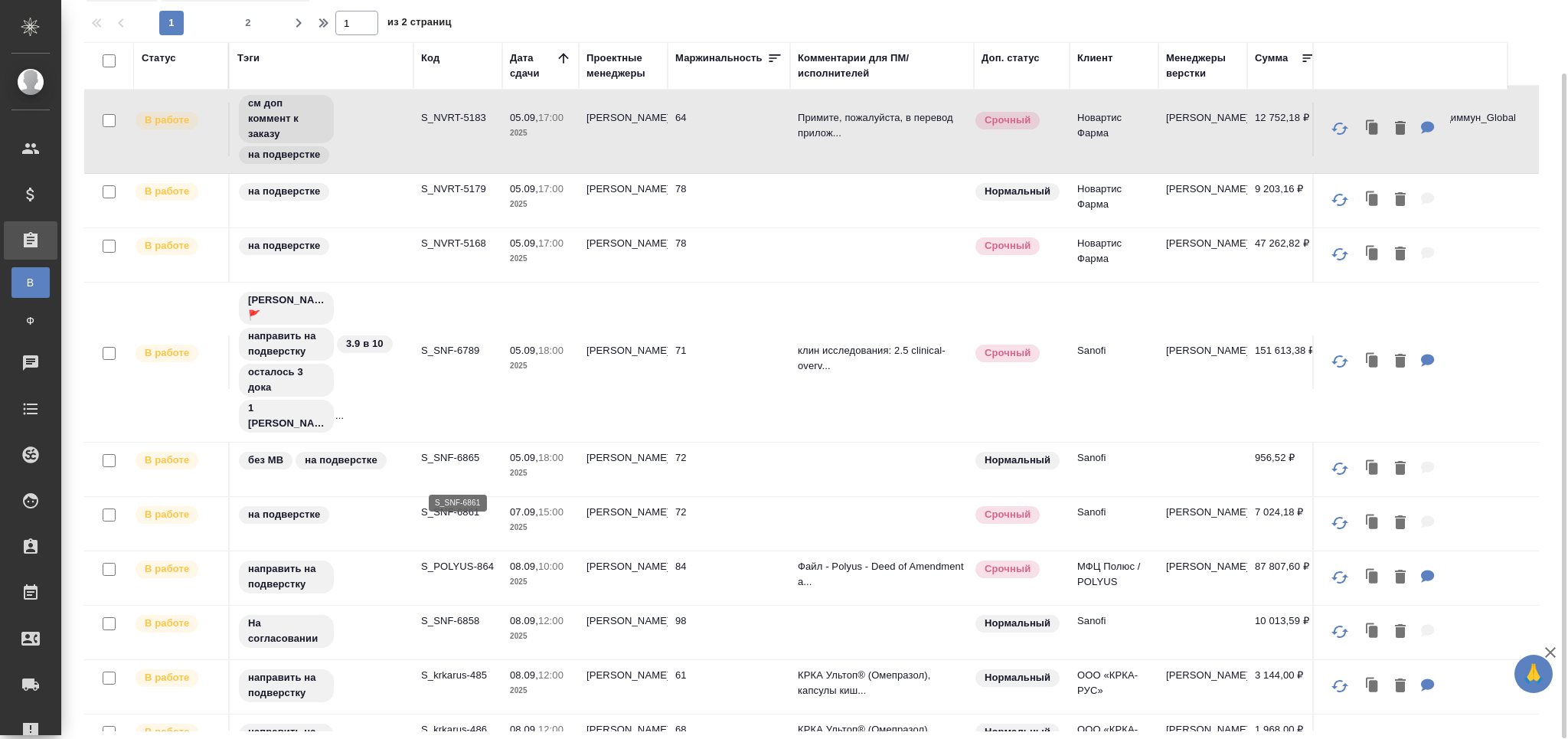
click at [460, 505] on p "S_SNF-6861" at bounding box center [457, 512] width 74 height 15
click at [474, 559] on p "S_POLYUS-864" at bounding box center [457, 566] width 74 height 15
click at [442, 605] on td "S_SNF-6858" at bounding box center [457, 631] width 89 height 53
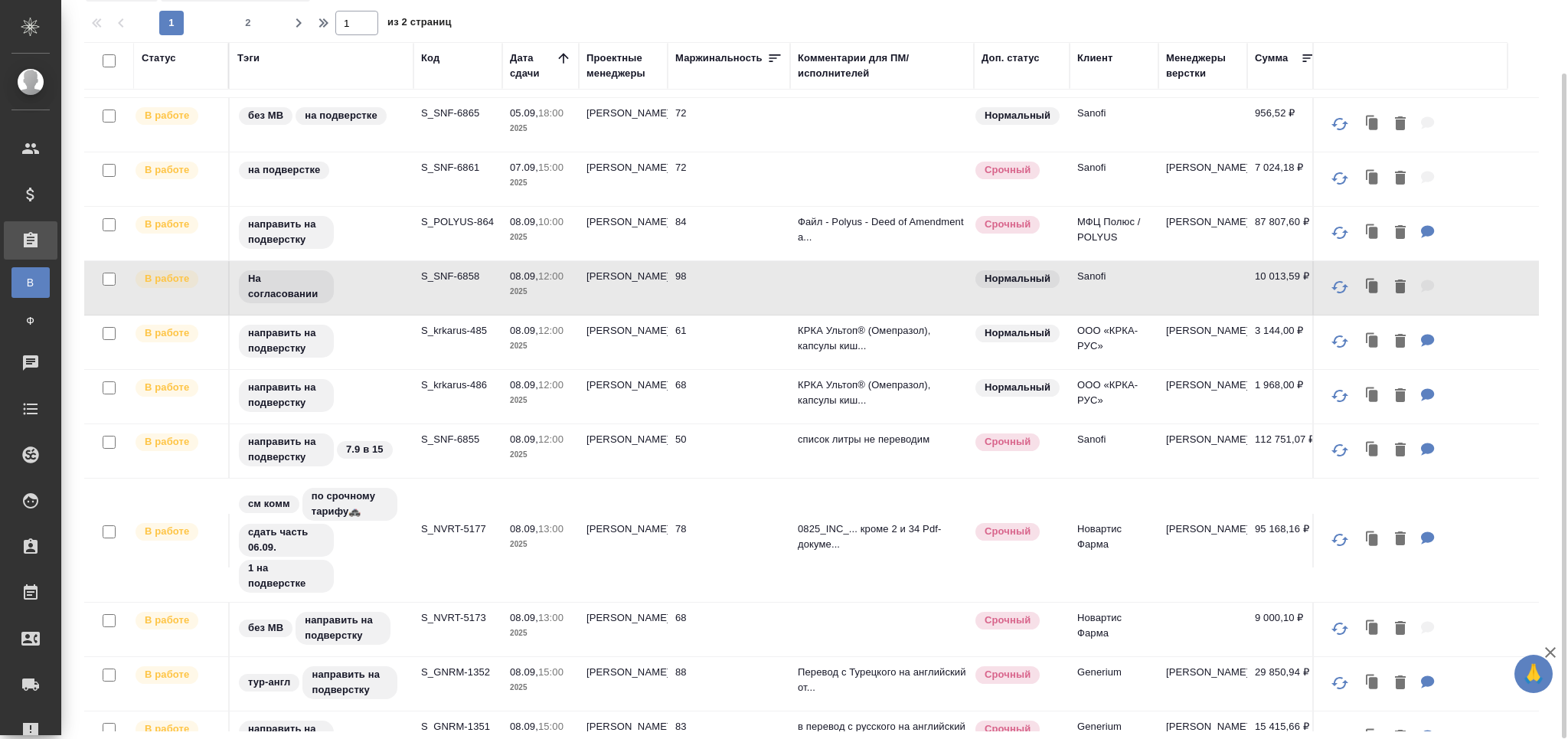
scroll to position [721, 0]
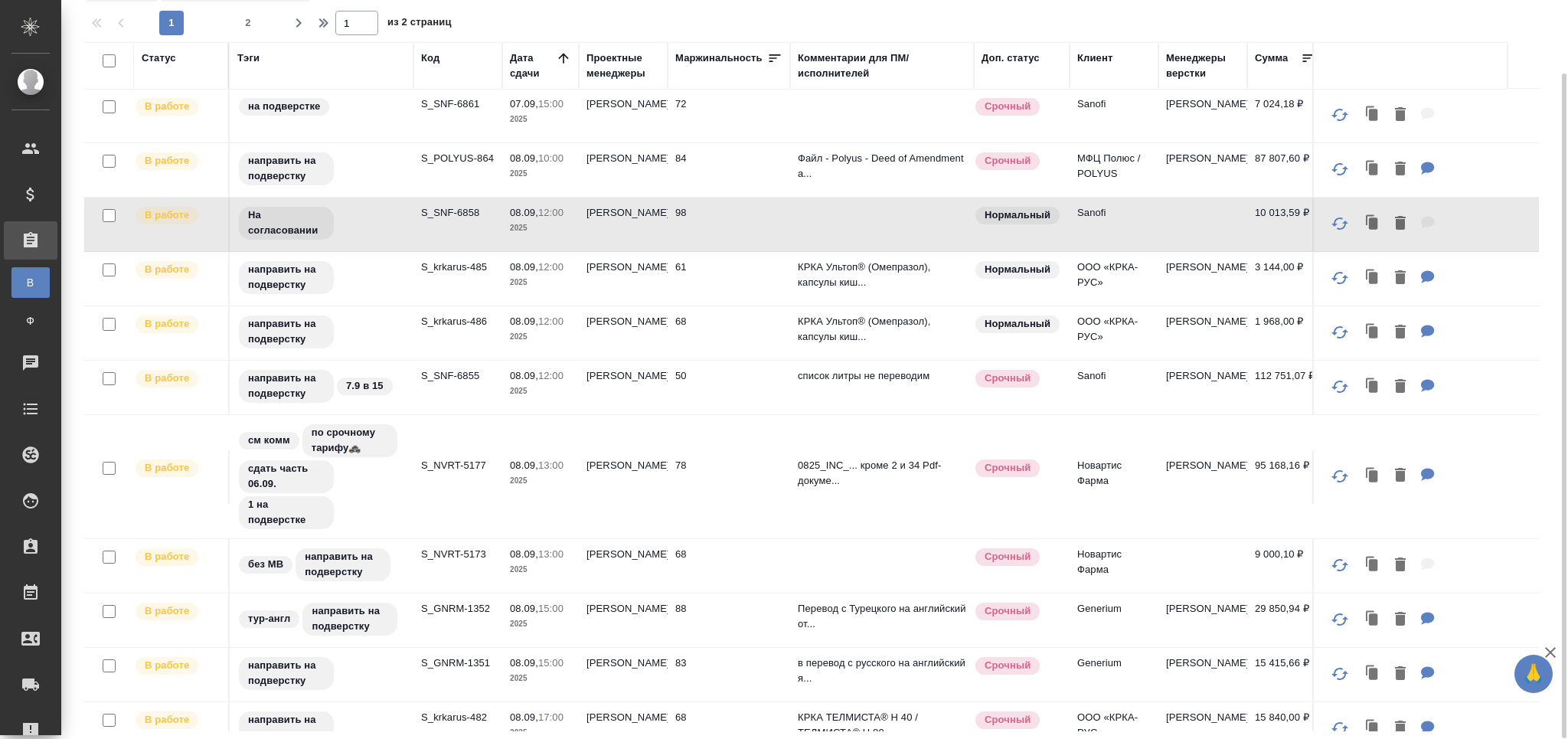
click at [442, 252] on td "S_krkarus-485" at bounding box center [457, 279] width 89 height 53
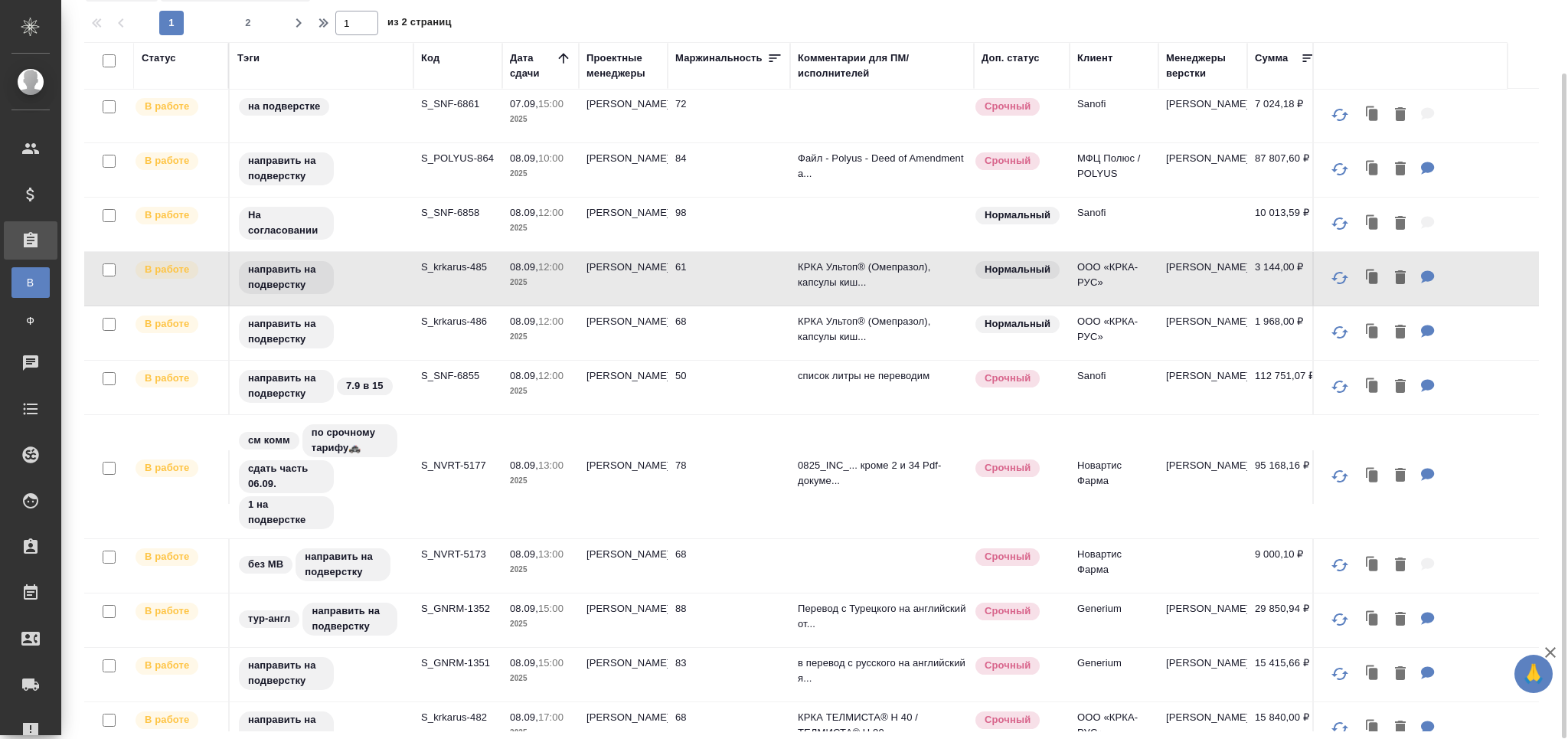
click at [436, 308] on td "S_krkarus-486" at bounding box center [457, 333] width 89 height 53
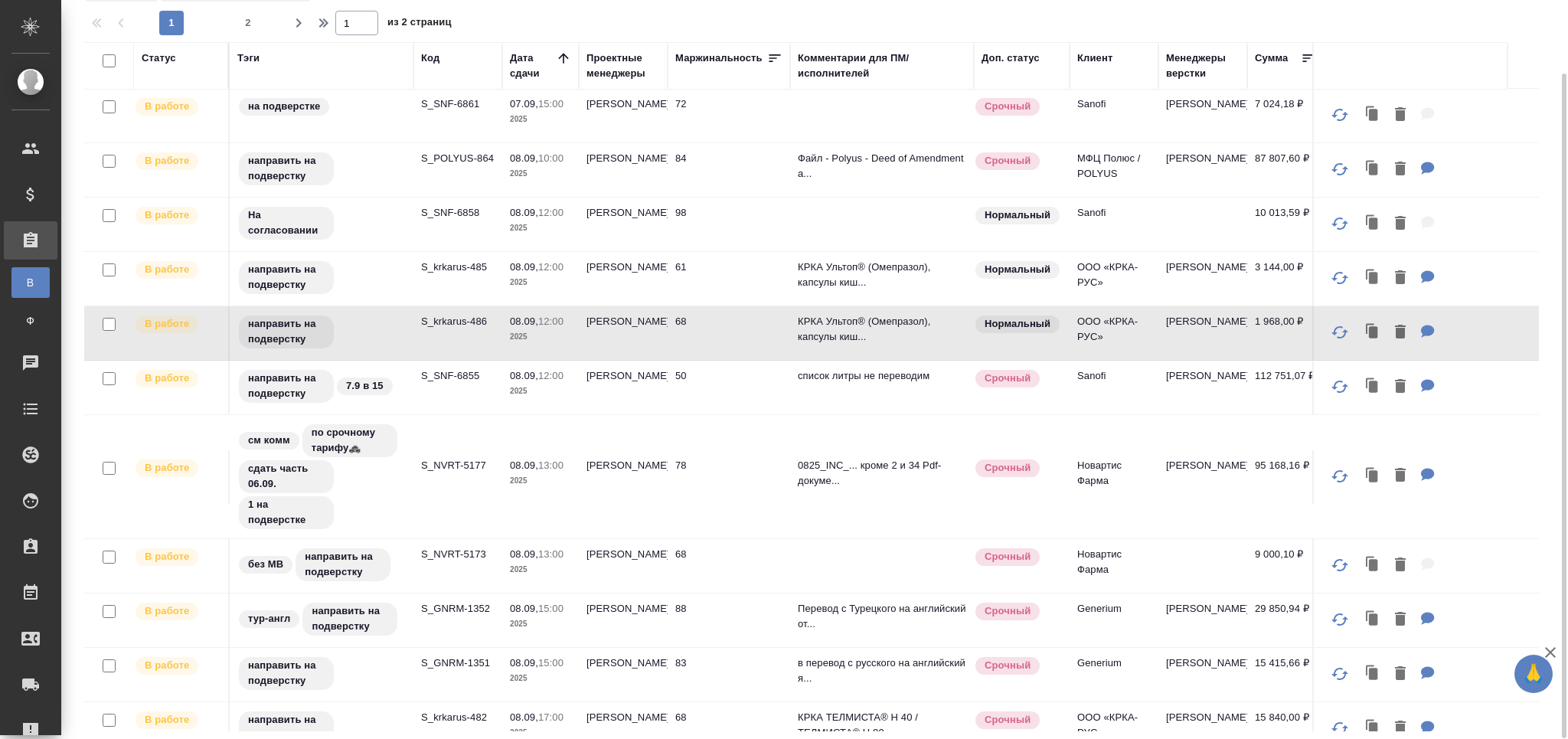
click at [450, 372] on td "S_SNF-6855" at bounding box center [457, 387] width 89 height 53
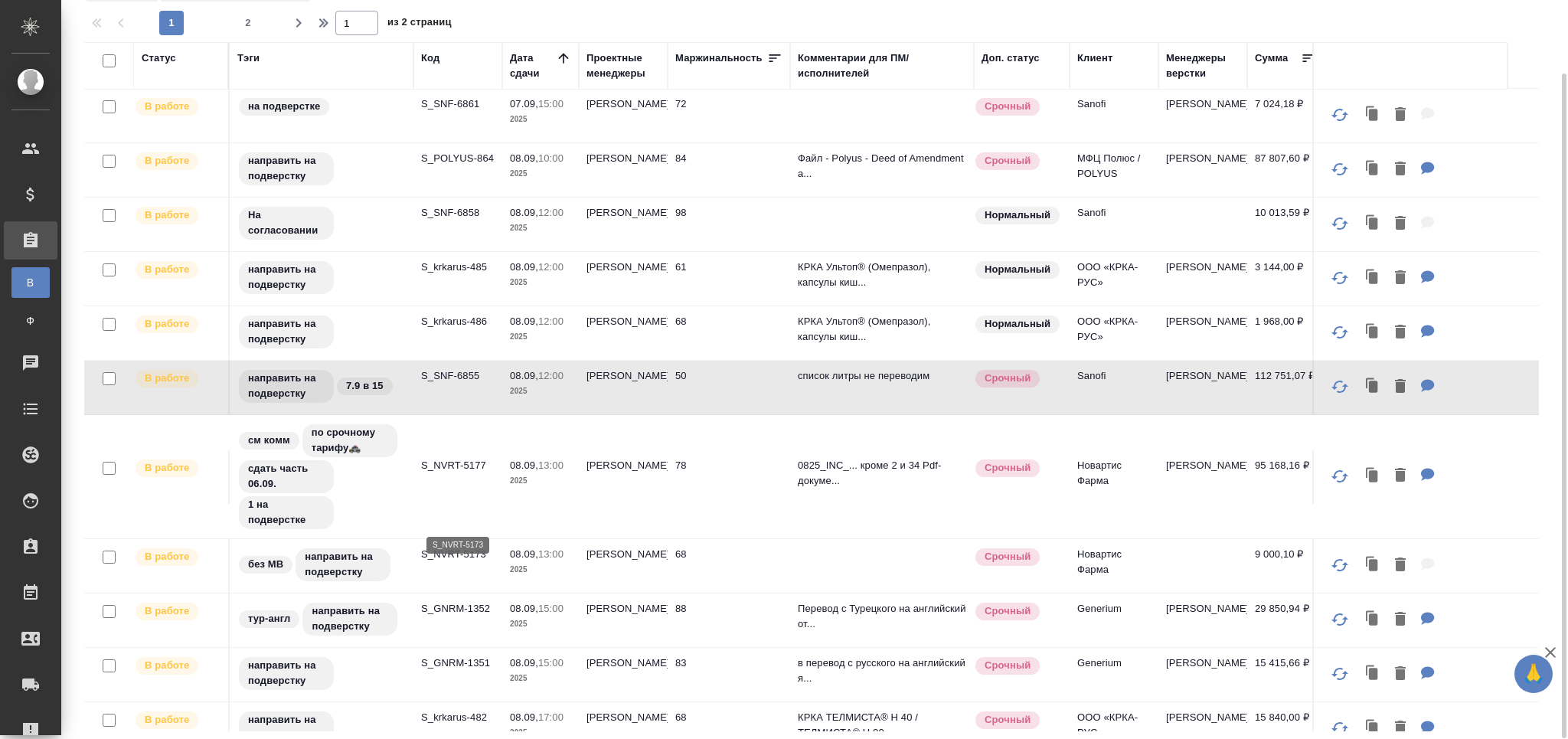
click at [456, 547] on p "S_NVRT-5173" at bounding box center [457, 554] width 74 height 15
click at [478, 648] on td "S_GNRM-1351" at bounding box center [457, 674] width 89 height 53
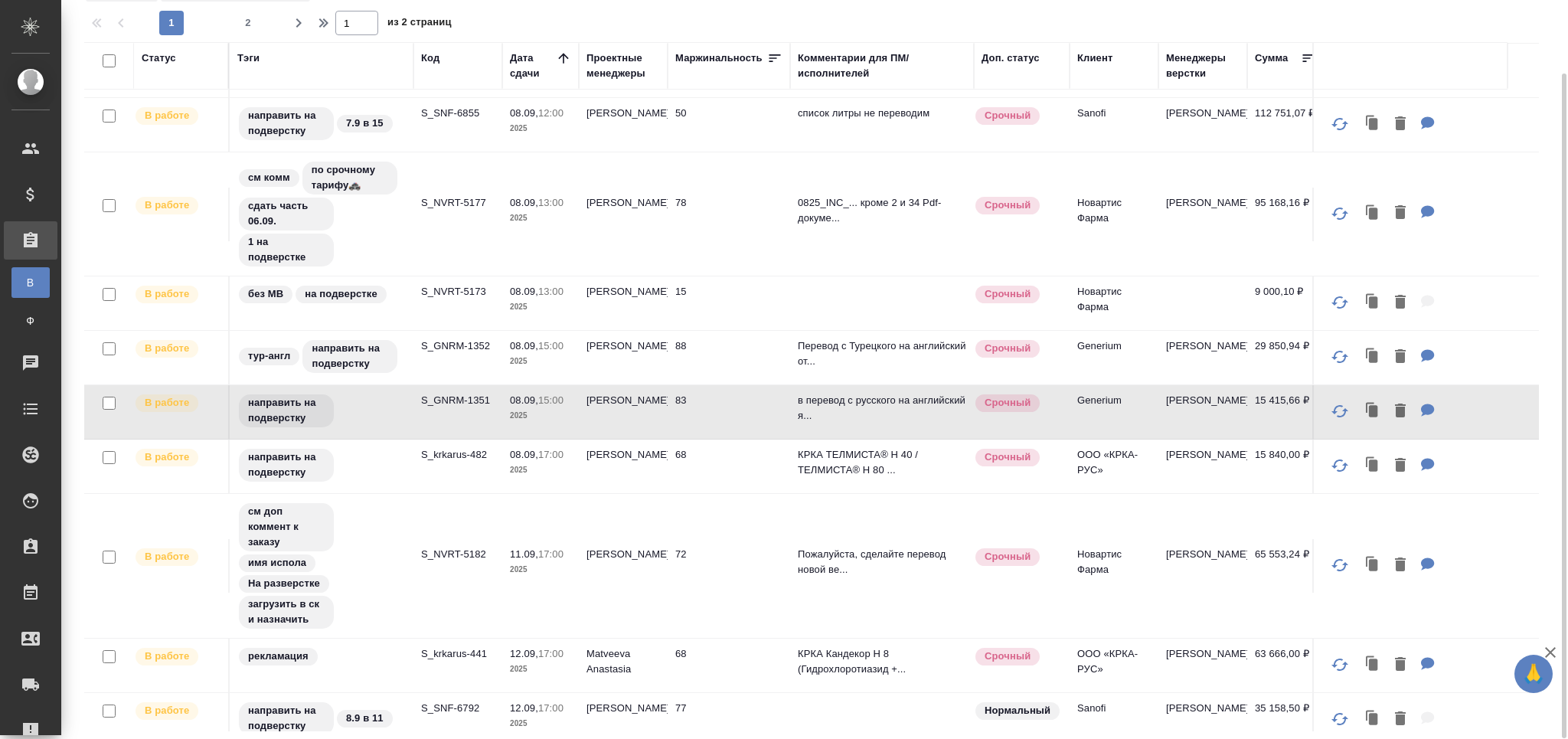
scroll to position [1028, 0]
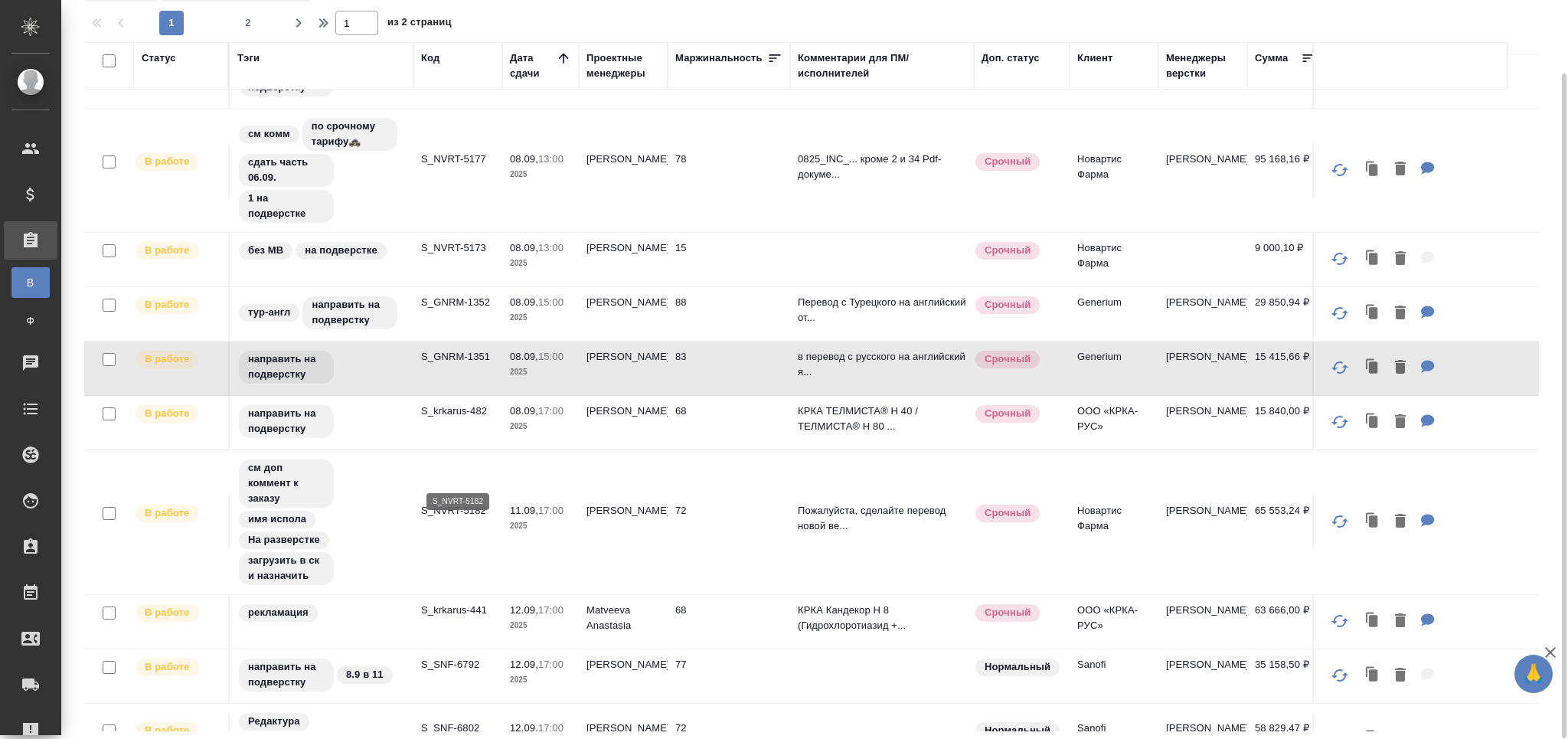
click at [461, 503] on p "S_NVRT-5182" at bounding box center [457, 510] width 74 height 15
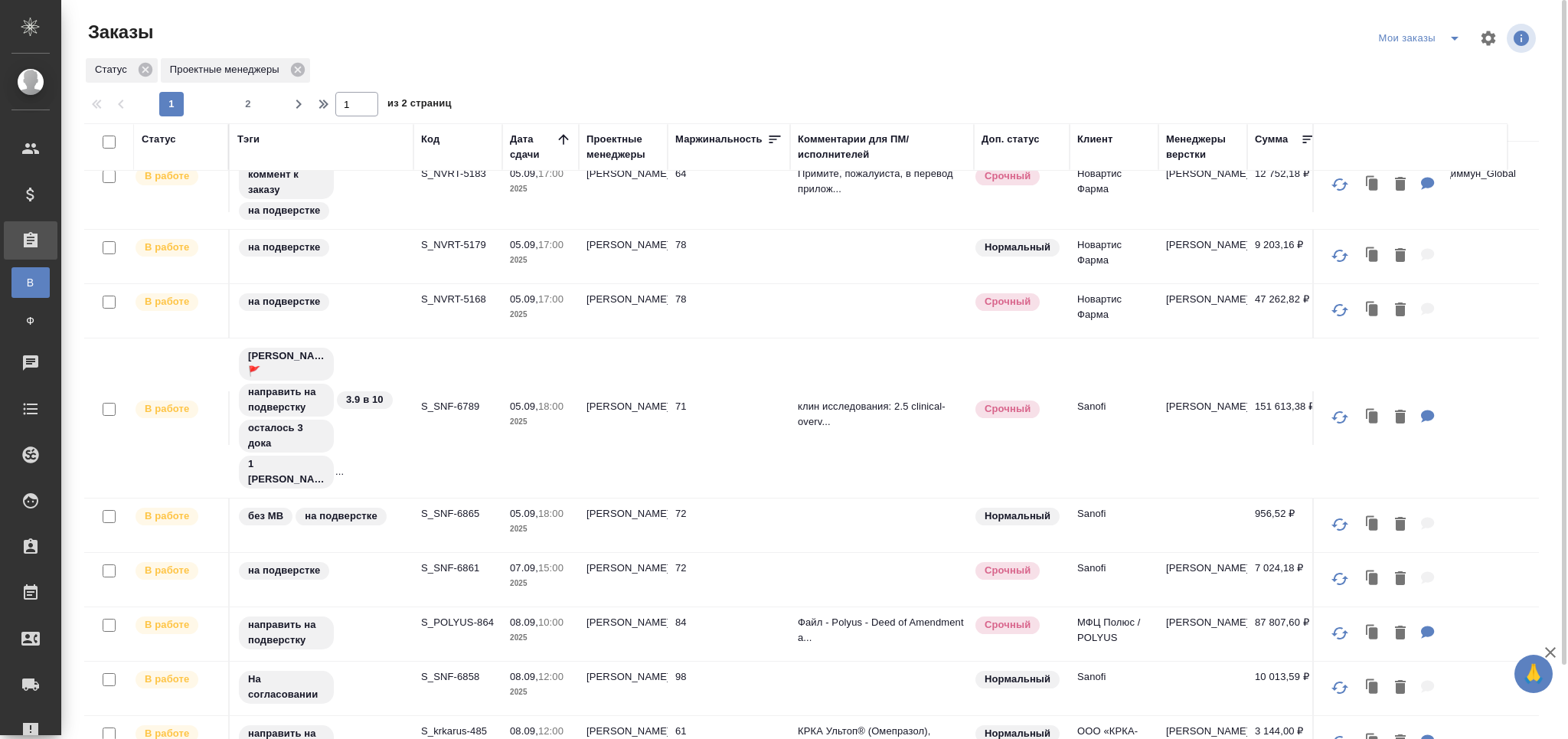
scroll to position [0, 0]
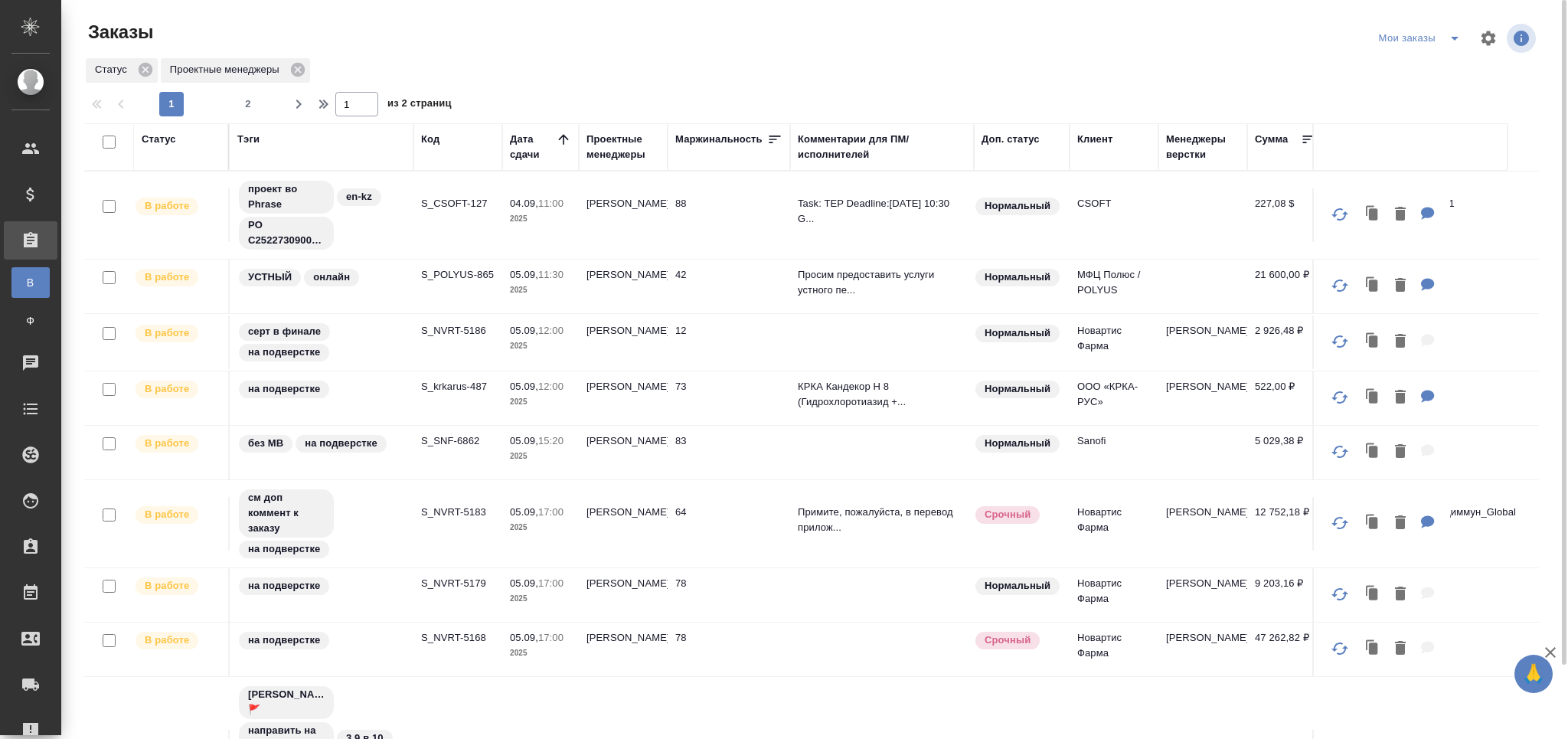
click at [627, 149] on div "Проектные менеджеры" at bounding box center [623, 147] width 74 height 30
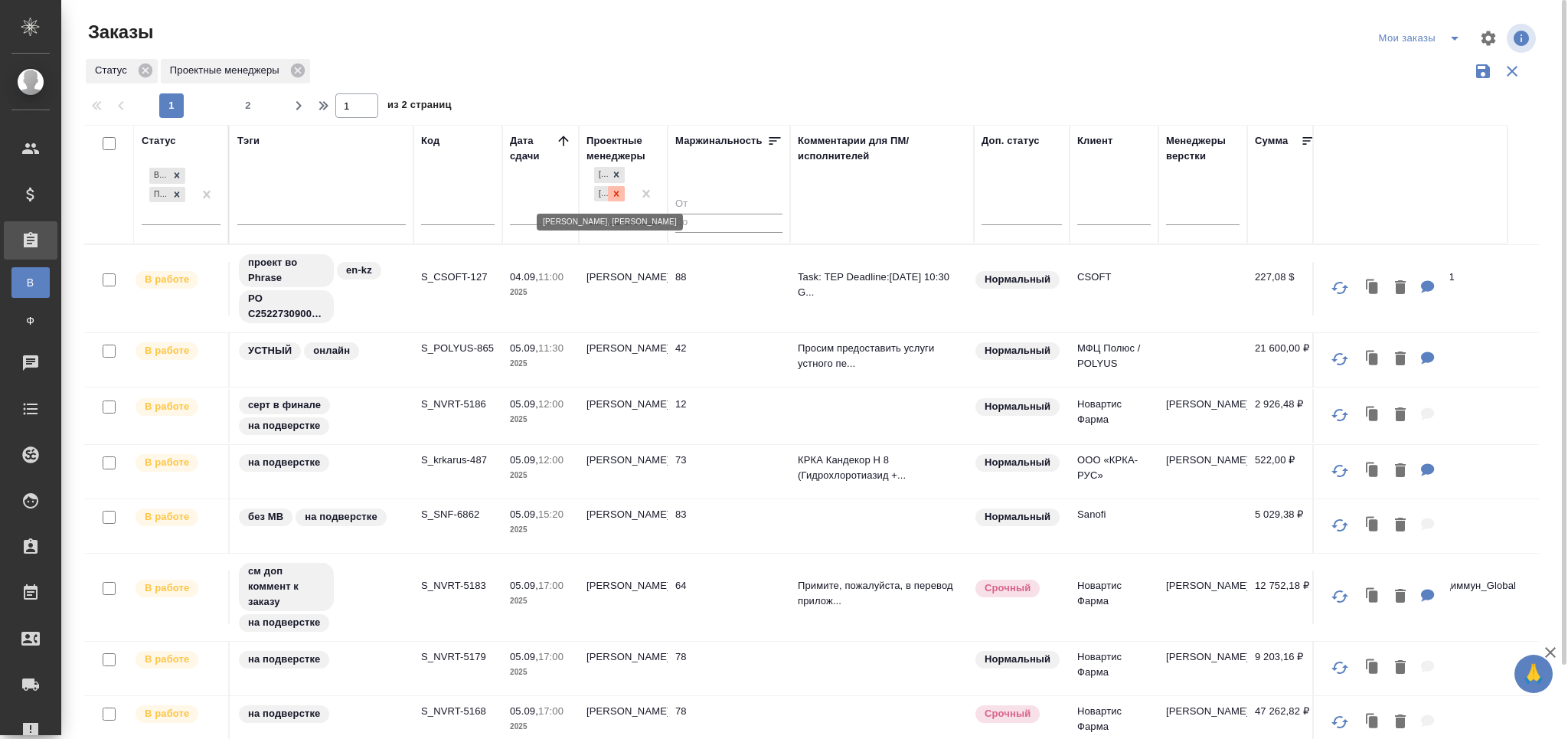
click at [621, 196] on icon at bounding box center [616, 193] width 11 height 11
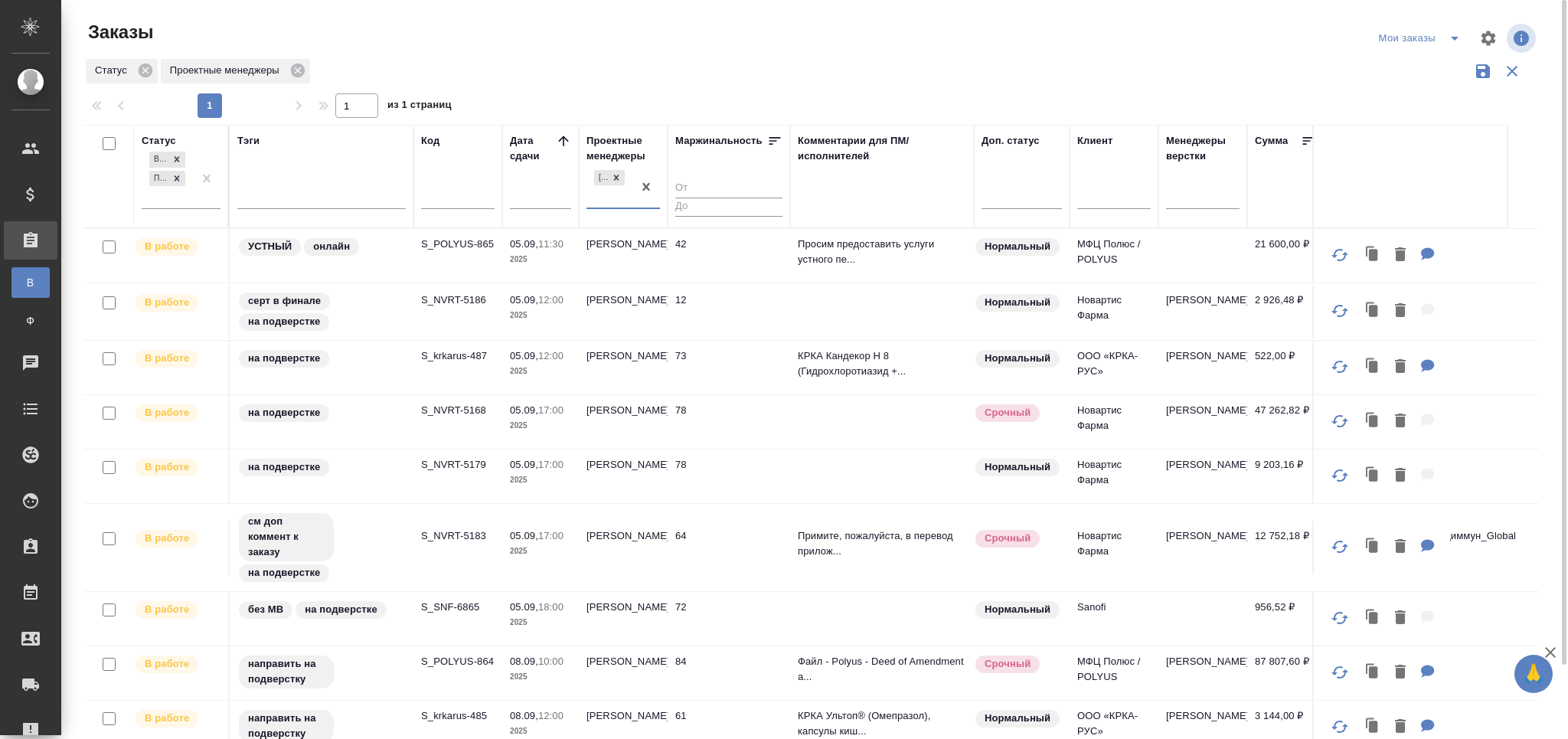
click at [1478, 70] on icon "button" at bounding box center [1482, 71] width 14 height 14
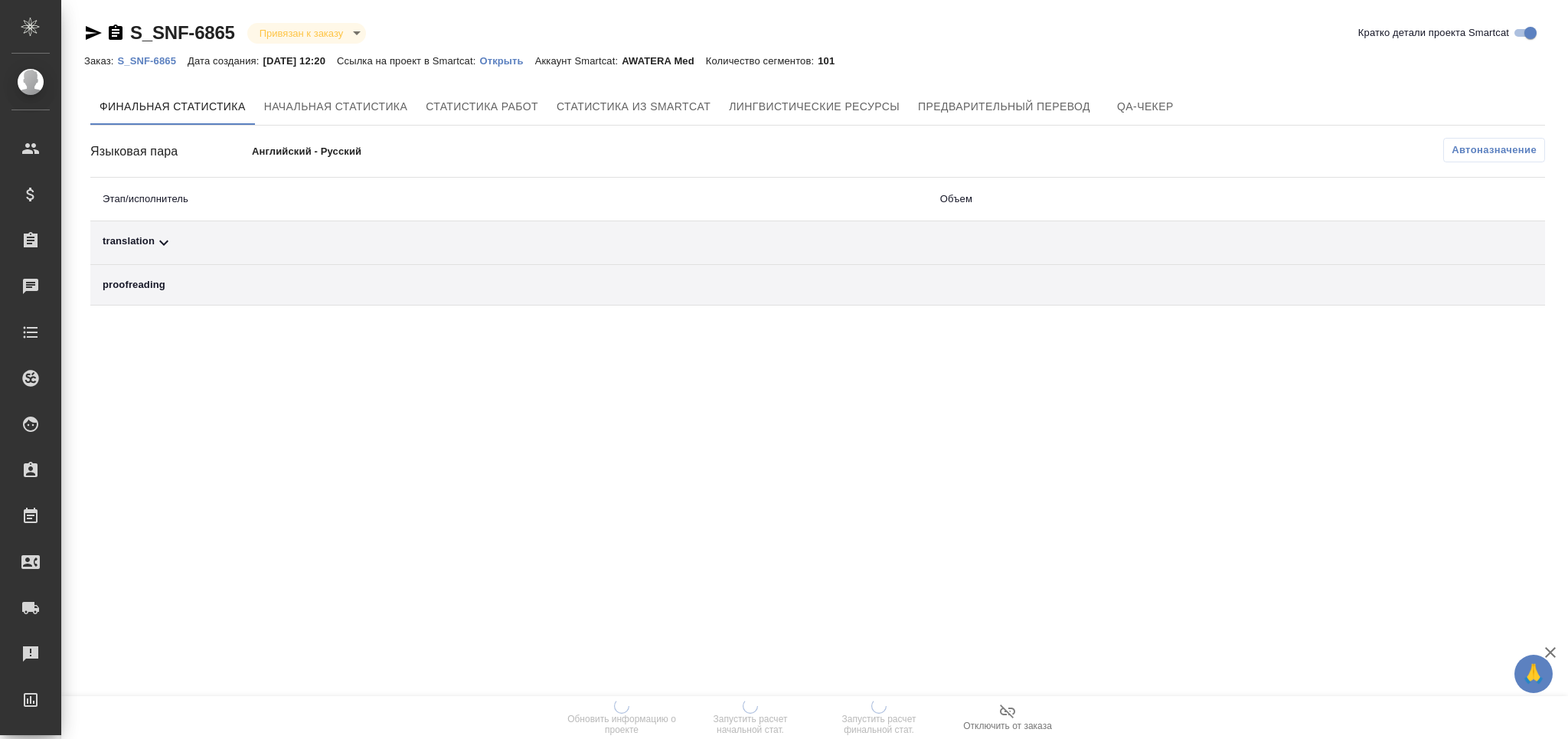
click at [1521, 153] on span "Автоназначение" at bounding box center [1493, 150] width 85 height 15
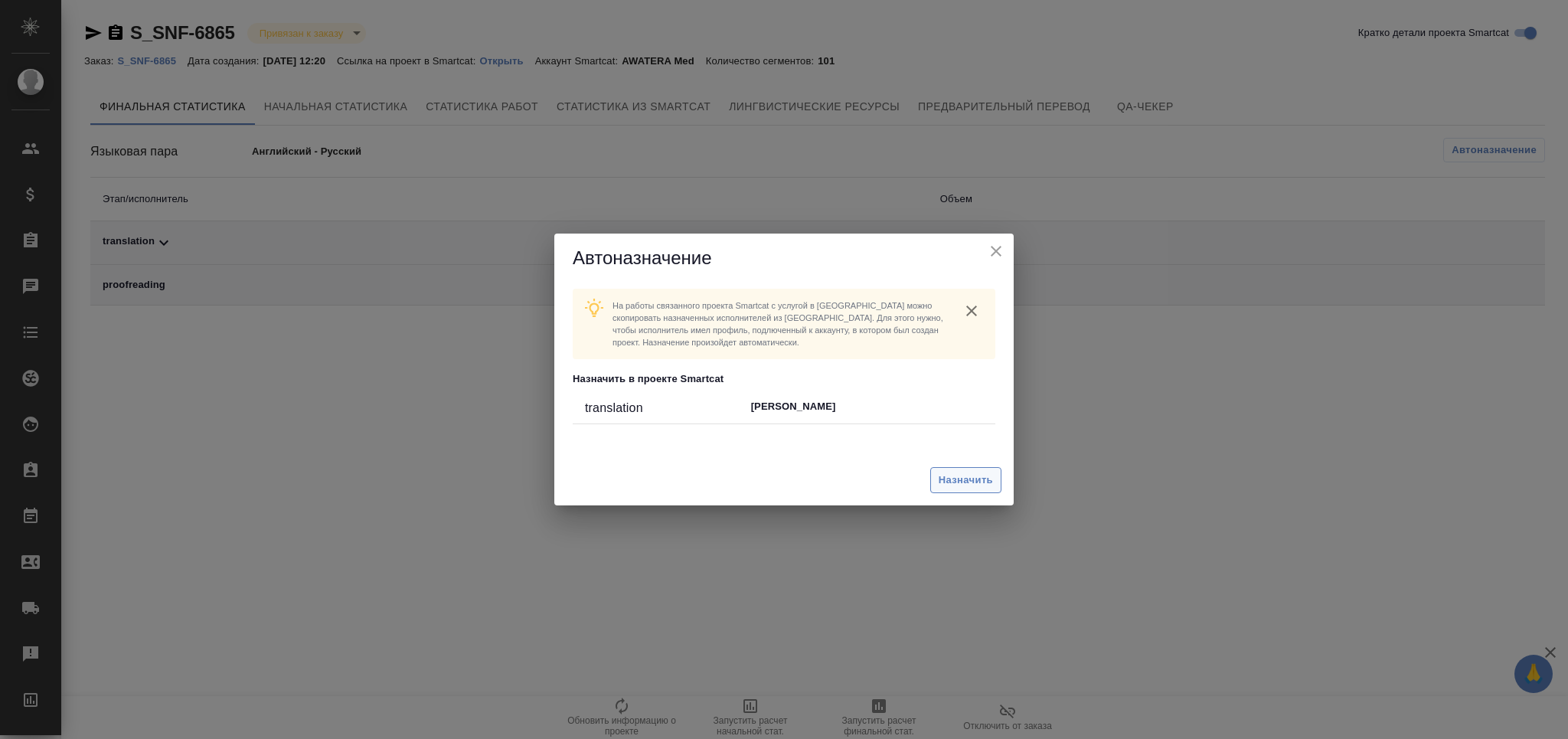
click at [979, 476] on span "Назначить" at bounding box center [966, 480] width 54 height 18
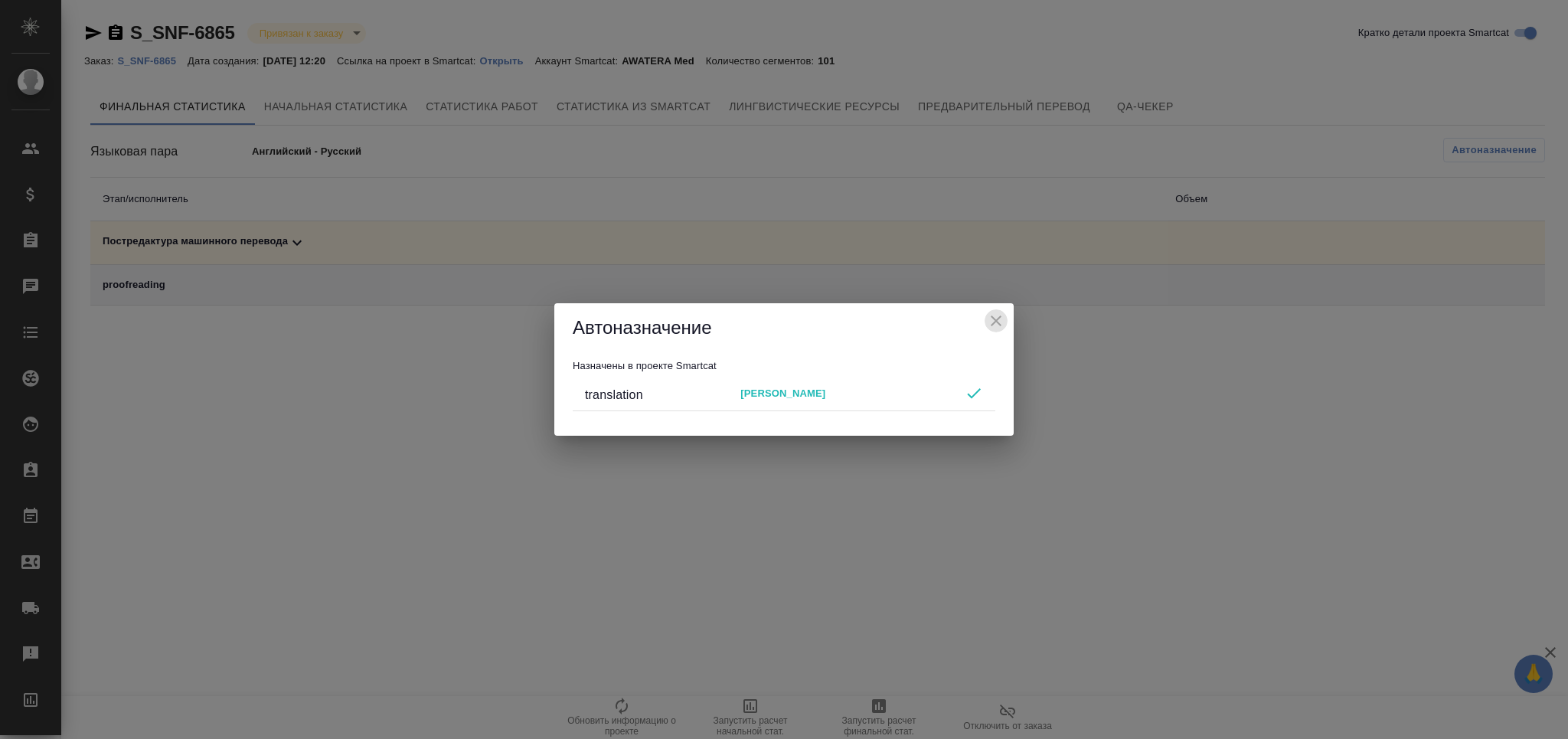
click at [997, 314] on icon "close" at bounding box center [997, 321] width 19 height 19
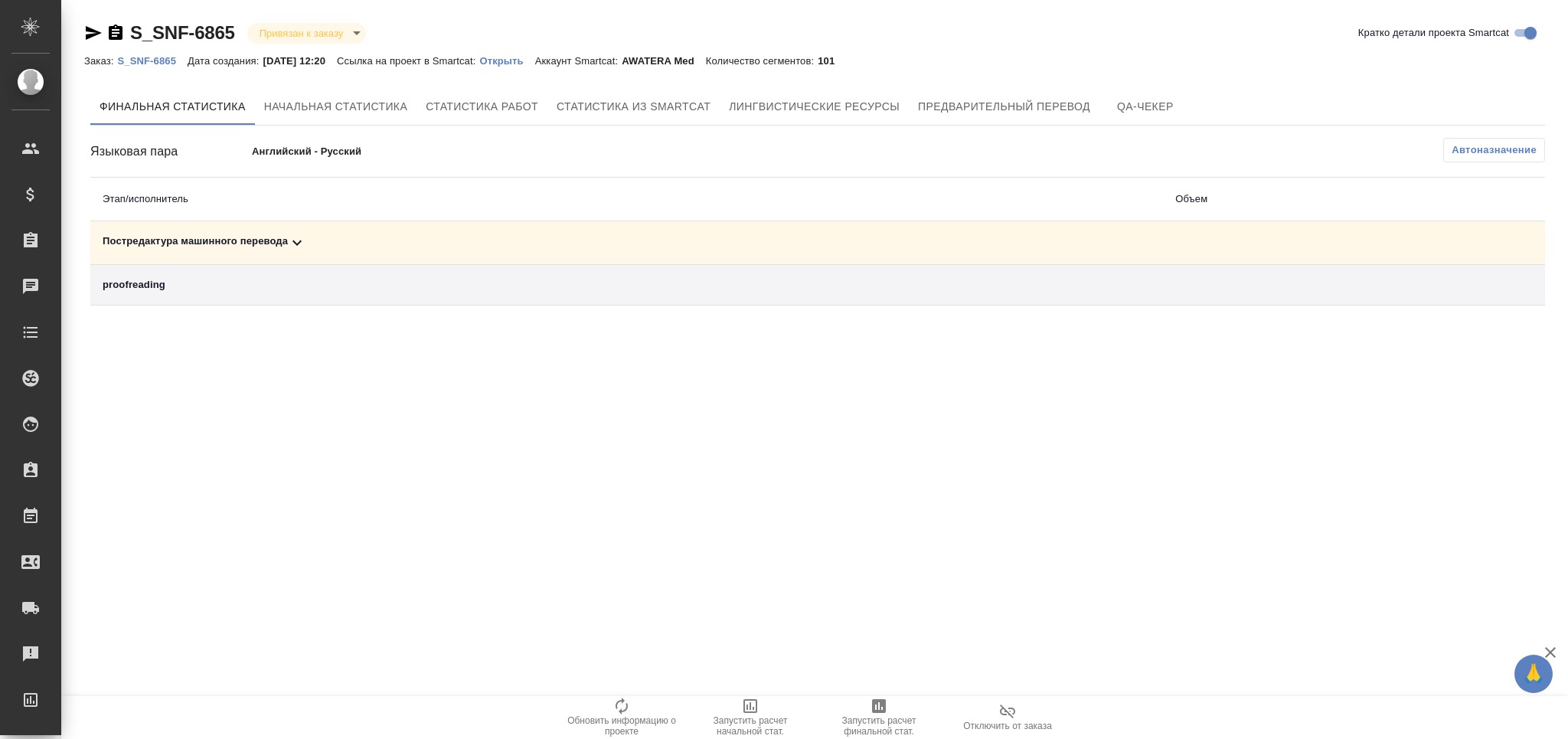
click at [868, 710] on span "Запустить расчет финальной стат." at bounding box center [879, 716] width 110 height 40
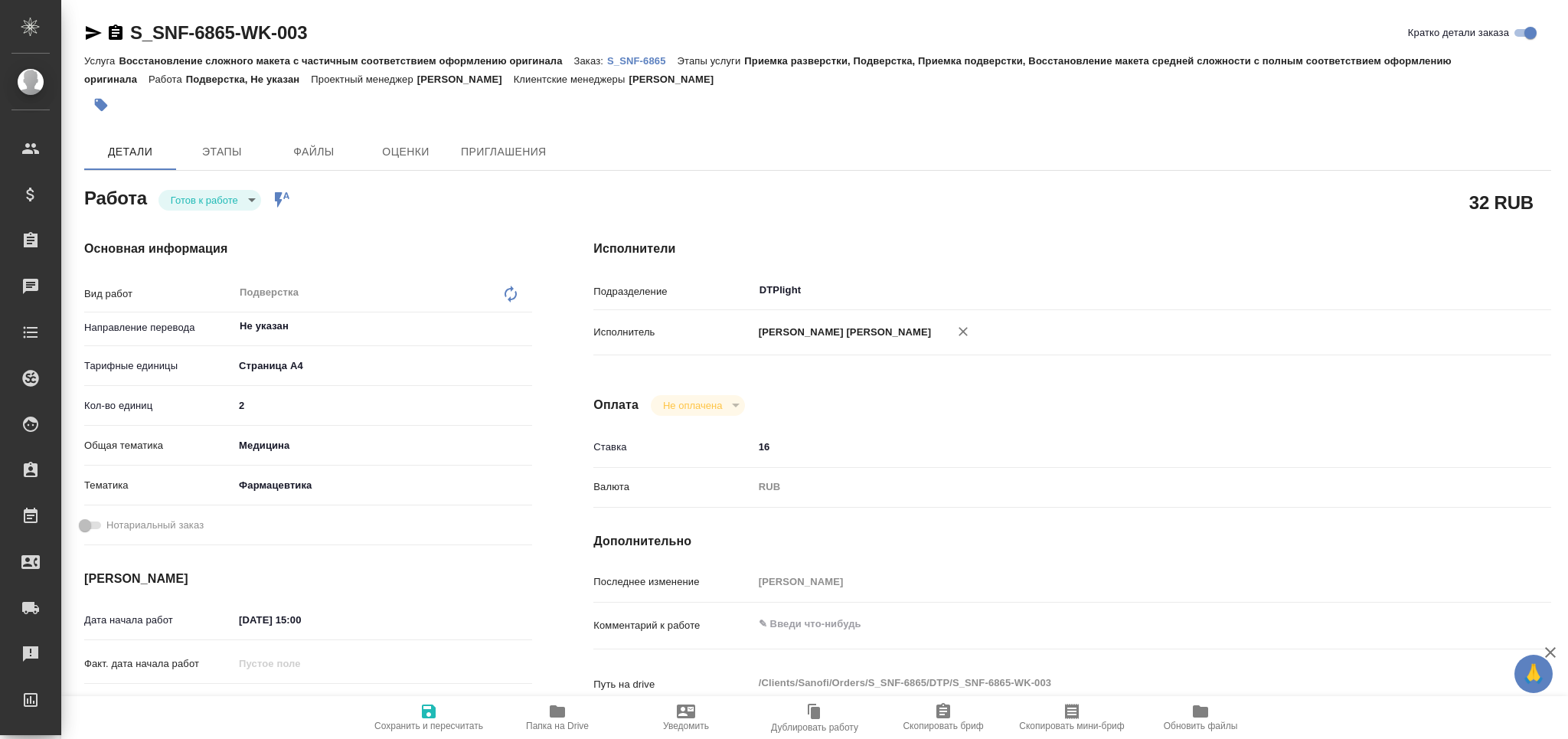
type textarea "x"
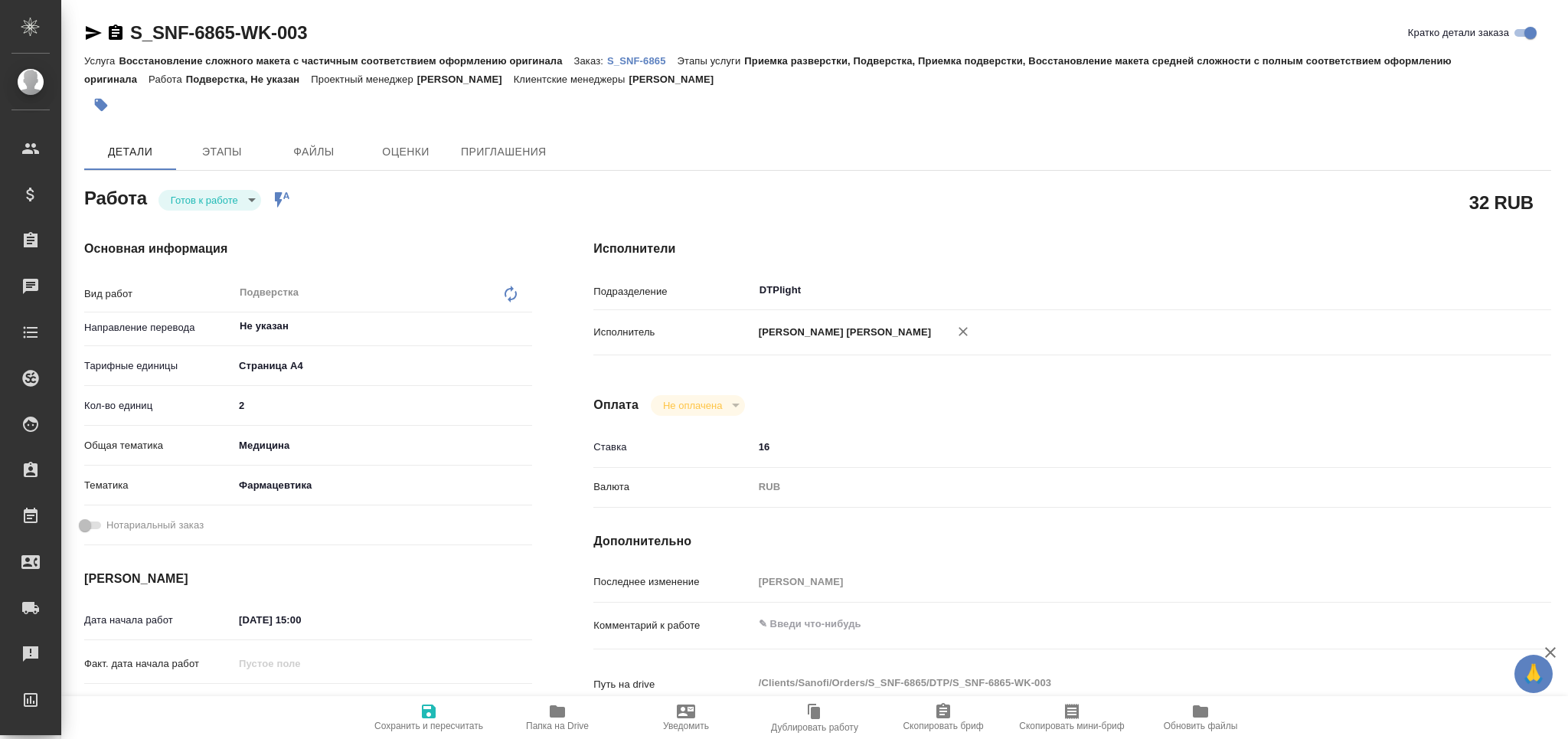
type textarea "x"
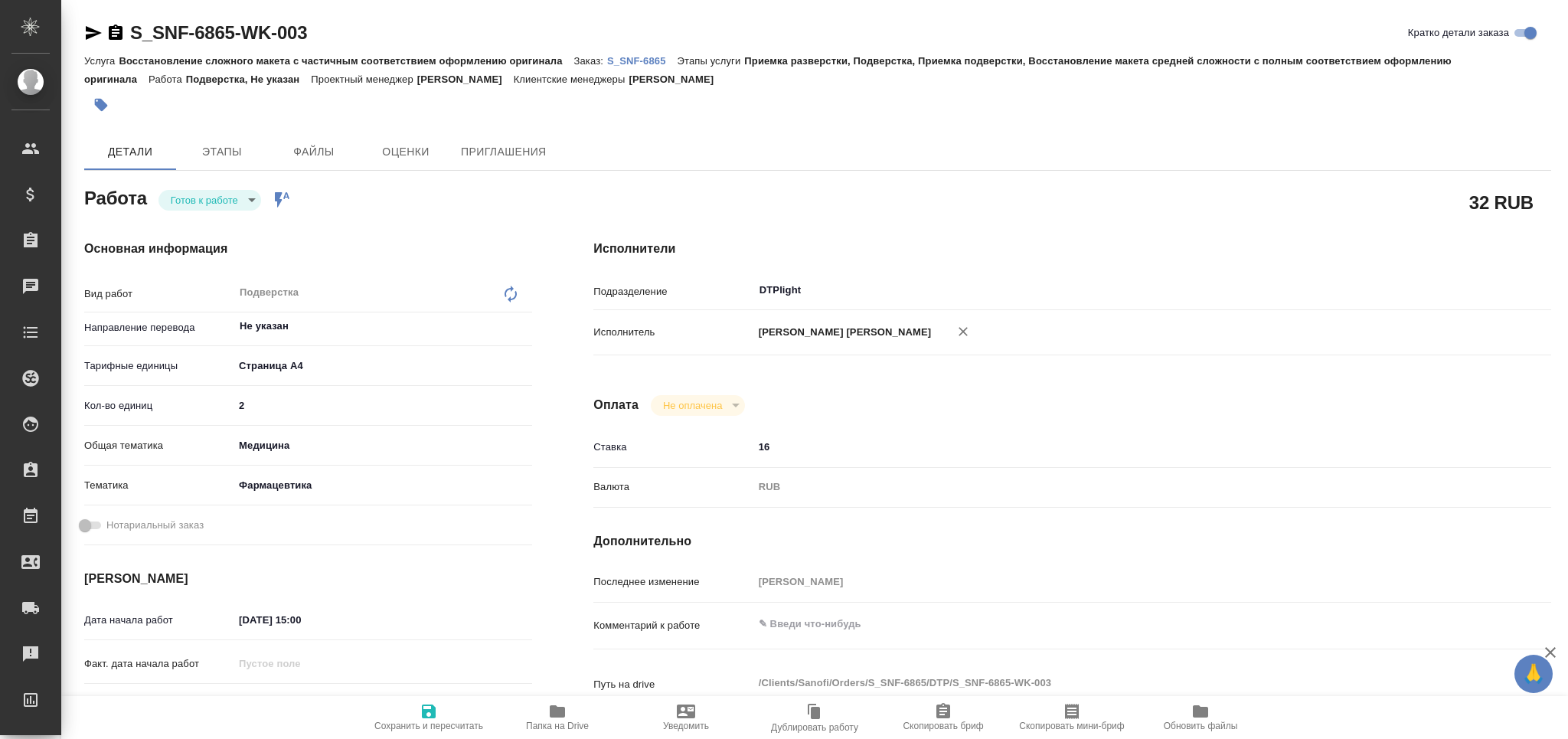
type textarea "x"
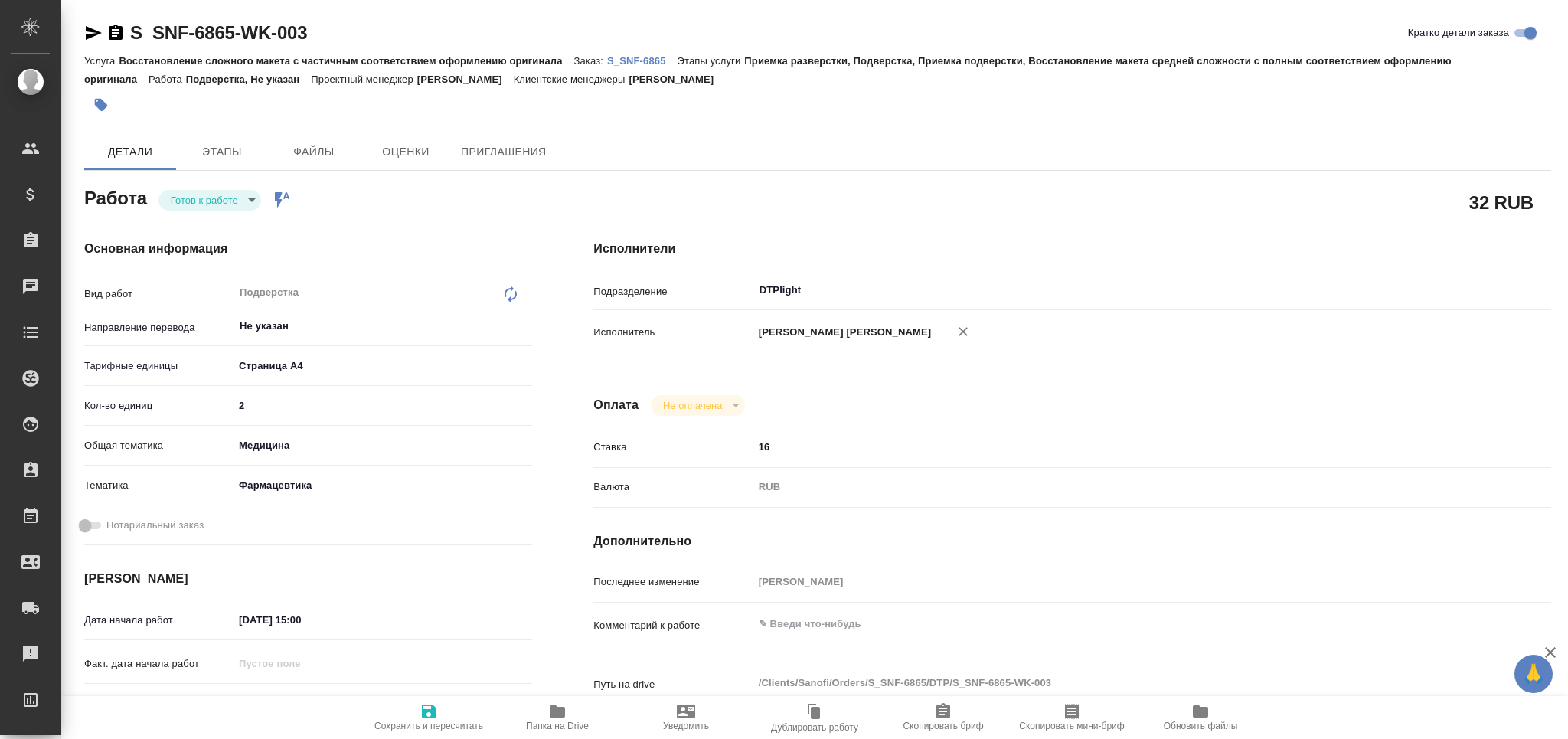
type textarea "x"
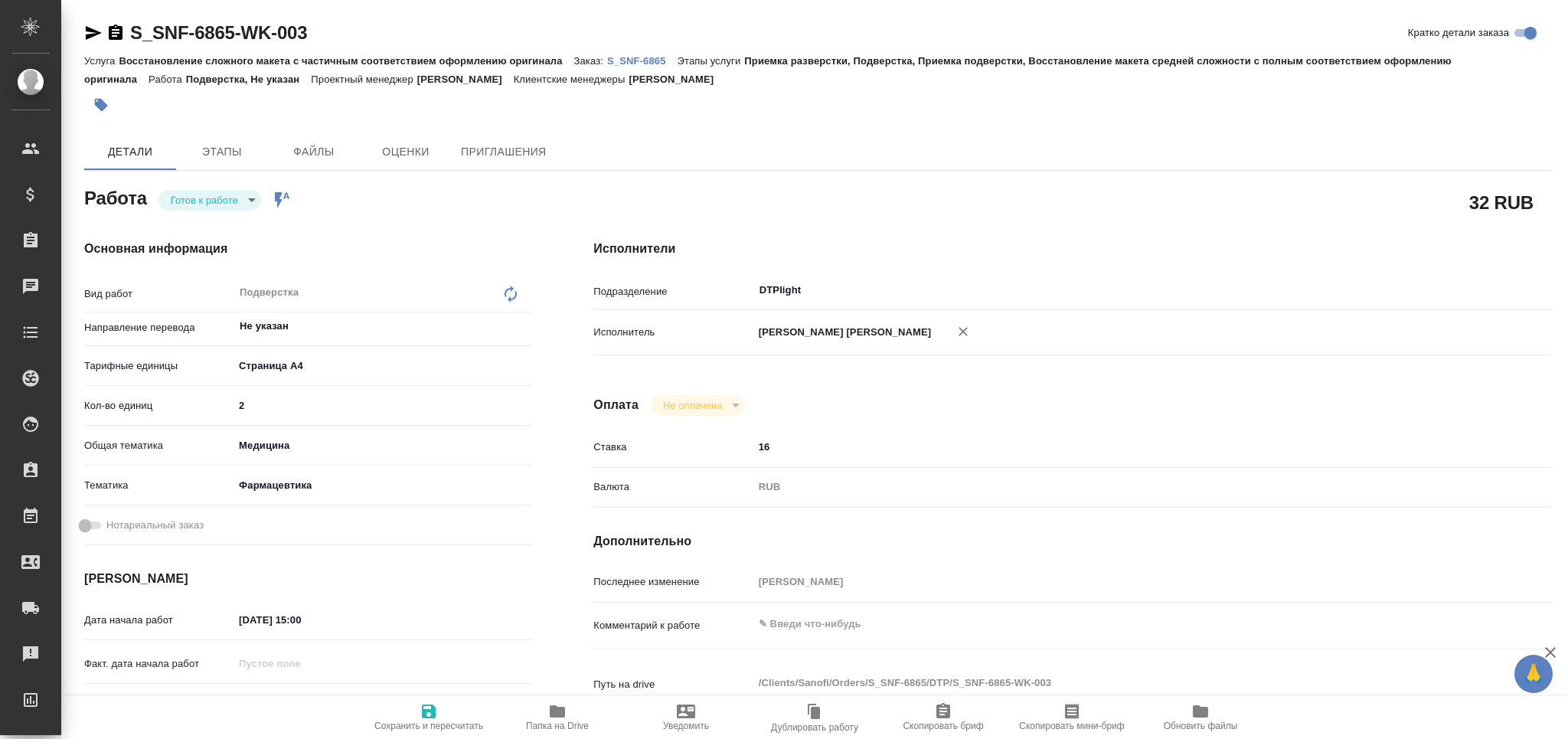
click at [562, 713] on icon "button" at bounding box center [557, 711] width 15 height 12
type textarea "x"
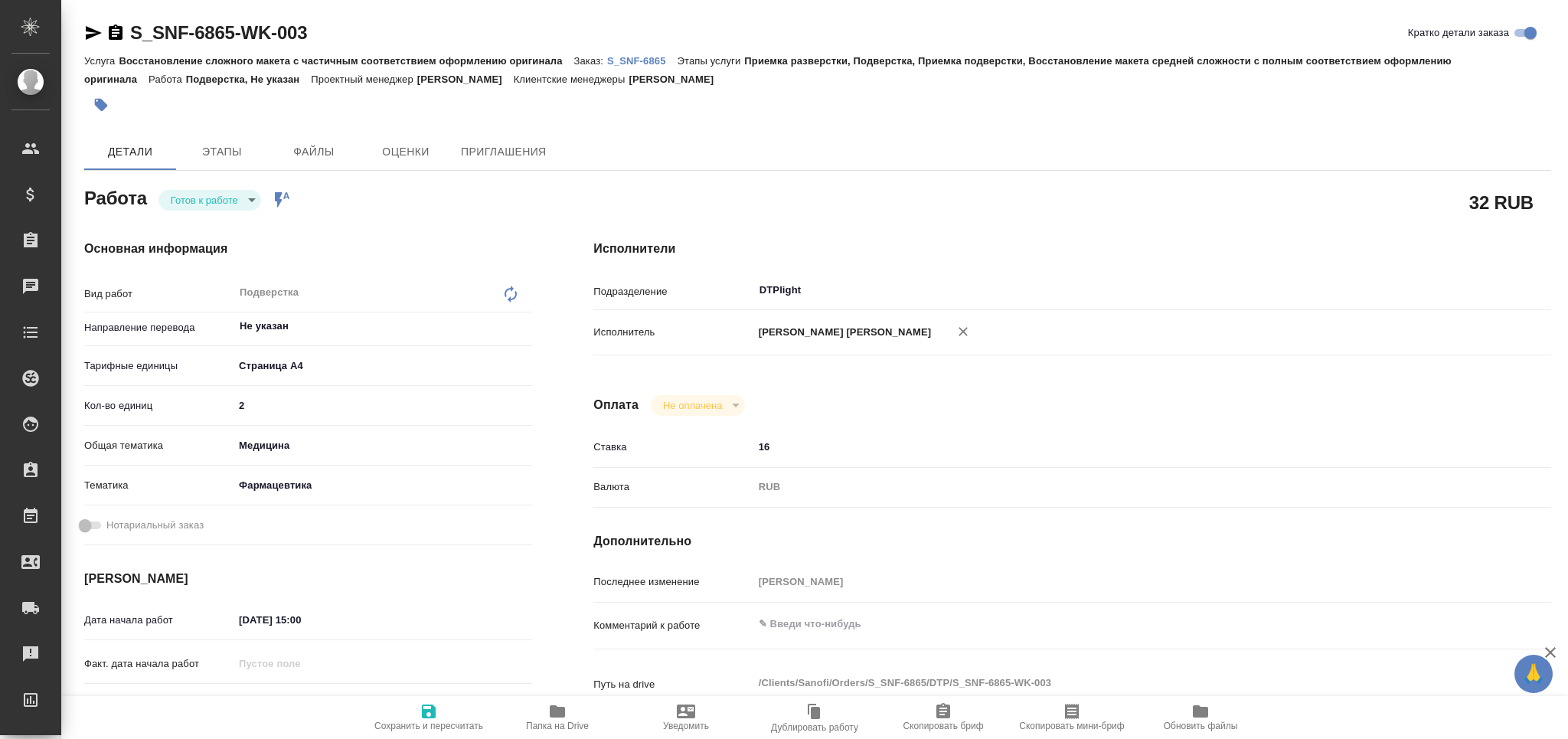
type textarea "x"
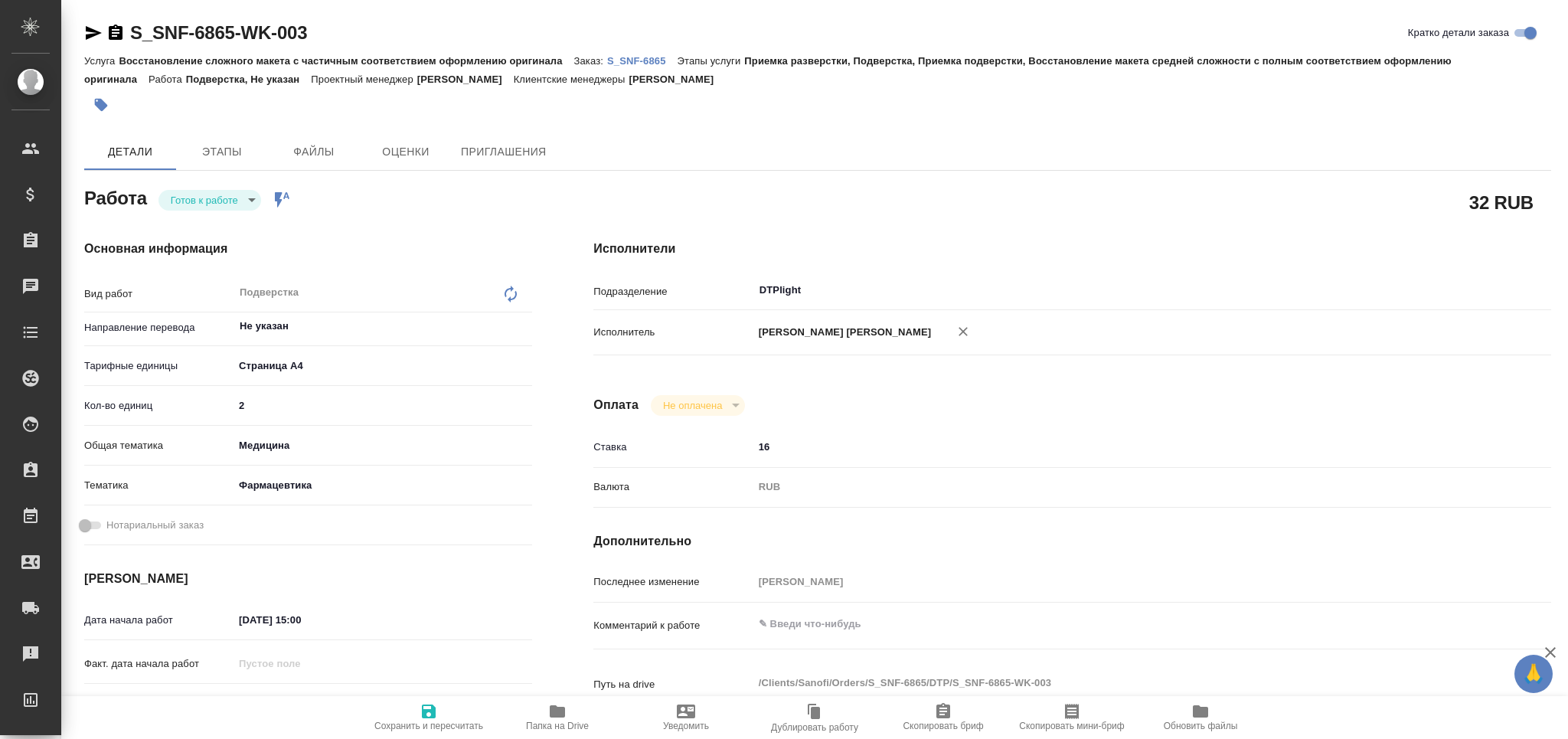
type textarea "x"
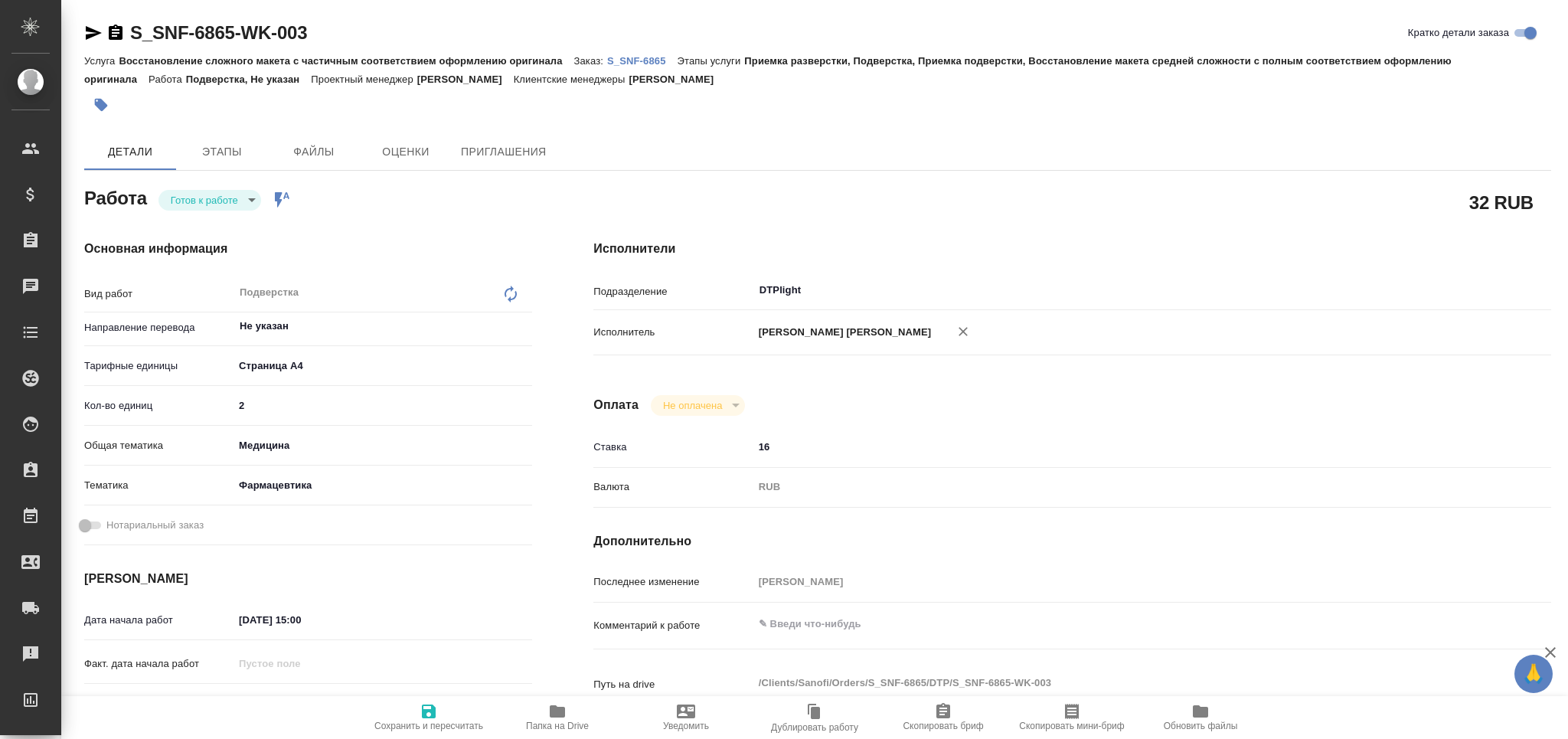
type textarea "x"
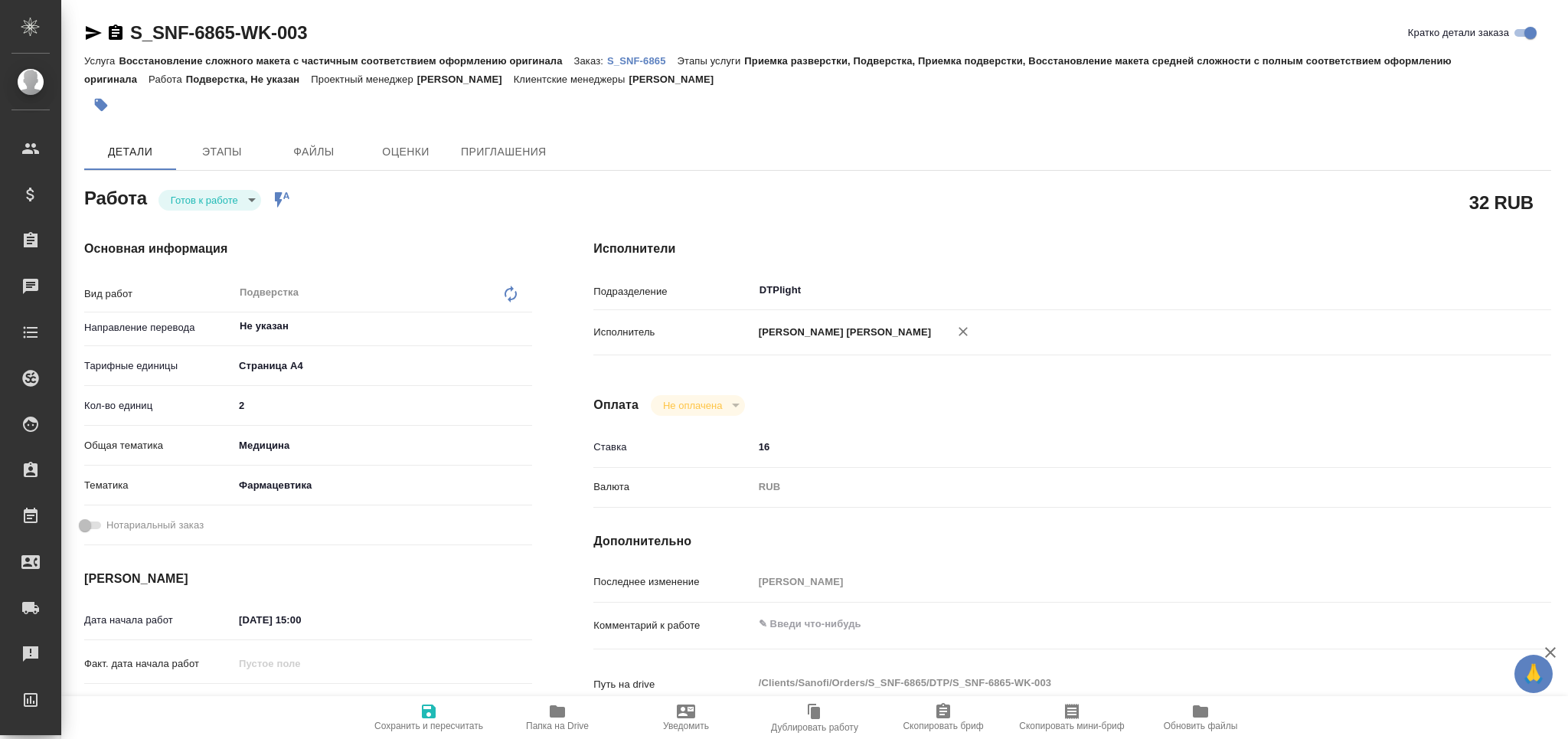
type textarea "x"
drag, startPoint x: 296, startPoint y: 609, endPoint x: 308, endPoint y: 612, distance: 12.4
click at [308, 612] on input "05.09.2025 15:00" at bounding box center [301, 620] width 134 height 22
type input "05.09.2025 10:0_"
type textarea "x"
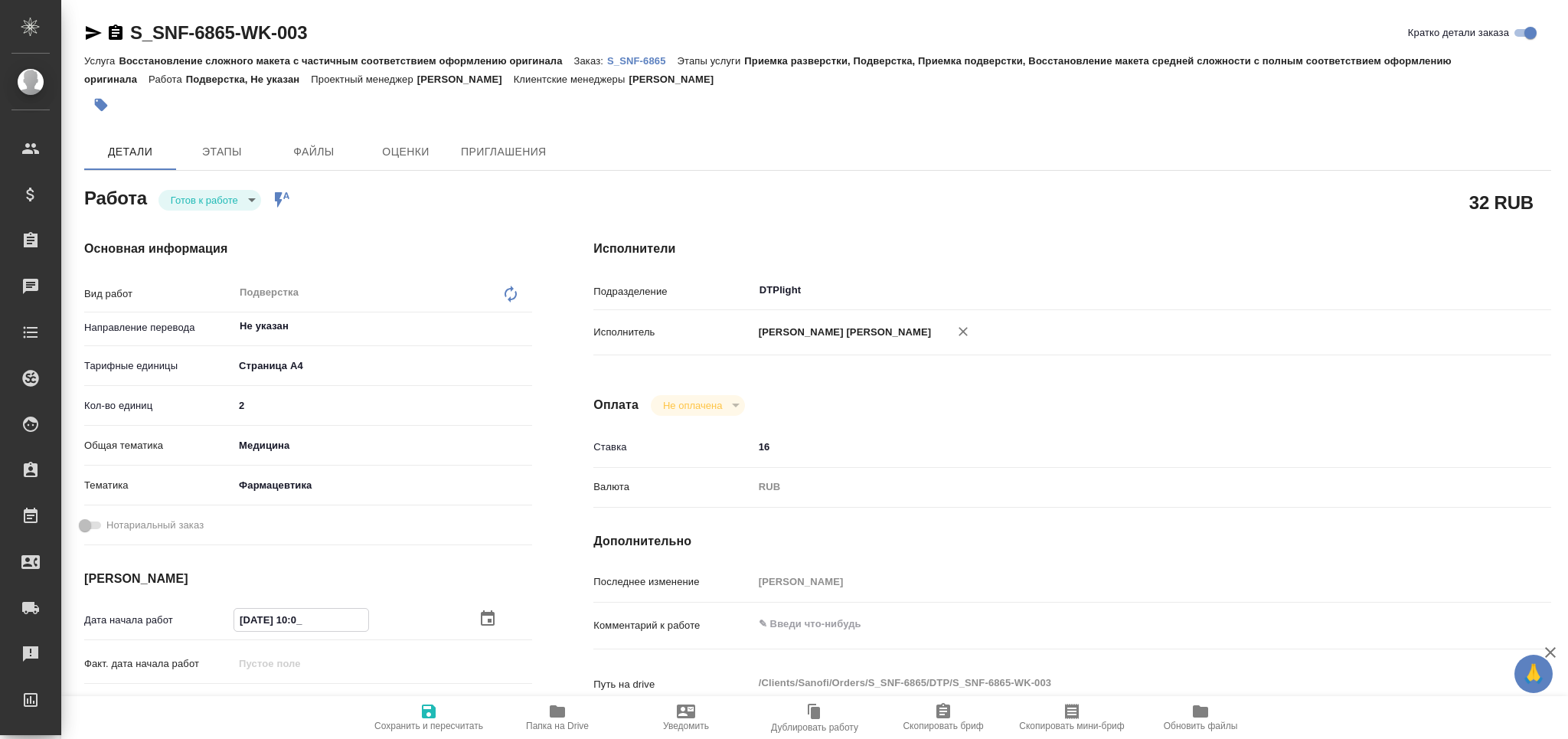
type textarea "x"
type input "05.09.2025 00:__"
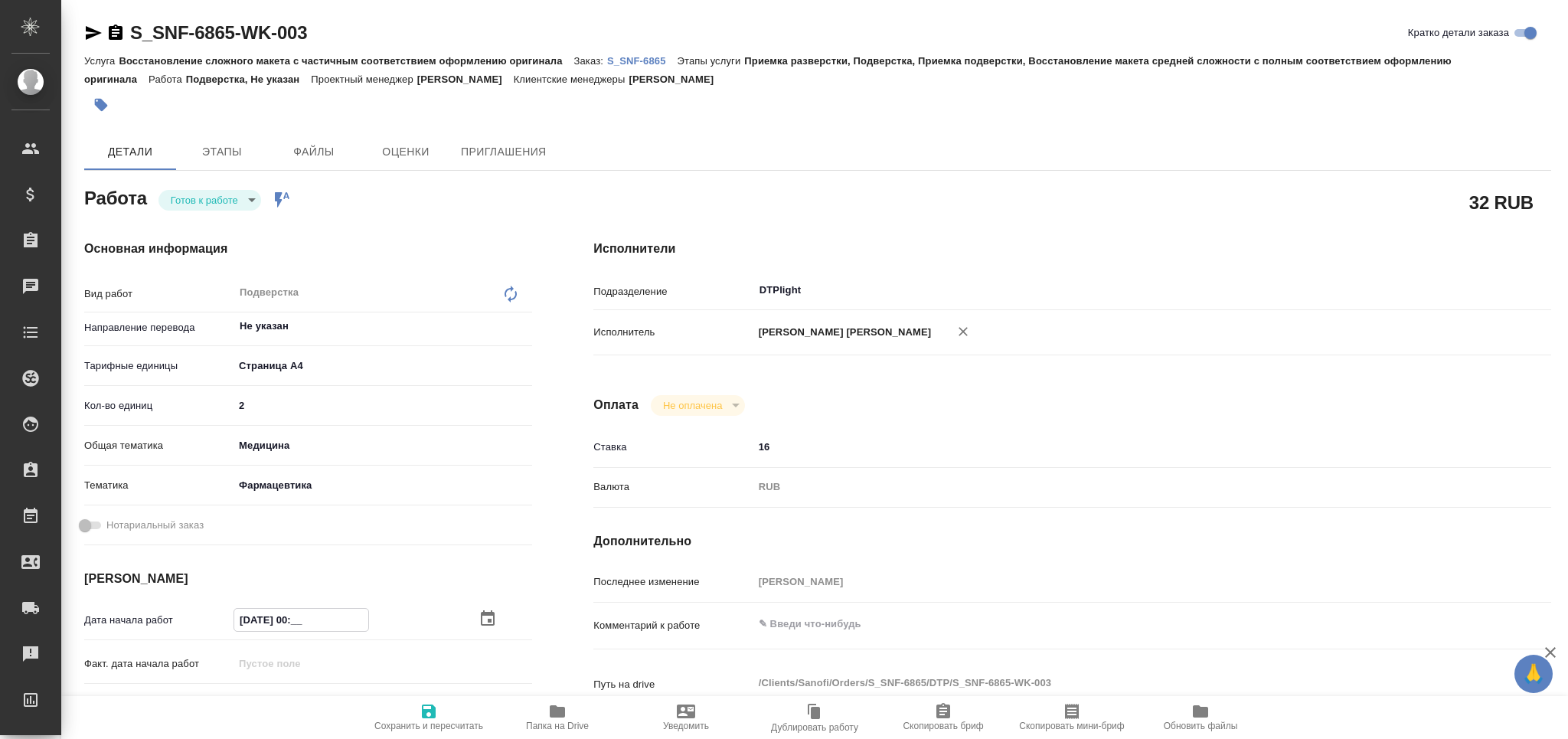
type textarea "x"
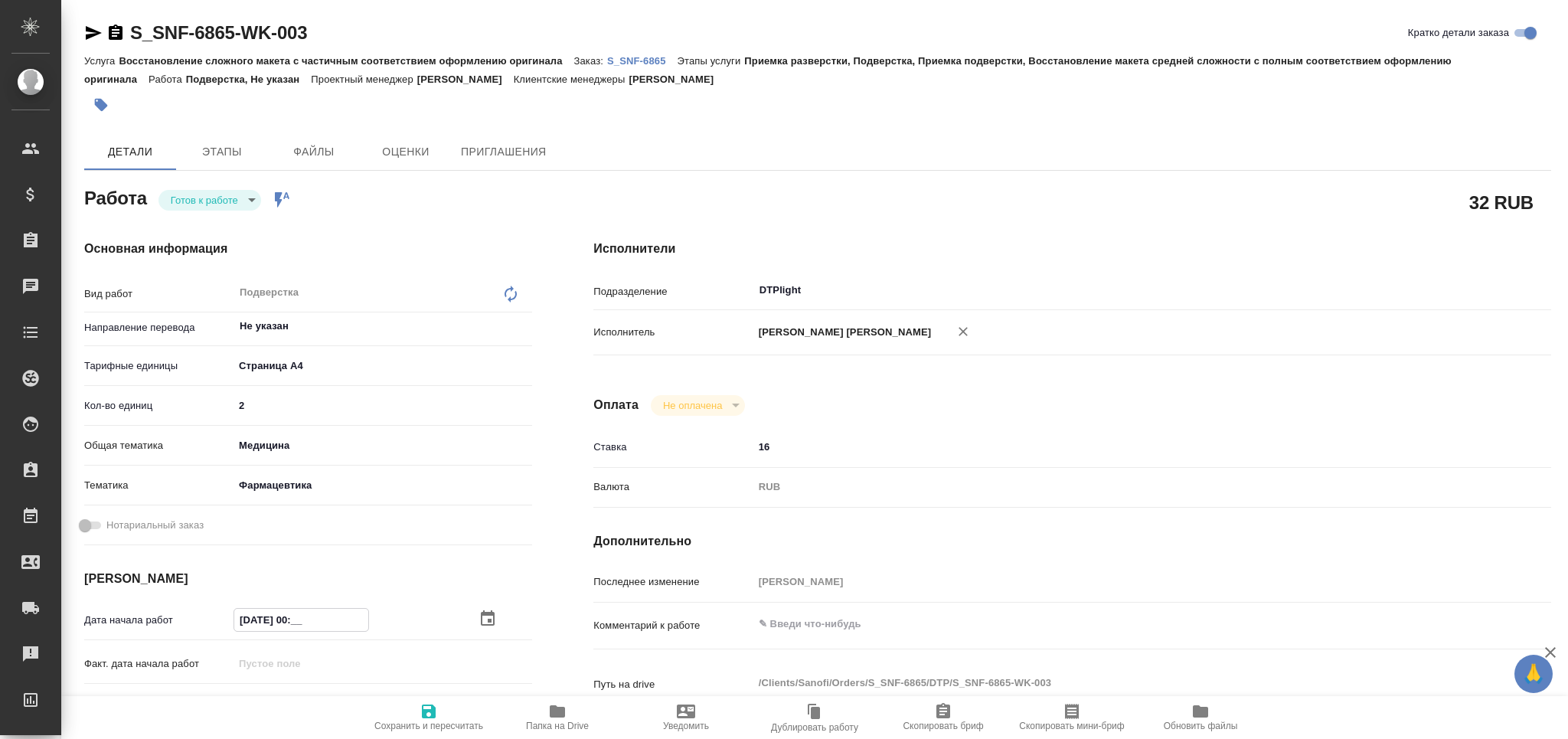
type input "05.09.2025 00:0_"
type textarea "x"
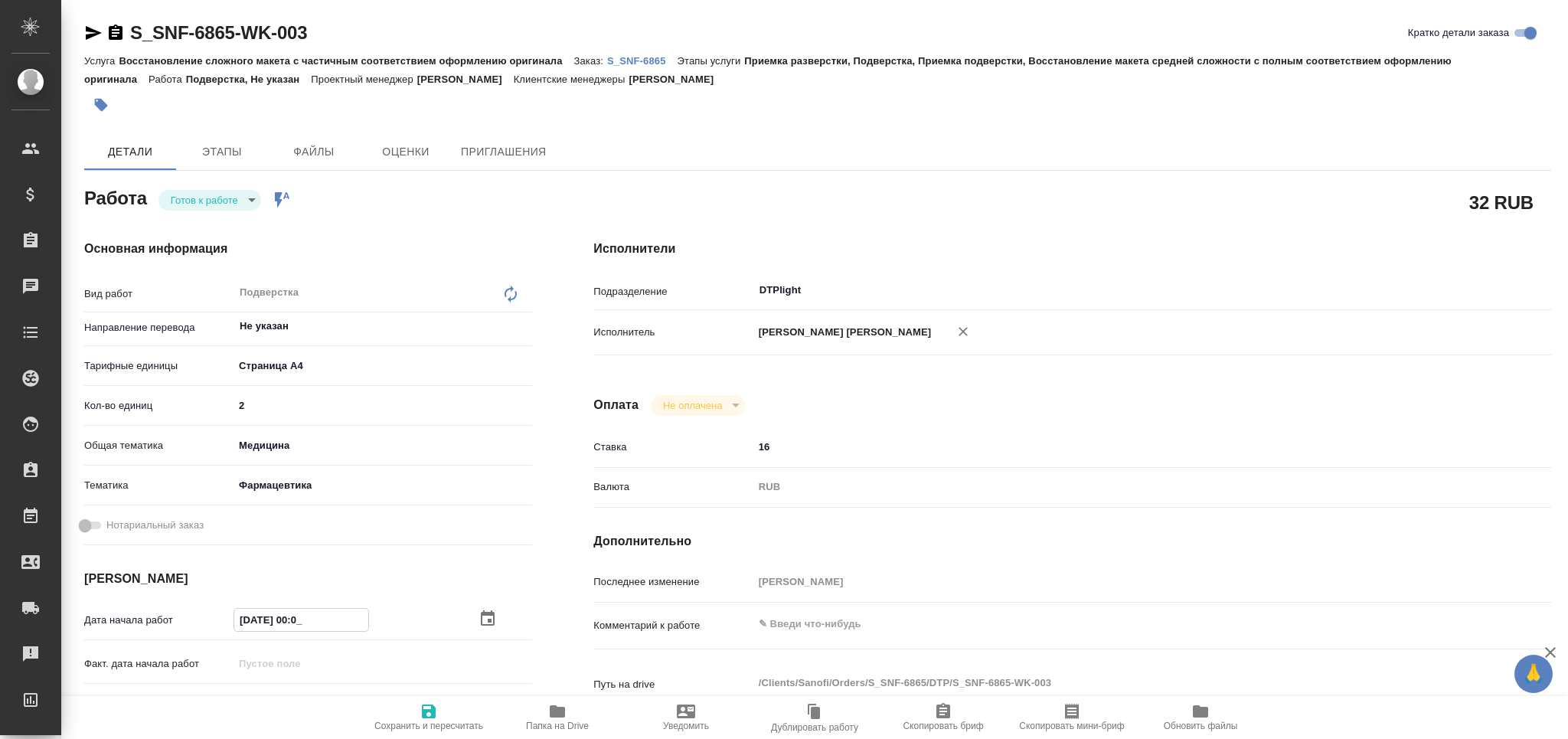
type textarea "x"
type input "05.09.2025 09:00"
type textarea "x"
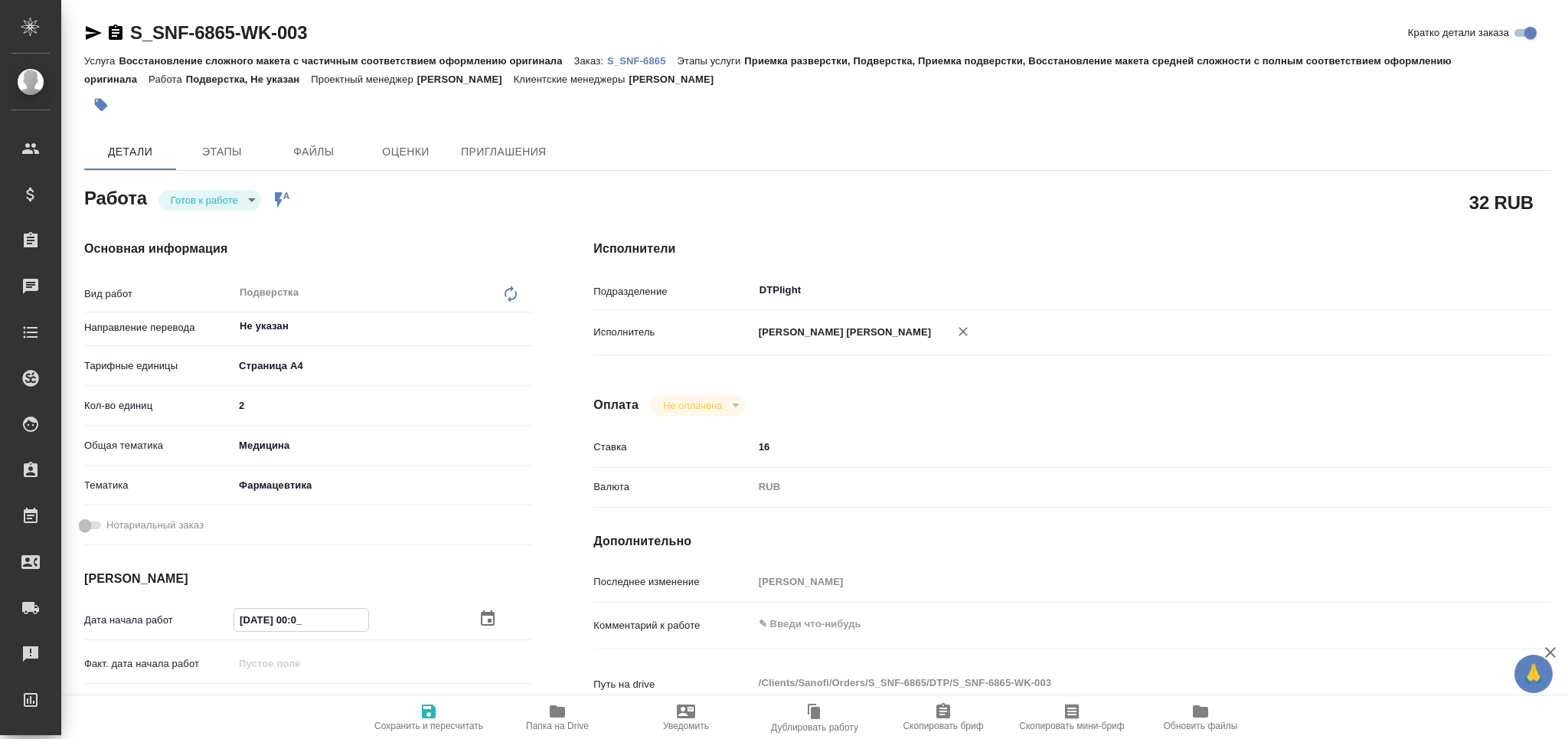
type textarea "x"
type input "05.09.2025 09:00"
click at [412, 713] on span "Сохранить и пересчитать" at bounding box center [428, 716] width 110 height 29
type textarea "x"
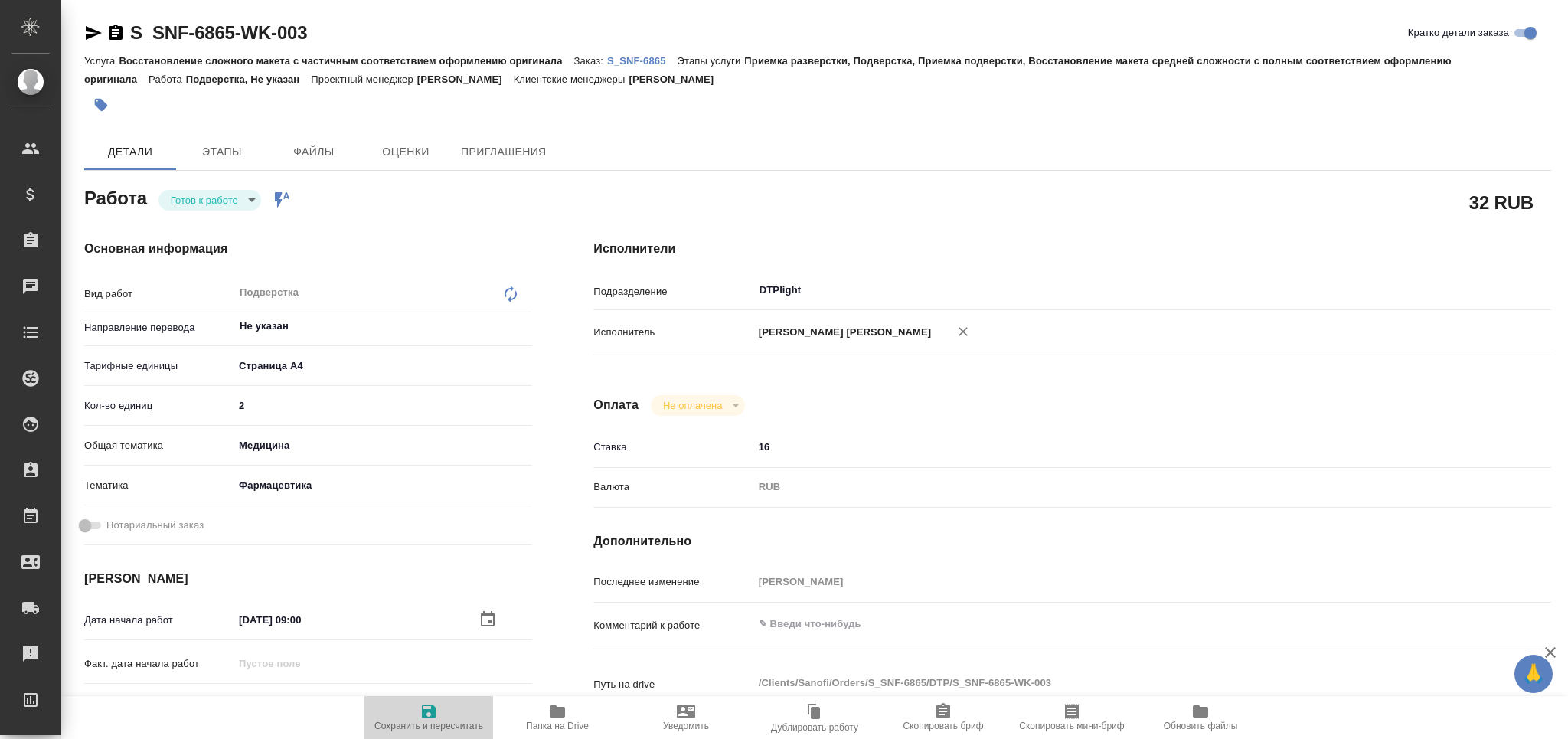
type textarea "x"
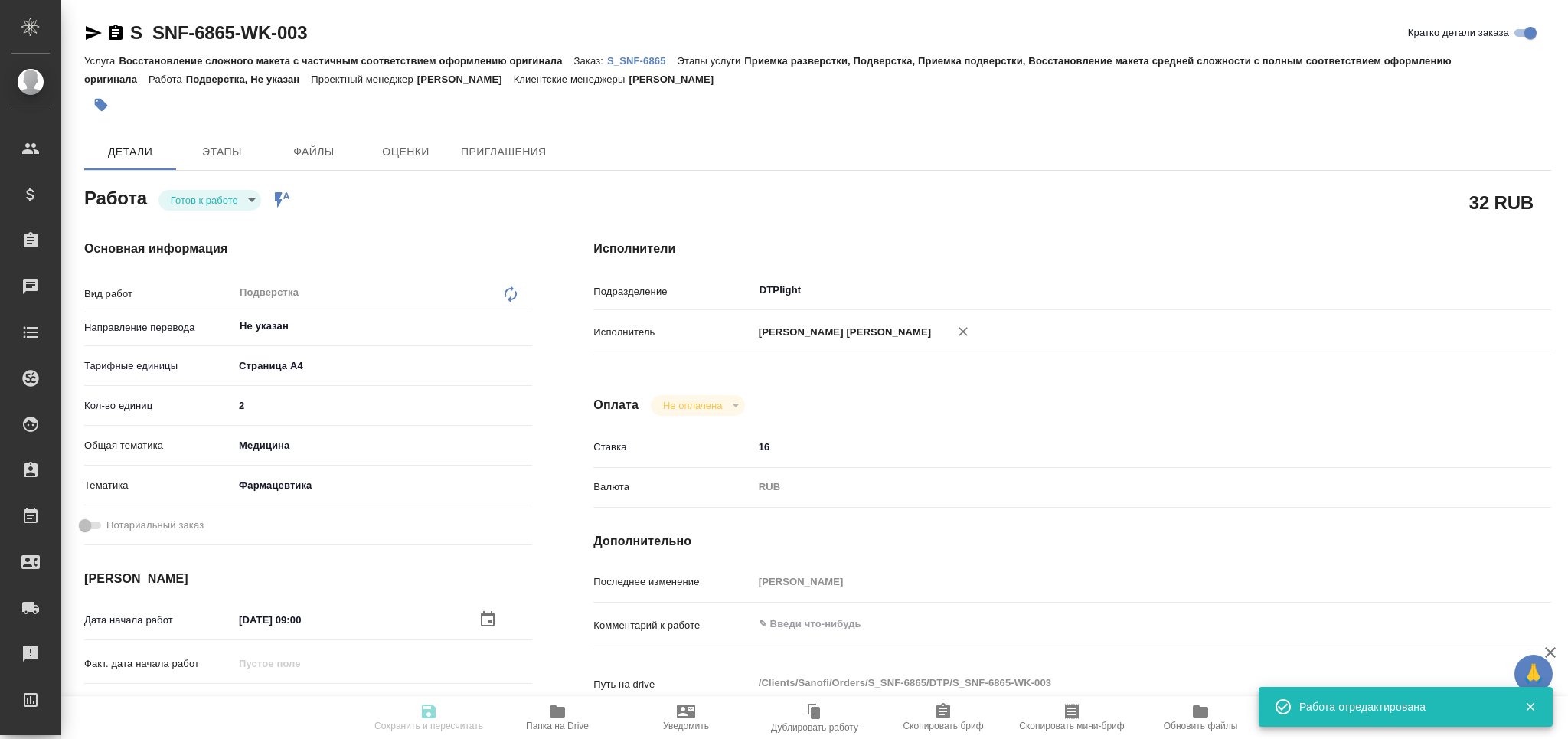
type input "readyForWork"
type textarea "Подверстка"
type textarea "x"
type input "Не указан"
type input "5f036ec4e16dec2d6b59c8ff"
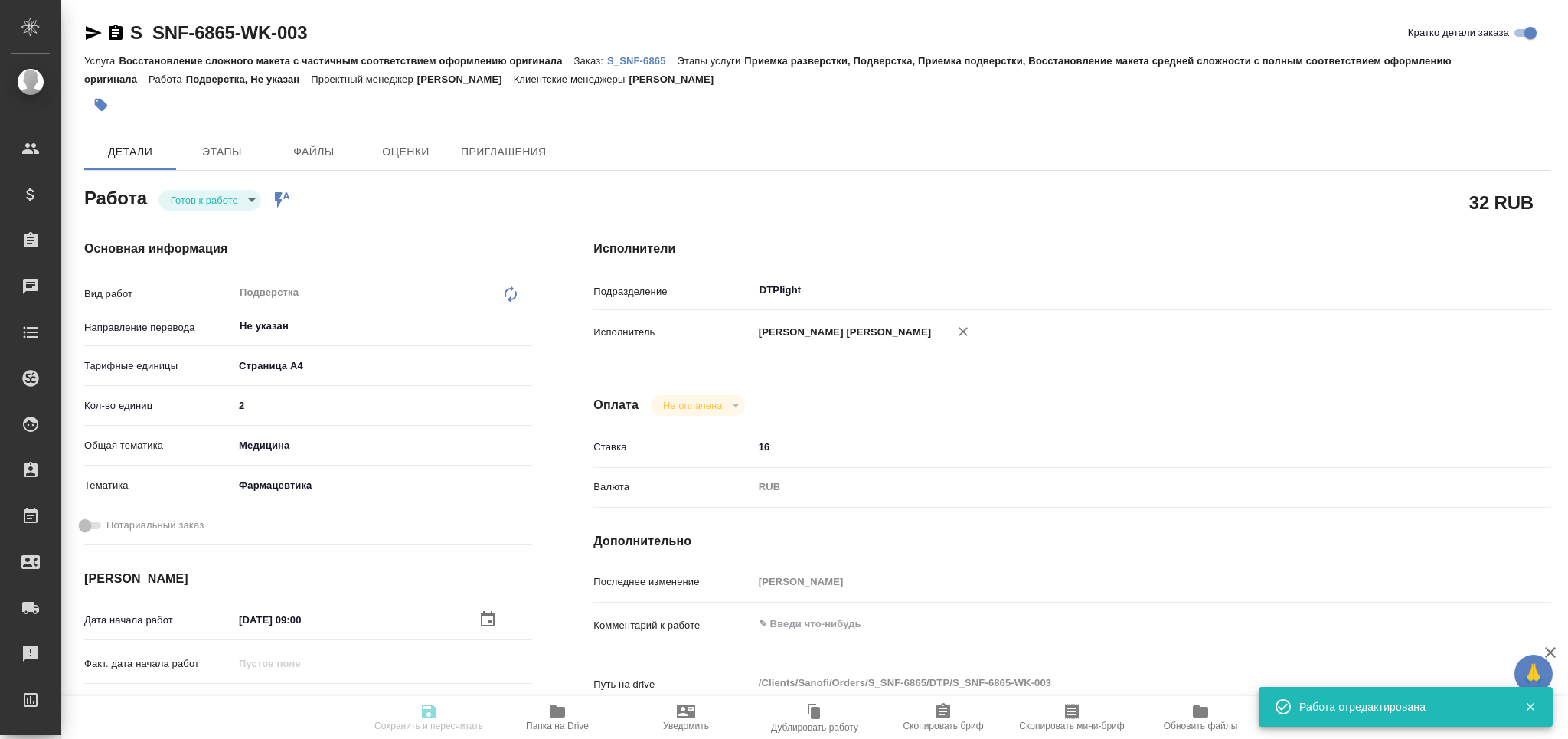
type input "2"
type input "med"
type input "6149832f2b7be24903fd7a82"
type input "05.09.2025 09:00"
type input "05.09.2025 16:30"
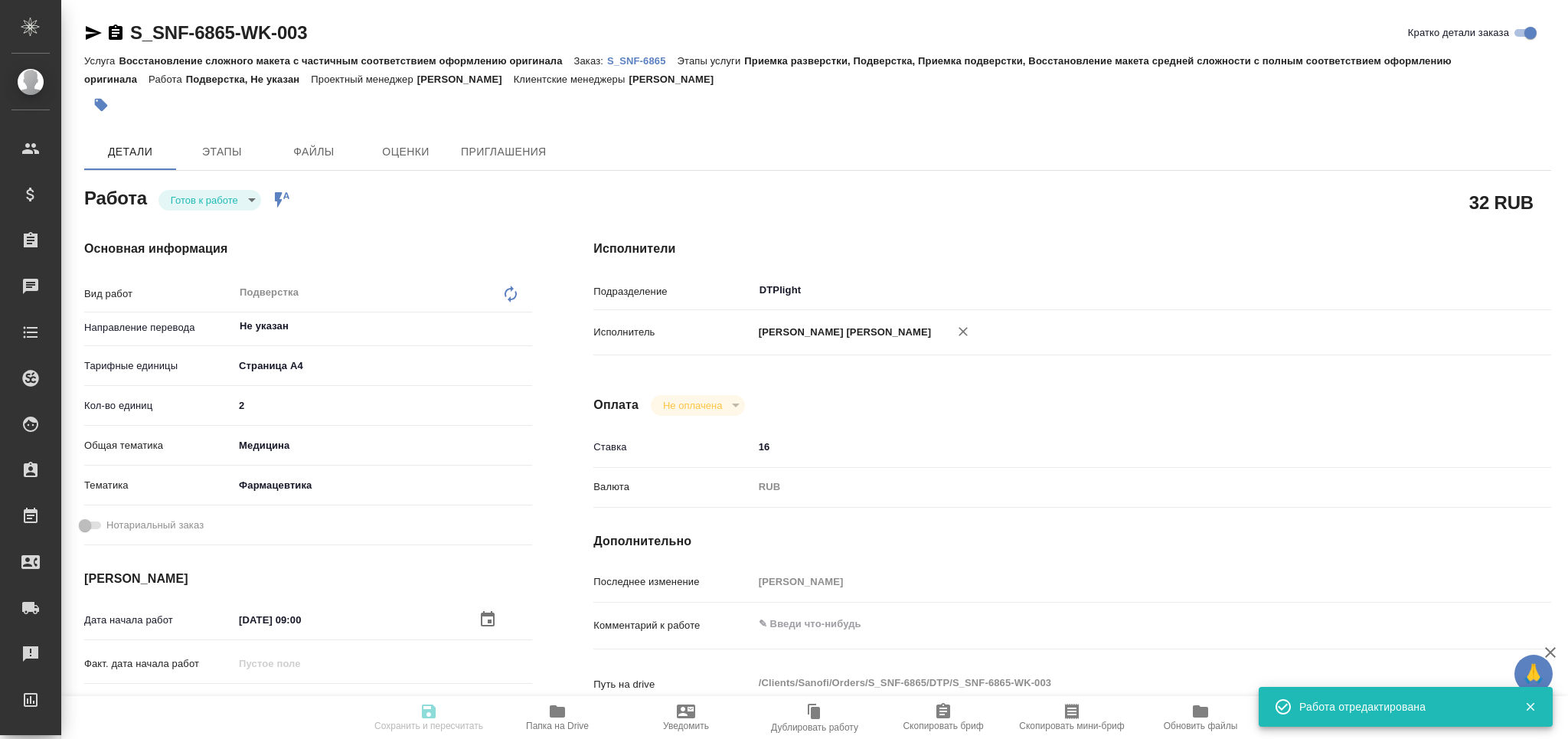
type input "05.09.2025 18:00"
type input "DTPlight"
type input "notPayed"
type input "16"
type input "RUB"
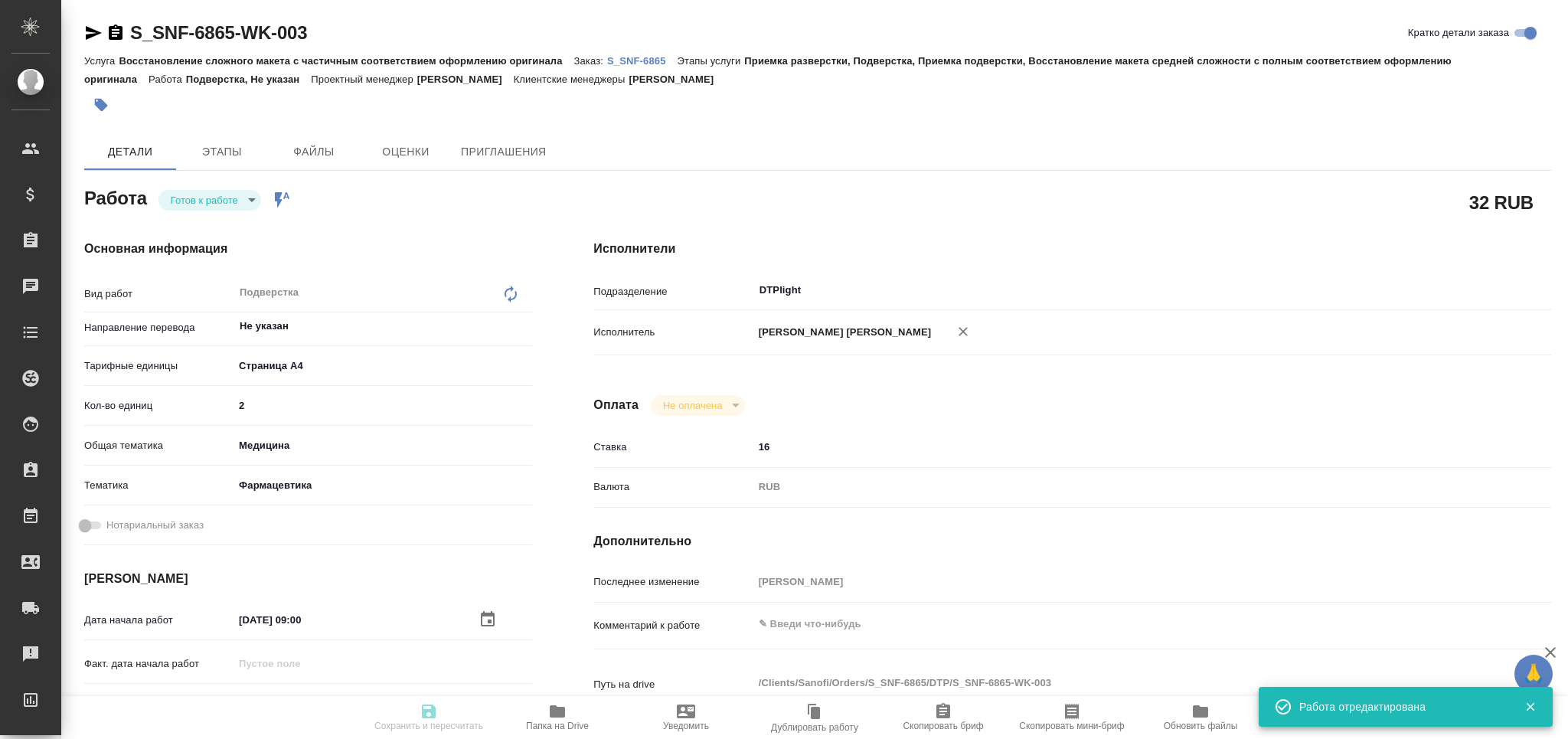
type input "[PERSON_NAME]"
type textarea "x"
type textarea "/Clients/Sanofi/Orders/S_SNF-6865/DTP/S_SNF-6865-WK-003"
type textarea "x"
type input "S_SNF-6865"
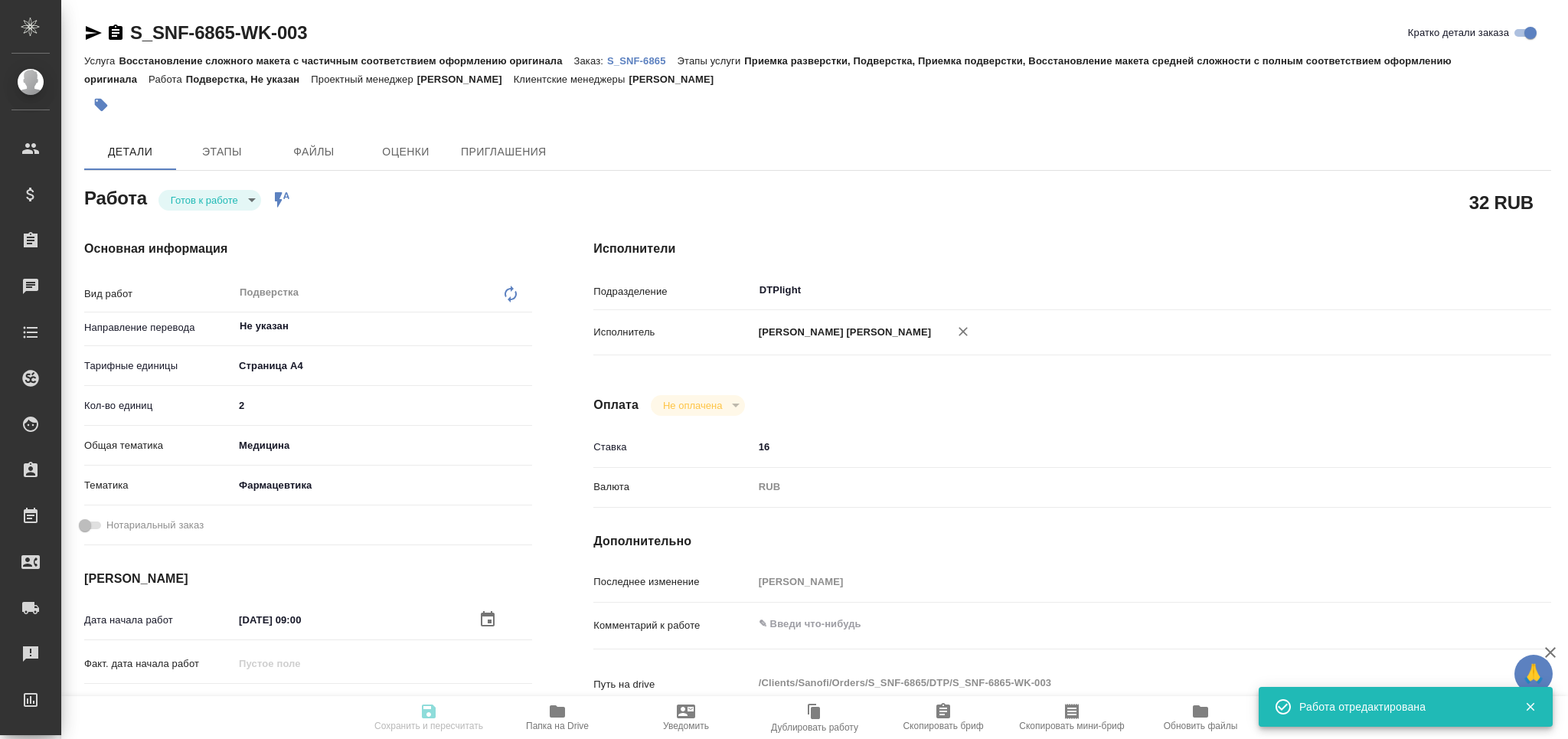
type input "E005841784"
type input "Восстановление сложного макета с частичным соответствием оформлению оригинала"
type input "Приемка разверстки, Подверстка, Приемка подверстки, Восстановление макета средн…"
type input "Сайдашева Диляра"
type input "/Clients/Sanofi/Orders/S_SNF-6865"
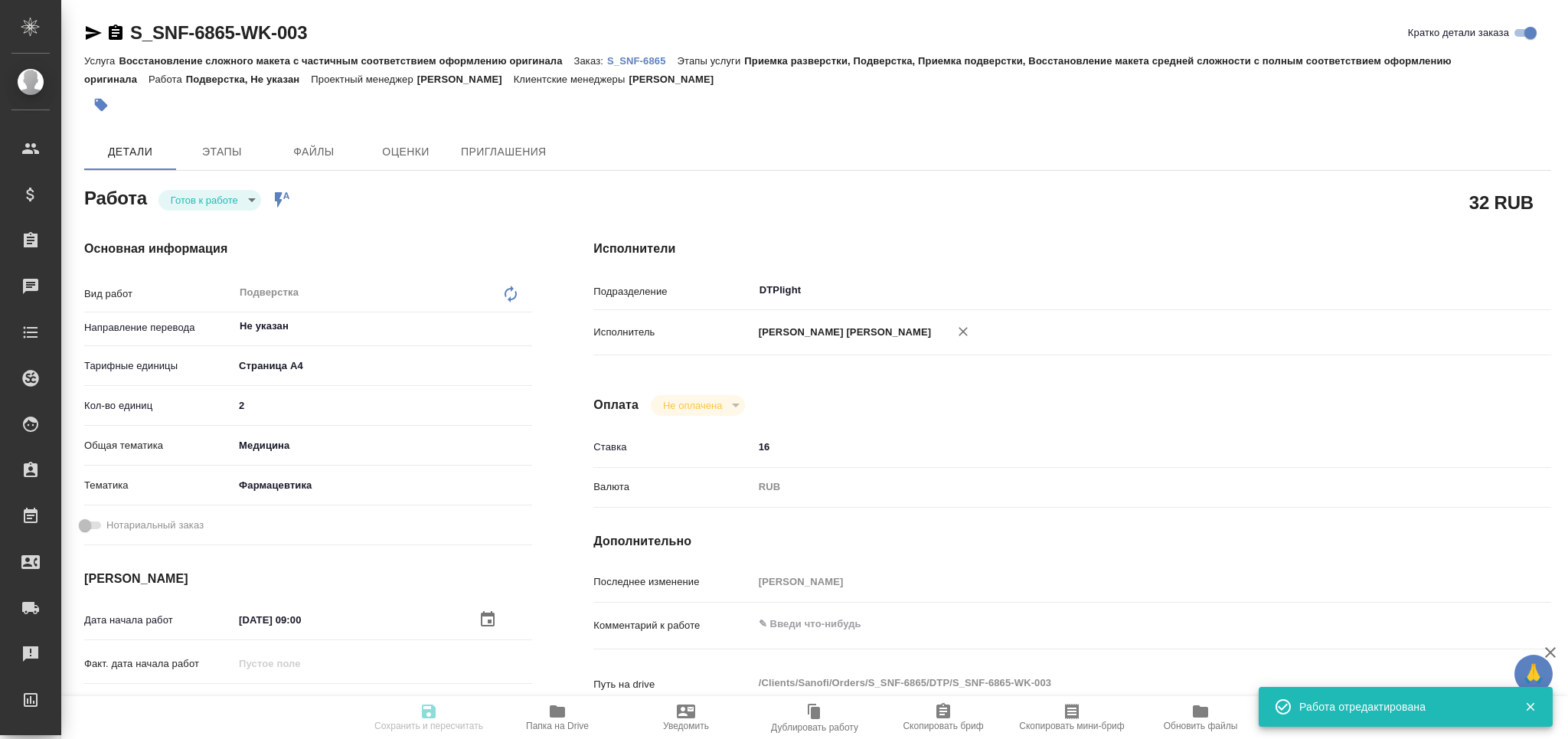
type textarea "x"
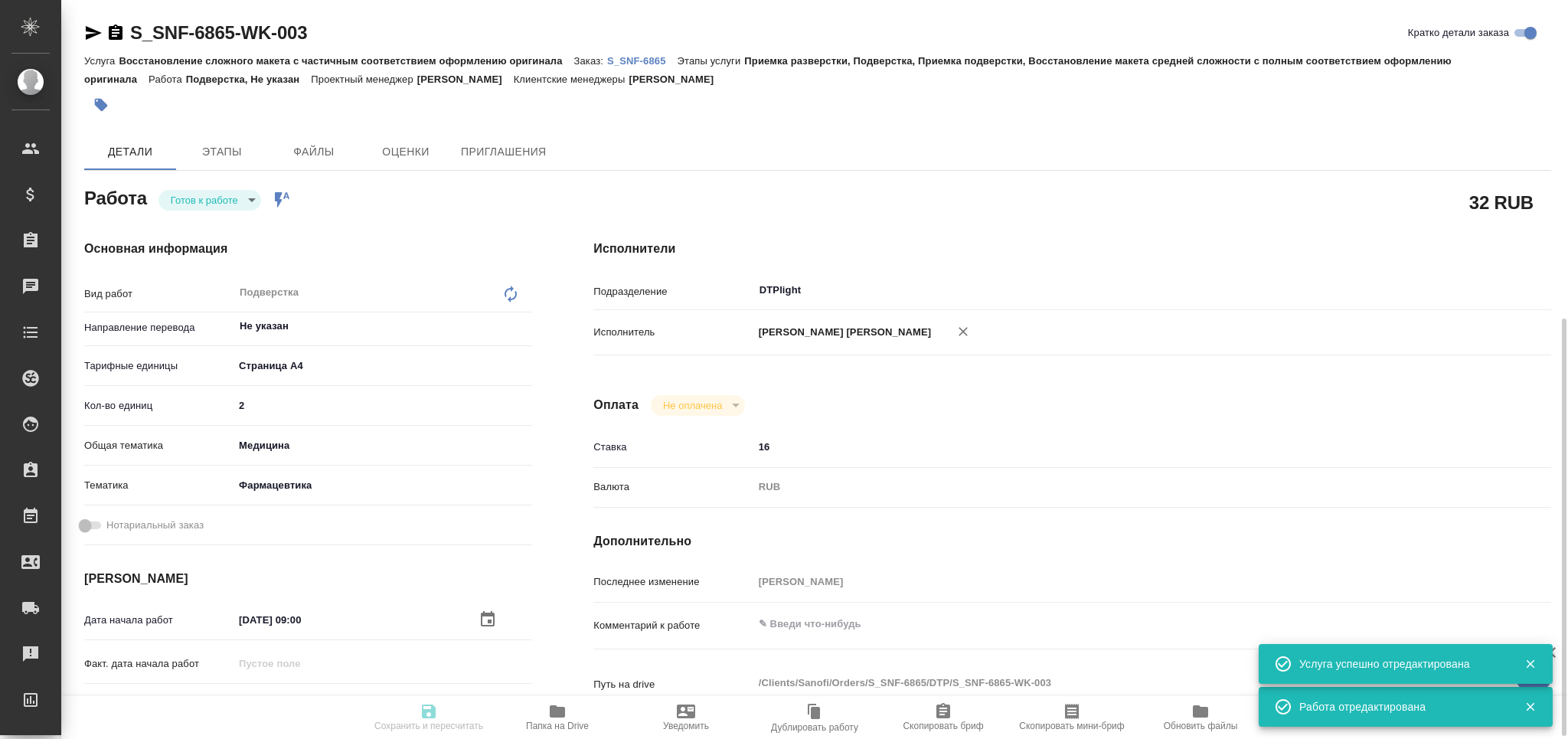
type textarea "x"
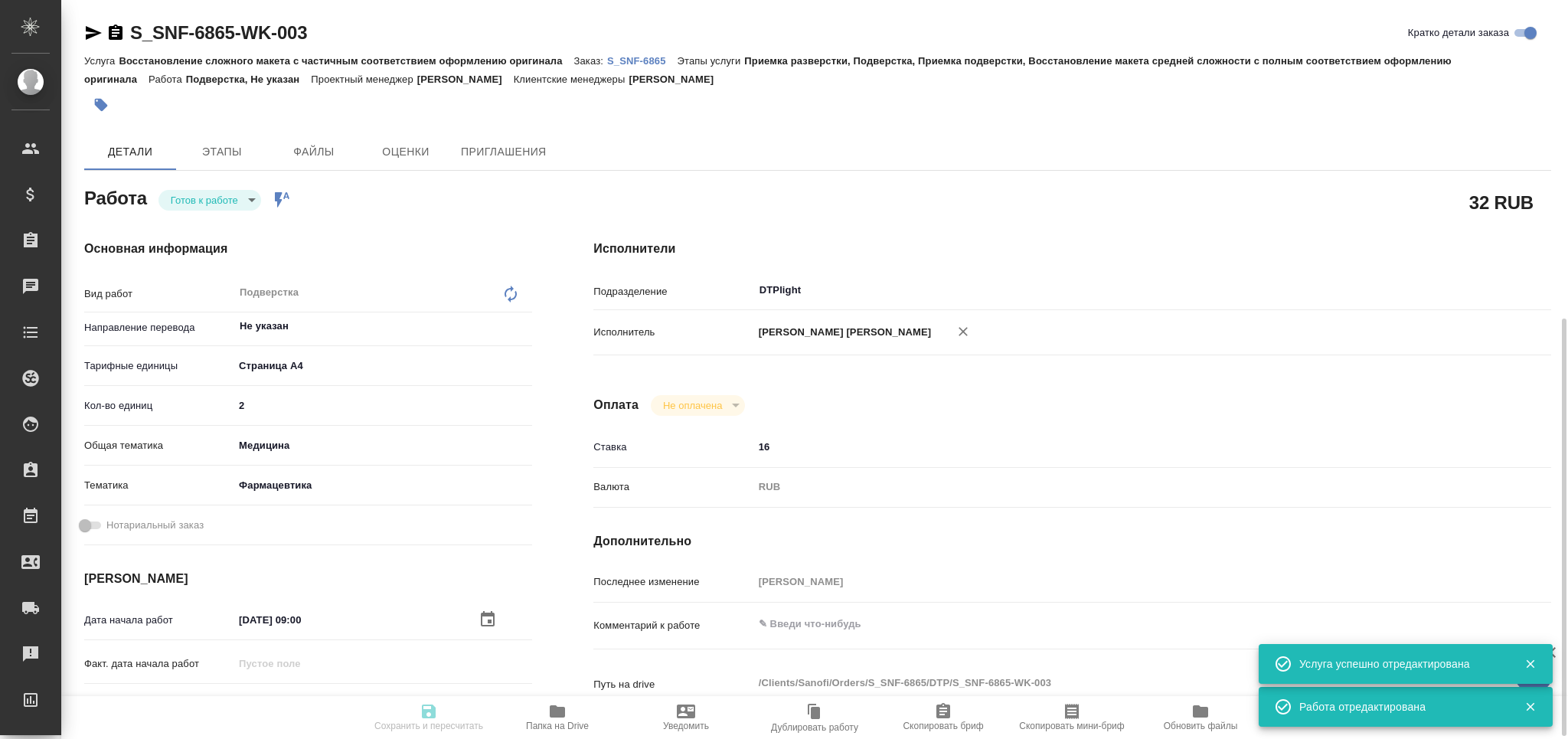
type textarea "x"
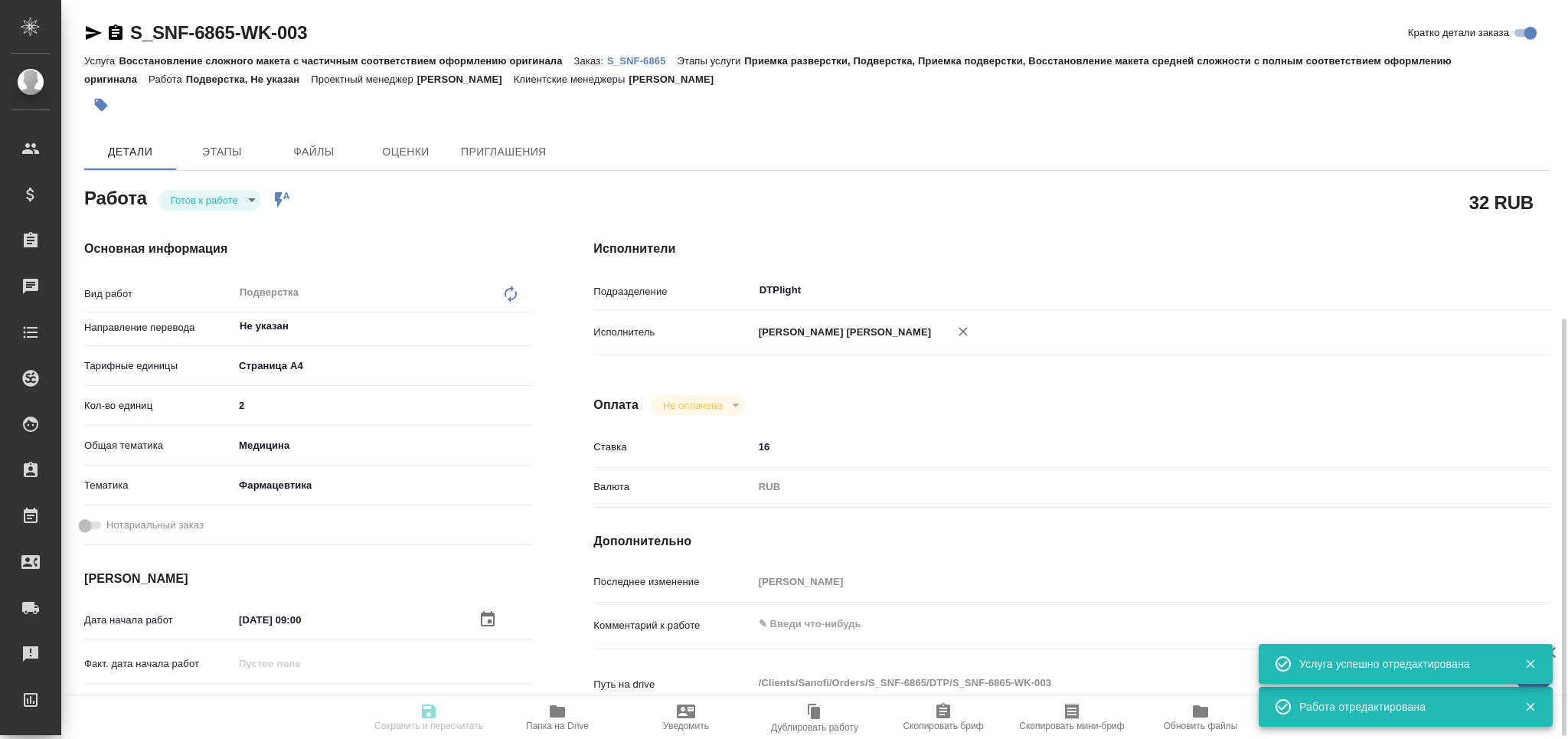
scroll to position [306, 0]
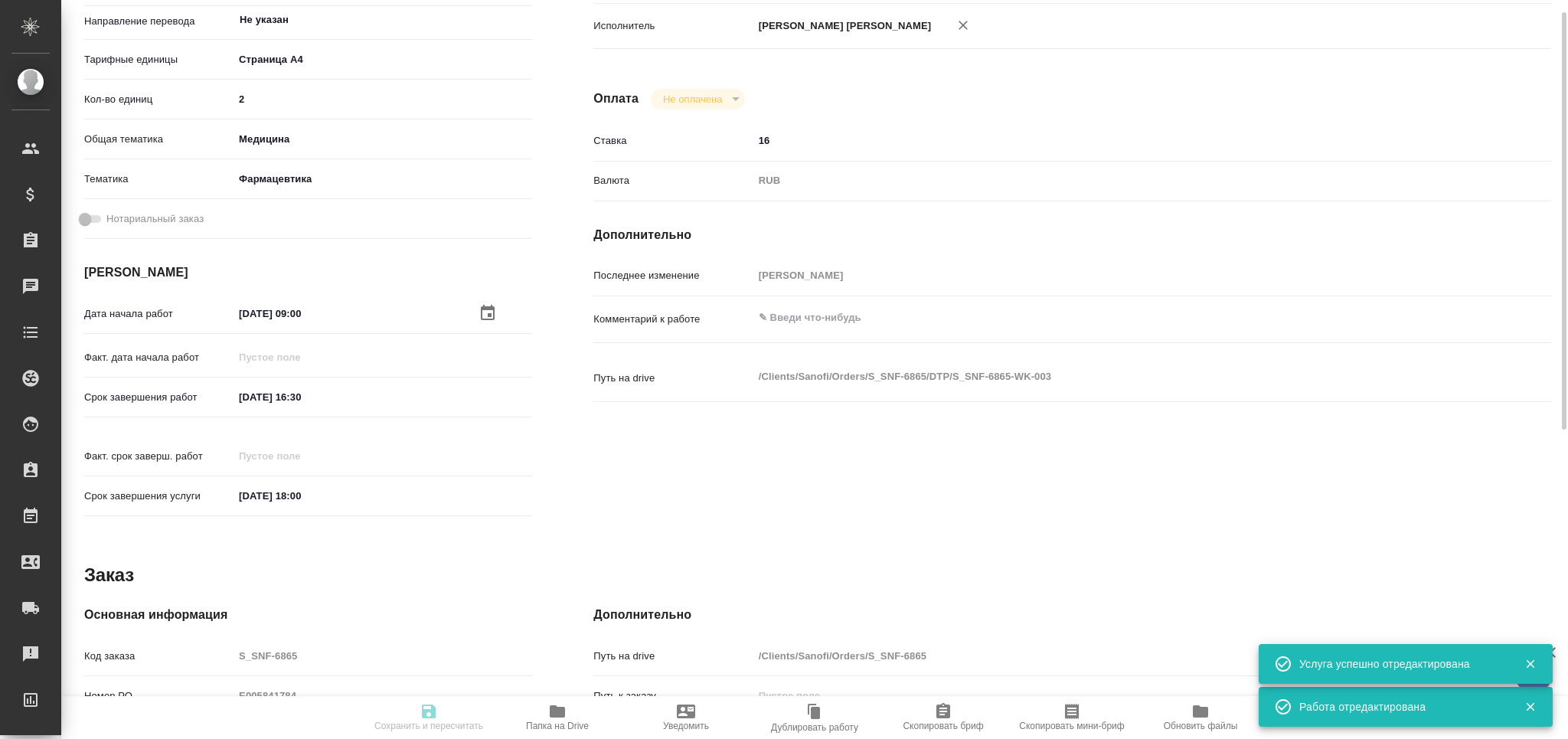
type textarea "x"
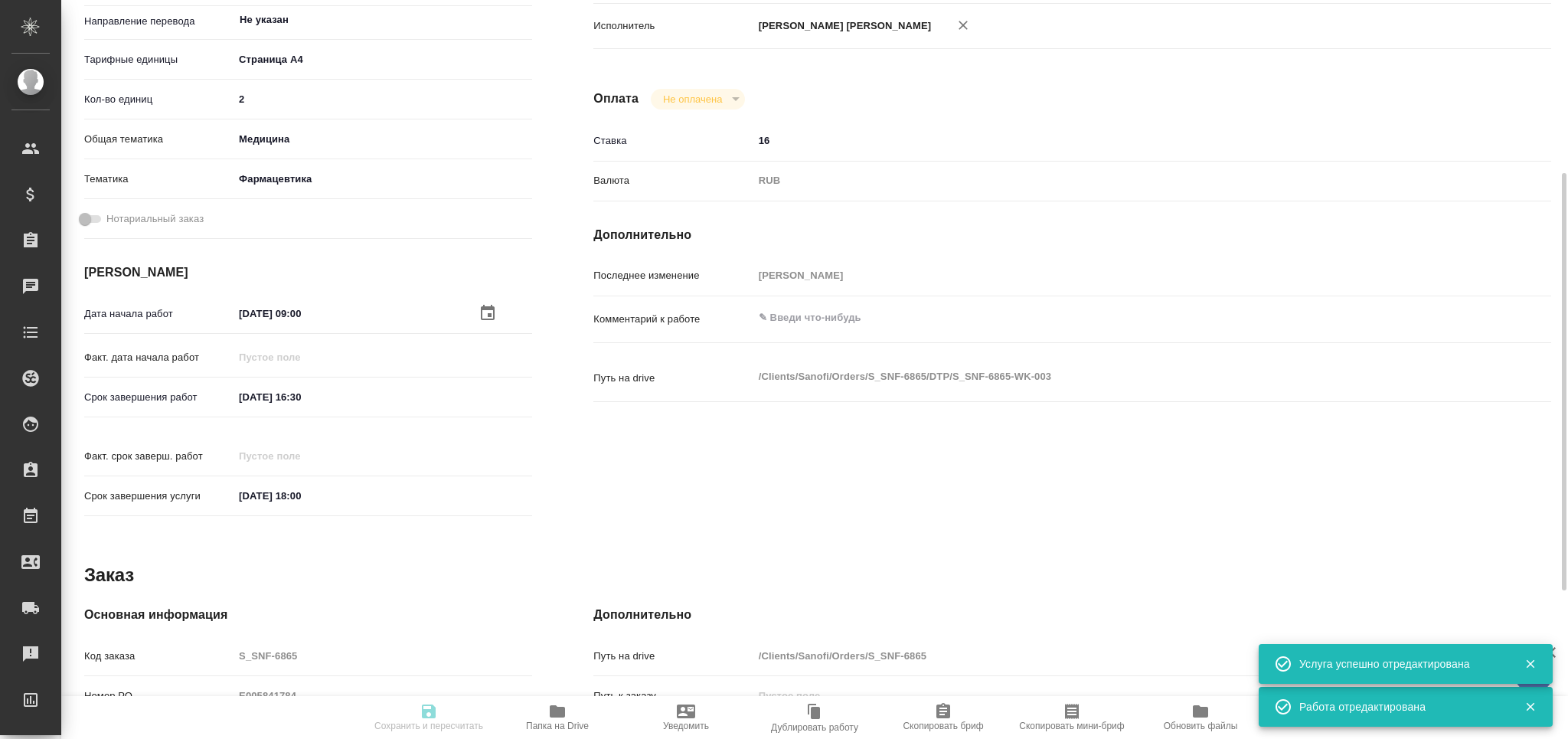
type textarea "x"
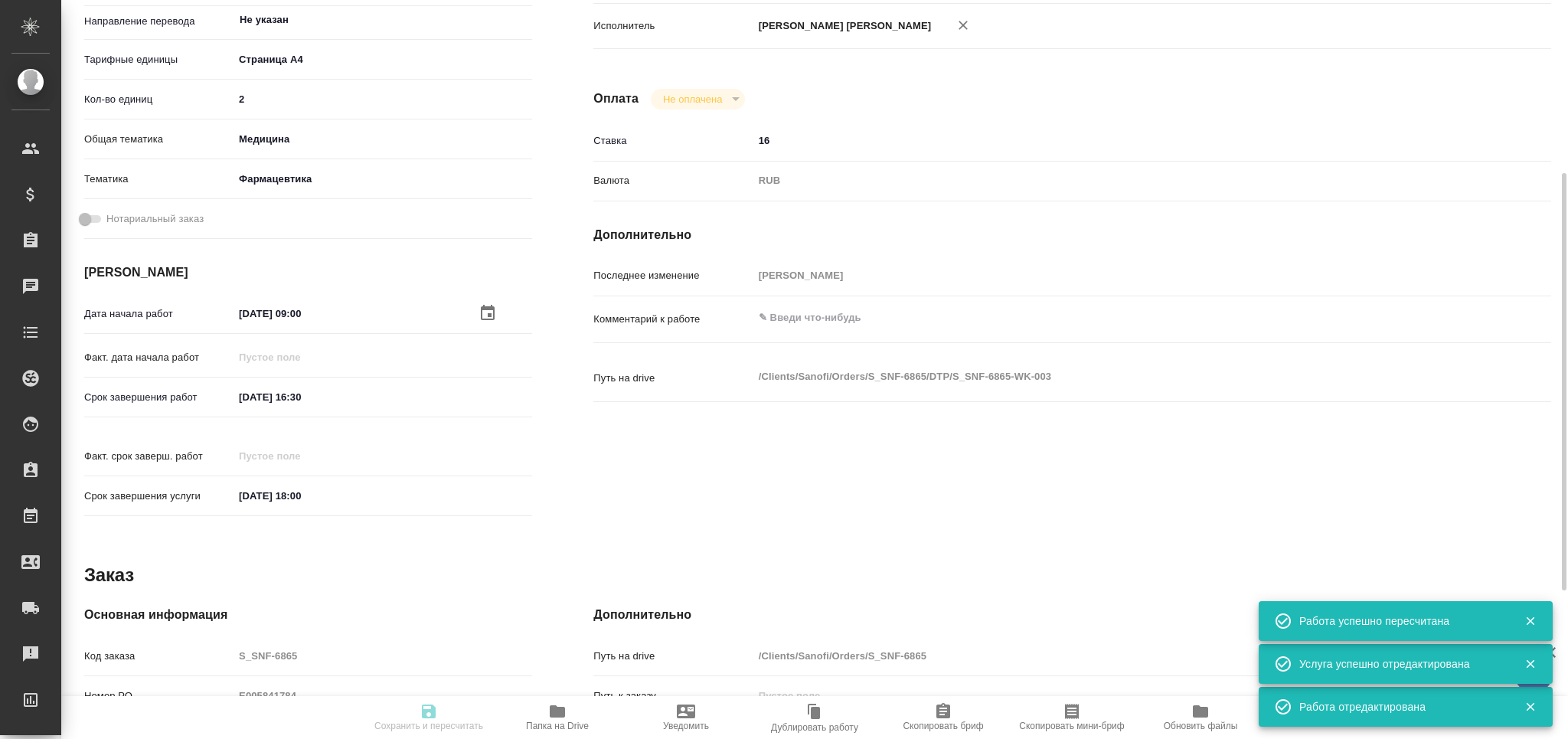
type input "readyForWork"
type textarea "Подверстка"
type textarea "x"
type input "Не указан"
type input "5f036ec4e16dec2d6b59c8ff"
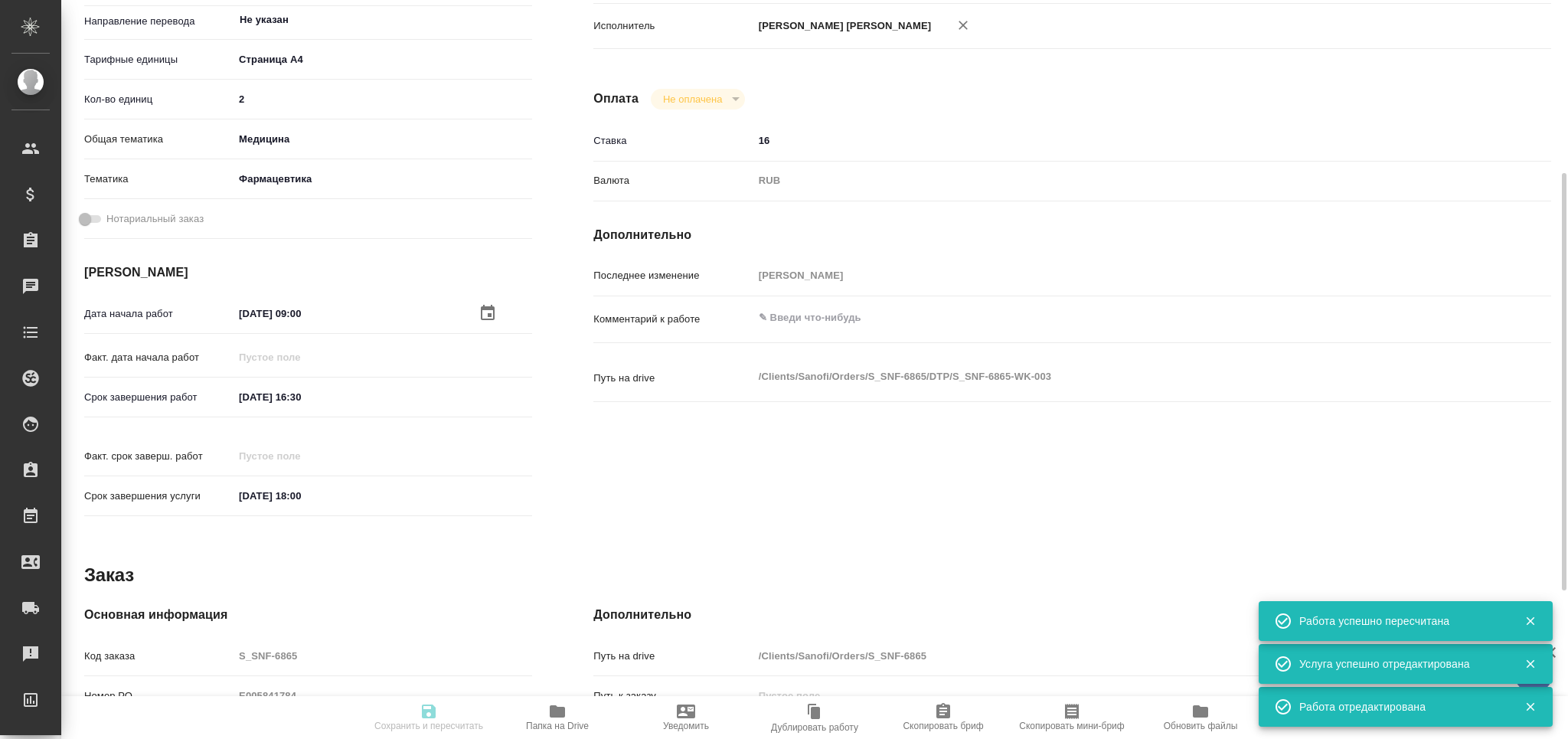
type input "2"
type input "med"
type input "6149832f2b7be24903fd7a82"
type input "05.09.2025 09:00"
type input "05.09.2025 16:30"
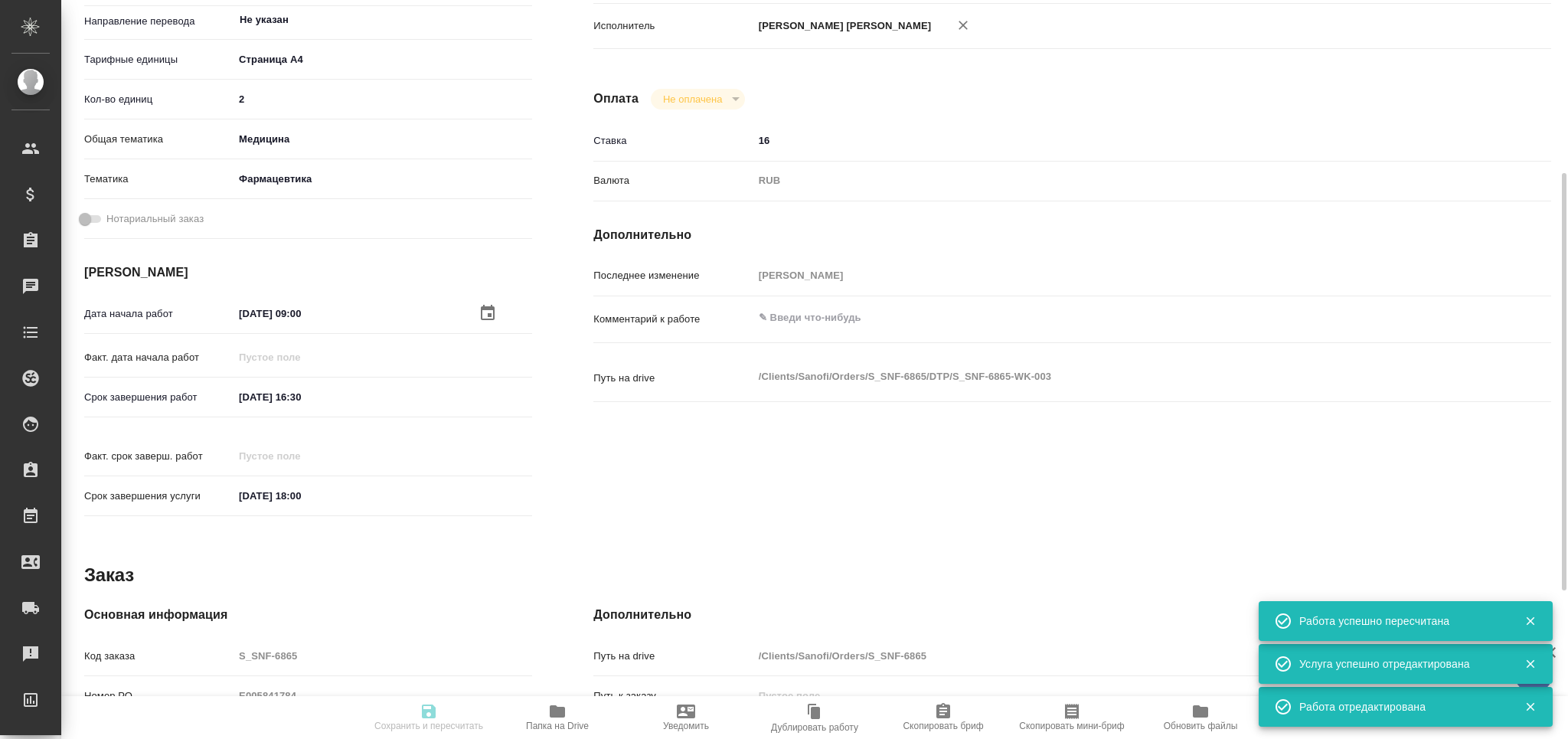
type input "05.09.2025 18:00"
type input "DTPlight"
type input "notPayed"
type input "16"
type input "RUB"
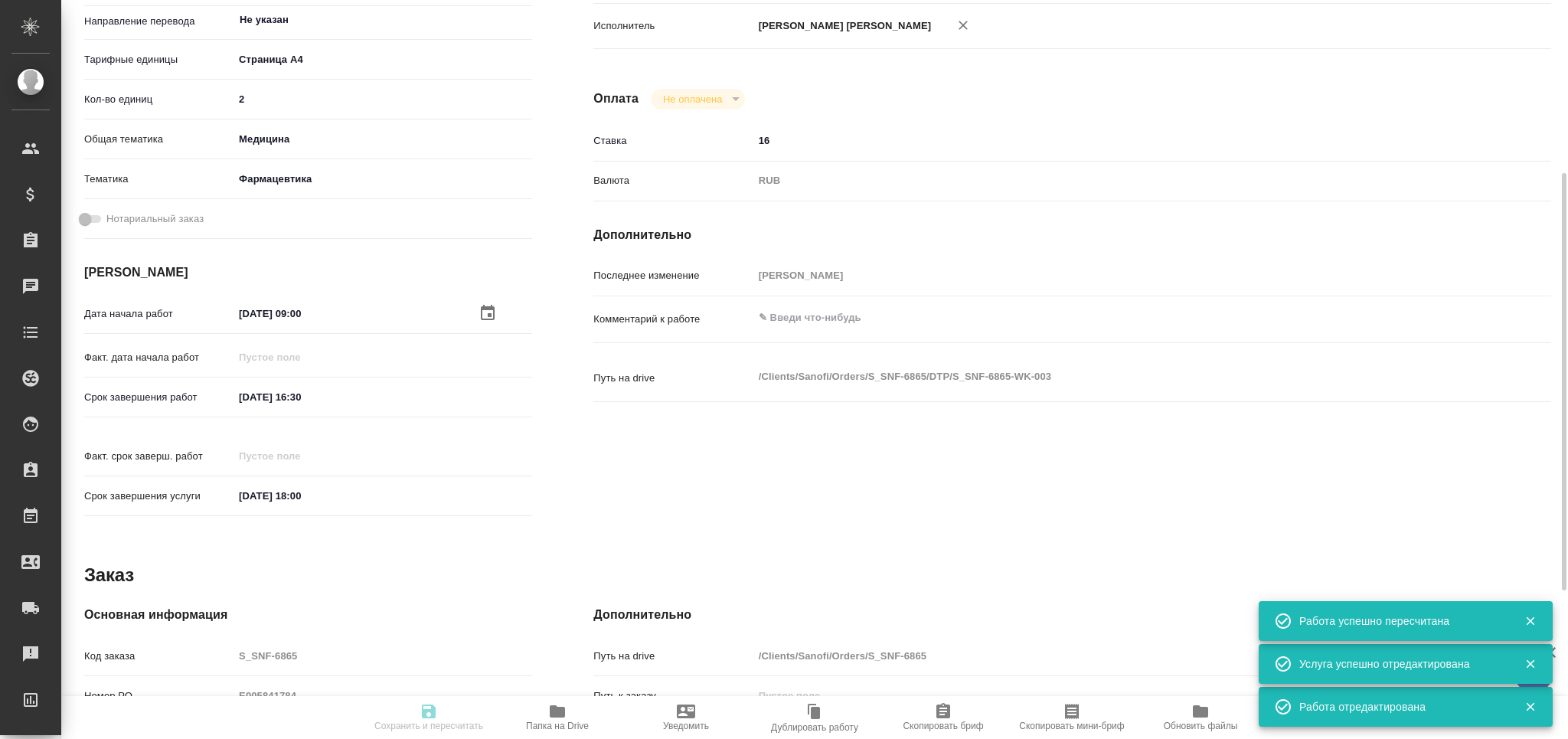
type input "[PERSON_NAME]"
type textarea "x"
type textarea "/Clients/Sanofi/Orders/S_SNF-6865/DTP/S_SNF-6865-WK-003"
type textarea "x"
type input "S_SNF-6865"
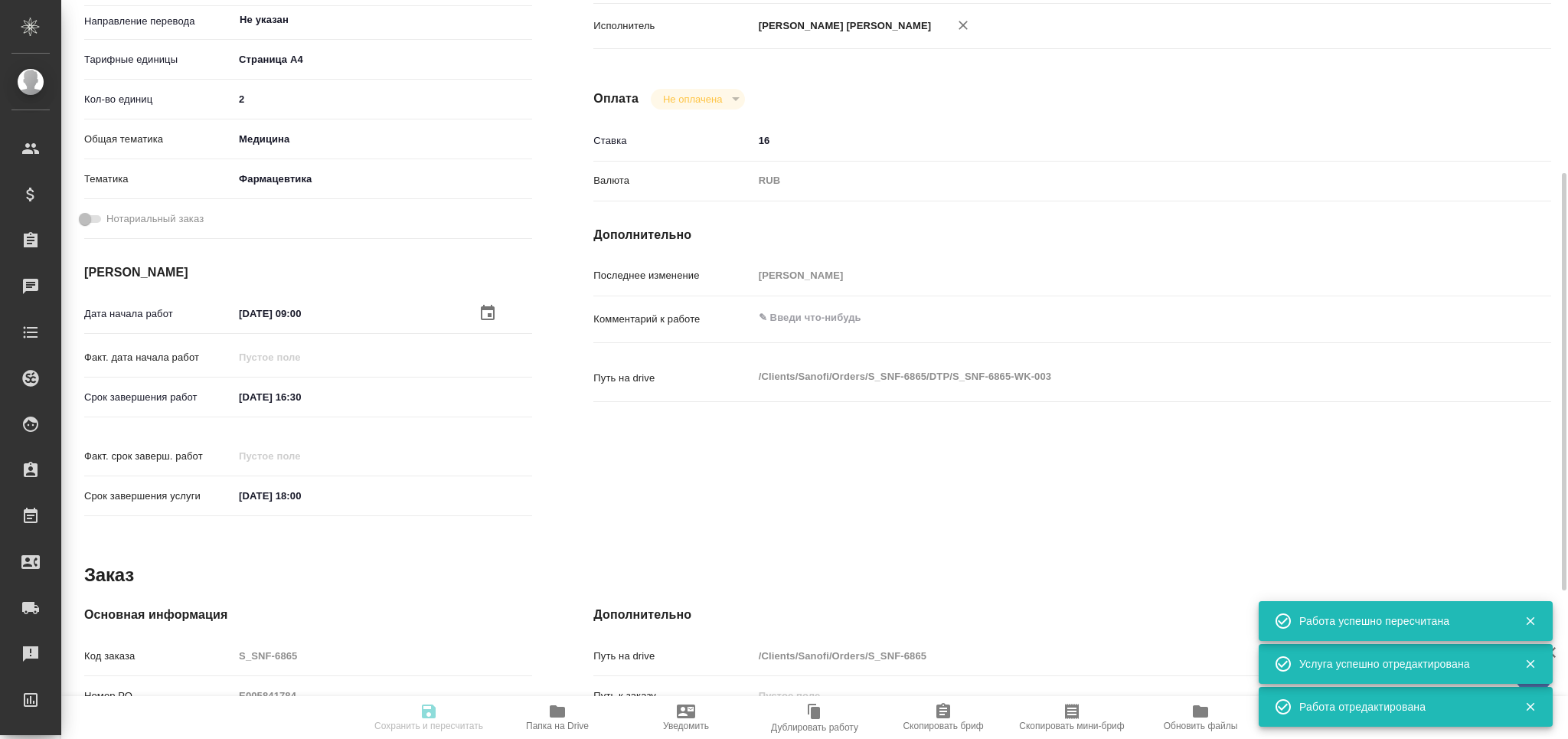
type input "E005841784"
type input "Восстановление сложного макета с частичным соответствием оформлению оригинала"
type input "Приемка разверстки, Подверстка, Приемка подверстки, Восстановление макета средн…"
type input "[PERSON_NAME]"
type input "/Clients/Sanofi/Orders/S_SNF-6865"
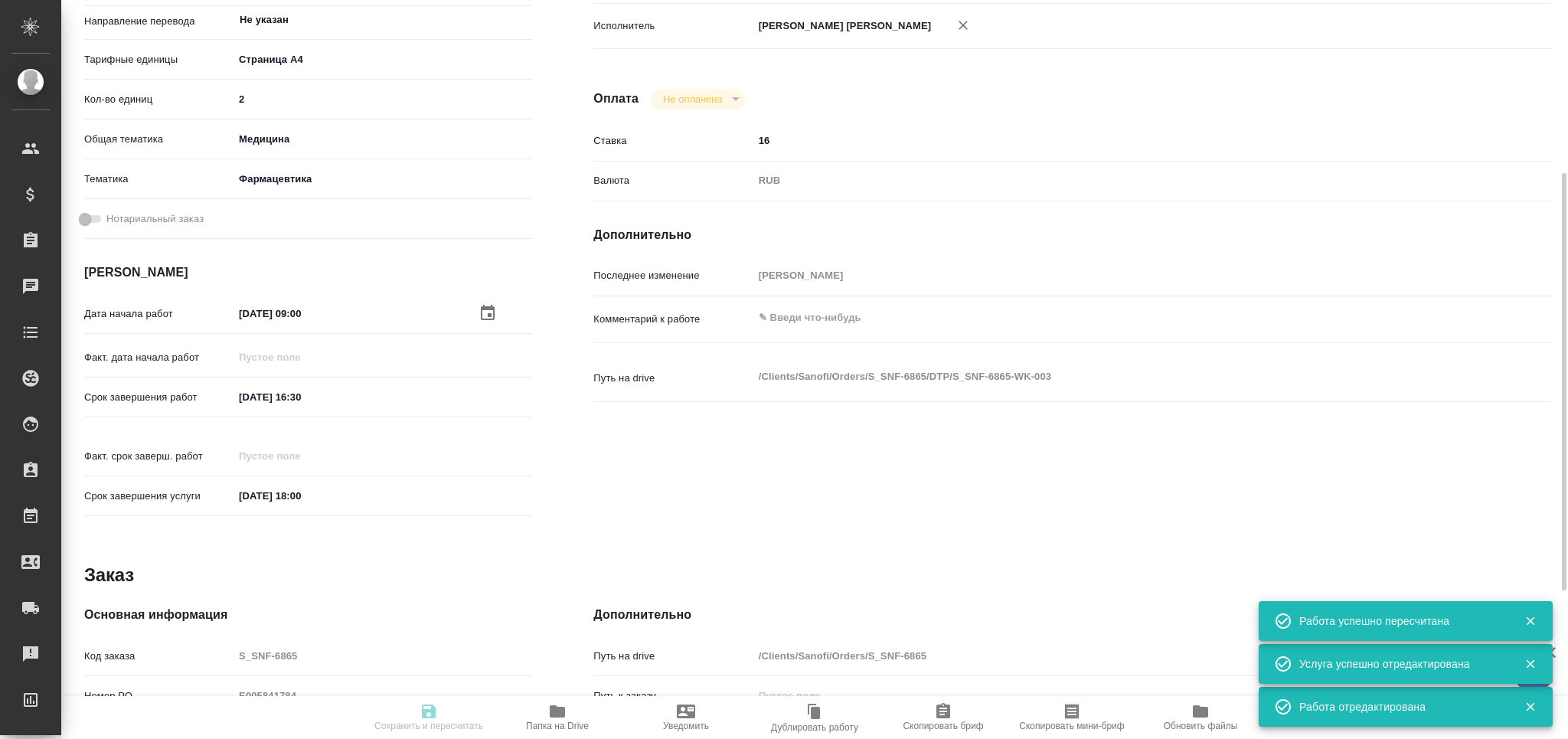
type textarea "x"
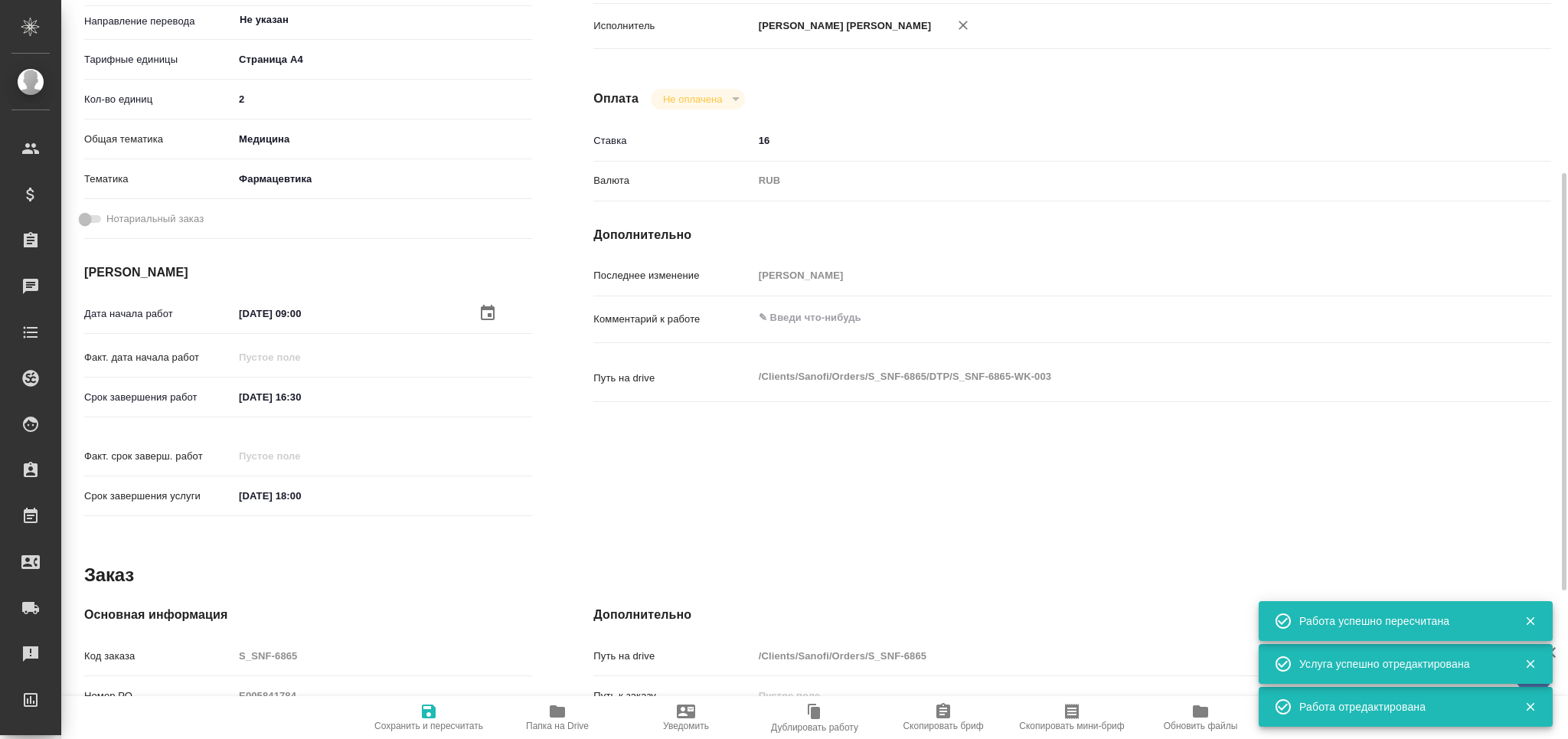
type textarea "x"
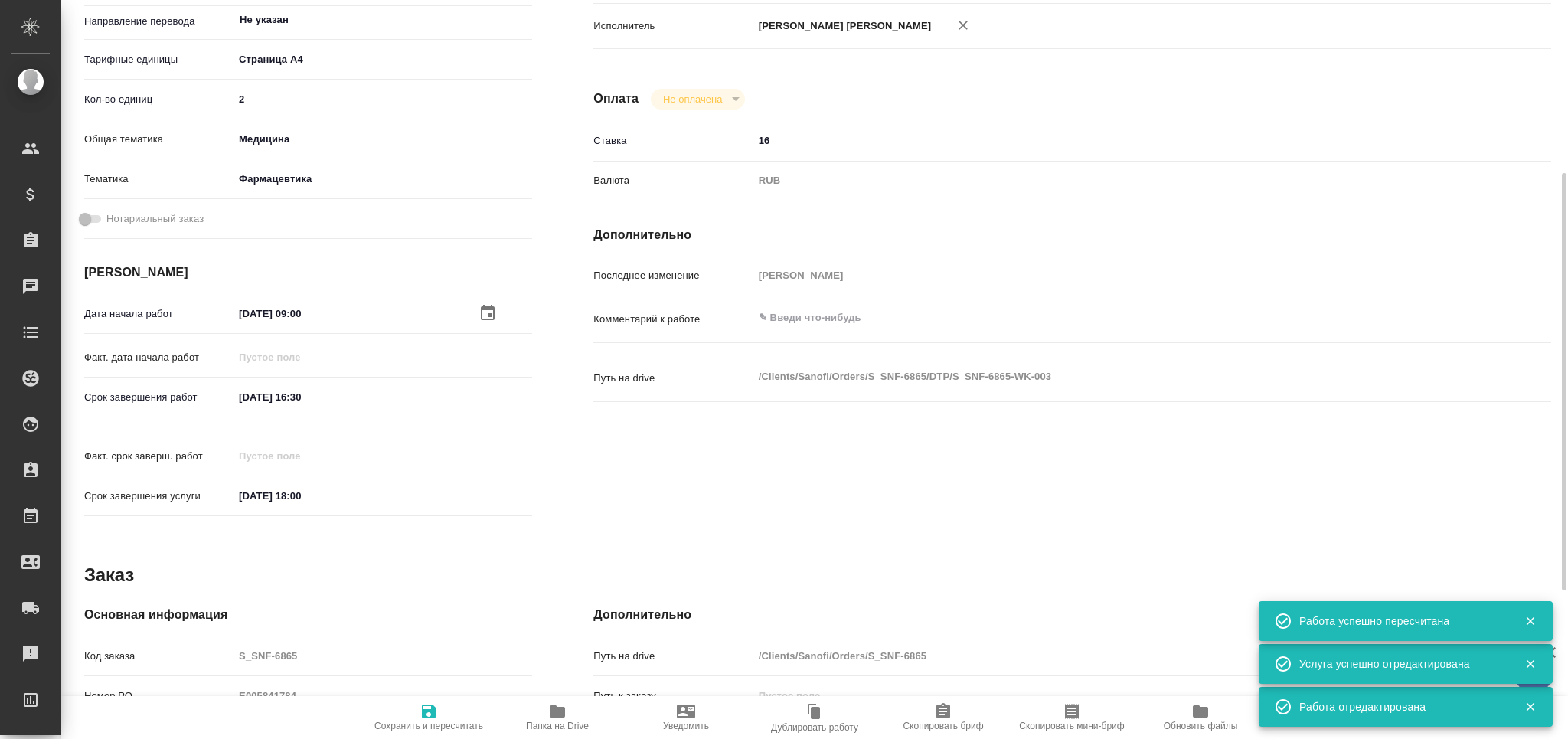
type textarea "x"
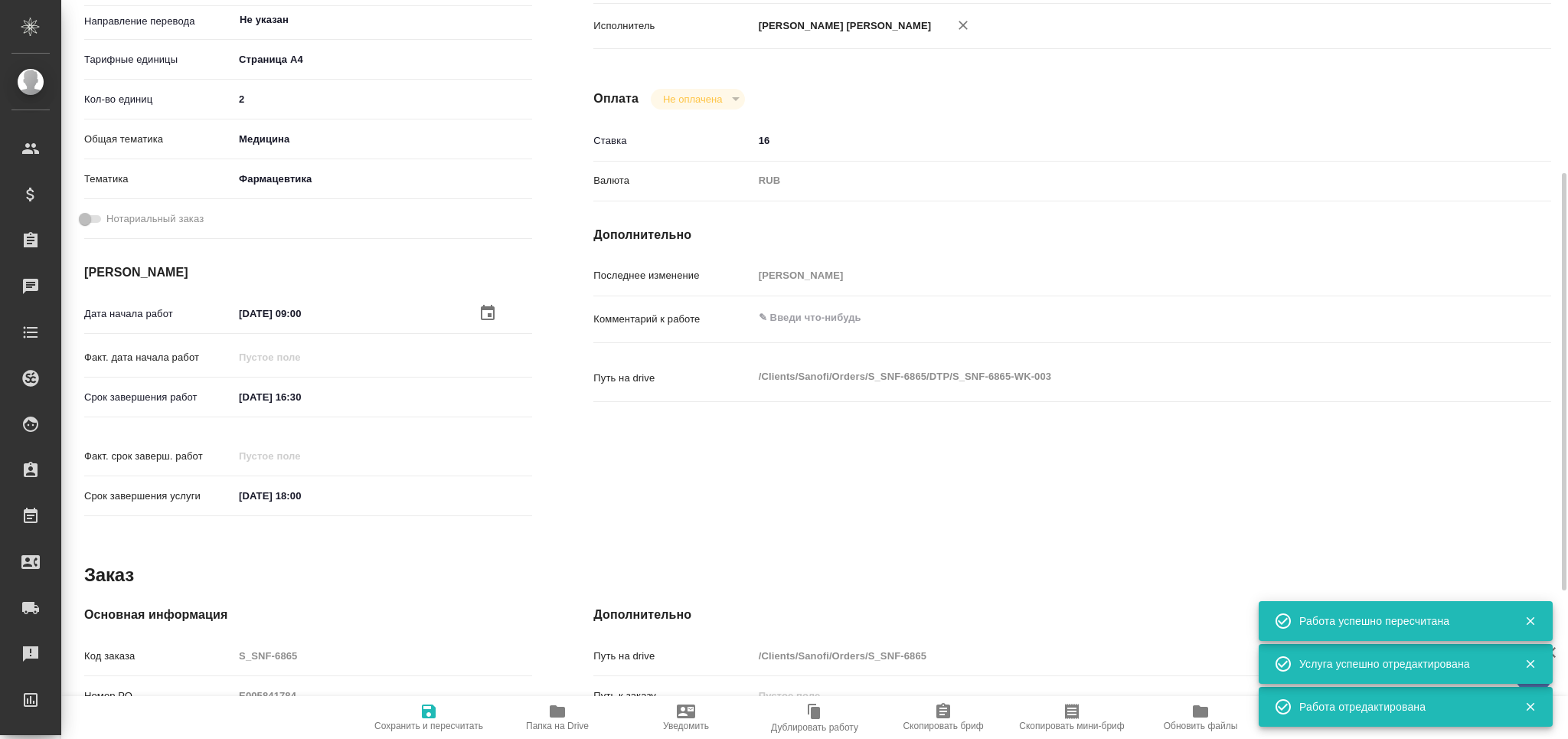
type textarea "x"
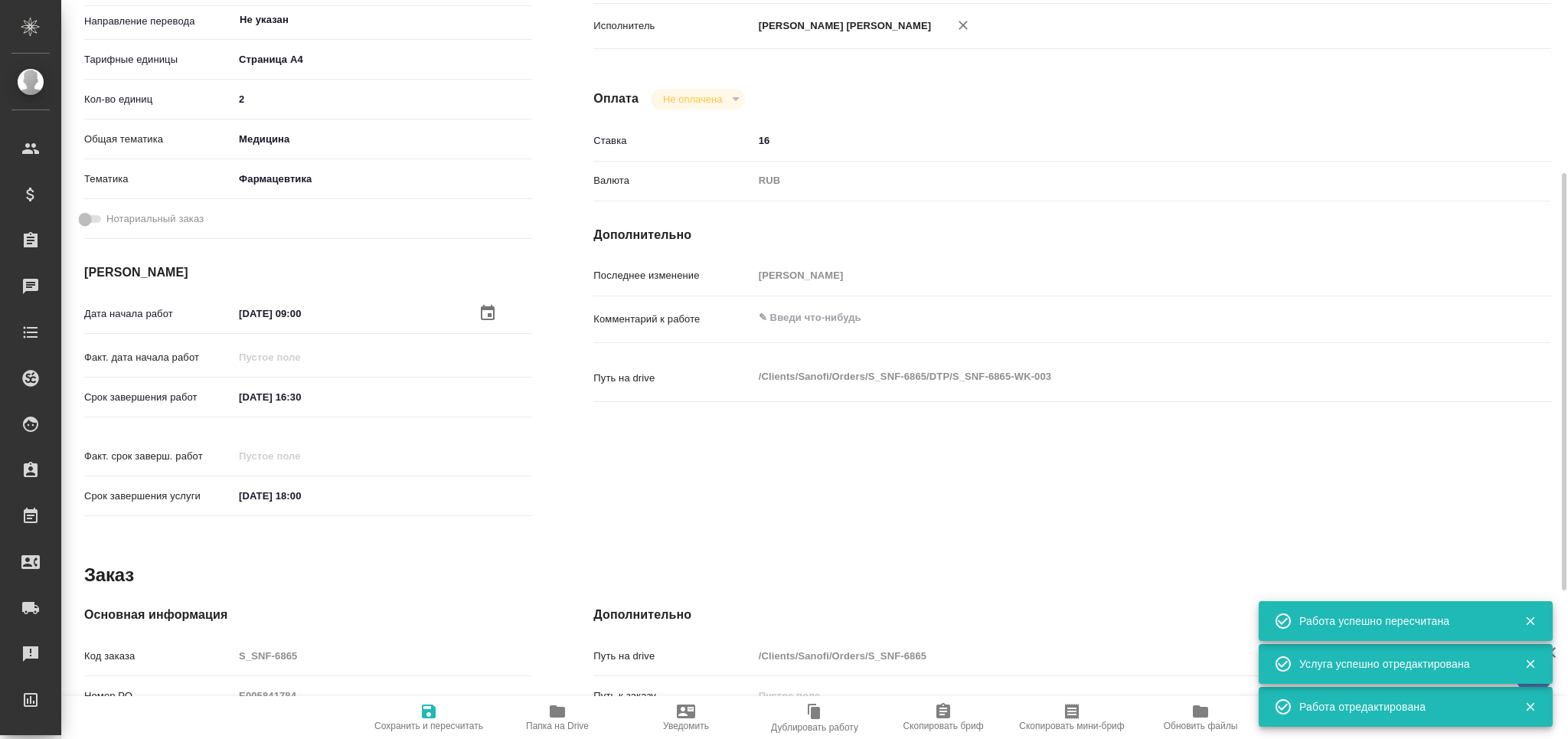
type textarea "x"
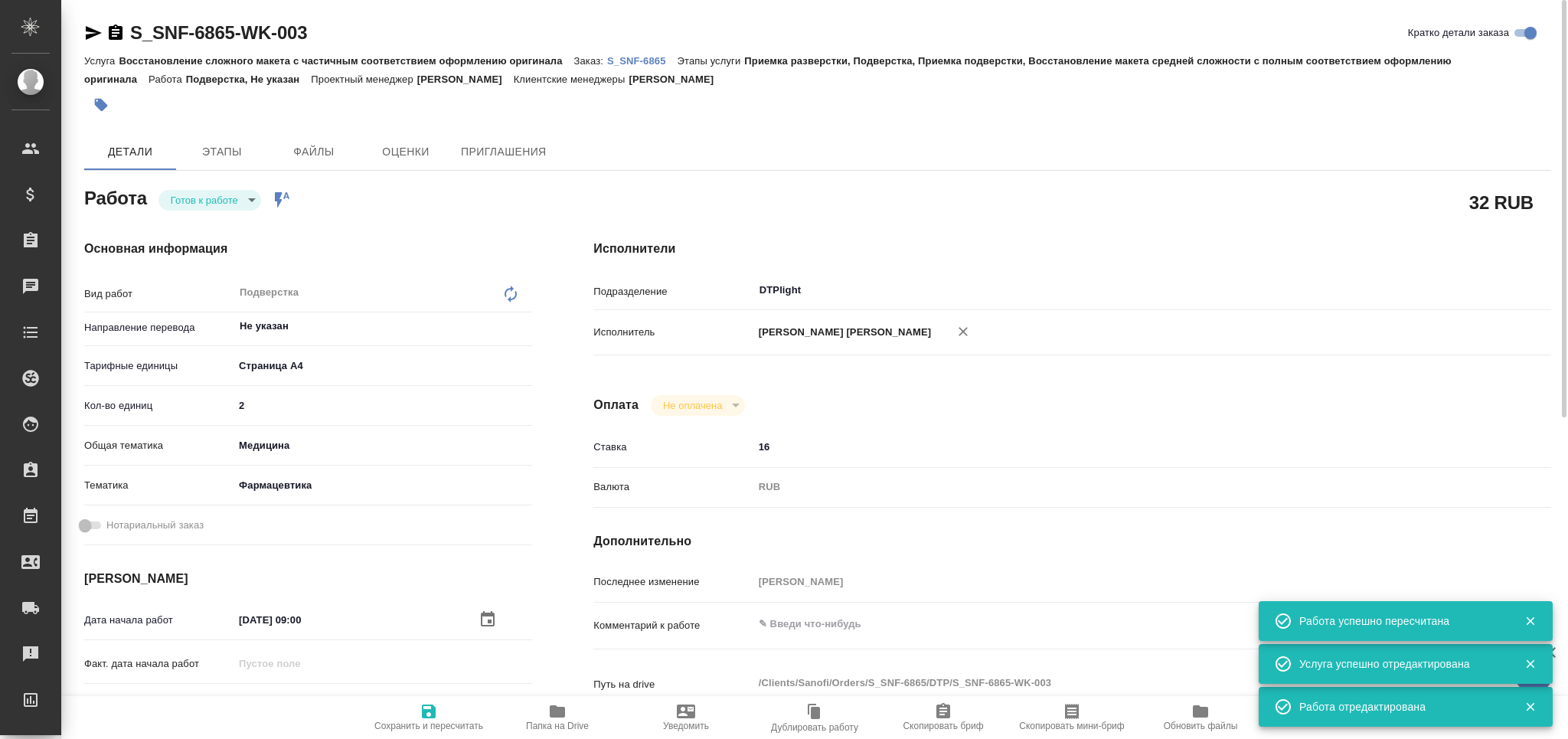
type textarea "x"
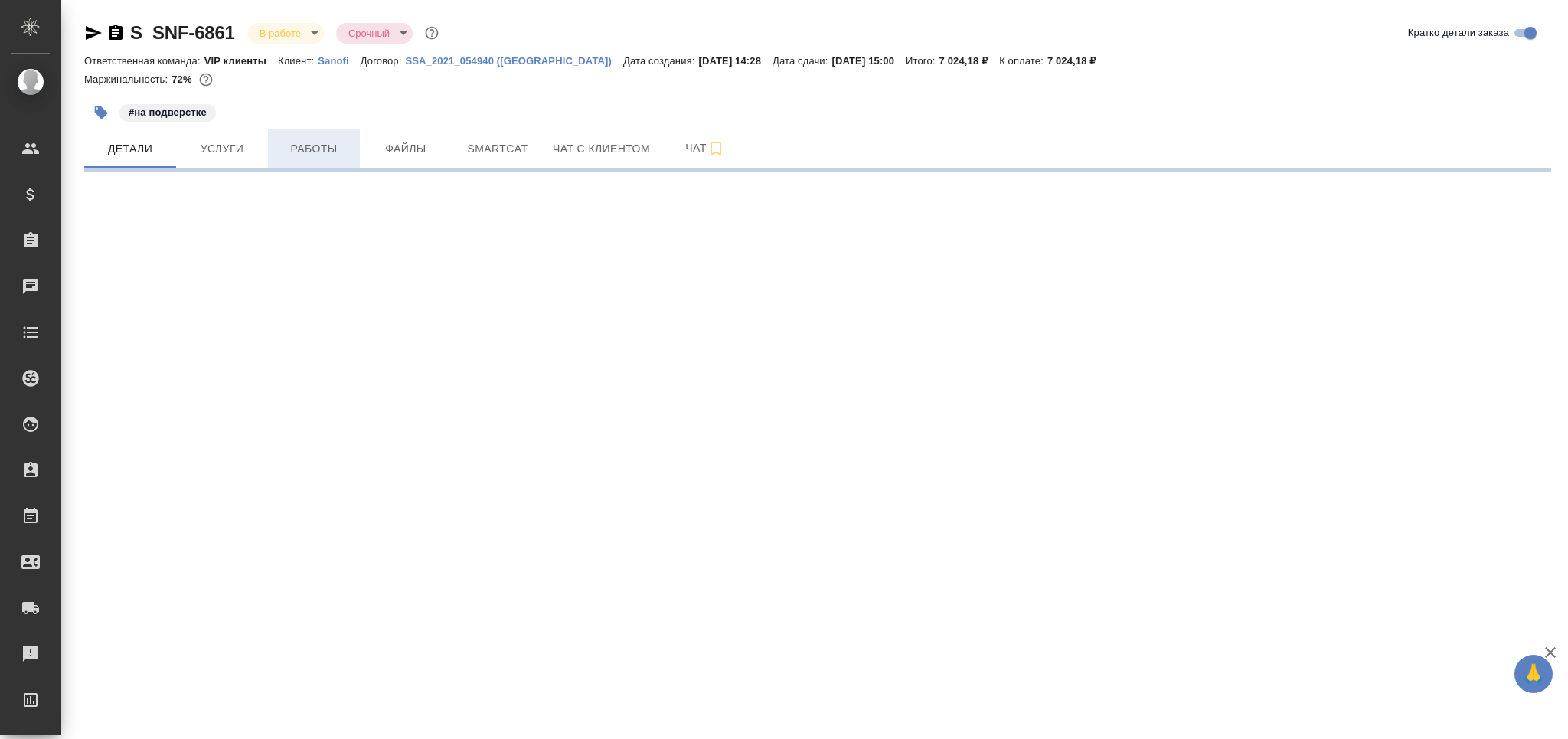
select select "RU"
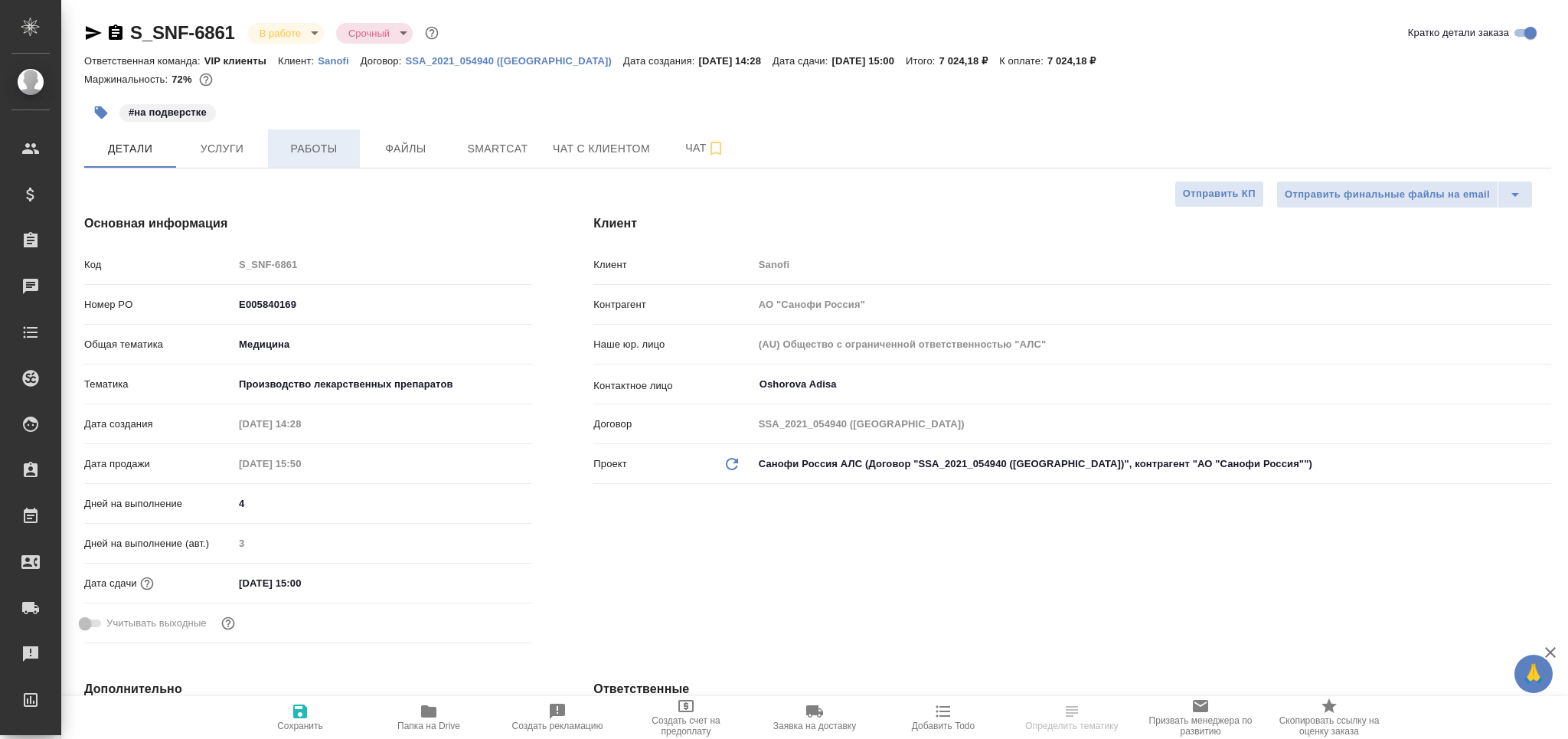
type textarea "x"
click at [331, 154] on span "Работы" at bounding box center [313, 149] width 74 height 19
type textarea "x"
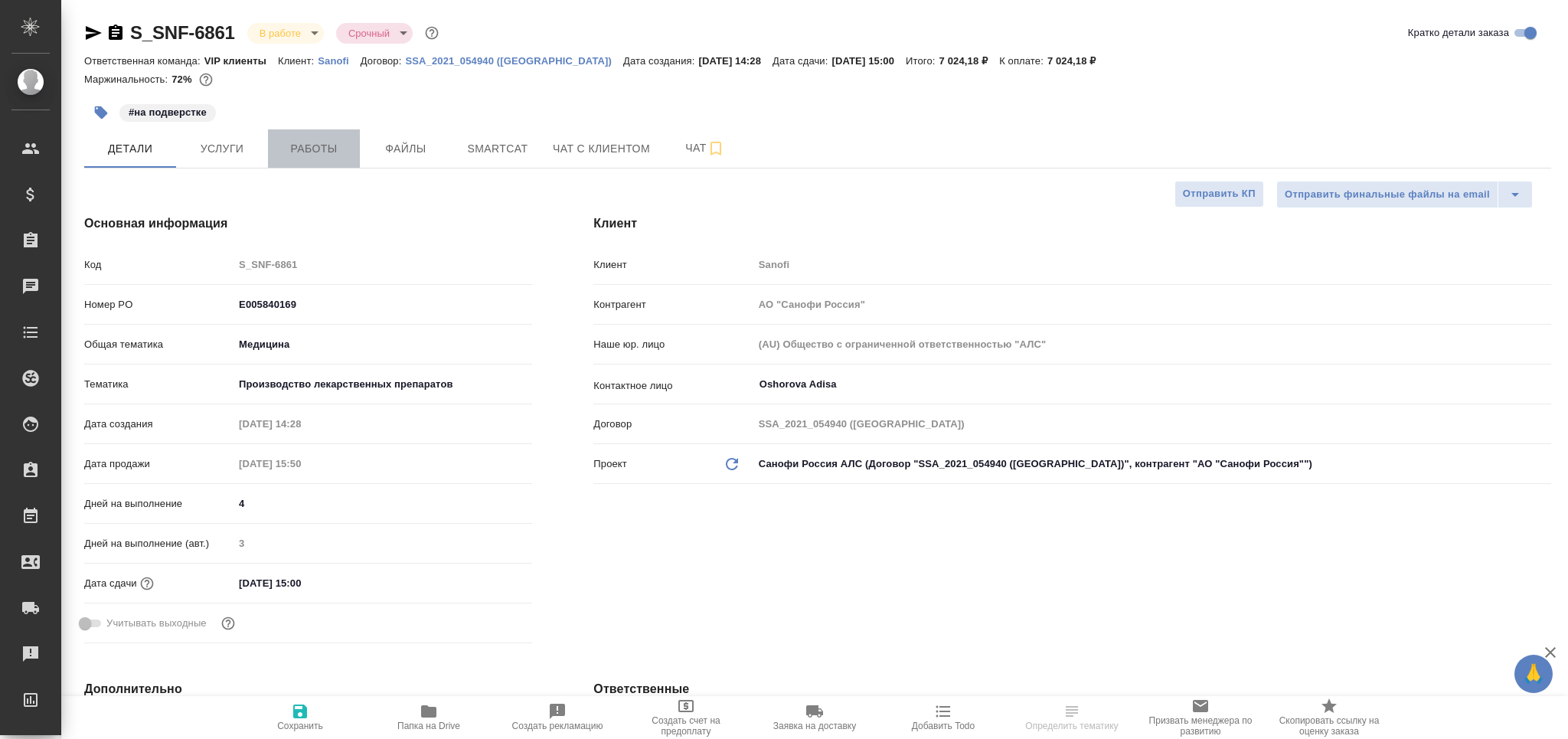
type textarea "x"
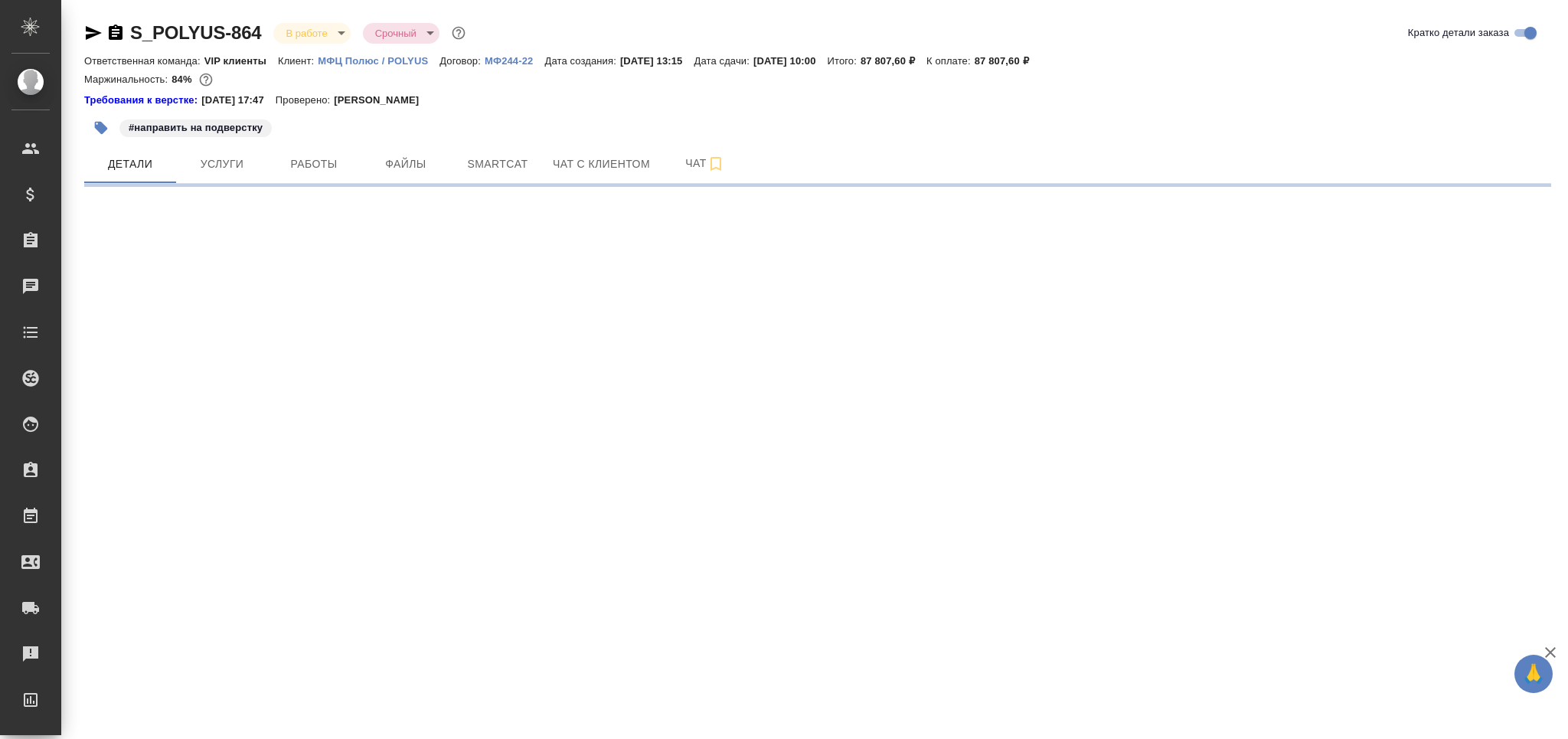
select select "RU"
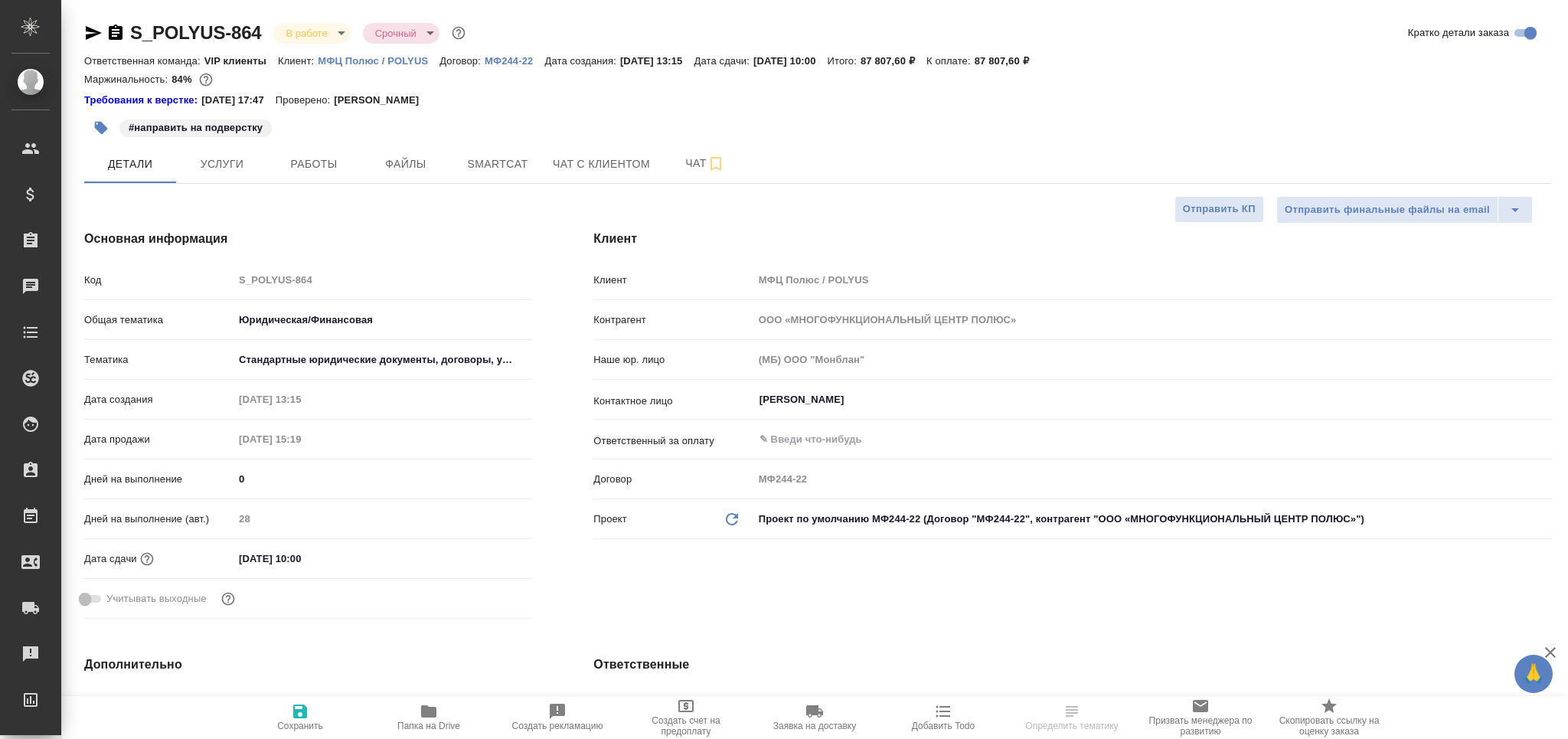
type textarea "x"
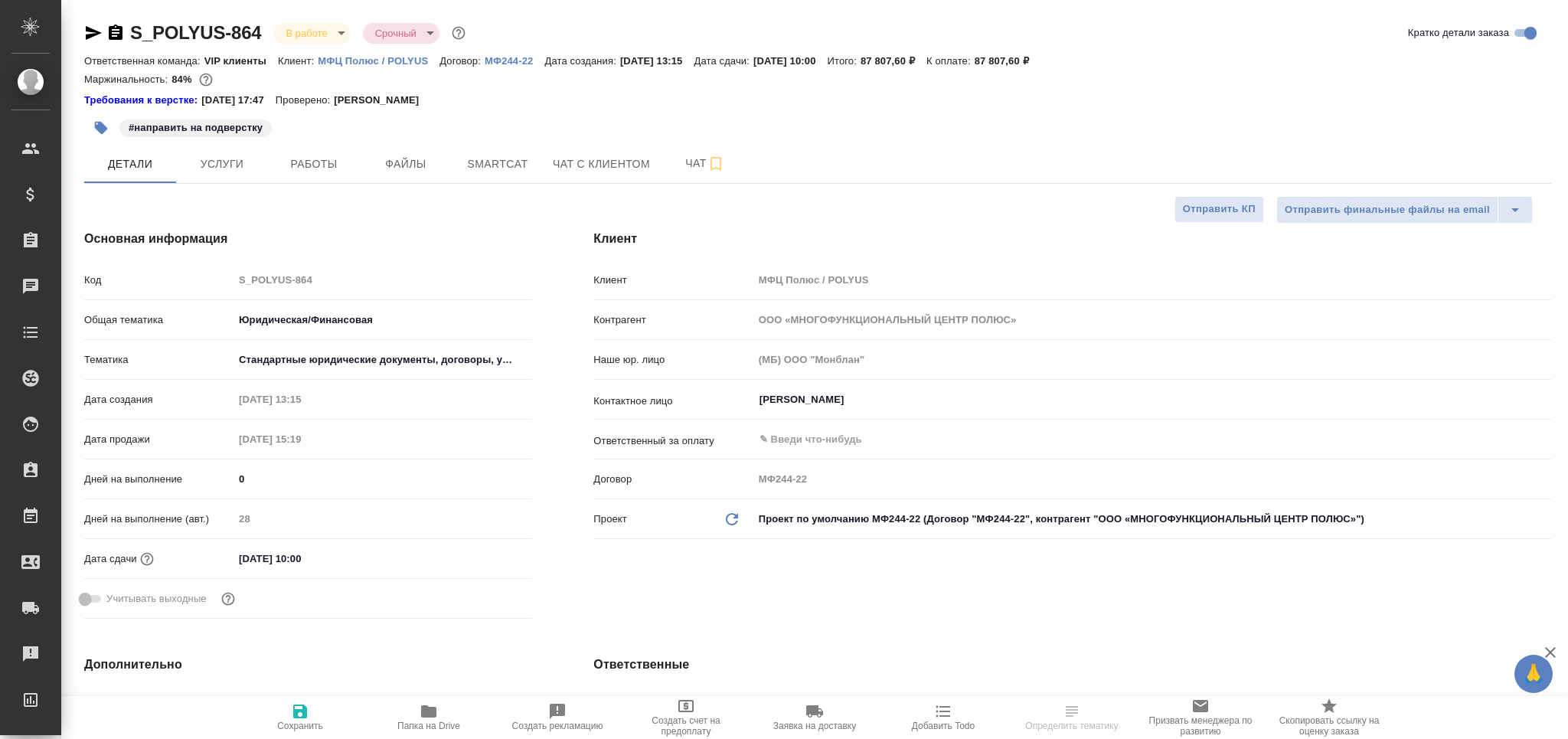
type textarea "x"
click at [350, 168] on span "Работы" at bounding box center [313, 164] width 74 height 19
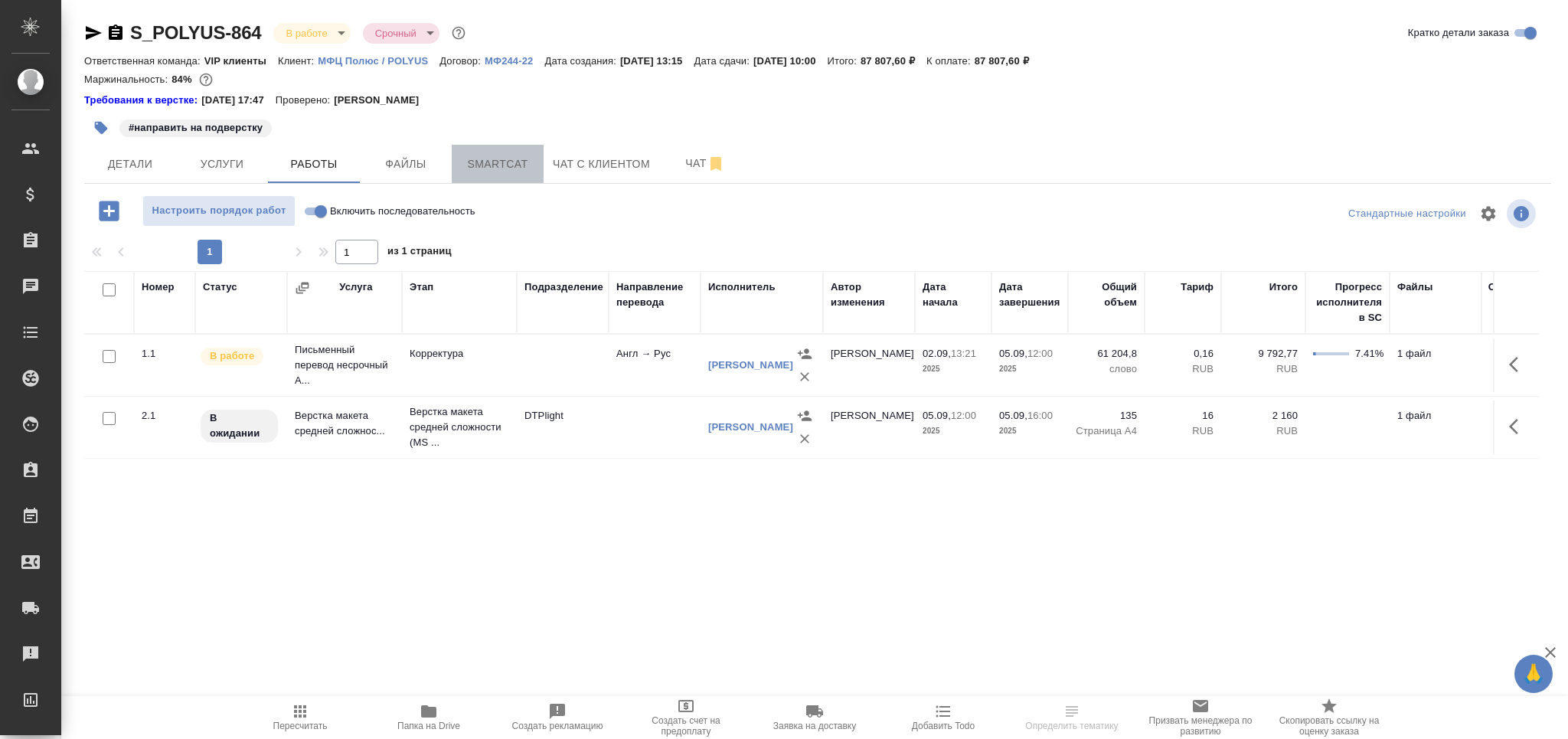
click at [498, 157] on span "Smartcat" at bounding box center [497, 164] width 74 height 19
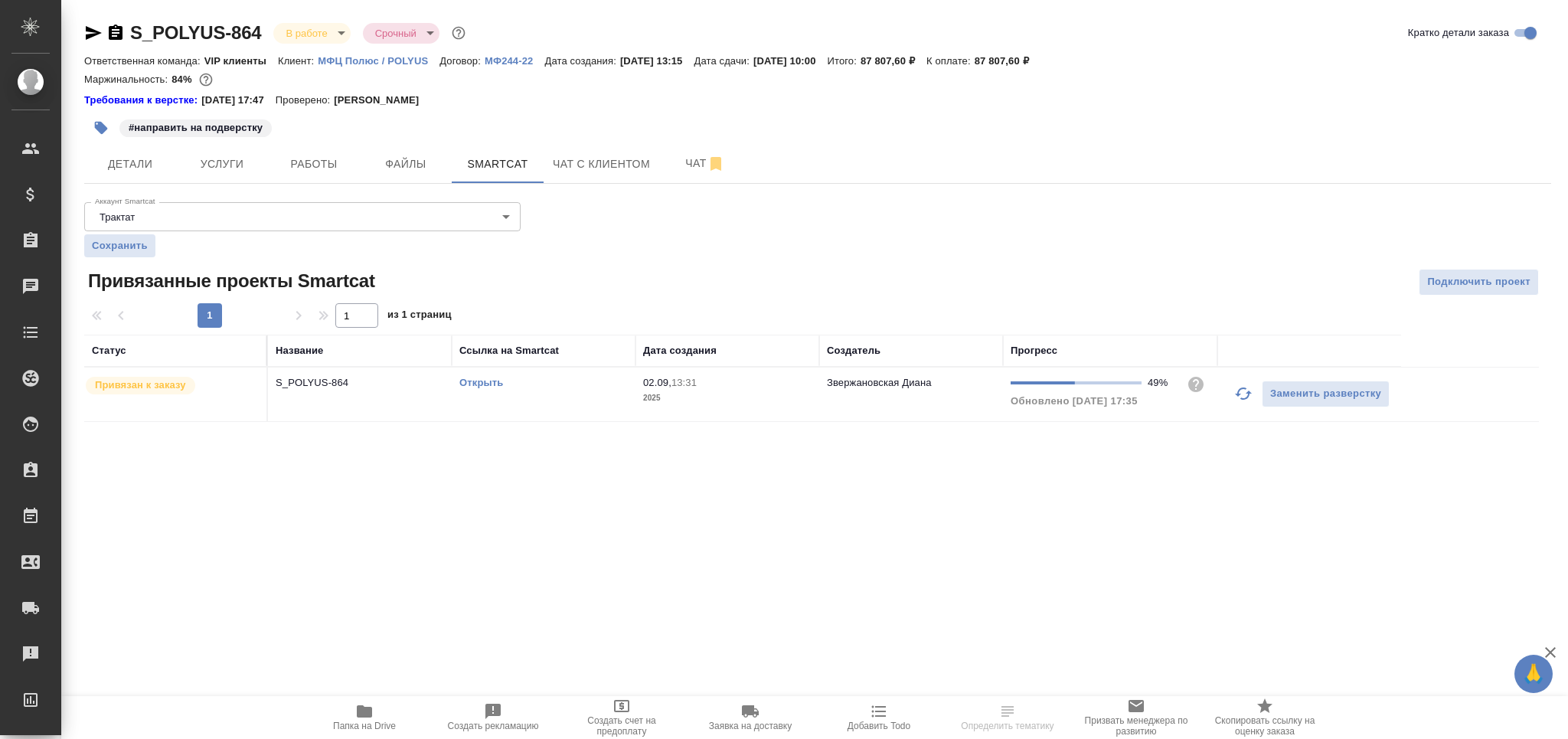
click at [1245, 400] on icon "button" at bounding box center [1244, 394] width 19 height 19
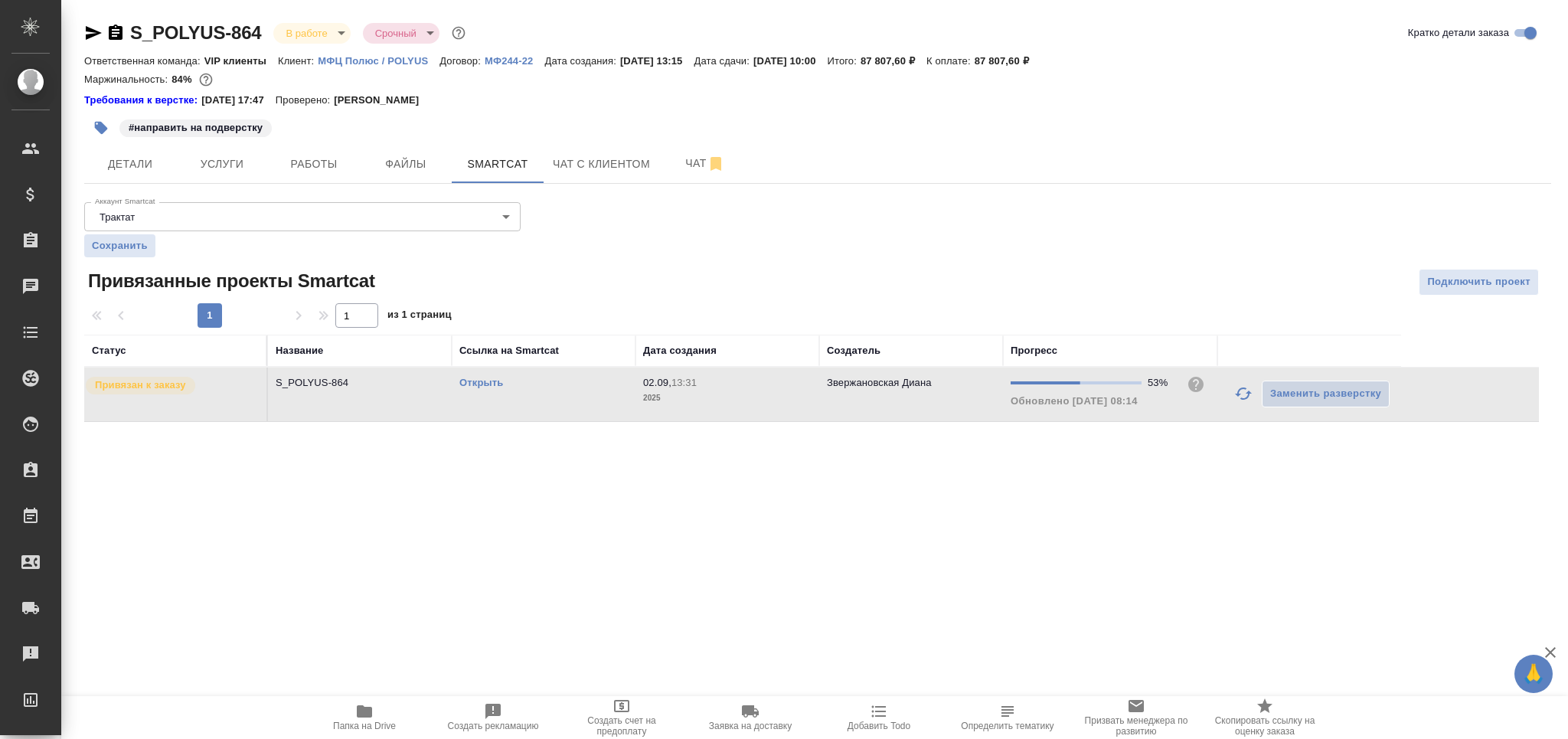
click at [489, 383] on link "Открыть" at bounding box center [482, 383] width 44 height 12
click at [329, 157] on span "Работы" at bounding box center [313, 164] width 74 height 19
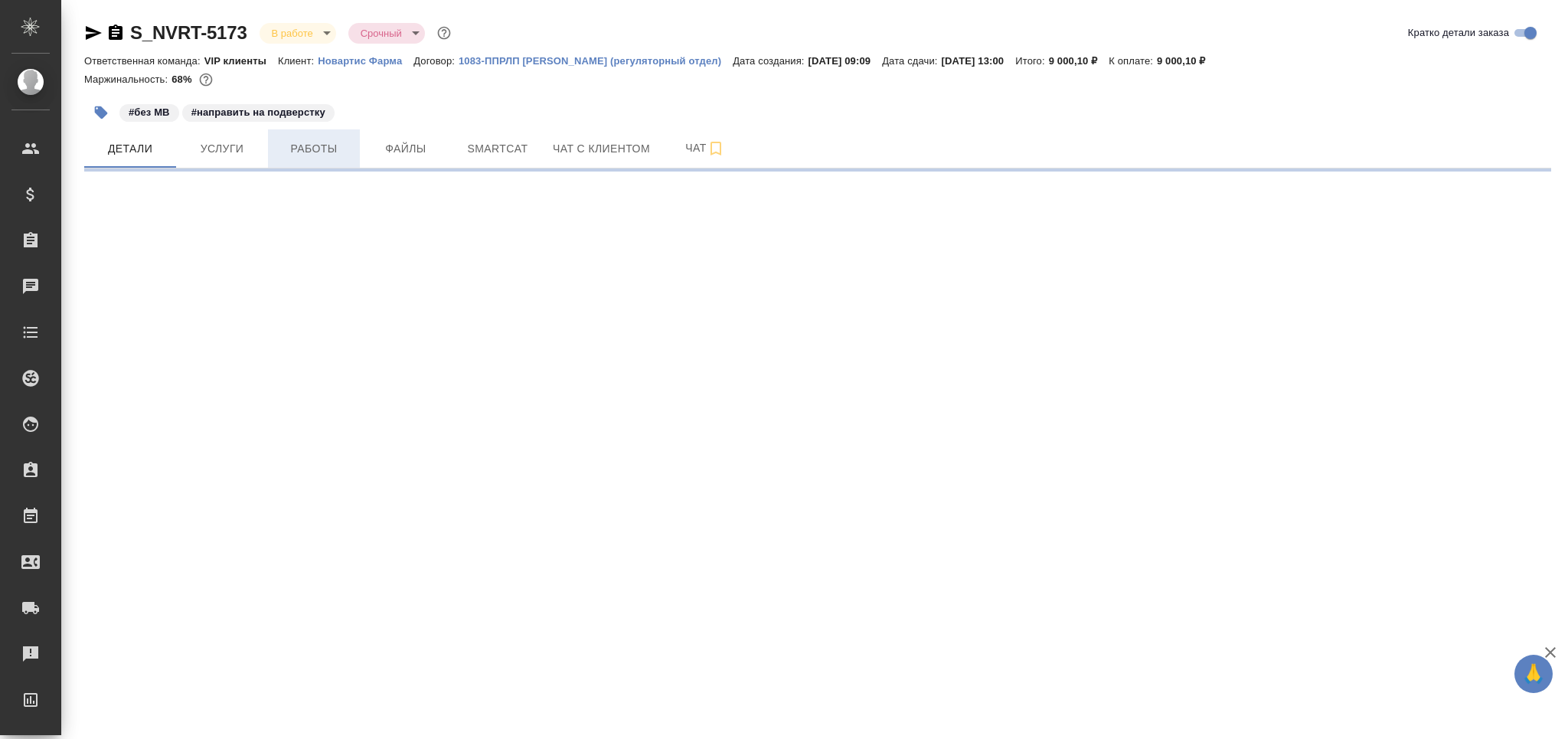
select select "RU"
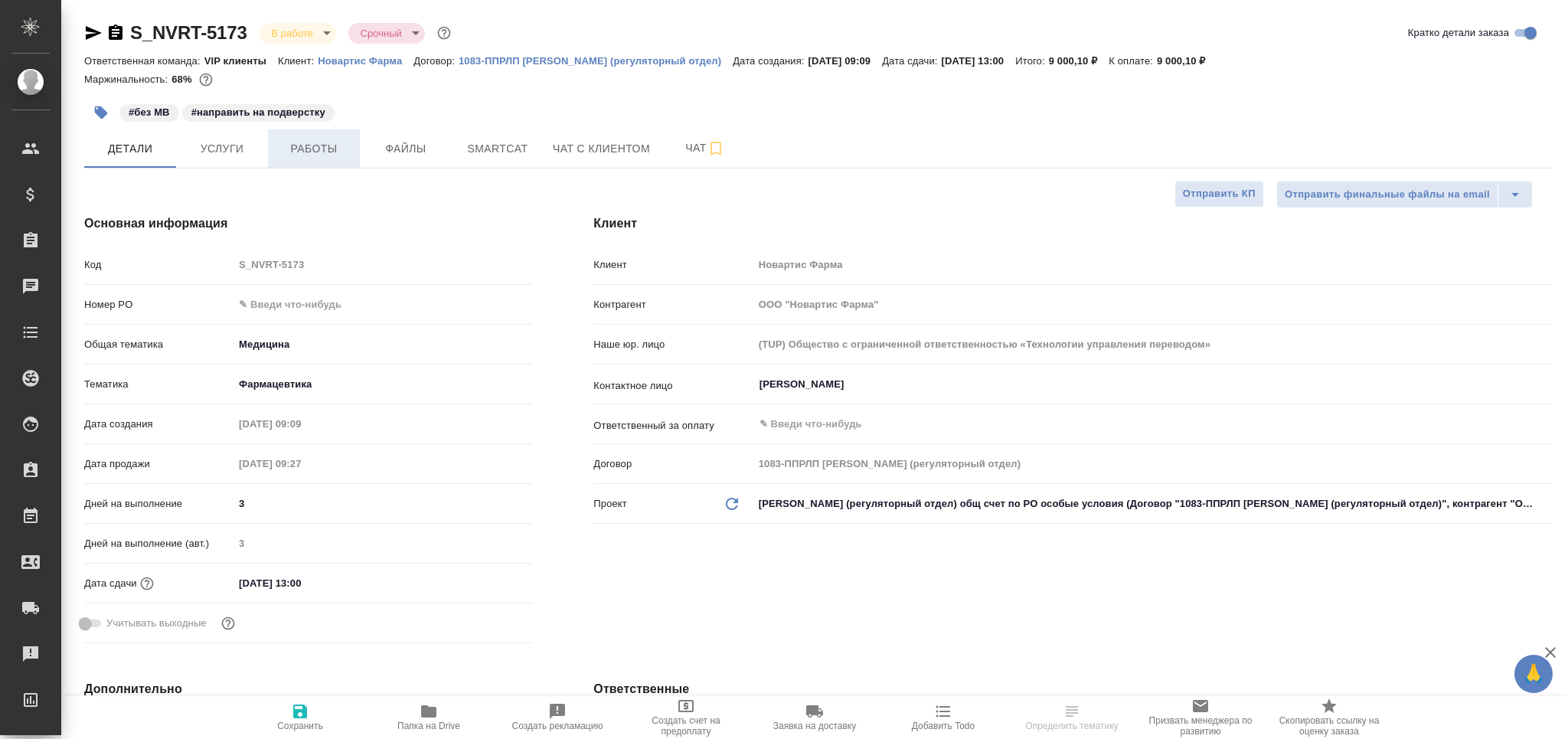
click at [325, 155] on span "Работы" at bounding box center [313, 149] width 74 height 19
type textarea "x"
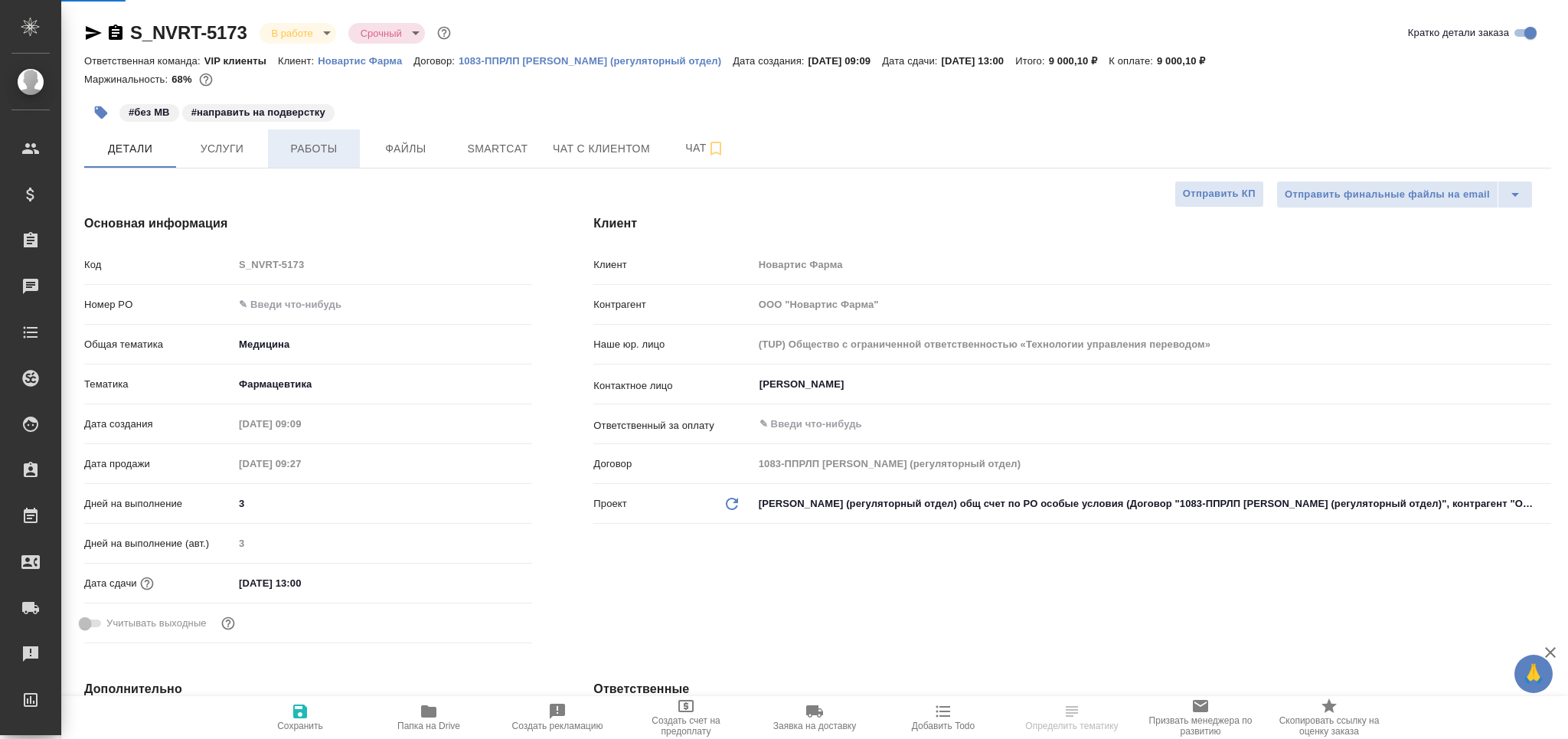
type textarea "x"
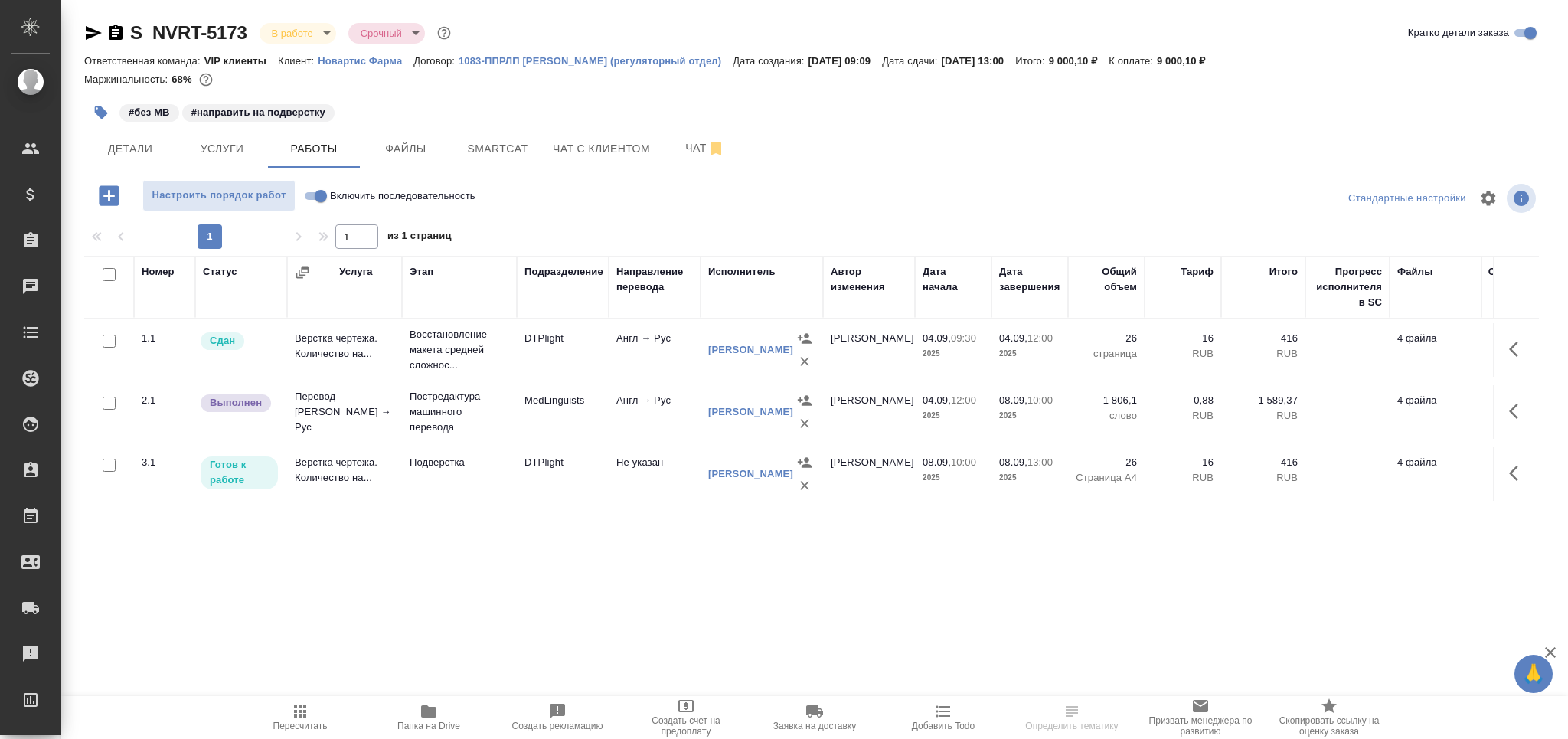
click at [106, 110] on icon "button" at bounding box center [101, 113] width 15 height 15
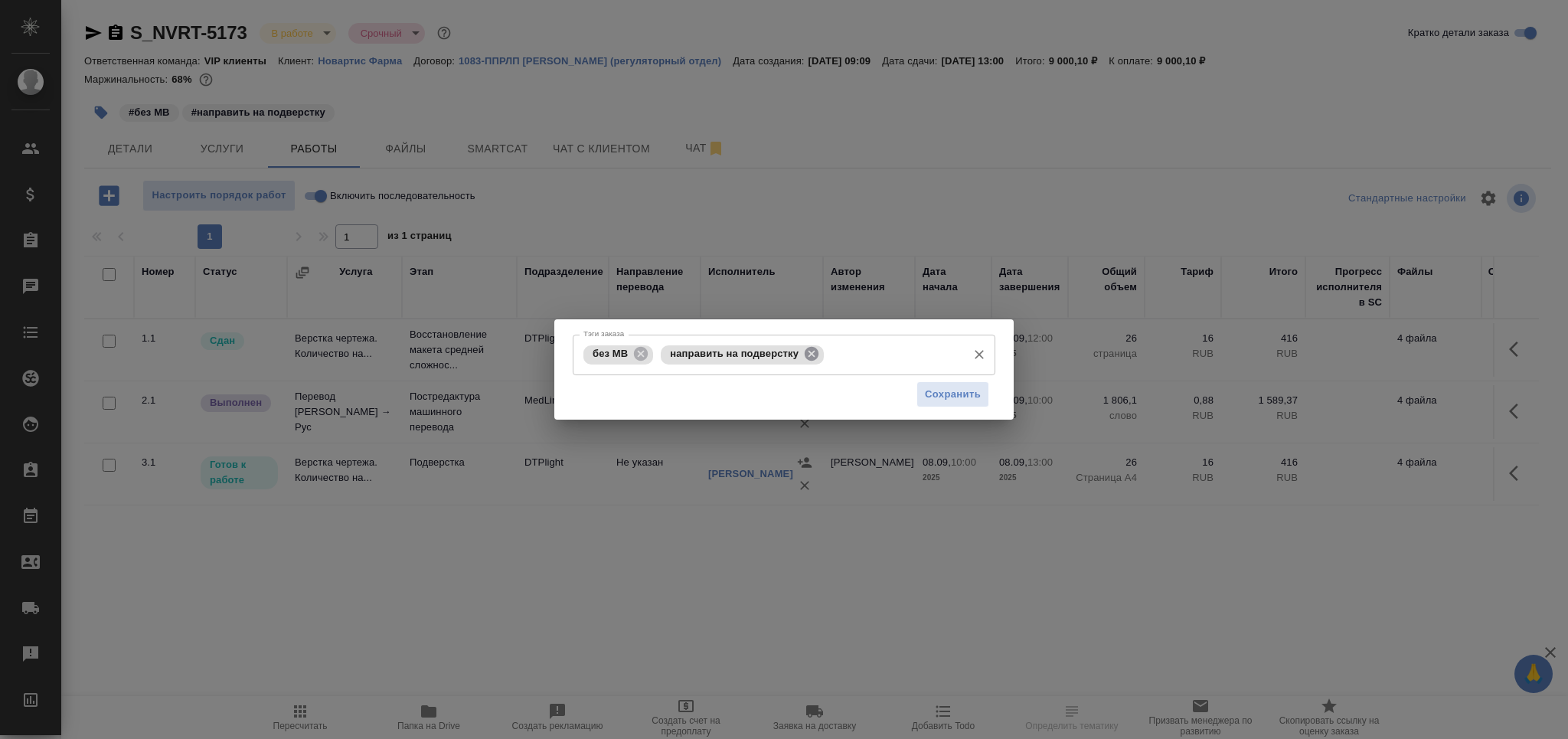
click at [812, 353] on icon at bounding box center [812, 354] width 17 height 17
click at [812, 353] on input "Тэги заказа" at bounding box center [808, 354] width 302 height 26
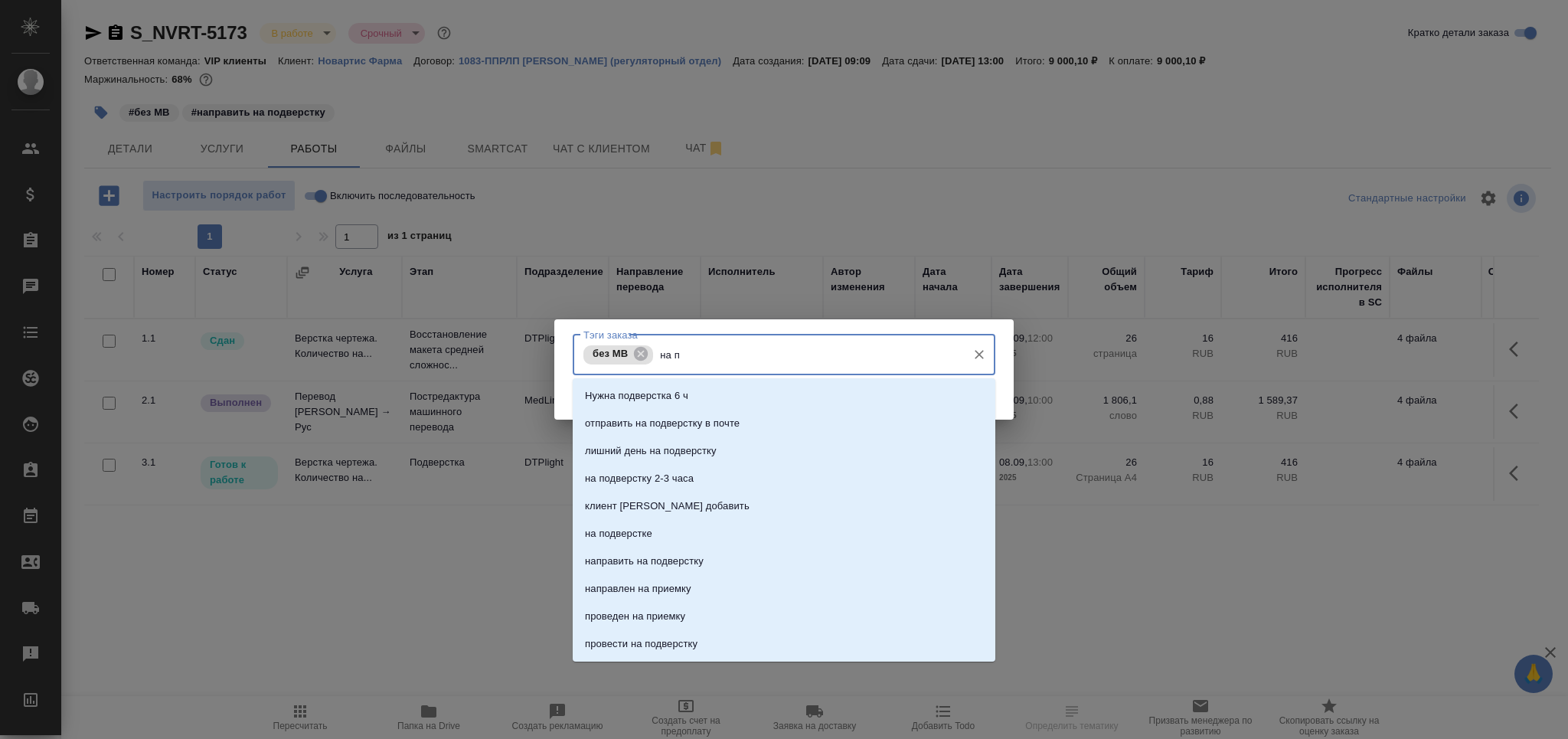
type input "на по"
click at [652, 503] on li "на подверстке" at bounding box center [783, 505] width 422 height 28
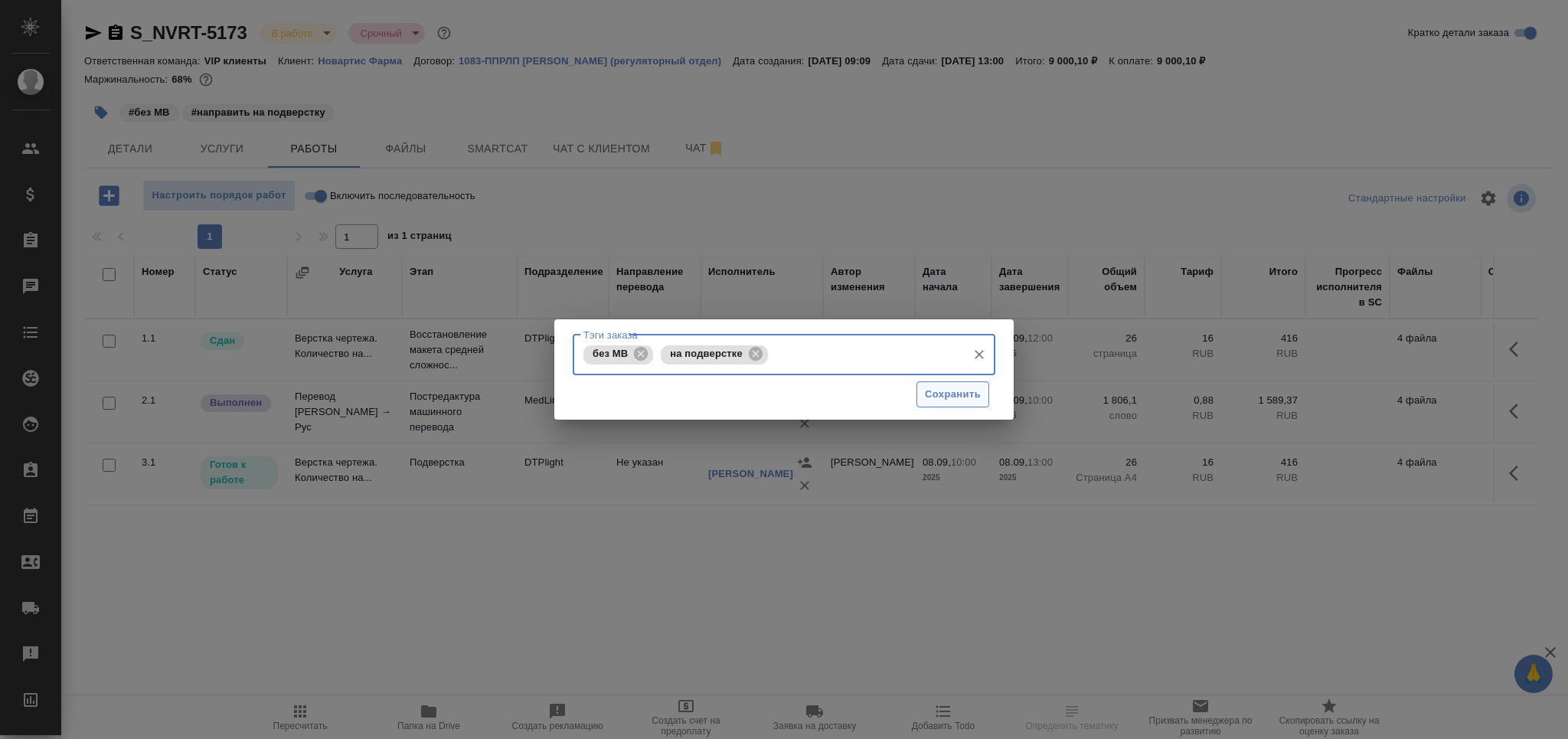
click at [937, 386] on span "Сохранить" at bounding box center [952, 394] width 56 height 18
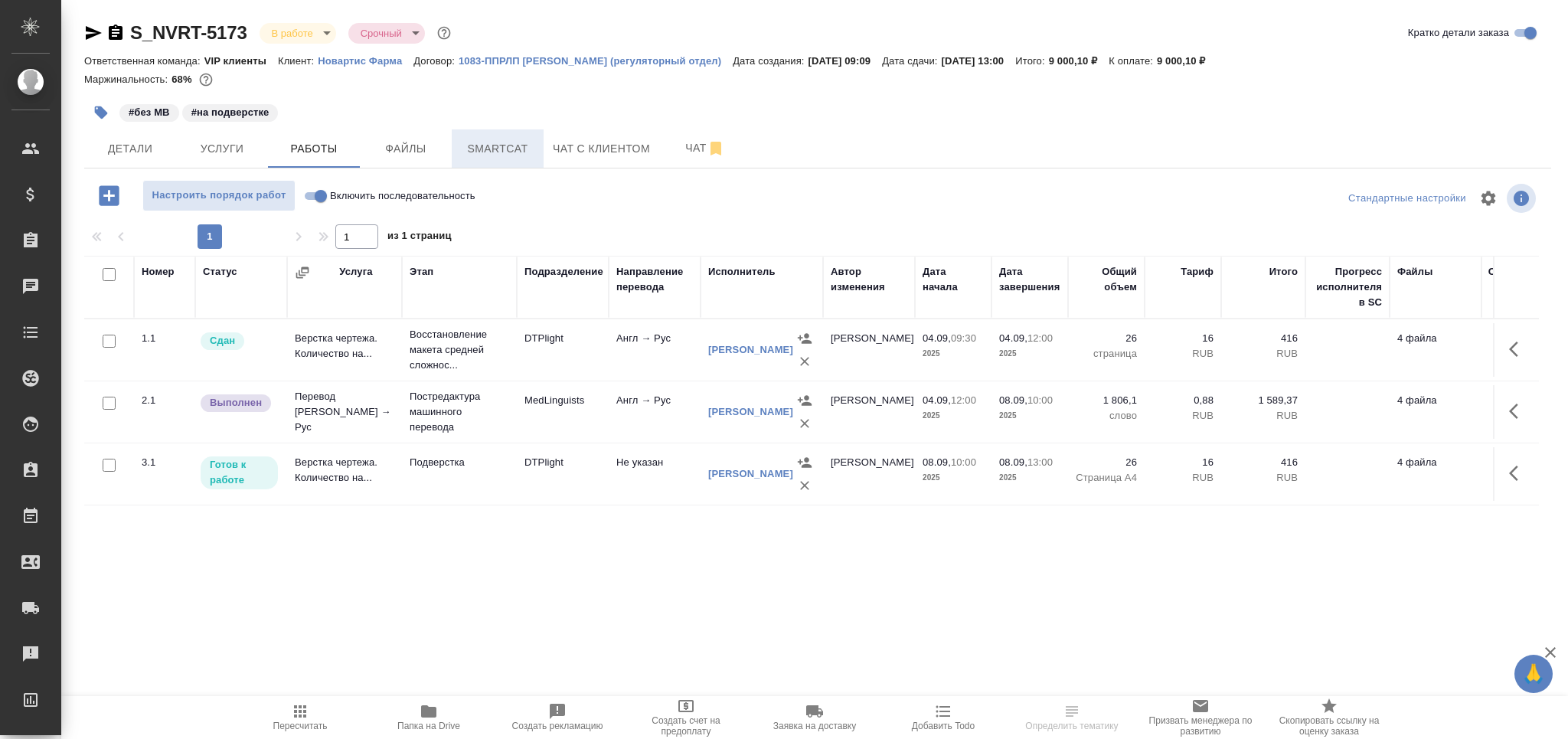
click at [489, 156] on span "Smartcat" at bounding box center [497, 149] width 74 height 19
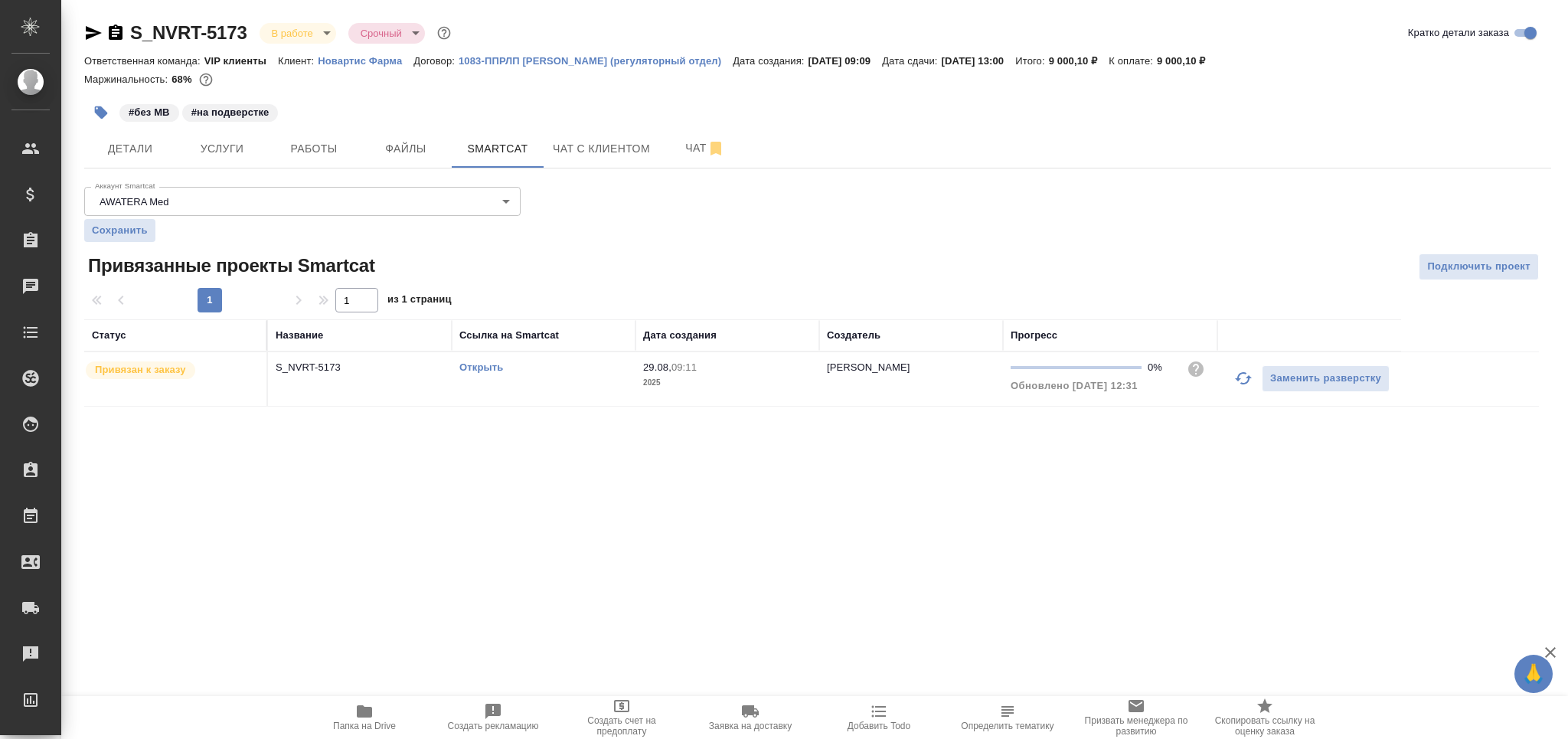
click at [590, 396] on td "Открыть" at bounding box center [544, 378] width 184 height 53
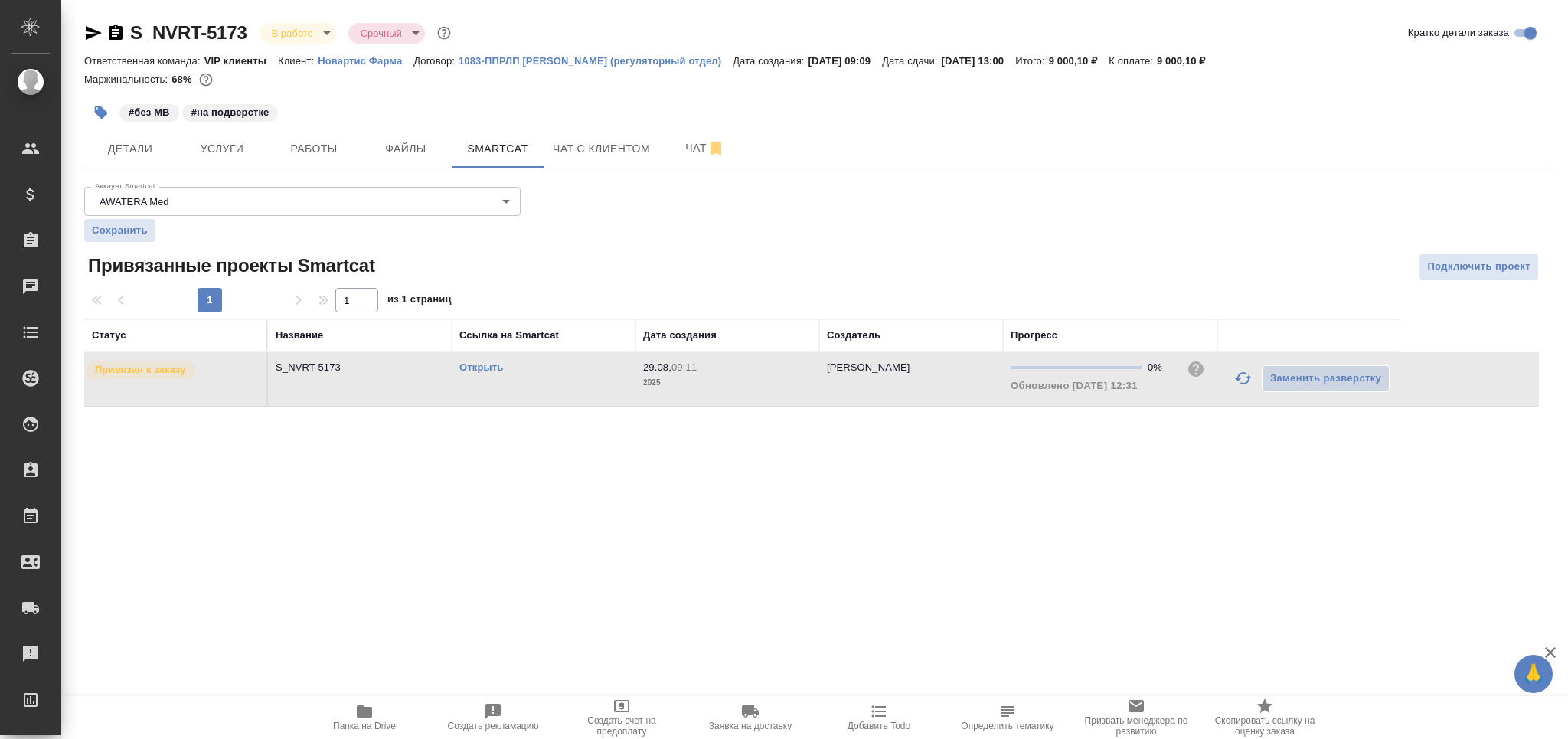
click at [224, 106] on p "#на подверстке" at bounding box center [230, 113] width 78 height 15
click at [228, 152] on span "Услуги" at bounding box center [222, 149] width 74 height 19
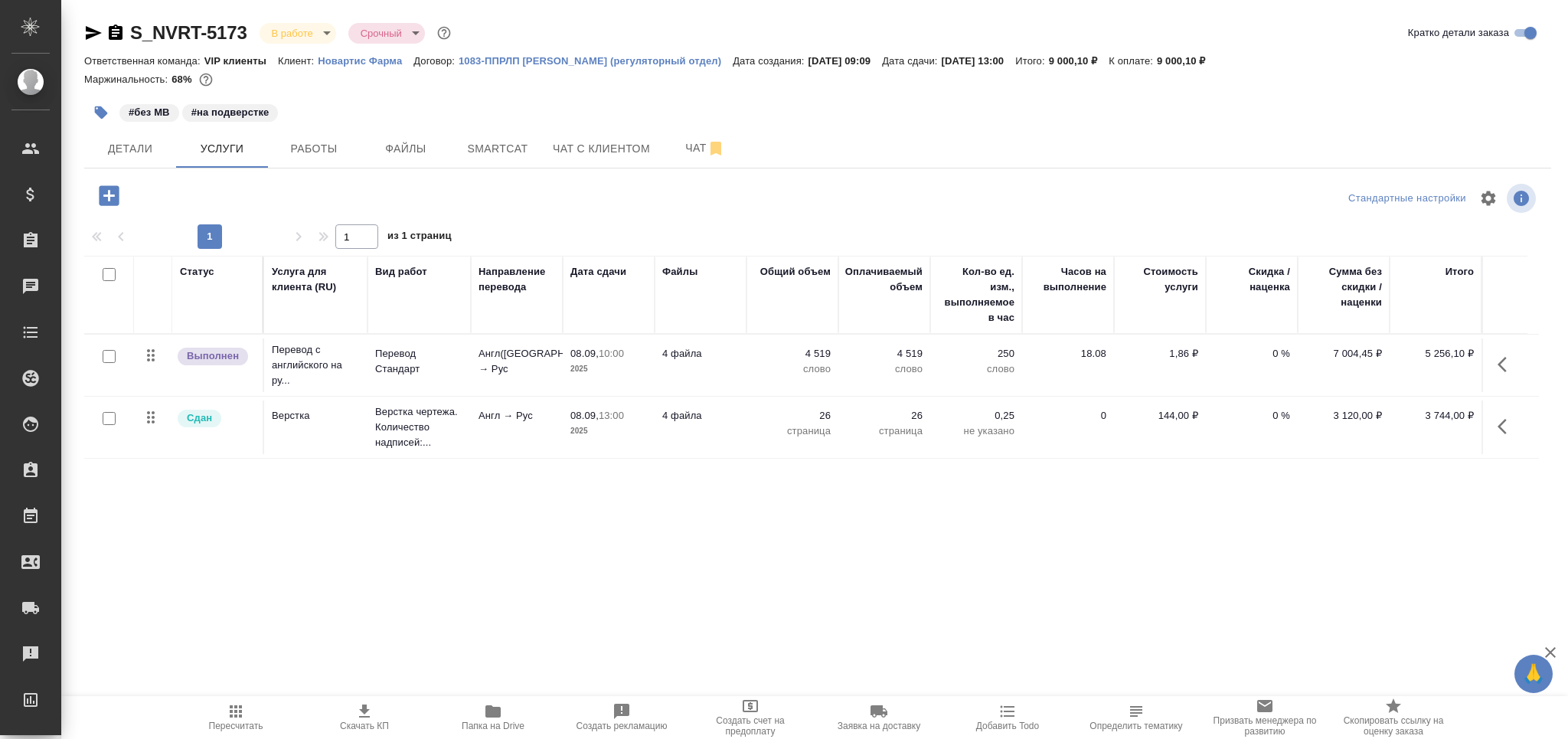
click at [1505, 368] on icon "button" at bounding box center [1507, 365] width 19 height 19
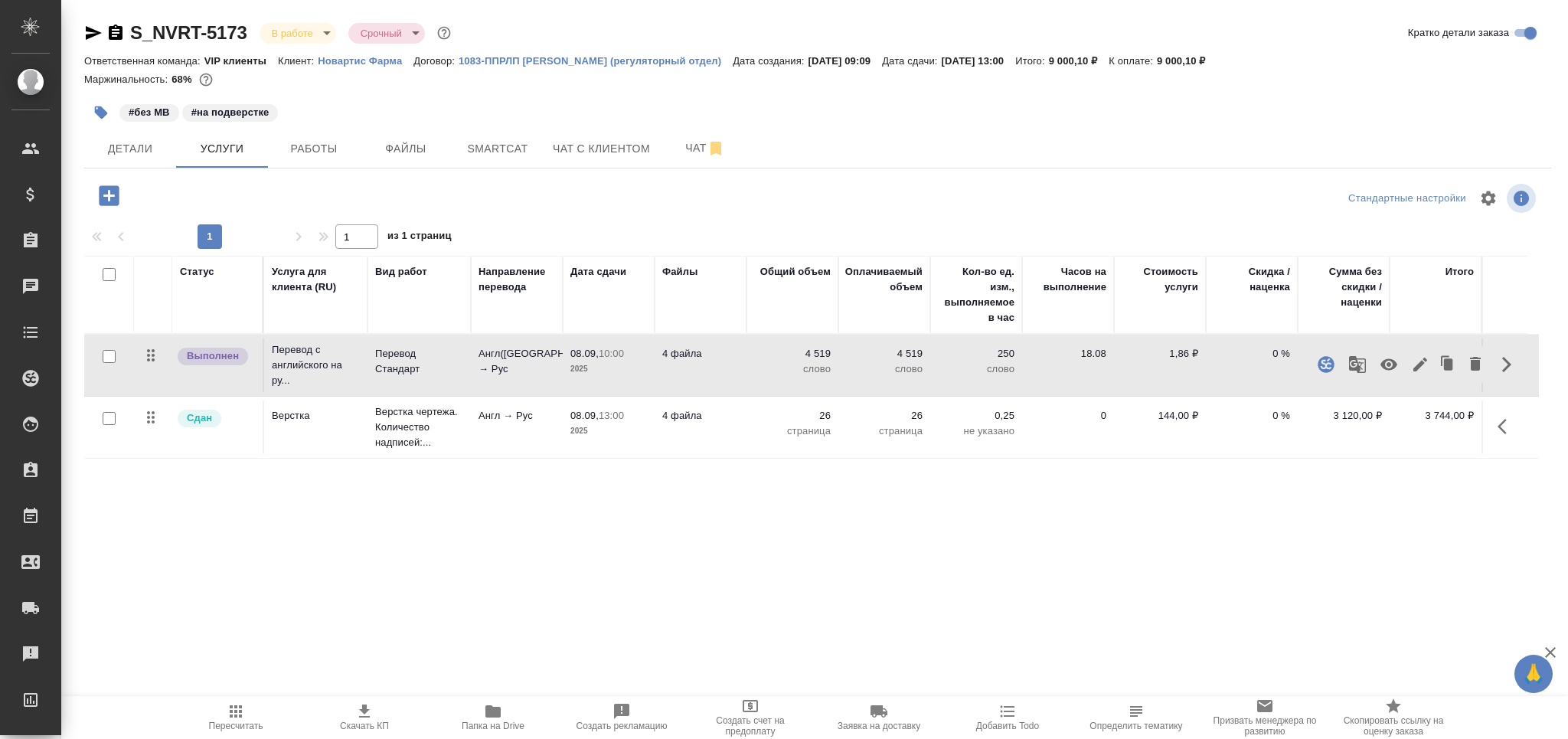
click at [1416, 359] on icon "button" at bounding box center [1421, 365] width 19 height 19
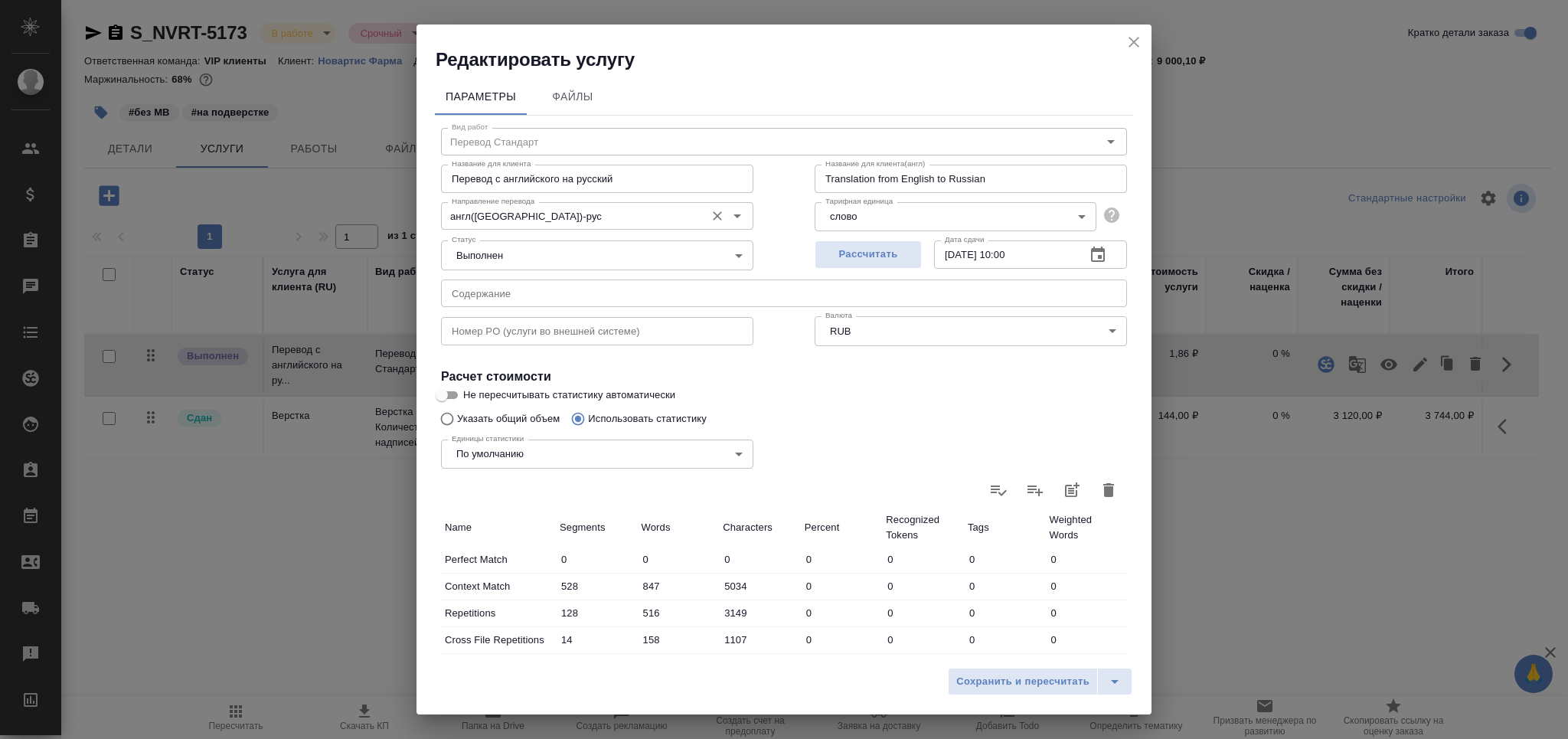
click at [522, 215] on input "англ(США)-рус" at bounding box center [571, 216] width 252 height 19
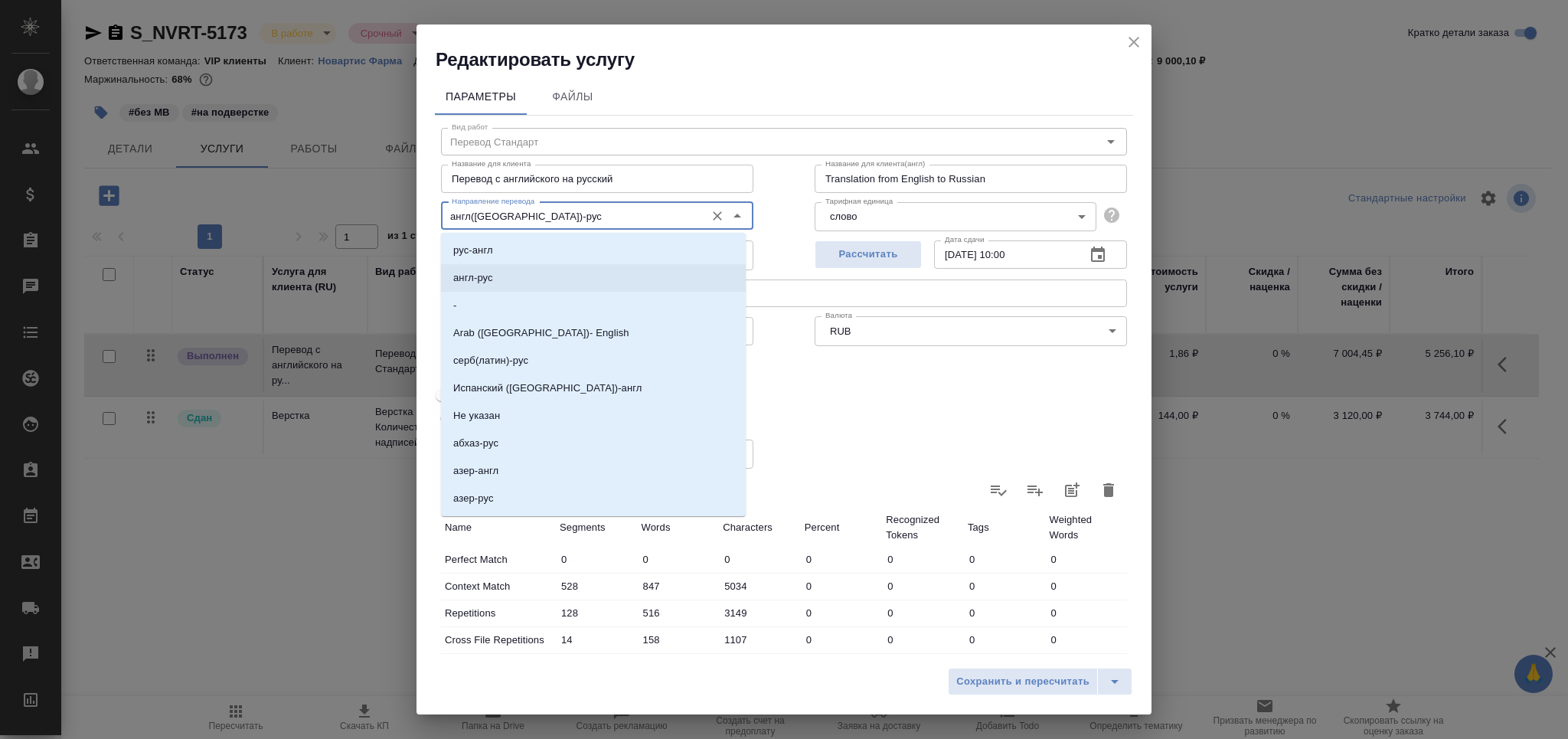
click at [500, 274] on li "англ-рус" at bounding box center [594, 278] width 305 height 28
type input "англ-рус"
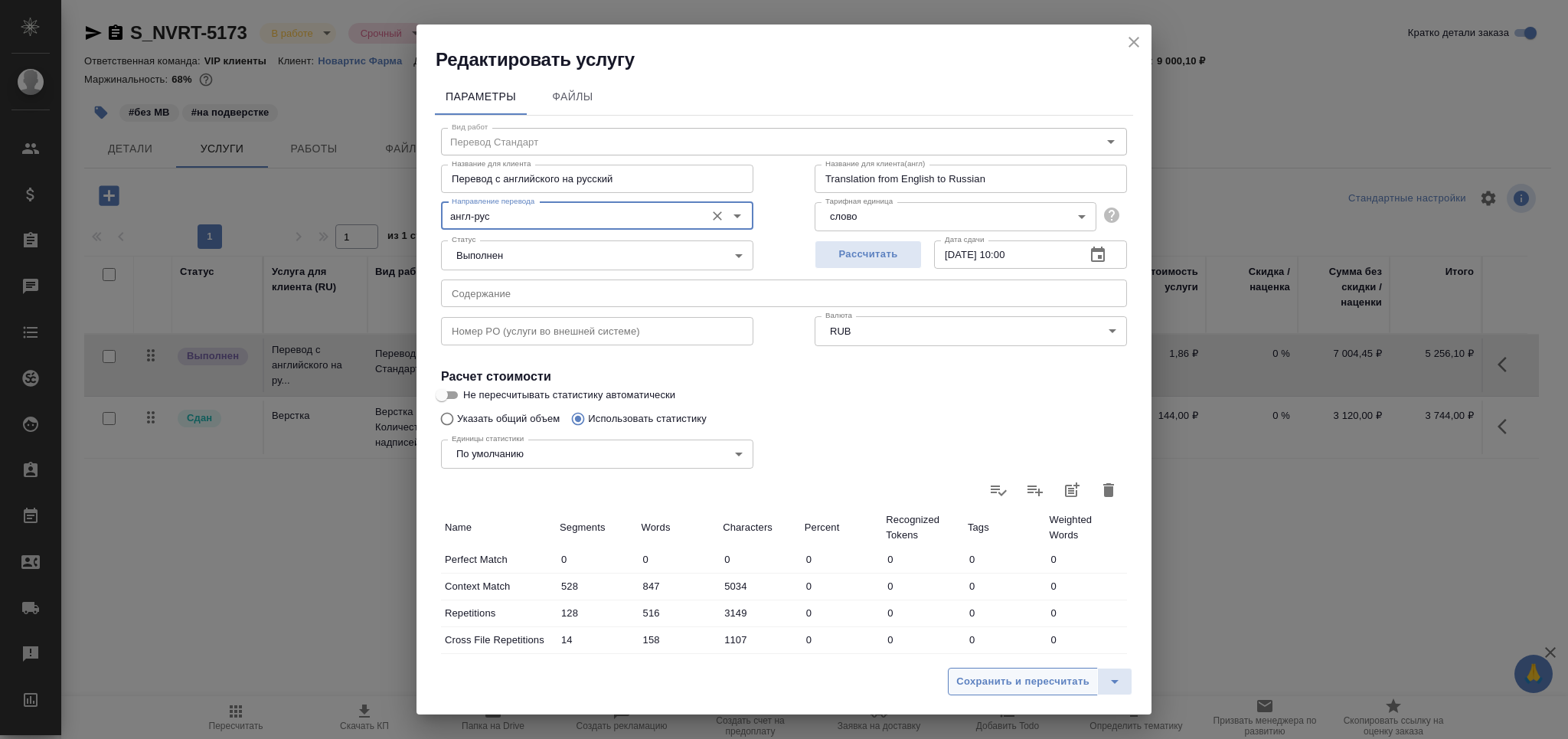
click at [1013, 670] on button "Сохранить и пересчитать" at bounding box center [1022, 681] width 150 height 28
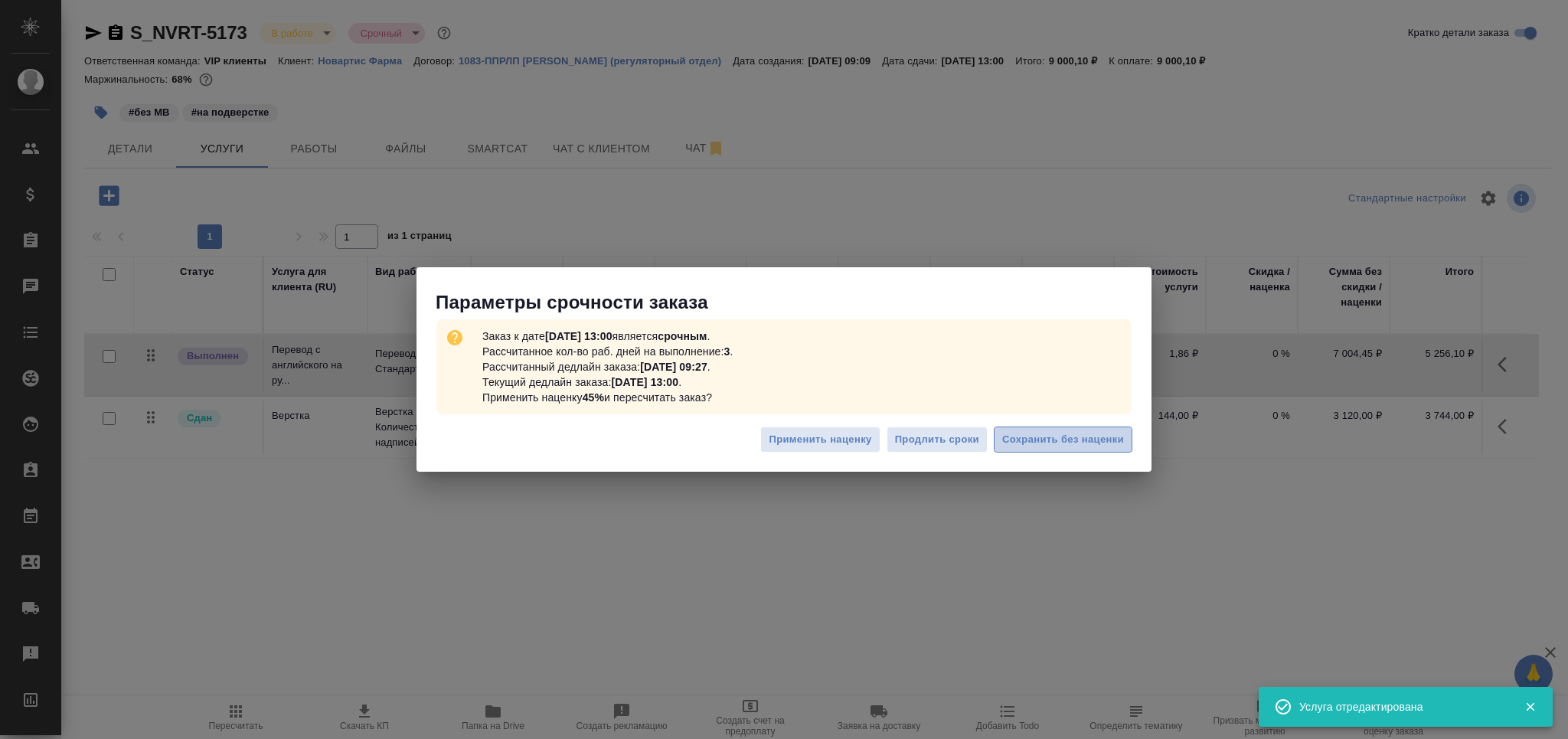
click at [1067, 445] on span "Сохранить без наценки" at bounding box center [1063, 439] width 122 height 18
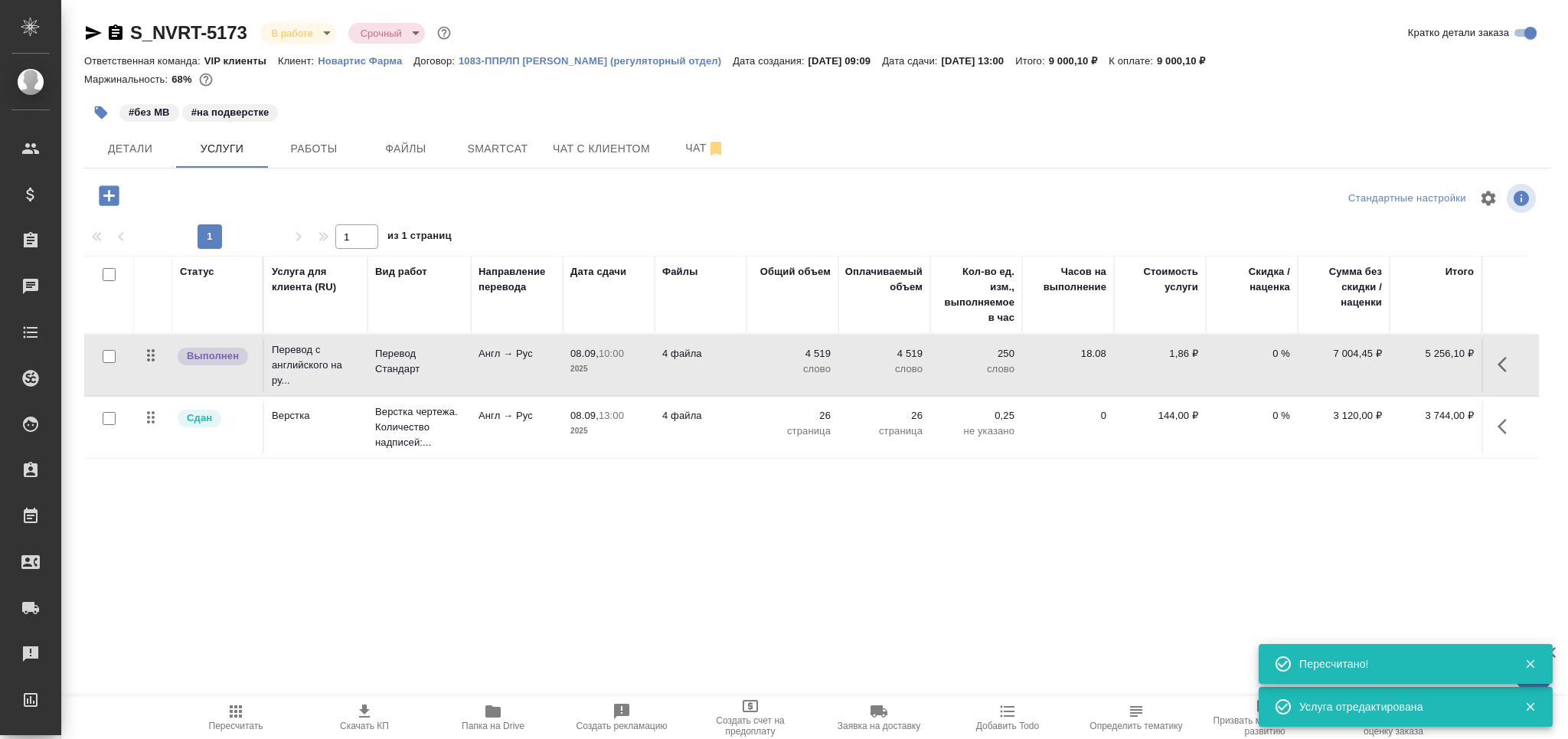
drag, startPoint x: 322, startPoint y: 143, endPoint x: 324, endPoint y: 210, distance: 67.0
click at [323, 143] on span "Работы" at bounding box center [313, 149] width 74 height 19
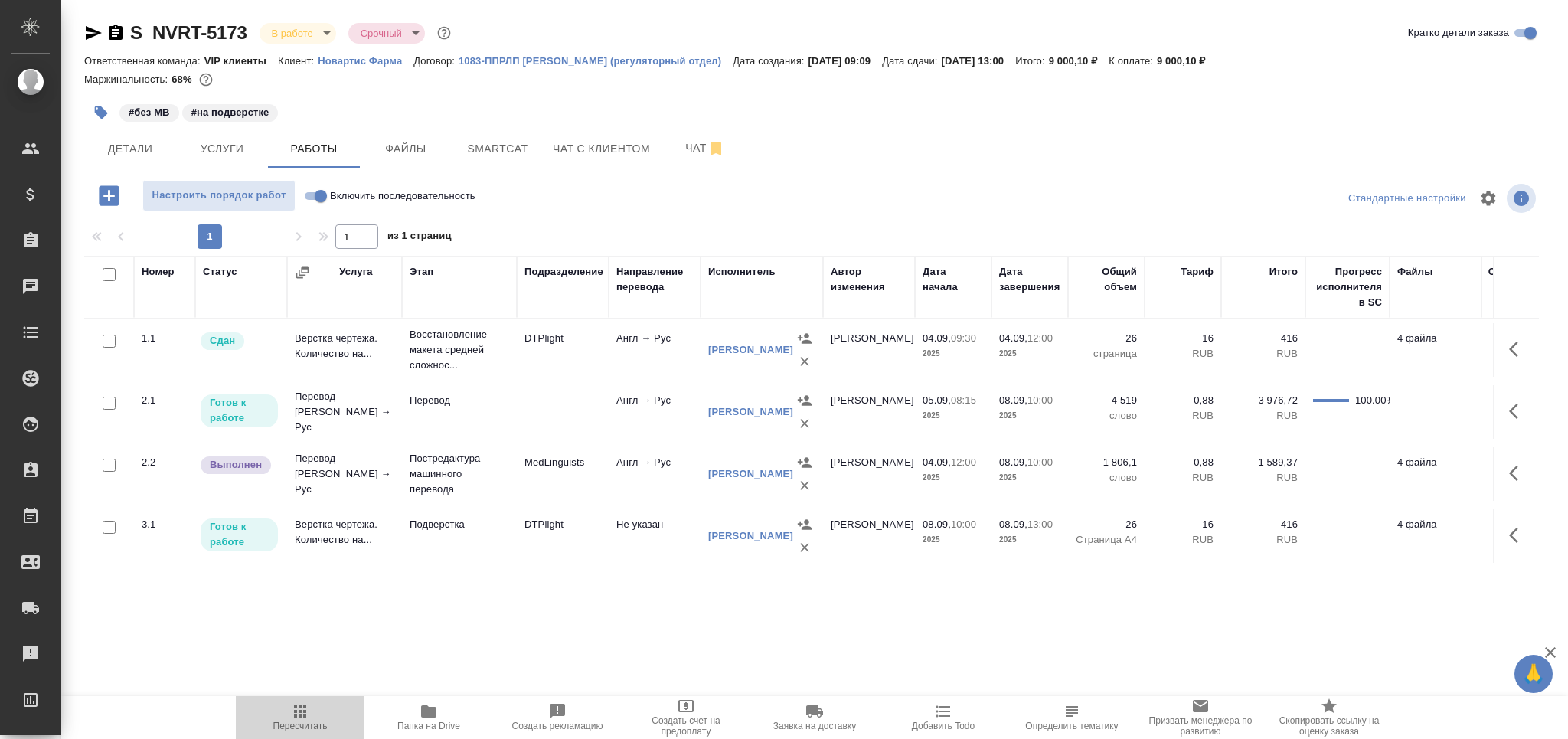
click at [300, 716] on icon "button" at bounding box center [300, 711] width 12 height 12
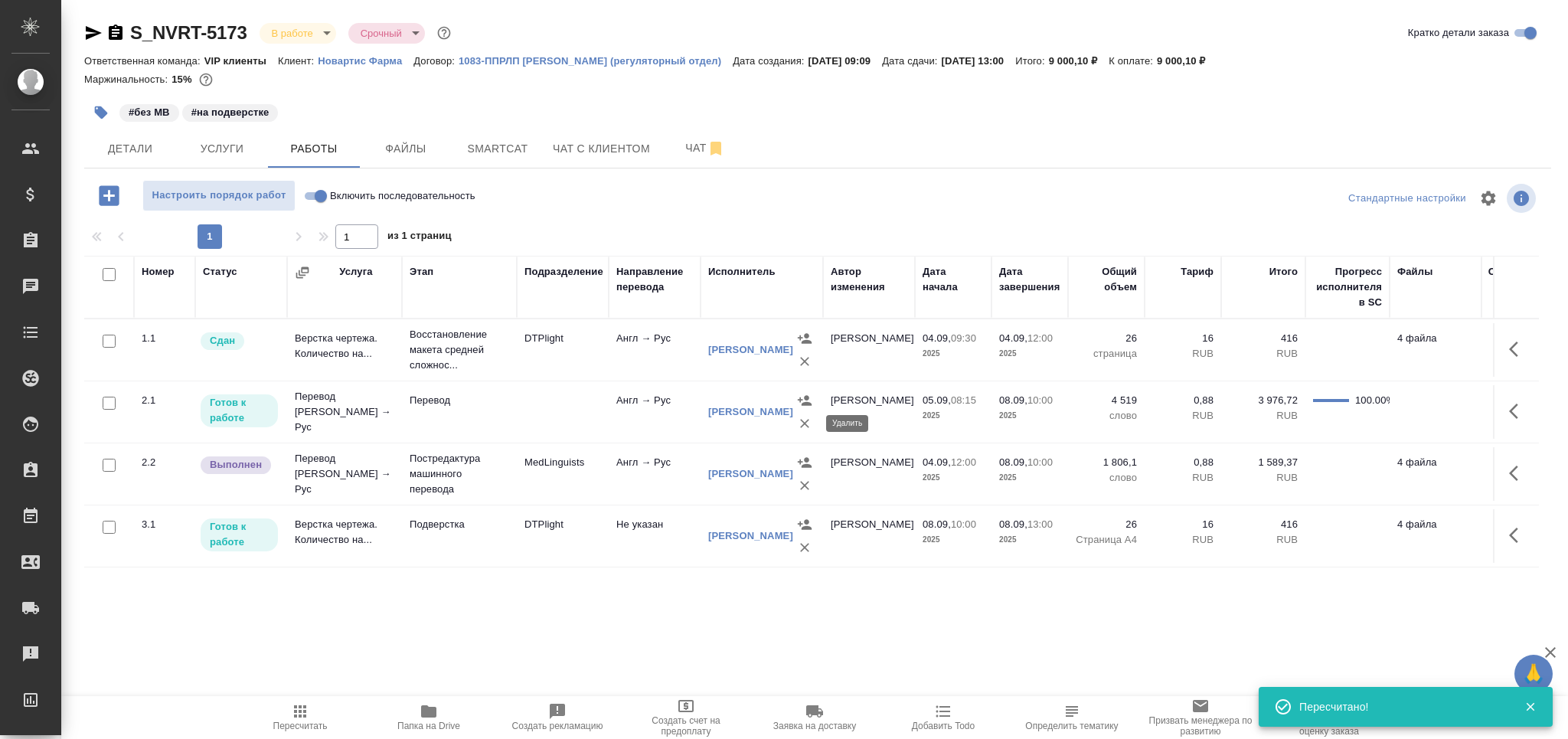
click at [804, 426] on icon "button" at bounding box center [804, 423] width 15 height 15
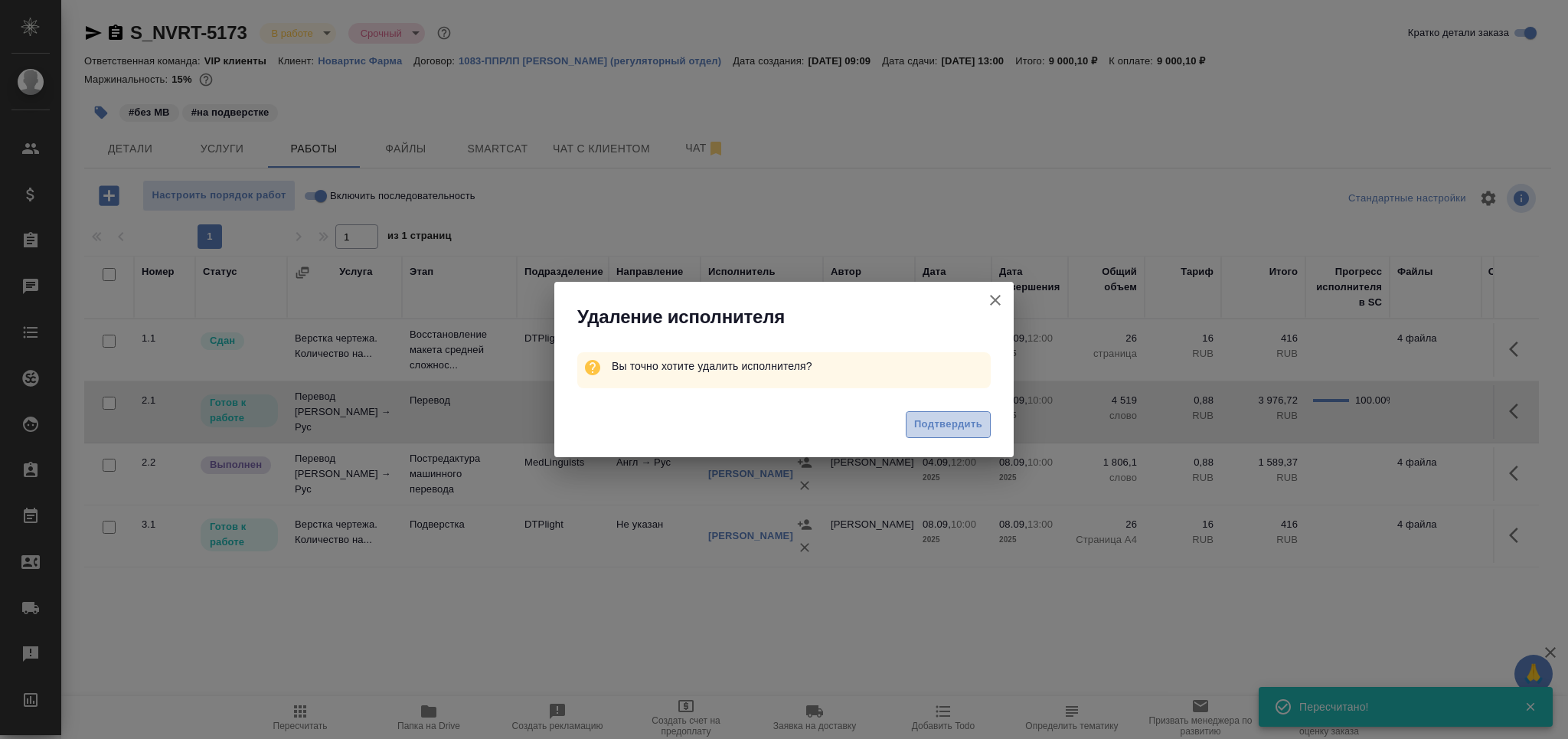
click at [934, 432] on span "Подтвердить" at bounding box center [948, 424] width 68 height 18
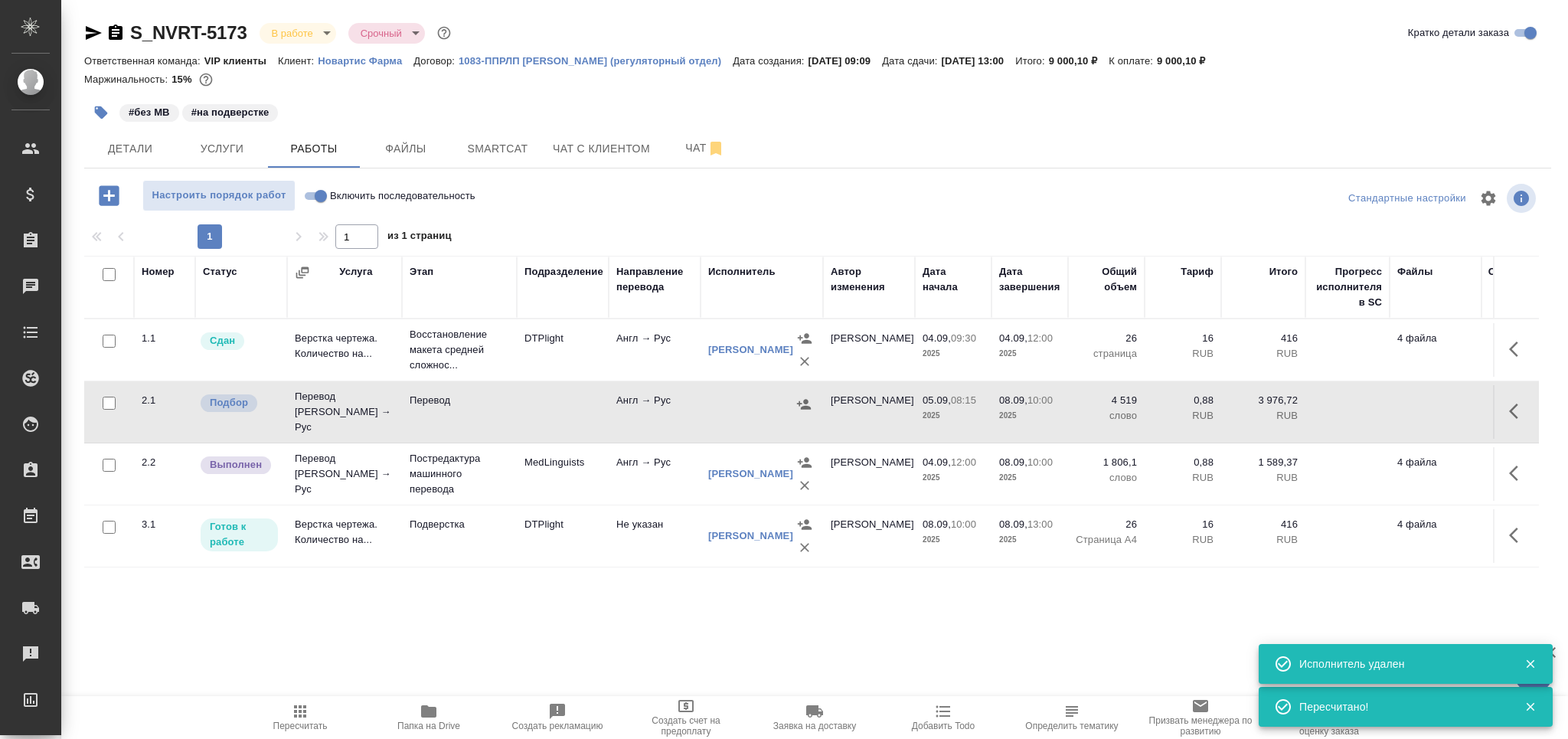
drag, startPoint x: 107, startPoint y: 405, endPoint x: 131, endPoint y: 400, distance: 24.5
click at [107, 405] on input "checkbox" at bounding box center [108, 402] width 13 height 13
checkbox input "true"
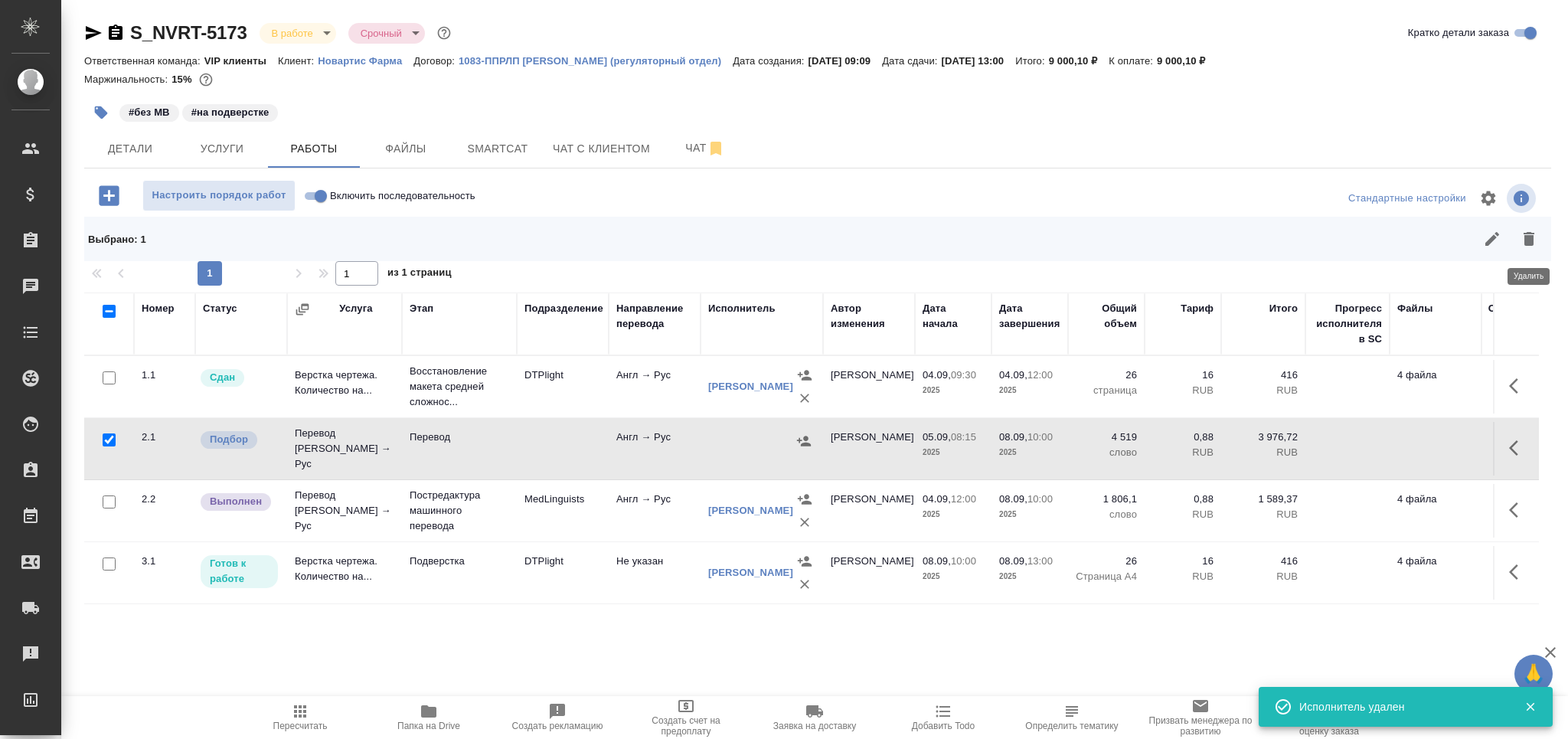
click at [1533, 242] on icon "button" at bounding box center [1529, 239] width 19 height 19
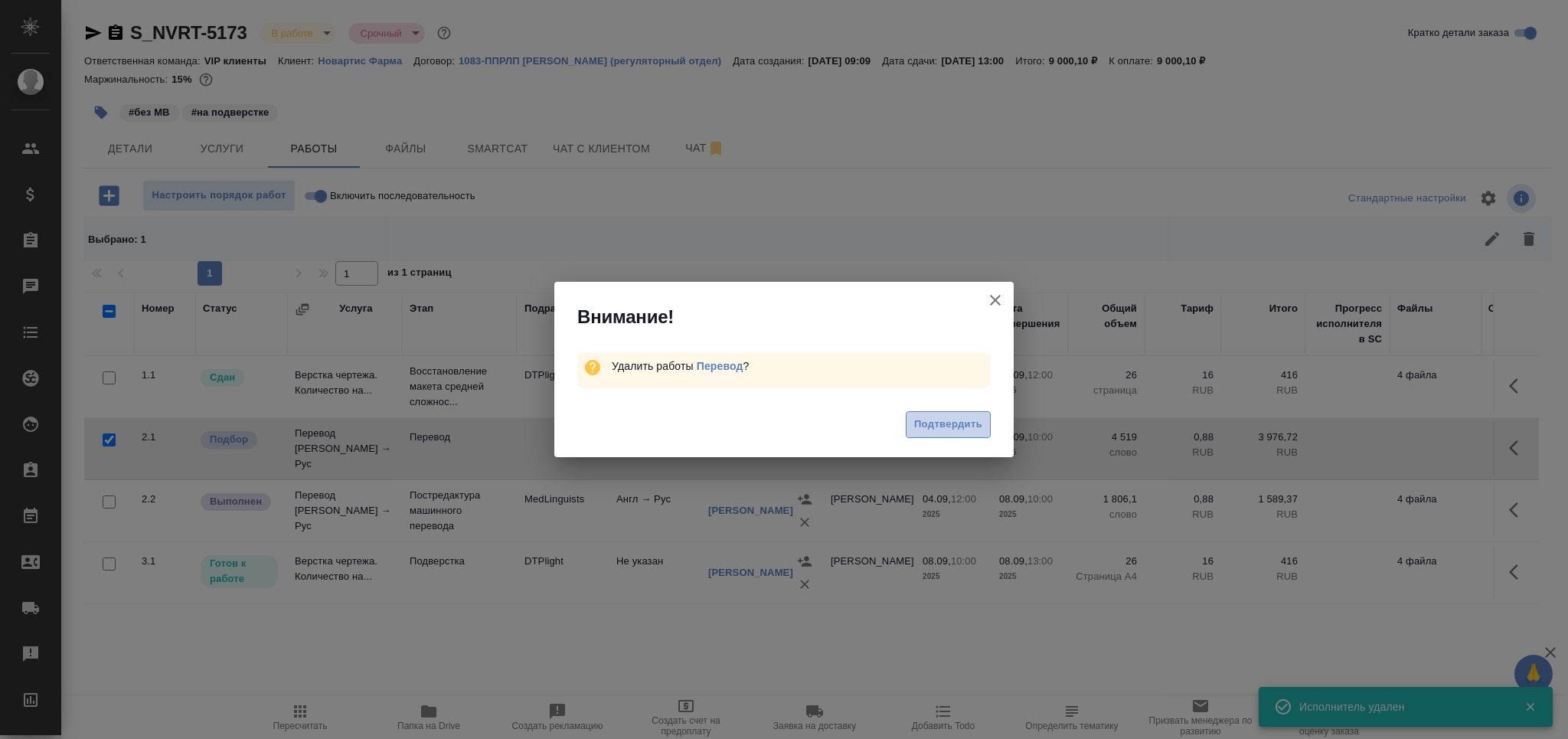
click at [957, 426] on span "Подтвердить" at bounding box center [948, 424] width 68 height 18
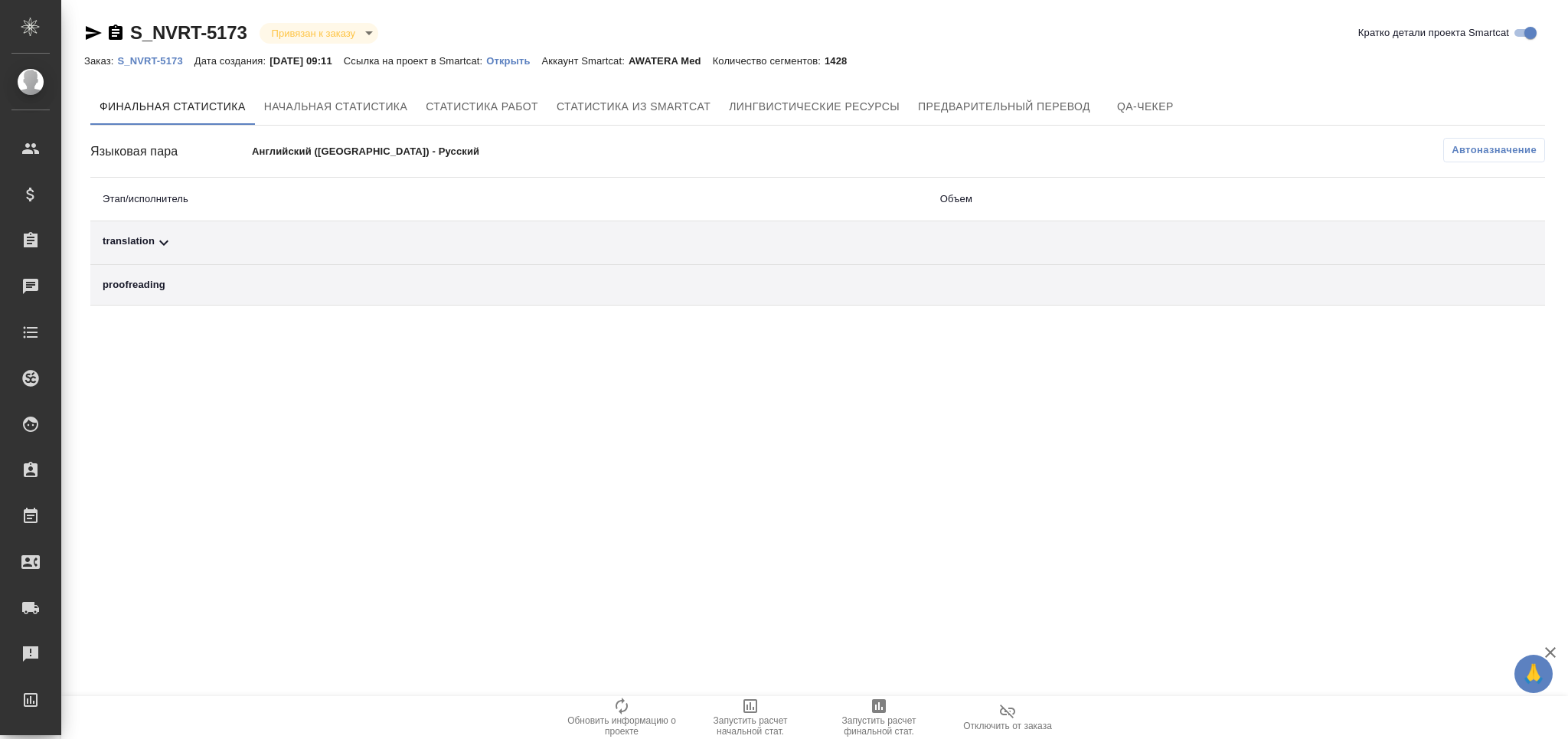
click at [1479, 153] on span "Автоназначение" at bounding box center [1493, 150] width 85 height 15
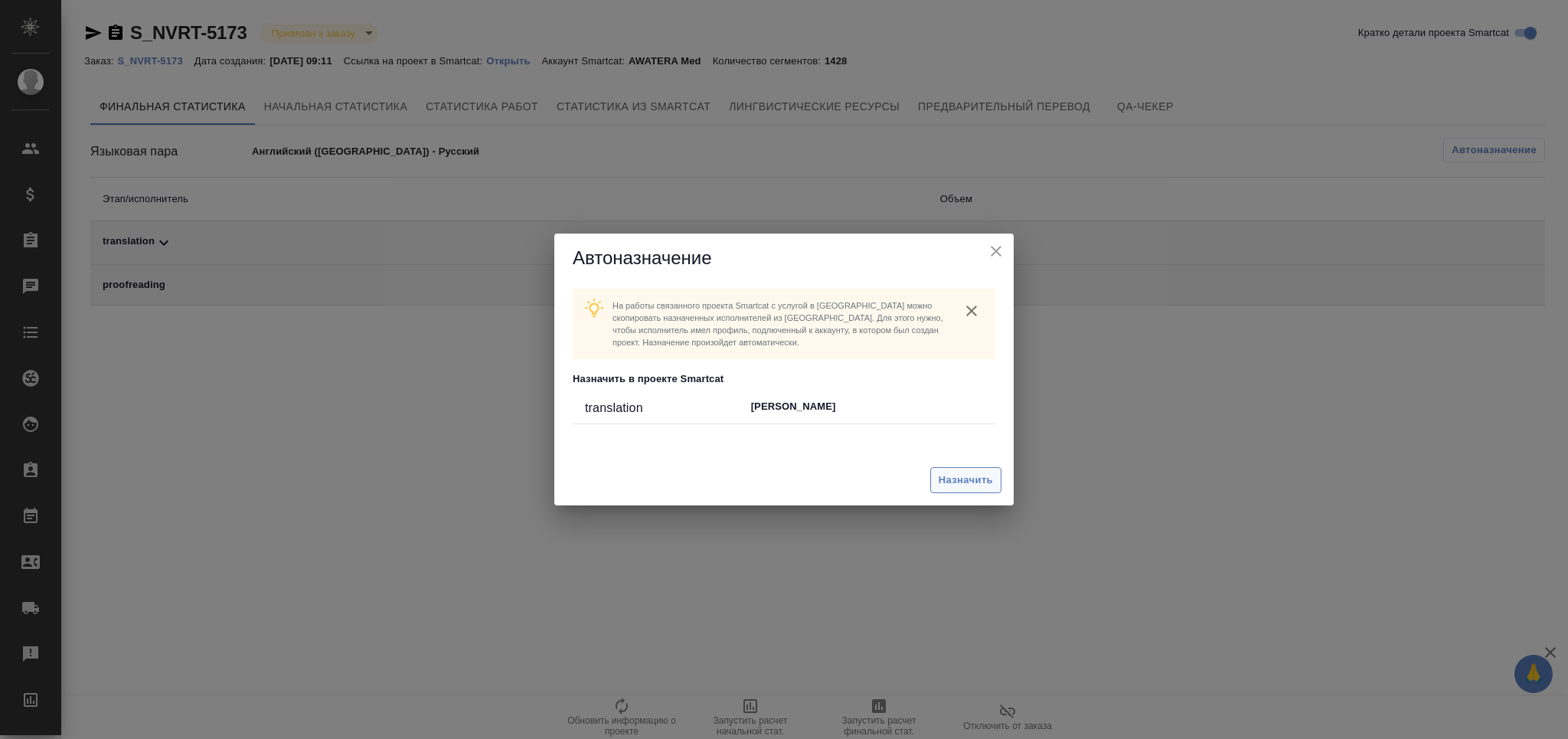
click at [973, 483] on span "Назначить" at bounding box center [966, 480] width 54 height 18
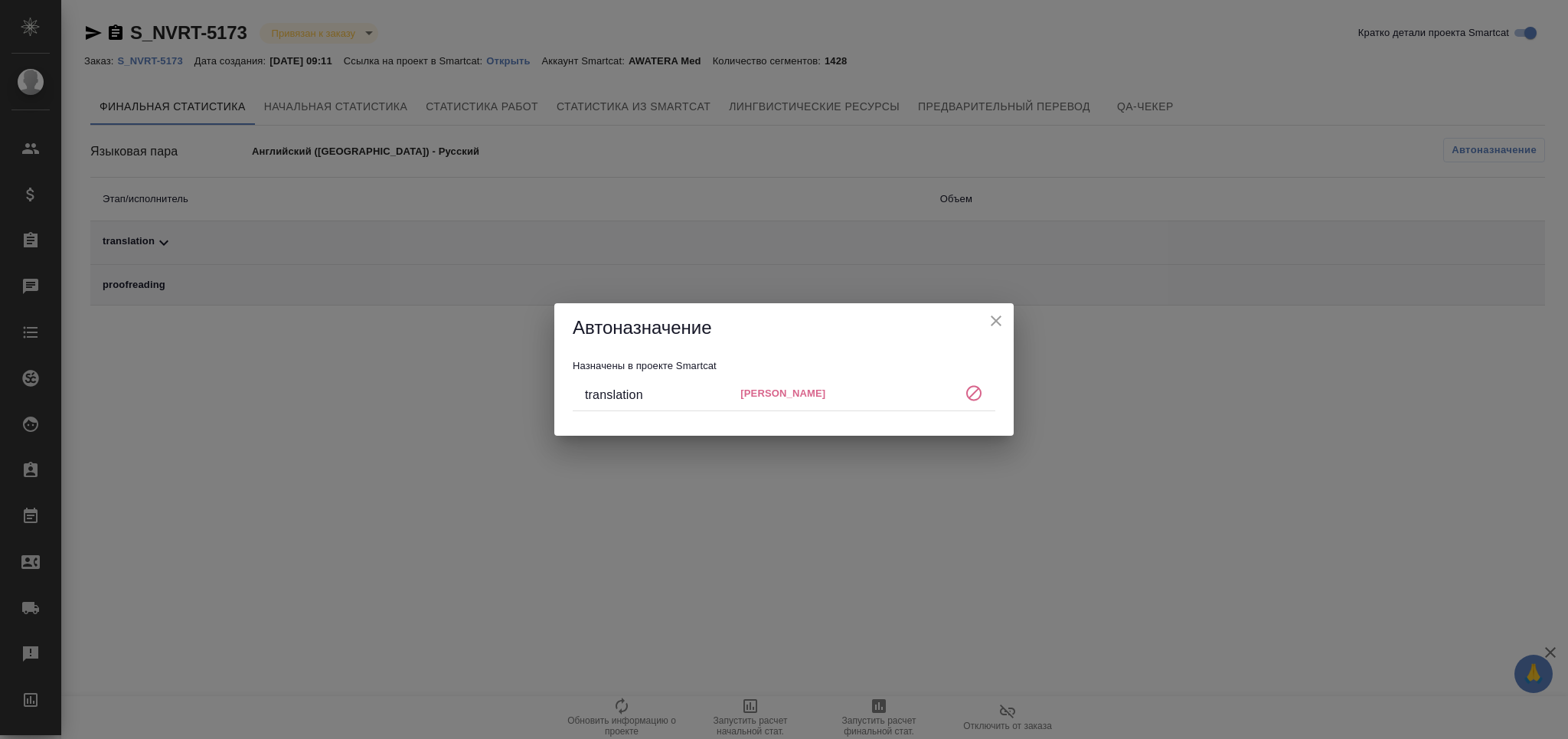
click at [992, 325] on icon "close" at bounding box center [997, 321] width 19 height 19
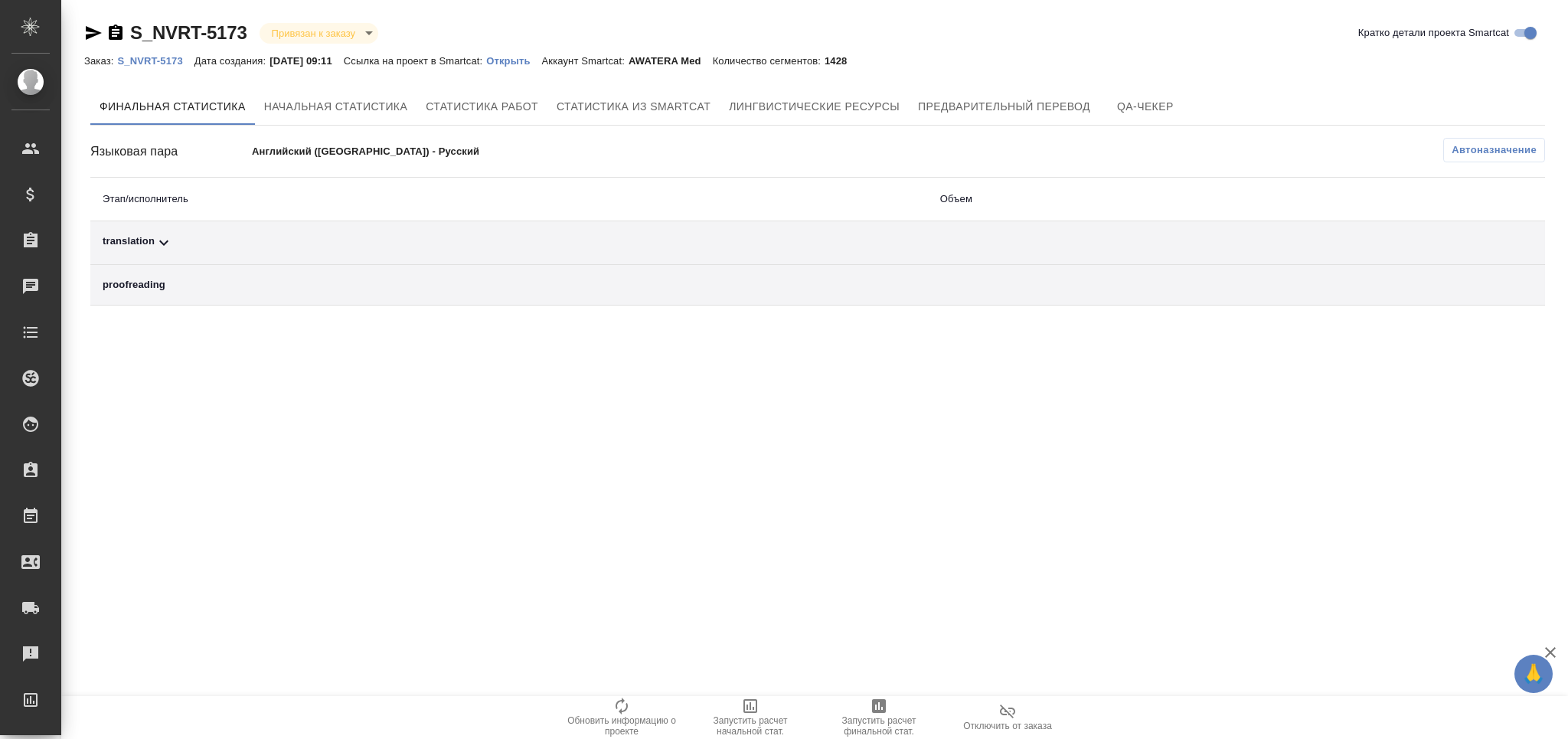
click at [1532, 149] on span "Автоназначение" at bounding box center [1493, 150] width 85 height 15
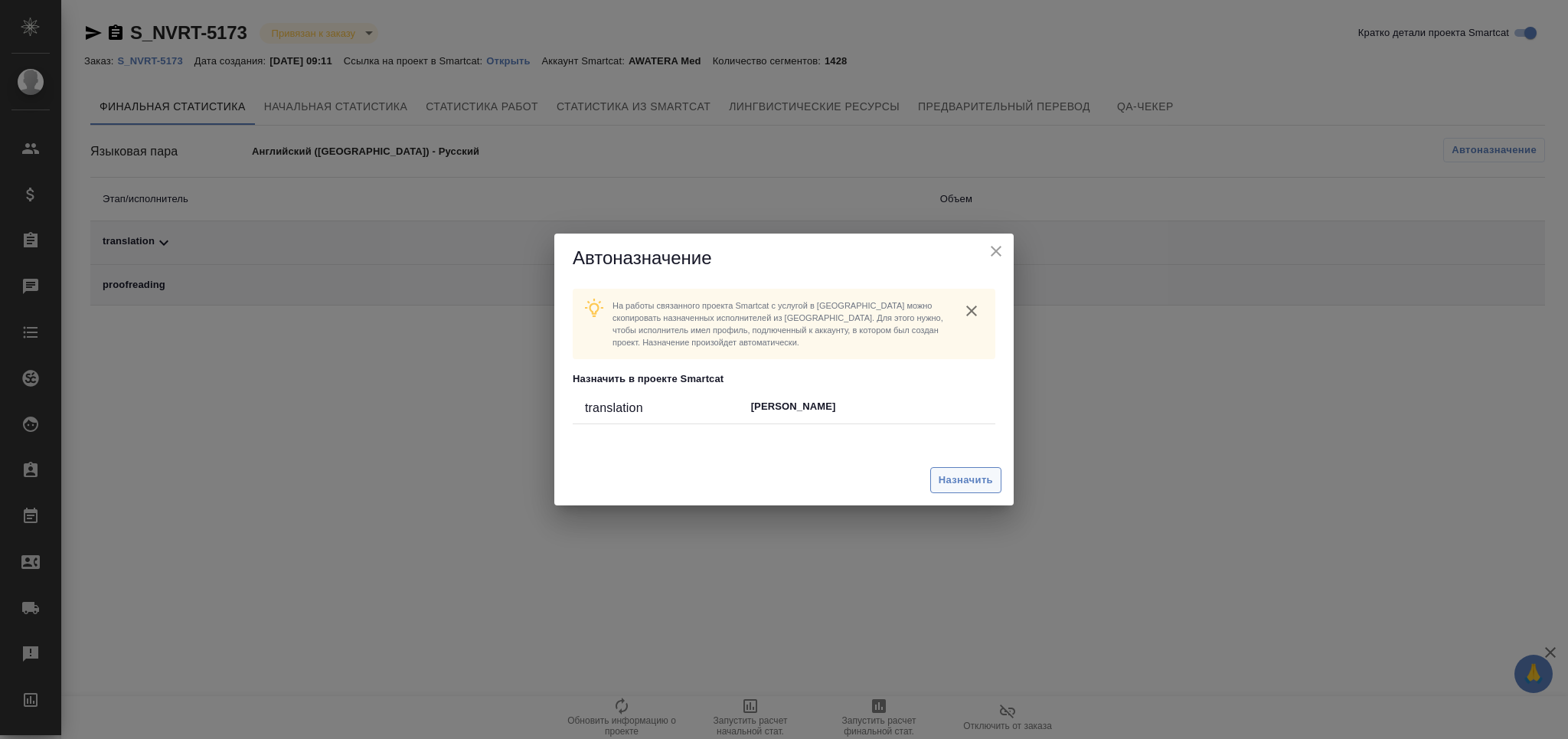
click at [943, 482] on span "Назначить" at bounding box center [966, 480] width 54 height 18
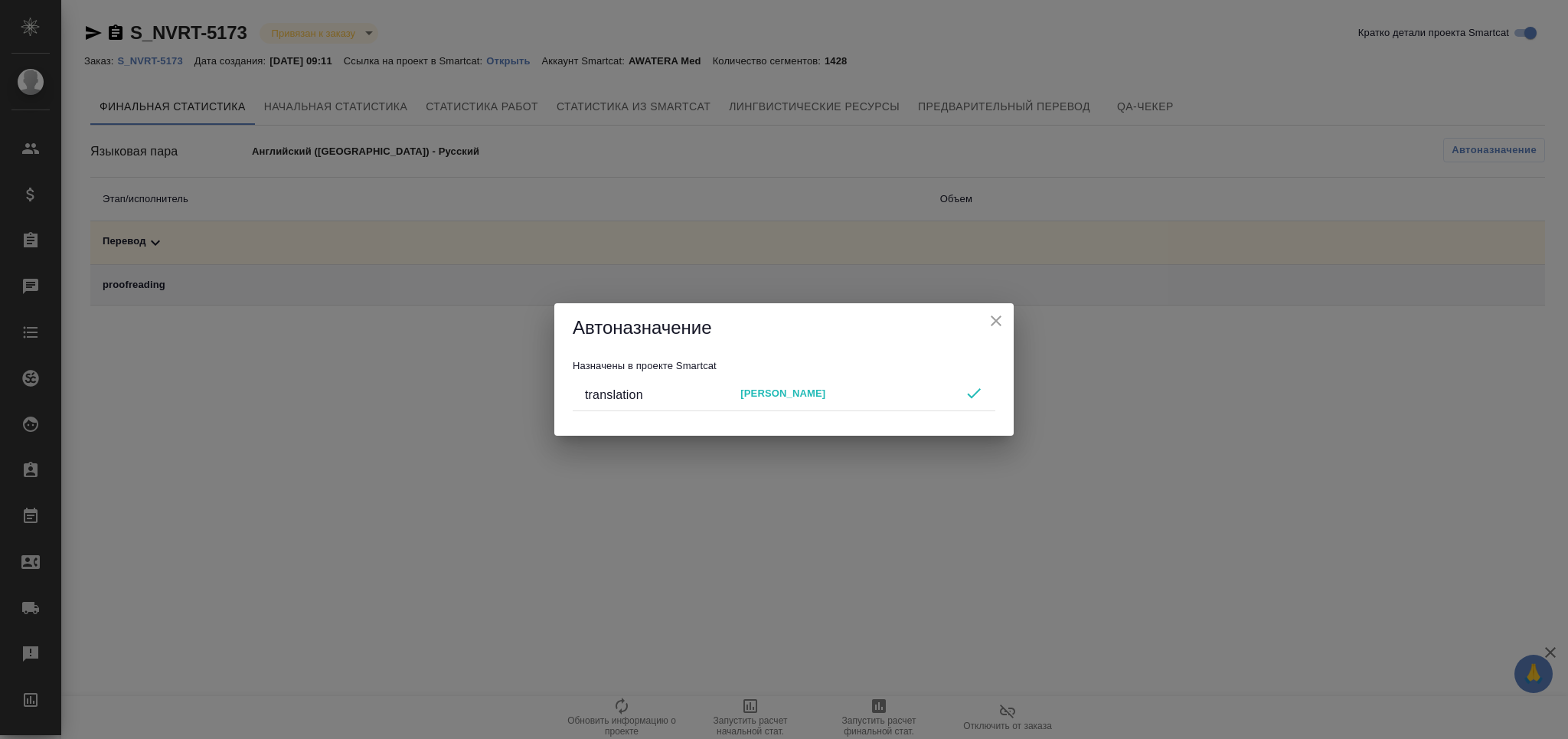
click at [996, 318] on icon "close" at bounding box center [997, 321] width 19 height 19
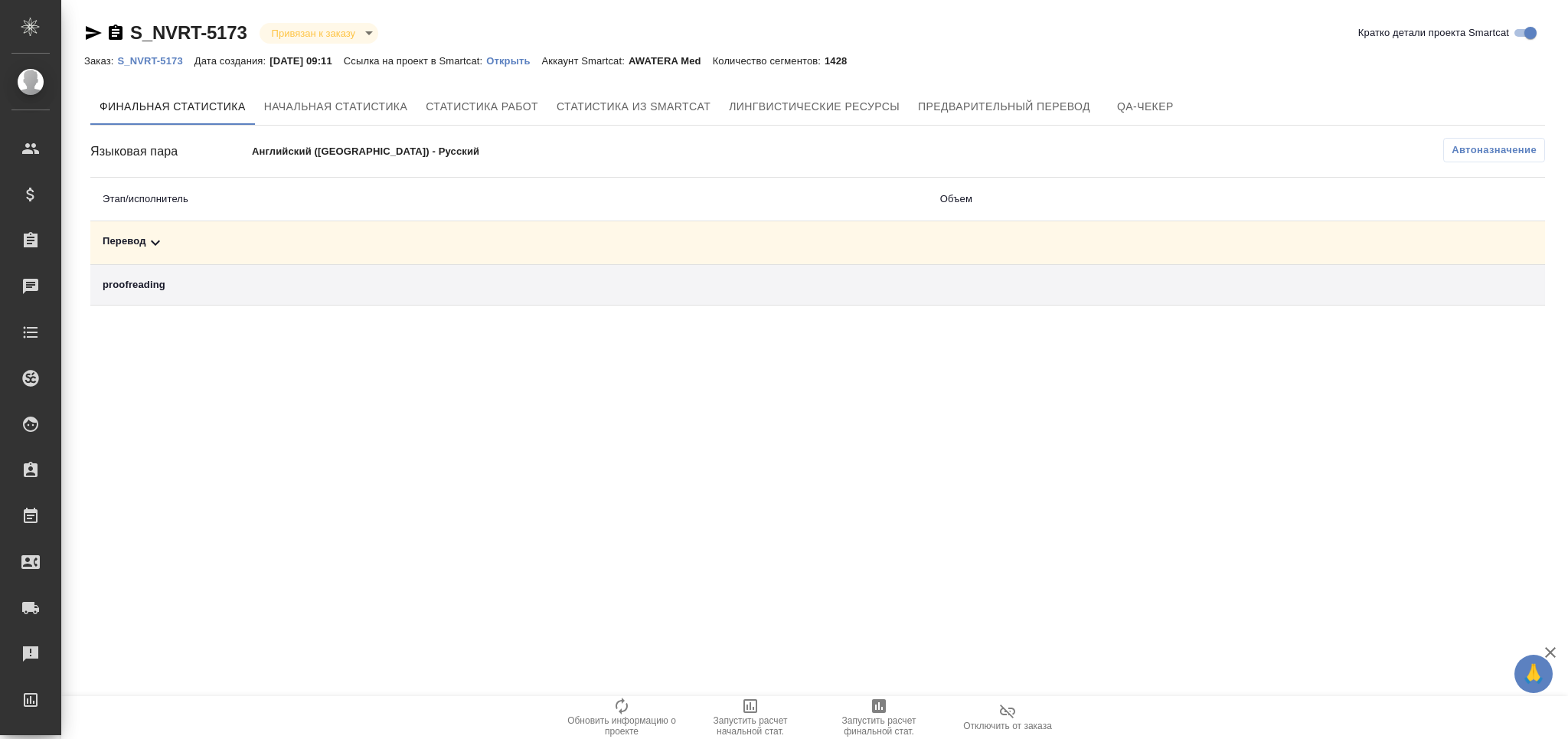
click at [877, 714] on icon "button" at bounding box center [879, 706] width 19 height 19
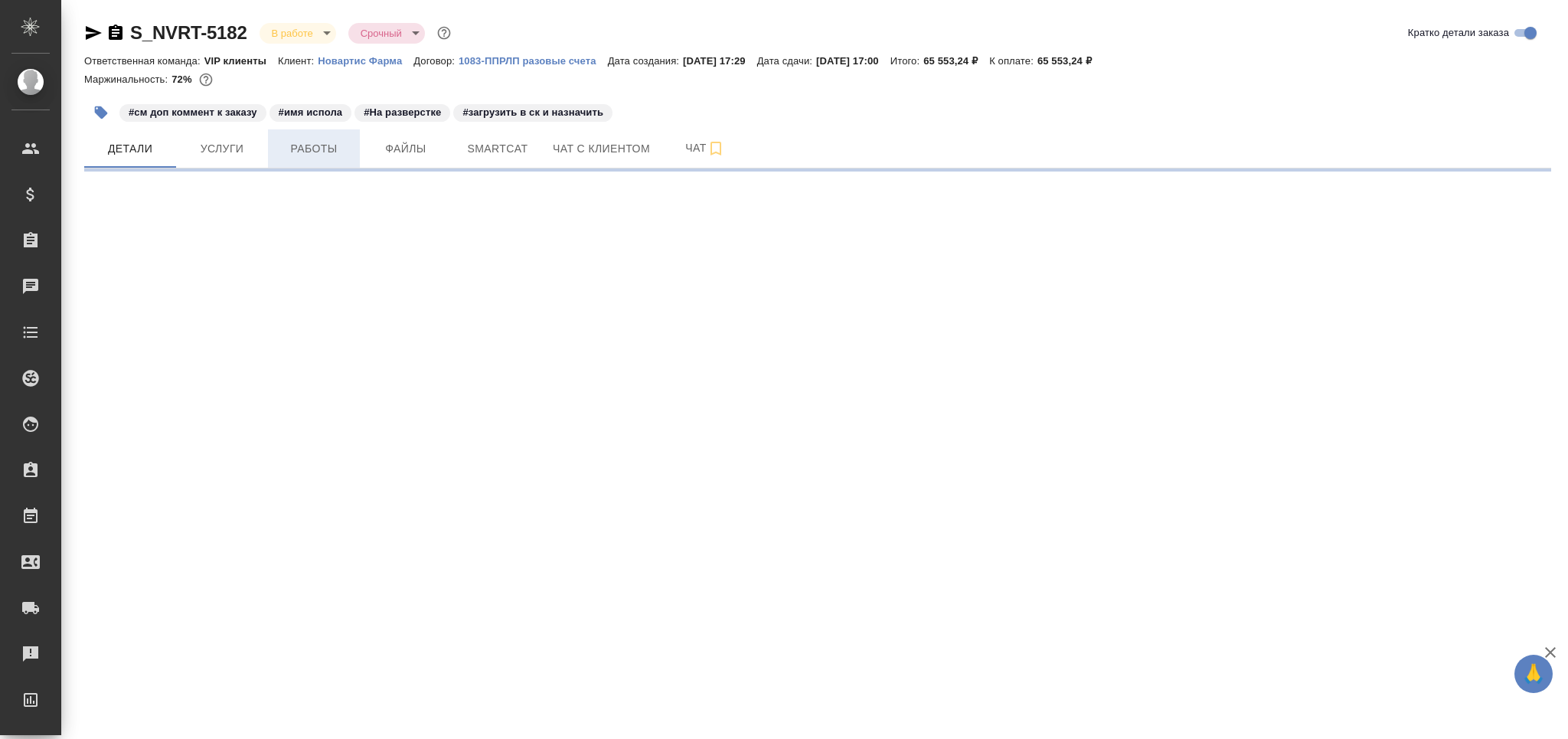
select select "RU"
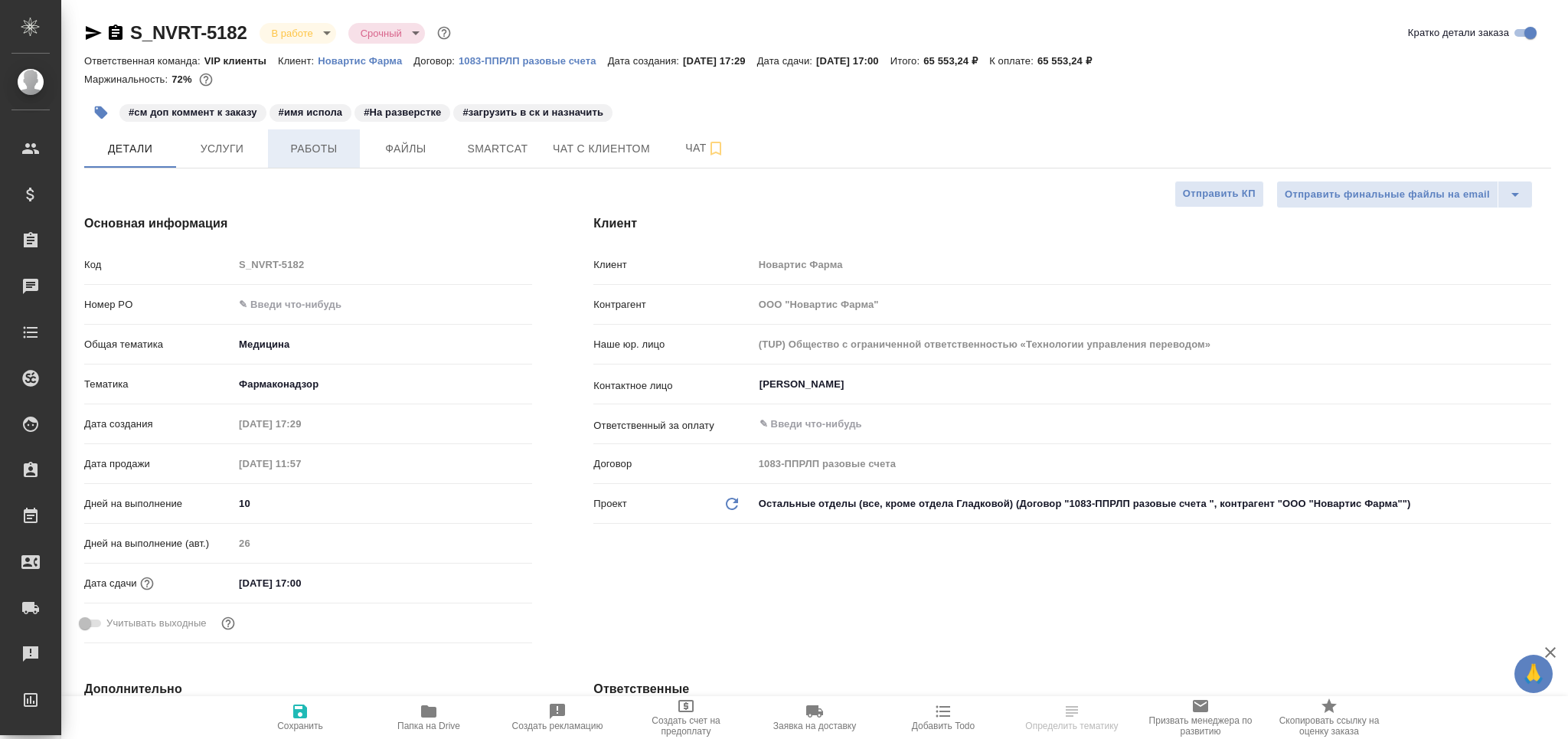
click at [319, 157] on span "Работы" at bounding box center [313, 149] width 74 height 19
type textarea "x"
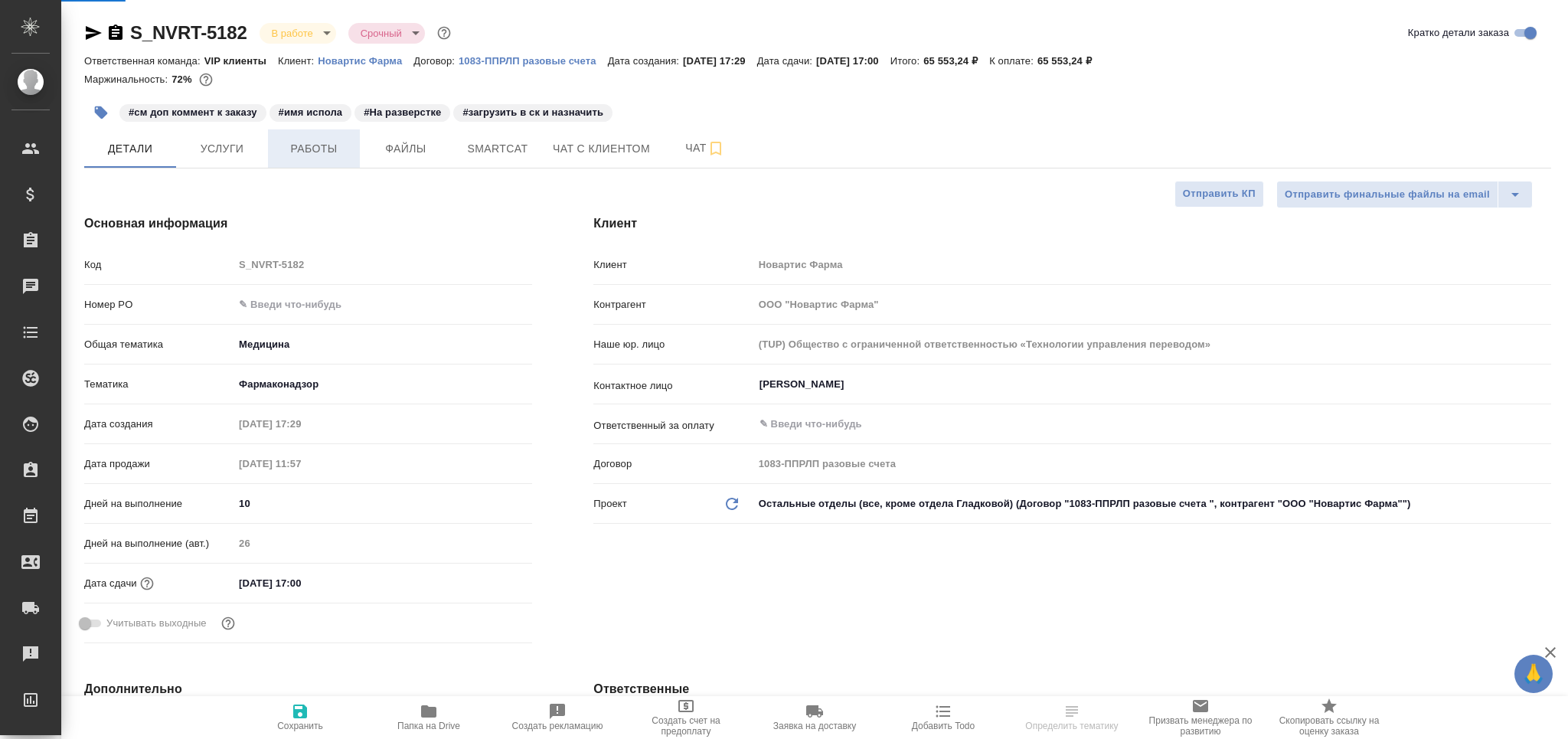
type textarea "x"
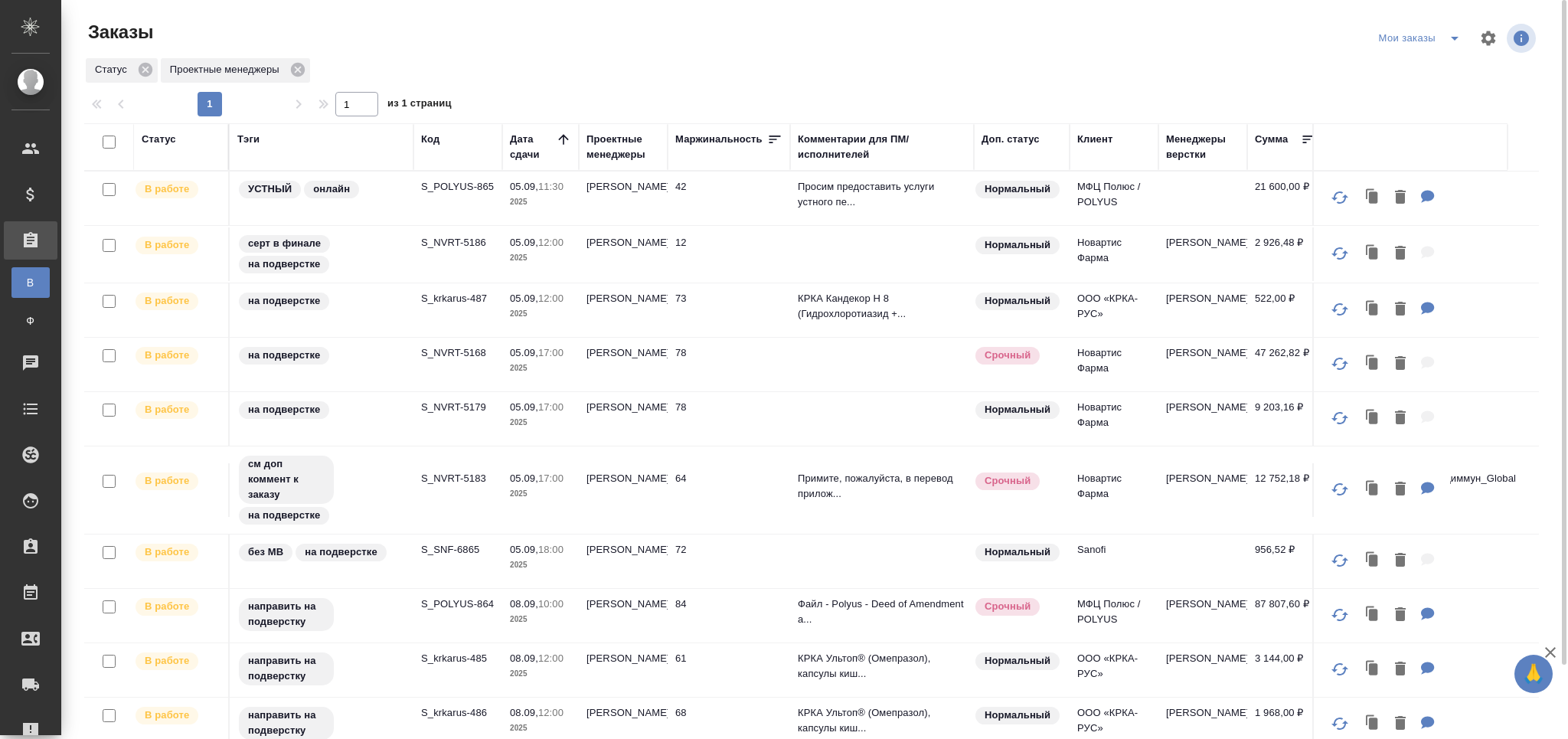
click at [325, 382] on td "на подверстке" at bounding box center [321, 364] width 184 height 53
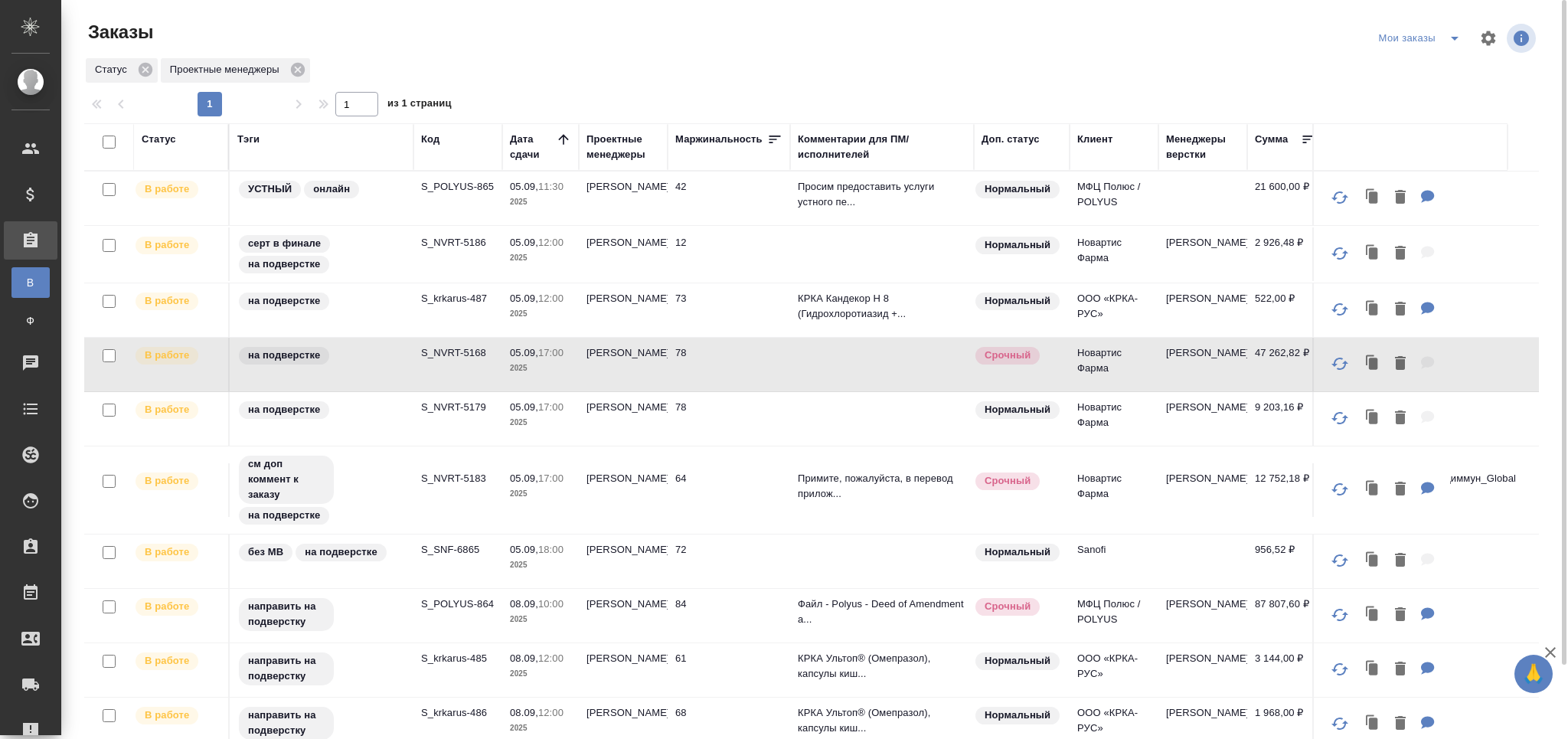
click at [1539, 392] on div "Статус Тэги Код Дата сдачи Проектные менеджеры Маржинальность Комментарии для П…" at bounding box center [817, 468] width 1467 height 689
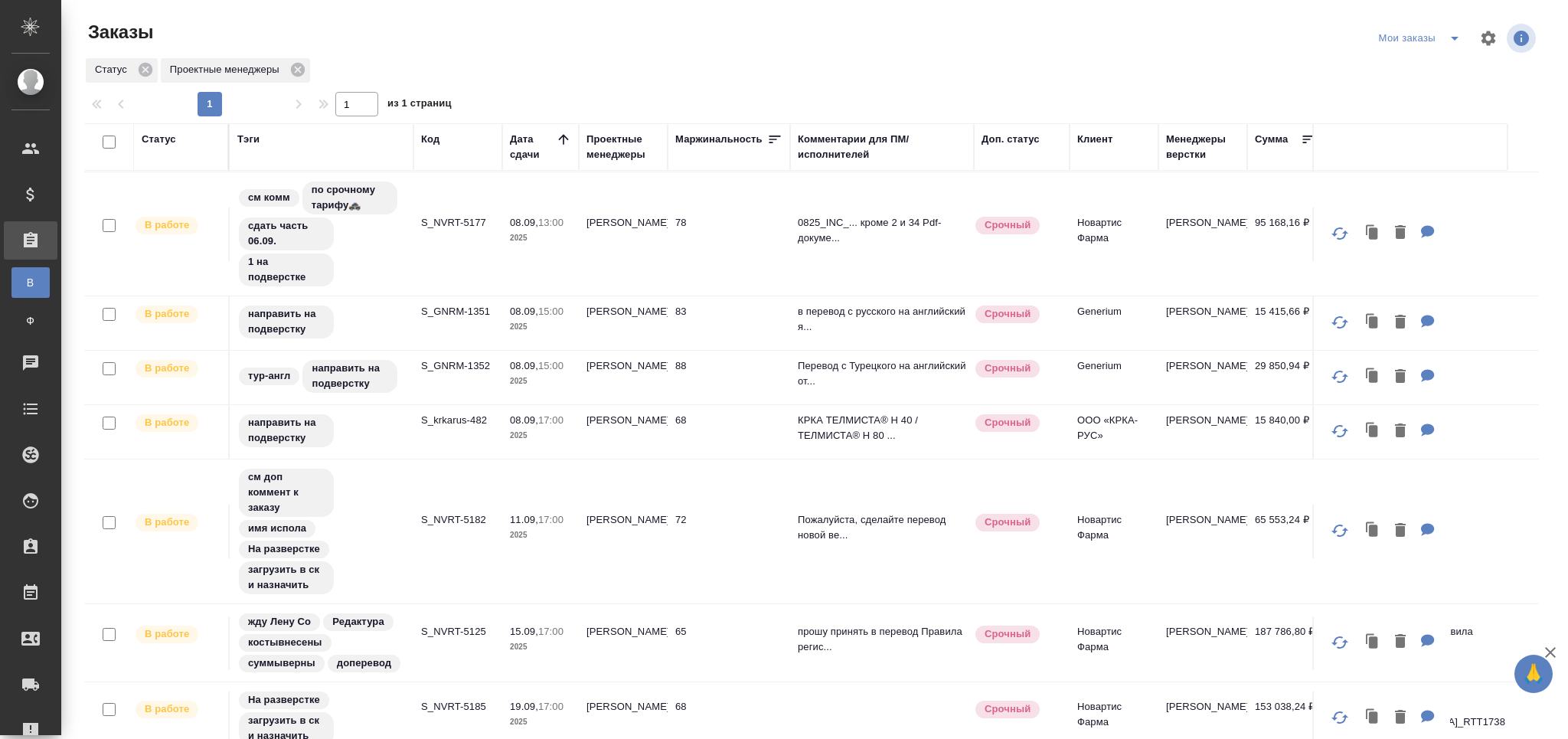
scroll to position [37, 0]
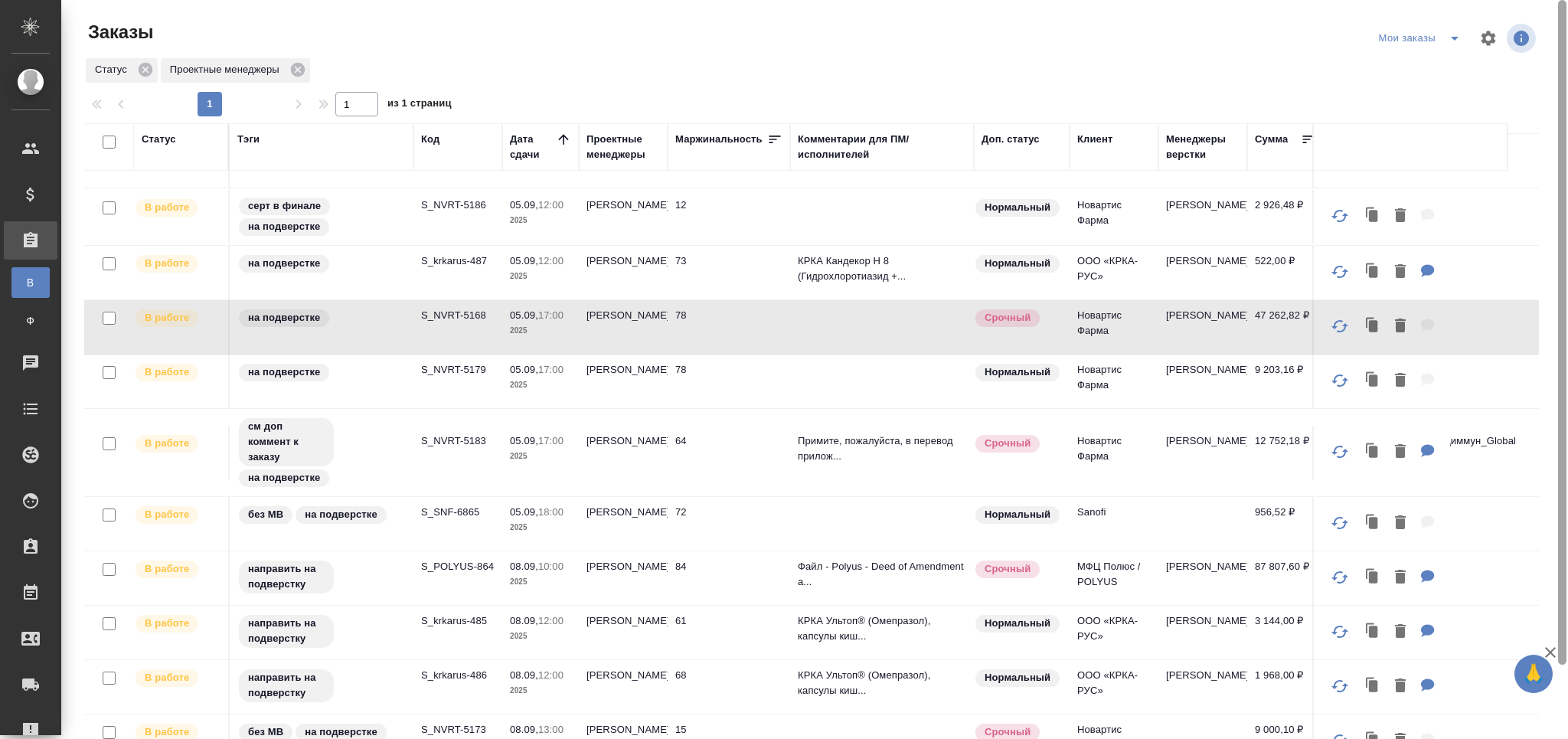
click at [1553, 654] on icon "button" at bounding box center [1550, 652] width 11 height 11
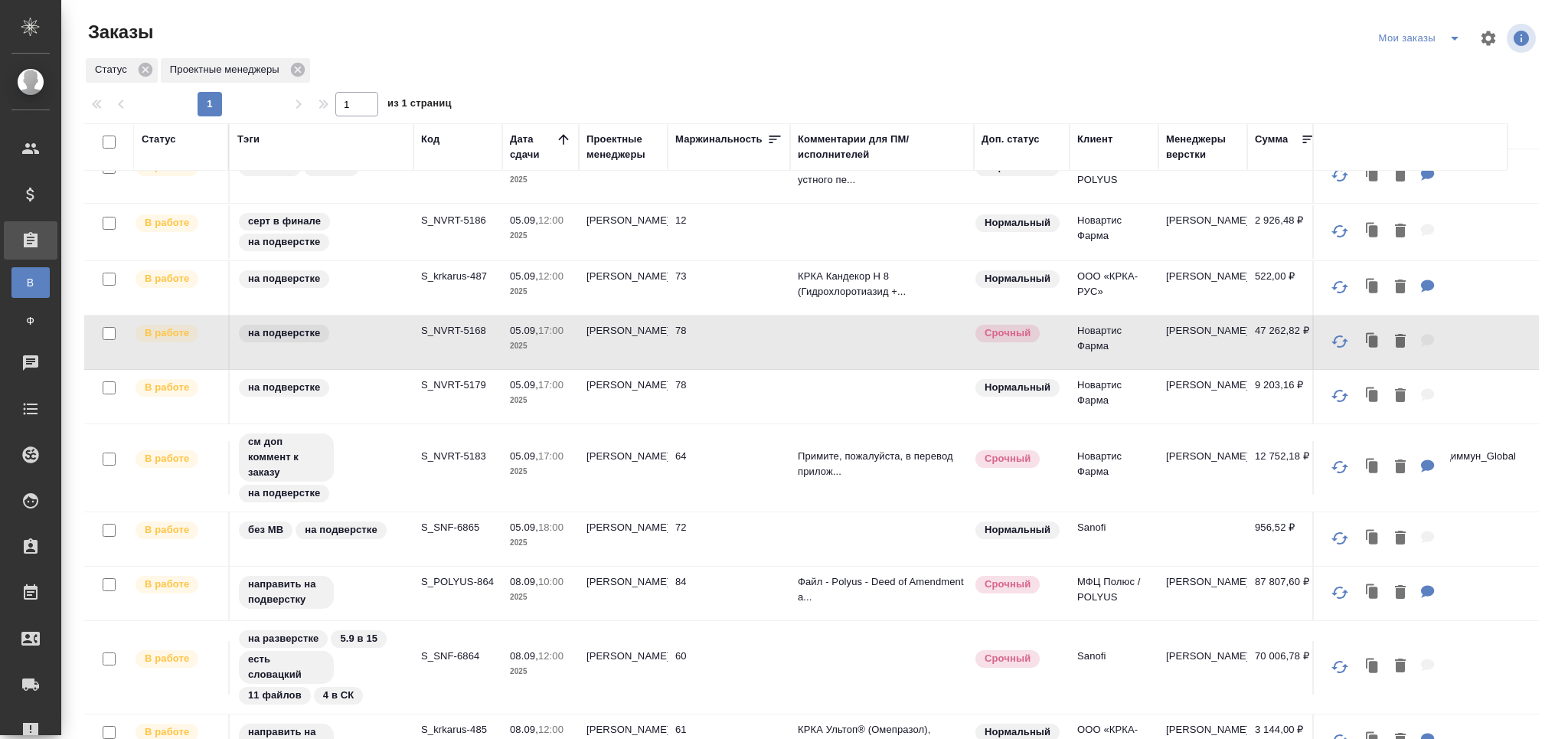
scroll to position [0, 0]
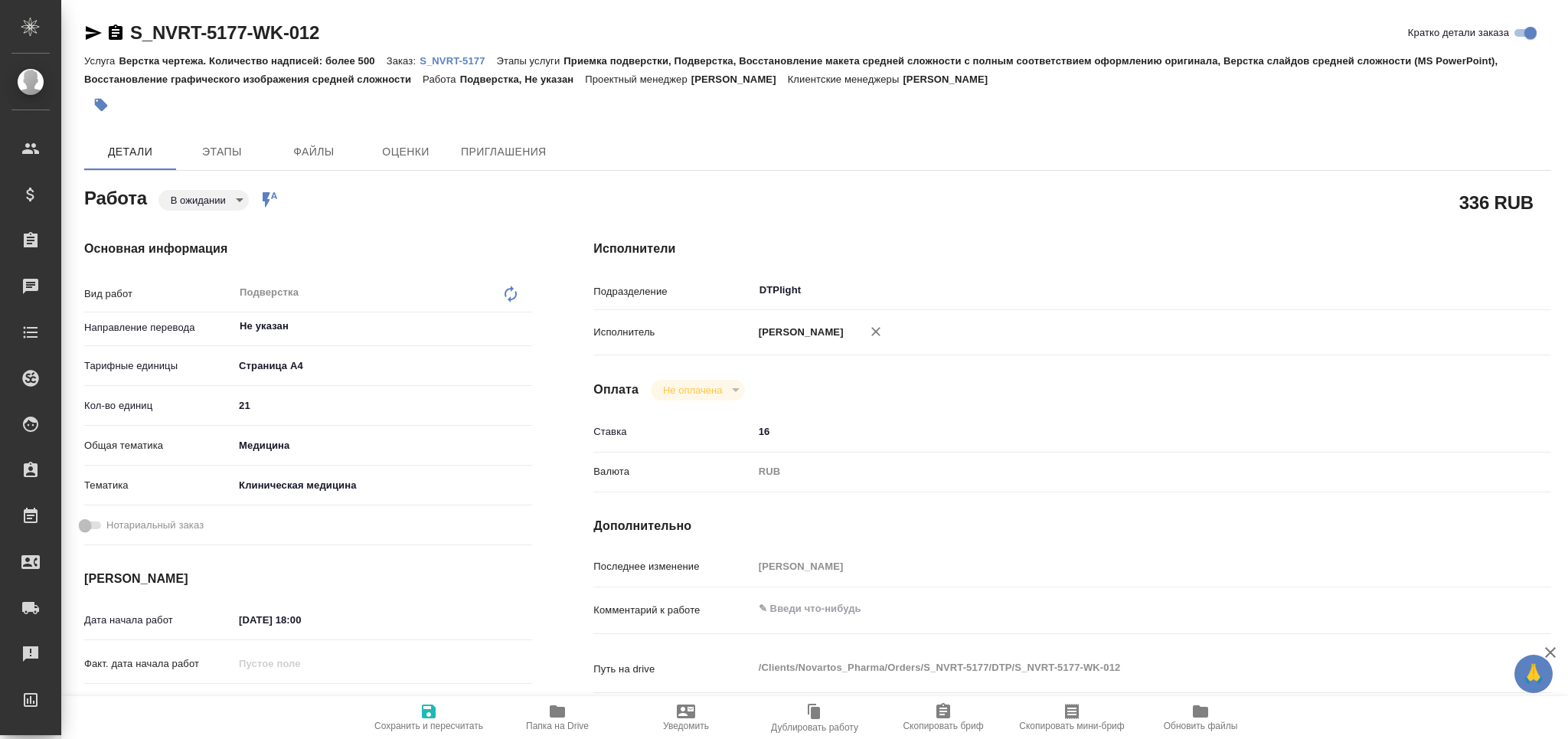
type textarea "x"
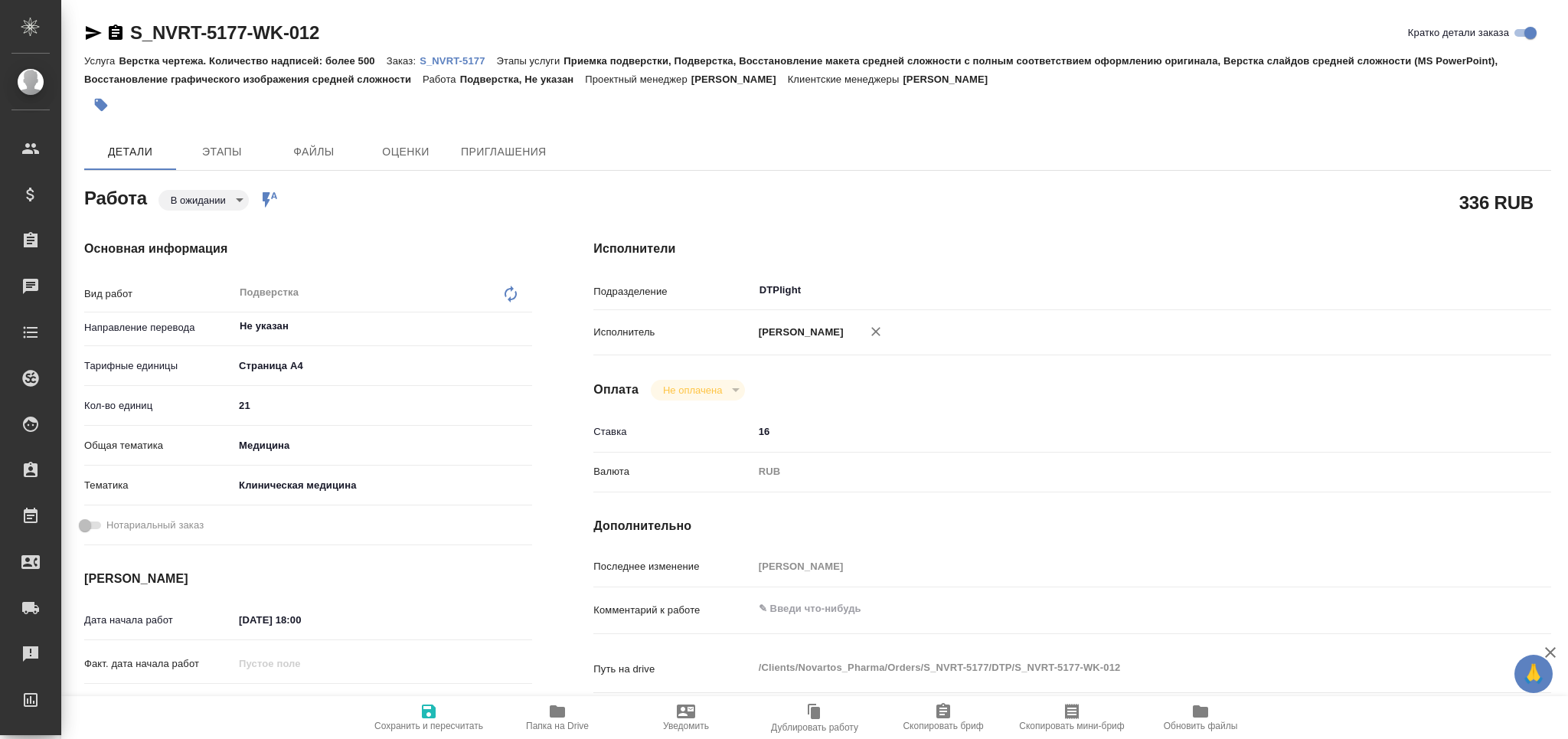
type textarea "x"
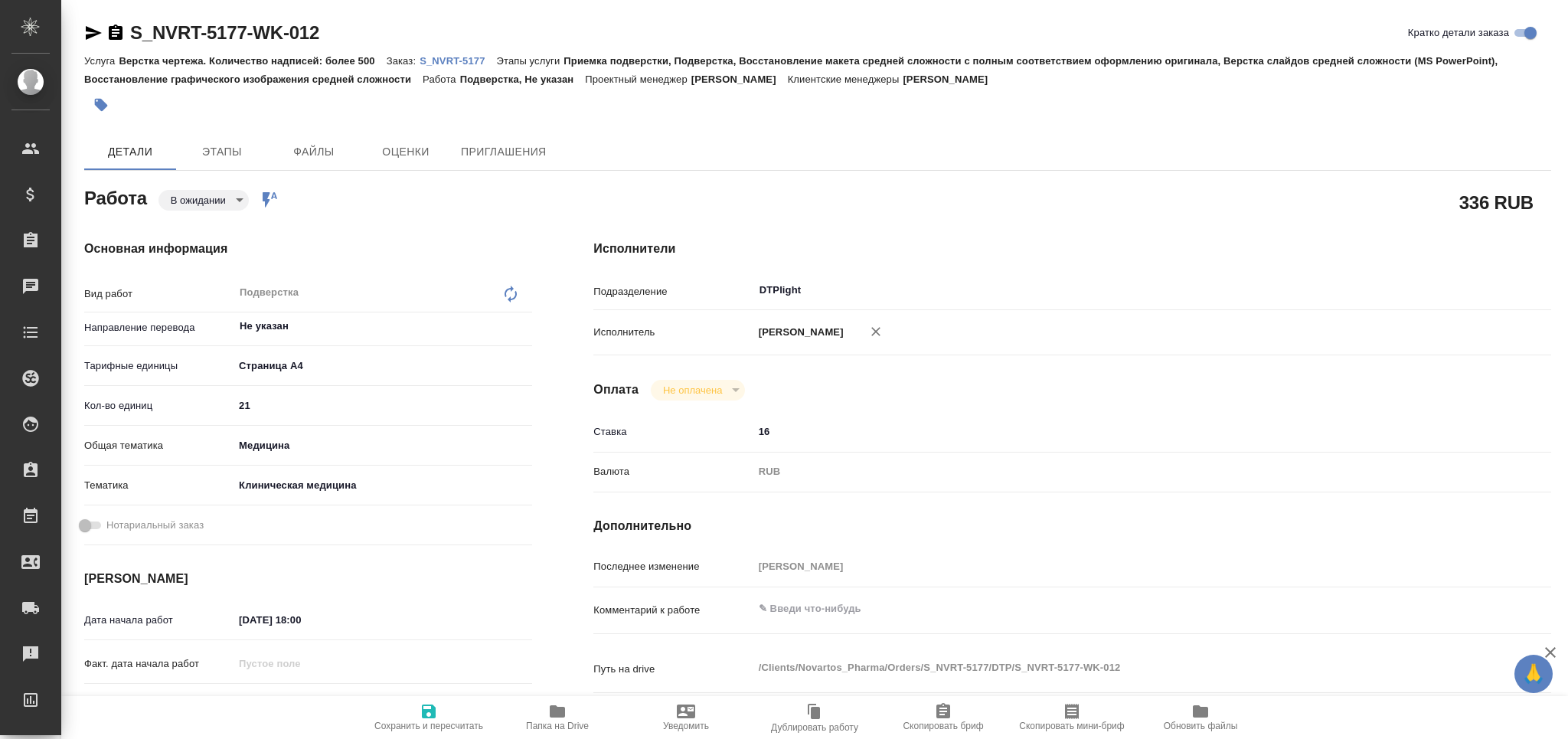
type textarea "x"
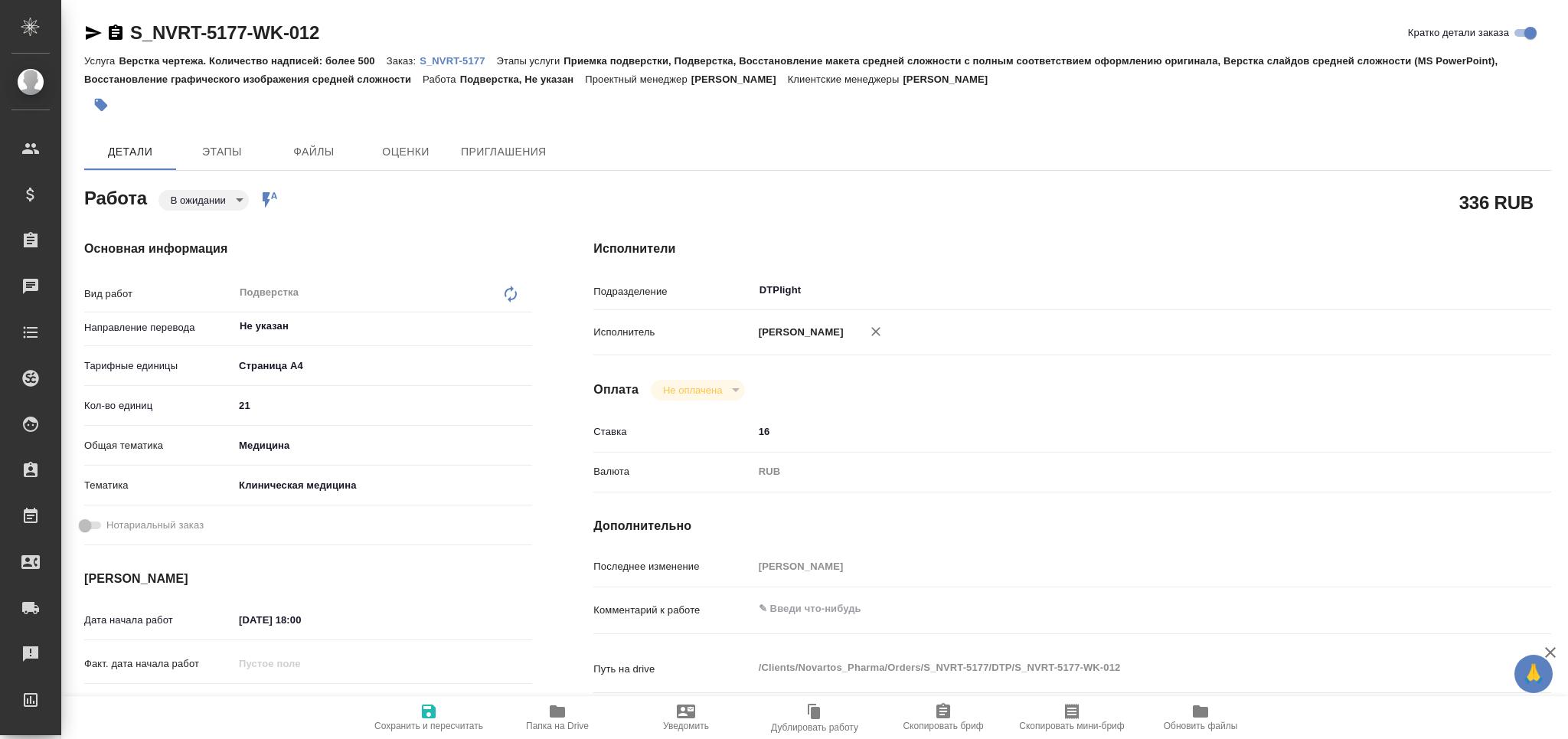
scroll to position [102, 0]
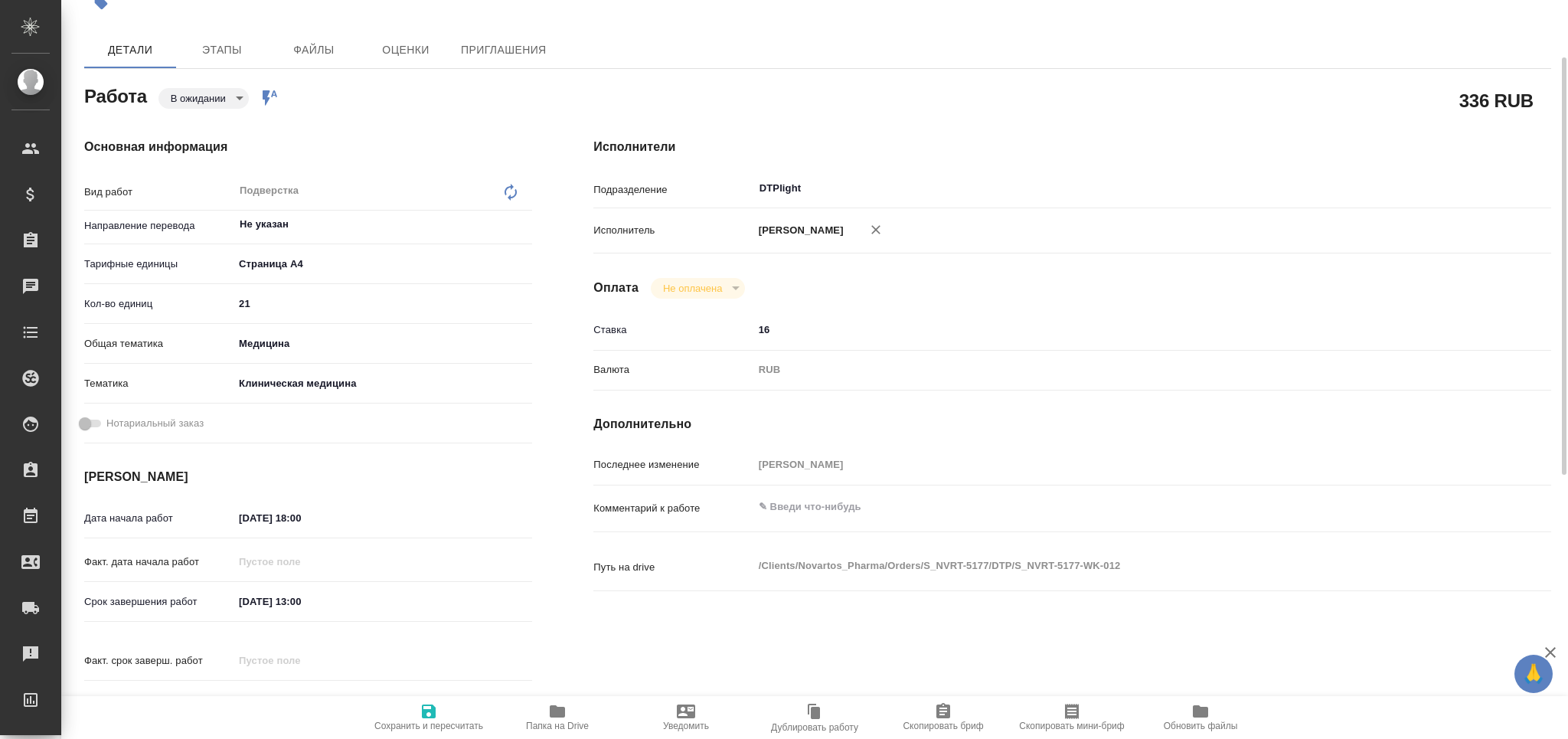
type textarea "x"
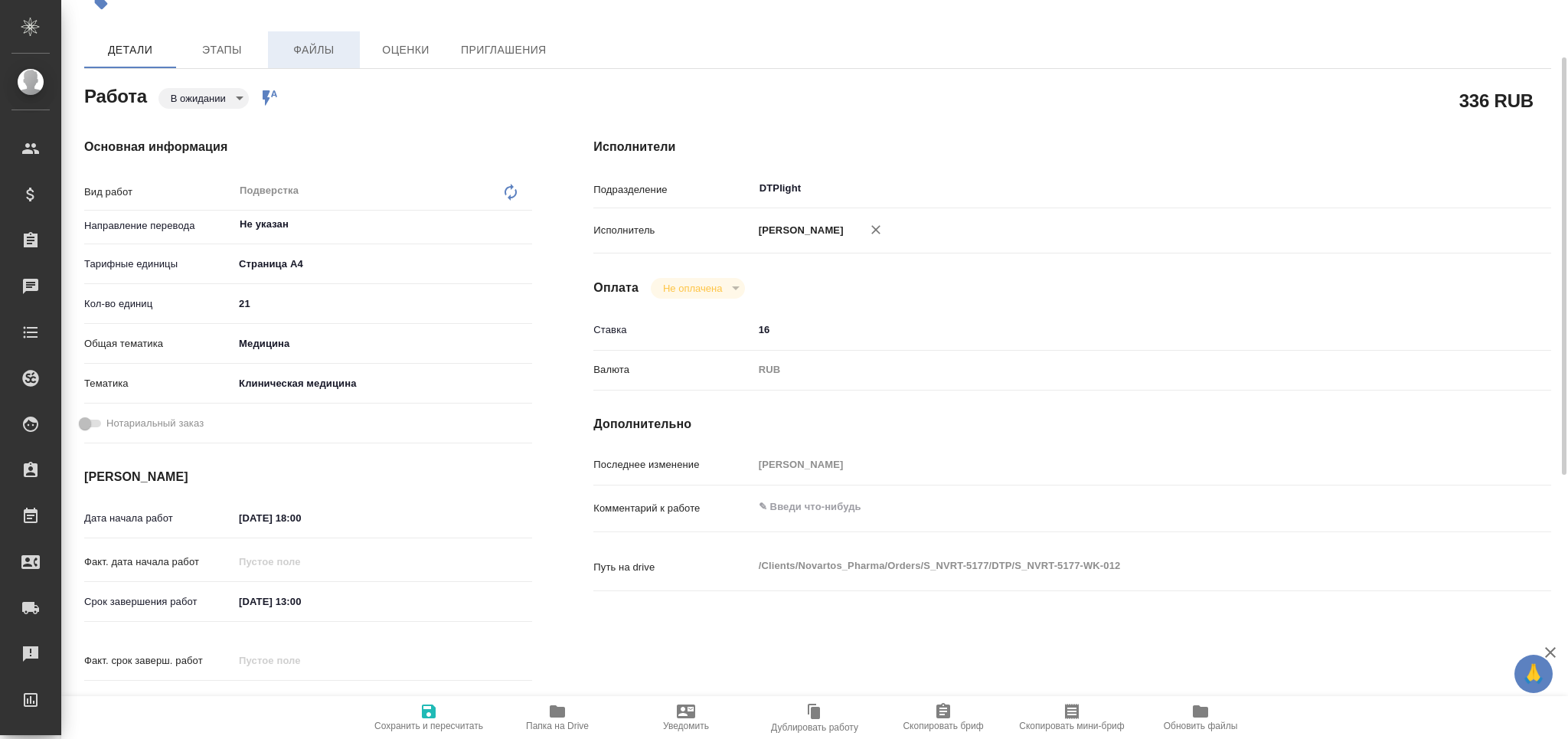
type textarea "x"
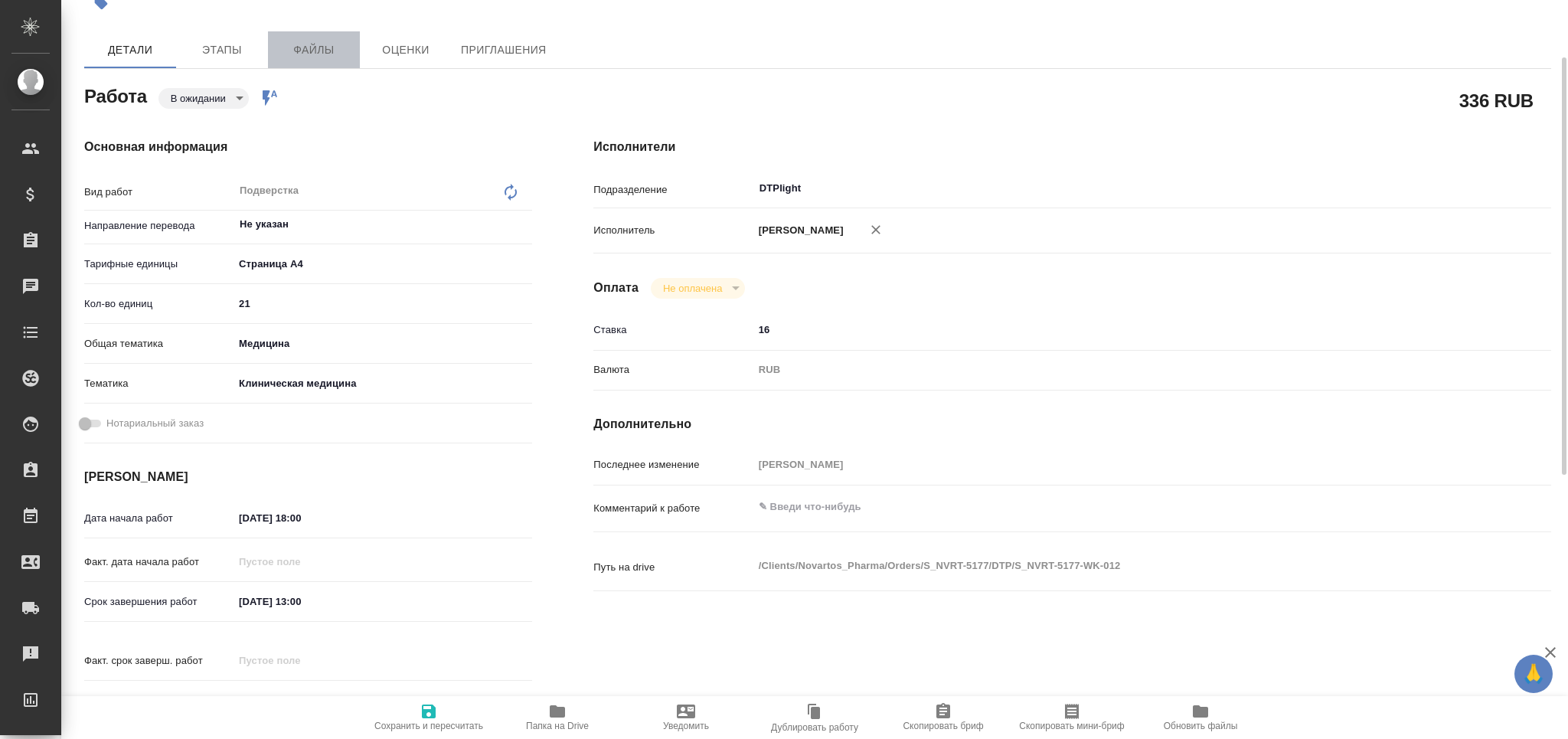
click at [311, 52] on span "Файлы" at bounding box center [313, 50] width 74 height 19
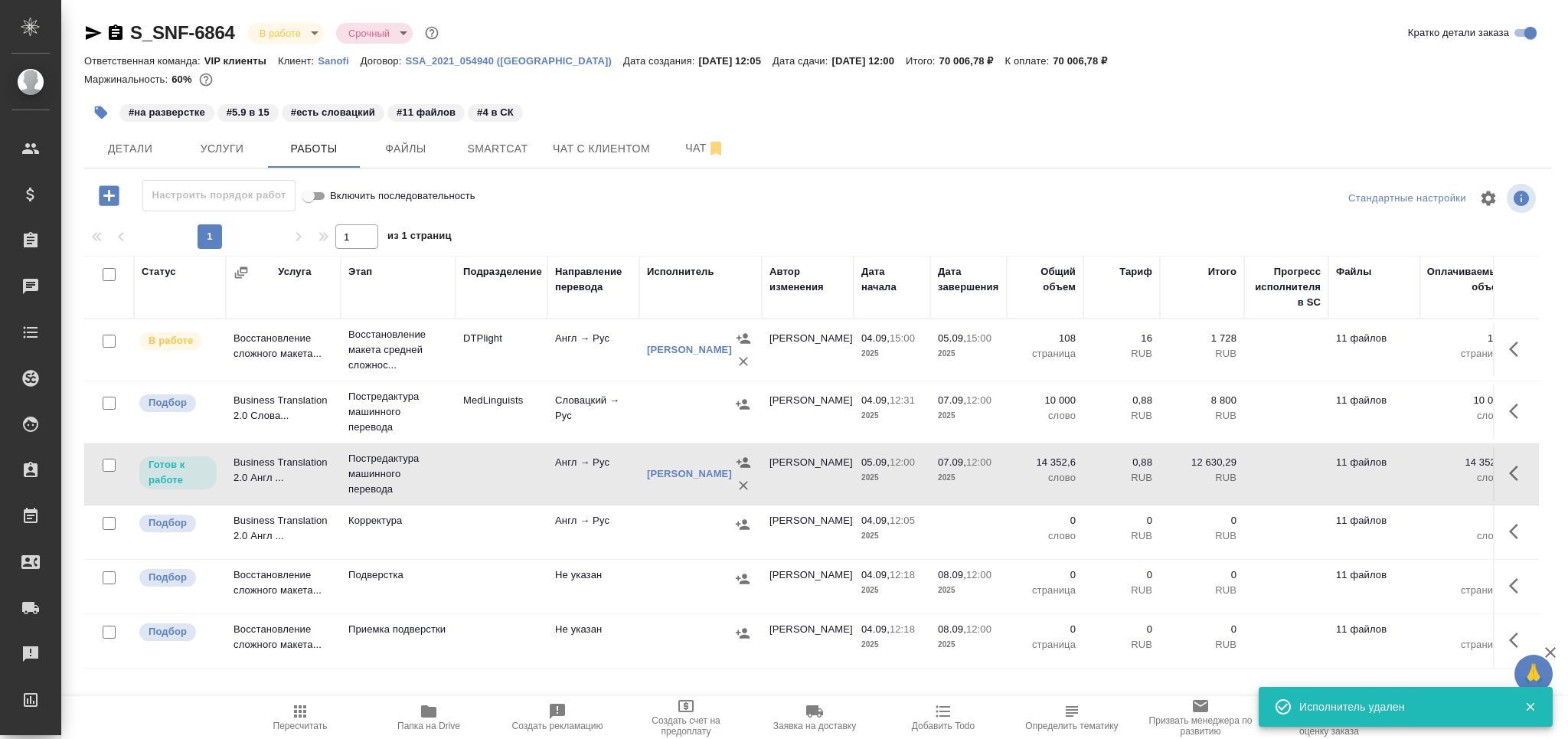
click at [312, 723] on span "Пересчитать" at bounding box center [301, 725] width 54 height 11
click at [110, 523] on input "checkbox" at bounding box center [108, 522] width 13 height 13
checkbox input "true"
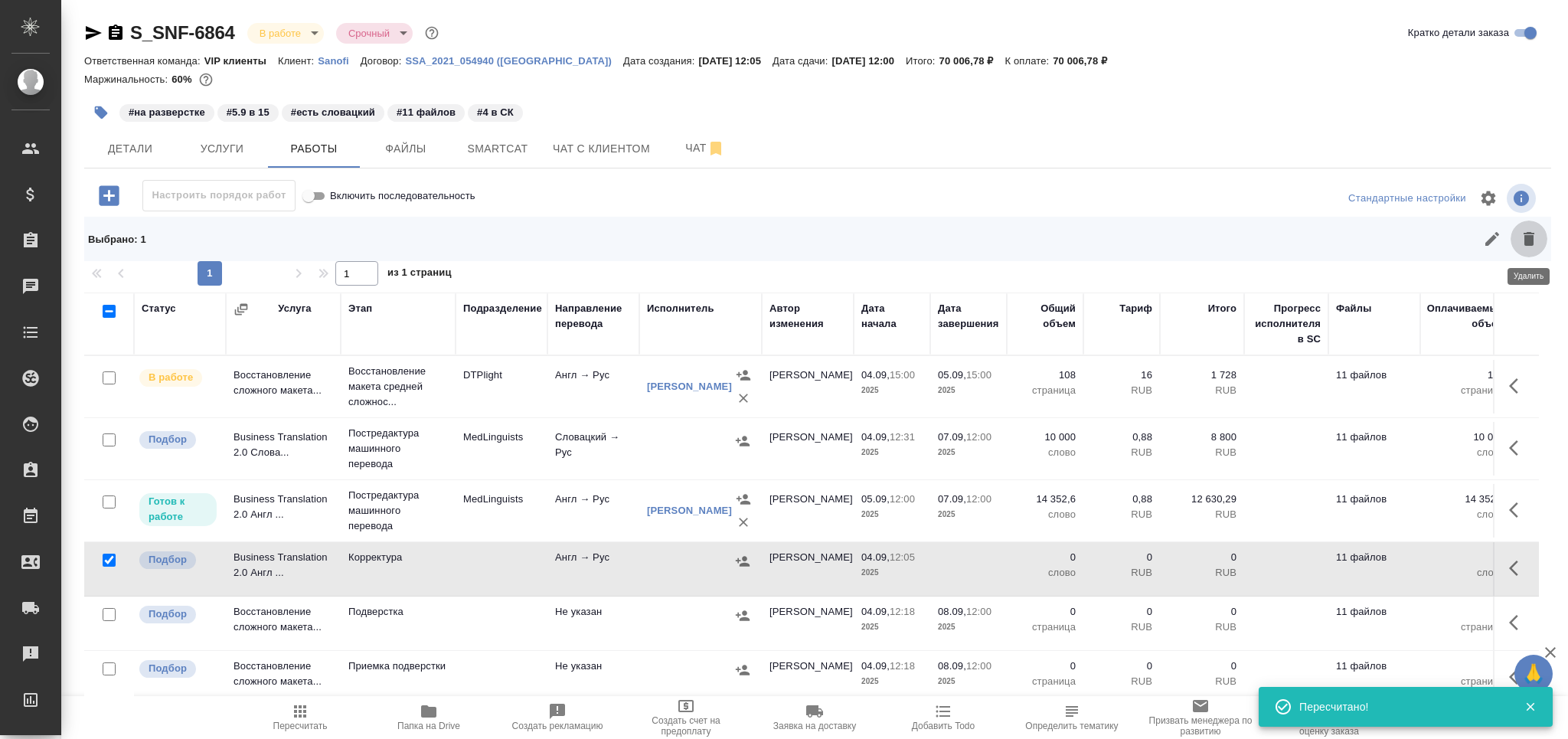
click at [1530, 233] on icon "button" at bounding box center [1528, 239] width 11 height 14
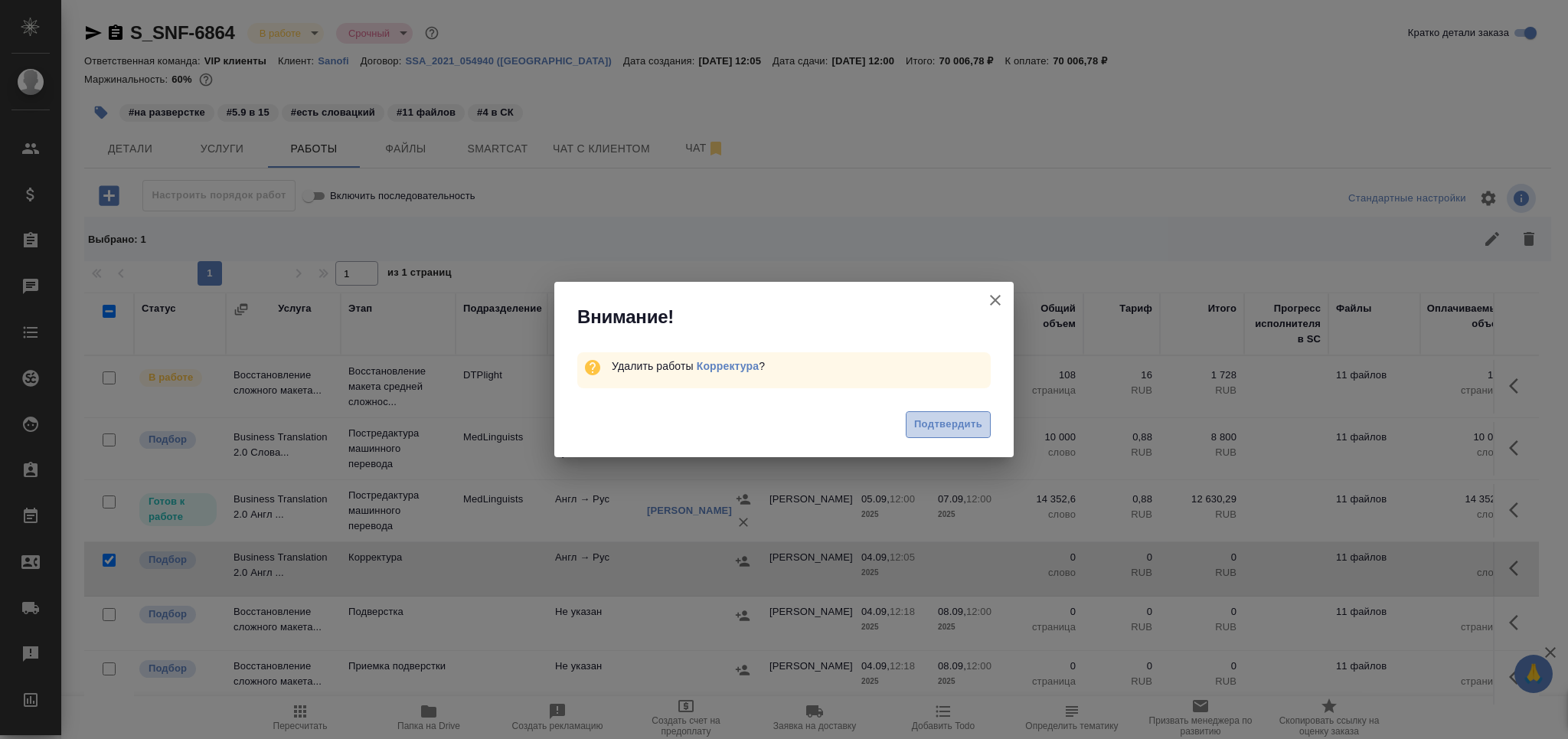
click at [944, 426] on span "Подтвердить" at bounding box center [948, 424] width 68 height 18
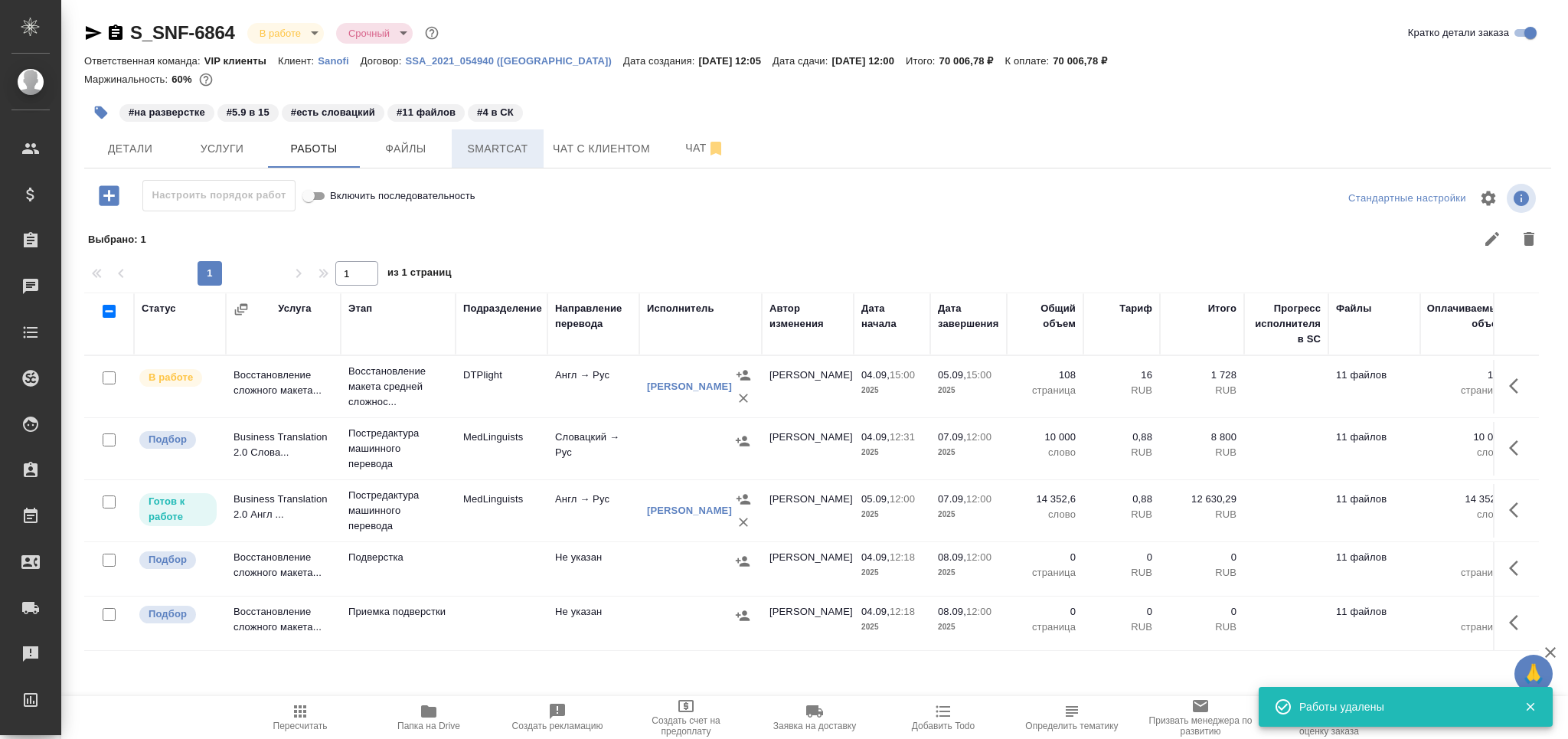
click at [516, 148] on span "Smartcat" at bounding box center [497, 149] width 74 height 19
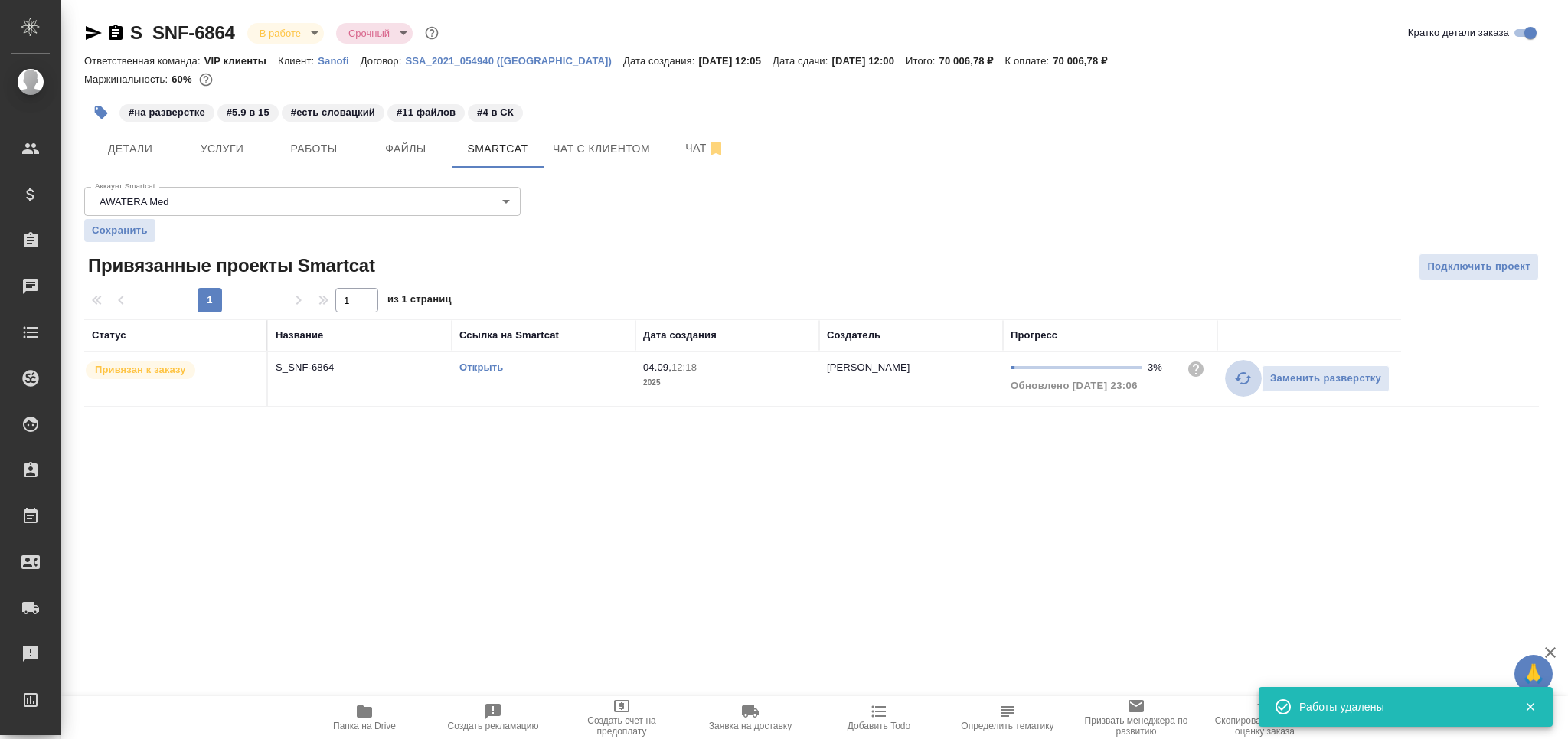
click at [1237, 383] on icon "button" at bounding box center [1244, 378] width 19 height 19
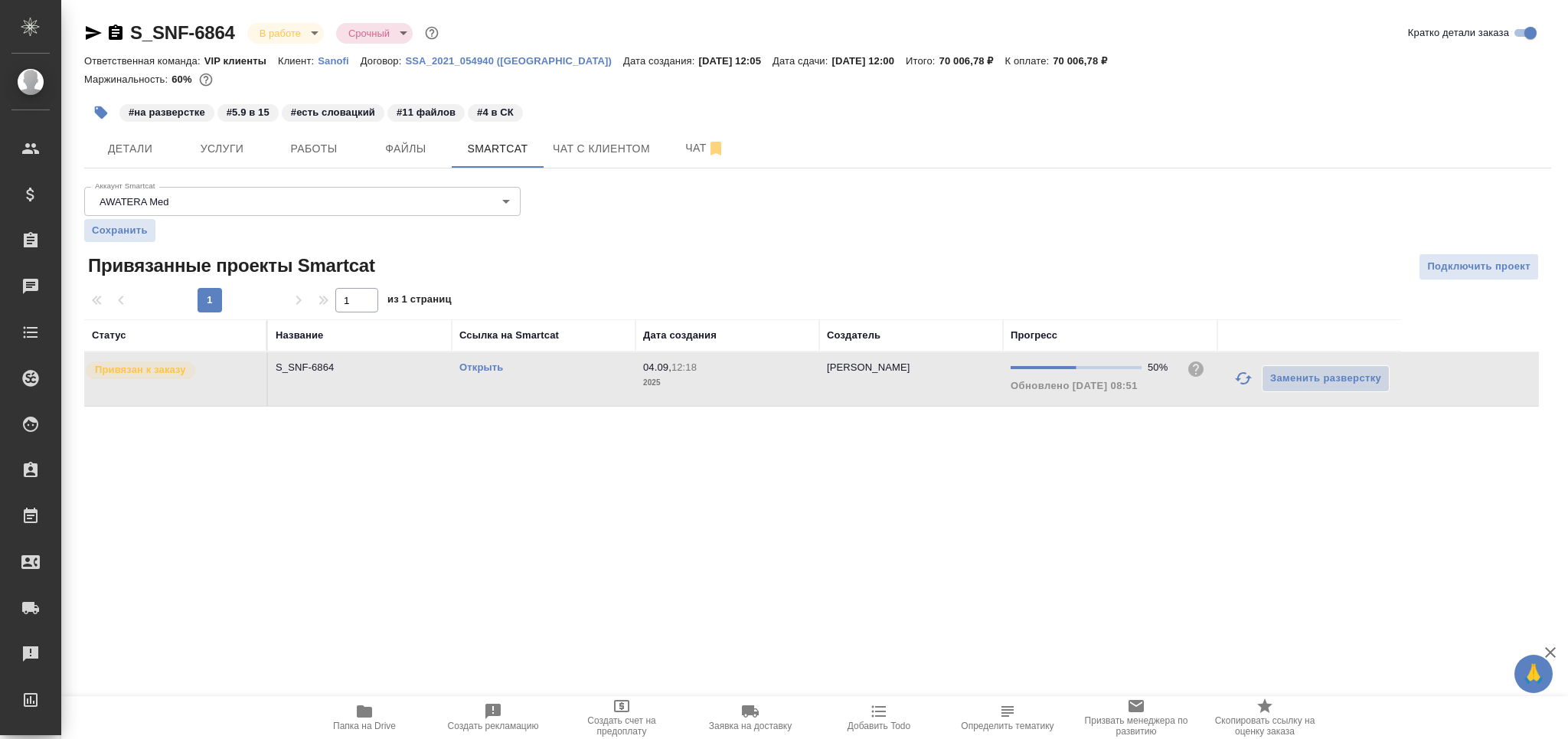
click at [494, 371] on link "Открыть" at bounding box center [482, 367] width 44 height 12
click at [300, 141] on span "Работы" at bounding box center [313, 149] width 74 height 19
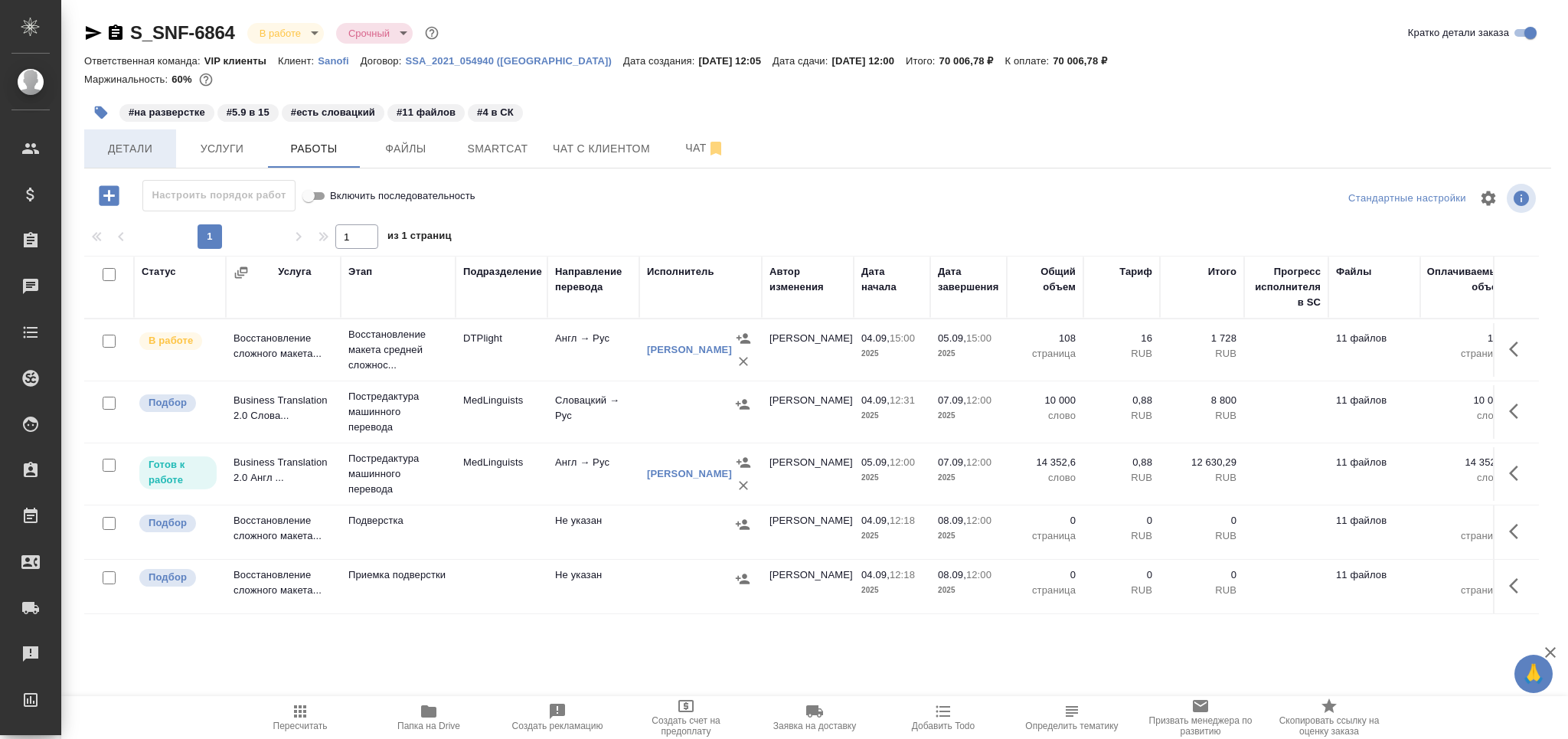
click at [142, 163] on button "Детали" at bounding box center [130, 148] width 92 height 38
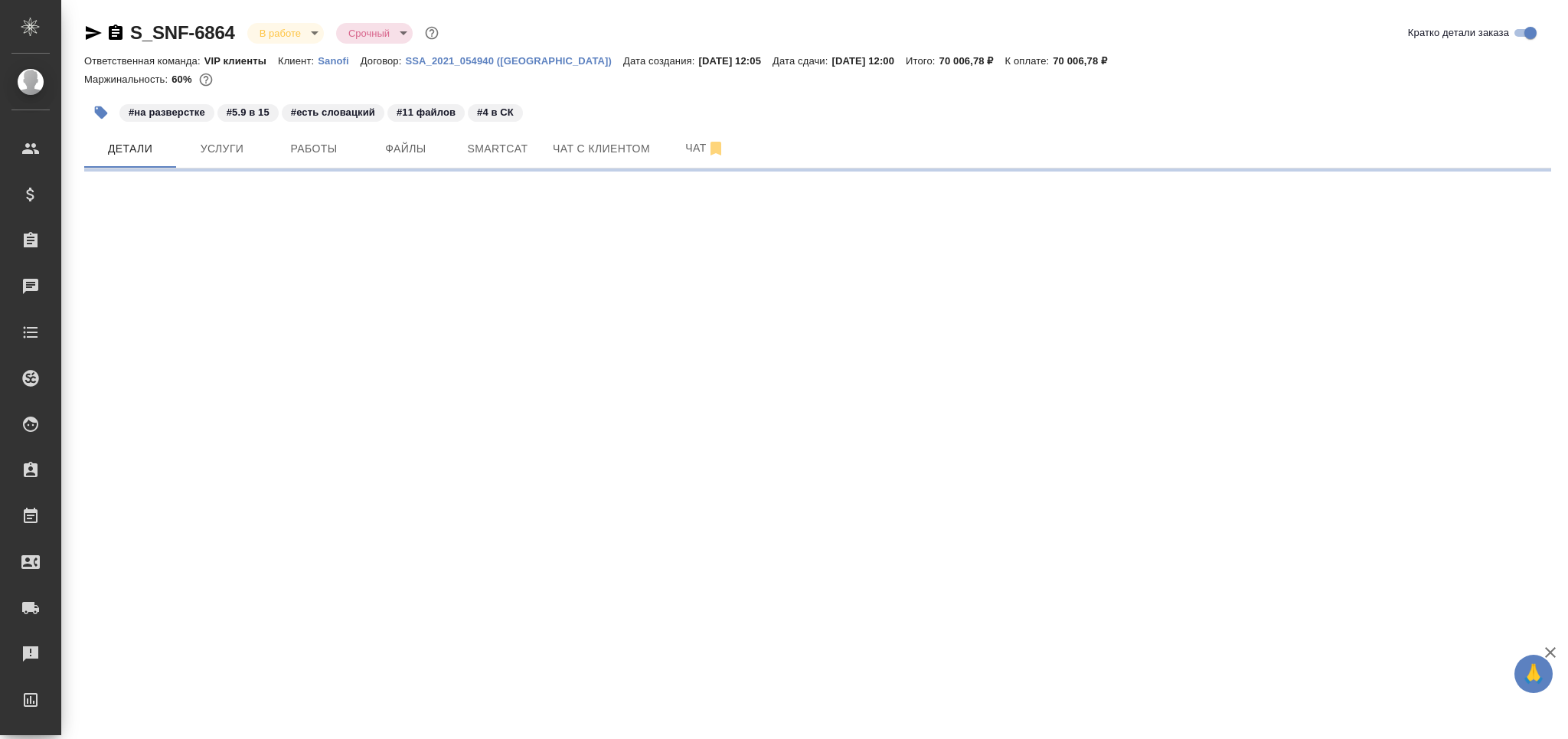
select select "RU"
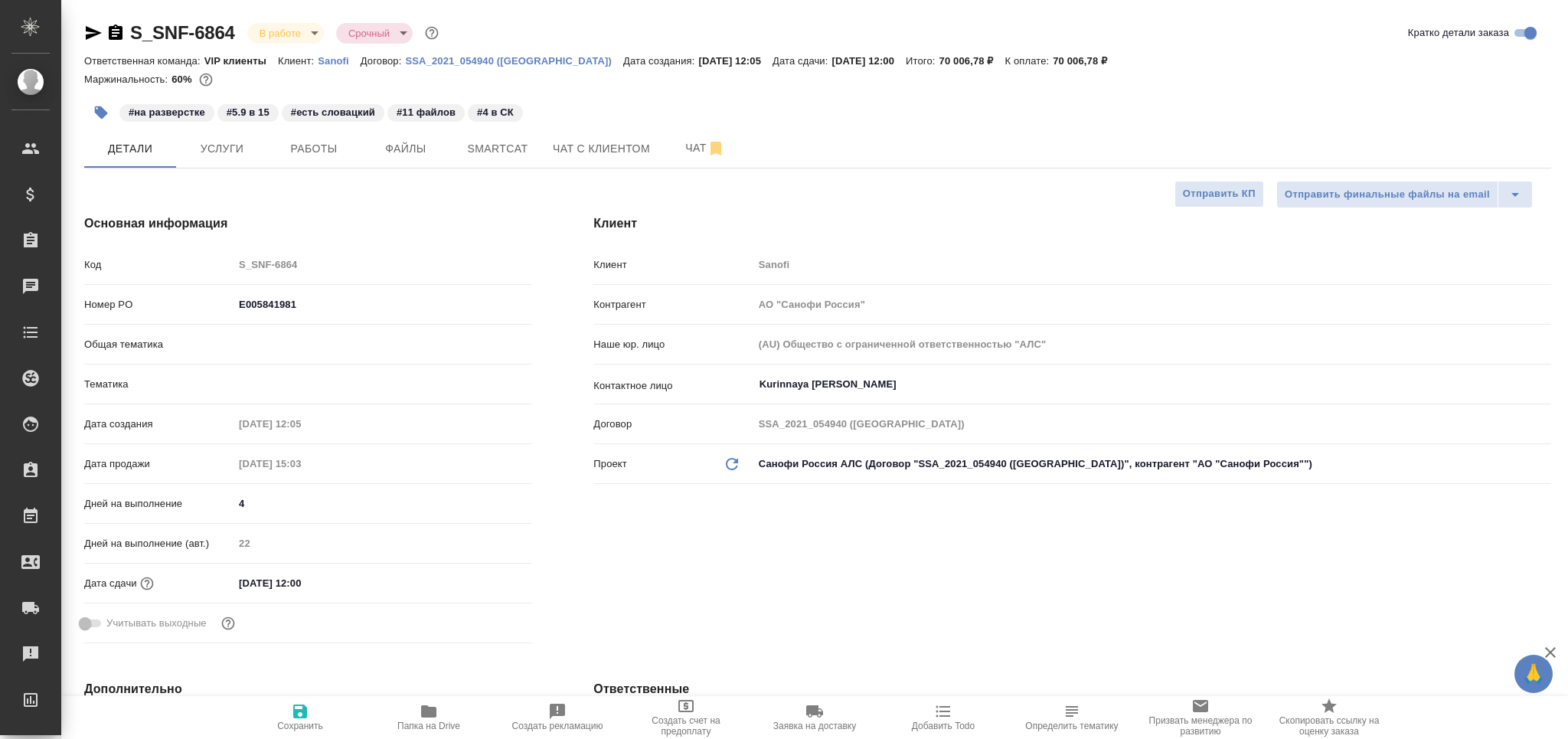
type textarea "x"
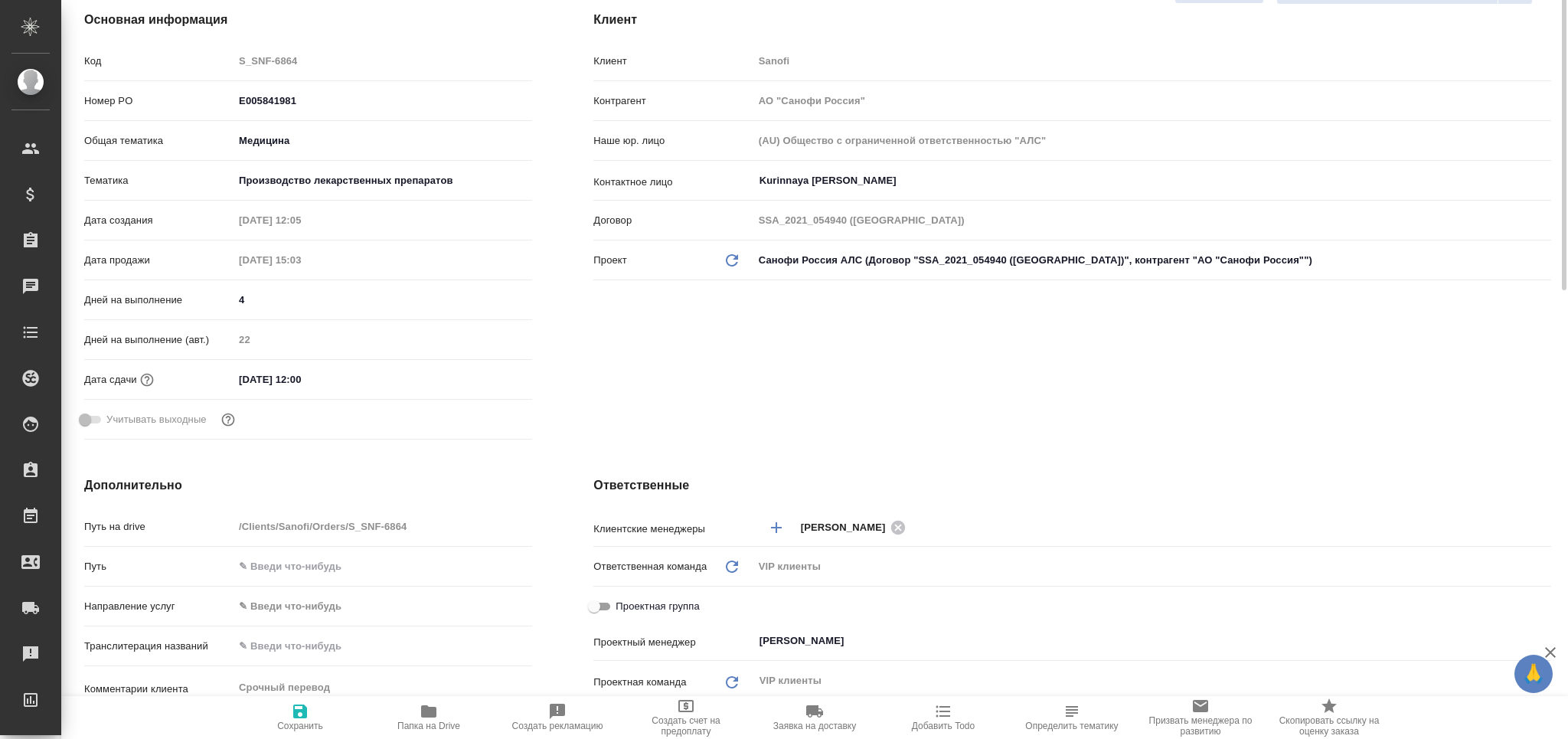
scroll to position [408, 0]
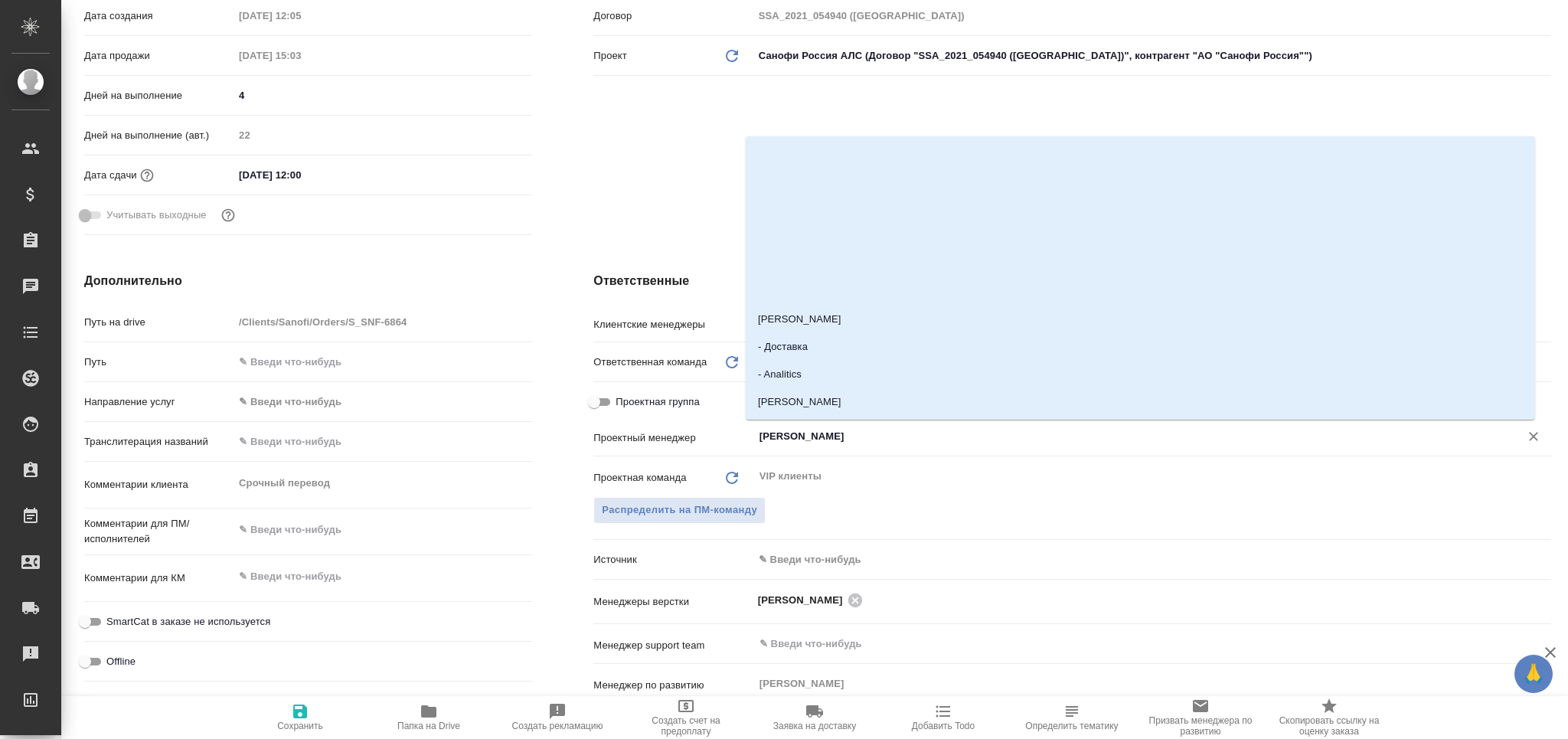
click at [800, 441] on input "[PERSON_NAME]" at bounding box center [1126, 437] width 737 height 19
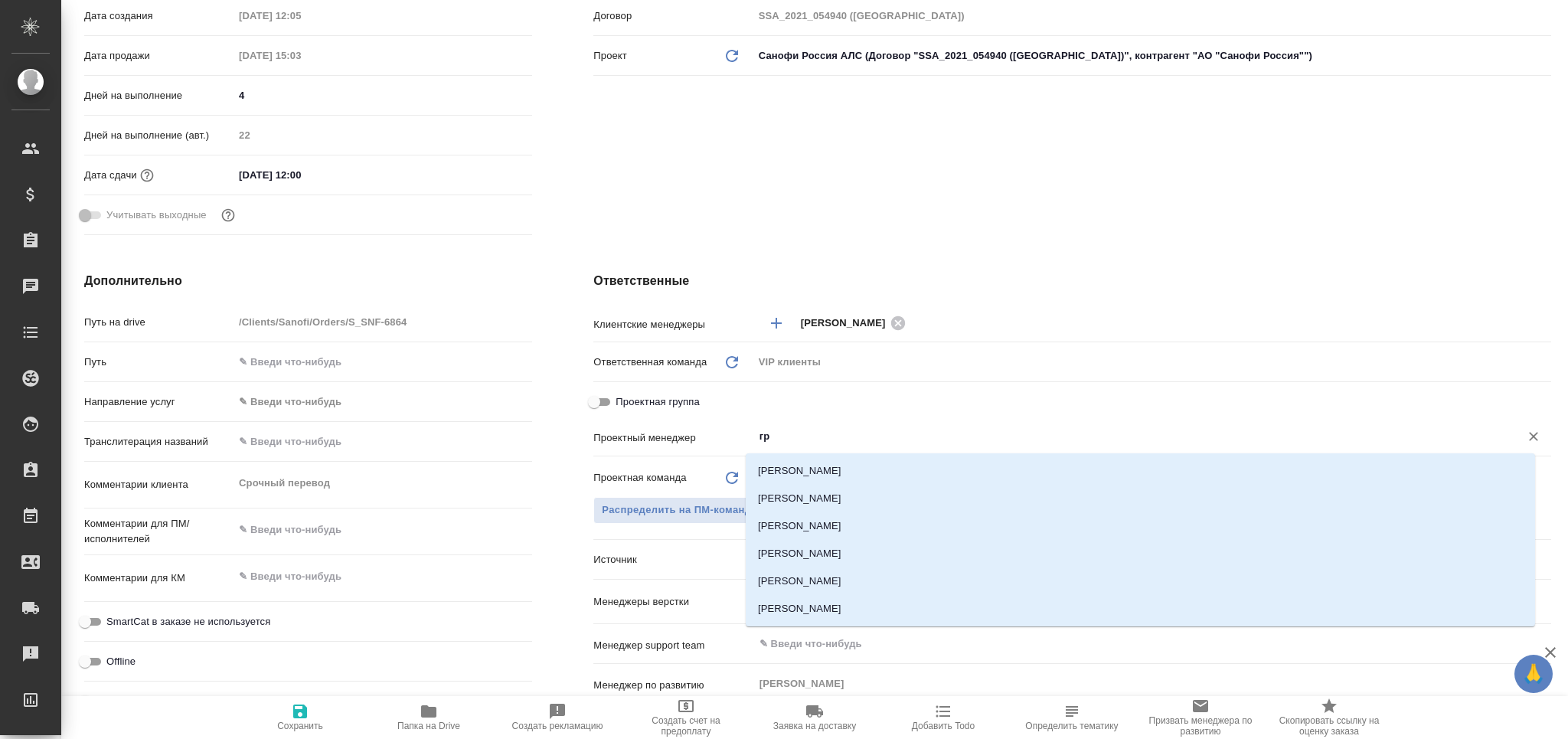
type input "гра"
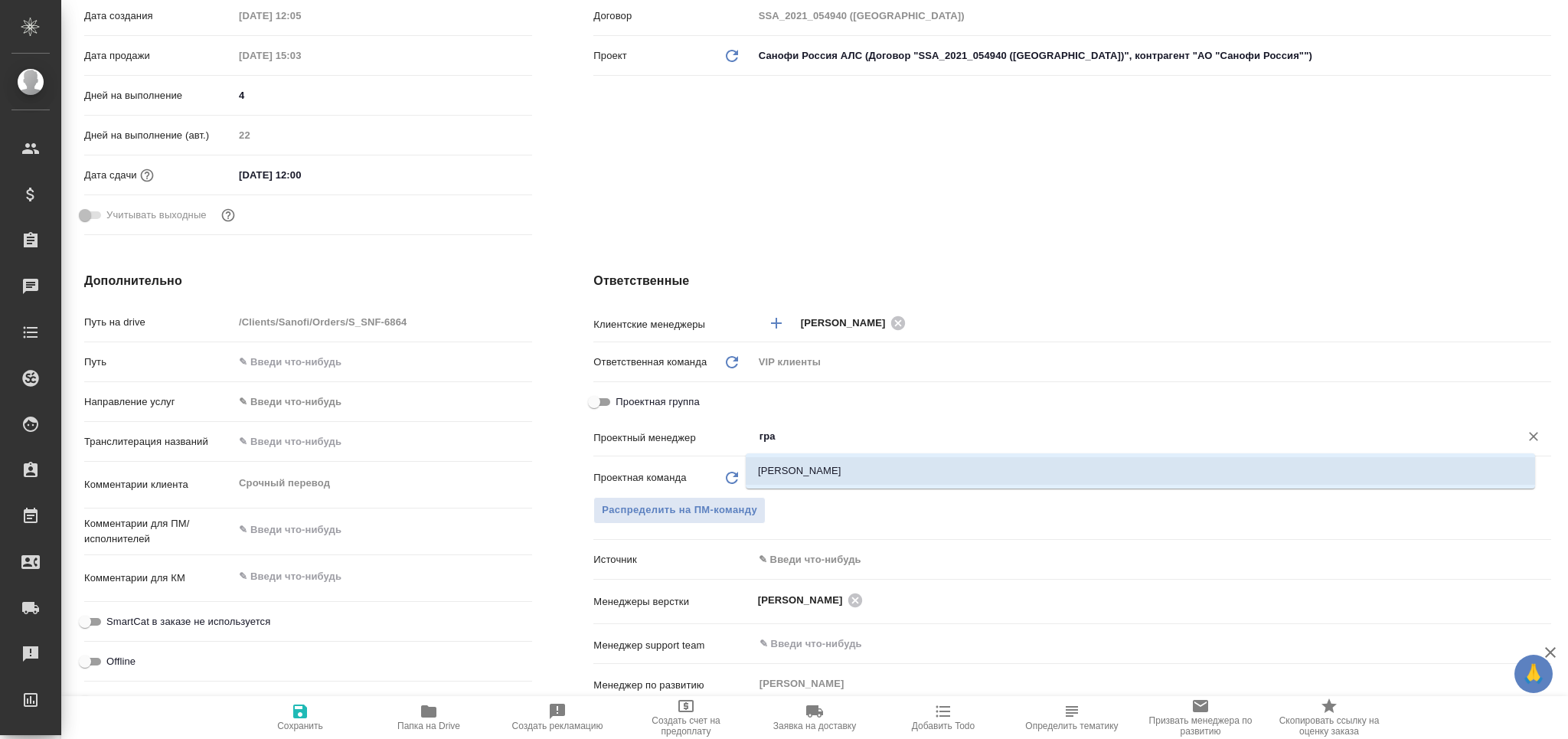
click at [784, 468] on li "[PERSON_NAME]" at bounding box center [1140, 471] width 789 height 28
type textarea "x"
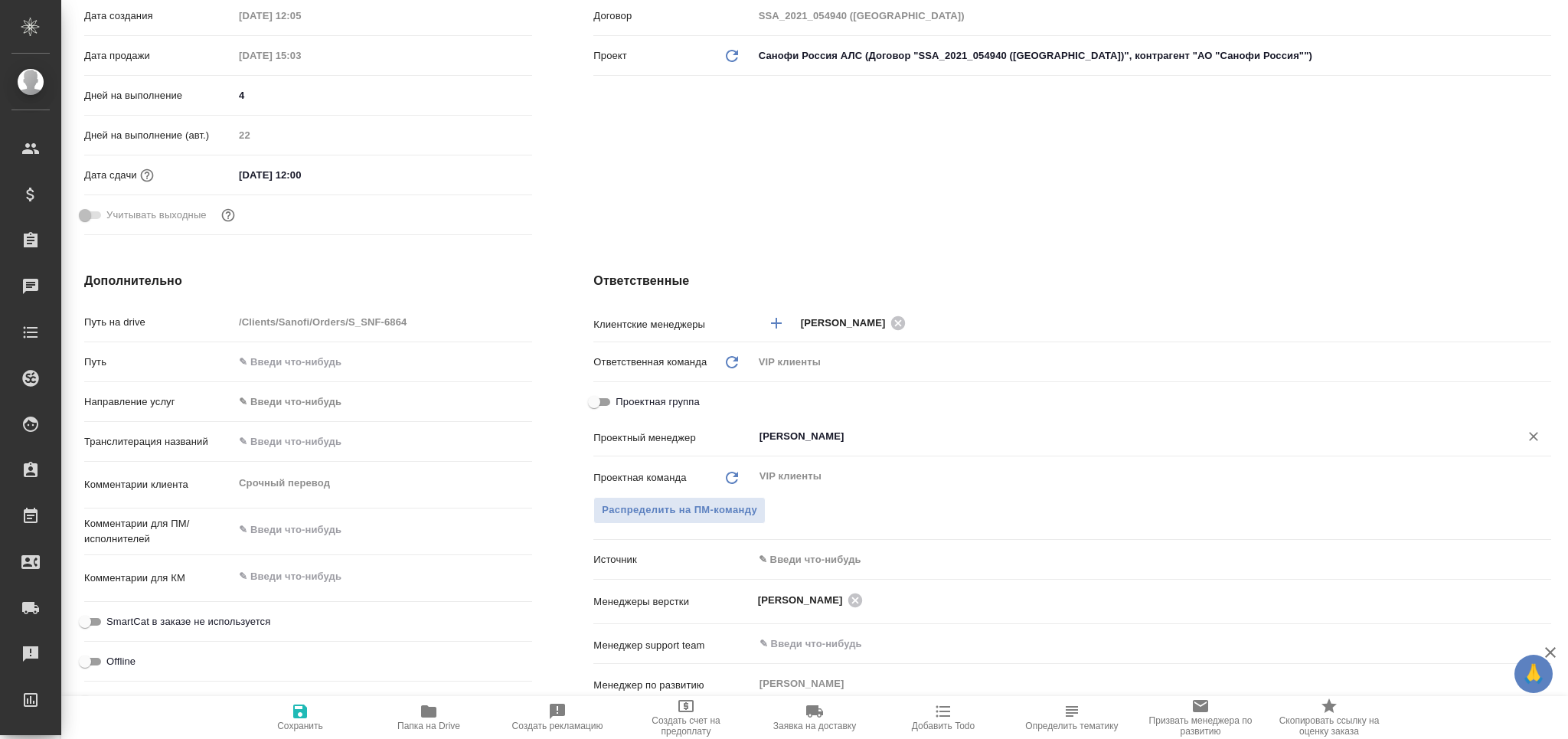
type input "[PERSON_NAME]"
click at [316, 724] on span "Сохранить" at bounding box center [300, 725] width 46 height 11
type textarea "x"
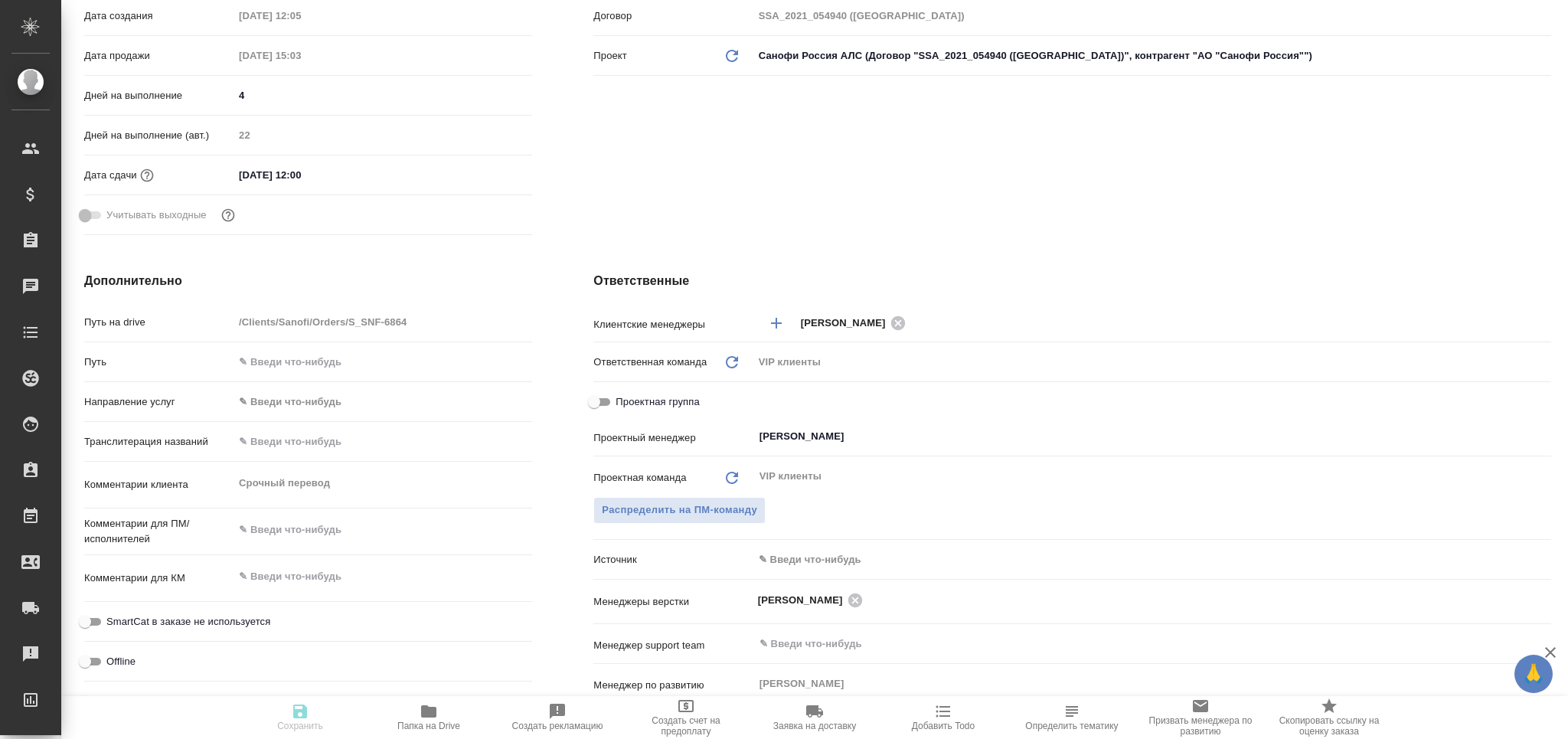
type textarea "x"
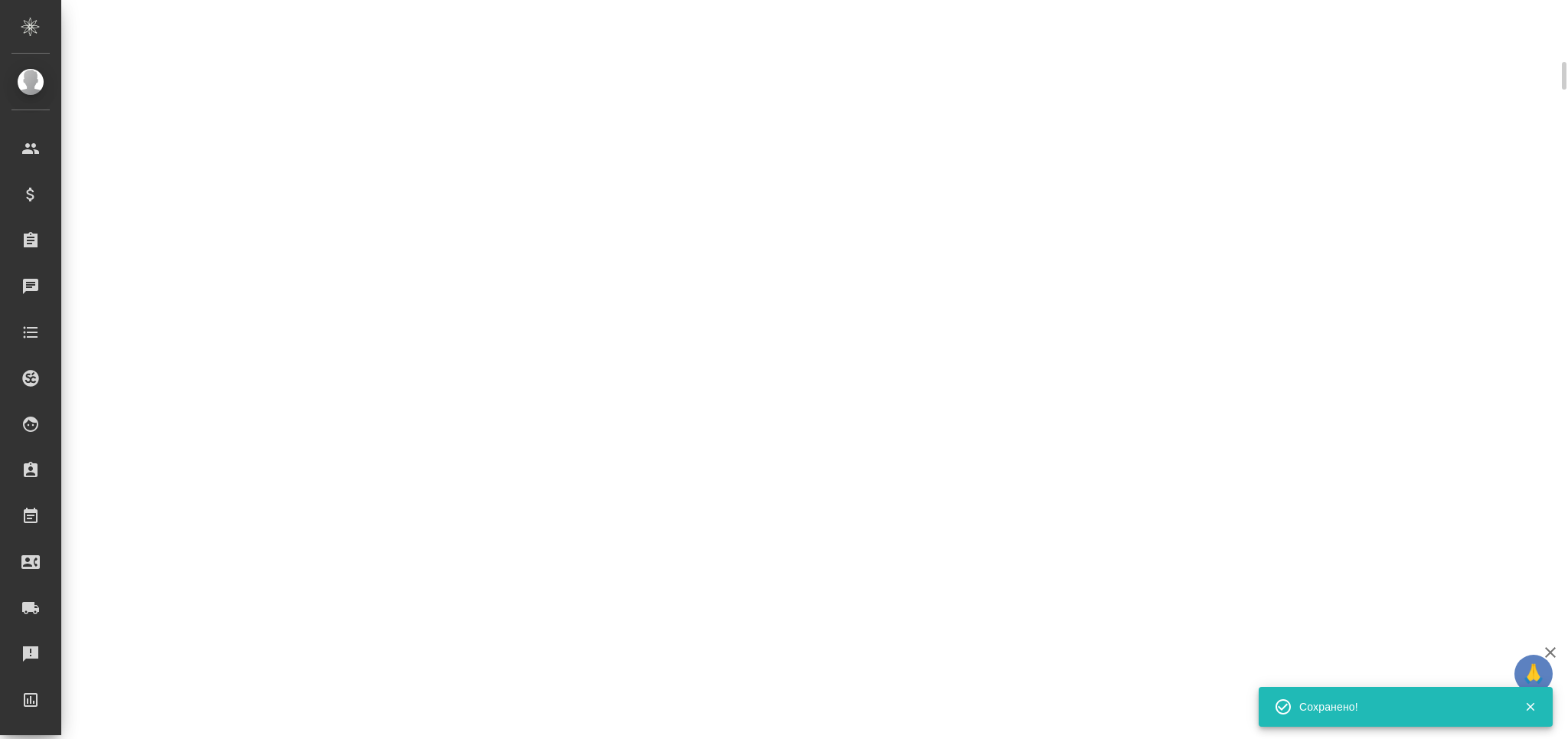
select select "RU"
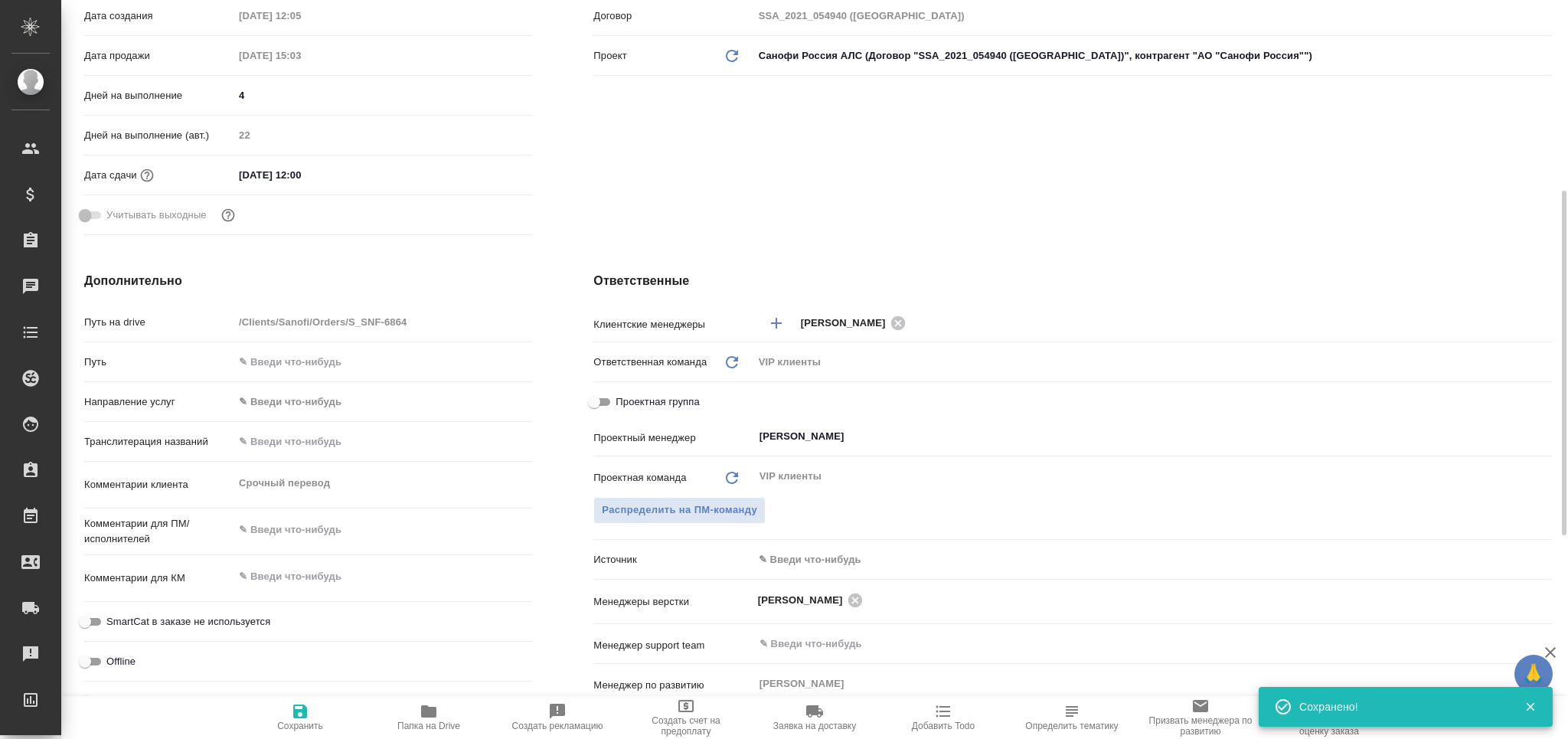
type textarea "x"
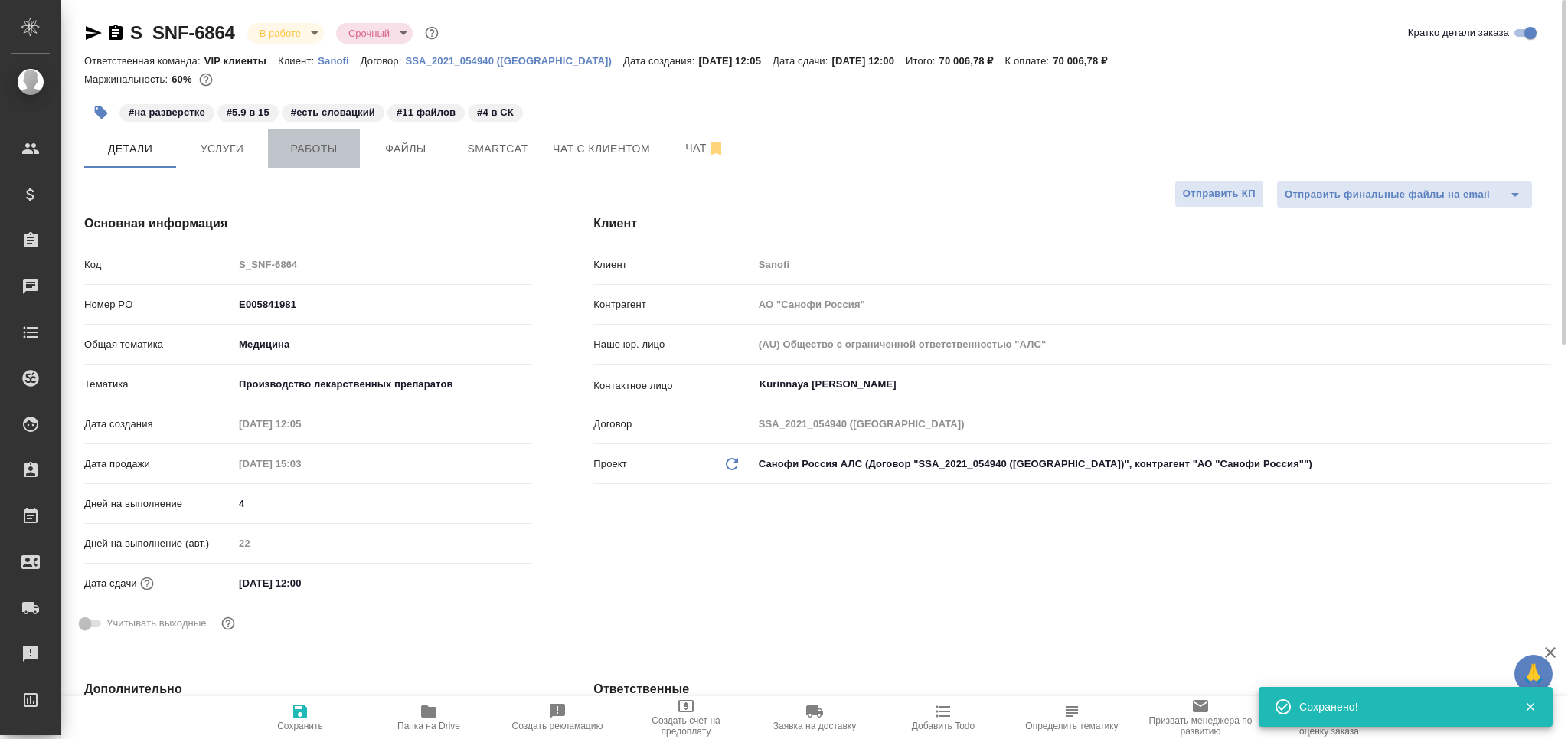
click at [312, 154] on span "Работы" at bounding box center [313, 149] width 74 height 19
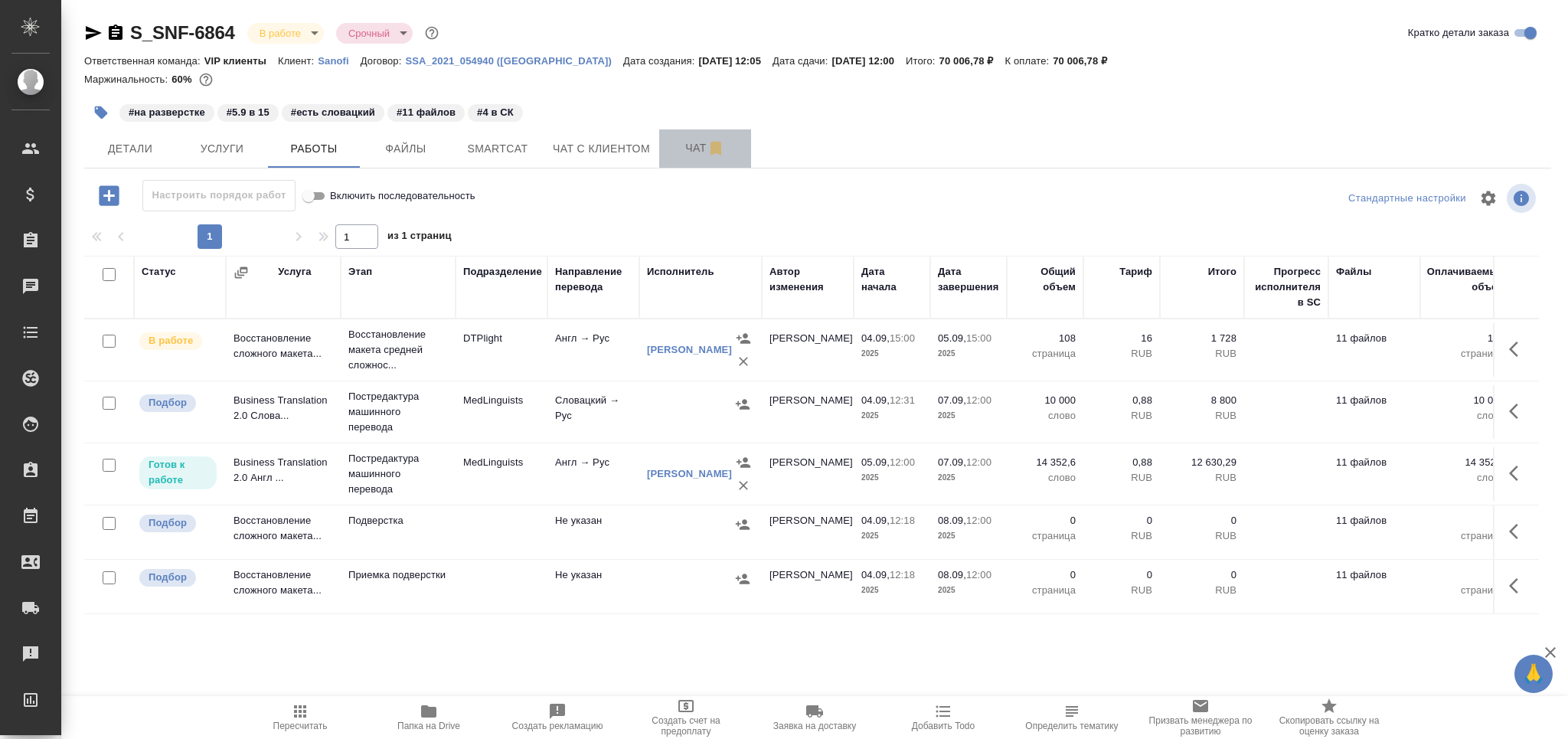
click at [677, 150] on span "Чат" at bounding box center [704, 148] width 74 height 19
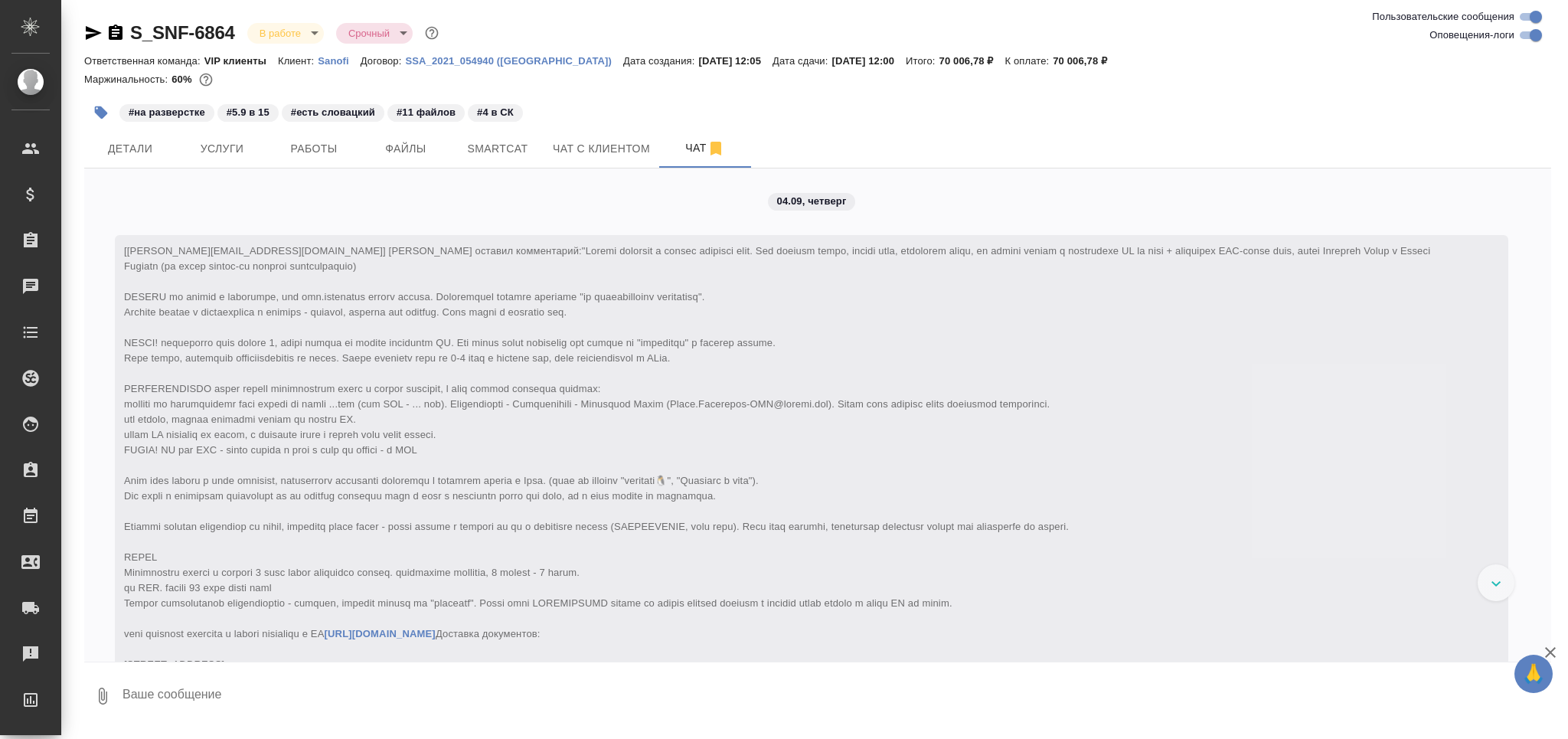
click at [1526, 35] on input "Оповещения-логи" at bounding box center [1535, 36] width 55 height 19
checkbox input "false"
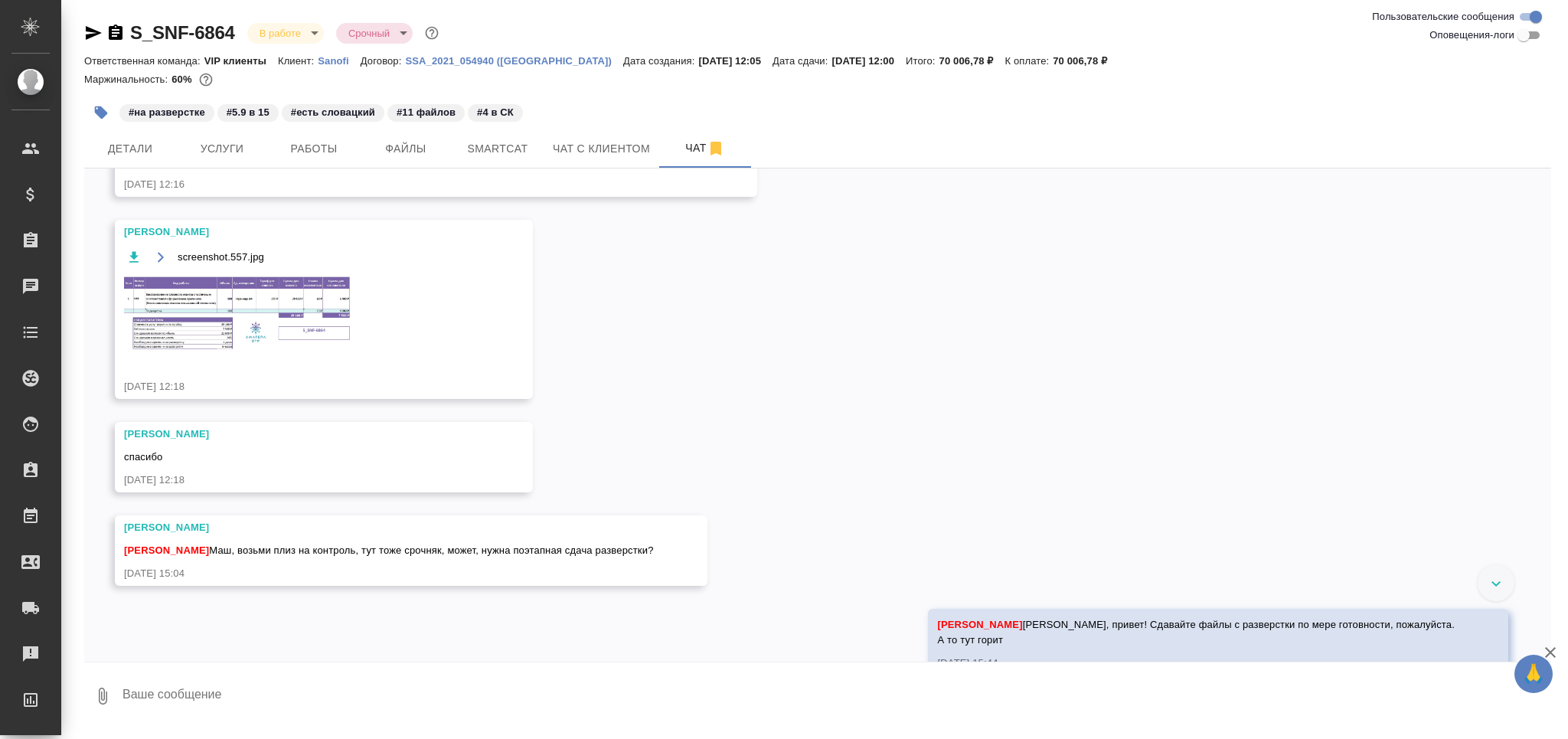
scroll to position [132, 0]
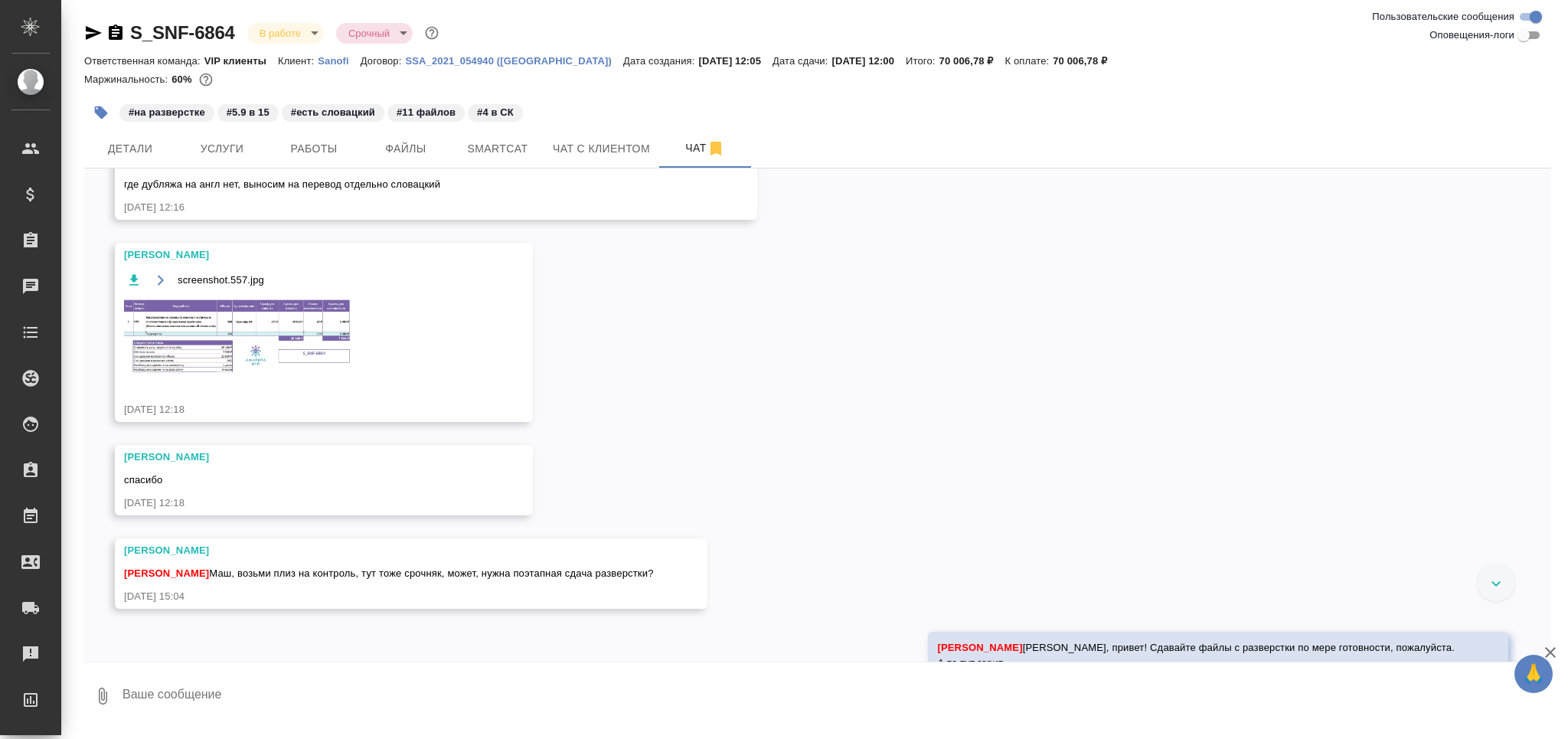
click at [279, 324] on img at bounding box center [238, 336] width 229 height 78
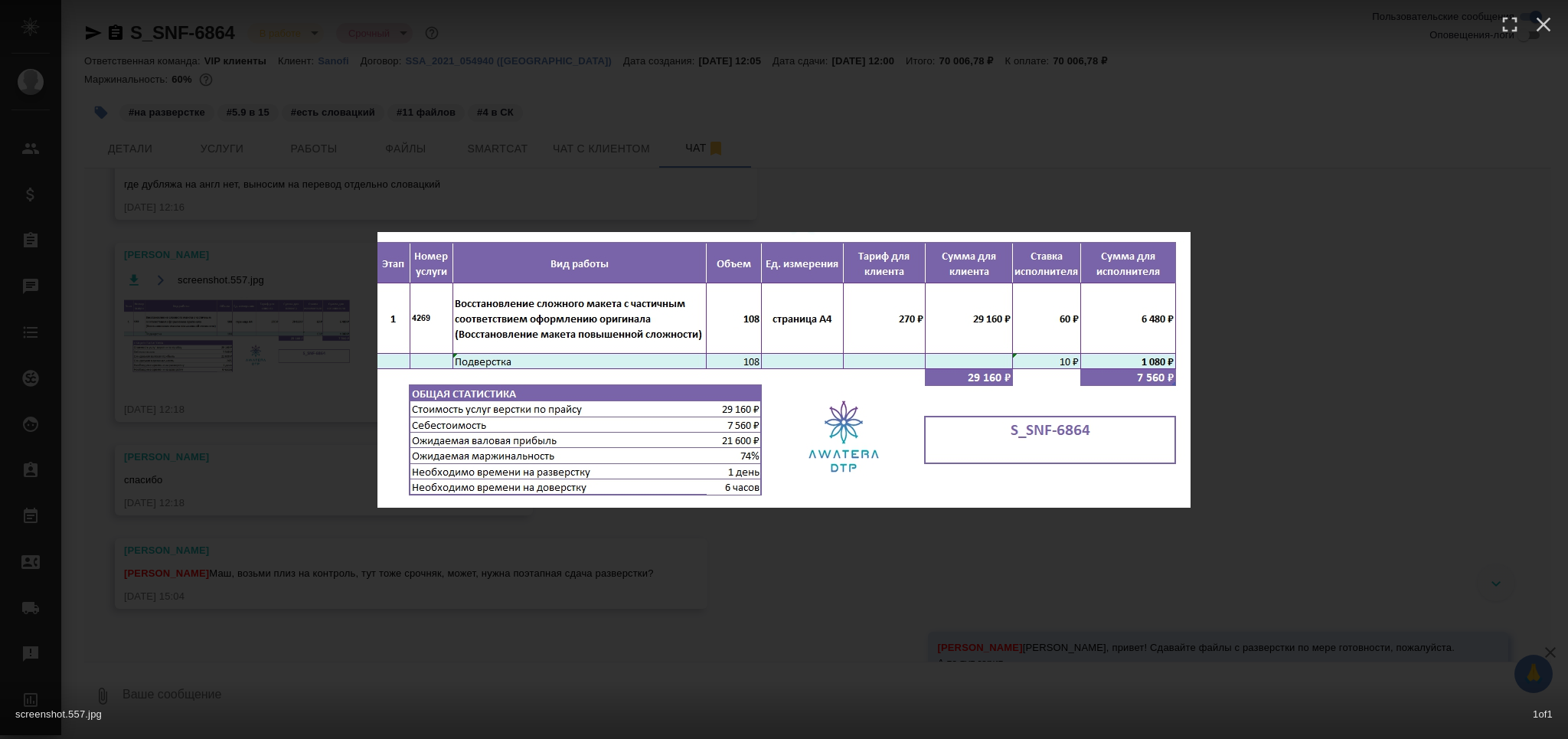
click at [274, 605] on div "screenshot.557.jpg 1 of 1" at bounding box center [784, 369] width 1568 height 739
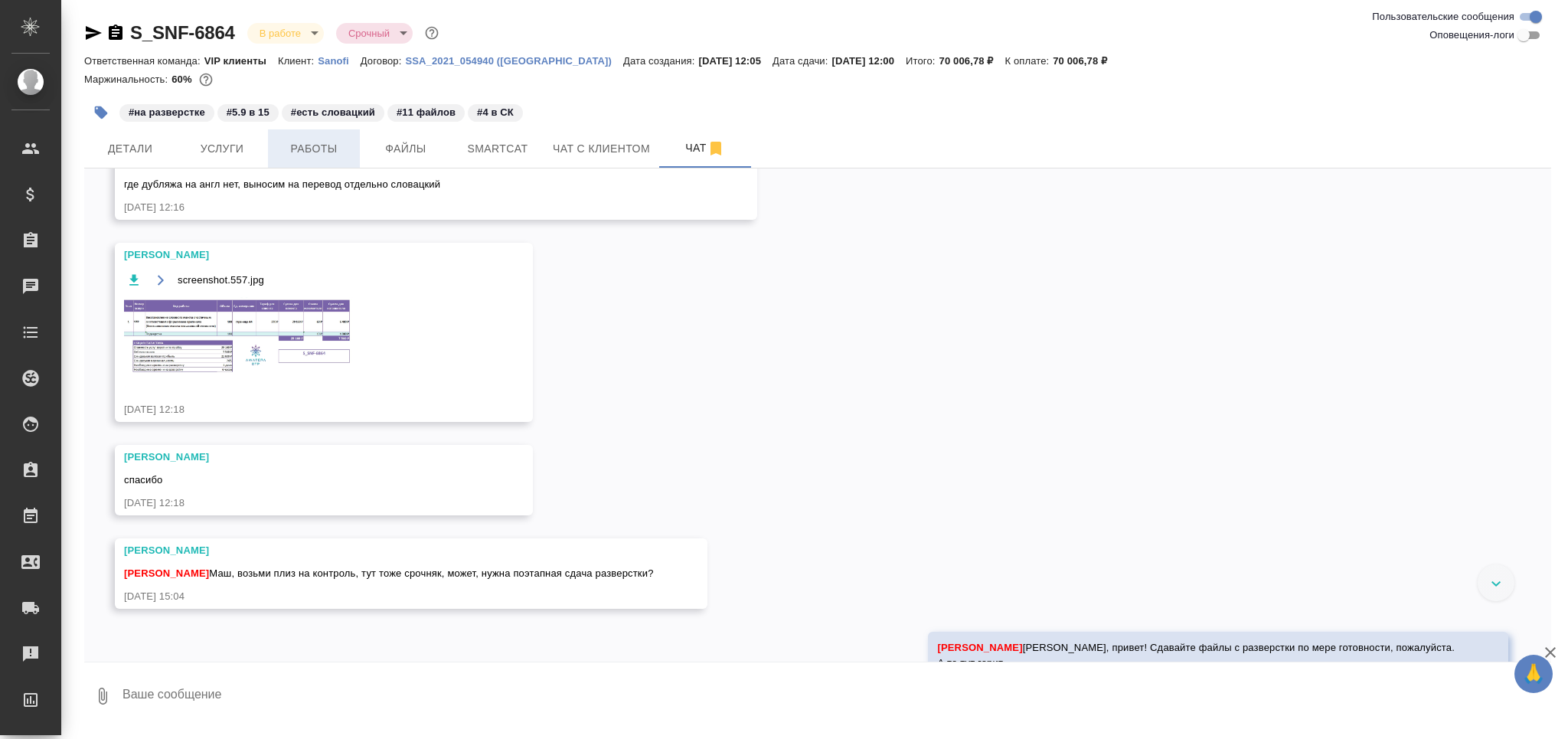
click at [319, 150] on span "Работы" at bounding box center [313, 149] width 74 height 19
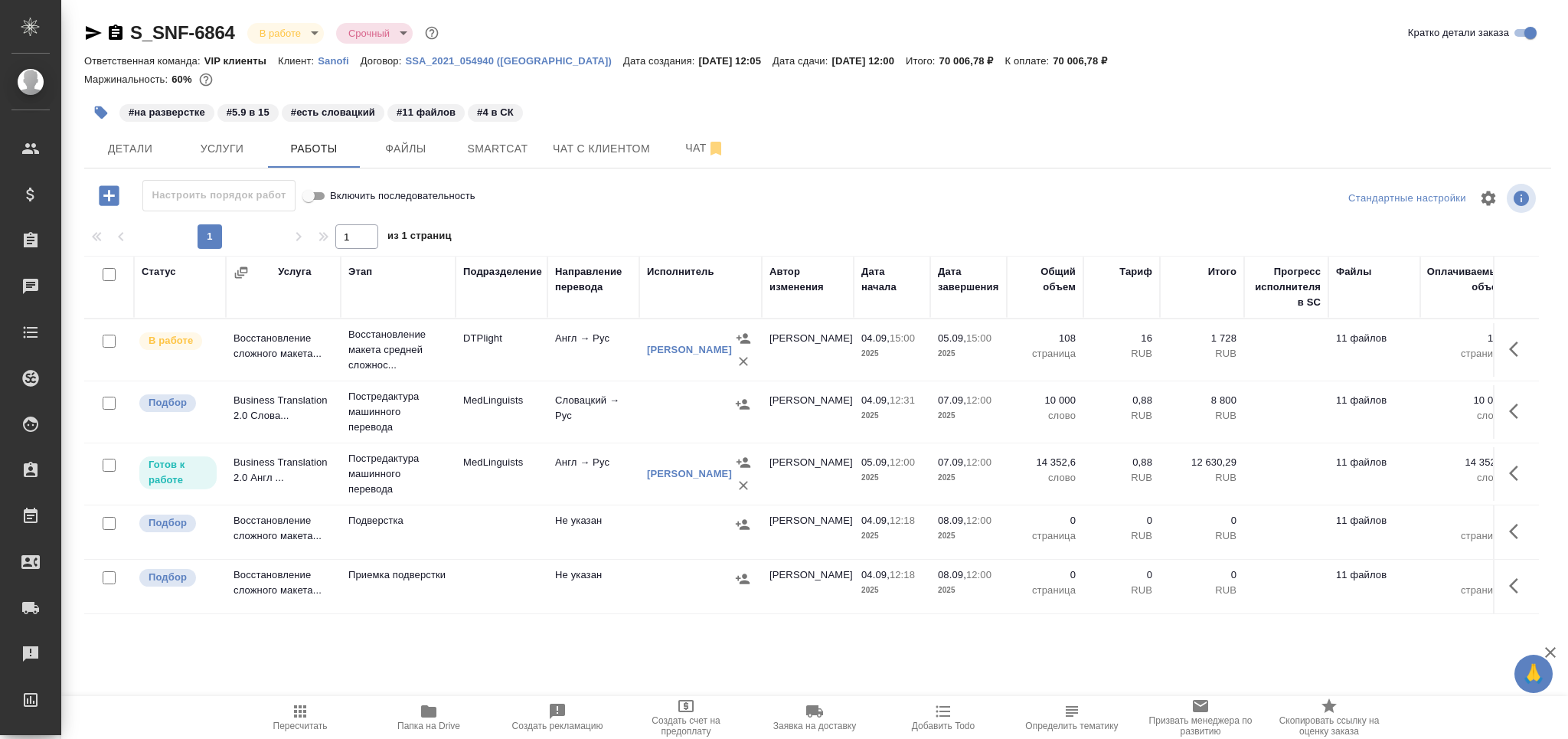
click at [408, 544] on td "Подверстка" at bounding box center [398, 532] width 115 height 53
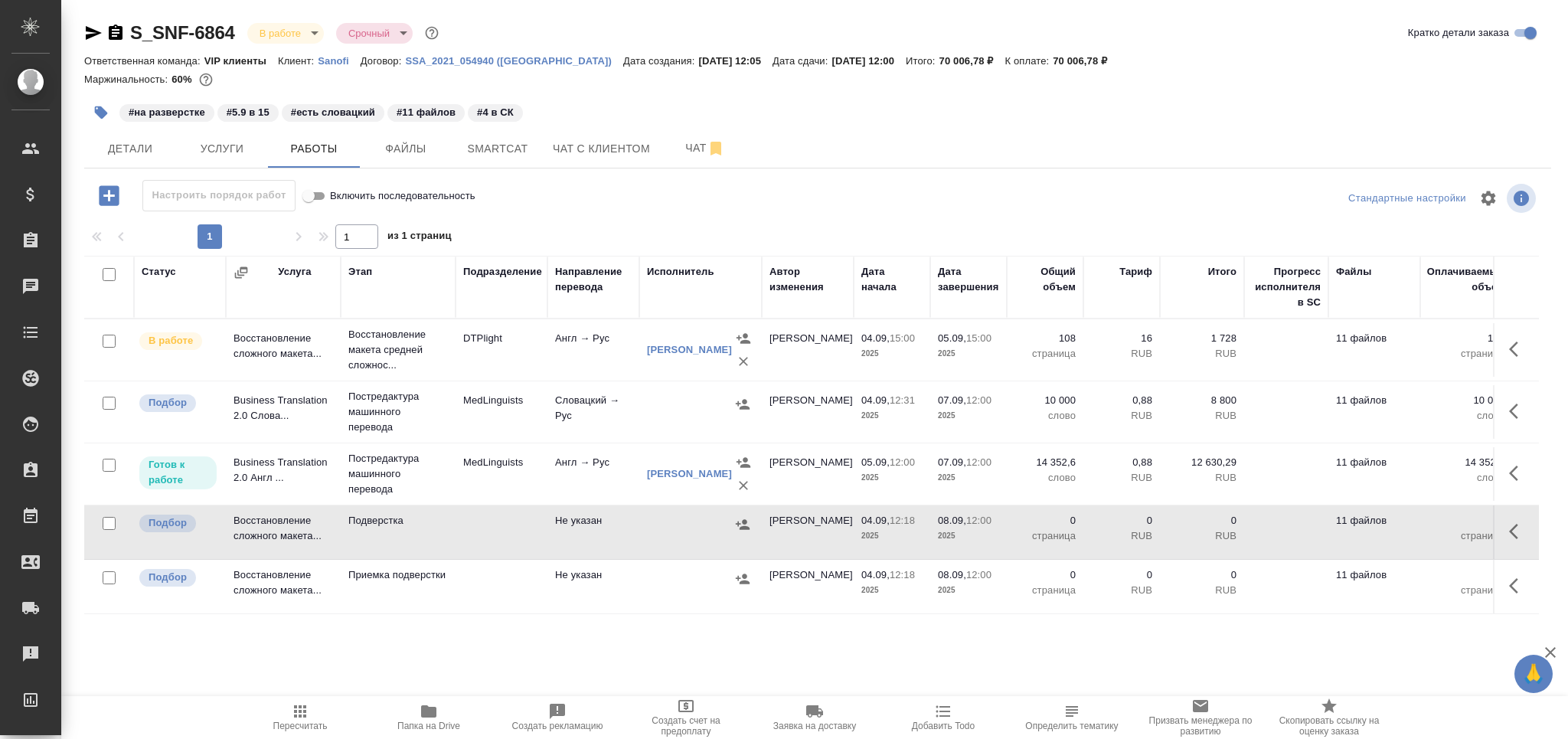
click at [408, 544] on td "Подверстка" at bounding box center [398, 532] width 115 height 53
click at [301, 708] on icon "button" at bounding box center [300, 711] width 12 height 12
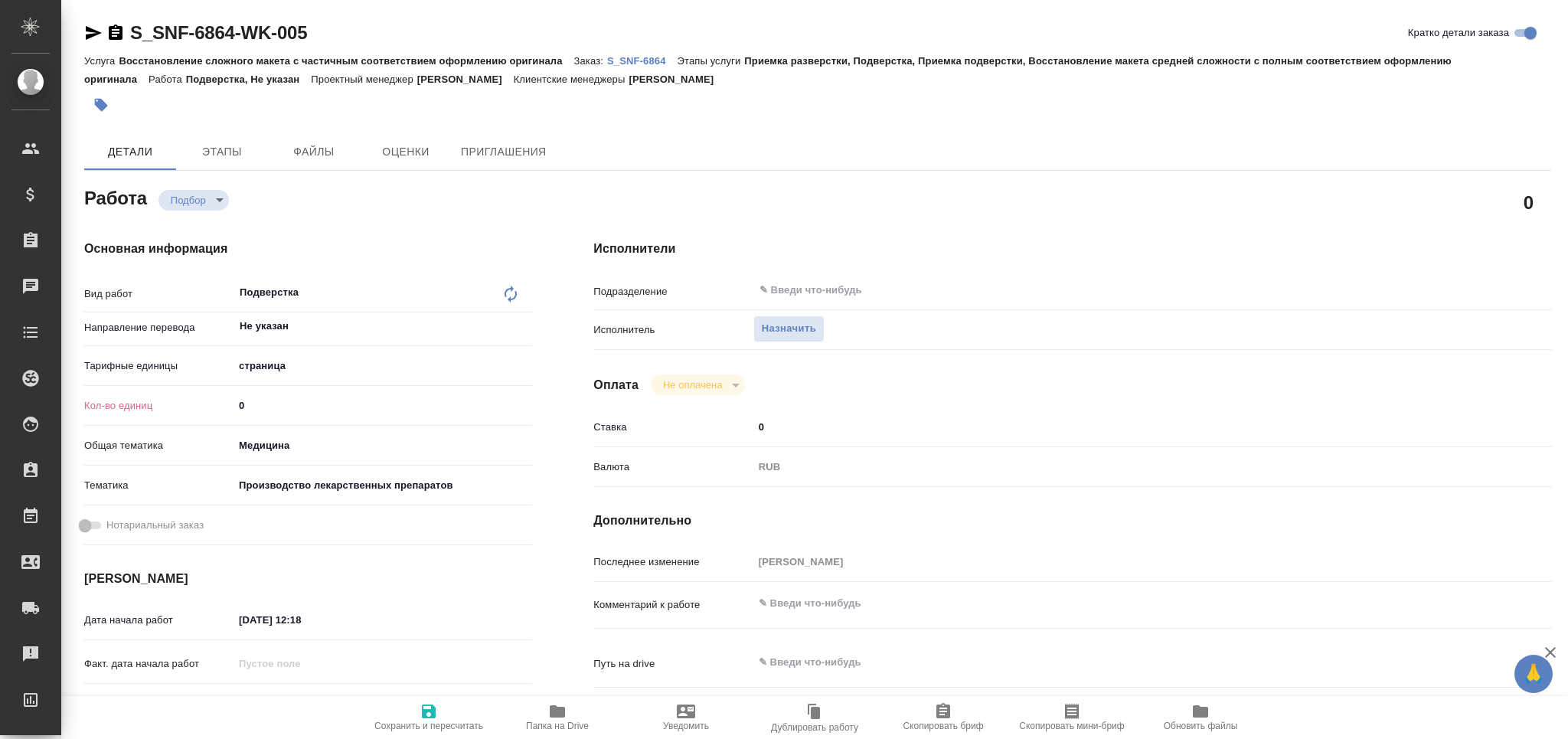
type textarea "x"
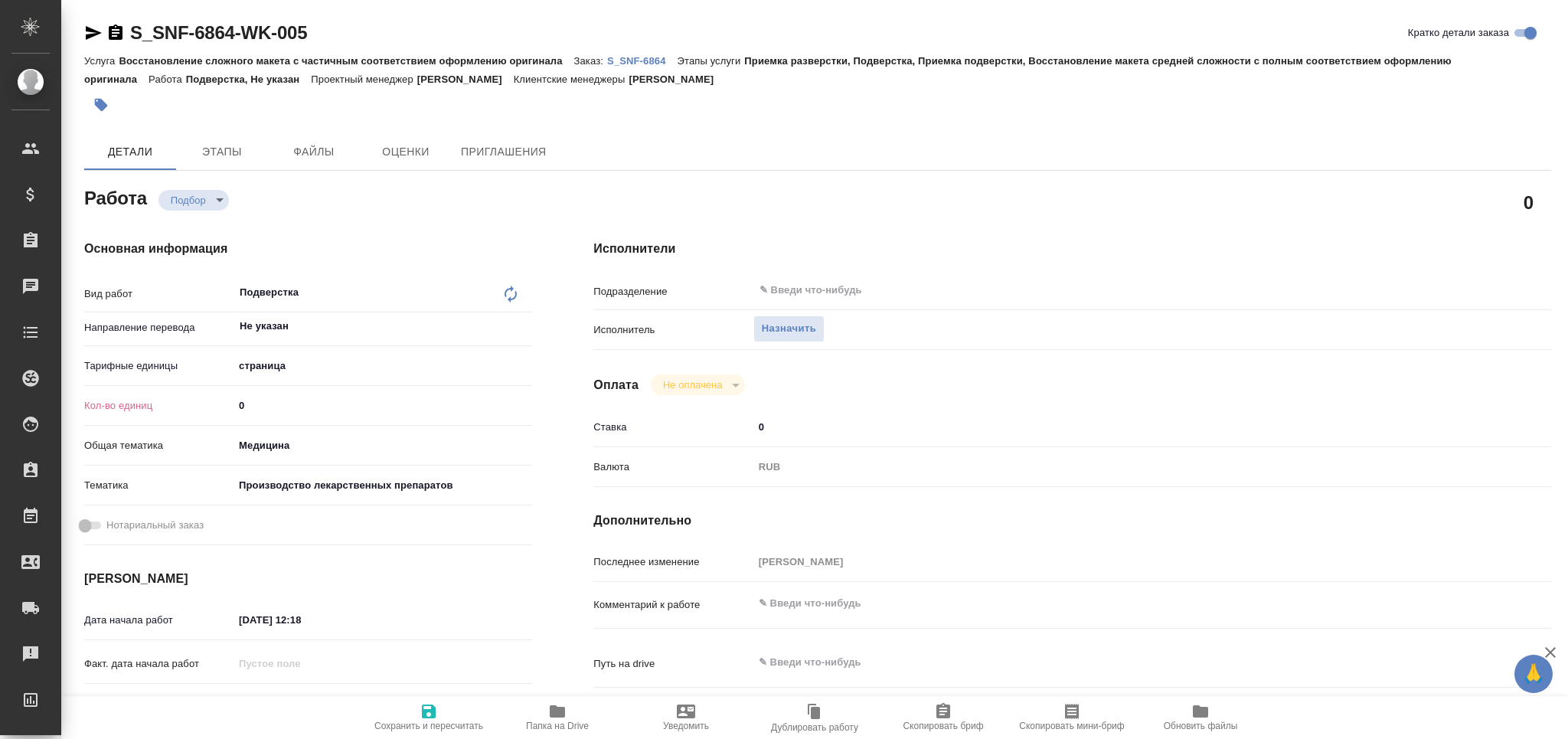
type textarea "x"
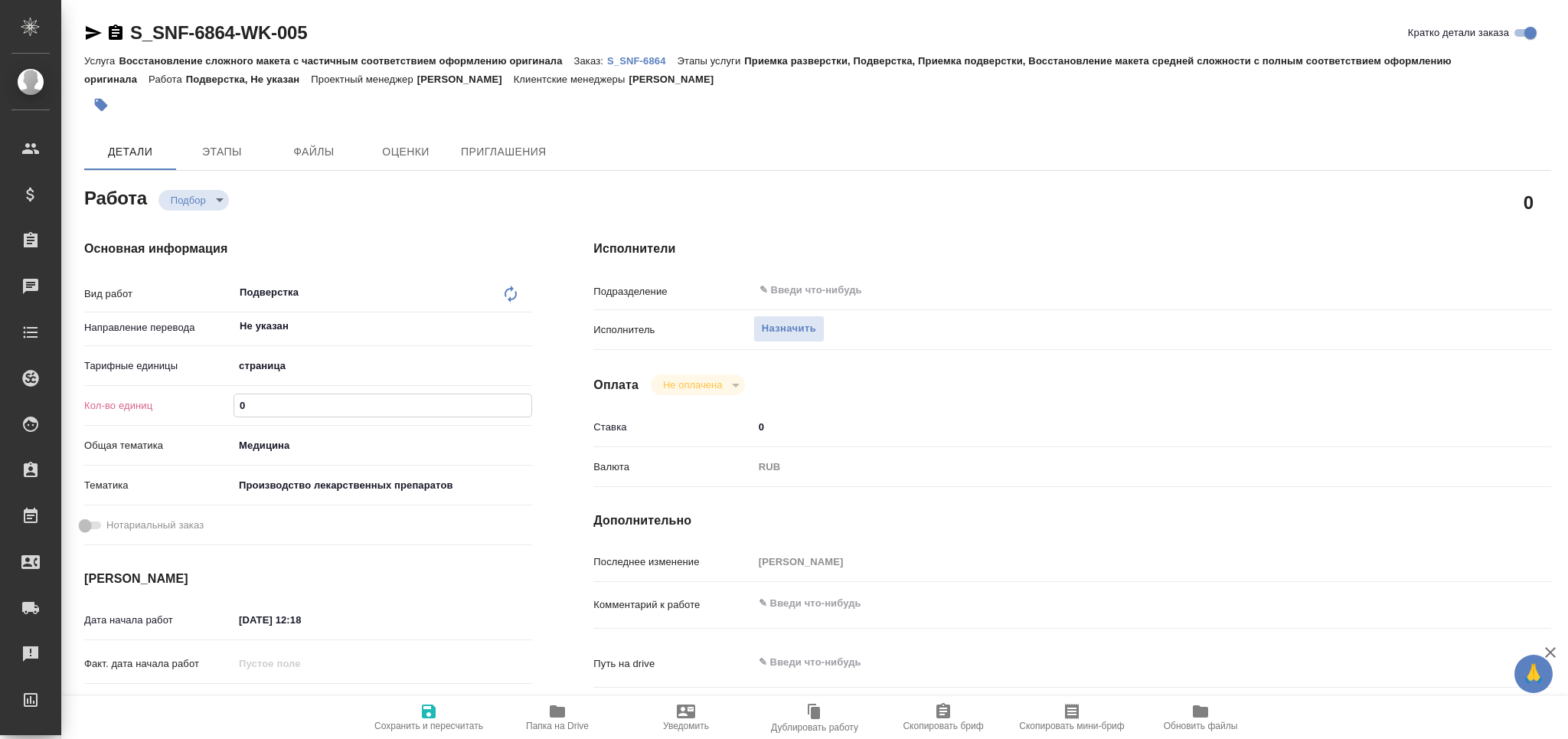
drag, startPoint x: 240, startPoint y: 406, endPoint x: 215, endPoint y: 405, distance: 25.0
click at [217, 405] on div "Кол-во единиц 0" at bounding box center [307, 405] width 448 height 27
type textarea "x"
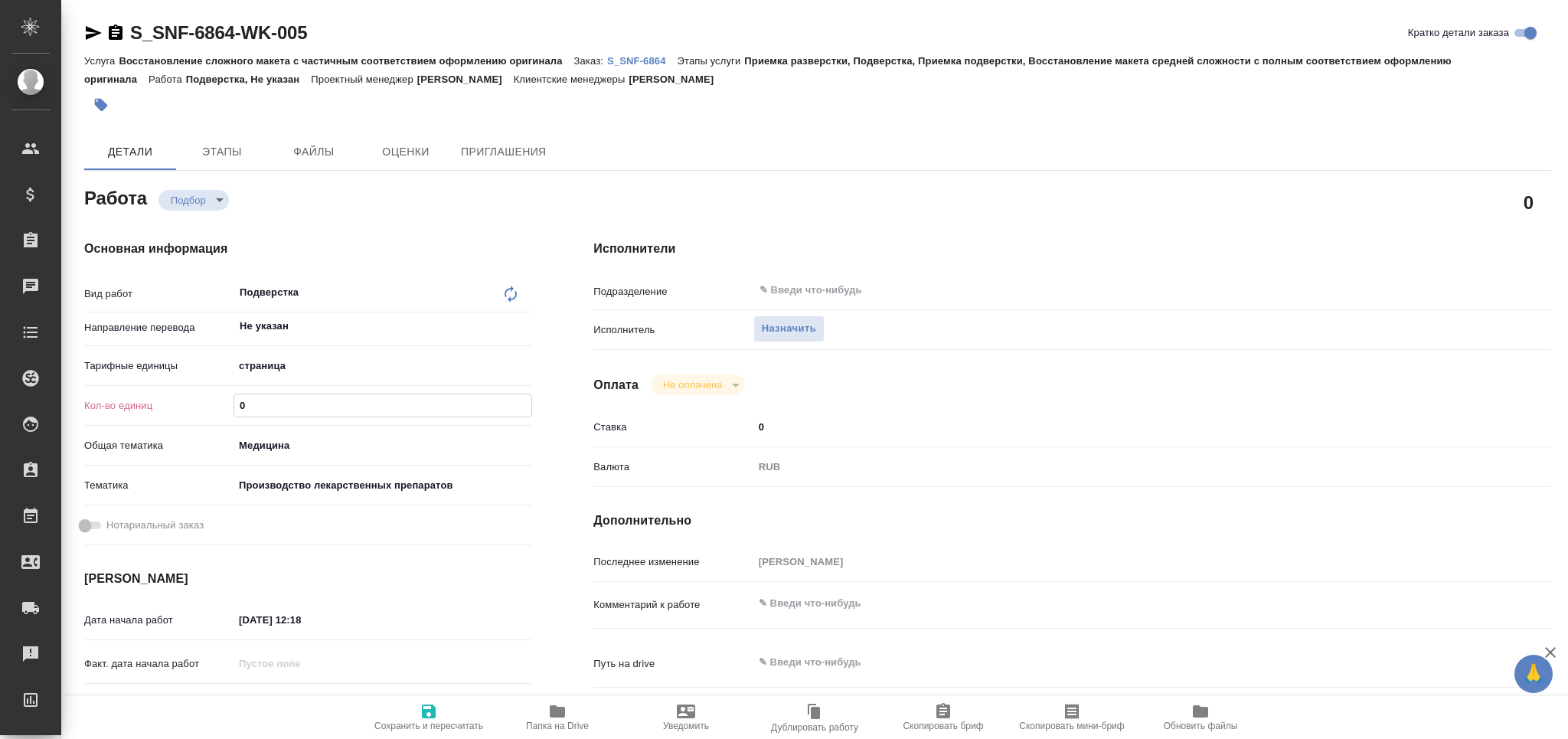
type textarea "x"
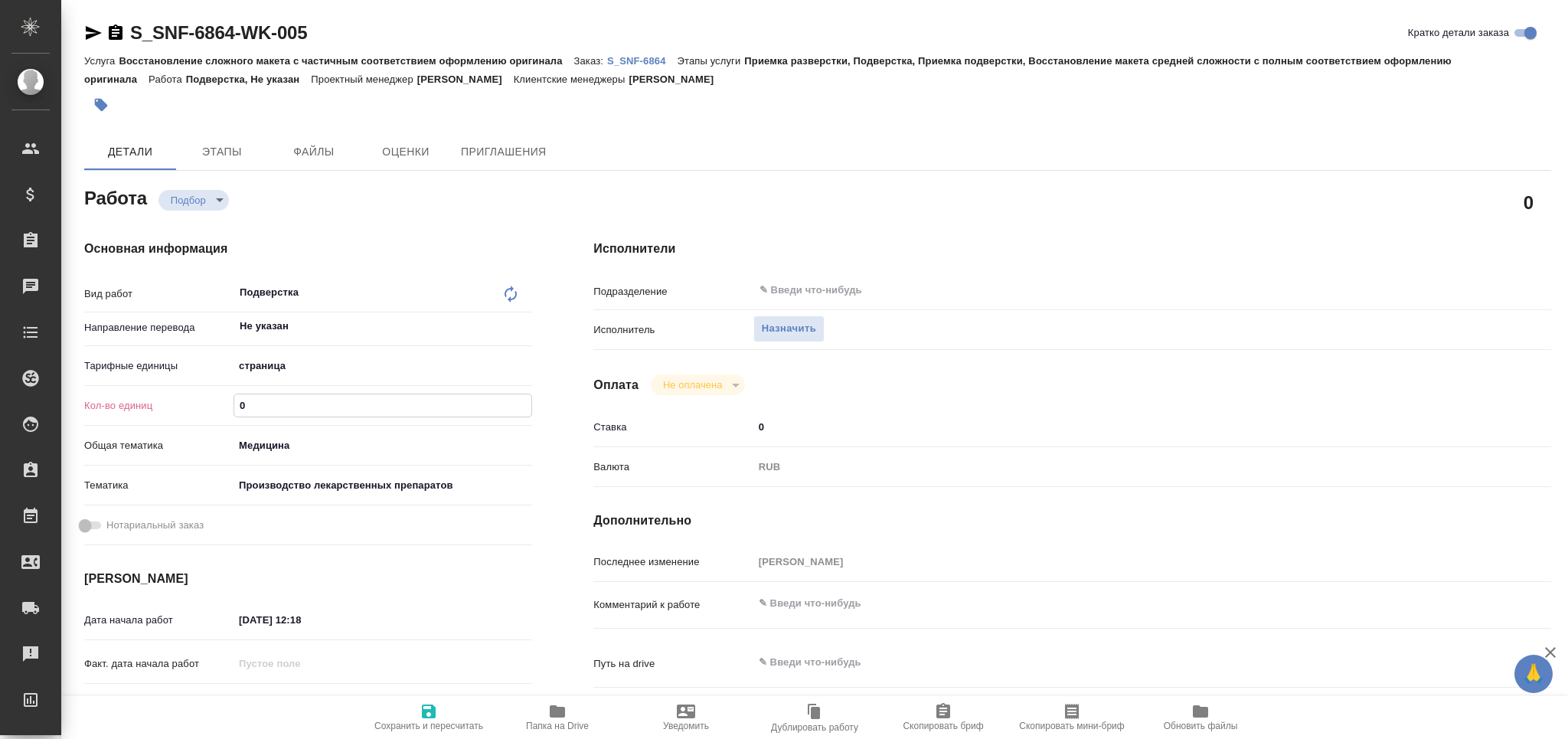
type textarea "x"
type input "1"
type textarea "x"
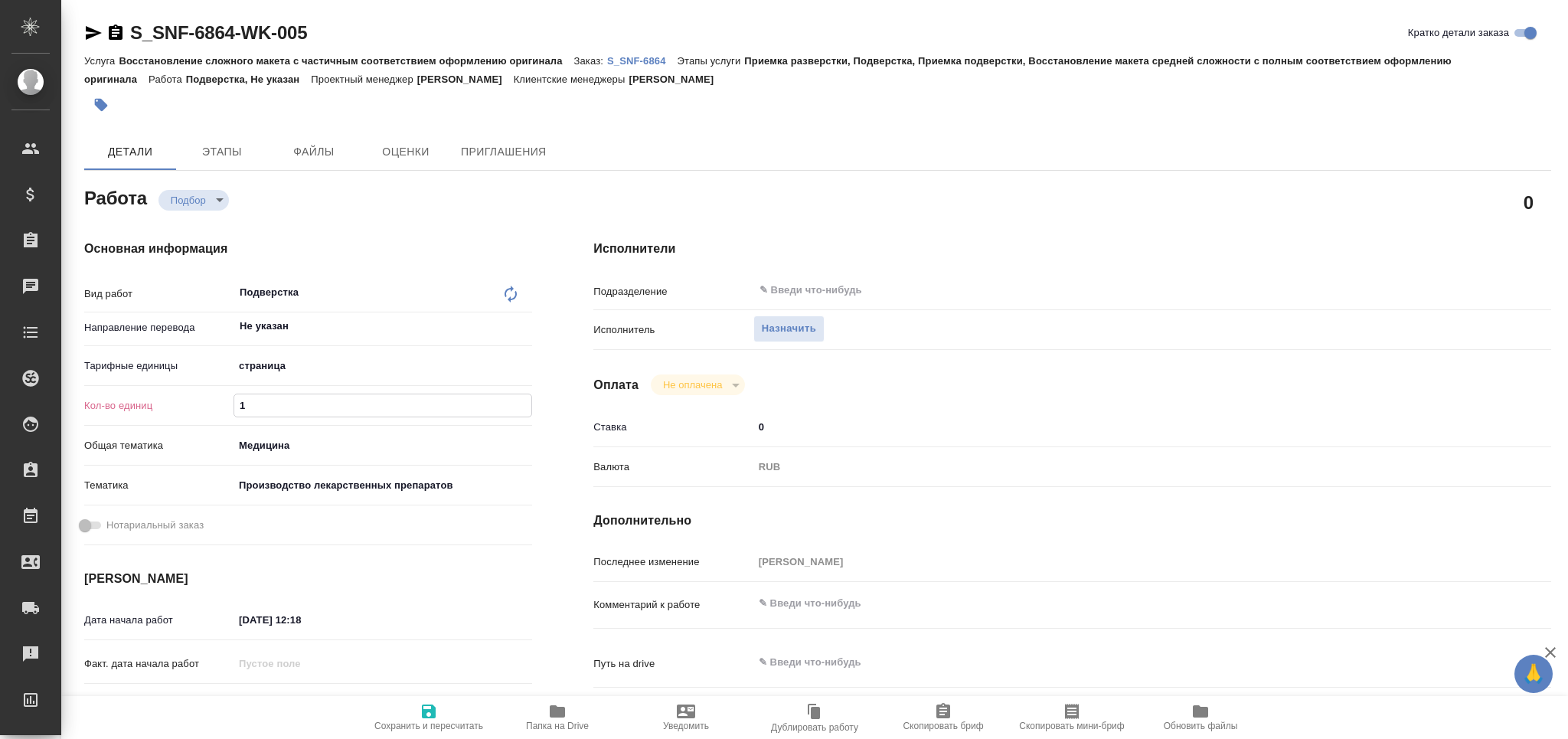
type textarea "x"
type input "10"
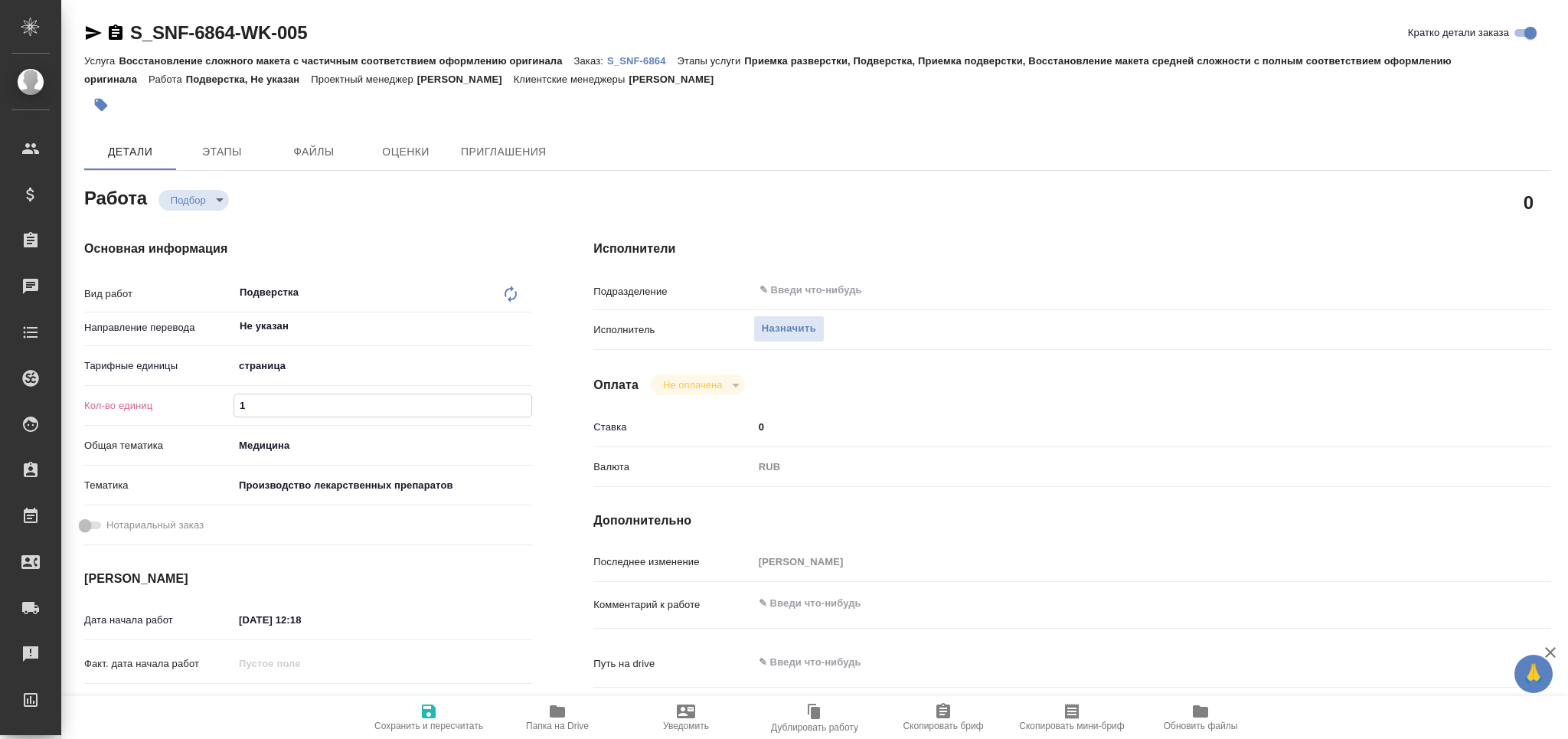
type textarea "x"
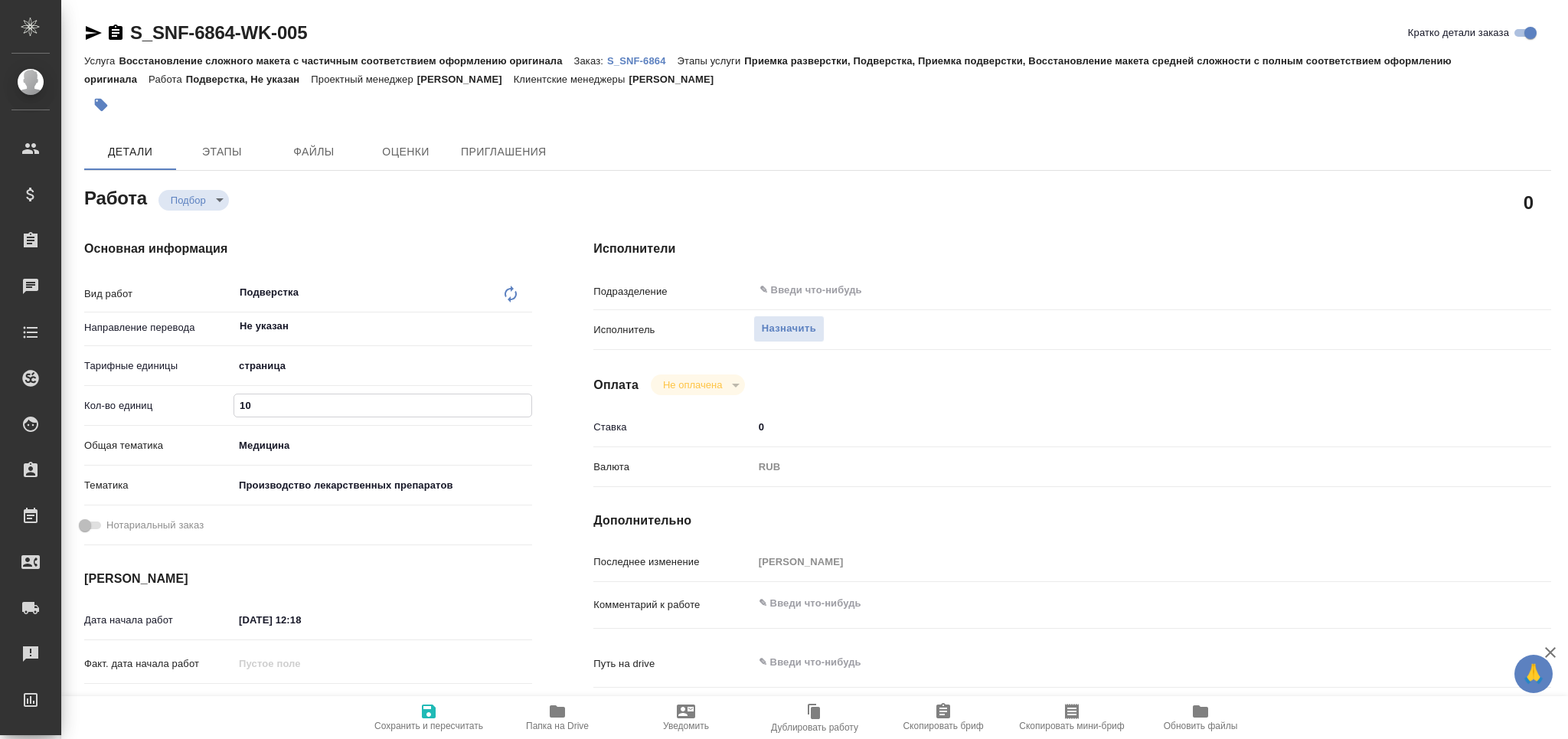
type input "108"
type textarea "x"
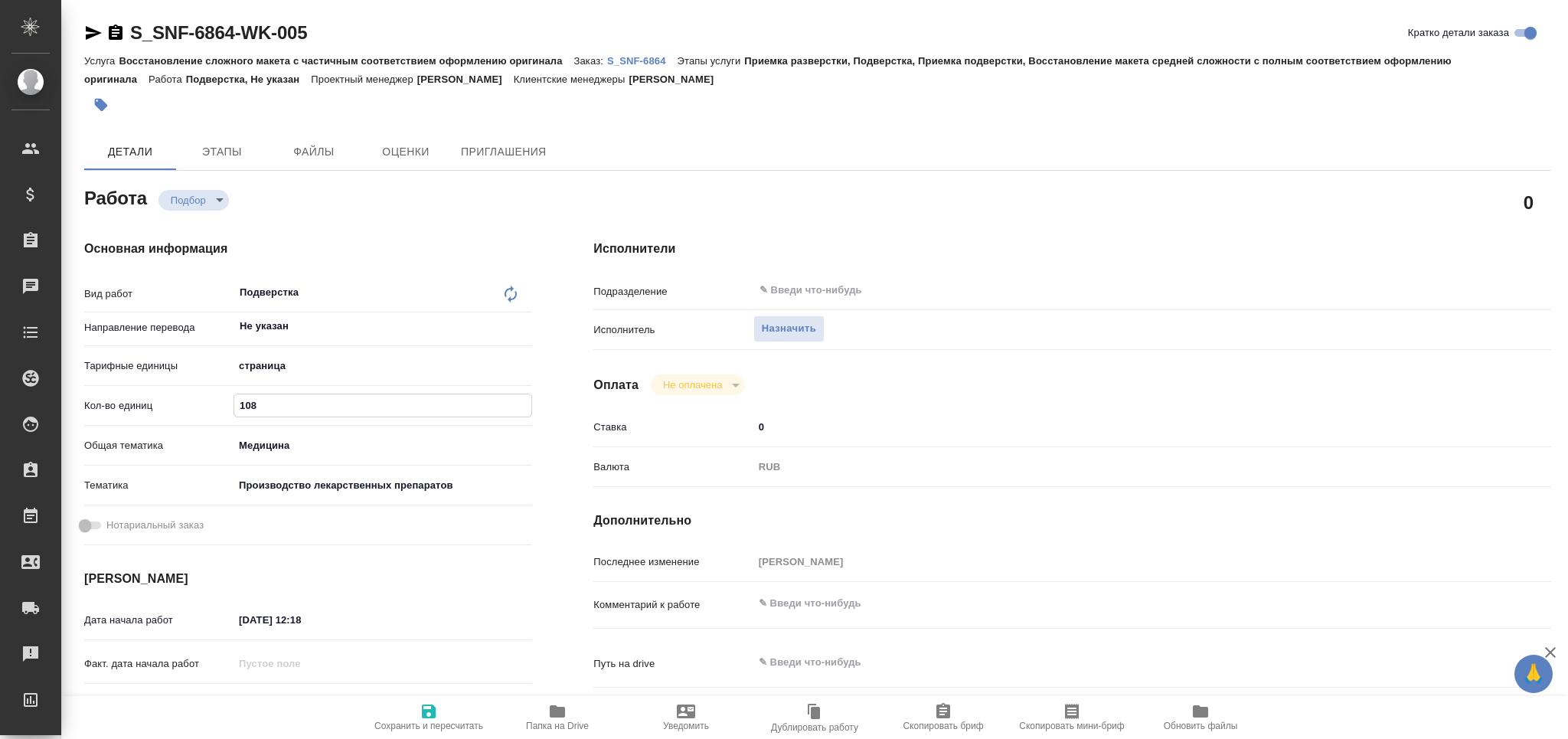
type textarea "x"
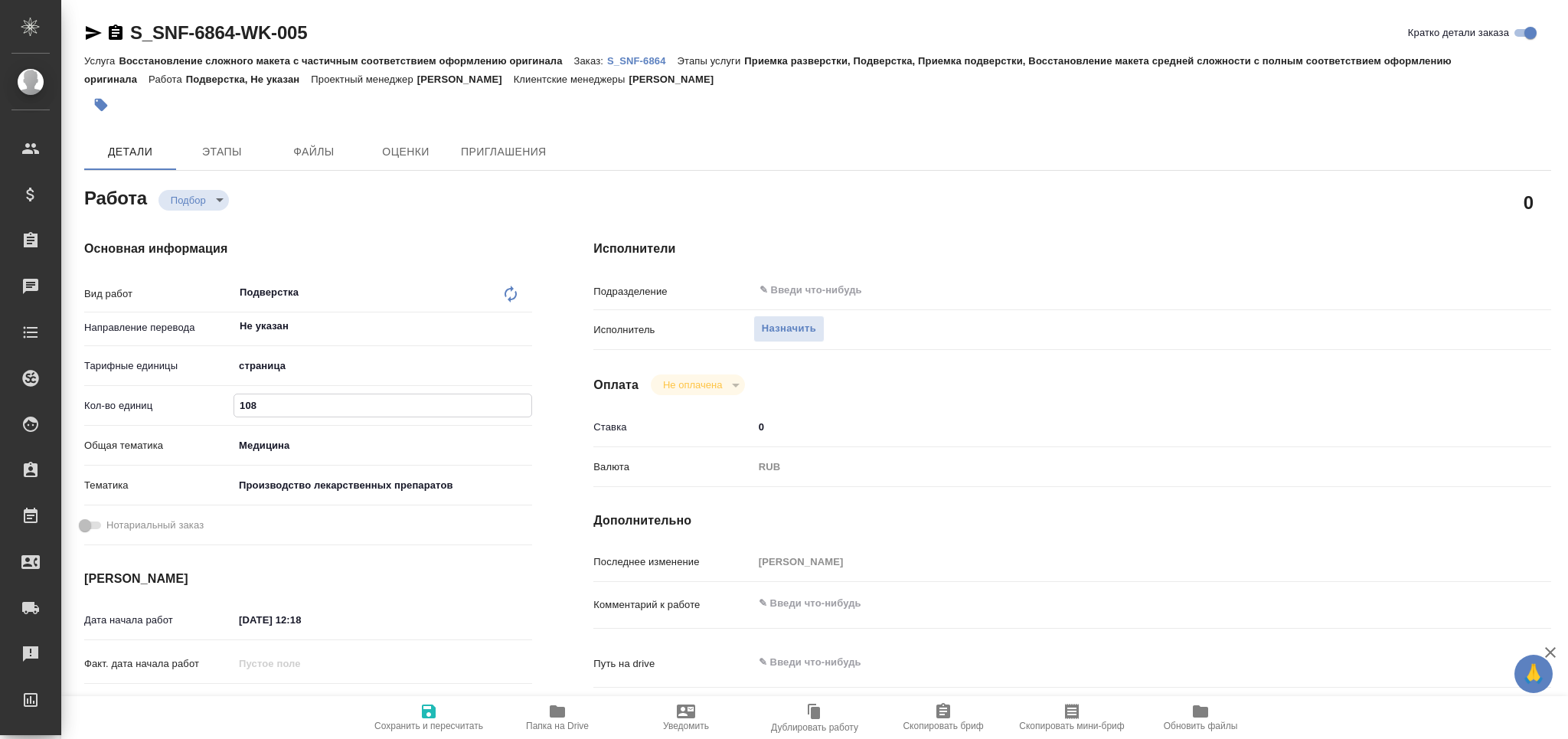
scroll to position [204, 0]
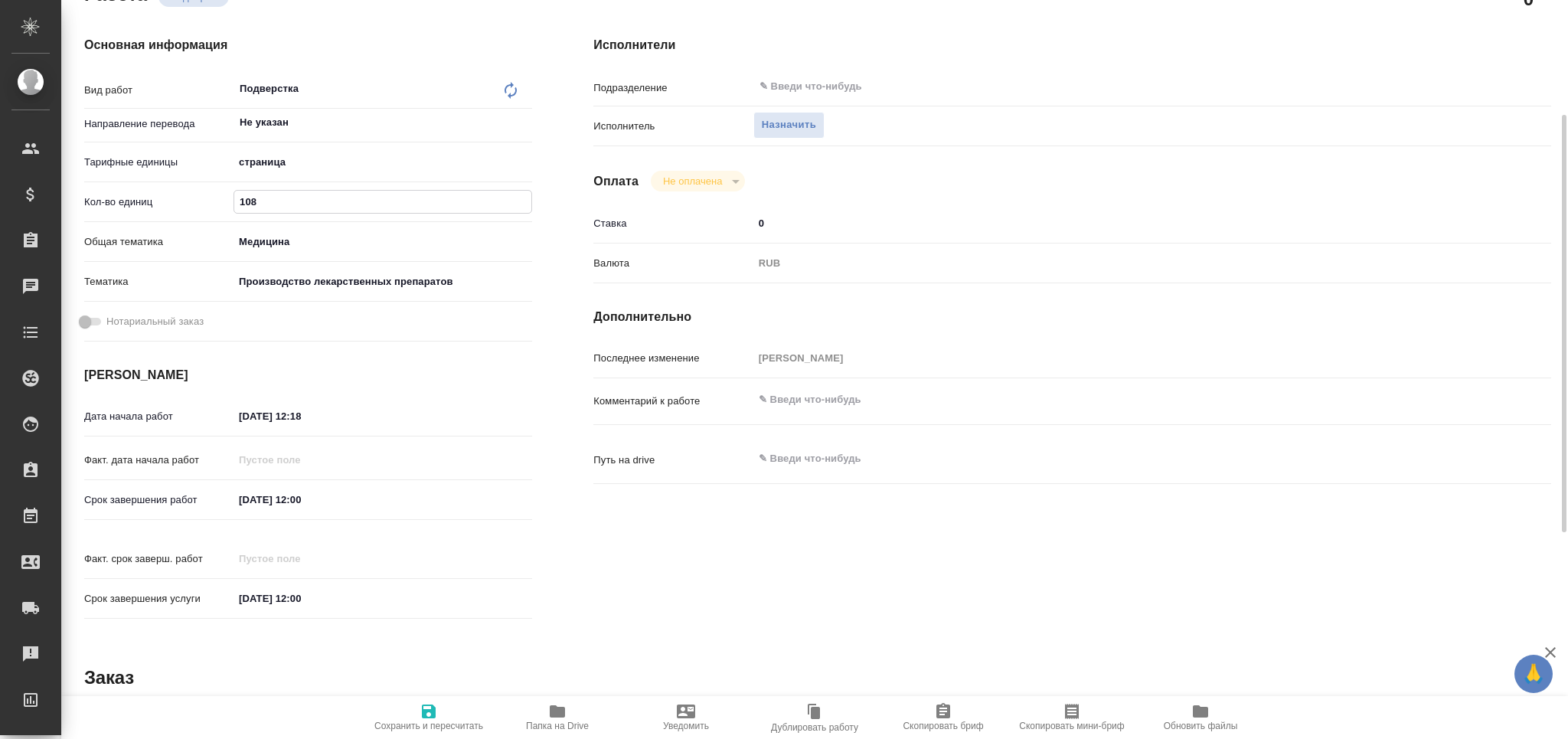
type textarea "x"
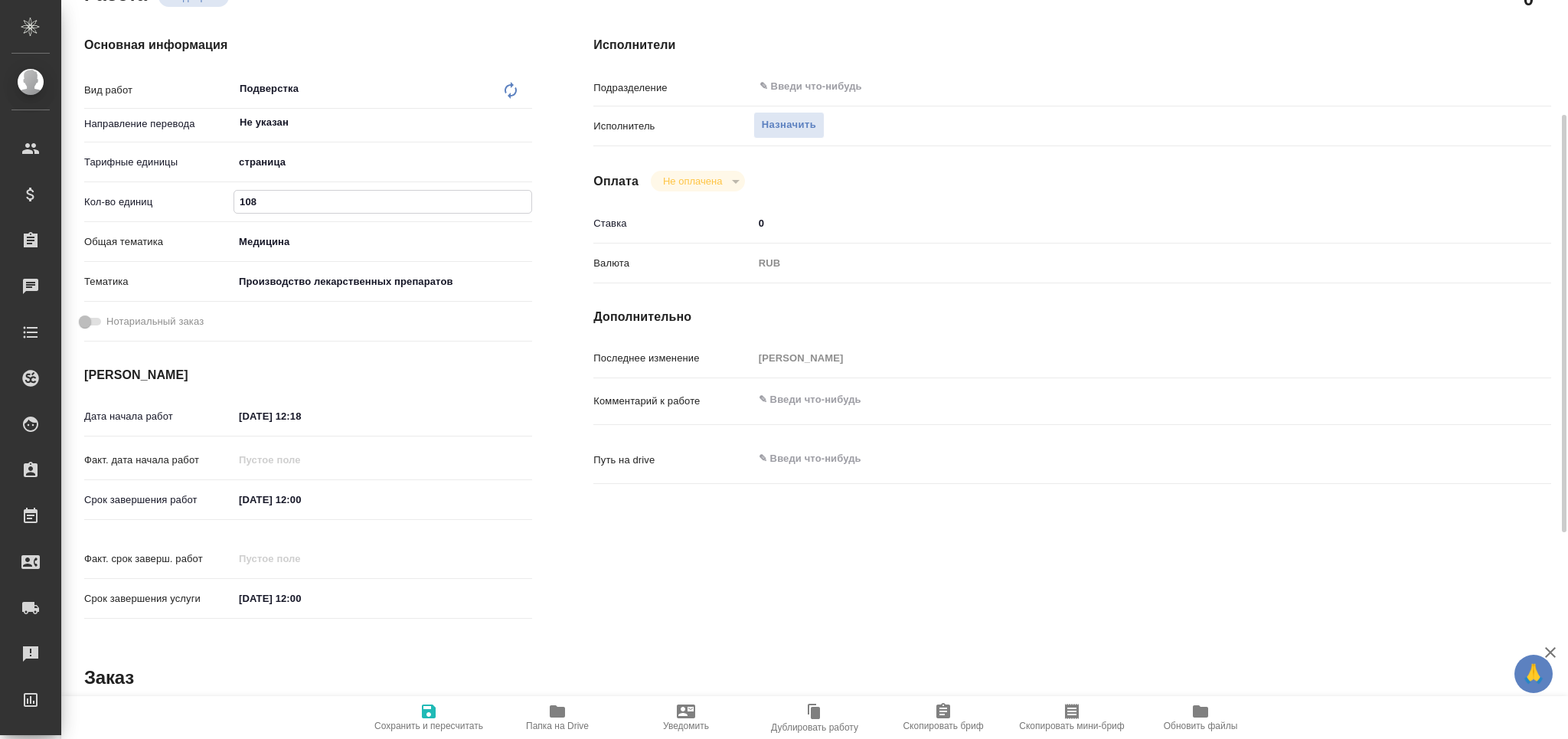
type input "108"
click at [247, 412] on input "04.09.2025 12:18" at bounding box center [301, 416] width 134 height 22
type textarea "x"
type input "07.09.2025 12:18"
type textarea "x"
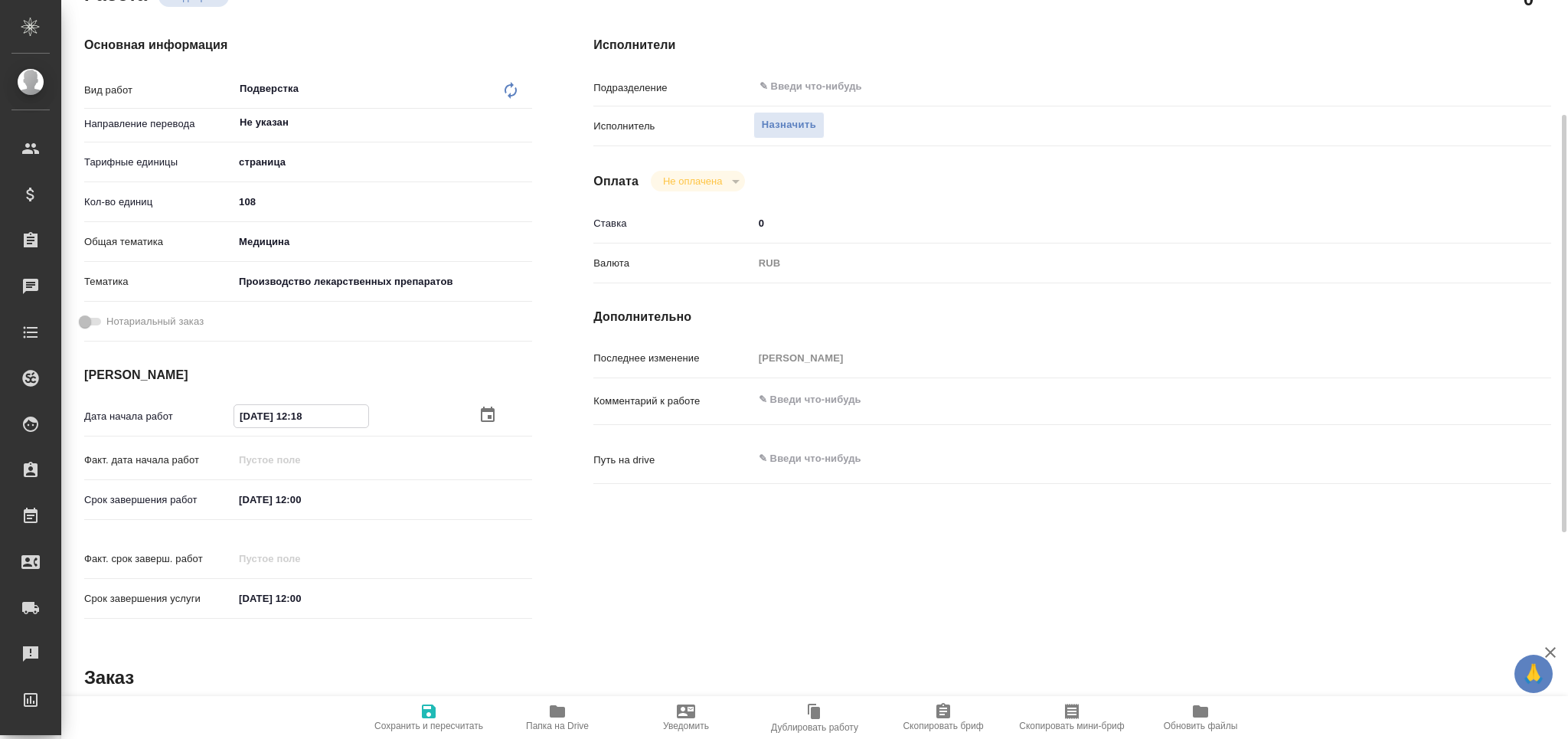
type textarea "x"
drag, startPoint x: 325, startPoint y: 411, endPoint x: 303, endPoint y: 420, distance: 23.8
click at [303, 420] on input "07.09.2025 12:18" at bounding box center [301, 416] width 134 height 22
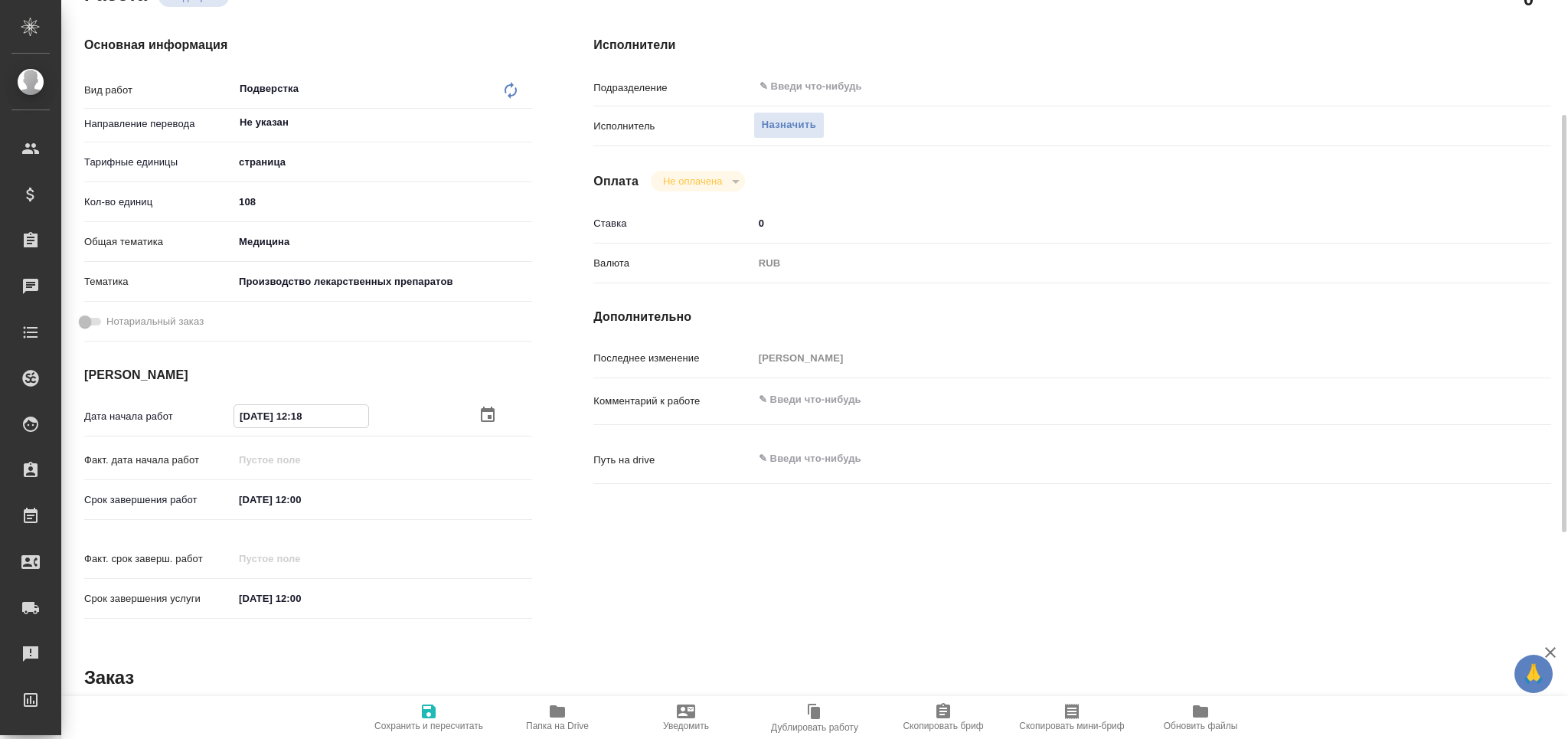
type textarea "x"
type input "07.09.2025 12:0_"
type textarea "x"
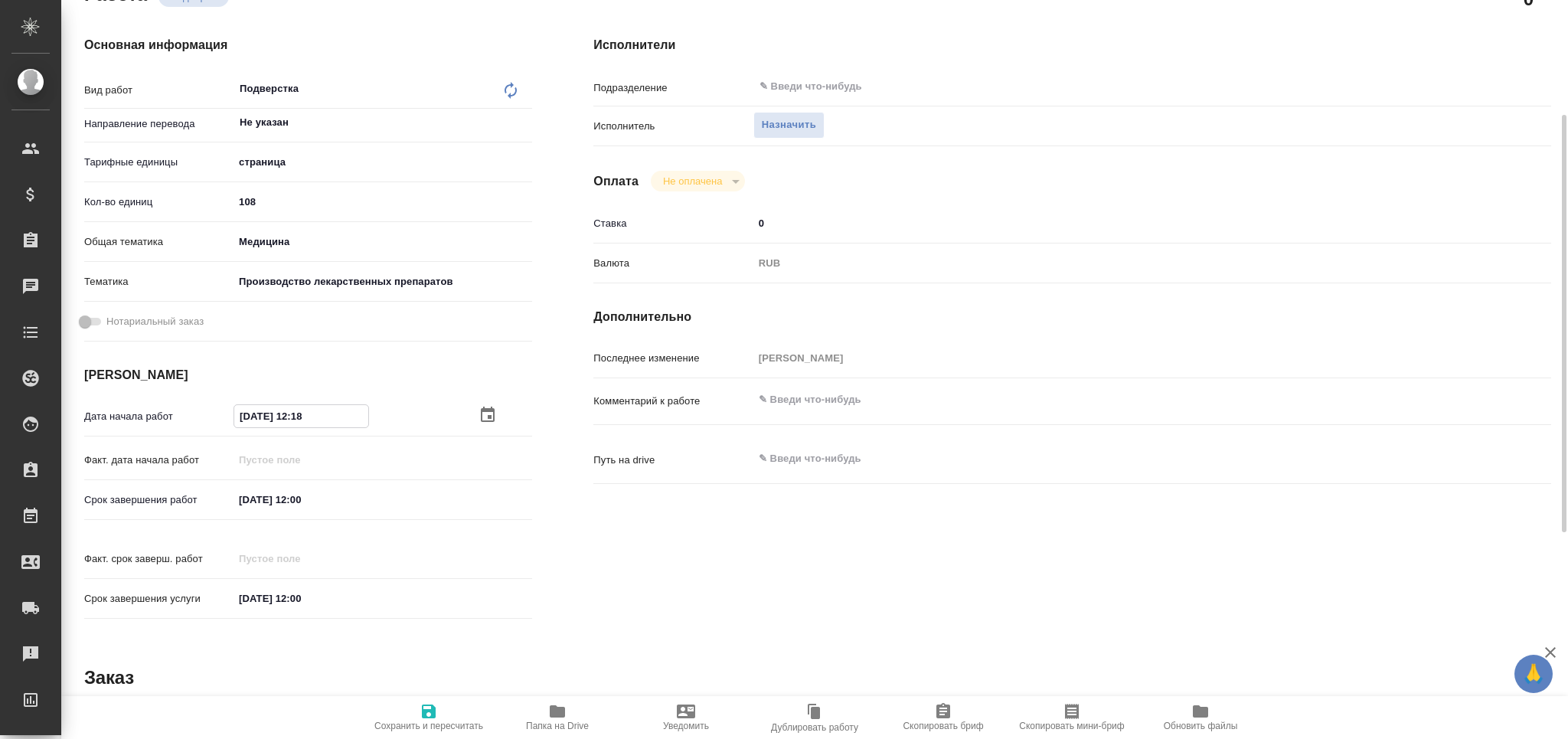
type textarea "x"
type input "07.09.2025 12:00"
type textarea "x"
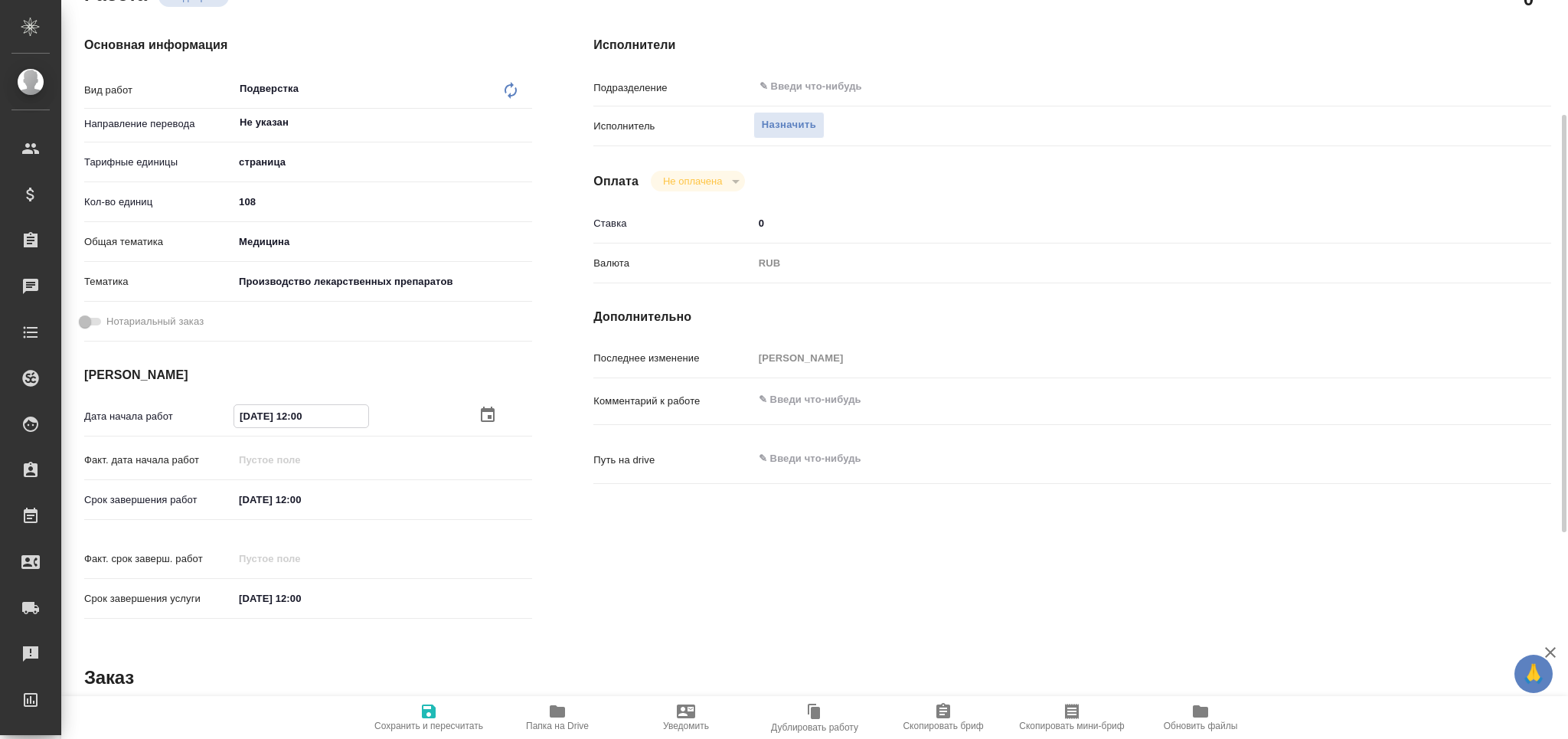
type textarea "x"
type input "07.09.2025 12:00"
click at [830, 77] on input "text" at bounding box center [1086, 86] width 658 height 19
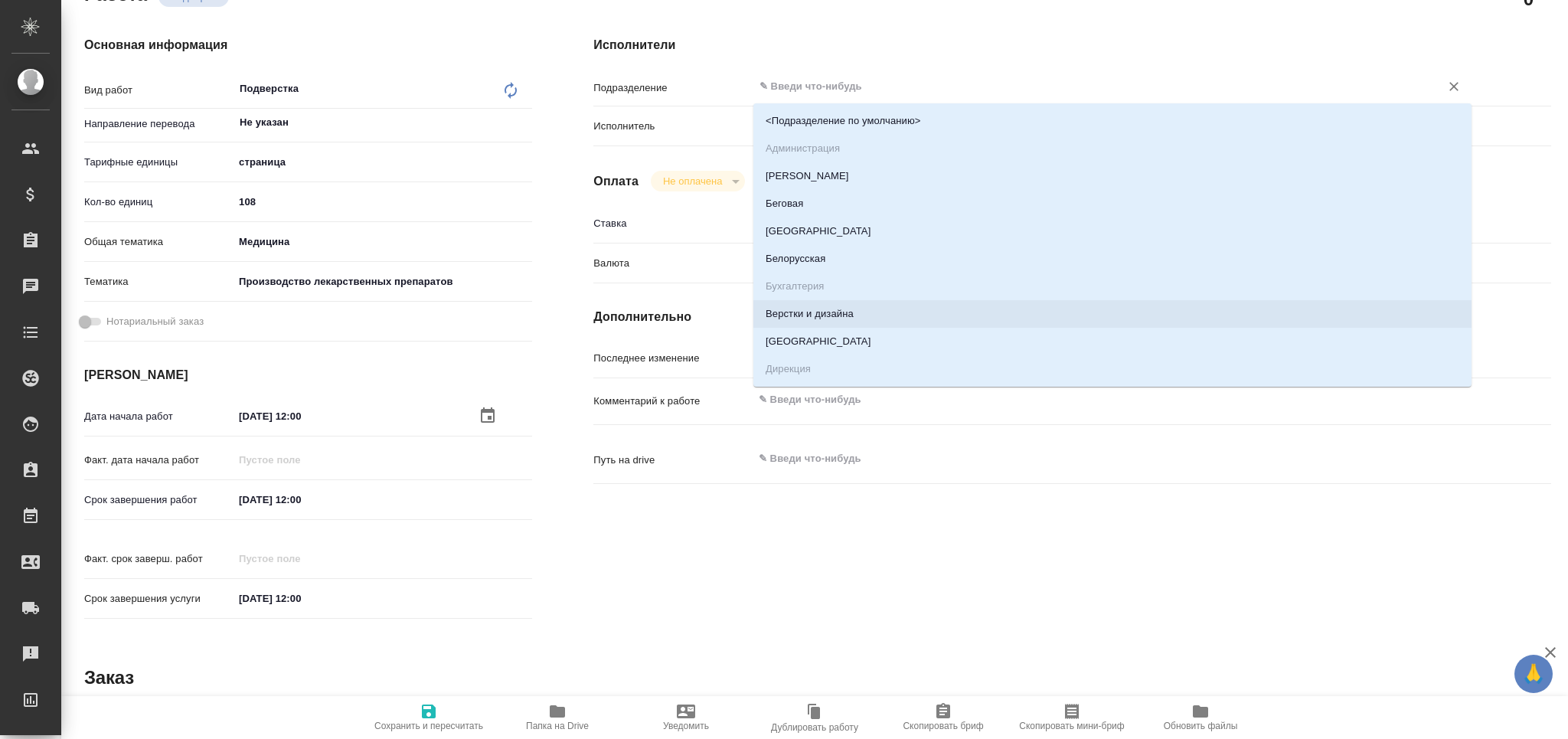
click at [822, 307] on li "Верстки и дизайна" at bounding box center [1113, 313] width 718 height 28
type textarea "x"
type input "Верстки и дизайна"
type textarea "x"
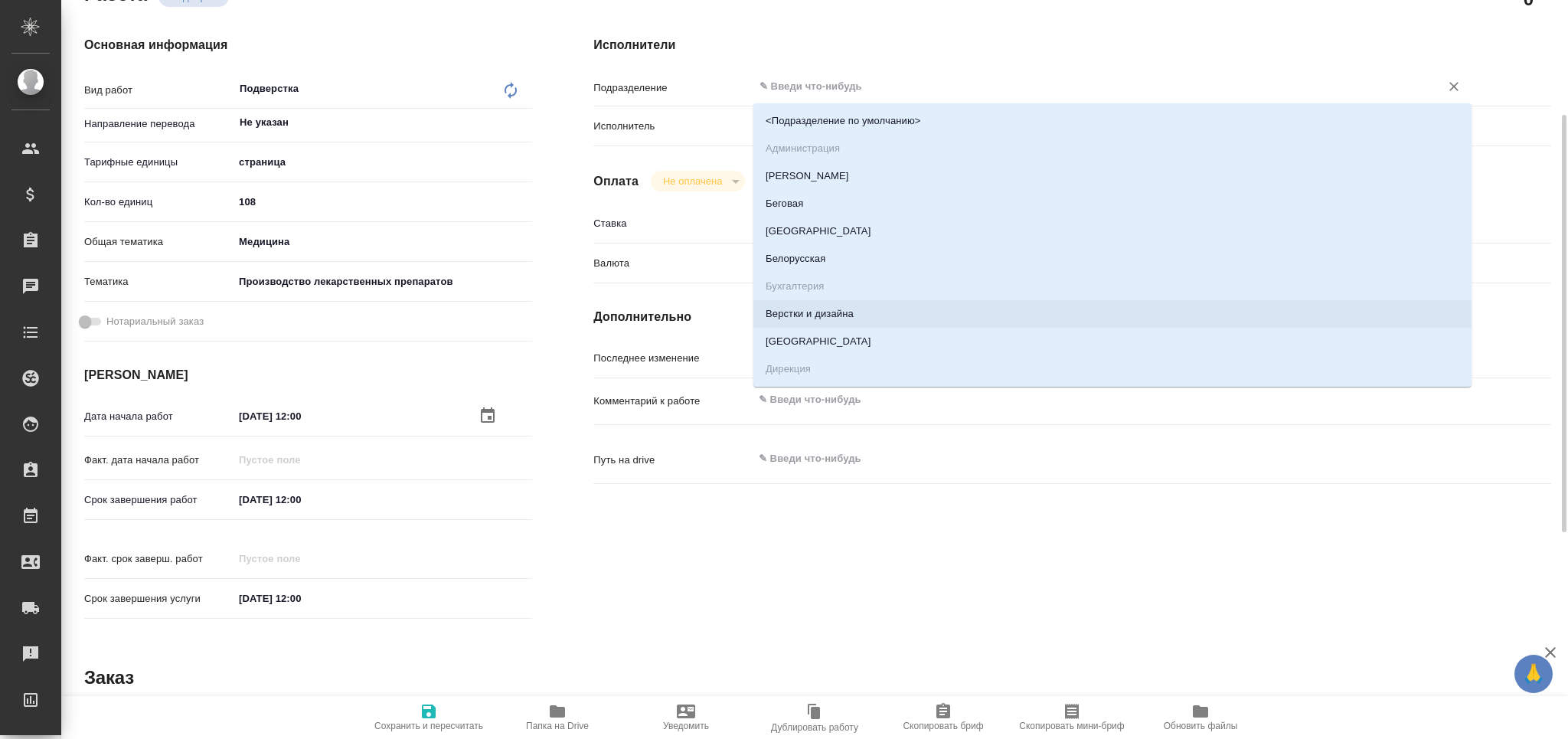
type textarea "x"
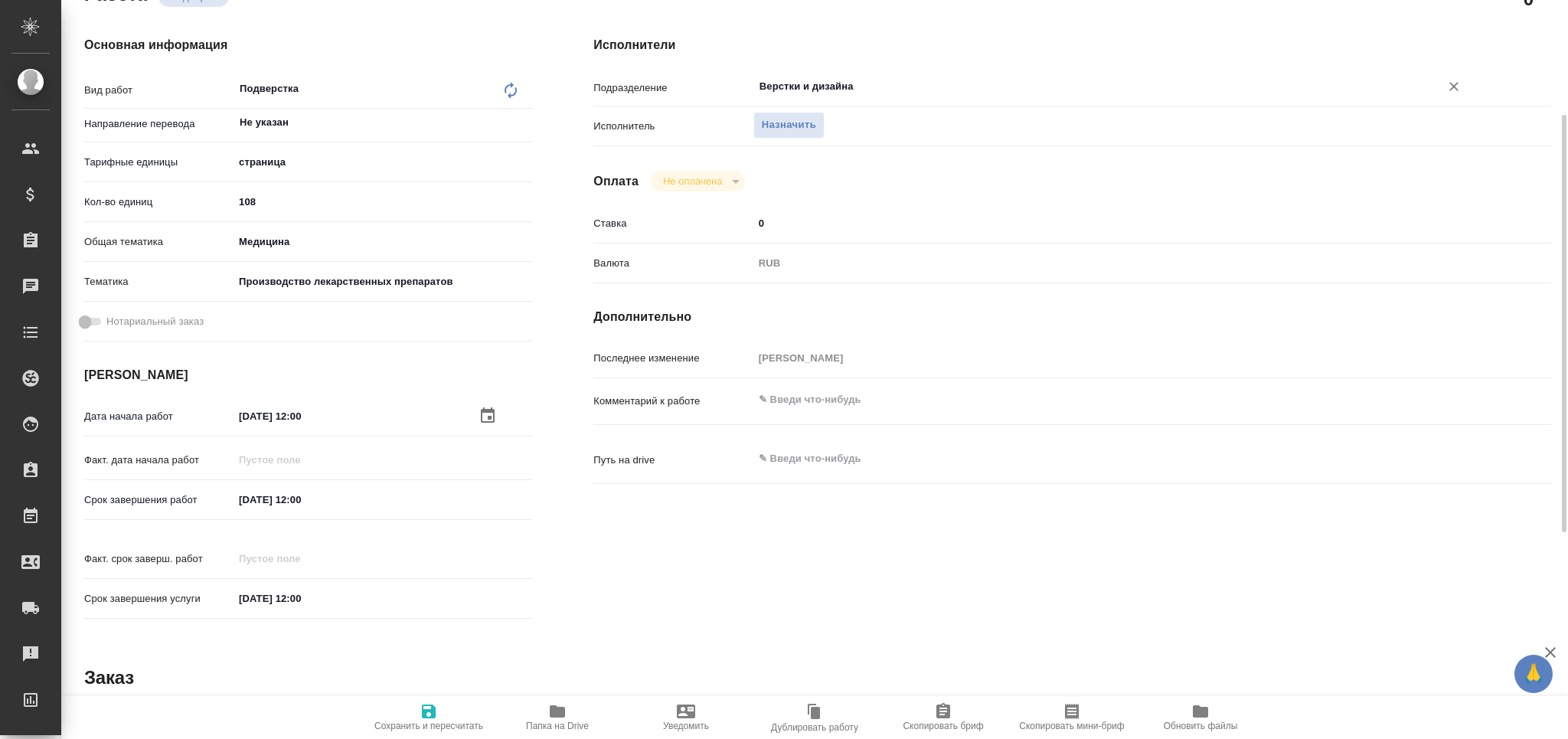
type textarea "x"
click at [803, 396] on textarea at bounding box center [1113, 400] width 716 height 26
type textarea "x"
type textarea "п"
type textarea "x"
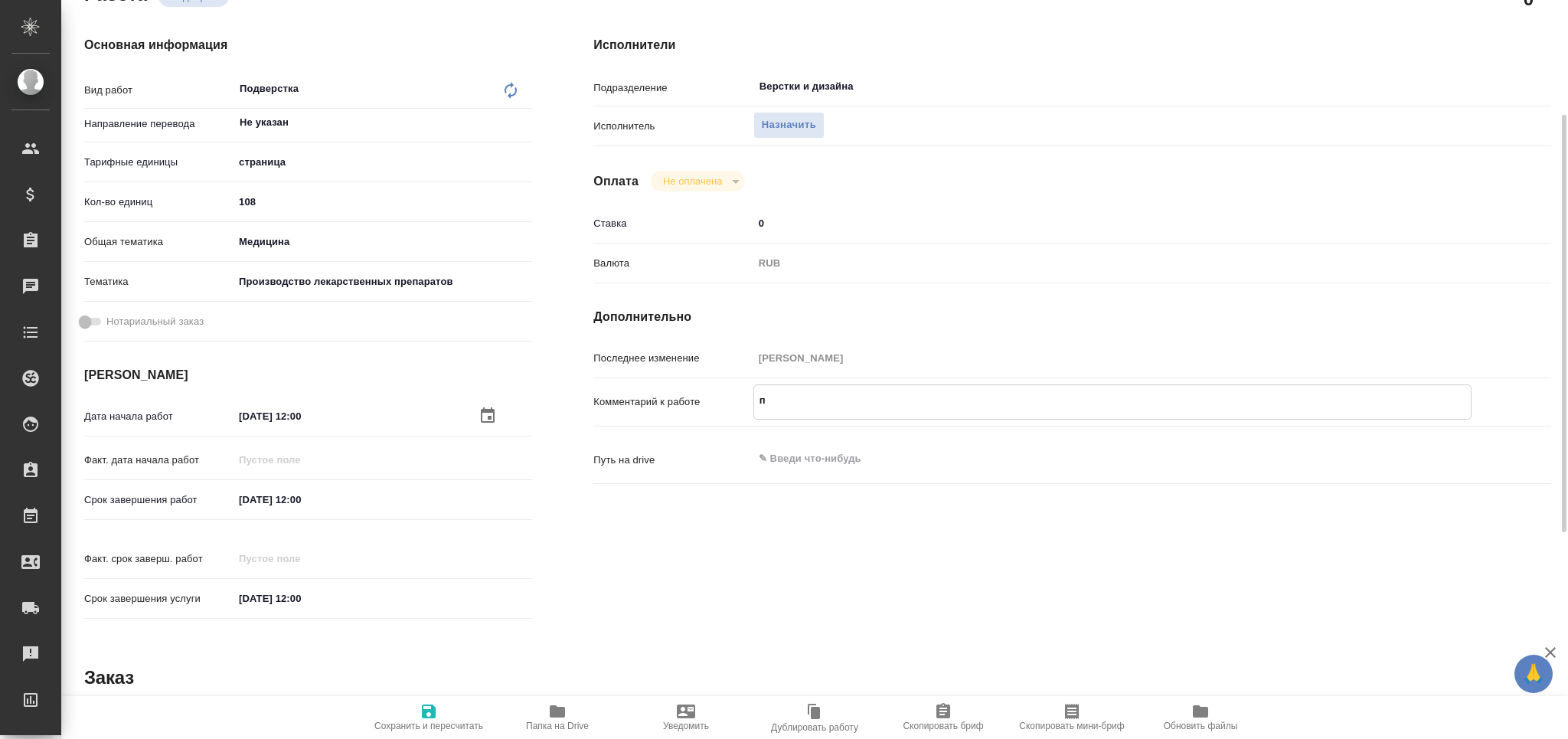
type textarea "x"
type textarea "по"
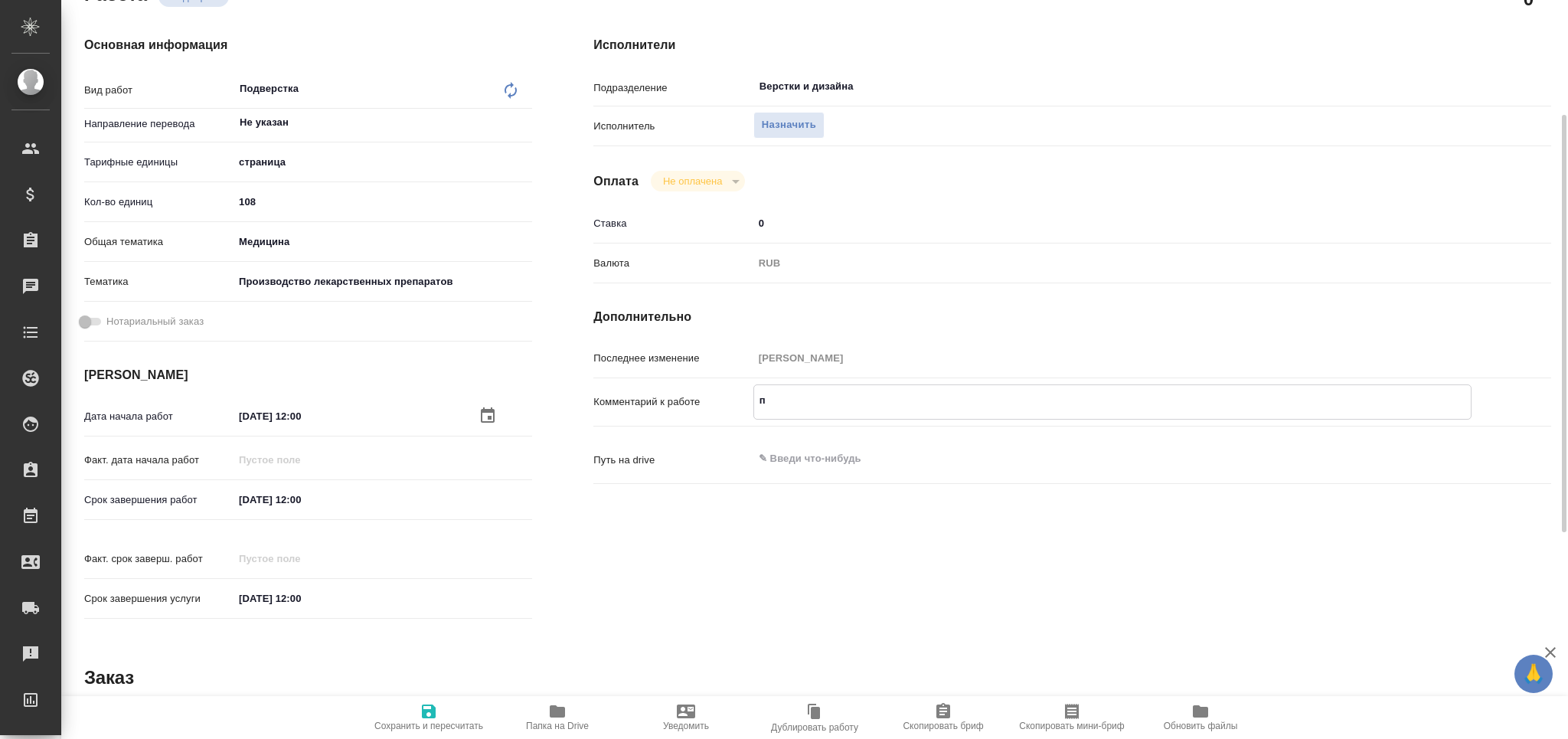
type textarea "x"
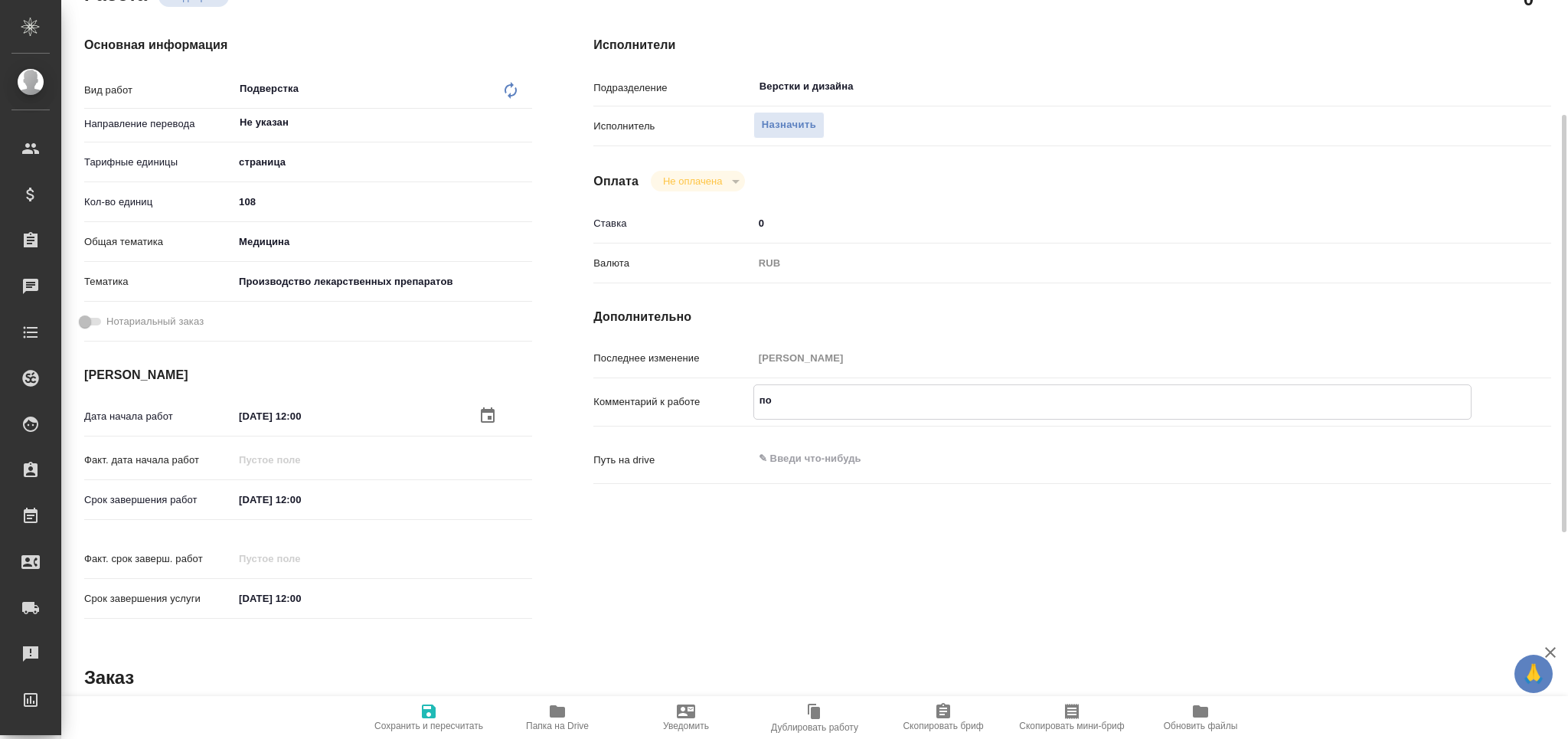
type textarea "под"
type textarea "x"
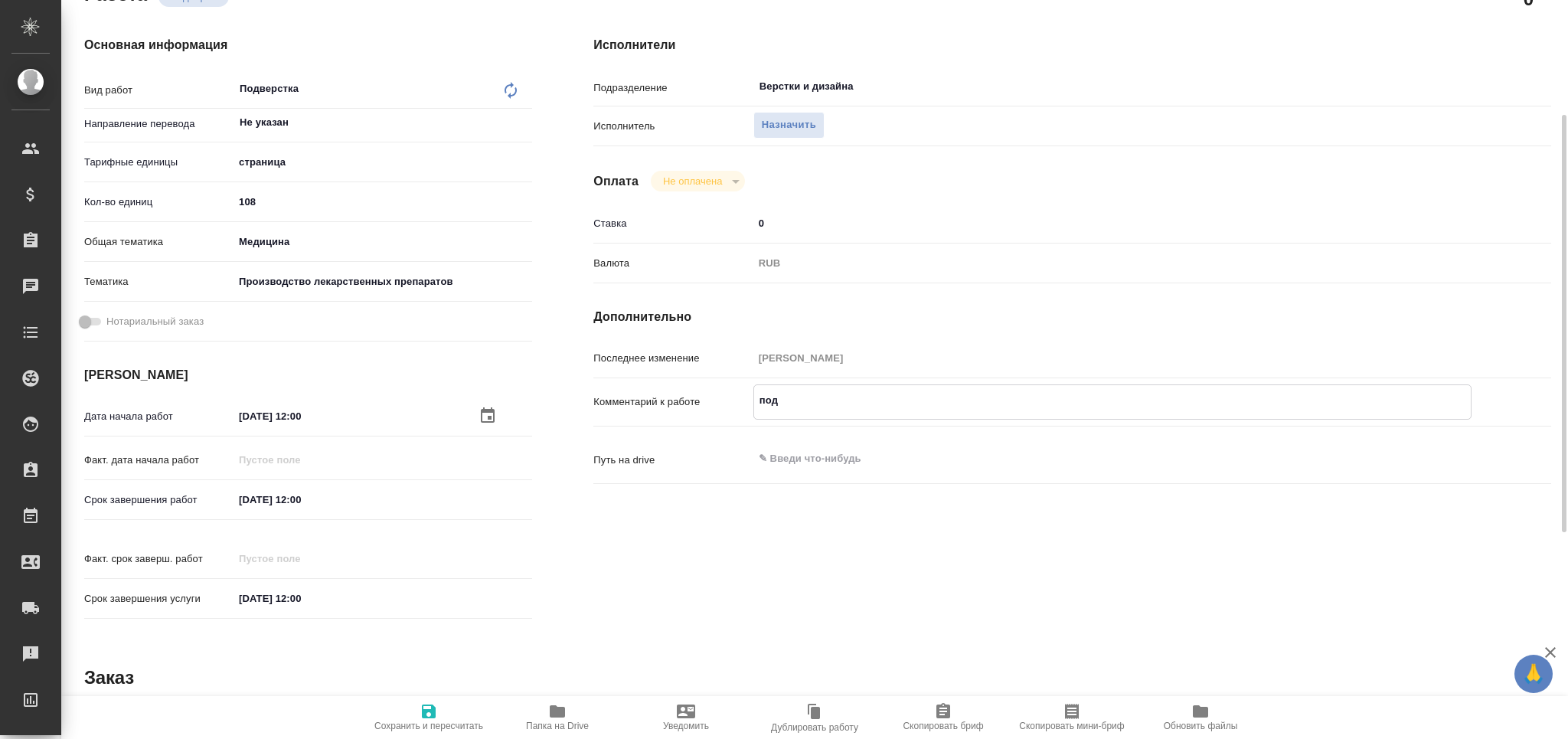
type textarea "x"
type textarea "подв"
type textarea "x"
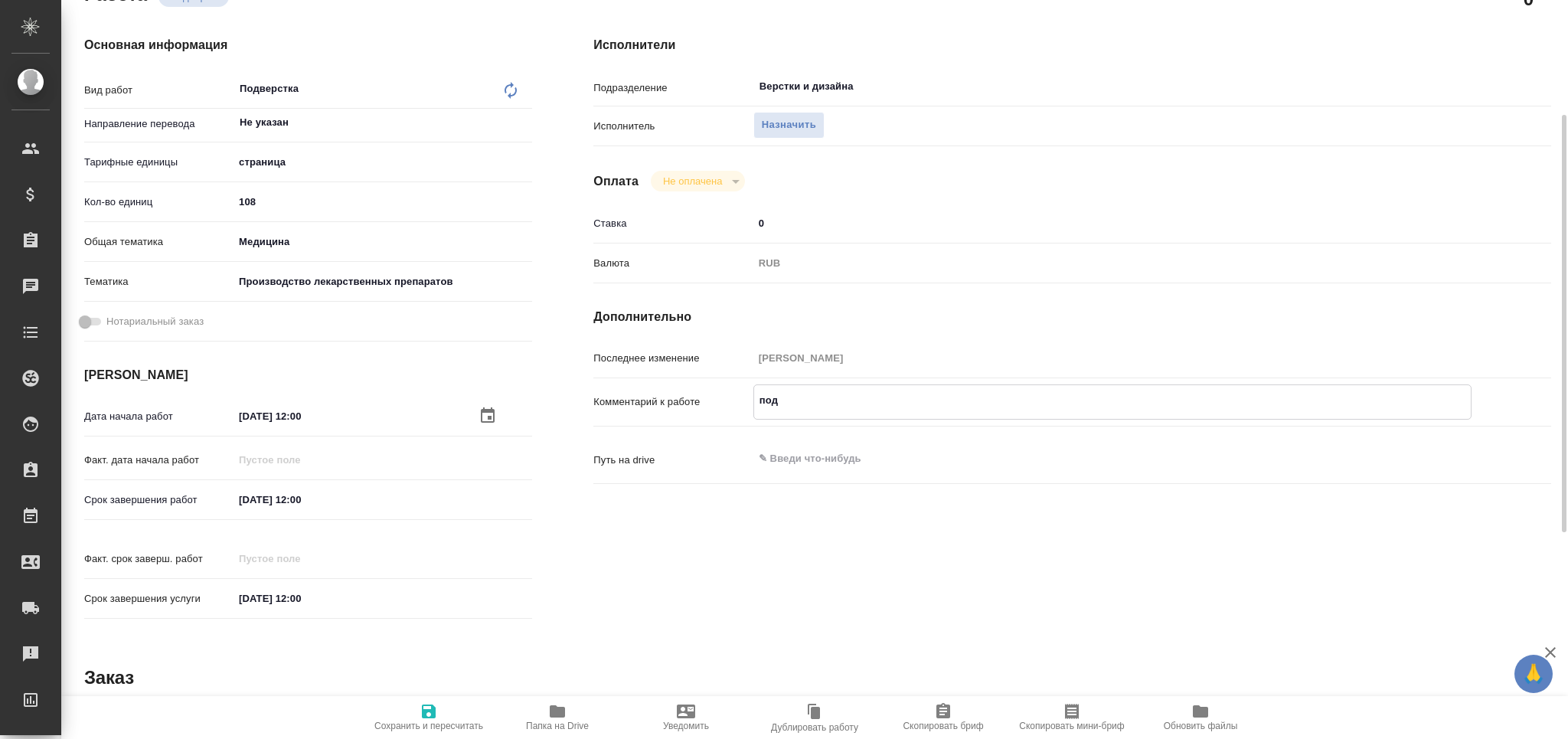
type textarea "x"
type textarea "подве"
type textarea "x"
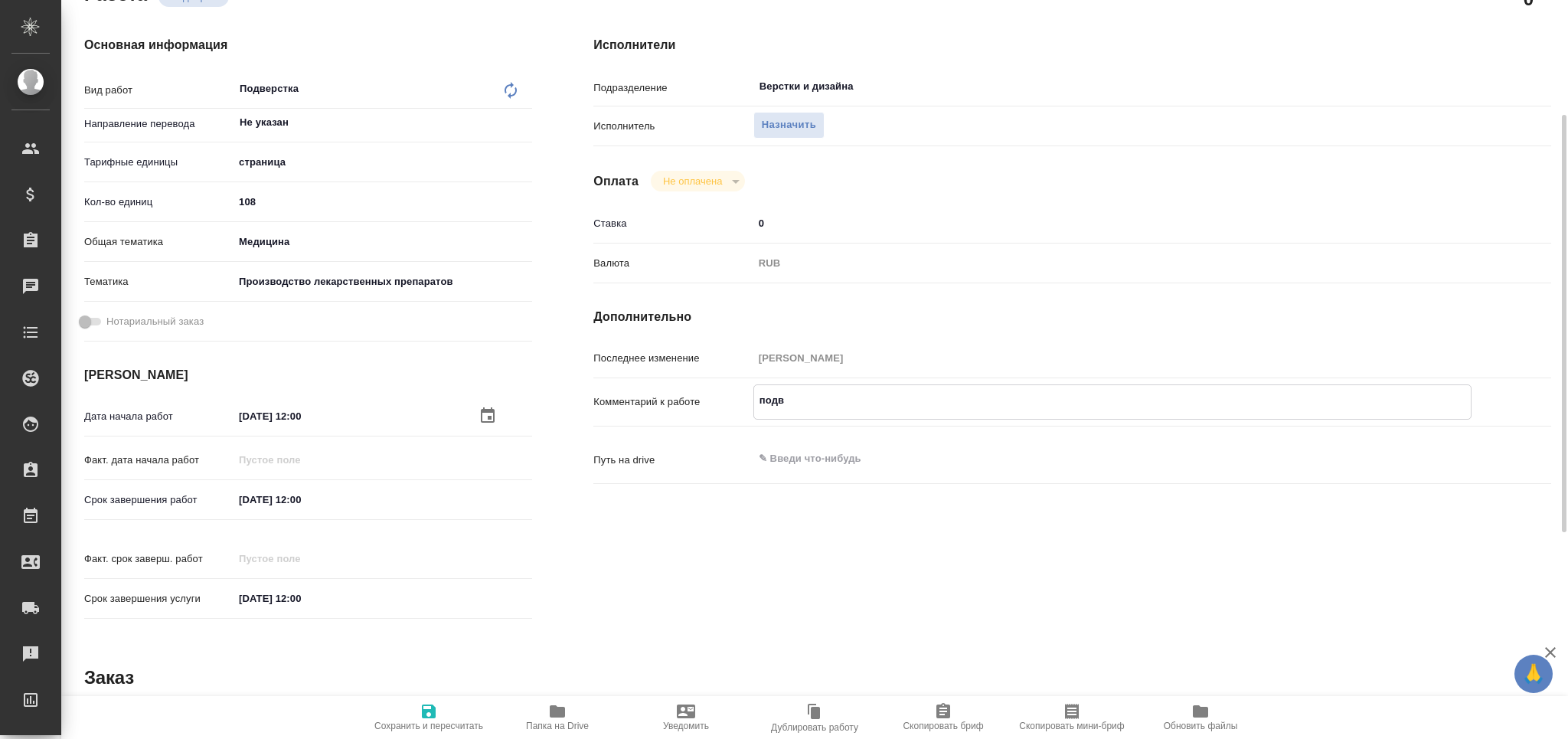
type textarea "x"
type textarea "подвер"
type textarea "x"
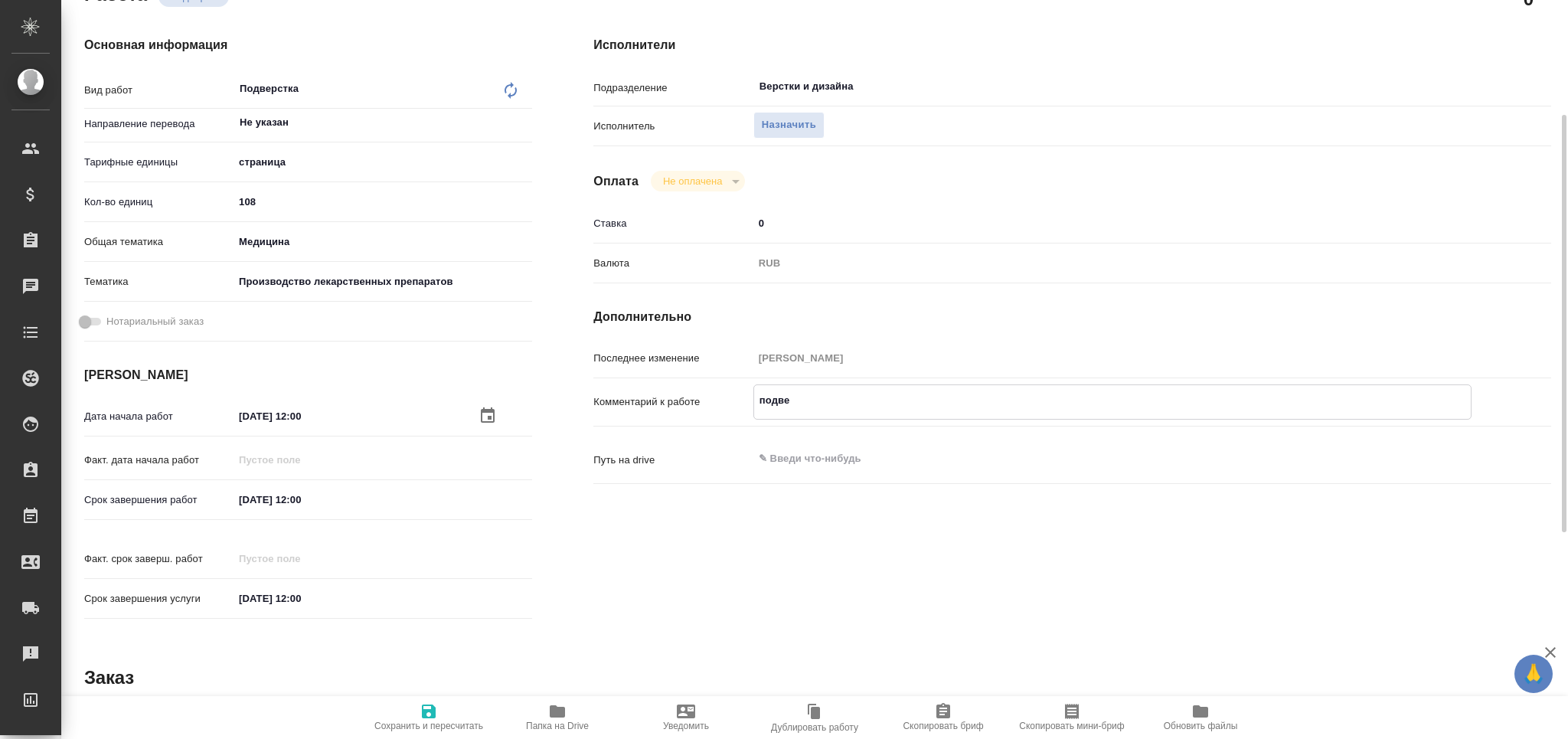
type textarea "x"
type textarea "подверс"
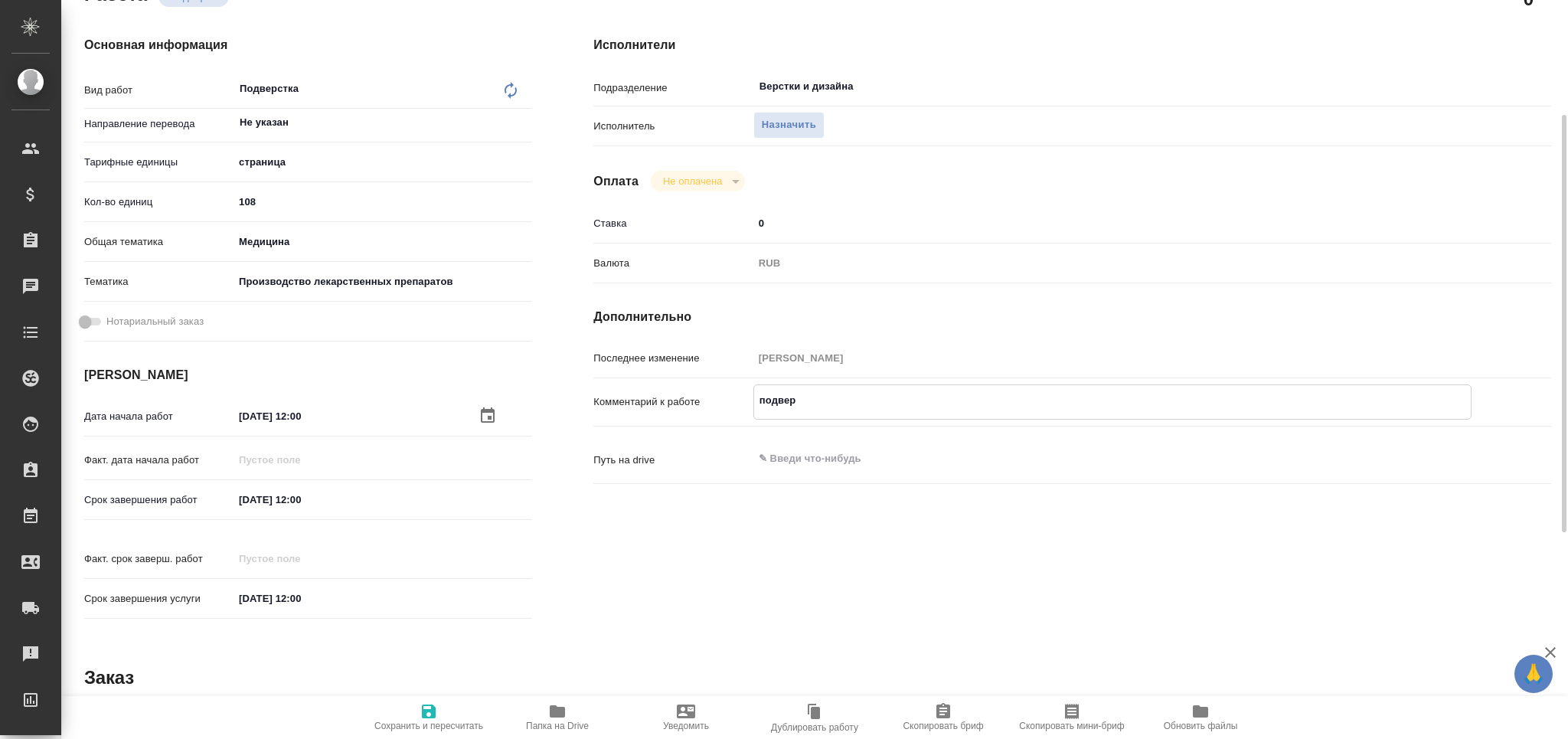
type textarea "x"
type textarea "подверст"
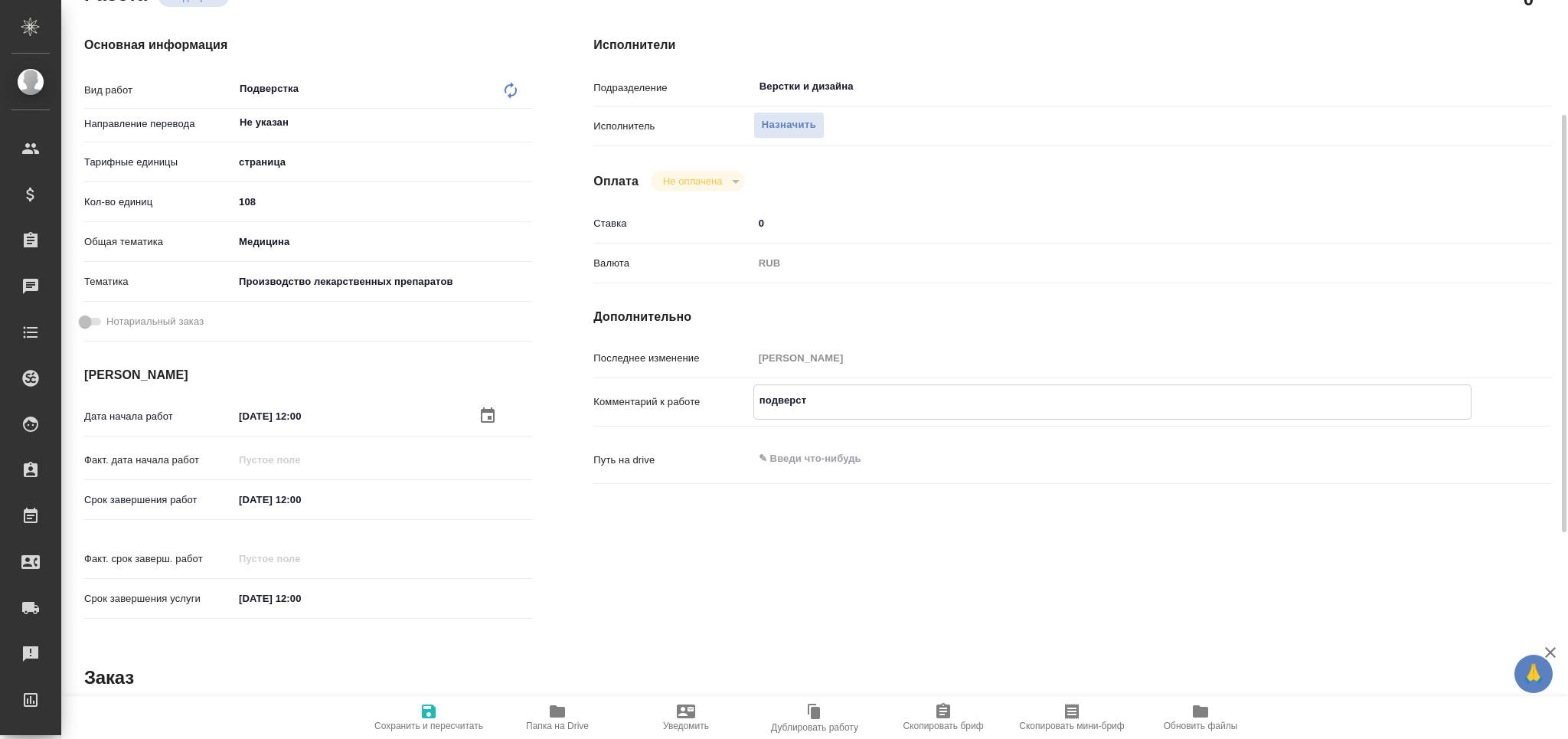
type textarea "x"
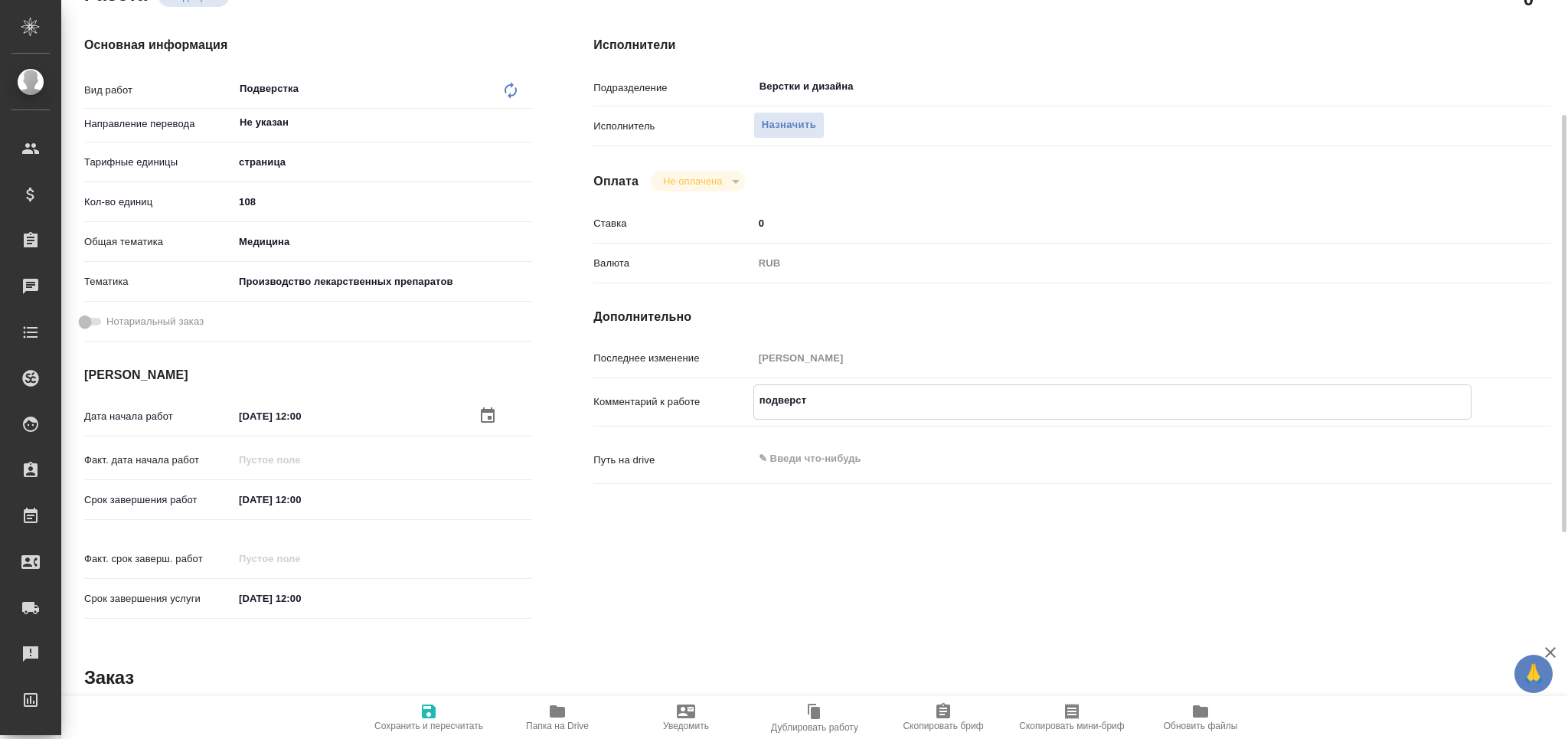
type textarea "x"
type textarea "подверстк"
type textarea "x"
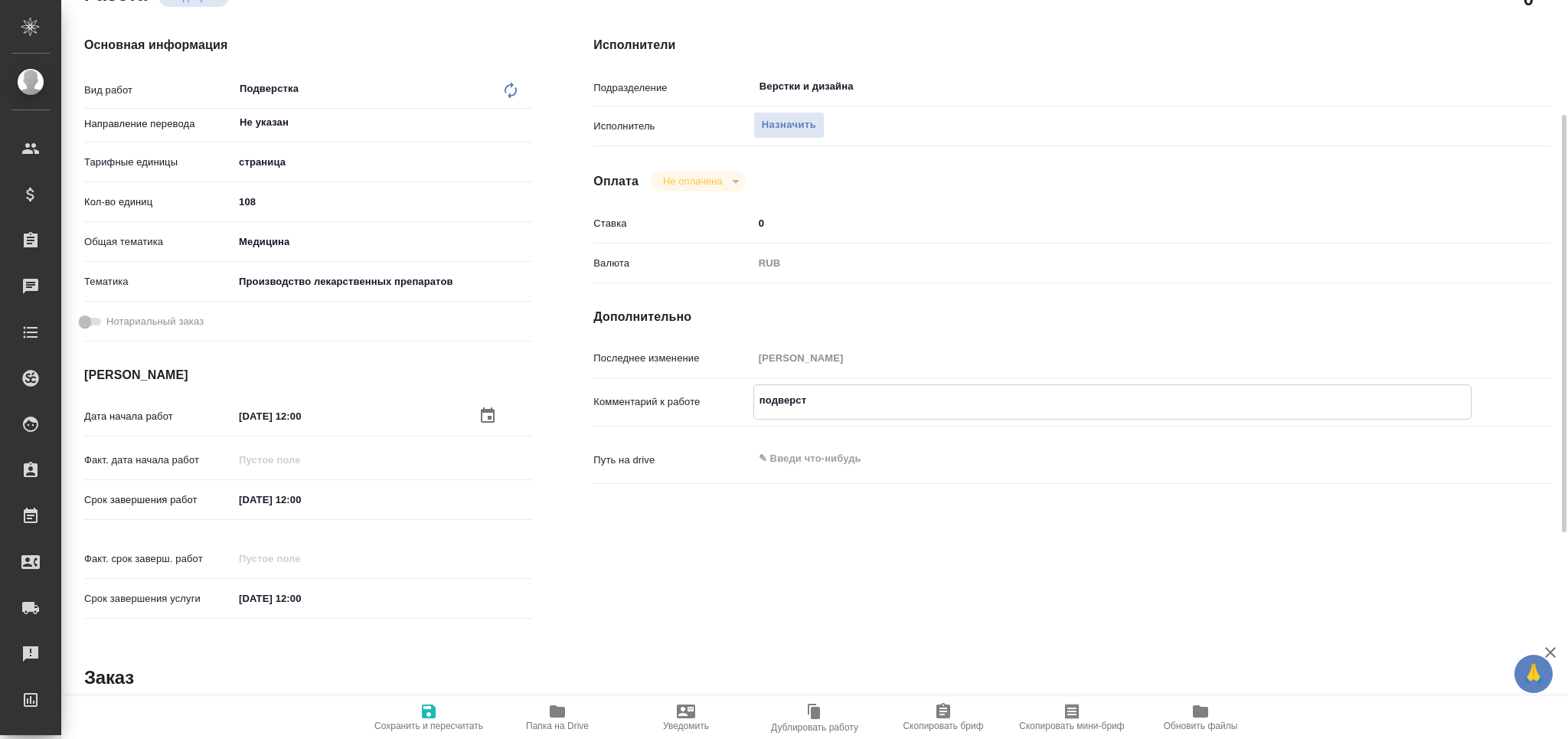
type textarea "x"
type textarea "подверстка"
type textarea "x"
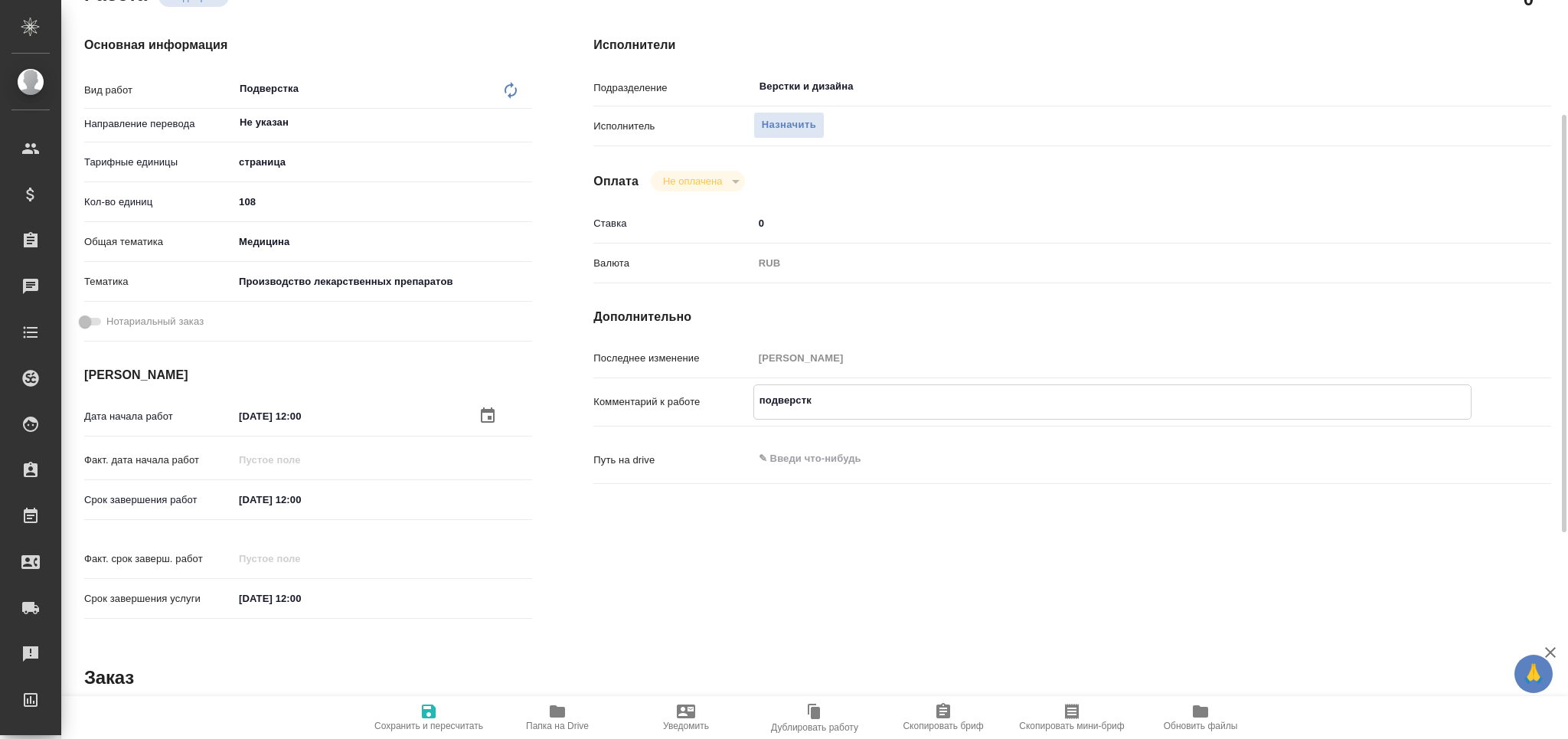
type textarea "x"
type textarea "подверстка"
type textarea "x"
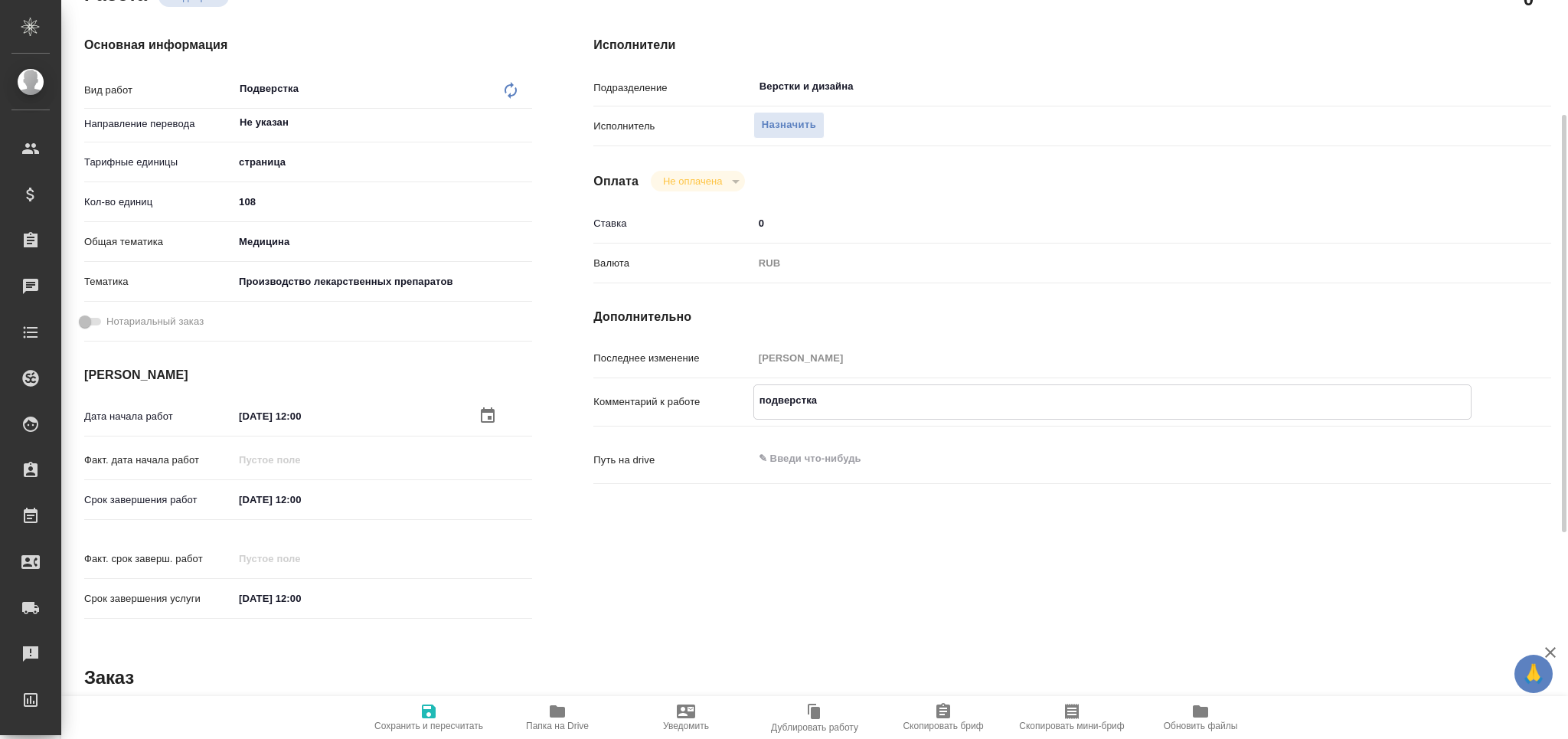
type textarea "x"
type textarea "подверстка в"
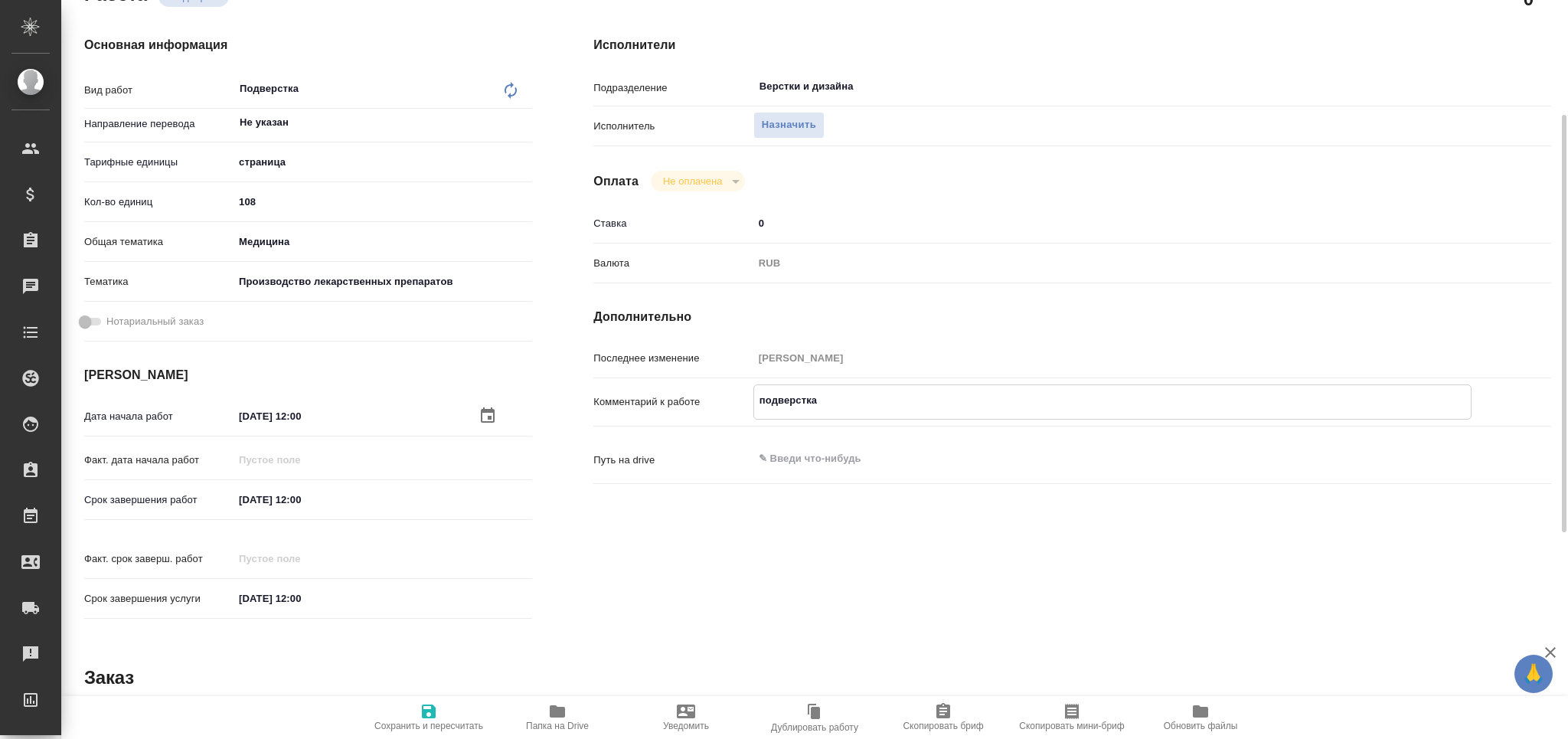
type textarea "x"
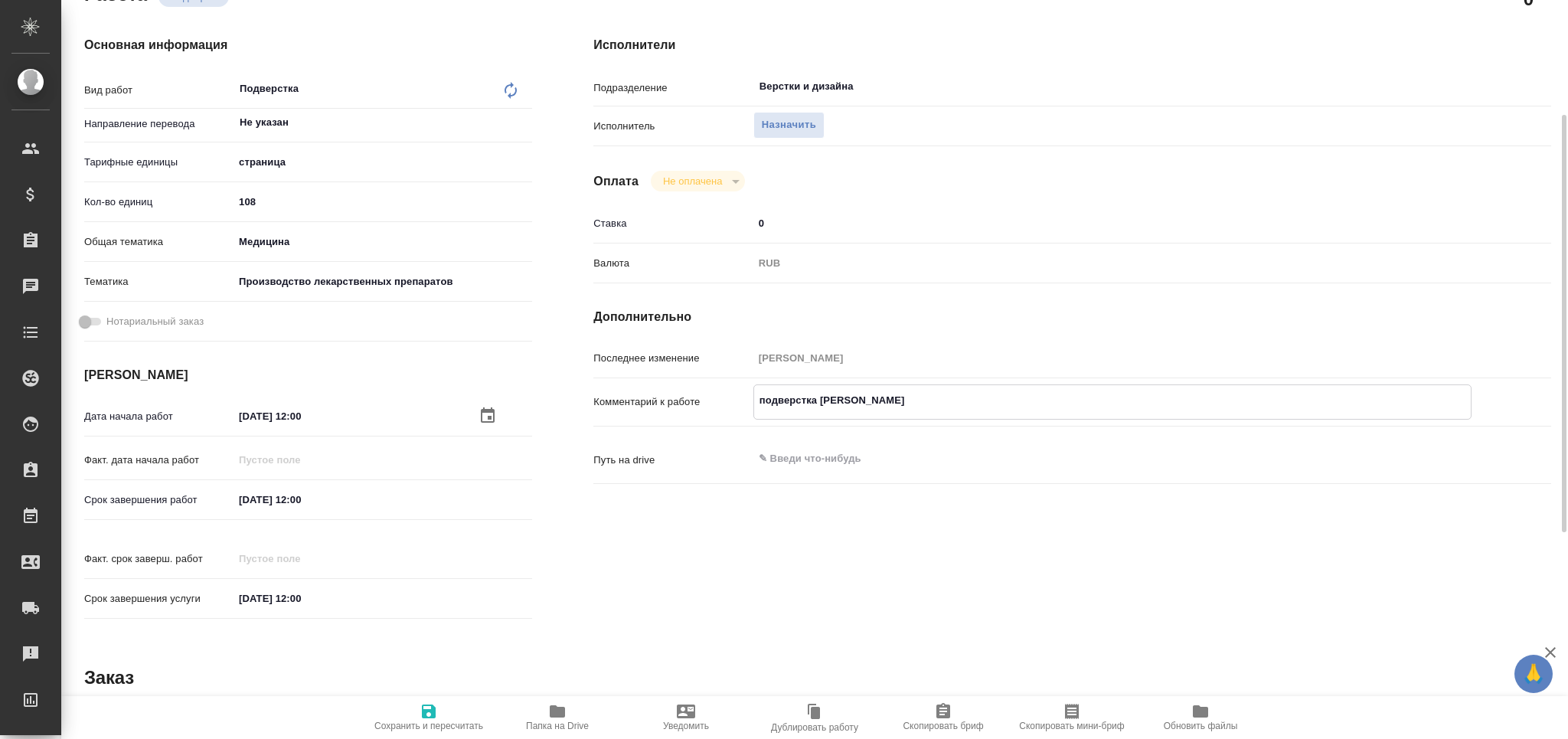
type textarea "подверстка в"
type textarea "x"
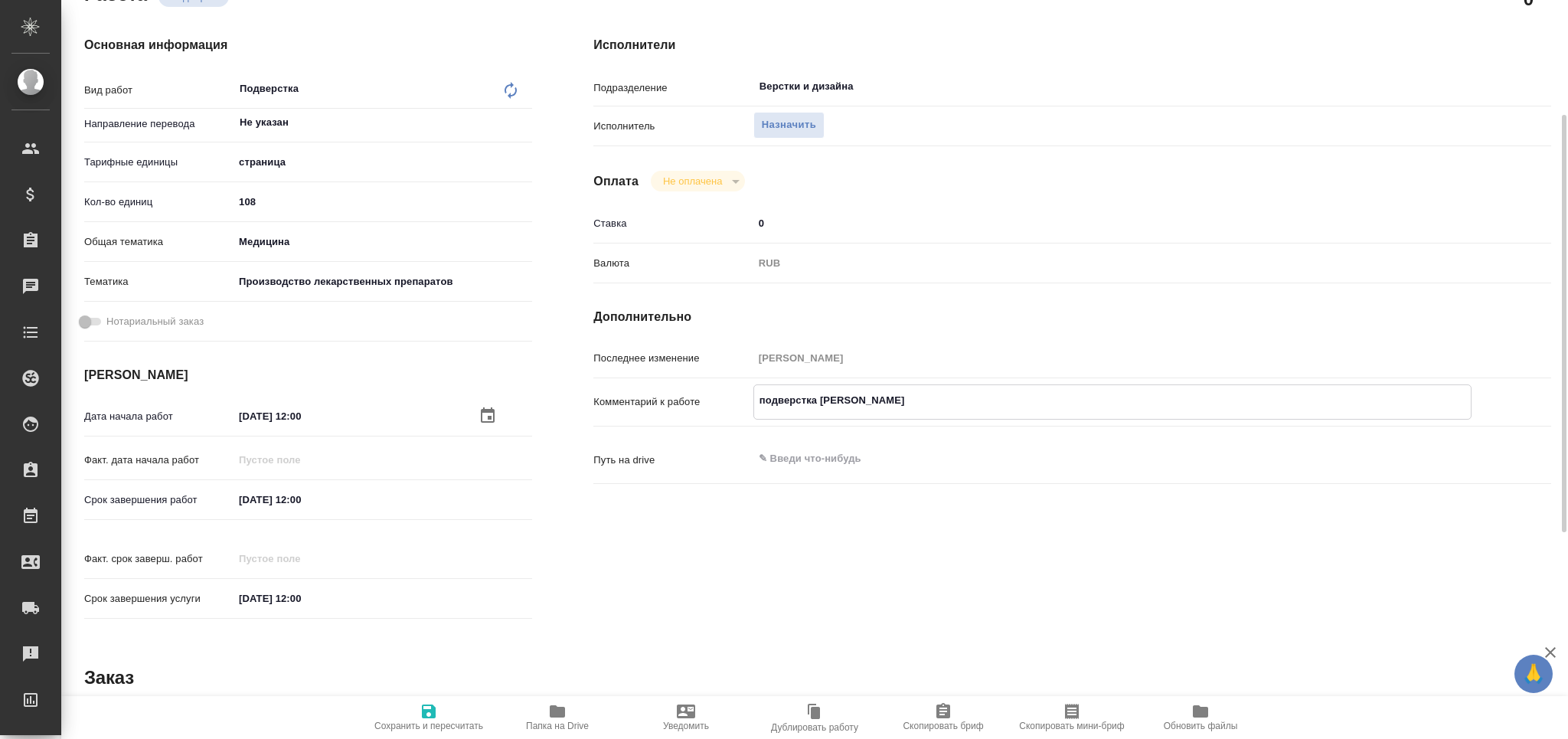
type textarea "x"
type textarea "подверстка в в"
type textarea "x"
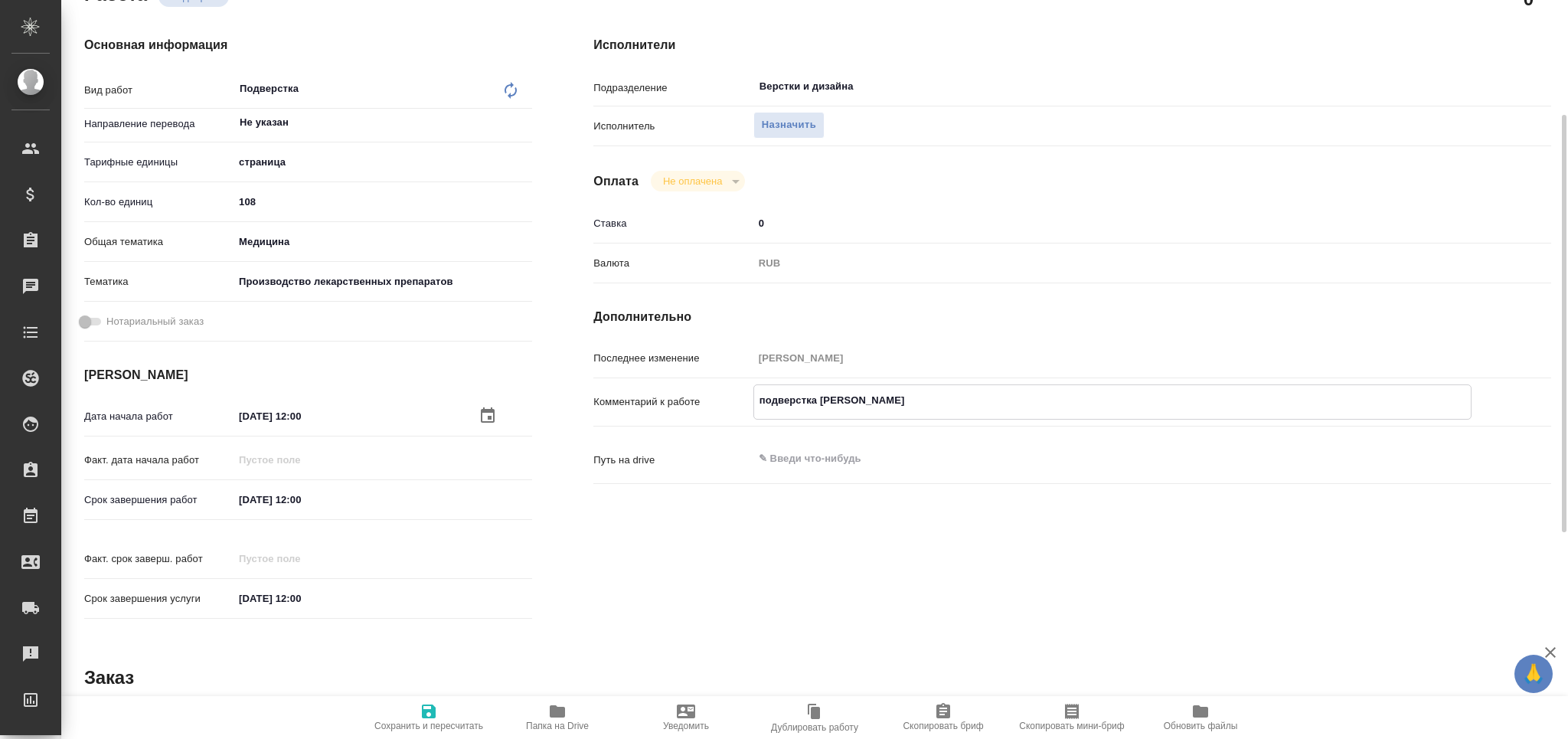
type textarea "x"
type textarea "подверстка в вы"
type textarea "x"
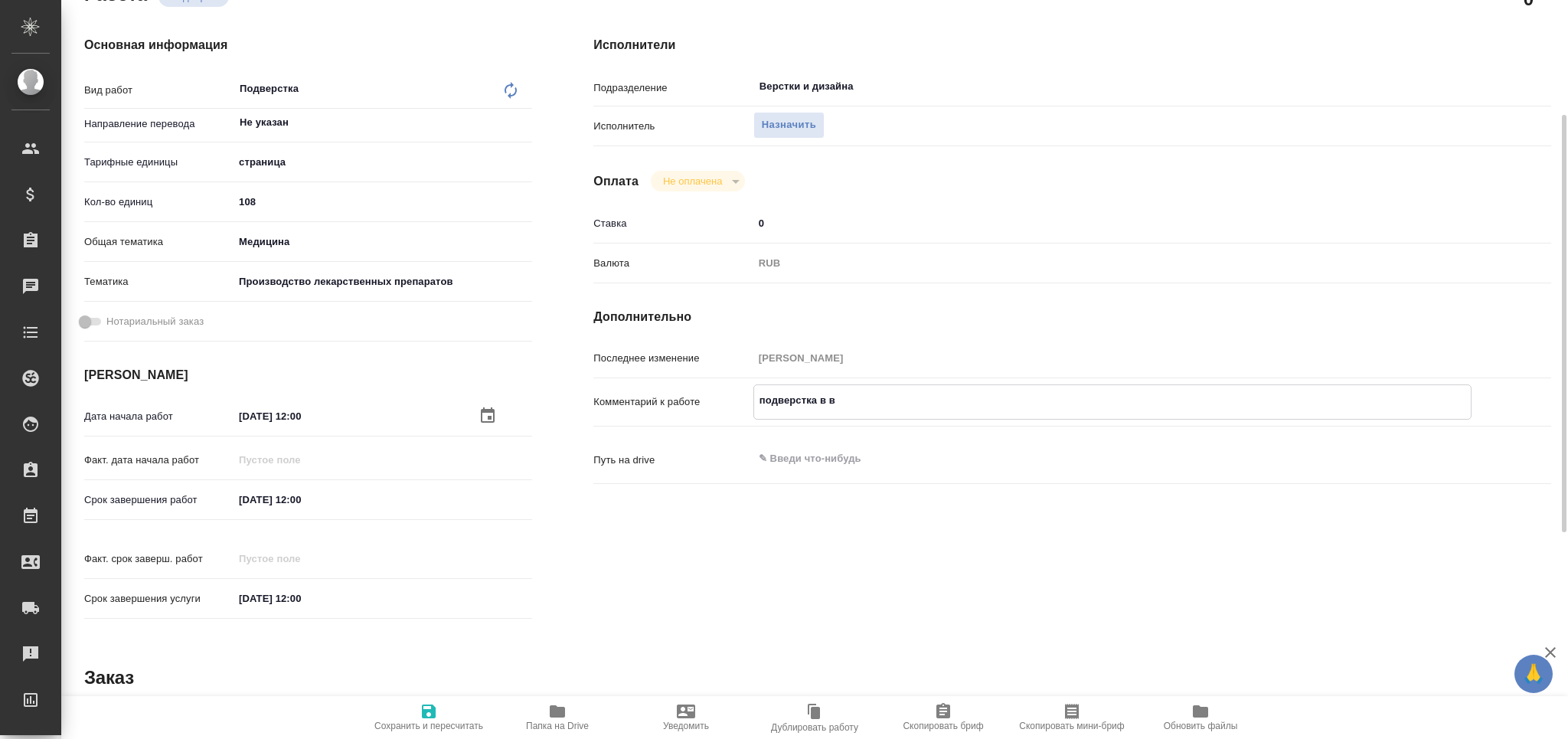
type textarea "x"
type textarea "подверстка в вых"
type textarea "x"
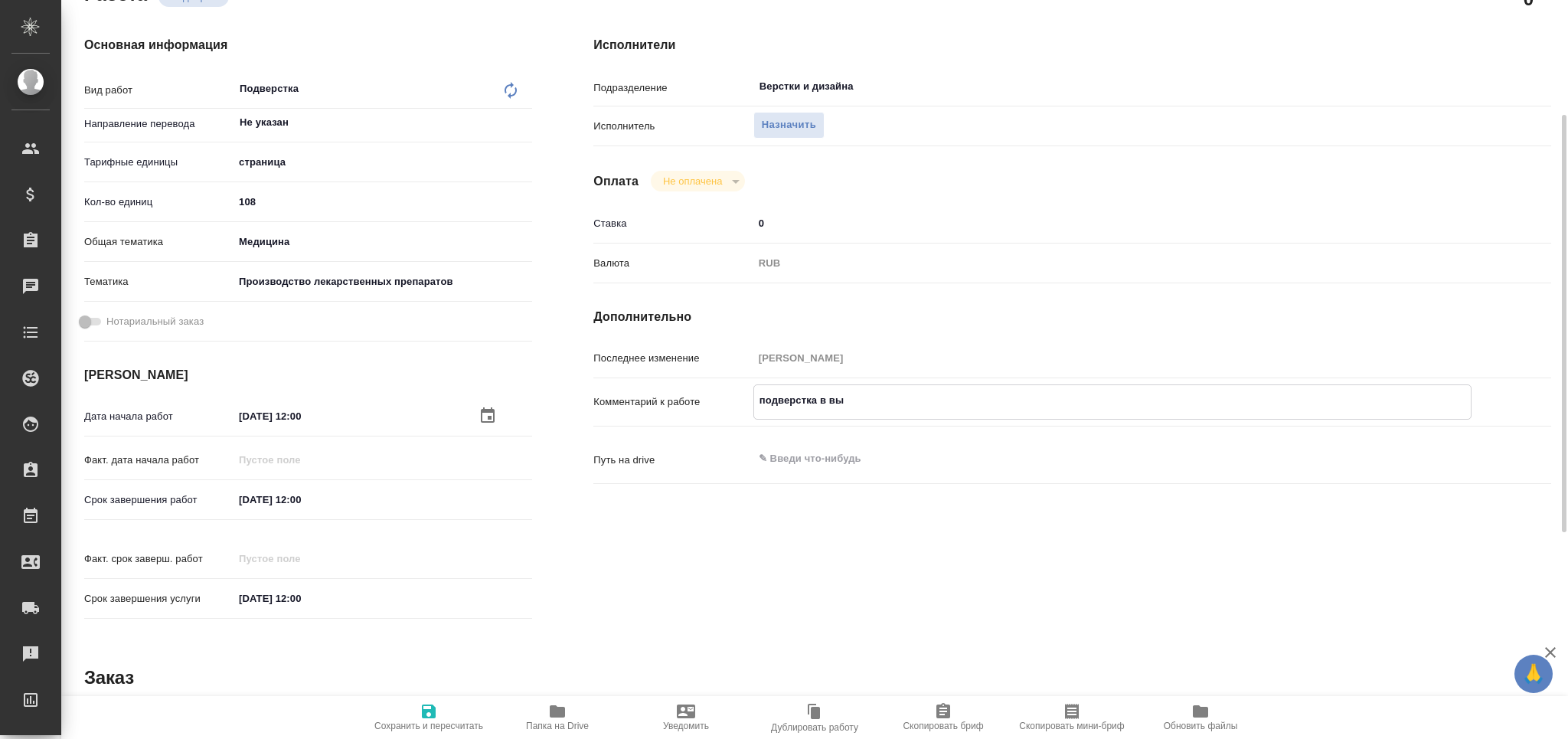
type textarea "x"
type textarea "подверстка в выхо"
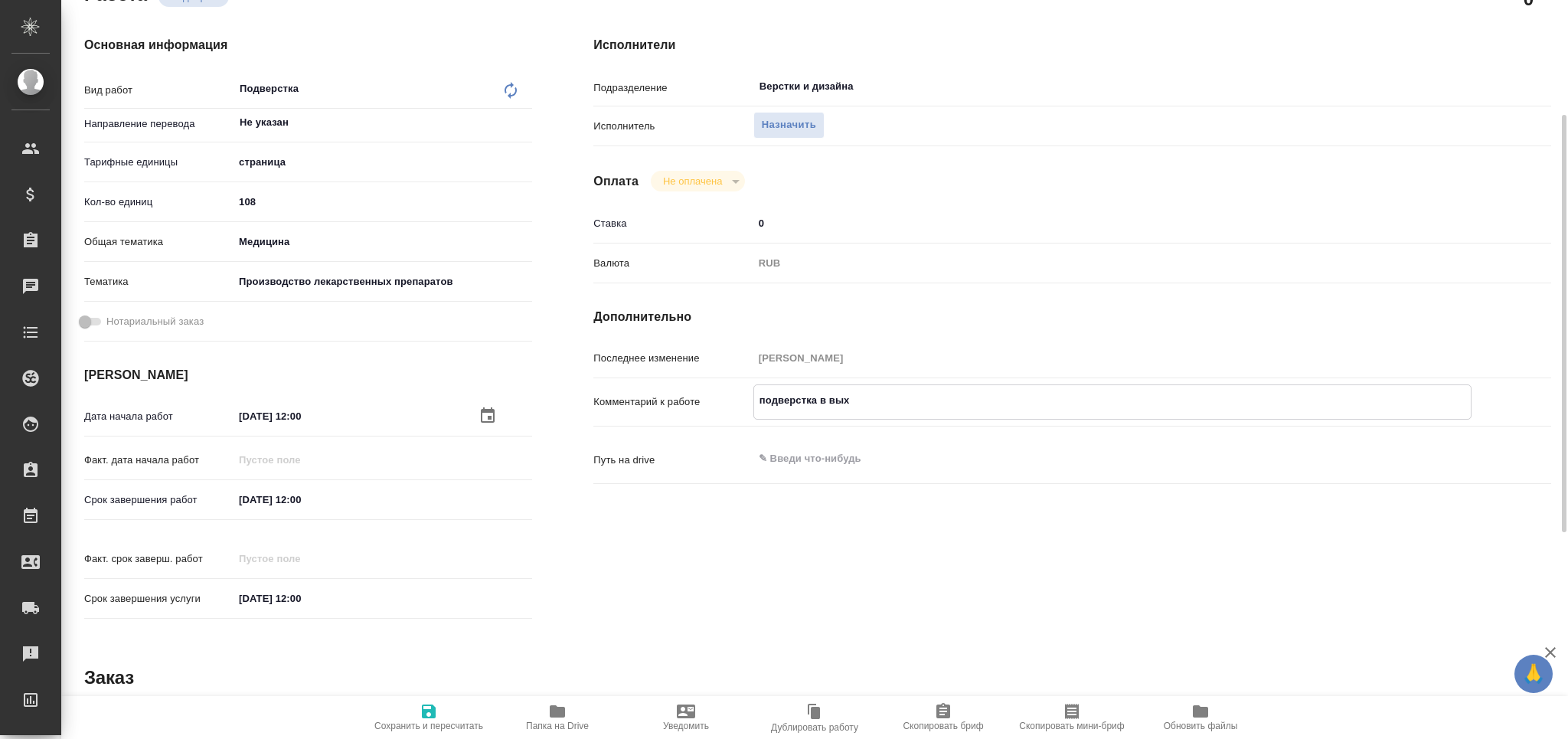
type textarea "x"
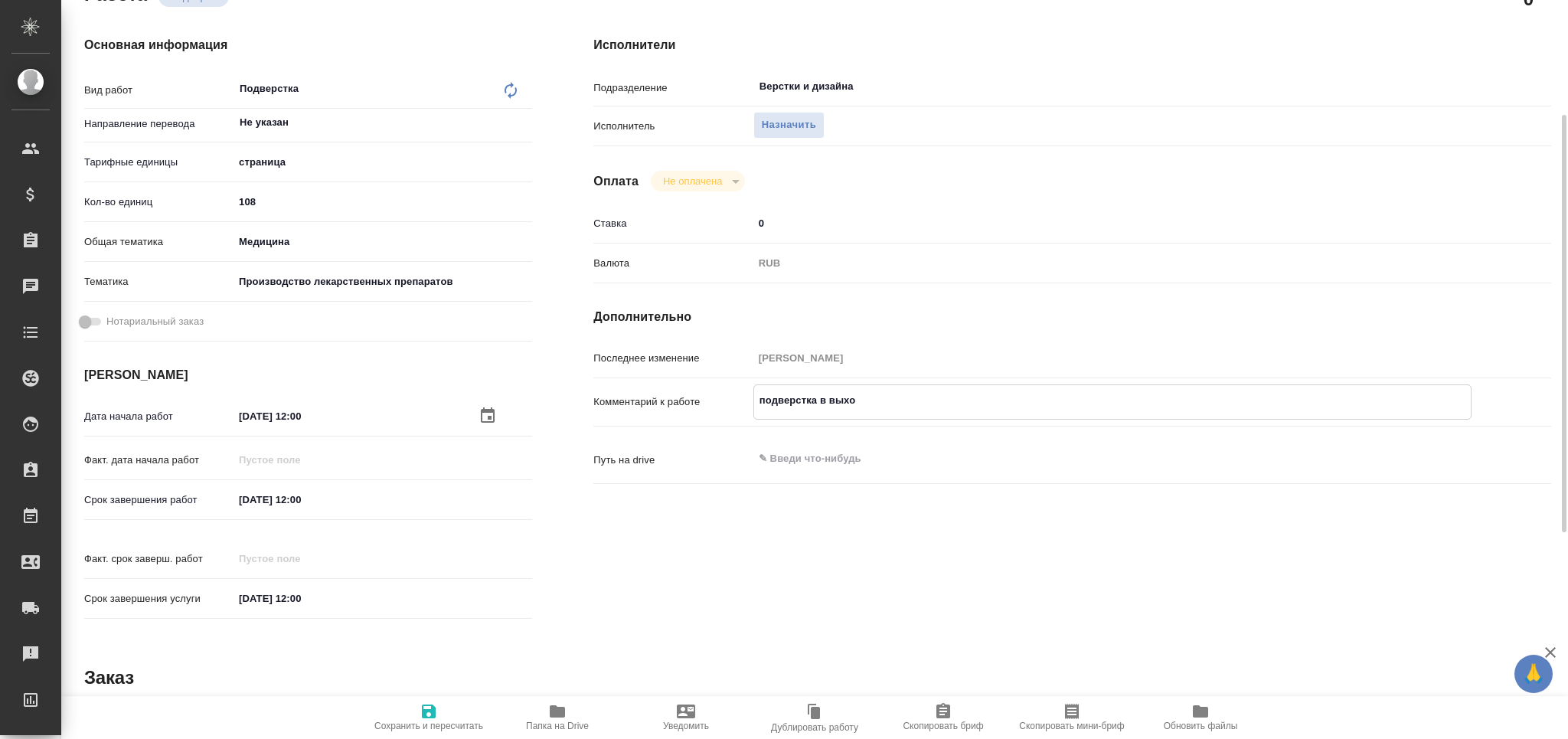
type textarea "подверстка в выход"
type textarea "x"
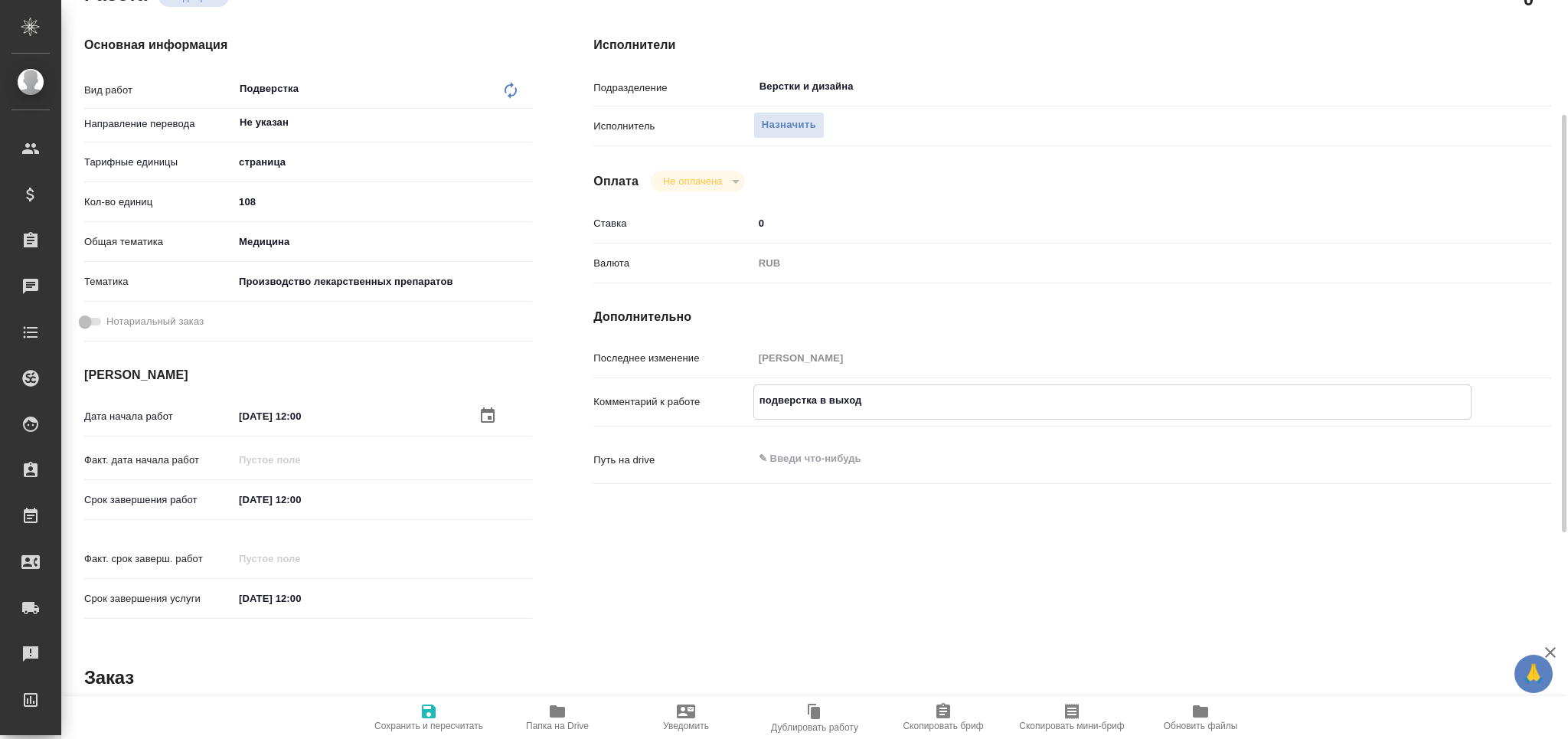
type textarea "x"
type textarea "подверстка в выходн"
type textarea "x"
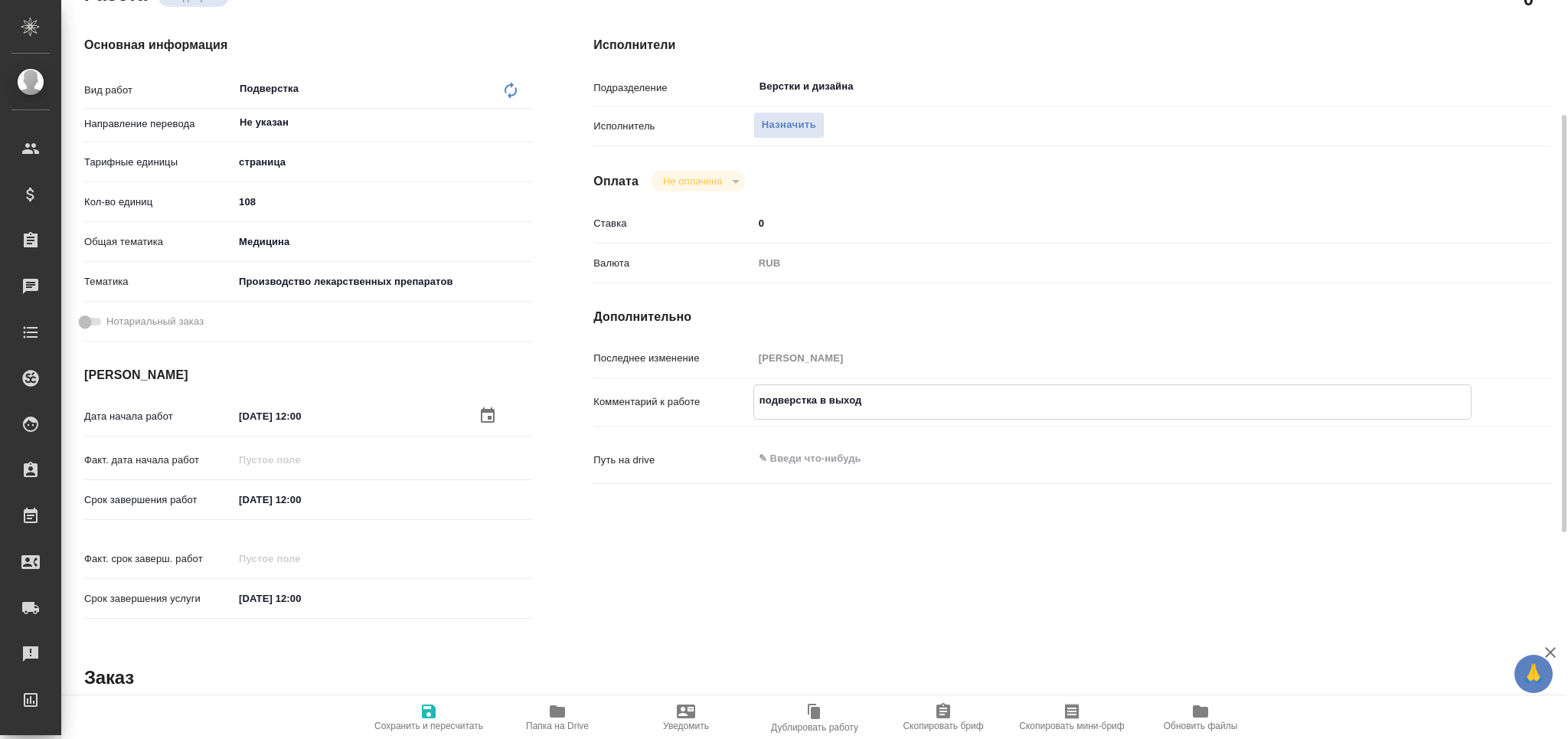
type textarea "x"
type textarea "подверстка в выходно"
type textarea "x"
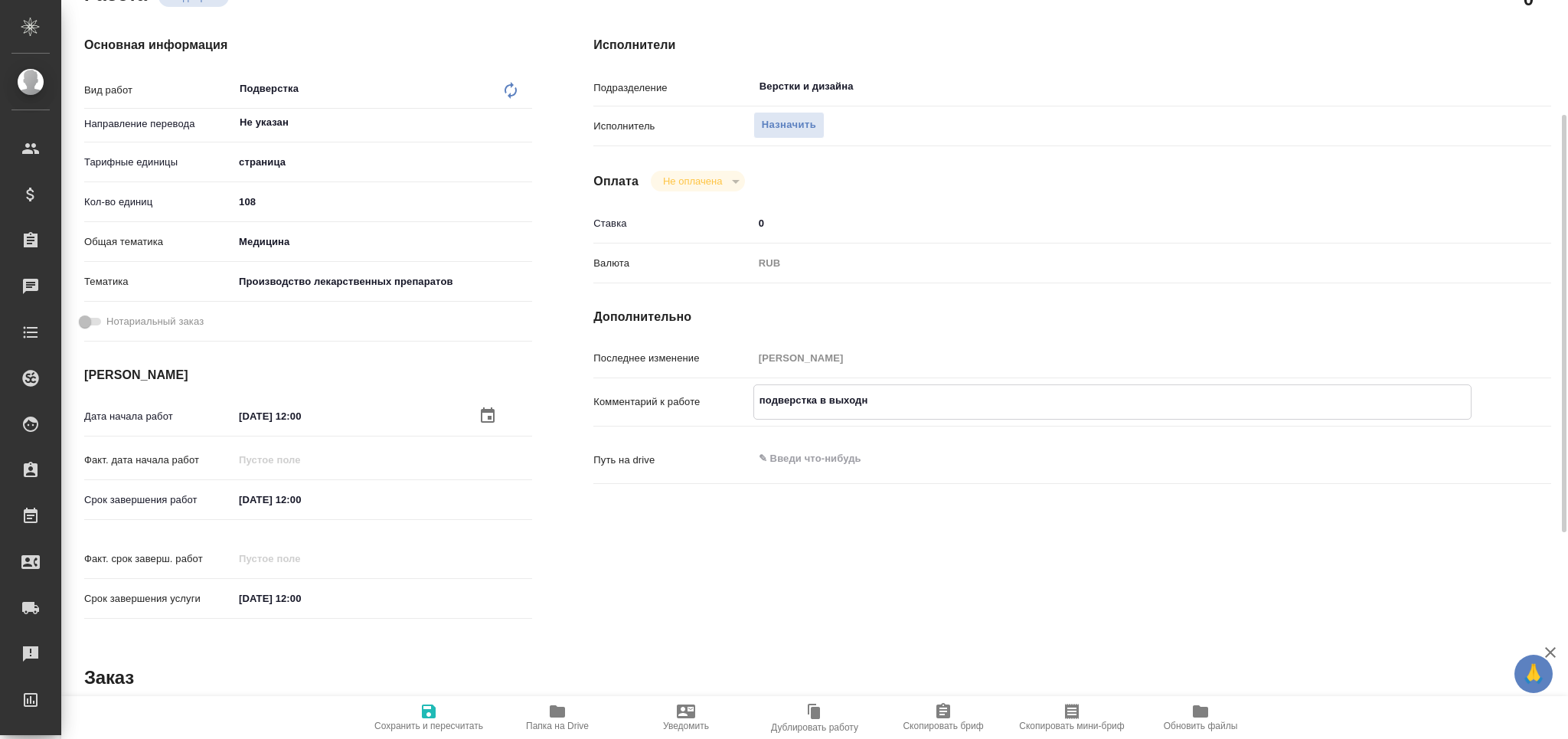
type textarea "x"
type textarea "подверстка в выходной"
type textarea "x"
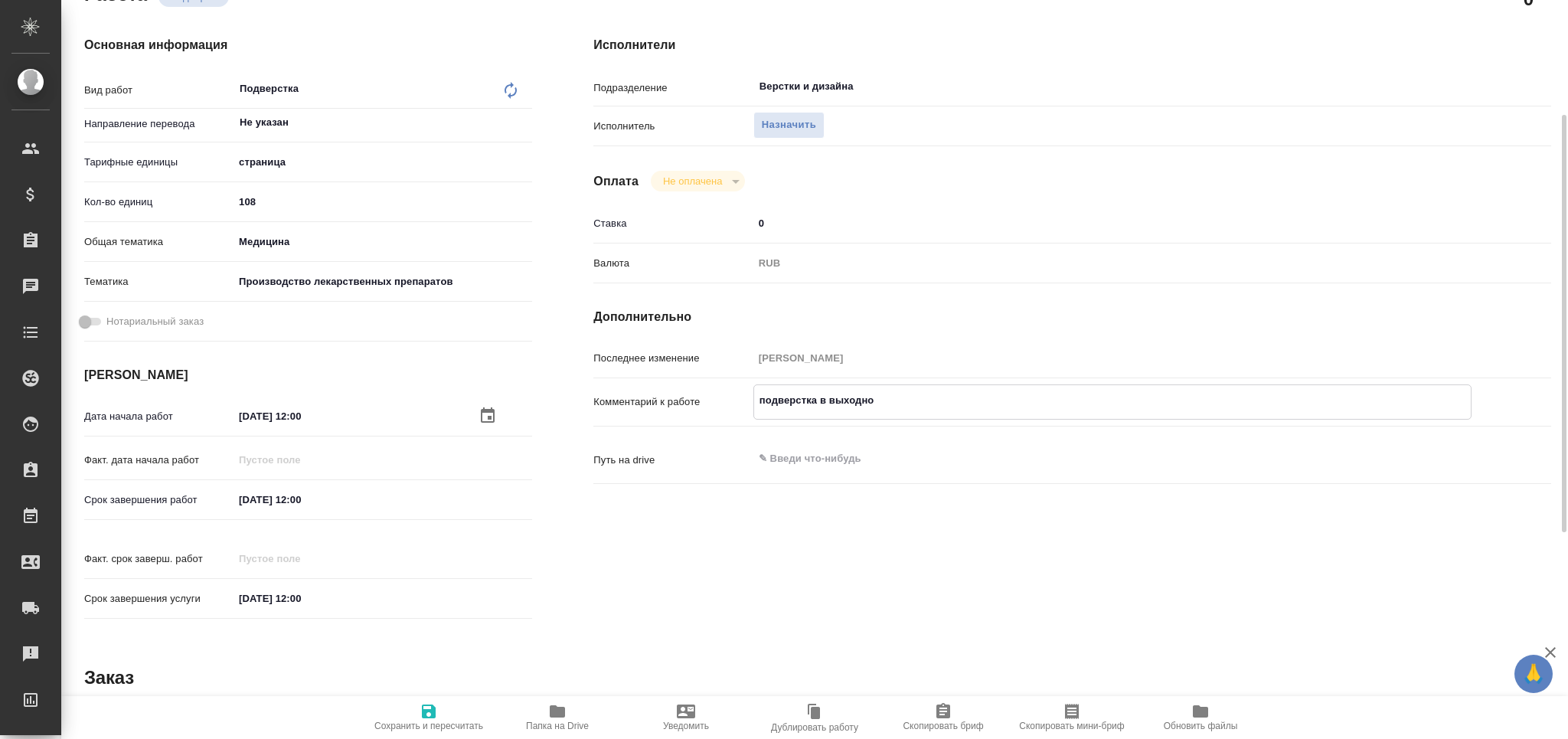
type textarea "x"
click at [437, 715] on icon "button" at bounding box center [429, 711] width 19 height 19
click at [380, 717] on span "Сохранить и пересчитать" at bounding box center [428, 716] width 110 height 29
